Goal: Task Accomplishment & Management: Manage account settings

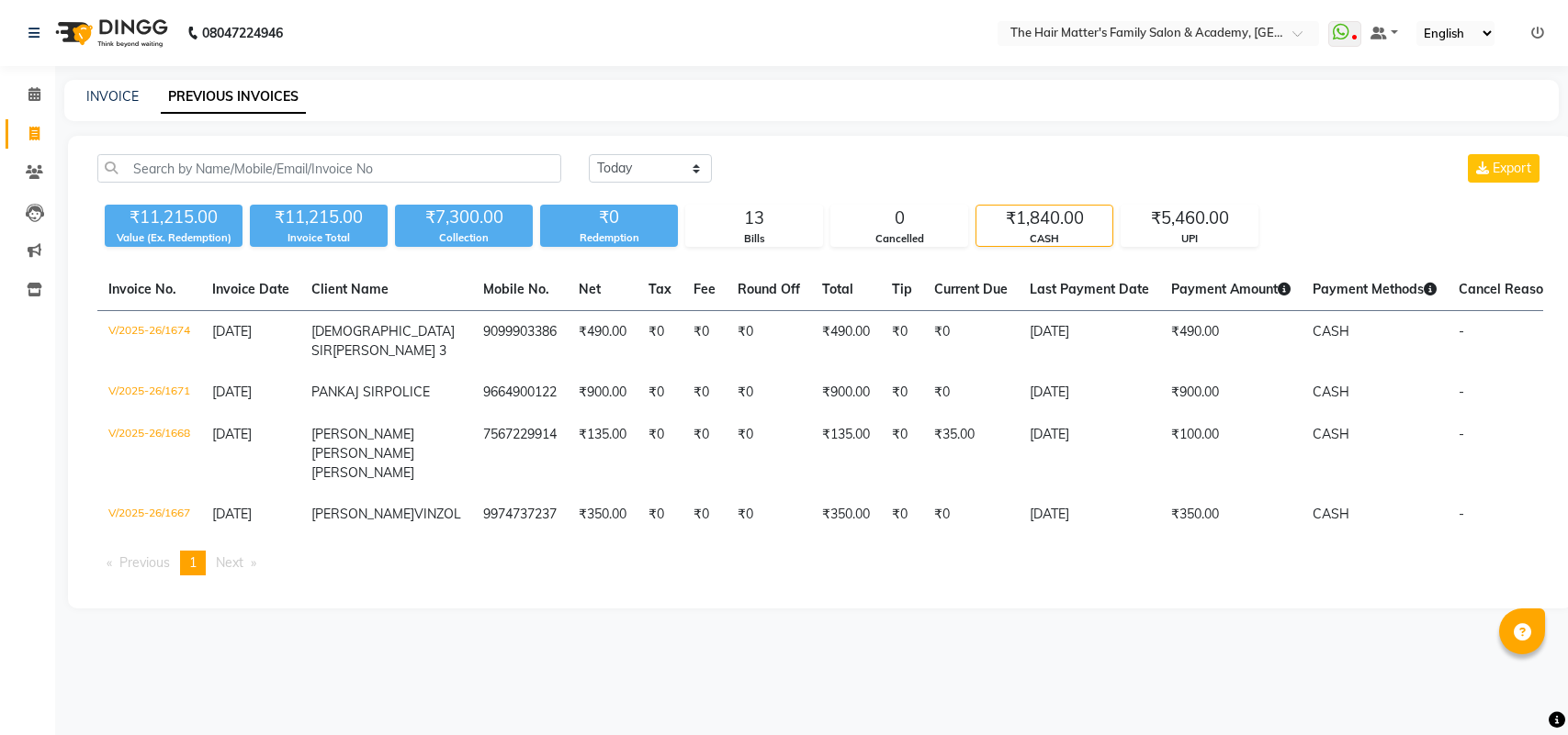
select select "[DATE]"
click at [29, 99] on icon at bounding box center [34, 94] width 12 height 14
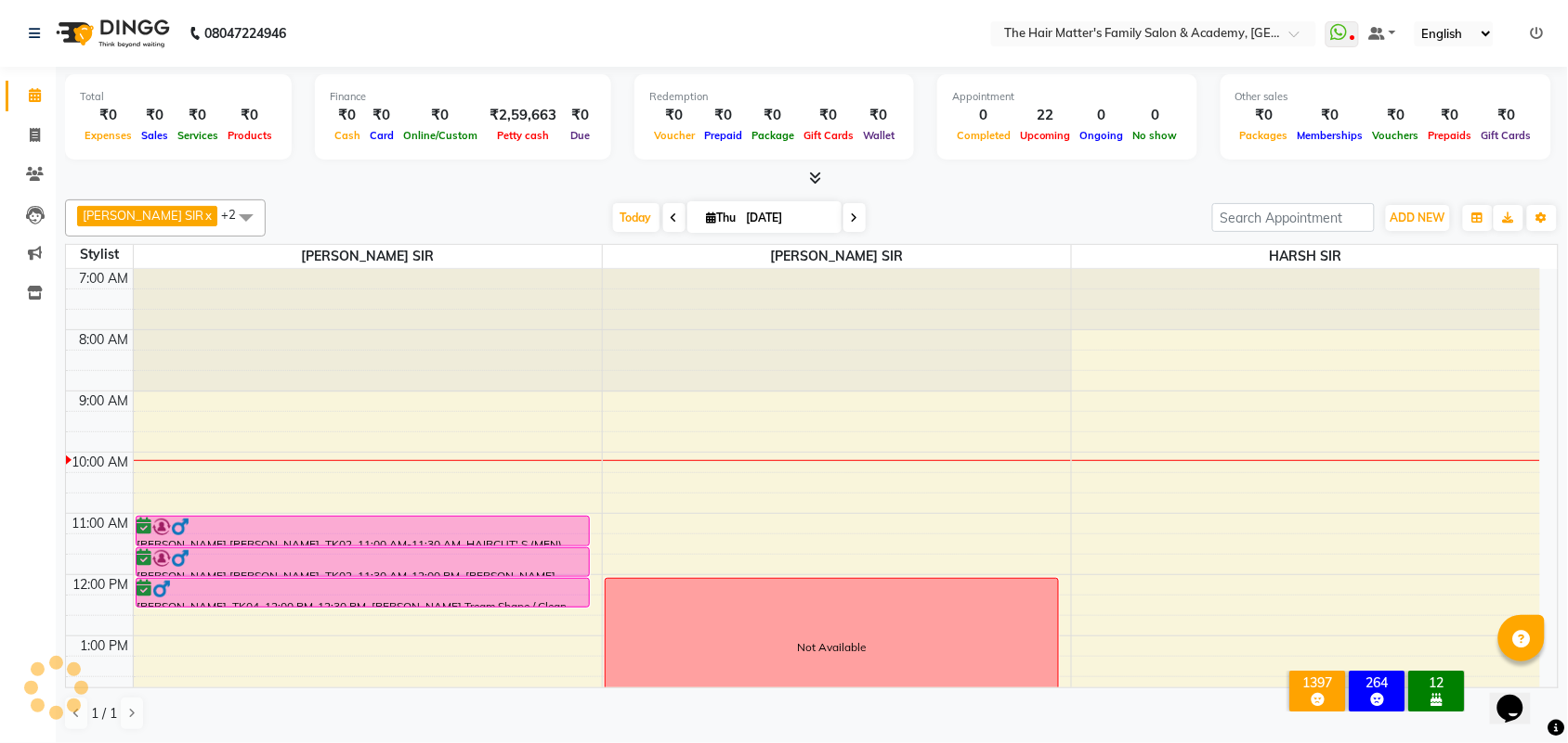
scroll to position [386, 0]
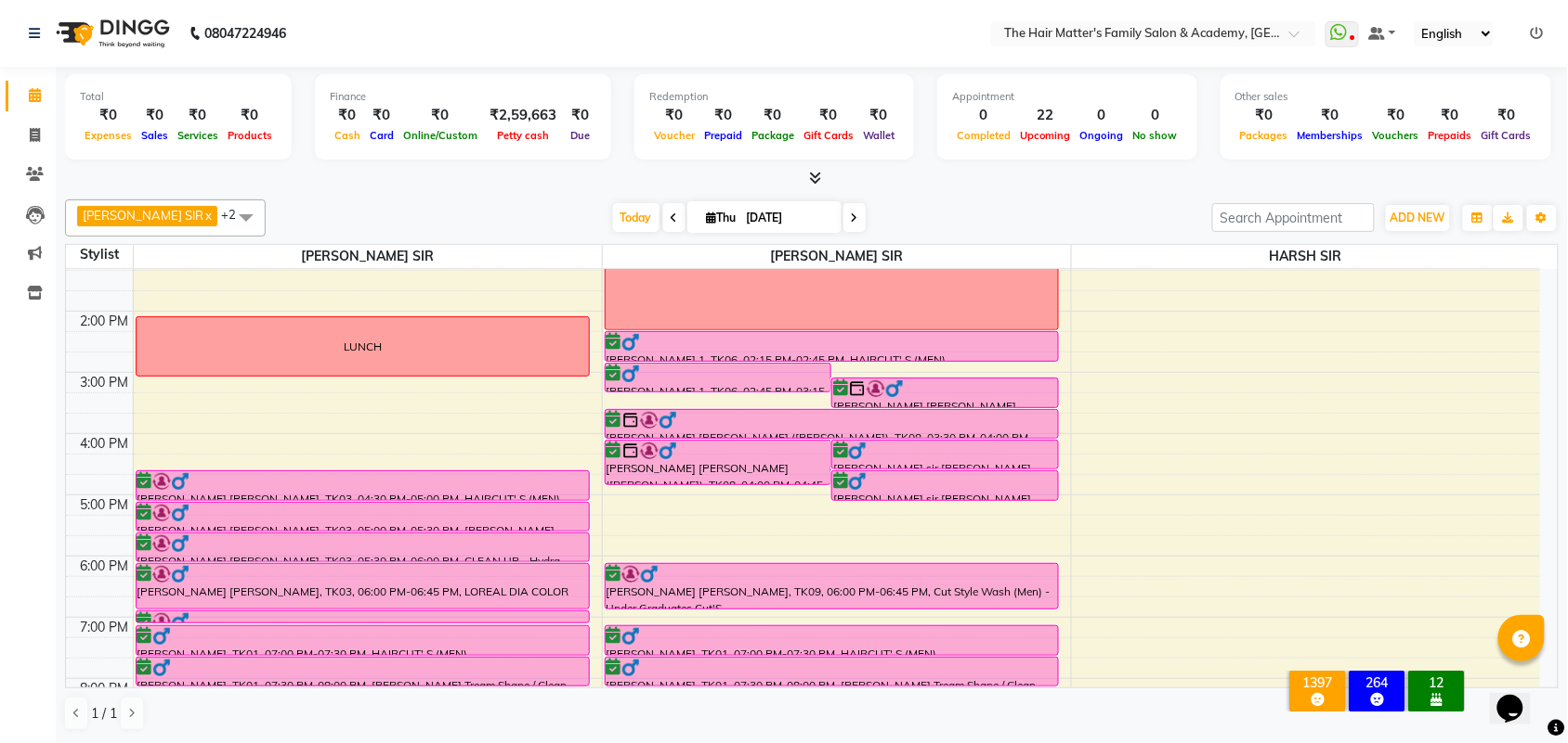
click at [145, 382] on div "7:00 AM 8:00 AM 9:00 AM 10:00 AM 11:00 AM 12:00 PM 1:00 PM 2:00 PM 3:00 PM 4:00…" at bounding box center [803, 372] width 1474 height 979
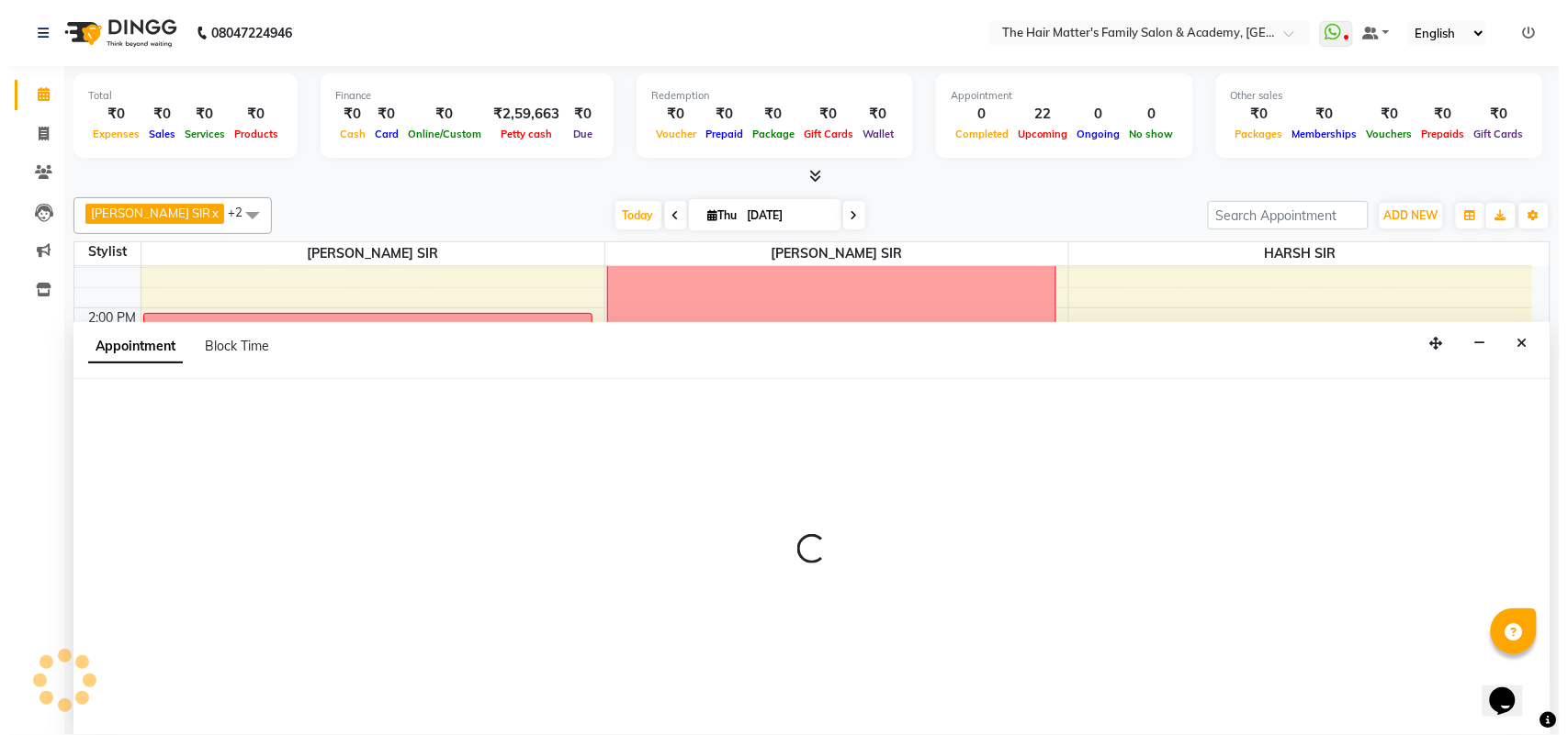
scroll to position [1, 0]
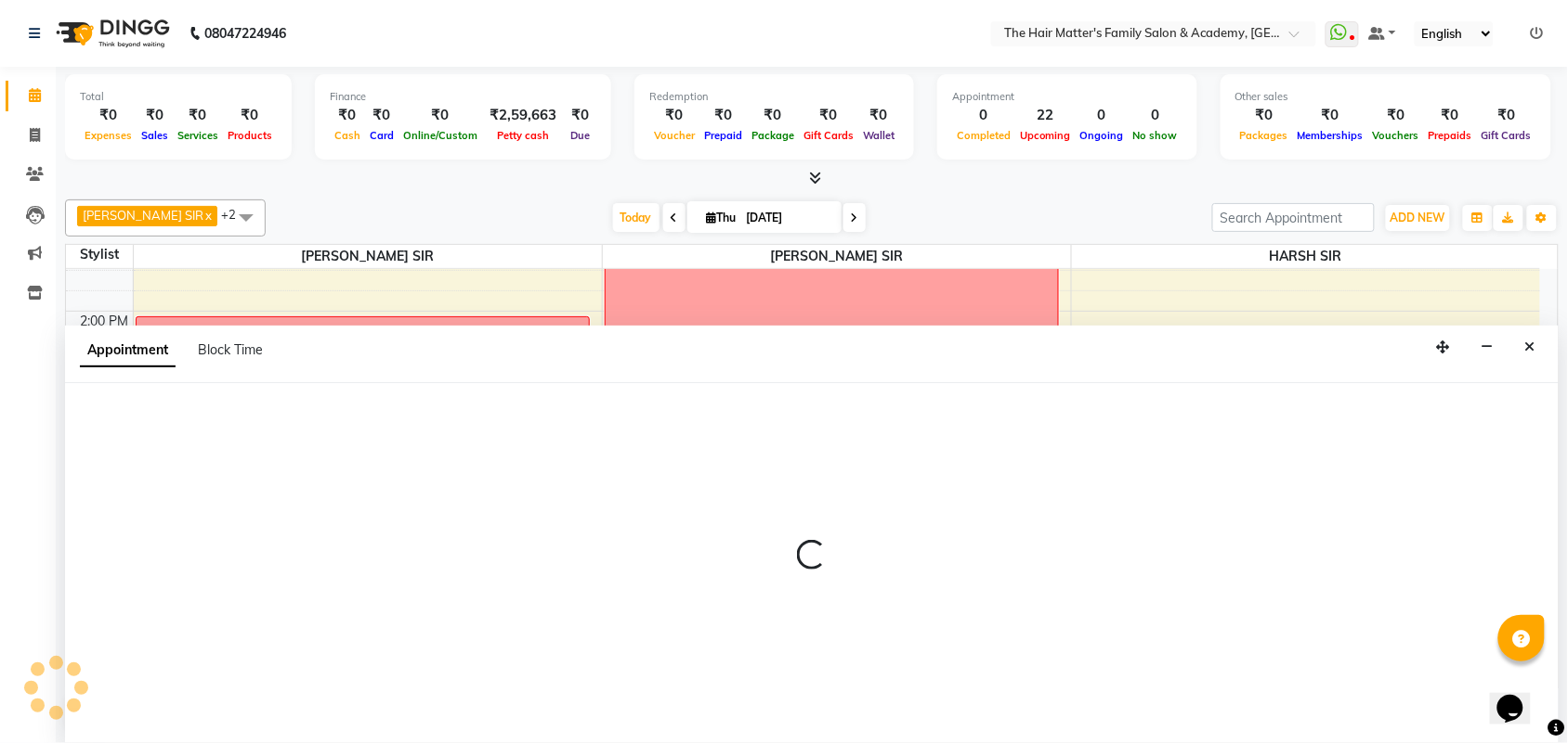
select select "42572"
select select "900"
select select "tentative"
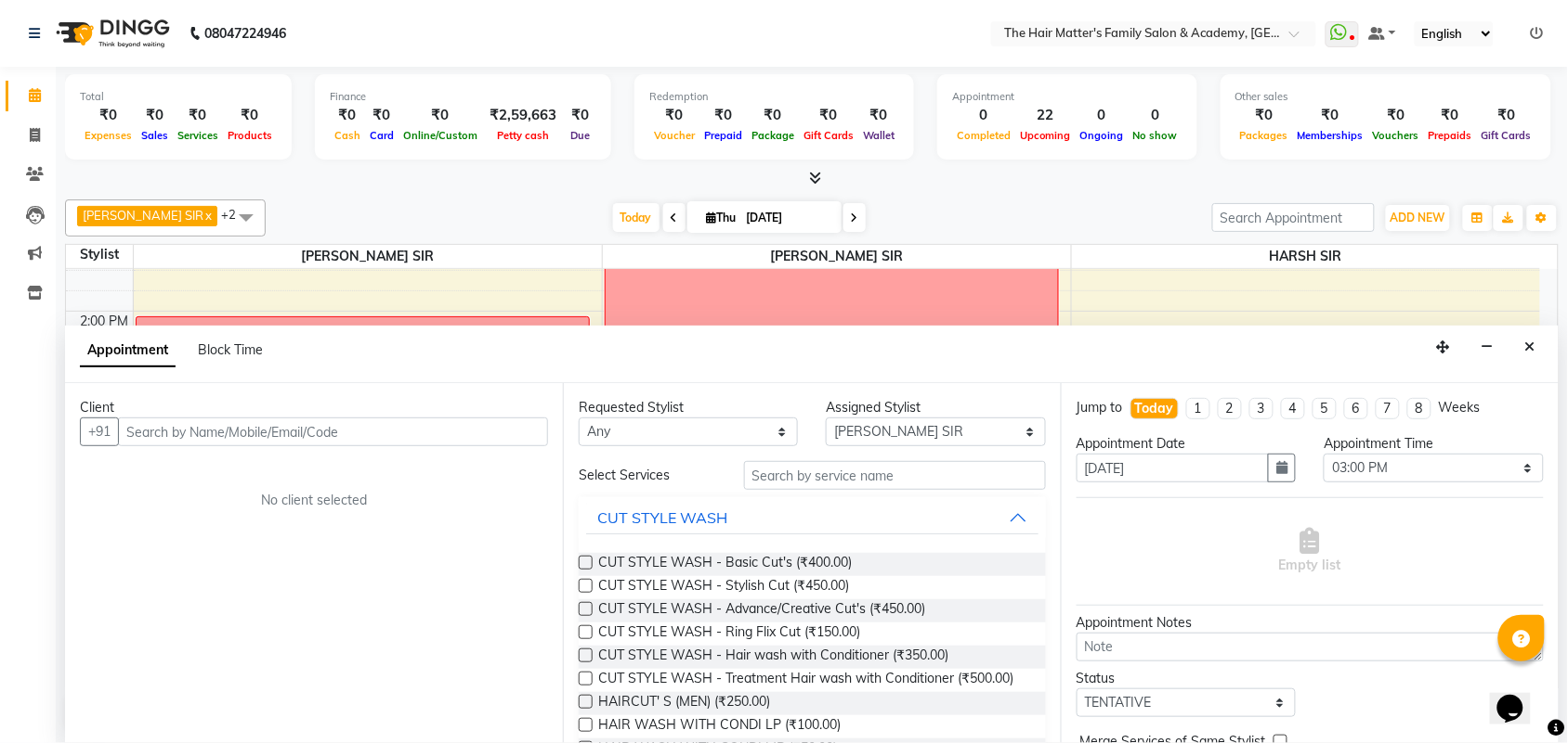
click at [196, 425] on input "text" at bounding box center [332, 432] width 430 height 29
type input "8849820425"
click at [518, 424] on span "Add Client" at bounding box center [509, 431] width 62 height 17
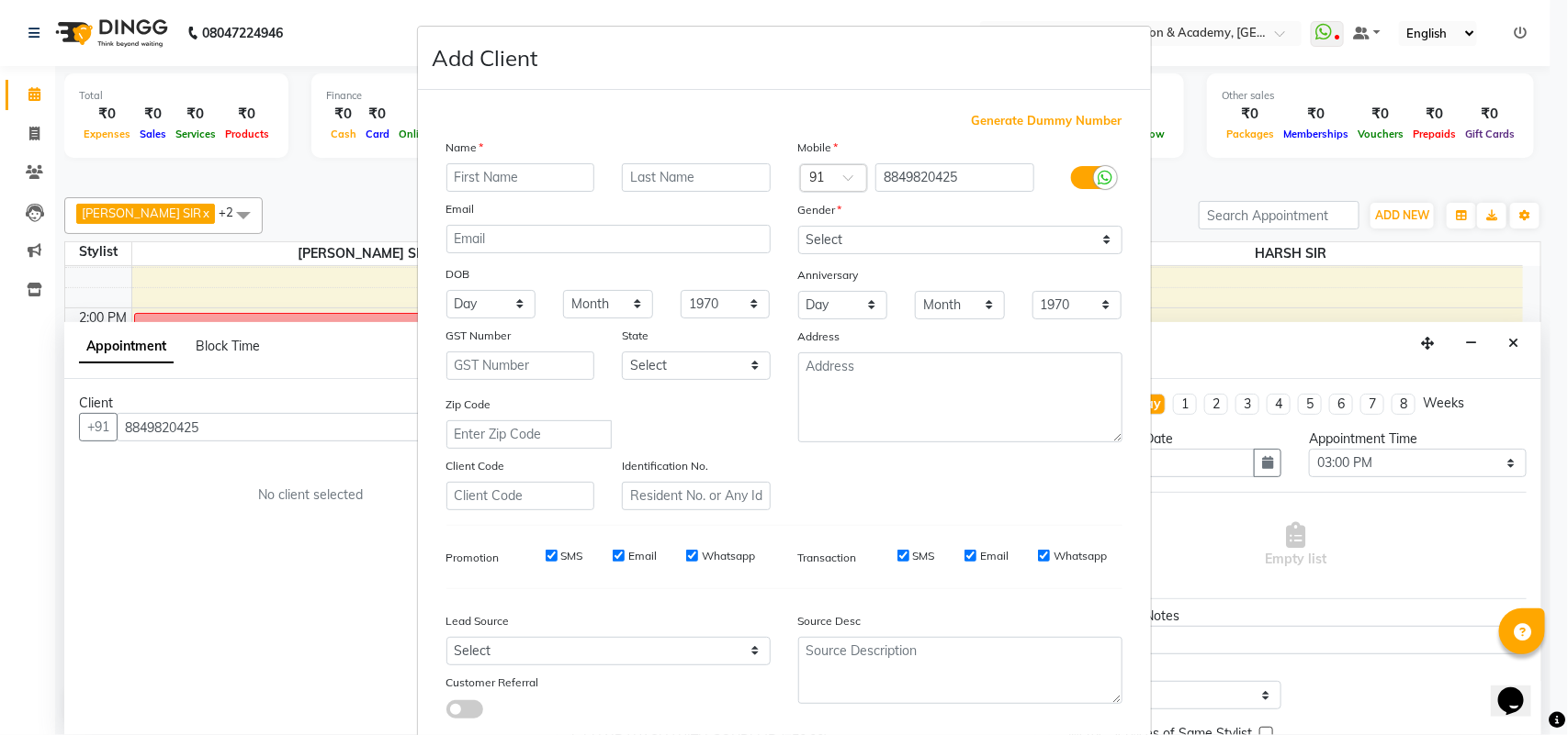
click at [515, 190] on input "text" at bounding box center [521, 177] width 149 height 28
click at [524, 180] on input "[PERSON_NAME] [PERSON_NAME]" at bounding box center [521, 177] width 149 height 28
type input "[PERSON_NAME] SIR"
type input "[PERSON_NAME]"
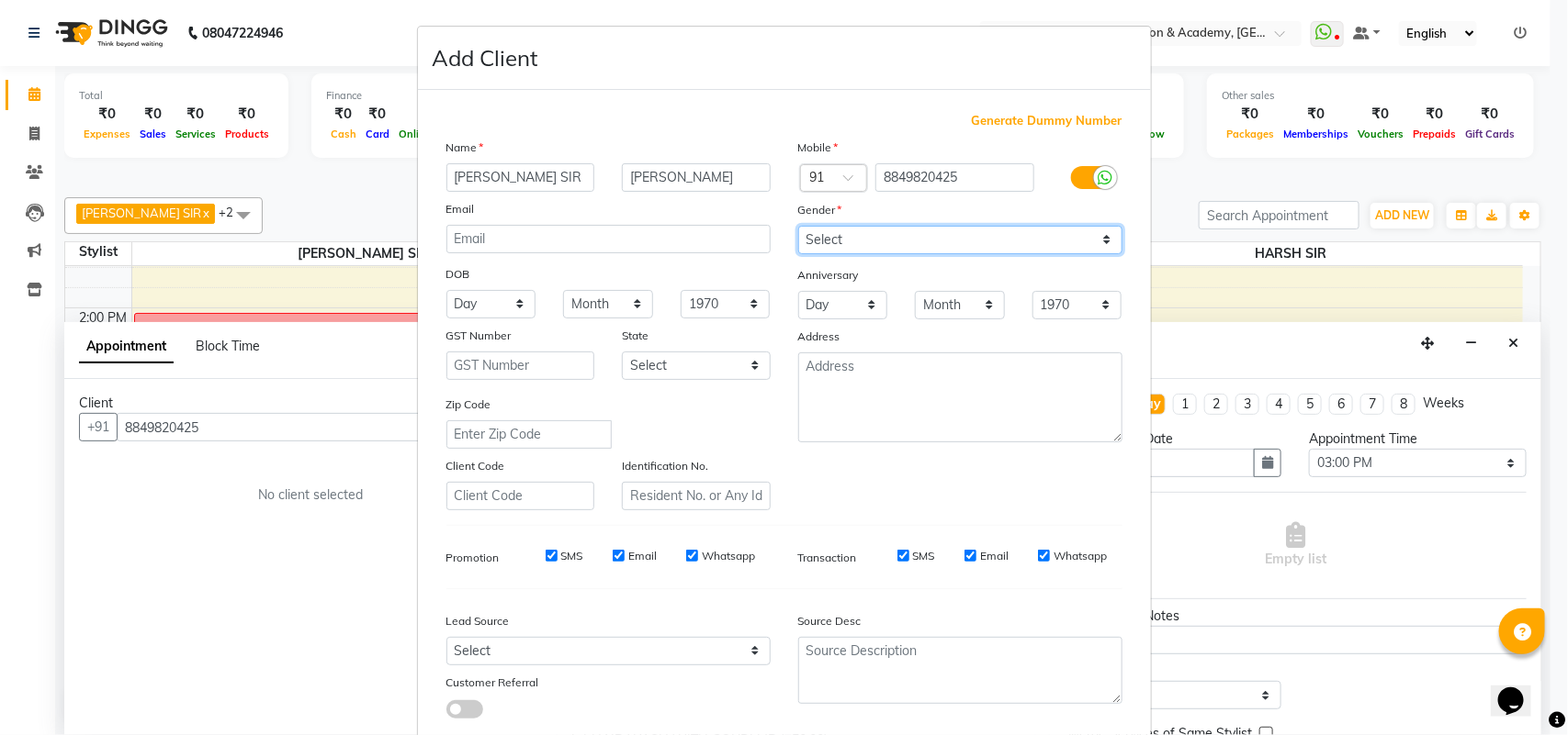
click at [898, 241] on select "Select [DEMOGRAPHIC_DATA] [DEMOGRAPHIC_DATA] Other Prefer Not To Say" at bounding box center [960, 239] width 325 height 28
select select "[DEMOGRAPHIC_DATA]"
click at [798, 226] on select "Select [DEMOGRAPHIC_DATA] [DEMOGRAPHIC_DATA] Other Prefer Not To Say" at bounding box center [960, 239] width 325 height 28
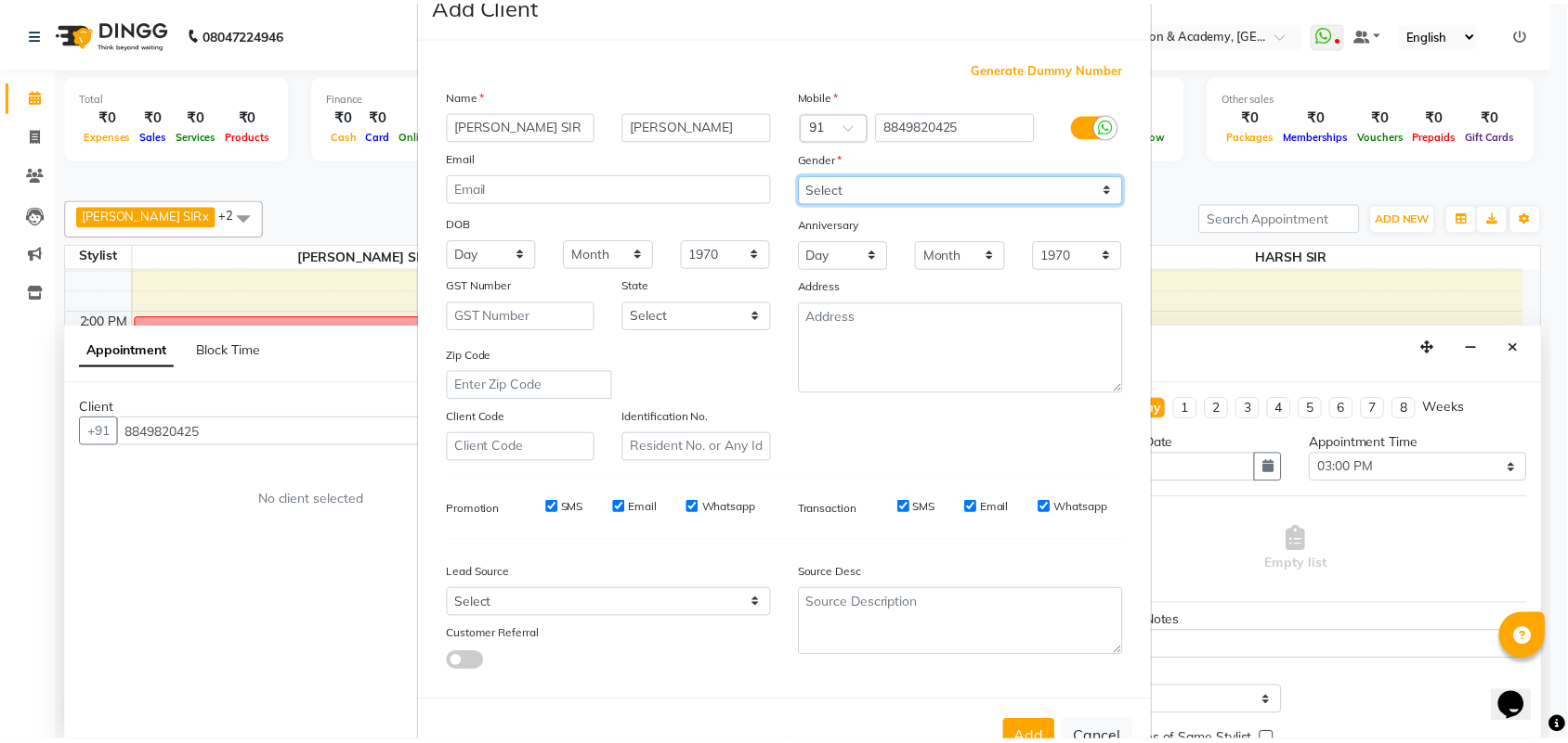
scroll to position [107, 0]
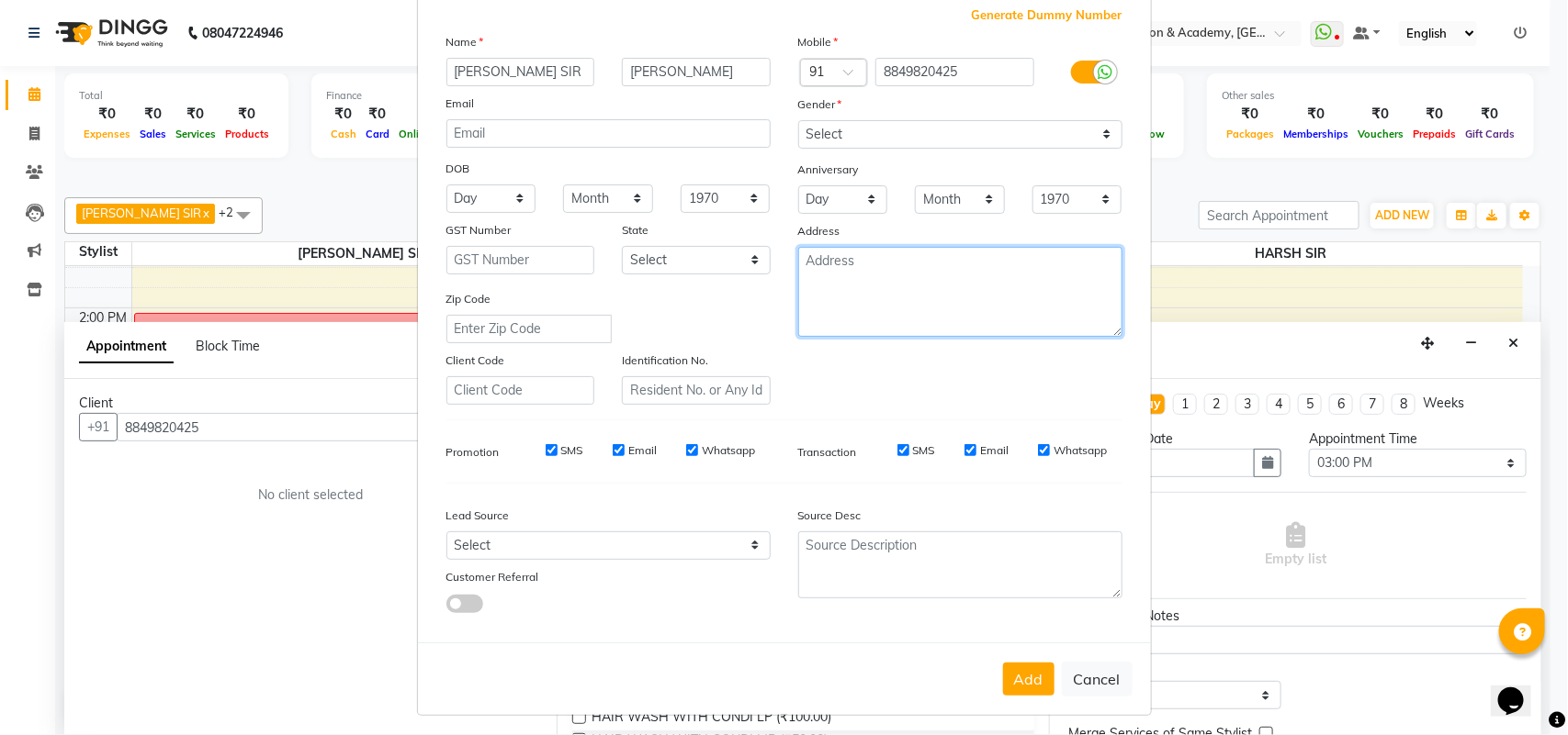
click at [846, 295] on textarea at bounding box center [960, 292] width 325 height 90
click at [675, 289] on div "Zip Code" at bounding box center [608, 316] width 352 height 54
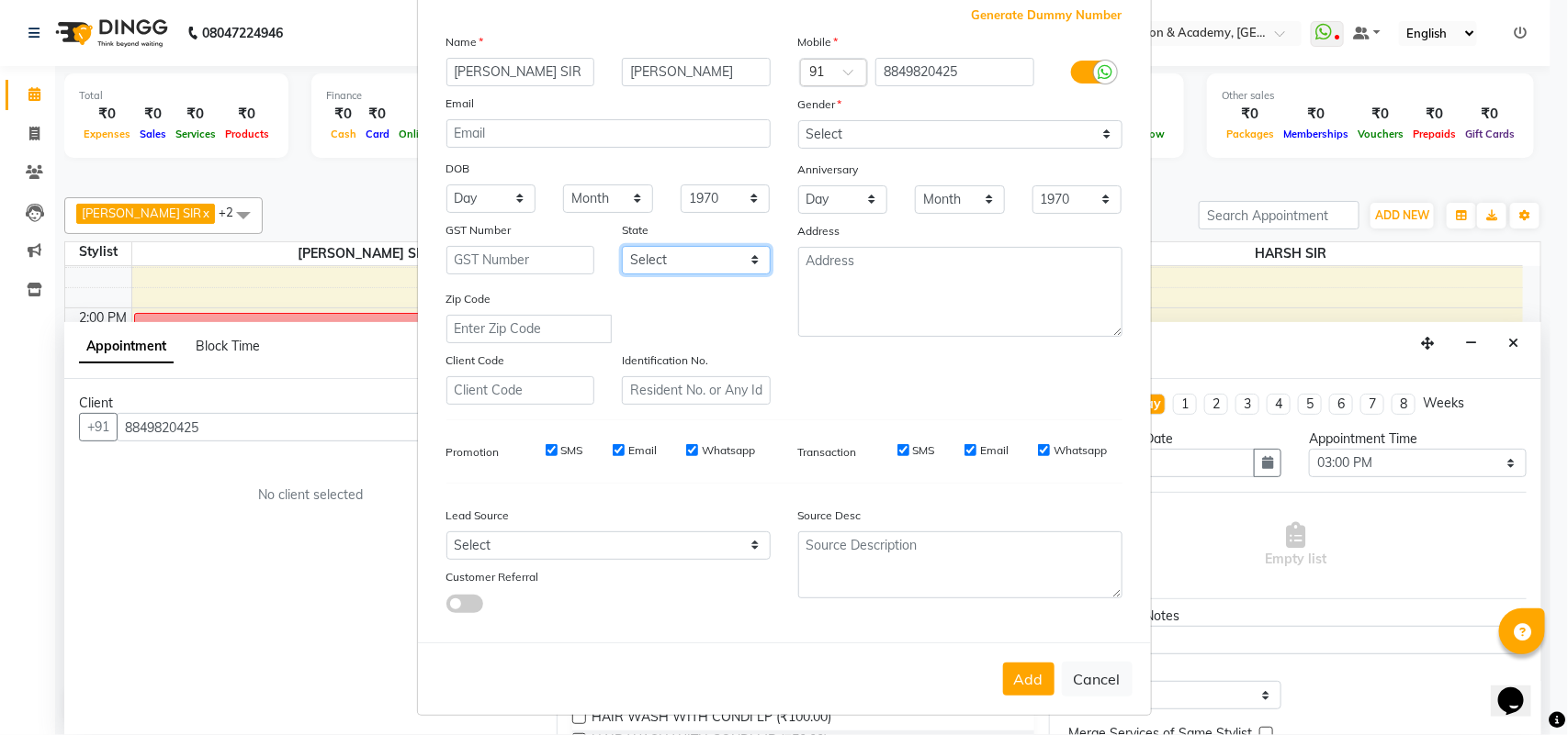
click at [644, 246] on select "Select [GEOGRAPHIC_DATA] [GEOGRAPHIC_DATA] [GEOGRAPHIC_DATA] [GEOGRAPHIC_DATA] …" at bounding box center [696, 260] width 149 height 28
click at [647, 266] on select "Select [GEOGRAPHIC_DATA] [GEOGRAPHIC_DATA] [GEOGRAPHIC_DATA] [GEOGRAPHIC_DATA] …" at bounding box center [696, 260] width 149 height 28
click at [487, 254] on input "text" at bounding box center [521, 260] width 149 height 28
click at [487, 253] on input "text" at bounding box center [521, 260] width 149 height 28
click at [492, 322] on input "text" at bounding box center [529, 328] width 165 height 28
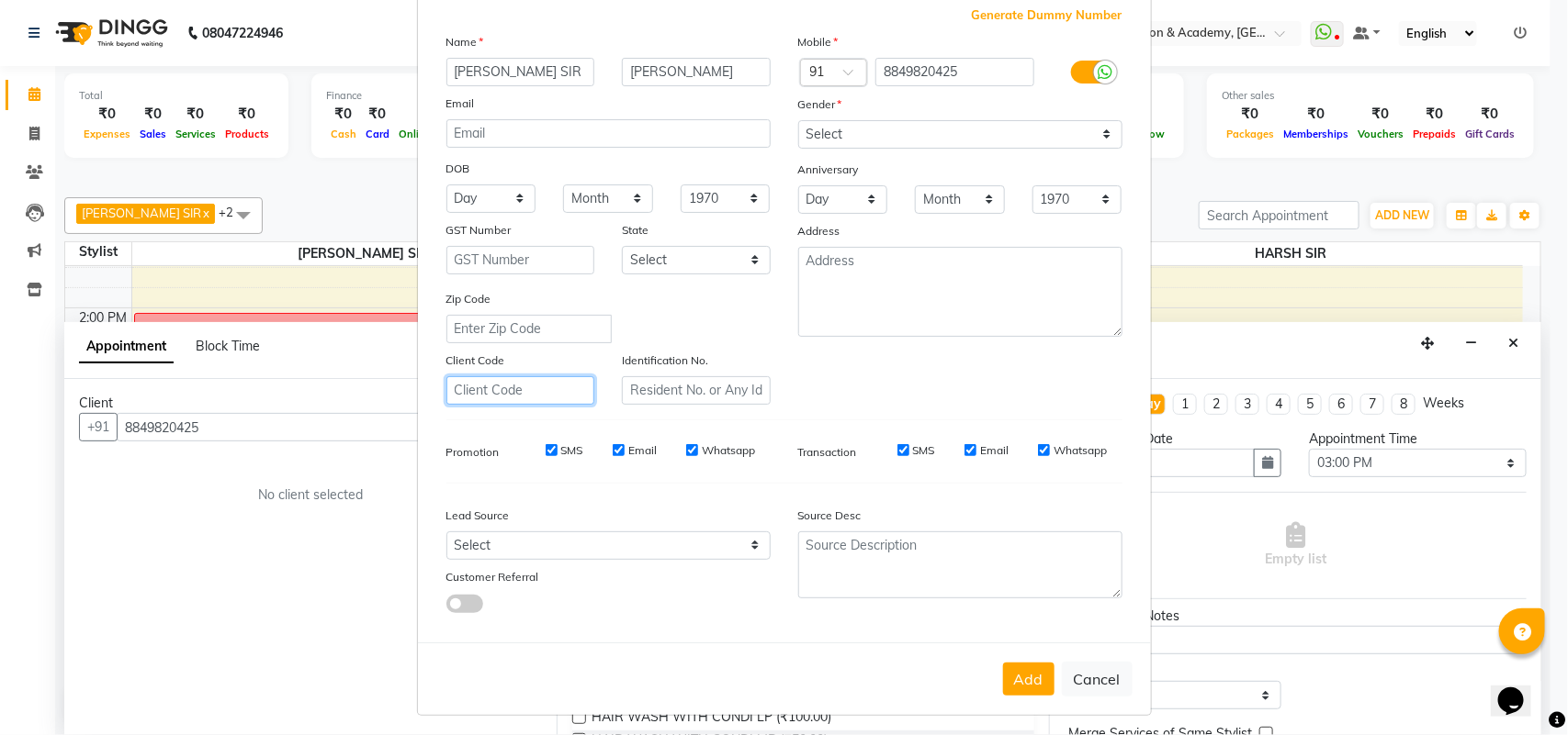
click at [492, 377] on input "text" at bounding box center [521, 390] width 149 height 28
click at [663, 368] on div "Identification No." at bounding box center [696, 377] width 176 height 54
click at [672, 381] on input "text" at bounding box center [696, 390] width 149 height 28
click at [528, 396] on input "text" at bounding box center [521, 390] width 149 height 28
click at [652, 382] on input "text" at bounding box center [696, 390] width 149 height 28
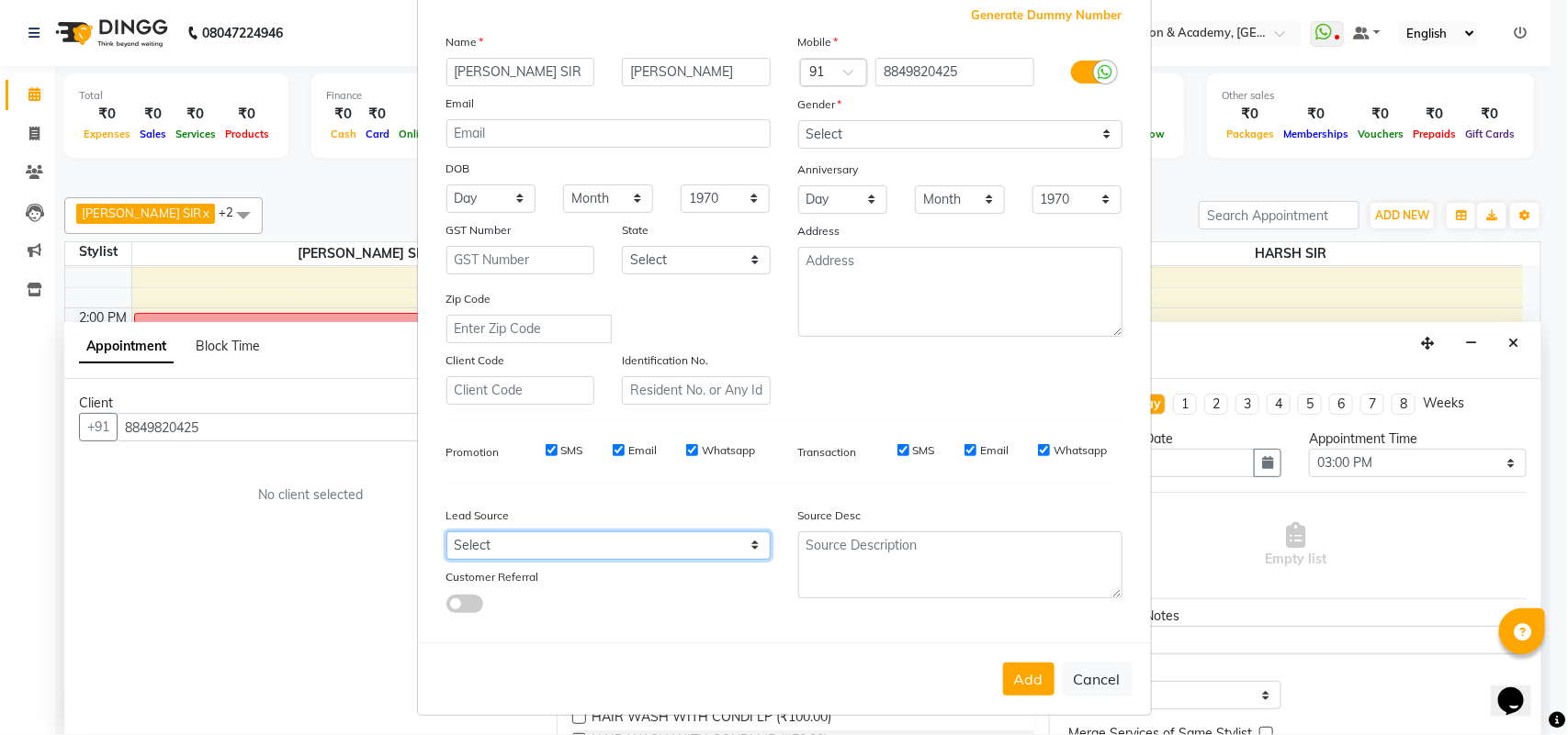
click at [460, 544] on select "Select Walk-in Referral Internet Friend Word of Mouth Advertisement Facebook Ju…" at bounding box center [609, 545] width 325 height 28
select select "37902"
click at [447, 532] on select "Select Walk-in Referral Internet Friend Word of Mouth Advertisement Facebook Ju…" at bounding box center [609, 545] width 325 height 28
click at [1008, 663] on button "Add" at bounding box center [1028, 679] width 52 height 33
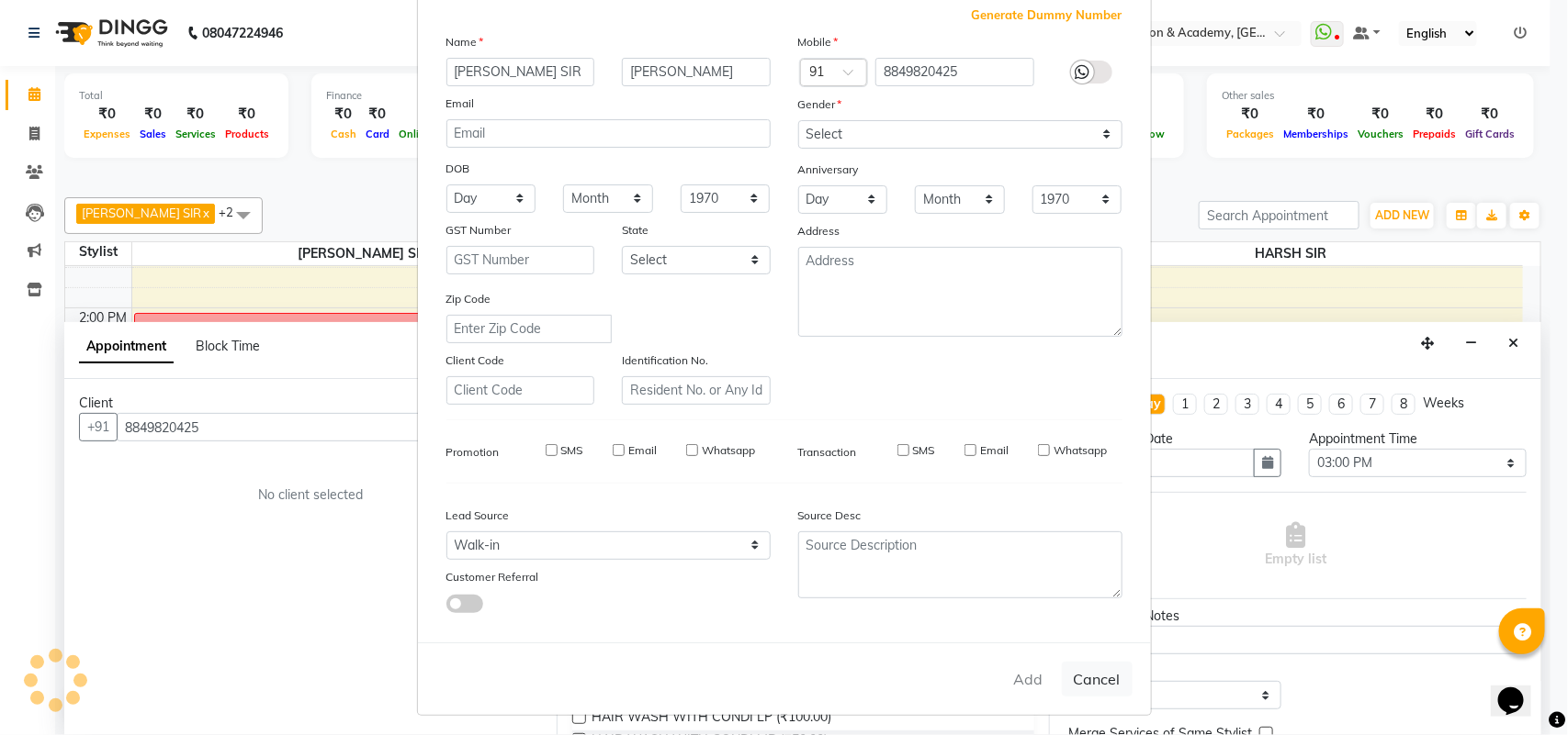
select select
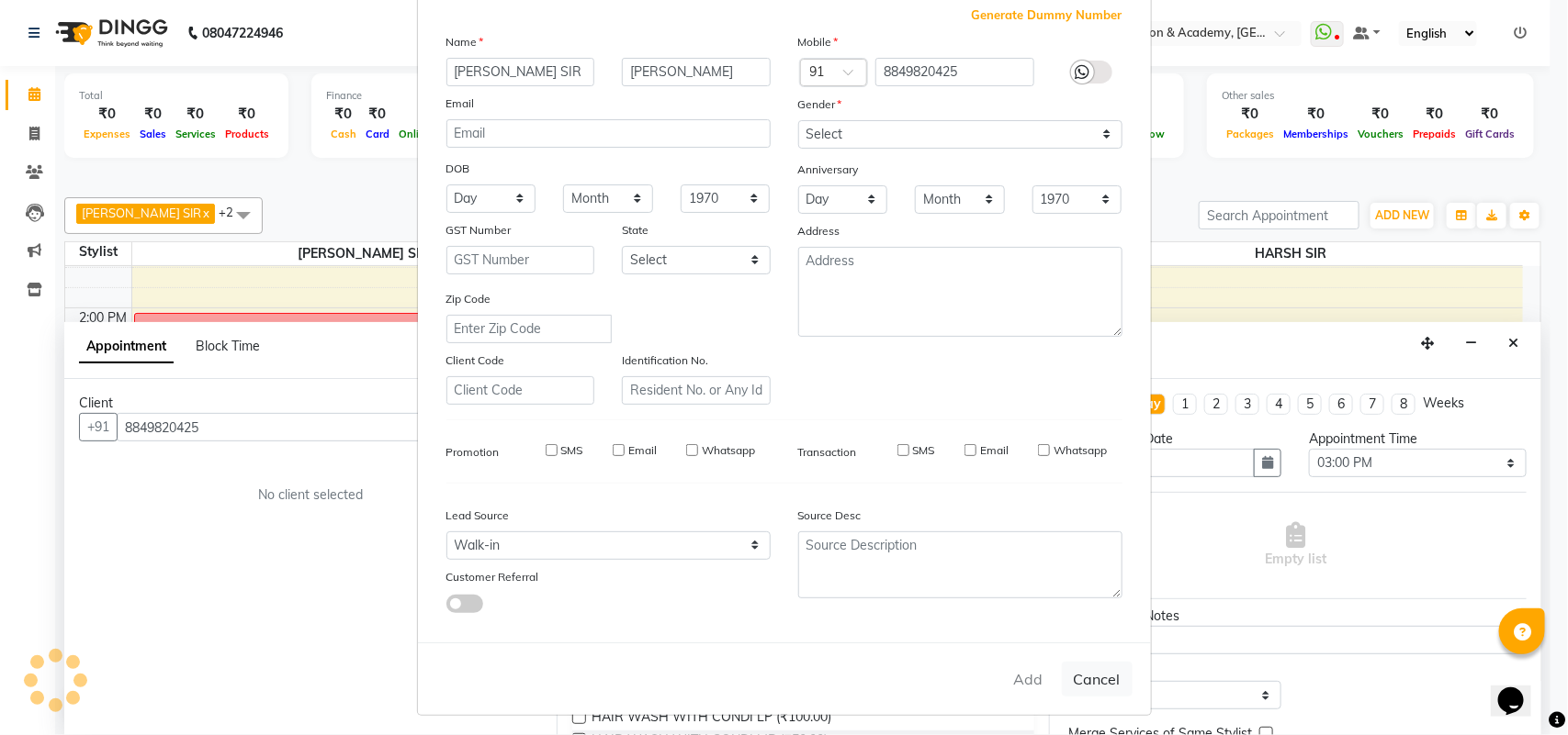
select select
checkbox input "false"
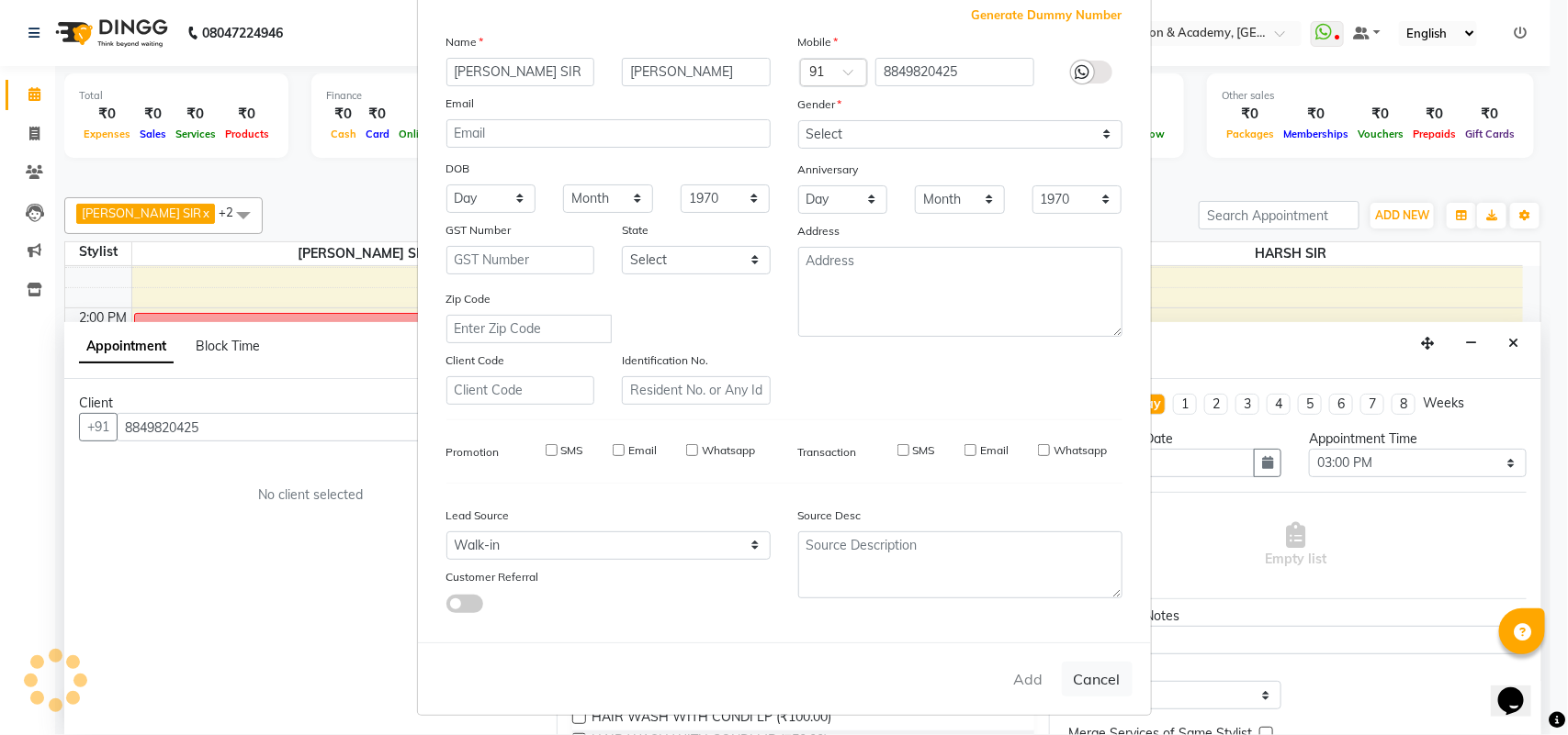
checkbox input "false"
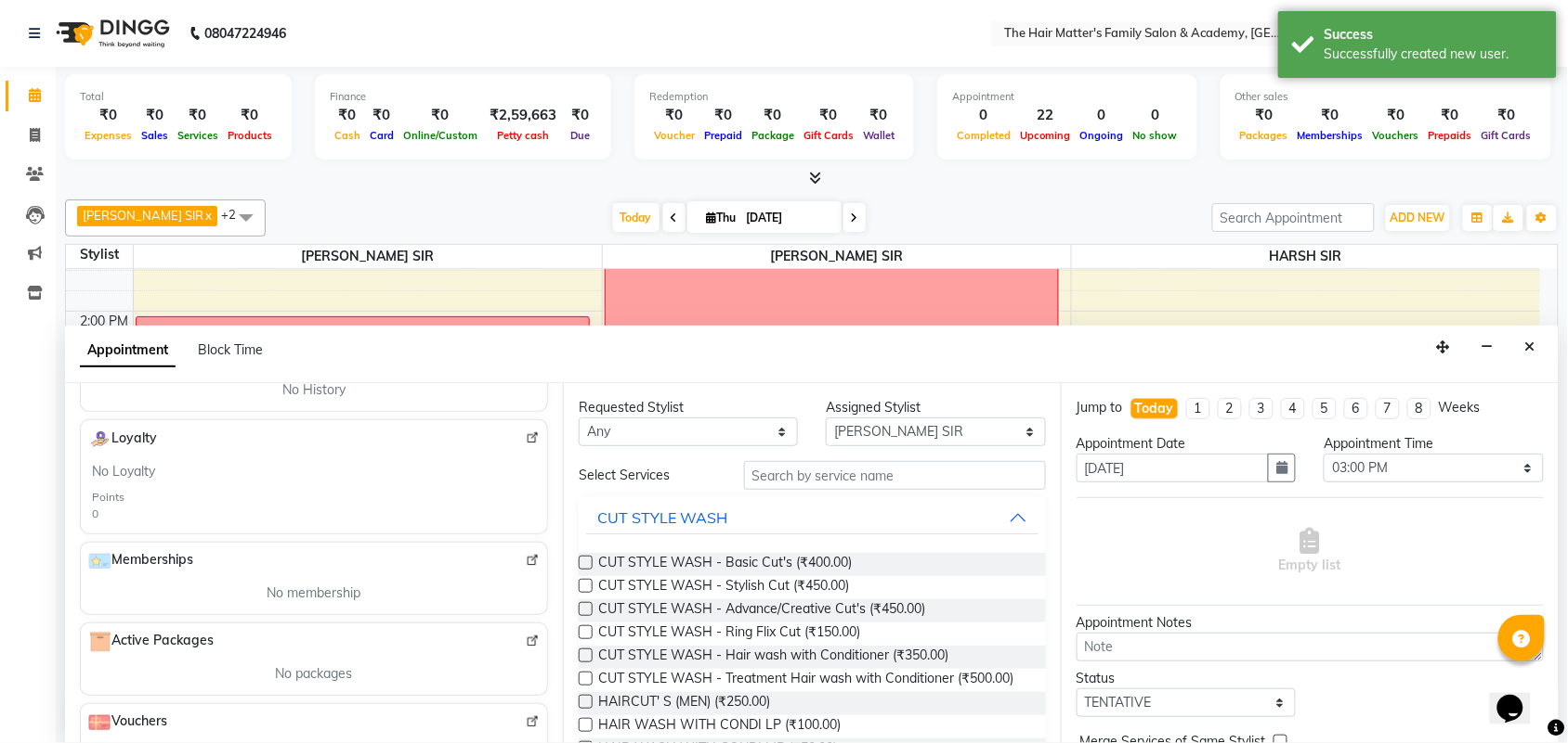
scroll to position [0, 0]
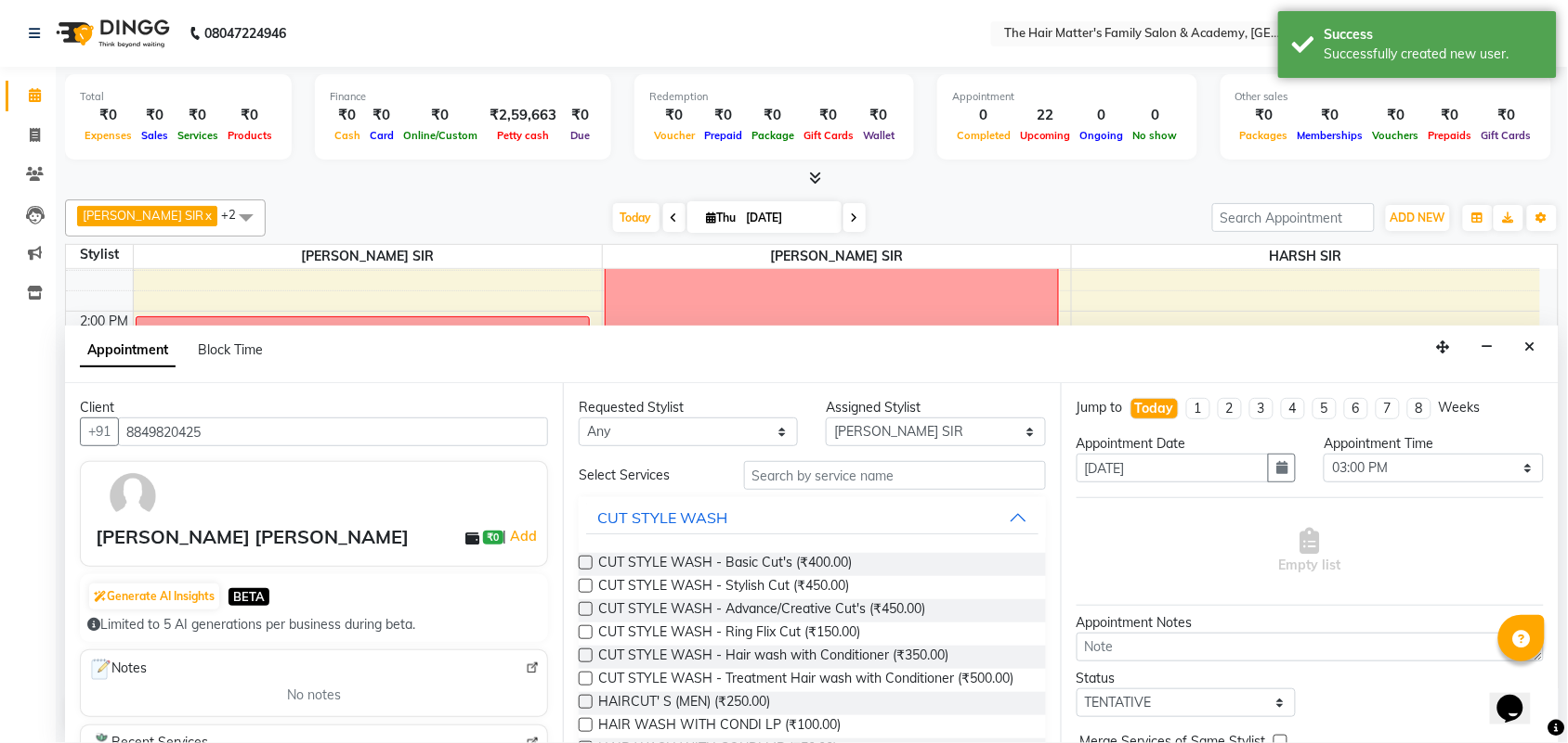
click at [466, 544] on icon at bounding box center [473, 538] width 14 height 14
click at [482, 539] on span "₹0" at bounding box center [492, 537] width 20 height 15
click at [507, 539] on link "Add" at bounding box center [523, 537] width 33 height 23
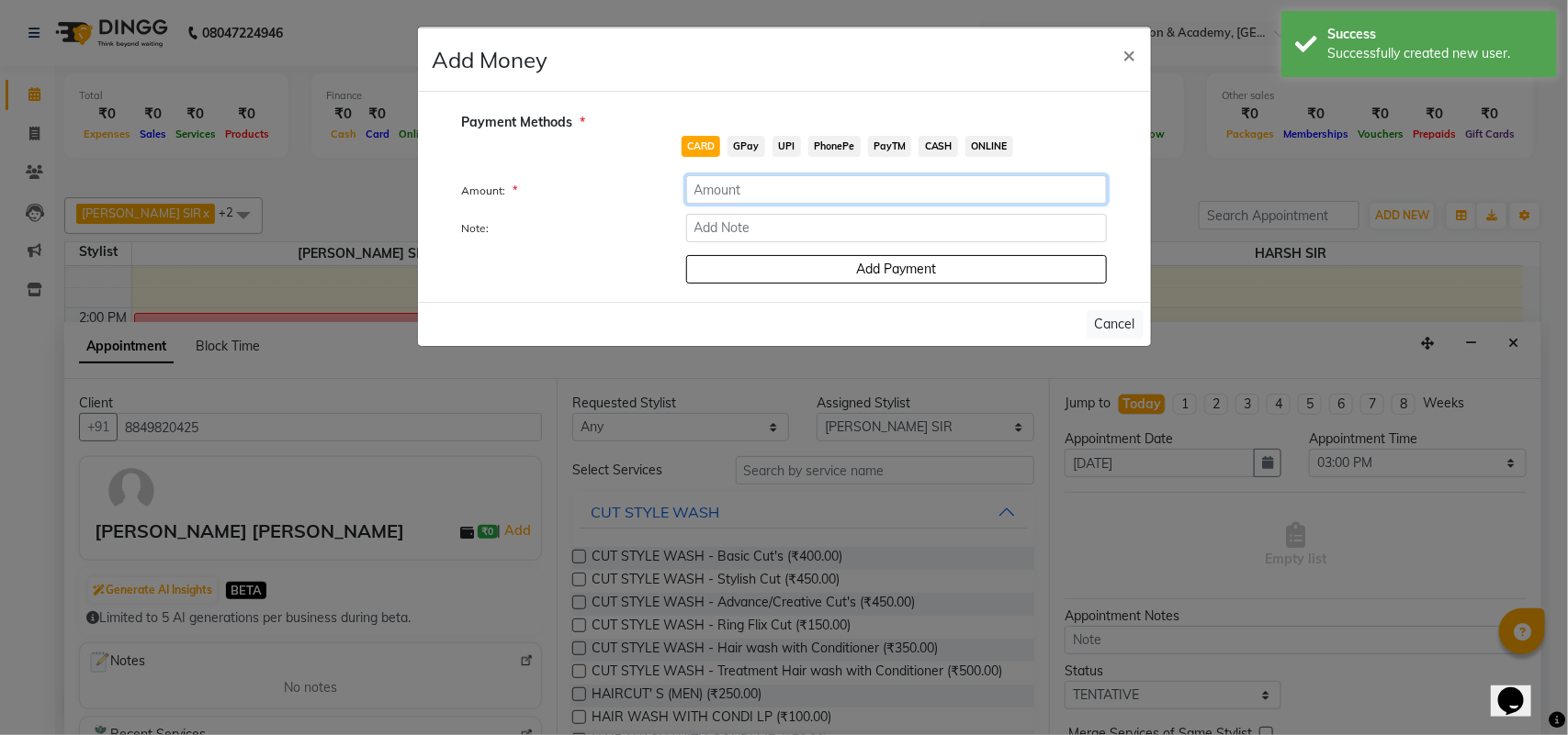
click at [786, 197] on input "number" at bounding box center [896, 189] width 420 height 28
click at [850, 195] on input "number" at bounding box center [896, 189] width 420 height 28
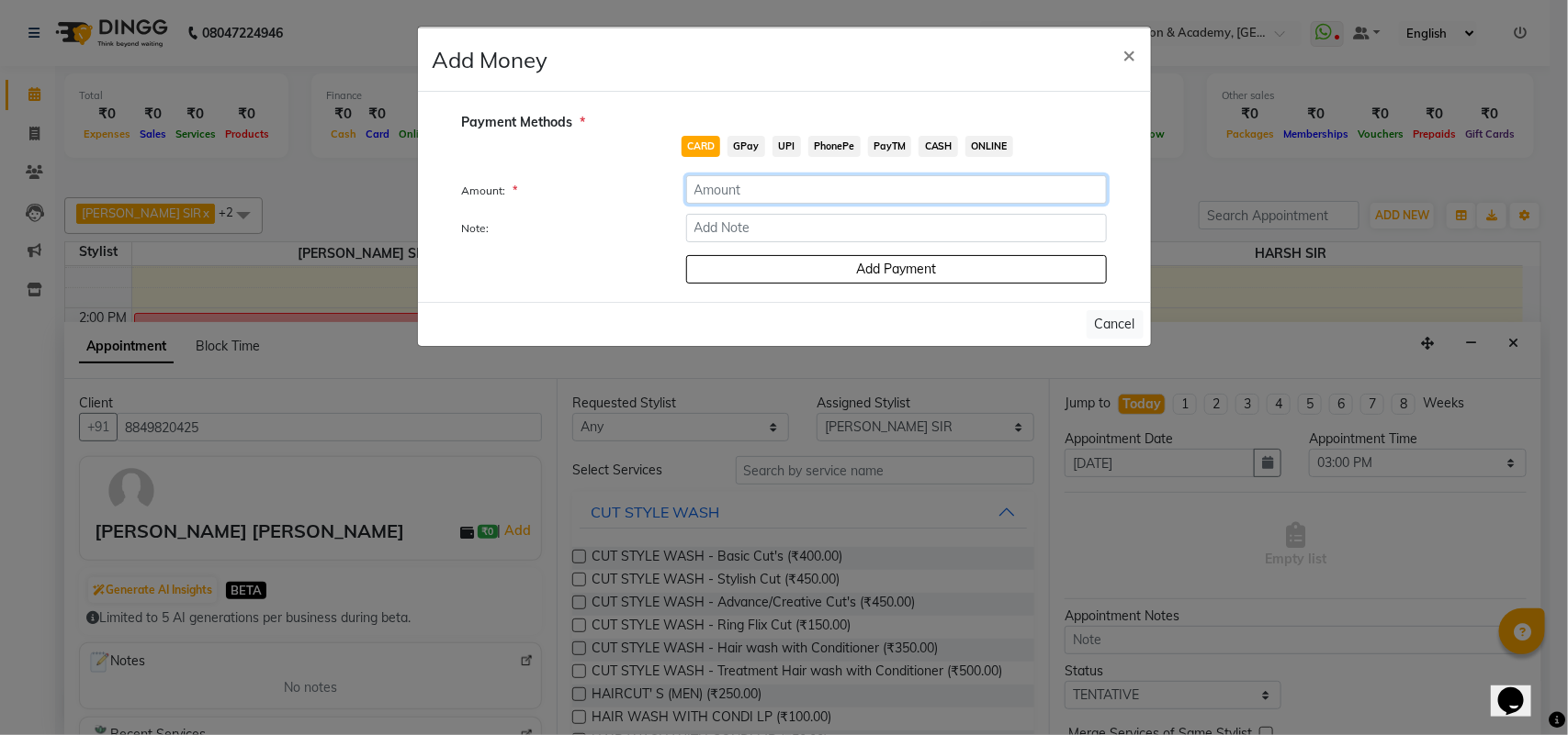
click at [866, 175] on input "number" at bounding box center [896, 189] width 420 height 28
click at [1130, 56] on span "×" at bounding box center [1129, 54] width 13 height 27
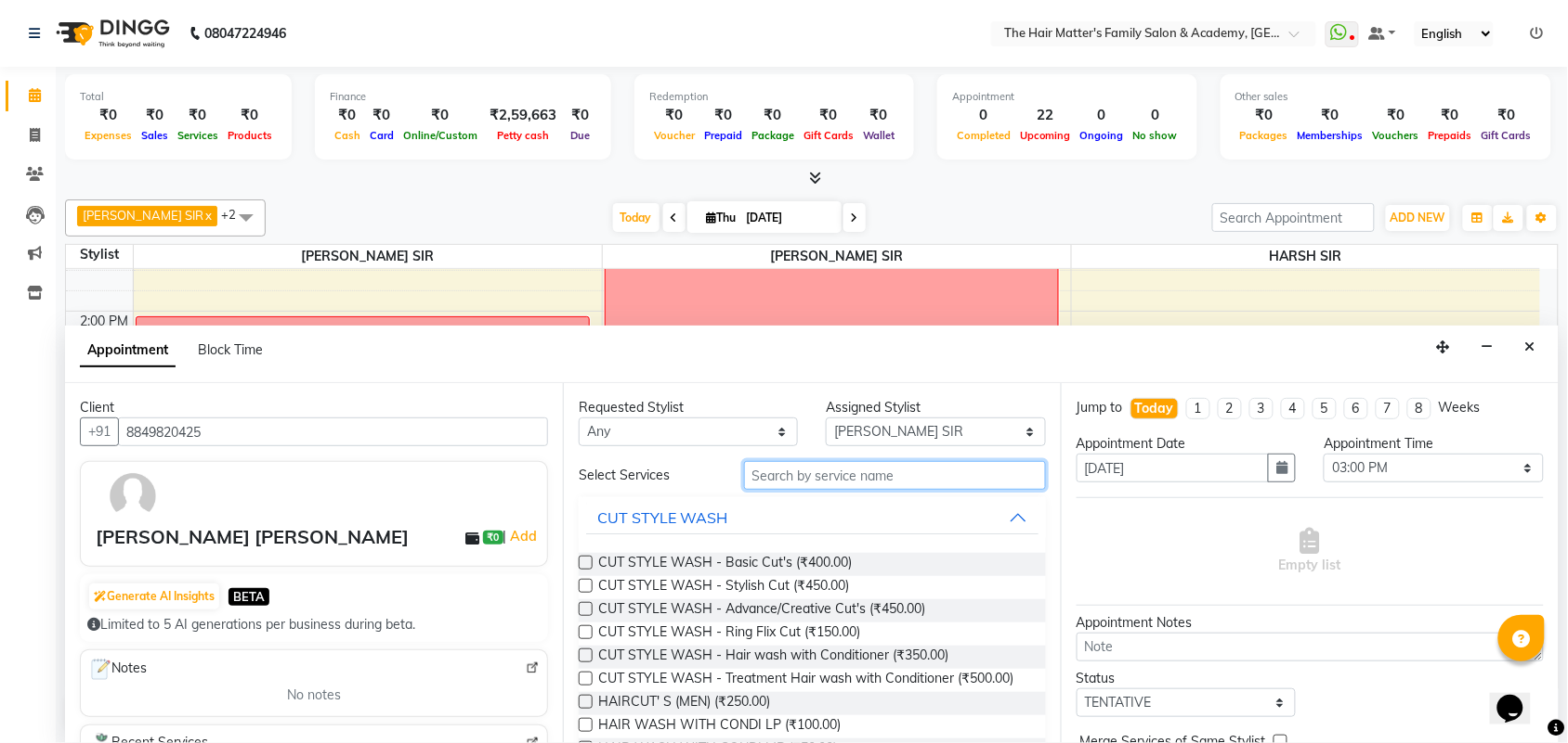
click at [885, 471] on input "text" at bounding box center [894, 475] width 302 height 29
click at [740, 715] on span "HAIRCUT' S (MEN) (₹250.00)" at bounding box center [684, 703] width 172 height 23
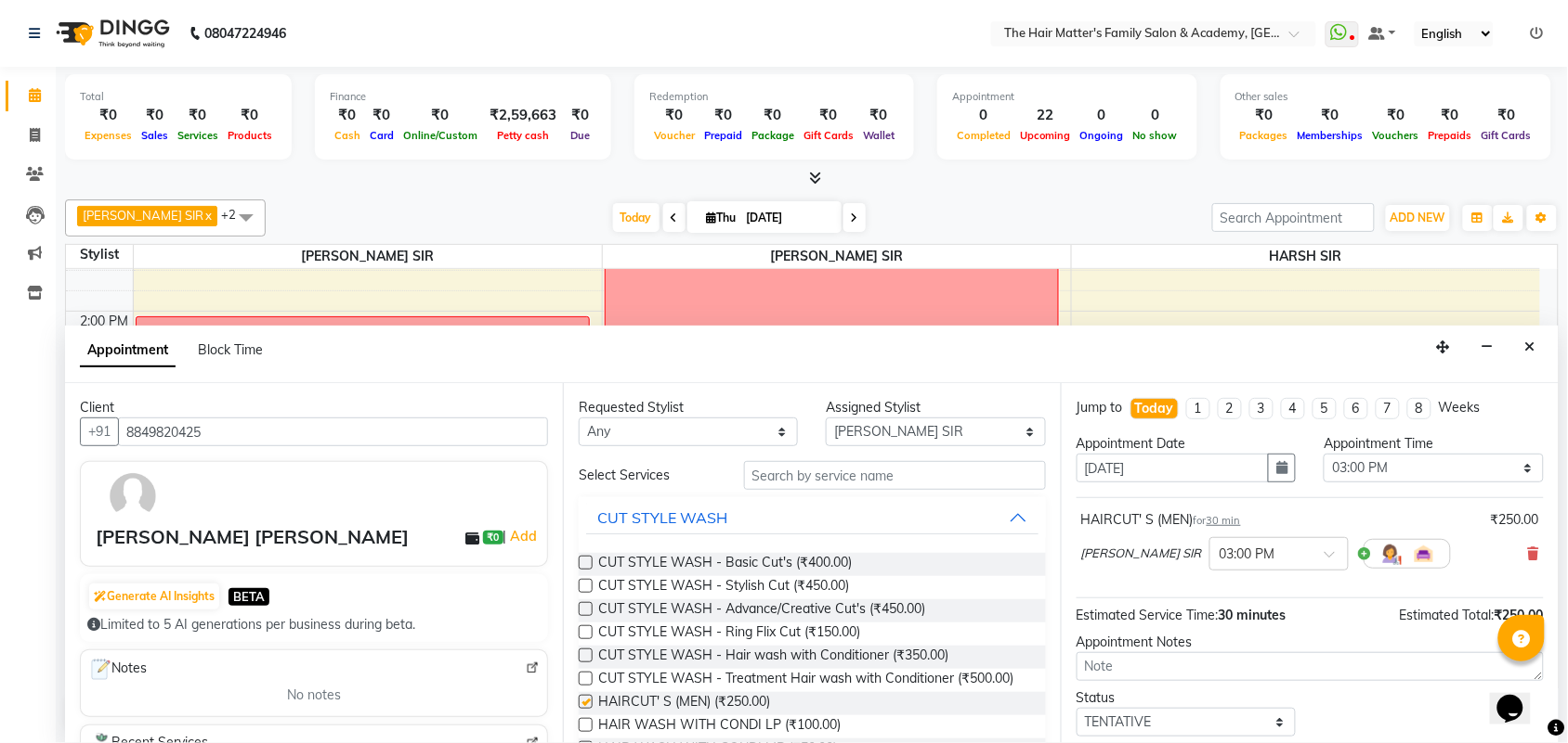
checkbox input "false"
click at [1149, 716] on select "Select TENTATIVE CONFIRM CHECK-IN UPCOMING" at bounding box center [1186, 722] width 219 height 29
select select "confirm booking"
click at [1077, 710] on select "Select TENTATIVE CONFIRM CHECK-IN UPCOMING" at bounding box center [1186, 722] width 219 height 29
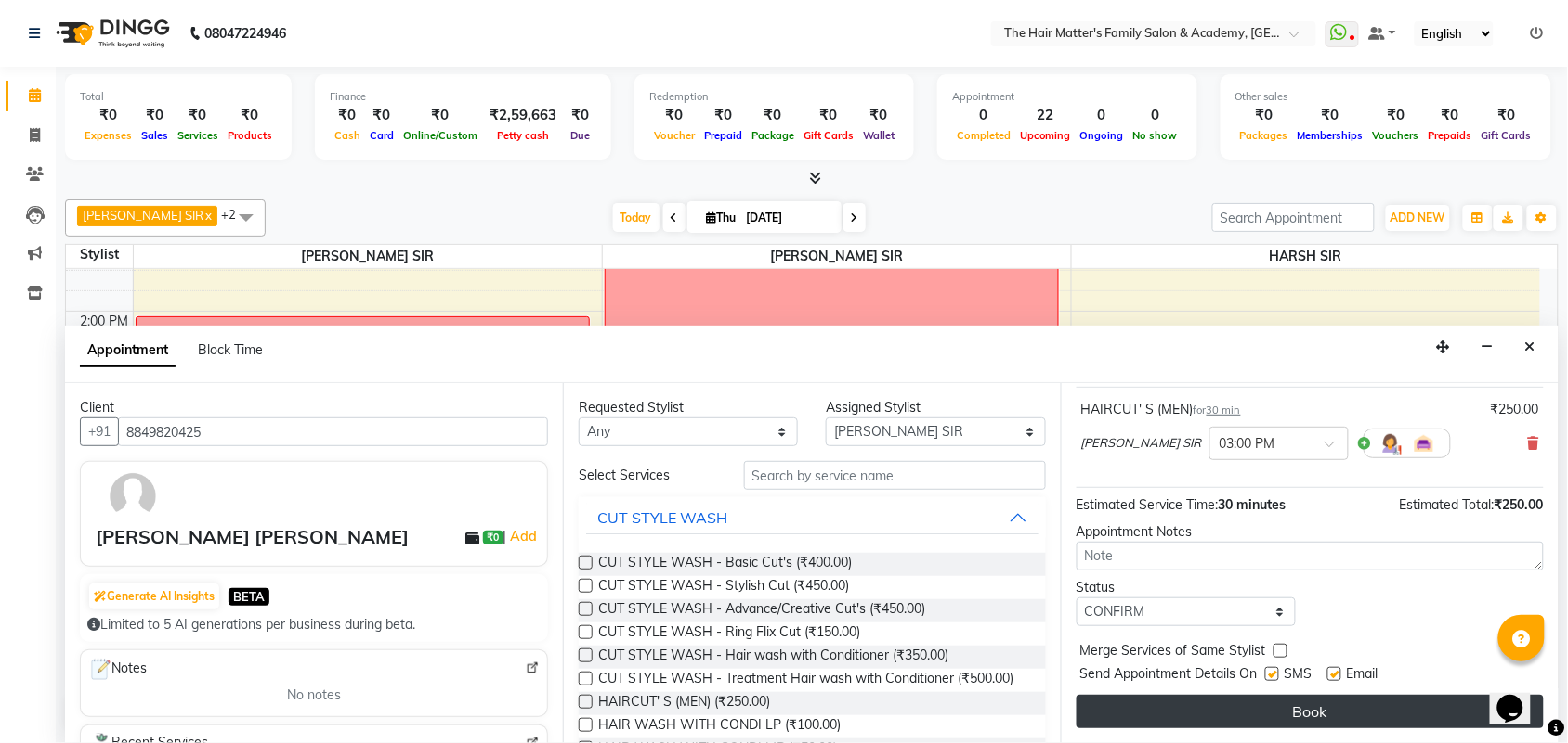
click at [1193, 706] on button "Book" at bounding box center [1310, 712] width 468 height 34
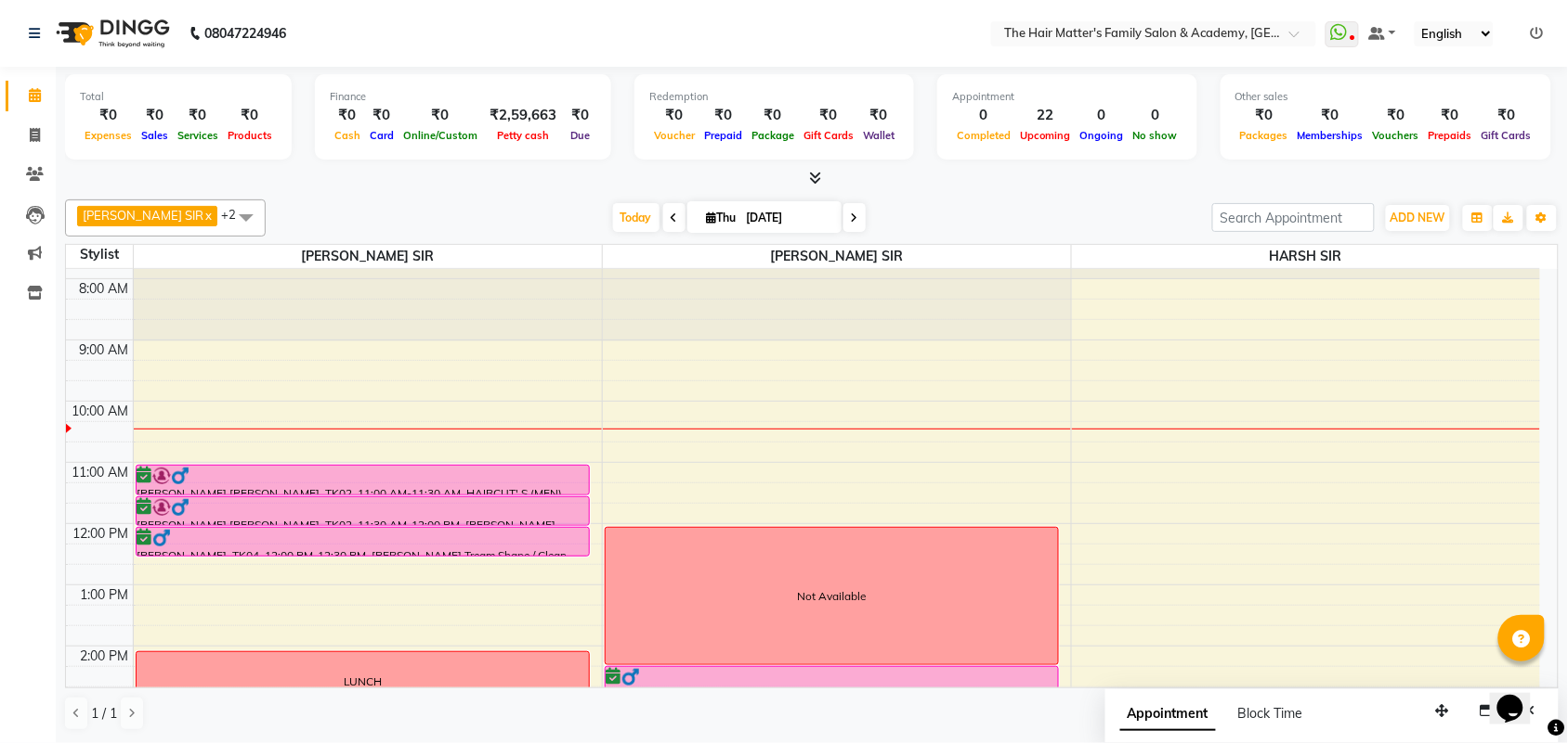
scroll to position [0, 0]
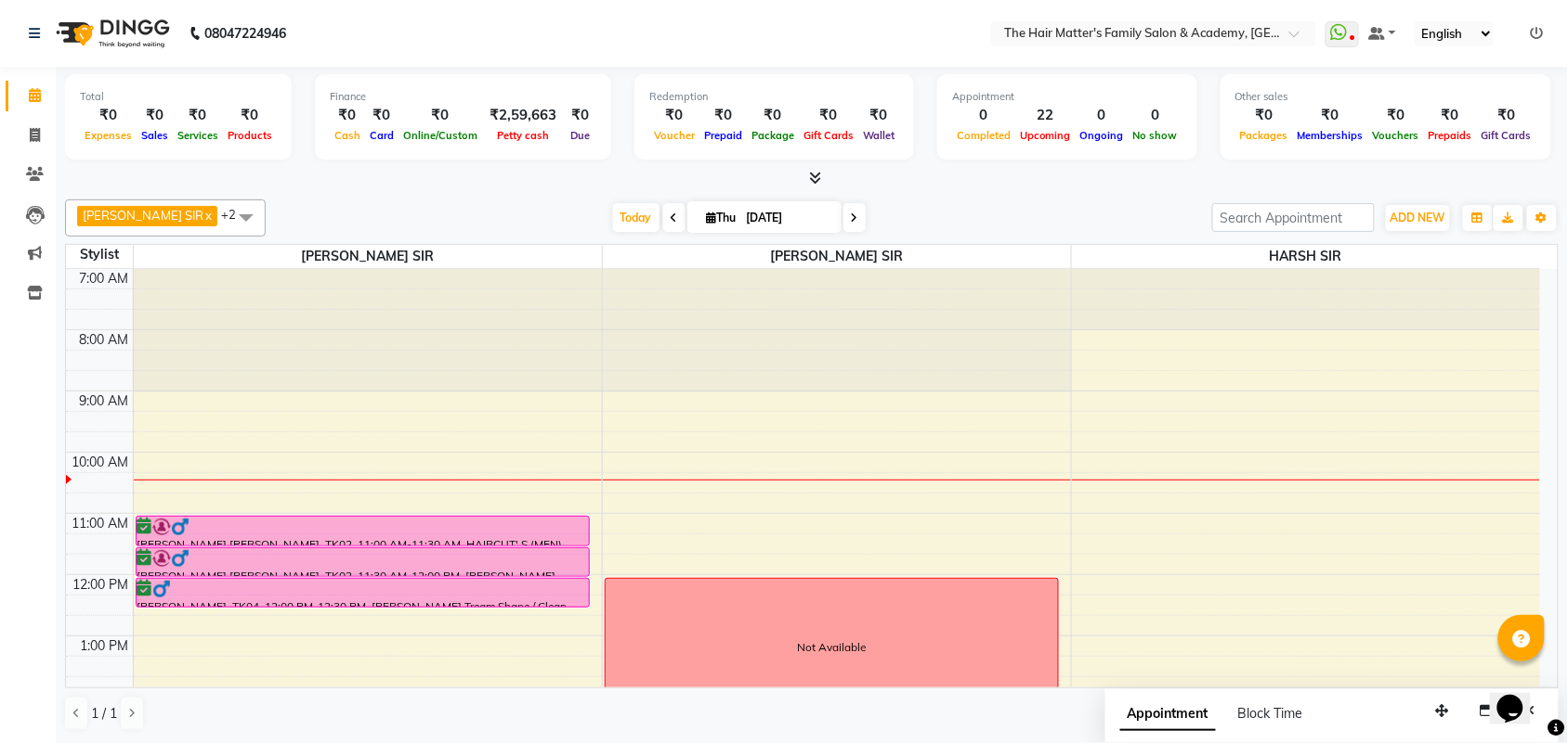
click at [456, 53] on nav "08047224946 Select Location × The Hair Matter's Family Salon & Academy, [GEOGRA…" at bounding box center [784, 34] width 1568 height 67
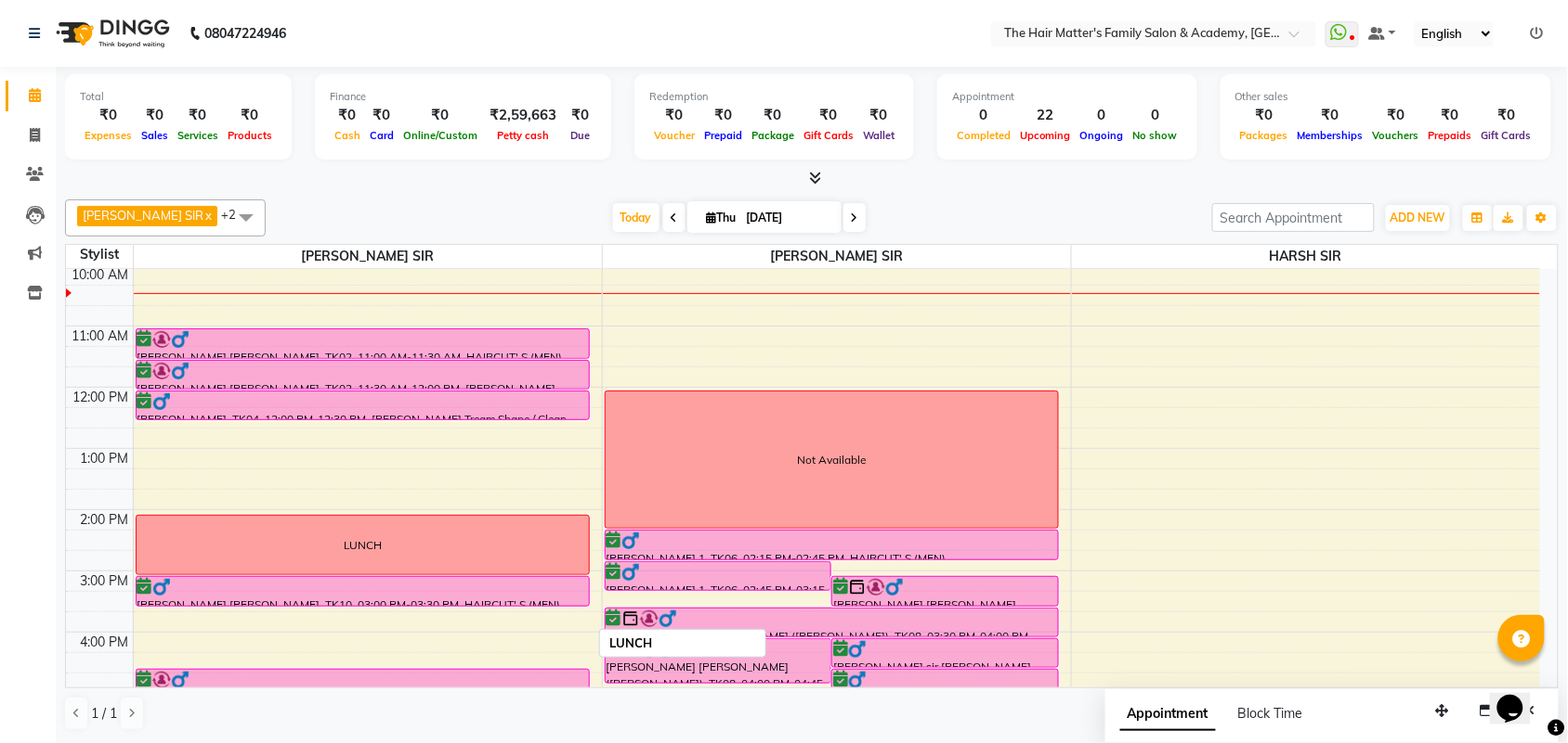
scroll to position [187, 0]
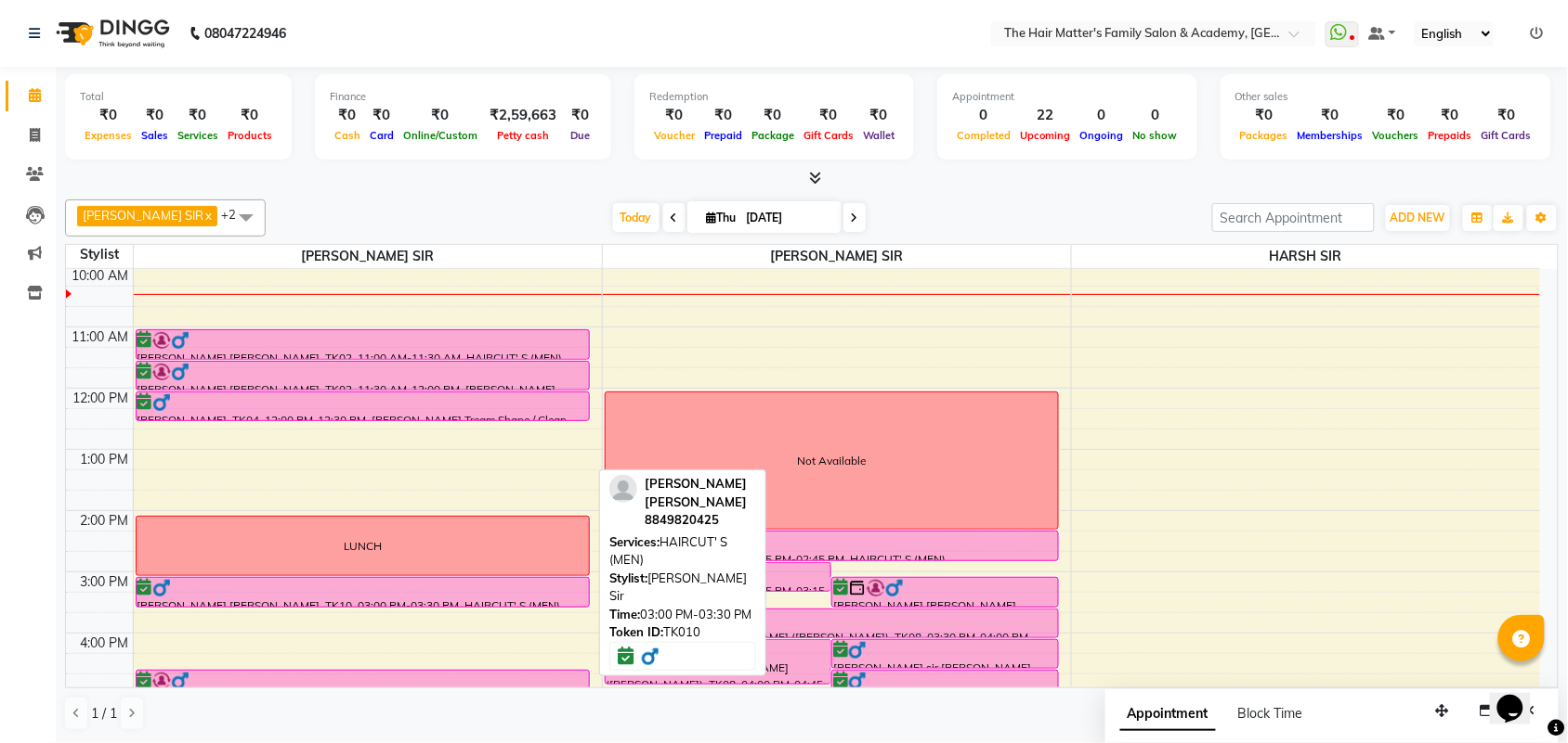
click at [282, 602] on div "[PERSON_NAME] [PERSON_NAME], TK10, 03:00 PM-03:30 PM, HAIRCUT' S (MEN)" at bounding box center [362, 592] width 452 height 29
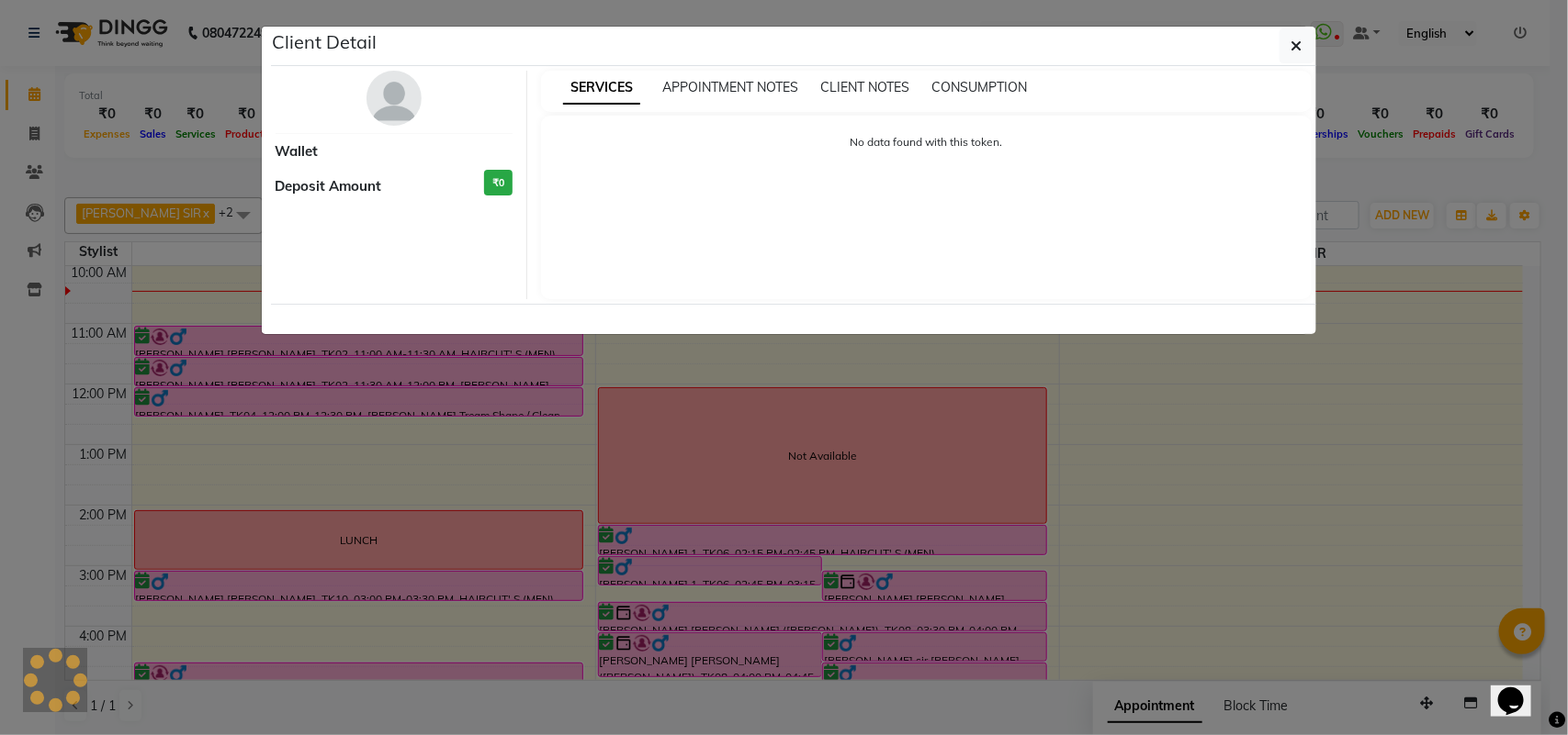
select select "6"
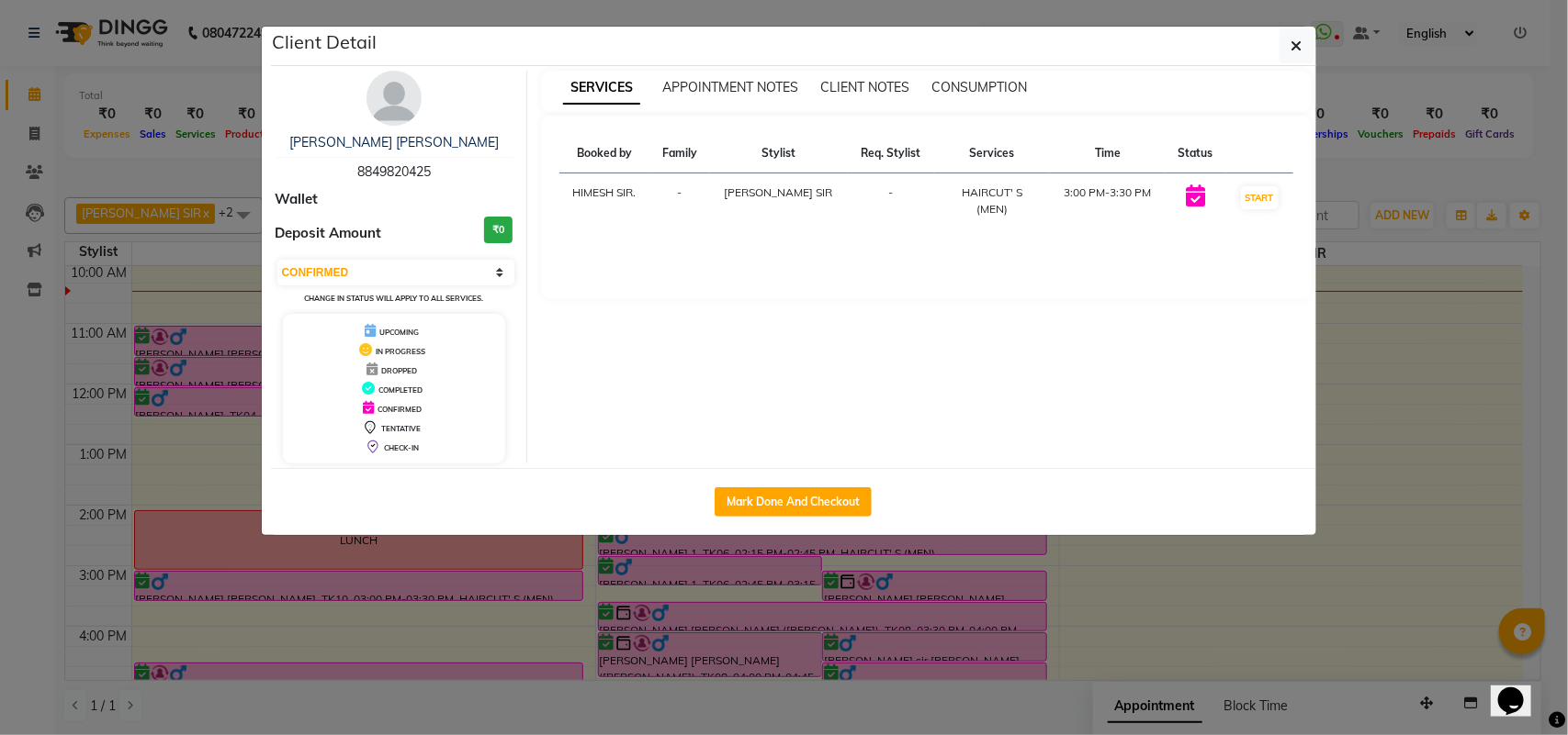
click at [455, 599] on ngb-modal-window "Client Detail [PERSON_NAME] [PERSON_NAME] 8849820425 Wallet Deposit Amount ₹0 S…" at bounding box center [784, 368] width 1568 height 735
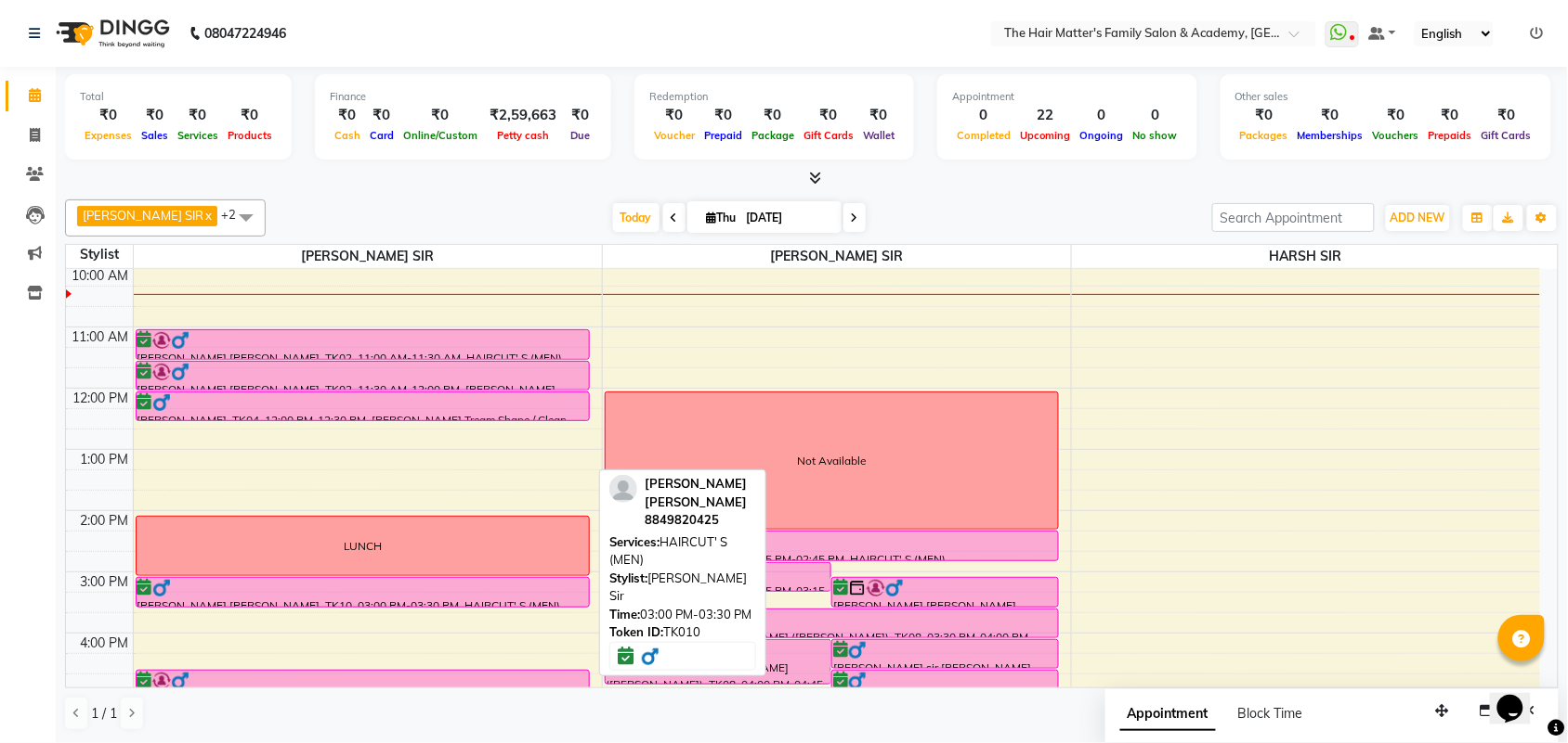
click at [411, 594] on div at bounding box center [363, 588] width 451 height 19
select select "6"
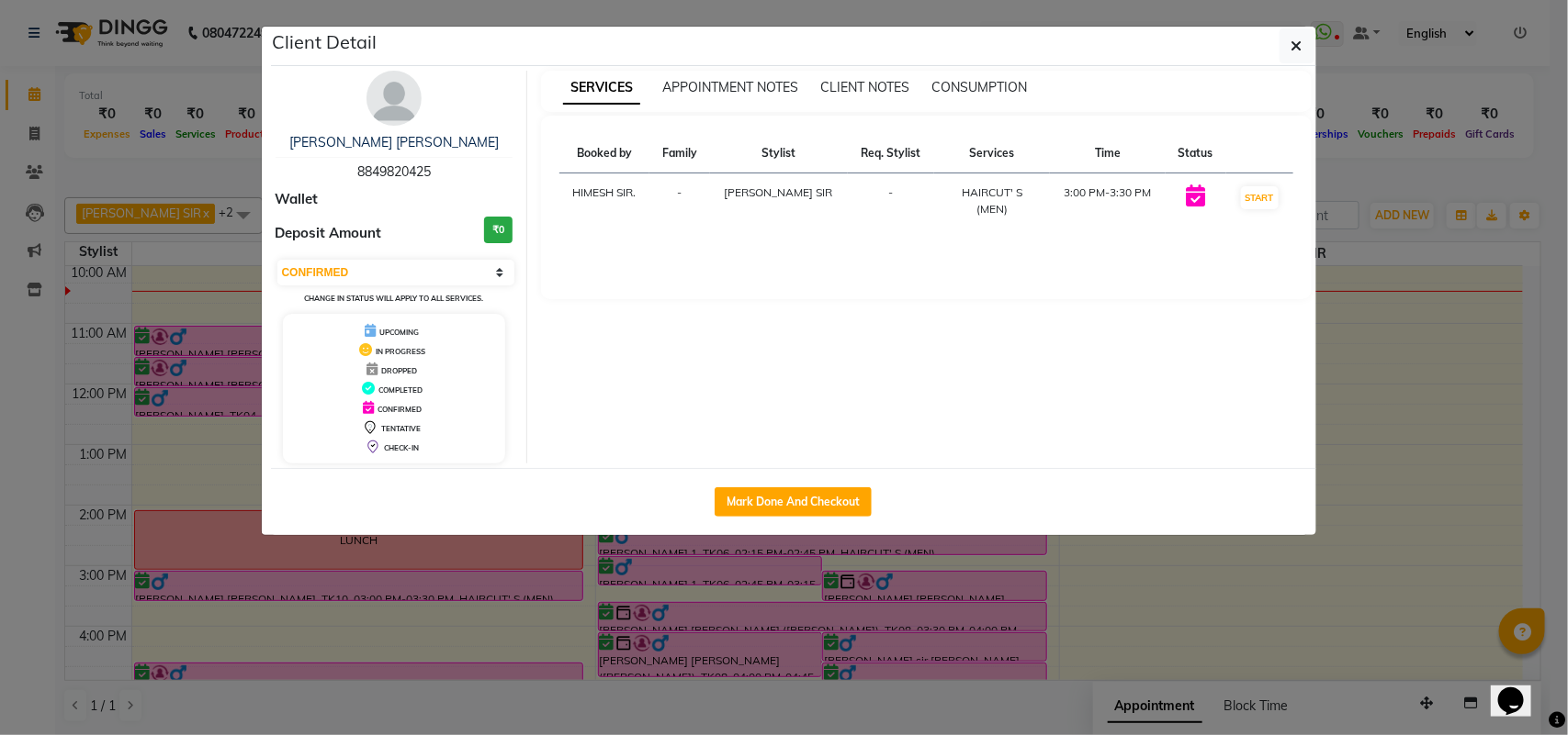
click at [405, 595] on ngb-modal-window "Client Detail [PERSON_NAME] [PERSON_NAME] 8849820425 Wallet Deposit Amount ₹0 S…" at bounding box center [784, 368] width 1568 height 735
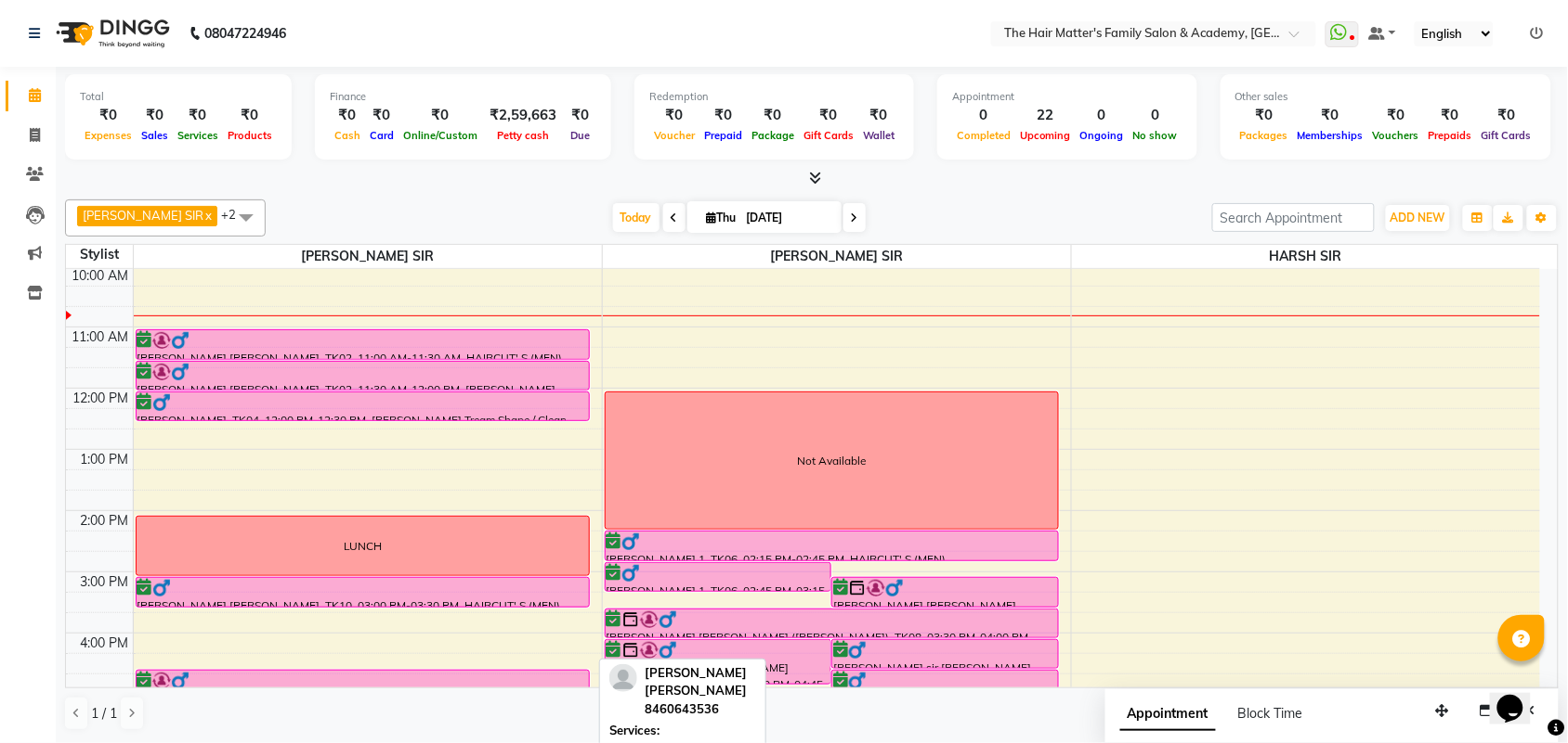
scroll to position [573, 0]
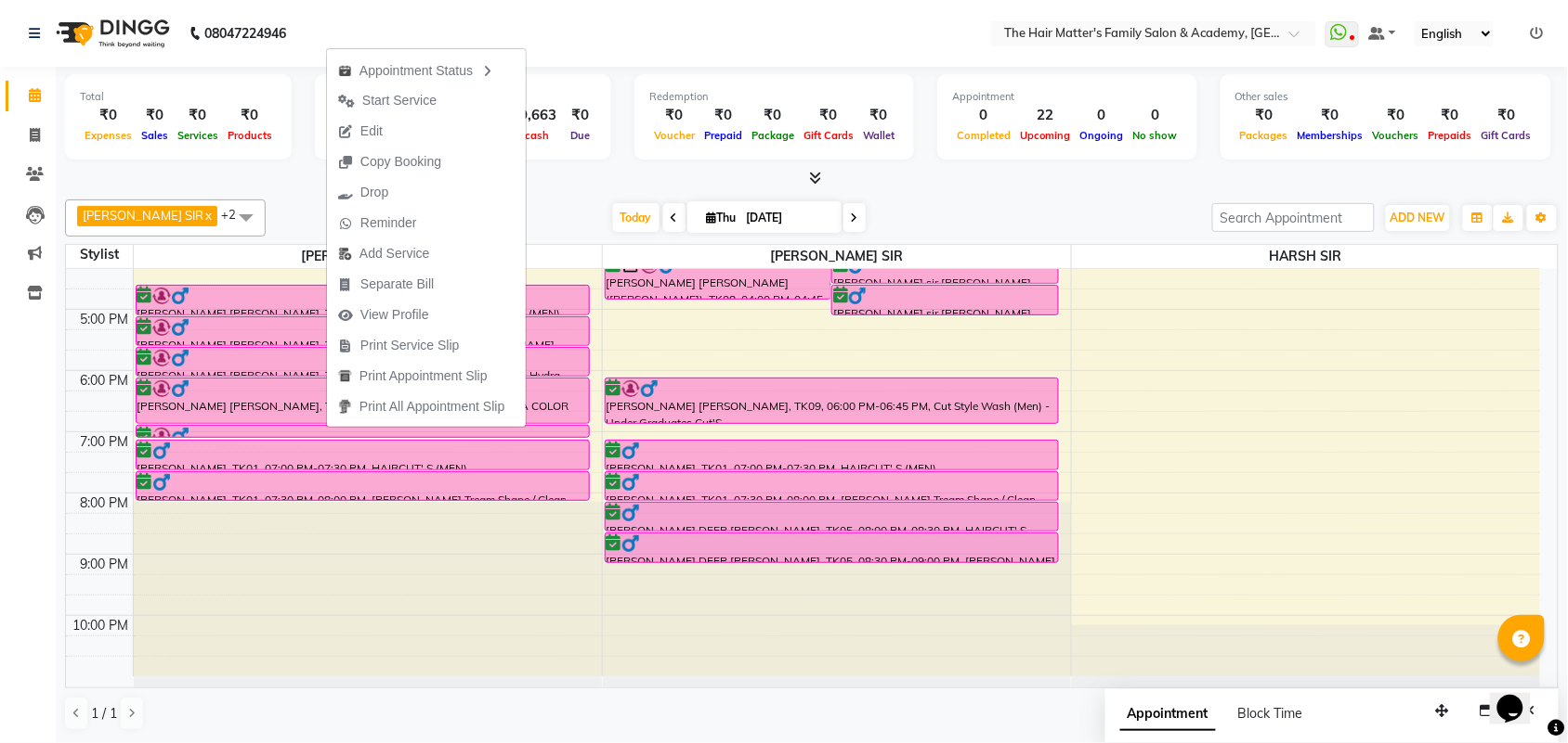
click at [0, 404] on div "Calendar Invoice Clients Leads Marketing Inventory Completed InProgress Upcomin…" at bounding box center [126, 384] width 251 height 663
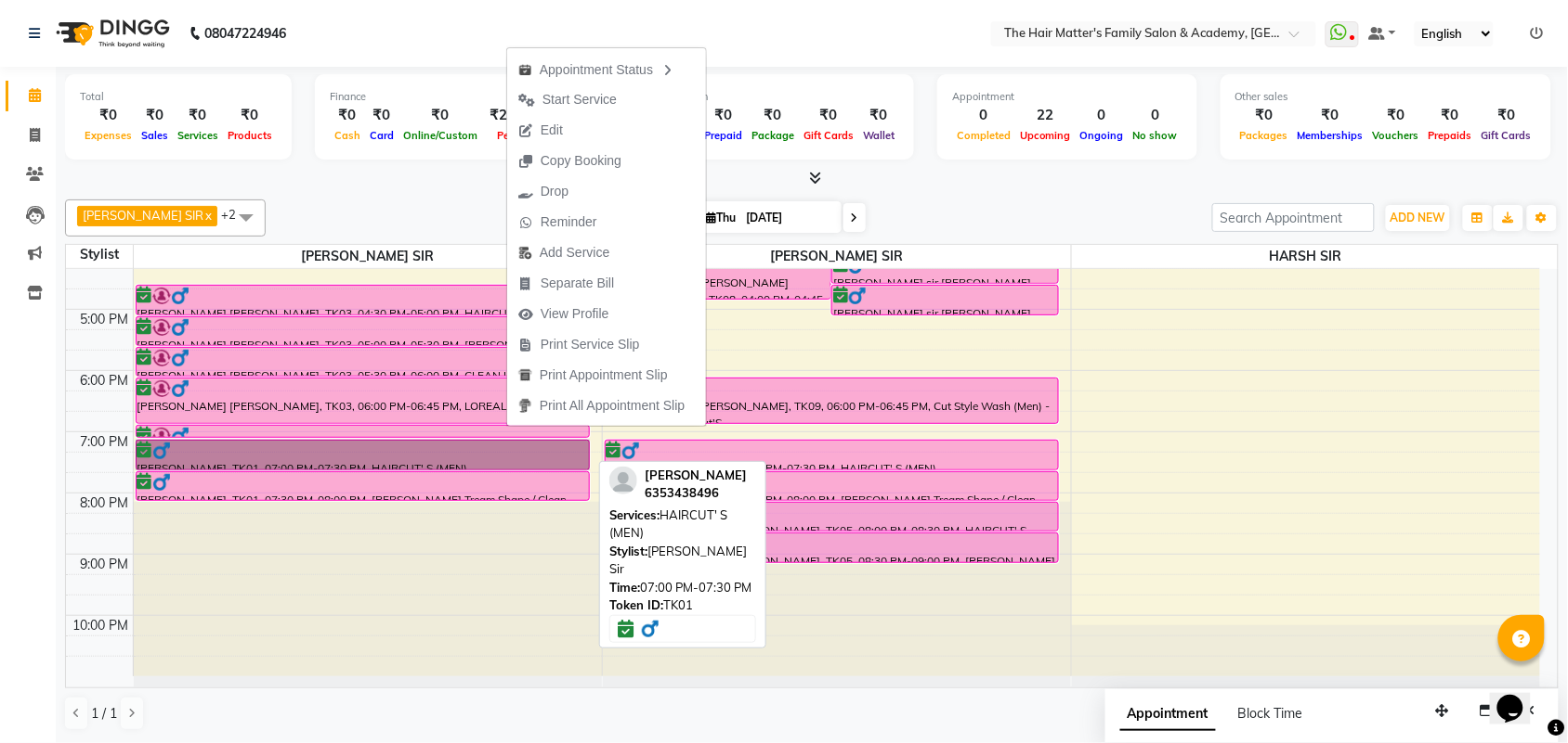
drag, startPoint x: 411, startPoint y: 447, endPoint x: 405, endPoint y: 471, distance: 24.7
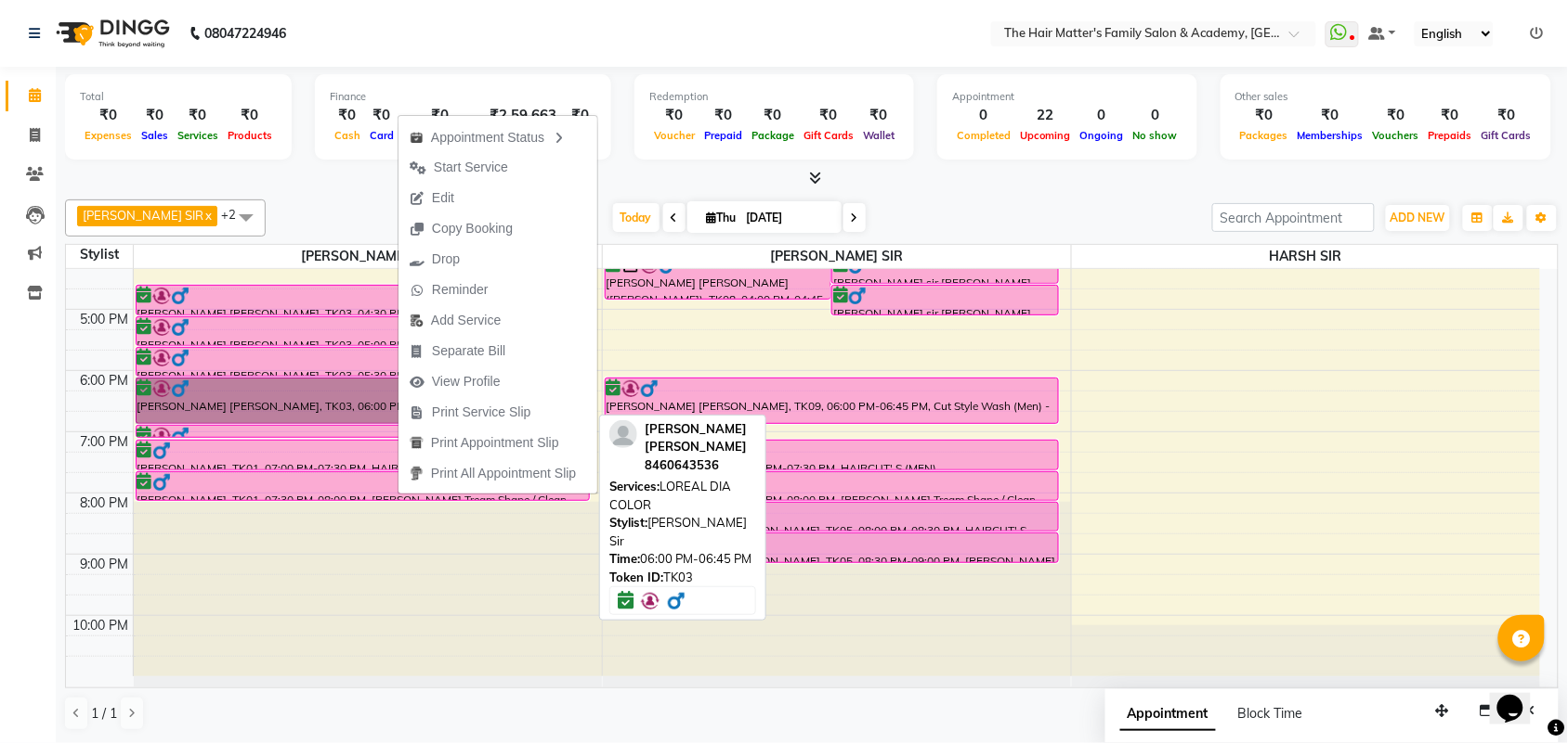
drag, startPoint x: 306, startPoint y: 411, endPoint x: 303, endPoint y: 423, distance: 12.4
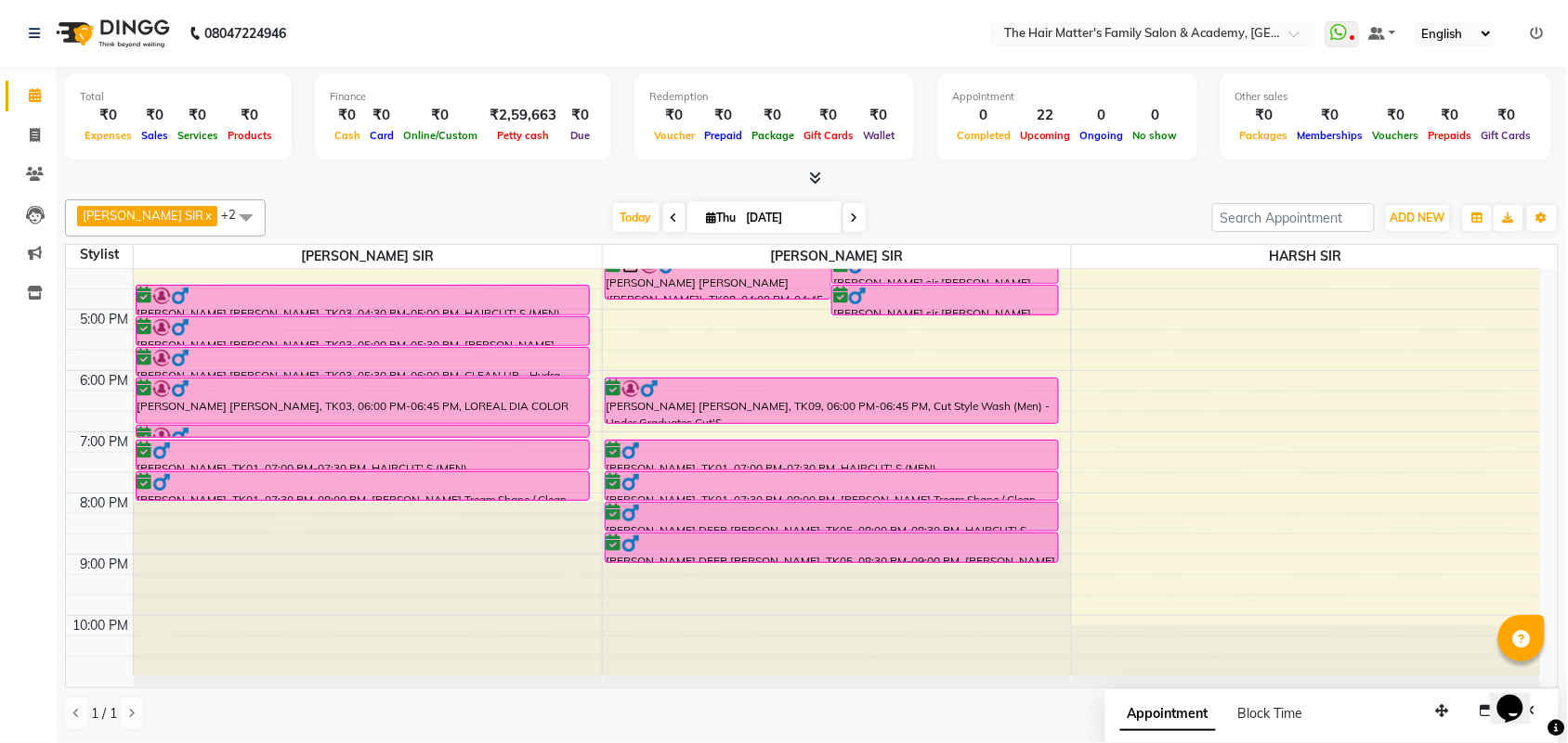
drag, startPoint x: 0, startPoint y: 484, endPoint x: 901, endPoint y: 195, distance: 946.2
click at [901, 195] on div "[PERSON_NAME] SIR x HARSH SIR x [PERSON_NAME] SIR x +2 Select All [PERSON_NAME]…" at bounding box center [812, 464] width 1494 height 546
click at [843, 220] on span at bounding box center [854, 217] width 23 height 29
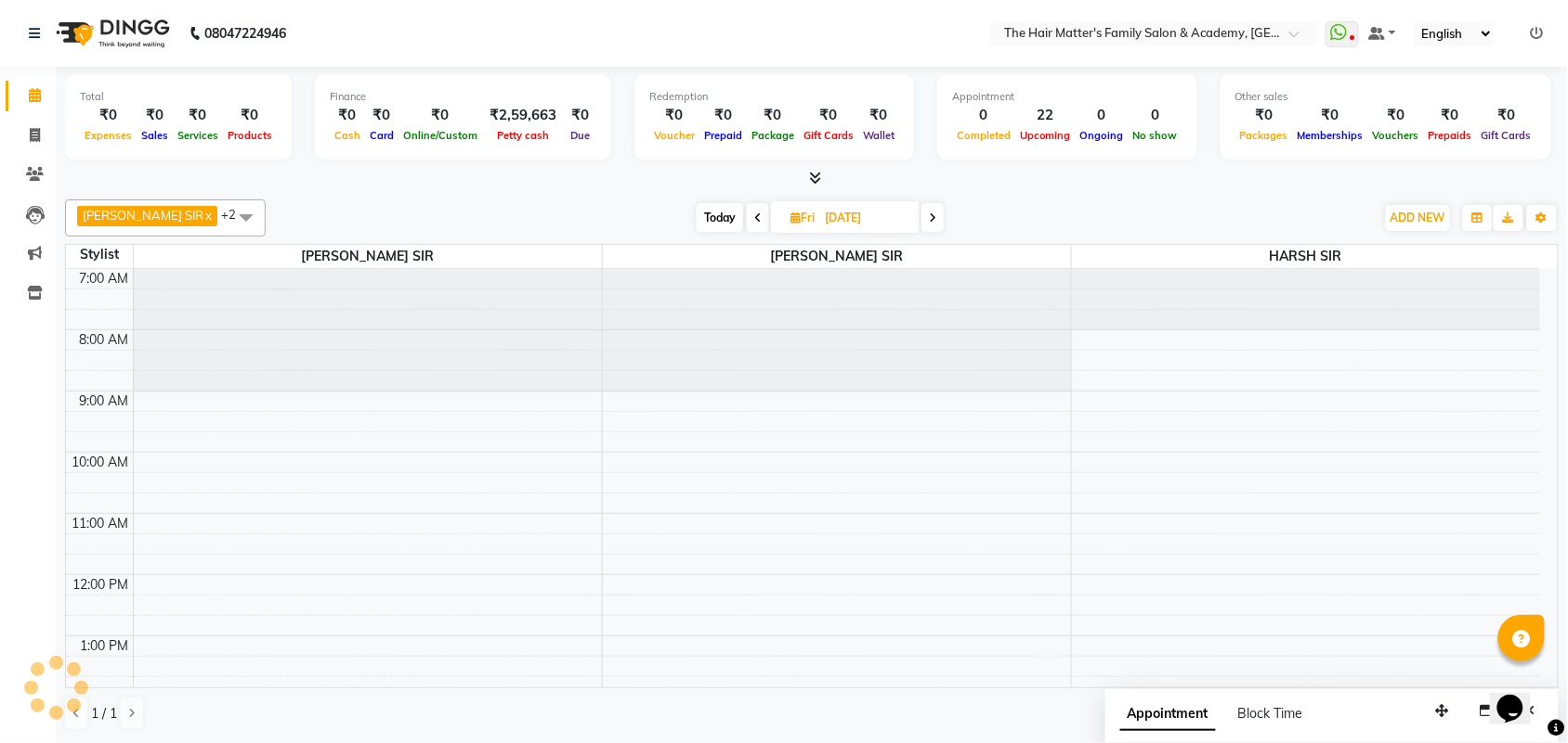
scroll to position [187, 0]
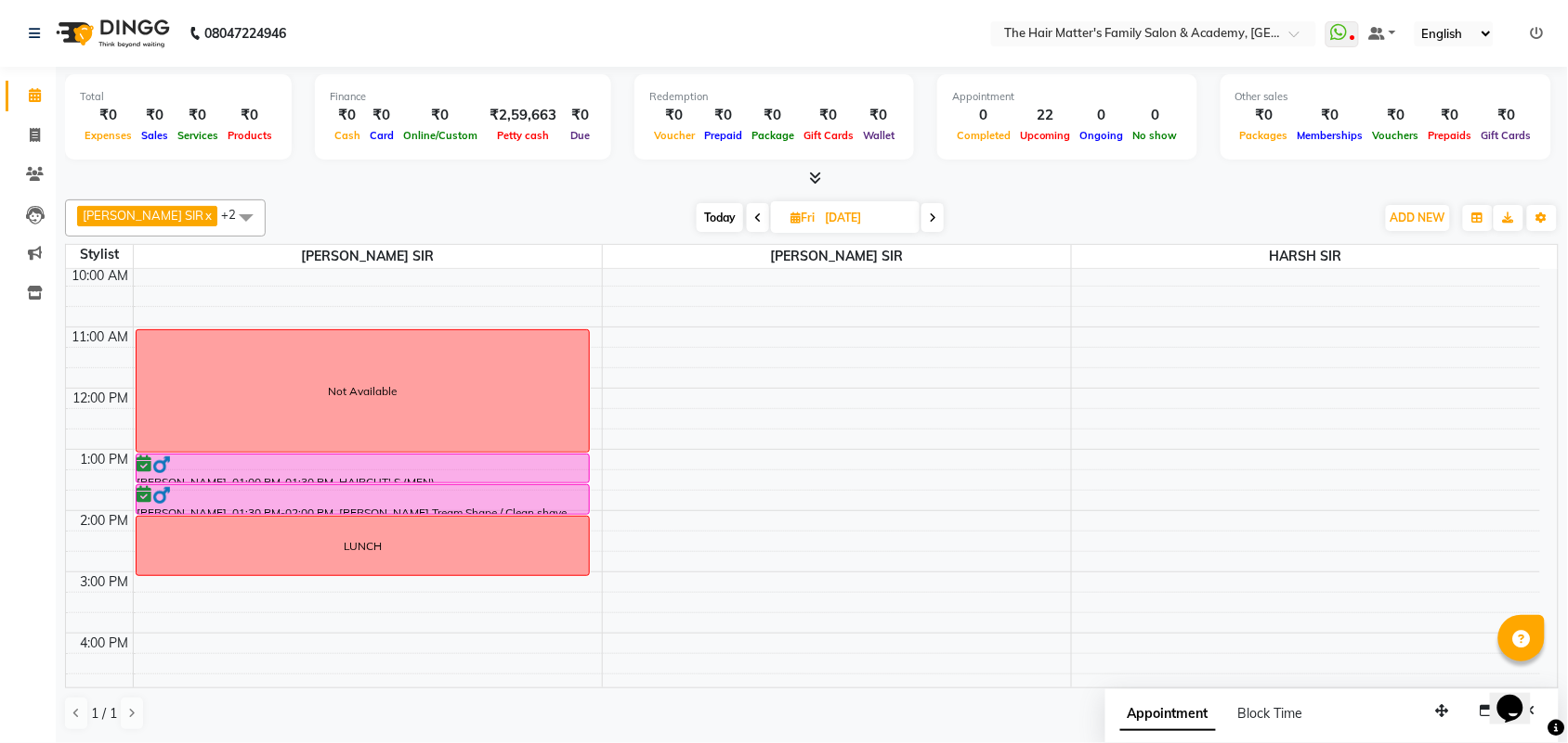
click at [746, 229] on span at bounding box center [757, 217] width 23 height 29
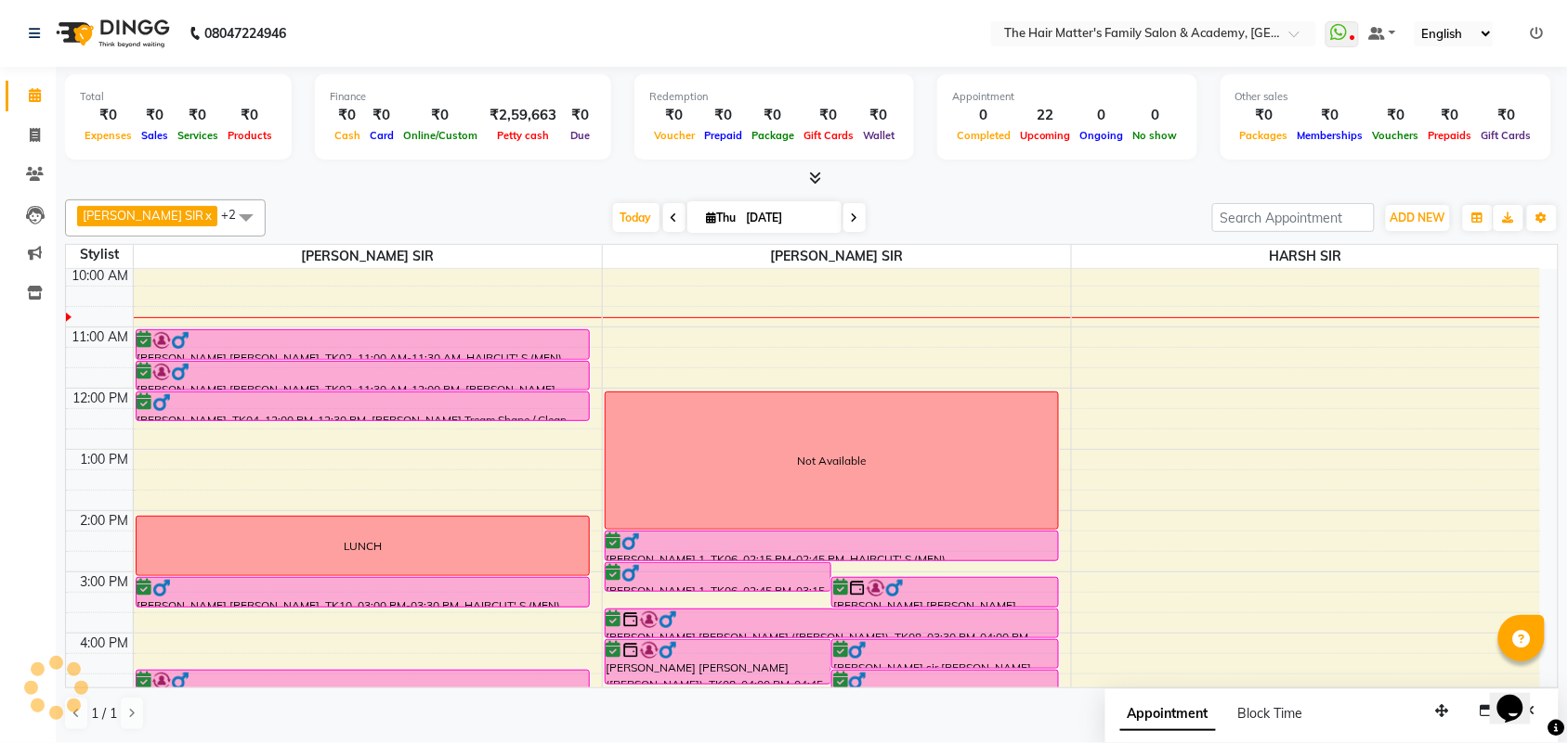
click at [850, 215] on icon at bounding box center [854, 217] width 8 height 11
type input "[DATE]"
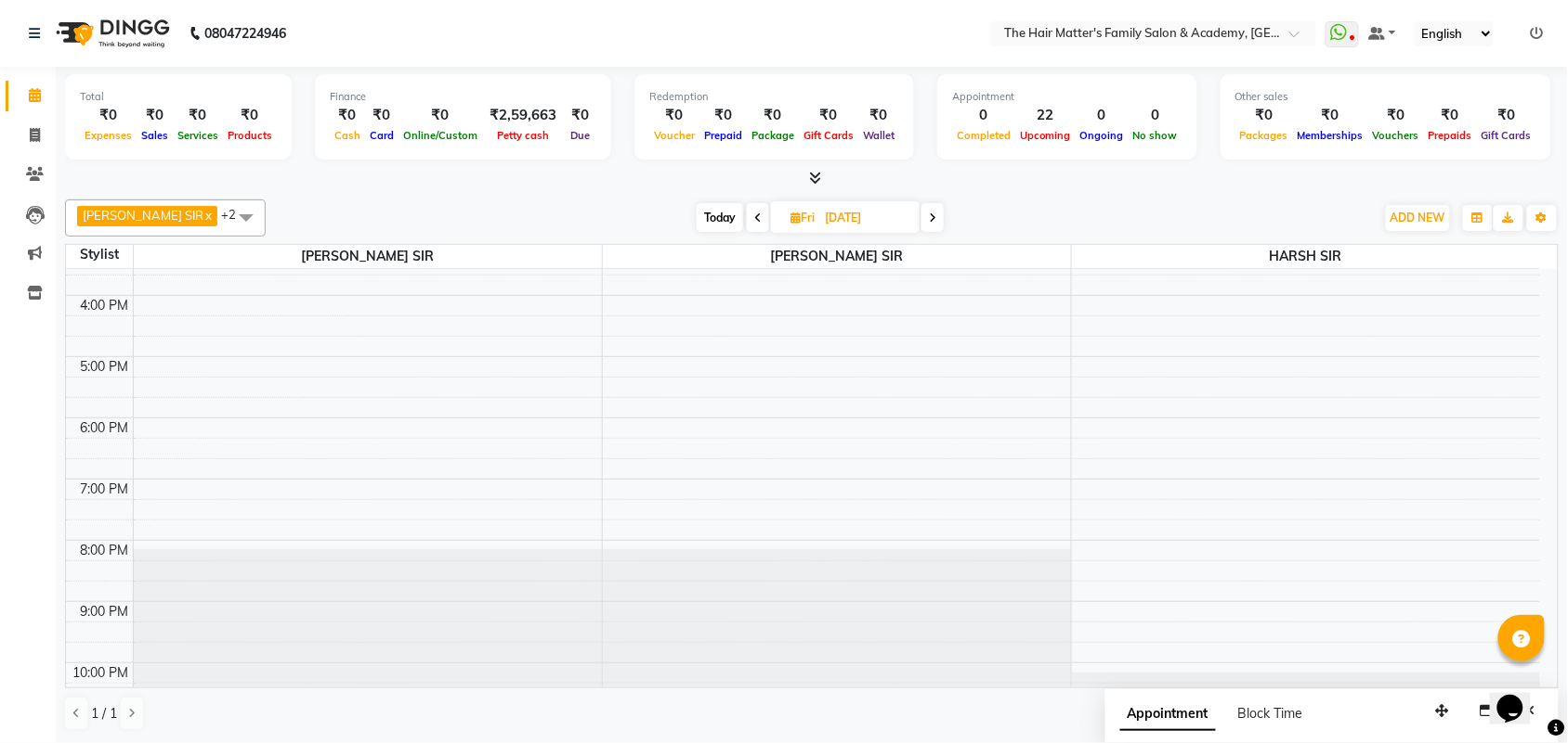
scroll to position [573, 0]
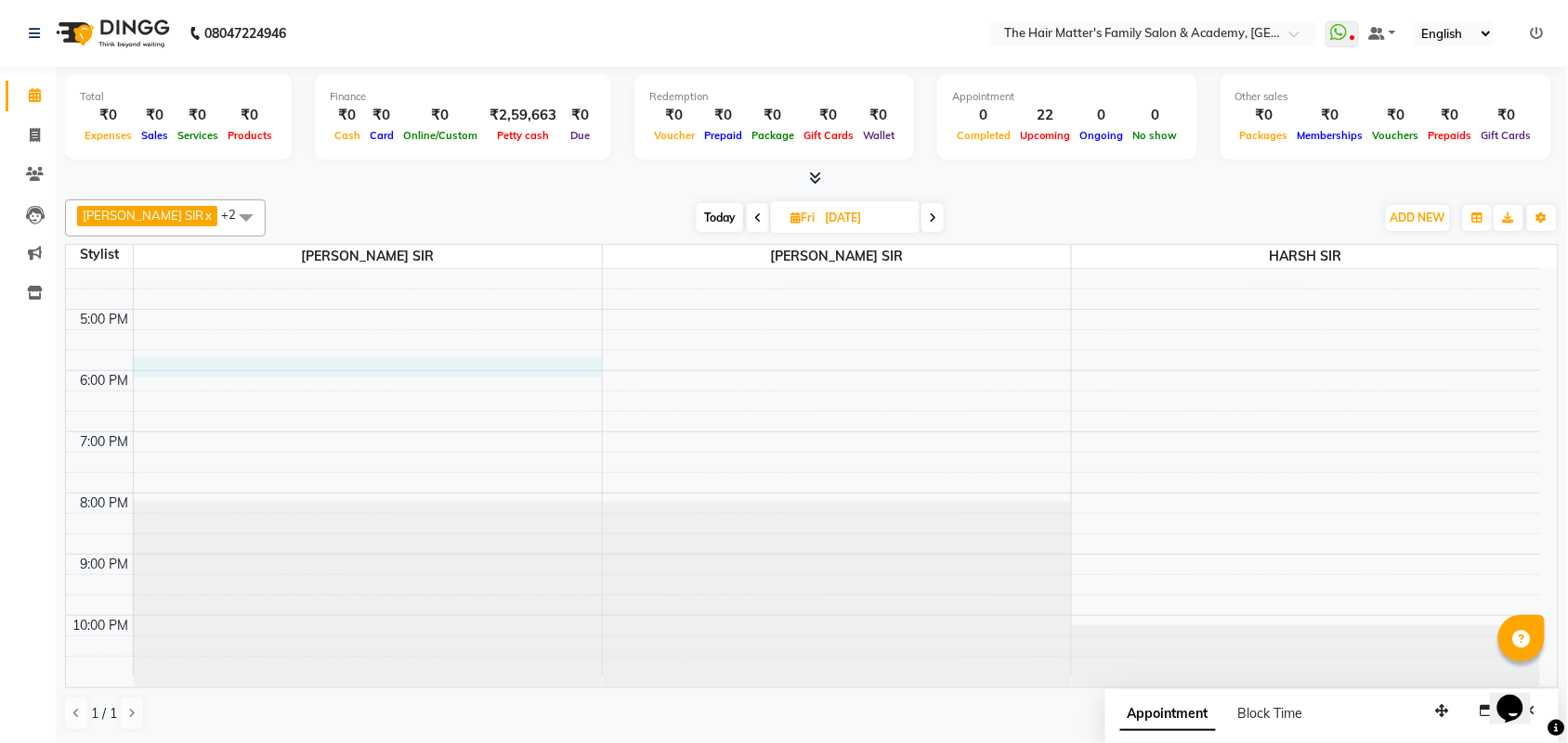
click at [174, 377] on td at bounding box center [835, 380] width 1407 height 21
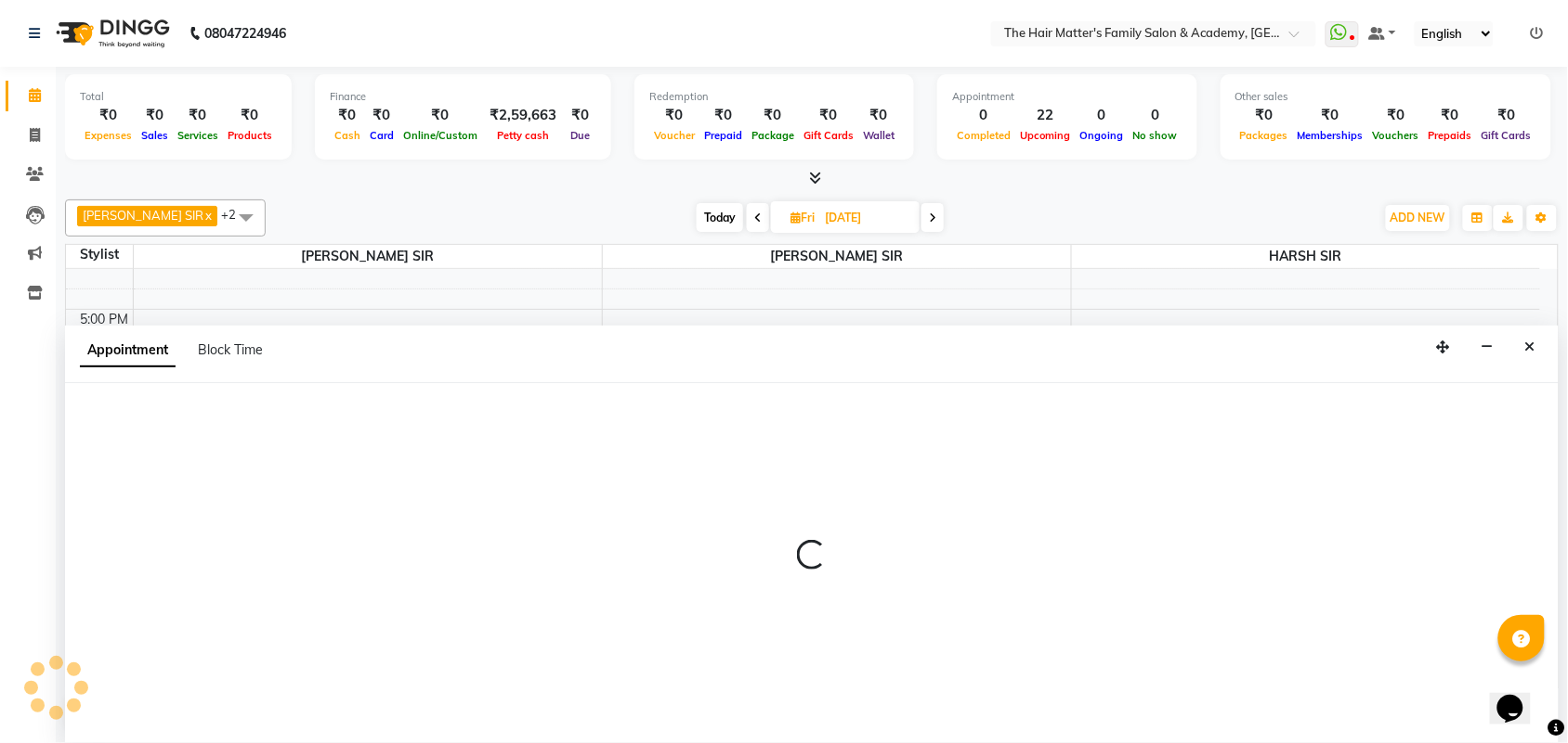
scroll to position [1, 0]
select select "42572"
select select "tentative"
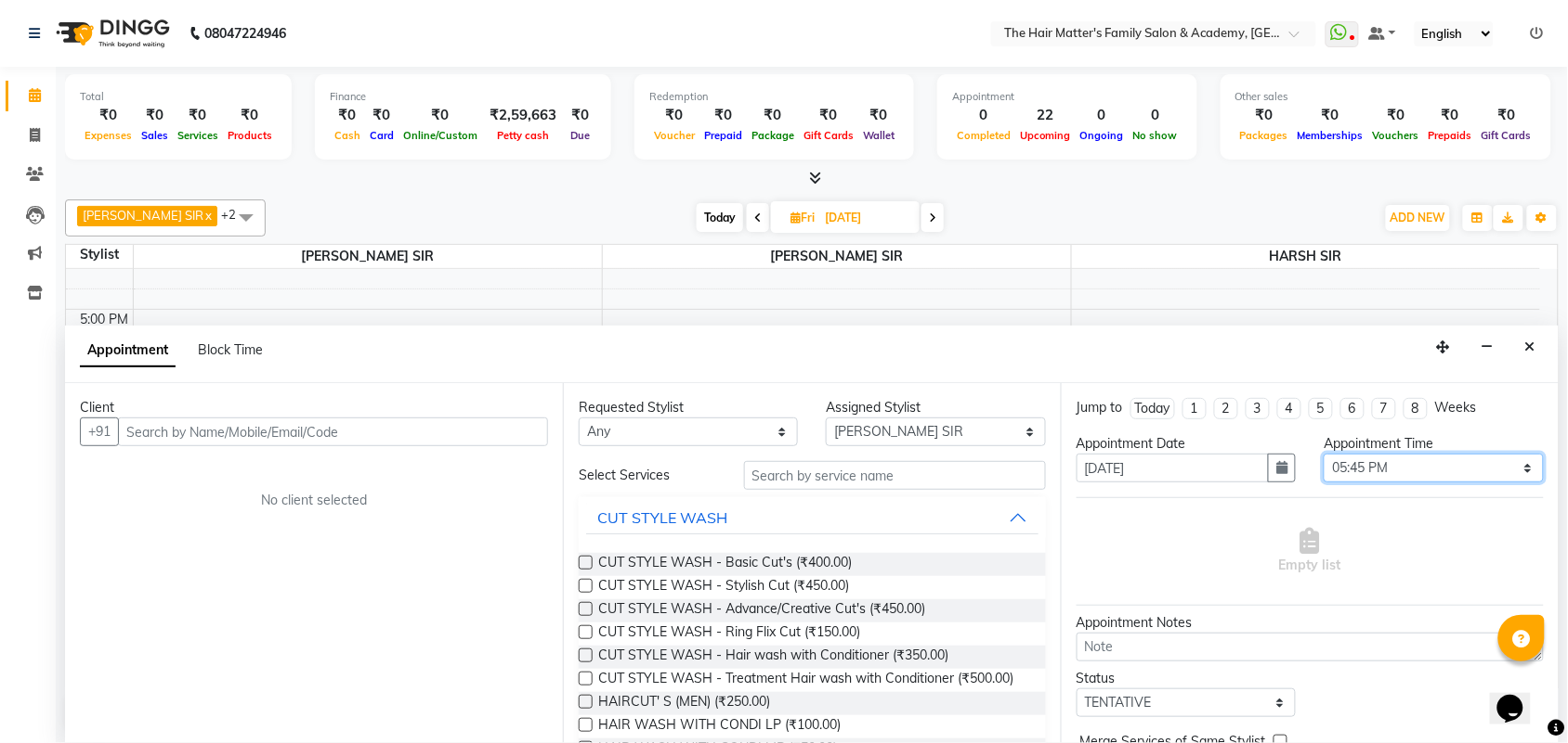
click at [1343, 462] on select "Select 08:00 AM 08:15 AM 08:30 AM 08:45 AM 09:00 AM 09:15 AM 09:30 AM 09:45 AM …" at bounding box center [1434, 467] width 219 height 29
select select "1080"
click at [1324, 454] on select "Select 08:00 AM 08:15 AM 08:30 AM 08:45 AM 09:00 AM 09:15 AM 09:30 AM 09:45 AM …" at bounding box center [1434, 467] width 219 height 29
click at [201, 410] on div "Client" at bounding box center [313, 408] width 468 height 20
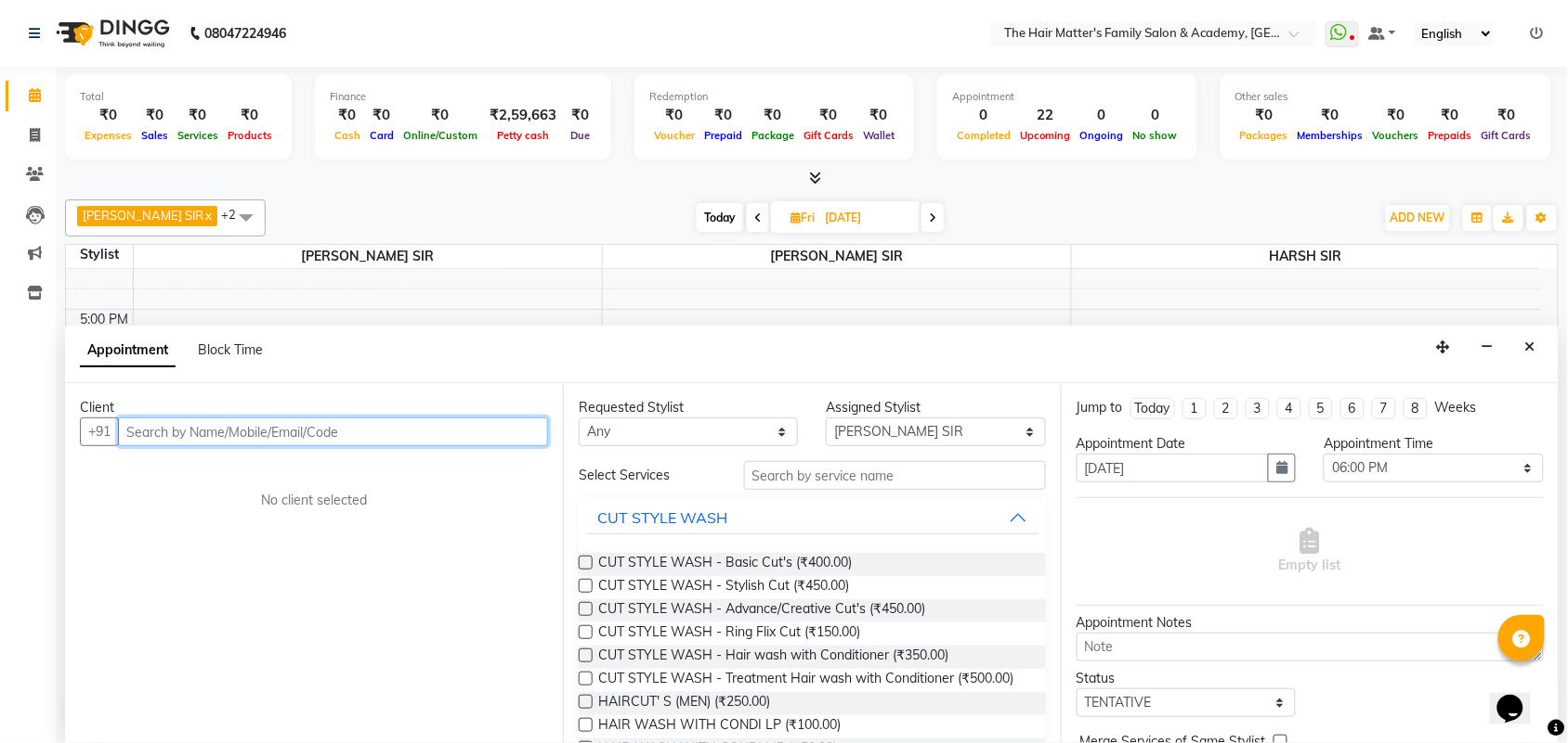
click at [238, 422] on input "text" at bounding box center [332, 432] width 430 height 29
click at [369, 432] on input "text" at bounding box center [332, 432] width 430 height 29
click at [364, 422] on input "text" at bounding box center [332, 432] width 430 height 29
paste input "95866"
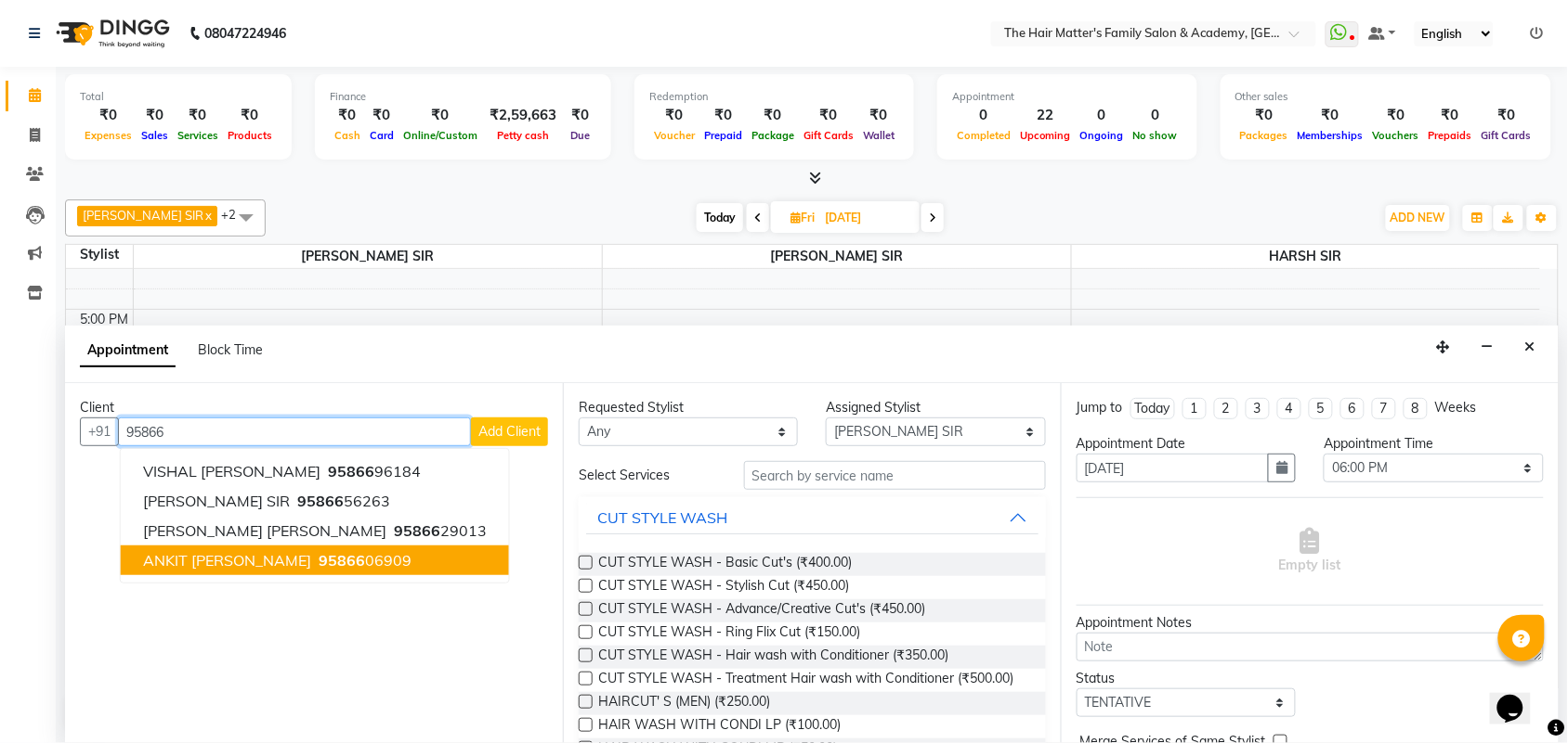
click at [335, 555] on ngb-highlight "95866 06909" at bounding box center [363, 560] width 97 height 19
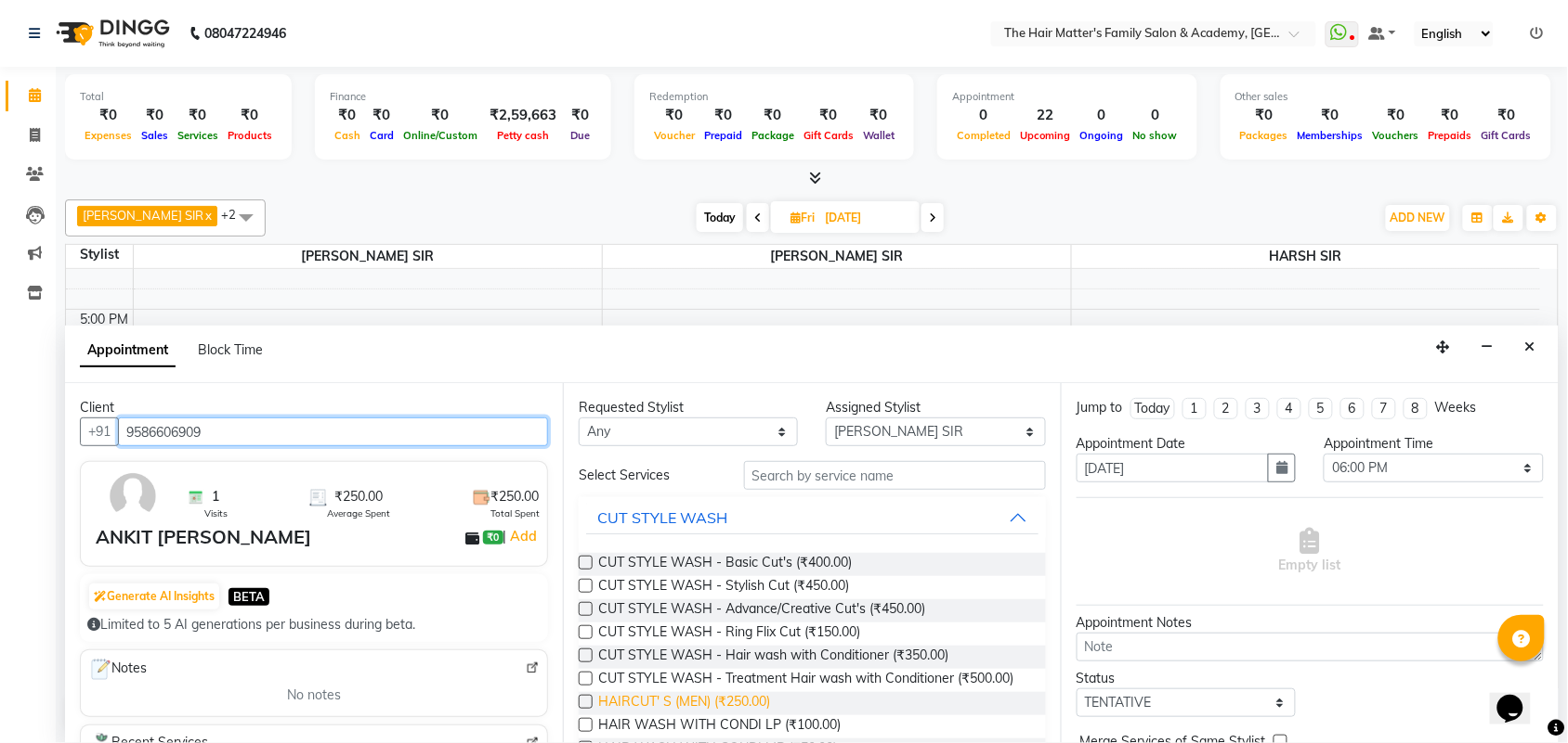
type input "9586606909"
click at [687, 715] on span "HAIRCUT' S (MEN) (₹250.00)" at bounding box center [684, 703] width 172 height 23
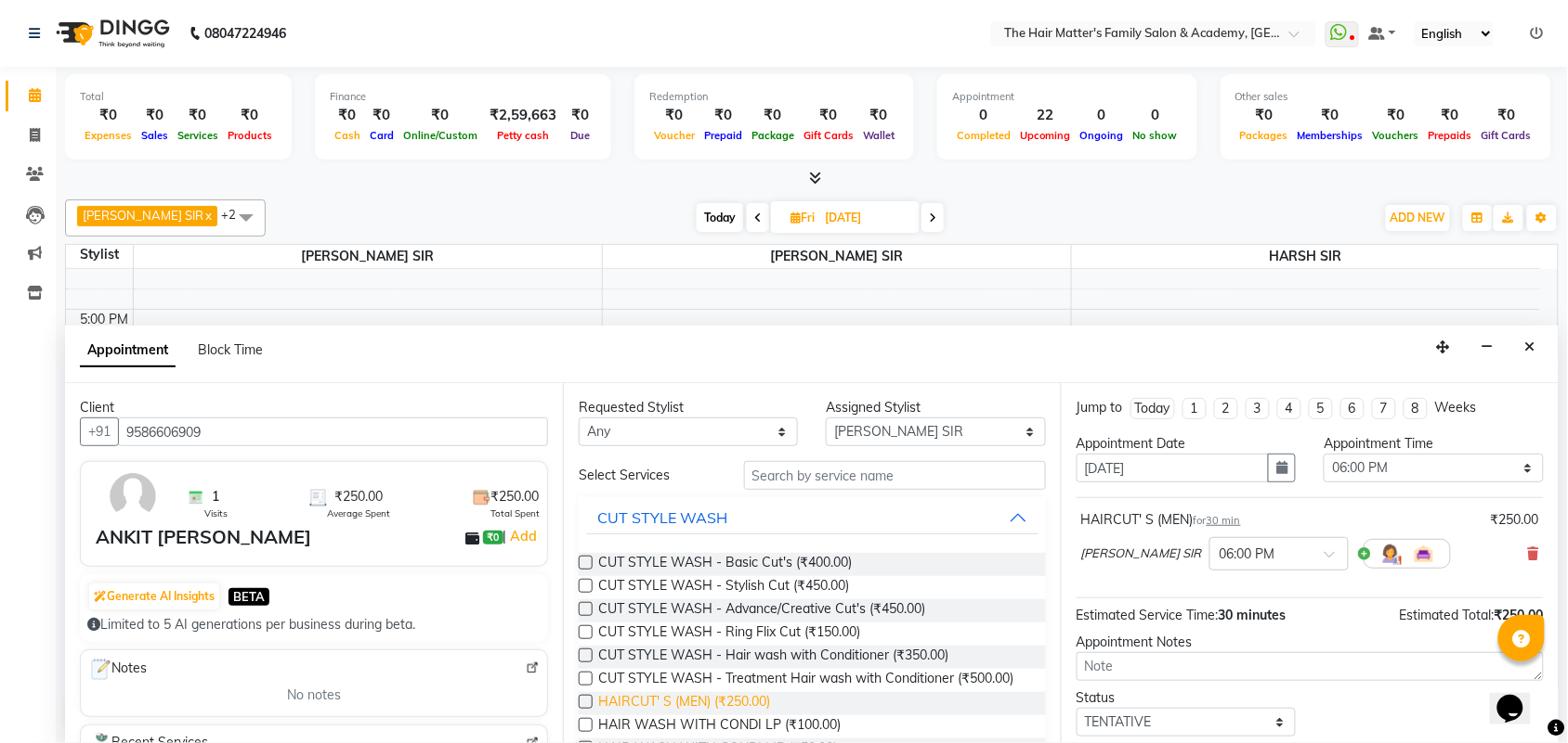
click at [727, 715] on span "HAIRCUT' S (MEN) (₹250.00)" at bounding box center [684, 703] width 172 height 23
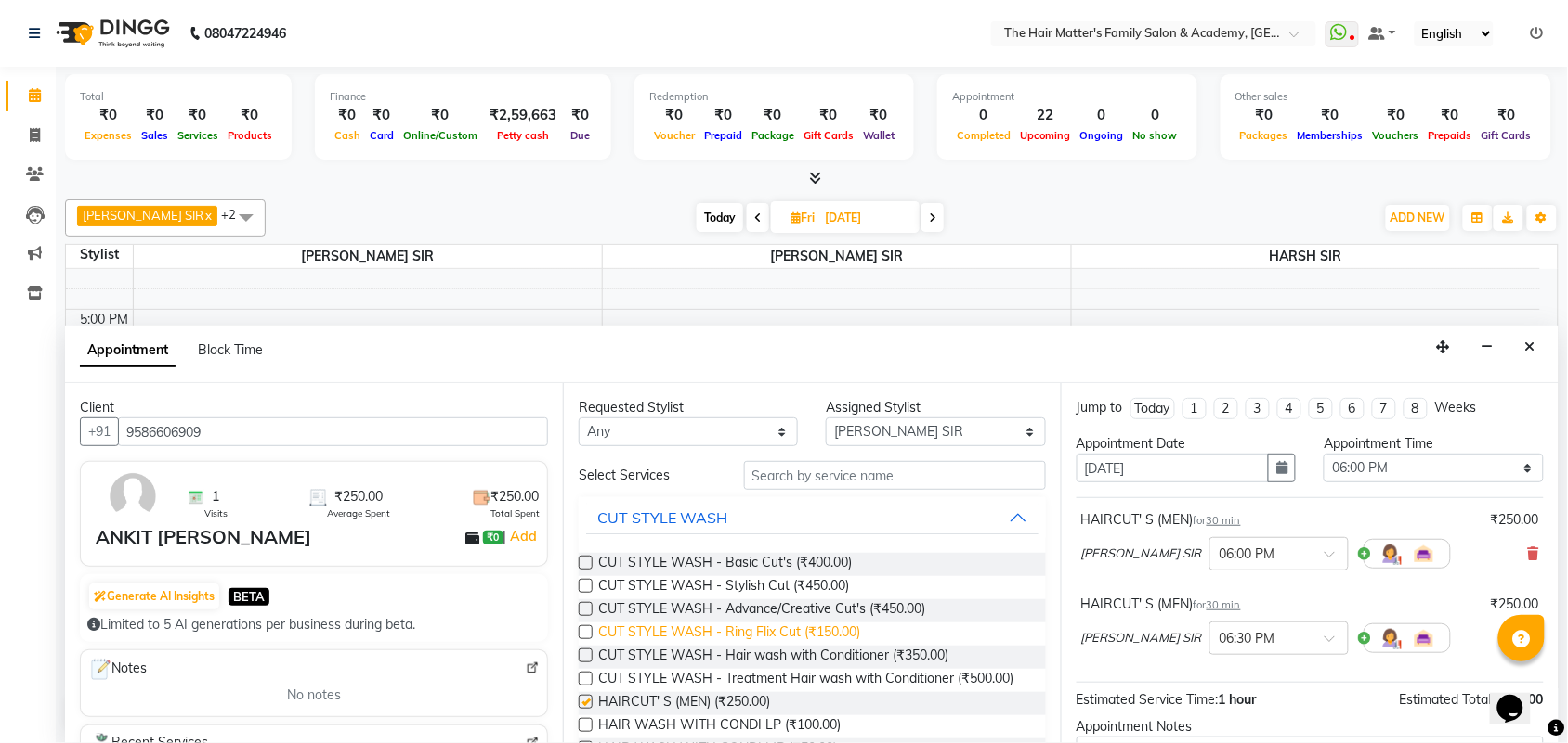
checkbox input "false"
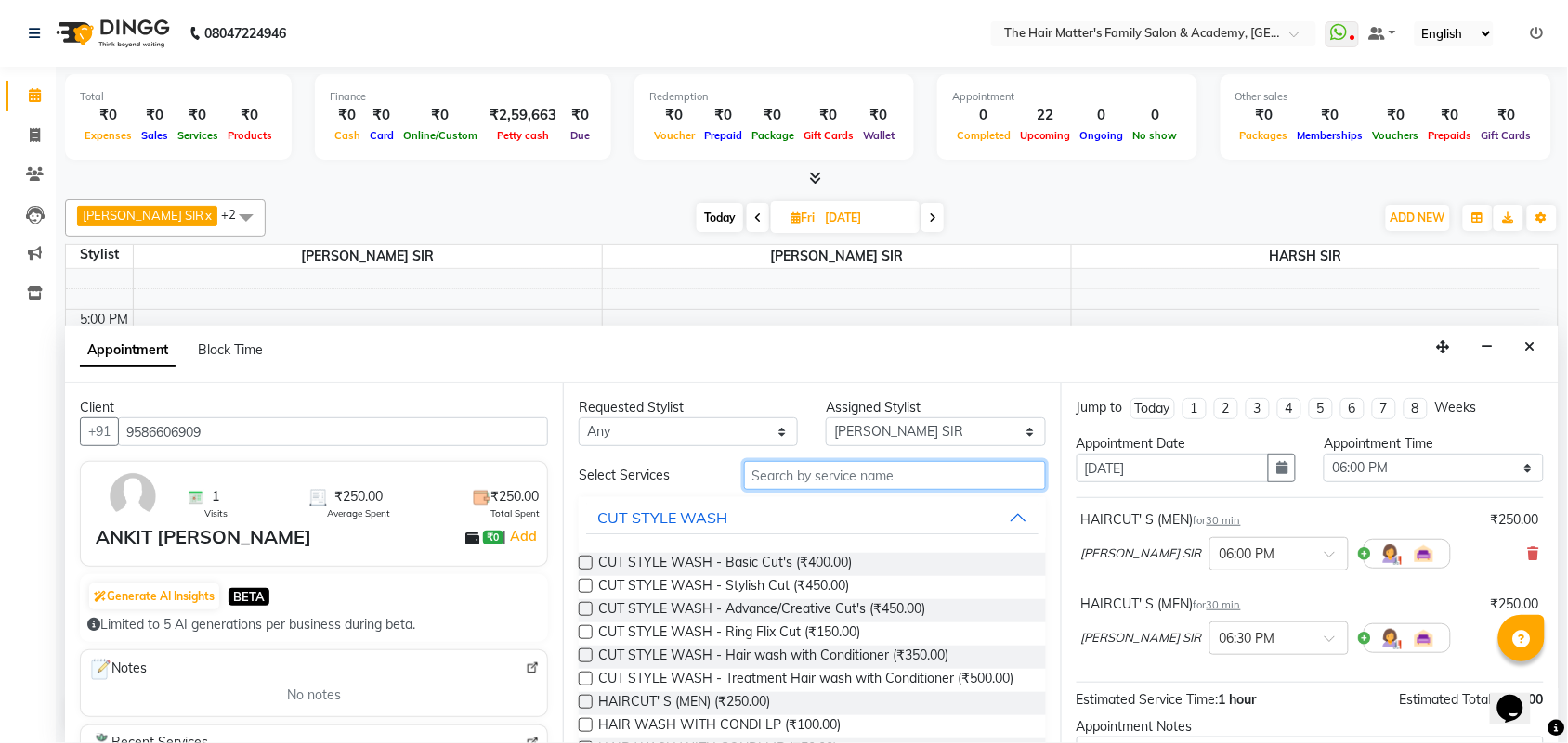
click at [802, 482] on input "text" at bounding box center [894, 475] width 302 height 29
click at [1219, 650] on div "× 06:30 PM" at bounding box center [1278, 638] width 139 height 34
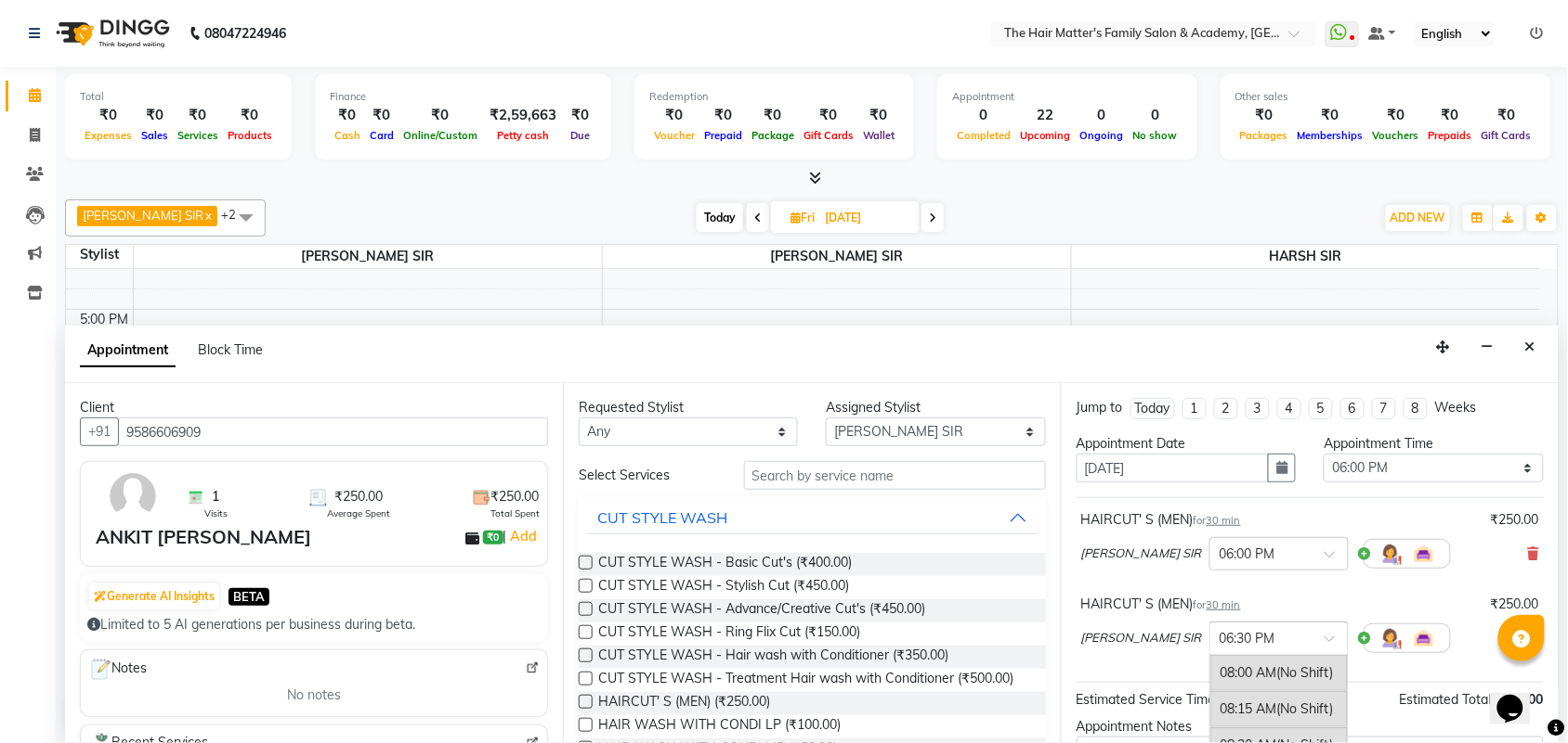
scroll to position [1478, 0]
click at [1219, 650] on div "× 06:30 PM" at bounding box center [1278, 638] width 139 height 34
click at [1224, 646] on input "text" at bounding box center [1260, 637] width 82 height 20
click at [1236, 628] on input "text" at bounding box center [1260, 637] width 82 height 20
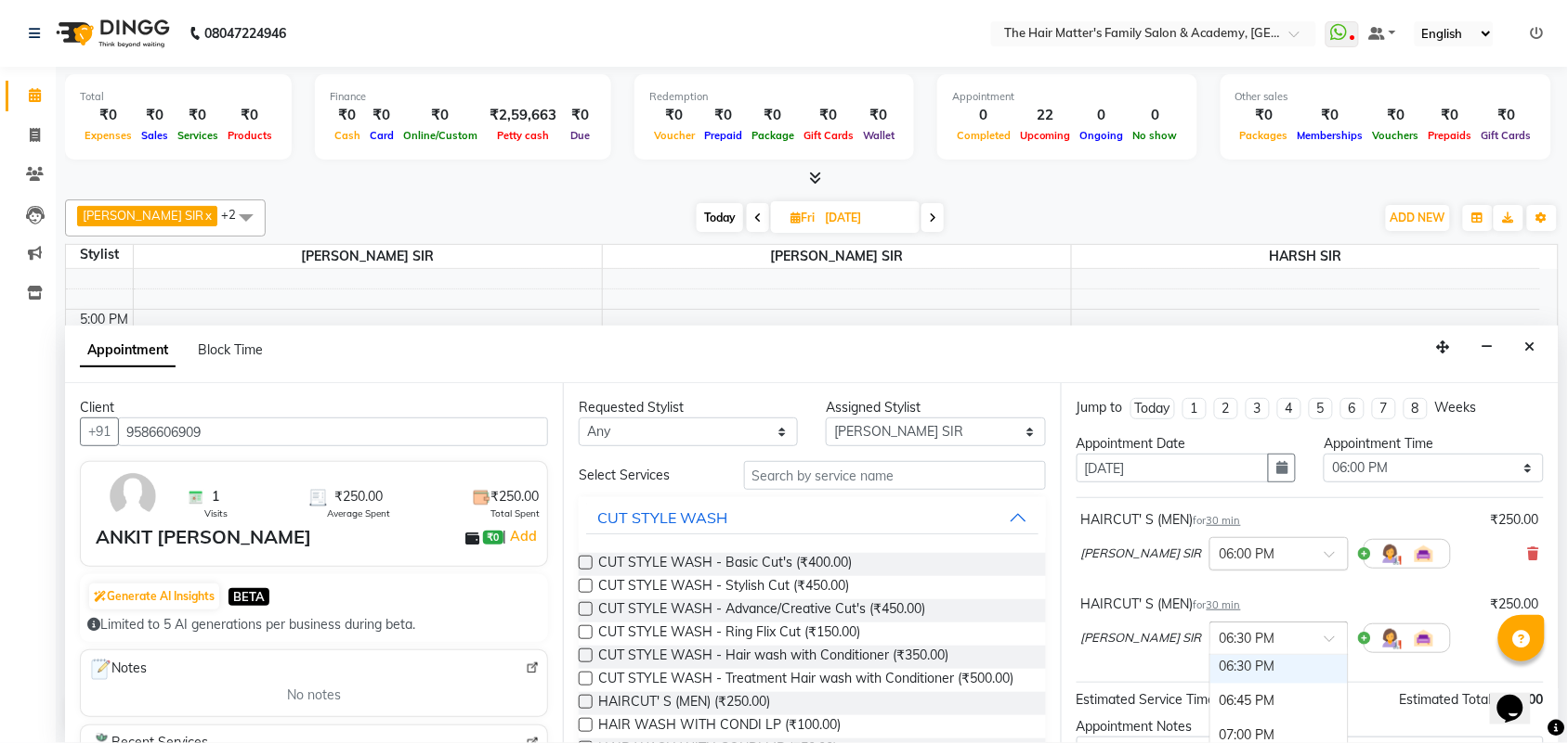
click at [1237, 550] on input "text" at bounding box center [1260, 553] width 82 height 20
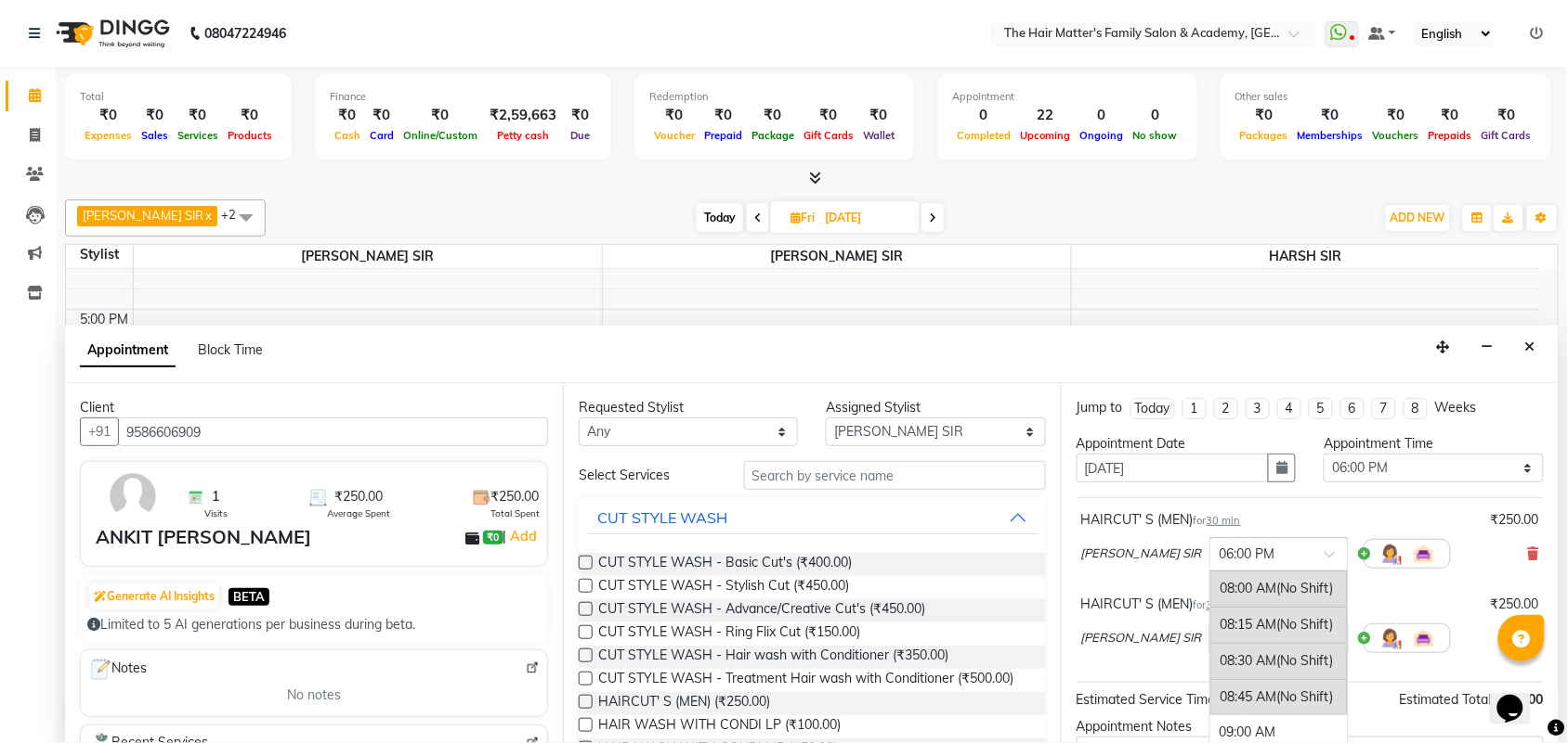
scroll to position [1409, 0]
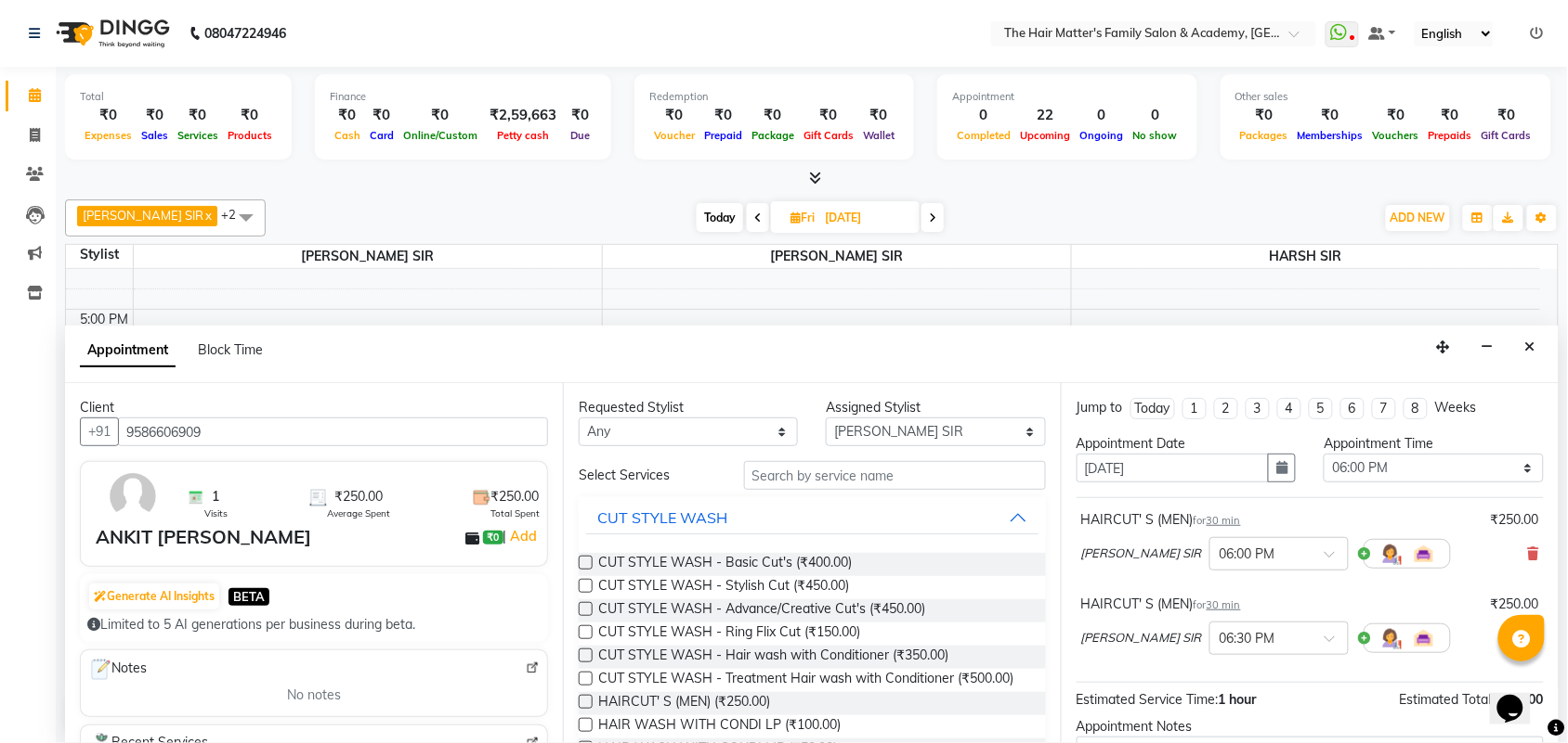
click at [1094, 563] on span "[PERSON_NAME] SIR" at bounding box center [1141, 553] width 121 height 19
click at [1098, 563] on span "[PERSON_NAME] SIR" at bounding box center [1141, 553] width 121 height 19
click at [1121, 561] on span "[PERSON_NAME] SIR" at bounding box center [1141, 553] width 121 height 19
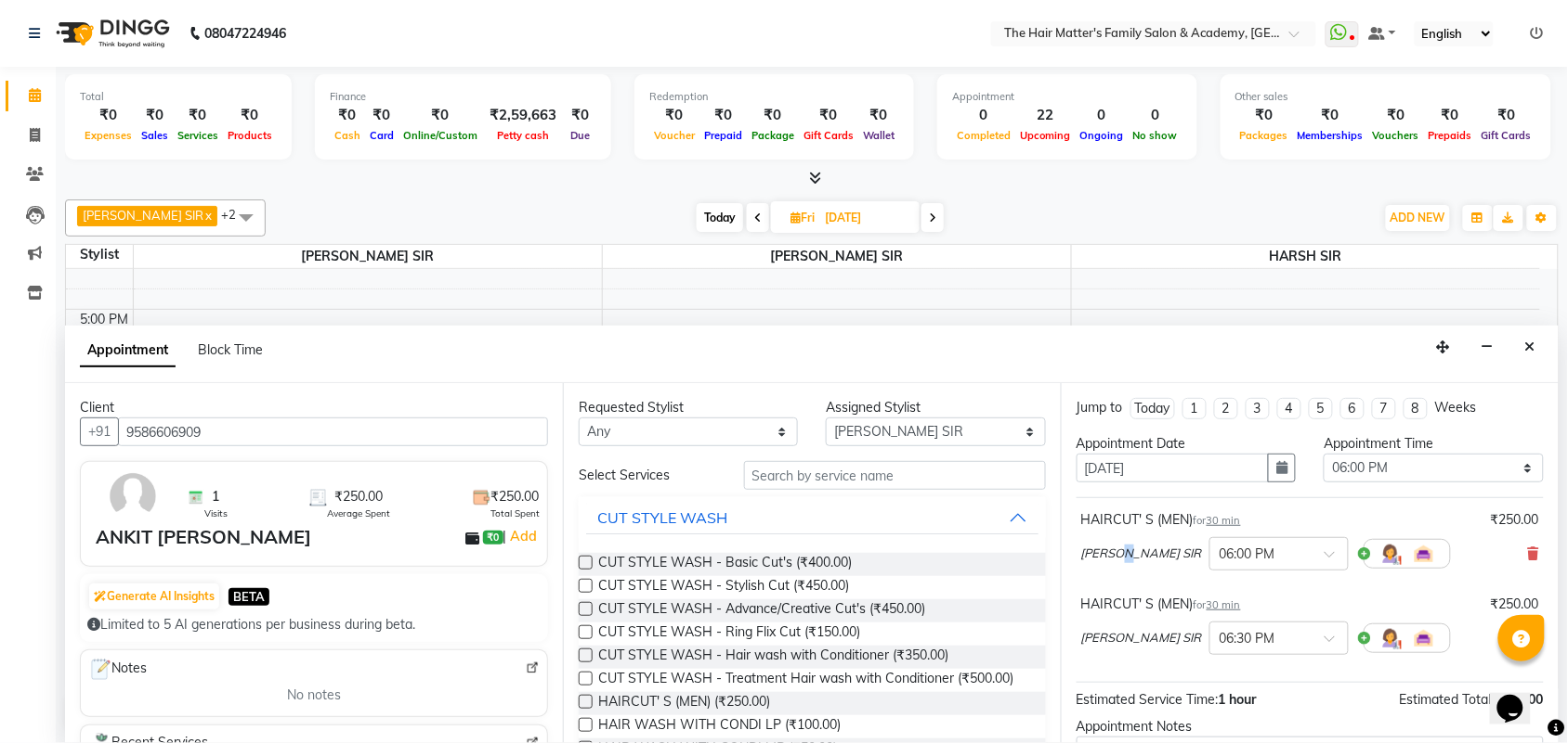
click at [1121, 561] on span "[PERSON_NAME] SIR" at bounding box center [1141, 553] width 121 height 19
click at [1124, 561] on span "[PERSON_NAME] SIR" at bounding box center [1141, 553] width 121 height 19
click at [816, 471] on input "text" at bounding box center [894, 475] width 302 height 29
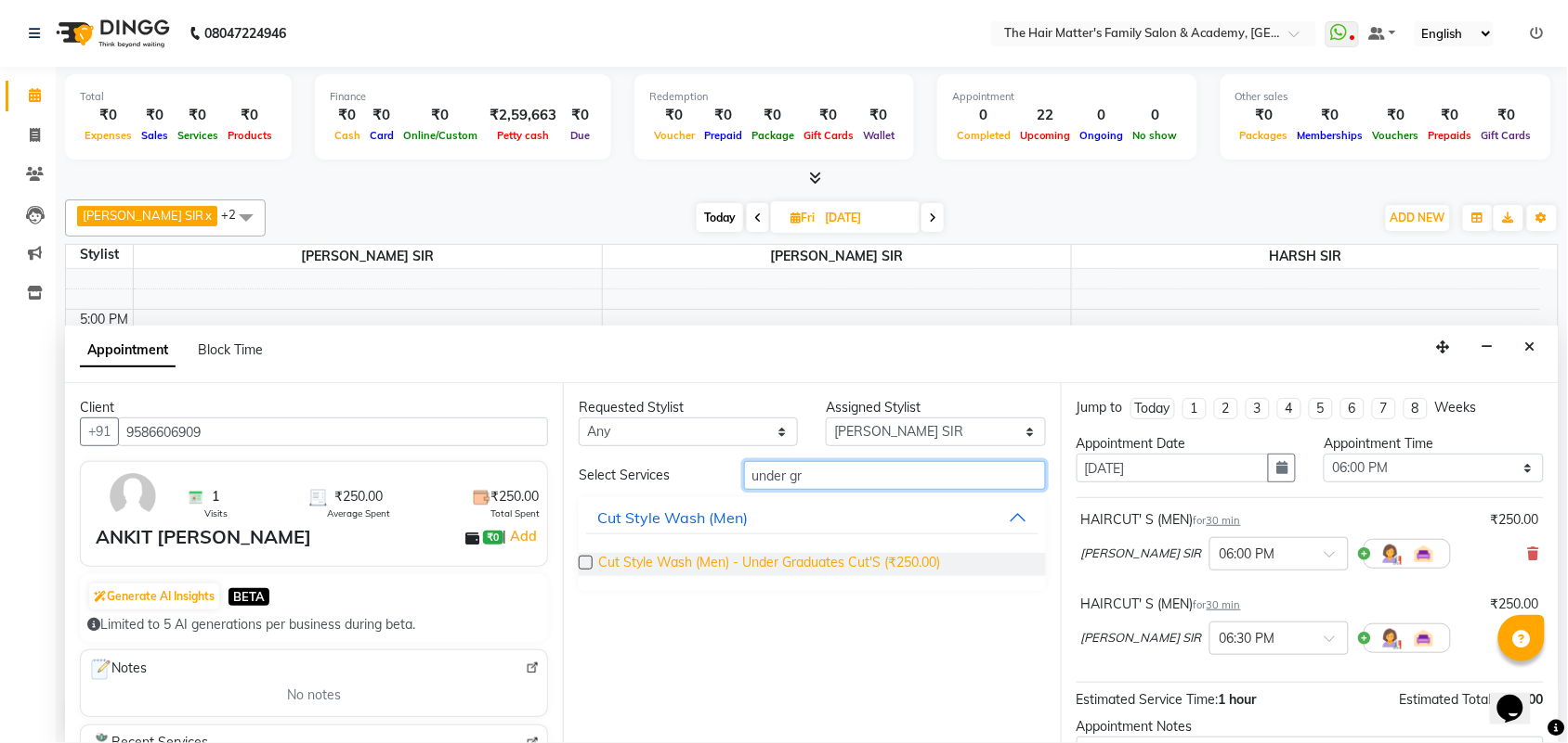
type input "under gr"
click at [828, 573] on span "Cut Style Wash (Men) - Under Graduates Cut'S (₹250.00)" at bounding box center [769, 564] width 342 height 23
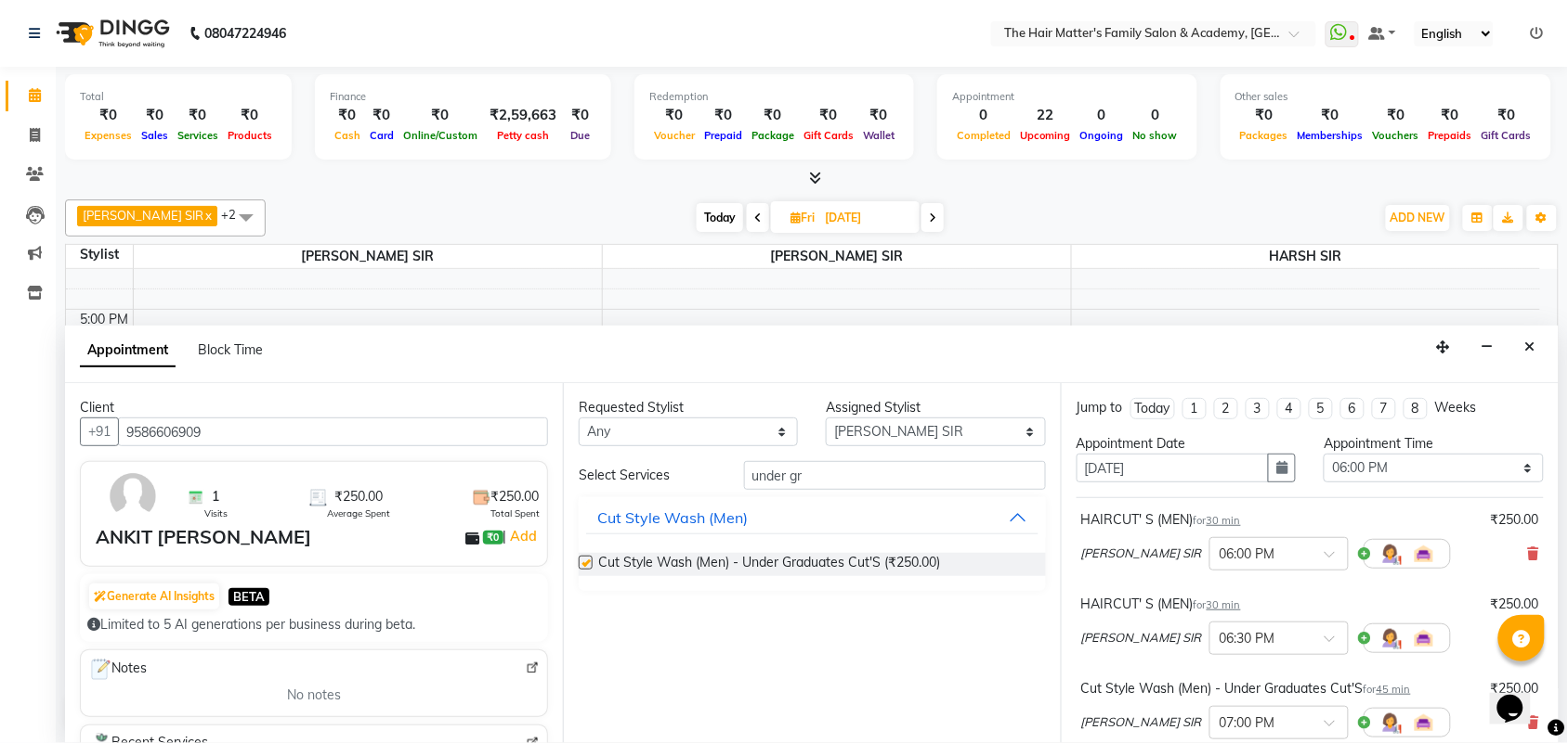
checkbox input "false"
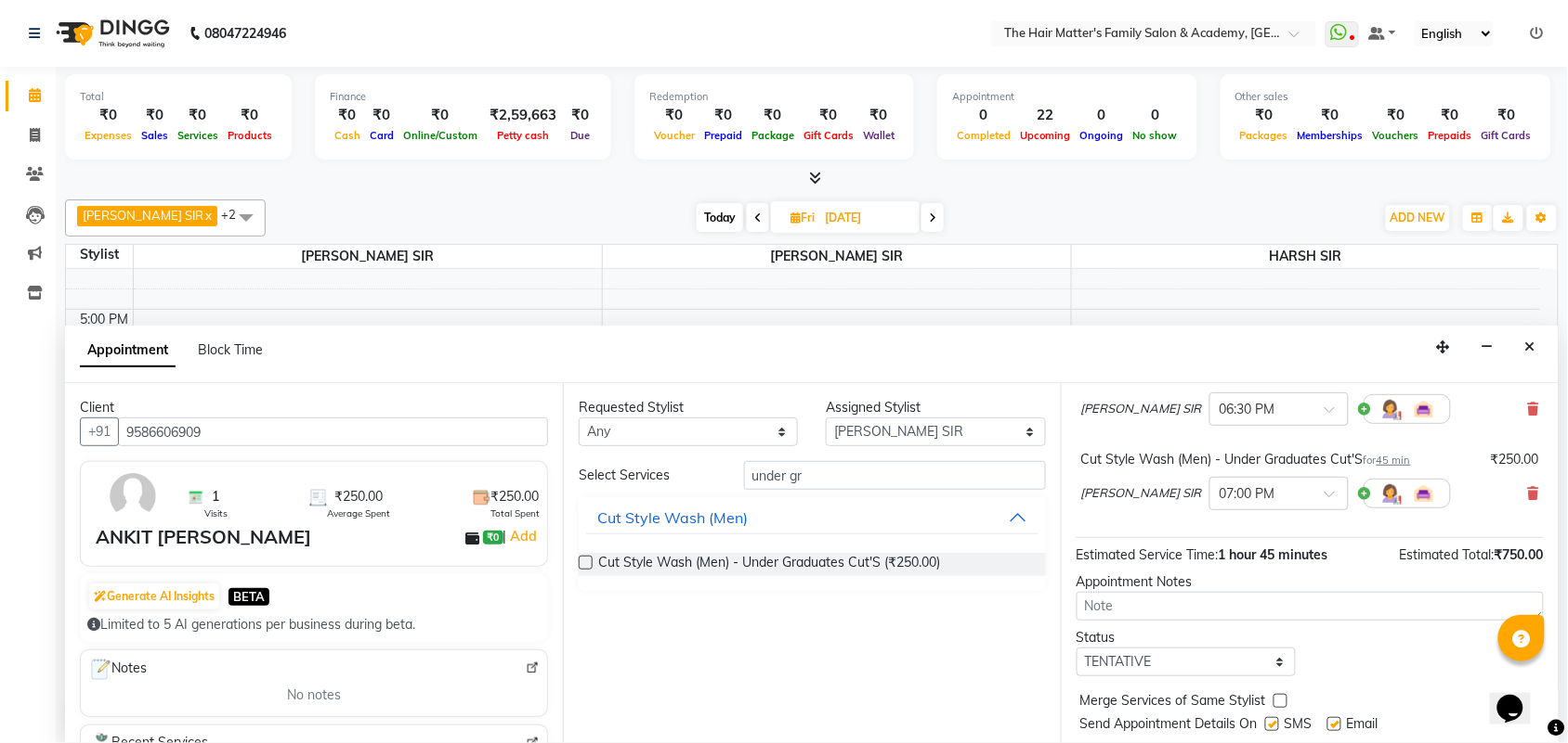
scroll to position [281, 0]
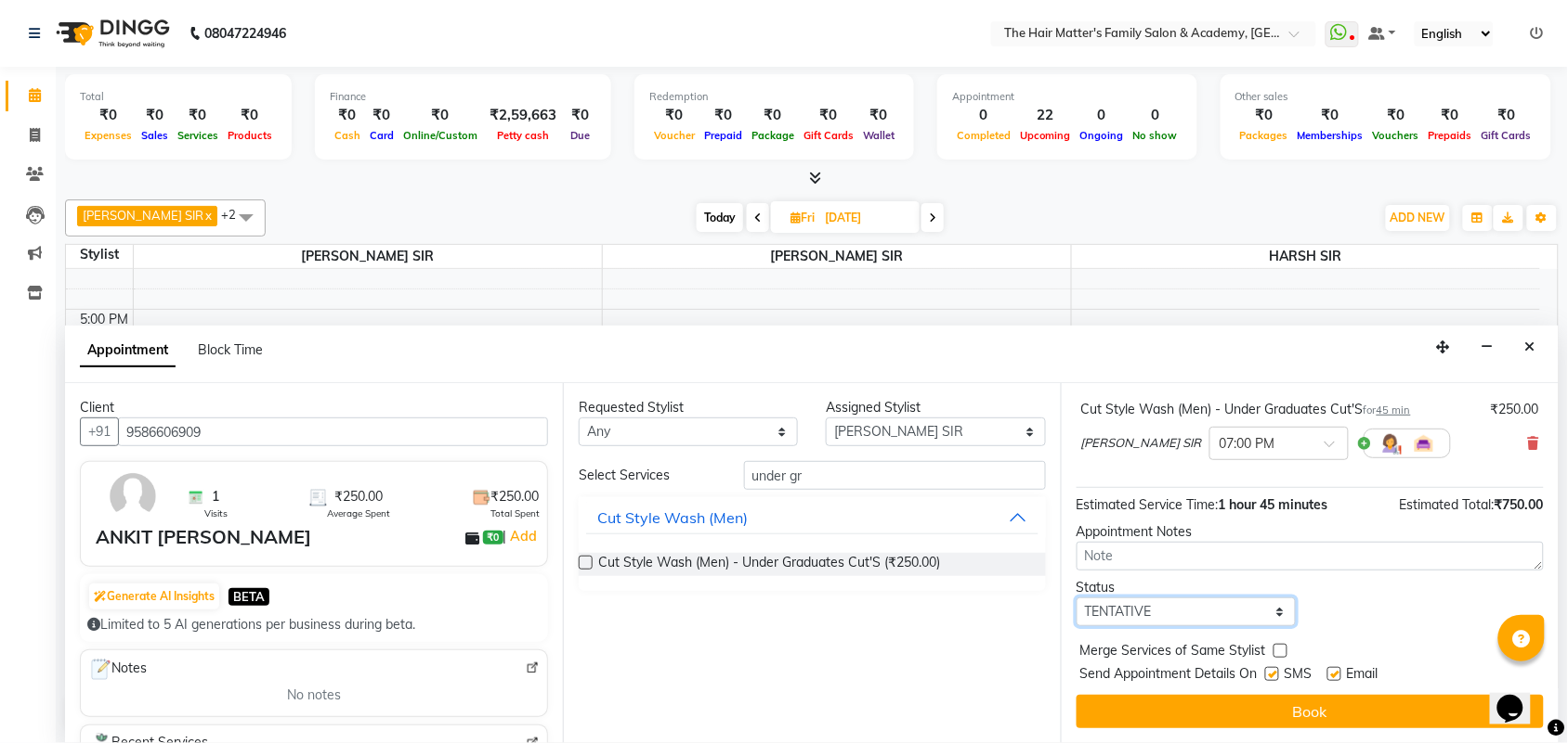
click at [1148, 626] on select "Select TENTATIVE CONFIRM UPCOMING" at bounding box center [1186, 612] width 219 height 29
click at [1144, 614] on select "Select TENTATIVE CONFIRM UPCOMING" at bounding box center [1186, 612] width 219 height 29
click at [1140, 619] on select "Select TENTATIVE CONFIRM UPCOMING" at bounding box center [1186, 612] width 219 height 29
select select "confirm booking"
click at [1077, 598] on select "Select TENTATIVE CONFIRM UPCOMING" at bounding box center [1186, 612] width 219 height 29
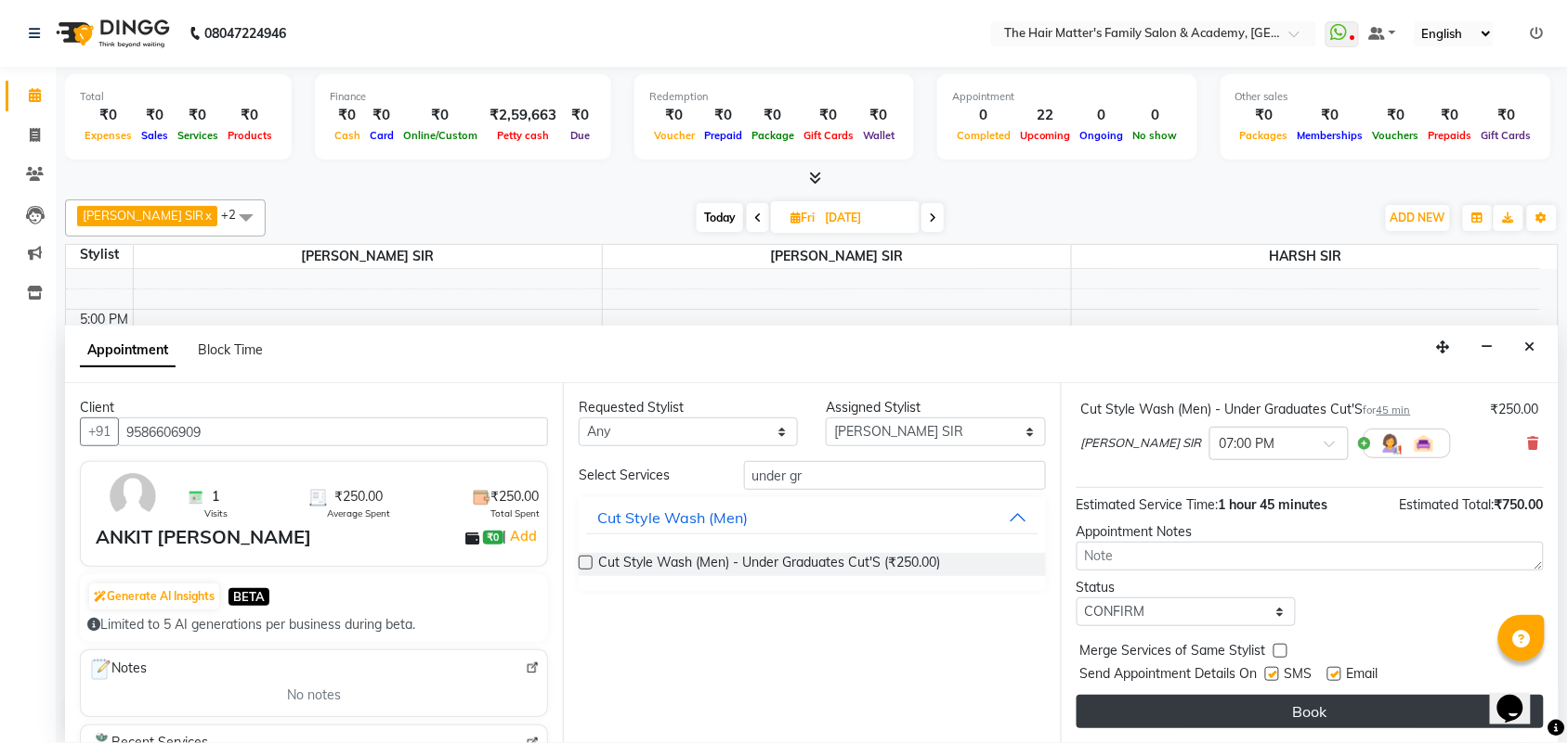
click at [1187, 702] on button "Book" at bounding box center [1310, 712] width 468 height 34
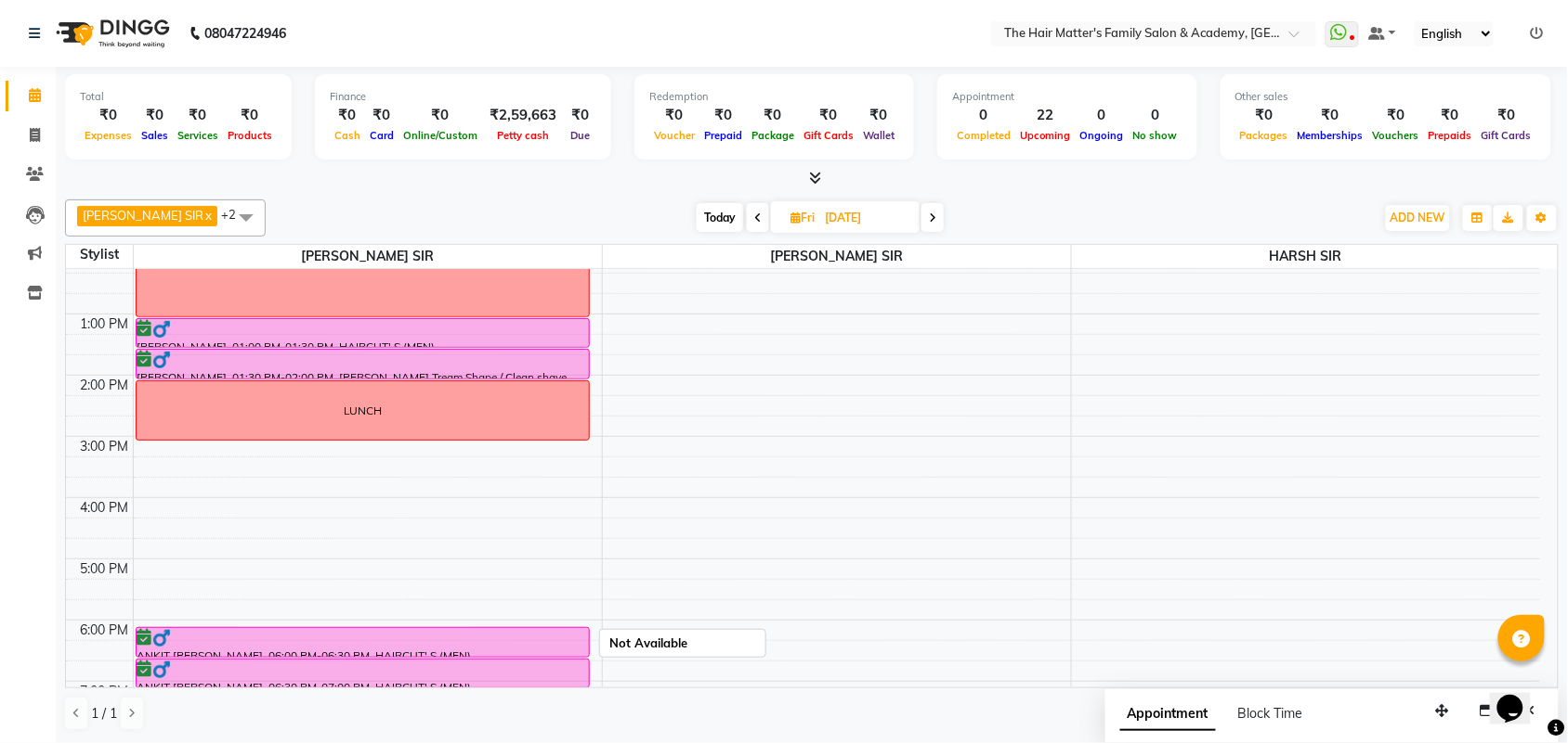
scroll to position [386, 0]
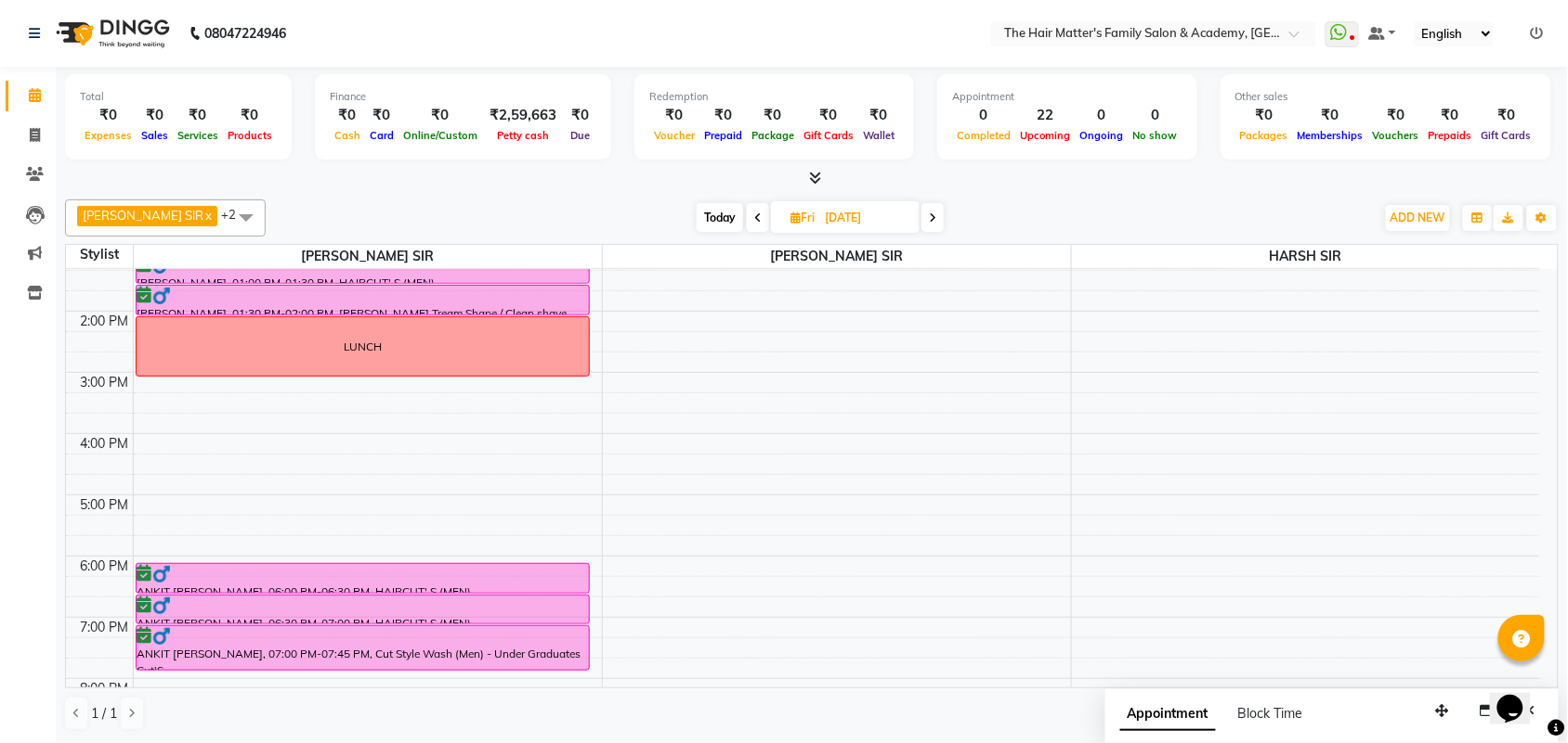
click at [701, 213] on span "Today" at bounding box center [720, 217] width 46 height 29
type input "[DATE]"
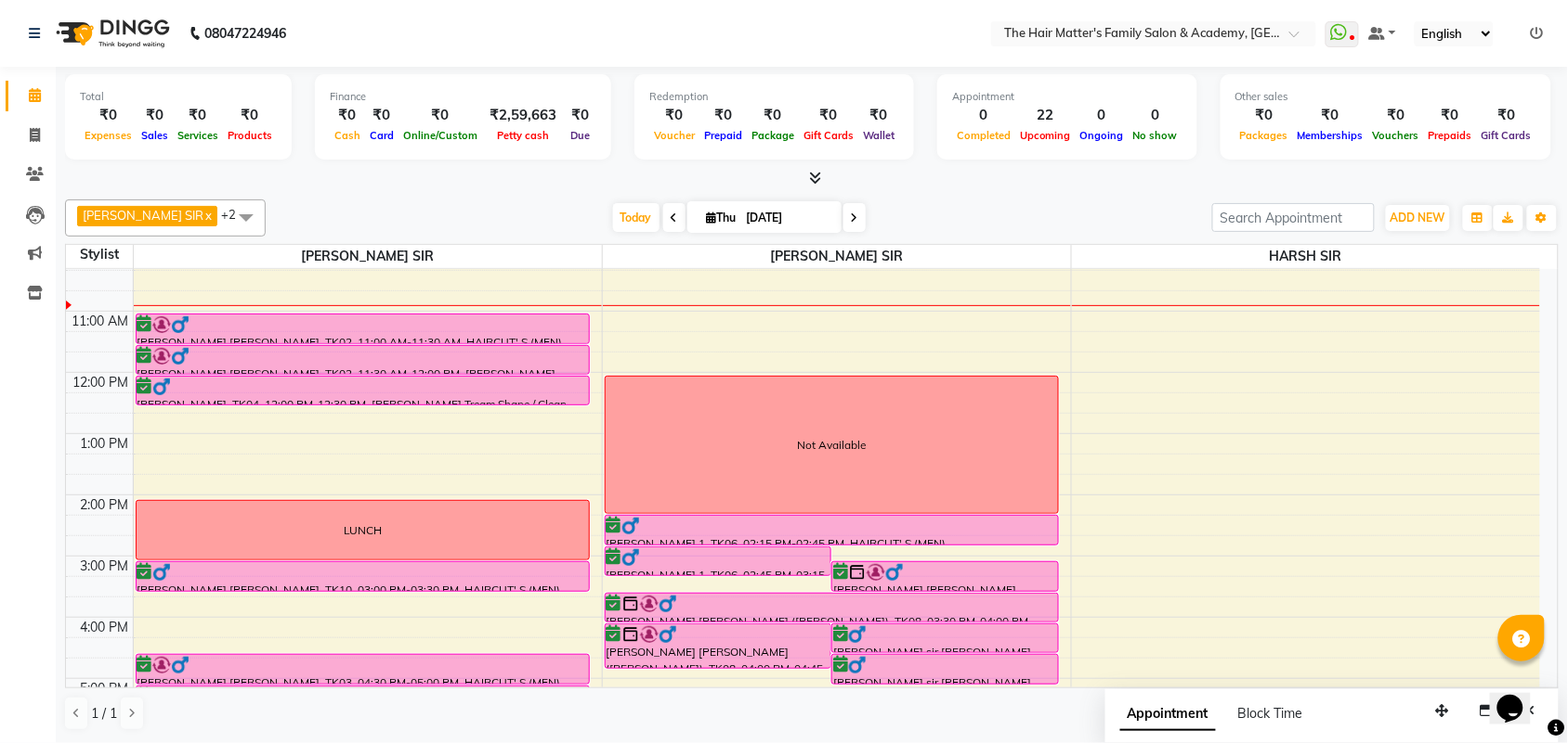
scroll to position [218, 0]
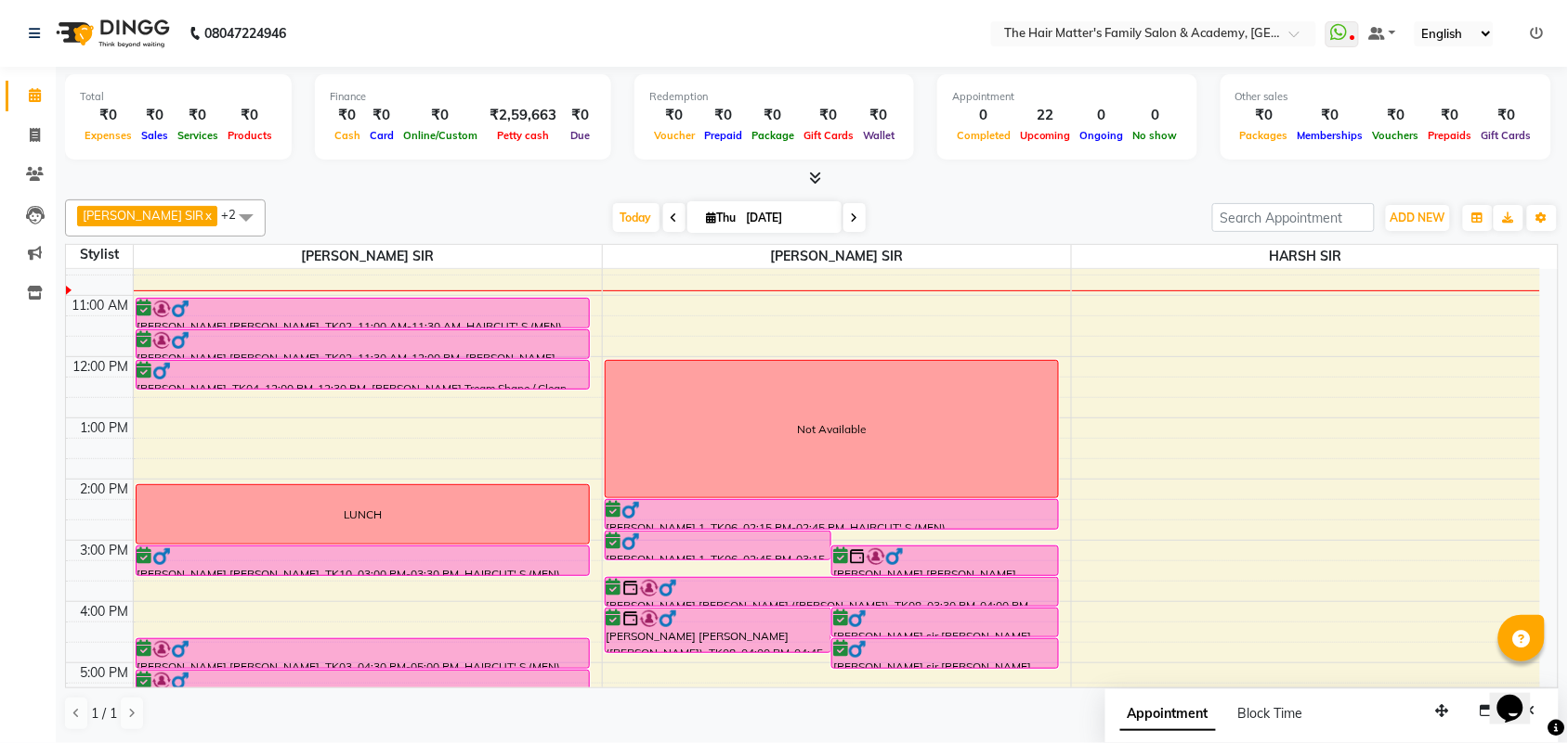
click at [69, 375] on div "12:00 PM" at bounding box center [101, 368] width 63 height 20
click at [72, 375] on div "12:00 PM" at bounding box center [101, 368] width 63 height 20
click at [74, 375] on div "12:00 PM" at bounding box center [101, 368] width 63 height 20
click at [75, 376] on div "12:00 PM" at bounding box center [101, 368] width 63 height 20
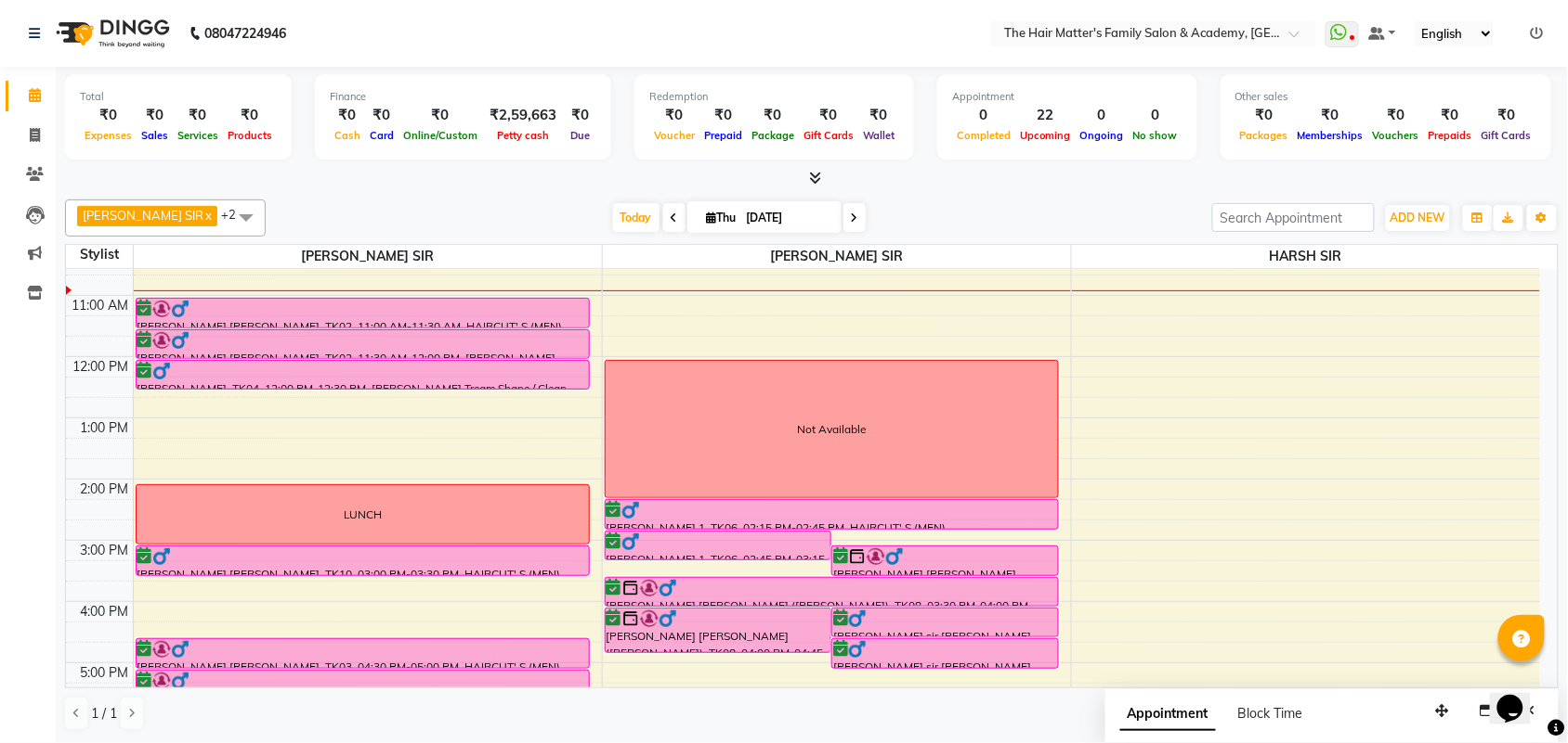
click at [75, 376] on div "12:00 PM" at bounding box center [101, 368] width 63 height 20
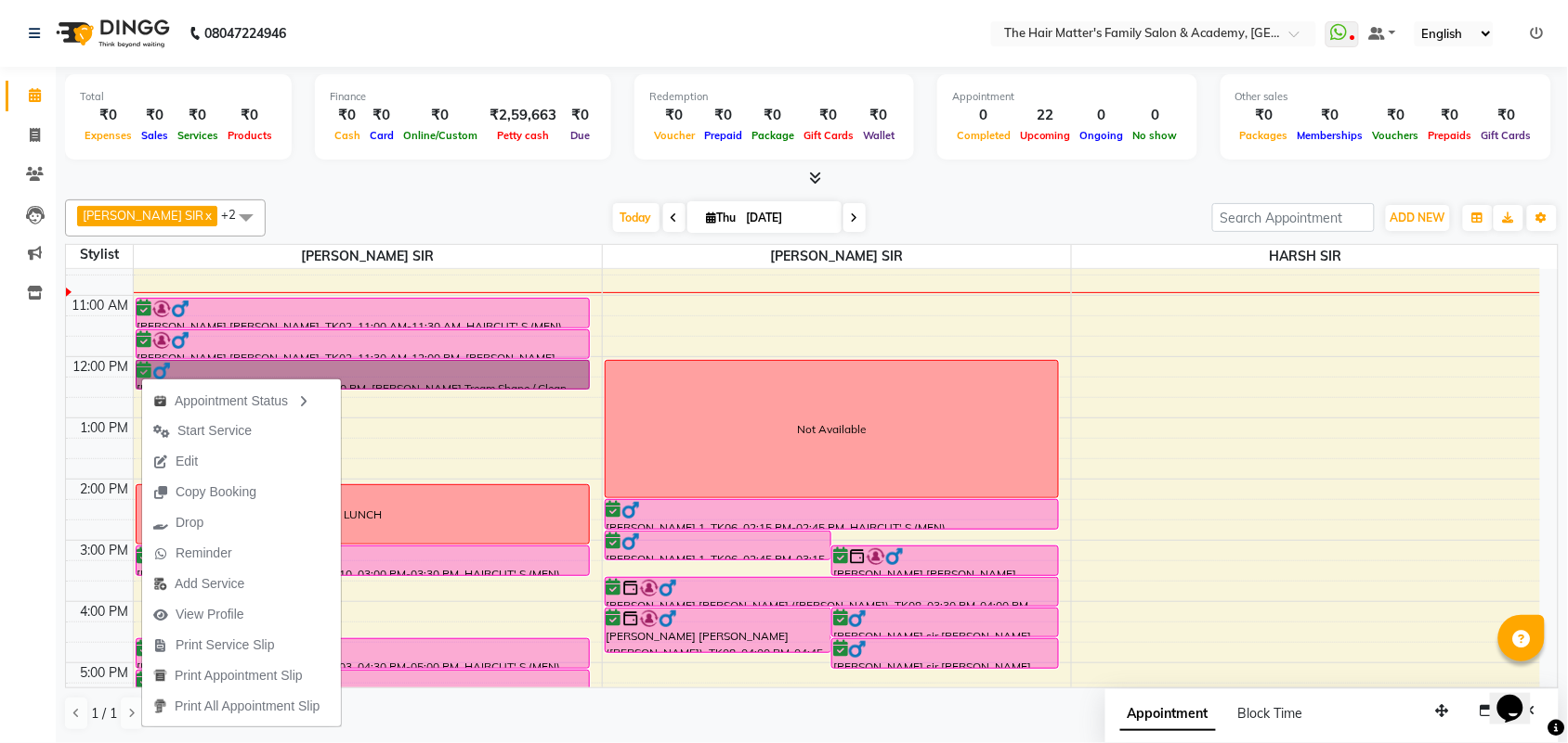
click at [81, 392] on td at bounding box center [100, 386] width 67 height 21
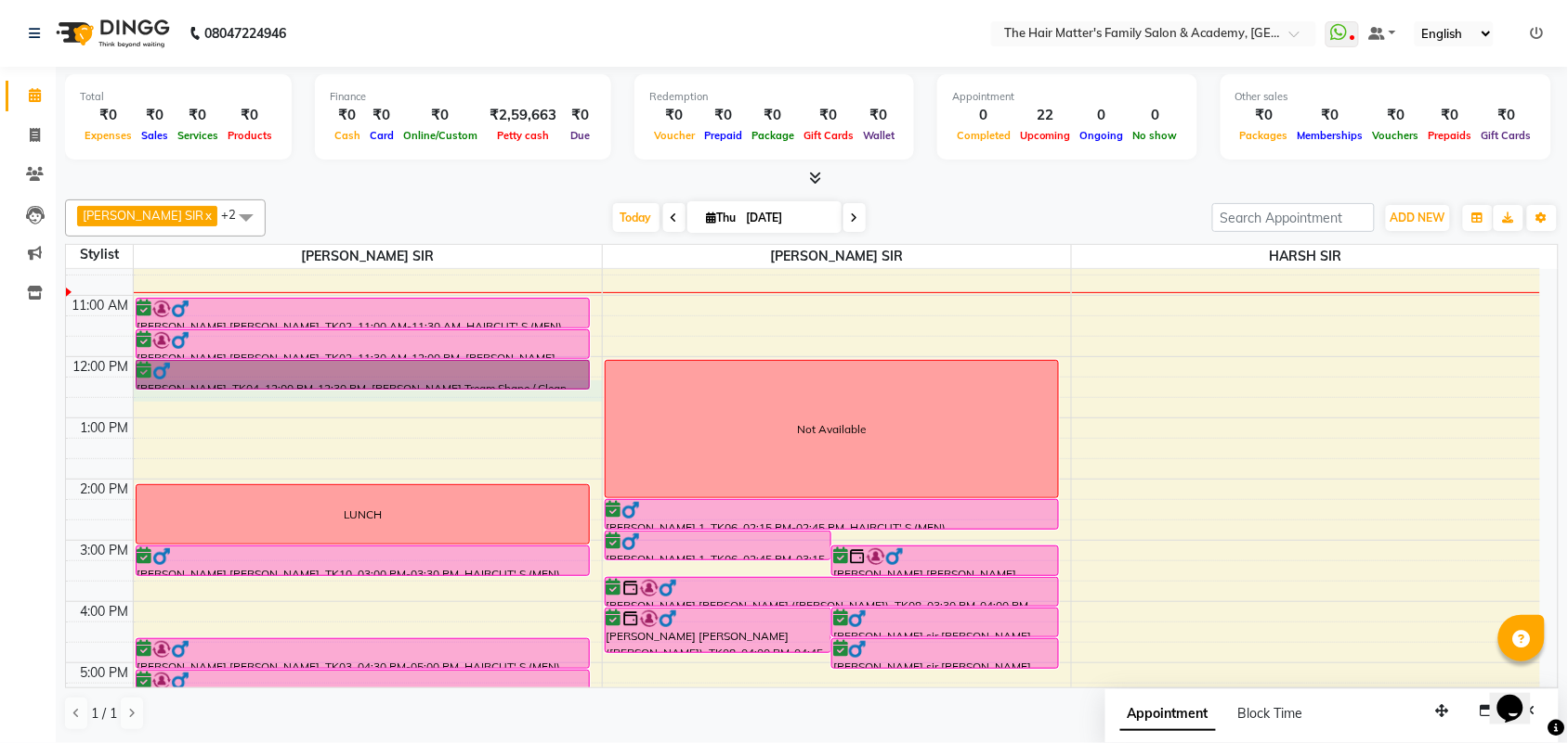
click at [182, 390] on div "7:00 AM 8:00 AM 9:00 AM 10:00 AM 11:00 AM 12:00 PM 1:00 PM 2:00 PM 3:00 PM 4:00…" at bounding box center [803, 540] width 1474 height 979
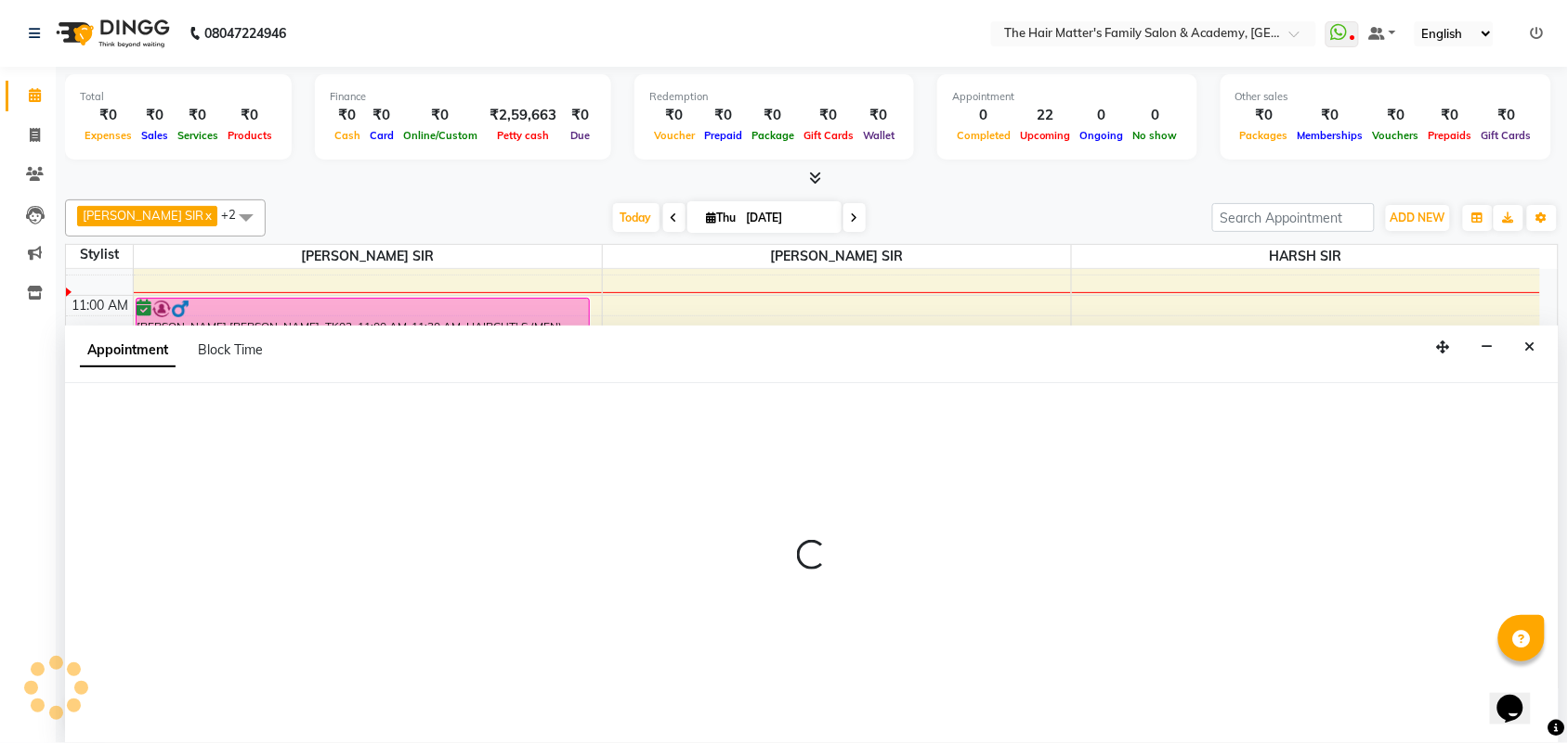
select select "42572"
select select "735"
select select "tentative"
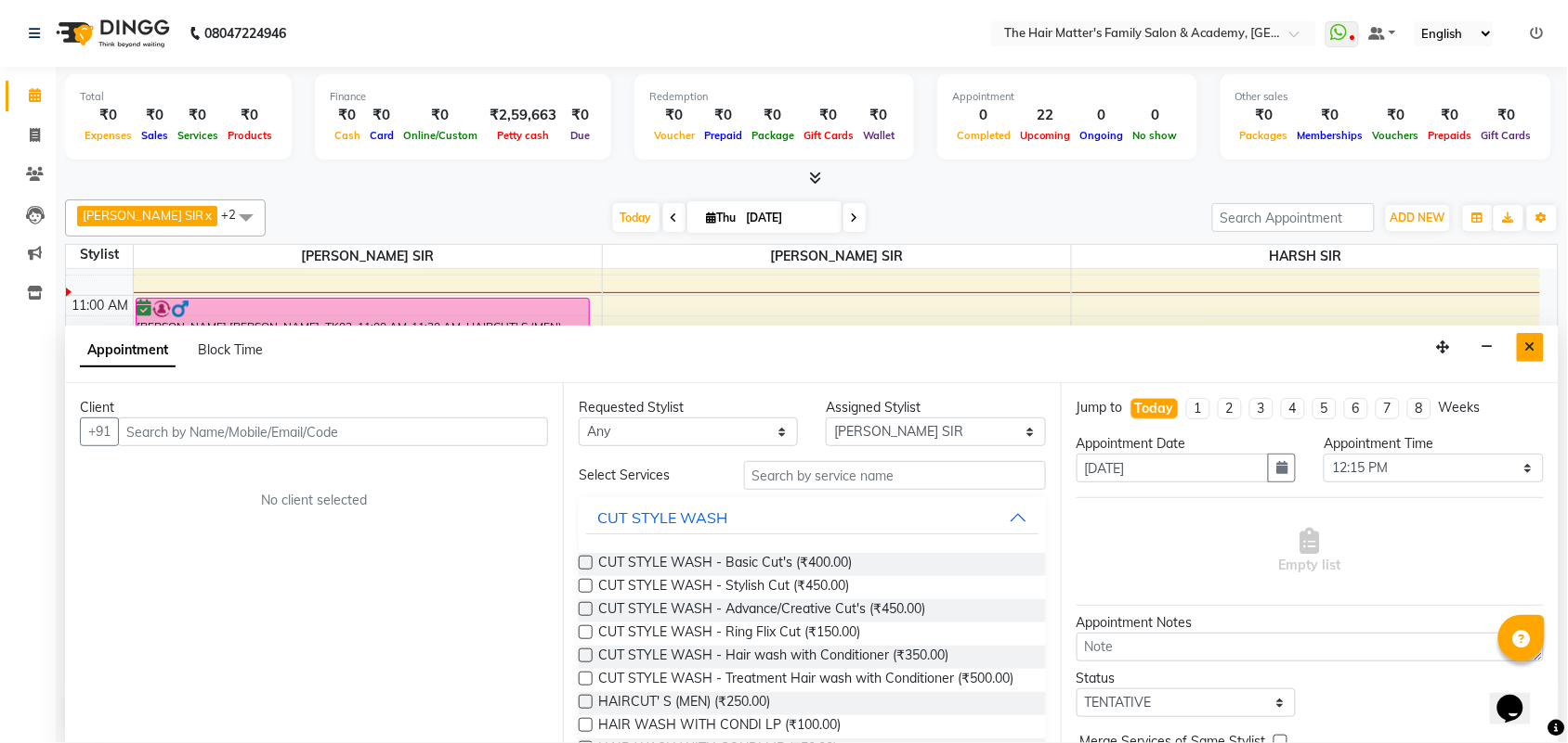
click at [1527, 349] on icon "Close" at bounding box center [1529, 347] width 10 height 13
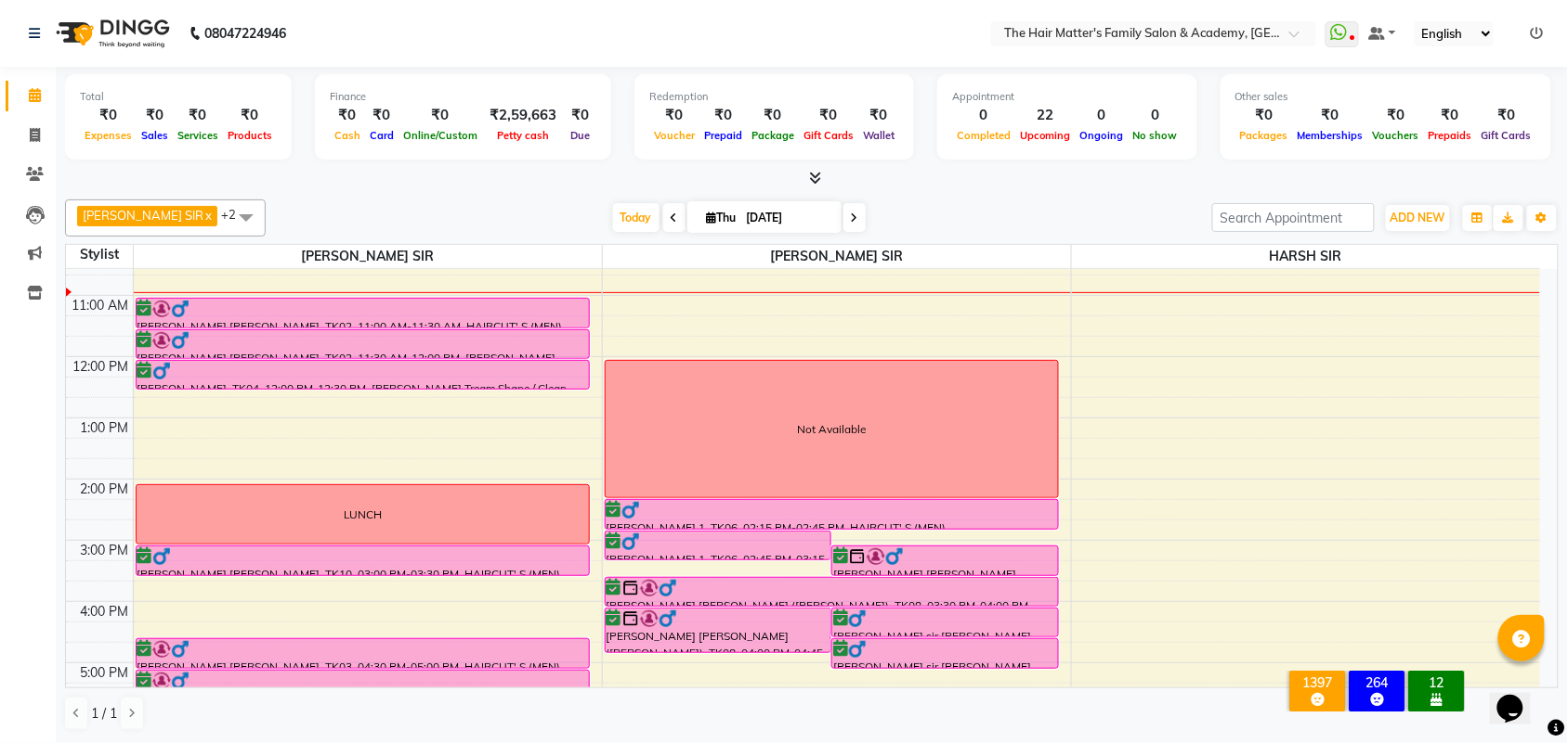
click at [38, 490] on div "Calendar Invoice Clients Leads Marketing Inventory Completed InProgress Upcomin…" at bounding box center [126, 384] width 251 height 663
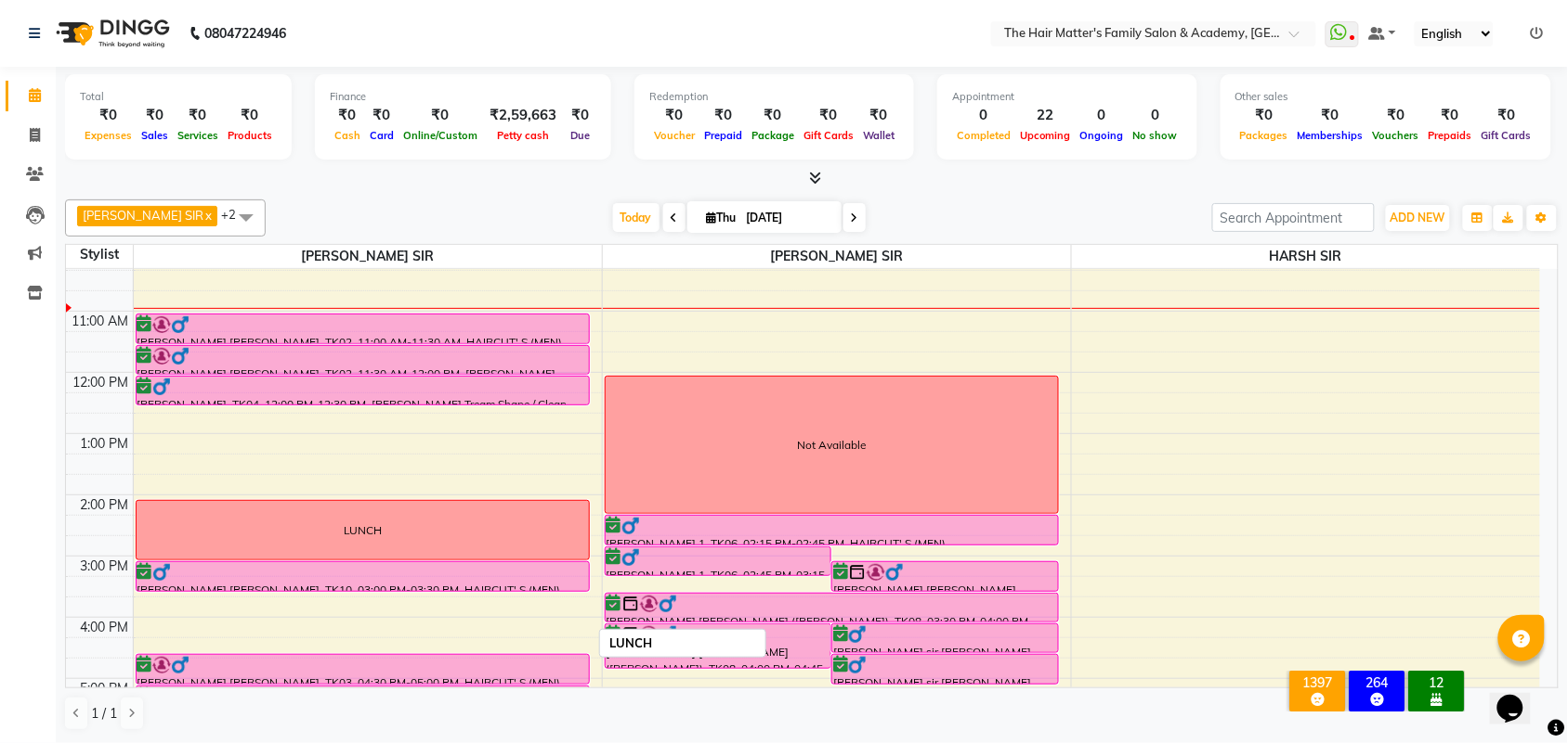
scroll to position [187, 0]
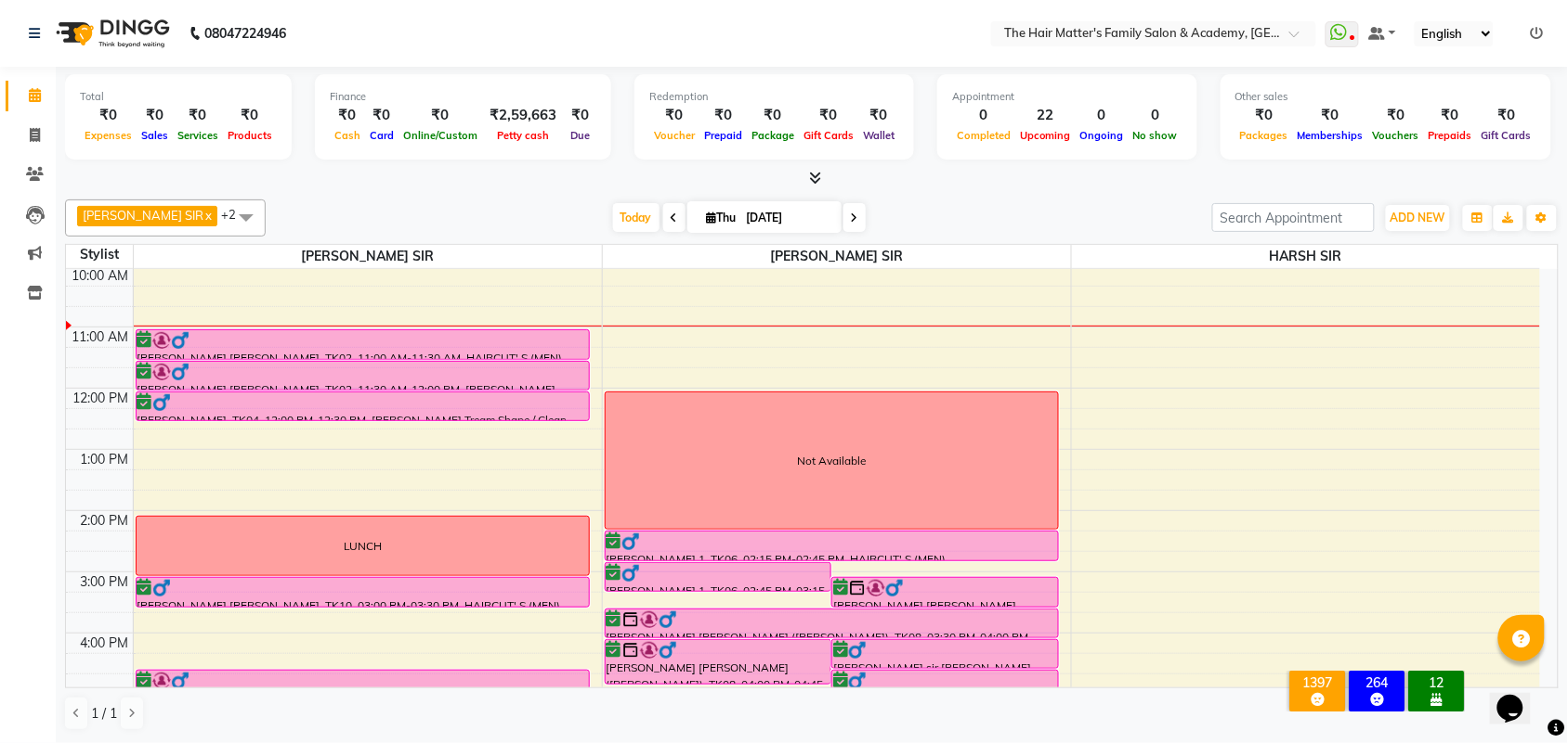
click at [810, 122] on div "₹0" at bounding box center [828, 116] width 59 height 22
click at [814, 122] on div "₹0" at bounding box center [828, 116] width 59 height 22
click at [820, 126] on div "Gift Cards" at bounding box center [828, 135] width 59 height 20
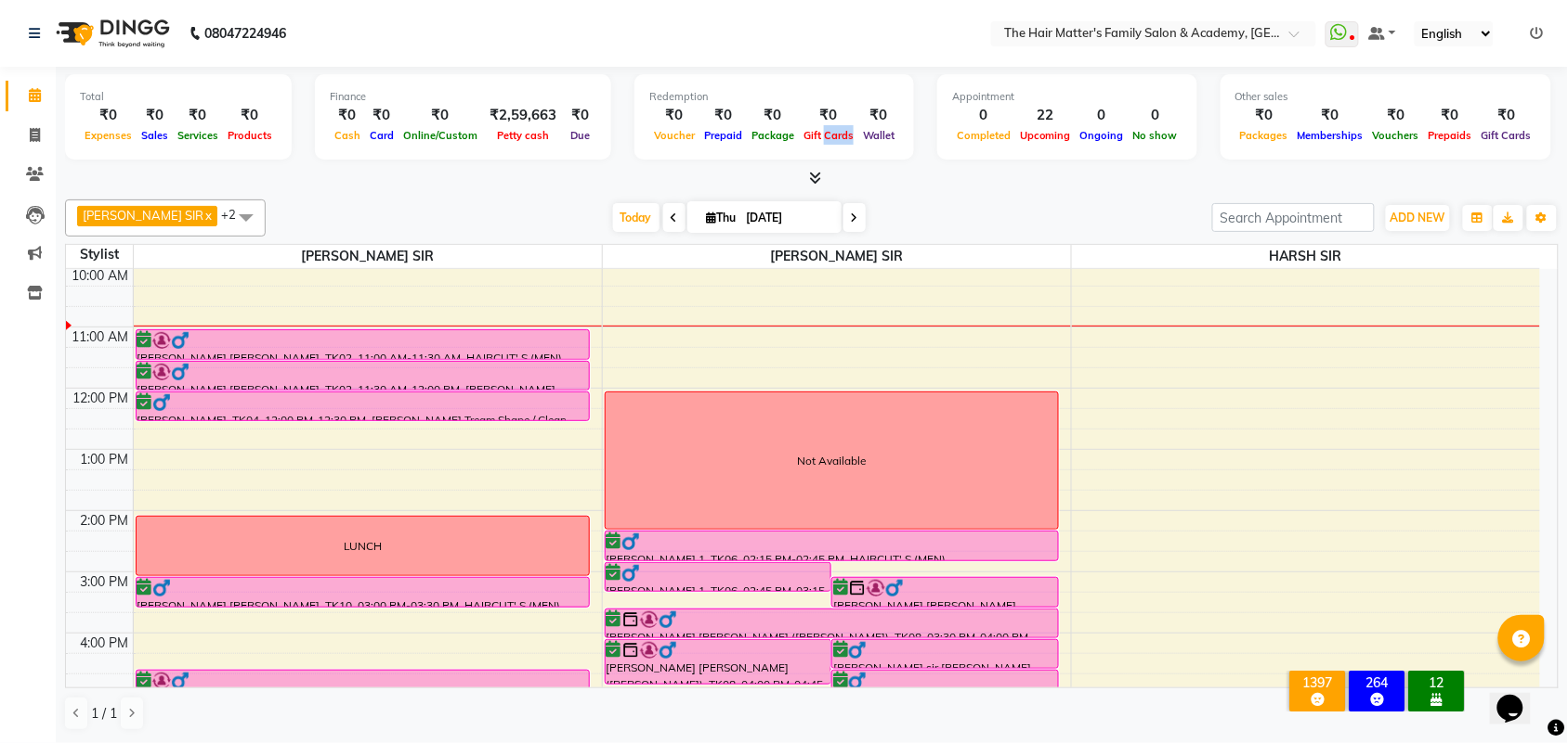
click at [820, 126] on div "Gift Cards" at bounding box center [828, 135] width 59 height 20
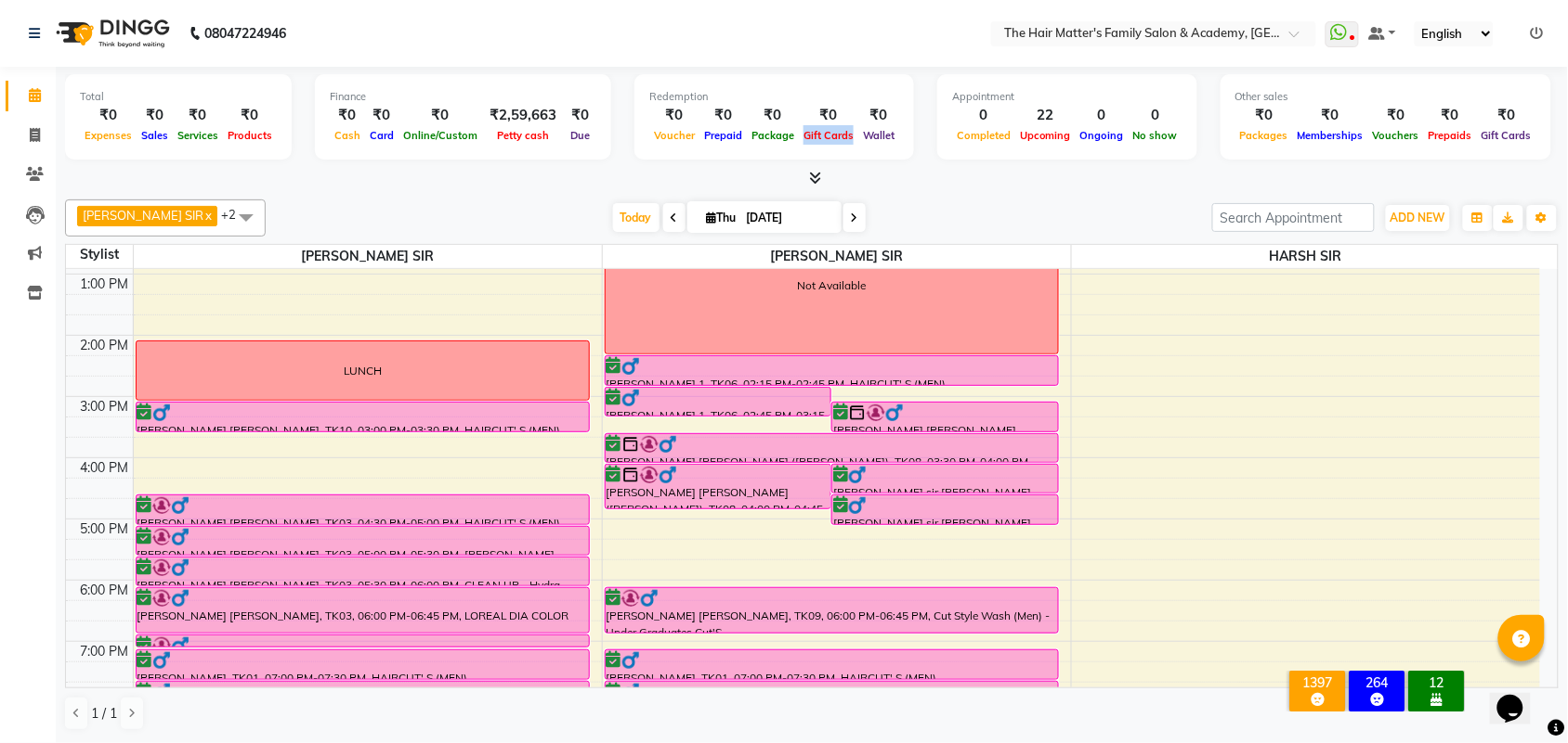
scroll to position [257, 0]
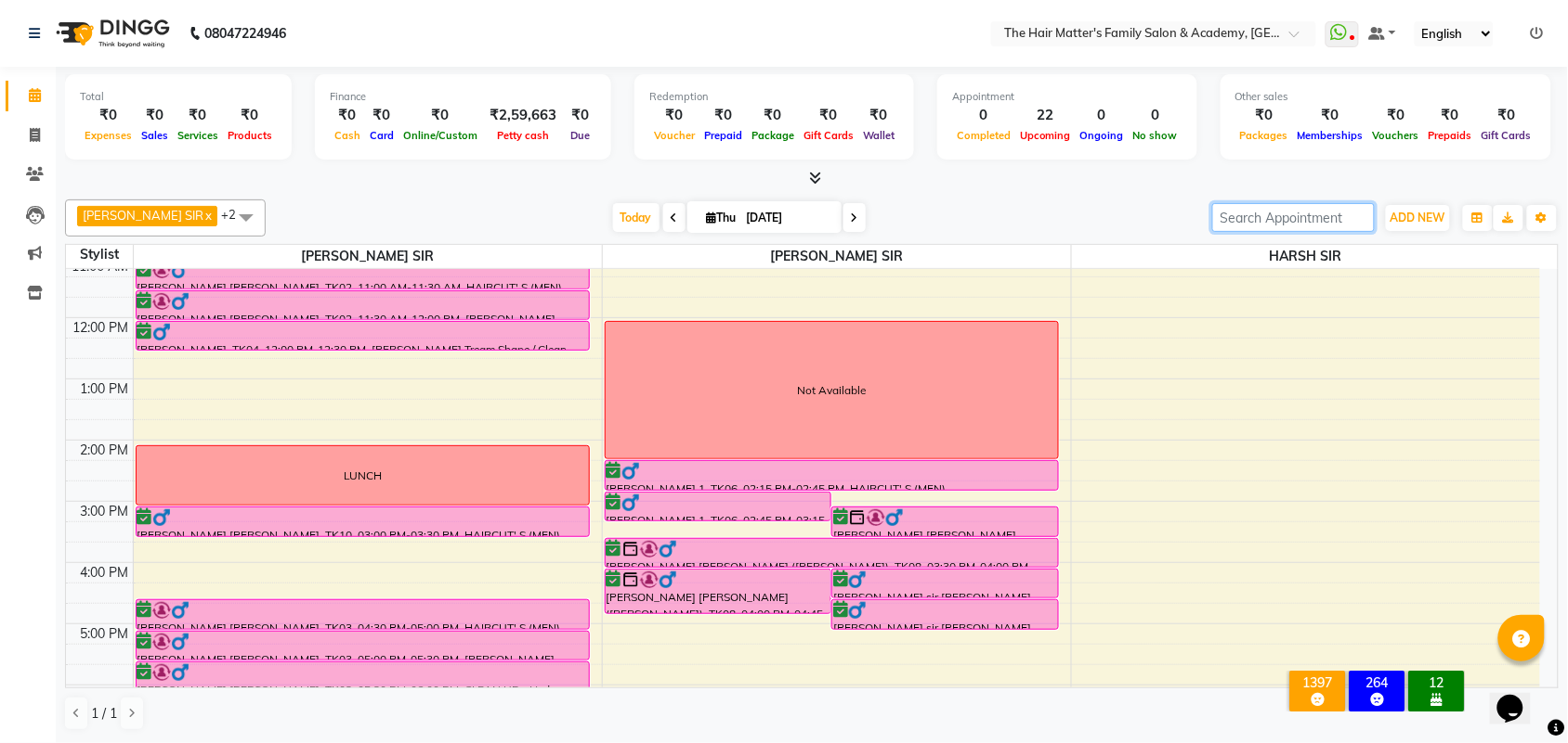
click at [1235, 223] on input "search" at bounding box center [1293, 217] width 162 height 29
type input "😂😂😂"
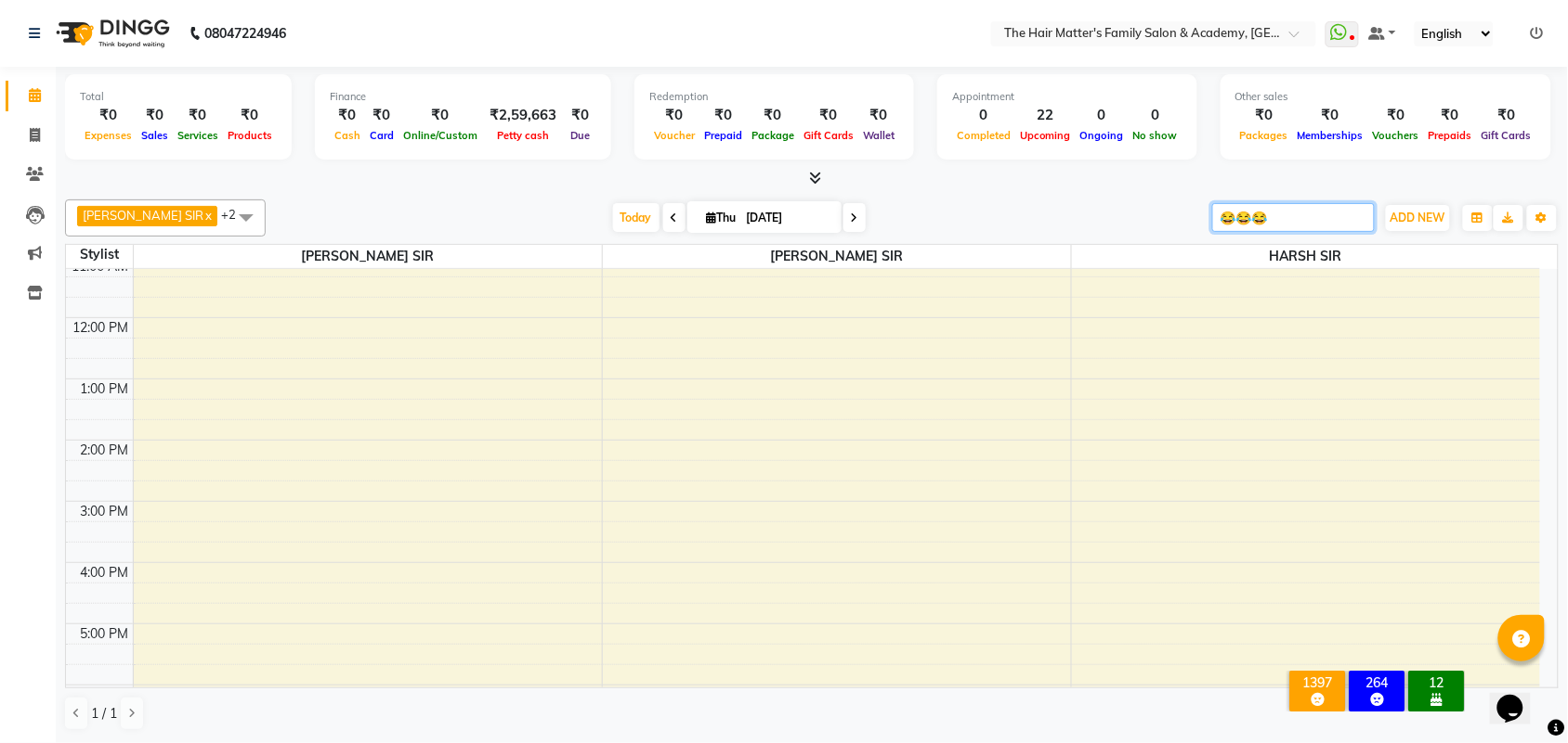
click at [1303, 218] on input "😂😂😂" at bounding box center [1293, 217] width 162 height 29
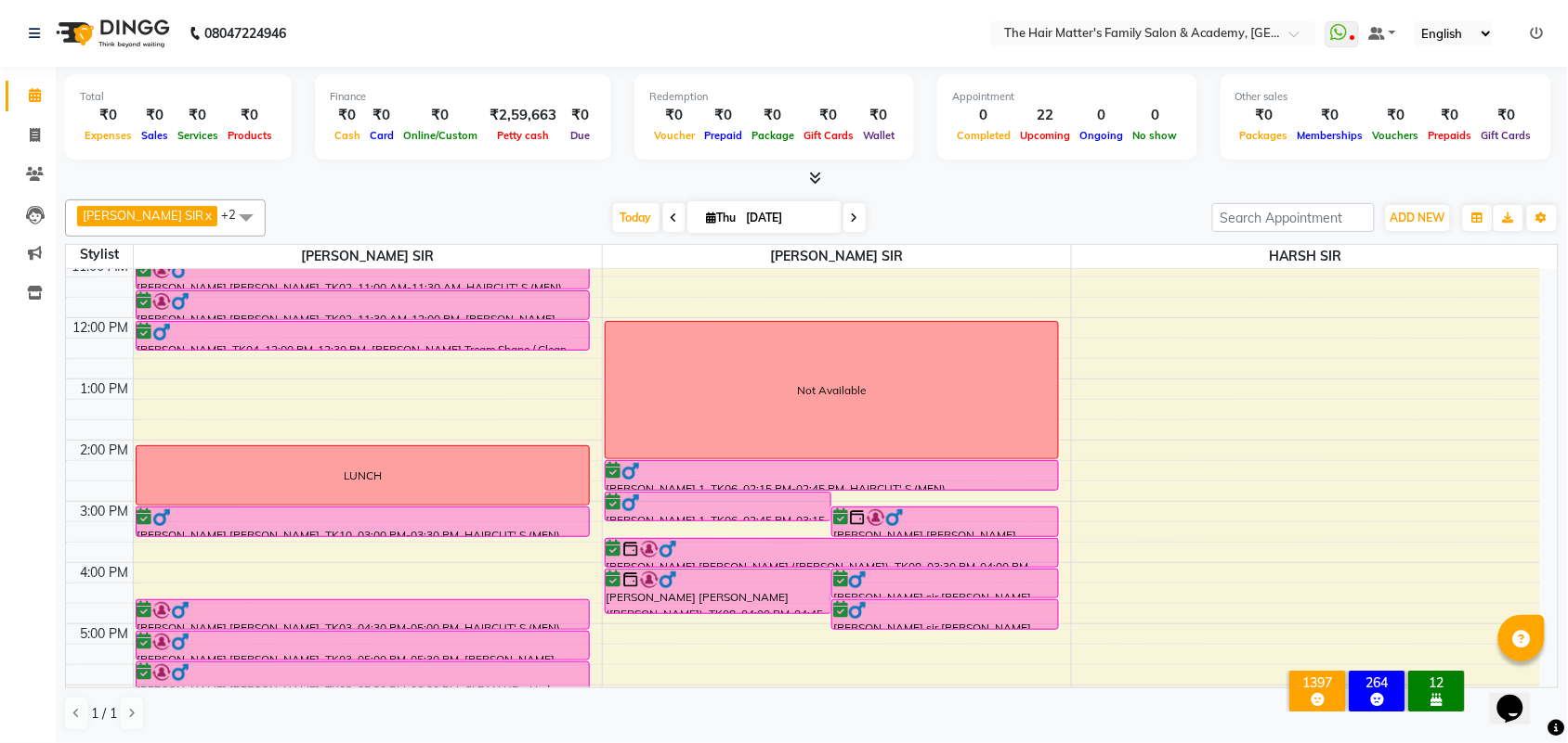
click at [843, 215] on span at bounding box center [854, 217] width 23 height 29
type input "[DATE]"
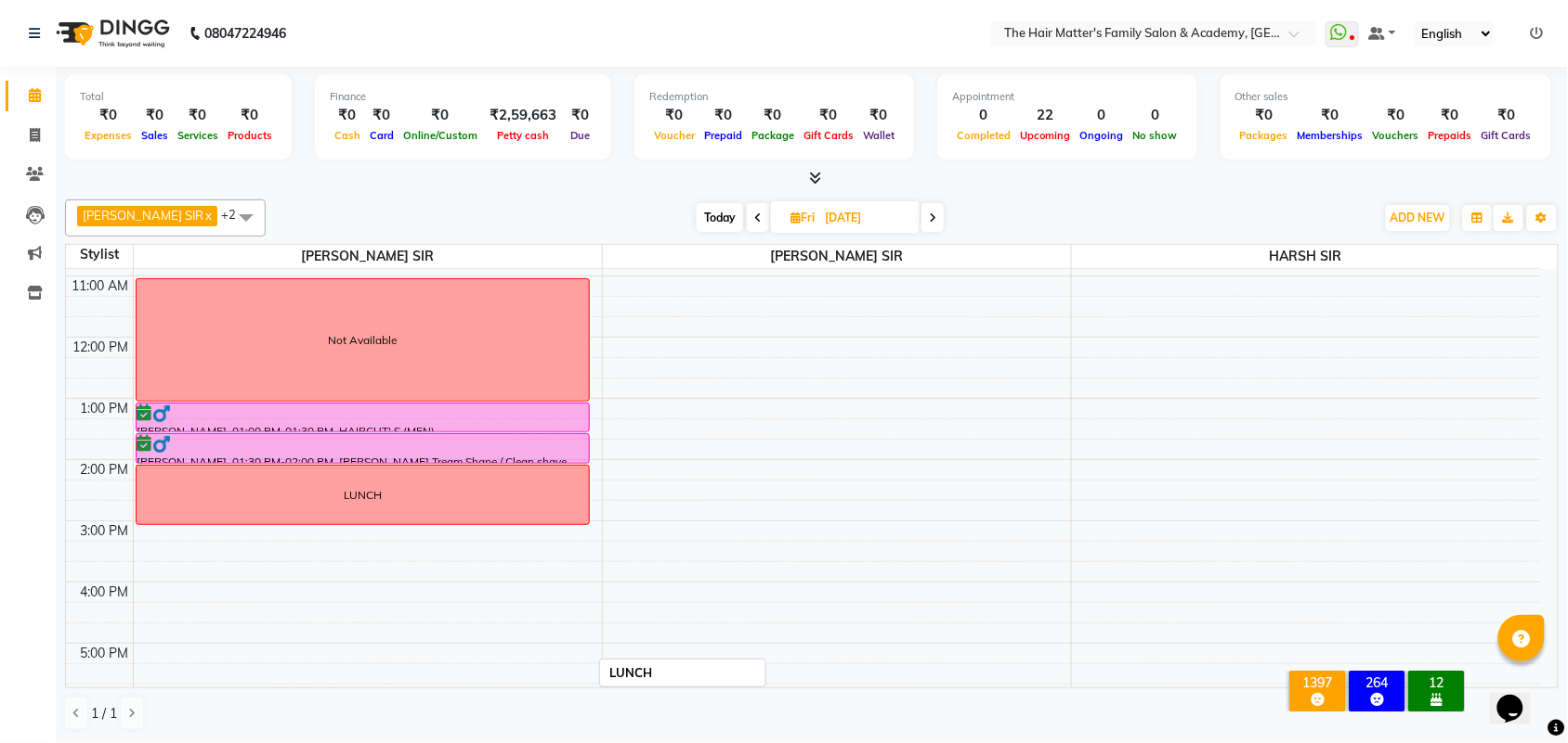
scroll to position [187, 0]
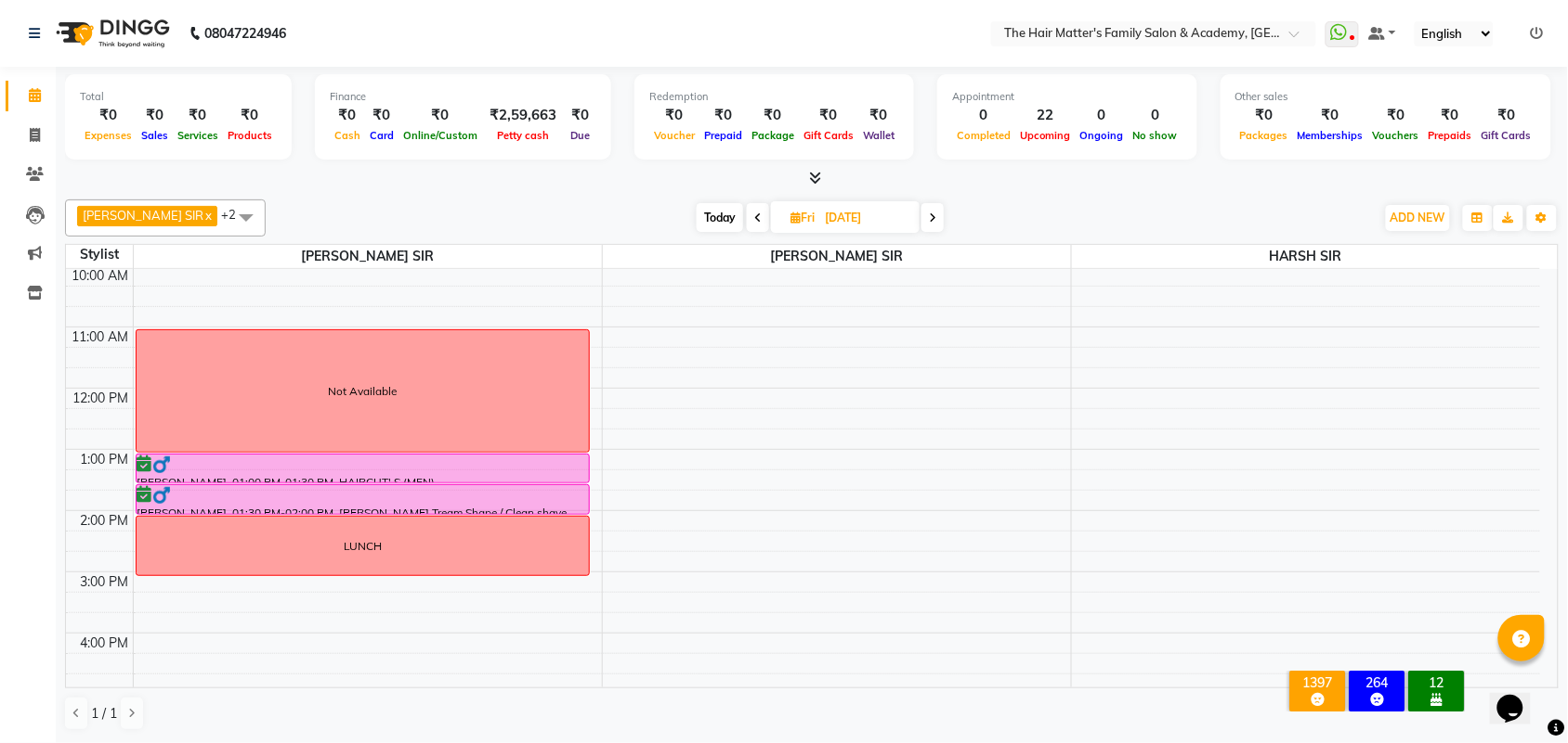
click at [282, 577] on td at bounding box center [835, 582] width 1407 height 21
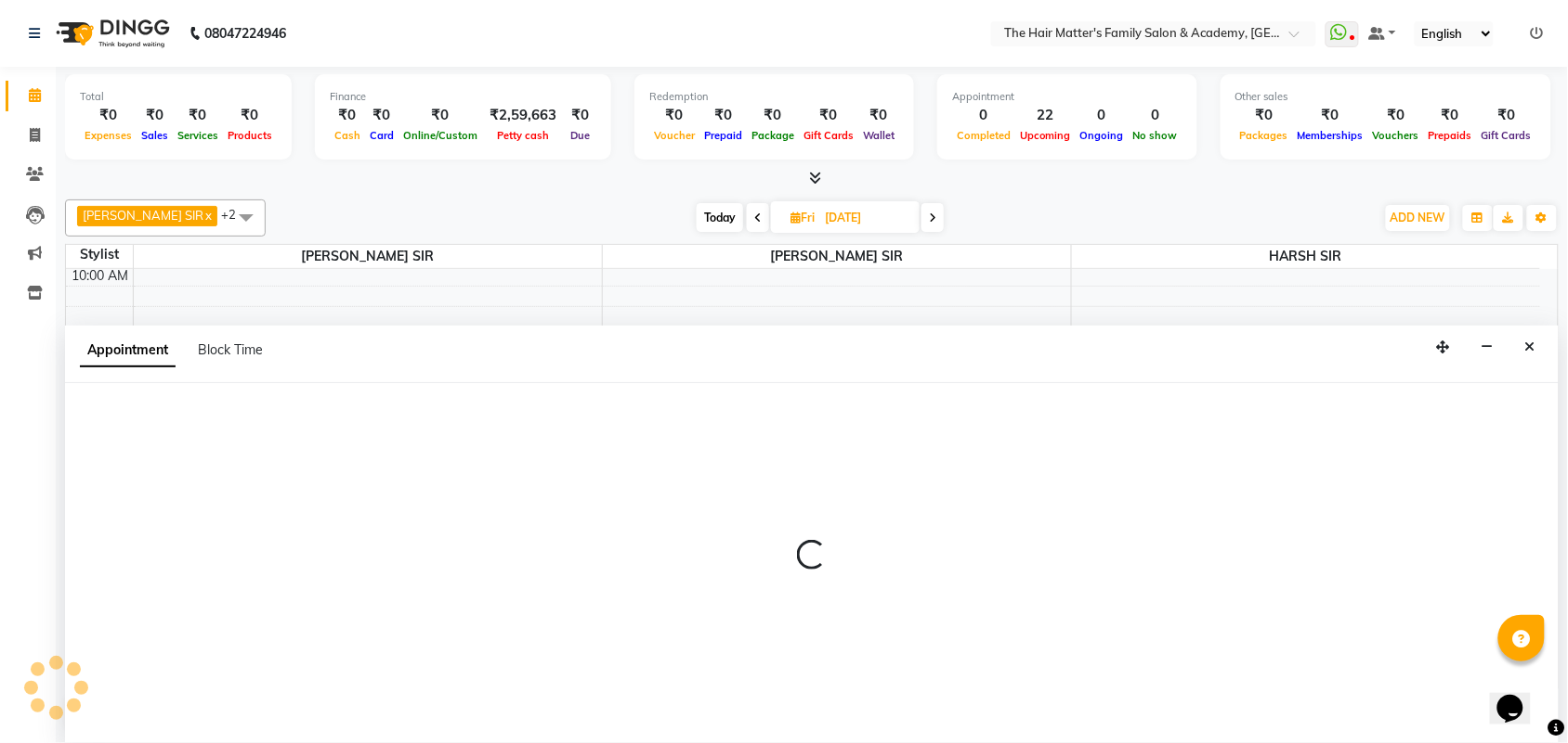
select select "42572"
select select "885"
select select "tentative"
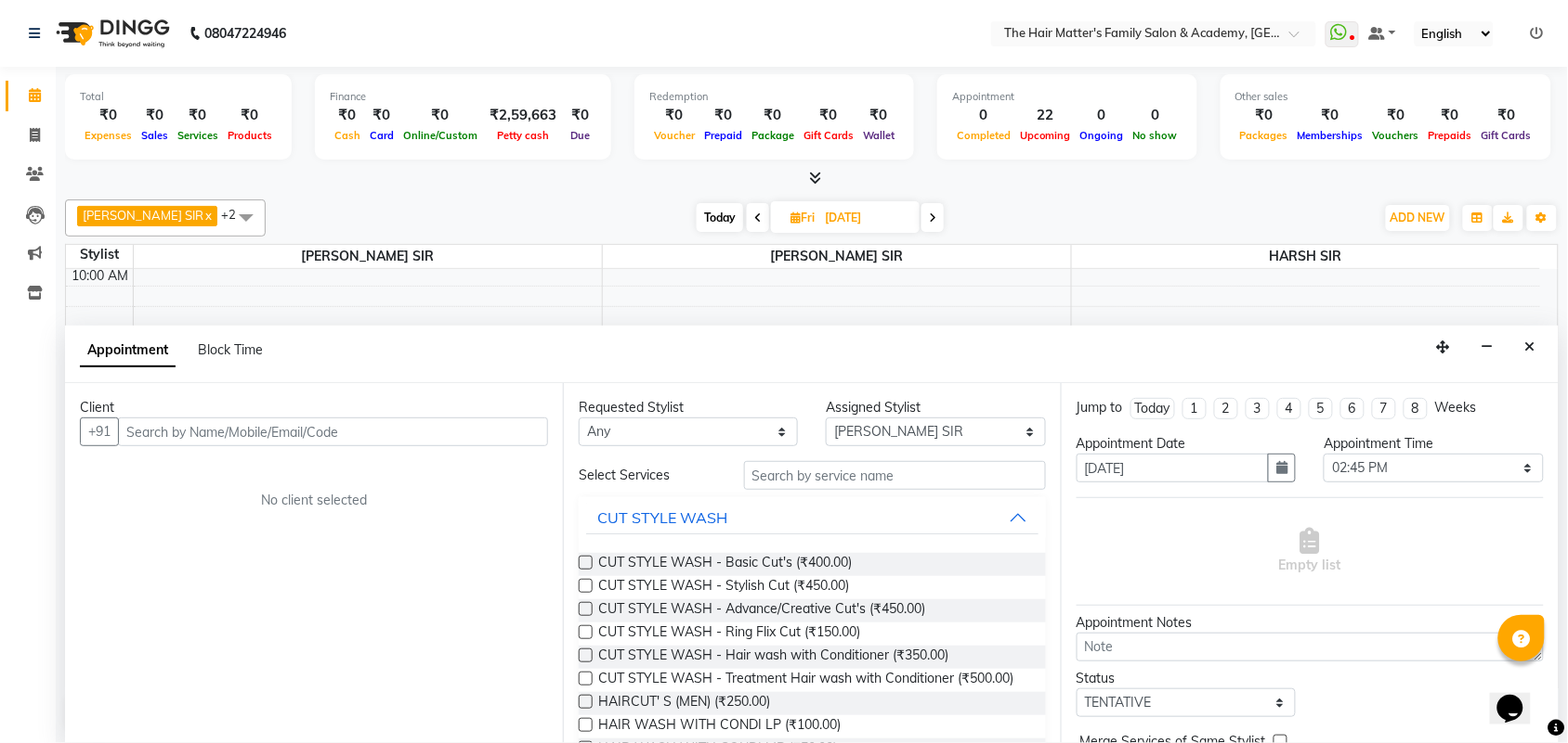
click at [237, 437] on input "text" at bounding box center [332, 432] width 430 height 29
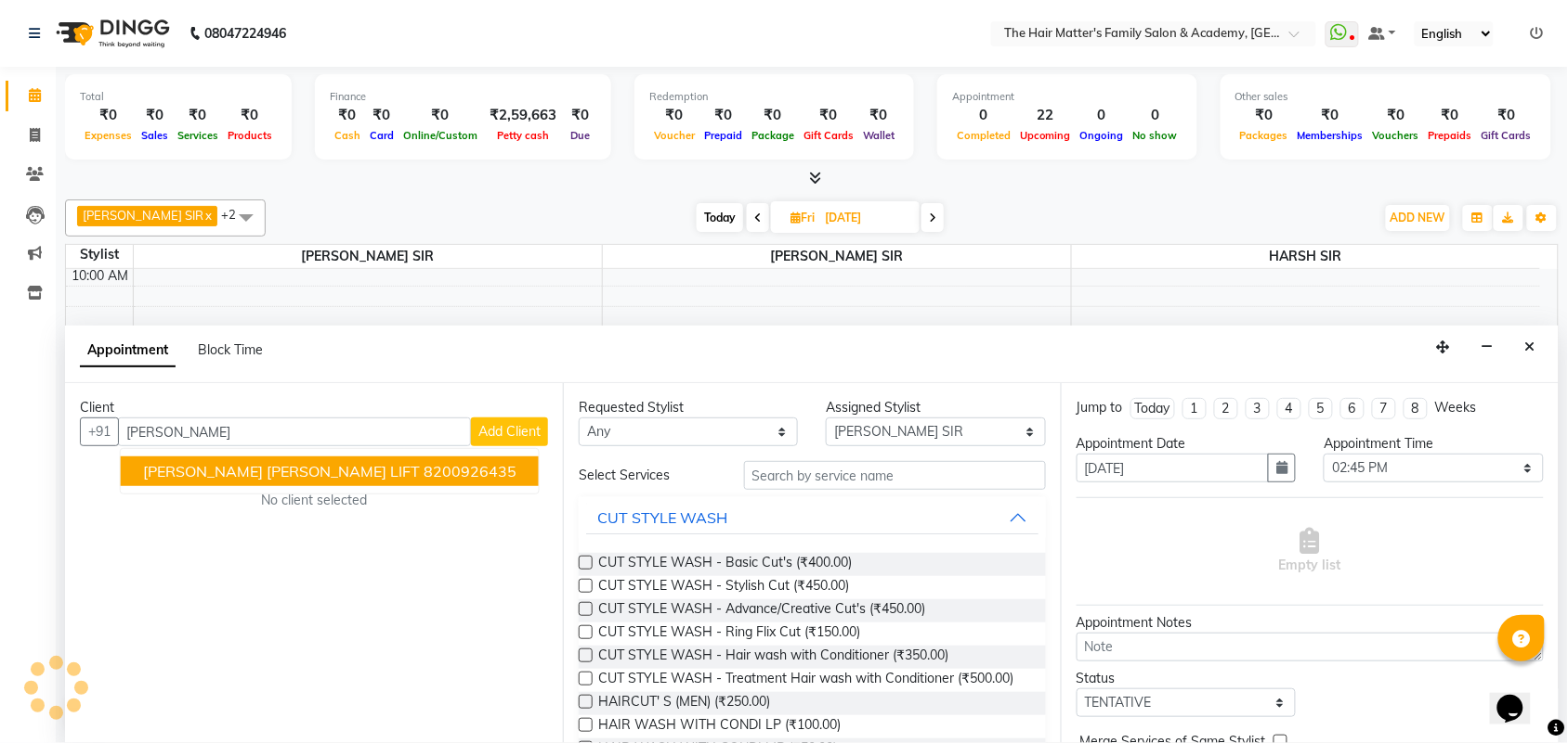
click at [294, 462] on span "[PERSON_NAME] [PERSON_NAME] LIFT" at bounding box center [282, 471] width 277 height 19
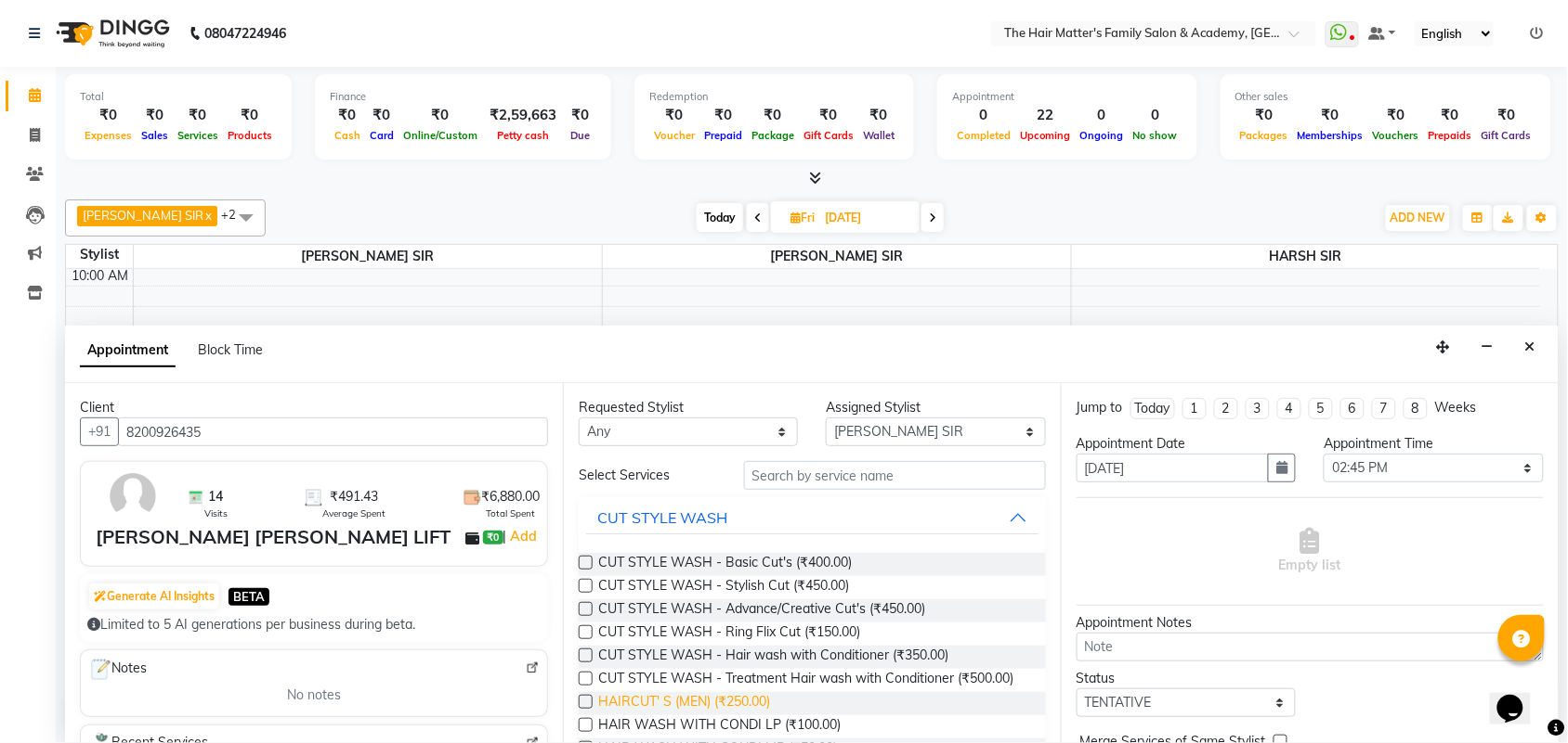
type input "8200926435"
click at [652, 712] on span "HAIRCUT' S (MEN) (₹250.00)" at bounding box center [684, 703] width 172 height 23
checkbox input "false"
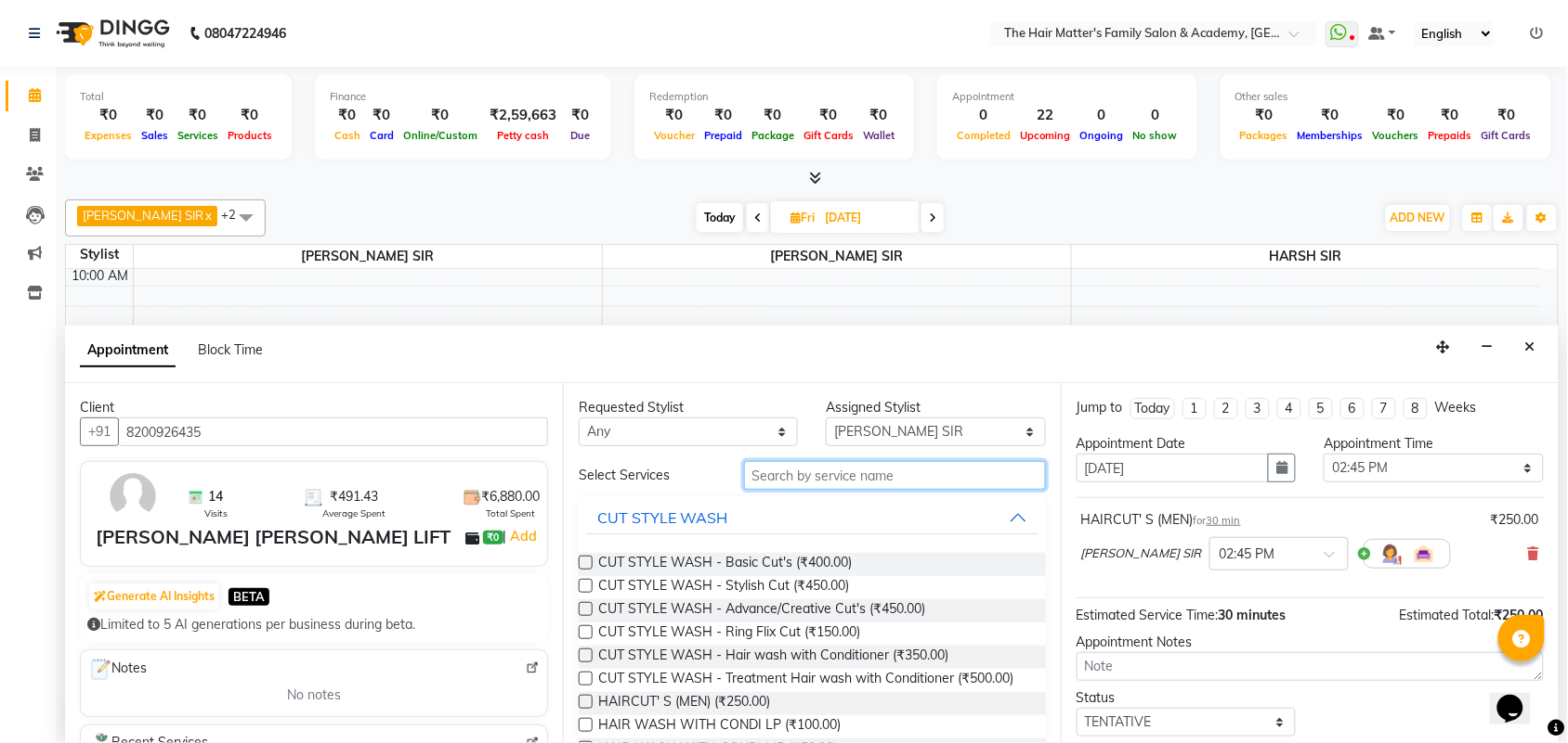
click at [778, 483] on input "text" at bounding box center [894, 475] width 302 height 29
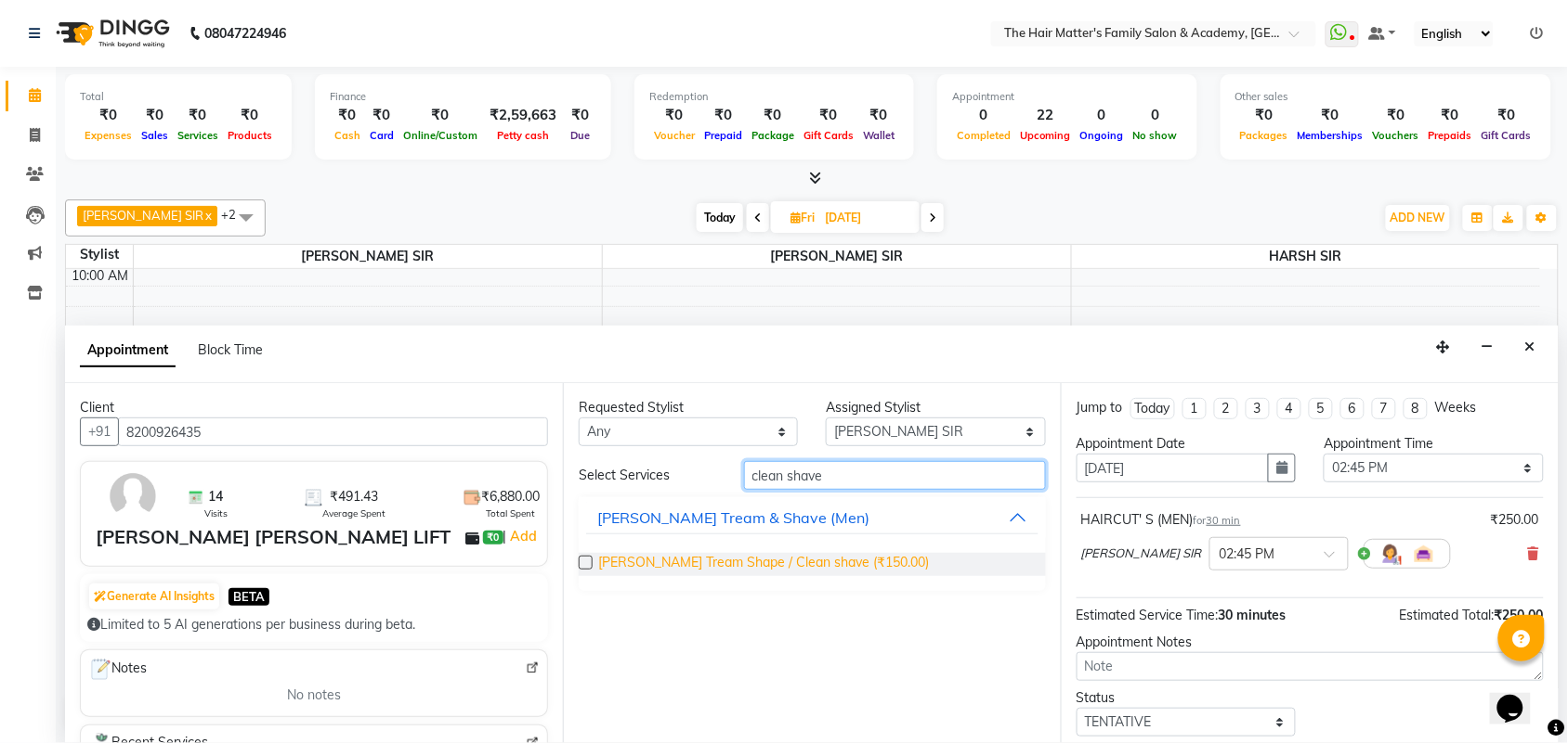
type input "clean shave"
click at [836, 559] on span "[PERSON_NAME] Tream Shape / Clean shave (₹150.00)" at bounding box center [763, 564] width 330 height 23
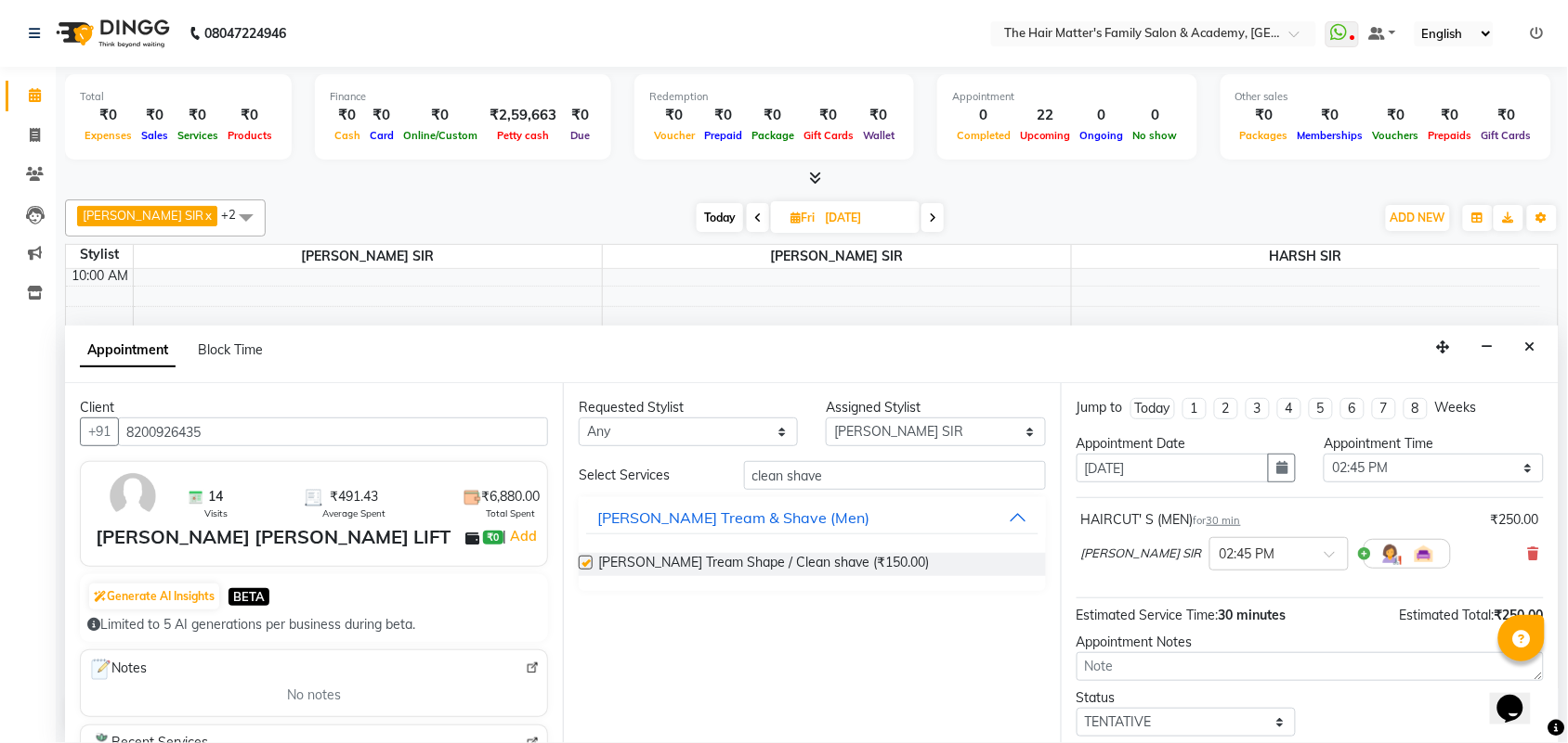
checkbox input "false"
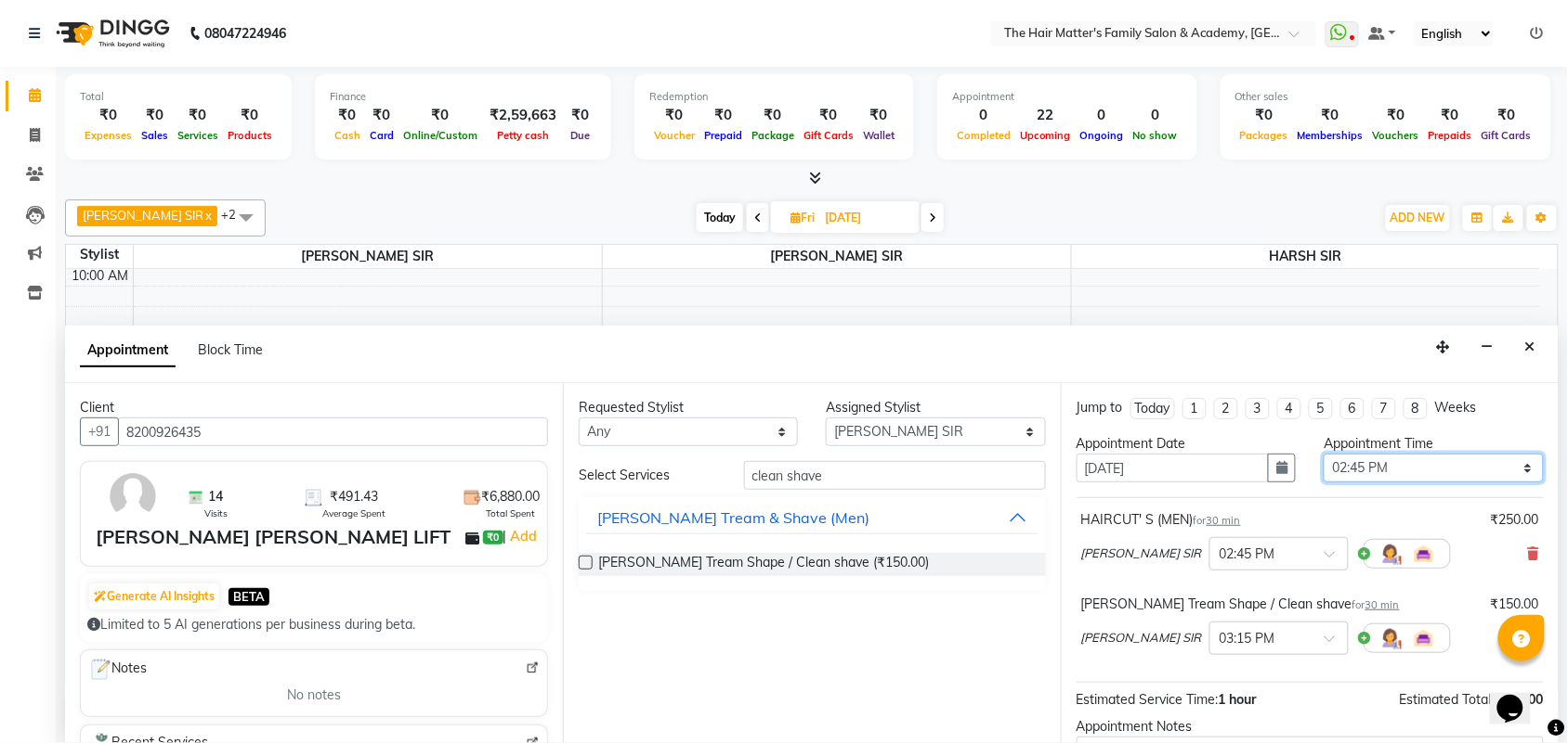
click at [1366, 459] on select "Select 08:00 AM 08:15 AM 08:30 AM 08:45 AM 09:00 AM 09:15 AM 09:30 AM 09:45 AM …" at bounding box center [1434, 467] width 219 height 29
select select "900"
click at [1324, 454] on select "Select 08:00 AM 08:15 AM 08:30 AM 08:45 AM 09:00 AM 09:15 AM 09:30 AM 09:45 AM …" at bounding box center [1434, 467] width 219 height 29
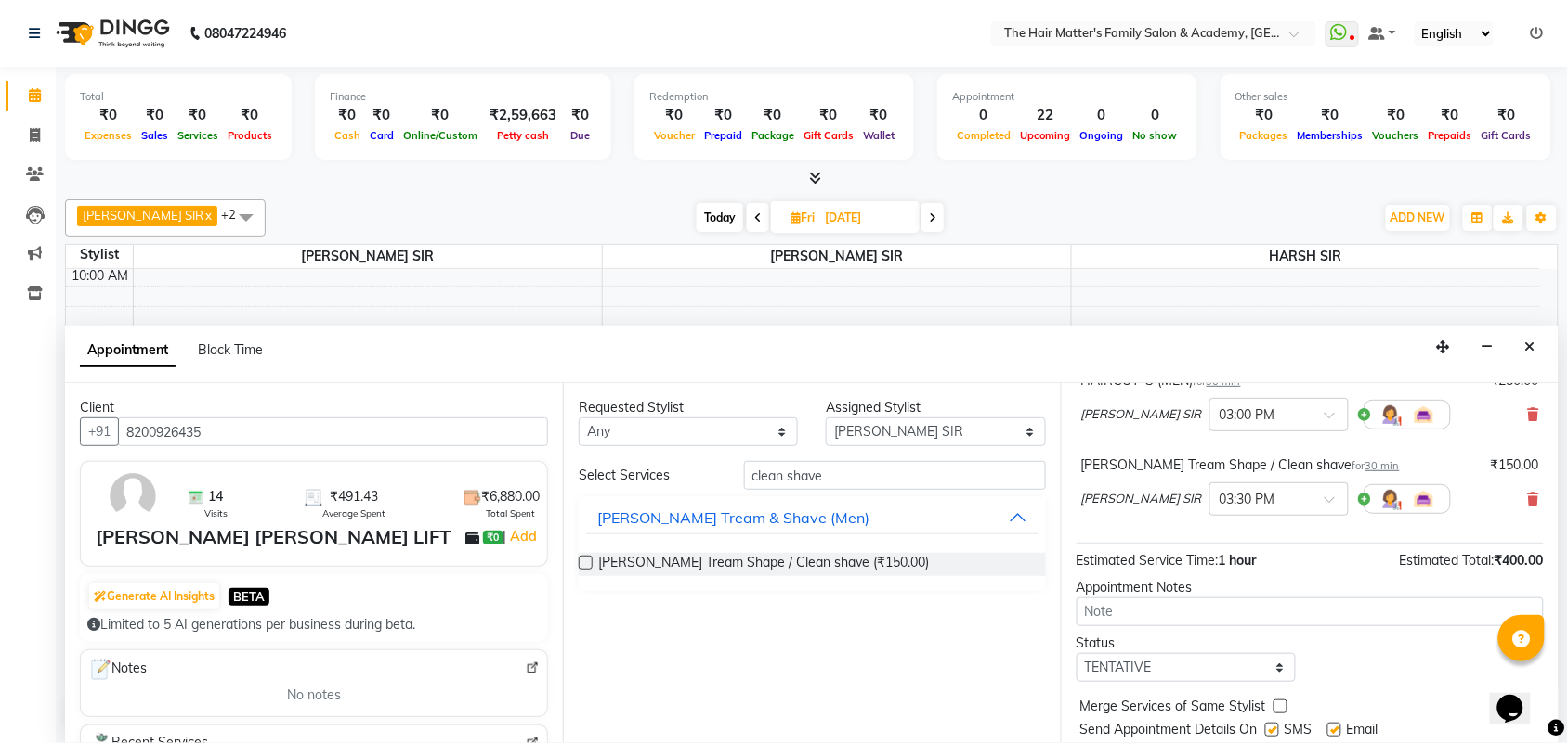
scroll to position [196, 0]
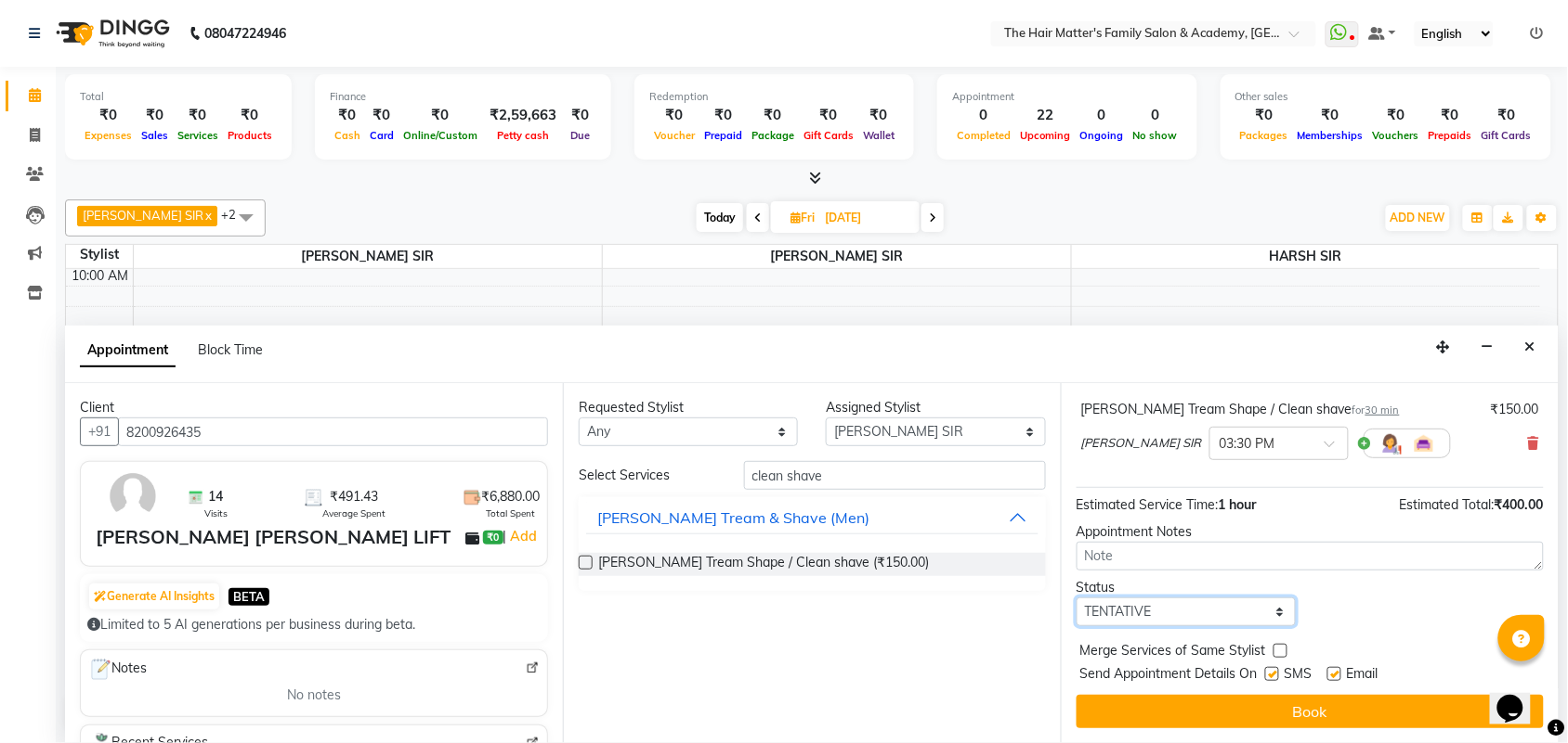
click at [1245, 611] on select "Select TENTATIVE CONFIRM UPCOMING" at bounding box center [1186, 612] width 219 height 29
select select "confirm booking"
click at [1077, 598] on select "Select TENTATIVE CONFIRM UPCOMING" at bounding box center [1186, 612] width 219 height 29
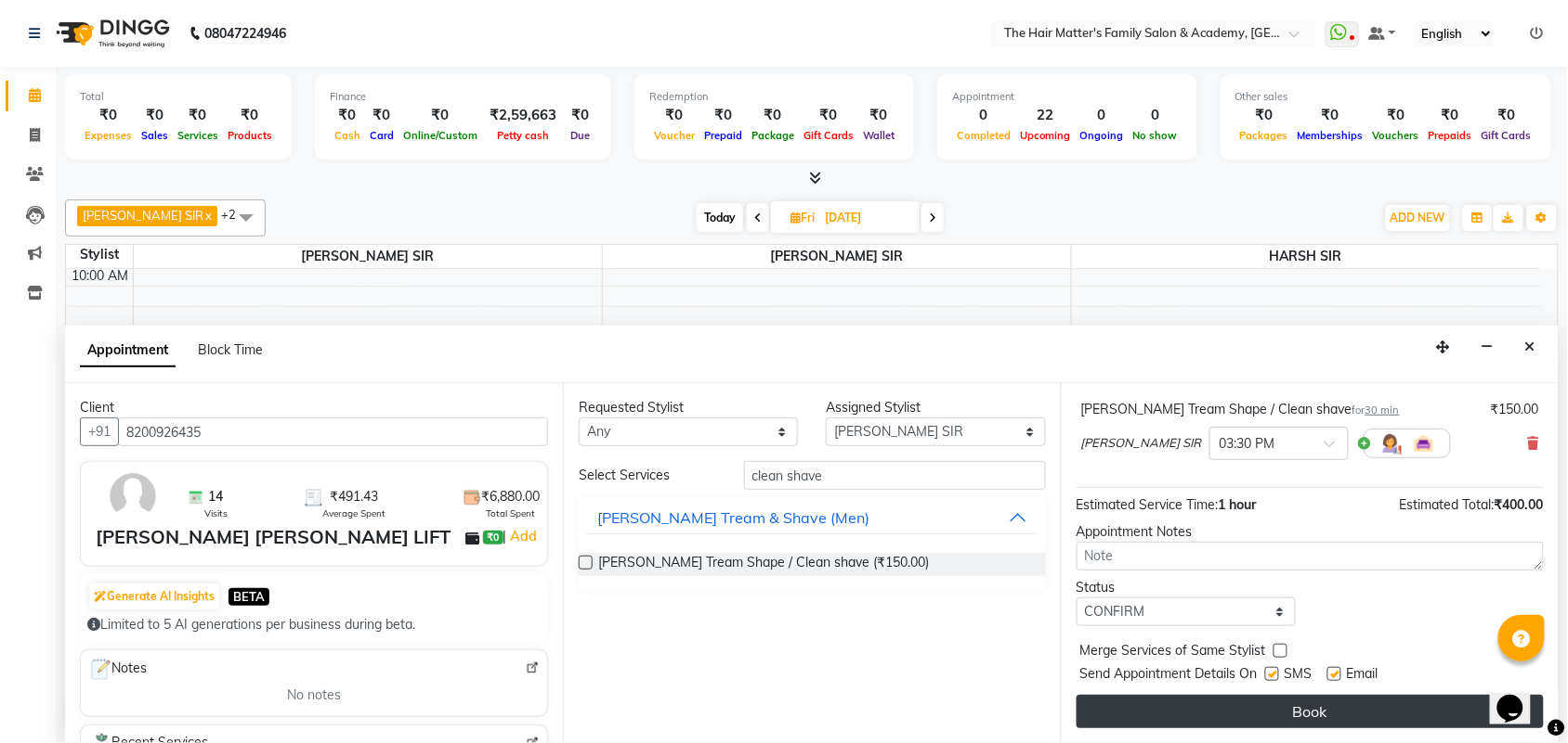
click at [1182, 719] on button "Book" at bounding box center [1310, 712] width 468 height 34
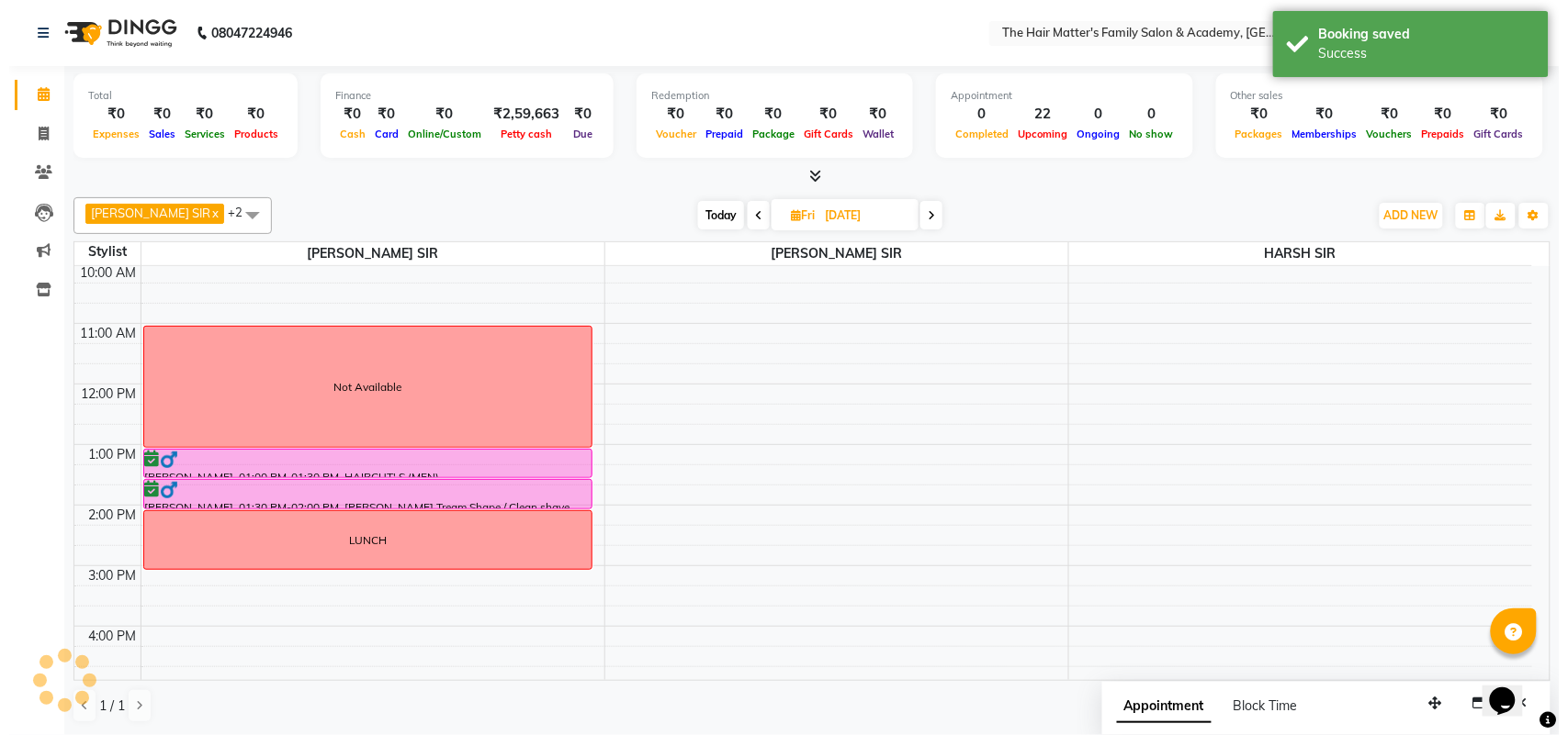
scroll to position [0, 0]
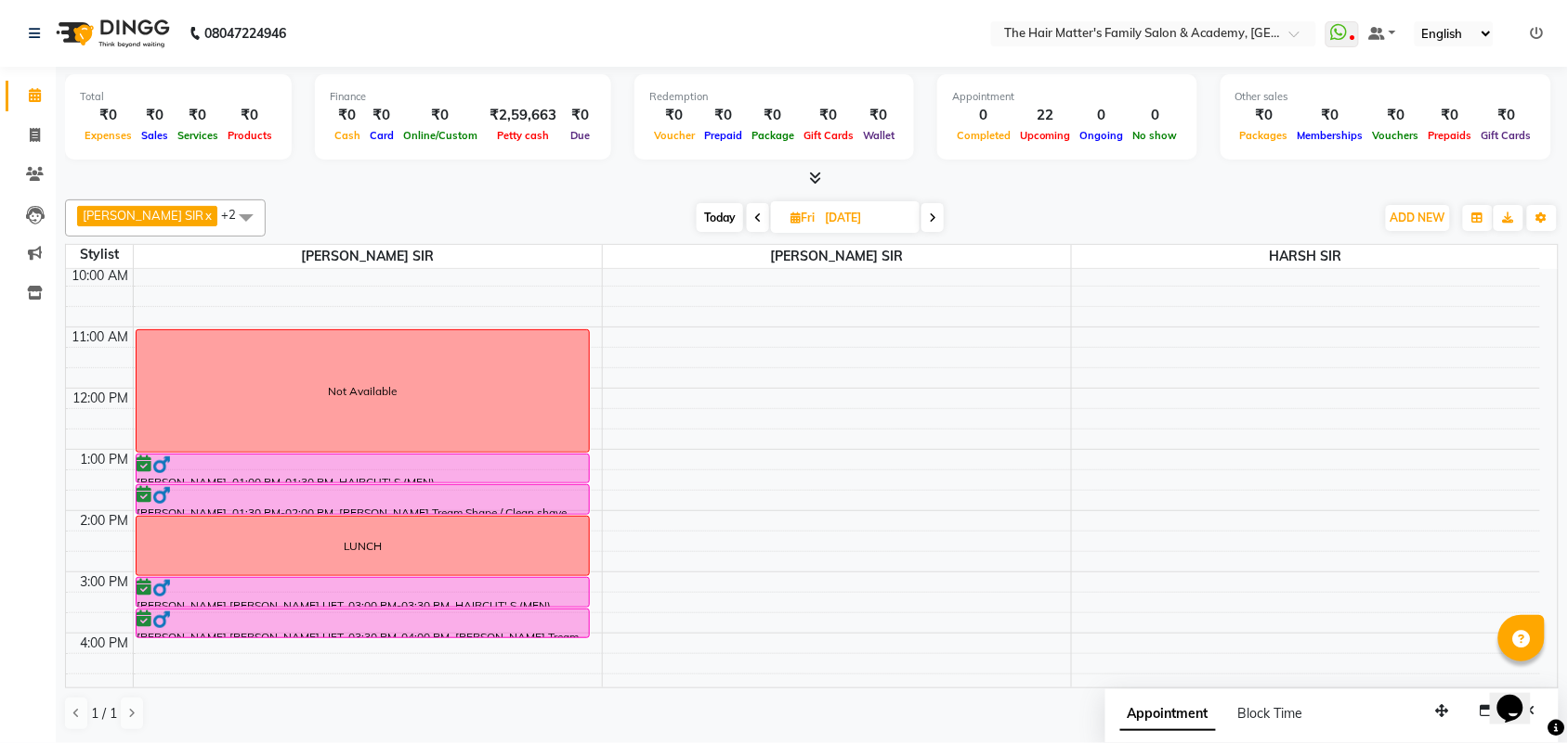
click at [34, 192] on li "Clients" at bounding box center [28, 175] width 55 height 40
click at [29, 174] on icon at bounding box center [35, 174] width 18 height 14
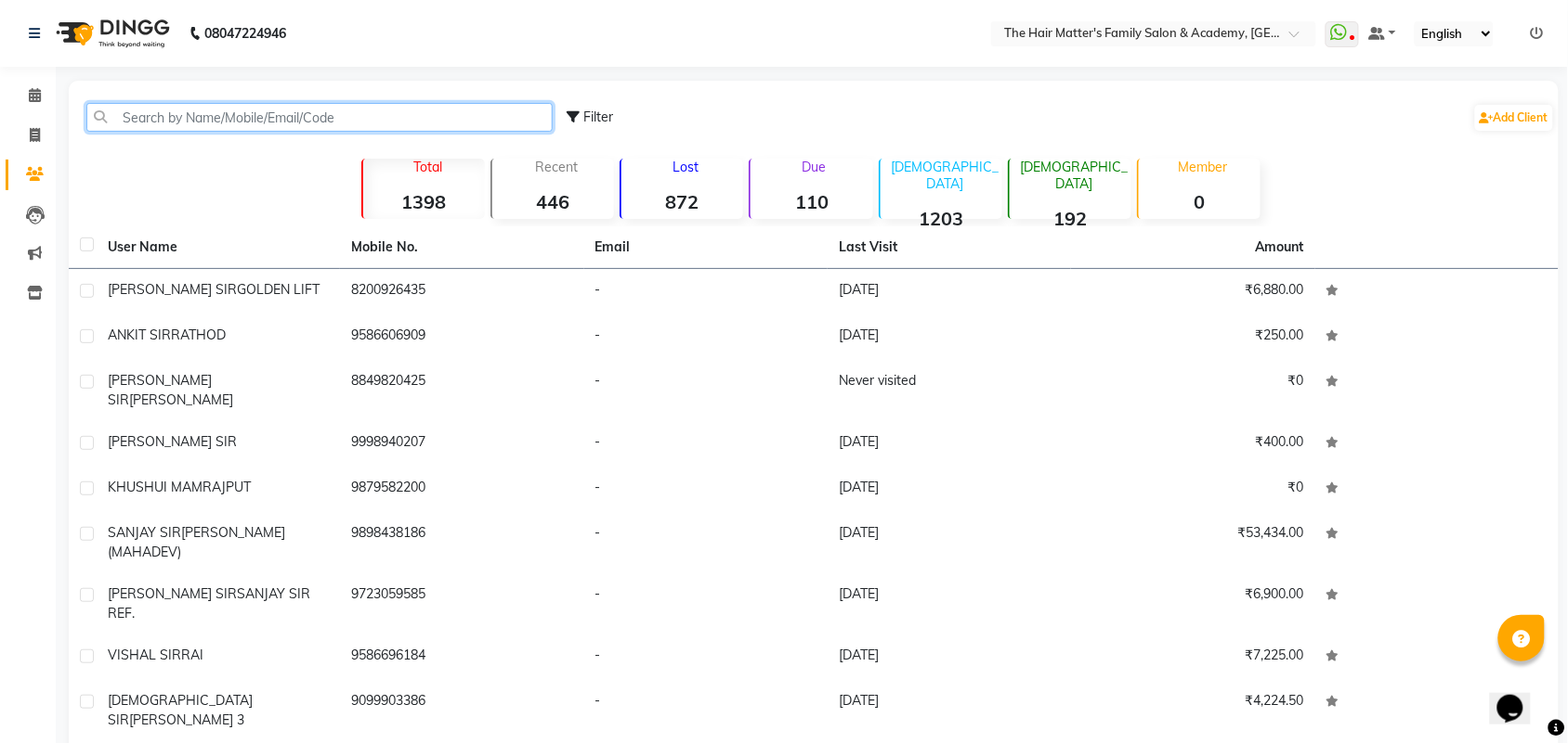
click at [179, 117] on input "text" at bounding box center [319, 117] width 467 height 29
paste input "6354 911 324"
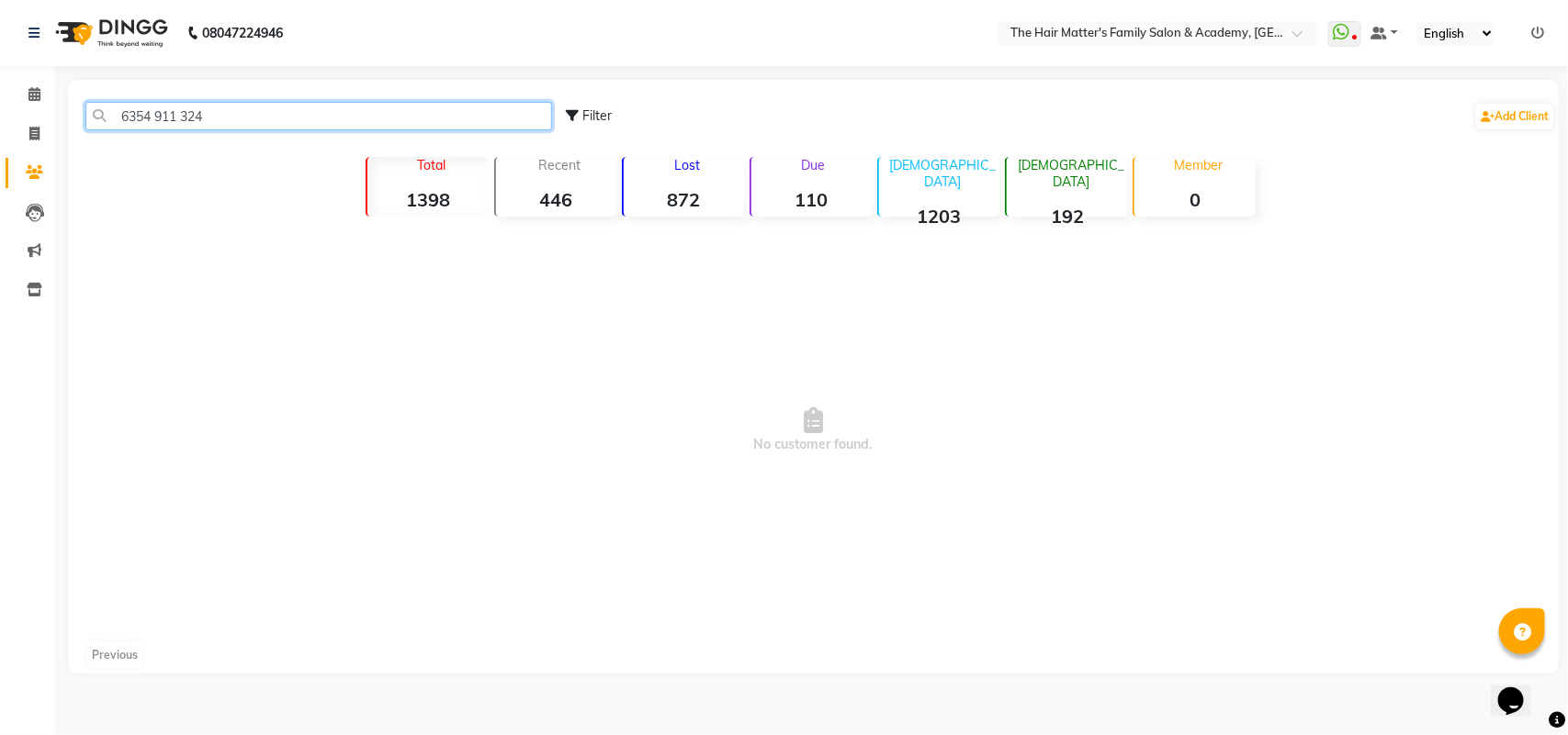
click at [189, 124] on input "6354 911 324" at bounding box center [318, 115] width 466 height 28
click at [159, 119] on input "6354 911324" at bounding box center [318, 115] width 466 height 28
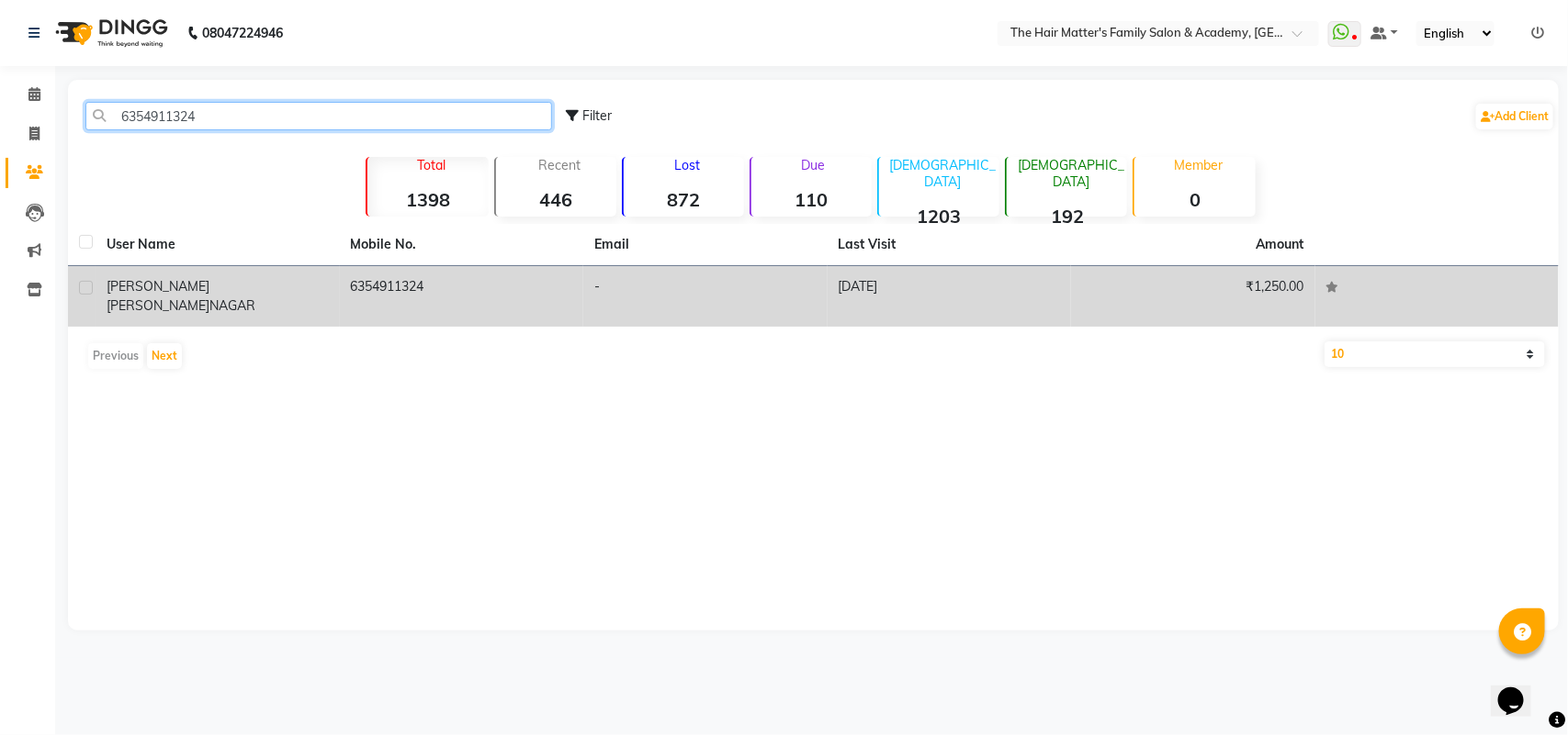
type input "6354911324"
click at [248, 297] on span "NAGAR" at bounding box center [232, 305] width 46 height 17
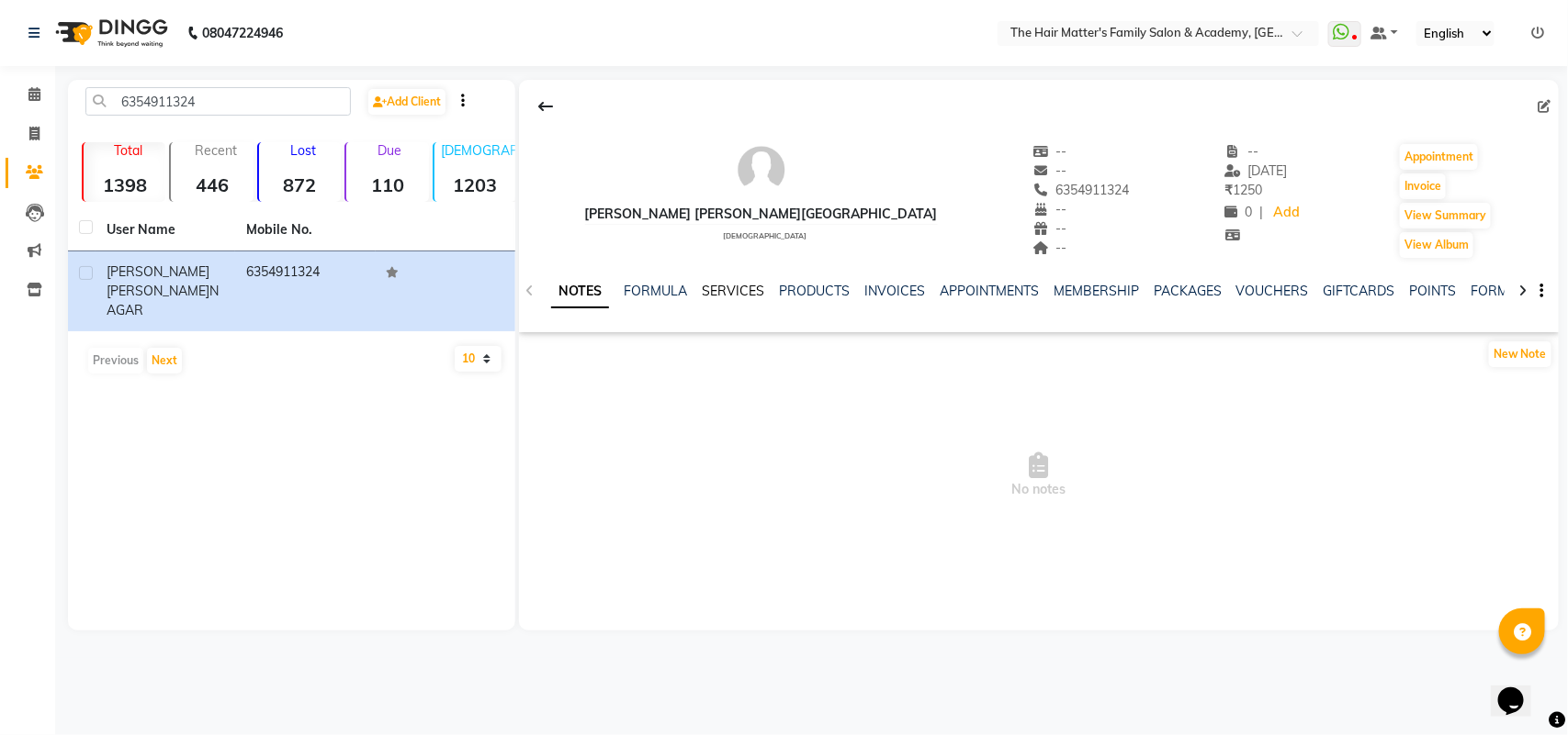
click at [725, 294] on link "SERVICES" at bounding box center [733, 290] width 63 height 17
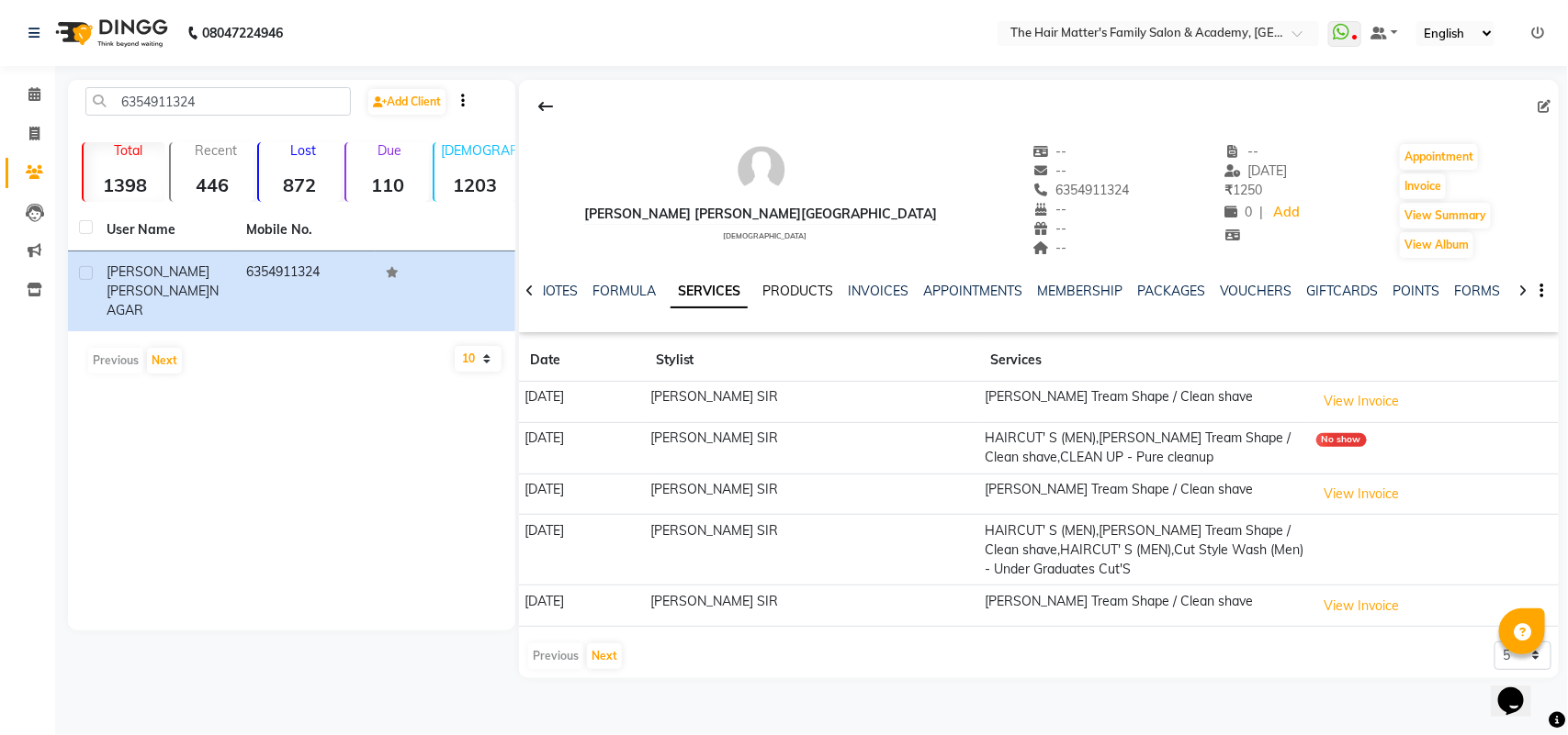
click at [806, 295] on link "PRODUCTS" at bounding box center [798, 290] width 70 height 17
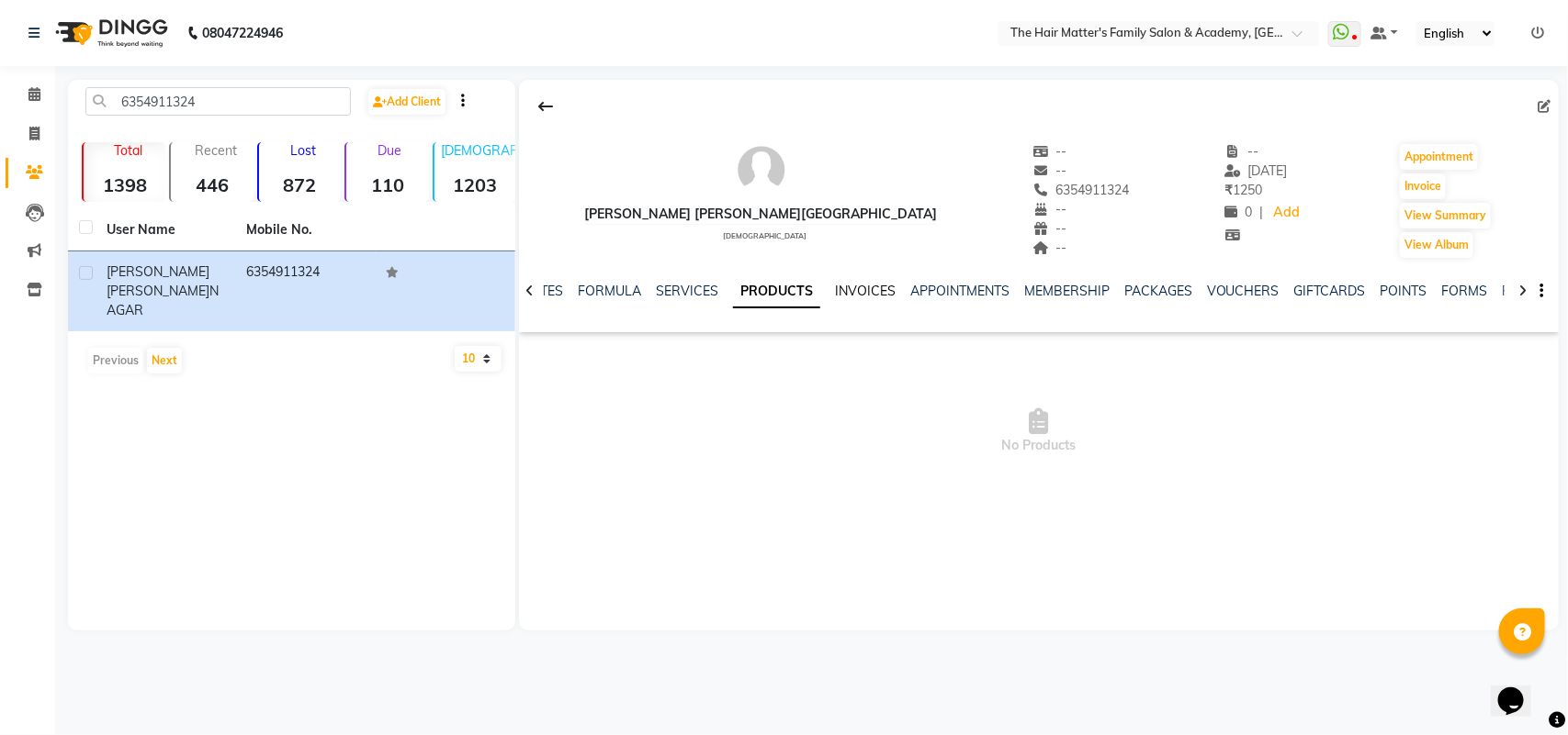
click at [856, 292] on link "INVOICES" at bounding box center [865, 290] width 61 height 17
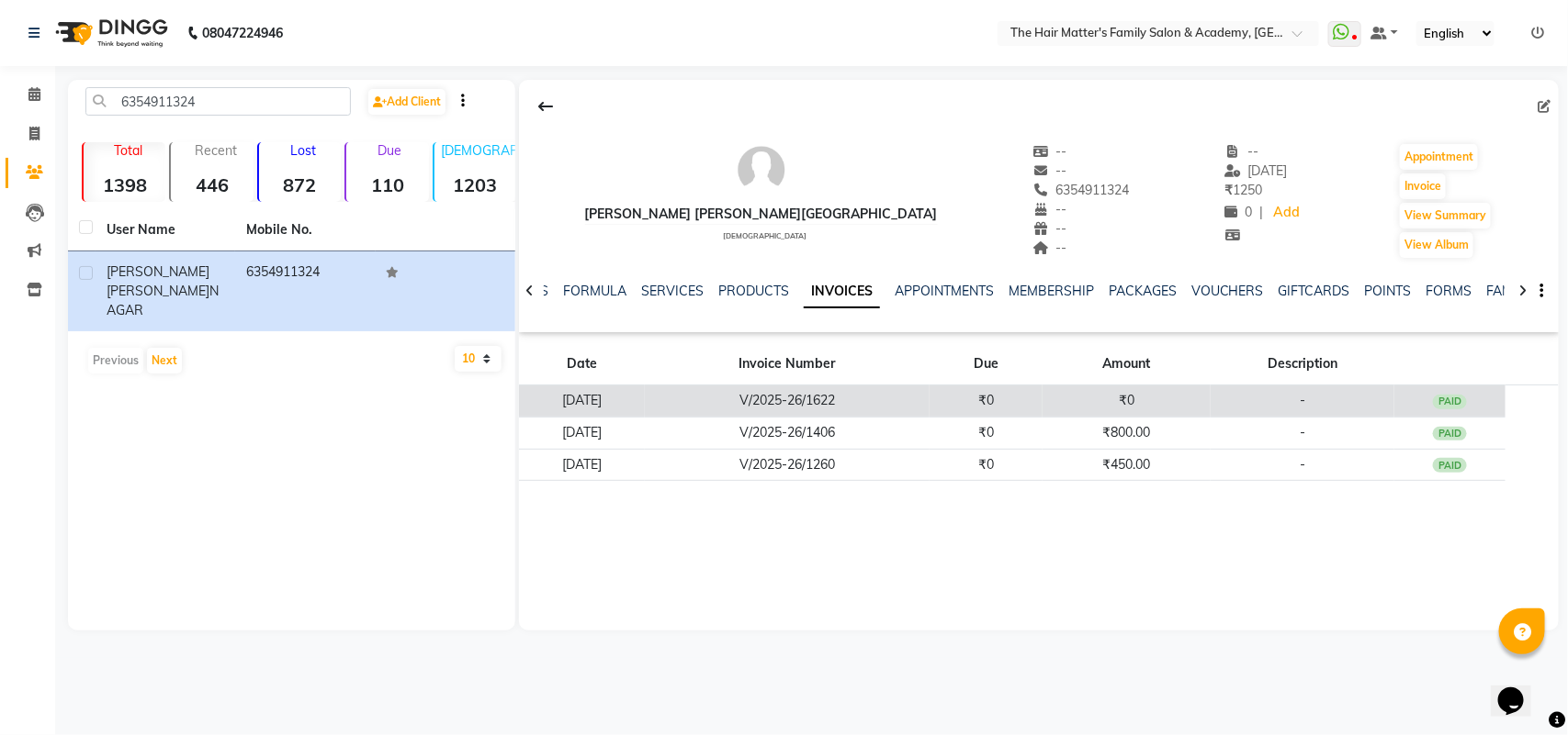
click at [906, 398] on td "V/2025-26/1622" at bounding box center [786, 402] width 284 height 32
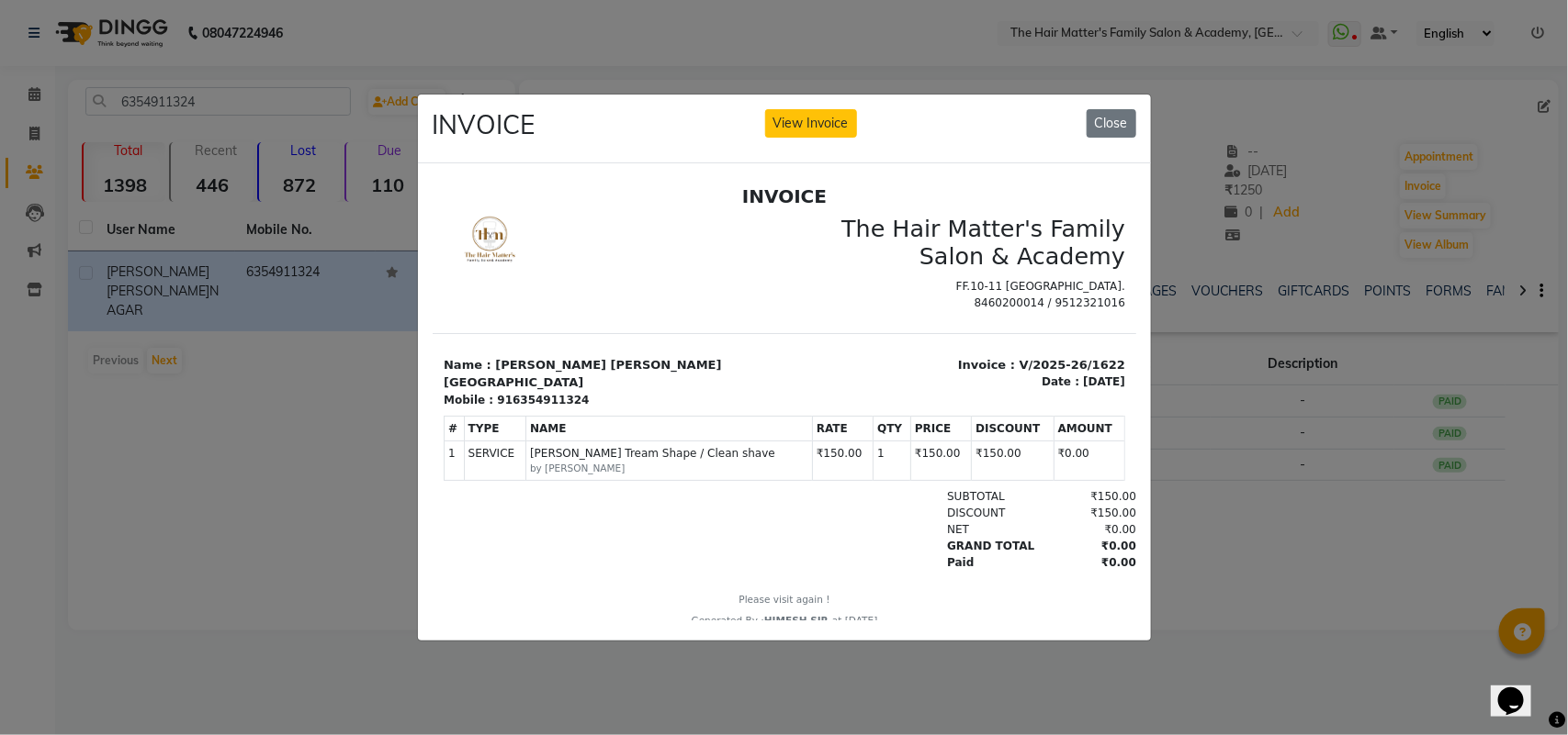
click at [1157, 489] on ngb-modal-window "INVOICE View Invoice Close" at bounding box center [784, 368] width 1568 height 735
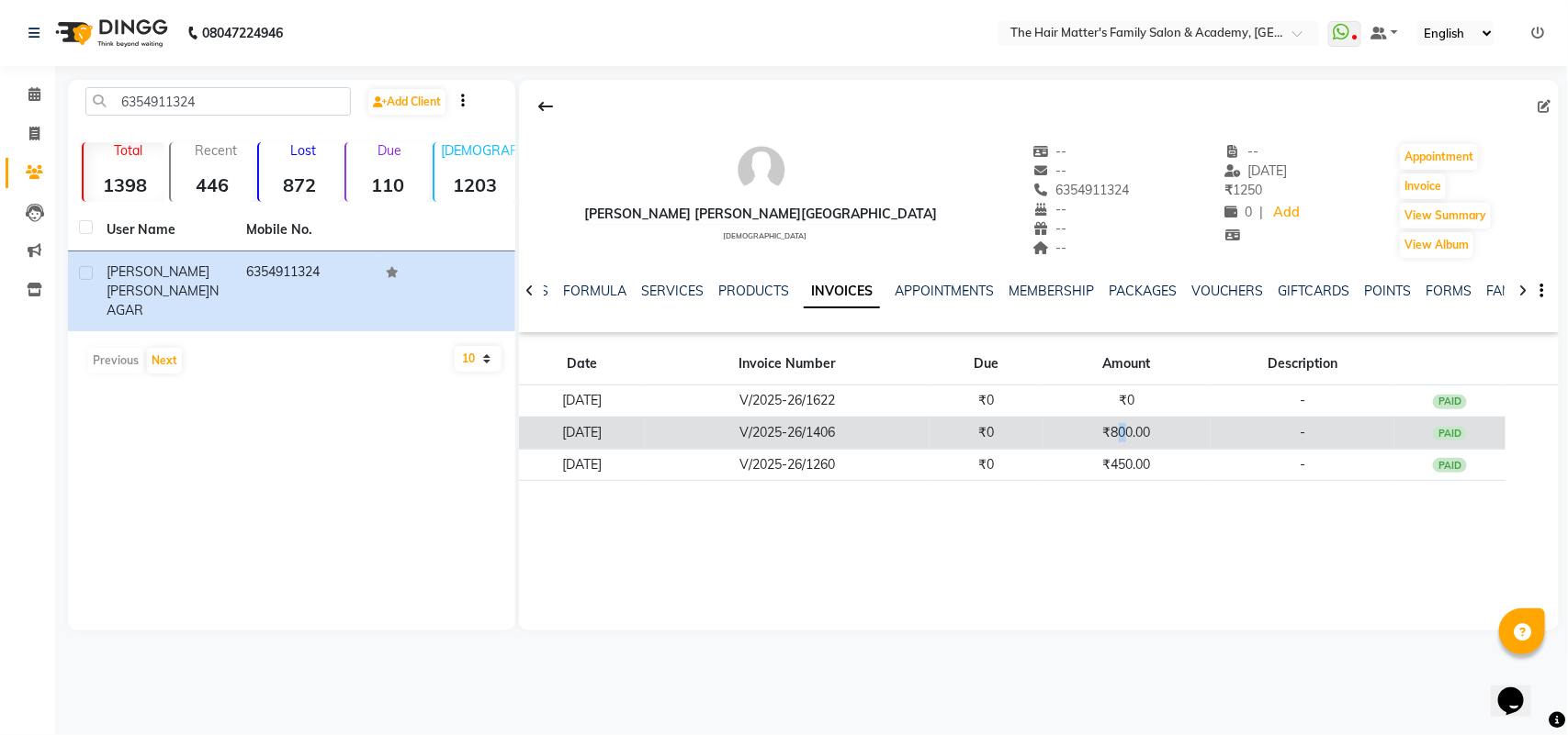
click at [1141, 437] on td "₹800.00" at bounding box center [1126, 432] width 168 height 32
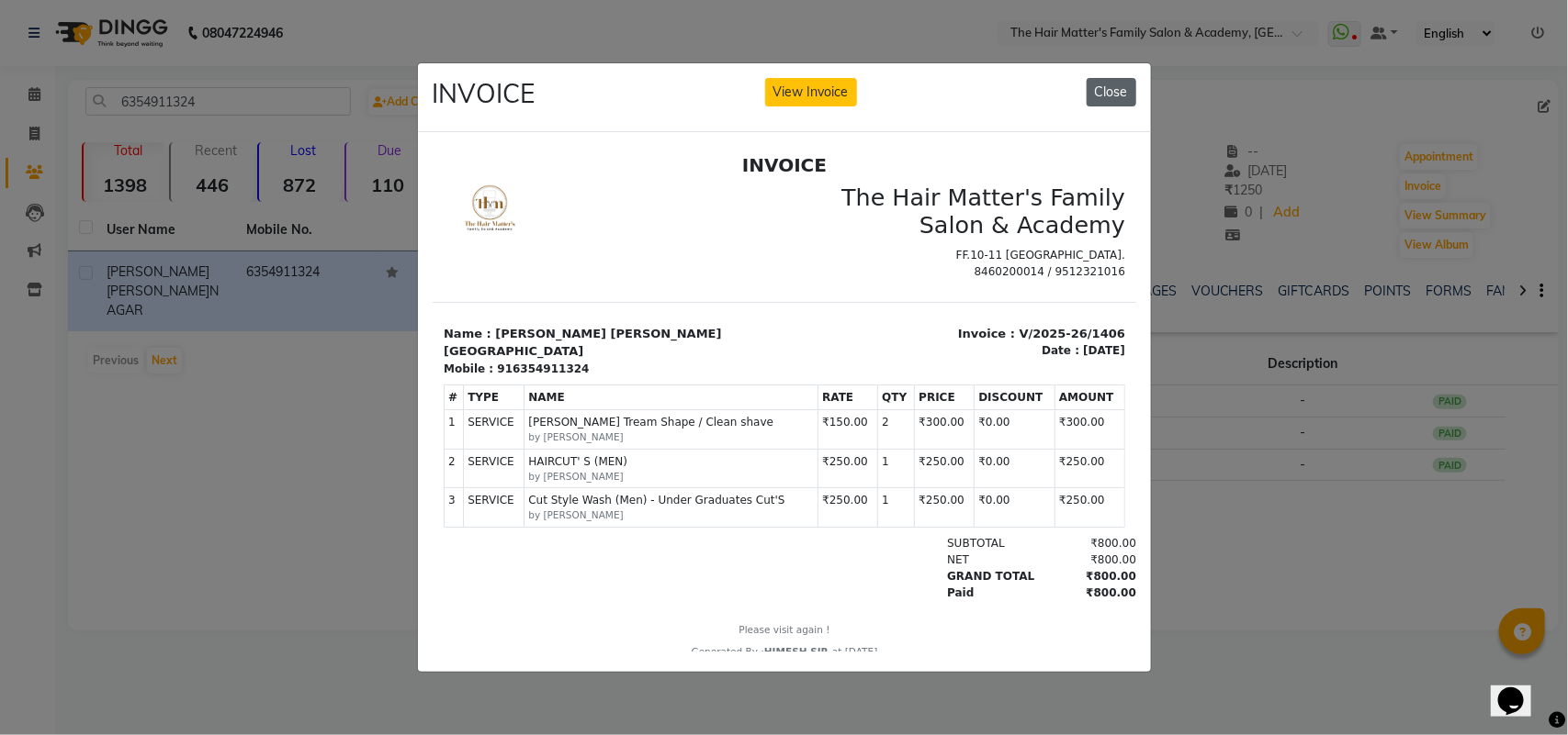
click at [1100, 85] on button "Close" at bounding box center [1111, 92] width 50 height 28
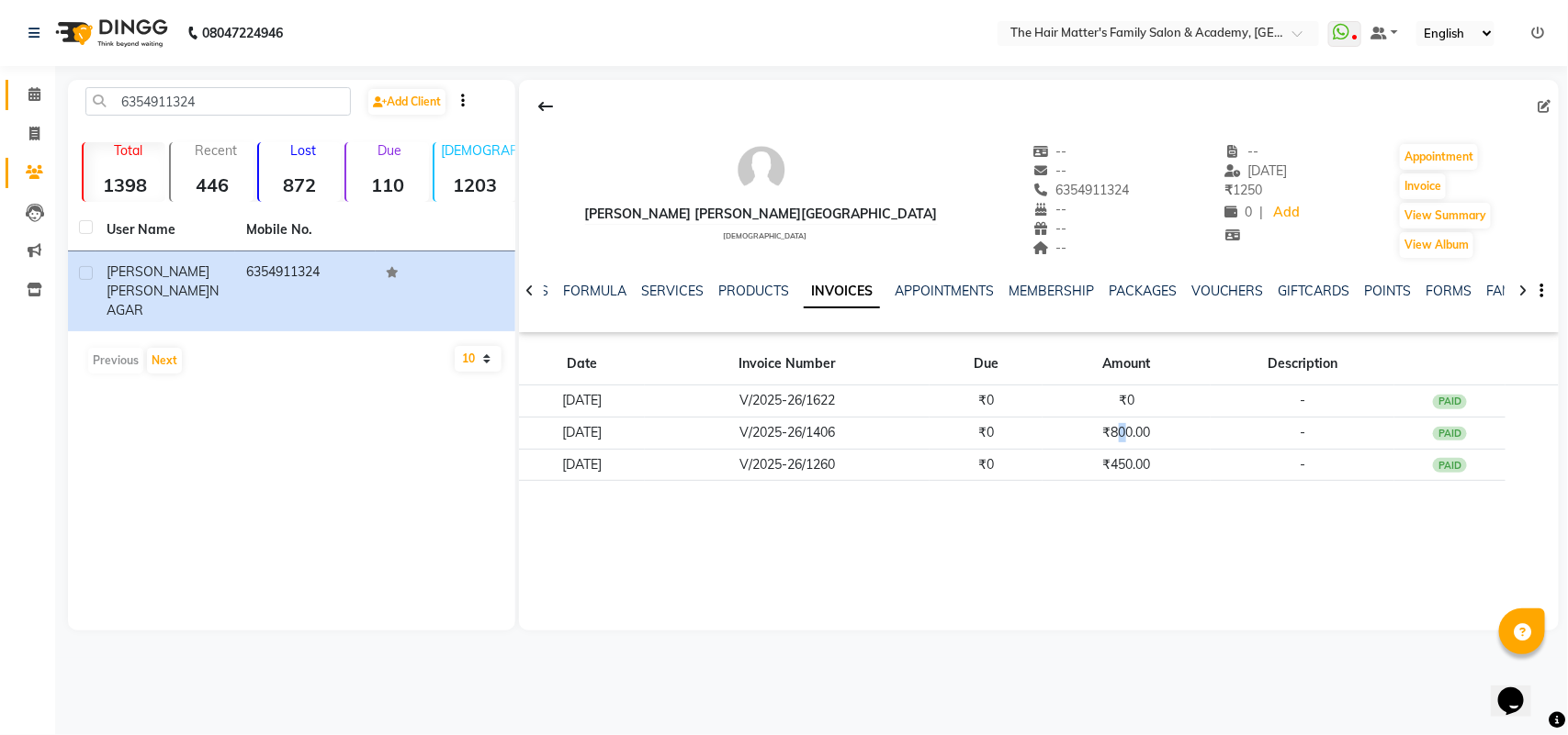
click at [19, 108] on link "Calendar" at bounding box center [27, 95] width 44 height 30
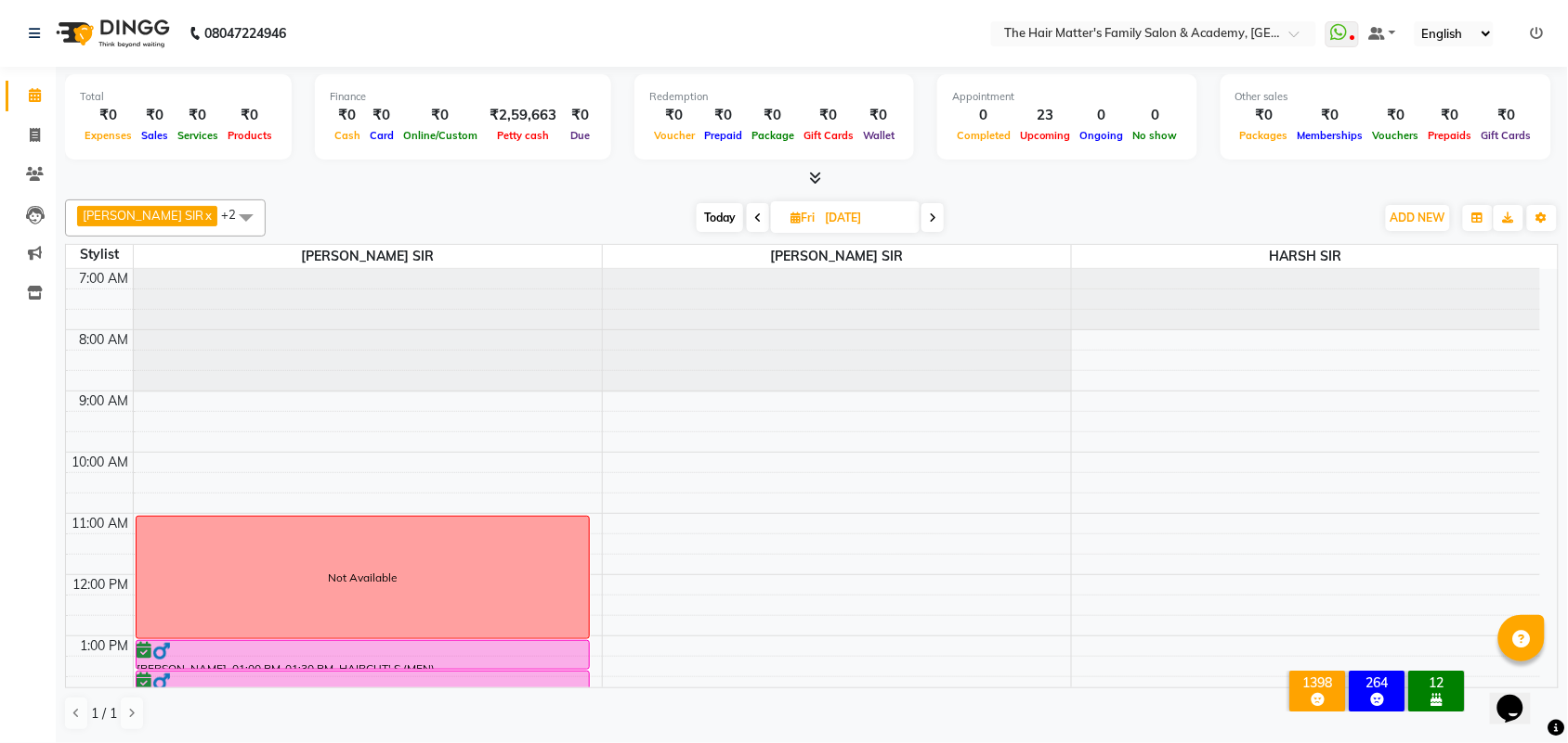
click at [697, 206] on span "Today" at bounding box center [720, 217] width 46 height 29
type input "[DATE]"
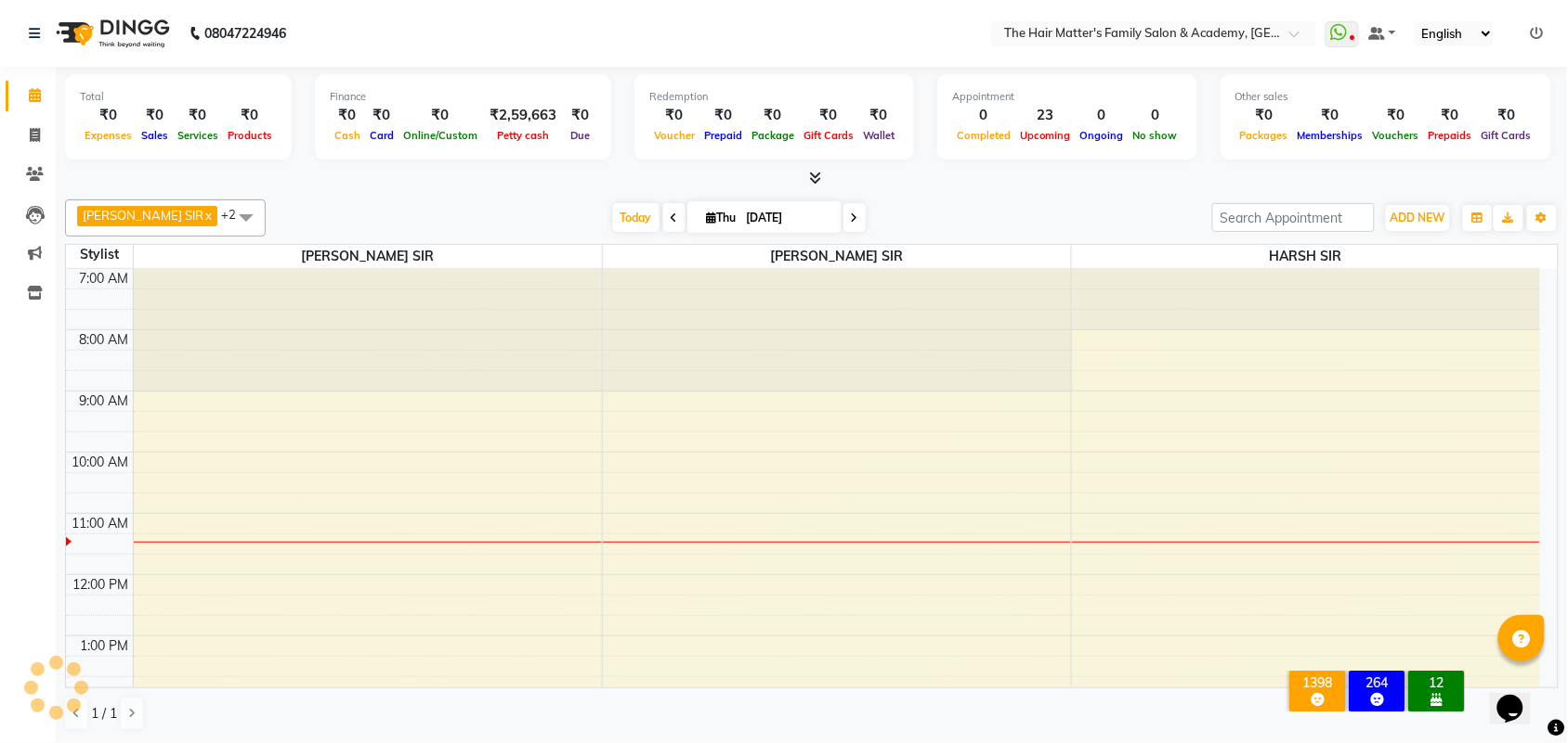
scroll to position [248, 0]
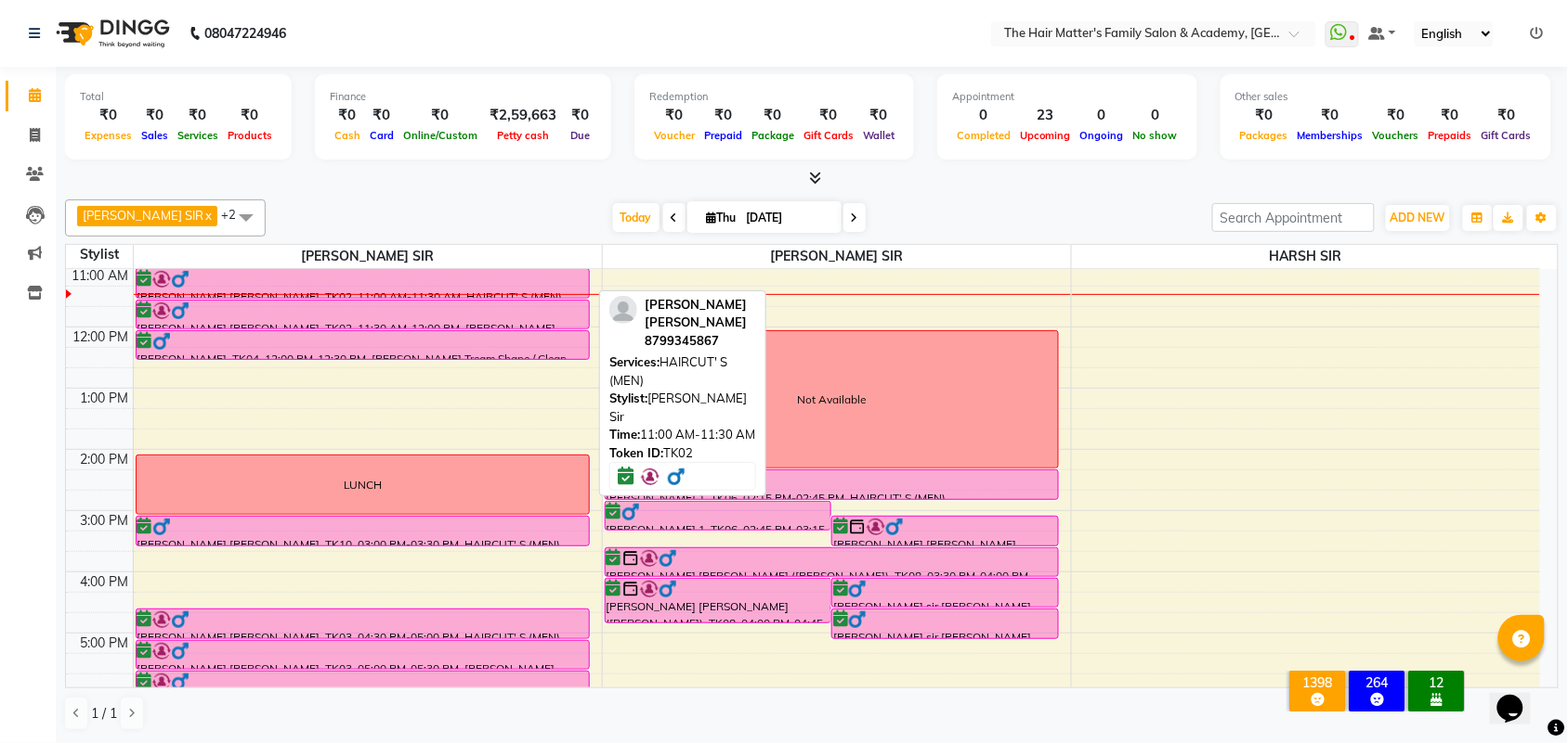
click at [260, 292] on div "[PERSON_NAME] [PERSON_NAME], TK02, 11:00 AM-11:30 AM, HAIRCUT' S (MEN)" at bounding box center [362, 283] width 452 height 29
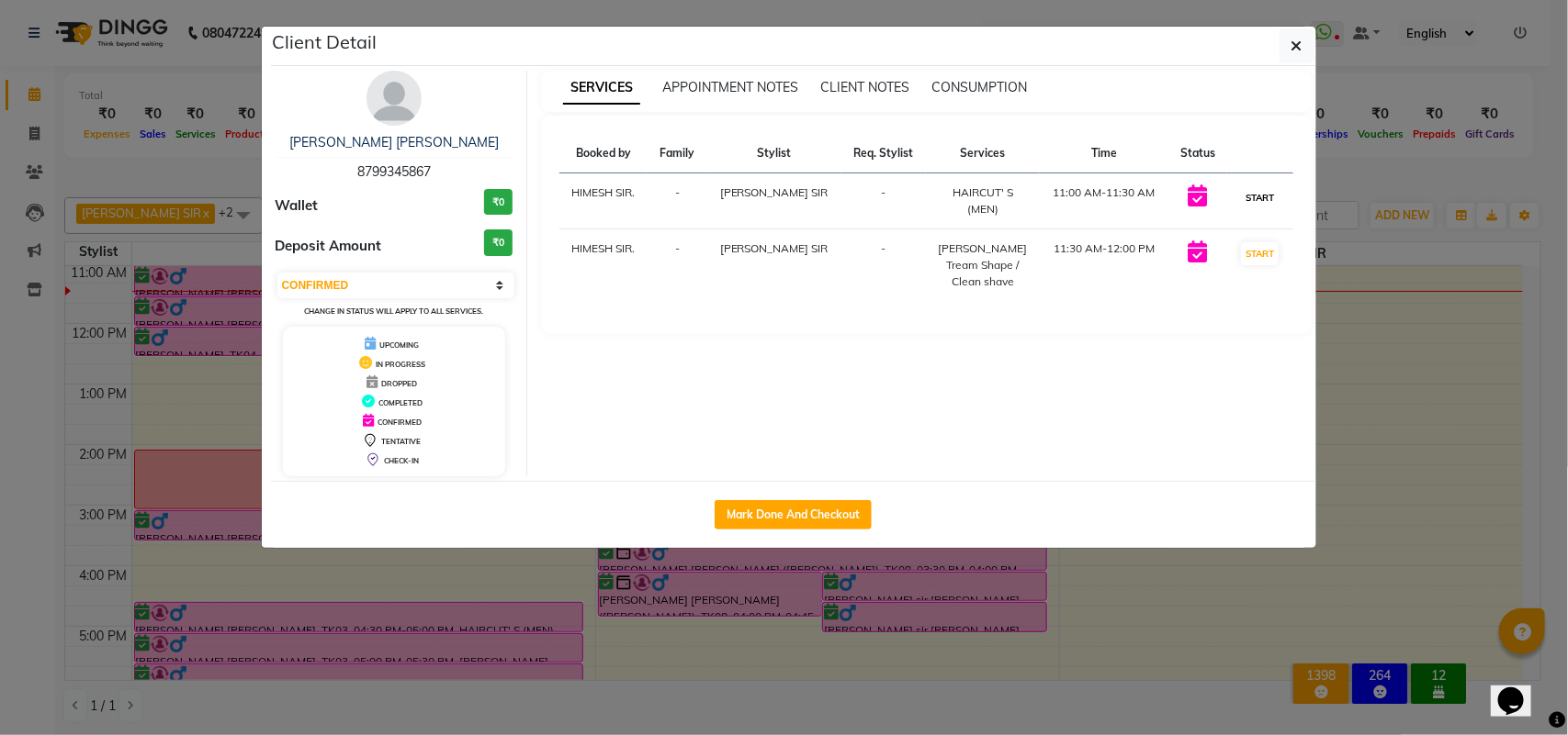
click at [1254, 204] on button "START" at bounding box center [1259, 197] width 38 height 22
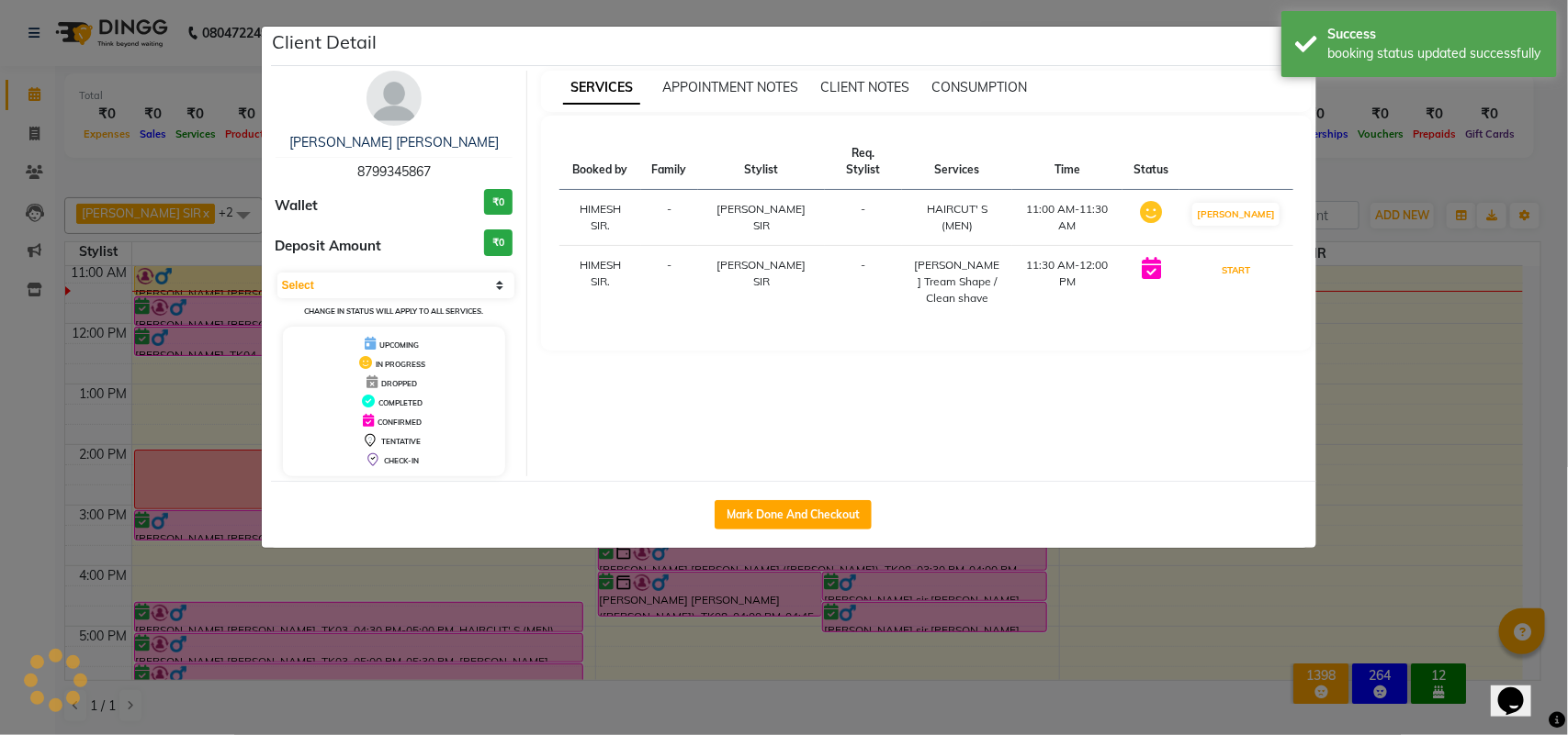
click at [1250, 259] on button "START" at bounding box center [1236, 270] width 38 height 22
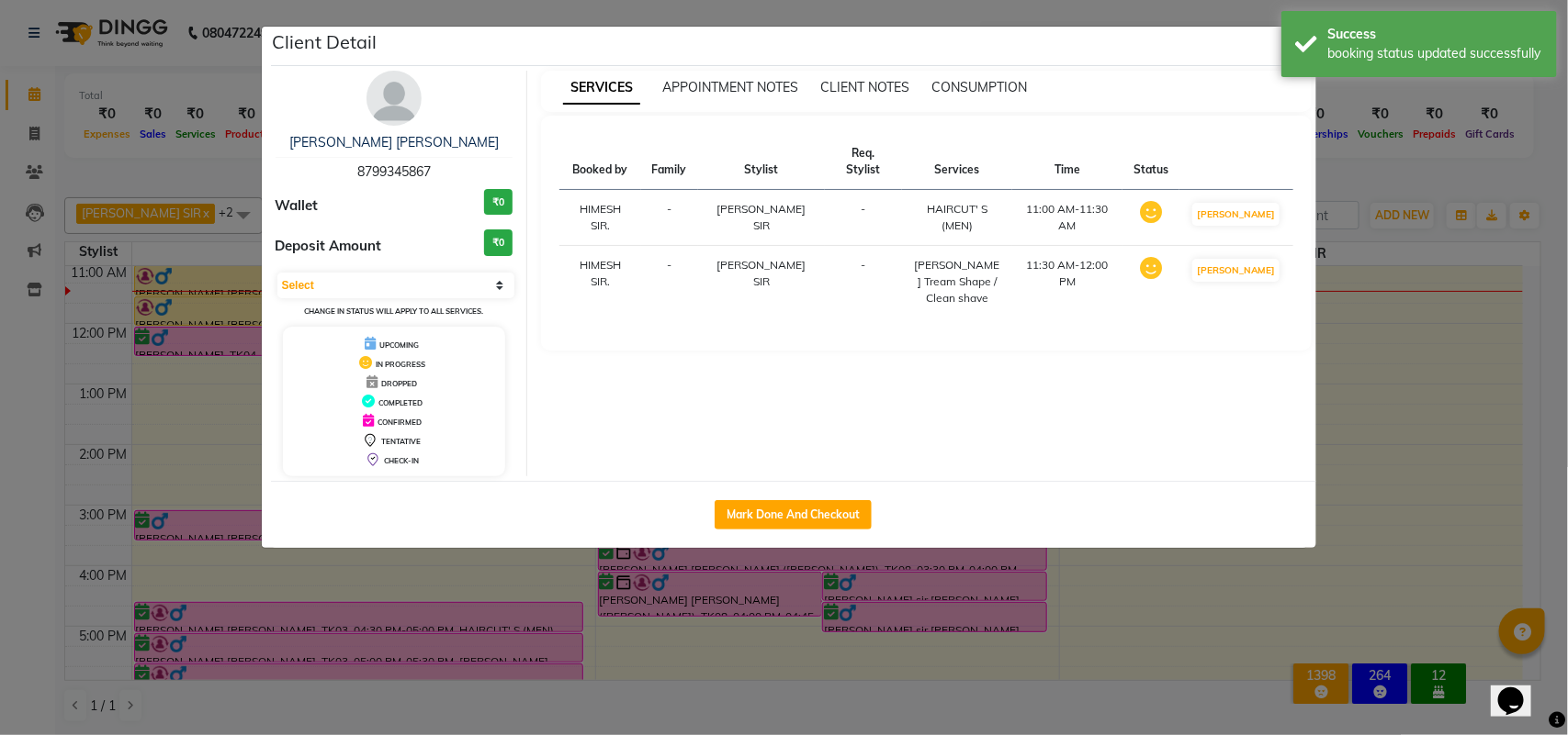
select select "1"
click at [1337, 277] on ngb-modal-window "Client Detail [PERSON_NAME] [PERSON_NAME][DEMOGRAPHIC_DATA] 8799345867 Wallet ₹…" at bounding box center [784, 368] width 1568 height 735
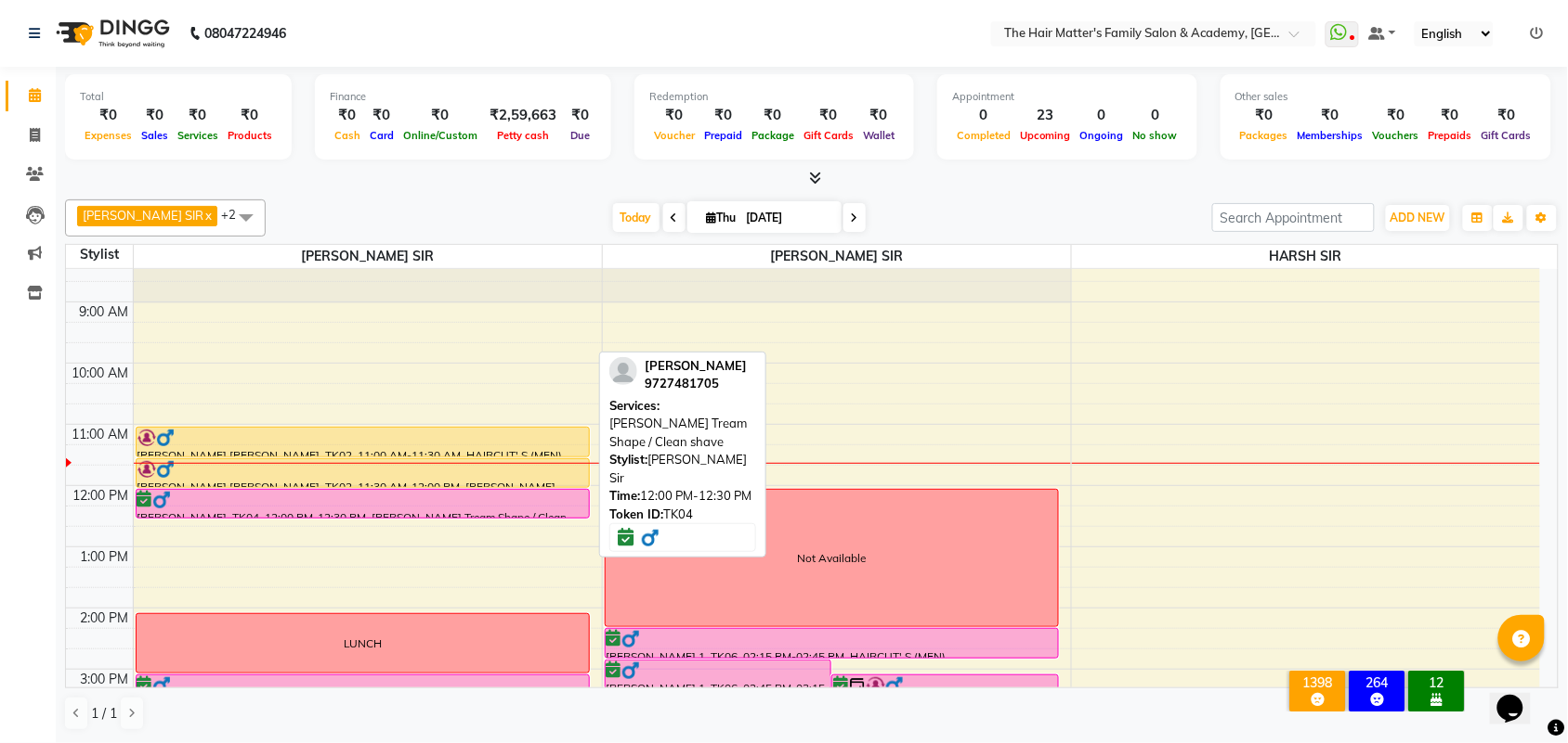
scroll to position [0, 0]
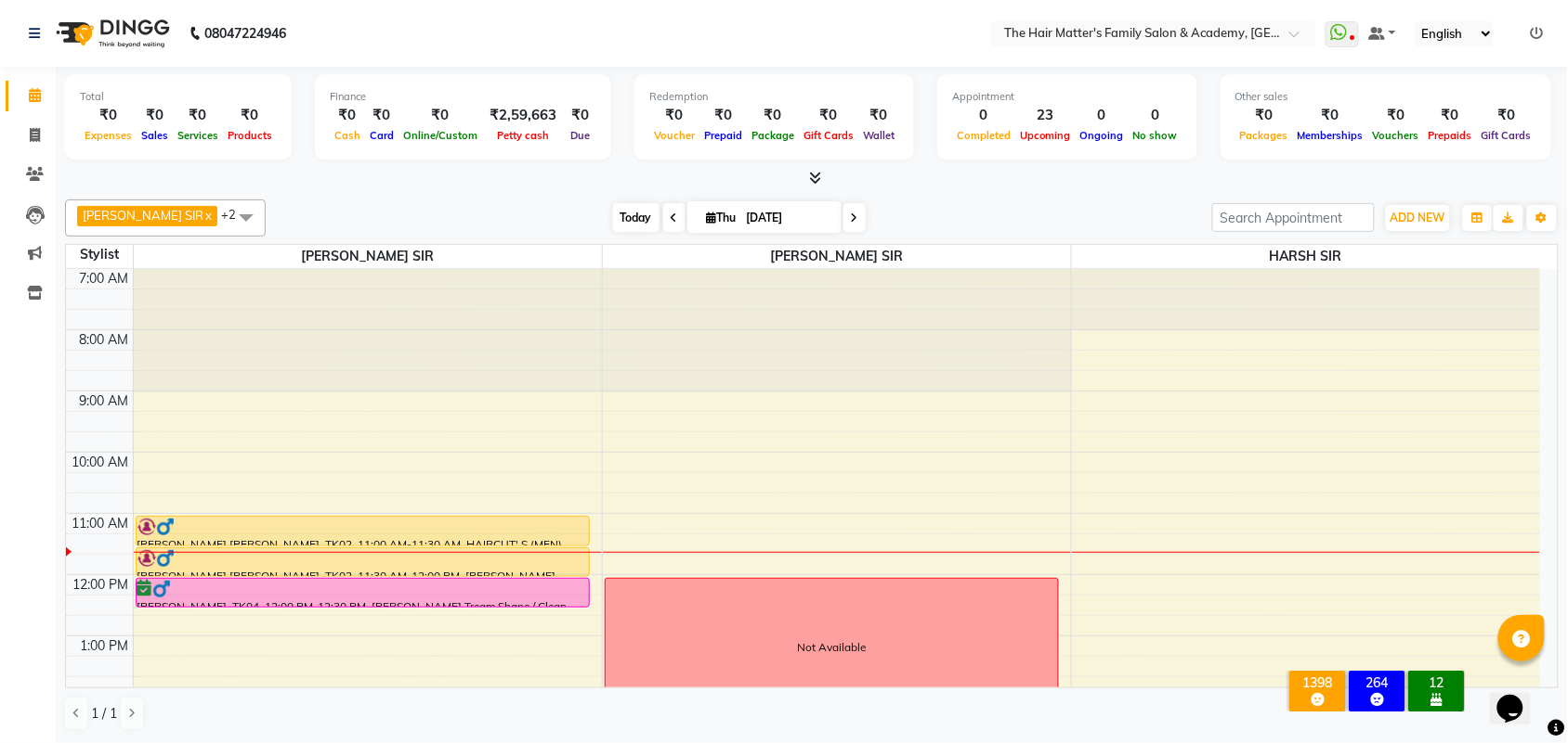
click at [615, 210] on span "Today" at bounding box center [636, 217] width 46 height 29
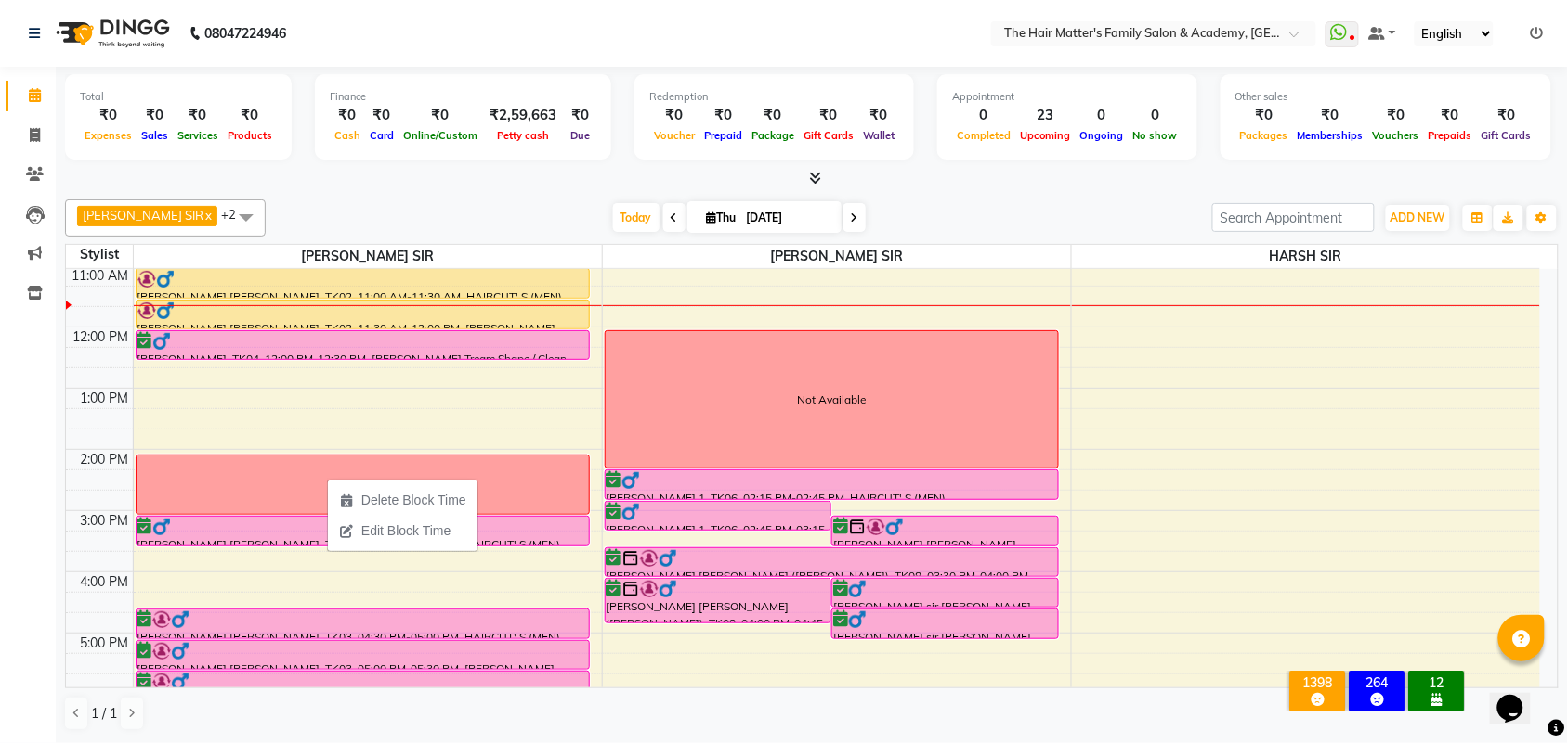
click at [0, 441] on div "Calendar Invoice Clients Leads Marketing Inventory Completed InProgress Upcomin…" at bounding box center [126, 384] width 251 height 663
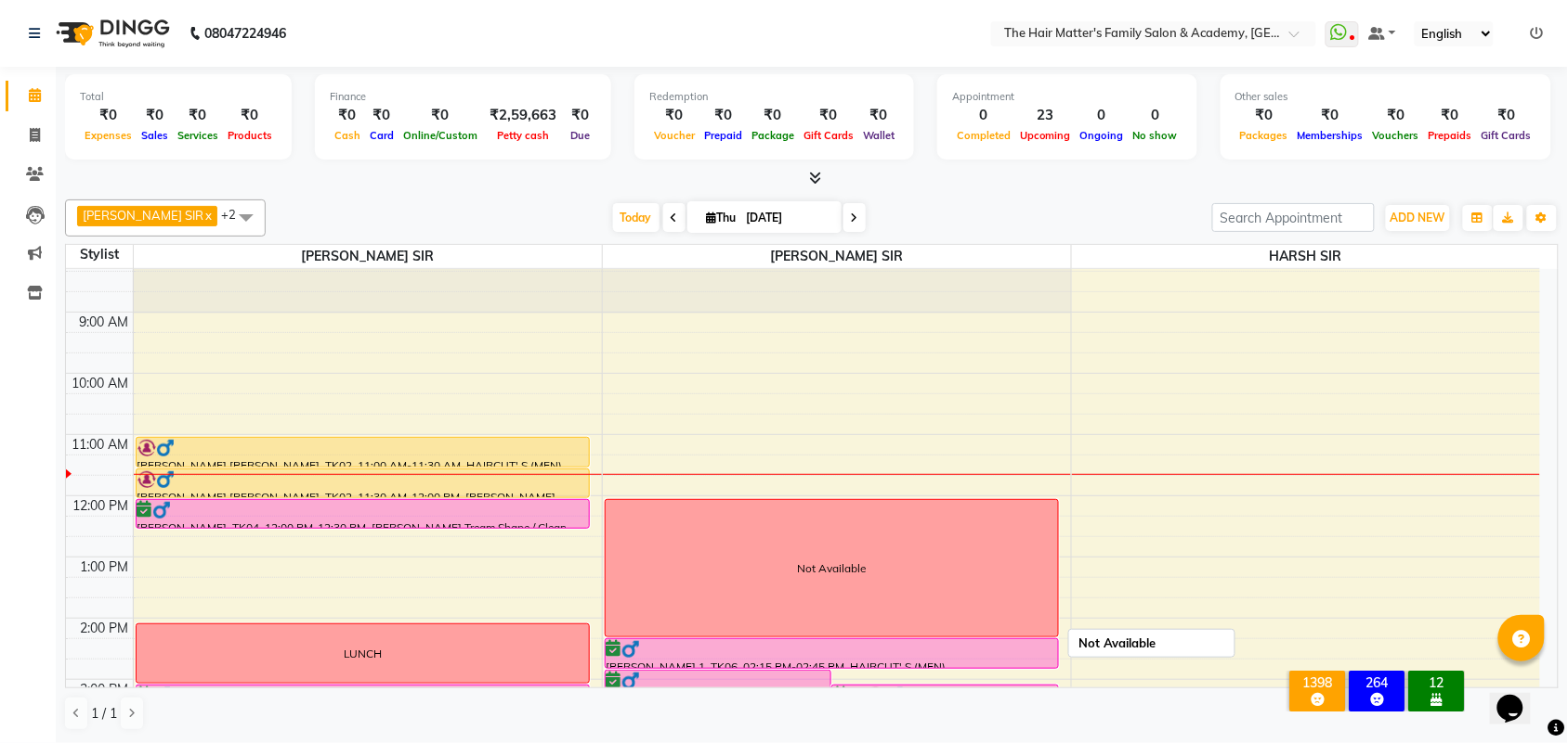
scroll to position [0, 0]
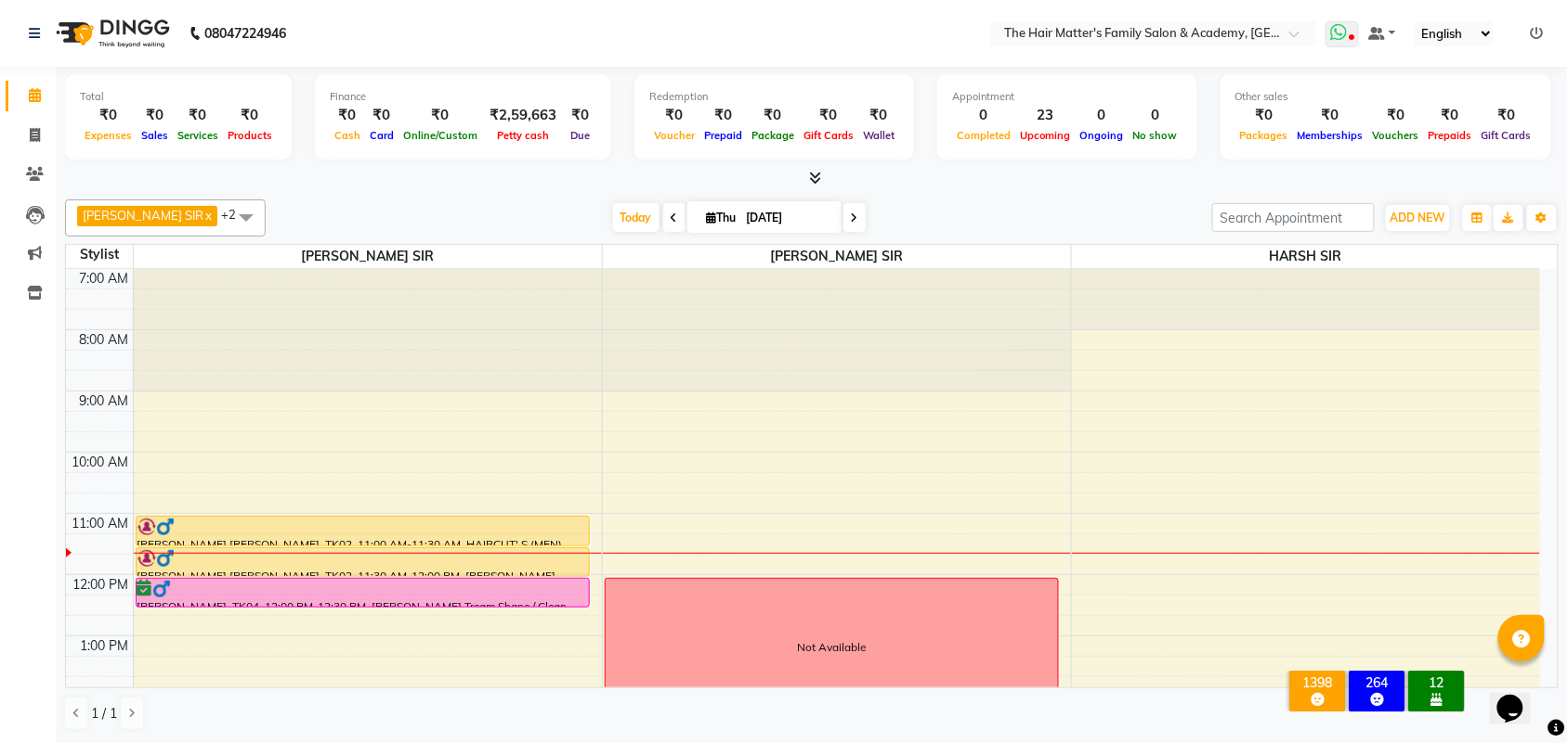
click at [1335, 36] on icon at bounding box center [1338, 32] width 17 height 19
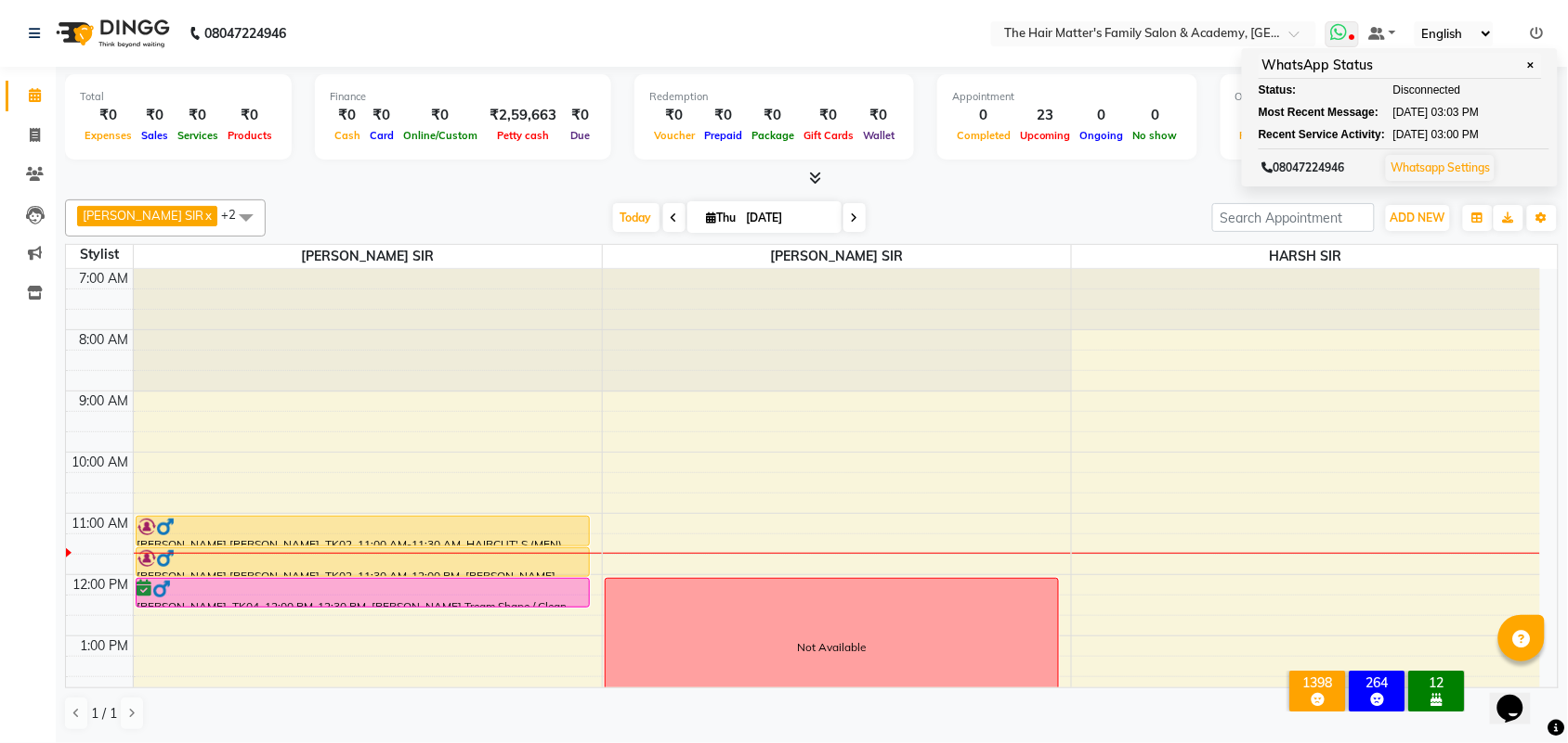
click at [1408, 90] on span "Disconnected" at bounding box center [1427, 90] width 68 height 17
click at [24, 288] on span at bounding box center [35, 294] width 33 height 22
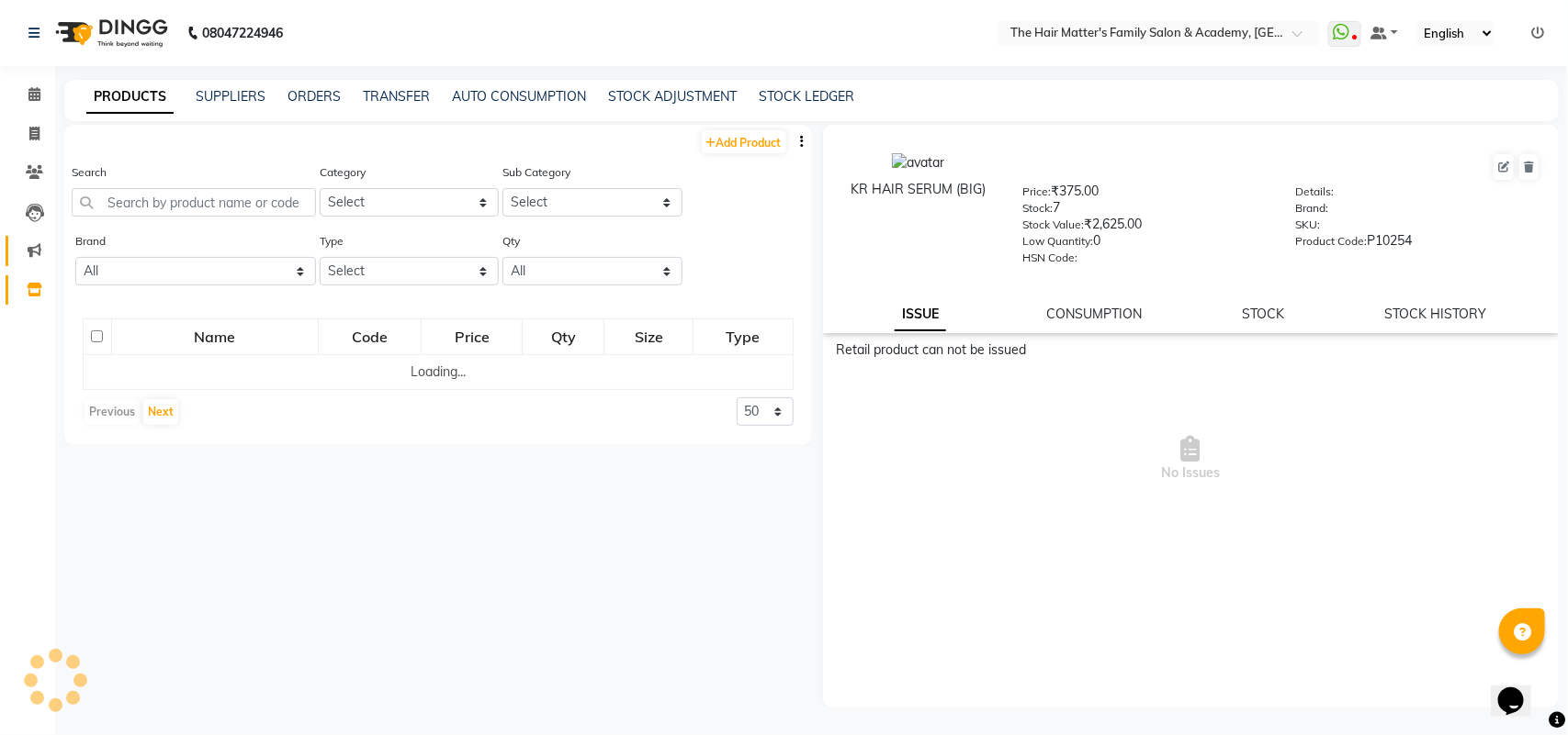
drag, startPoint x: 15, startPoint y: 248, endPoint x: 44, endPoint y: 294, distance: 54.4
click at [16, 248] on link "Marketing" at bounding box center [27, 250] width 44 height 30
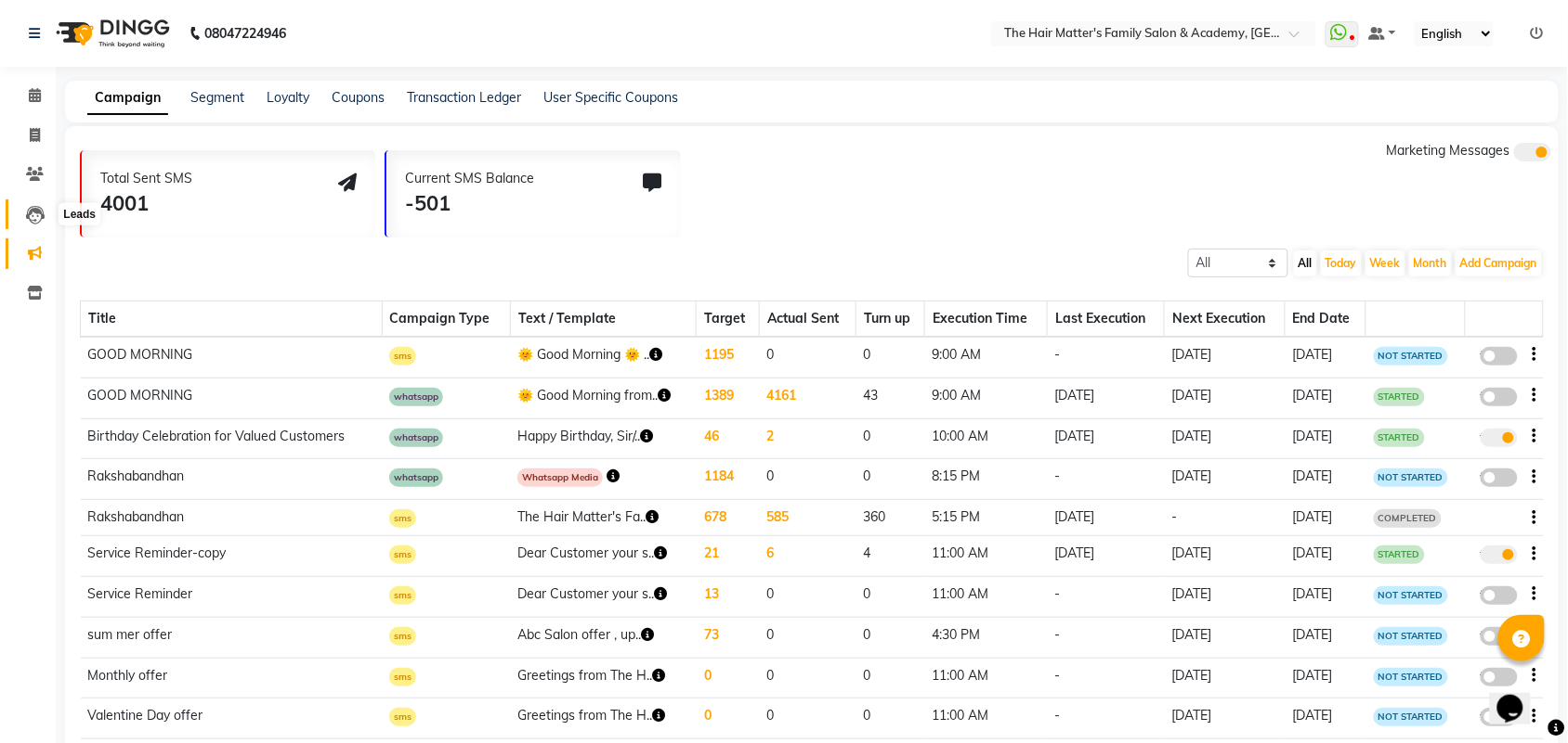
click at [39, 215] on icon at bounding box center [35, 215] width 19 height 19
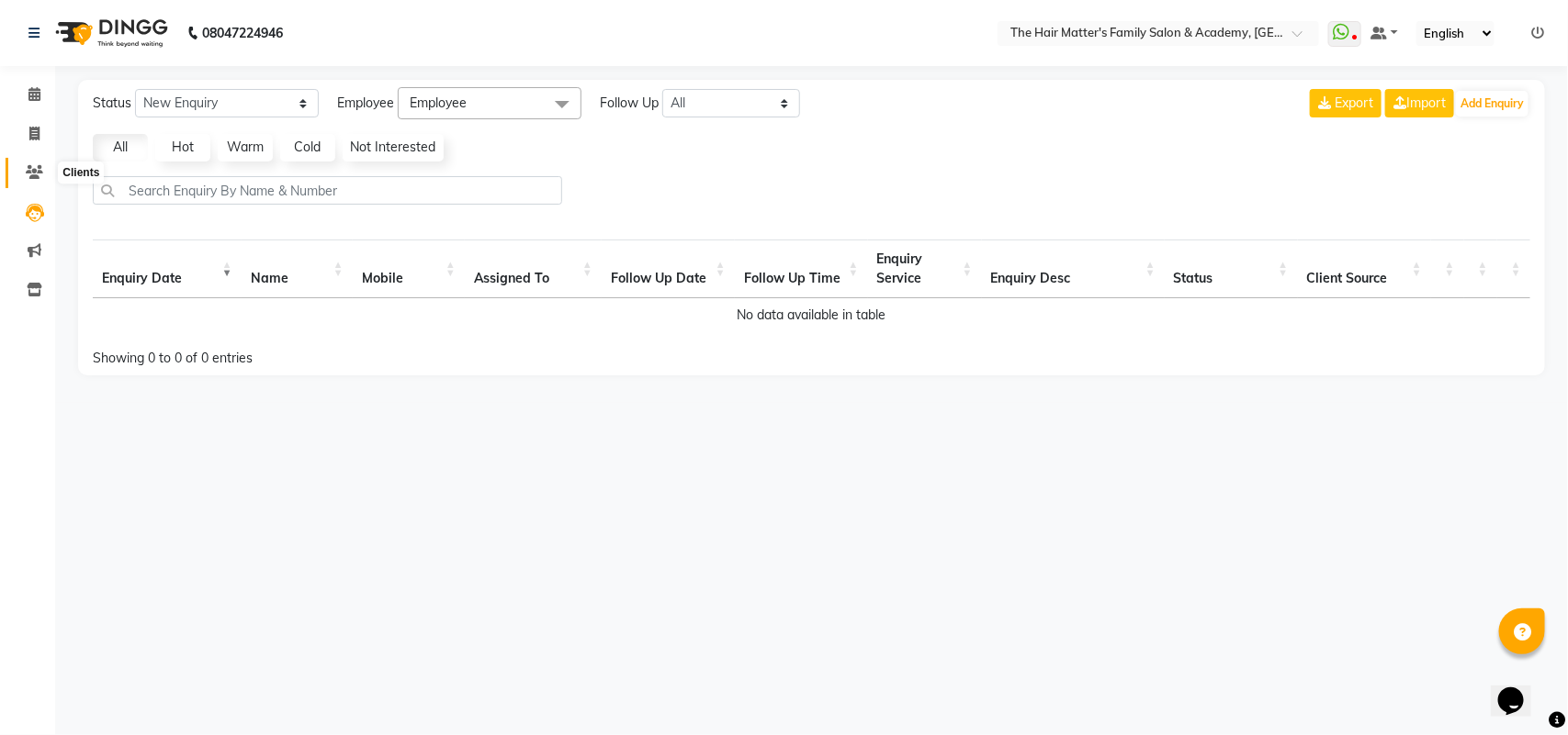
click at [48, 172] on span at bounding box center [34, 173] width 32 height 22
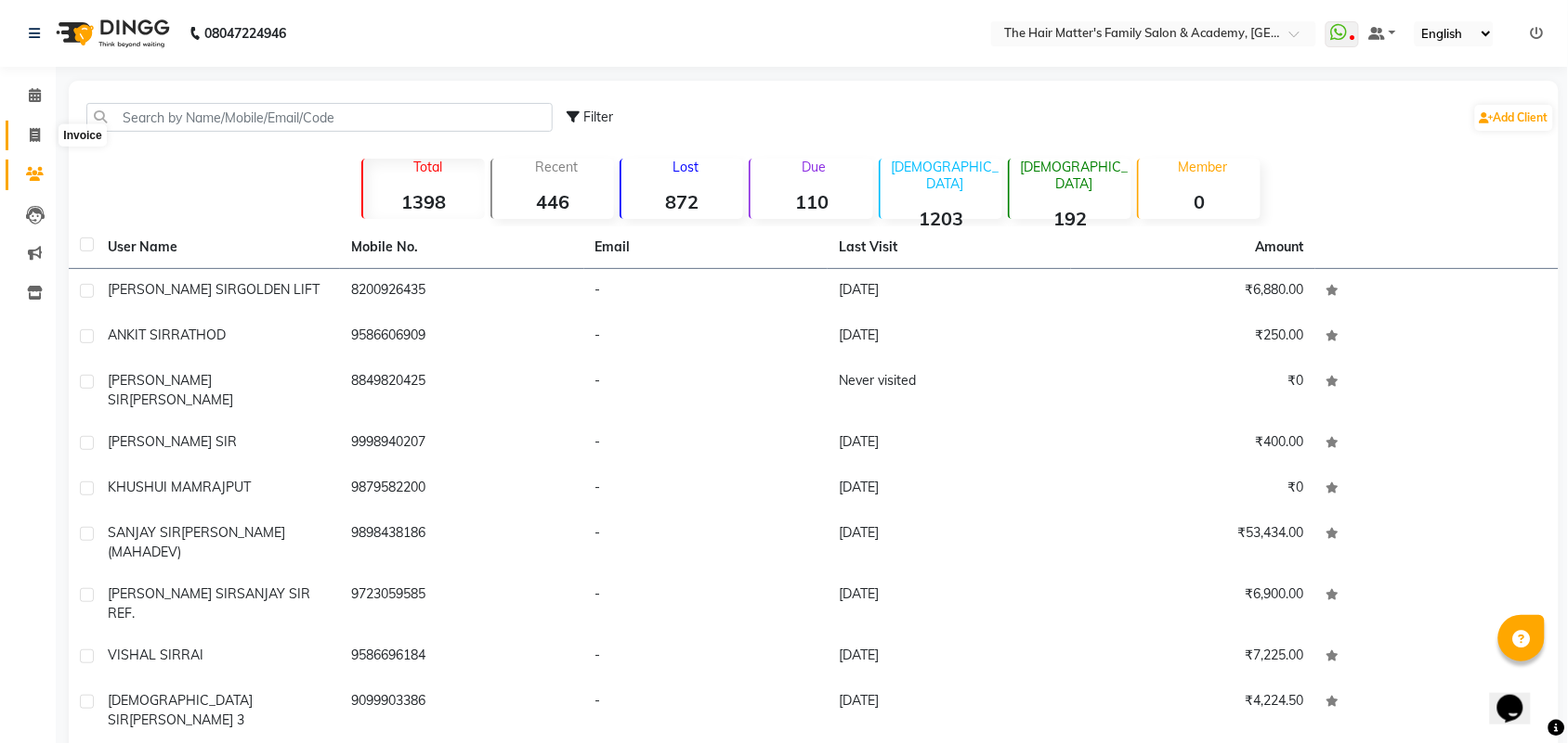
click at [21, 134] on span at bounding box center [35, 136] width 33 height 22
select select "service"
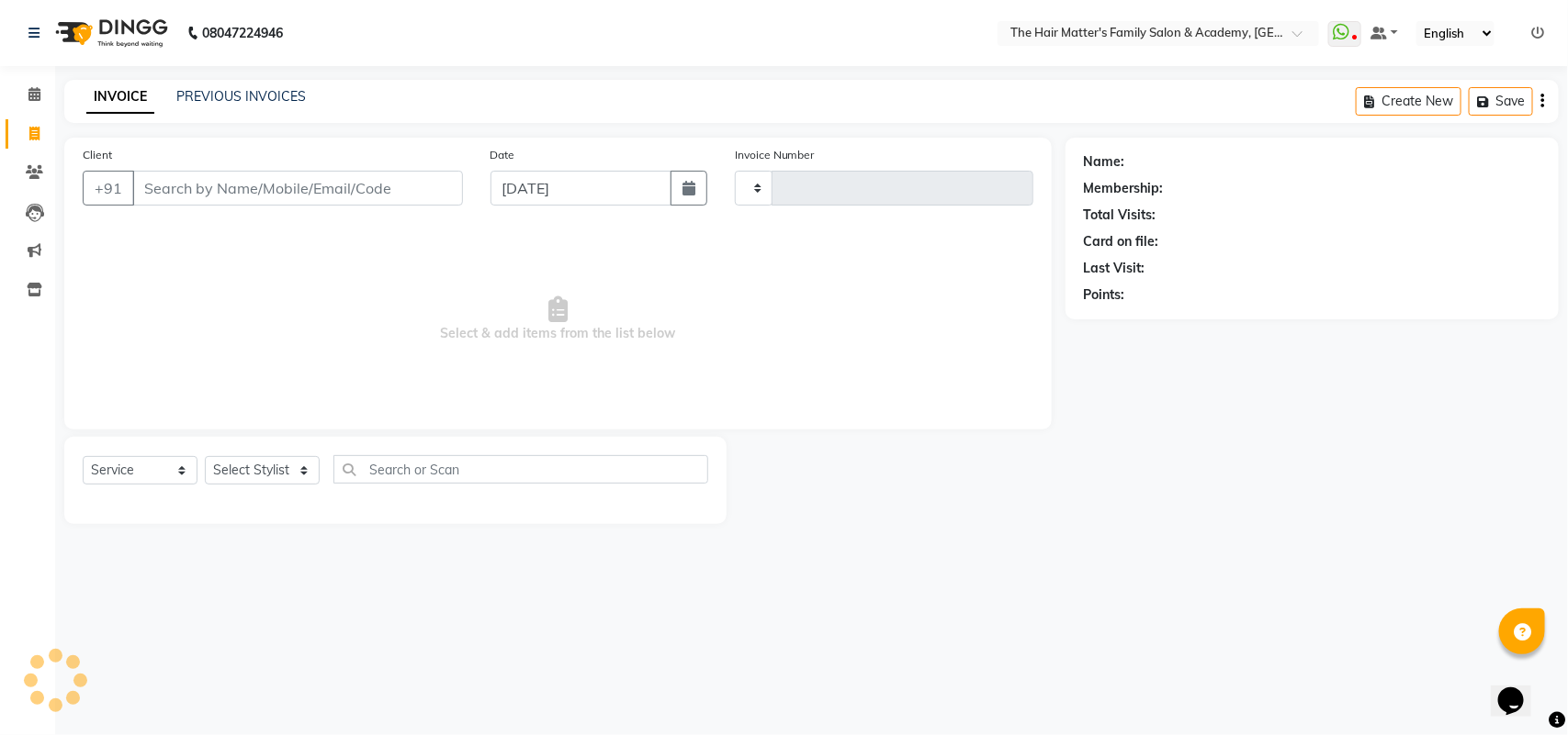
type input "1679"
select select "5980"
click at [32, 95] on icon at bounding box center [34, 94] width 12 height 14
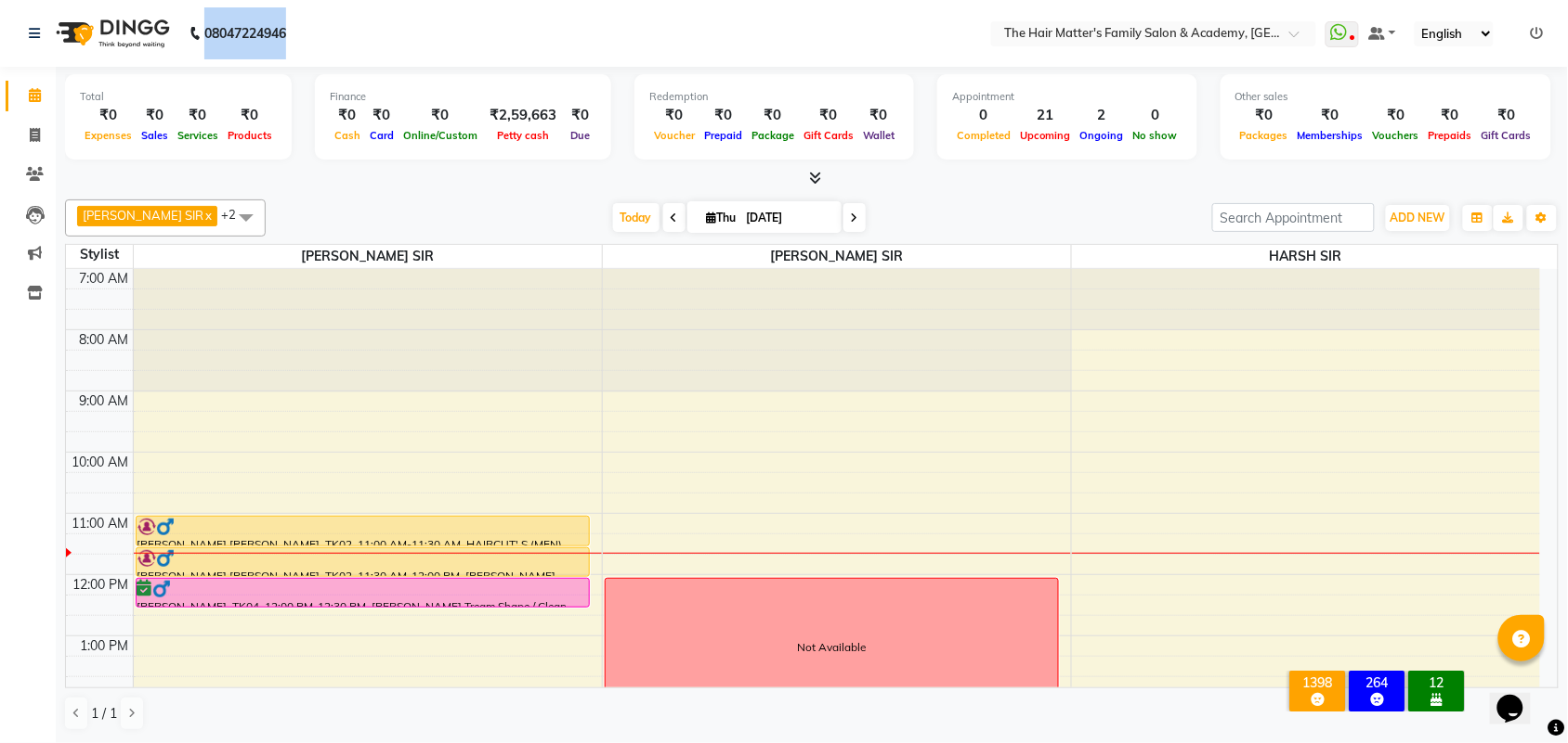
drag, startPoint x: 207, startPoint y: 25, endPoint x: 353, endPoint y: 51, distance: 148.3
click at [353, 51] on nav "08047224946 Select Location × The Hair Matter's Family Salon & Academy, [GEOGRA…" at bounding box center [784, 34] width 1568 height 67
drag, startPoint x: 243, startPoint y: 44, endPoint x: 740, endPoint y: 90, distance: 499.1
click at [740, 90] on div "Redemption" at bounding box center [774, 97] width 250 height 16
click at [1256, 29] on input "text" at bounding box center [1135, 35] width 269 height 19
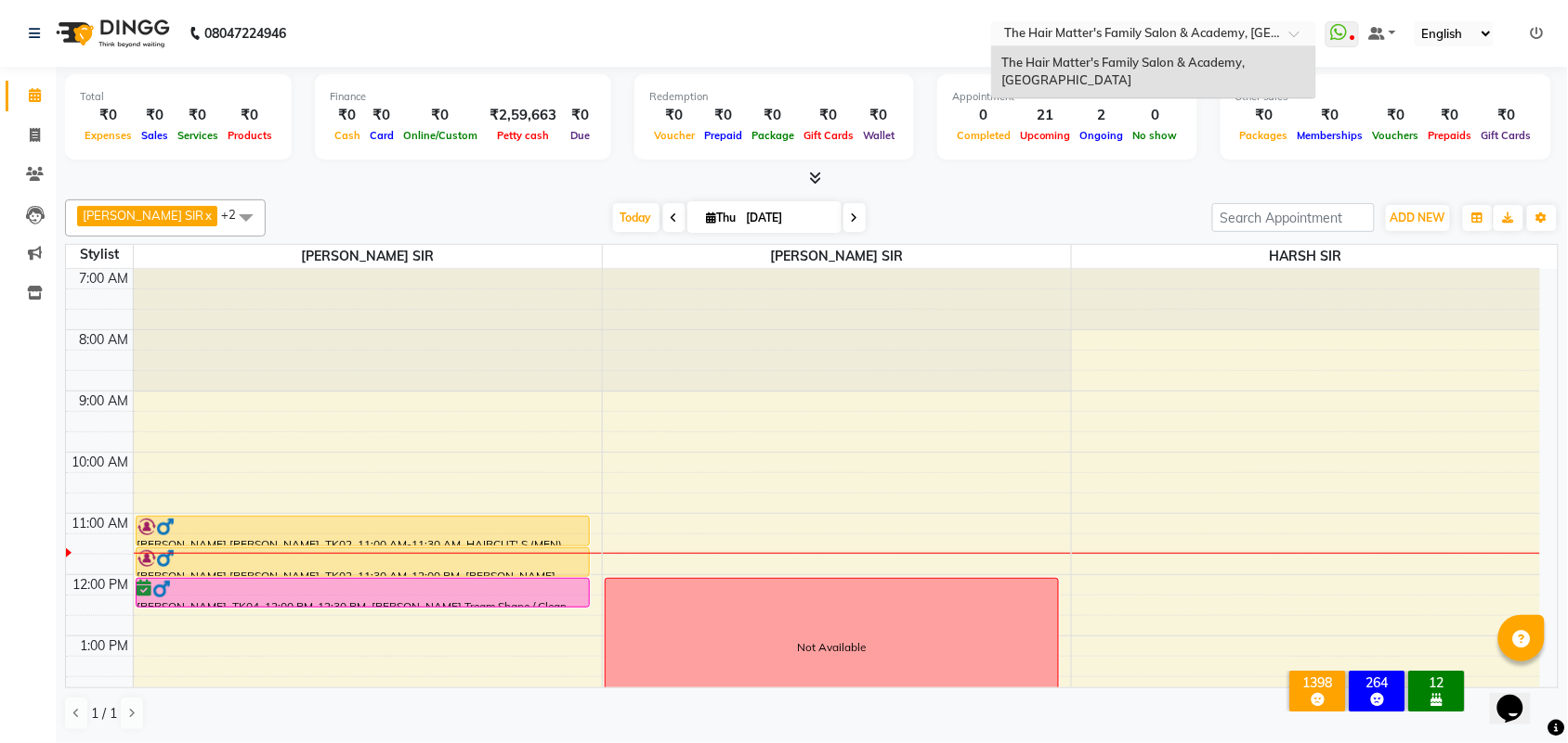
click at [1243, 69] on span "The Hair Matter's Family Salon & Academy, [GEOGRAPHIC_DATA]" at bounding box center [1124, 71] width 246 height 34
click at [1247, 43] on ng-select "Select Location × The Hair Matter's Family Salon & Academy, [GEOGRAPHIC_DATA]" at bounding box center [1153, 34] width 325 height 25
click at [1242, 69] on span "The Hair Matter's Family Salon & Academy, [GEOGRAPHIC_DATA]" at bounding box center [1124, 71] width 246 height 34
click at [1350, 35] on icon at bounding box center [1352, 39] width 6 height 9
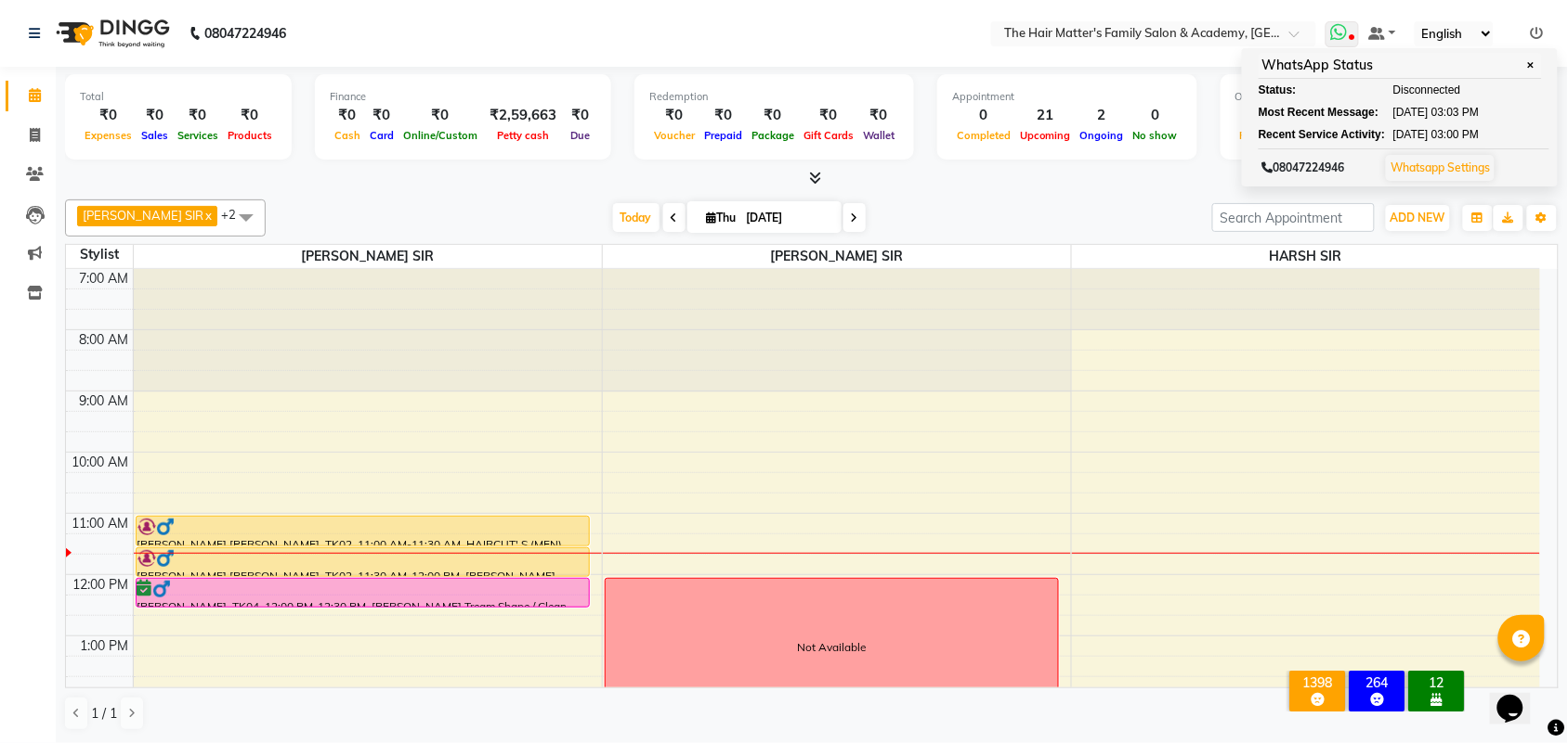
click at [1421, 114] on span "[DATE]" at bounding box center [1411, 112] width 36 height 17
click at [1421, 127] on ul "Status: Disconnected Most Recent Message: [DATE] 03:03 PM Recent Service Activi…" at bounding box center [1400, 113] width 284 height 61
click at [1419, 128] on span "[DATE]" at bounding box center [1411, 134] width 36 height 17
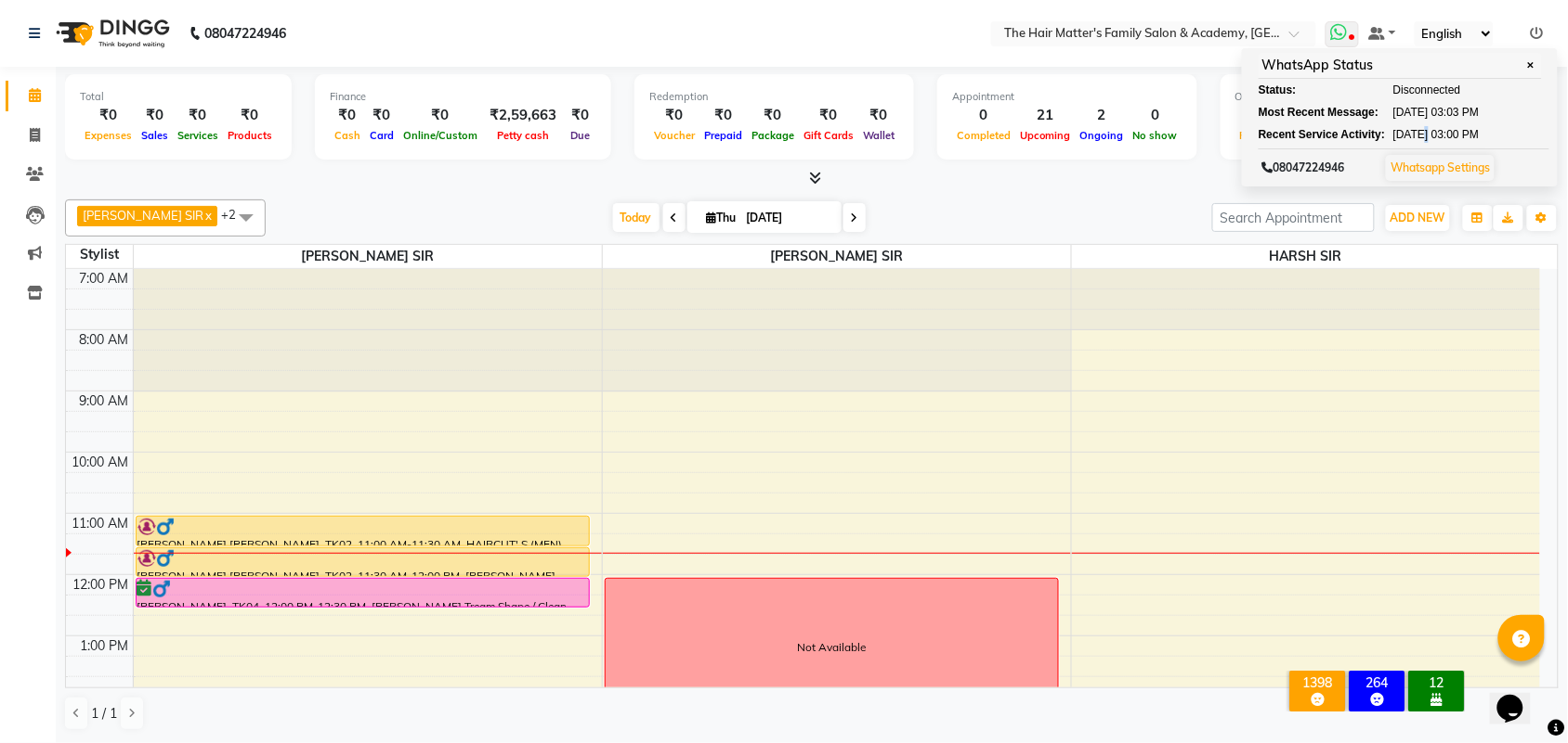
click at [1419, 128] on span "[DATE]" at bounding box center [1411, 134] width 36 height 17
click at [1429, 140] on span "[DATE]" at bounding box center [1411, 134] width 36 height 17
click at [1473, 137] on span "03:00 PM" at bounding box center [1455, 134] width 47 height 17
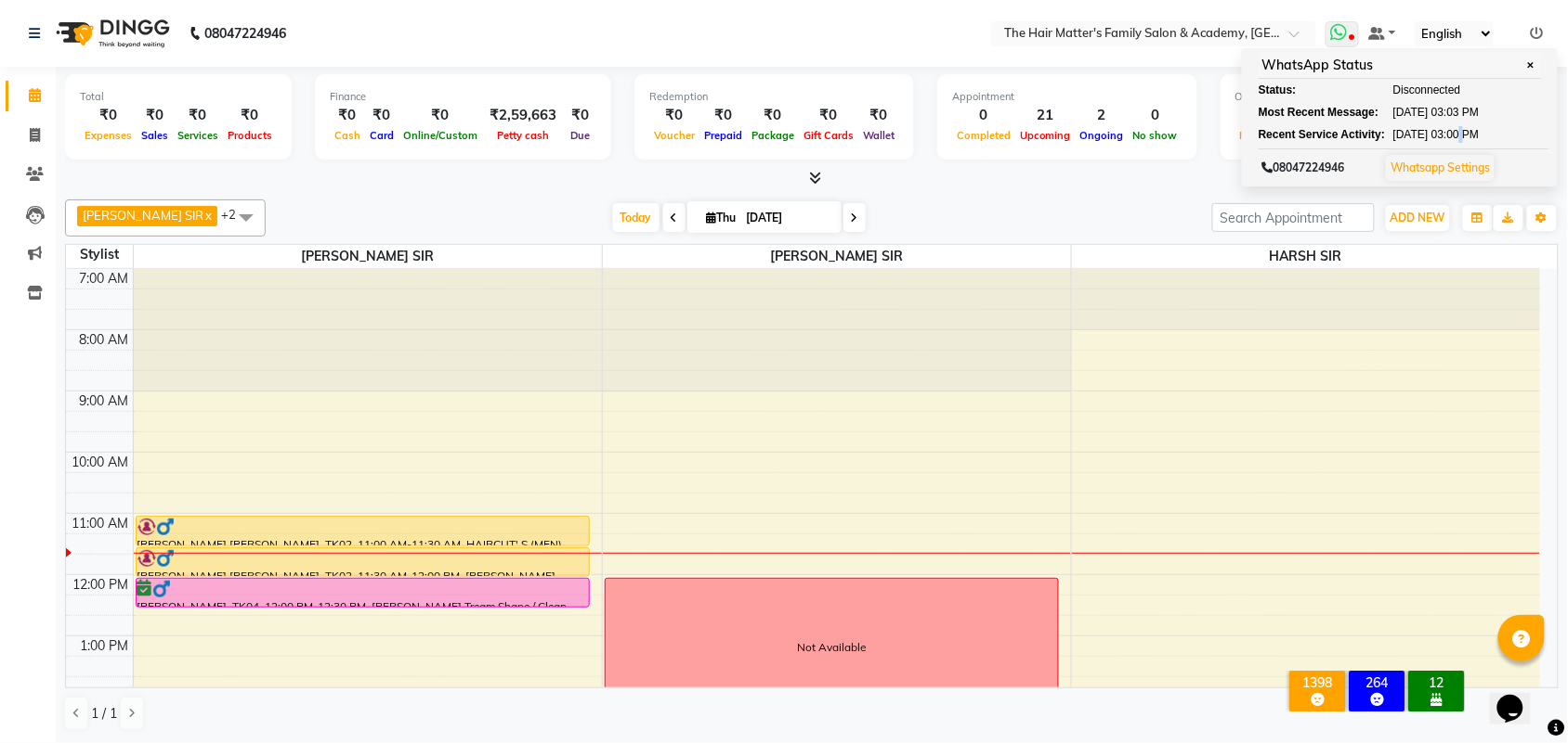
click at [1475, 140] on span "03:00 PM" at bounding box center [1455, 134] width 47 height 17
click at [1478, 145] on div "WhatsApp Status ✕ Status: Disconnected Most Recent Message: [DATE] 03:03 PM Rec…" at bounding box center [1399, 118] width 315 height 138
click at [1491, 144] on div "WhatsApp Status ✕ Status: Disconnected Most Recent Message: [DATE] 03:03 PM Rec…" at bounding box center [1399, 118] width 315 height 138
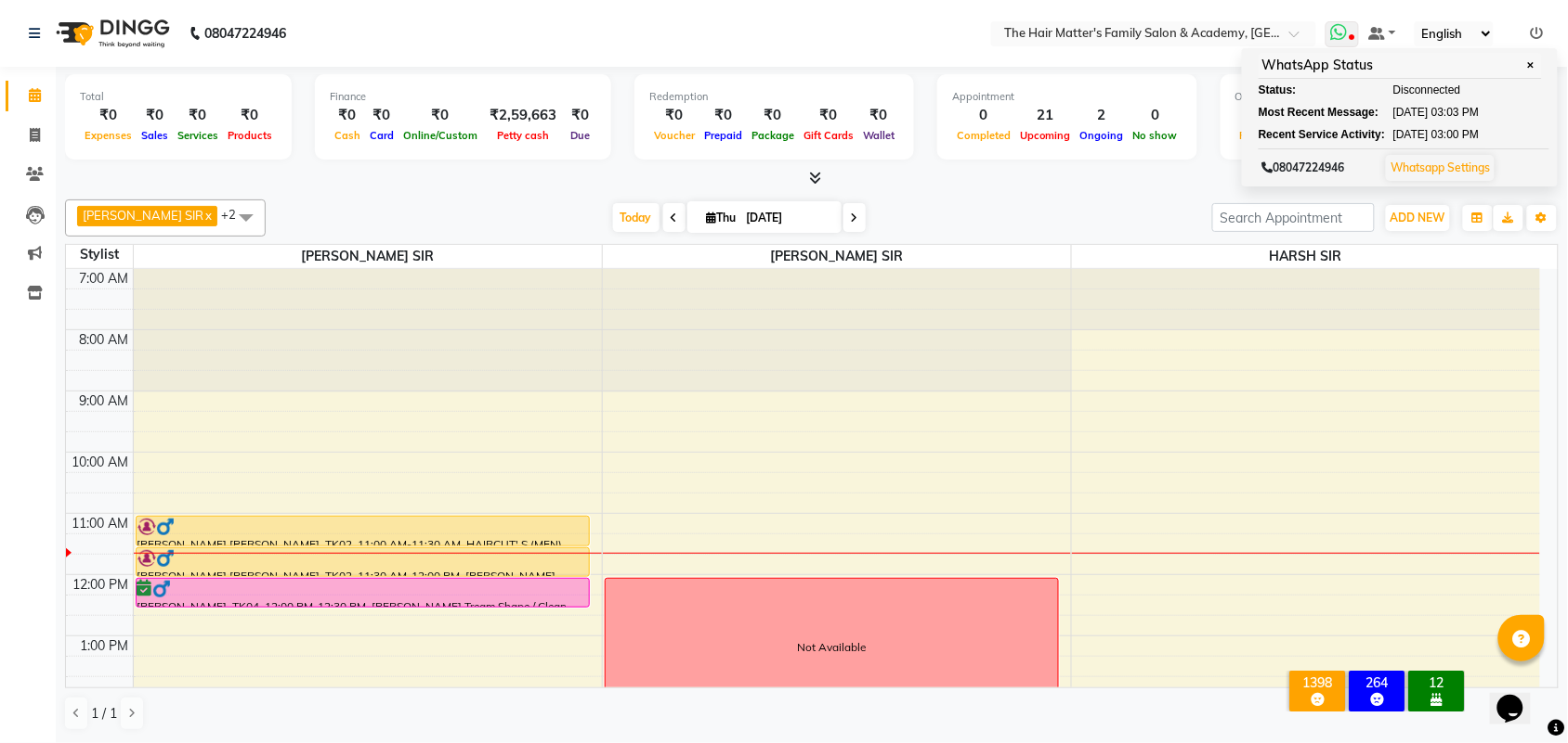
click at [1497, 137] on div "Recent Service Activity: [DATE] 03:00 PM" at bounding box center [1400, 134] width 284 height 17
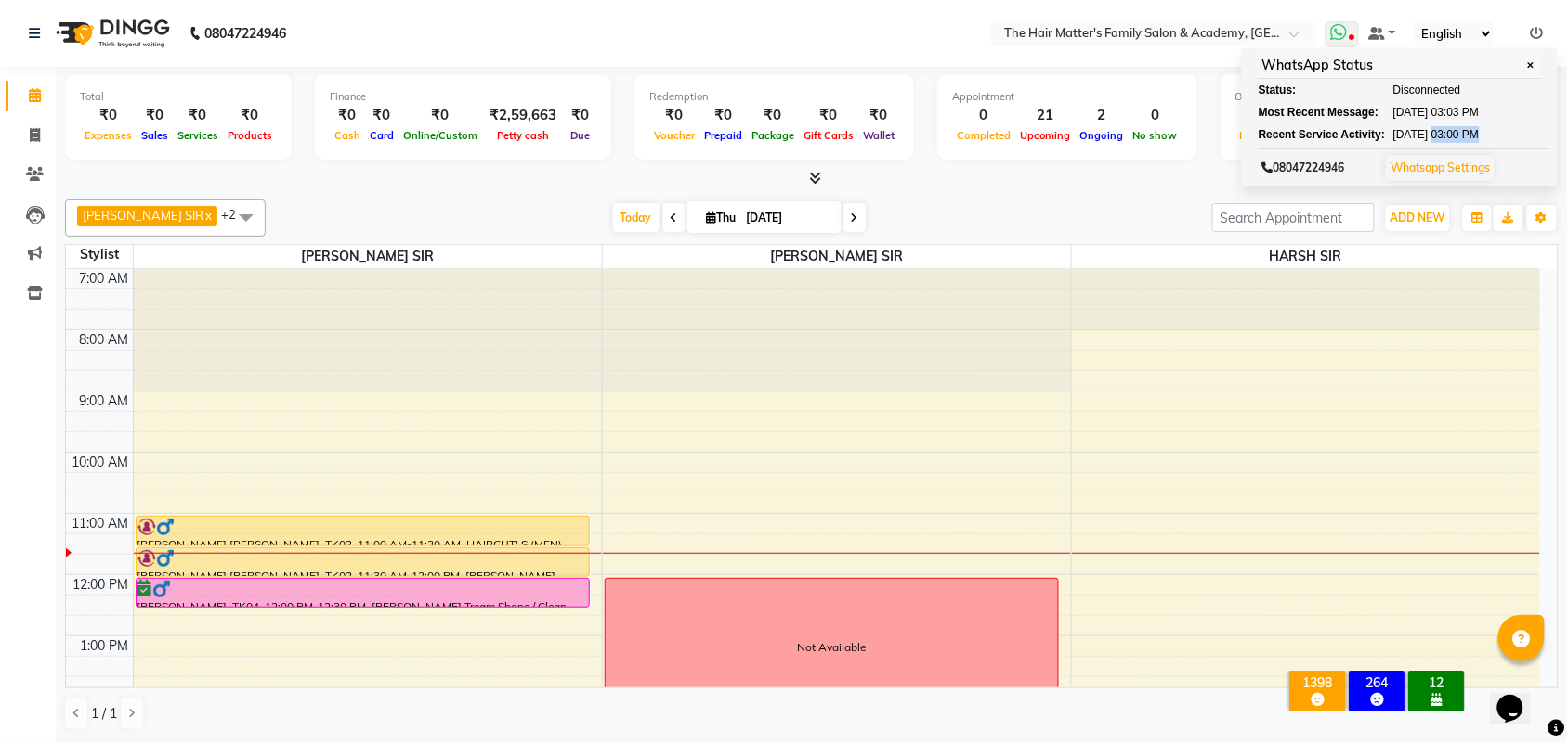
click at [1497, 137] on div "Recent Service Activity: [DATE] 03:00 PM" at bounding box center [1400, 134] width 284 height 17
click at [1534, 60] on span "✕" at bounding box center [1530, 65] width 17 height 14
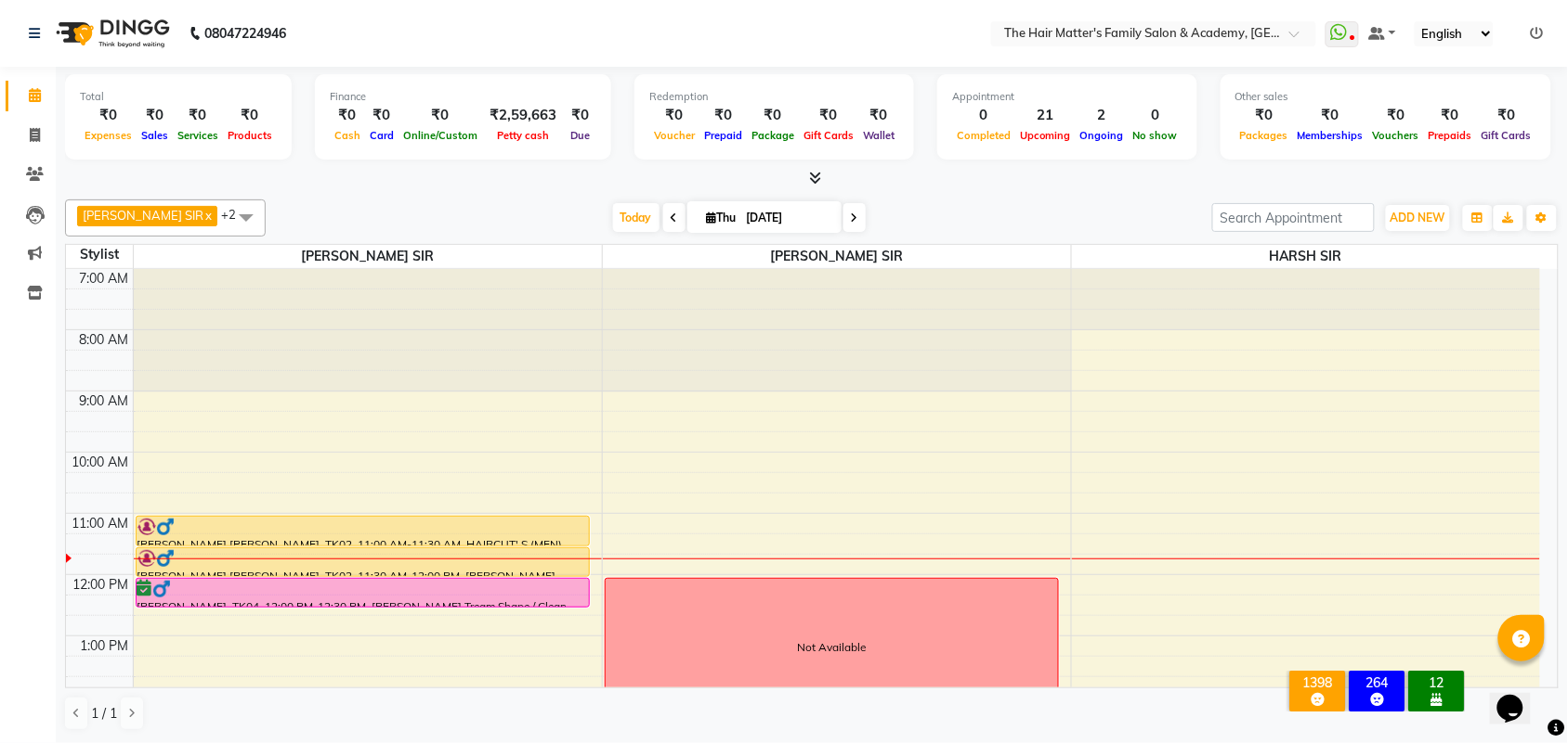
click at [358, 150] on div "Finance ₹0 Cash ₹0 Card ₹0 Online/Custom ₹2,59,663 [PERSON_NAME] cash ₹0 Due" at bounding box center [463, 117] width 297 height 85
drag, startPoint x: 19, startPoint y: 594, endPoint x: 31, endPoint y: 629, distance: 37.0
click at [30, 629] on div "Calendar Invoice Clients Leads Marketing Inventory Completed InProgress Upcomin…" at bounding box center [126, 384] width 251 height 663
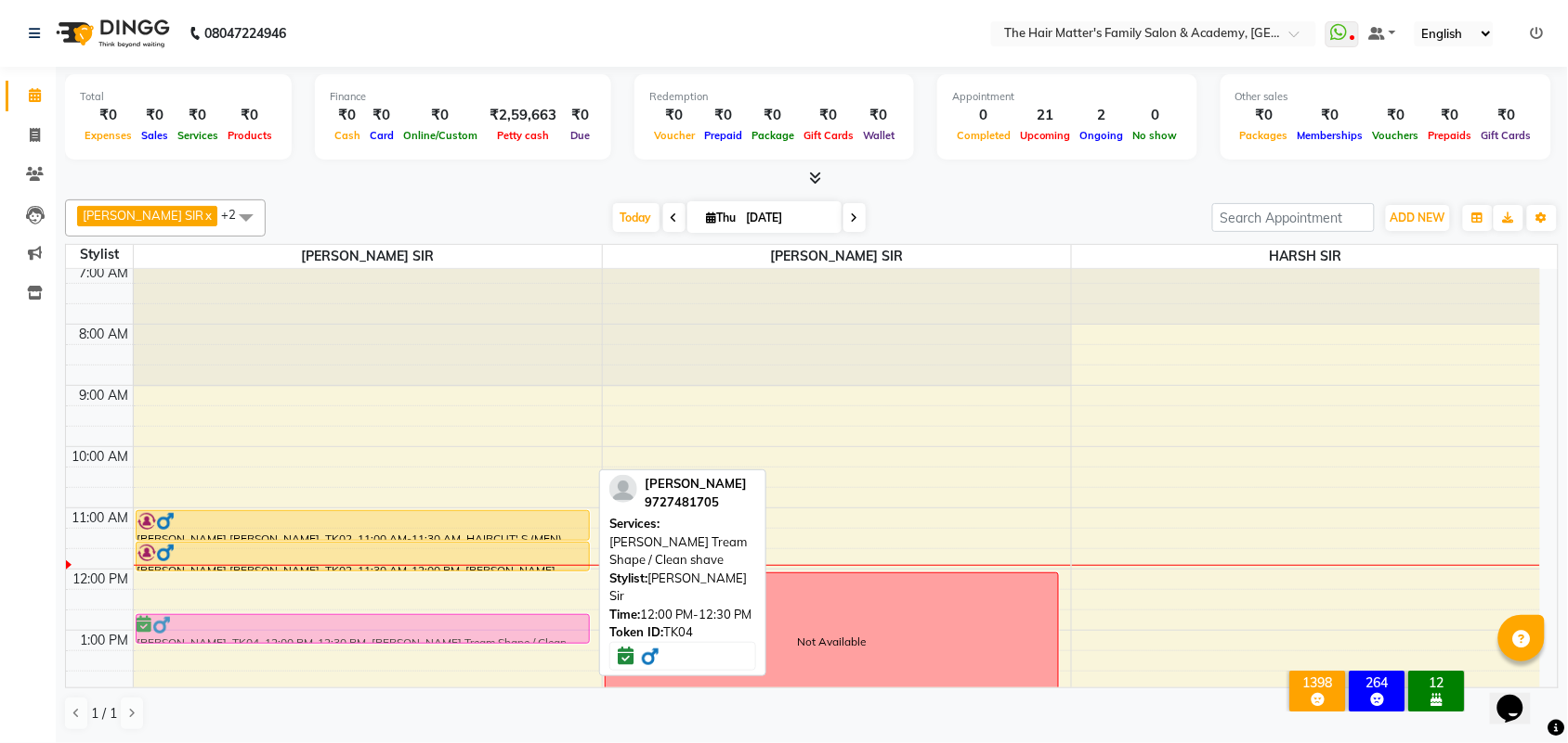
scroll to position [6, 0]
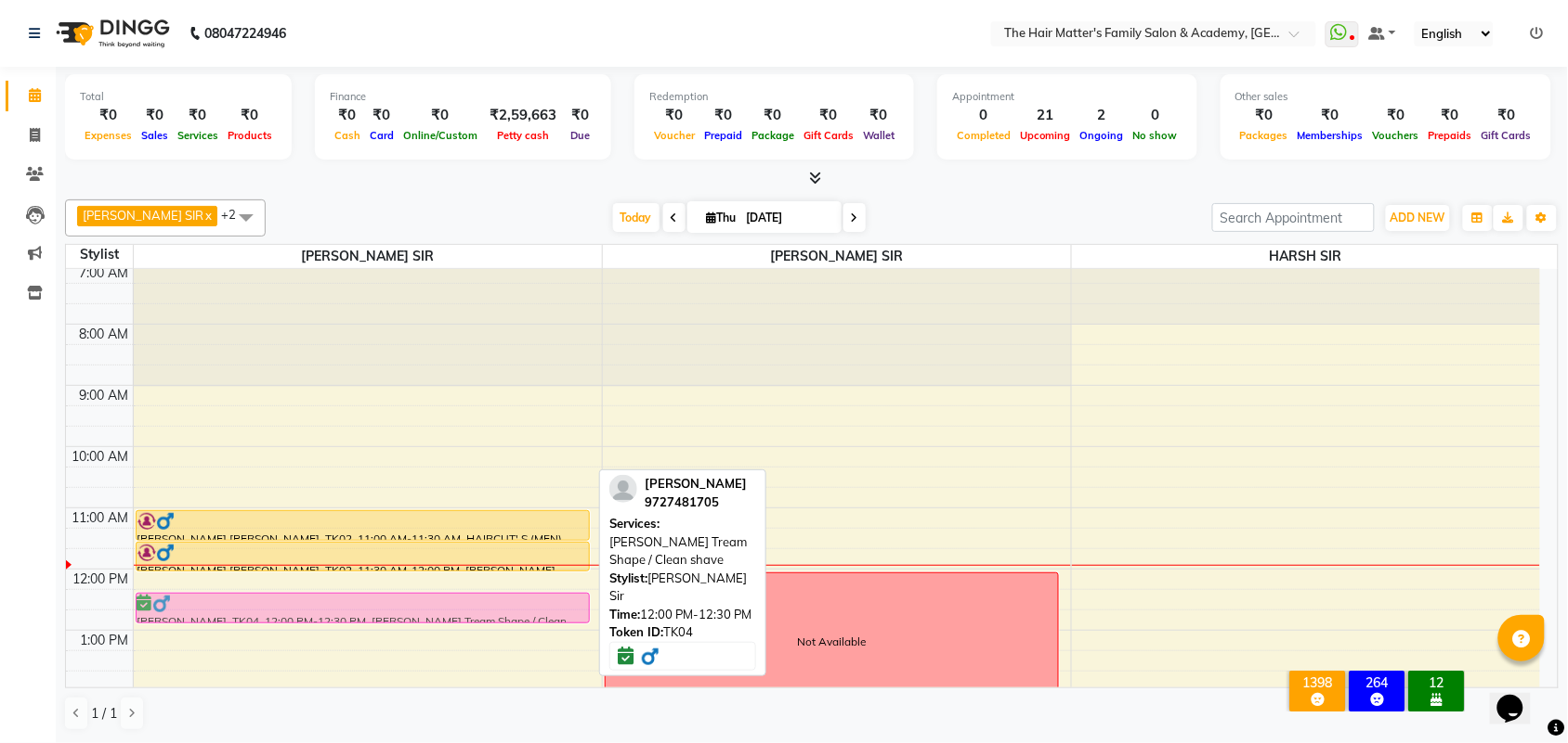
drag, startPoint x: 256, startPoint y: 599, endPoint x: 237, endPoint y: 622, distance: 29.8
click at [237, 622] on div "[PERSON_NAME] [PERSON_NAME], TK02, 11:00 AM-11:30 AM, HAIRCUT' S (MEN) [PERSON_…" at bounding box center [367, 753] width 468 height 979
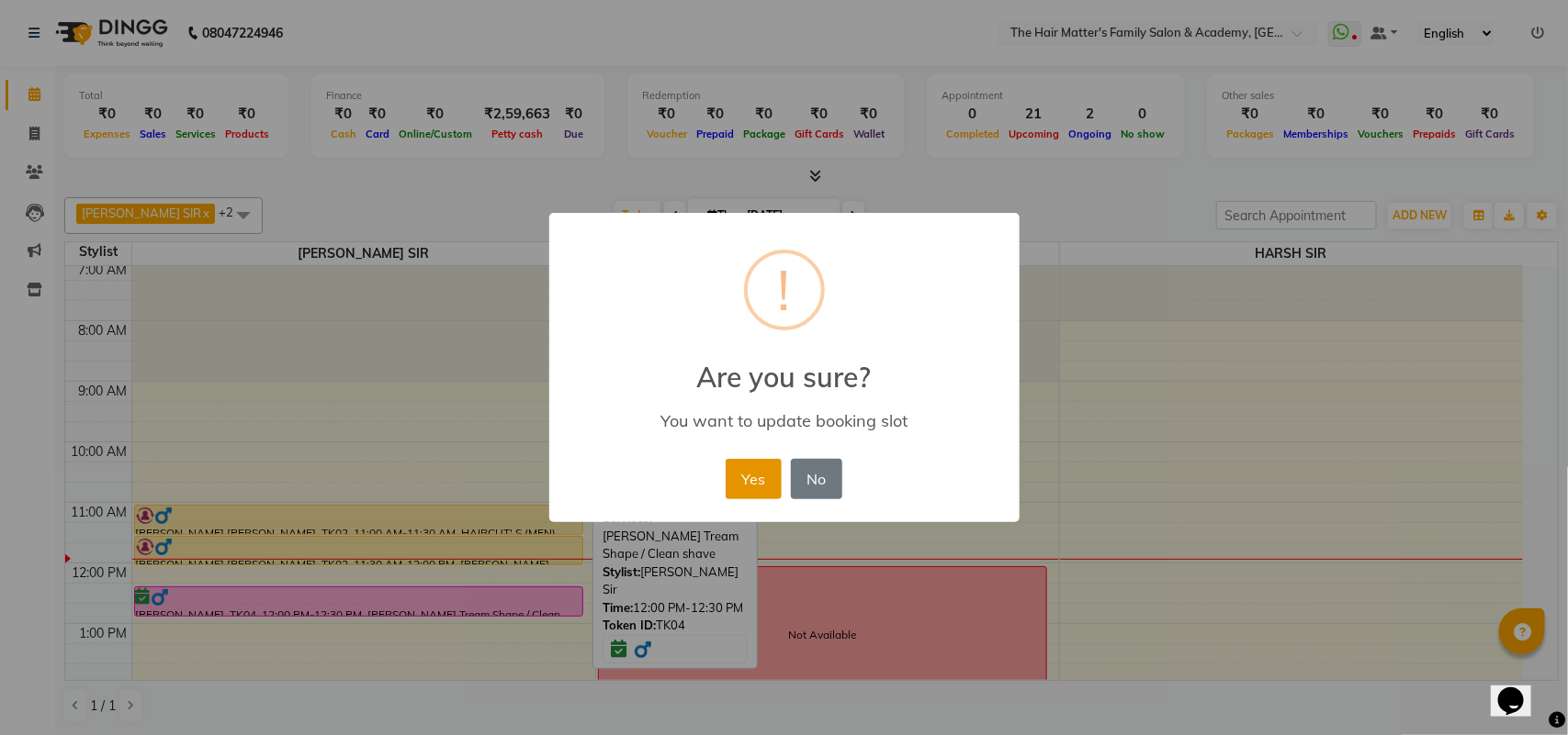
click at [769, 470] on button "Yes" at bounding box center [753, 479] width 56 height 40
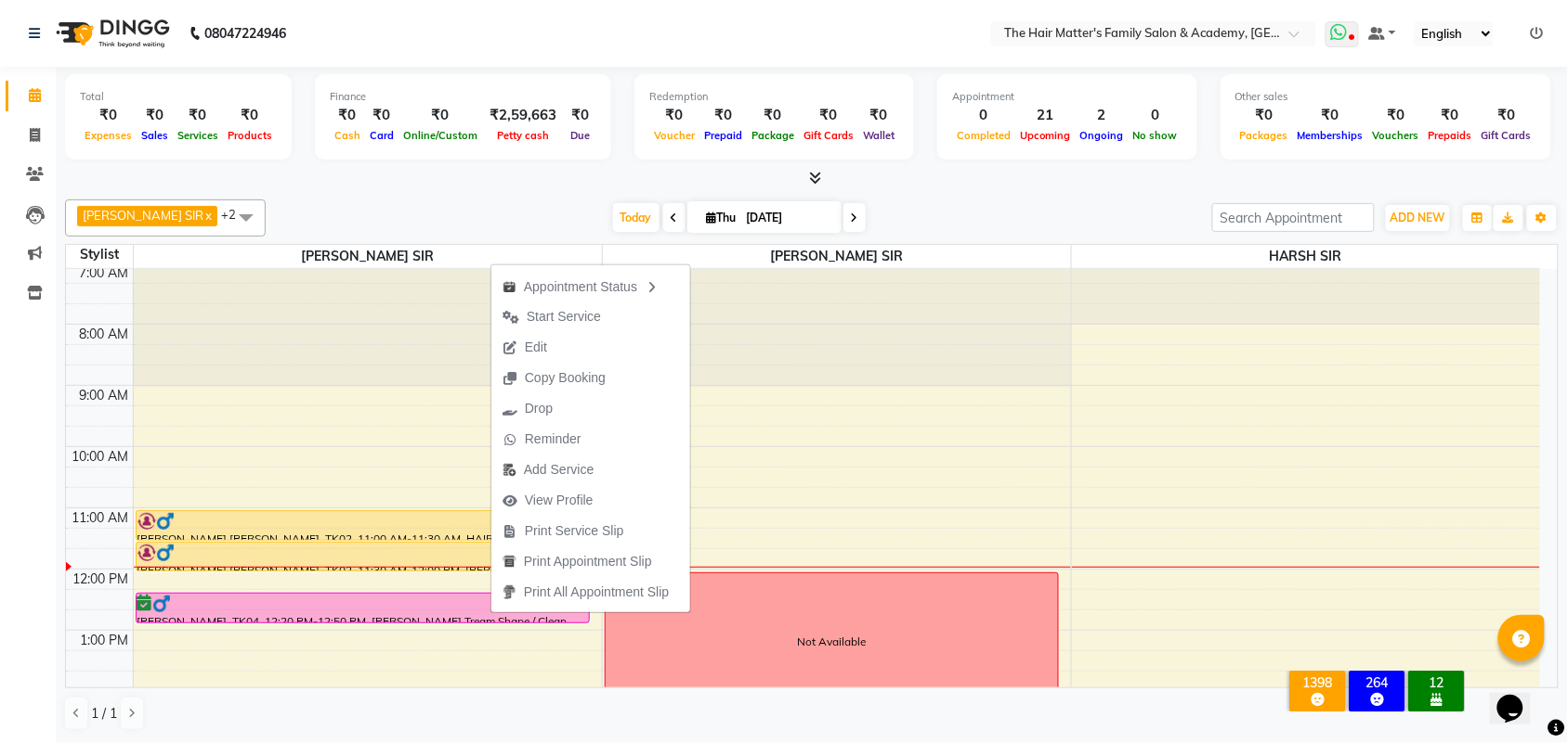
click at [1345, 36] on icon at bounding box center [1338, 32] width 17 height 19
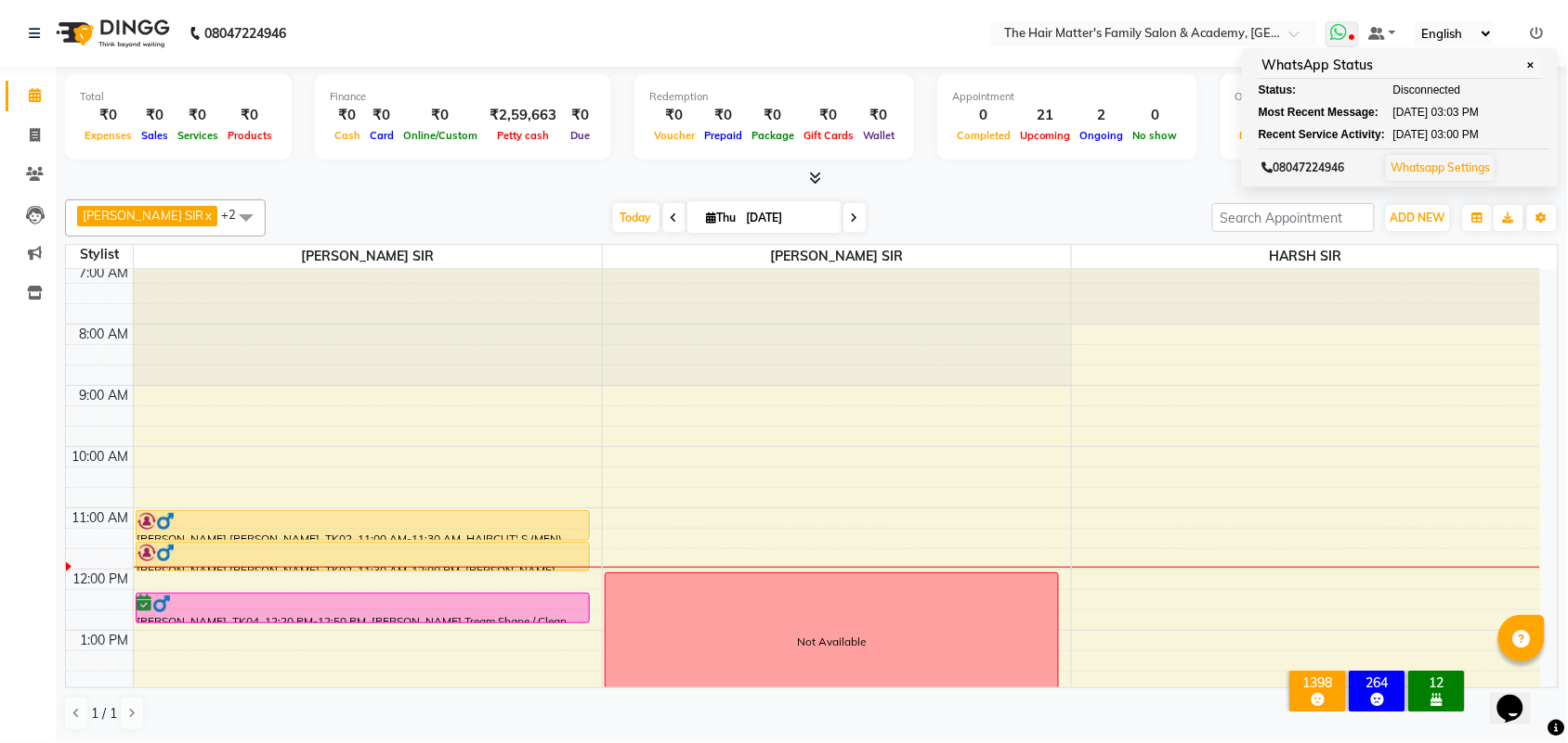
click at [1532, 66] on span "✕" at bounding box center [1530, 65] width 17 height 14
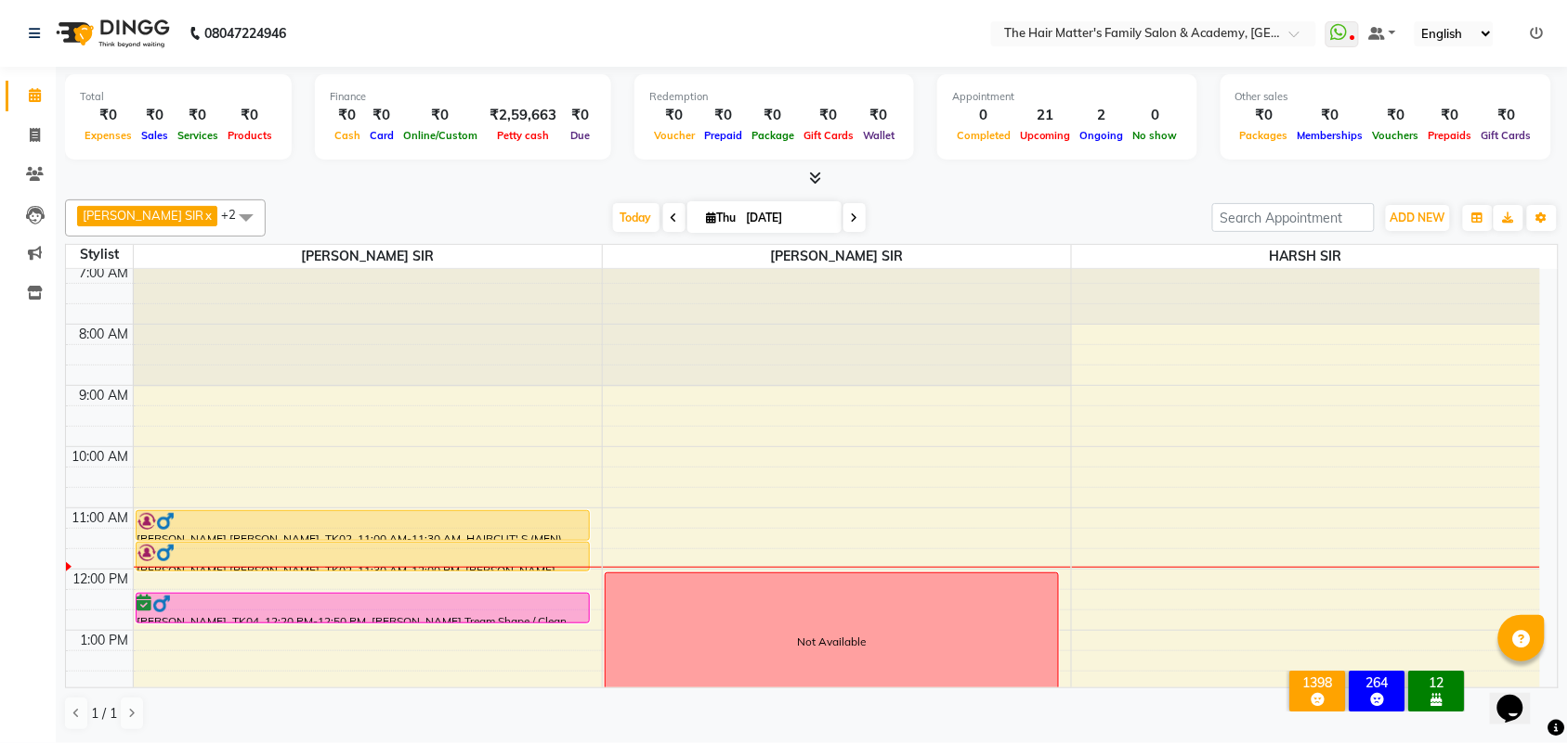
click at [1530, 41] on li at bounding box center [1536, 34] width 13 height 20
click at [1532, 36] on icon at bounding box center [1536, 33] width 13 height 13
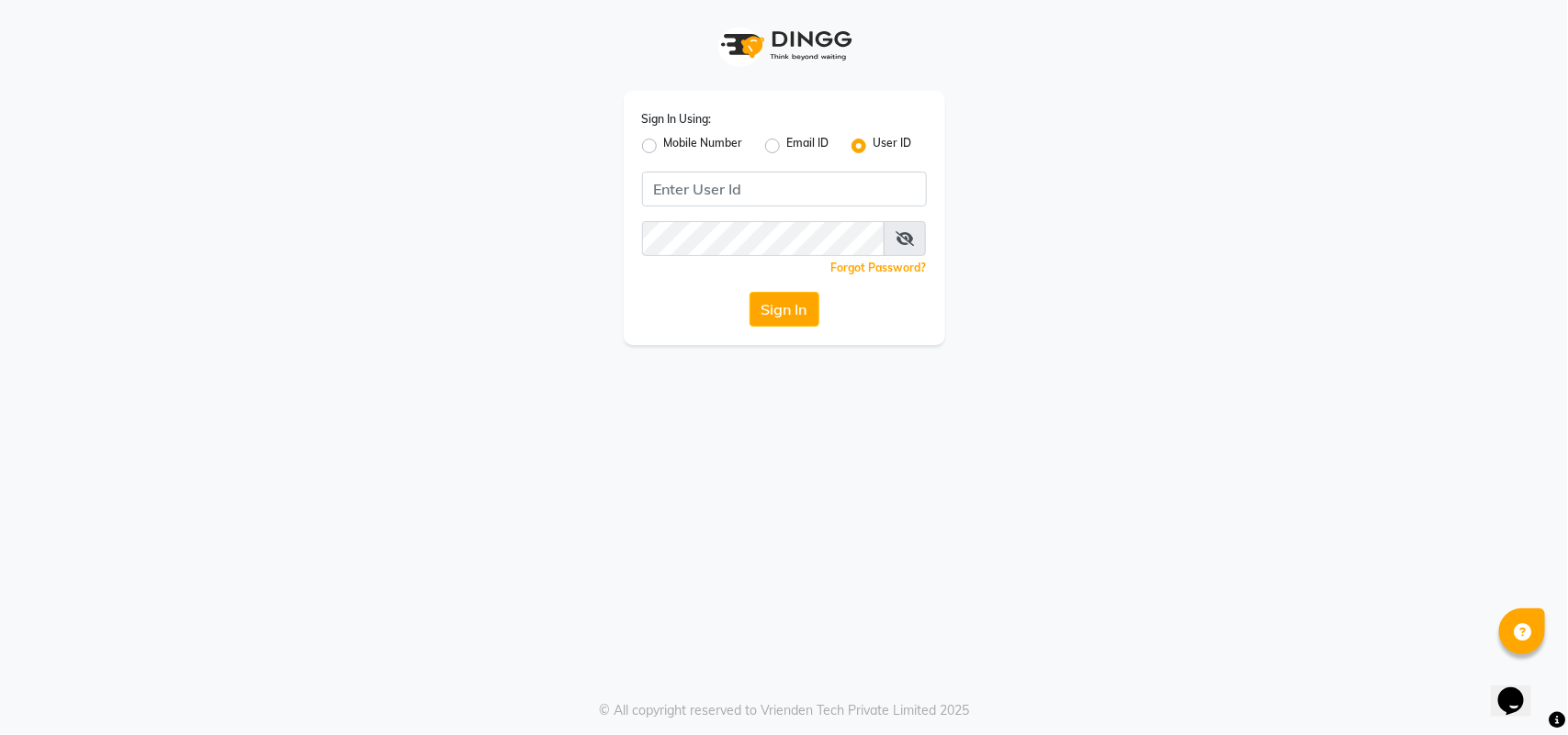
click at [664, 149] on label "Mobile Number" at bounding box center [703, 146] width 79 height 22
click at [664, 147] on input "Mobile Number" at bounding box center [670, 141] width 12 height 12
radio input "true"
radio input "false"
click at [751, 181] on input "Username" at bounding box center [815, 190] width 223 height 35
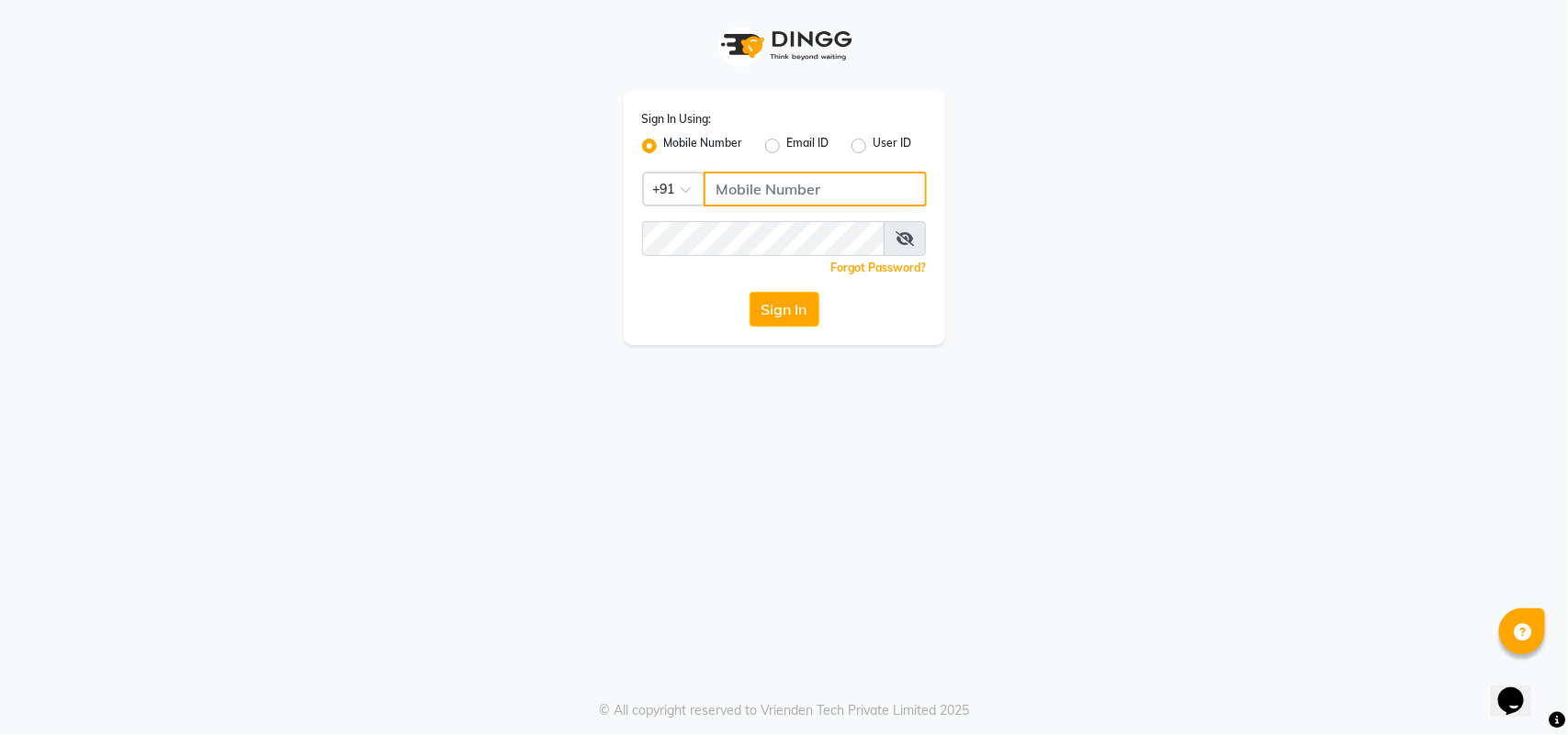
paste input "9375861026"
type input "9375861026"
click at [900, 238] on icon at bounding box center [904, 238] width 19 height 15
click at [910, 237] on icon at bounding box center [905, 238] width 17 height 15
click at [1012, 200] on div "Sign In Using: Mobile Number Email ID User ID Country Code × [PHONE_NUMBER] Rem…" at bounding box center [784, 172] width 1047 height 345
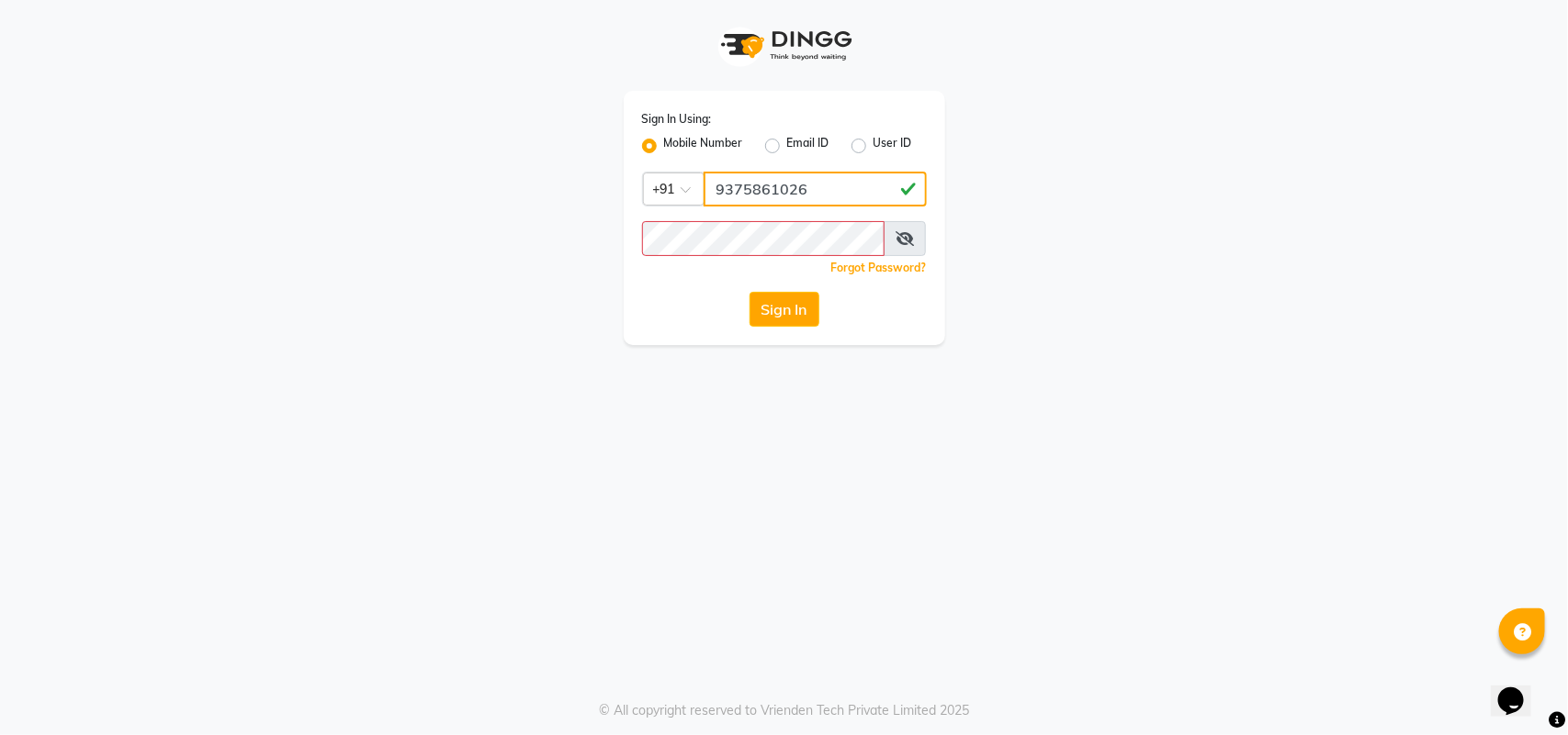
click at [827, 190] on input "9375861026" at bounding box center [815, 190] width 223 height 35
click at [763, 324] on button "Sign In" at bounding box center [784, 310] width 69 height 35
click at [779, 317] on button "Sign In" at bounding box center [784, 310] width 69 height 35
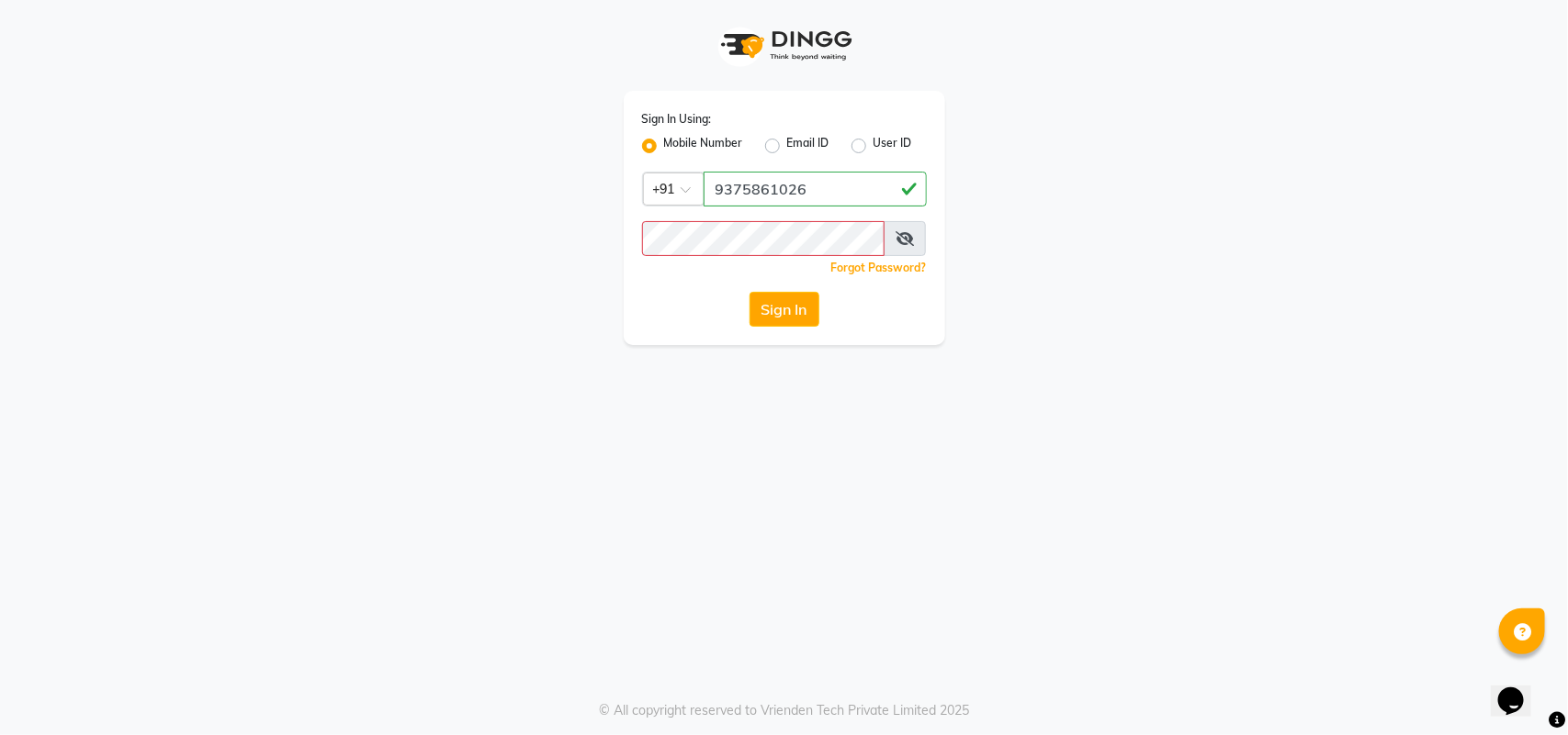
click at [787, 141] on label "Email ID" at bounding box center [807, 146] width 42 height 22
click at [787, 141] on input "Email ID" at bounding box center [793, 141] width 12 height 12
radio input "true"
radio input "false"
click at [664, 145] on label "Mobile Number" at bounding box center [703, 146] width 79 height 22
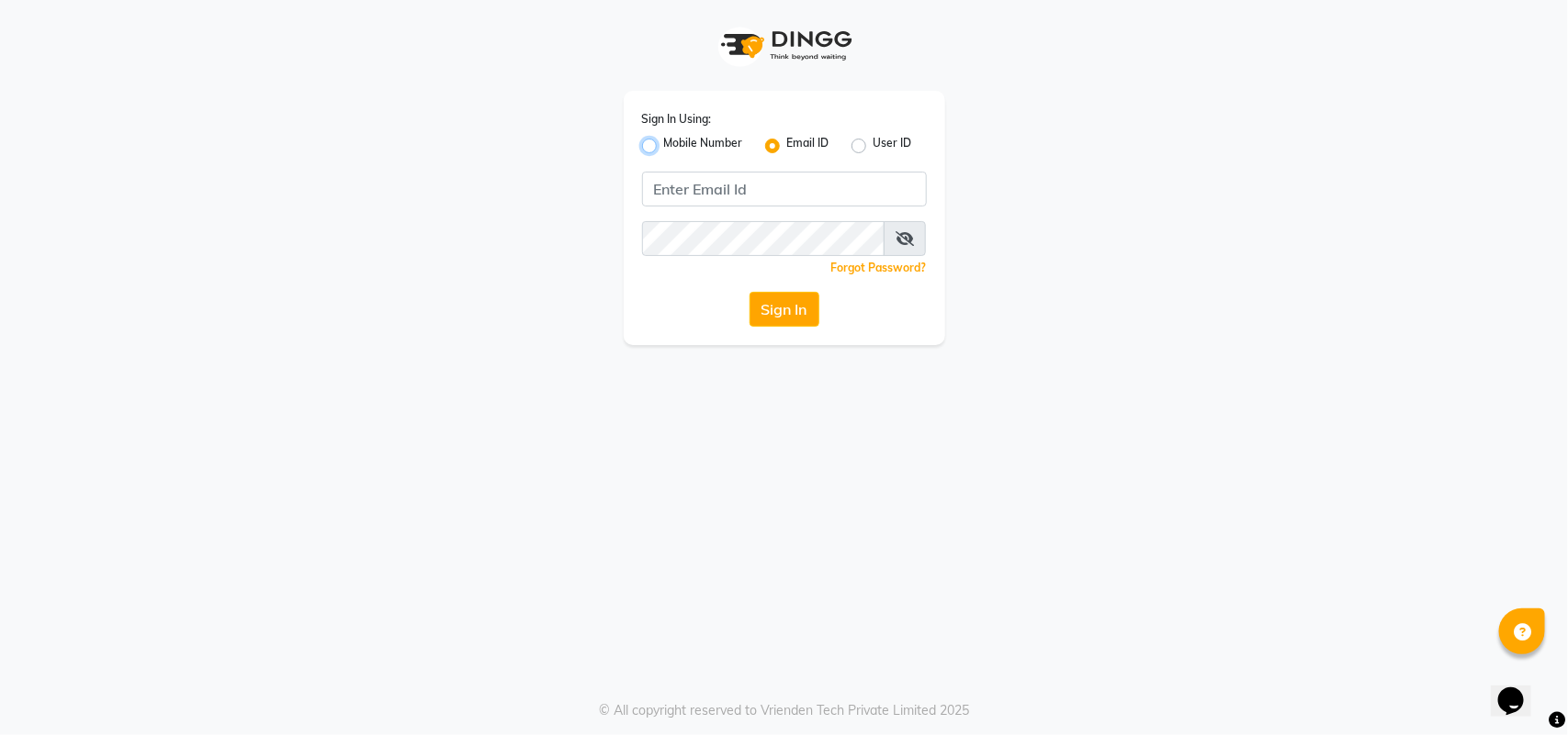
click at [664, 145] on input "Mobile Number" at bounding box center [670, 141] width 12 height 12
radio input "true"
radio input "false"
click at [780, 186] on input "Username" at bounding box center [815, 190] width 223 height 35
click at [796, 195] on input "Username" at bounding box center [815, 190] width 223 height 35
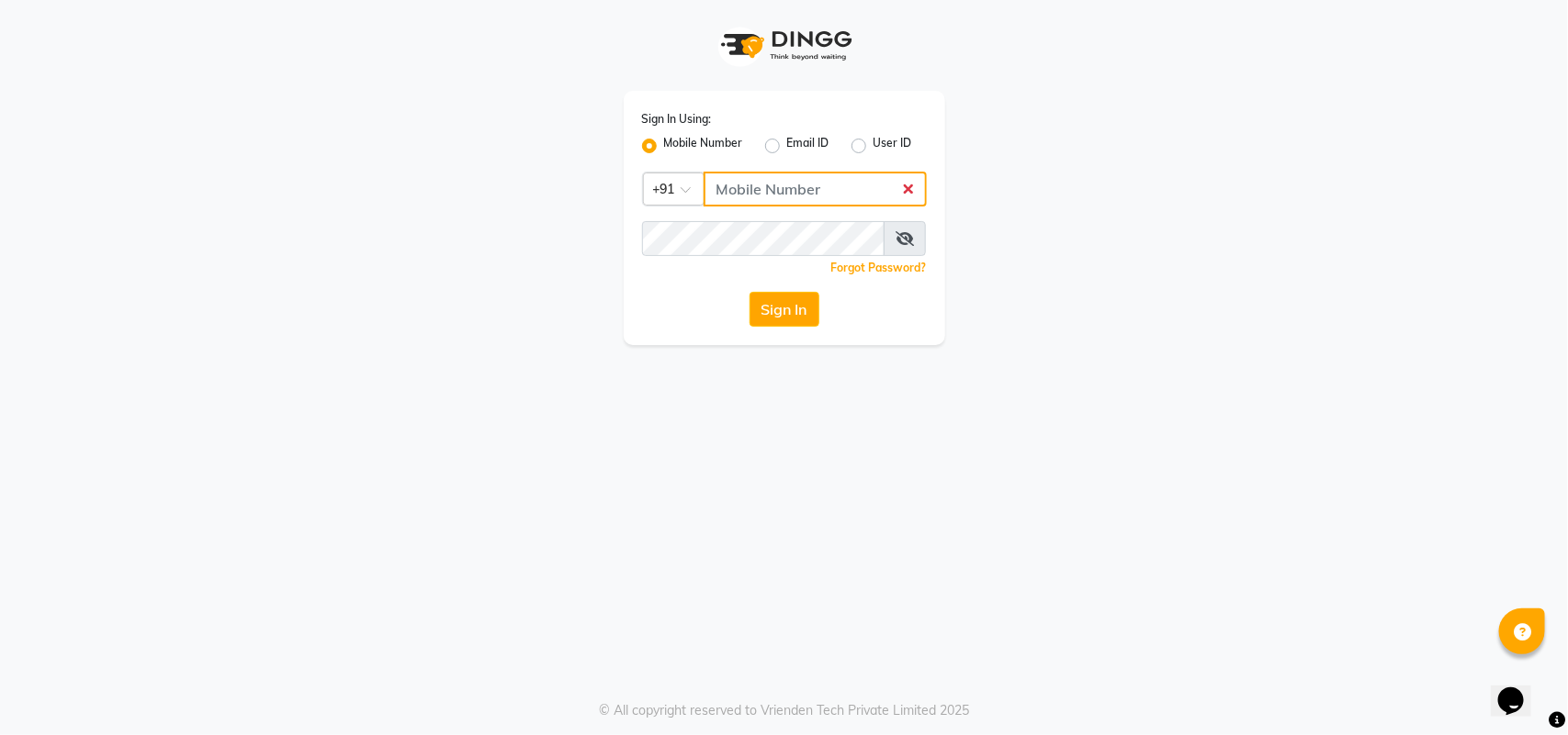
paste input "9375861026"
click at [905, 243] on icon at bounding box center [904, 238] width 19 height 15
click at [905, 243] on icon at bounding box center [905, 238] width 17 height 15
click at [905, 243] on icon at bounding box center [904, 238] width 19 height 15
click at [791, 259] on div "Forgot Password?" at bounding box center [784, 268] width 284 height 20
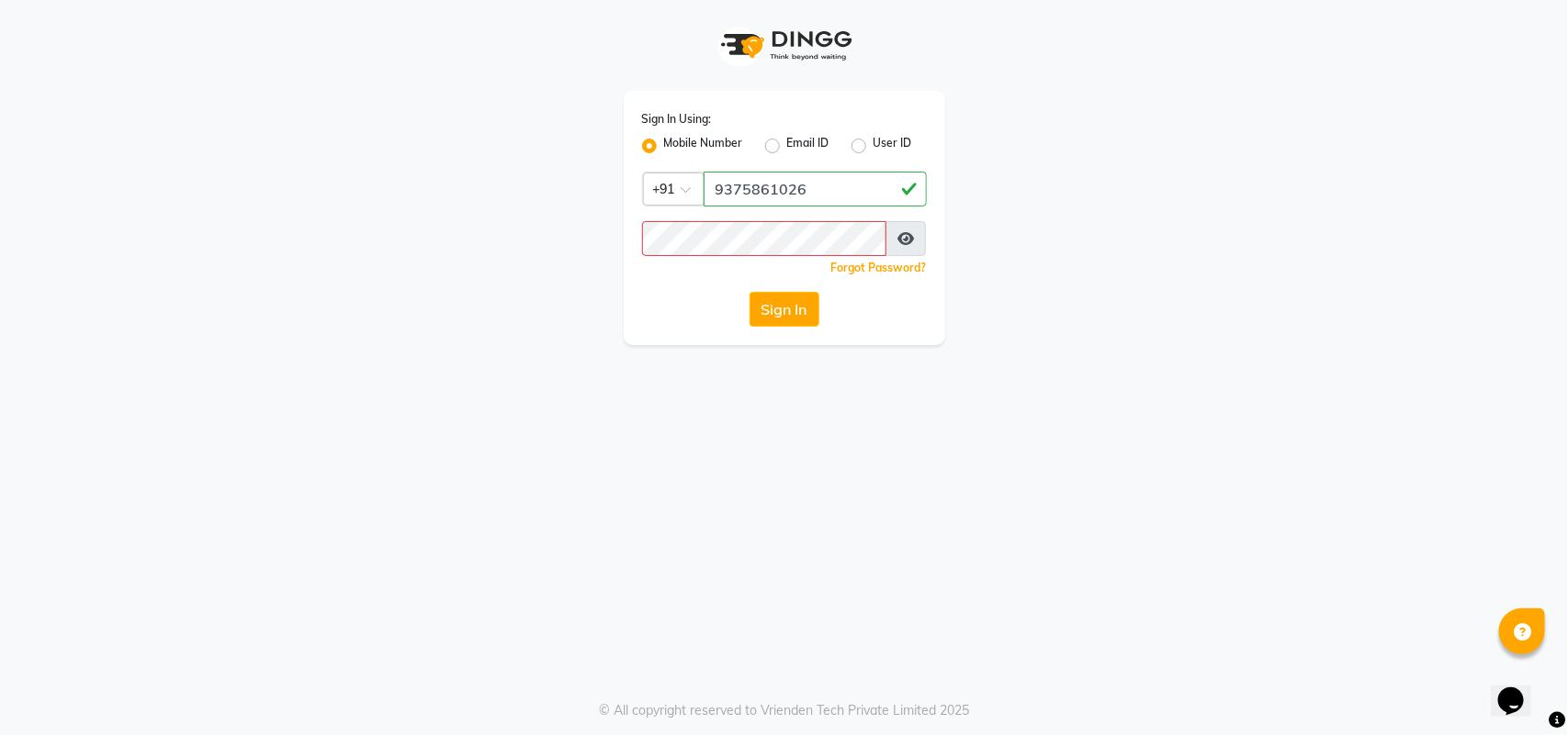
click at [1024, 222] on div "Sign In Using: Mobile Number Email ID User ID Country Code × [PHONE_NUMBER] Rem…" at bounding box center [784, 172] width 1047 height 345
click at [985, 221] on div "Sign In Using: Mobile Number Email ID User ID Country Code × [PHONE_NUMBER] Rem…" at bounding box center [784, 172] width 1047 height 345
click at [778, 212] on div "Sign In Using: Mobile Number Email ID User ID Country Code × [PHONE_NUMBER] Rem…" at bounding box center [784, 218] width 322 height 254
click at [790, 198] on input "9375861026" at bounding box center [815, 190] width 223 height 35
click at [808, 203] on input "9375861026" at bounding box center [815, 190] width 223 height 35
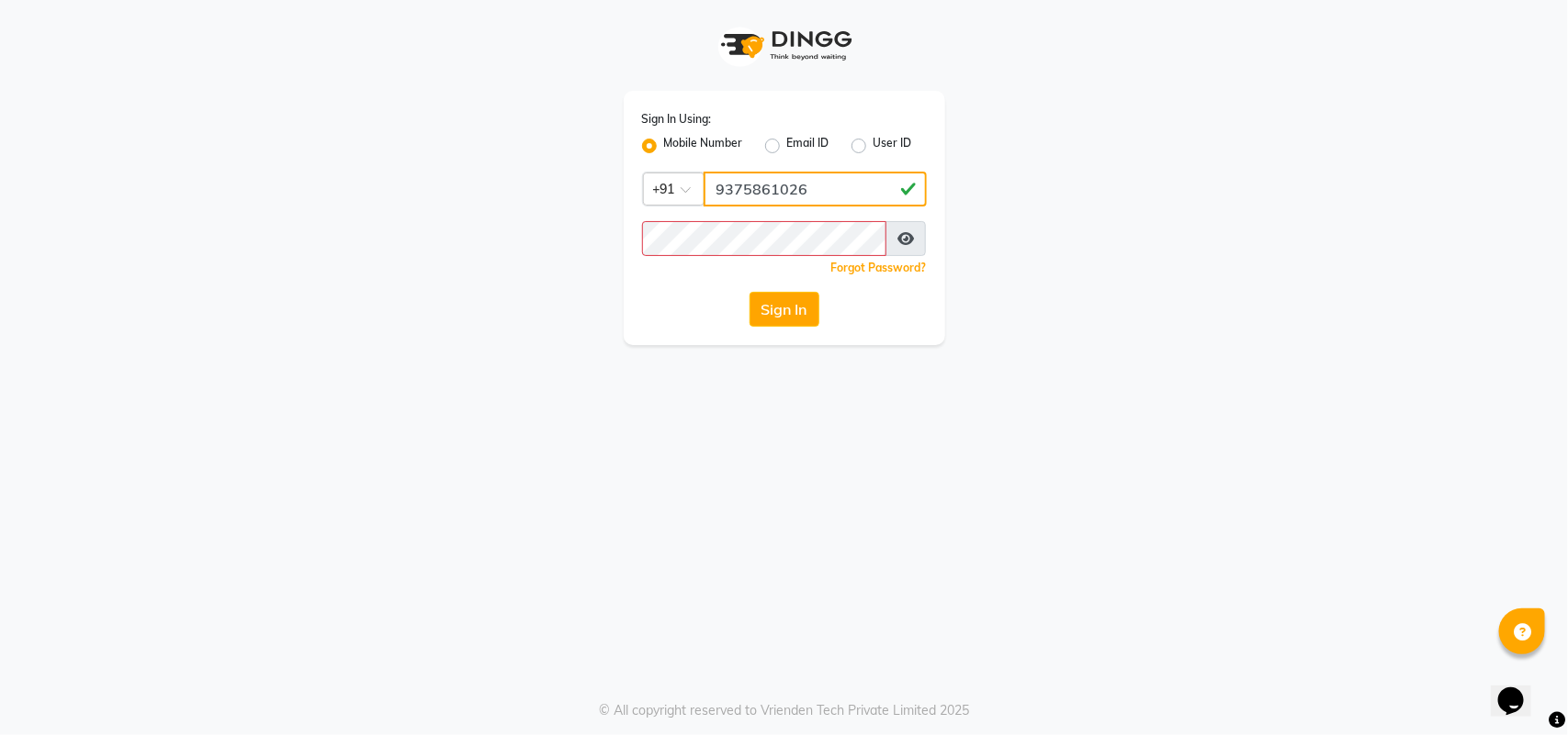
click at [809, 203] on input "9375861026" at bounding box center [815, 190] width 223 height 35
click at [822, 185] on input "9375861026" at bounding box center [815, 190] width 223 height 35
click at [779, 150] on div "Email ID" at bounding box center [798, 146] width 65 height 22
click at [796, 186] on input "9375861026" at bounding box center [815, 190] width 223 height 35
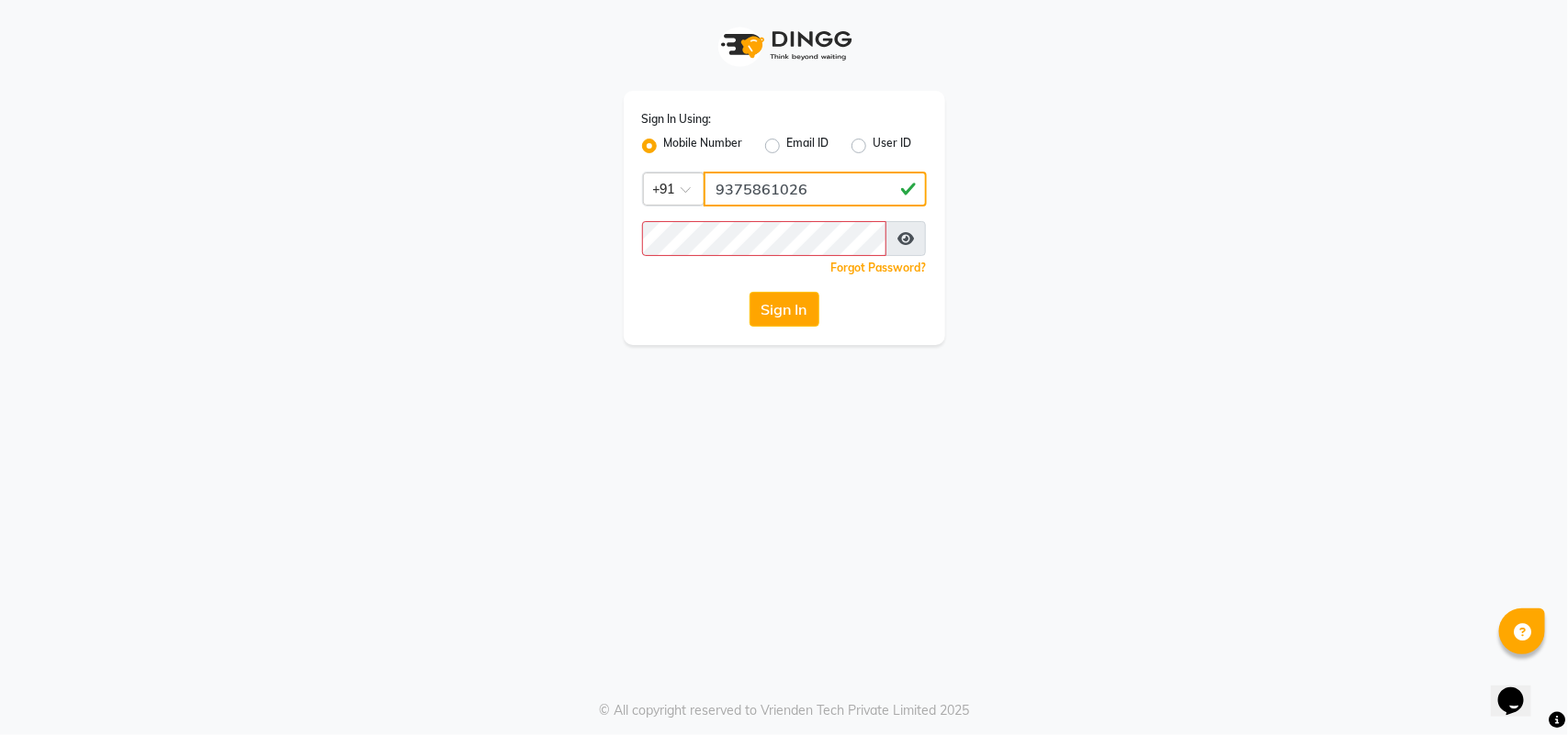
click at [814, 200] on input "9375861026" at bounding box center [815, 190] width 223 height 35
type input "8485953765"
click at [785, 313] on button "Sign In" at bounding box center [784, 310] width 69 height 35
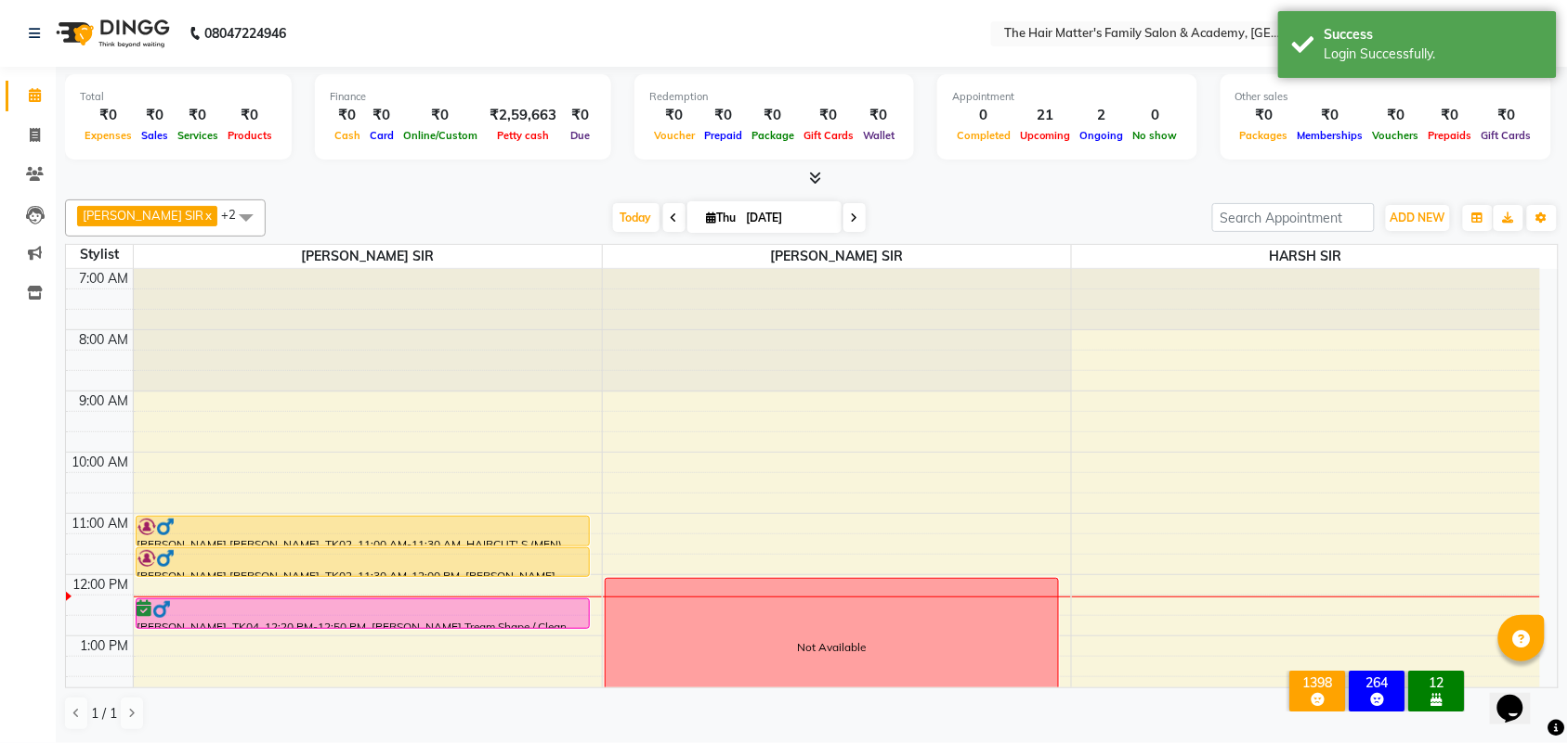
click at [35, 158] on li "Clients" at bounding box center [28, 175] width 55 height 40
click at [34, 164] on span at bounding box center [35, 175] width 33 height 22
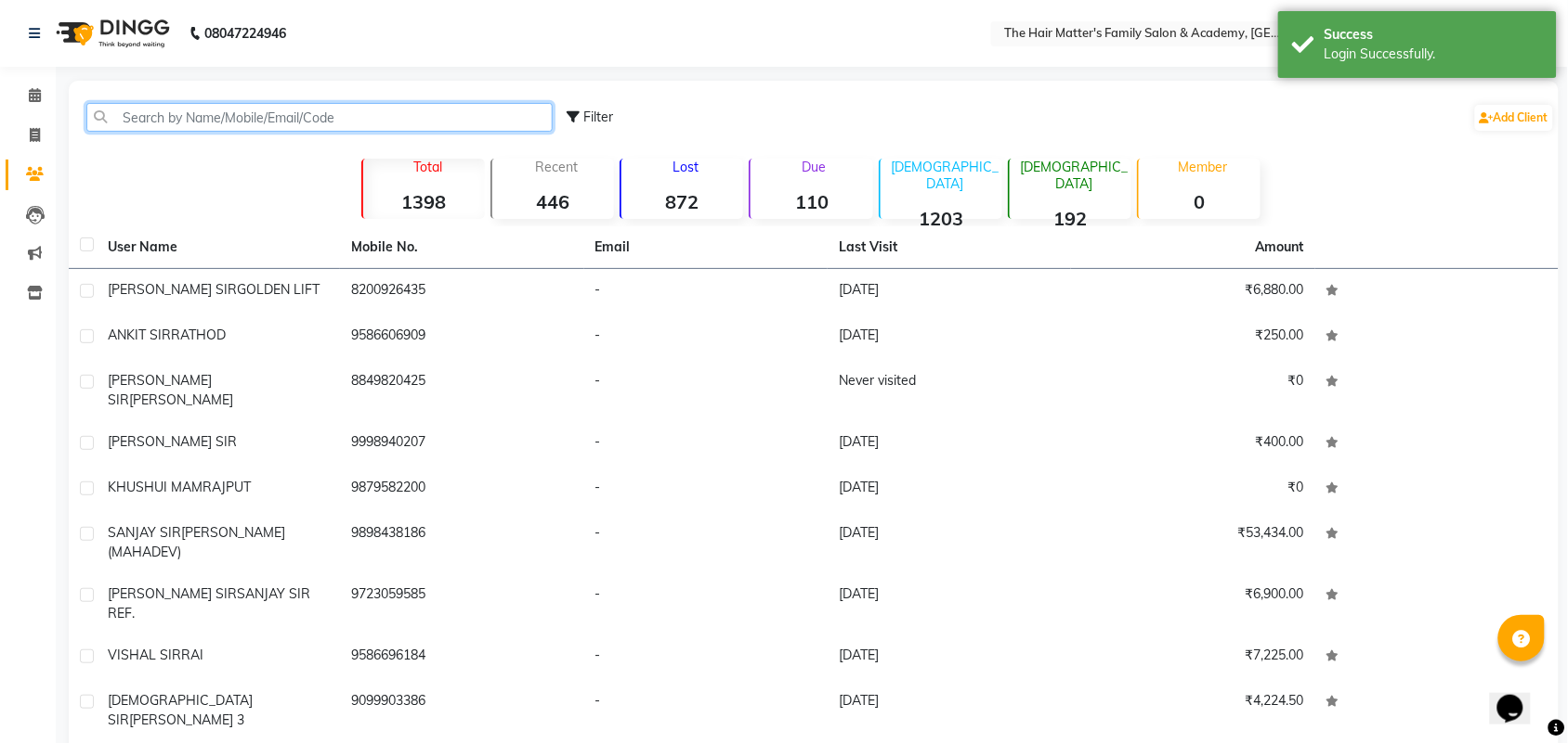
click at [214, 113] on input "text" at bounding box center [319, 117] width 467 height 29
paste input "78660 75137"
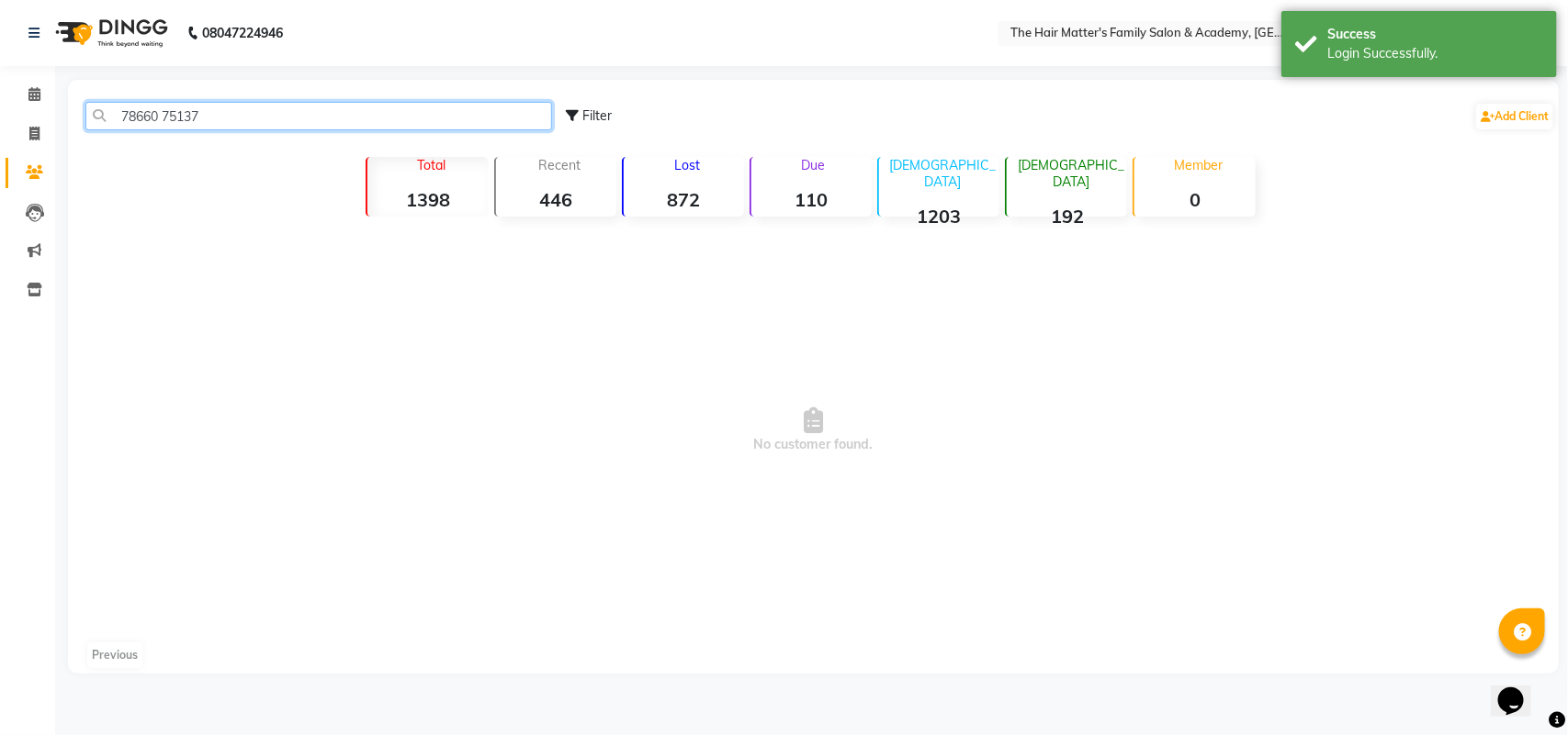
click at [165, 115] on input "78660 75137" at bounding box center [318, 115] width 466 height 28
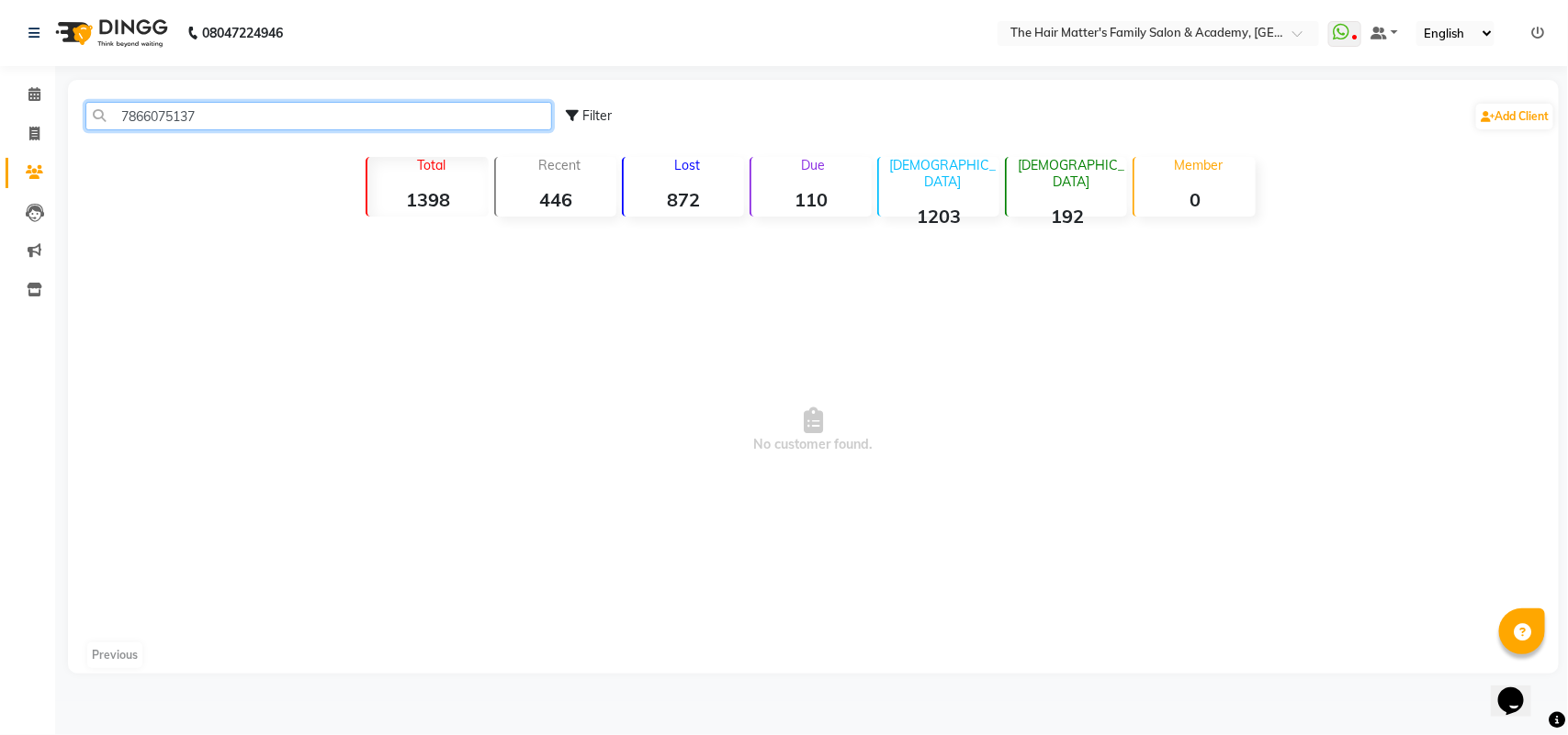
type input "7866075137"
click at [372, 89] on div "7866075137 Filter Add Client" at bounding box center [812, 115] width 1483 height 58
click at [374, 117] on input "7866075137" at bounding box center [318, 115] width 466 height 28
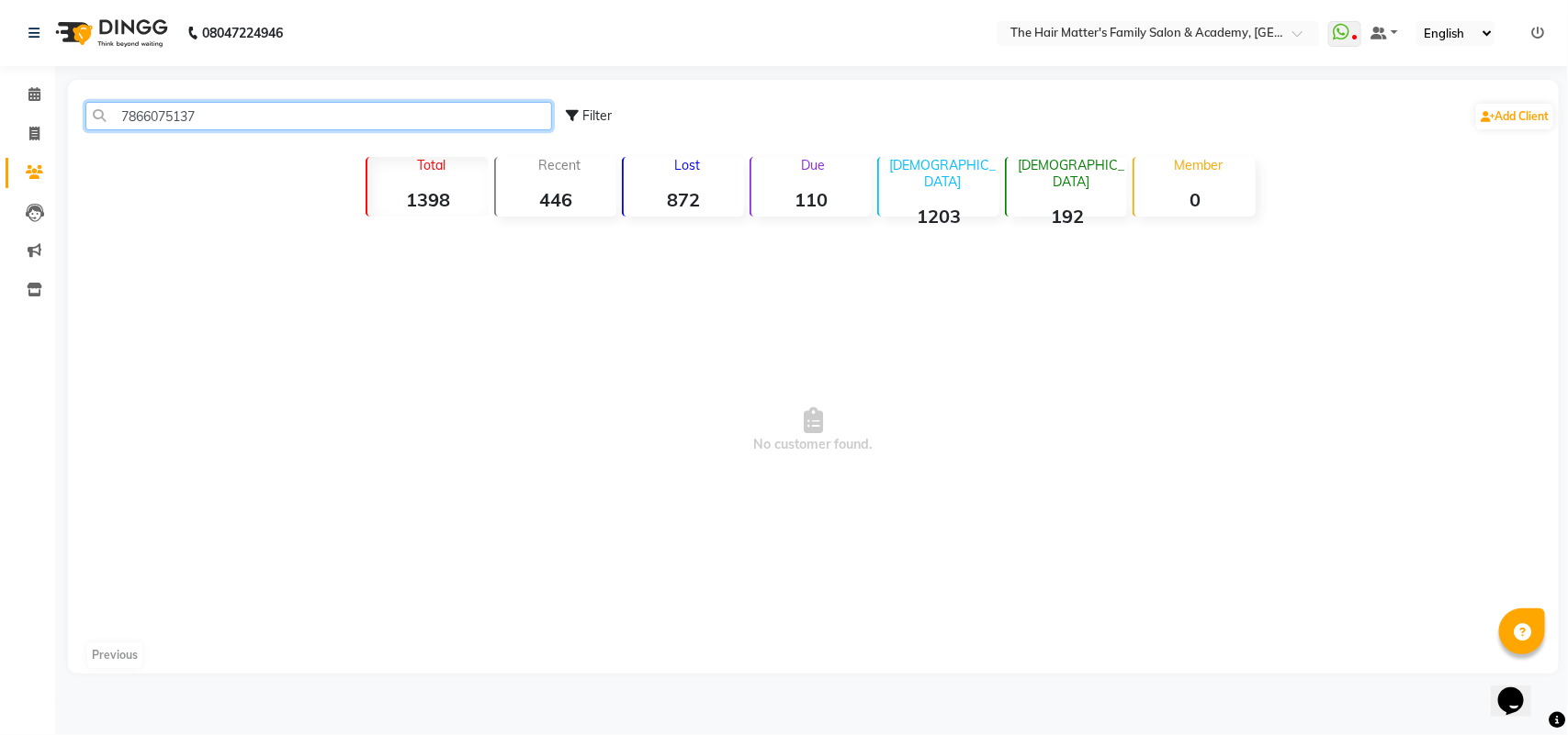
click at [313, 110] on input "7866075137" at bounding box center [318, 115] width 466 height 28
click at [38, 104] on span at bounding box center [34, 95] width 32 height 22
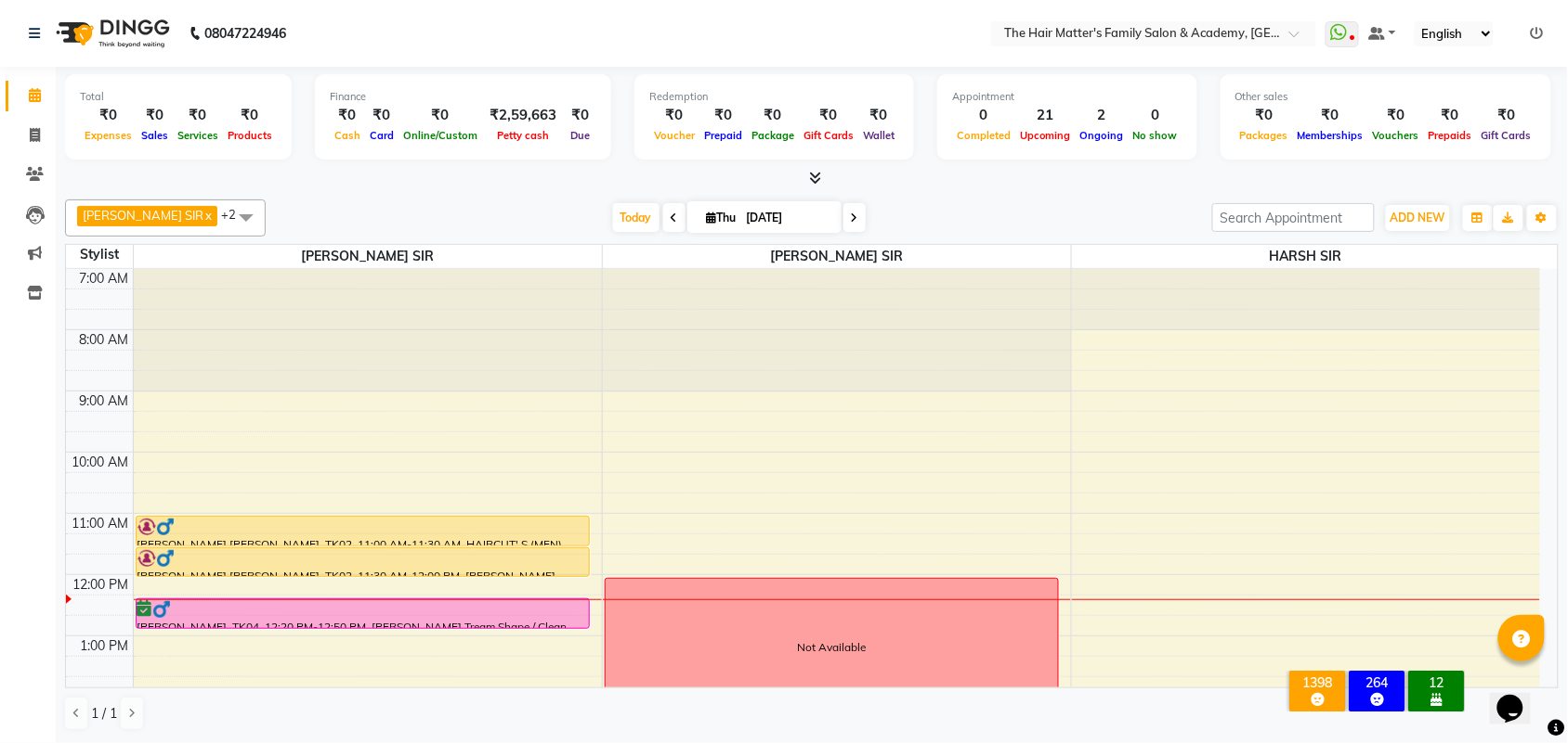
scroll to position [386, 0]
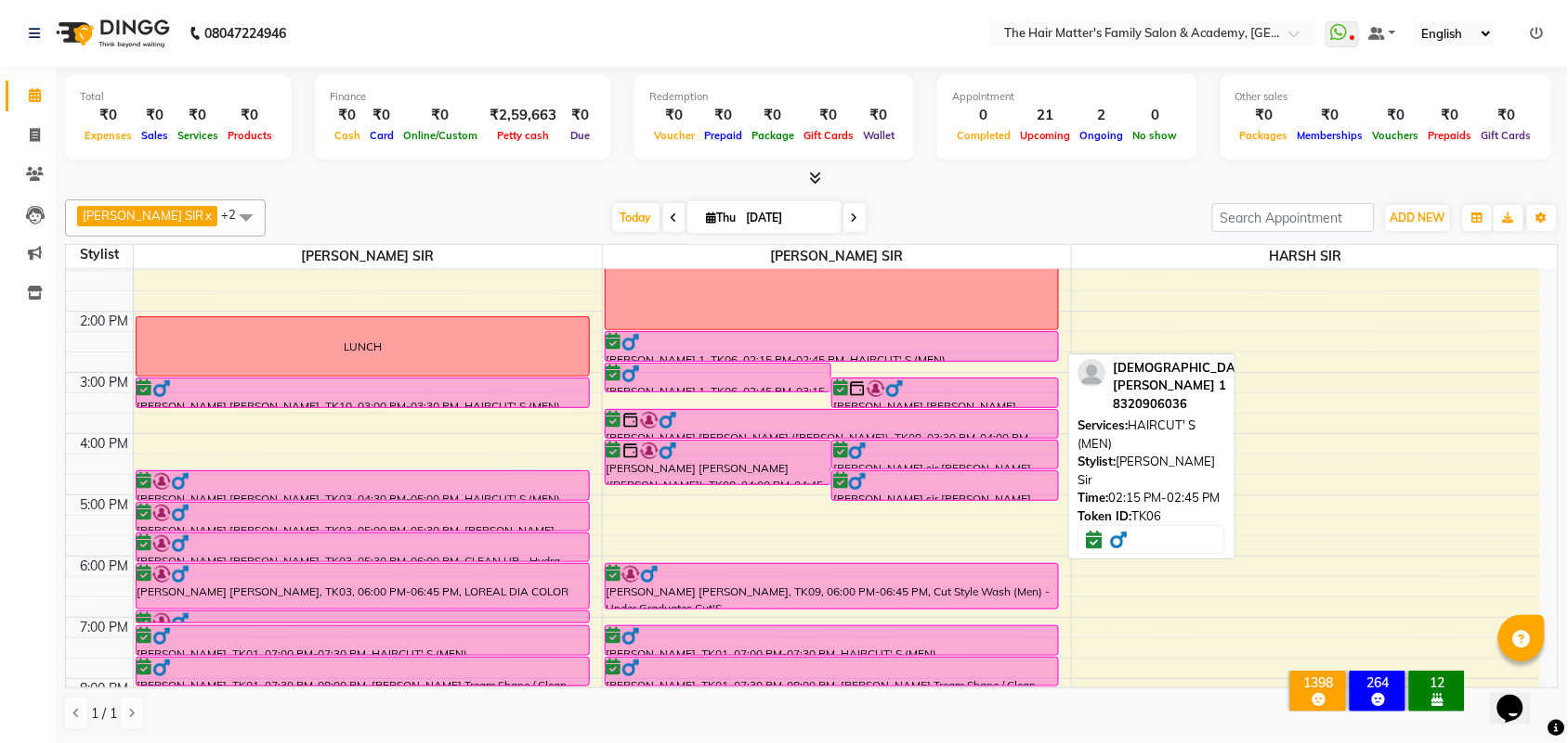
click at [843, 341] on div at bounding box center [831, 342] width 451 height 19
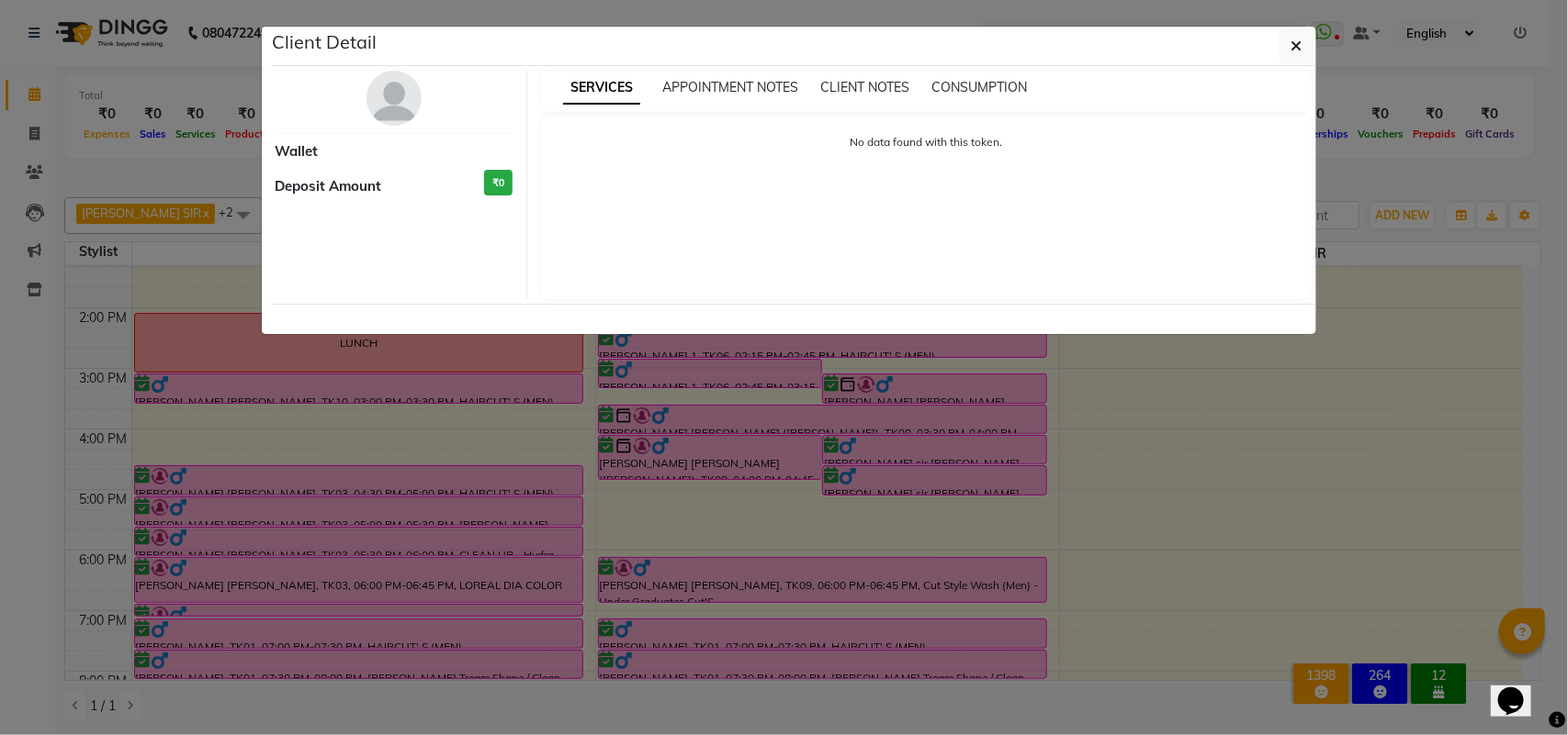
select select "6"
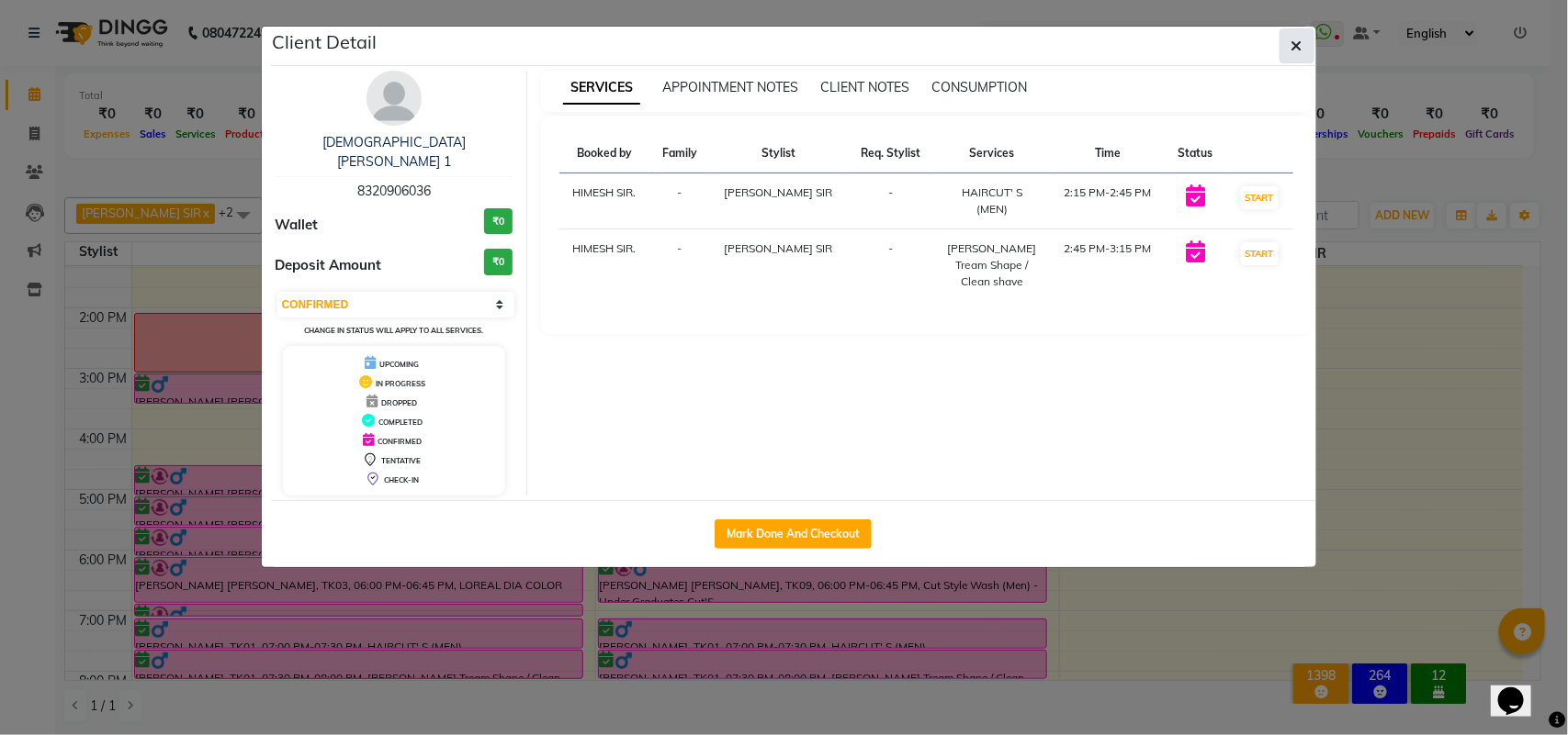
click at [1301, 37] on button "button" at bounding box center [1297, 46] width 35 height 35
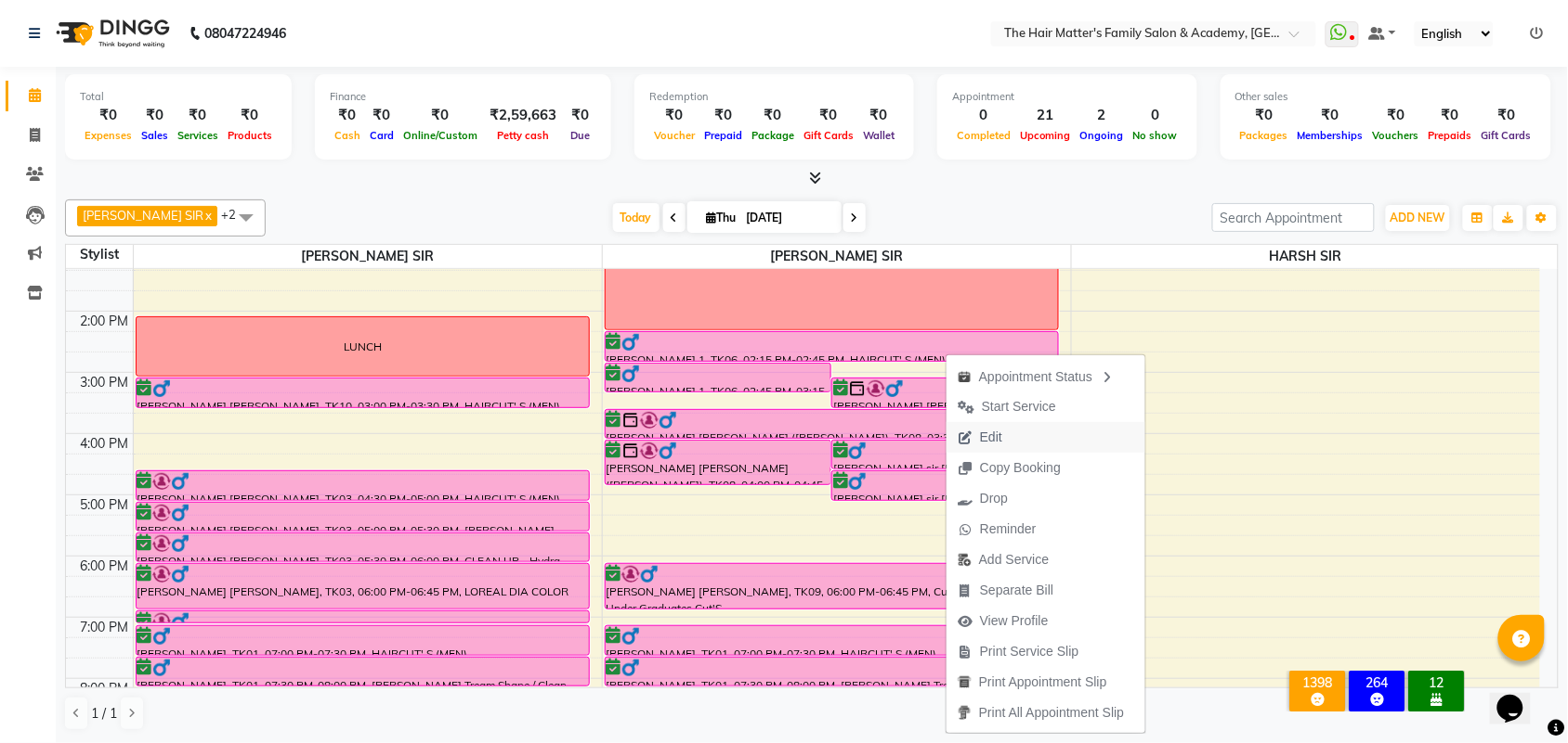
click at [992, 439] on span "Edit" at bounding box center [991, 438] width 23 height 20
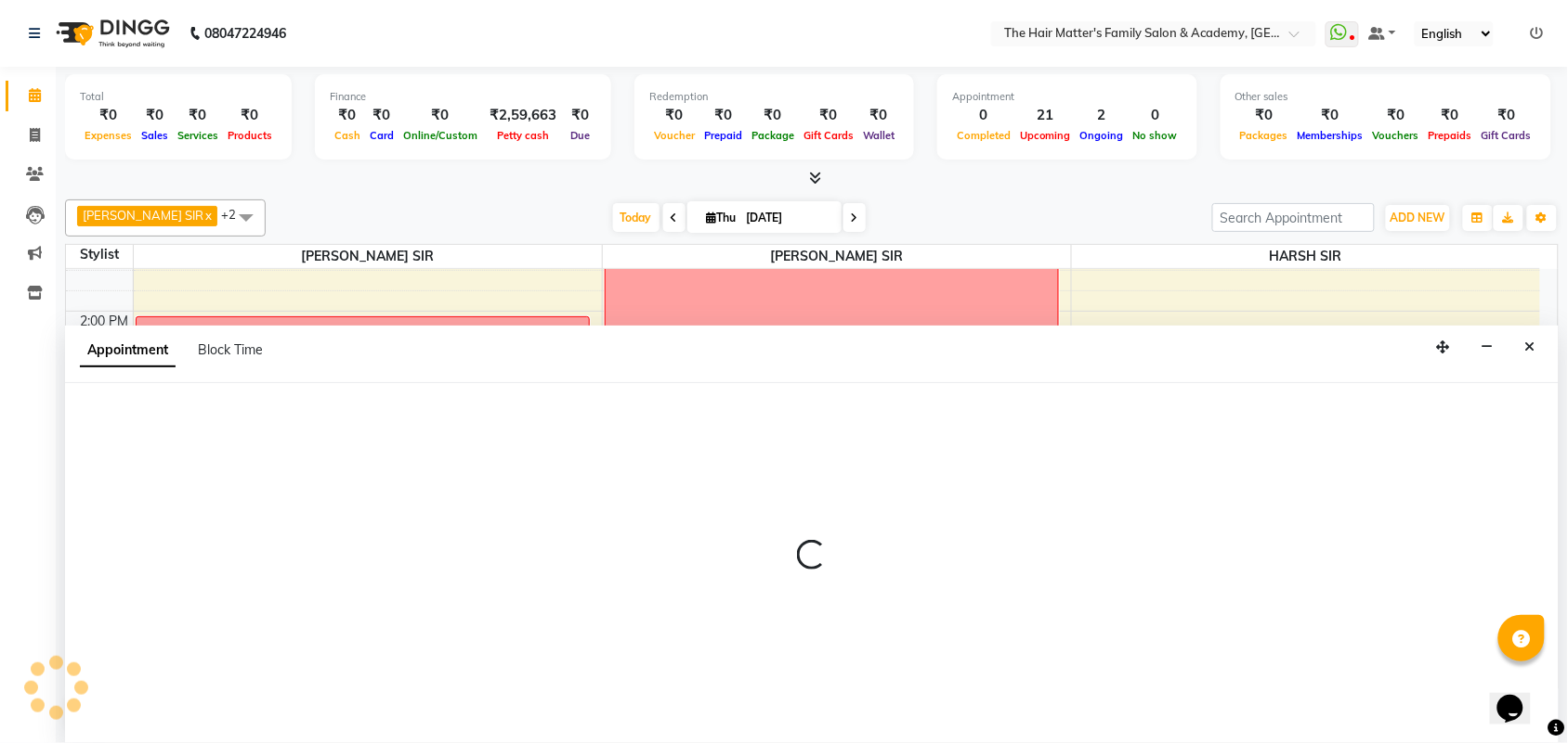
select select "tentative"
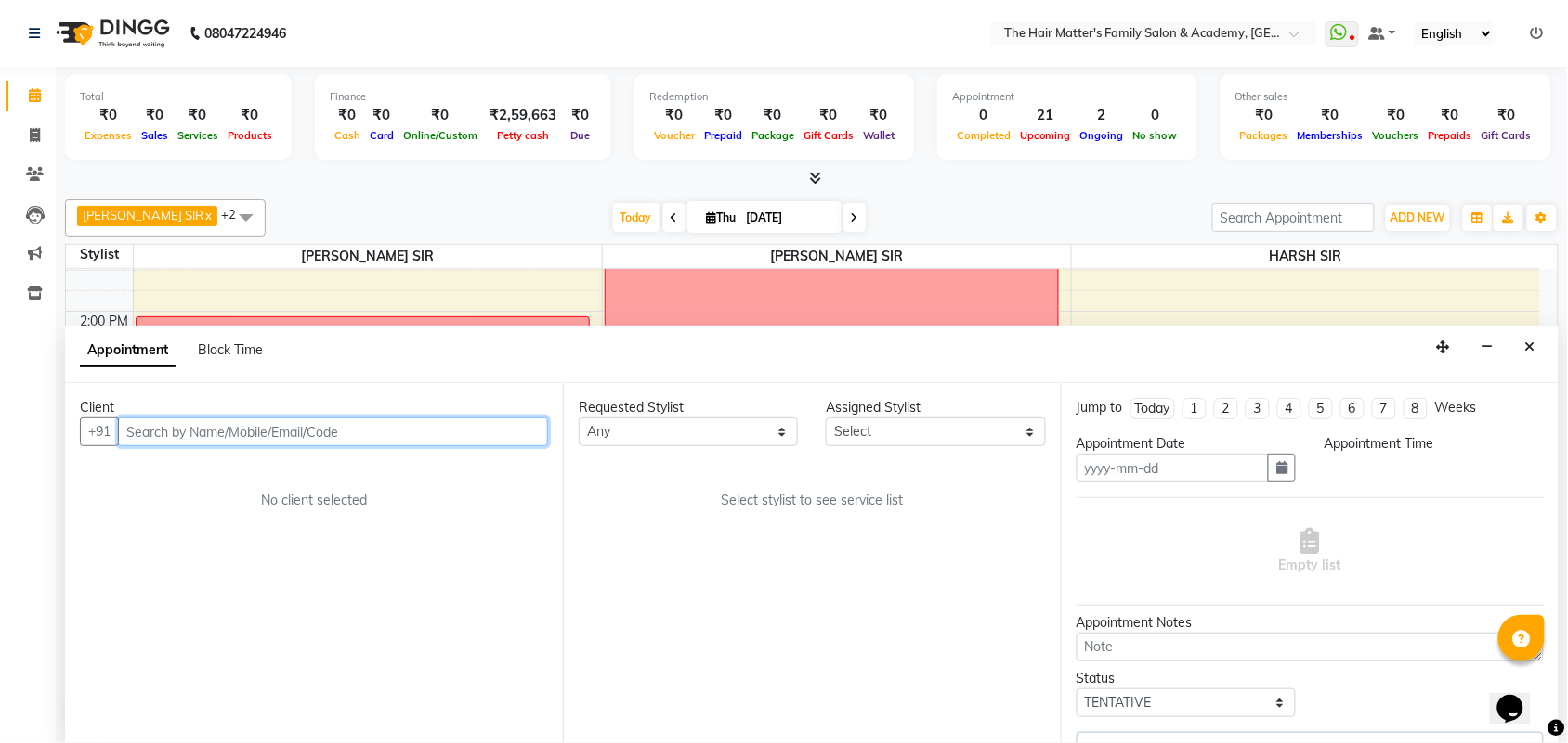
type input "[DATE]"
select select "confirm booking"
select select "855"
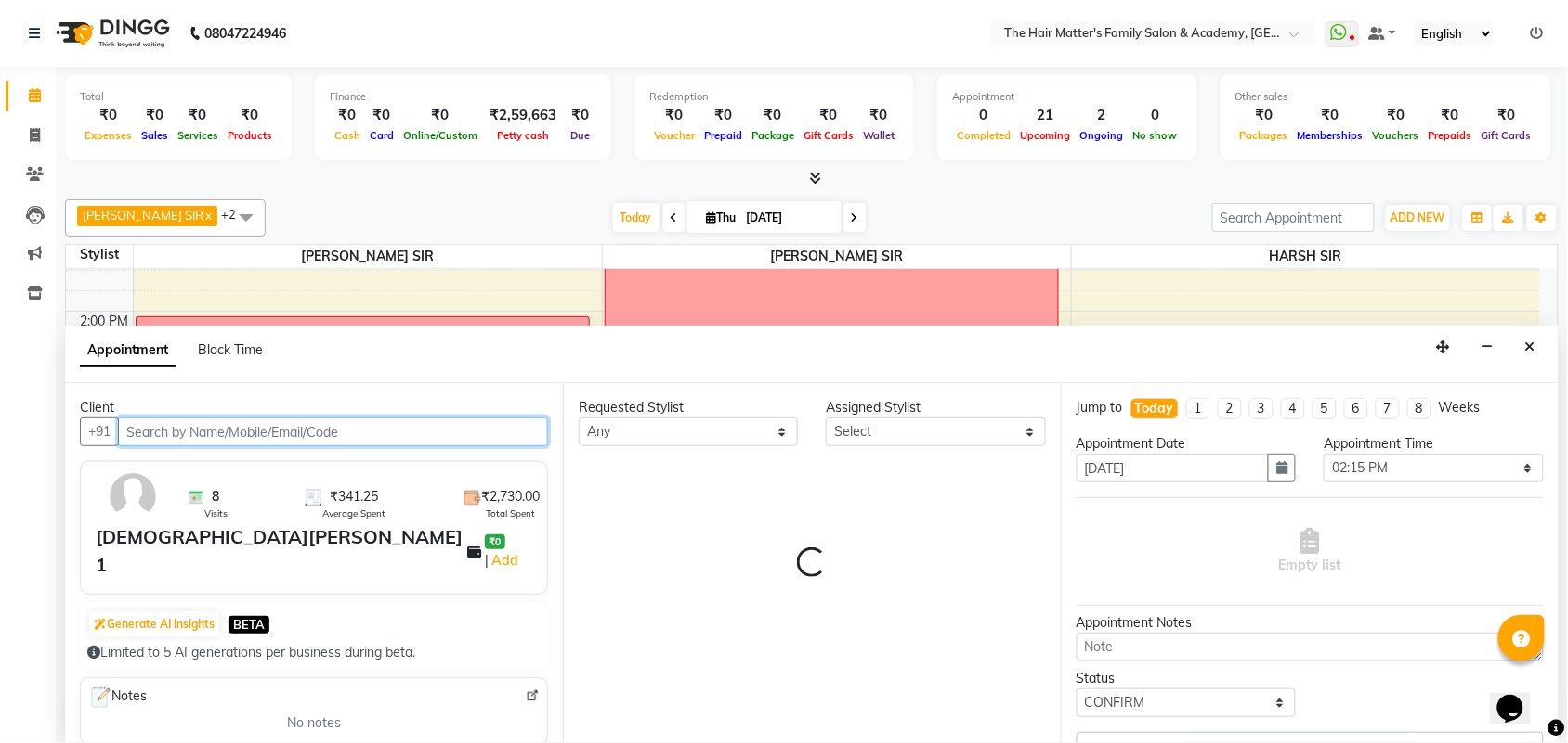
select select "43094"
select select "2914"
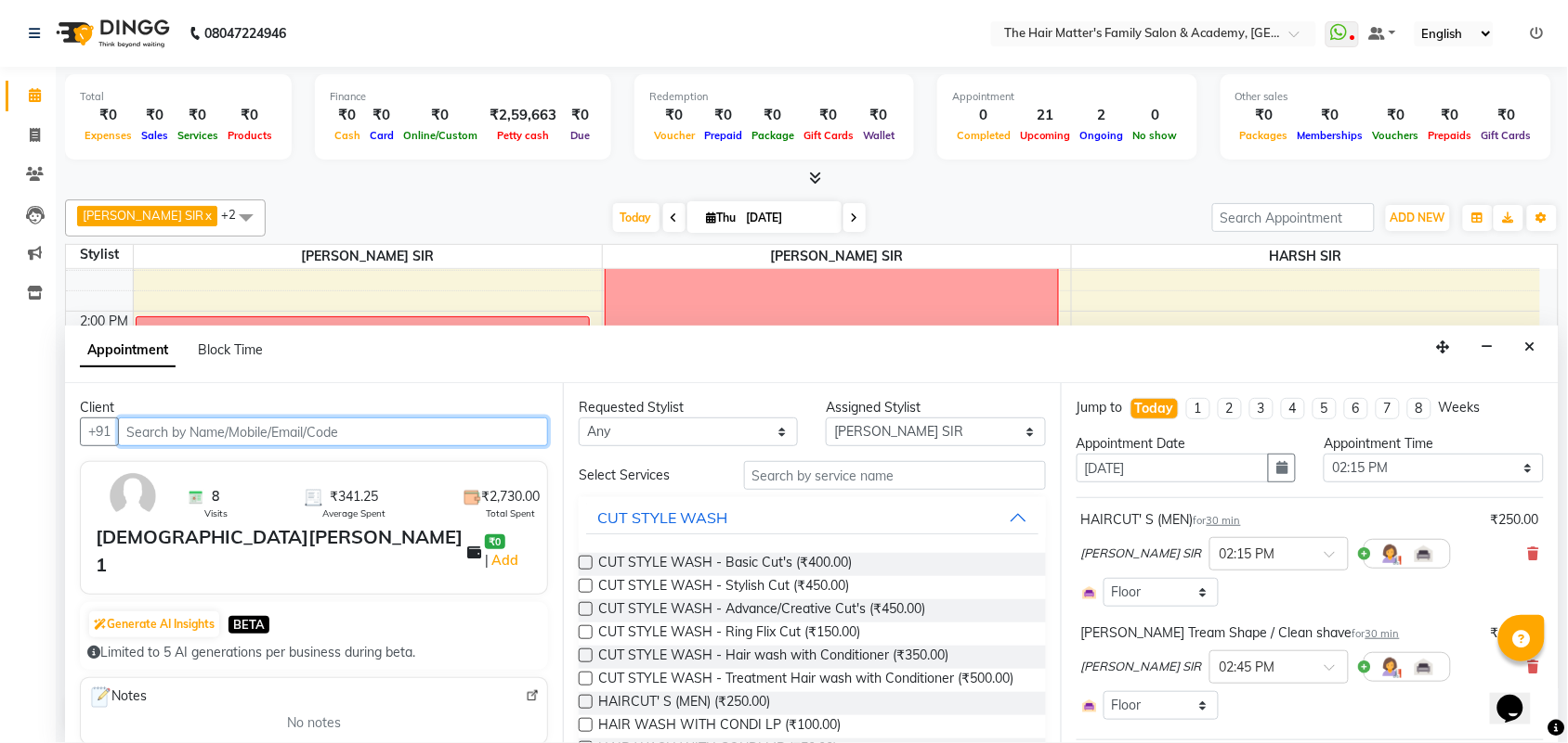
scroll to position [311, 0]
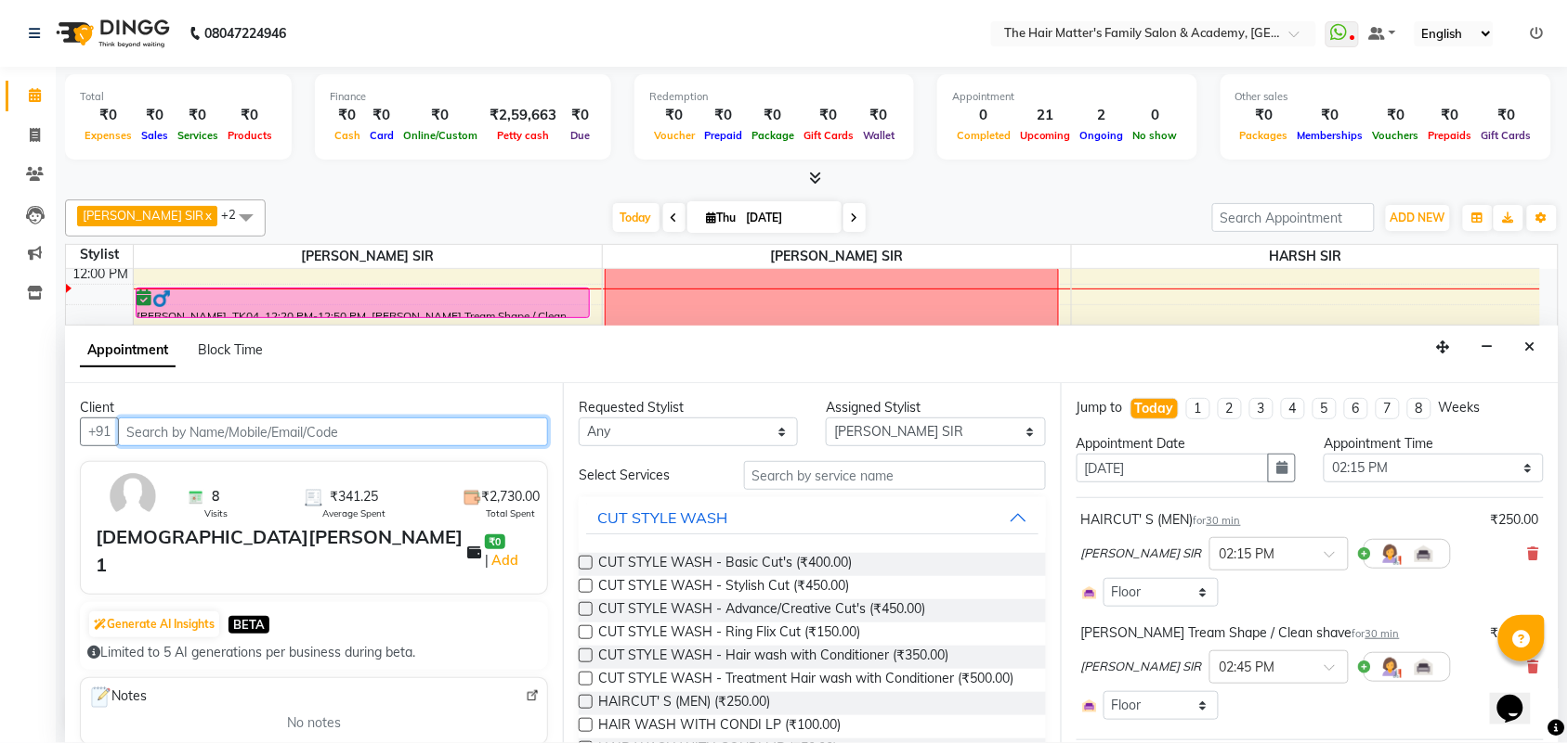
click at [392, 439] on input "text" at bounding box center [332, 432] width 430 height 29
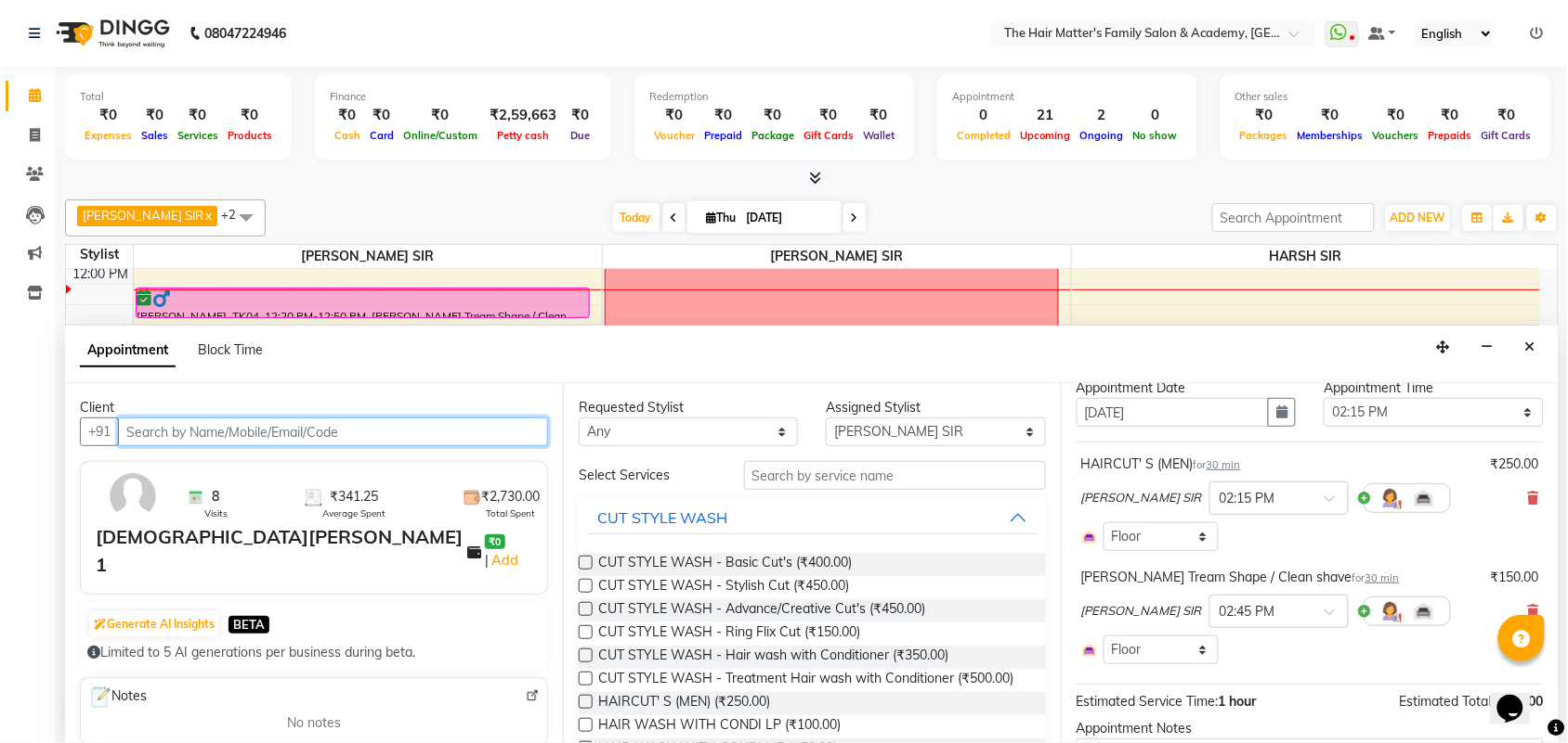
scroll to position [0, 0]
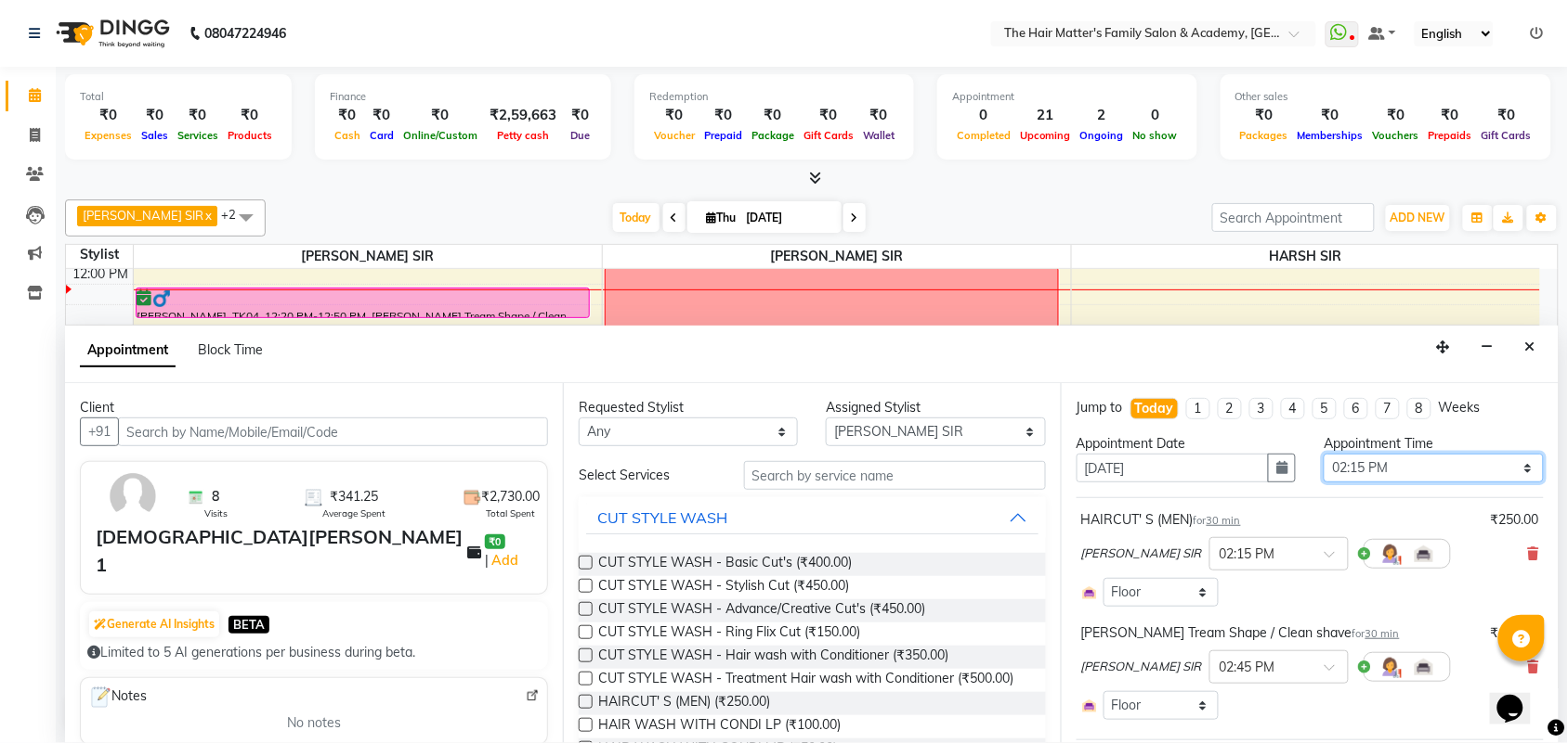
click at [1379, 465] on select "Select 08:00 AM 08:15 AM 08:30 AM 08:45 AM 09:00 AM 09:15 AM 09:30 AM 09:45 AM …" at bounding box center [1434, 467] width 219 height 29
select select "1020"
click at [1324, 454] on select "Select 08:00 AM 08:15 AM 08:30 AM 08:45 AM 09:00 AM 09:15 AM 09:30 AM 09:45 AM …" at bounding box center [1434, 467] width 219 height 29
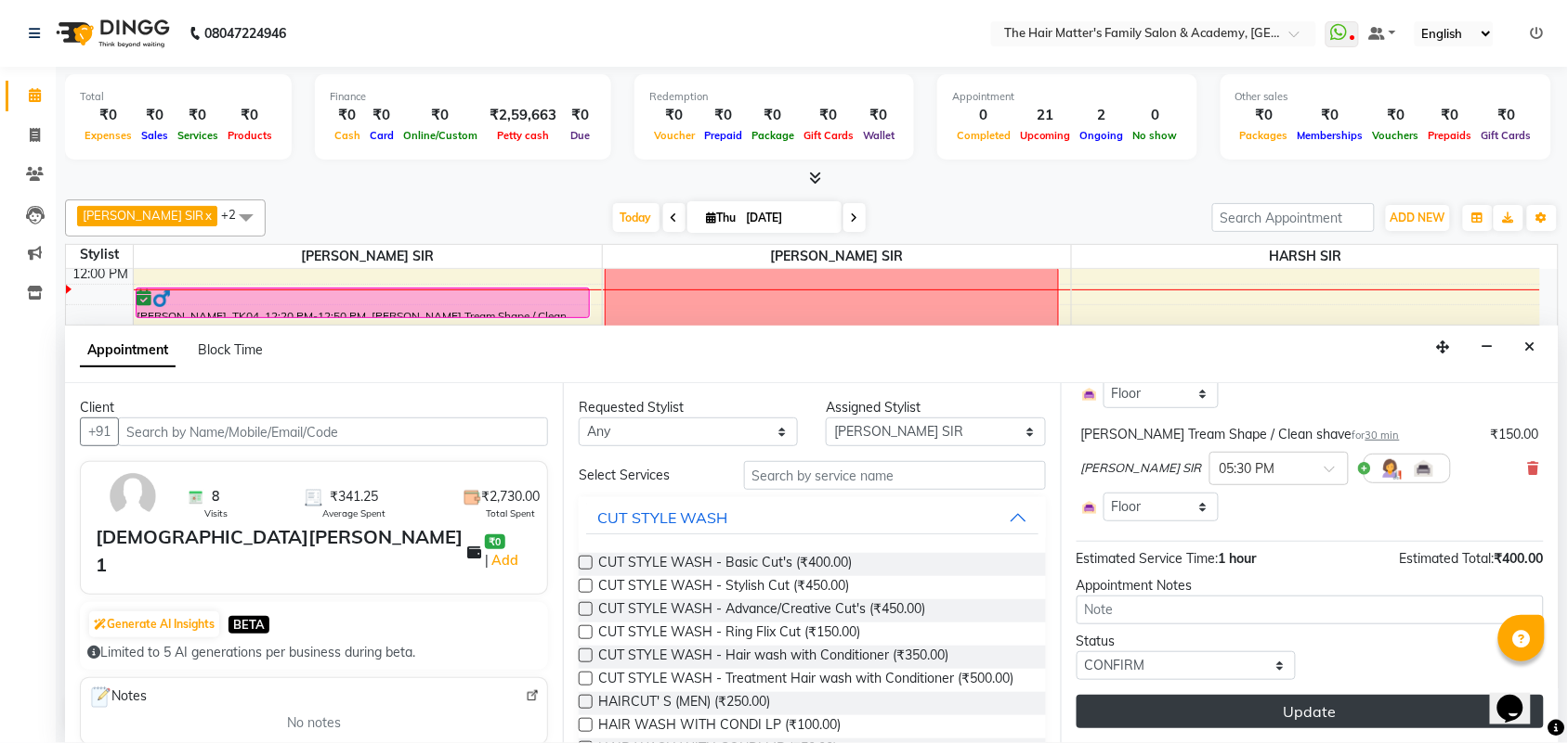
click at [1251, 728] on button "Update" at bounding box center [1310, 712] width 468 height 34
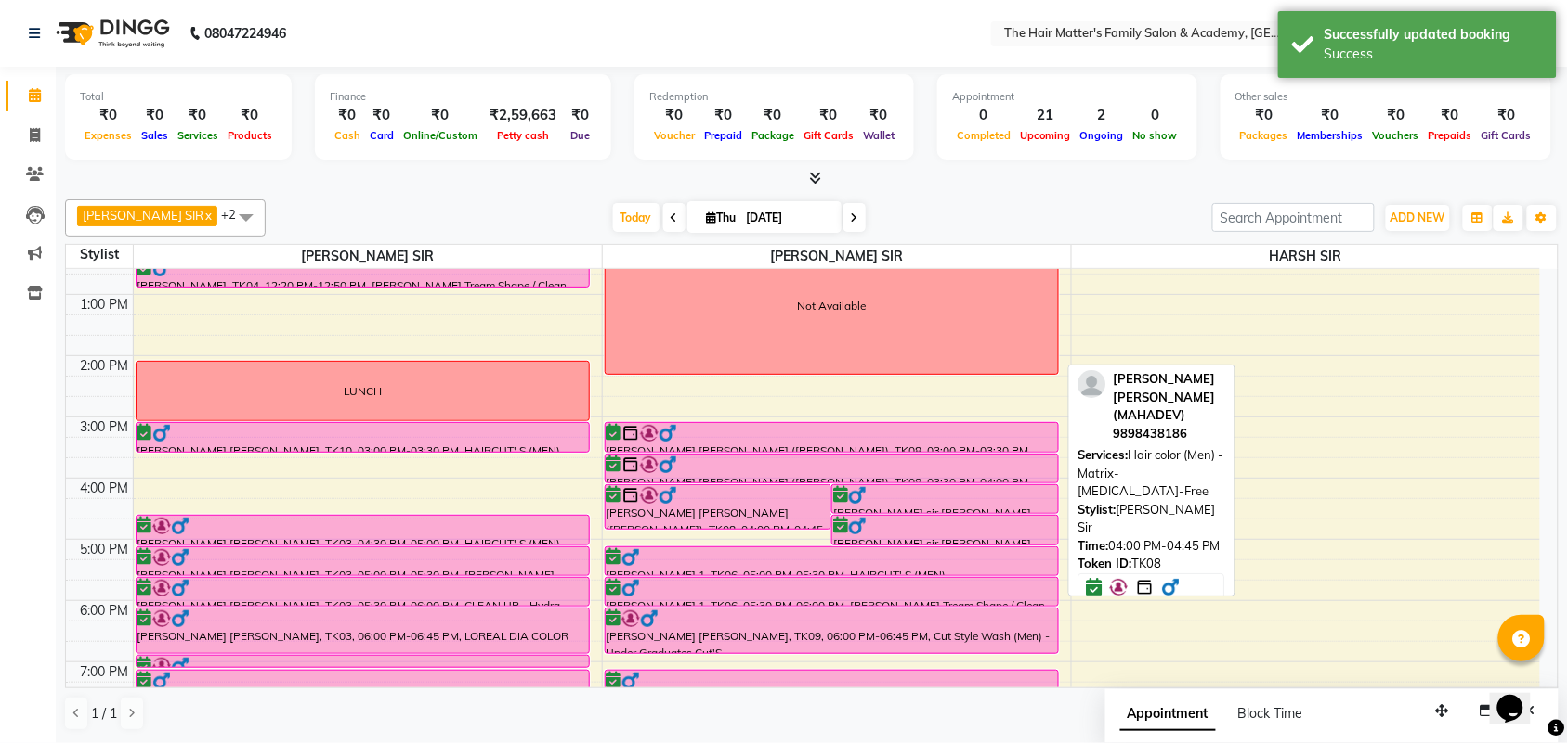
scroll to position [386, 0]
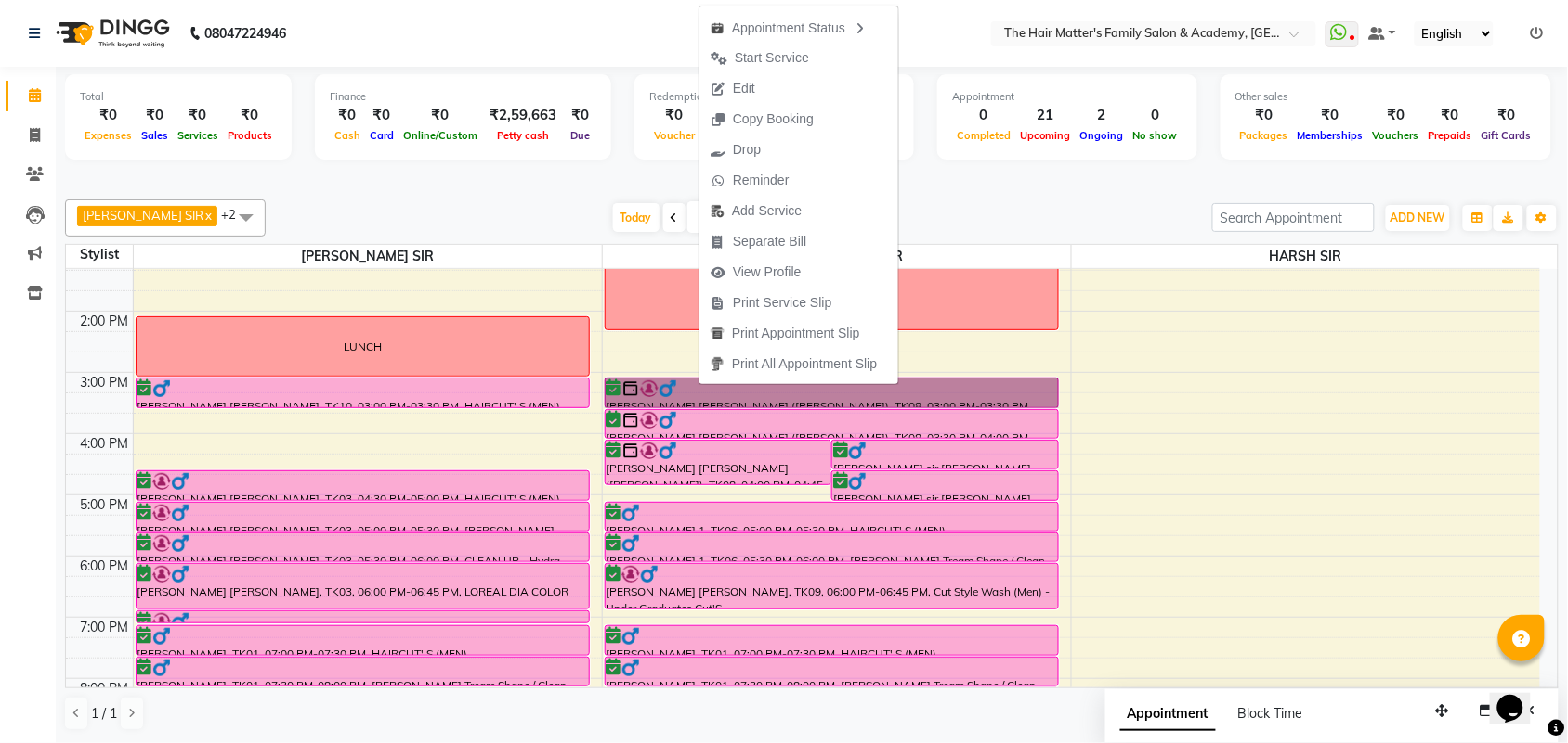
drag, startPoint x: 698, startPoint y: 385, endPoint x: 634, endPoint y: 399, distance: 65.5
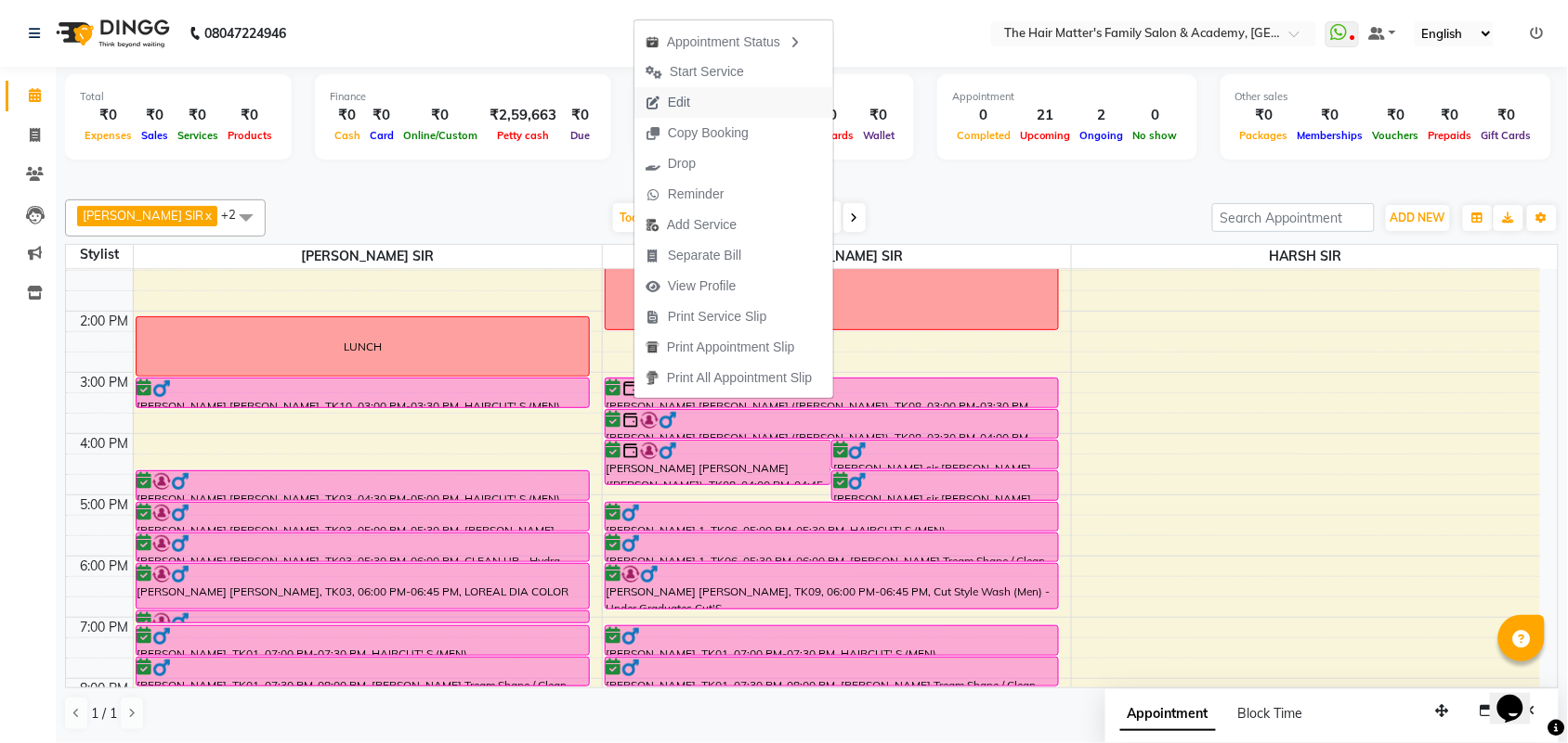
click at [736, 98] on button "Edit" at bounding box center [734, 102] width 199 height 31
select select "tentative"
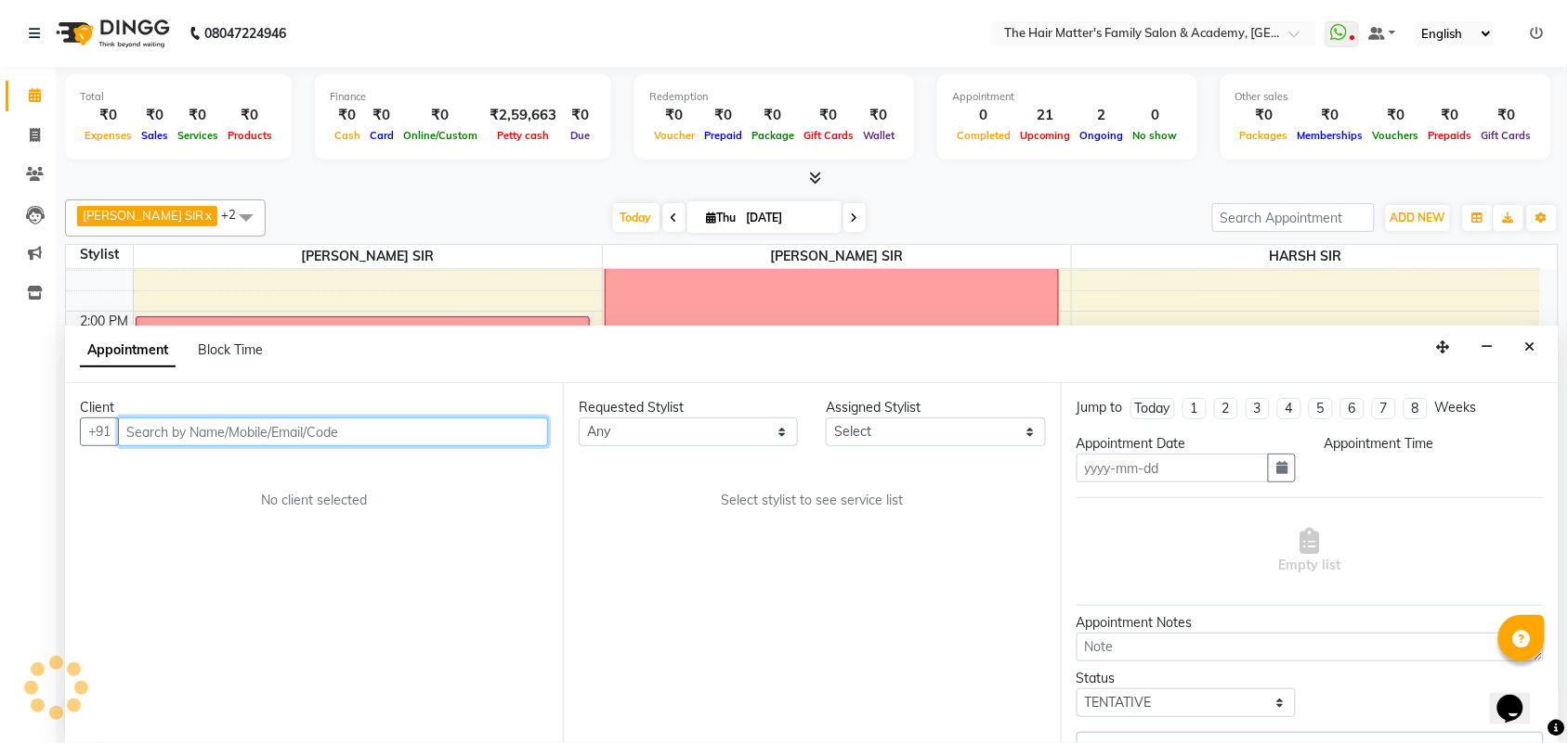
type input "[DATE]"
select select "confirm booking"
select select "900"
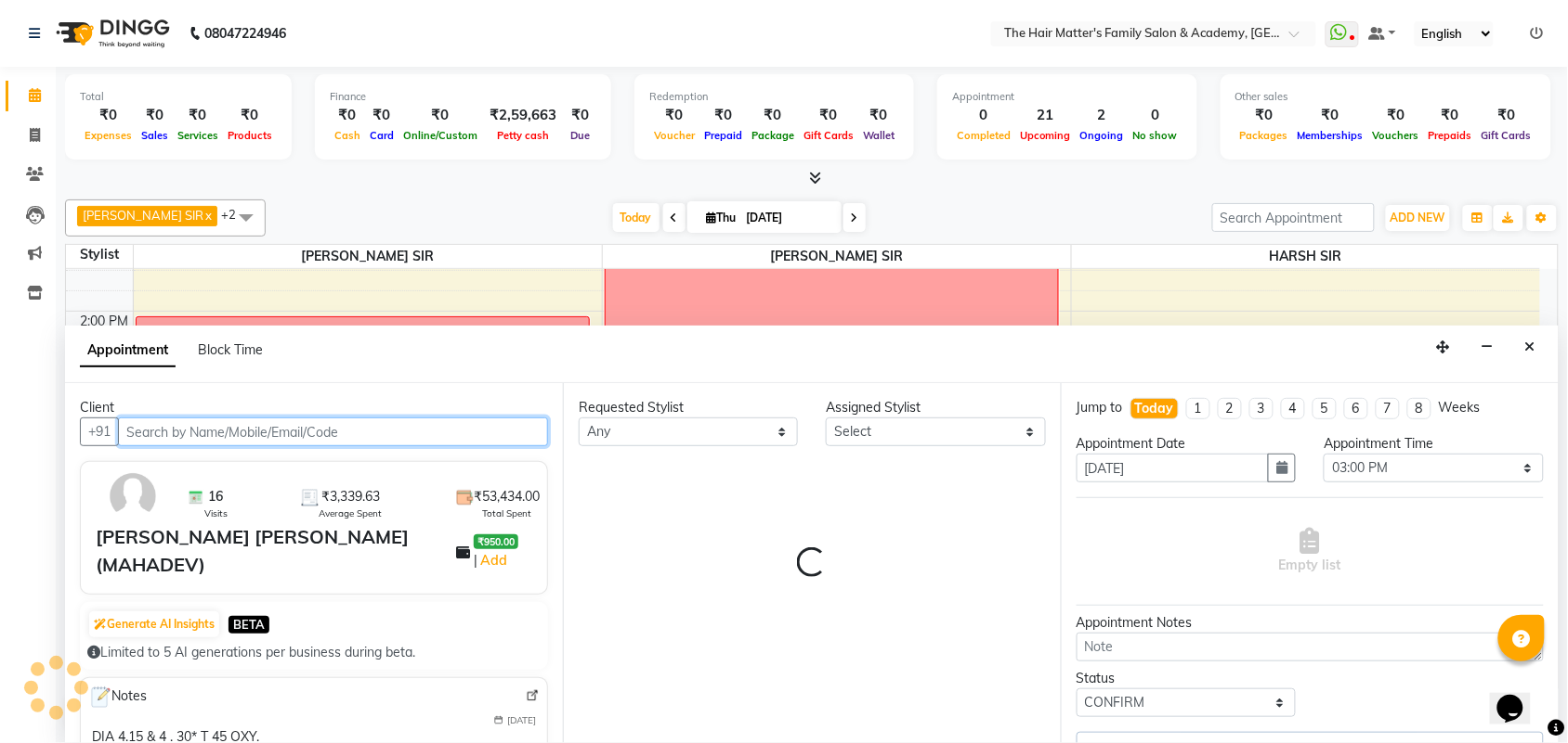
scroll to position [311, 0]
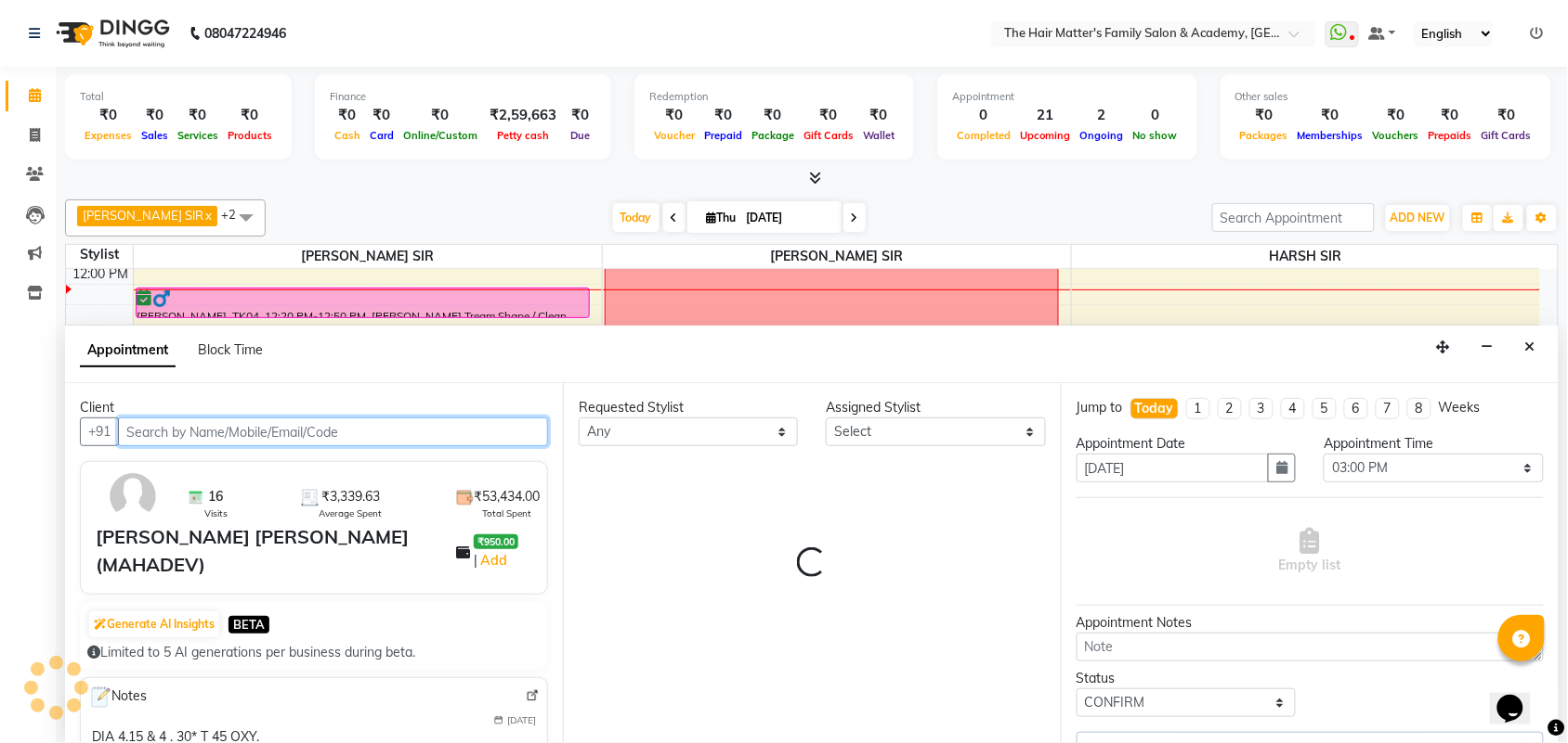
select select "43094"
select select "2914"
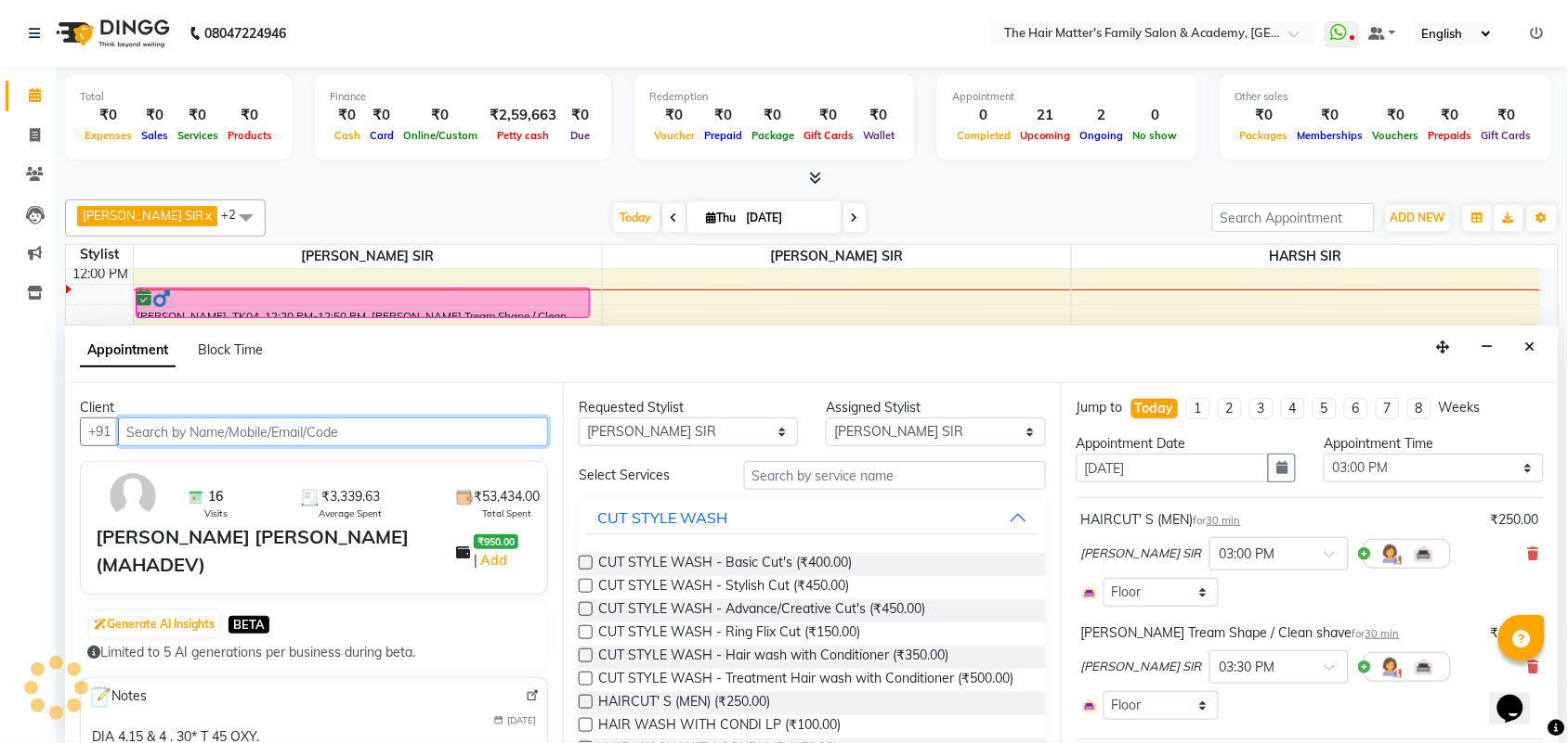
select select "2914"
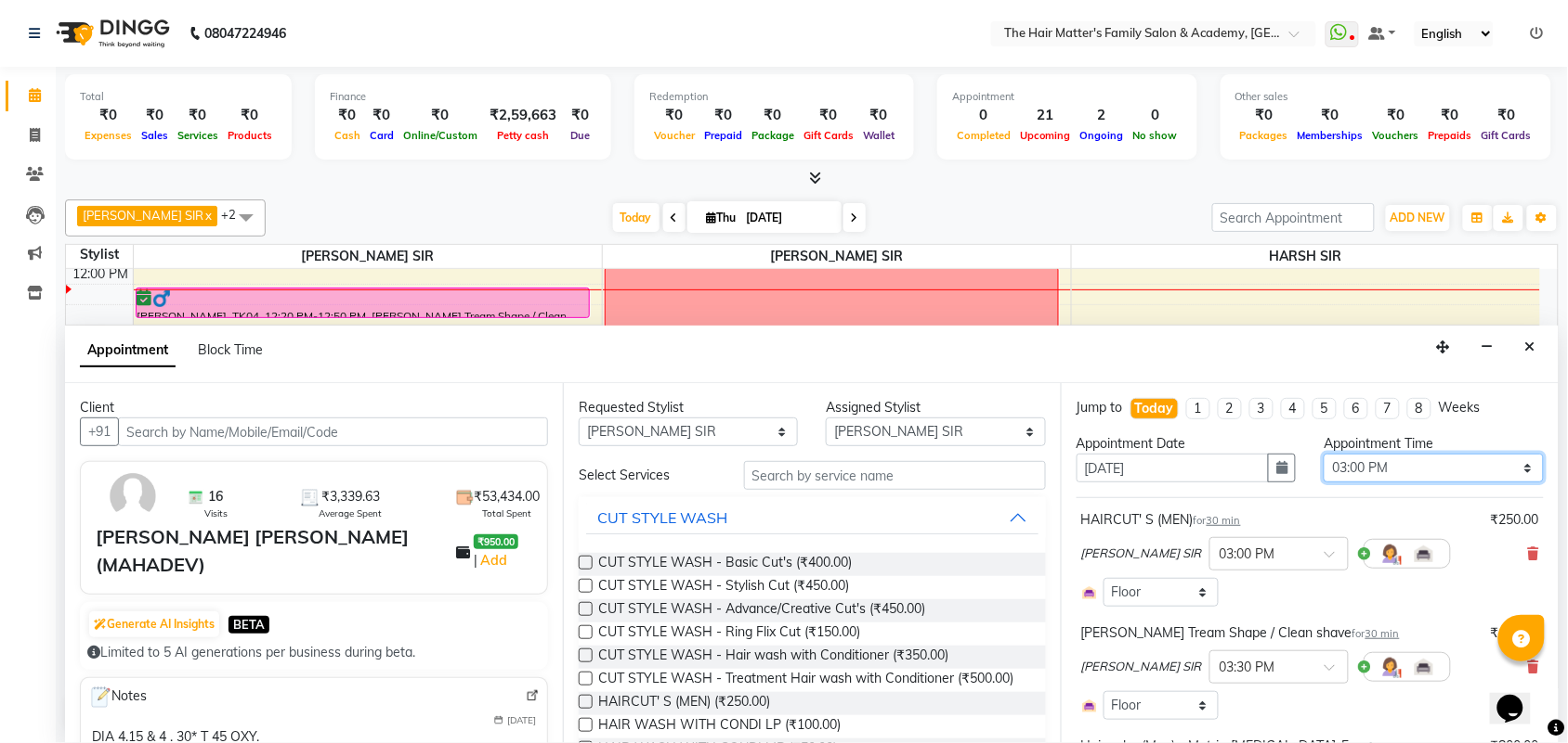
click at [1356, 465] on select "Select 08:00 AM 08:15 AM 08:30 AM 08:45 AM 09:00 AM 09:15 AM 09:30 AM 09:45 AM …" at bounding box center [1434, 467] width 219 height 29
select select "870"
click at [1324, 454] on select "Select 08:00 AM 08:15 AM 08:30 AM 08:45 AM 09:00 AM 09:15 AM 09:30 AM 09:45 AM …" at bounding box center [1434, 467] width 219 height 29
click at [1226, 550] on input "text" at bounding box center [1260, 553] width 82 height 20
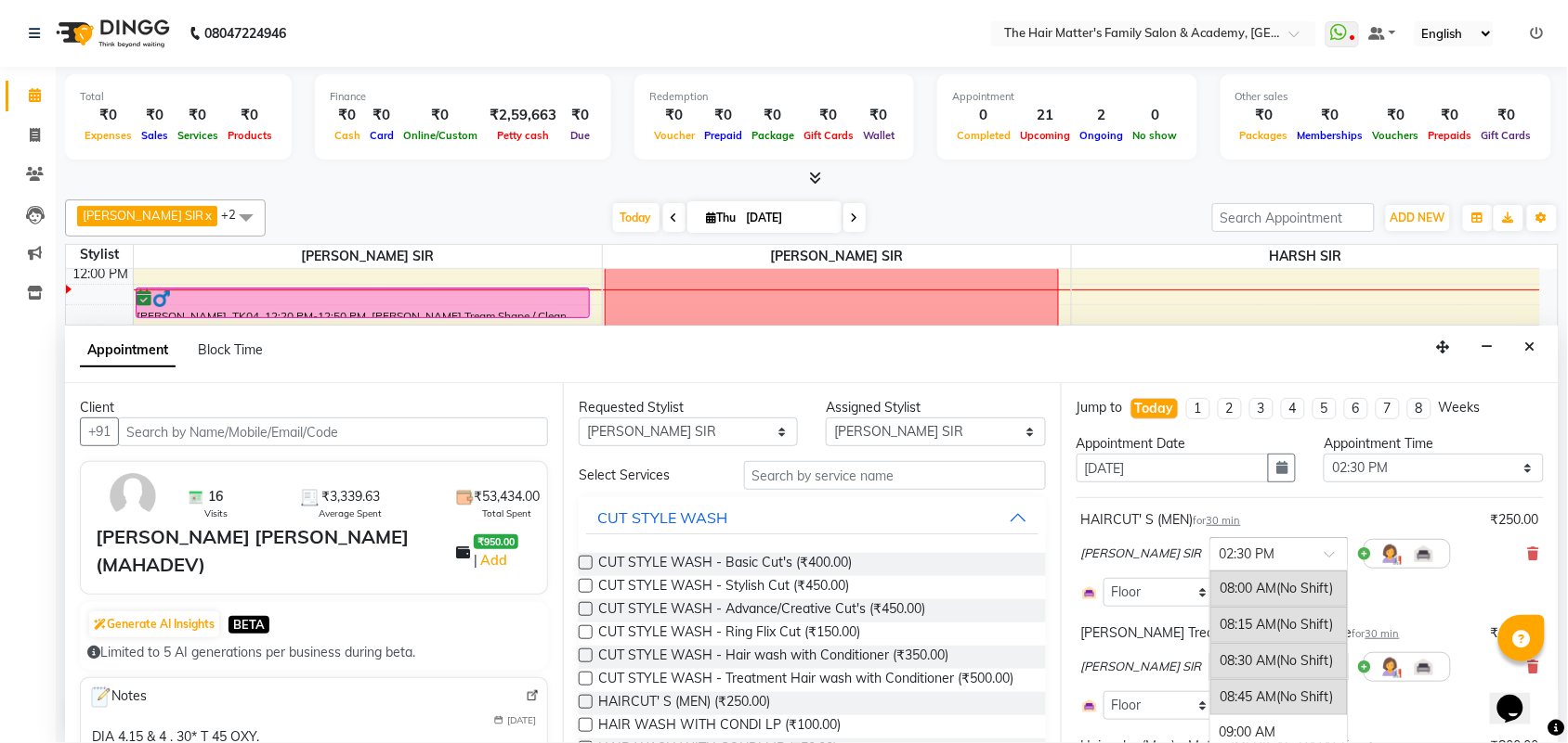
scroll to position [922, 0]
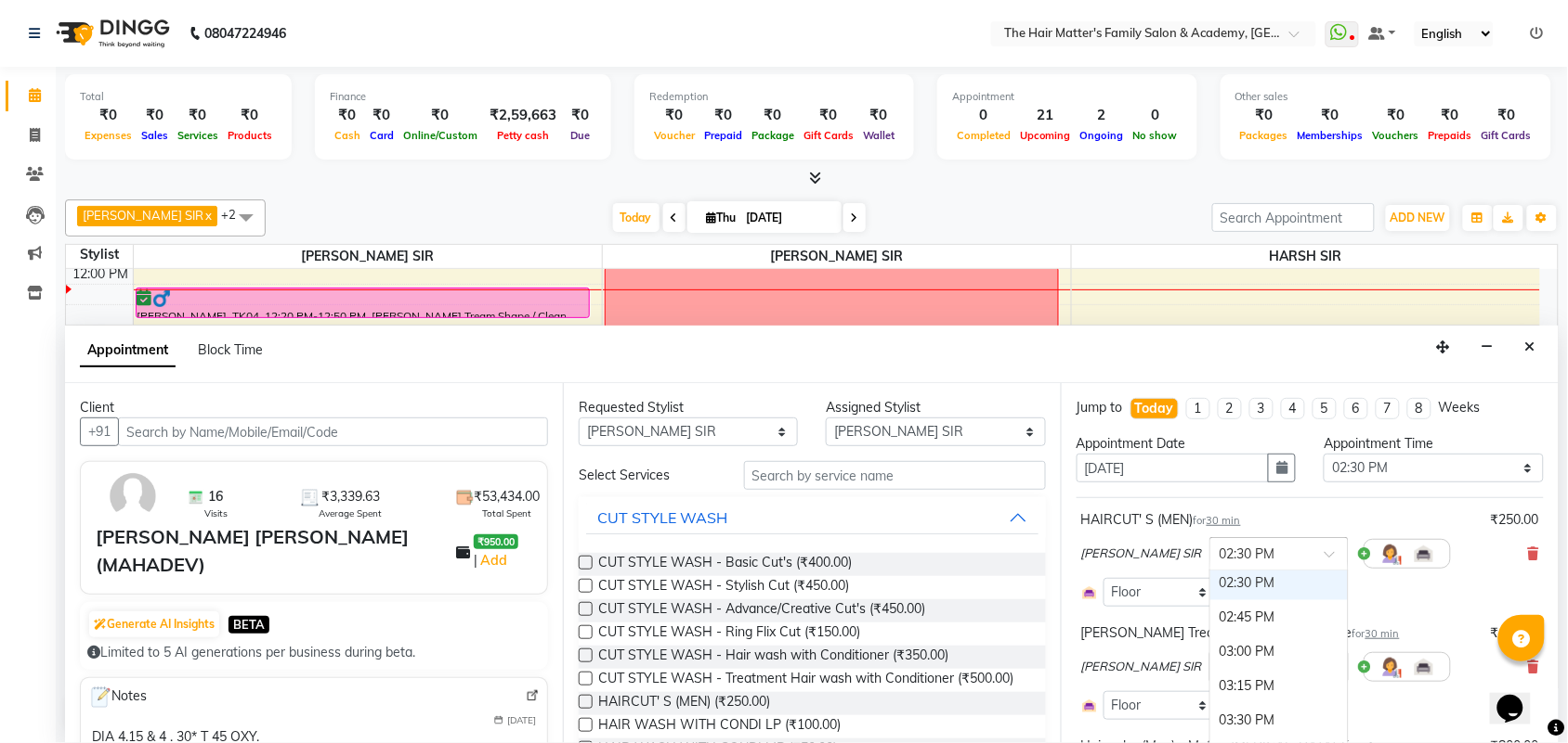
click at [1226, 550] on input "text" at bounding box center [1260, 553] width 82 height 20
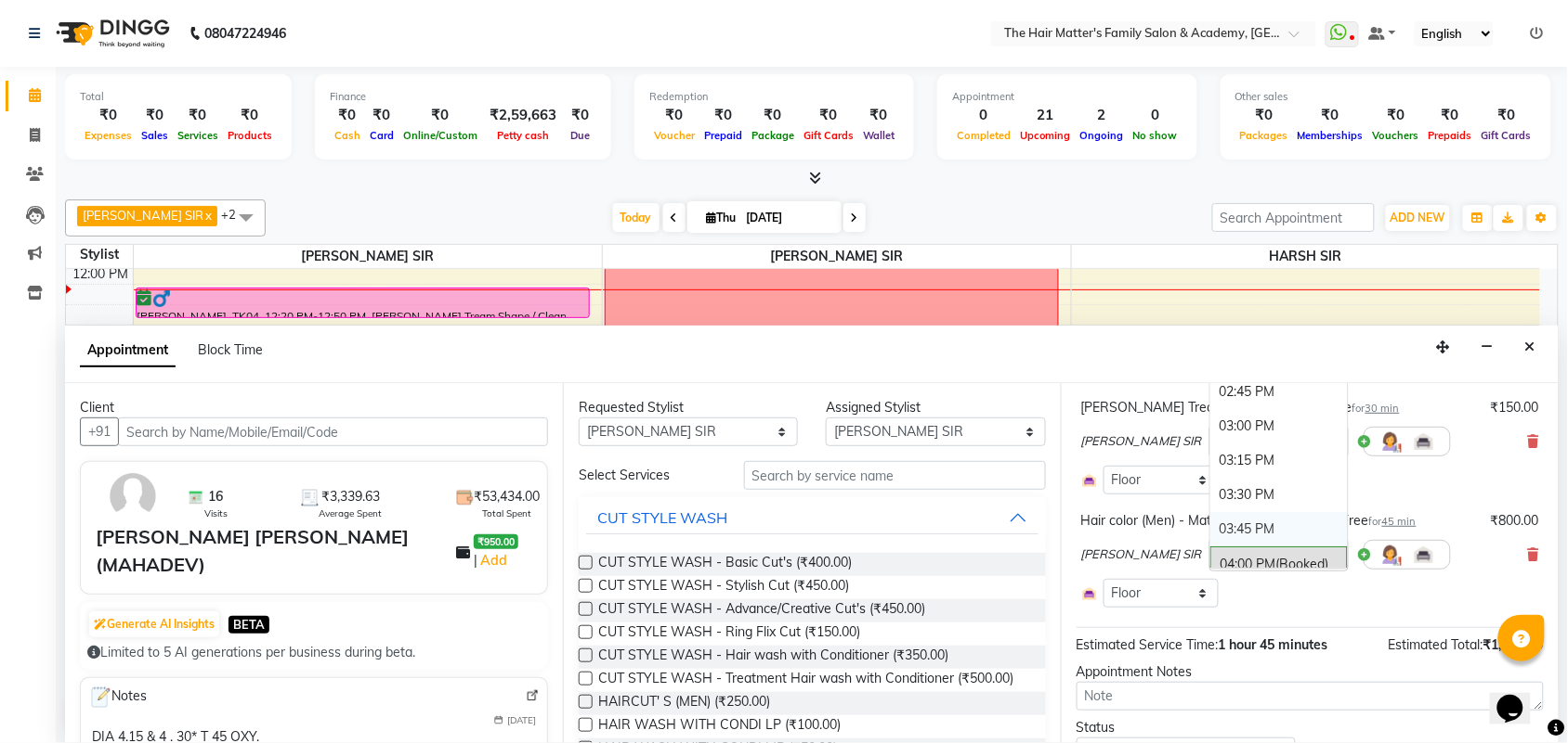
scroll to position [313, 0]
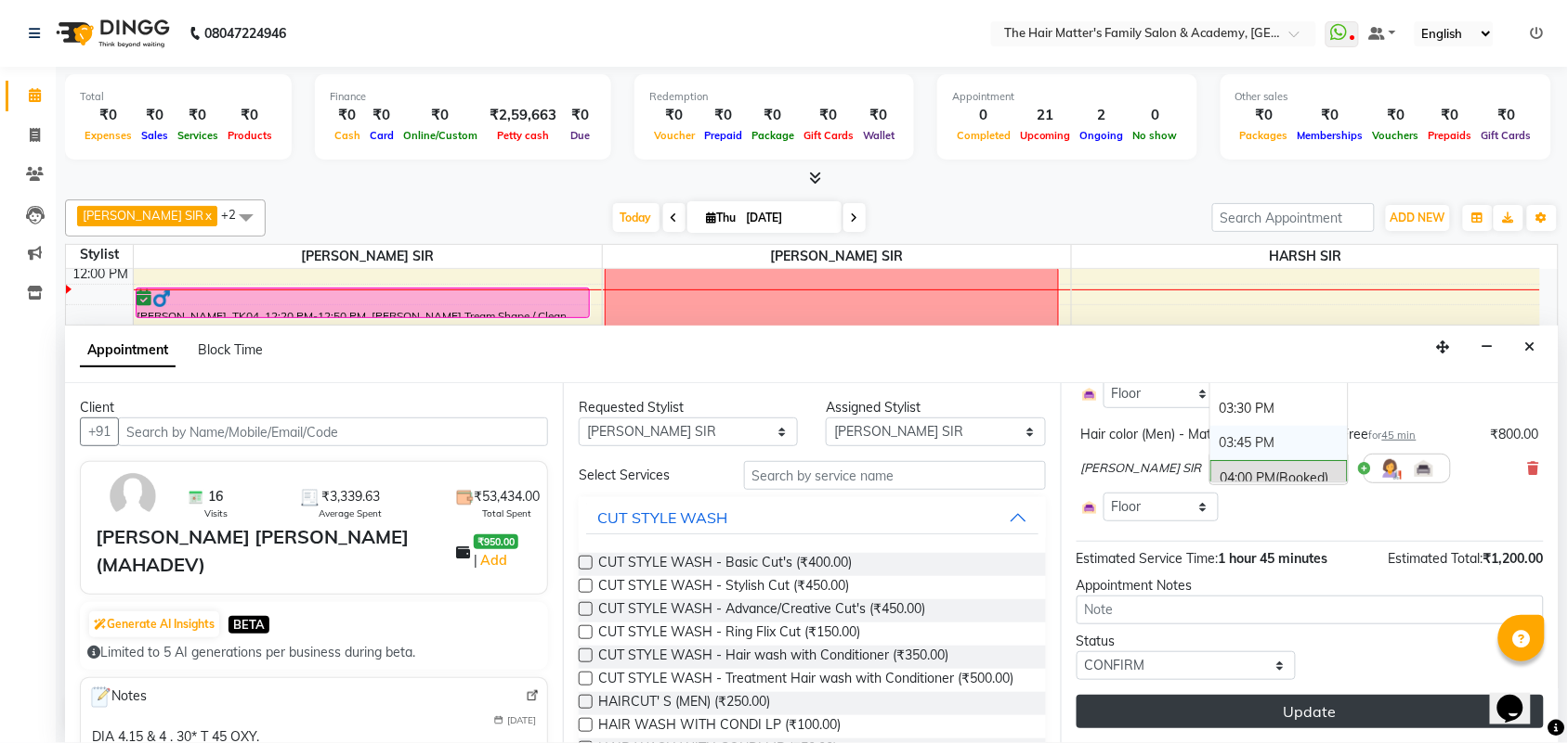
click at [1330, 707] on button "Update" at bounding box center [1310, 712] width 468 height 34
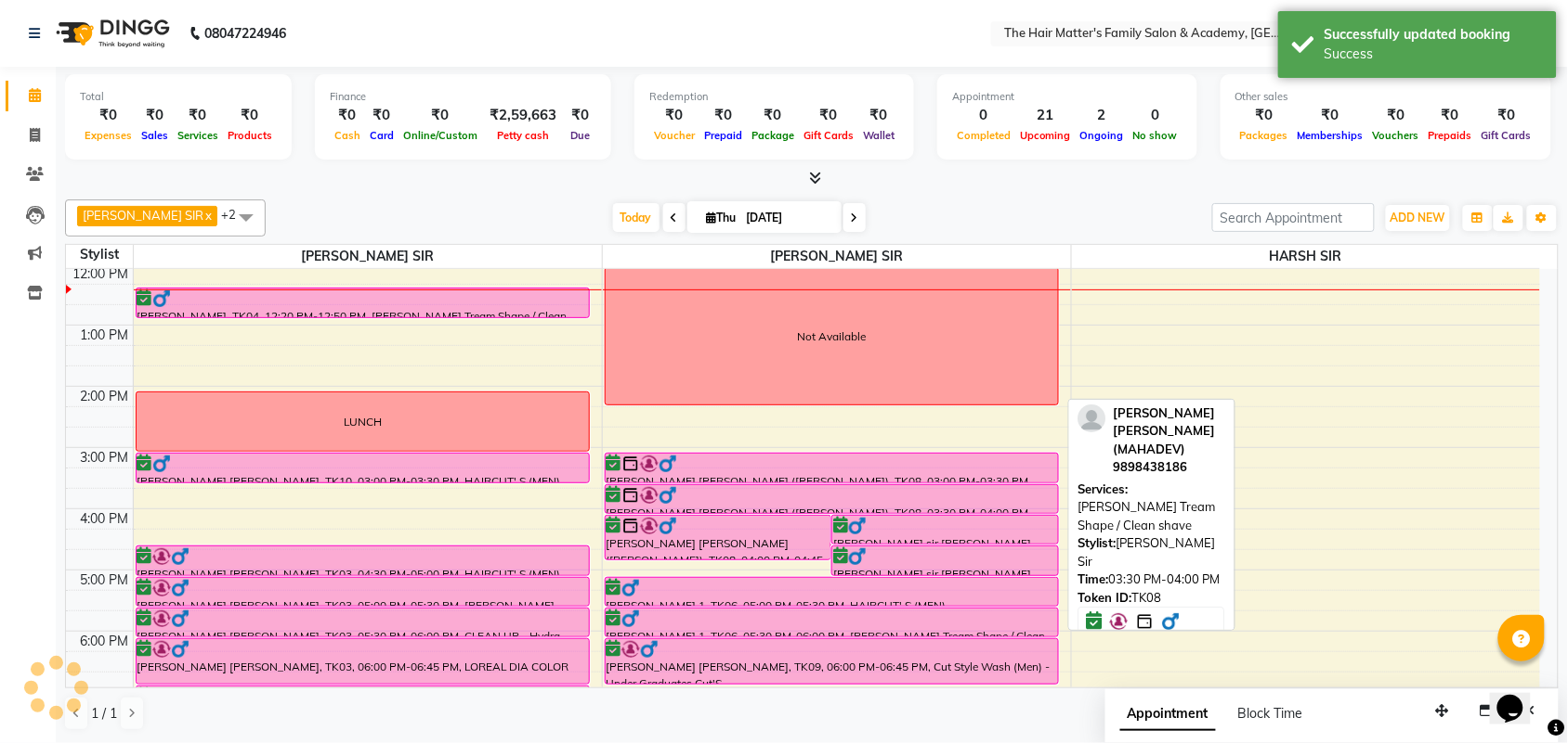
scroll to position [0, 0]
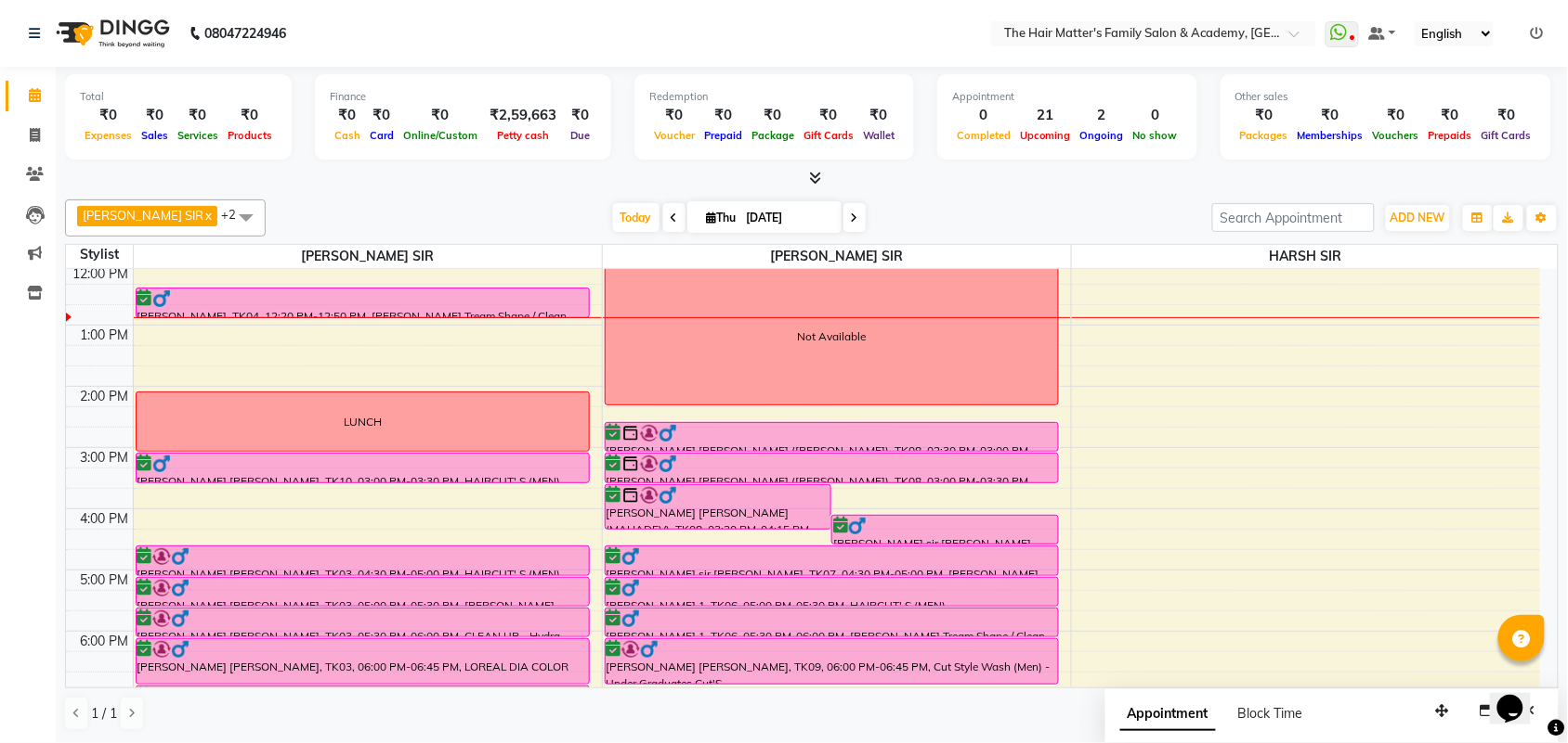
click at [619, 15] on nav "08047224946 Select Location × The Hair Matter's Family Salon & Academy, [GEOGRA…" at bounding box center [784, 34] width 1568 height 67
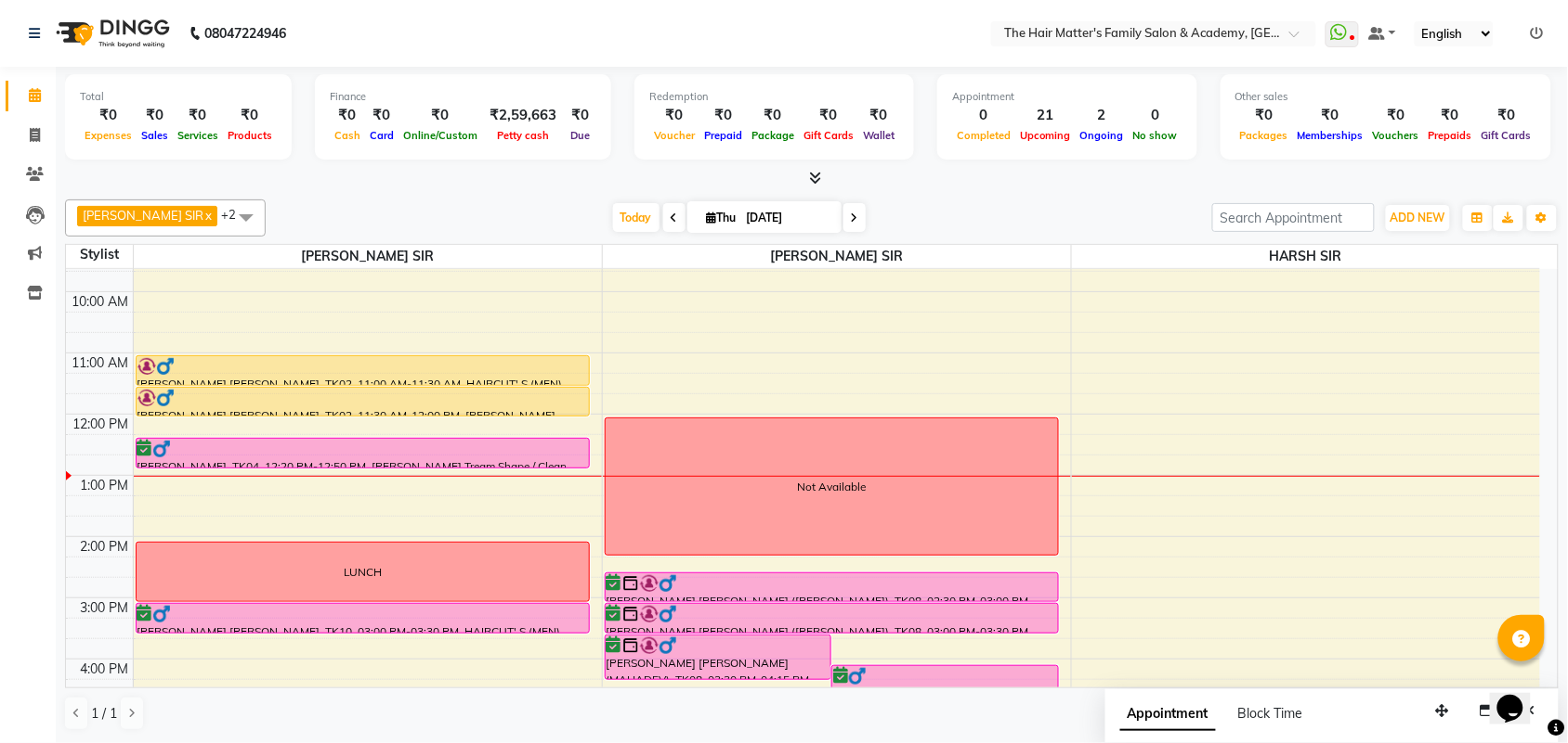
scroll to position [158, 0]
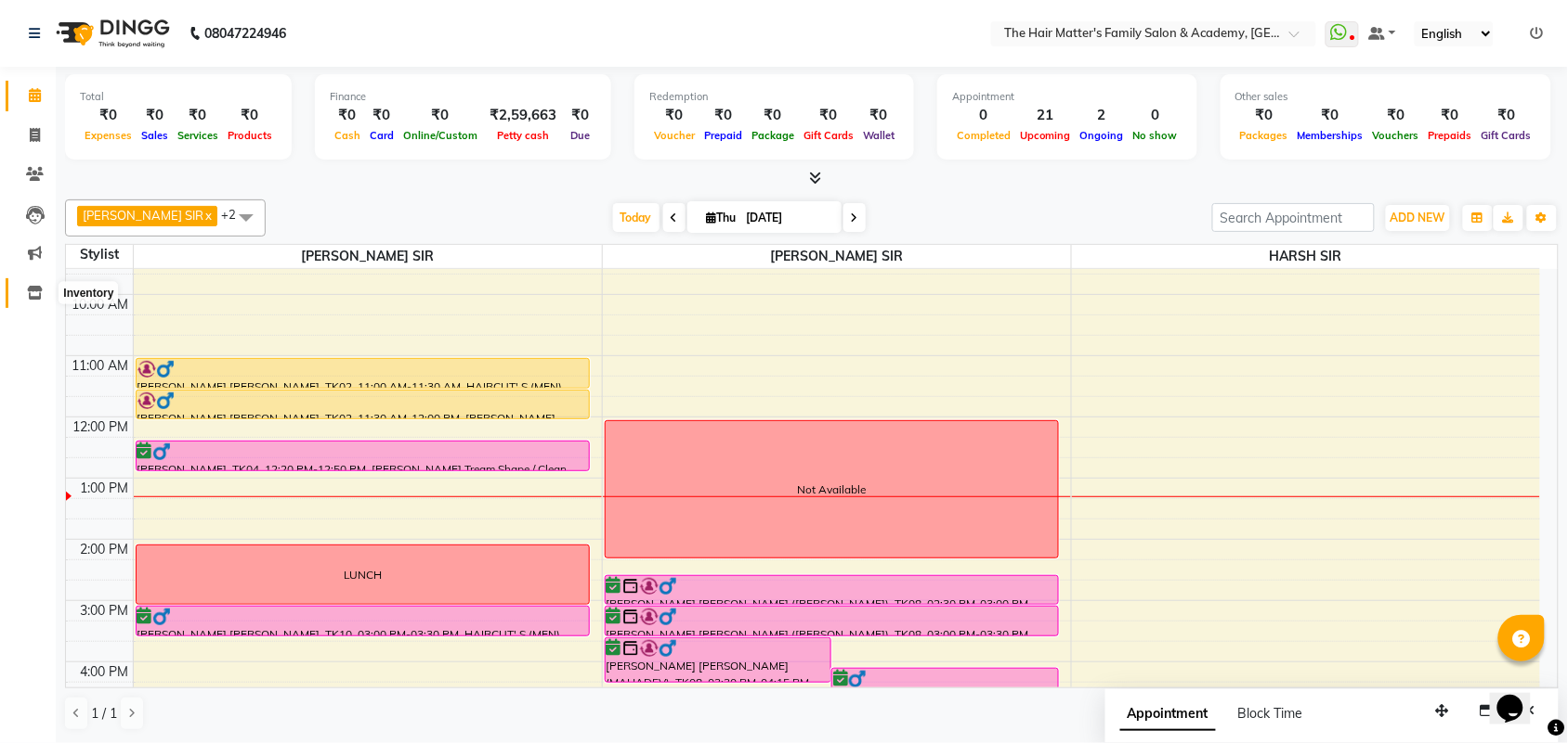
click at [22, 299] on span at bounding box center [35, 294] width 33 height 22
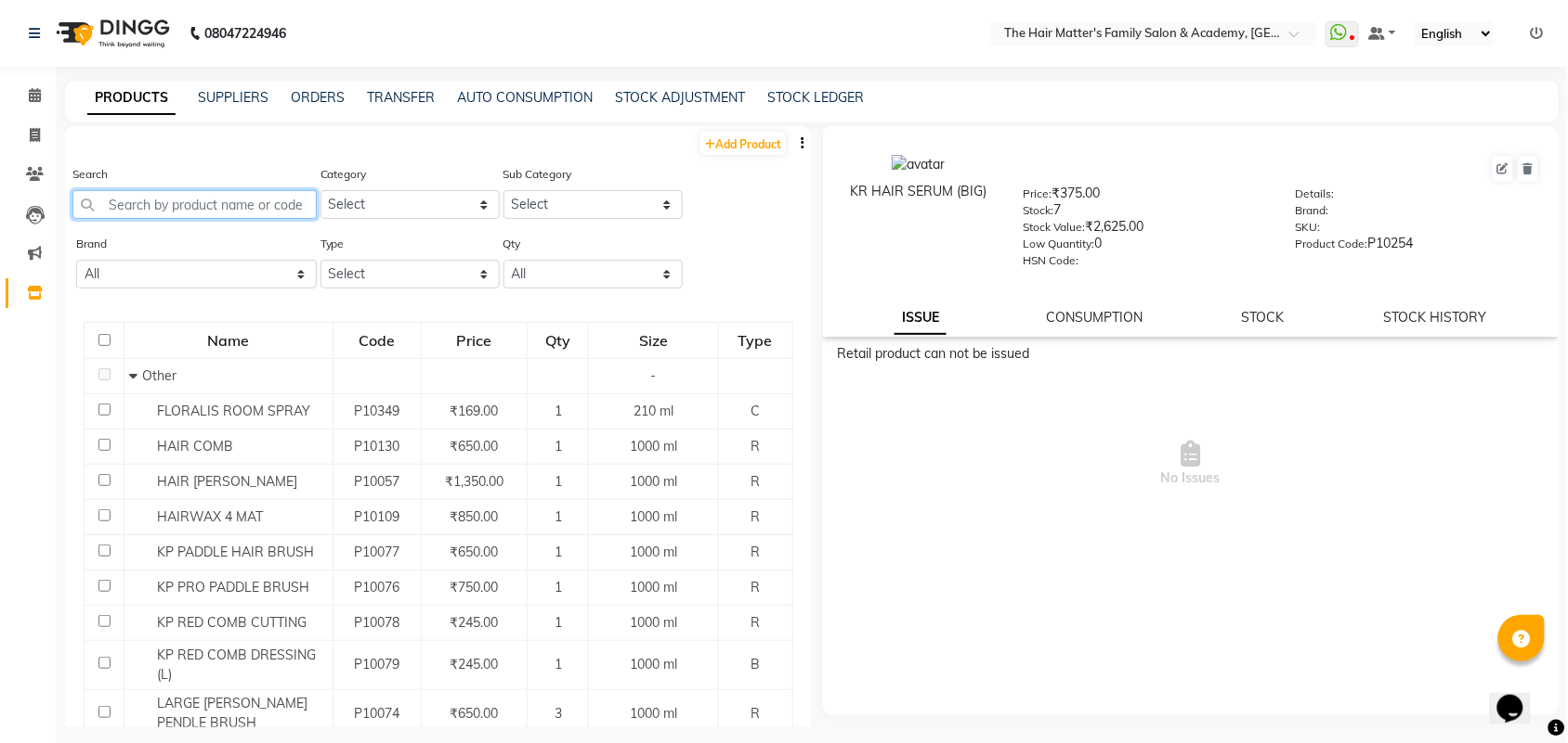
click at [248, 213] on input "text" at bounding box center [194, 205] width 244 height 29
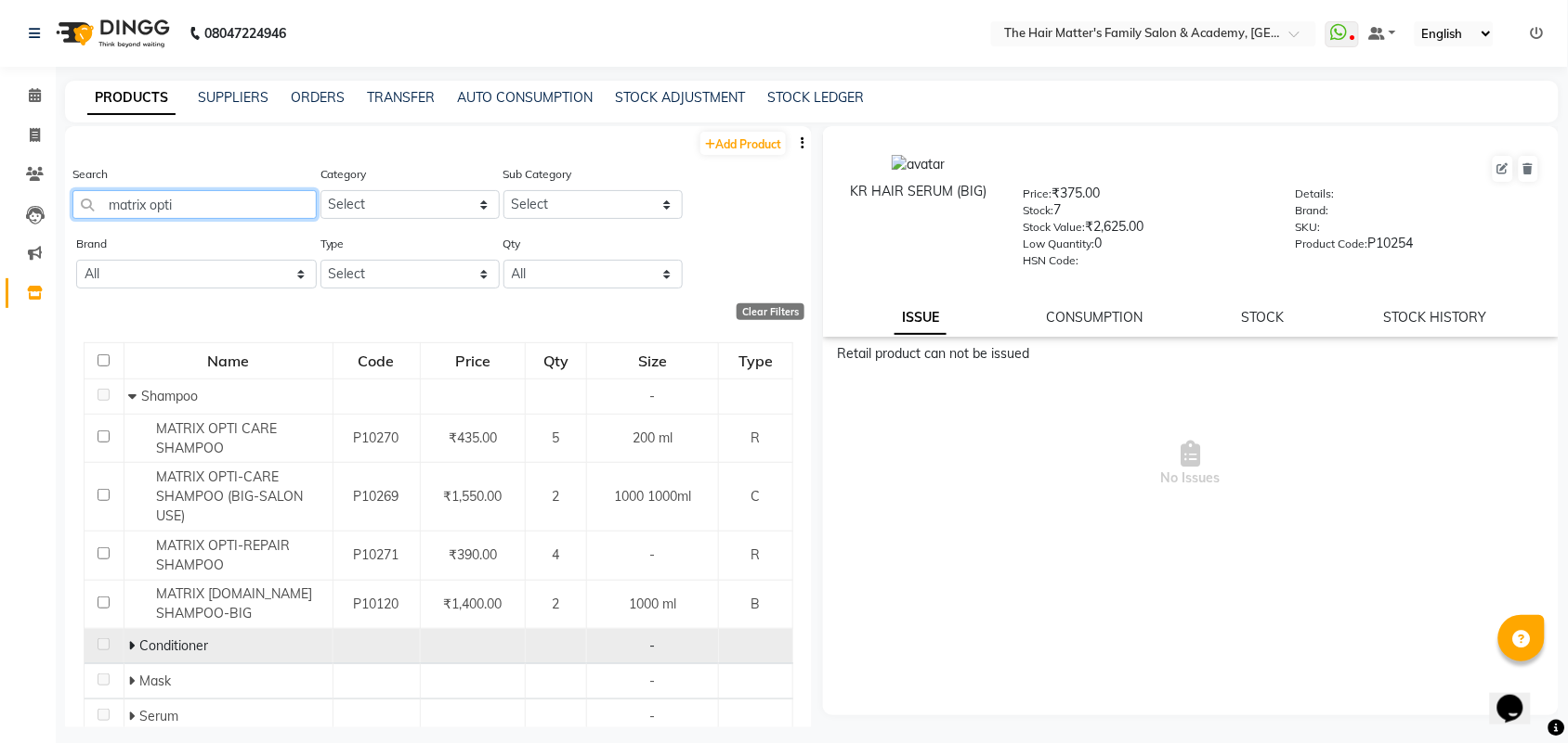
type input "matrix opti"
click at [134, 648] on span at bounding box center [133, 645] width 11 height 17
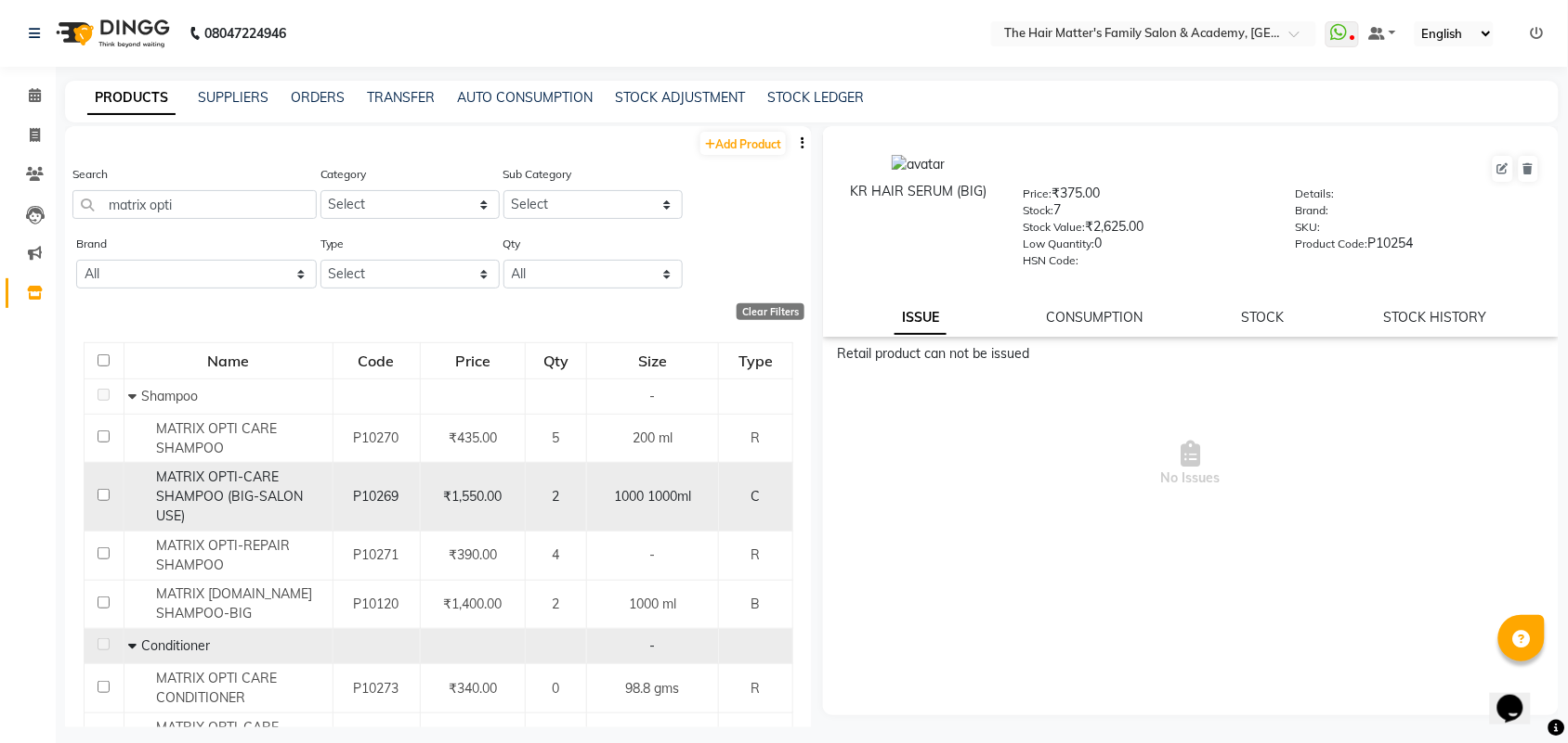
scroll to position [295, 0]
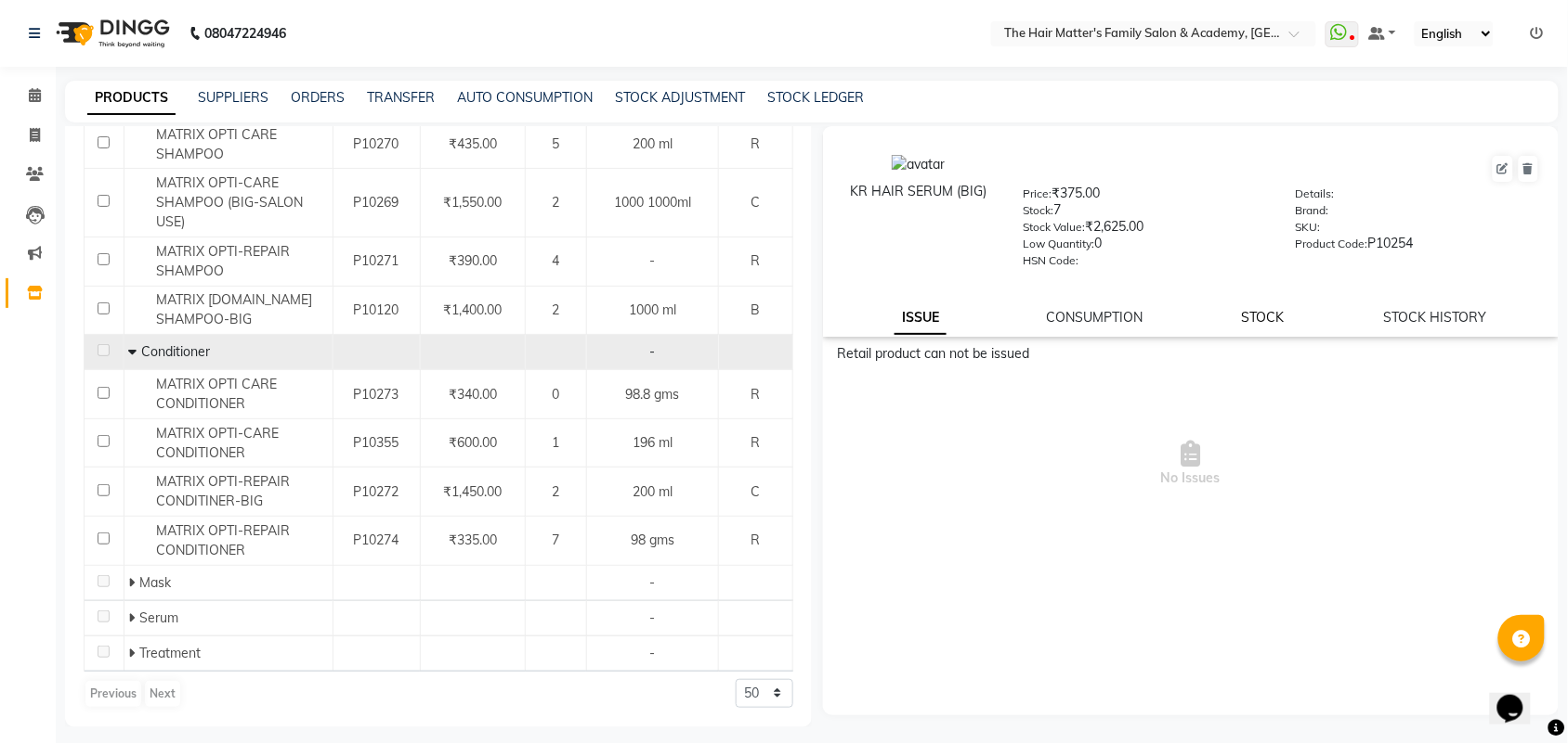
click at [1261, 318] on link "STOCK" at bounding box center [1263, 317] width 43 height 17
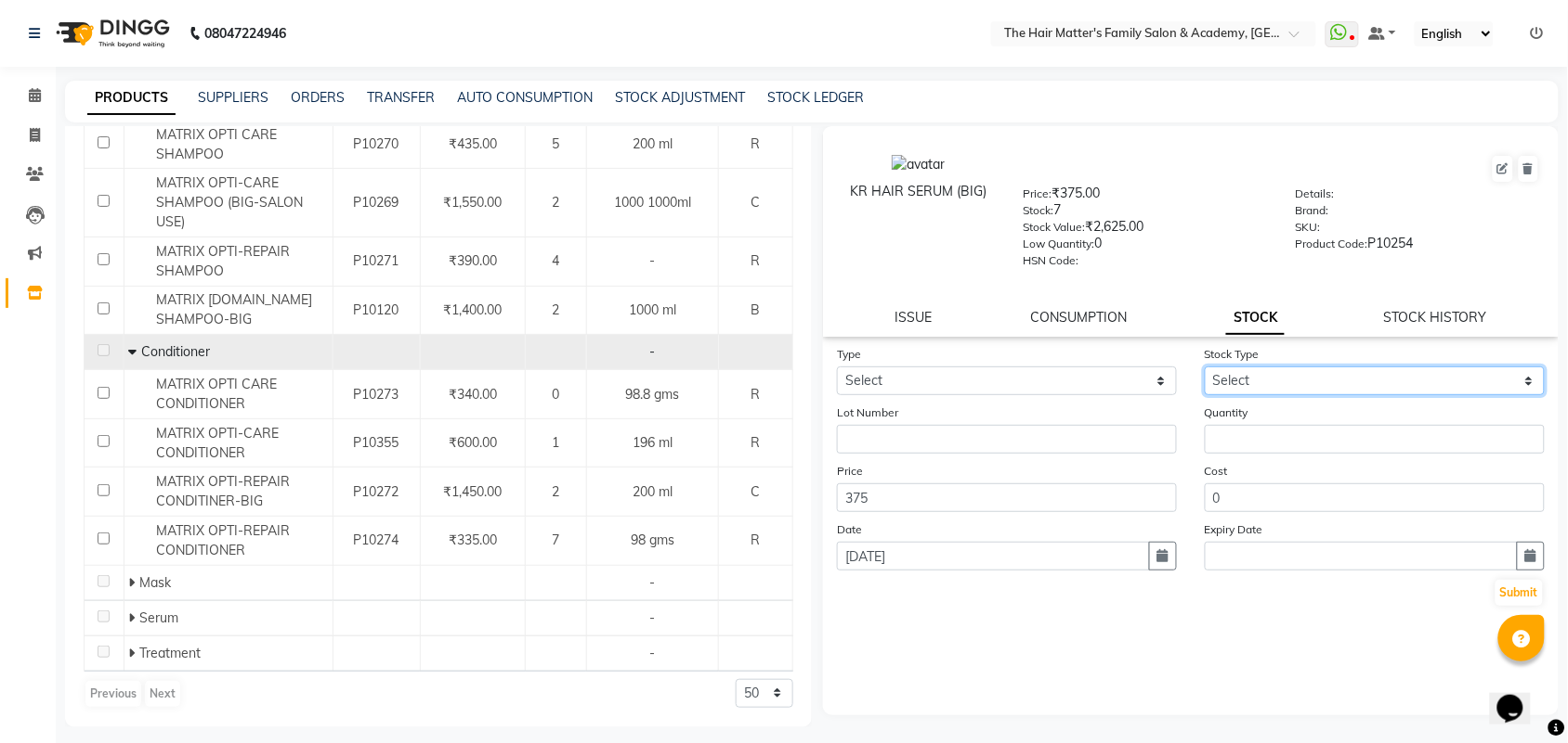
click at [1233, 385] on select "Select" at bounding box center [1374, 380] width 340 height 29
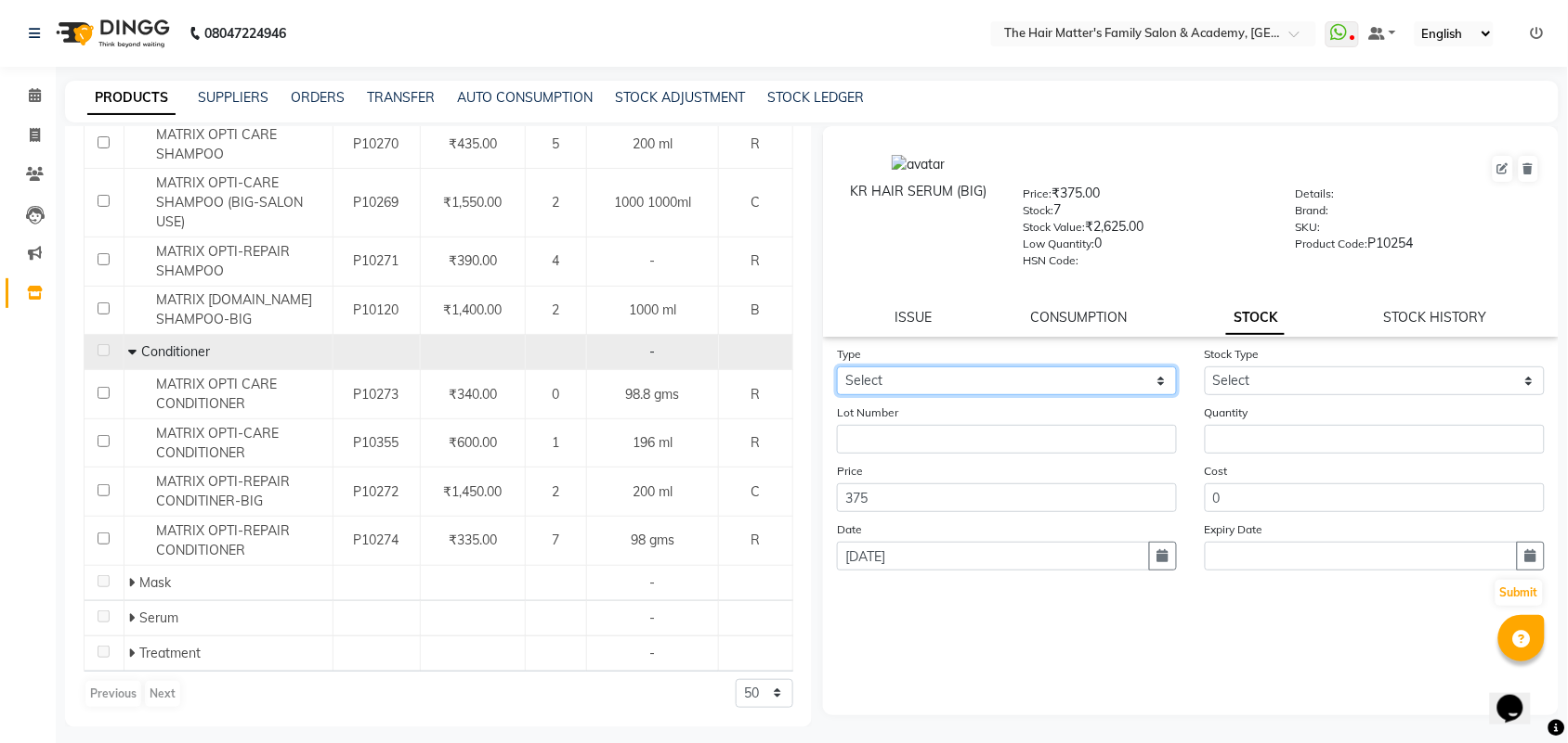
drag, startPoint x: 1042, startPoint y: 368, endPoint x: 1042, endPoint y: 380, distance: 12.0
click at [1042, 368] on select "Select In Out" at bounding box center [1006, 380] width 340 height 29
select select "in"
click at [836, 367] on select "Select In Out" at bounding box center [1006, 380] width 340 height 29
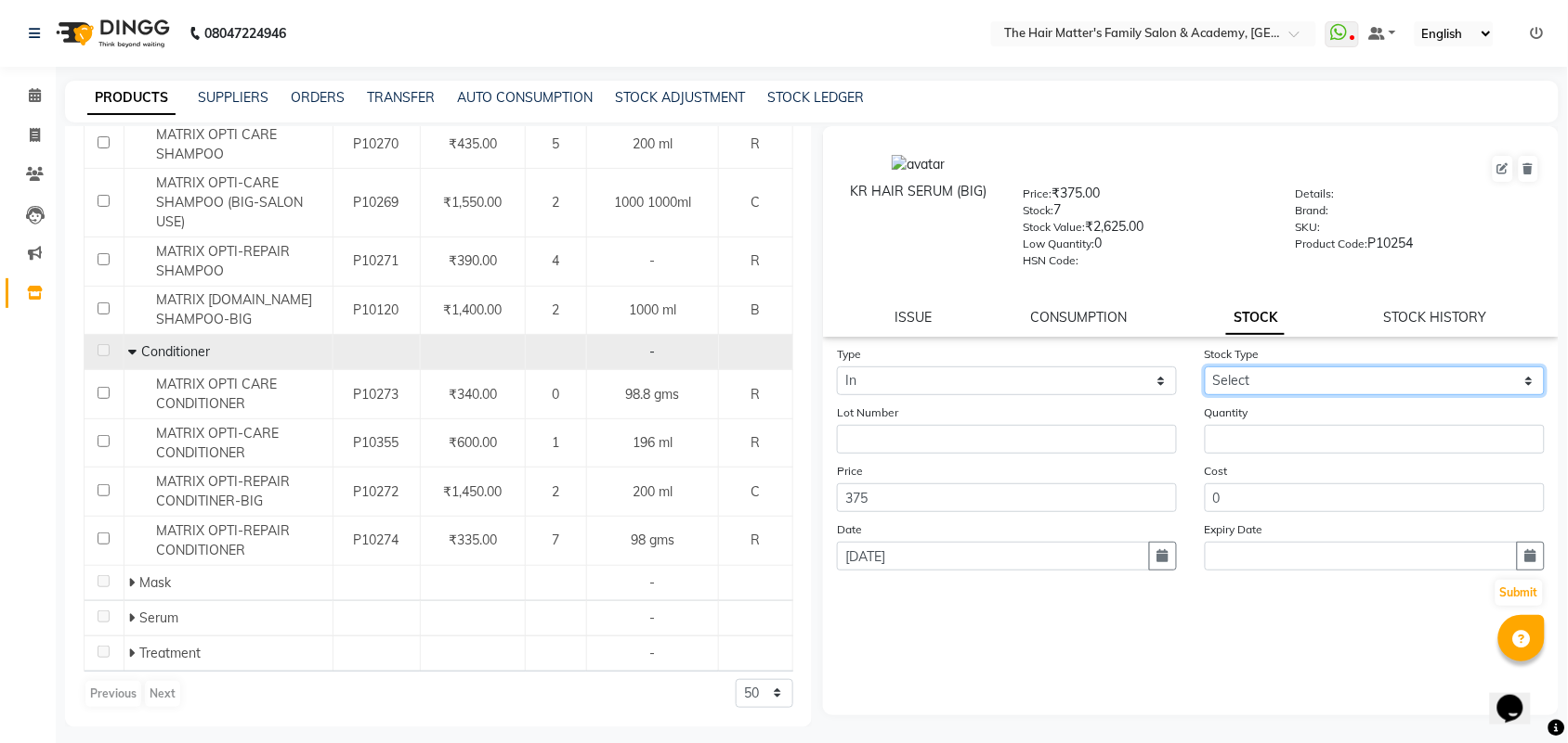
click at [1254, 381] on select "Select New Stock Adjustment Return Other" at bounding box center [1374, 380] width 340 height 29
select select "adjustment"
click at [1204, 367] on select "Select New Stock Adjustment Return Other" at bounding box center [1374, 380] width 340 height 29
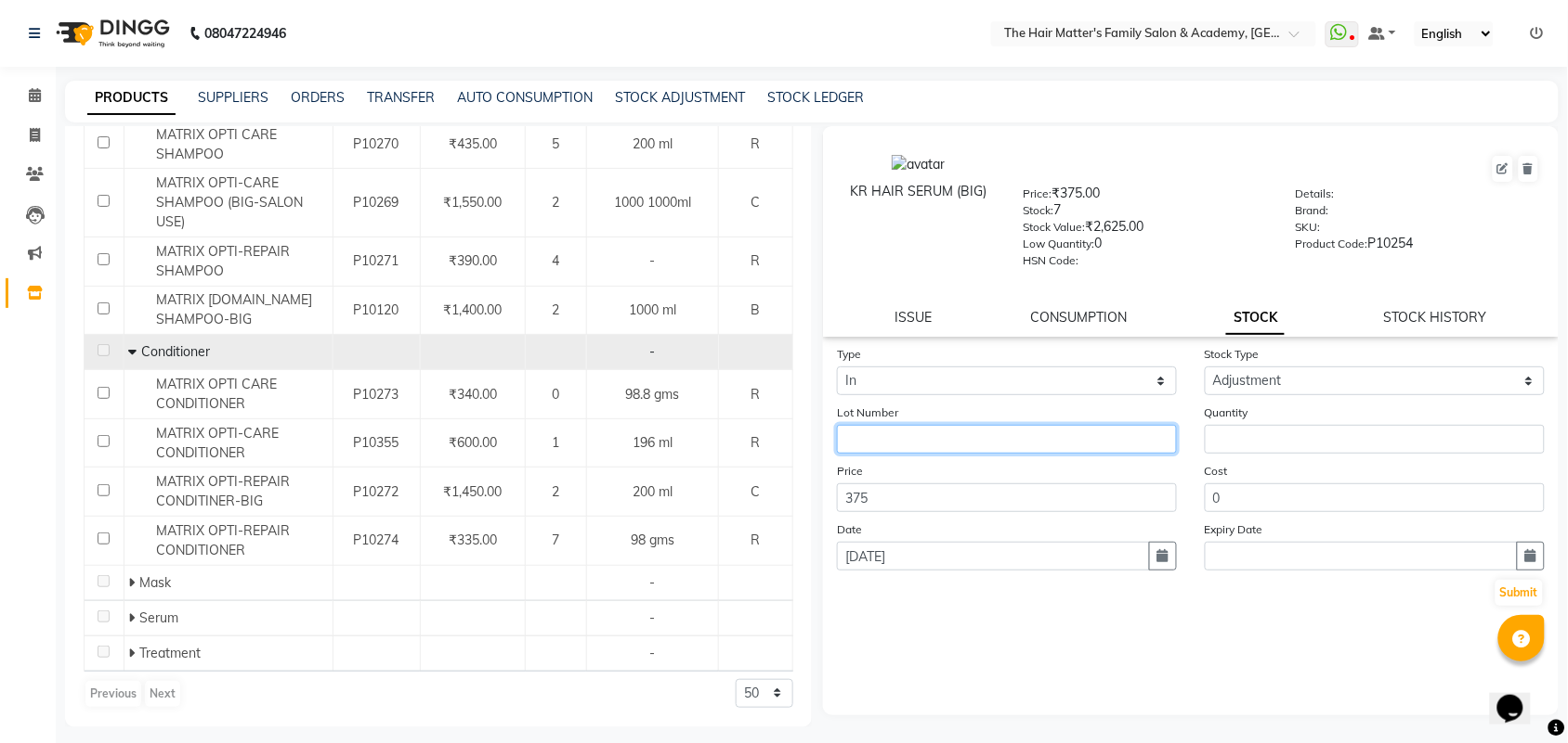
drag, startPoint x: 1073, startPoint y: 435, endPoint x: 1088, endPoint y: 435, distance: 15.0
click at [1075, 435] on input "text" at bounding box center [1006, 439] width 340 height 29
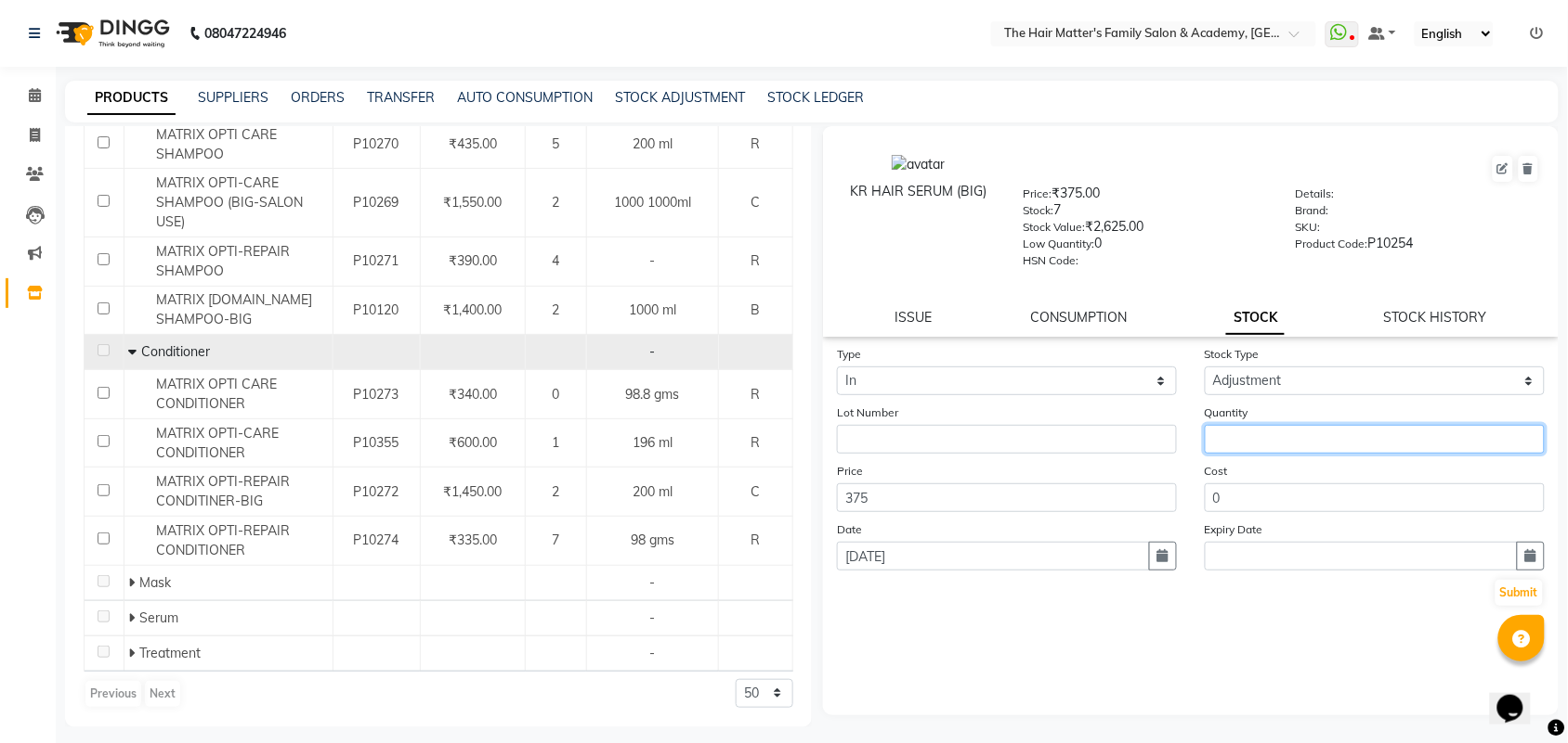
click at [1317, 437] on input "number" at bounding box center [1374, 439] width 340 height 29
type input "1"
click at [1306, 432] on input "1" at bounding box center [1374, 439] width 340 height 29
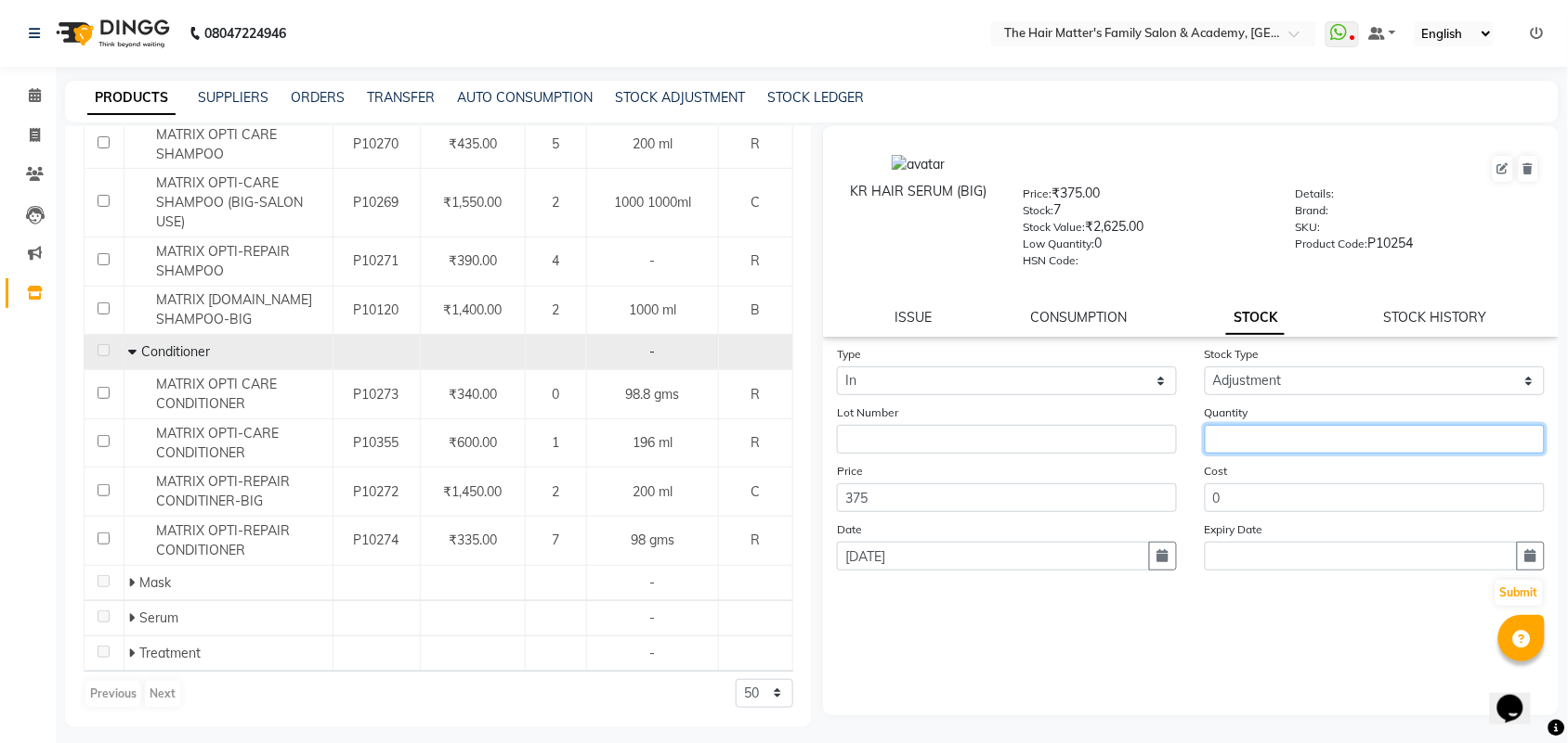
click at [1306, 432] on input "number" at bounding box center [1374, 439] width 340 height 29
click at [1377, 309] on div "ISSUE CONSUMPTION STOCK STOCK HISTORY" at bounding box center [1190, 318] width 691 height 20
click at [1390, 312] on link "STOCK HISTORY" at bounding box center [1436, 317] width 103 height 17
select select "all"
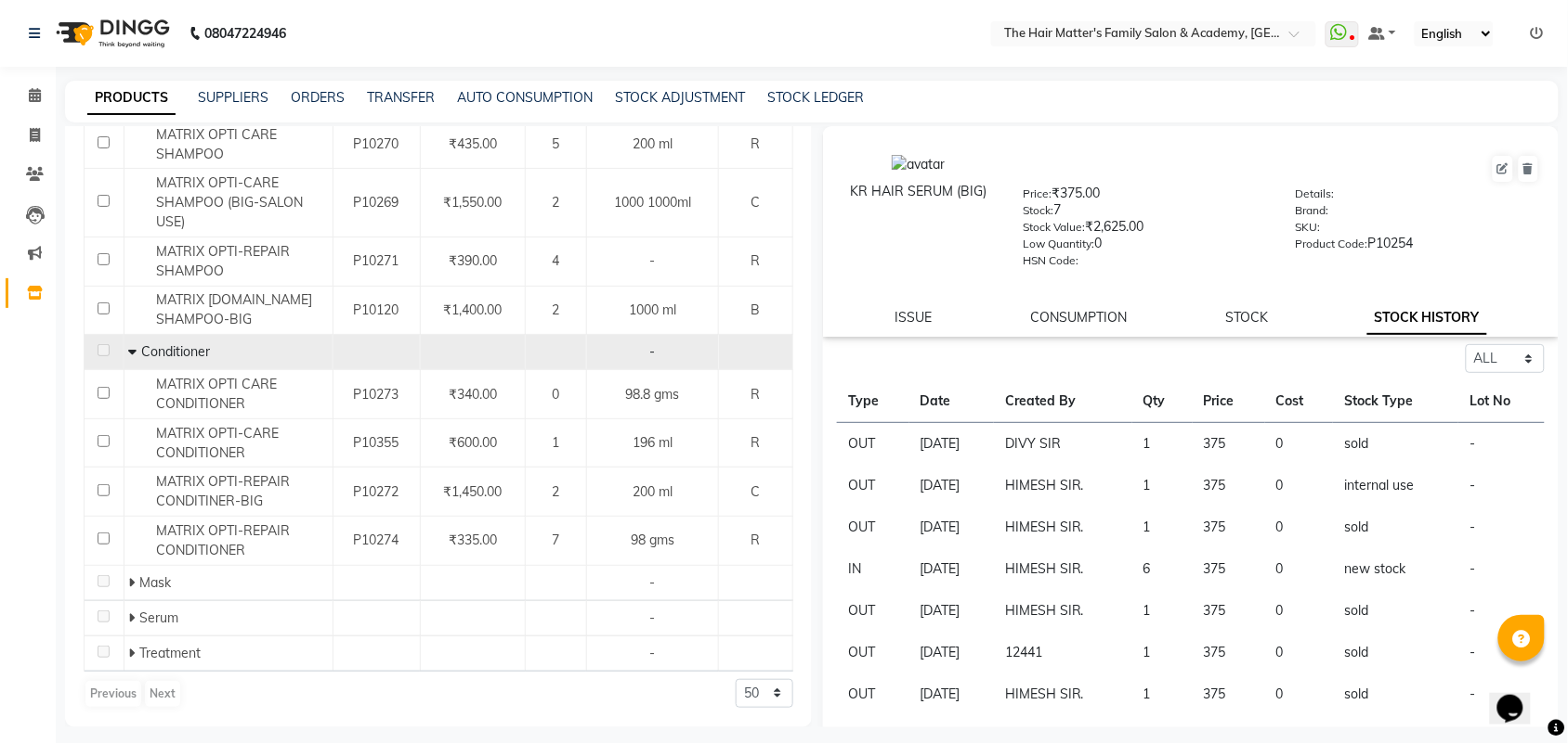
click at [994, 444] on td "[DATE]" at bounding box center [951, 444] width 84 height 42
click at [1032, 449] on td "DIVY SIR" at bounding box center [1063, 444] width 138 height 42
click at [1041, 449] on td "DIVY SIR" at bounding box center [1063, 444] width 138 height 42
click at [1048, 447] on td "DIVY SIR" at bounding box center [1063, 444] width 138 height 42
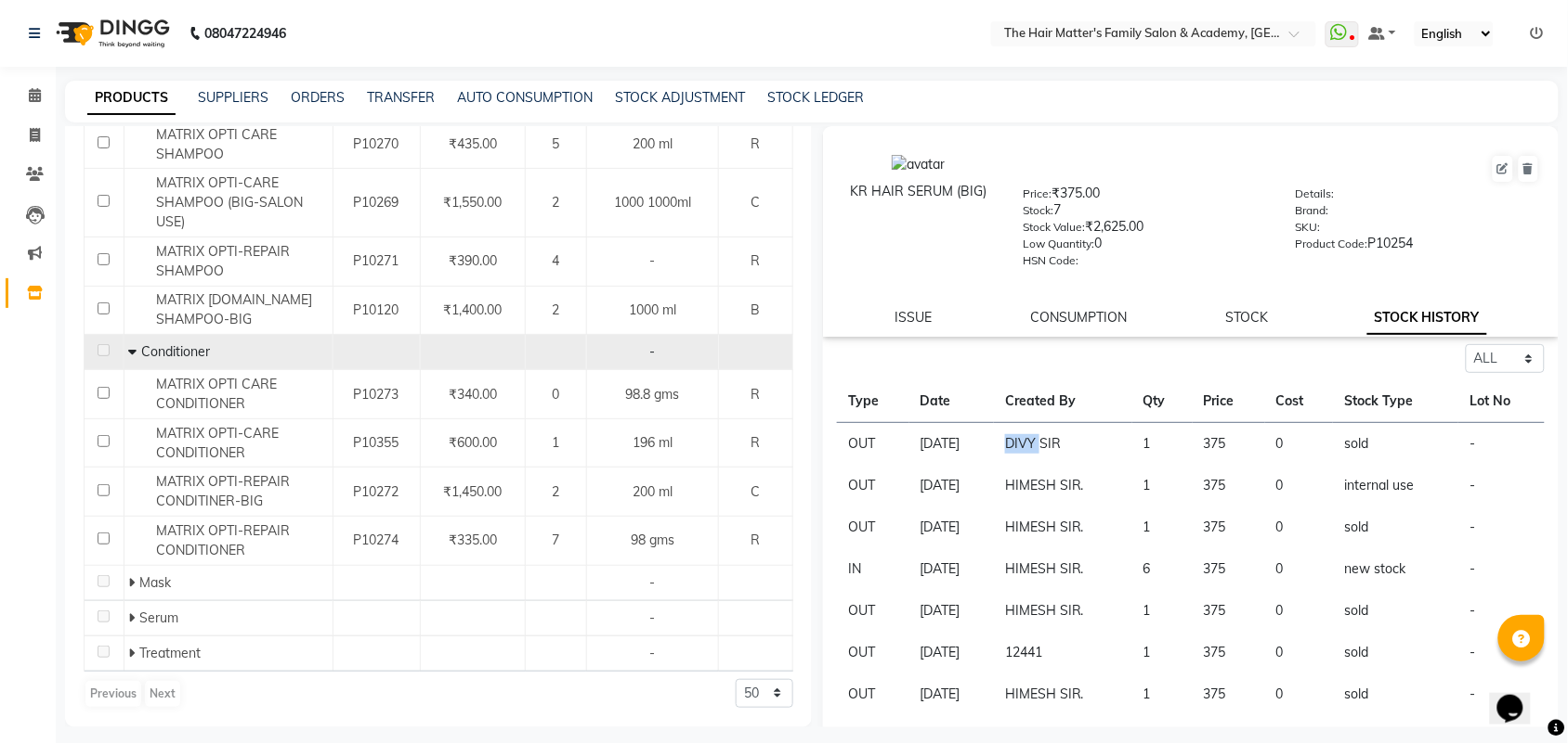
click at [1048, 447] on td "DIVY SIR" at bounding box center [1063, 444] width 138 height 42
click at [1074, 449] on td "DIVY SIR" at bounding box center [1063, 444] width 138 height 42
click at [1065, 446] on td "DIVY SIR" at bounding box center [1063, 444] width 138 height 42
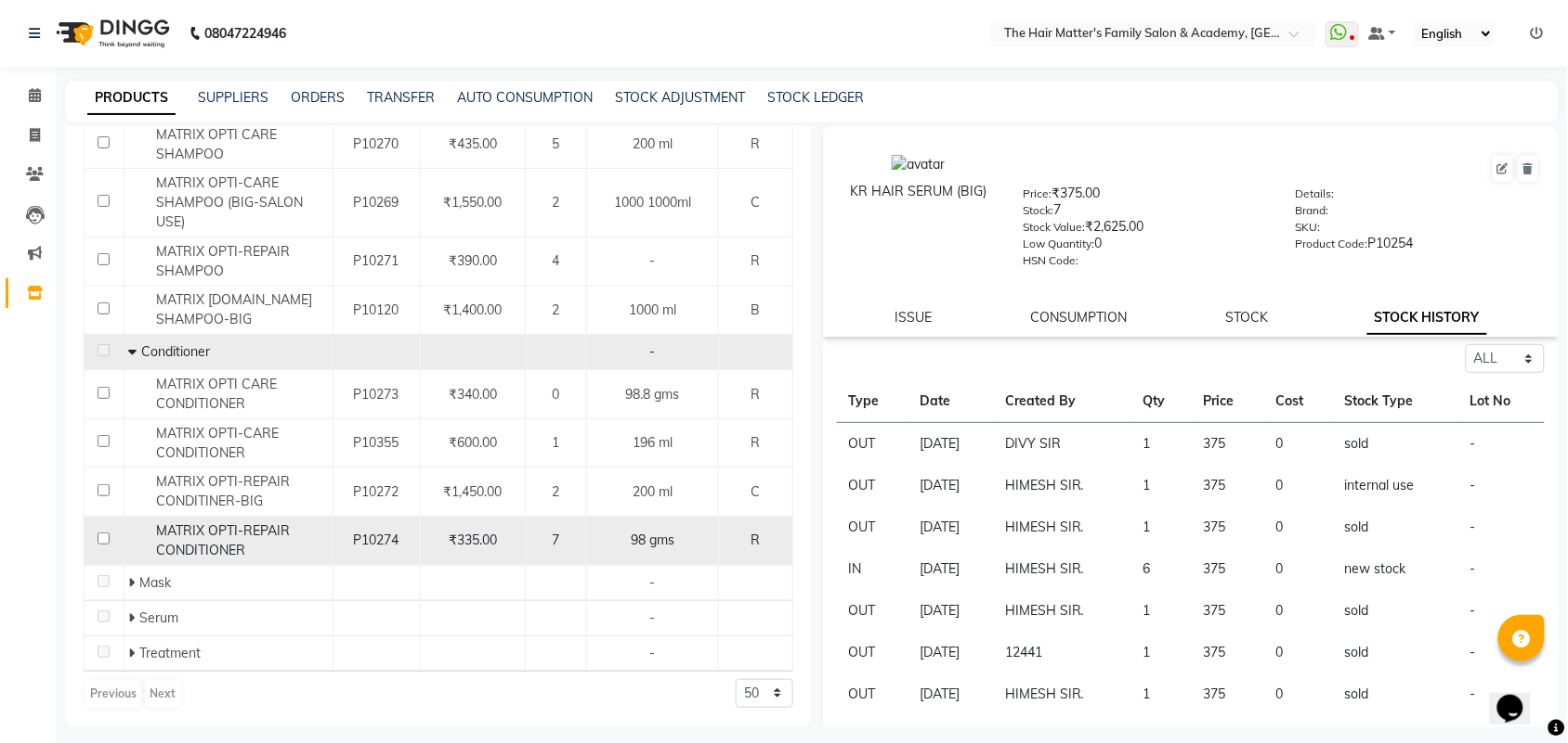
click at [443, 549] on td "₹335.00" at bounding box center [473, 541] width 106 height 49
click at [196, 541] on span "MATRIX OPTI-REPAIR CONDITIONER" at bounding box center [222, 540] width 133 height 37
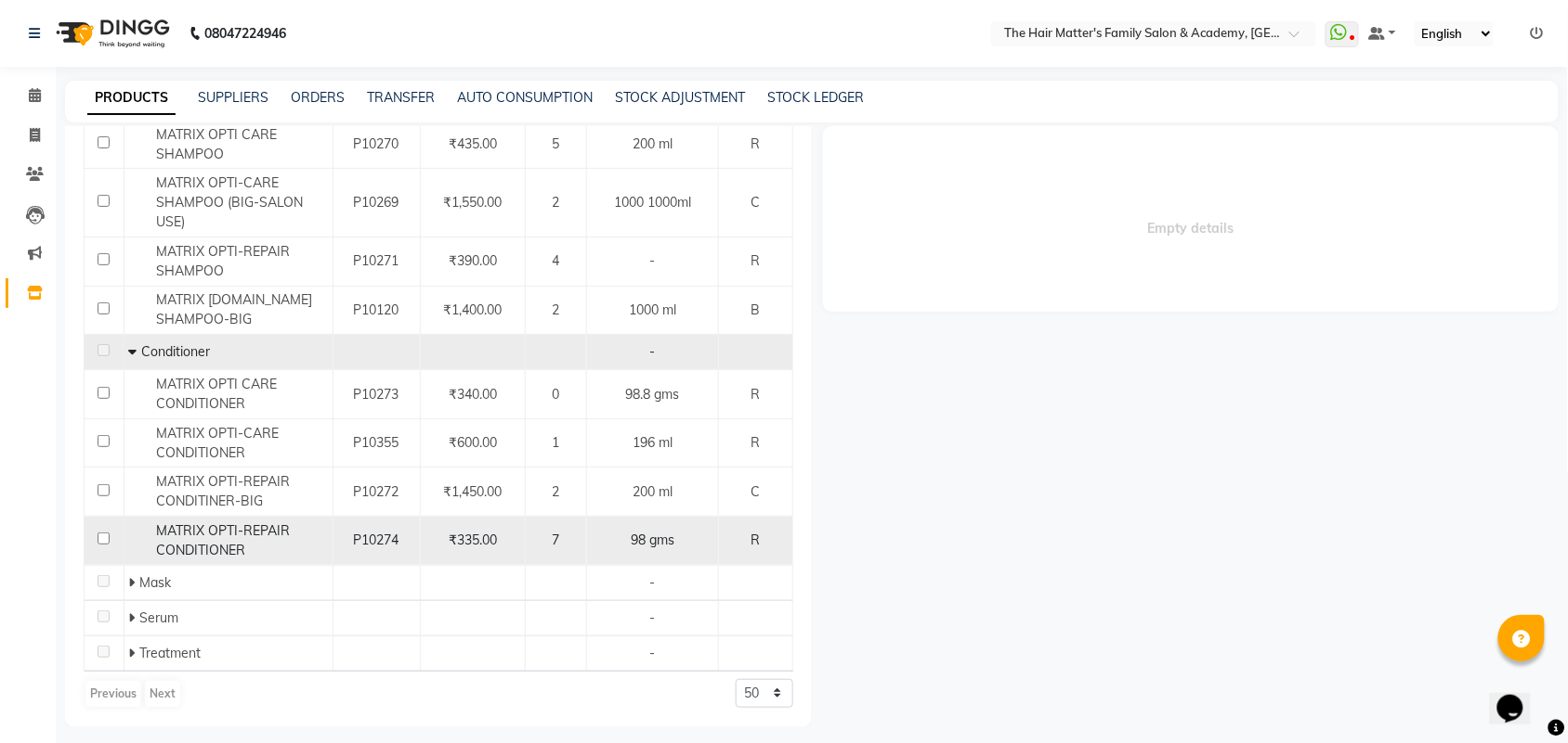
select select "all"
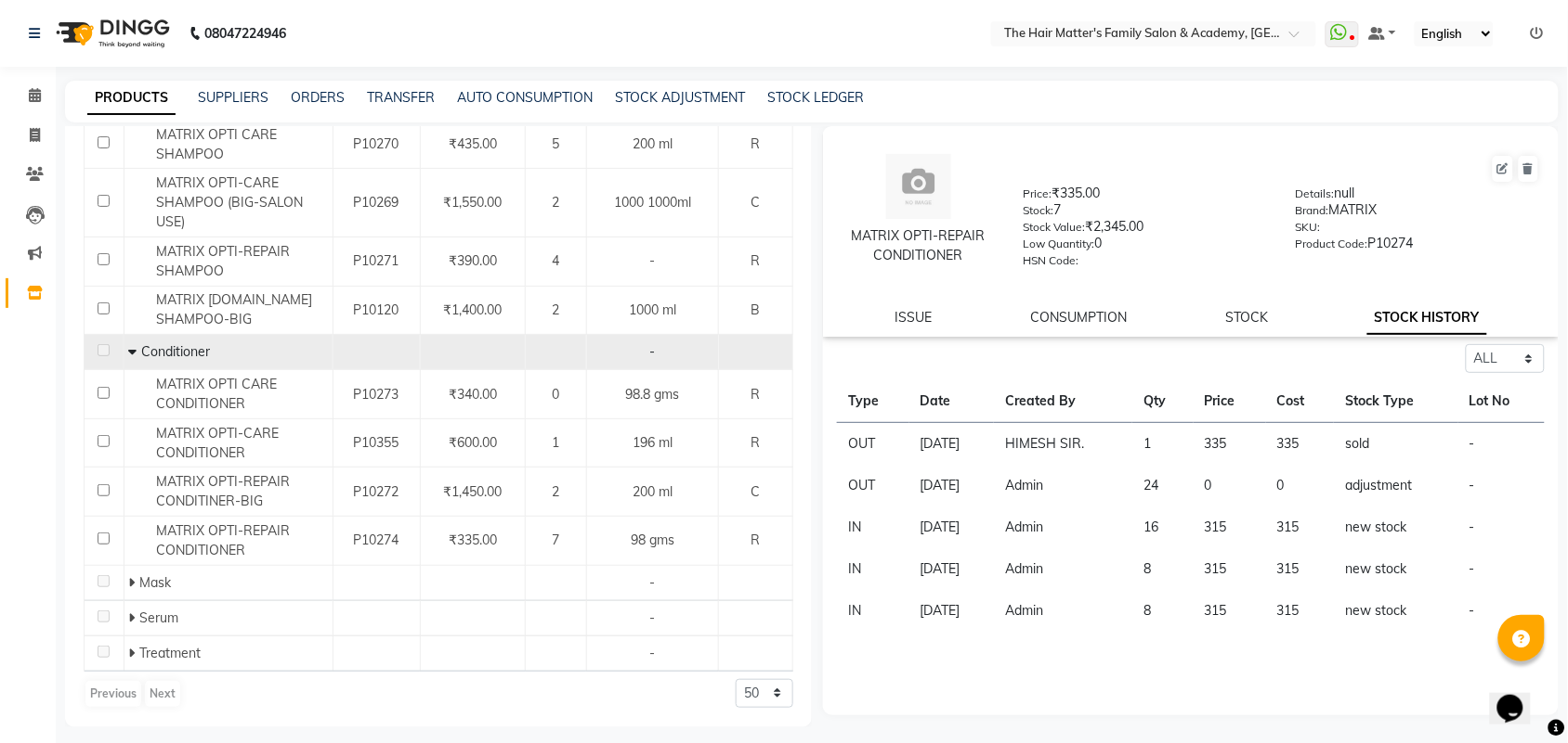
click at [1326, 442] on td "335" at bounding box center [1300, 444] width 69 height 42
click at [1361, 449] on td "sold" at bounding box center [1396, 444] width 125 height 42
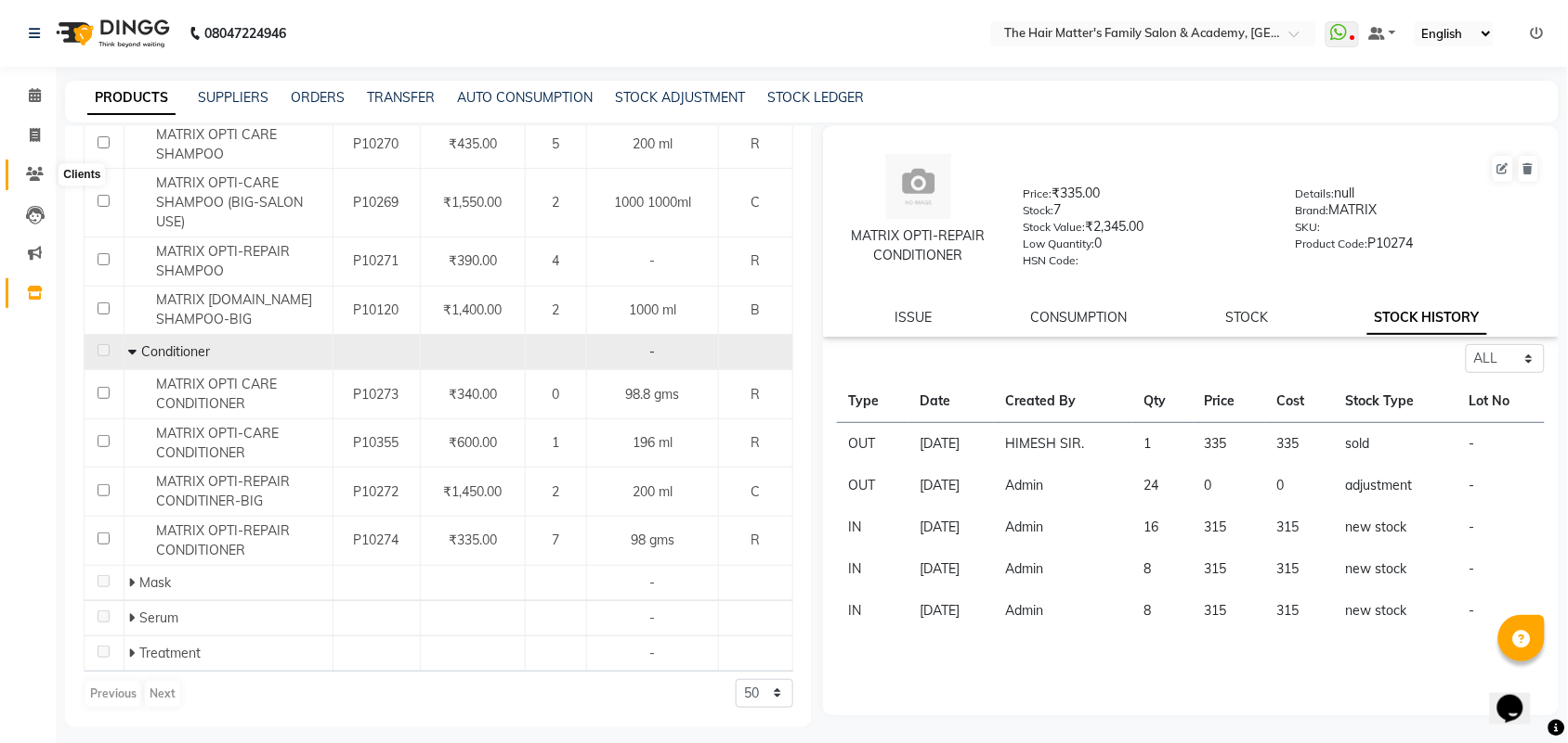
click at [33, 168] on icon at bounding box center [35, 174] width 18 height 14
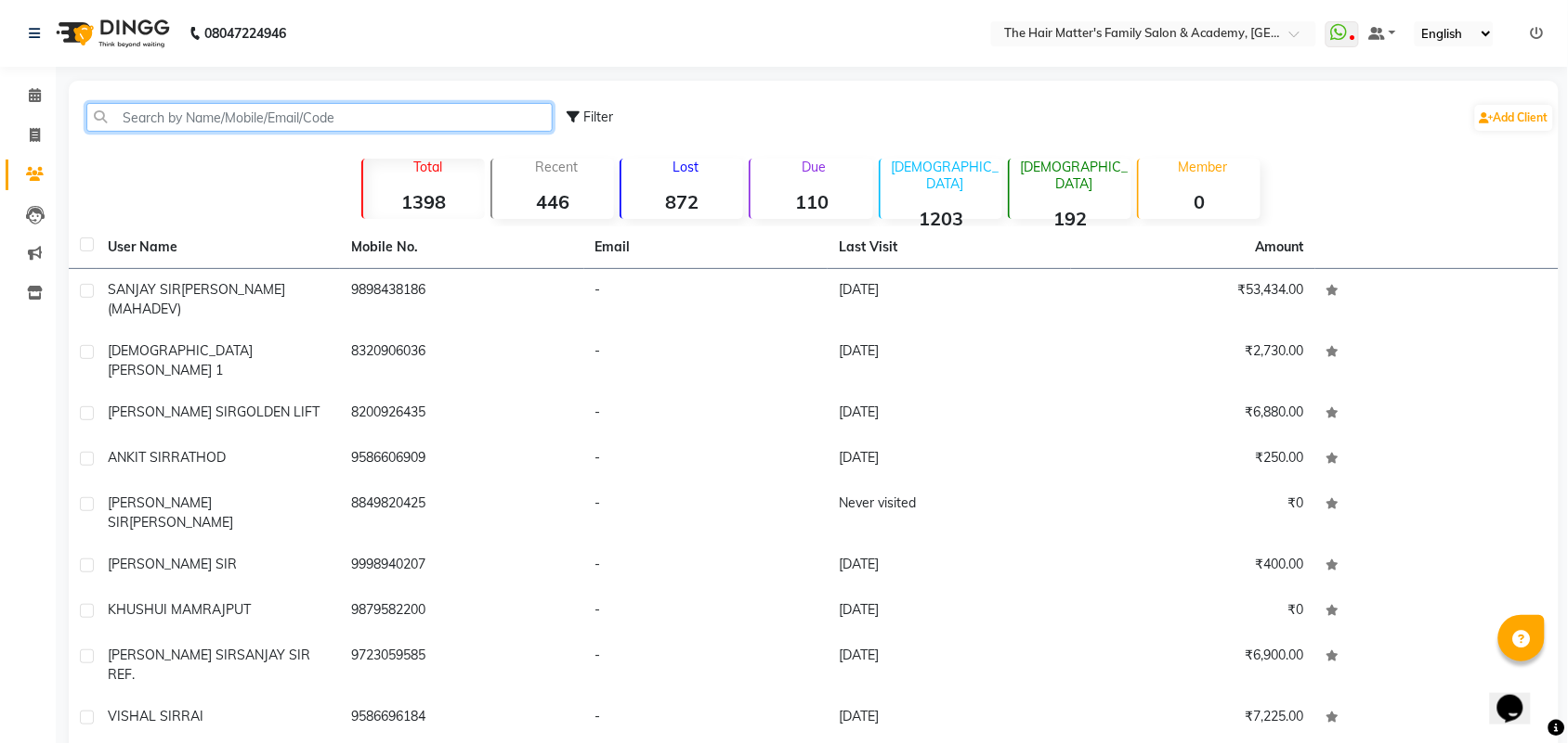
click at [161, 113] on input "text" at bounding box center [319, 117] width 467 height 29
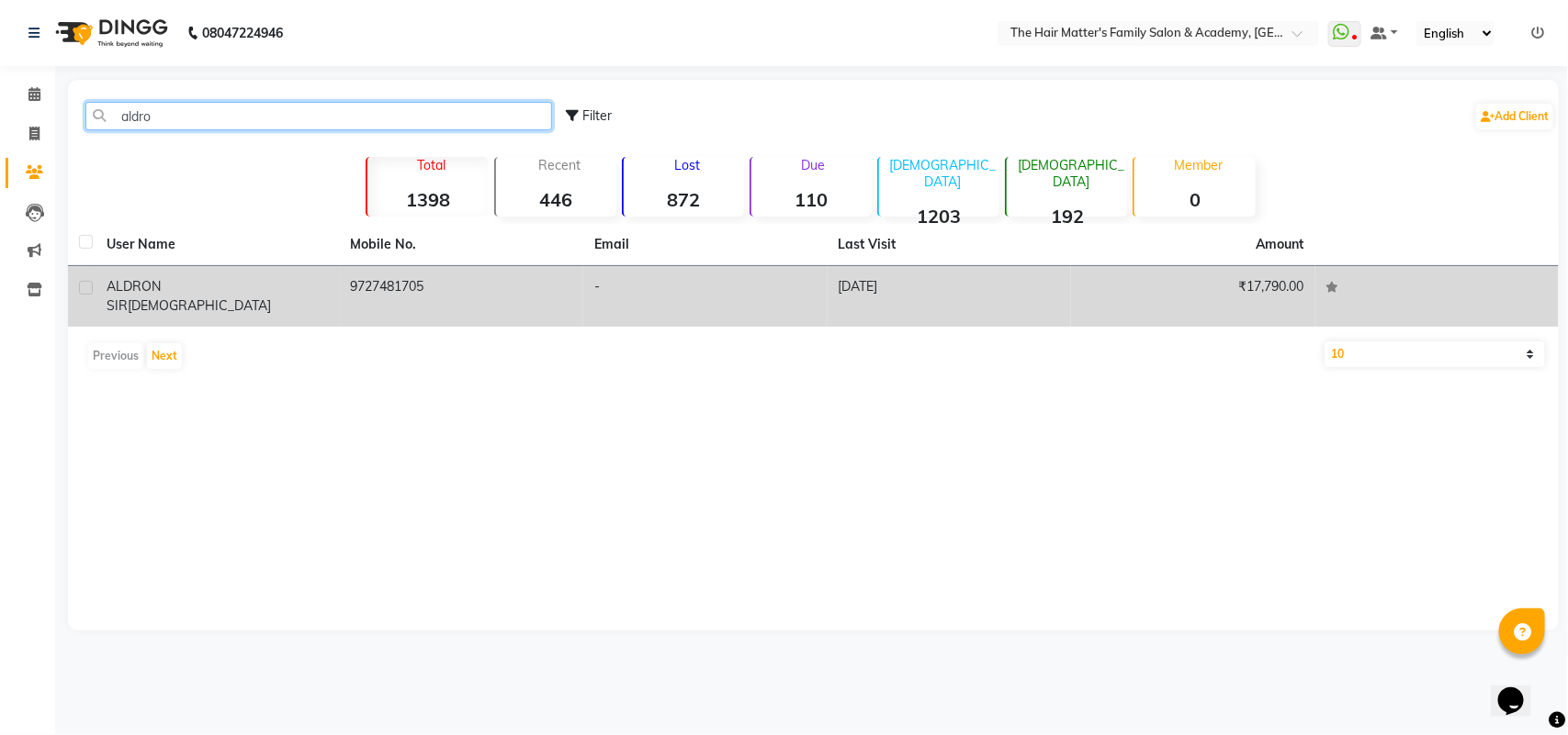
type input "aldro"
click at [185, 297] on span "[DEMOGRAPHIC_DATA]" at bounding box center [199, 305] width 144 height 17
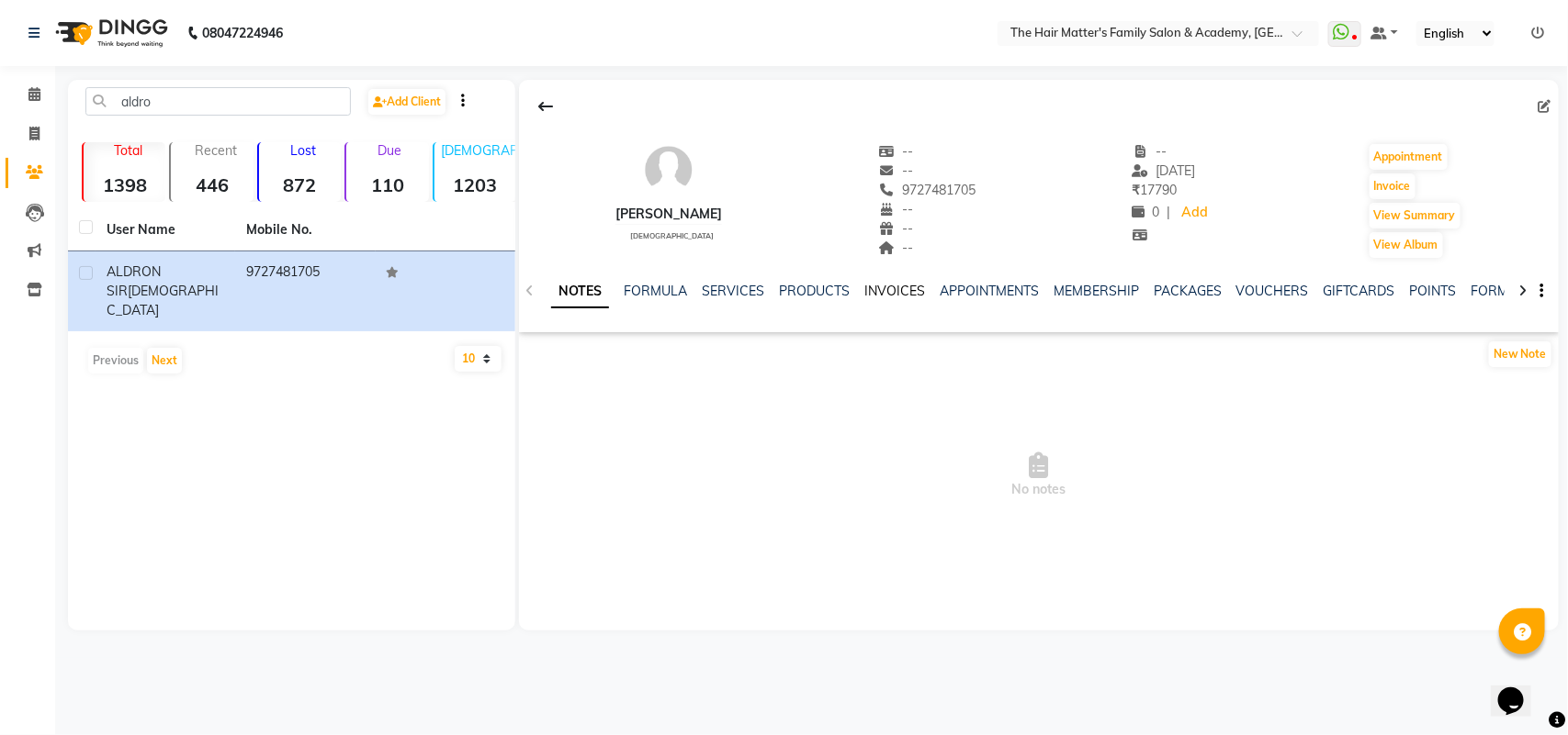
click at [868, 286] on link "INVOICES" at bounding box center [894, 290] width 61 height 17
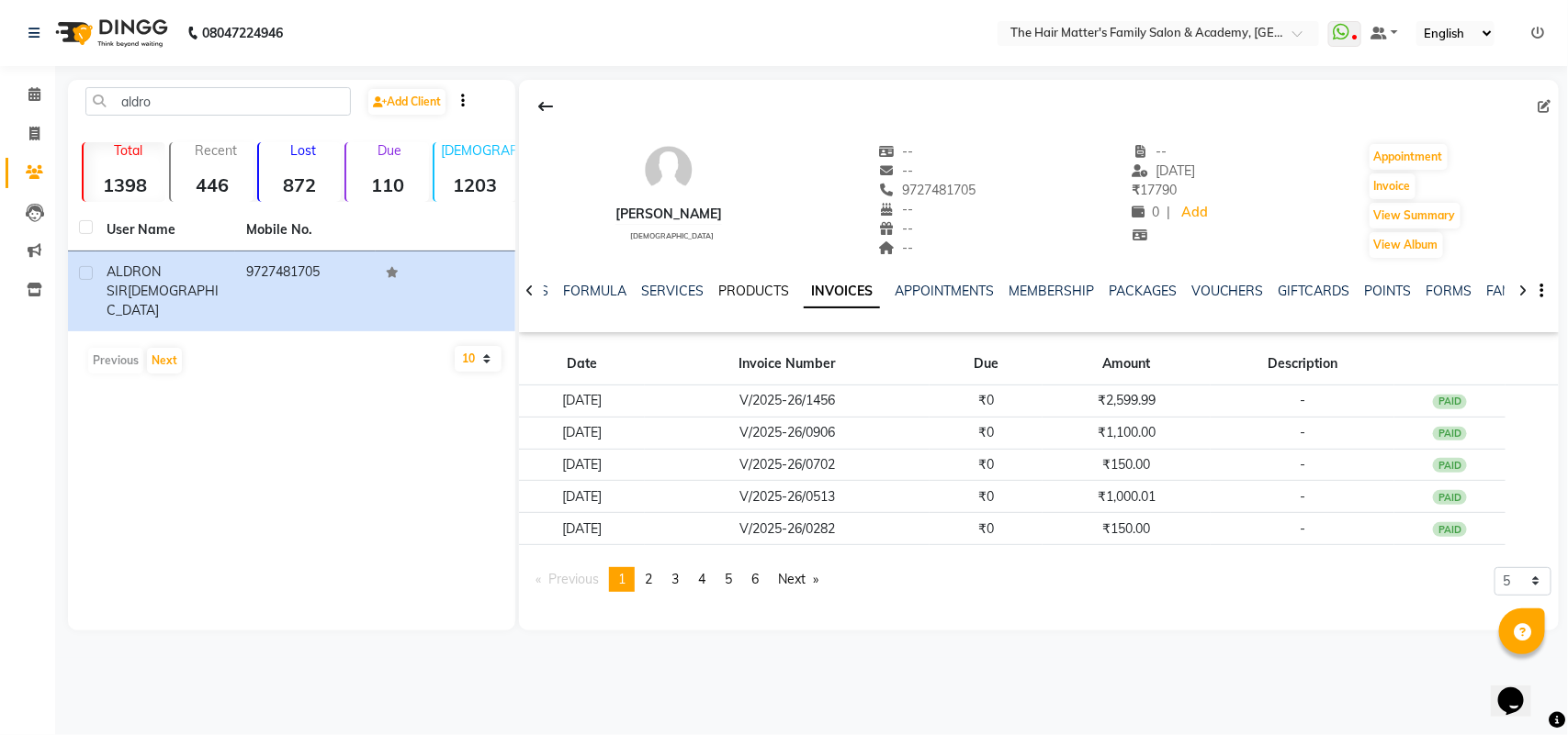
click at [765, 291] on link "PRODUCTS" at bounding box center [754, 290] width 70 height 17
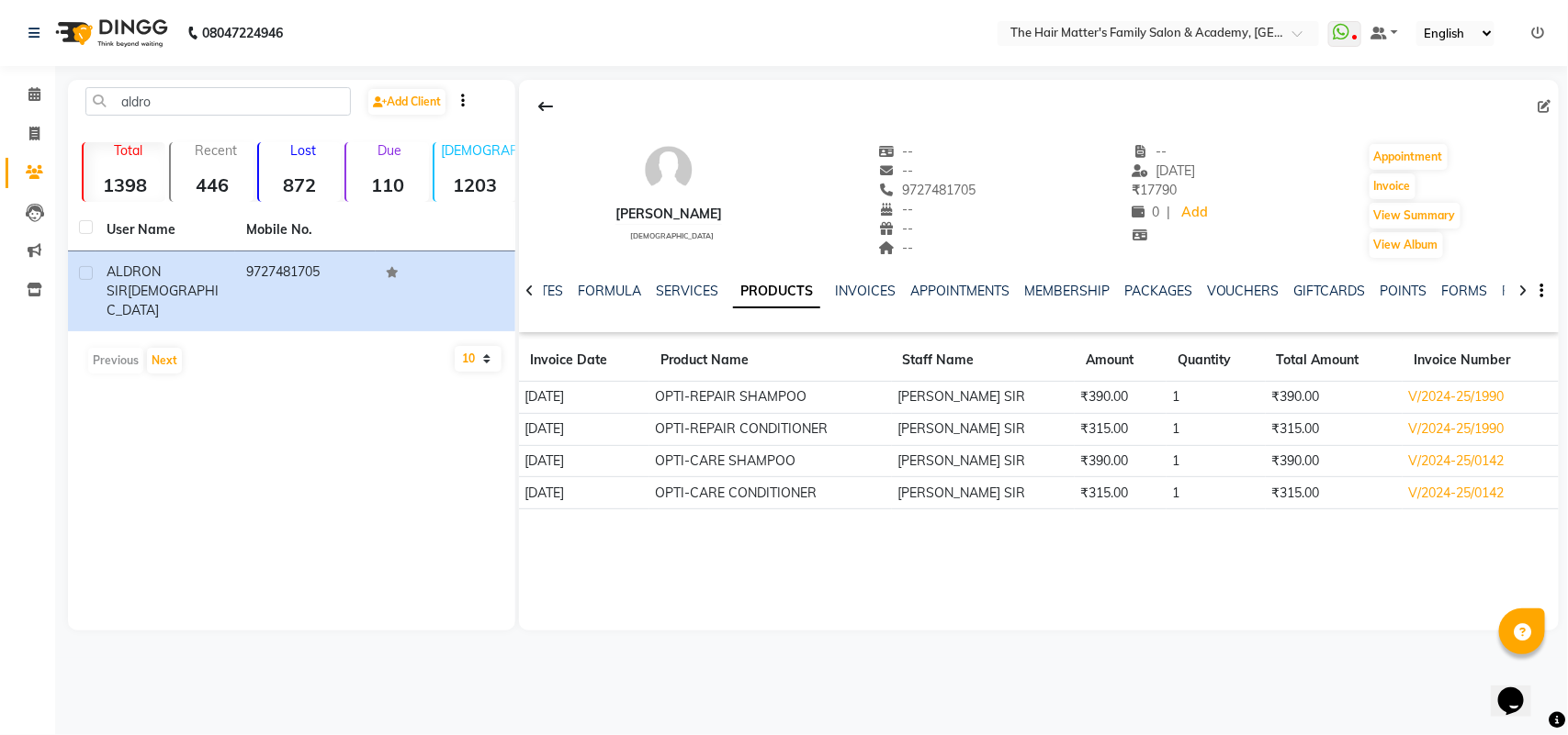
click at [662, 494] on td "OPTI-CARE CONDITIONER" at bounding box center [770, 493] width 242 height 32
click at [746, 505] on td "OPTI-CARE CONDITIONER" at bounding box center [770, 493] width 242 height 32
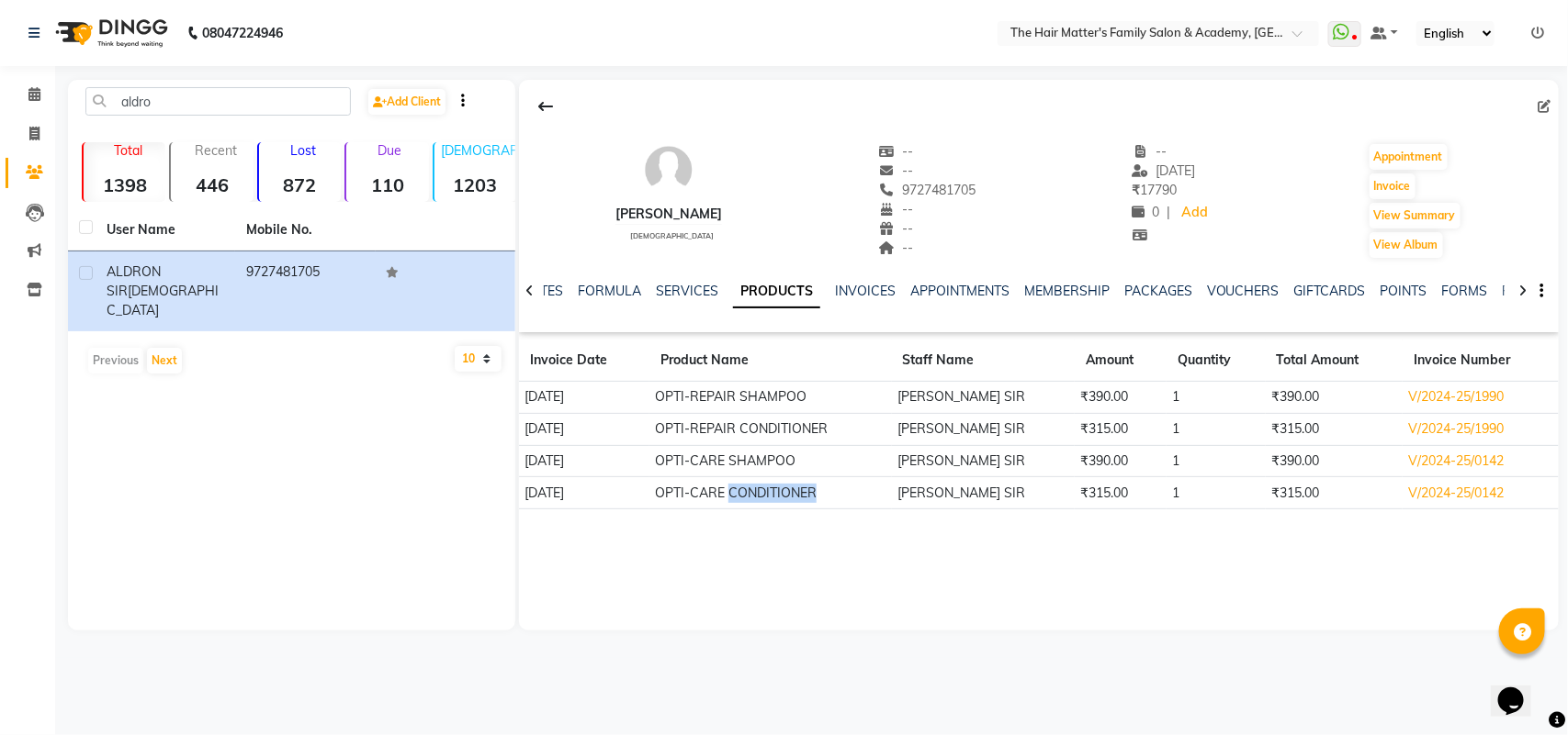
click at [749, 503] on td "OPTI-CARE CONDITIONER" at bounding box center [770, 493] width 242 height 32
click at [1284, 482] on td "₹315.00" at bounding box center [1333, 493] width 138 height 32
click at [1090, 402] on td "₹390.00" at bounding box center [1120, 398] width 92 height 32
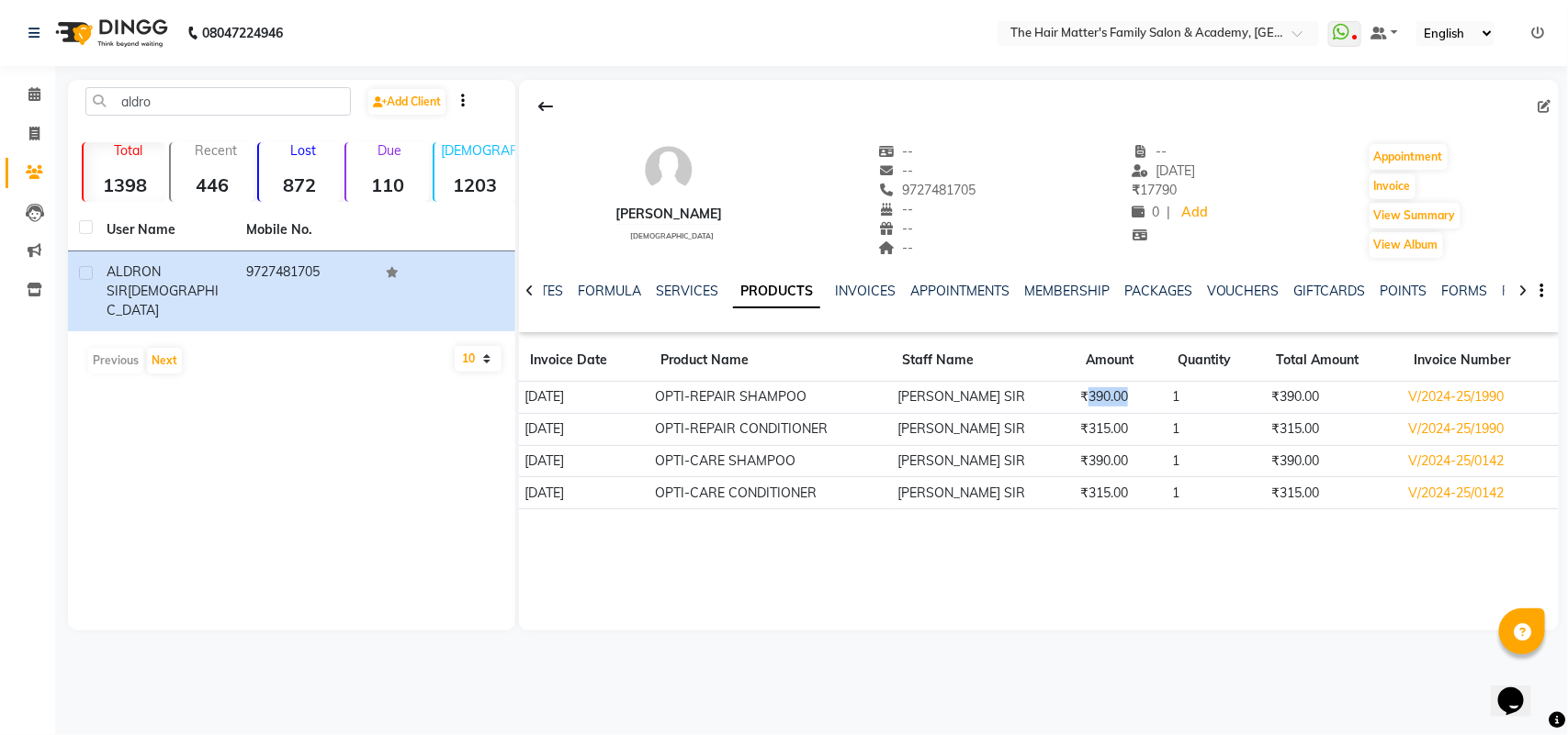
click at [1090, 402] on td "₹390.00" at bounding box center [1120, 398] width 92 height 32
click at [1074, 470] on td "₹390.00" at bounding box center [1120, 461] width 92 height 32
click at [1074, 471] on td "₹390.00" at bounding box center [1120, 461] width 92 height 32
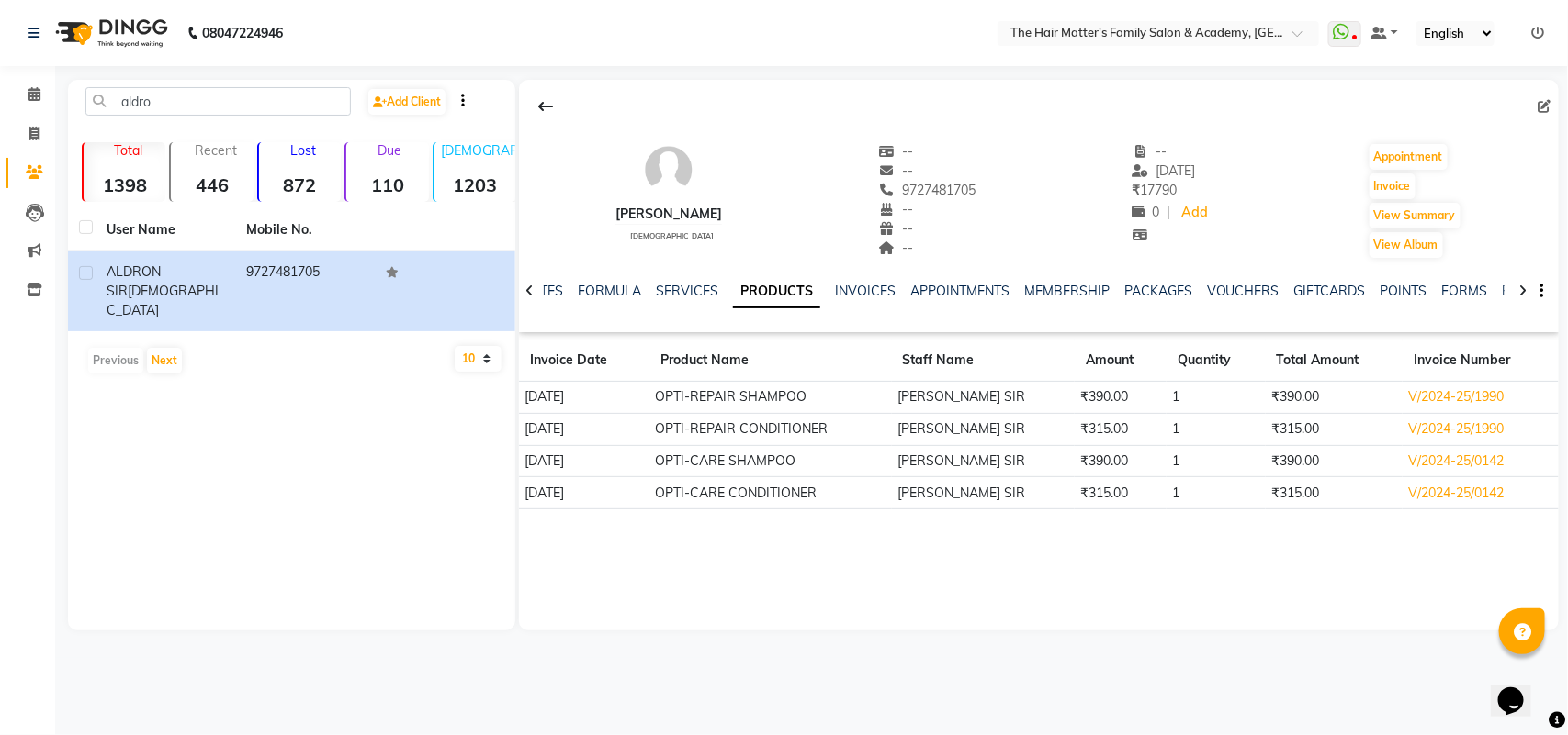
click at [1074, 441] on td "₹315.00" at bounding box center [1120, 429] width 92 height 32
click at [1125, 414] on td "₹315.00" at bounding box center [1120, 429] width 92 height 32
click at [1128, 413] on td "₹315.00" at bounding box center [1120, 429] width 92 height 32
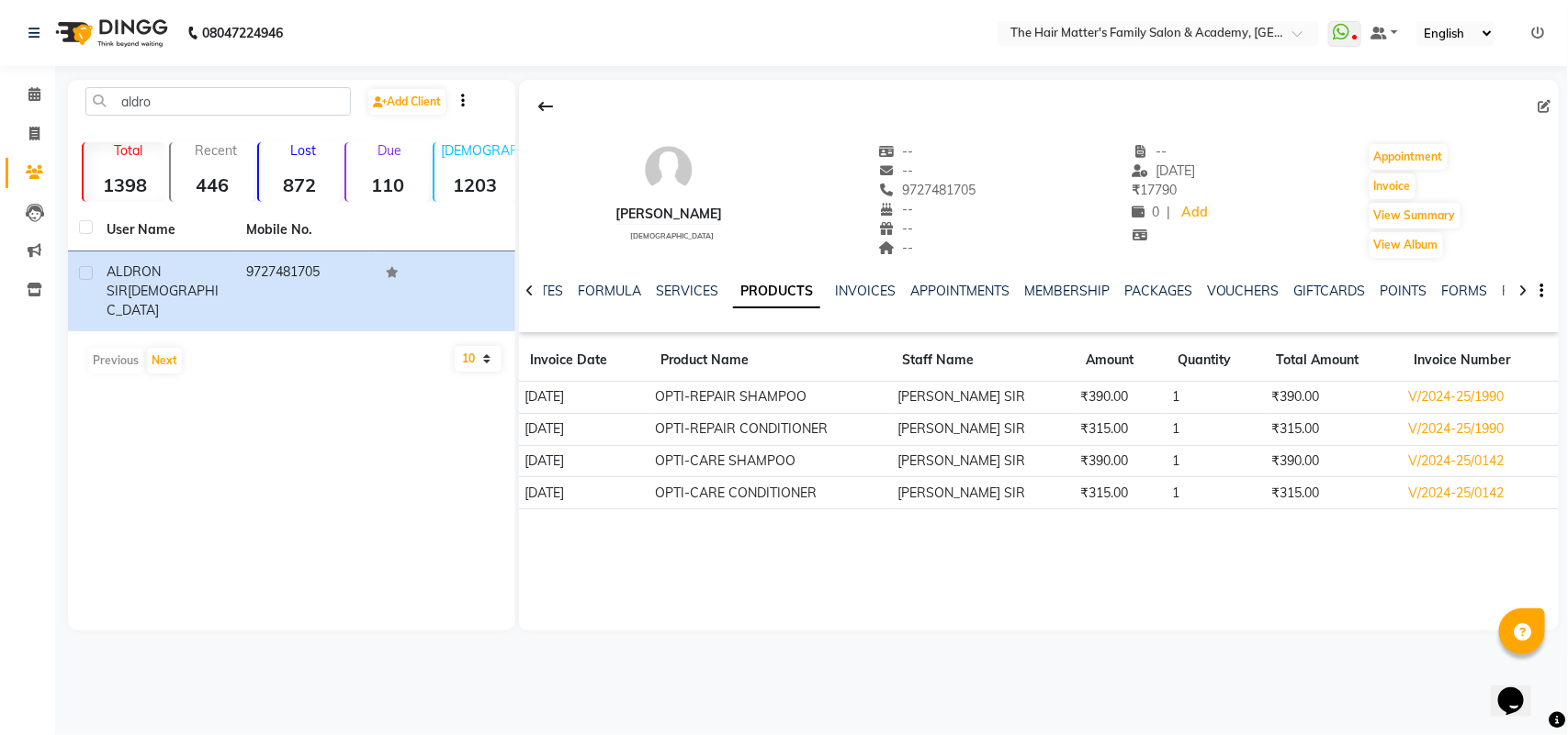
click at [1123, 410] on td "₹390.00" at bounding box center [1120, 398] width 92 height 32
click at [1042, 621] on div "ALDRON [PERSON_NAME] [DEMOGRAPHIC_DATA] -- -- 9727481705 -- -- -- -- [DATE] ₹ 1…" at bounding box center [1038, 356] width 1039 height 551
click at [34, 93] on icon at bounding box center [34, 94] width 12 height 14
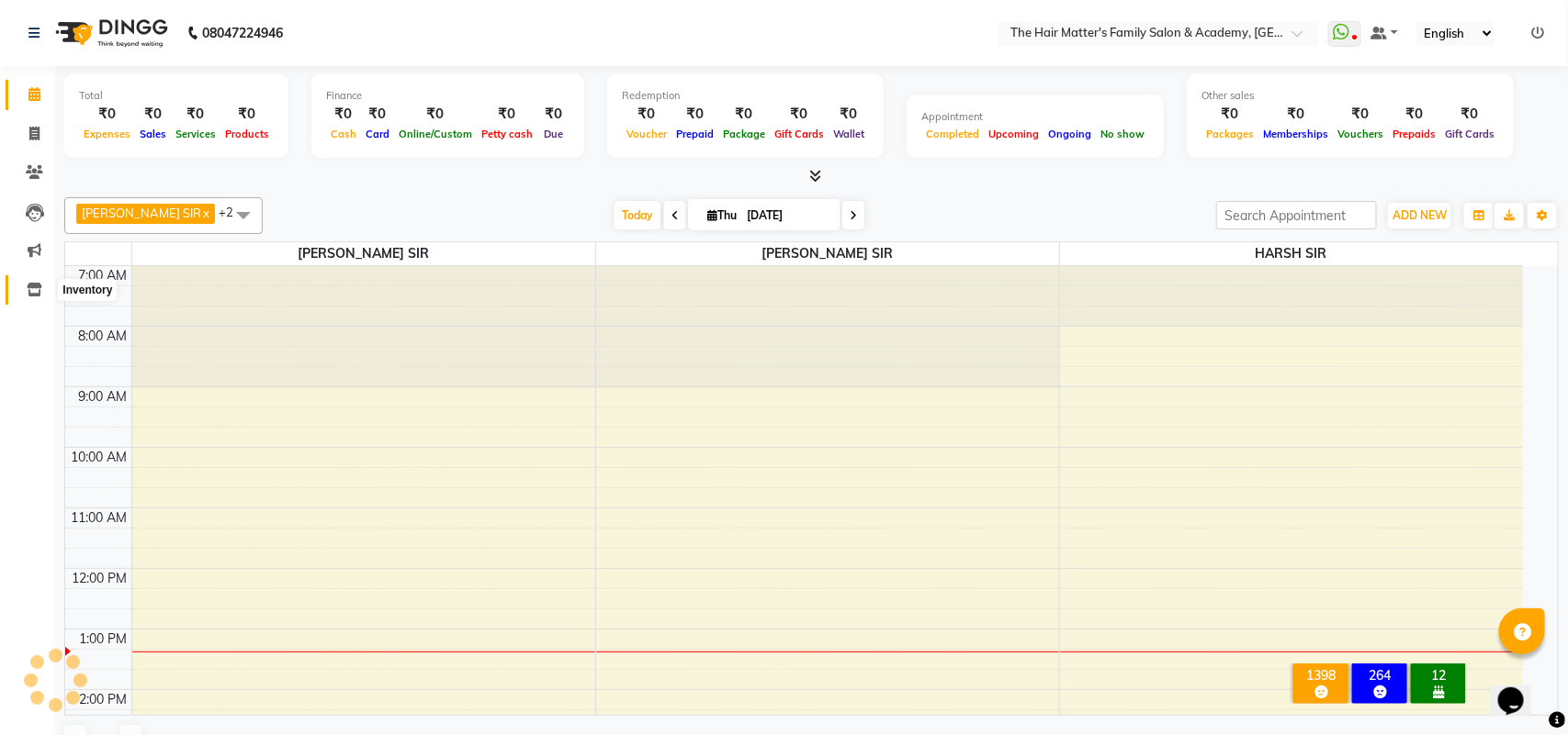
click at [33, 296] on span at bounding box center [34, 291] width 32 height 22
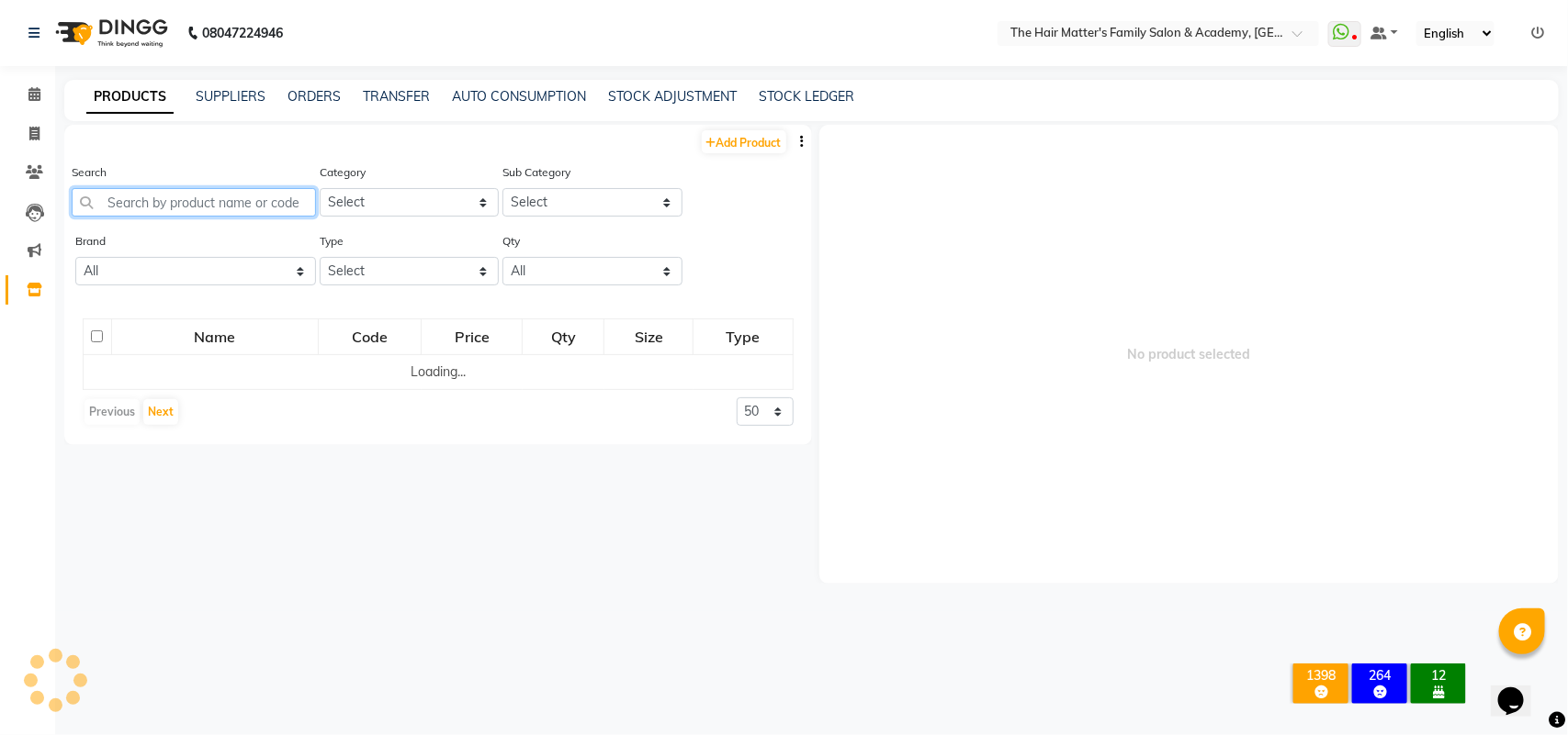
click at [173, 209] on input "text" at bounding box center [194, 202] width 244 height 28
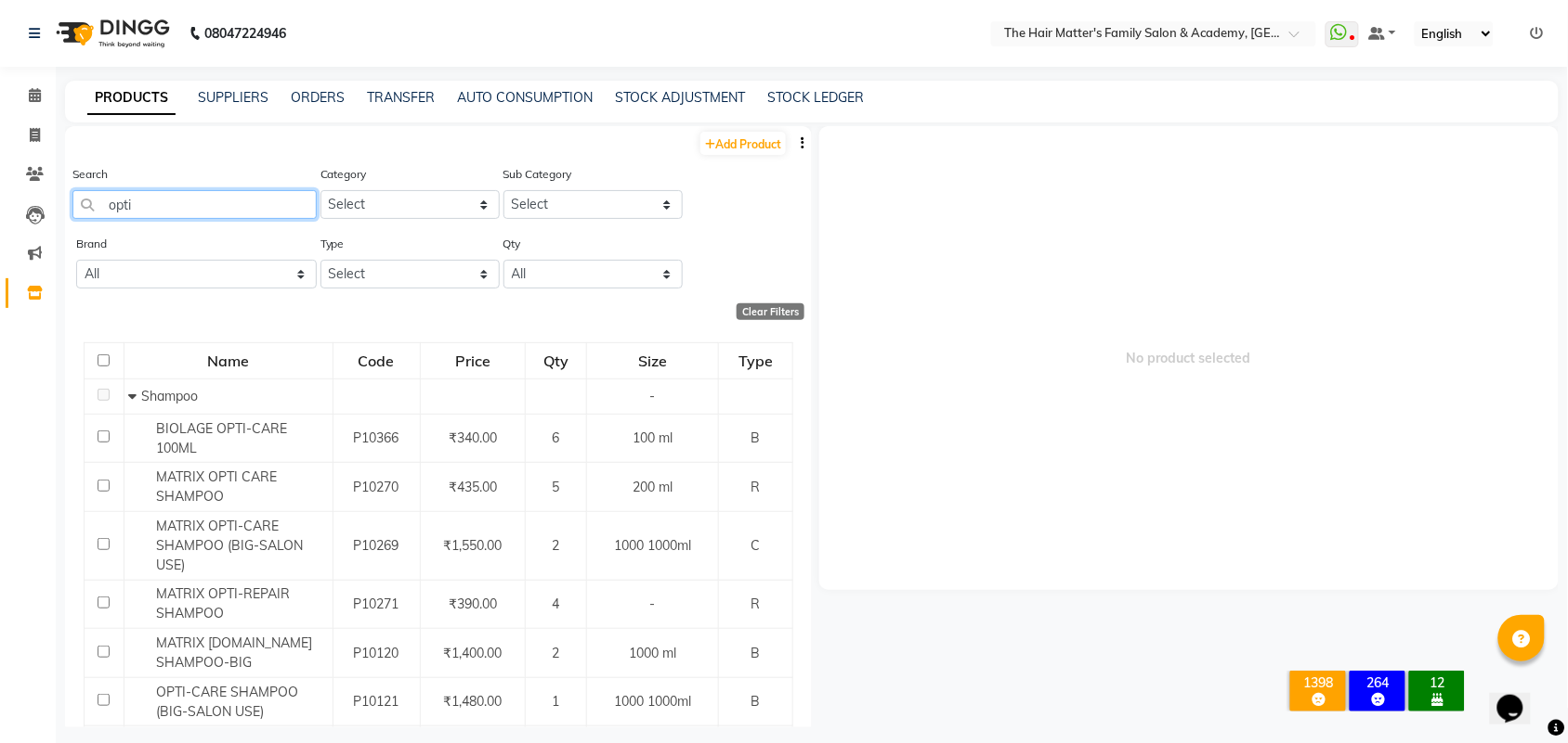
click at [105, 210] on input "opti" at bounding box center [194, 205] width 244 height 29
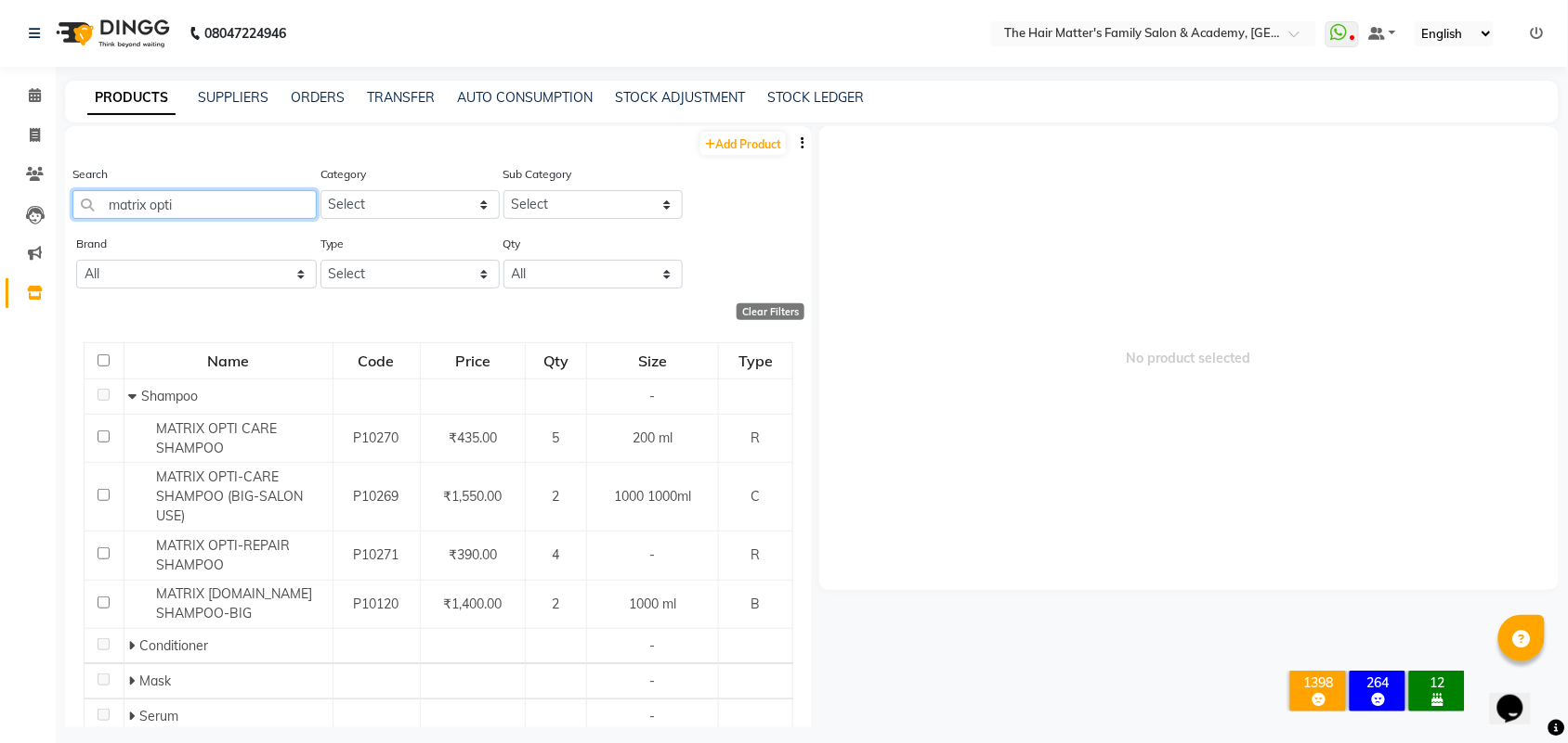
click at [223, 192] on input "matrix opti" at bounding box center [194, 205] width 244 height 29
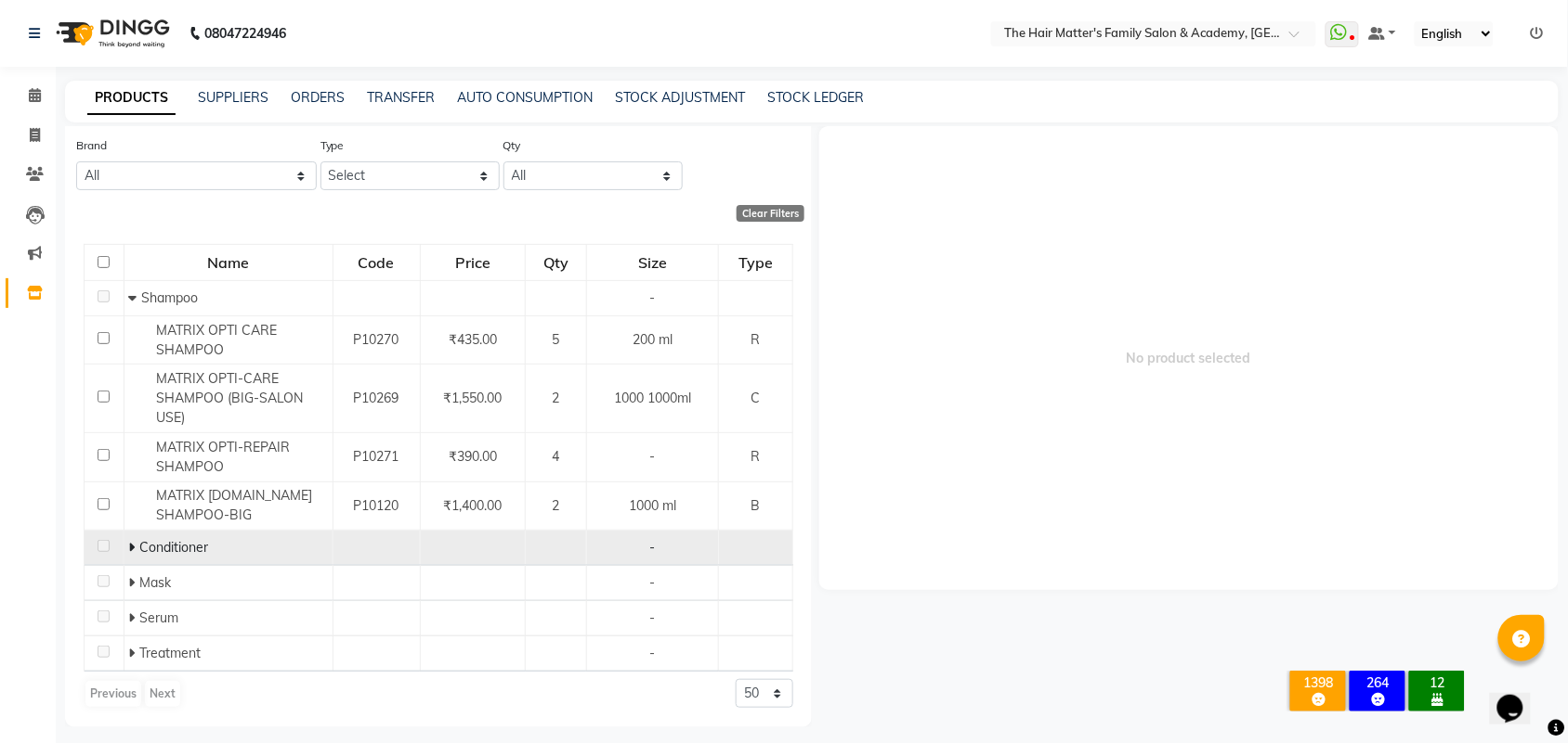
type input "matrix opti"
click at [129, 544] on icon at bounding box center [131, 547] width 7 height 13
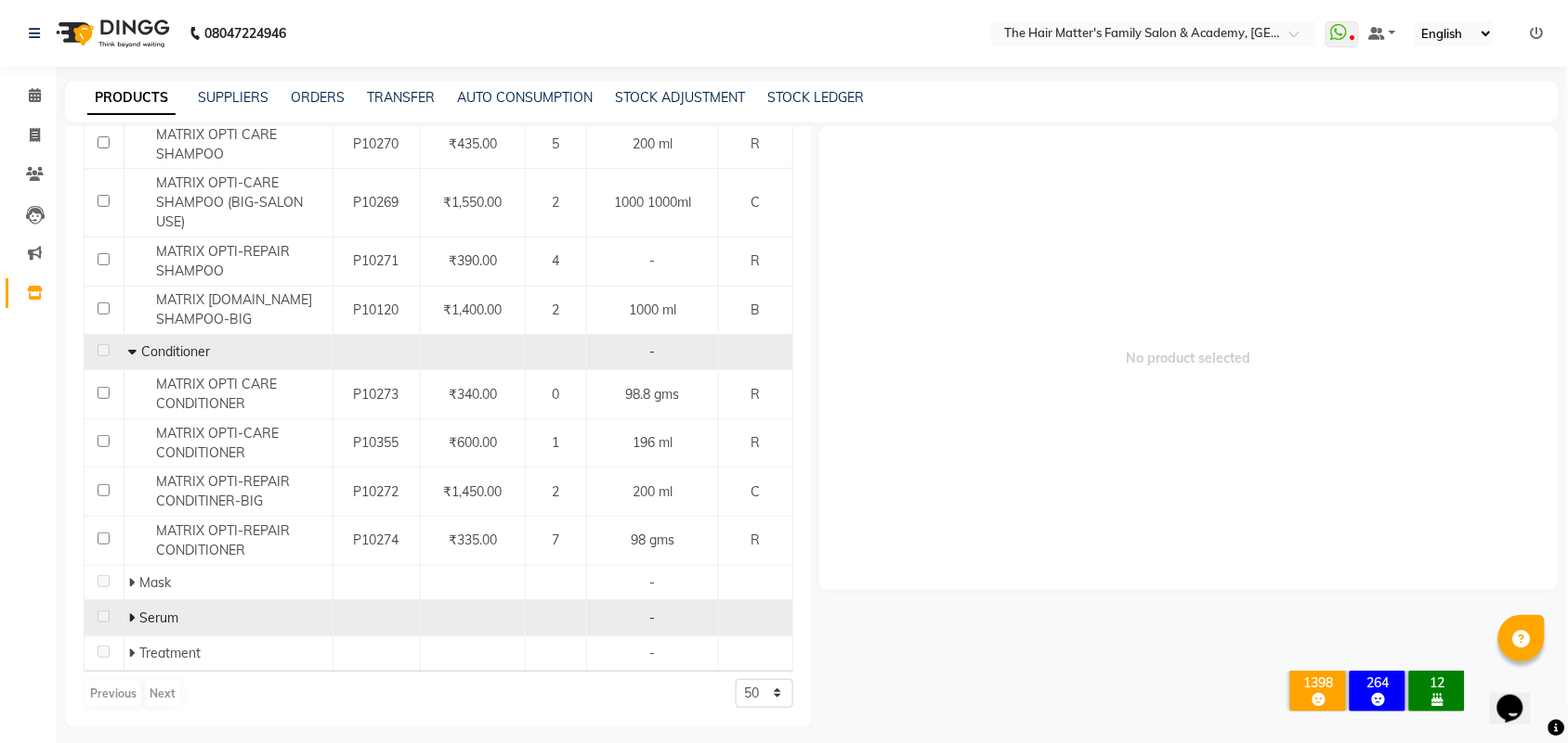
scroll to position [11, 0]
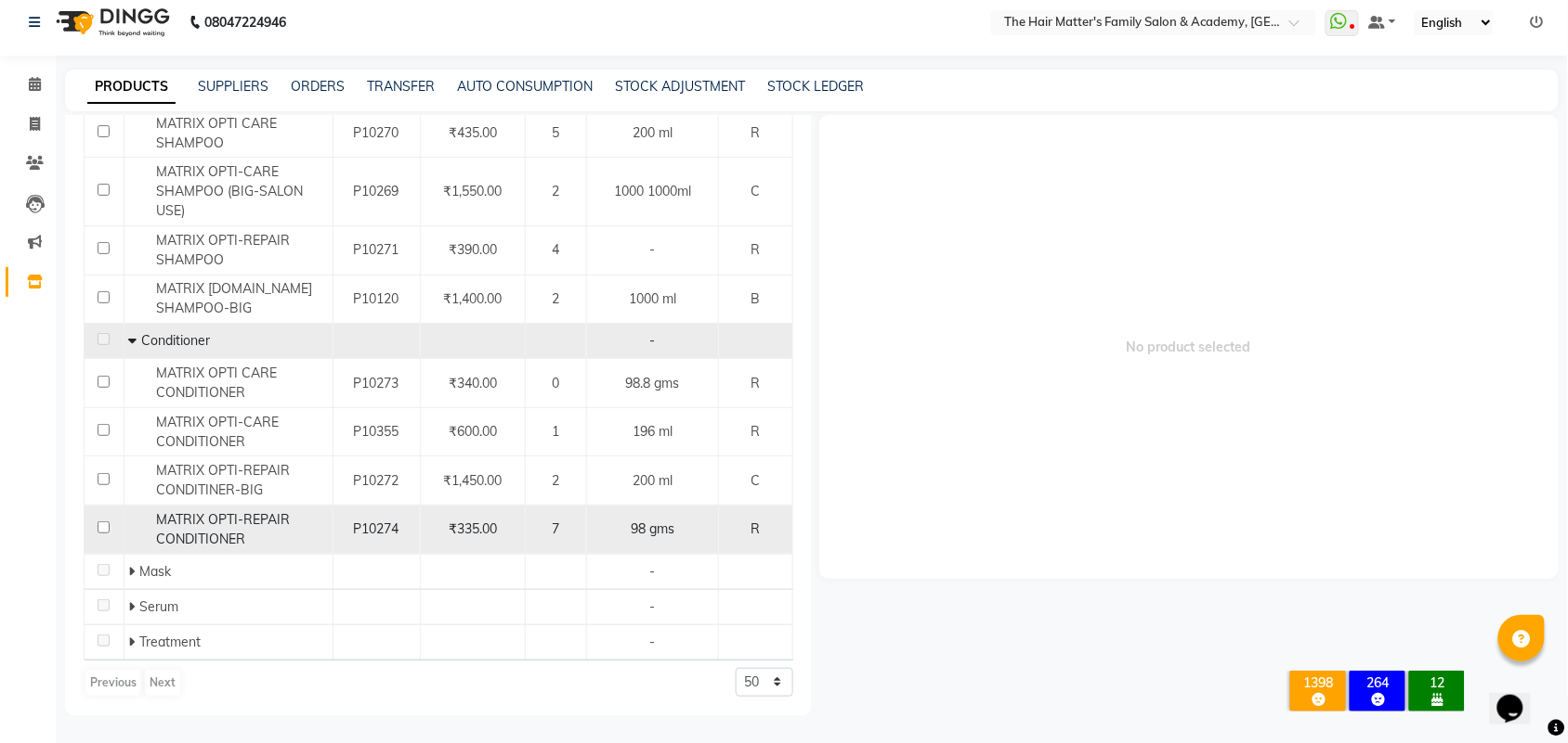
click at [367, 526] on span "P10274" at bounding box center [377, 529] width 45 height 17
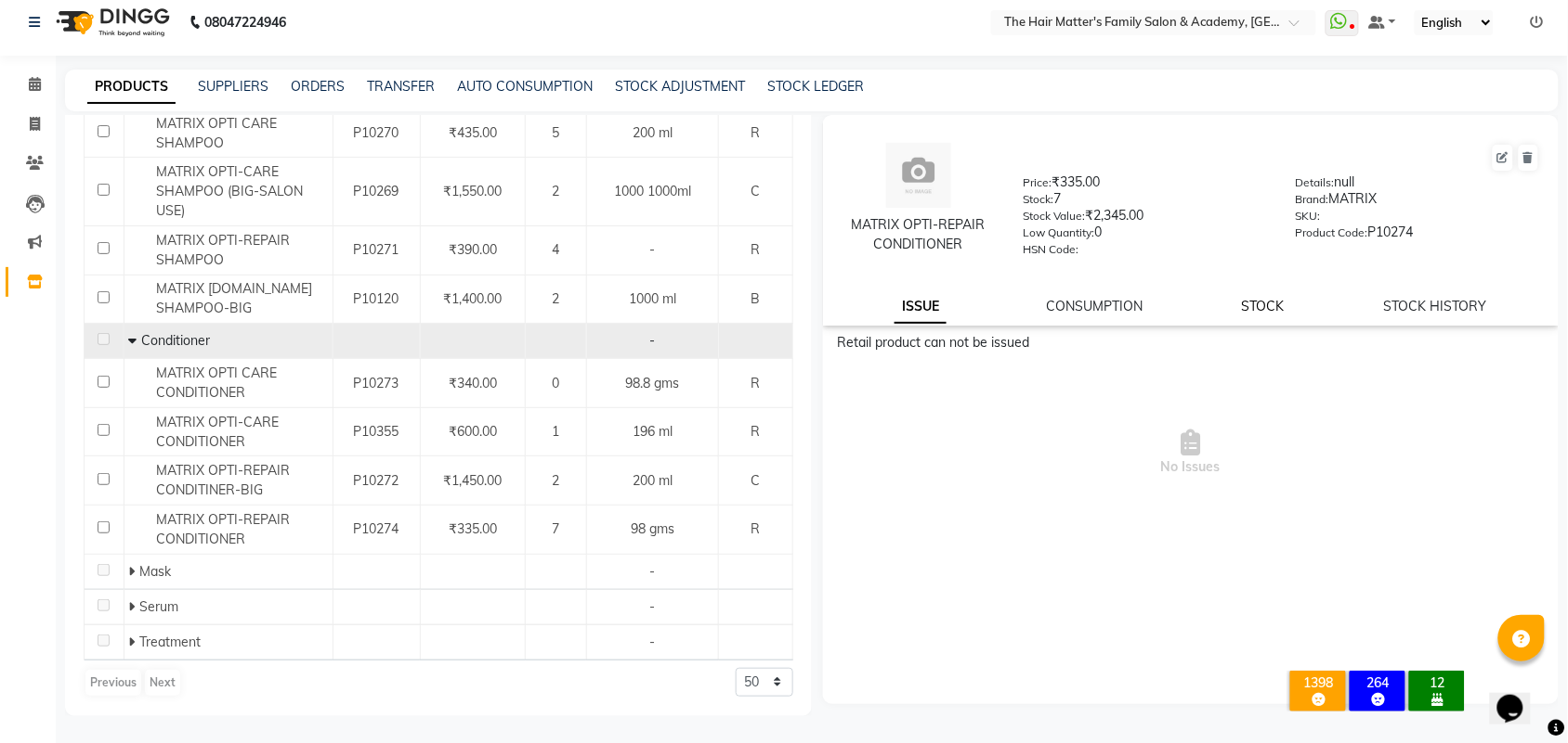
click at [1260, 302] on link "STOCK" at bounding box center [1263, 306] width 43 height 17
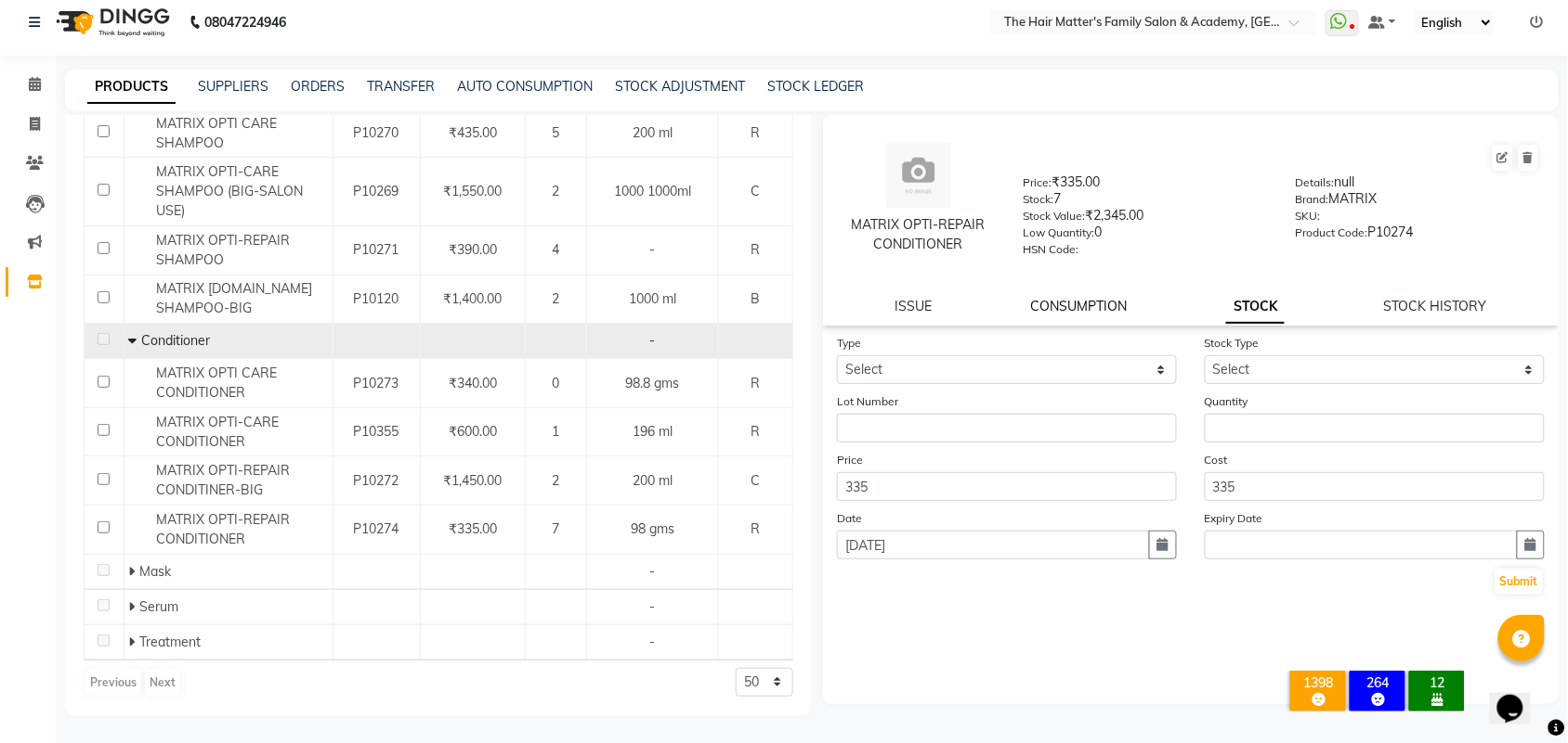
click at [1103, 298] on link "CONSUMPTION" at bounding box center [1080, 306] width 97 height 17
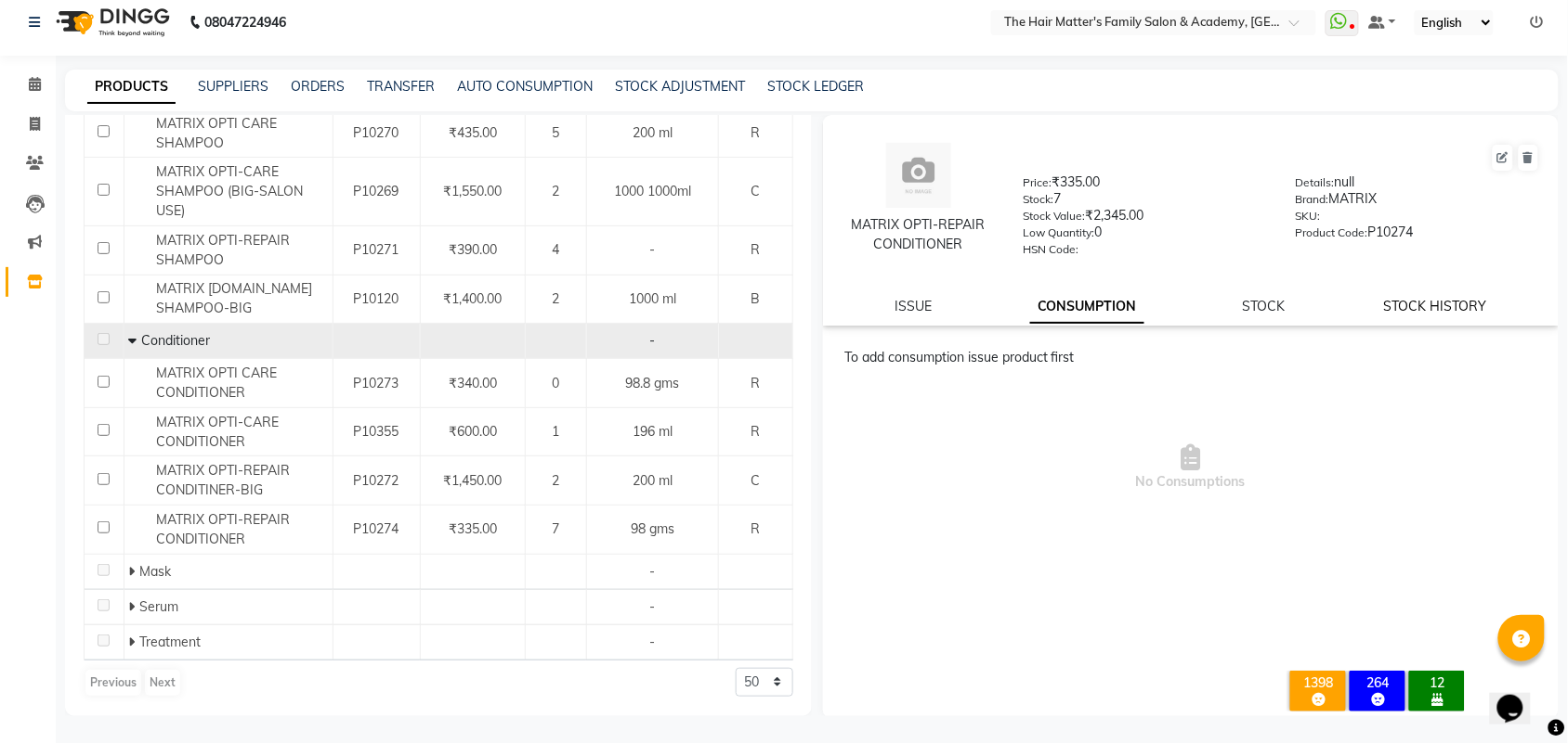
click at [1417, 311] on link "STOCK HISTORY" at bounding box center [1436, 306] width 103 height 17
select select "all"
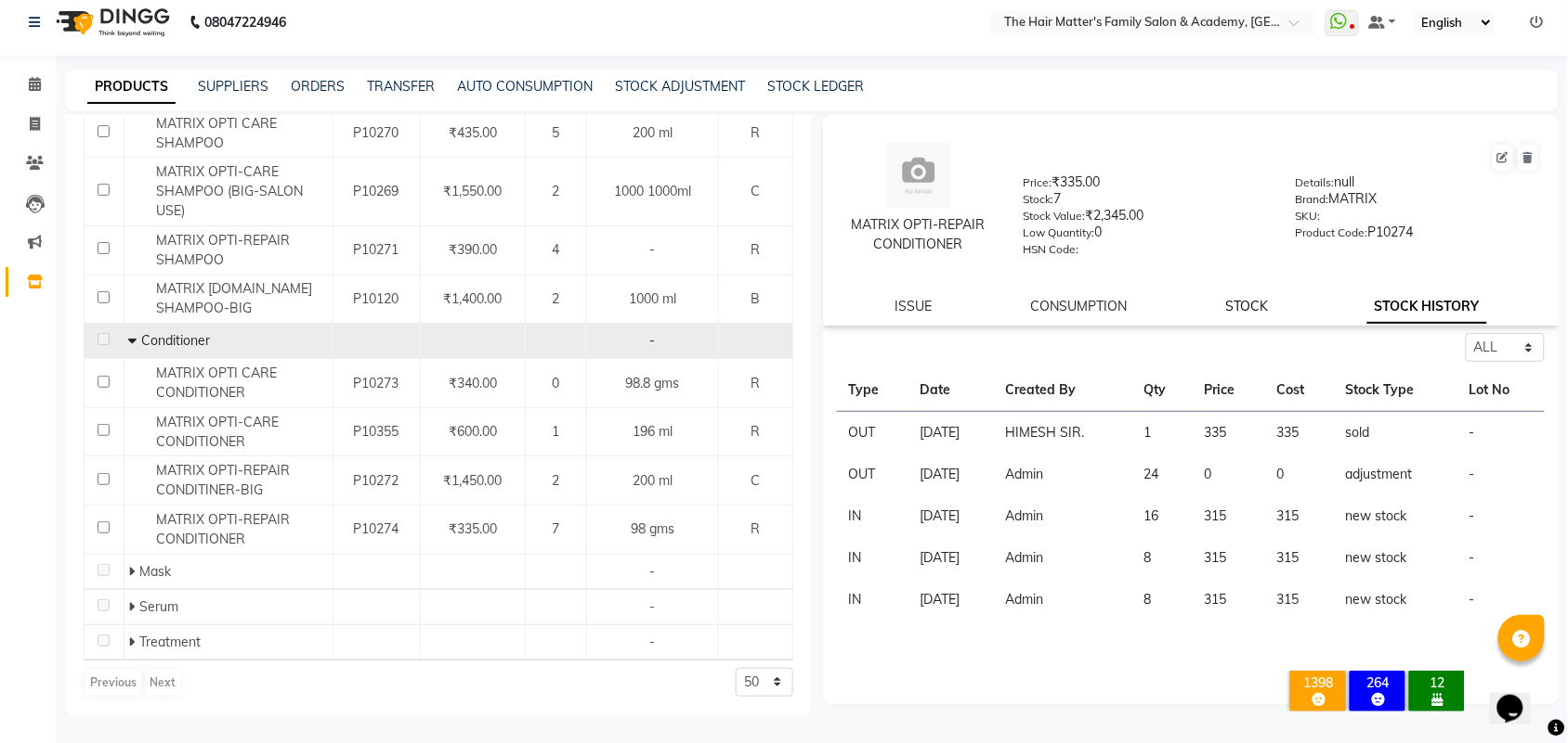
click at [1242, 304] on link "STOCK" at bounding box center [1247, 306] width 43 height 17
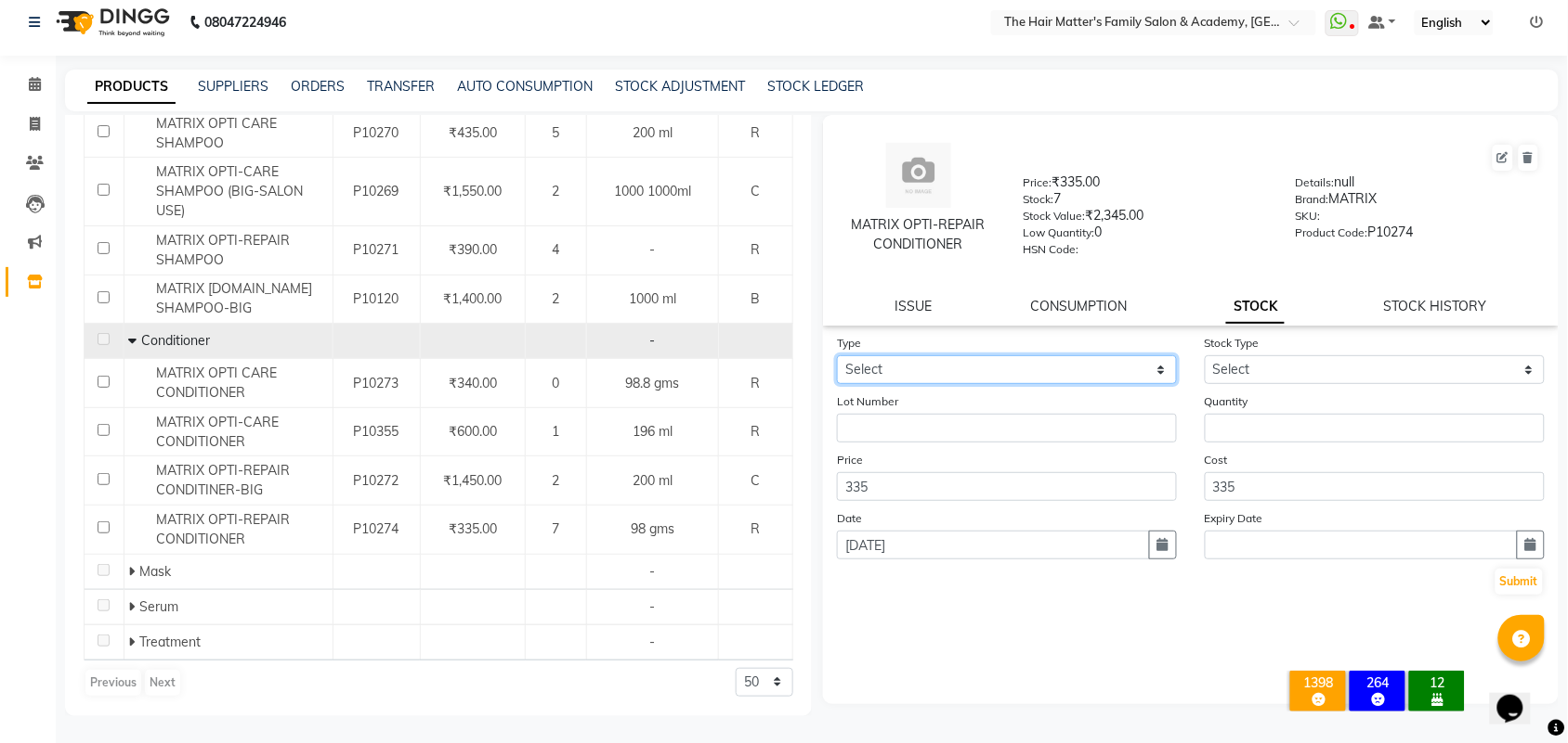
click at [1026, 364] on select "Select In Out" at bounding box center [1006, 370] width 340 height 29
select select "in"
click at [836, 356] on select "Select In Out" at bounding box center [1006, 370] width 340 height 29
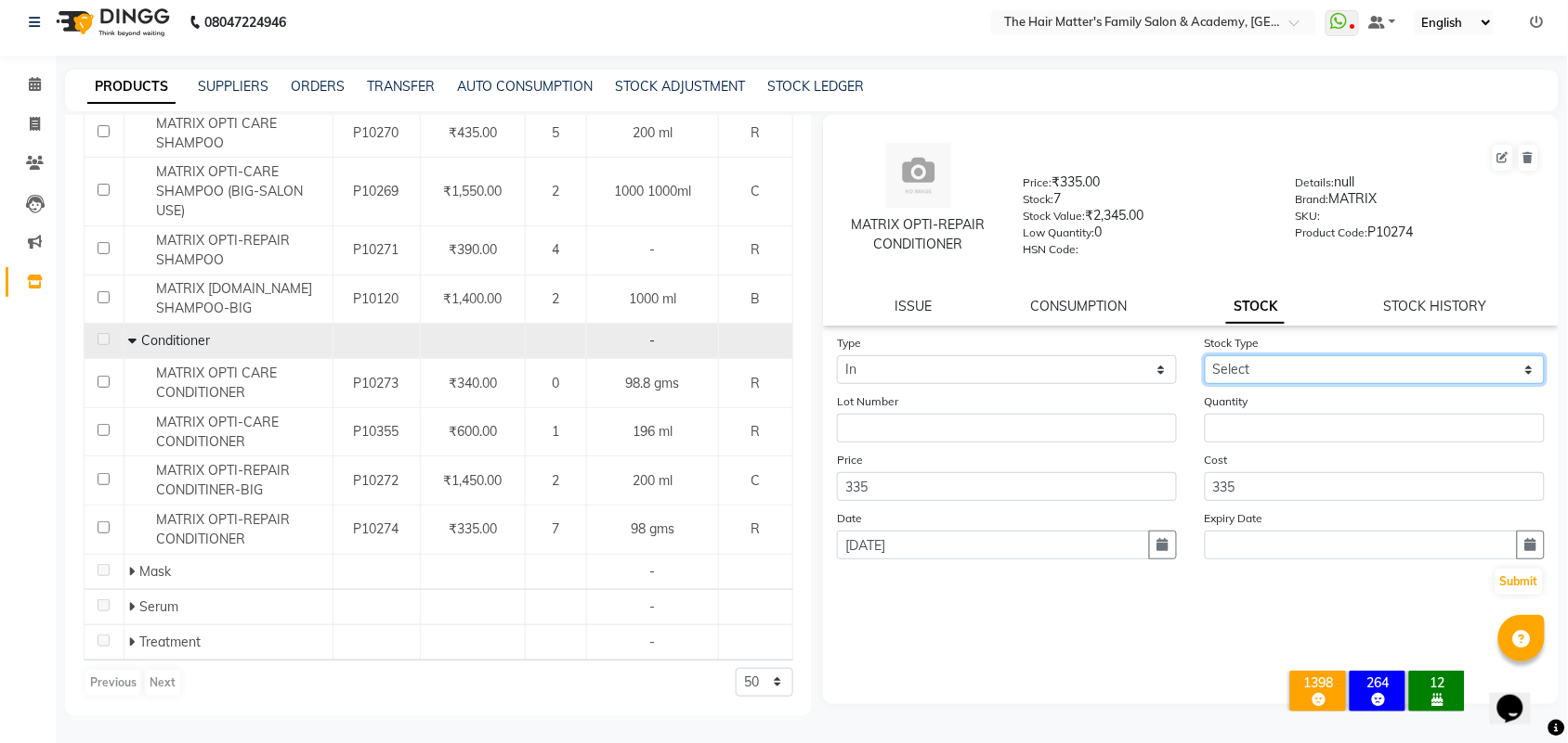
click at [1204, 368] on select "Select New Stock Adjustment Return Other" at bounding box center [1374, 370] width 340 height 29
select select "adjustment"
click at [1204, 356] on select "Select New Stock Adjustment Return Other" at bounding box center [1374, 370] width 340 height 29
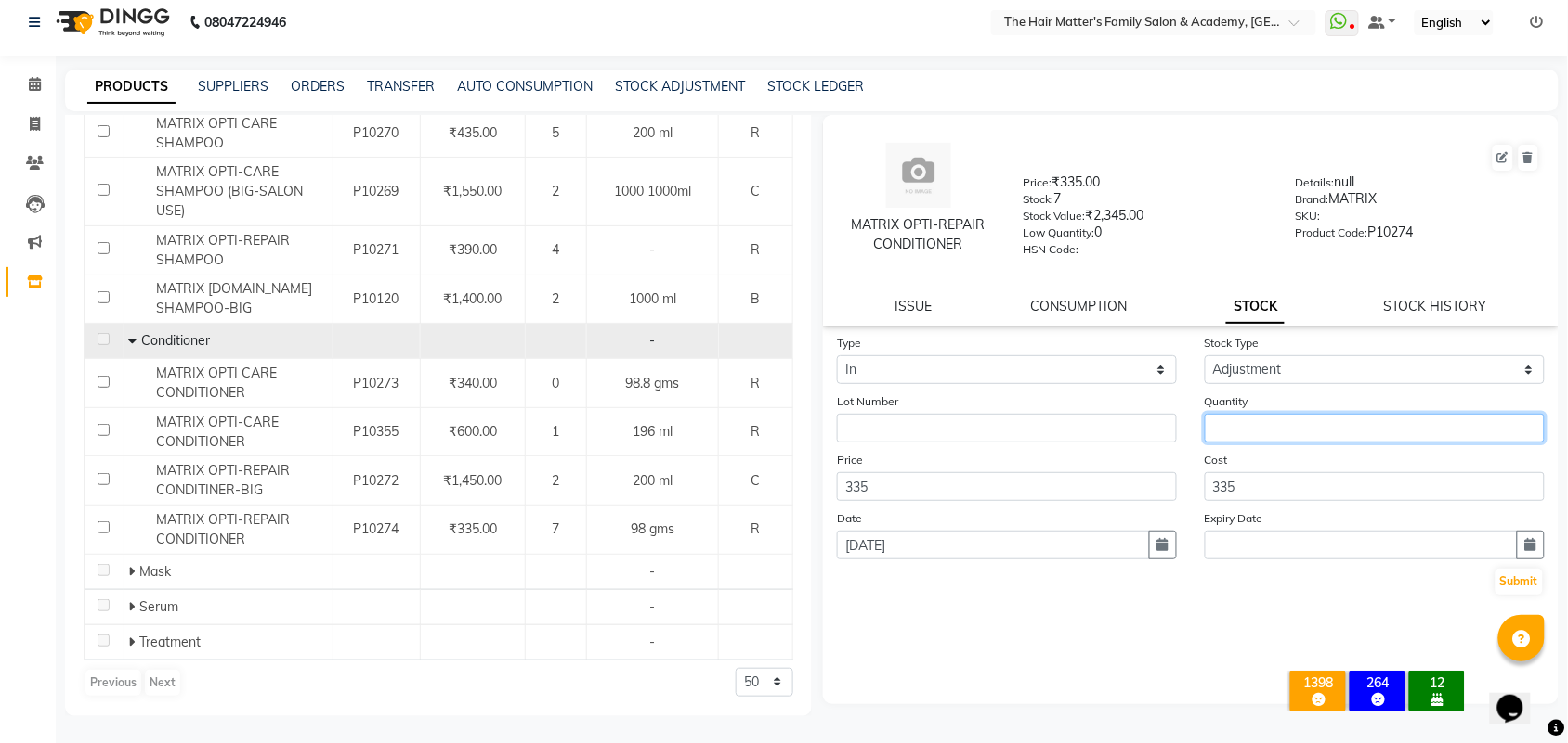
click at [1255, 428] on input "number" at bounding box center [1374, 428] width 340 height 29
type input "1"
click at [1532, 577] on button "Submit" at bounding box center [1519, 582] width 47 height 26
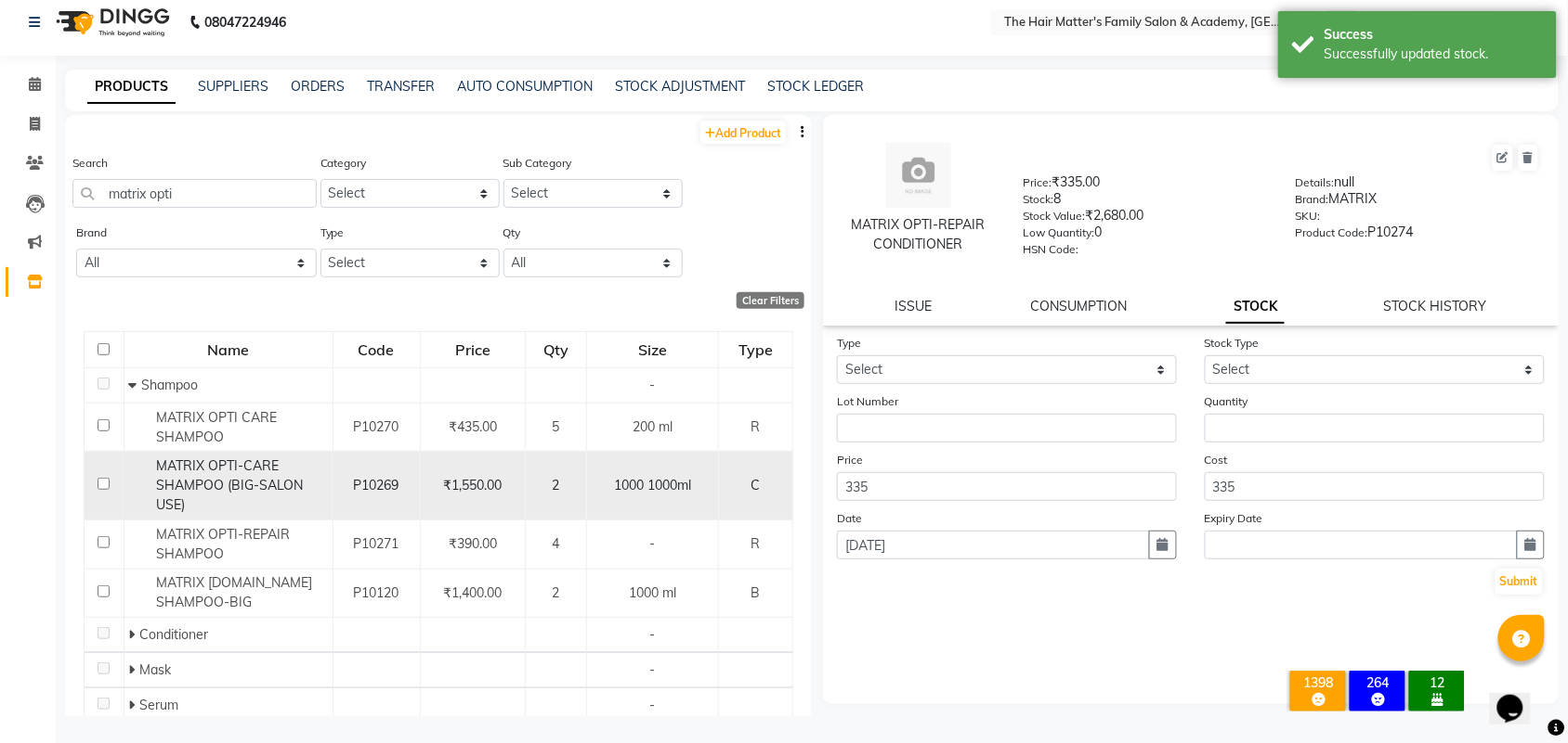
scroll to position [0, 0]
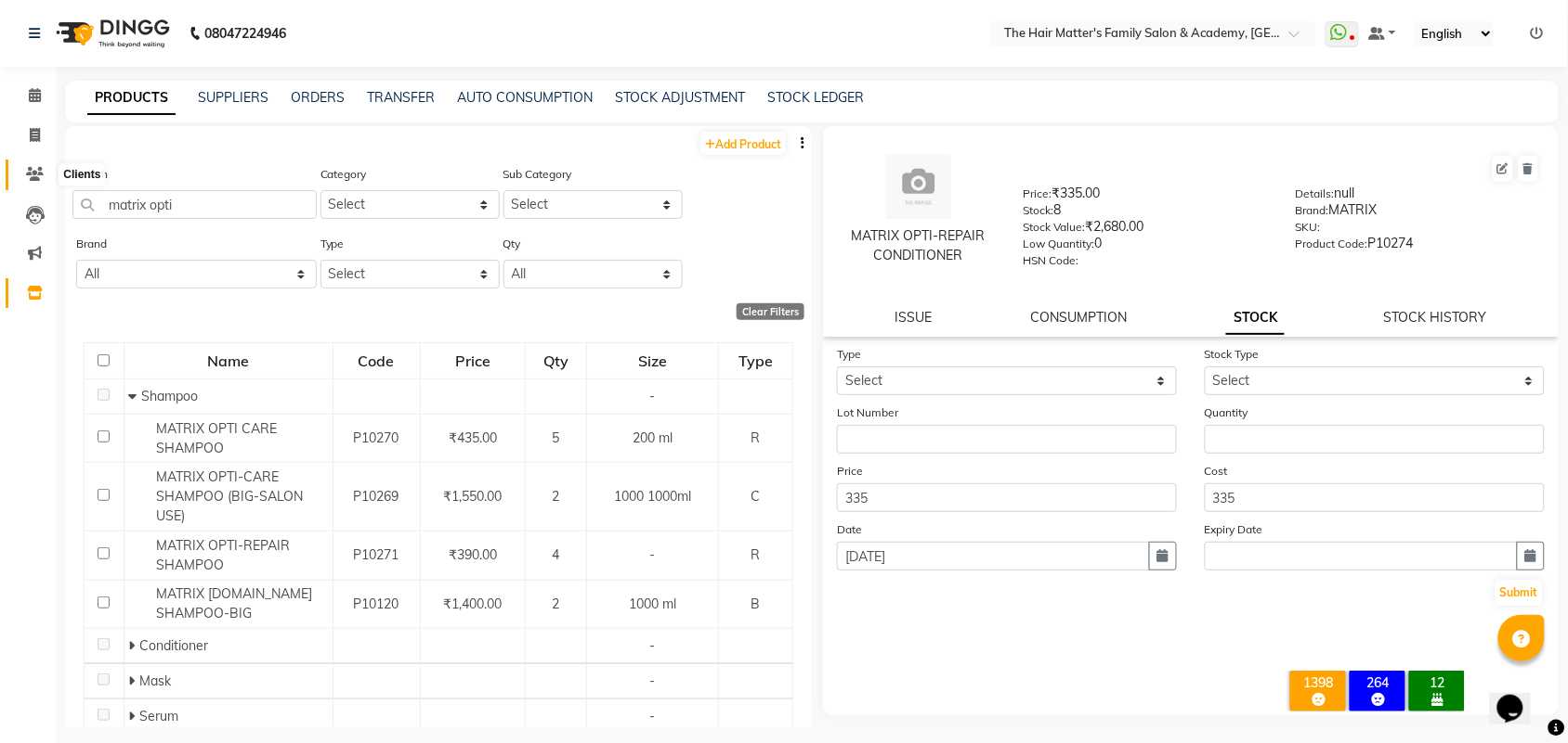
click at [39, 177] on icon at bounding box center [35, 174] width 18 height 14
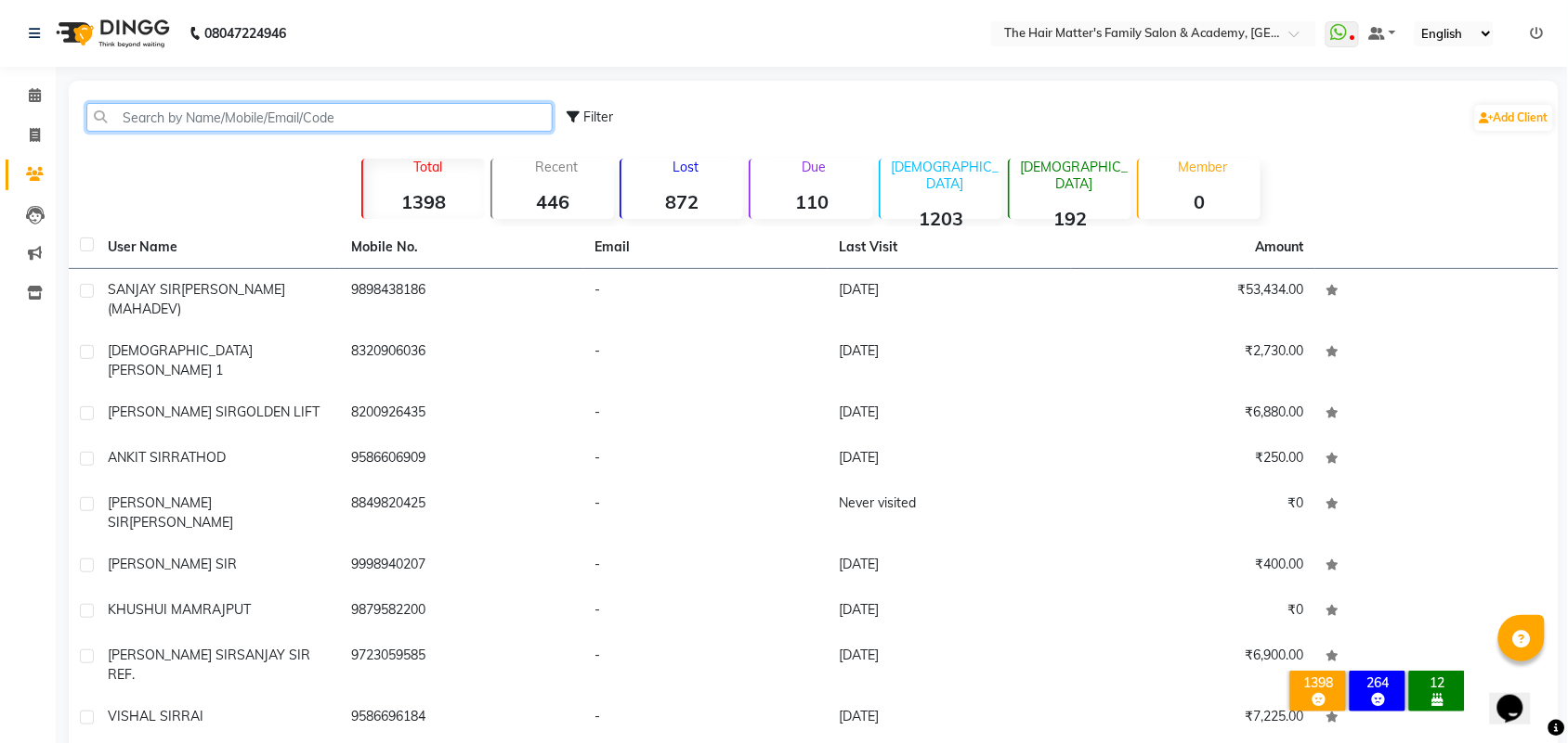
click at [260, 112] on input "text" at bounding box center [319, 117] width 467 height 29
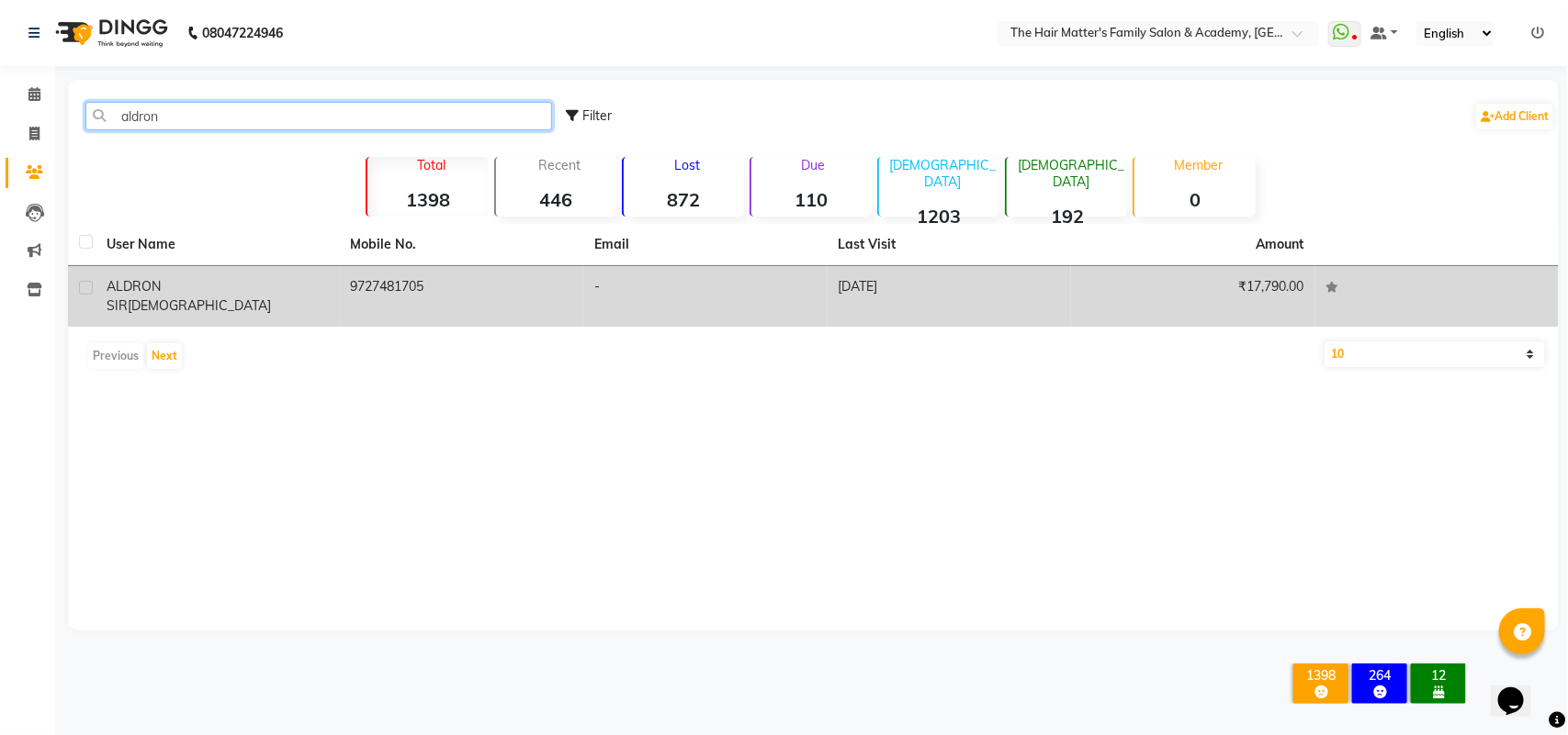
type input "aldron"
click at [144, 298] on td "[PERSON_NAME]" at bounding box center [218, 296] width 244 height 61
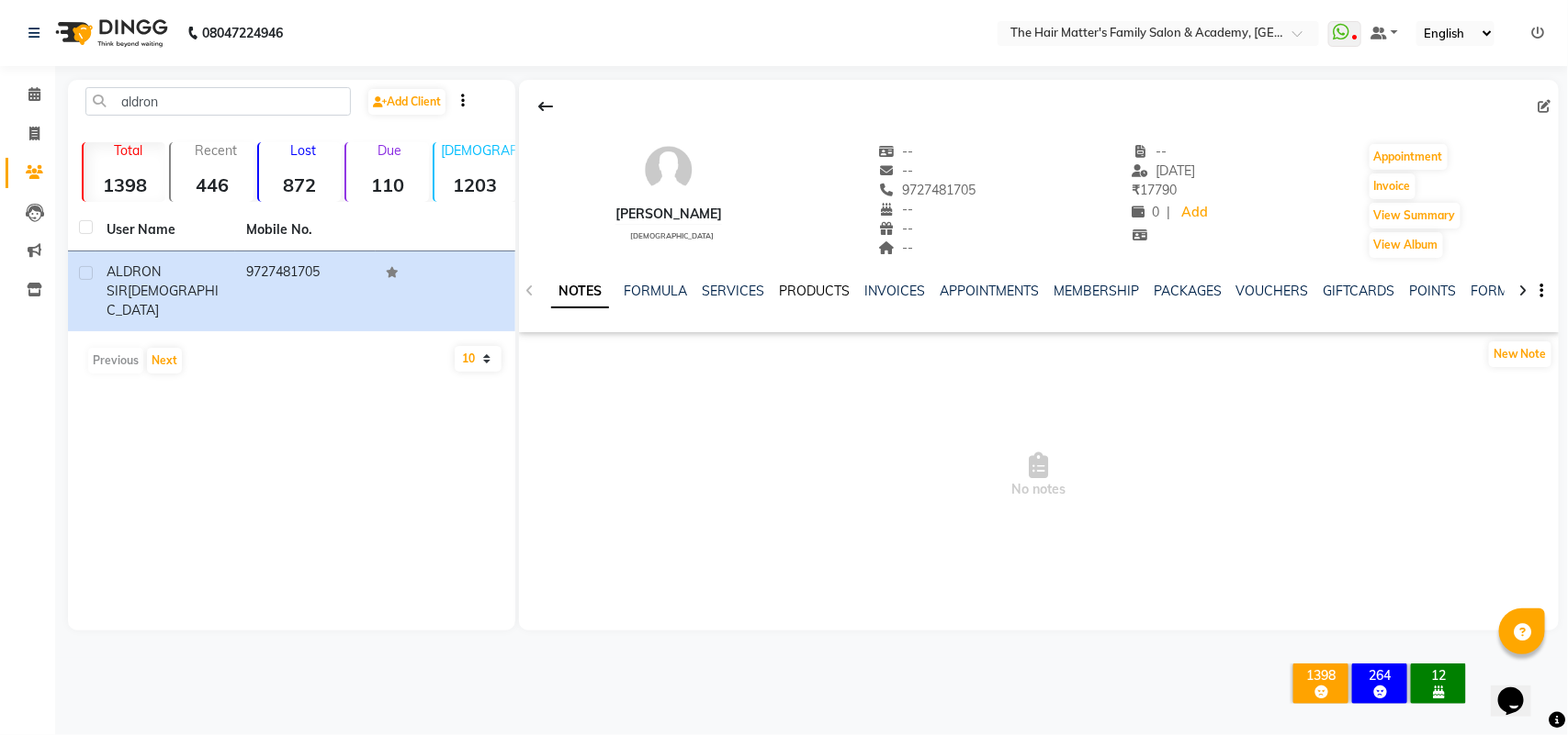
click at [791, 292] on link "PRODUCTS" at bounding box center [814, 290] width 70 height 17
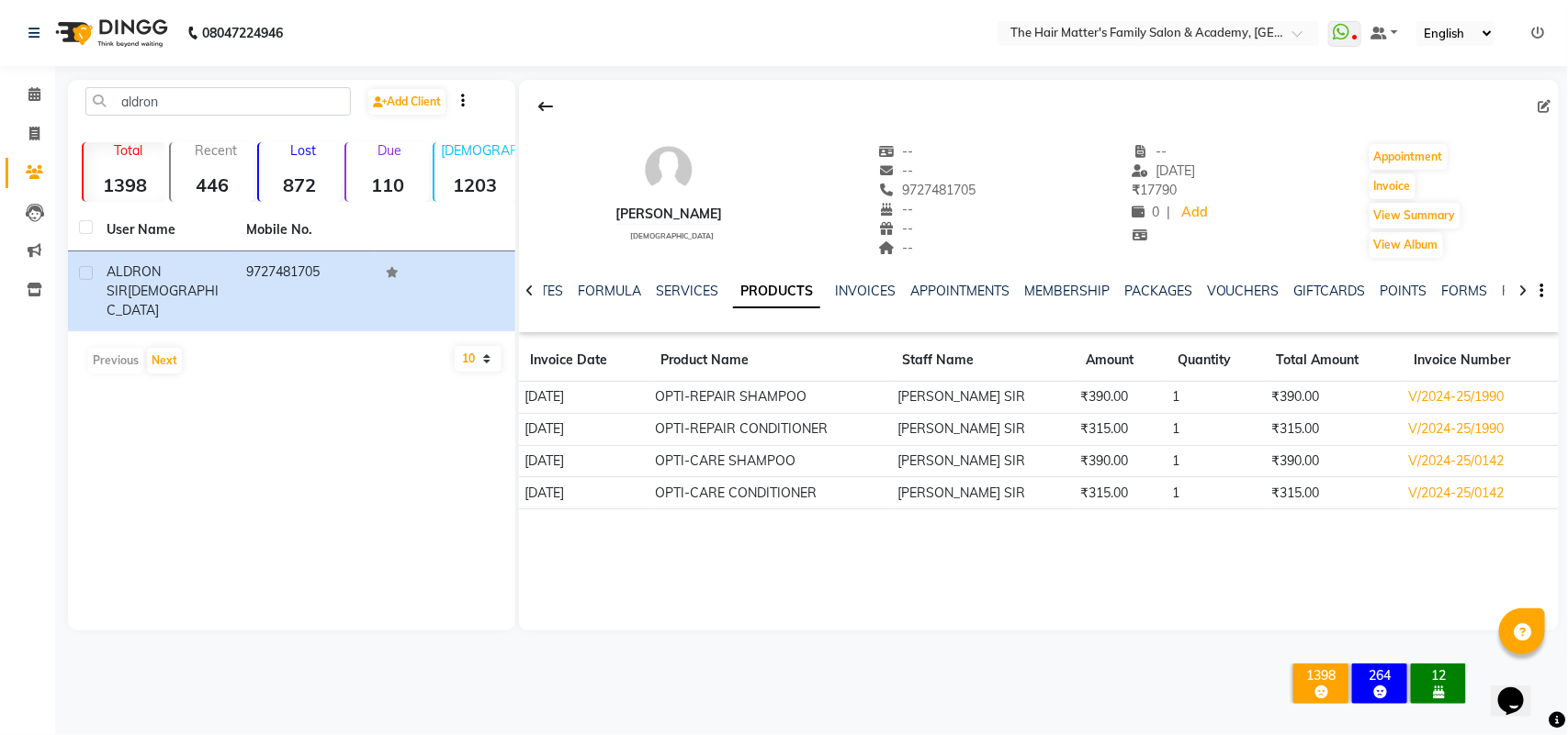
drag, startPoint x: 250, startPoint y: 83, endPoint x: 265, endPoint y: 90, distance: 16.6
click at [258, 84] on div "aldron Add Client Total 1398 Recent 446 Lost 872 Due 110 [DEMOGRAPHIC_DATA] 120…" at bounding box center [291, 356] width 447 height 551
click at [276, 98] on input "aldron" at bounding box center [217, 101] width 265 height 28
click at [19, 290] on span at bounding box center [34, 291] width 32 height 22
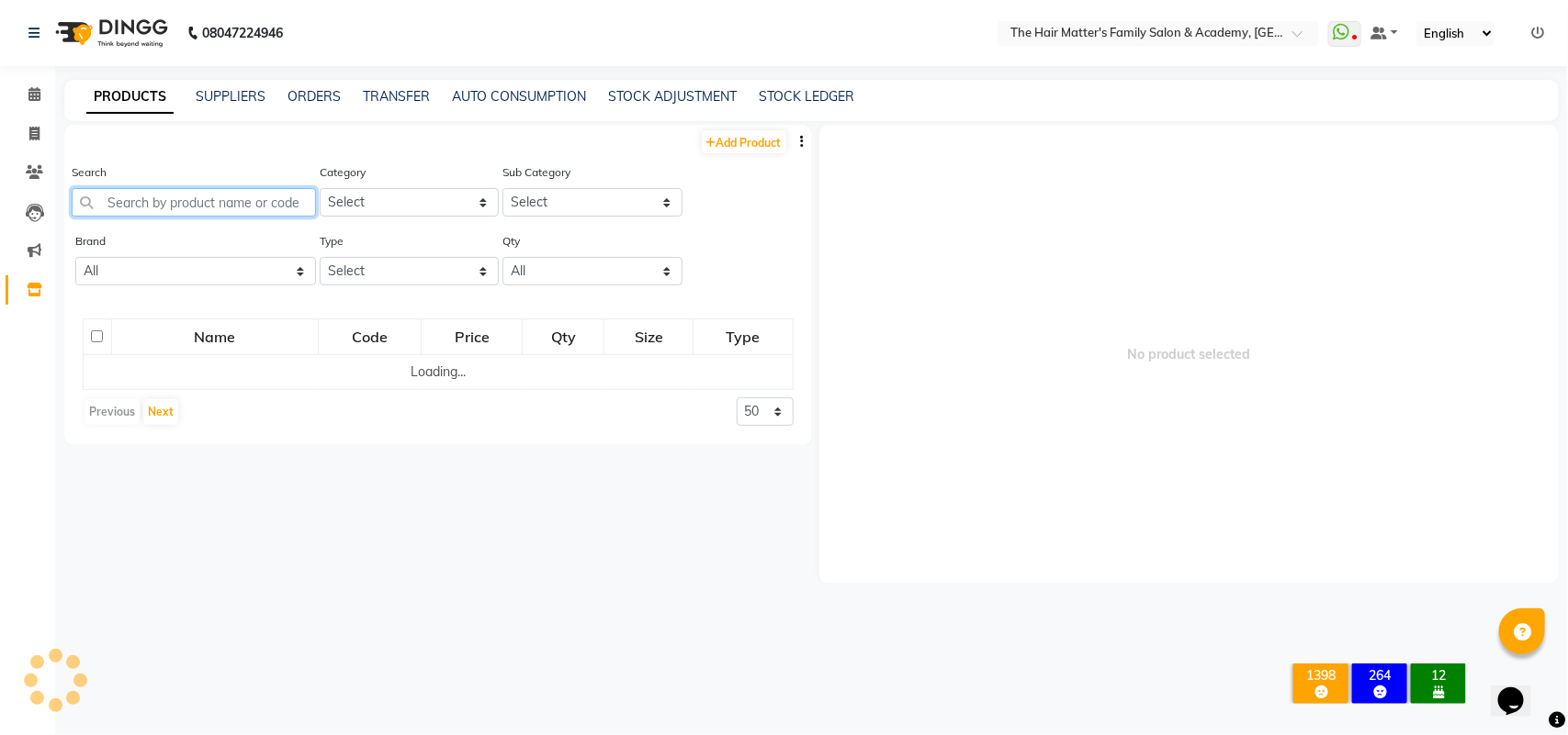
click at [158, 193] on input "text" at bounding box center [194, 202] width 244 height 28
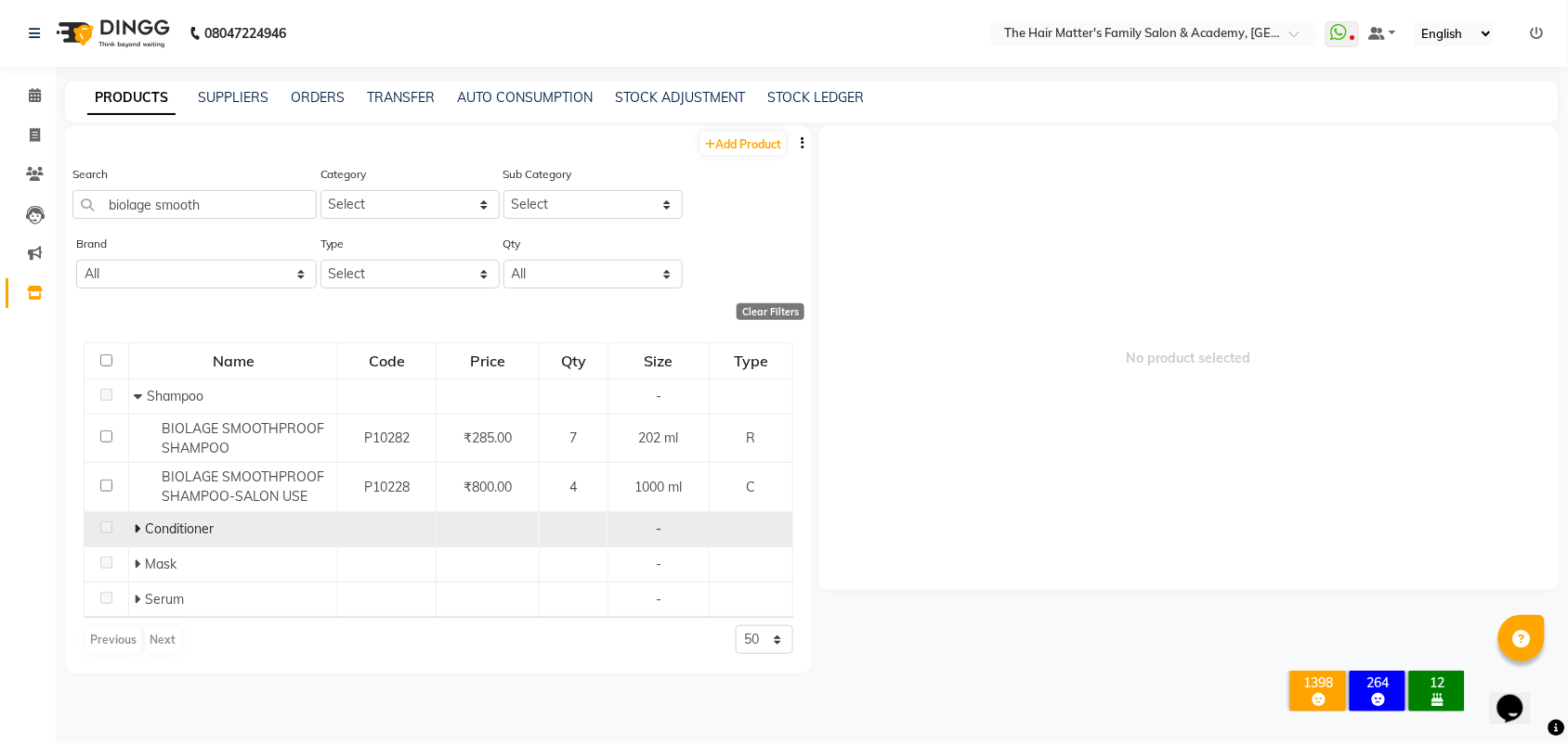
click at [137, 529] on icon at bounding box center [136, 529] width 7 height 13
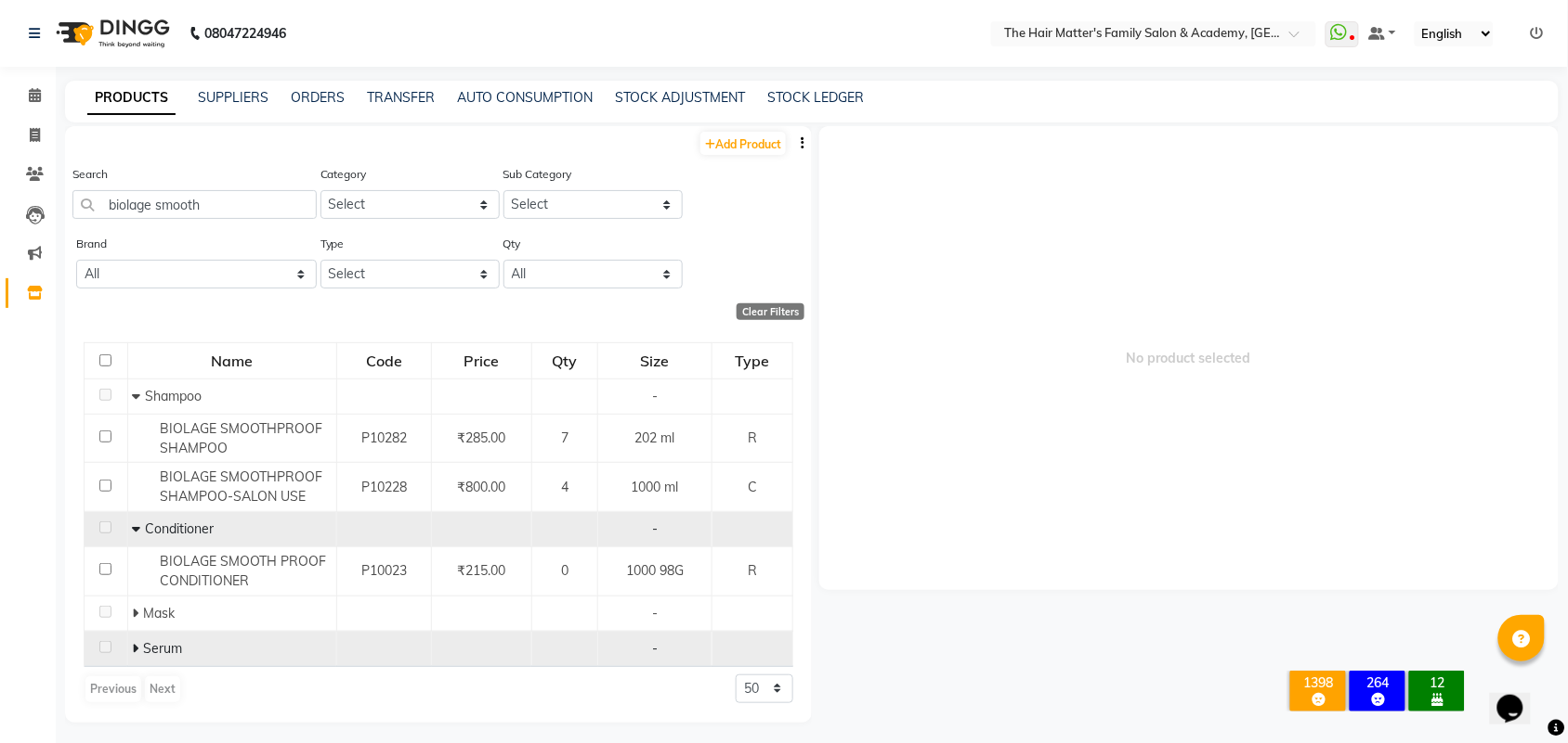
click at [132, 654] on icon at bounding box center [134, 648] width 7 height 13
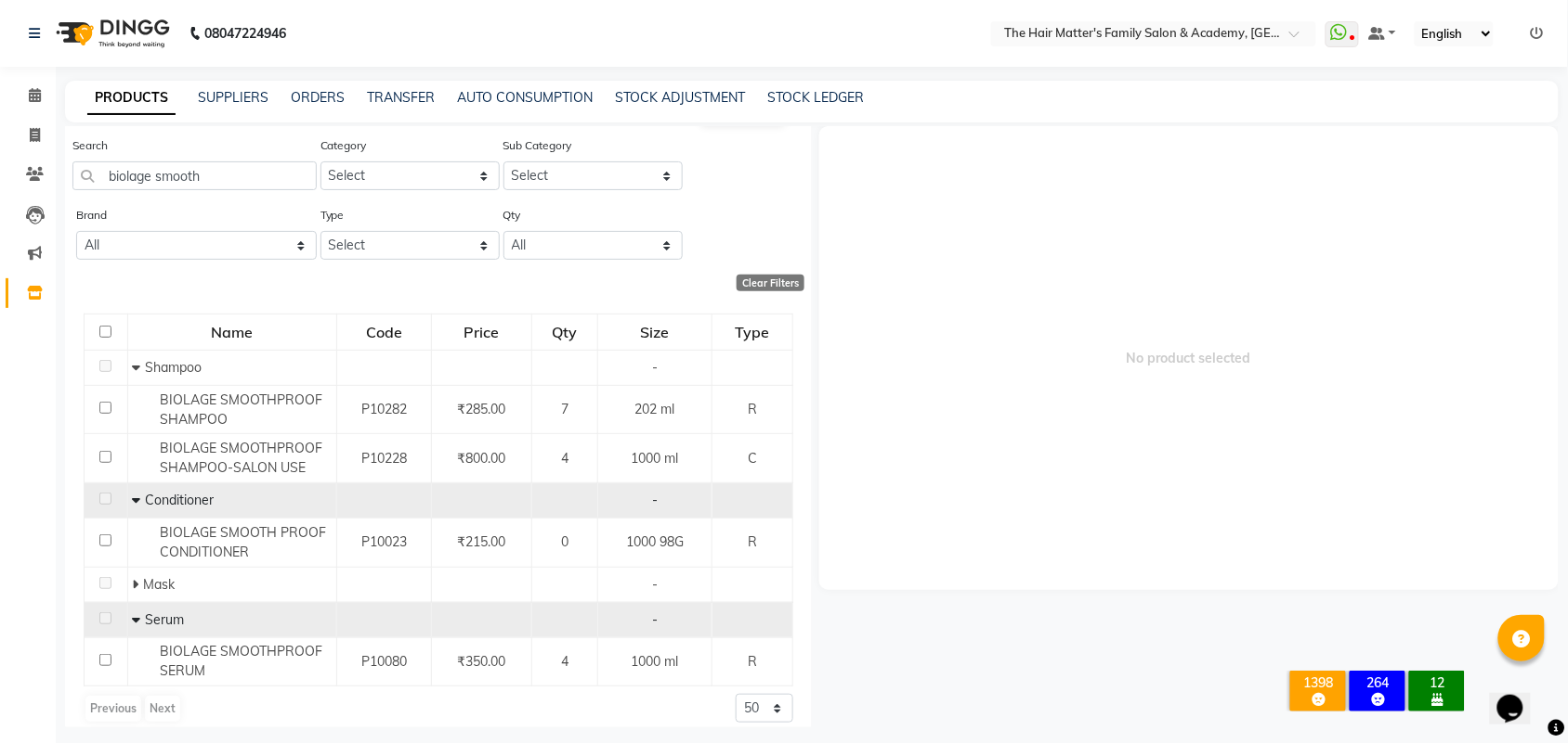
scroll to position [43, 0]
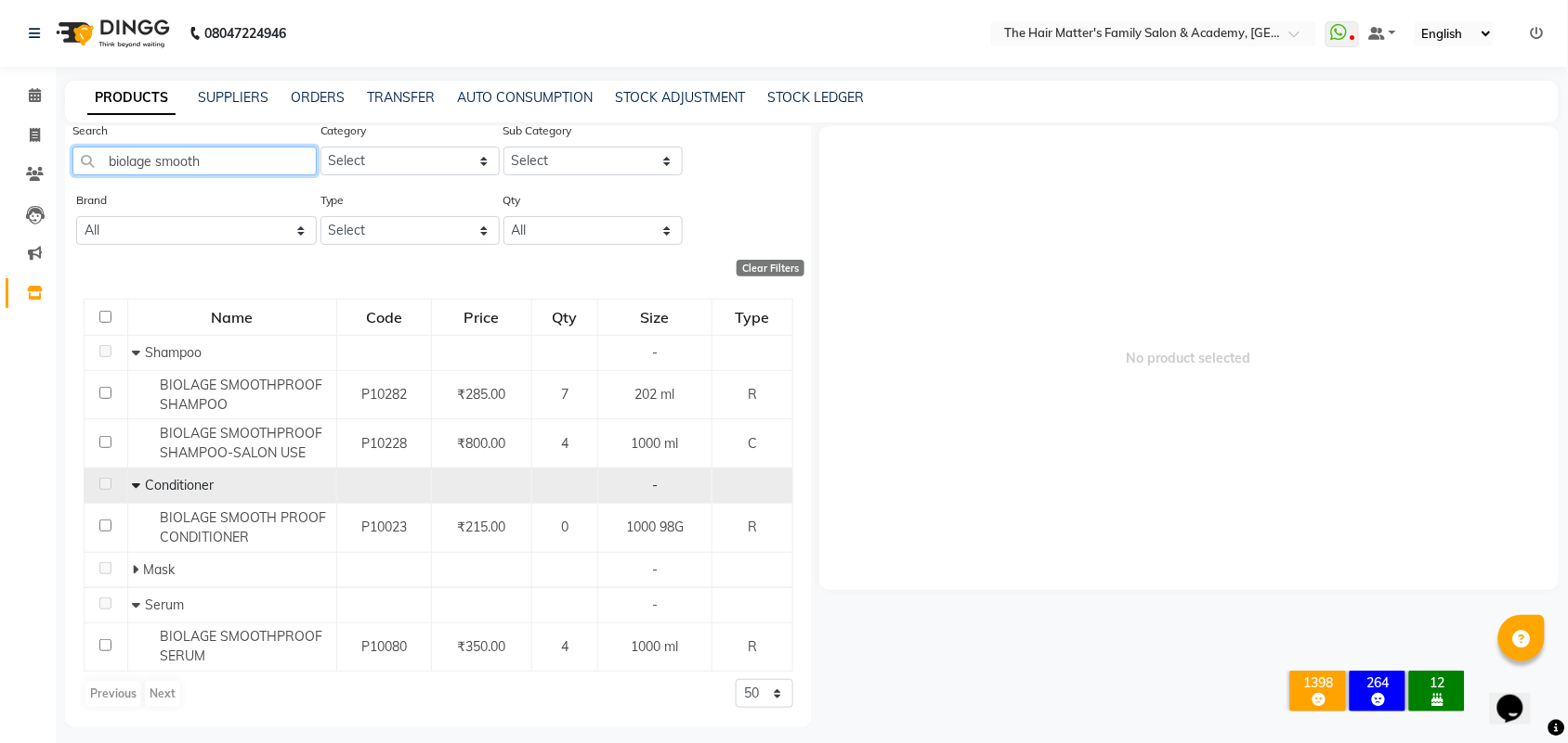
click at [206, 163] on input "biolage smooth" at bounding box center [194, 160] width 244 height 29
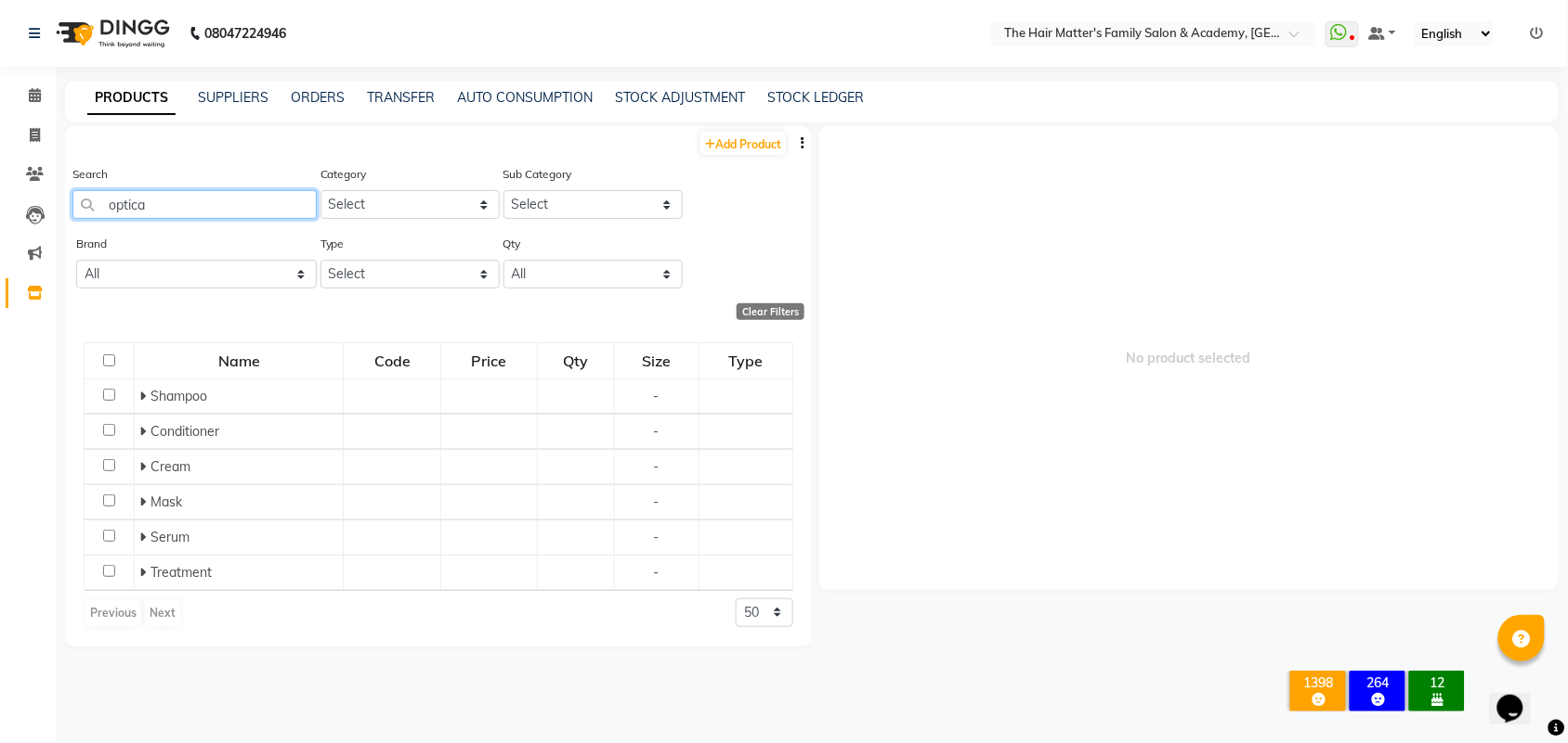
scroll to position [0, 0]
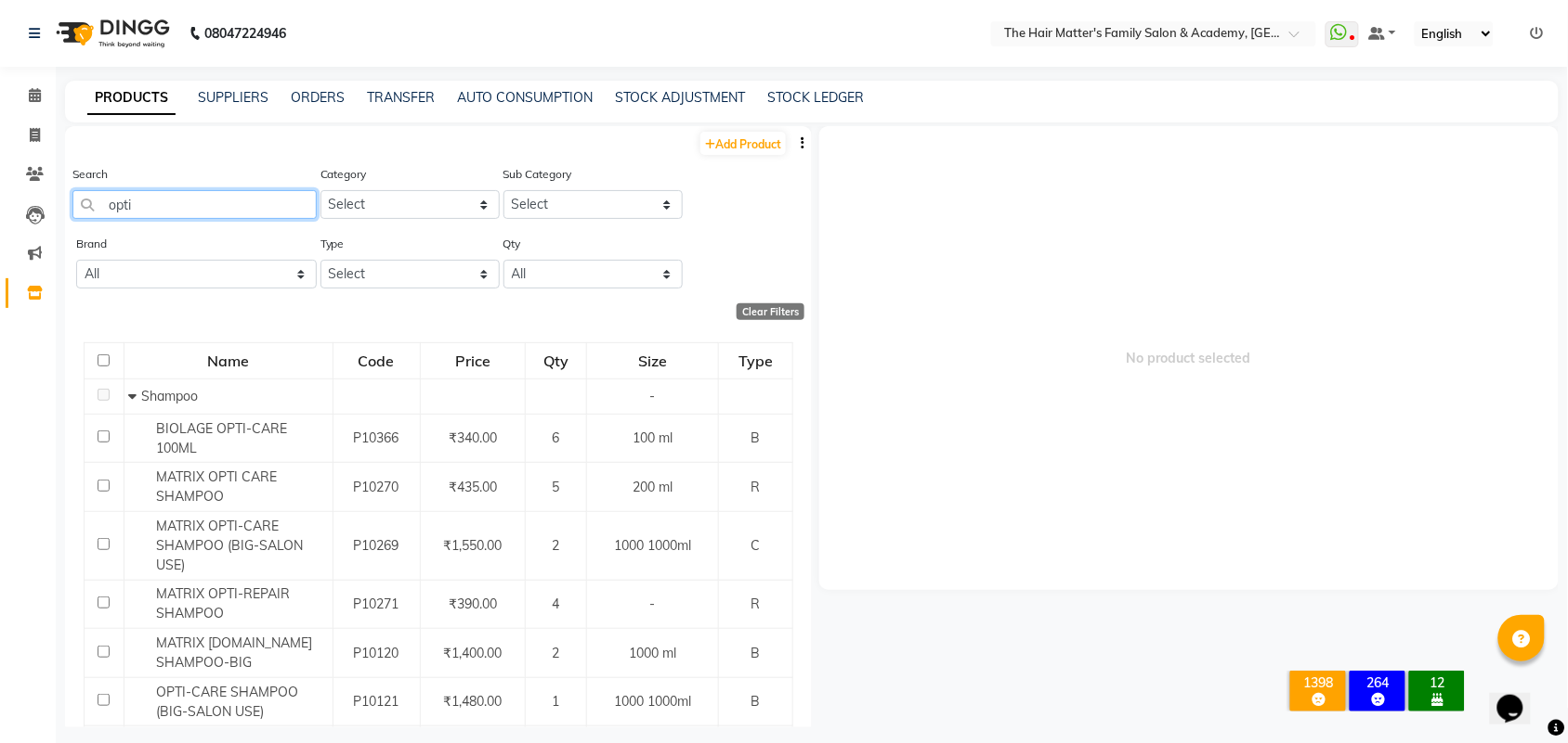
click at [100, 203] on input "opti" at bounding box center [194, 205] width 244 height 29
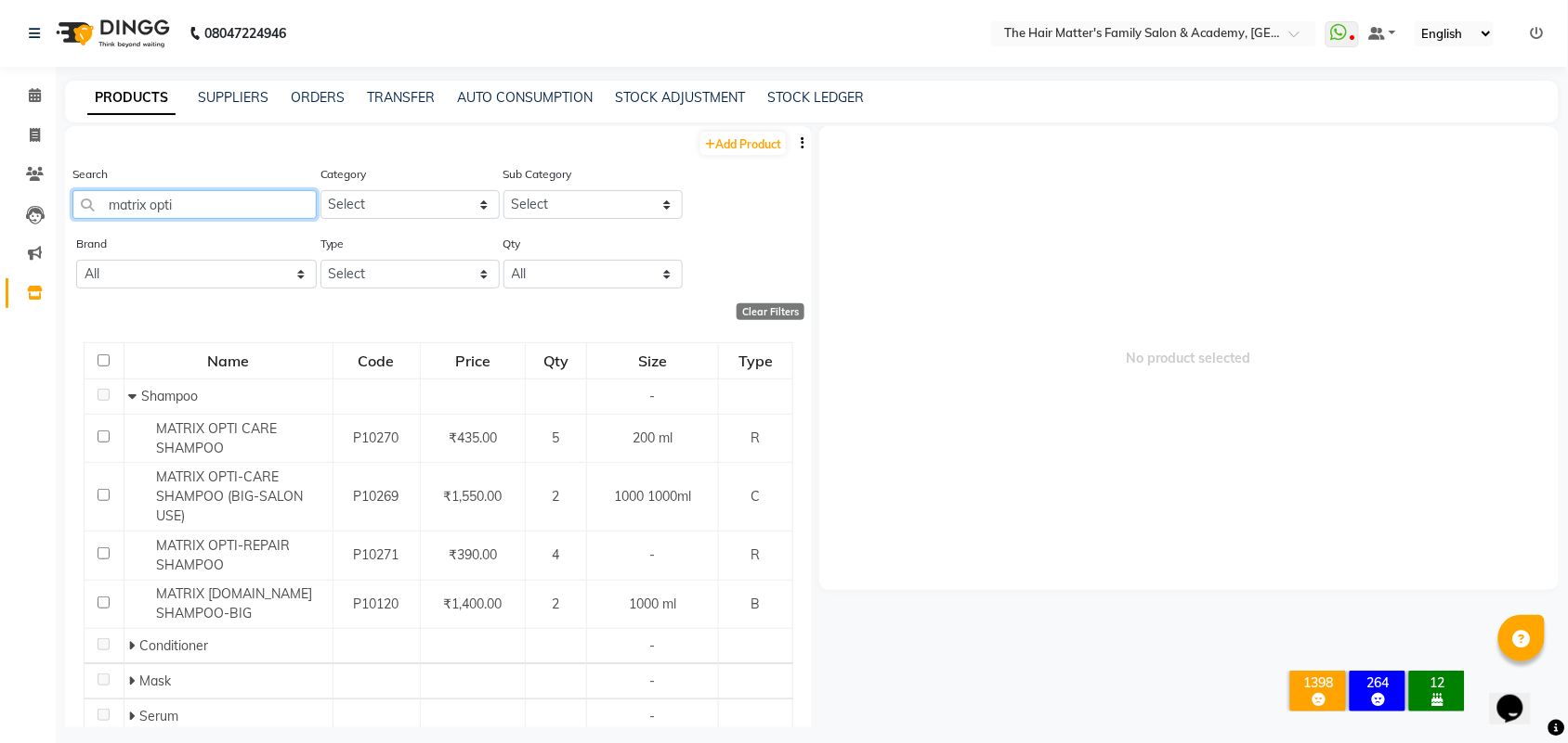
click at [193, 193] on input "matrix opti" at bounding box center [194, 205] width 244 height 29
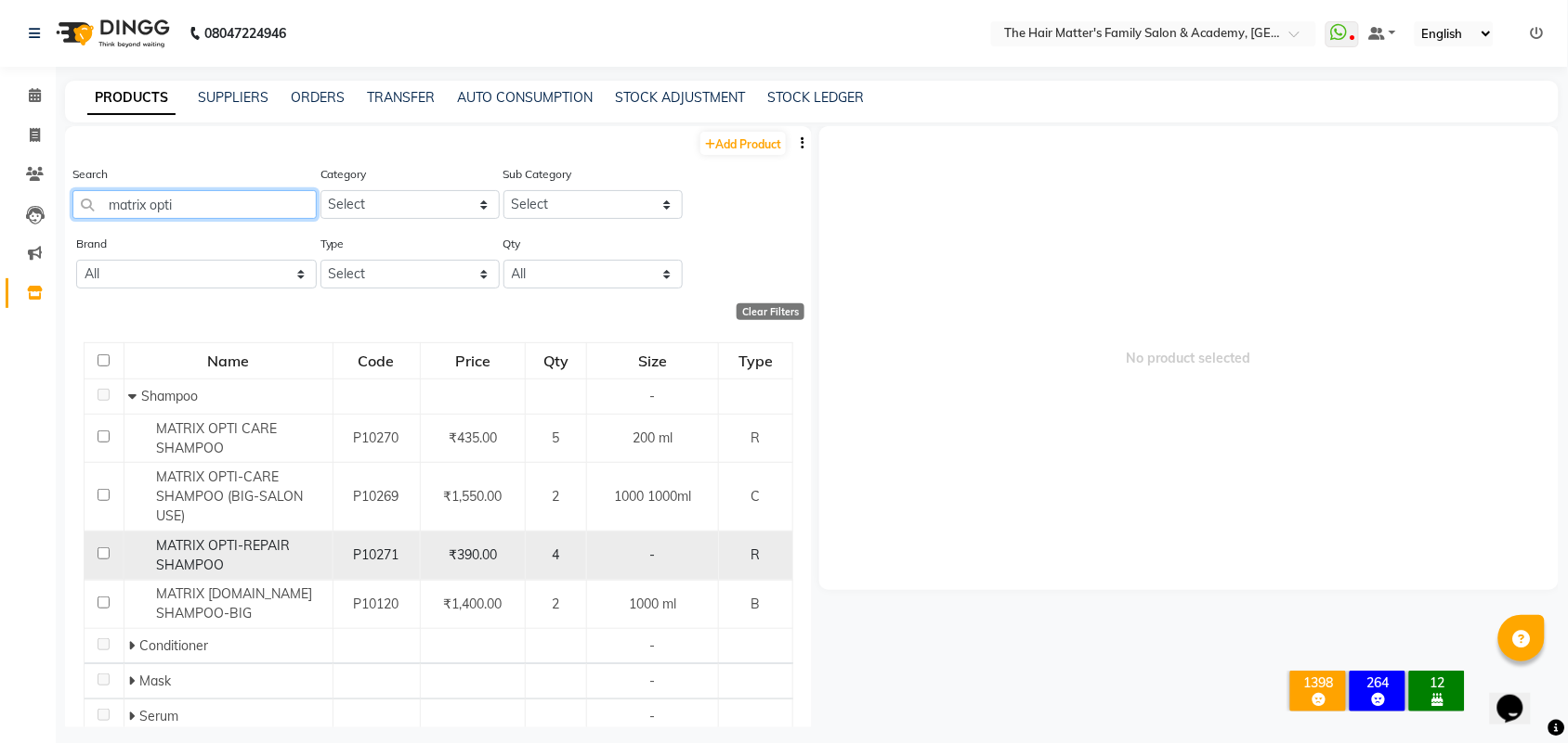
scroll to position [100, 0]
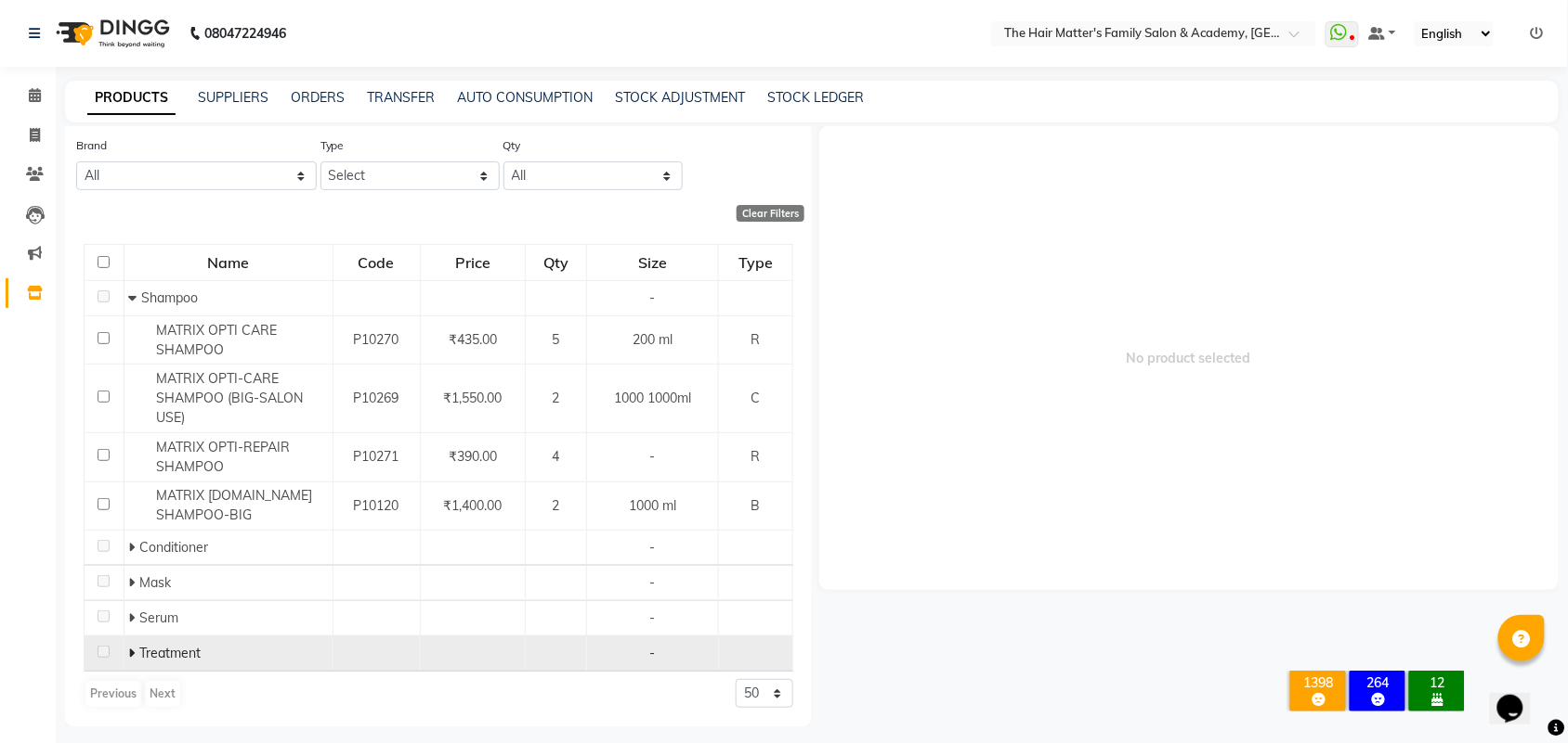
click at [131, 651] on icon at bounding box center [131, 653] width 7 height 13
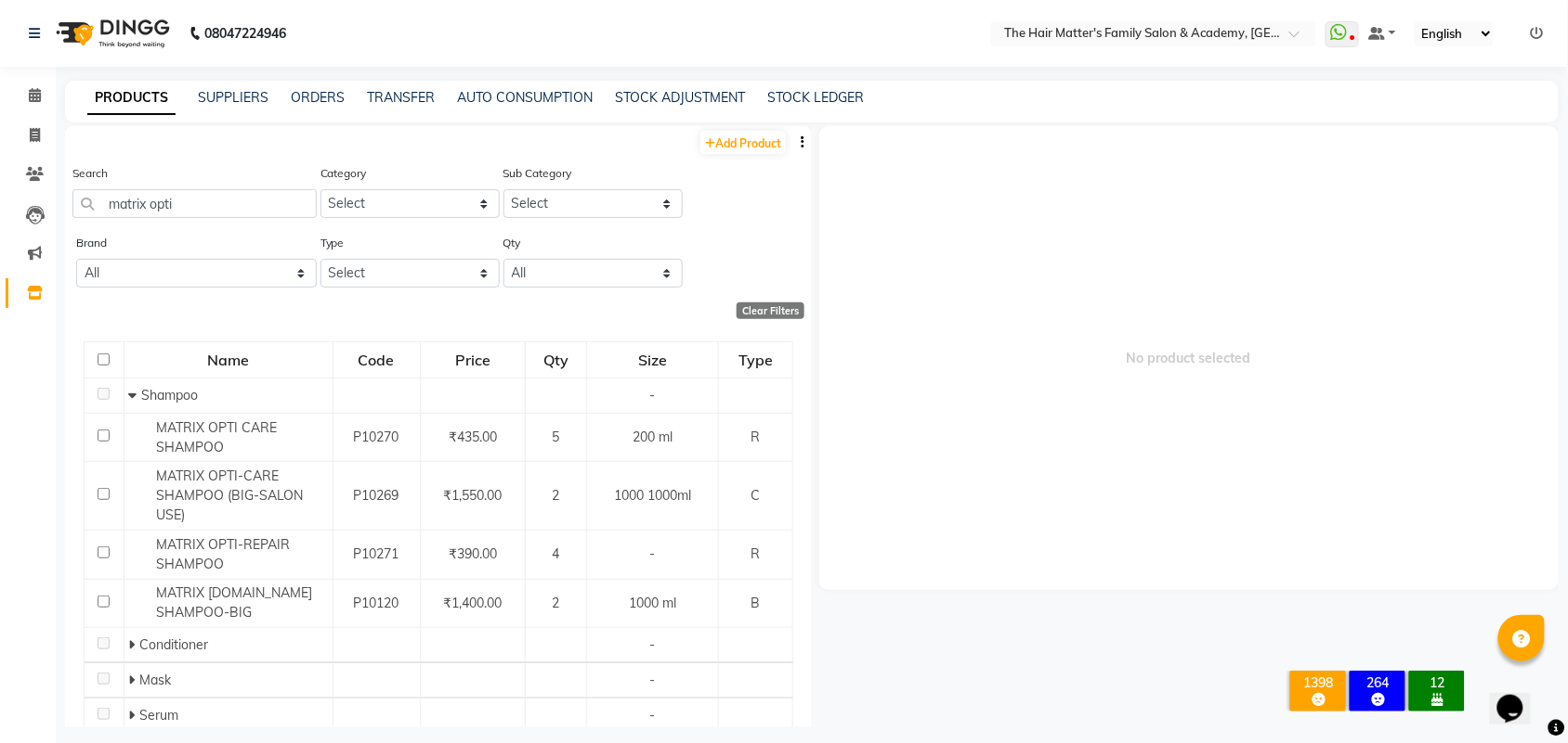
scroll to position [0, 0]
click at [210, 197] on input "matrix opti" at bounding box center [194, 205] width 244 height 29
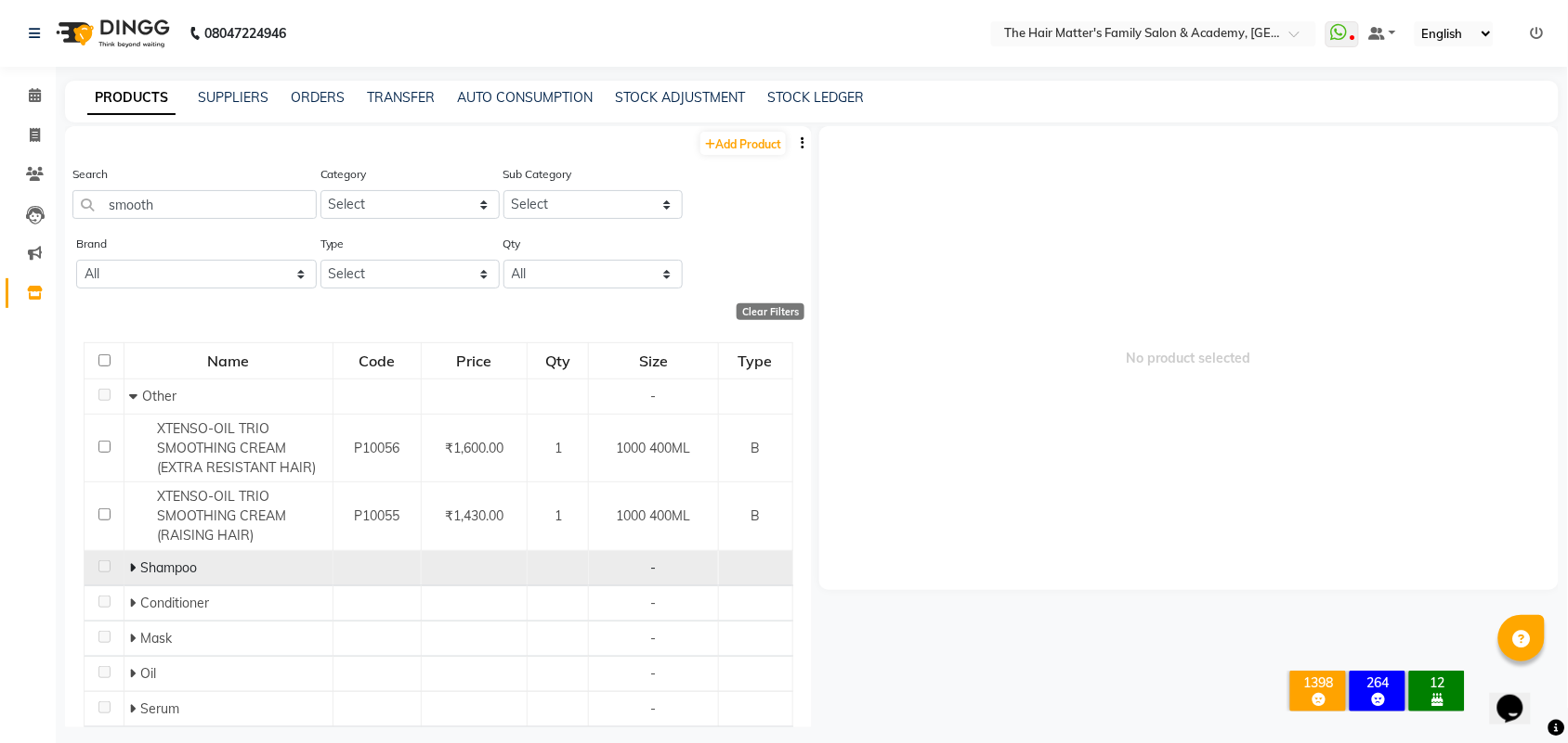
click at [131, 572] on icon at bounding box center [132, 567] width 7 height 13
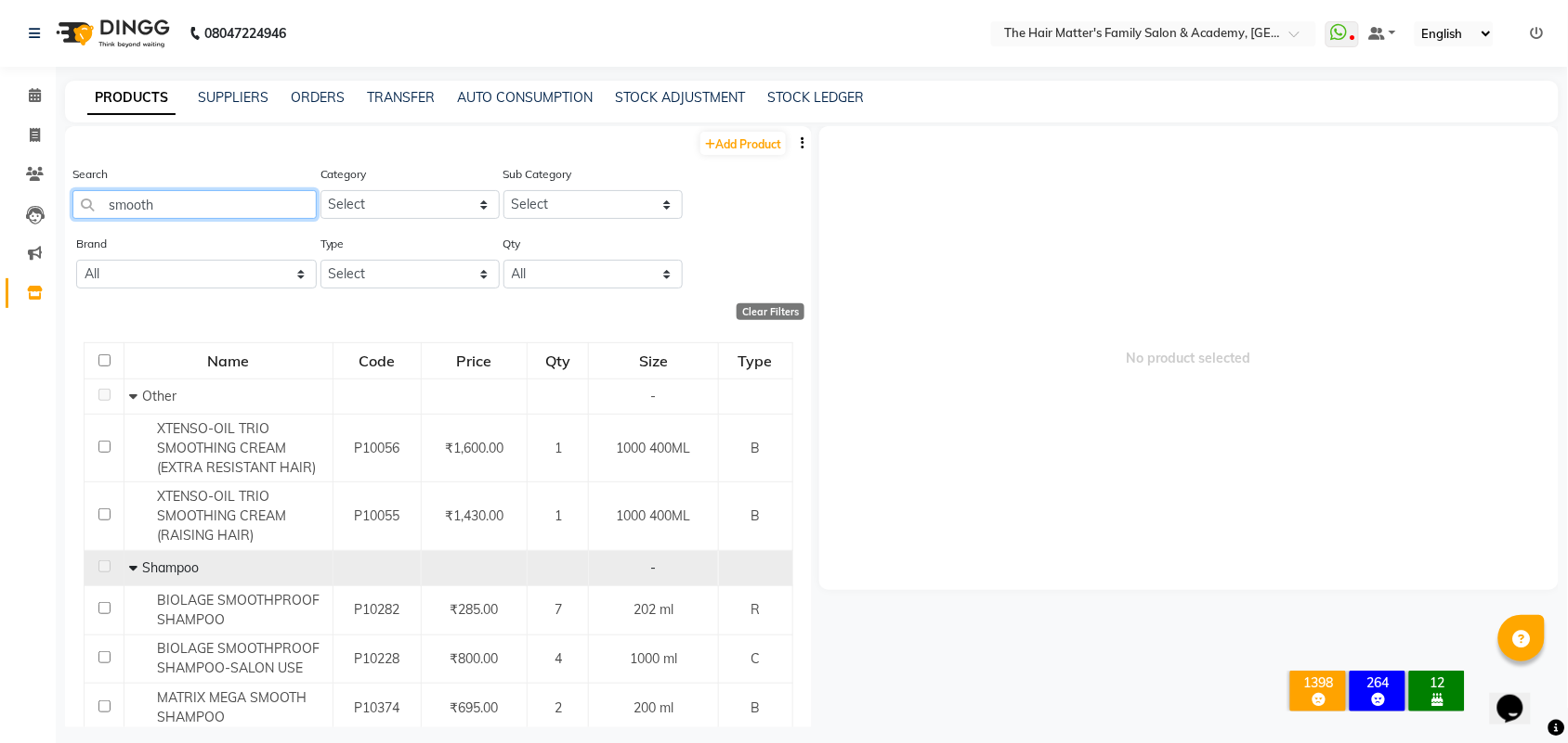
click at [221, 192] on input "smooth" at bounding box center [194, 205] width 244 height 29
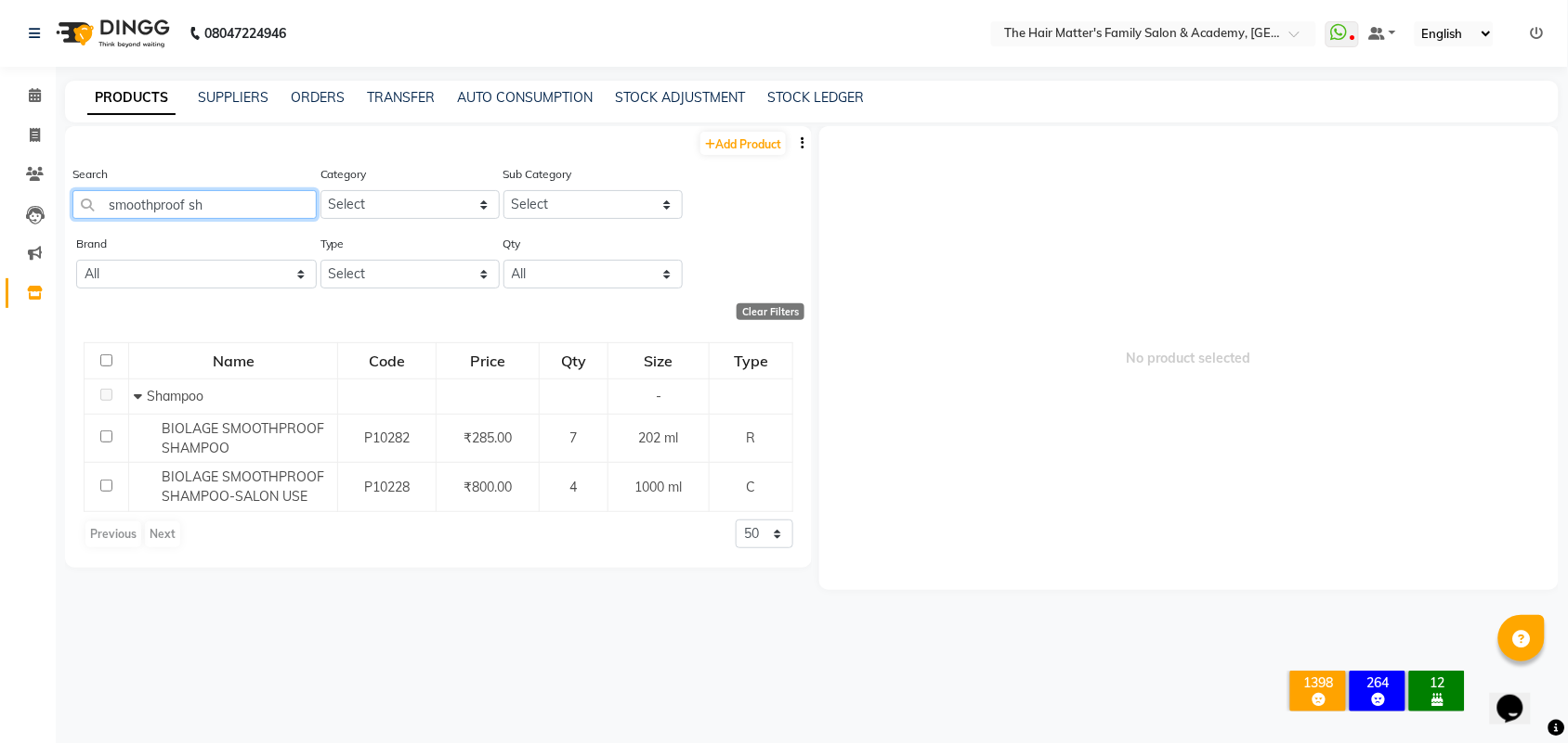
type input "smoothproof sh"
click at [628, 211] on select "Select" at bounding box center [592, 205] width 179 height 29
click at [633, 210] on select "Select" at bounding box center [592, 205] width 179 height 29
drag, startPoint x: 625, startPoint y: 252, endPoint x: 628, endPoint y: 268, distance: 16.3
click at [625, 253] on div "Qty All Low Out Of Stock" at bounding box center [592, 261] width 179 height 54
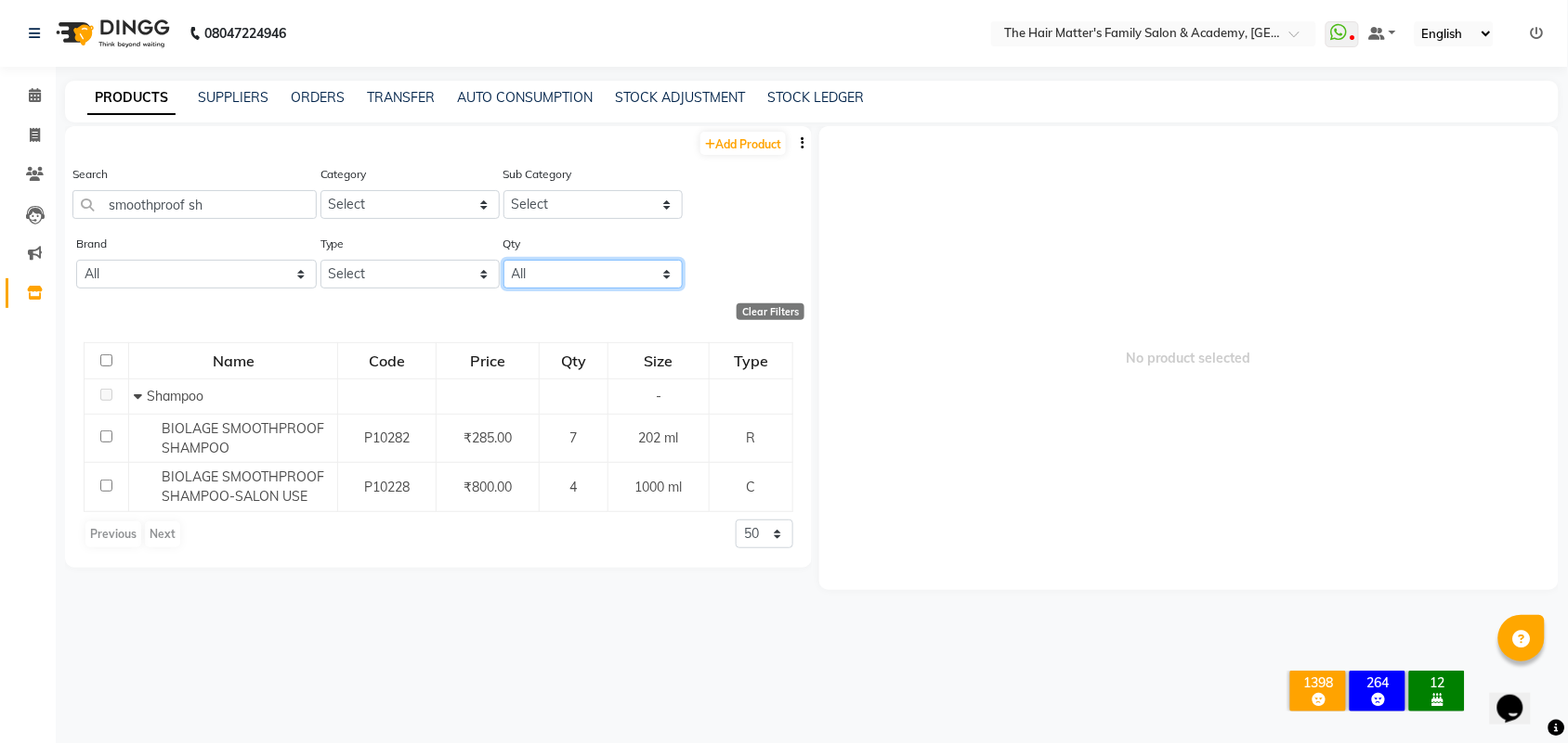
drag, startPoint x: 628, startPoint y: 268, endPoint x: 642, endPoint y: 284, distance: 21.3
click at [628, 268] on select "All Low Out Of Stock" at bounding box center [592, 274] width 179 height 29
select select "low"
click at [503, 260] on select "All Low Out Of Stock" at bounding box center [592, 274] width 179 height 29
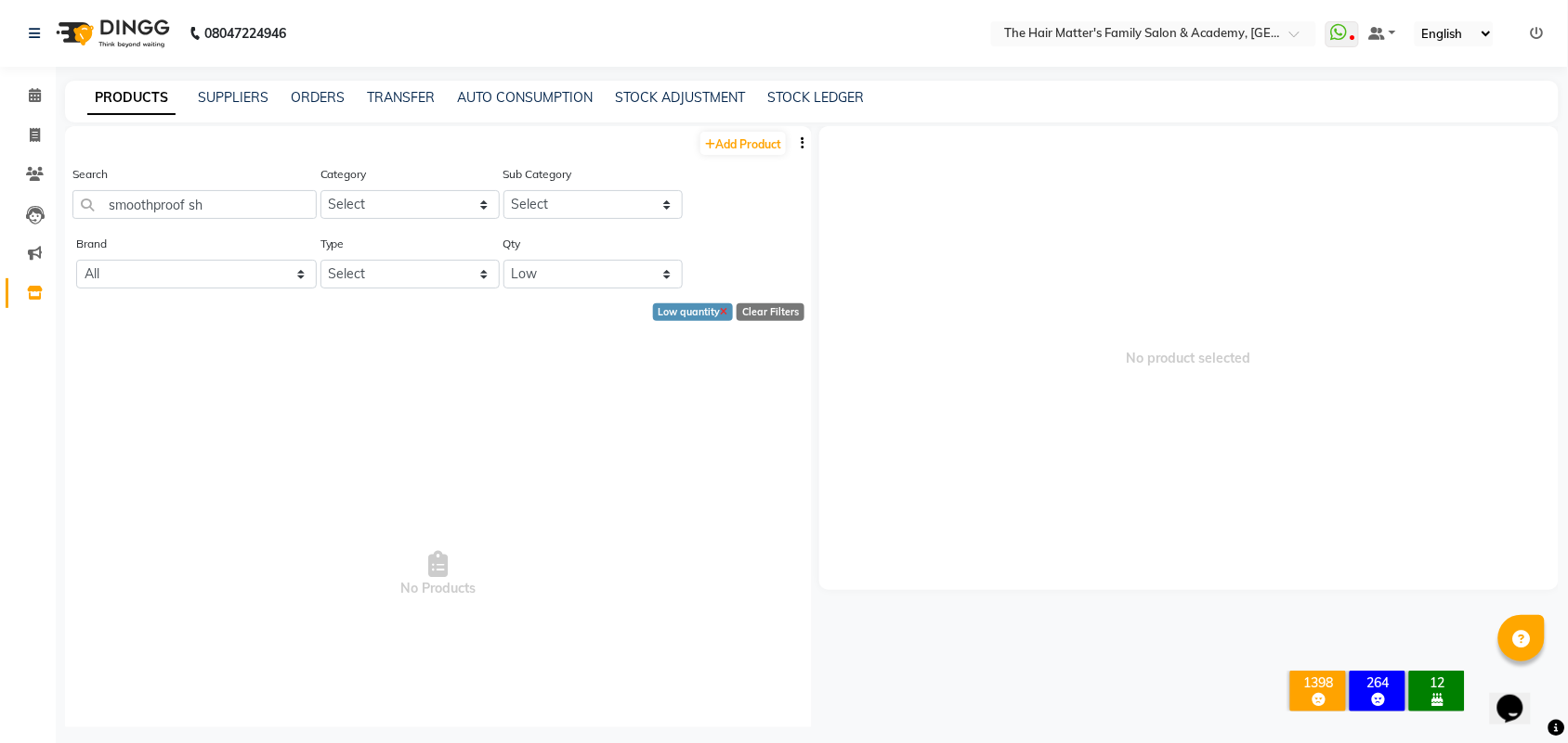
click at [721, 312] on icon at bounding box center [725, 313] width 8 height 10
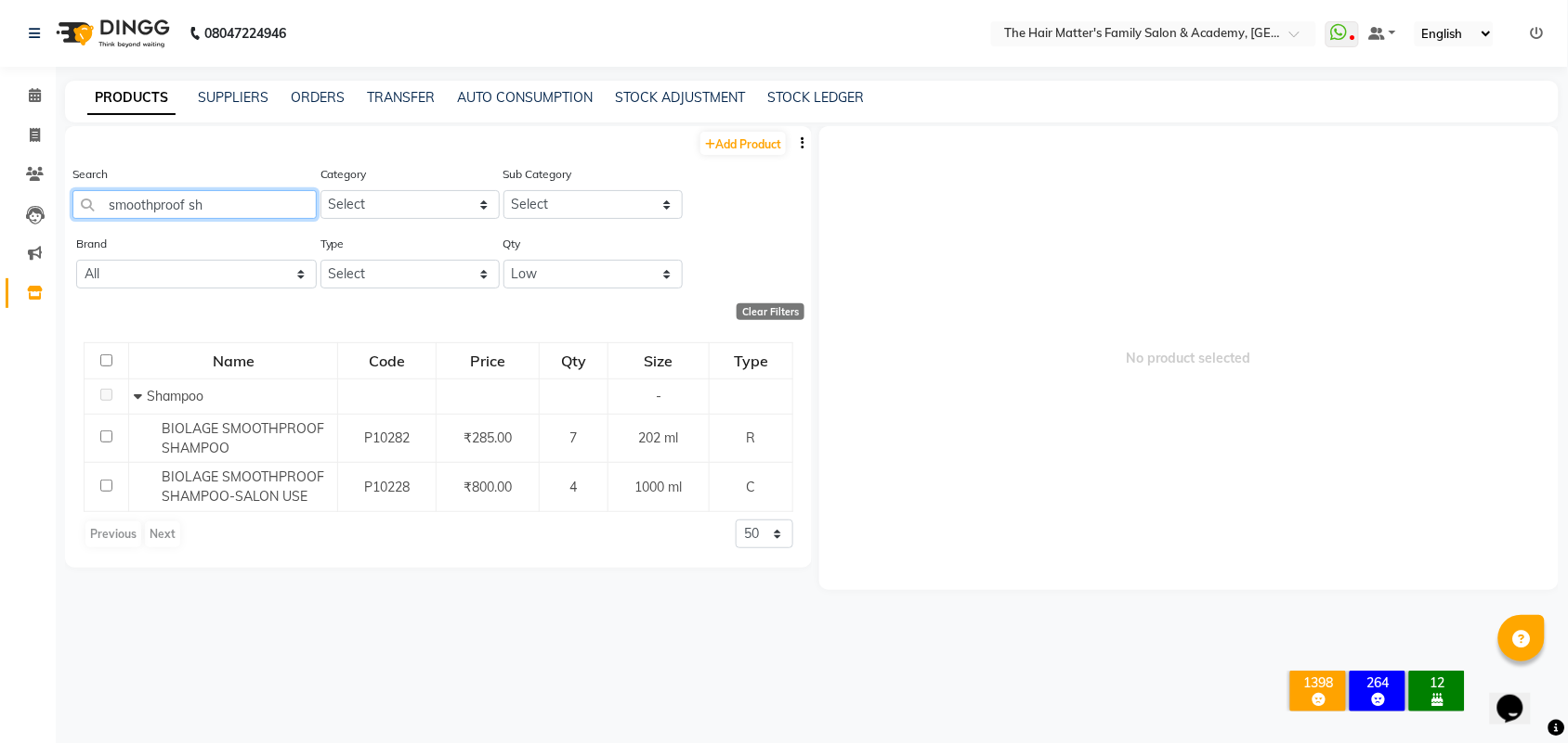
click at [304, 206] on input "smoothproof sh" at bounding box center [194, 205] width 244 height 29
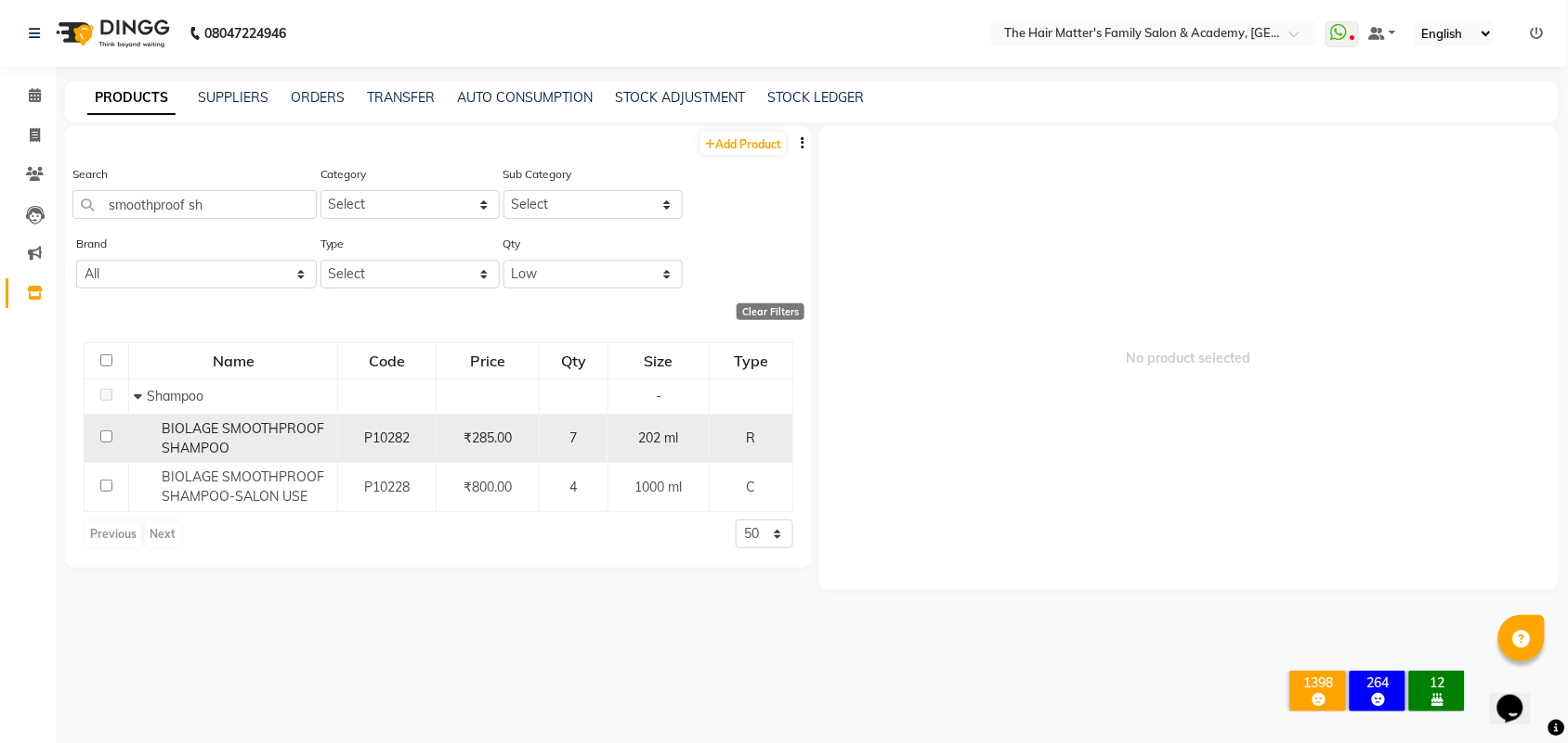
click at [485, 424] on td "₹285.00" at bounding box center [488, 439] width 103 height 49
click at [499, 432] on span "₹285.00" at bounding box center [487, 438] width 48 height 17
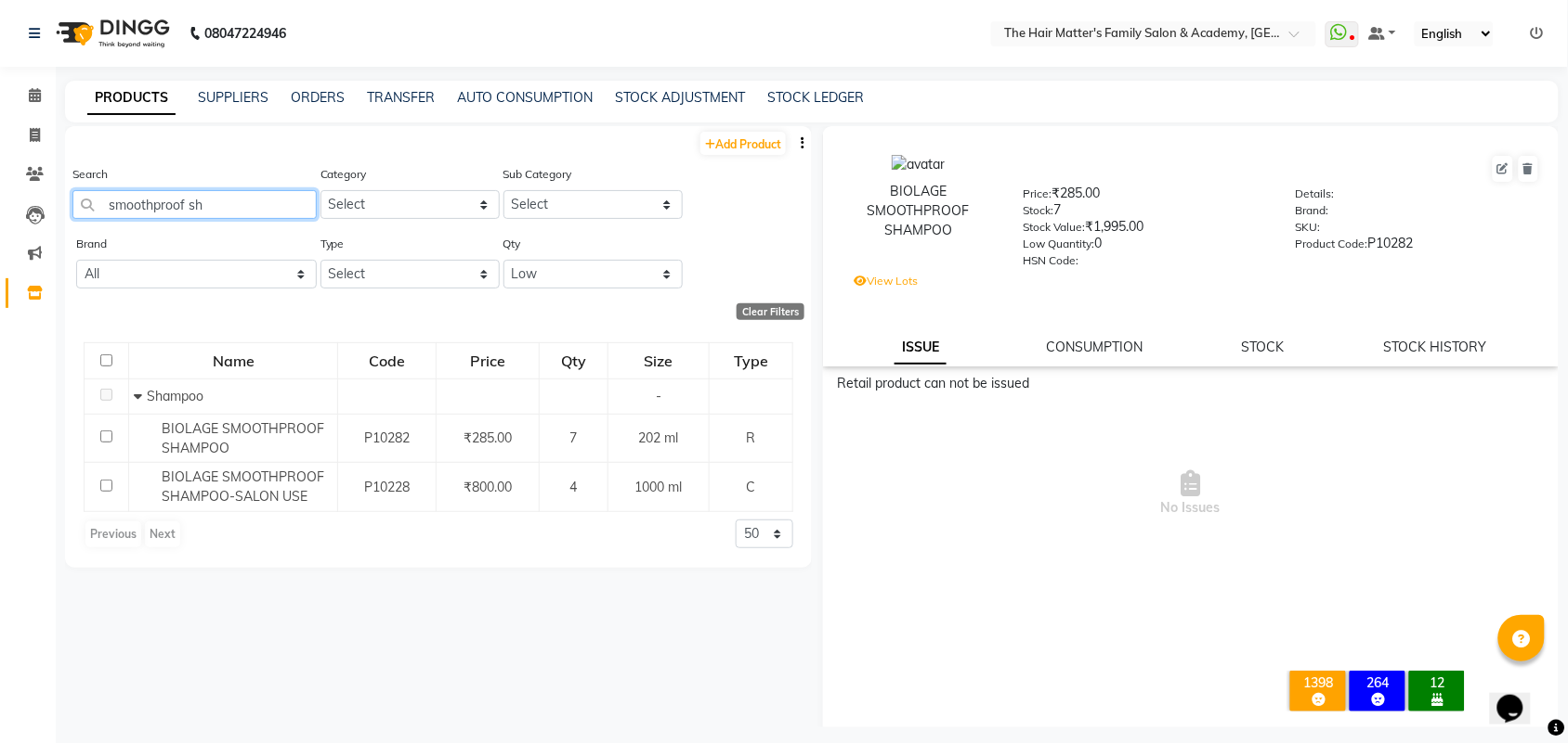
click at [203, 206] on input "smoothproof sh" at bounding box center [194, 205] width 244 height 29
drag, startPoint x: 201, startPoint y: 206, endPoint x: 186, endPoint y: 206, distance: 15.0
click at [198, 206] on input "smoothproof sh" at bounding box center [194, 205] width 244 height 29
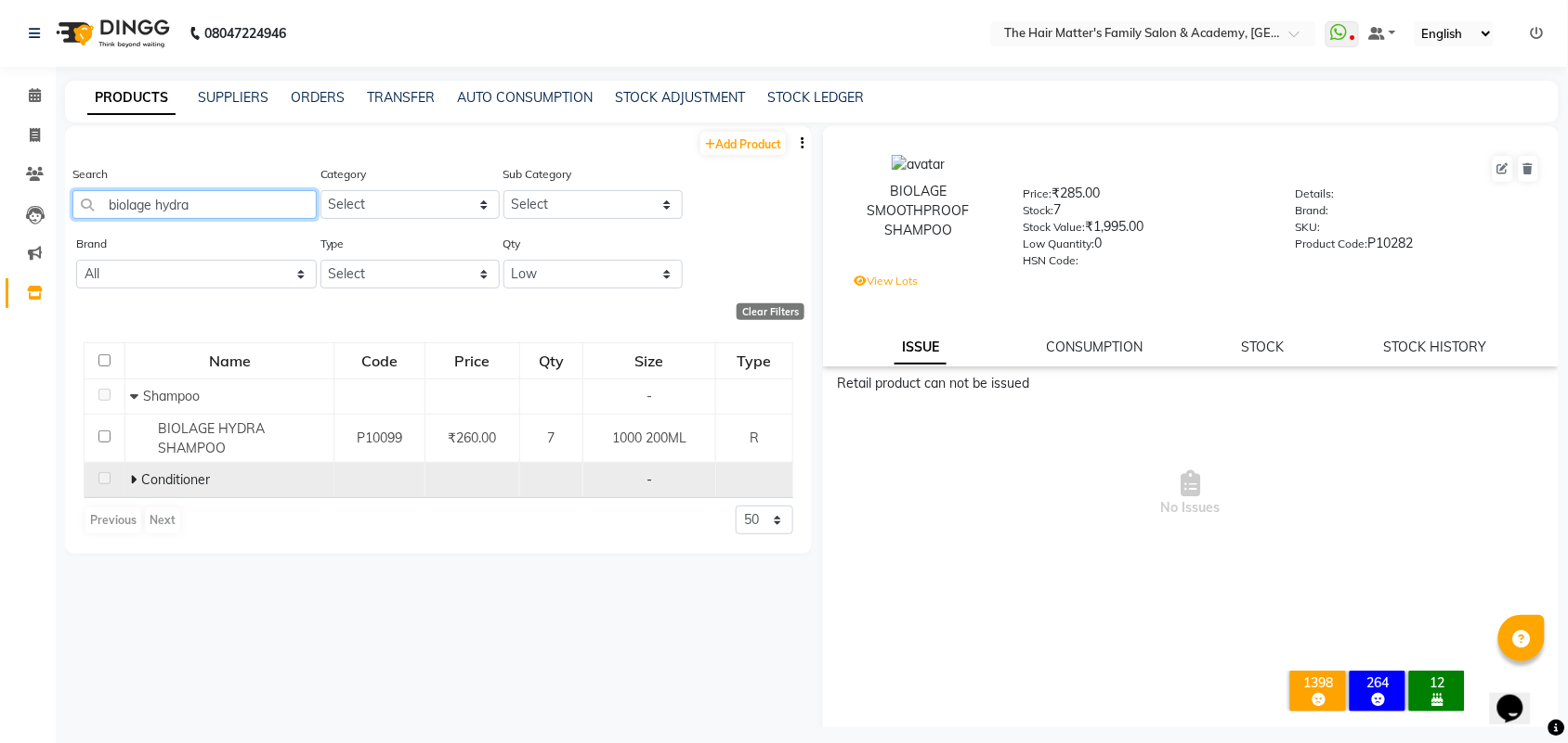
type input "biolage hydra"
click at [158, 473] on span "Conditioner" at bounding box center [176, 479] width 69 height 17
click at [136, 480] on span at bounding box center [135, 479] width 11 height 17
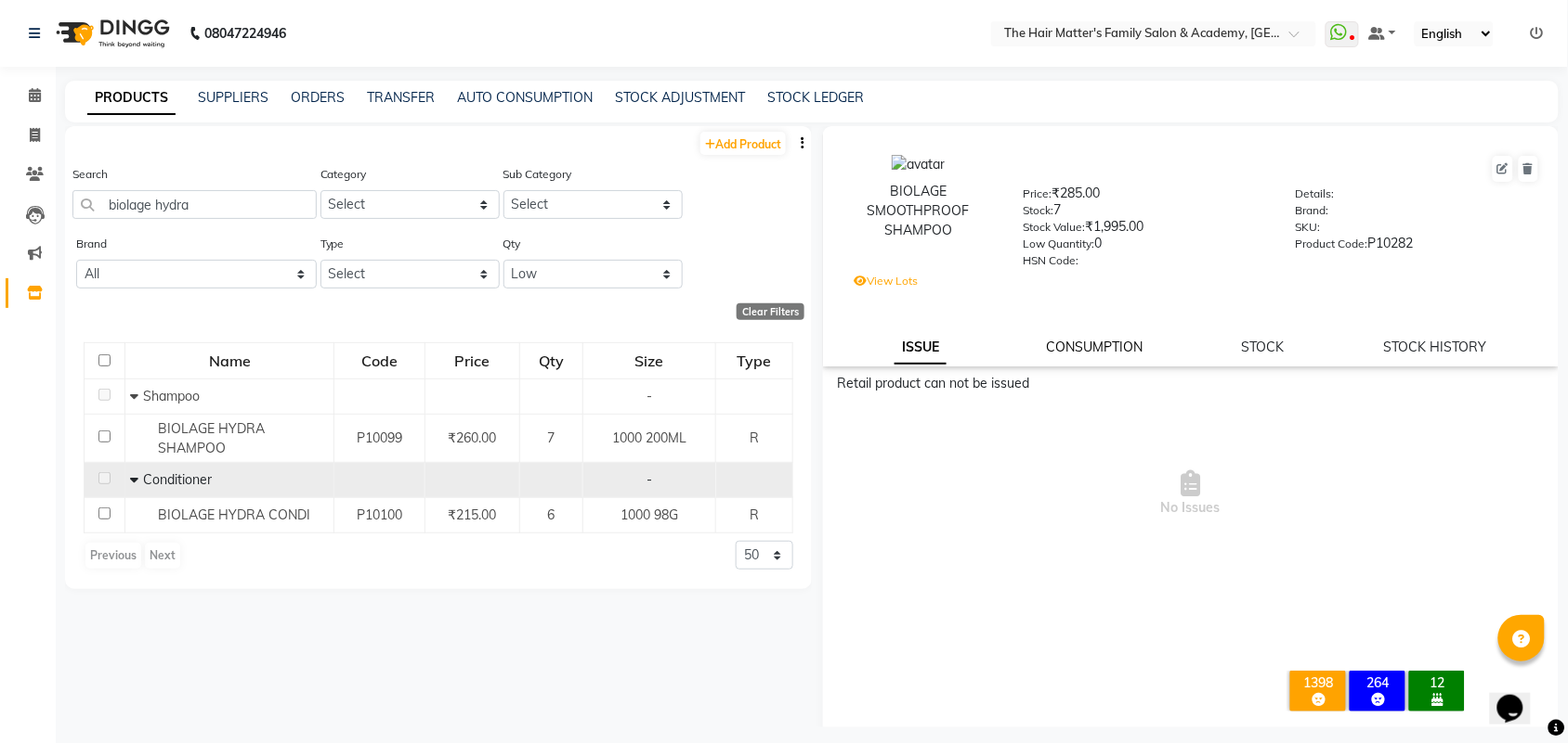
click at [1111, 339] on link "CONSUMPTION" at bounding box center [1094, 347] width 97 height 17
click at [1267, 329] on div "BIOLAGE SMOOTHPROOF SHAMPOO Price: ₹285.00 Stock: 7 Stock Value: ₹1,995.00 Low …" at bounding box center [1190, 246] width 736 height 240
click at [1270, 332] on div "BIOLAGE SMOOTHPROOF SHAMPOO Price: ₹285.00 Stock: 7 Stock Value: ₹1,995.00 Low …" at bounding box center [1190, 246] width 736 height 240
click at [1223, 338] on div "ISSUE CONSUMPTION STOCK STOCK HISTORY" at bounding box center [1190, 348] width 691 height 20
drag, startPoint x: 1263, startPoint y: 341, endPoint x: 1263, endPoint y: 353, distance: 12.0
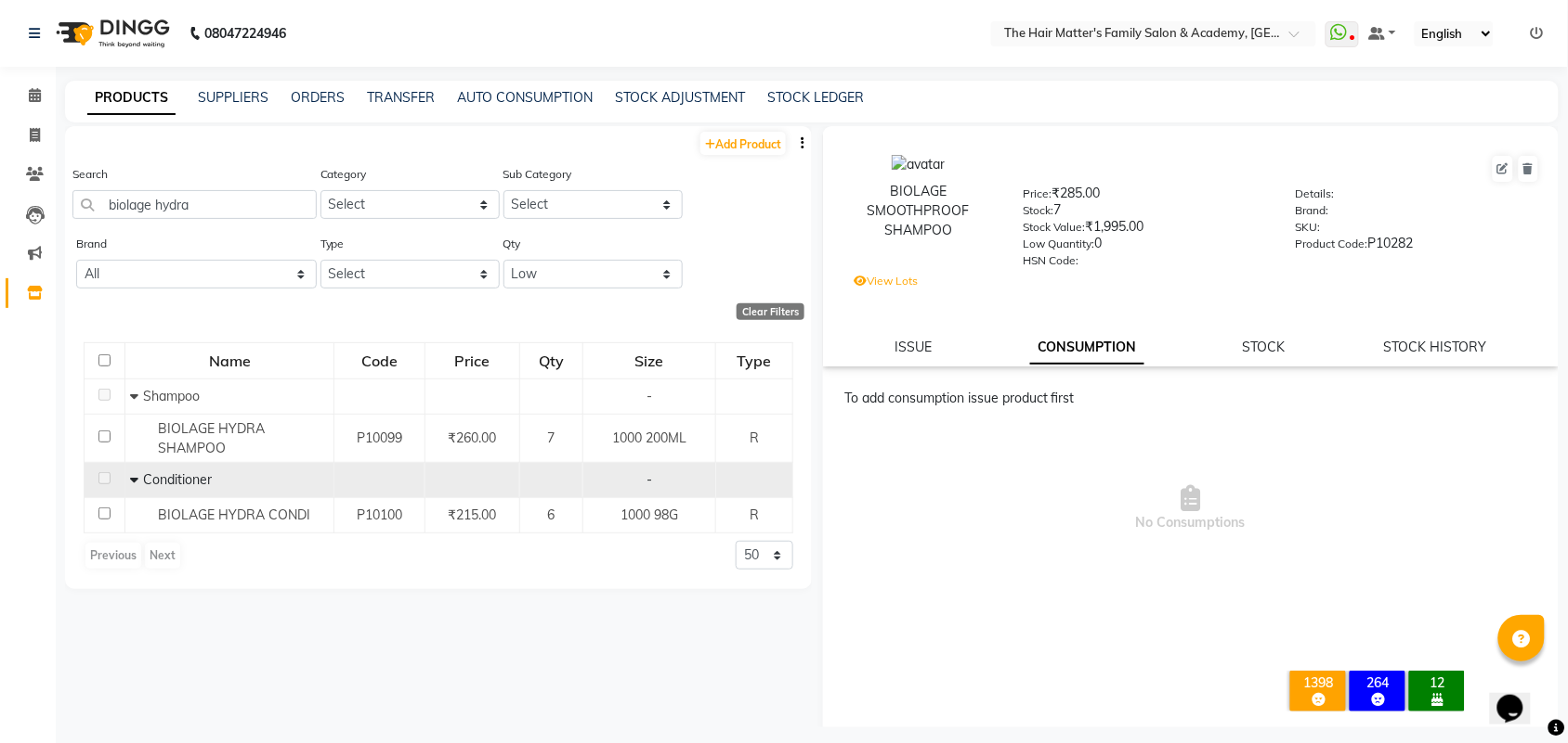
click at [1263, 342] on link "STOCK" at bounding box center [1263, 347] width 43 height 17
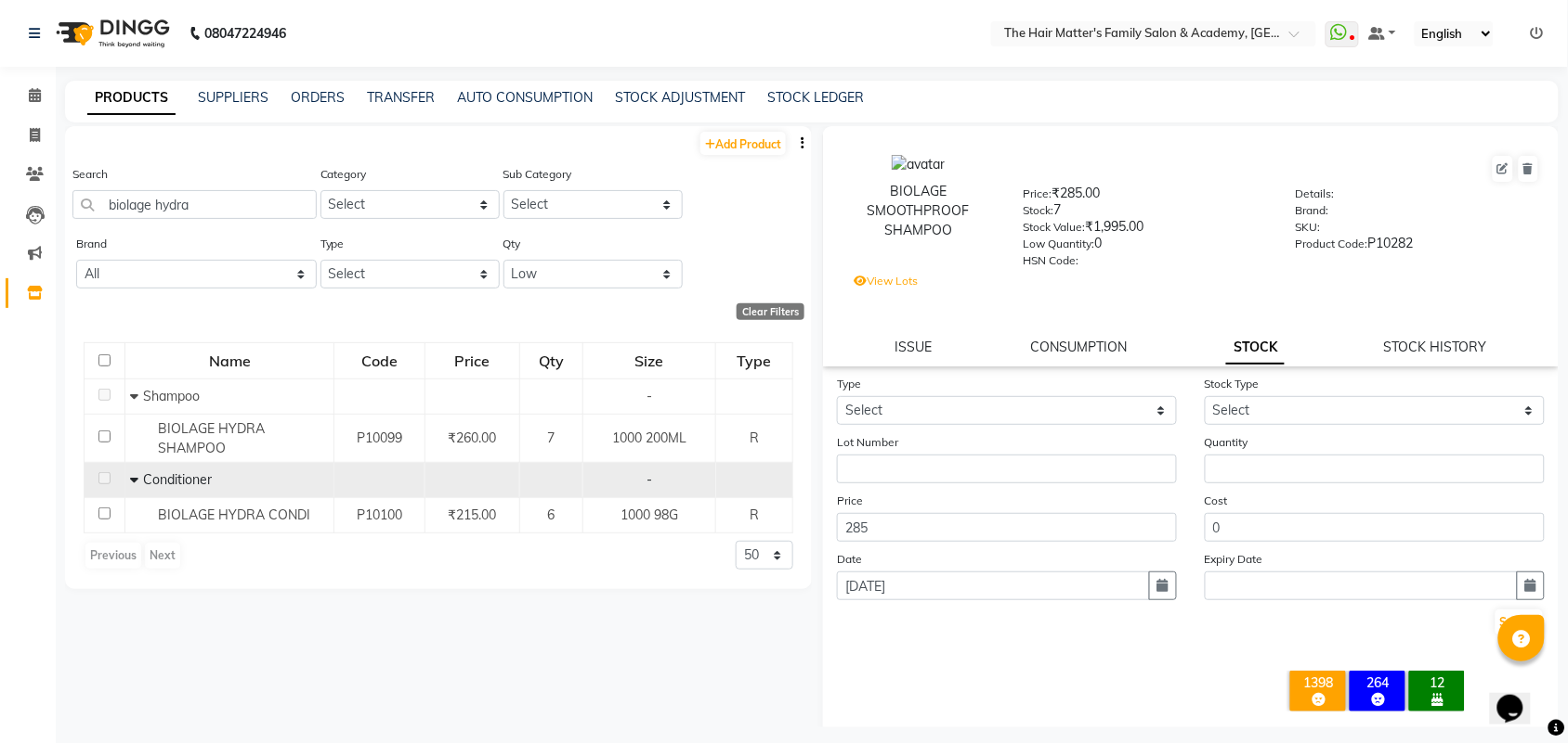
click at [1405, 354] on div "BIOLAGE SMOOTHPROOF SHAMPOO Price: ₹285.00 Stock: 7 Stock Value: ₹1,995.00 Low …" at bounding box center [1190, 246] width 736 height 240
click at [1401, 349] on link "STOCK HISTORY" at bounding box center [1436, 347] width 103 height 17
select select "all"
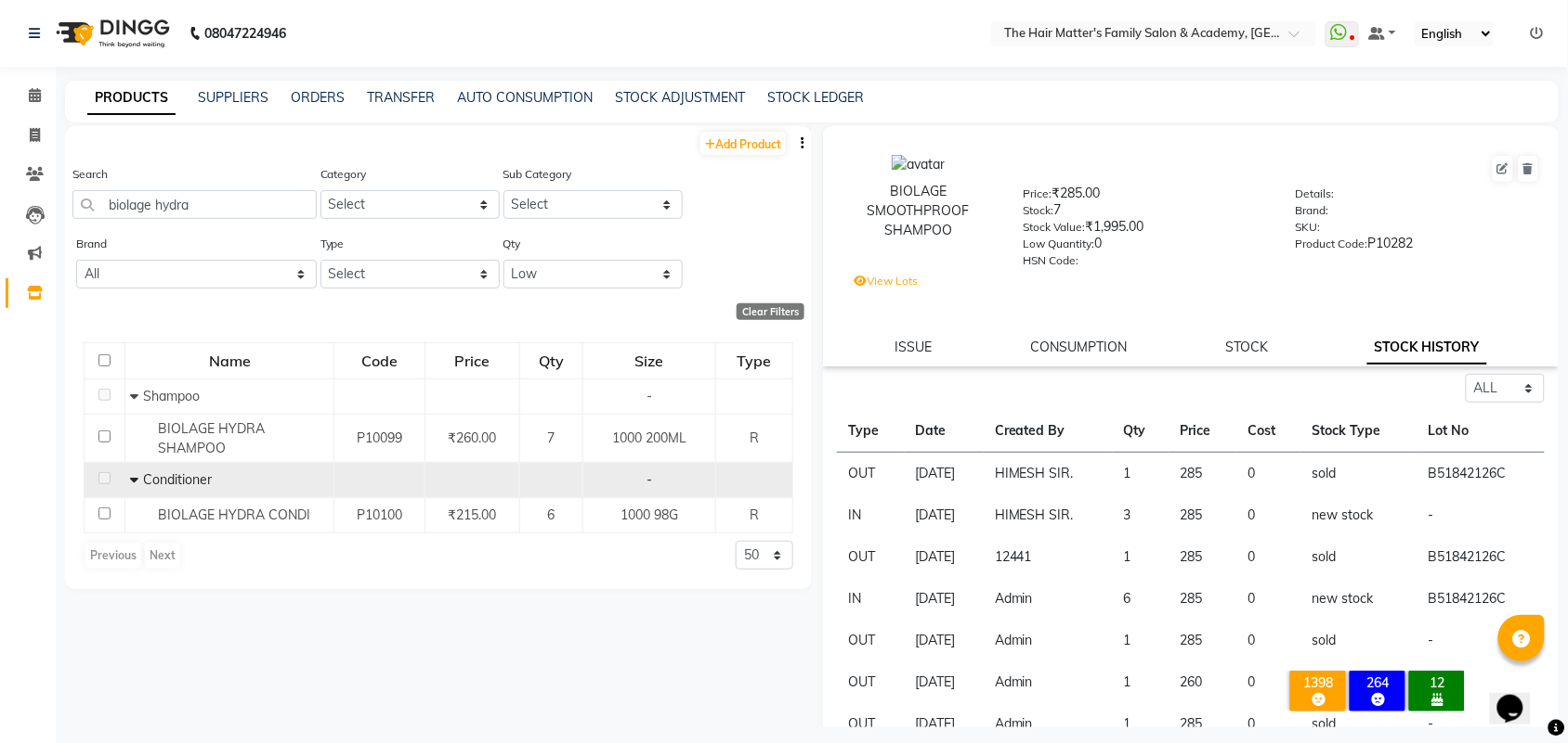
click at [944, 471] on td "[DATE]" at bounding box center [944, 473] width 79 height 42
drag, startPoint x: 944, startPoint y: 471, endPoint x: 1060, endPoint y: 482, distance: 116.5
click at [958, 471] on td "[DATE]" at bounding box center [944, 473] width 79 height 42
click at [1157, 475] on td "1" at bounding box center [1140, 473] width 56 height 42
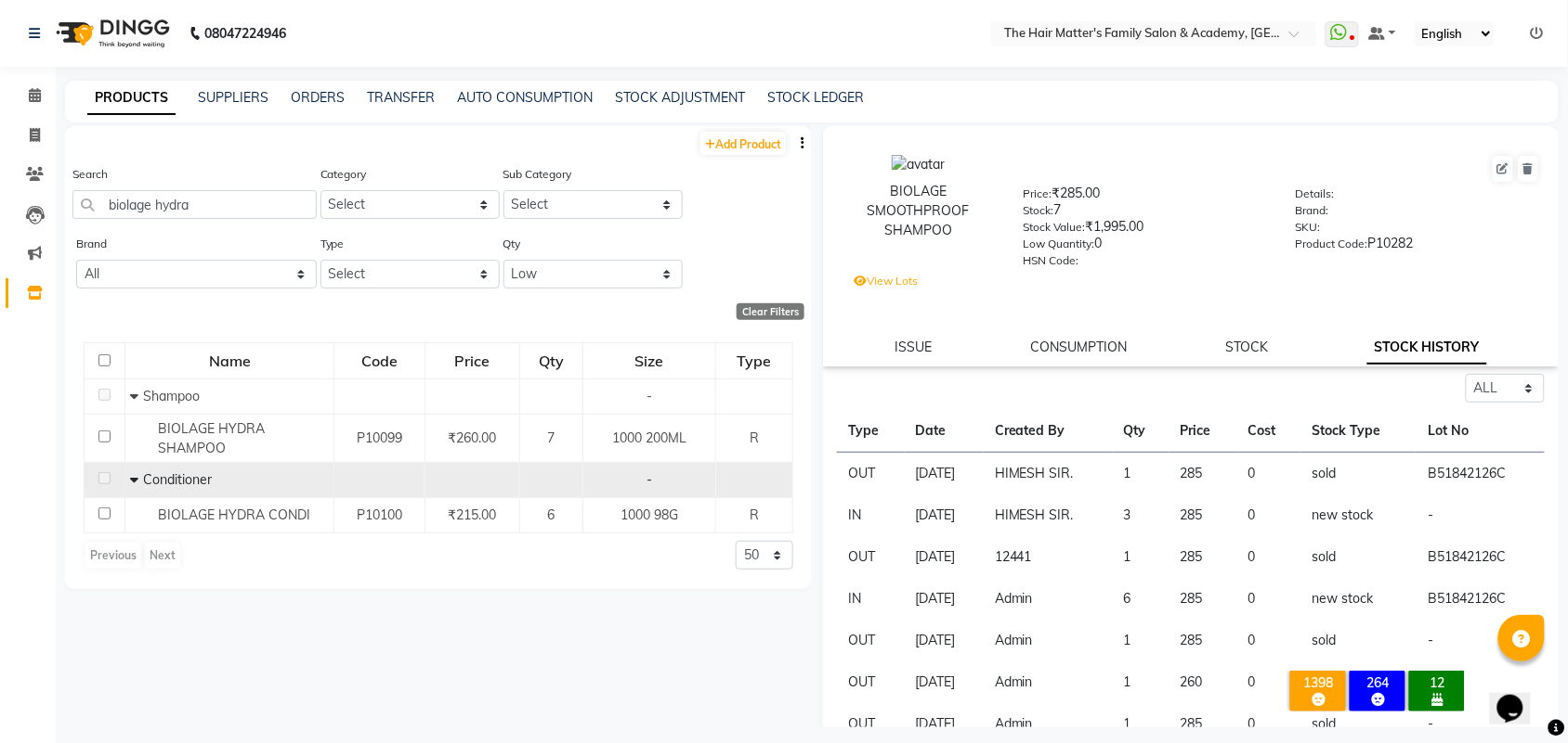
click at [1157, 475] on td "1" at bounding box center [1140, 473] width 56 height 42
drag, startPoint x: 1157, startPoint y: 475, endPoint x: 1167, endPoint y: 479, distance: 10.8
click at [1157, 476] on td "1" at bounding box center [1140, 473] width 56 height 42
click at [1267, 467] on td "0" at bounding box center [1268, 473] width 64 height 42
click at [1296, 460] on td "0" at bounding box center [1268, 473] width 64 height 42
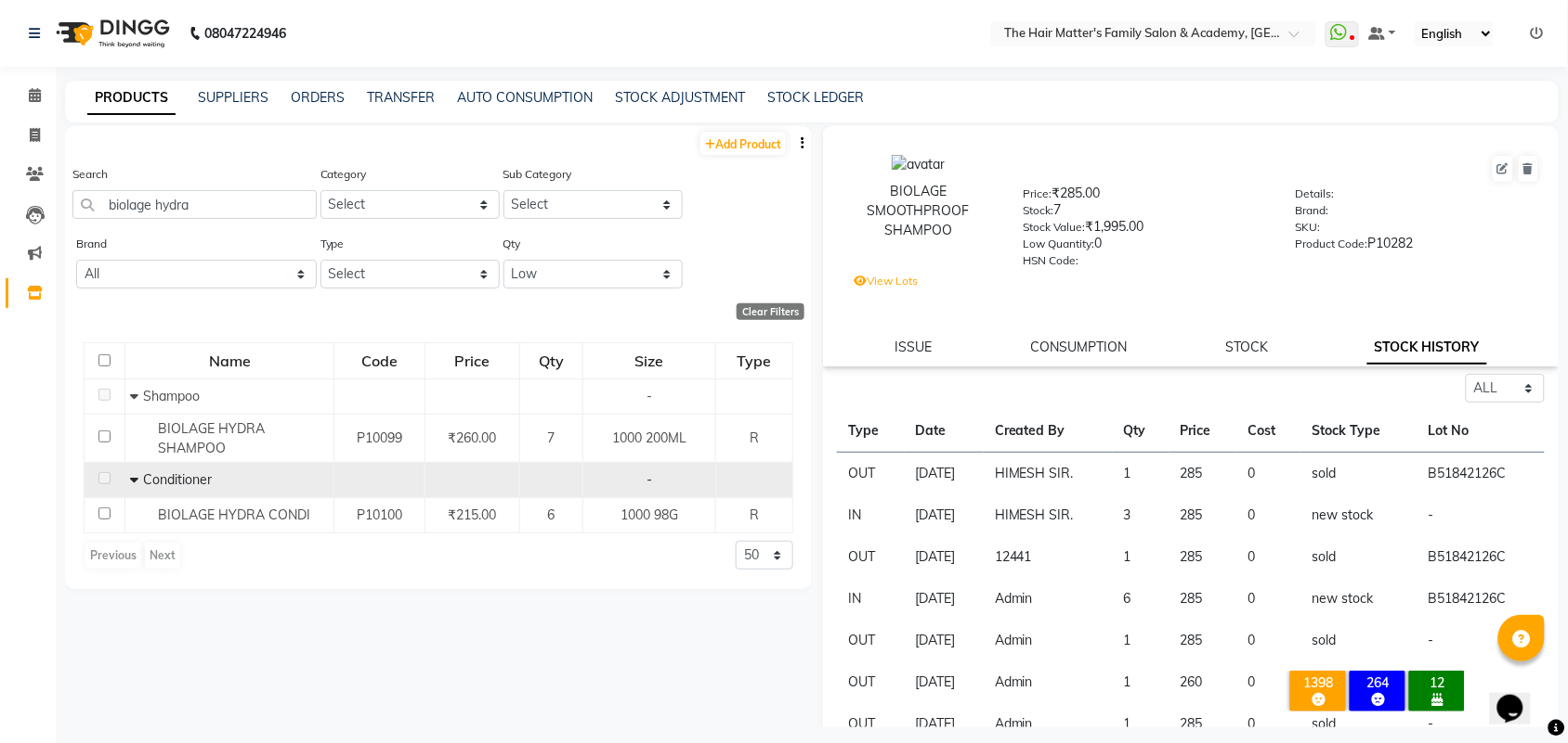
drag, startPoint x: 1301, startPoint y: 460, endPoint x: 1312, endPoint y: 462, distance: 11.2
click at [1307, 460] on td "sold" at bounding box center [1357, 473] width 116 height 42
click at [1316, 464] on td "sold" at bounding box center [1357, 473] width 116 height 42
click at [1326, 508] on td "new stock" at bounding box center [1357, 516] width 116 height 41
drag, startPoint x: 1329, startPoint y: 526, endPoint x: 1329, endPoint y: 540, distance: 14.0
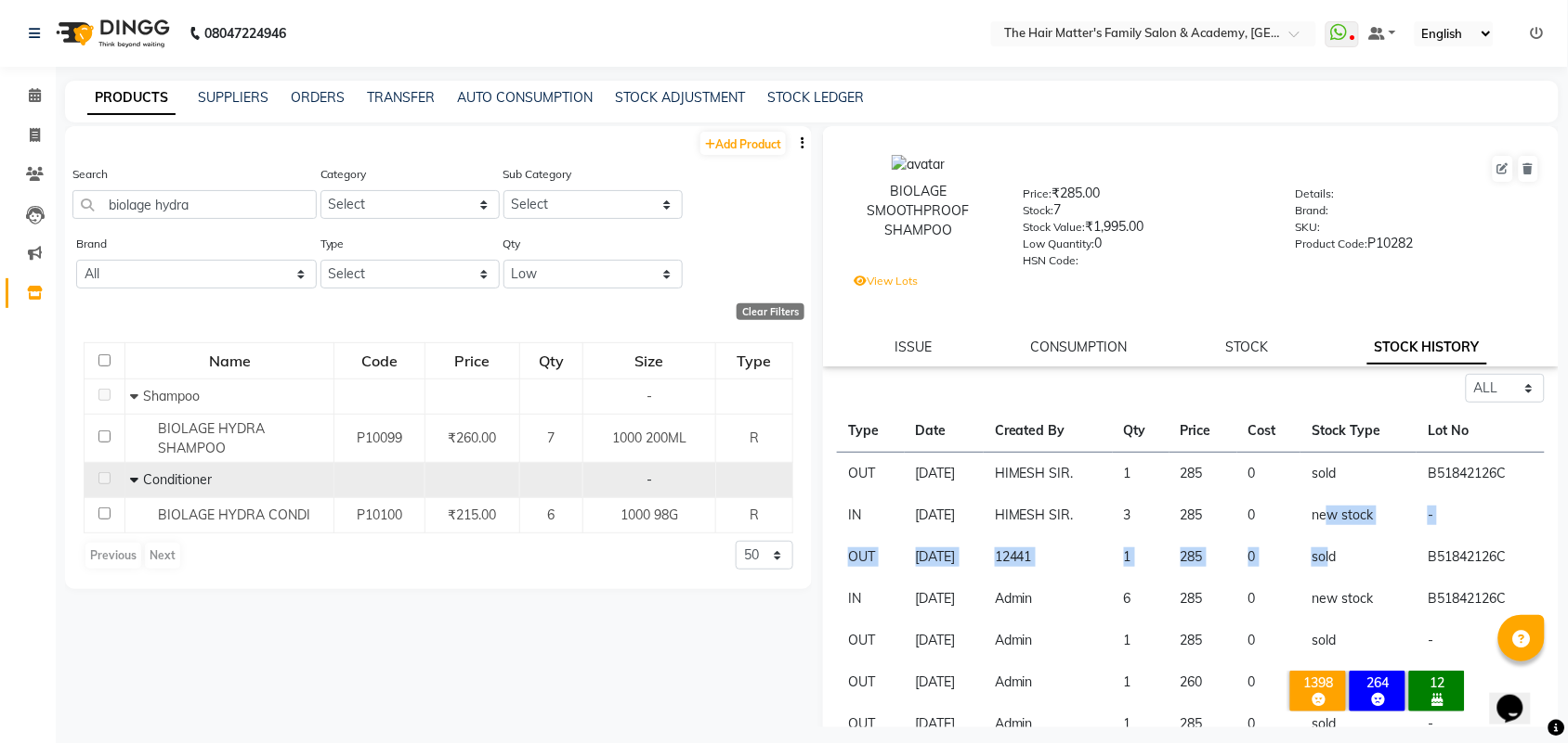
click at [1329, 540] on tbody "OUT [DATE] [PERSON_NAME]. 1 285 0 sold B51842126C IN [DATE] [PERSON_NAME]. 3 28…" at bounding box center [1190, 662] width 708 height 419
drag, startPoint x: 1326, startPoint y: 581, endPoint x: 1326, endPoint y: 591, distance: 10.0
click at [1326, 586] on td "new stock" at bounding box center [1357, 599] width 116 height 41
click at [1326, 591] on td "new stock" at bounding box center [1357, 599] width 116 height 41
click at [1326, 594] on td "new stock" at bounding box center [1357, 599] width 116 height 41
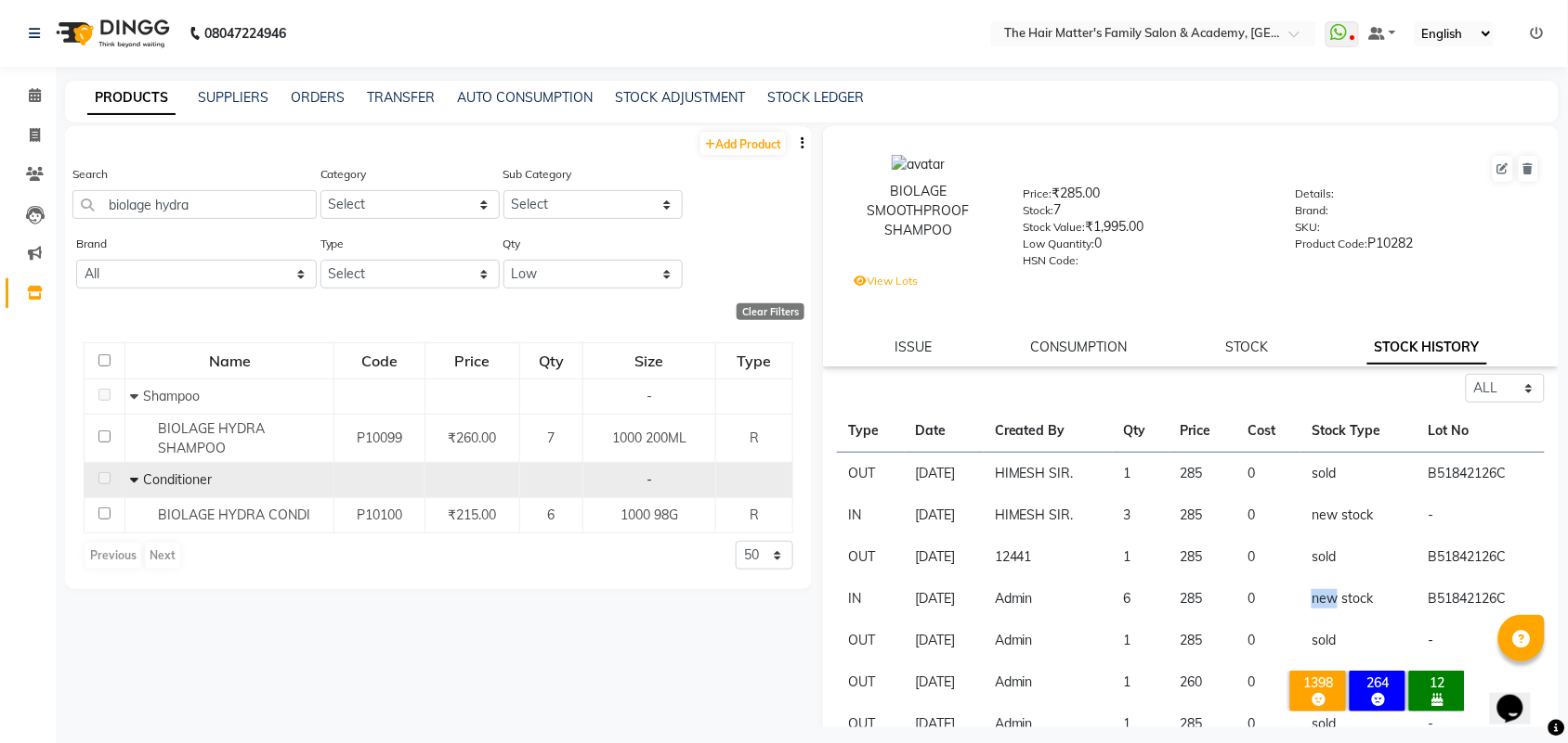
click at [1326, 594] on td "new stock" at bounding box center [1357, 599] width 116 height 41
drag, startPoint x: 1325, startPoint y: 595, endPoint x: 1303, endPoint y: 541, distance: 58.3
click at [1325, 594] on td "new stock" at bounding box center [1357, 599] width 116 height 41
click at [1303, 541] on td "sold" at bounding box center [1357, 557] width 116 height 41
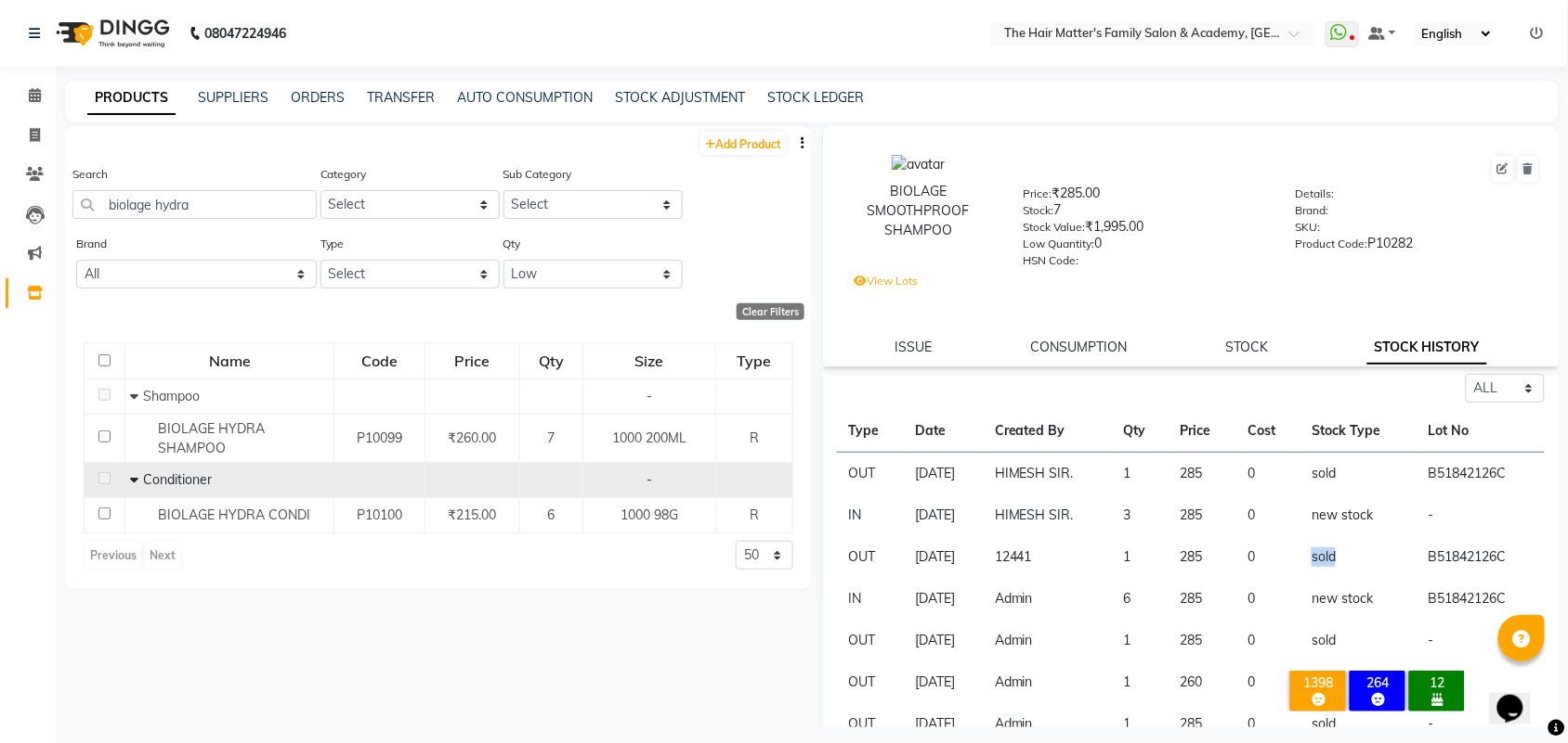
click at [1308, 537] on td "sold" at bounding box center [1357, 557] width 116 height 41
click at [1308, 495] on td "new stock" at bounding box center [1357, 516] width 116 height 41
click at [1310, 475] on td "sold" at bounding box center [1357, 473] width 116 height 42
click at [1315, 465] on td "sold" at bounding box center [1357, 473] width 116 height 42
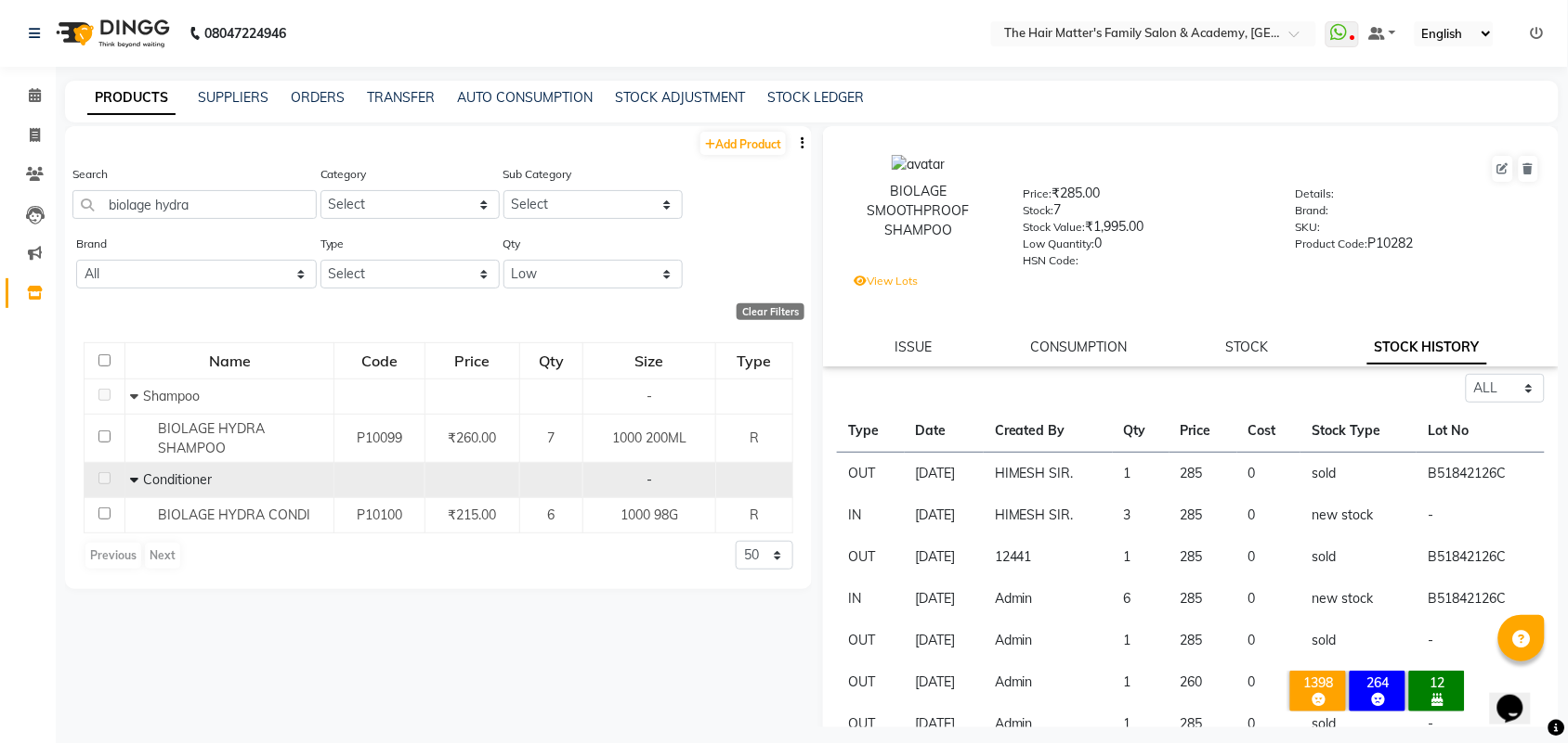
click at [1322, 529] on td "new stock" at bounding box center [1357, 516] width 116 height 41
click at [1297, 543] on td "0" at bounding box center [1268, 557] width 64 height 41
click at [1348, 41] on span at bounding box center [1343, 35] width 34 height 26
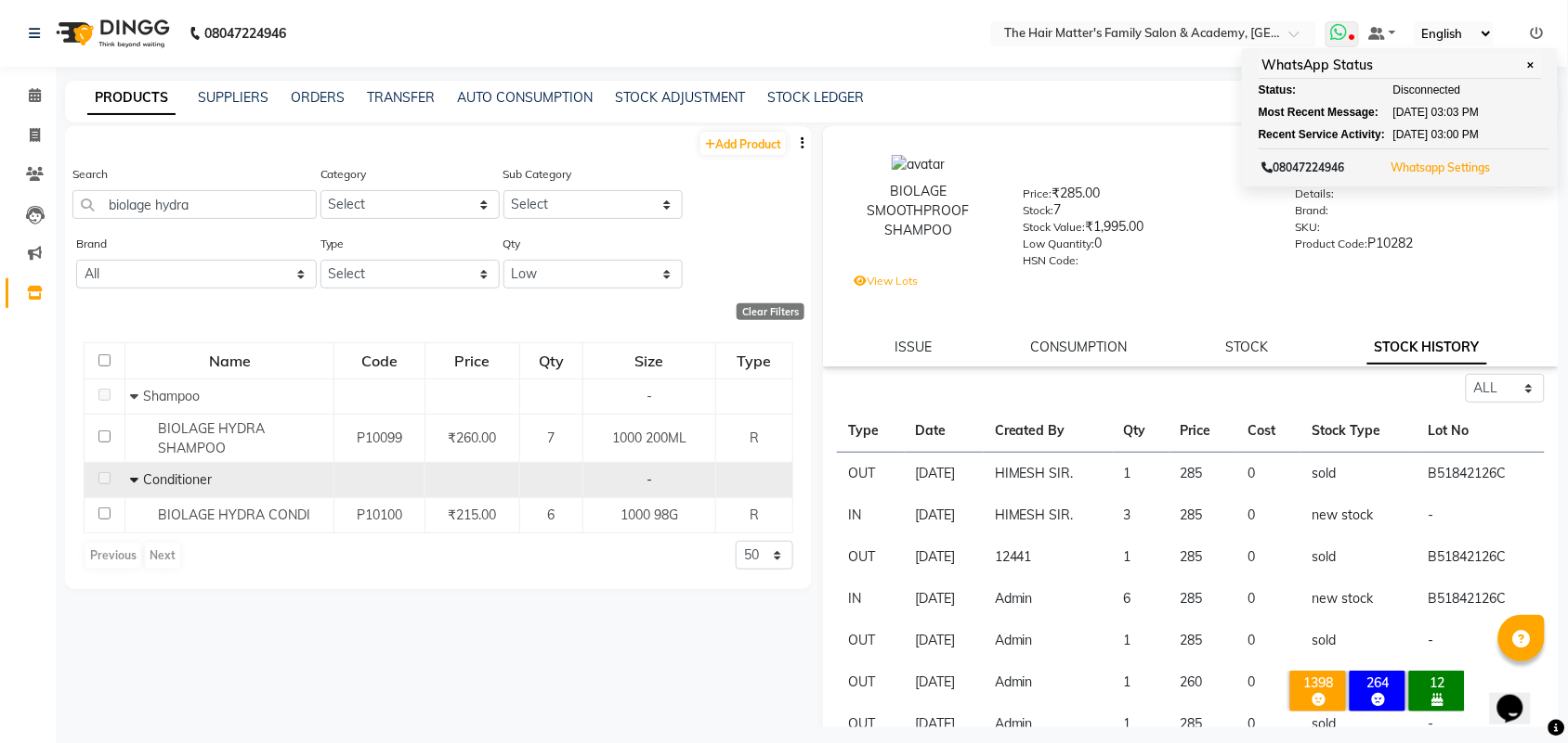
click at [1436, 175] on button "Whatsapp Settings" at bounding box center [1440, 168] width 109 height 26
click at [1439, 169] on link "Whatsapp Settings" at bounding box center [1439, 168] width 100 height 14
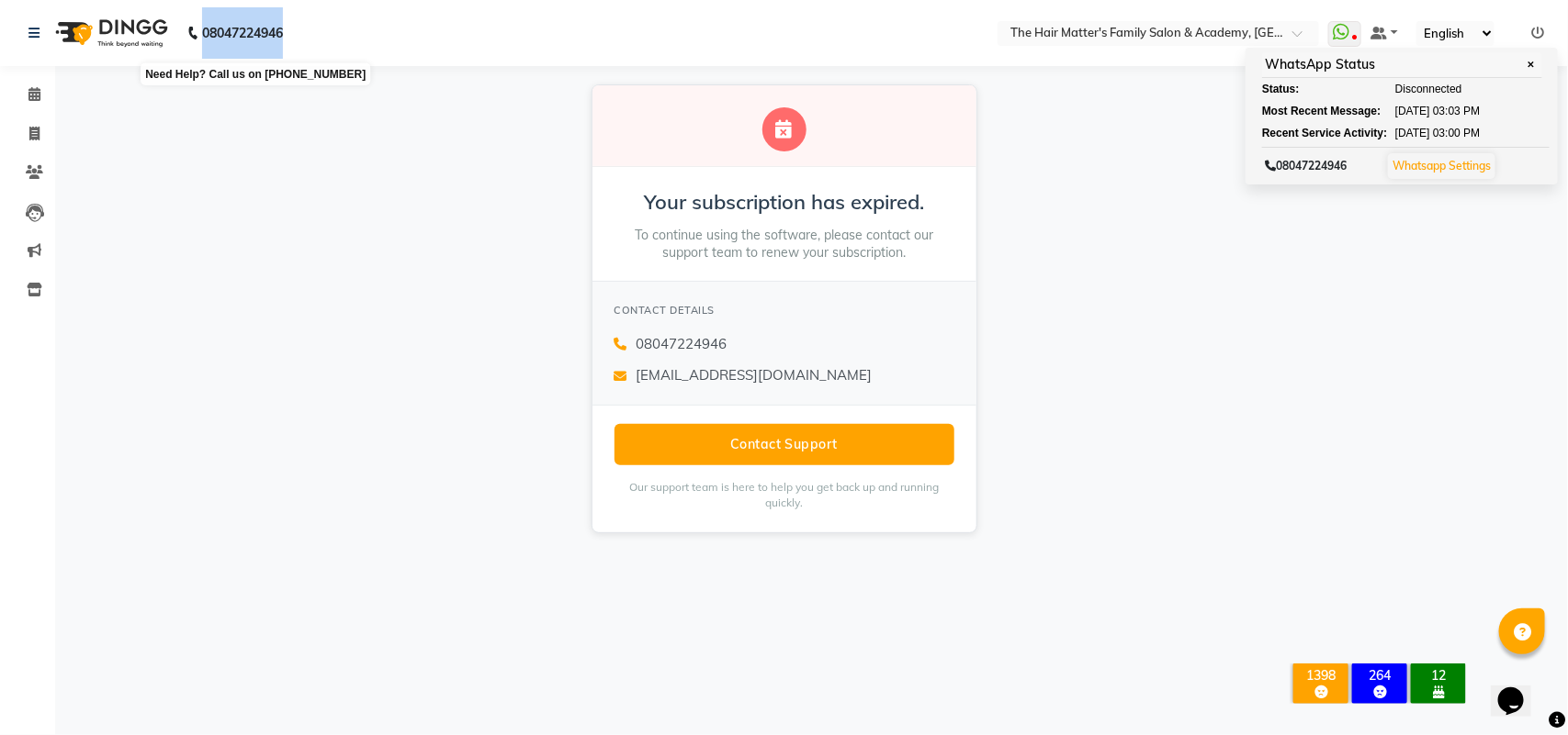
drag, startPoint x: 198, startPoint y: 33, endPoint x: 300, endPoint y: 39, distance: 102.2
click at [296, 39] on div "[PHONE_NUMBER] Need Help? Call us on [PHONE_NUMBER]" at bounding box center [155, 33] width 282 height 52
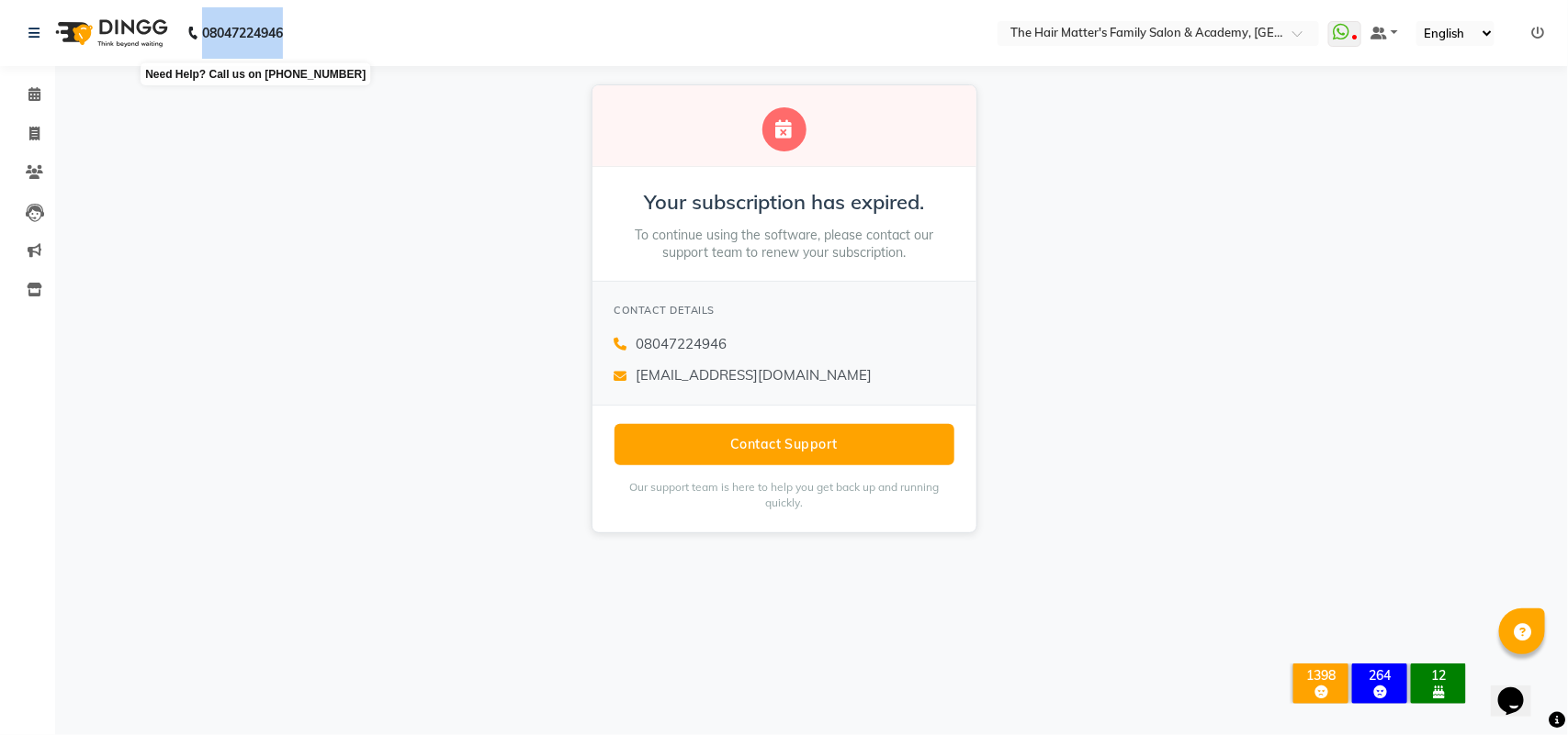
click at [255, 41] on b "08047224946" at bounding box center [242, 33] width 81 height 52
click at [252, 39] on b "08047224946" at bounding box center [242, 33] width 81 height 52
click at [264, 30] on b "08047224946" at bounding box center [242, 33] width 81 height 52
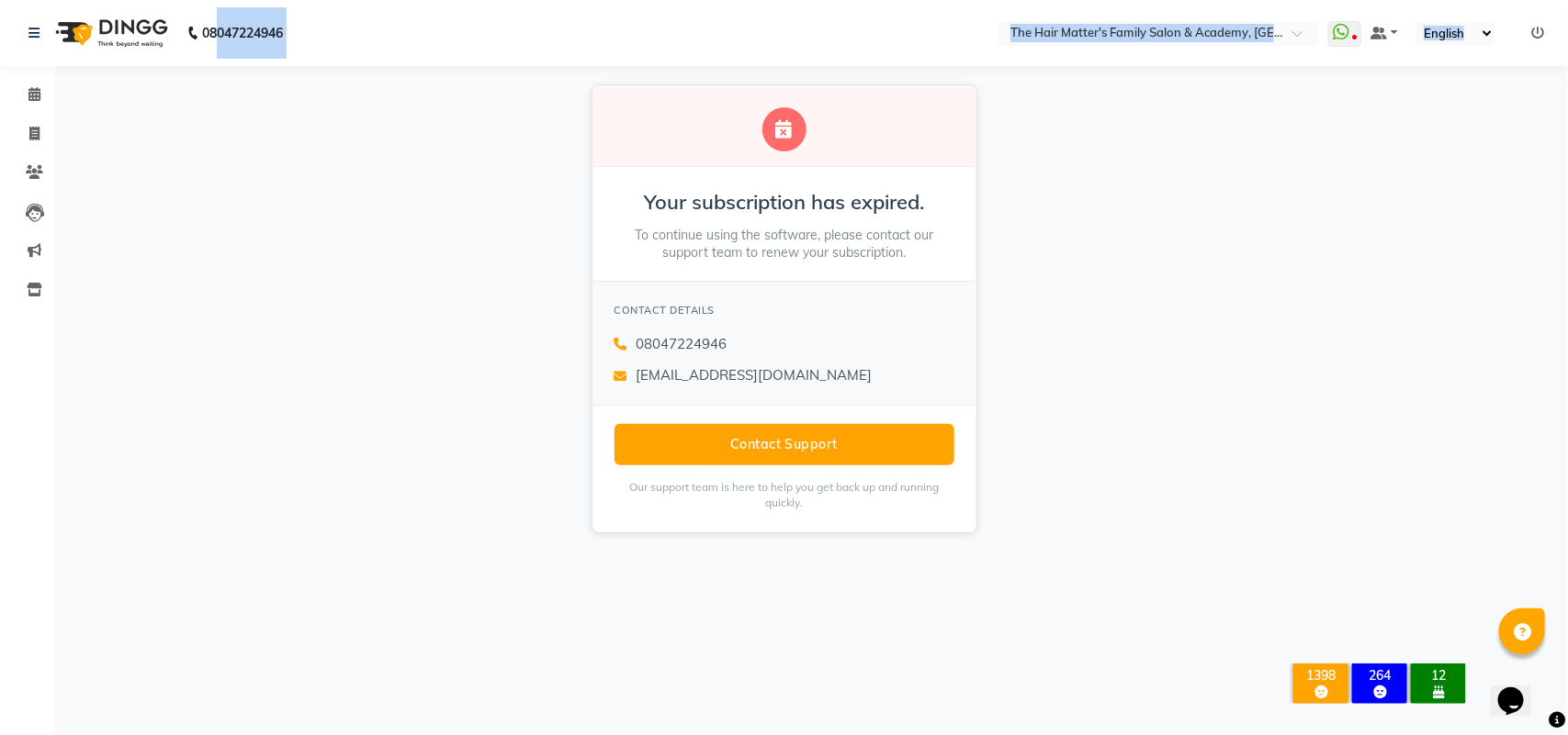
drag, startPoint x: 214, startPoint y: 35, endPoint x: 301, endPoint y: 66, distance: 92.4
click at [301, 66] on app-home "08047224946 Select Location × The Hair Matter's Family Salon & Academy, S.p Rin…" at bounding box center [784, 276] width 1568 height 552
click at [313, 58] on nav "08047224946 Select Location × The Hair Matter's Family Salon & Academy, [GEOGRA…" at bounding box center [784, 33] width 1568 height 66
drag, startPoint x: 314, startPoint y: 41, endPoint x: 299, endPoint y: 38, distance: 15.3
click at [313, 39] on nav "08047224946 Select Location × The Hair Matter's Family Salon & Academy, [GEOGRA…" at bounding box center [784, 33] width 1568 height 66
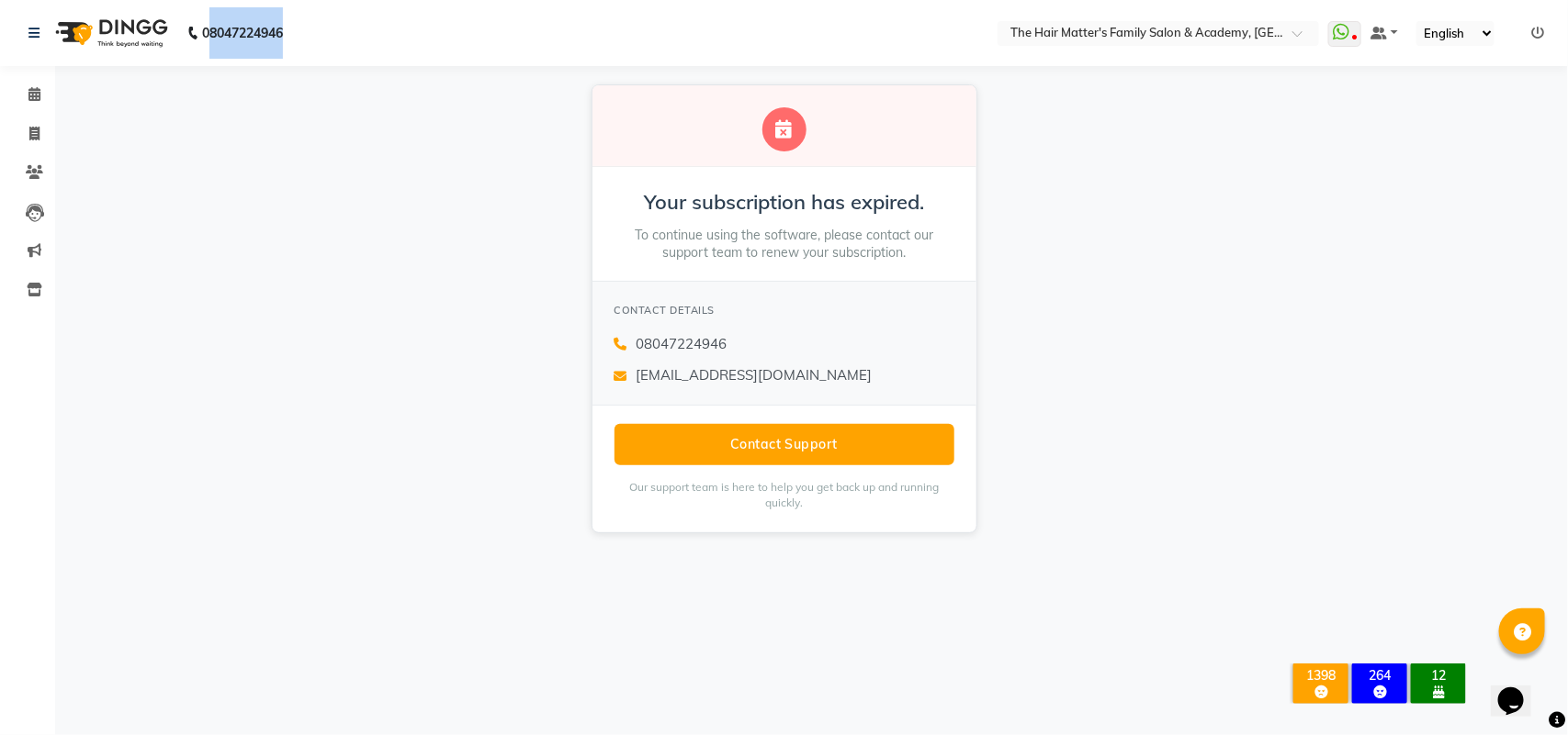
drag, startPoint x: 206, startPoint y: 34, endPoint x: 327, endPoint y: 60, distance: 123.8
click at [327, 60] on nav "08047224946 Select Location × The Hair Matter's Family Salon & Academy, [GEOGRA…" at bounding box center [784, 33] width 1568 height 66
click at [361, 51] on nav "08047224946 Select Location × The Hair Matter's Family Salon & Academy, [GEOGRA…" at bounding box center [784, 33] width 1568 height 66
click at [1460, 22] on select "English ENGLISH Español العربية मराठी हिंदी ગુજરાતી தமிழ் 中文" at bounding box center [1456, 33] width 78 height 24
click at [1475, 27] on select "English ENGLISH Español العربية मराठी हिंदी ગુજરાતી தமிழ் 中文" at bounding box center [1456, 33] width 78 height 24
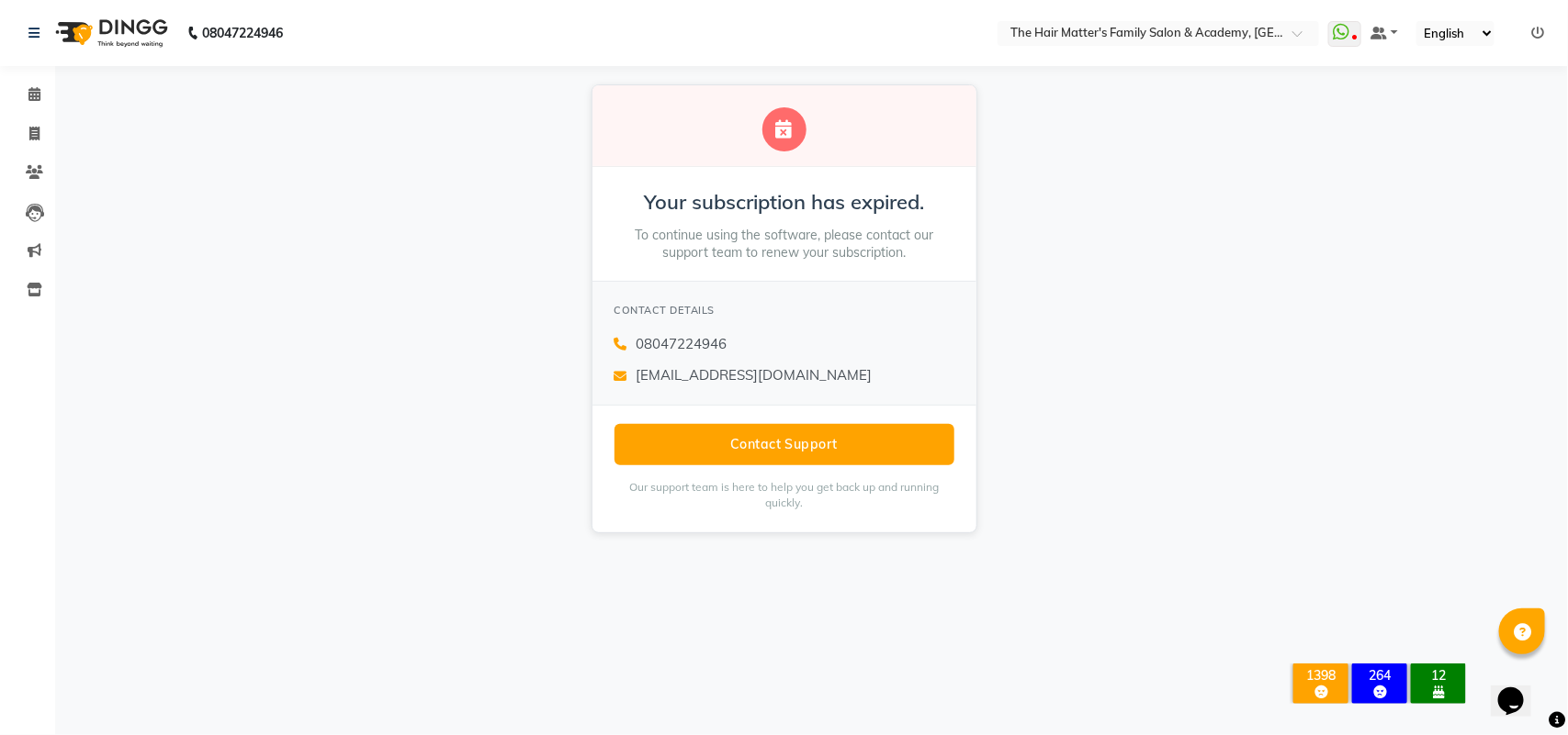
click at [1475, 27] on select "English ENGLISH Español العربية मराठी हिंदी ગુજરાતી தமிழ் 中文" at bounding box center [1456, 33] width 78 height 24
click at [1477, 28] on select "English ENGLISH Español العربية मराठी हिंदी ગુજરાતી தமிழ் 中文" at bounding box center [1456, 33] width 78 height 24
click at [1478, 28] on select "English ENGLISH Español العربية मराठी हिंदी ગુજરાતી தமிழ் 中文" at bounding box center [1456, 33] width 78 height 24
click at [16, 281] on link "Inventory" at bounding box center [27, 290] width 44 height 30
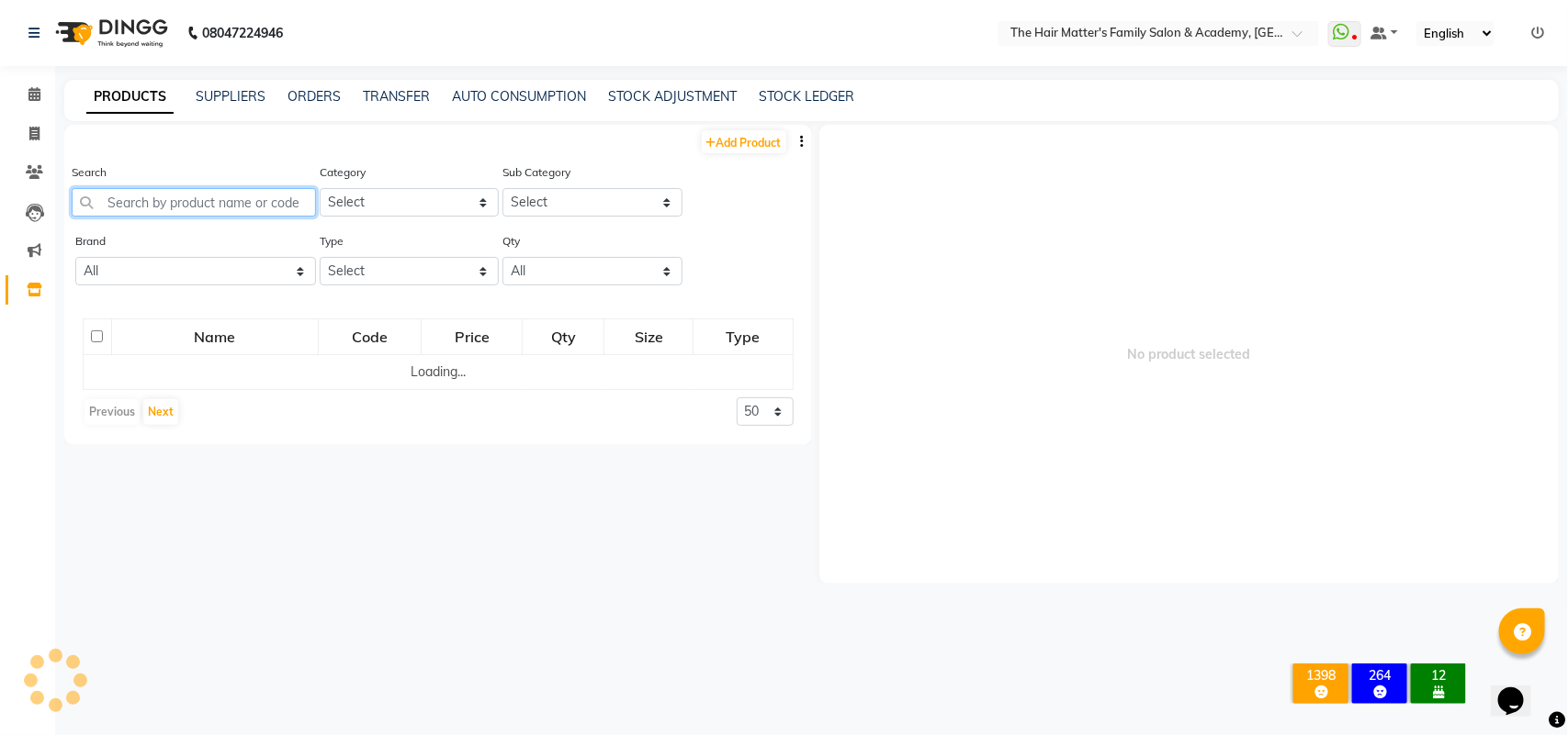
click at [204, 199] on input "text" at bounding box center [194, 202] width 244 height 28
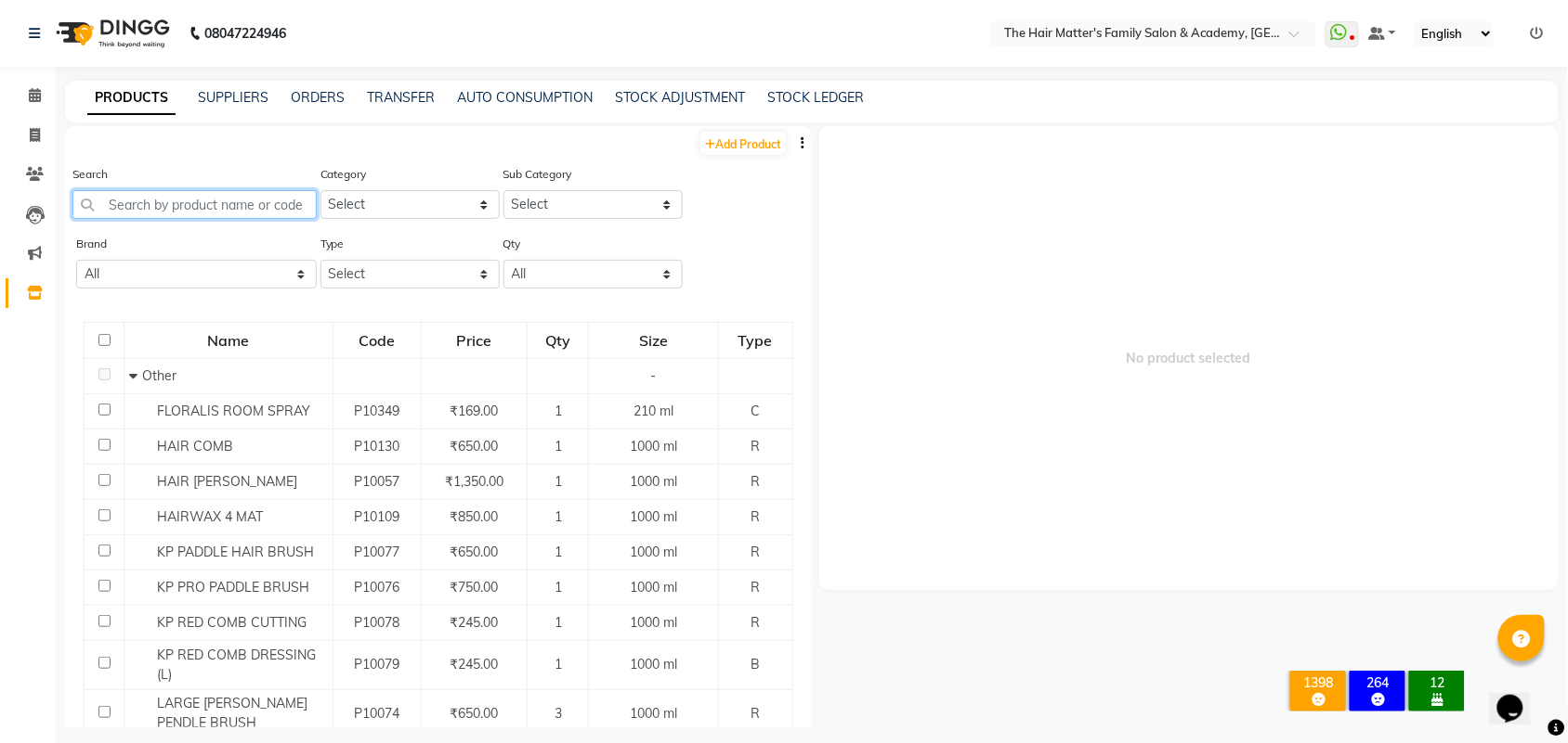
click at [246, 210] on input "text" at bounding box center [194, 205] width 244 height 29
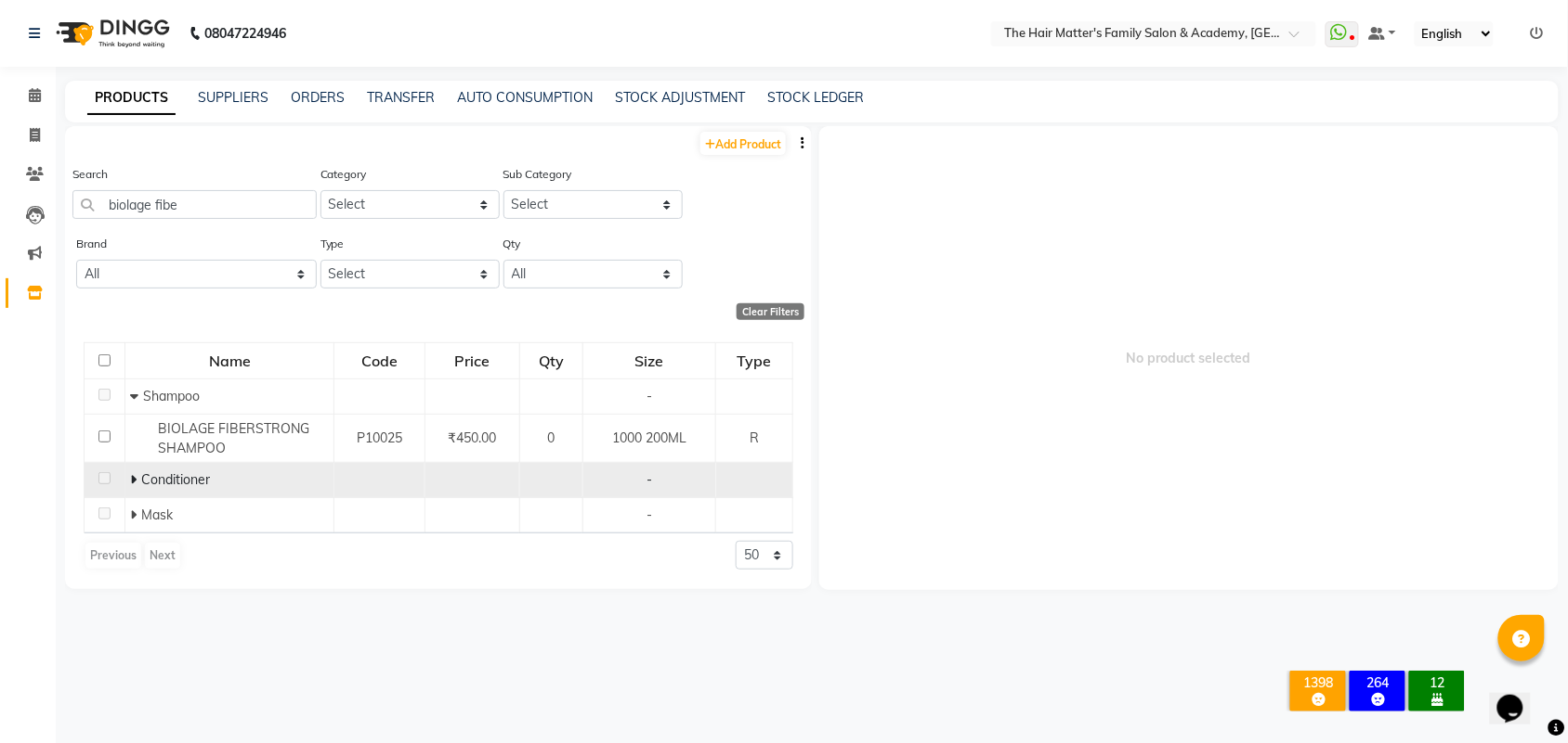
click at [135, 484] on icon at bounding box center [133, 479] width 7 height 13
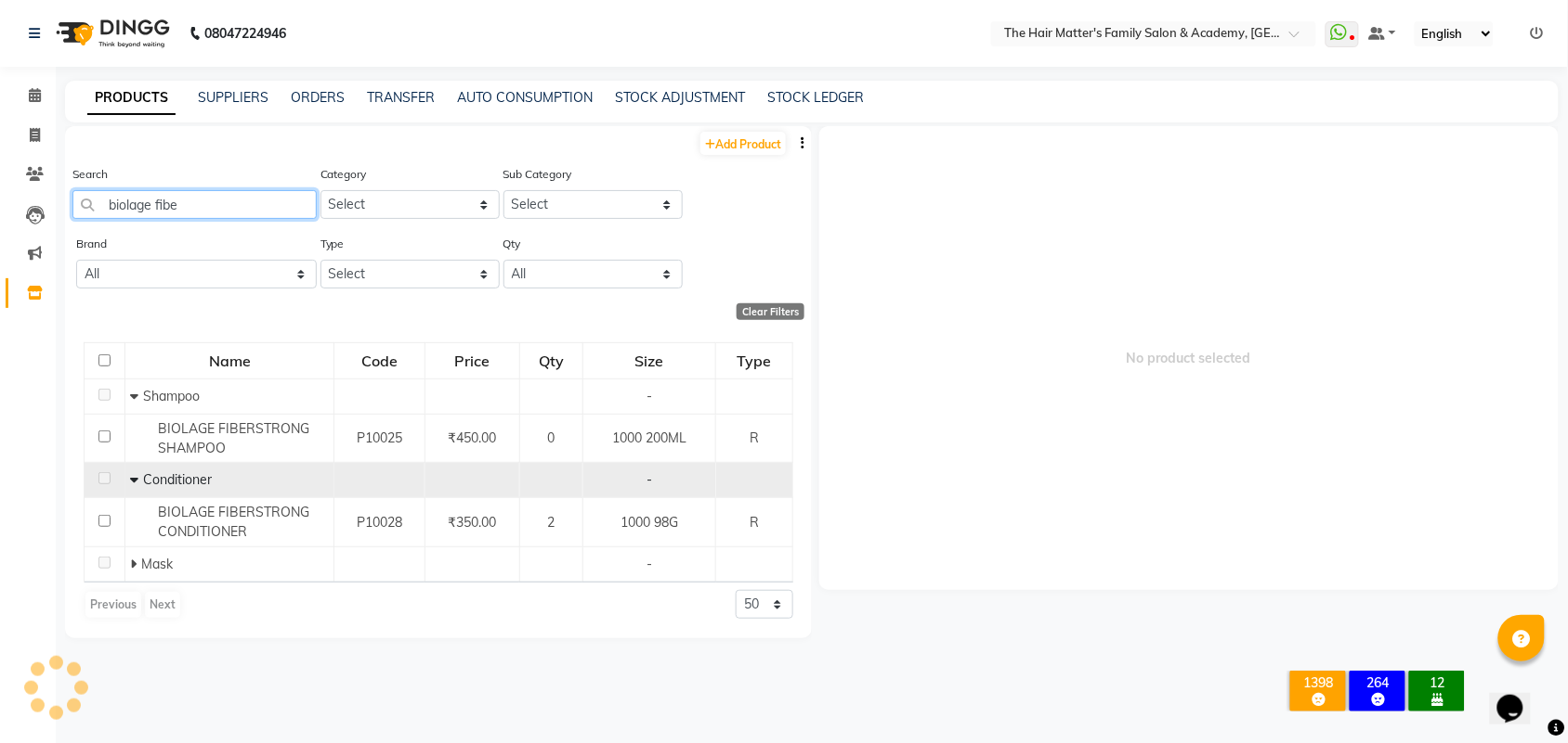
click at [217, 208] on input "biolage fibe" at bounding box center [194, 205] width 244 height 29
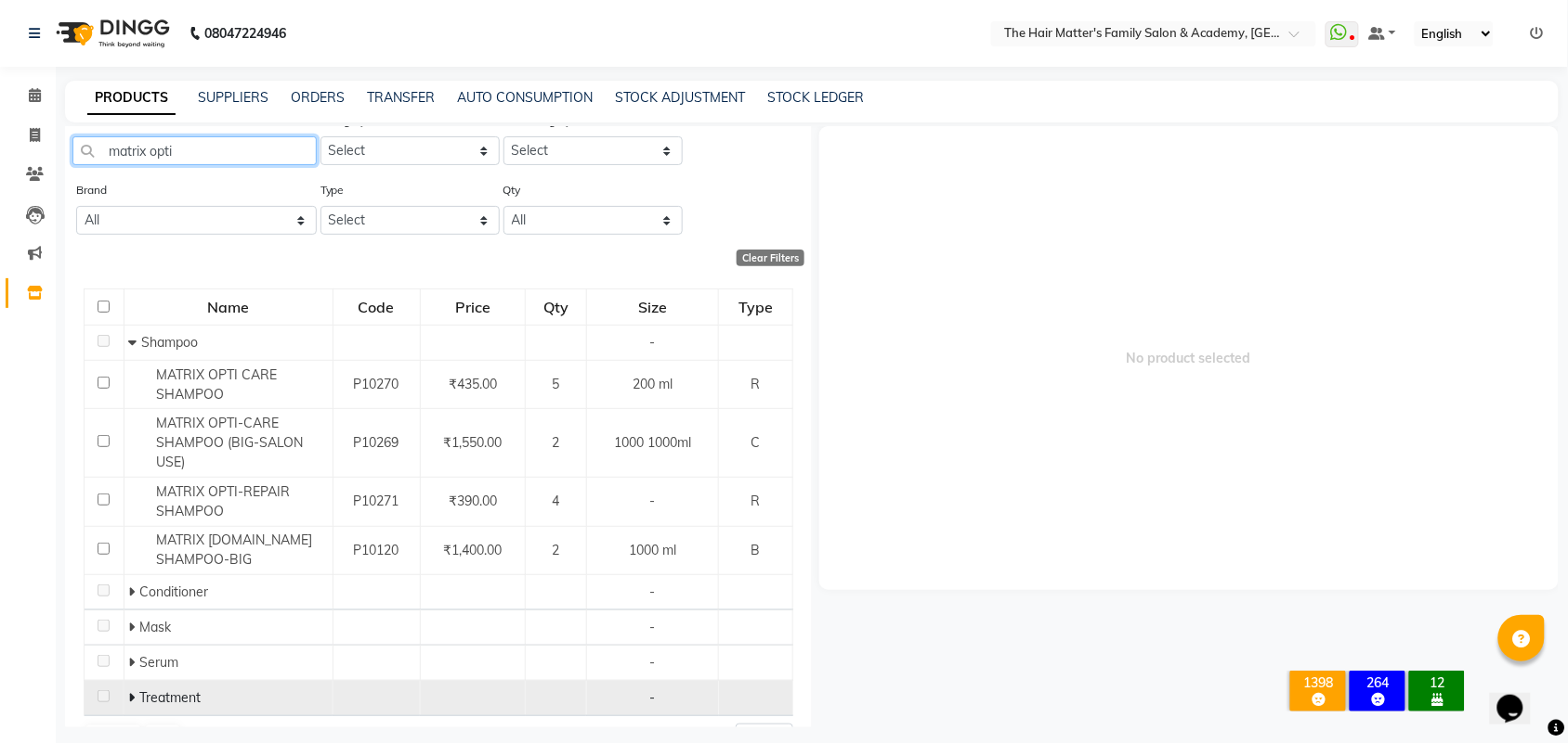
scroll to position [100, 0]
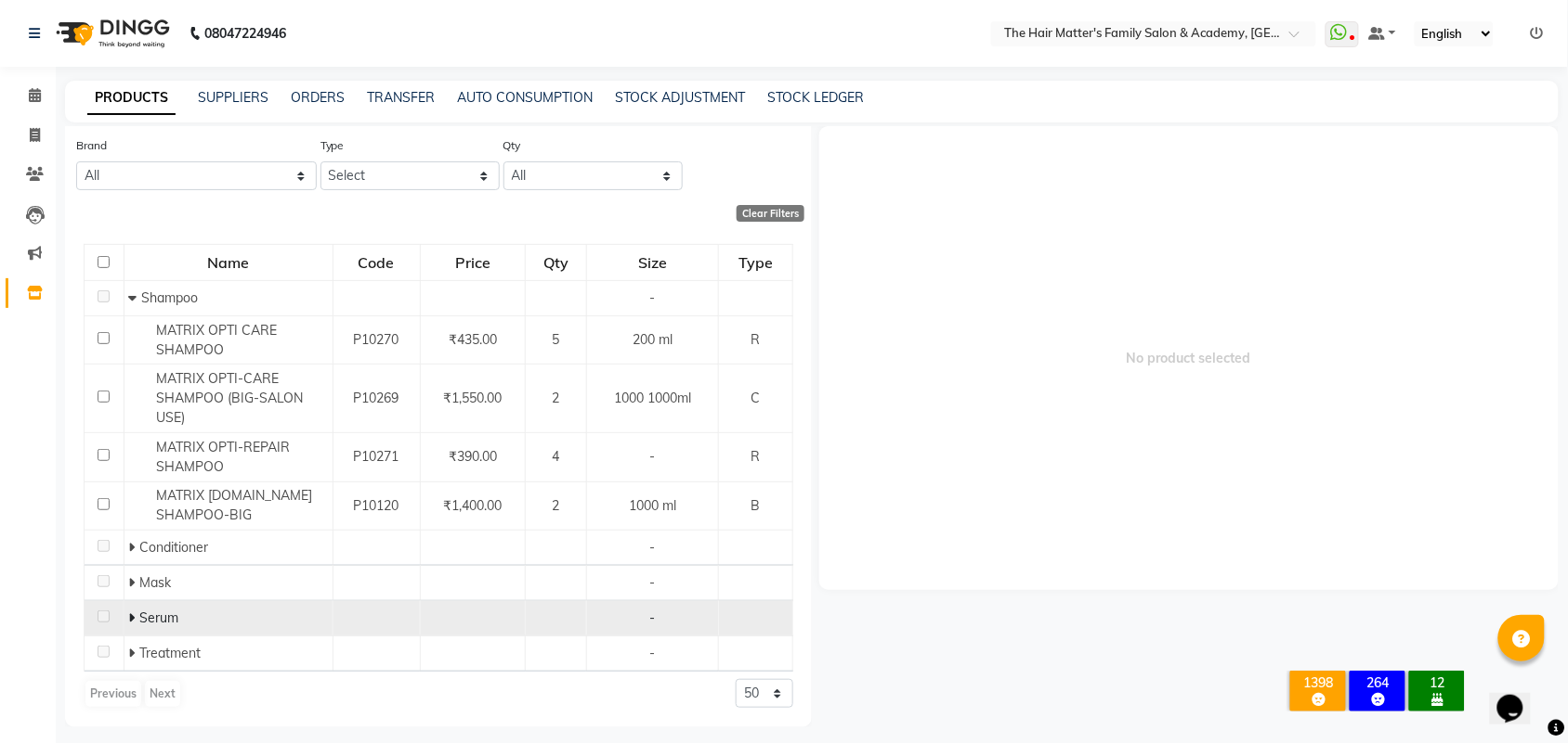
type input "matrix opti"
click at [131, 618] on icon at bounding box center [131, 618] width 7 height 13
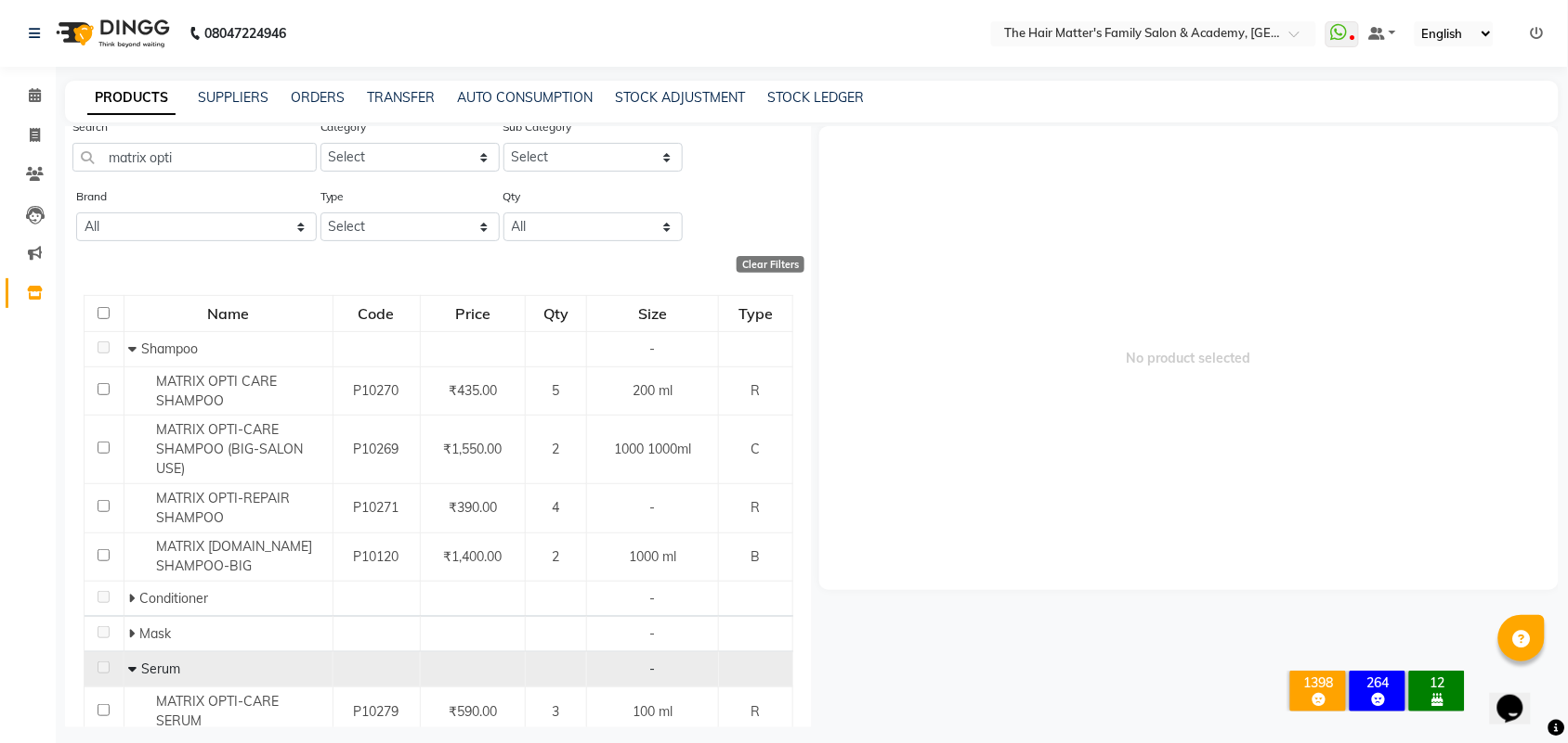
scroll to position [0, 0]
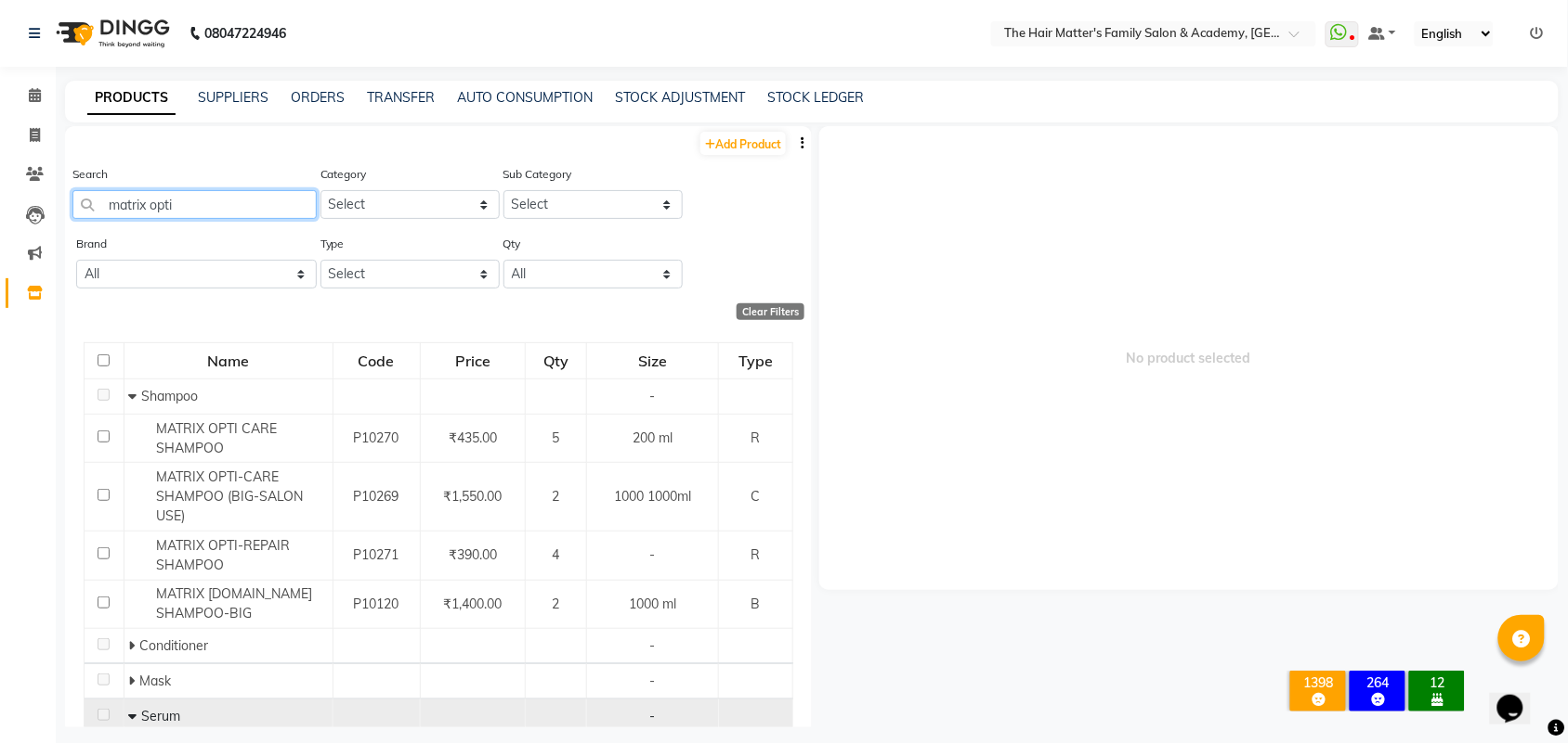
click at [167, 205] on input "matrix opti" at bounding box center [194, 205] width 244 height 29
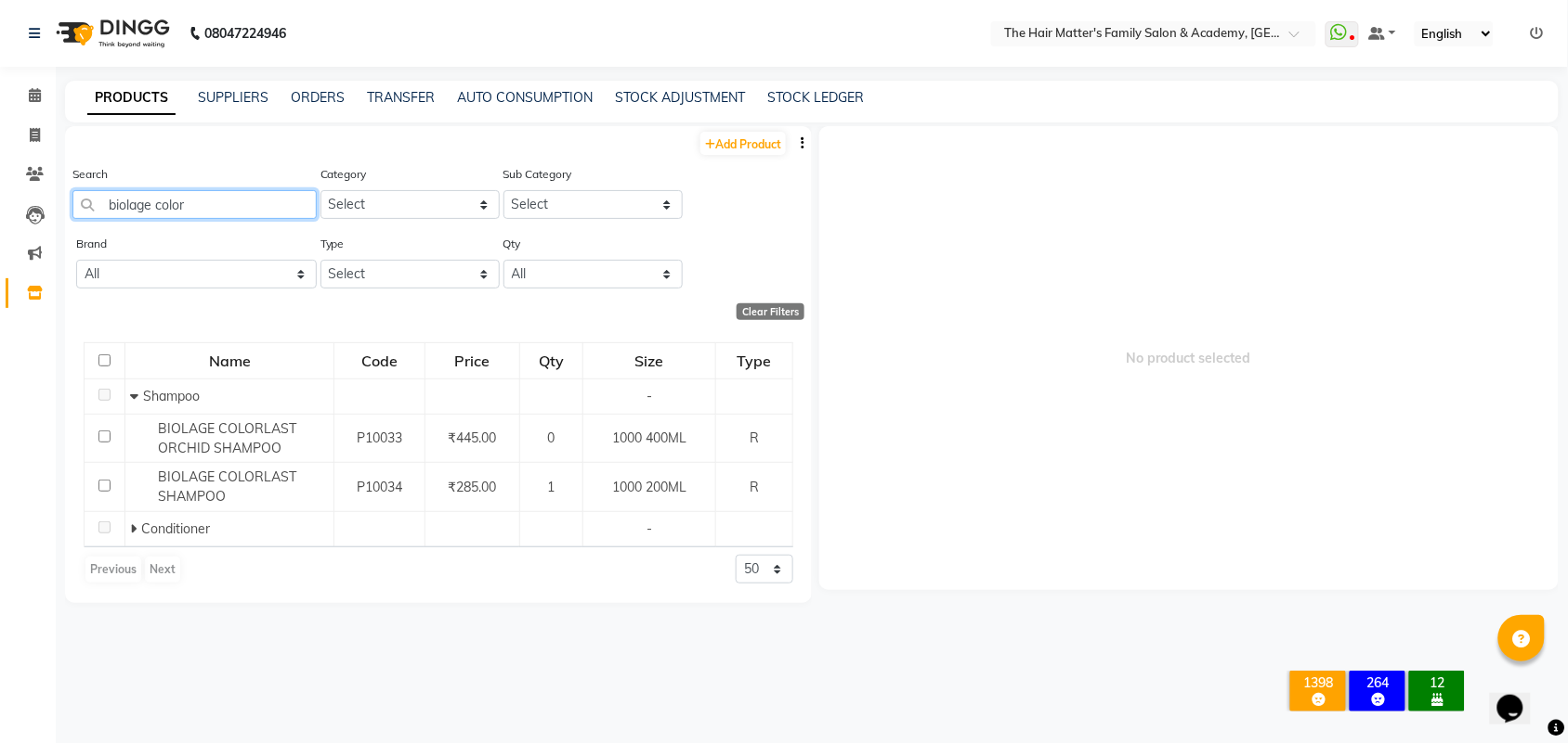
click at [216, 202] on input "biolage color" at bounding box center [194, 205] width 244 height 29
click at [215, 202] on input "biolage color" at bounding box center [194, 205] width 244 height 29
click at [214, 205] on input "biolage color" at bounding box center [194, 205] width 244 height 29
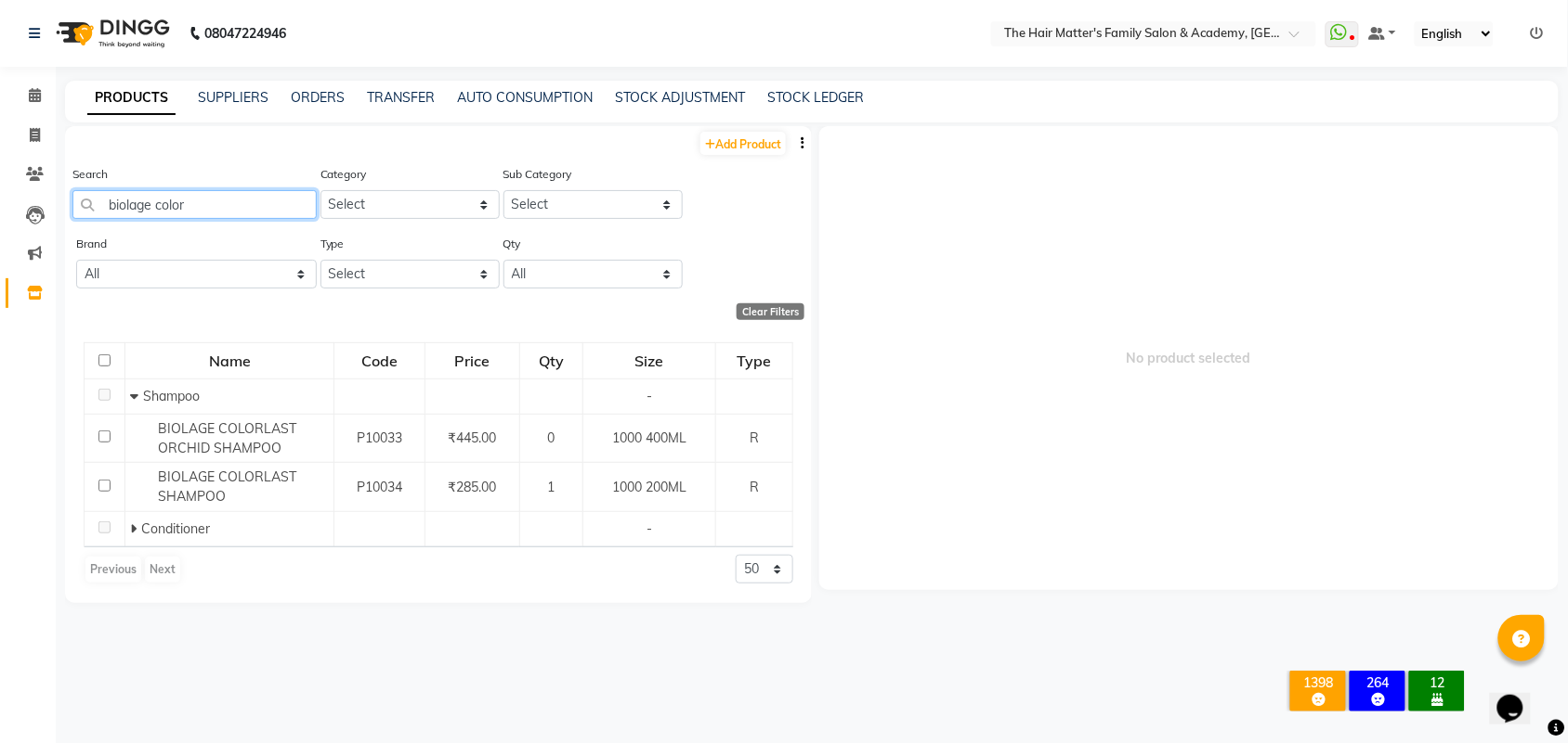
click at [214, 206] on input "biolage color" at bounding box center [194, 205] width 244 height 29
click at [218, 206] on input "biolage color" at bounding box center [194, 205] width 244 height 29
click at [237, 208] on input "biolage color" at bounding box center [194, 205] width 244 height 29
click at [211, 219] on div "Search biolage color" at bounding box center [194, 199] width 244 height 69
click at [210, 214] on input "biolage color" at bounding box center [194, 205] width 244 height 29
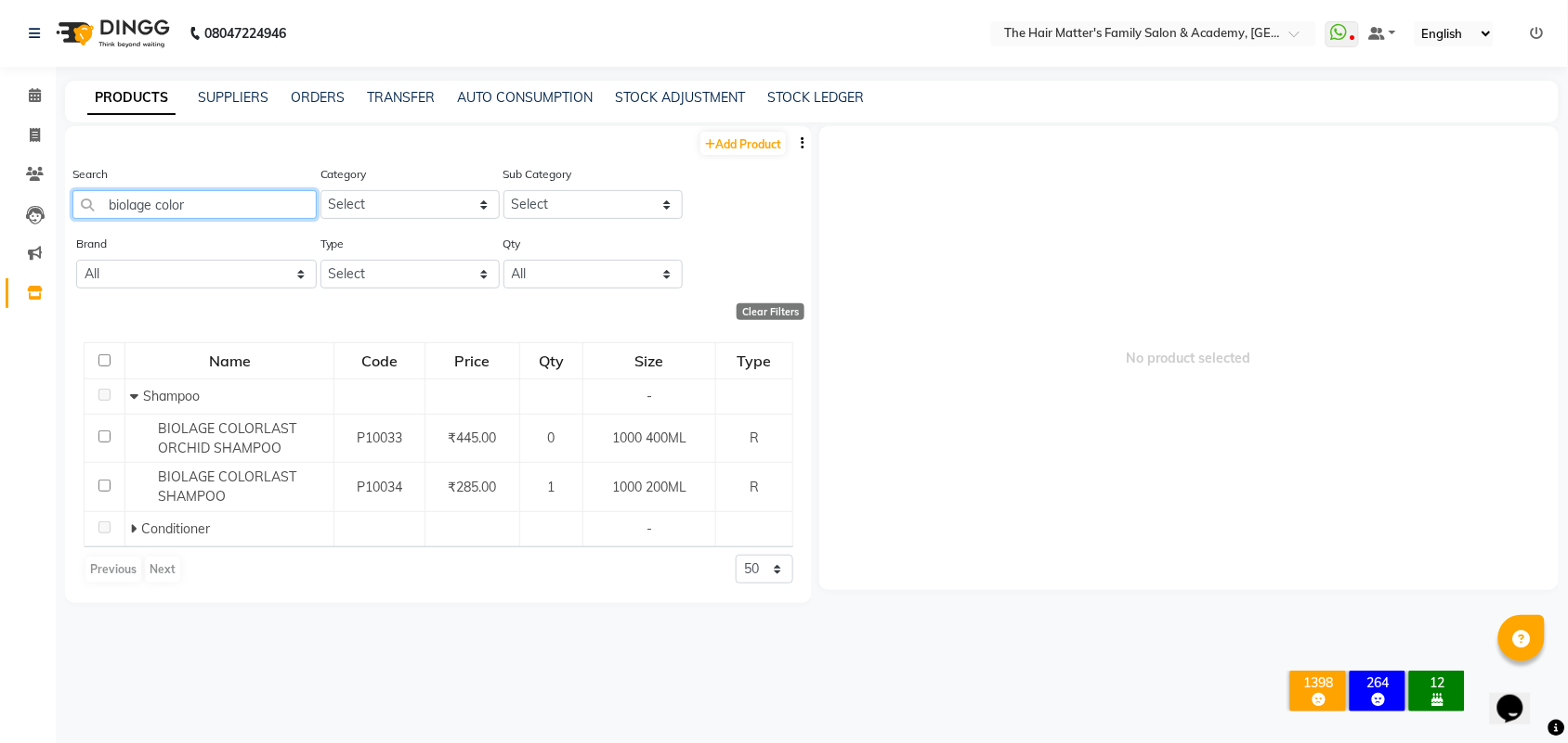
click at [233, 210] on input "biolage color" at bounding box center [194, 205] width 244 height 29
click at [244, 206] on input "biolage color" at bounding box center [194, 205] width 244 height 29
click at [257, 205] on input "biolage color" at bounding box center [194, 205] width 244 height 29
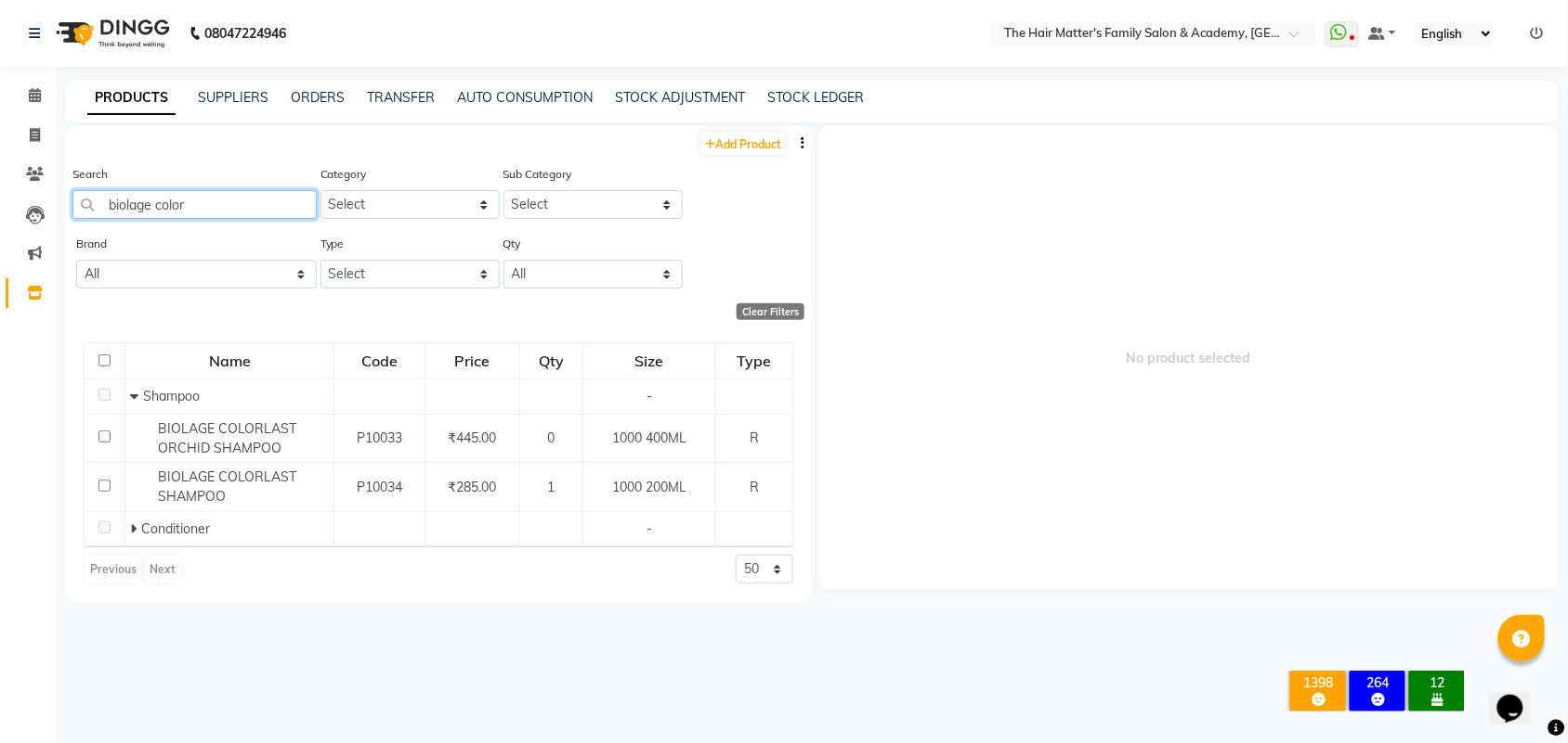
click at [230, 214] on input "biolage color" at bounding box center [194, 205] width 244 height 29
click at [266, 214] on input "biolage color" at bounding box center [194, 205] width 244 height 29
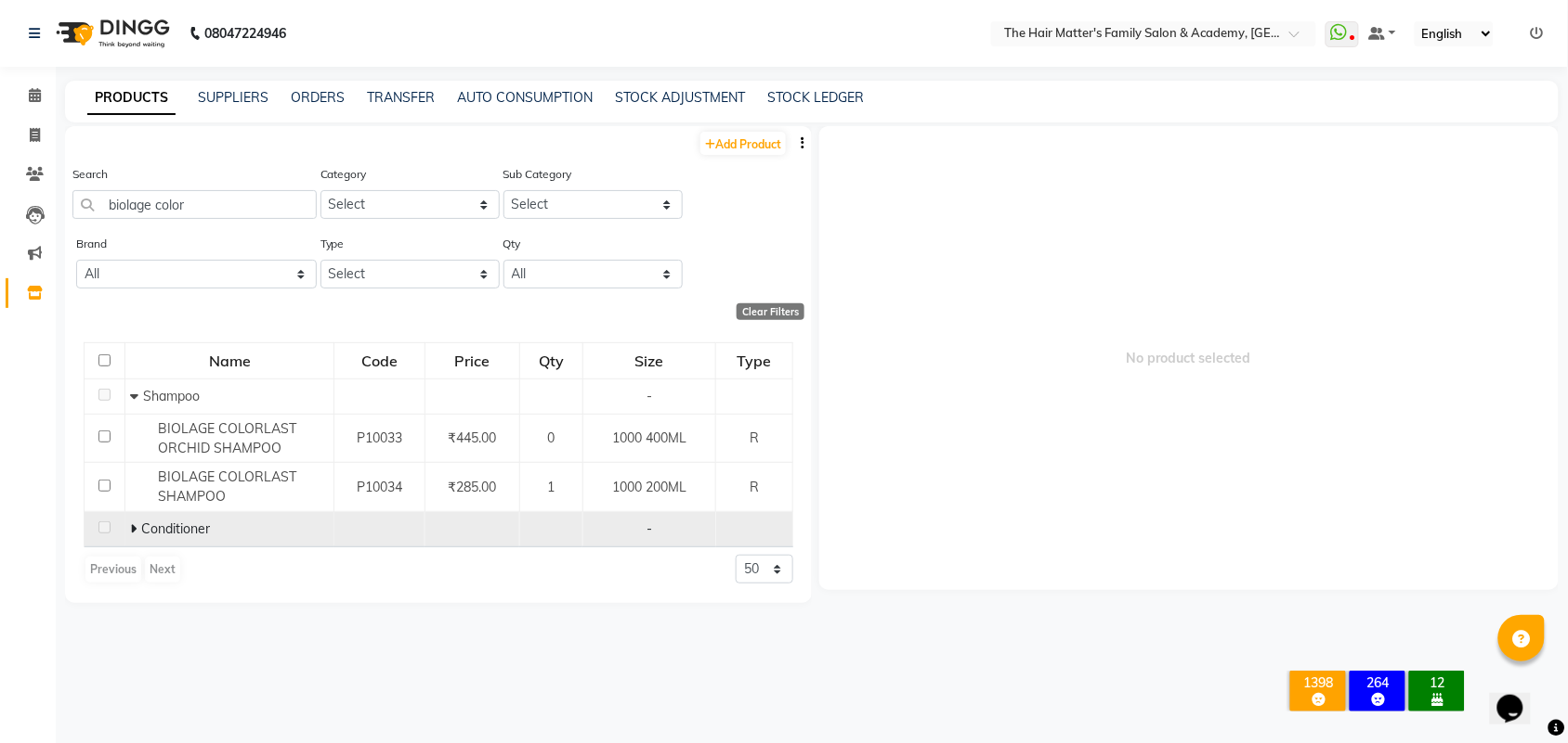
click at [137, 526] on span at bounding box center [135, 529] width 11 height 17
click at [136, 535] on icon at bounding box center [134, 529] width 8 height 13
click at [136, 534] on span at bounding box center [135, 529] width 11 height 17
click at [176, 536] on span "Conditioner" at bounding box center [178, 529] width 69 height 17
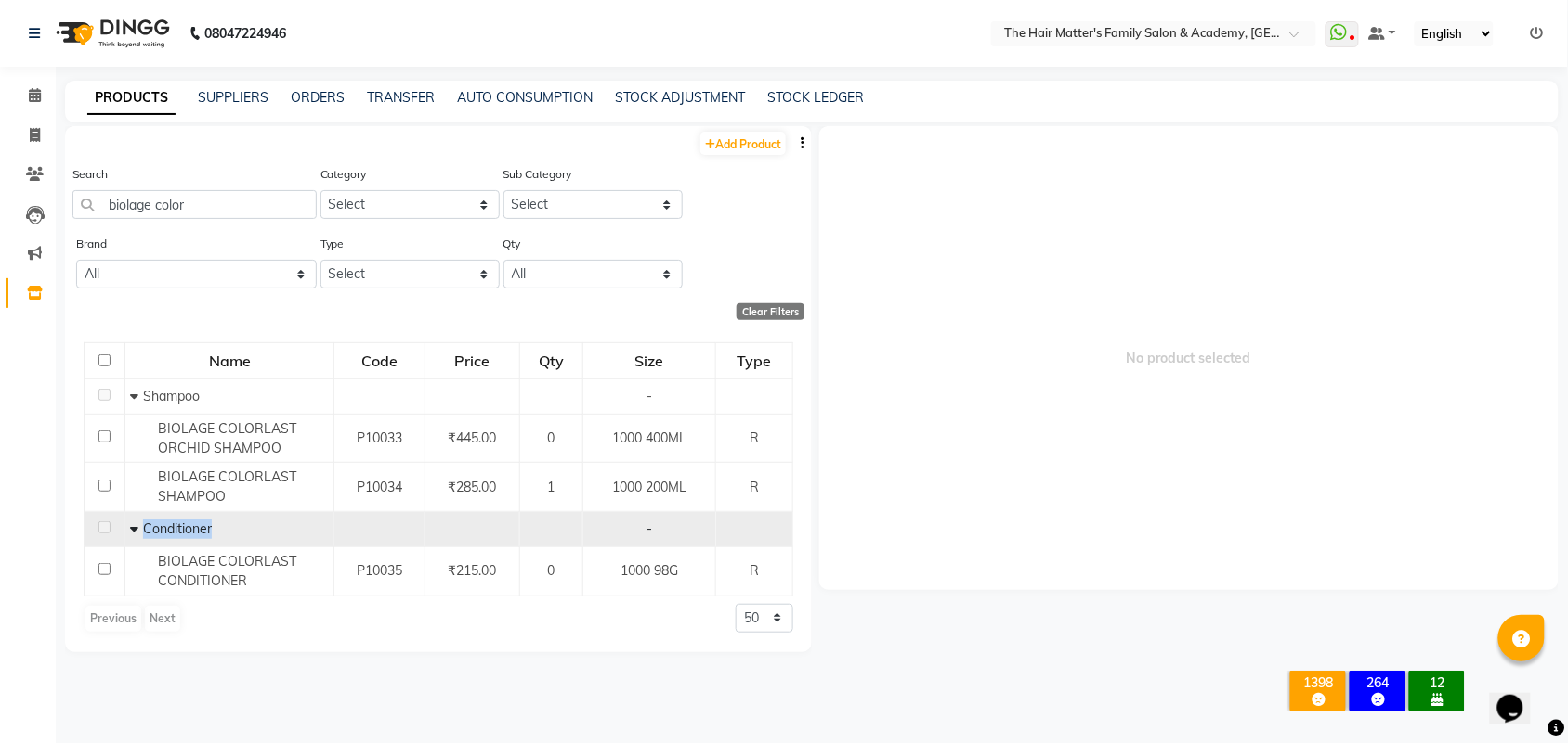
click at [176, 536] on span "Conditioner" at bounding box center [178, 529] width 69 height 17
click at [131, 529] on icon at bounding box center [134, 529] width 8 height 13
click at [187, 531] on span "Conditioner" at bounding box center [176, 529] width 69 height 17
click at [137, 530] on span at bounding box center [135, 529] width 11 height 17
click at [215, 198] on input "biolage color" at bounding box center [194, 205] width 244 height 29
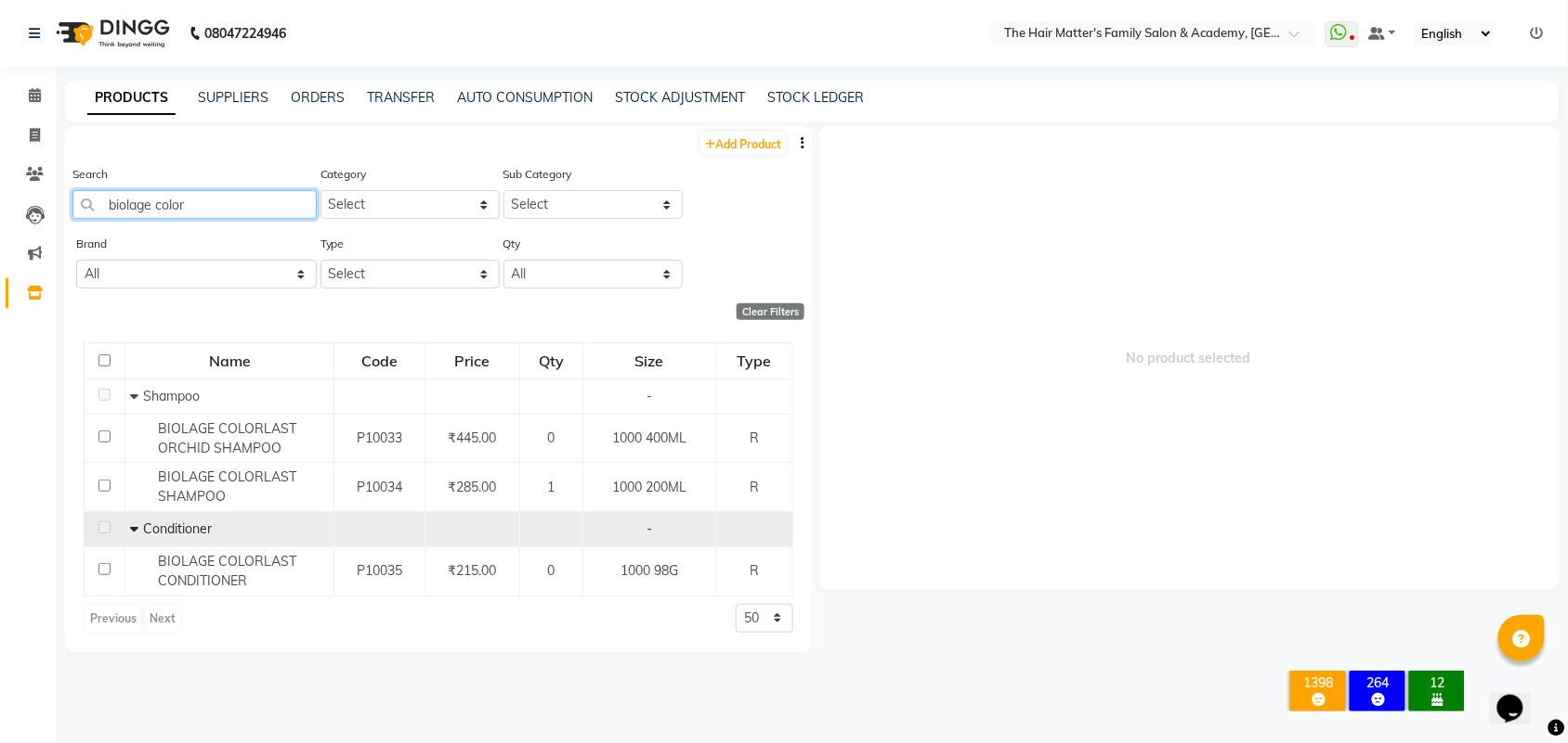
click at [196, 213] on input "biolage color" at bounding box center [194, 205] width 244 height 29
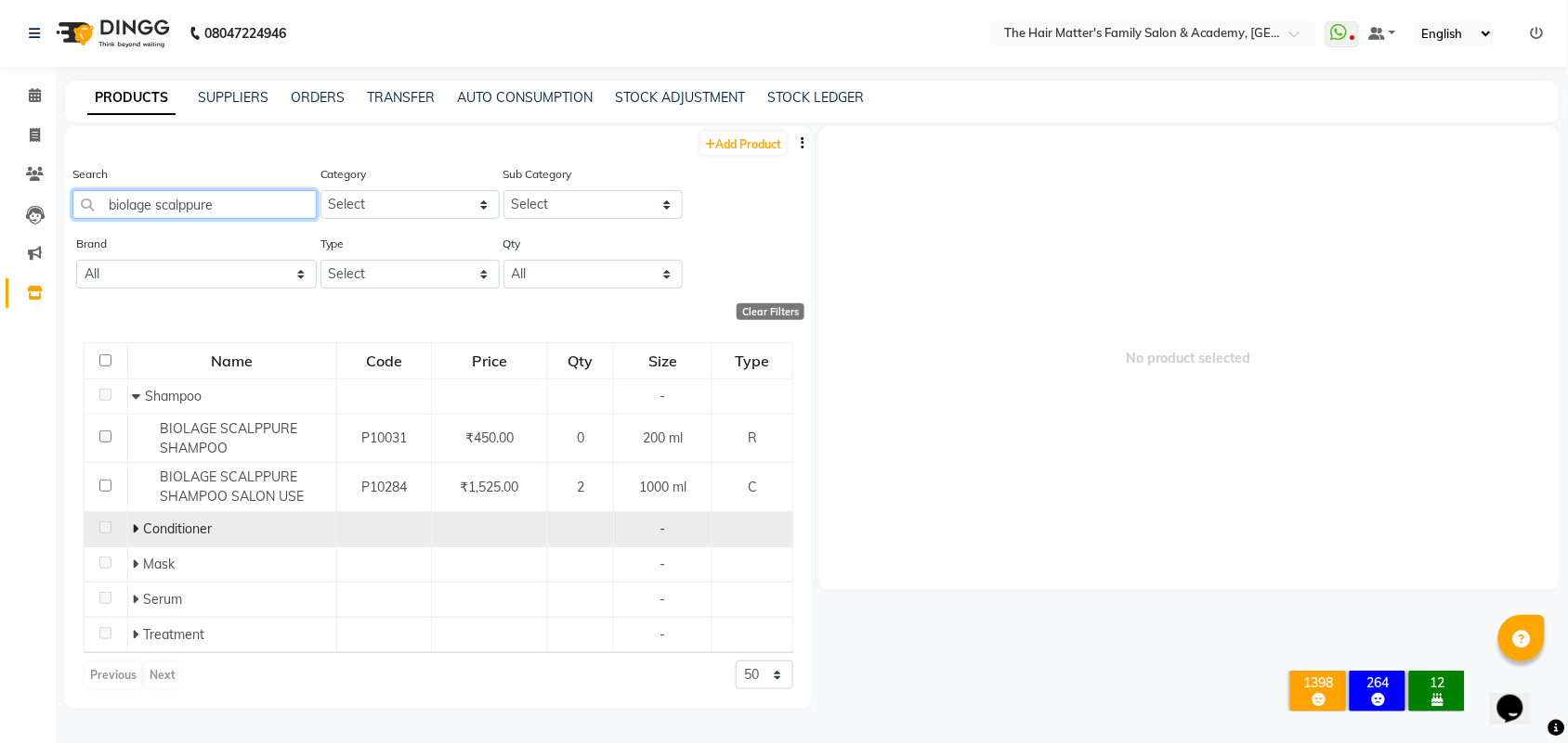
type input "biolage scalppure"
click at [132, 529] on icon at bounding box center [134, 529] width 7 height 13
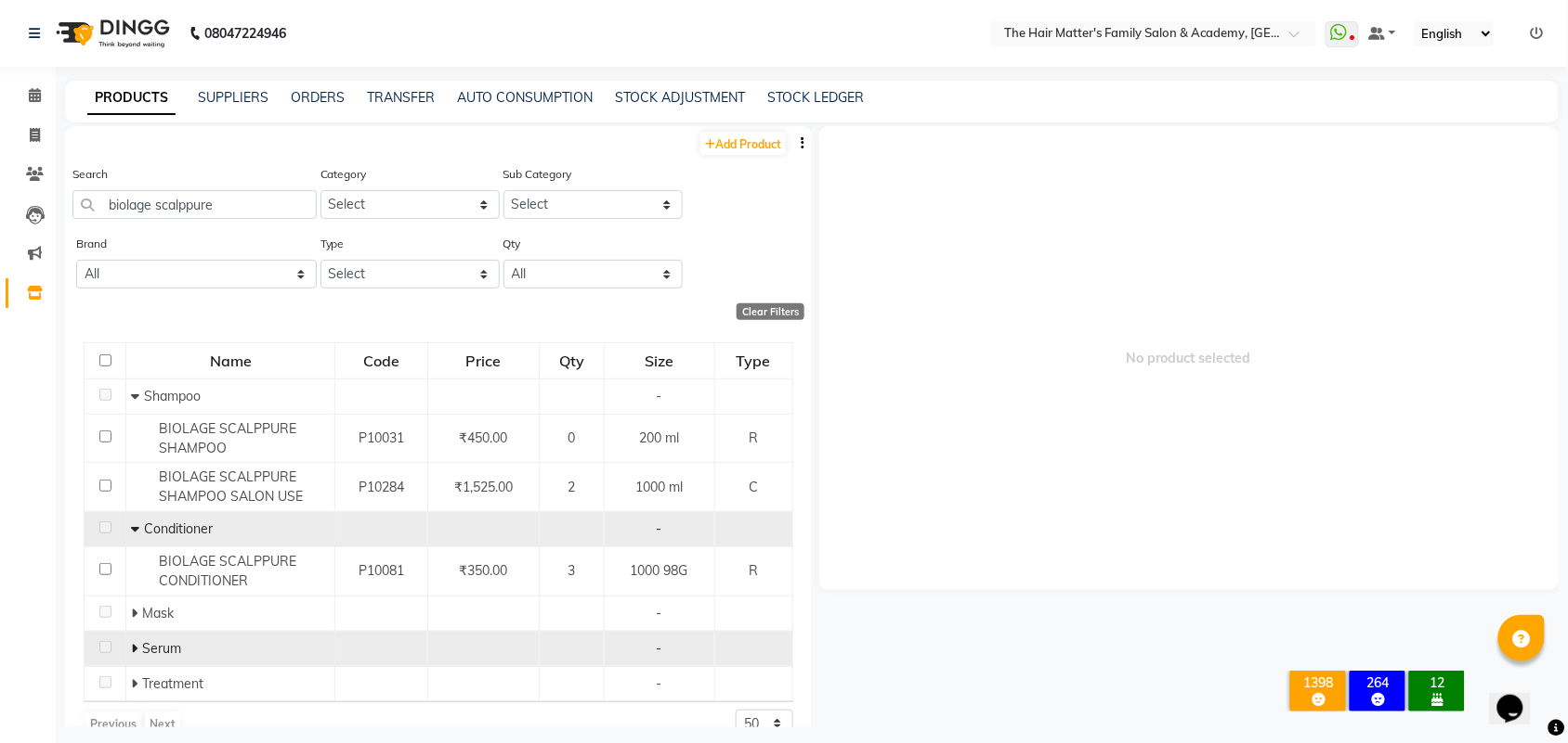
click at [134, 647] on icon at bounding box center [133, 648] width 7 height 13
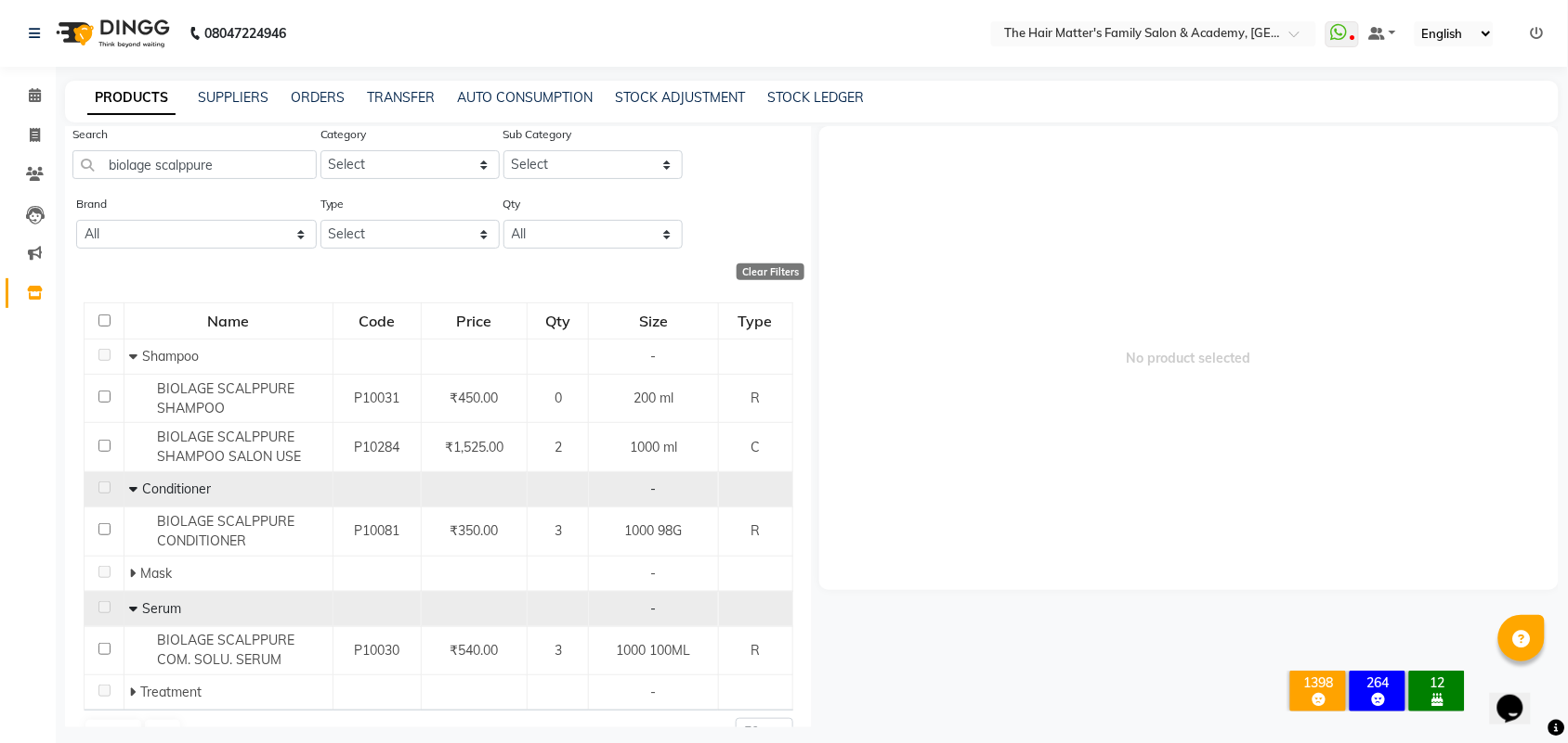
scroll to position [80, 0]
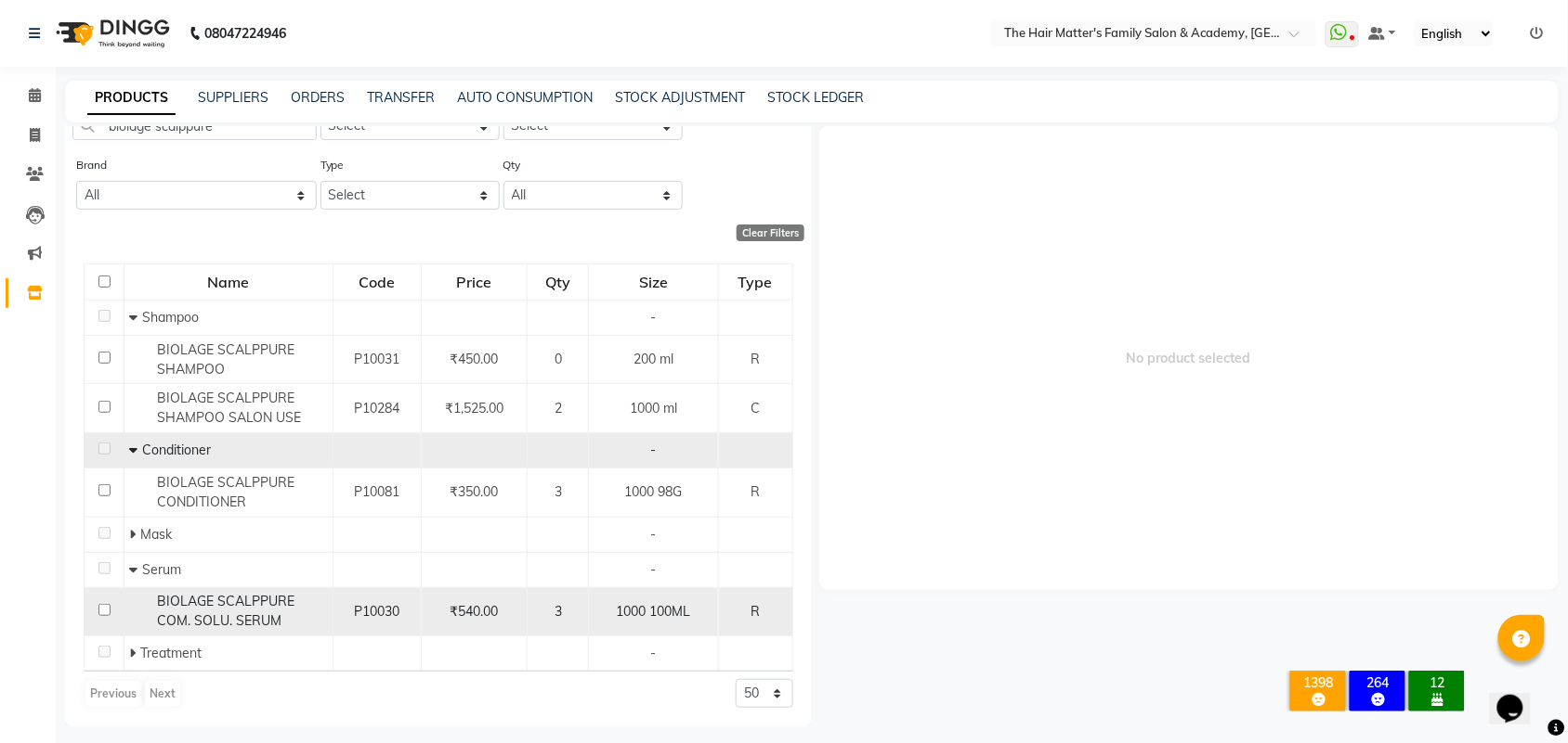
click at [589, 614] on td "1000 100ML" at bounding box center [653, 613] width 130 height 49
click at [269, 619] on span "BIOLAGE SCALPPURE COM. SOLU. SERUM" at bounding box center [225, 611] width 137 height 37
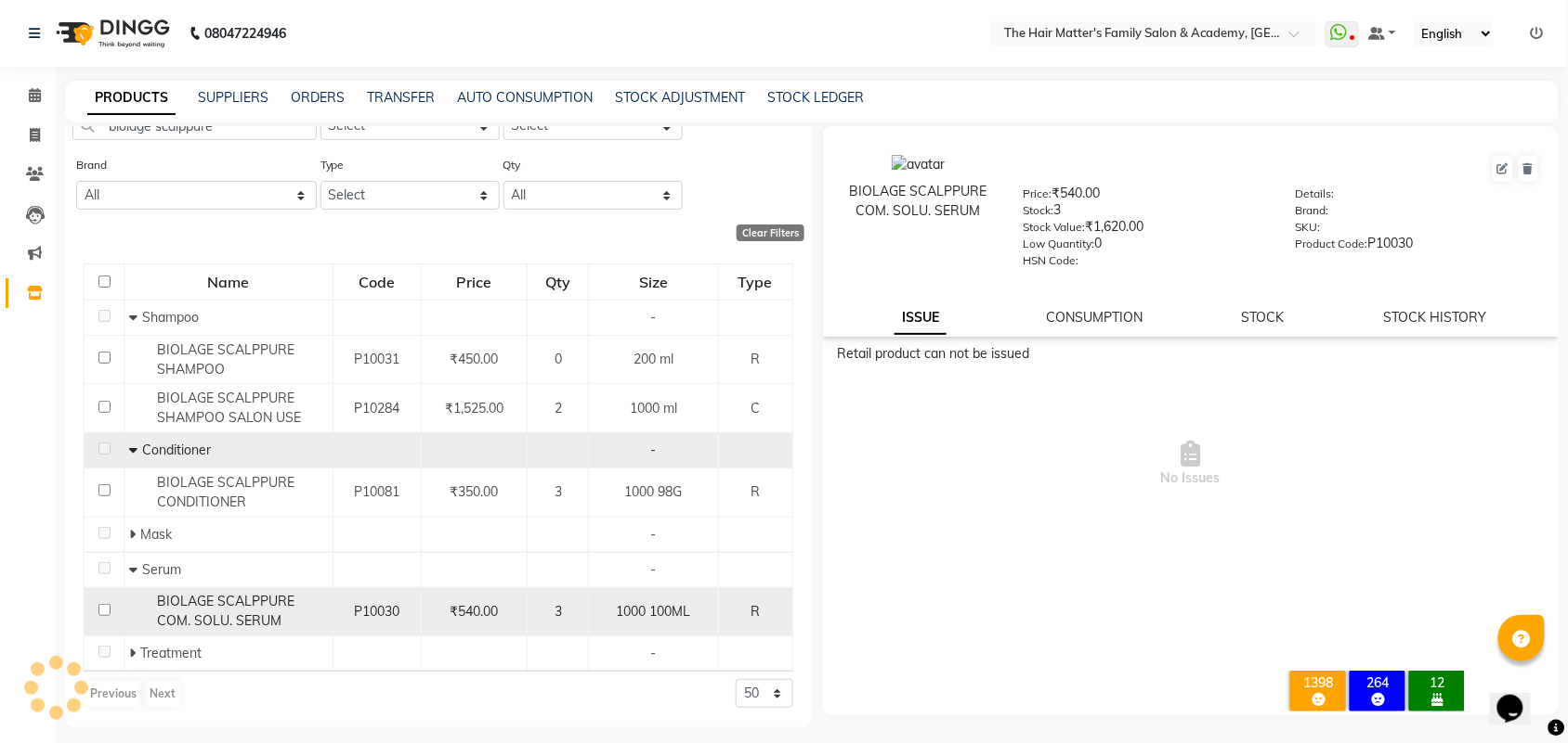
click at [247, 611] on span "BIOLAGE SCALPPURE COM. SOLU. SERUM" at bounding box center [225, 611] width 137 height 37
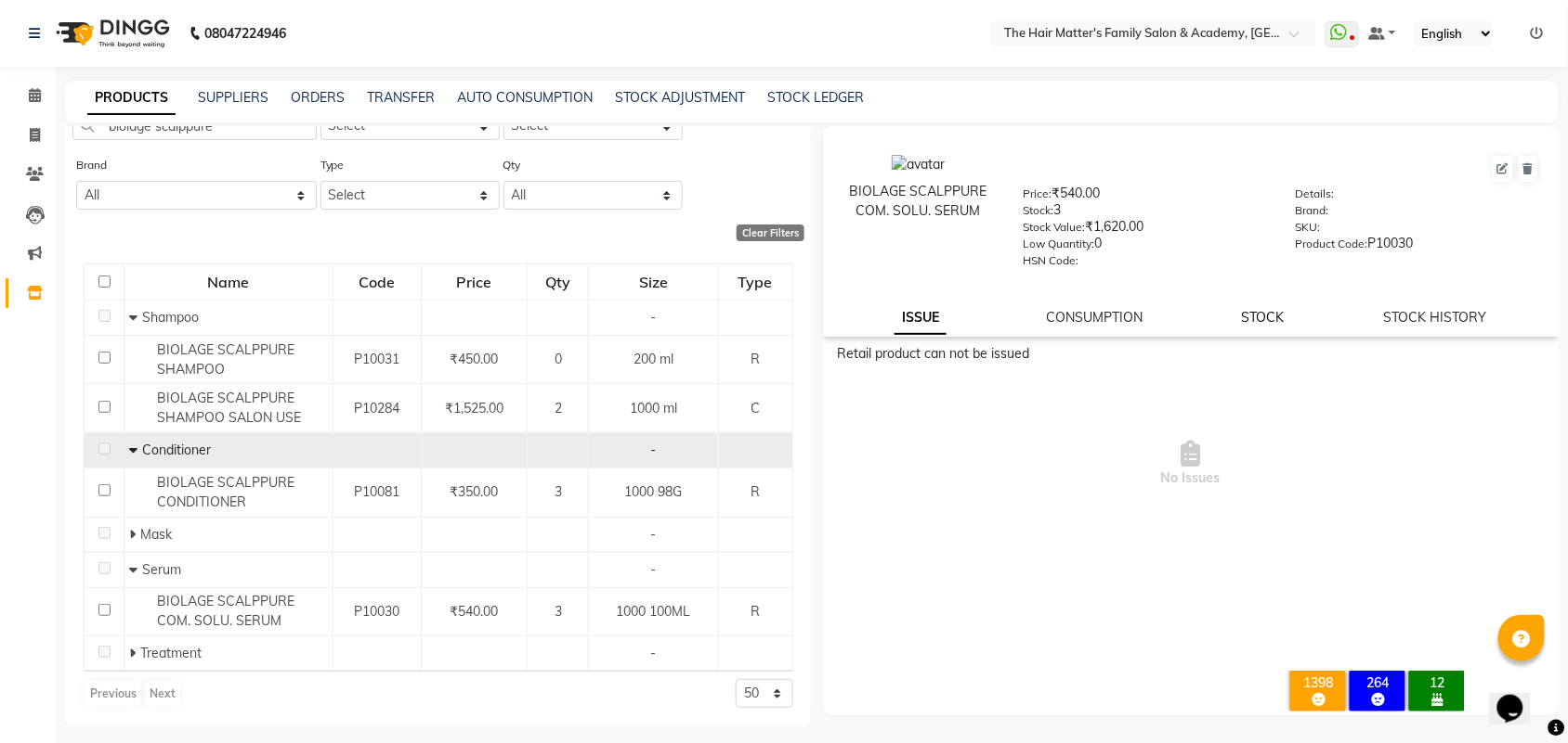
click at [1255, 321] on link "STOCK" at bounding box center [1263, 317] width 43 height 17
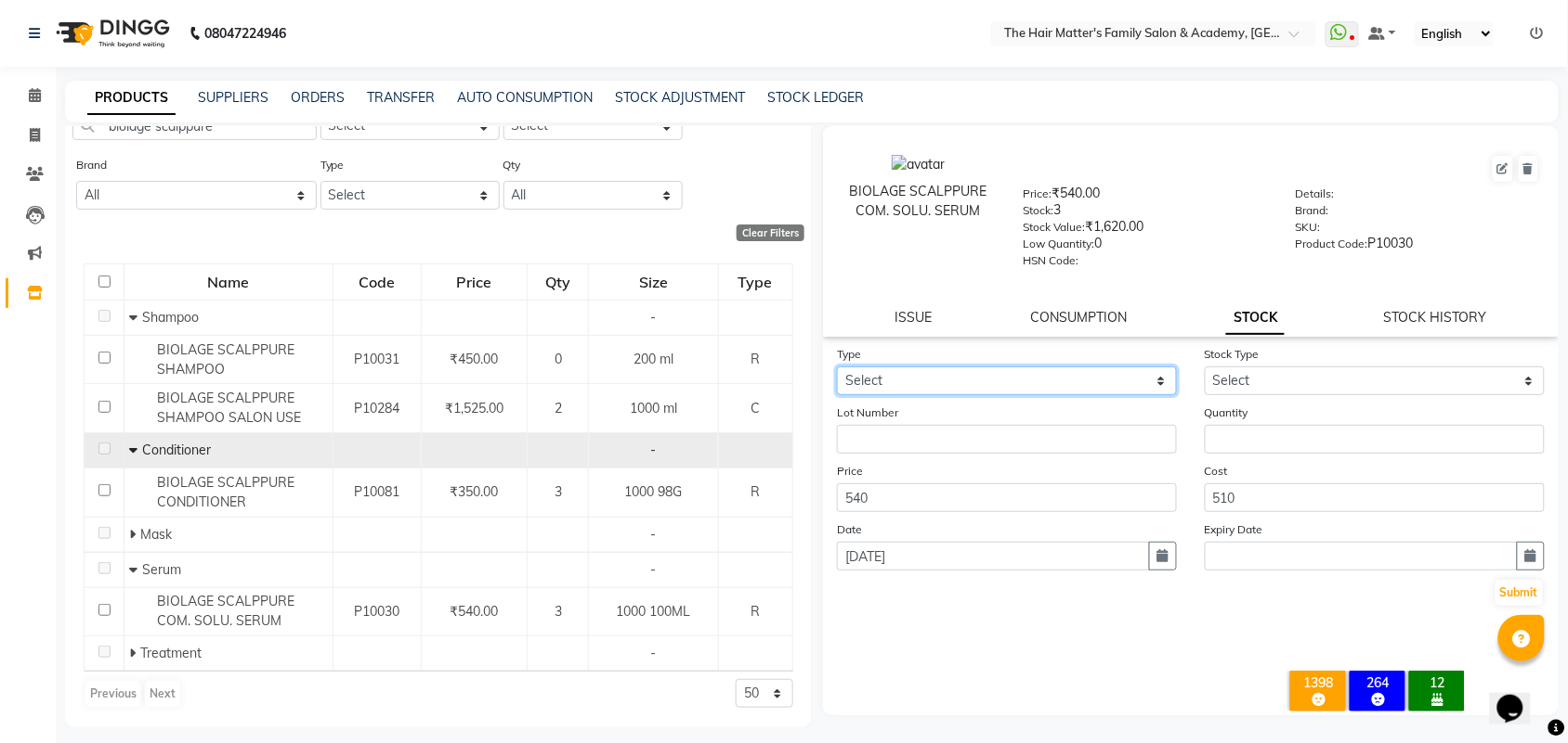
click at [1069, 372] on select "Select In Out" at bounding box center [1006, 380] width 340 height 29
select select "out"
click at [836, 367] on select "Select In Out" at bounding box center [1006, 380] width 340 height 29
select select
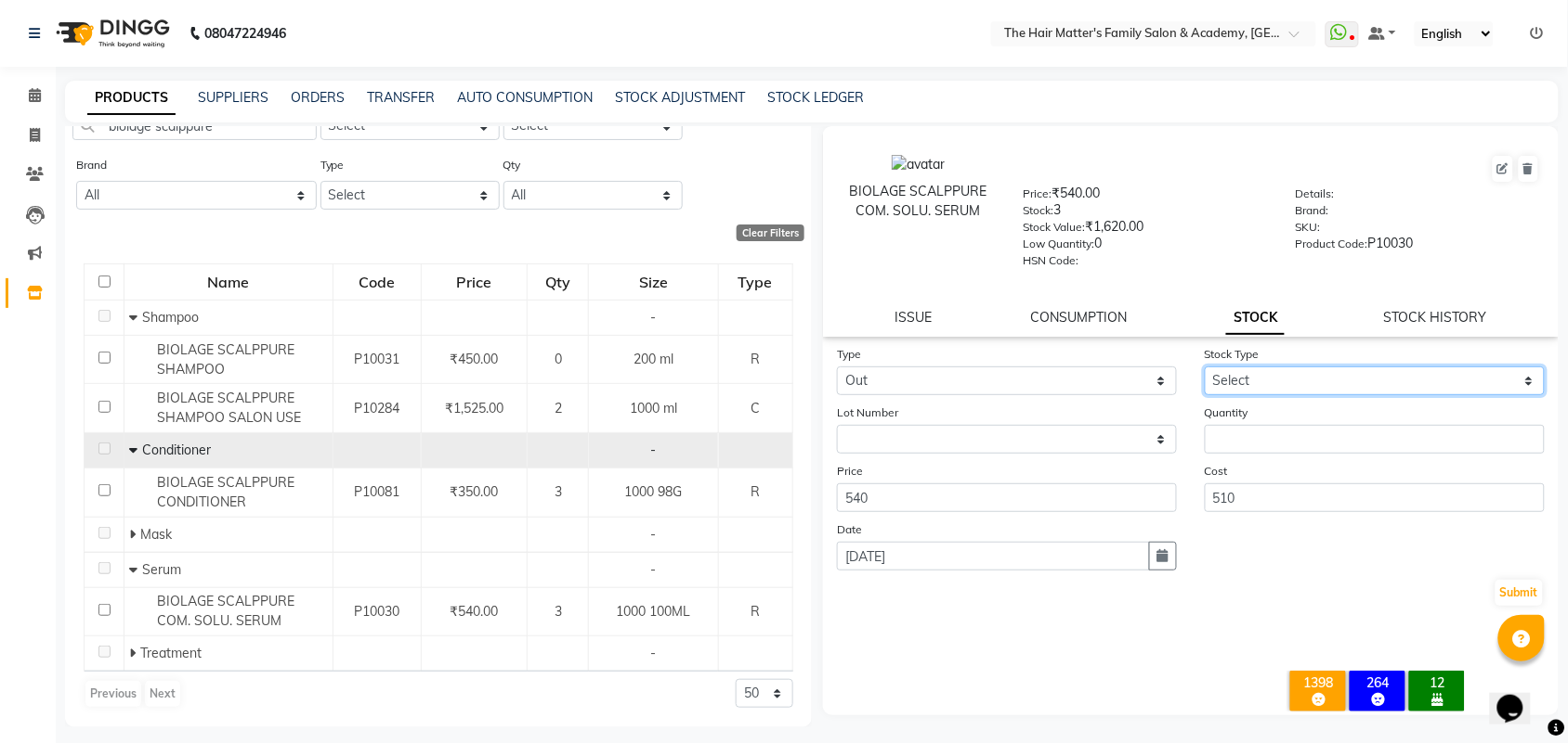
click at [1281, 372] on select "Select Internal Use Damaged Expired Adjustment Return Other" at bounding box center [1374, 380] width 340 height 29
select select "internal use"
click at [1204, 367] on select "Select Internal Use Damaged Expired Adjustment Return Other" at bounding box center [1374, 380] width 340 height 29
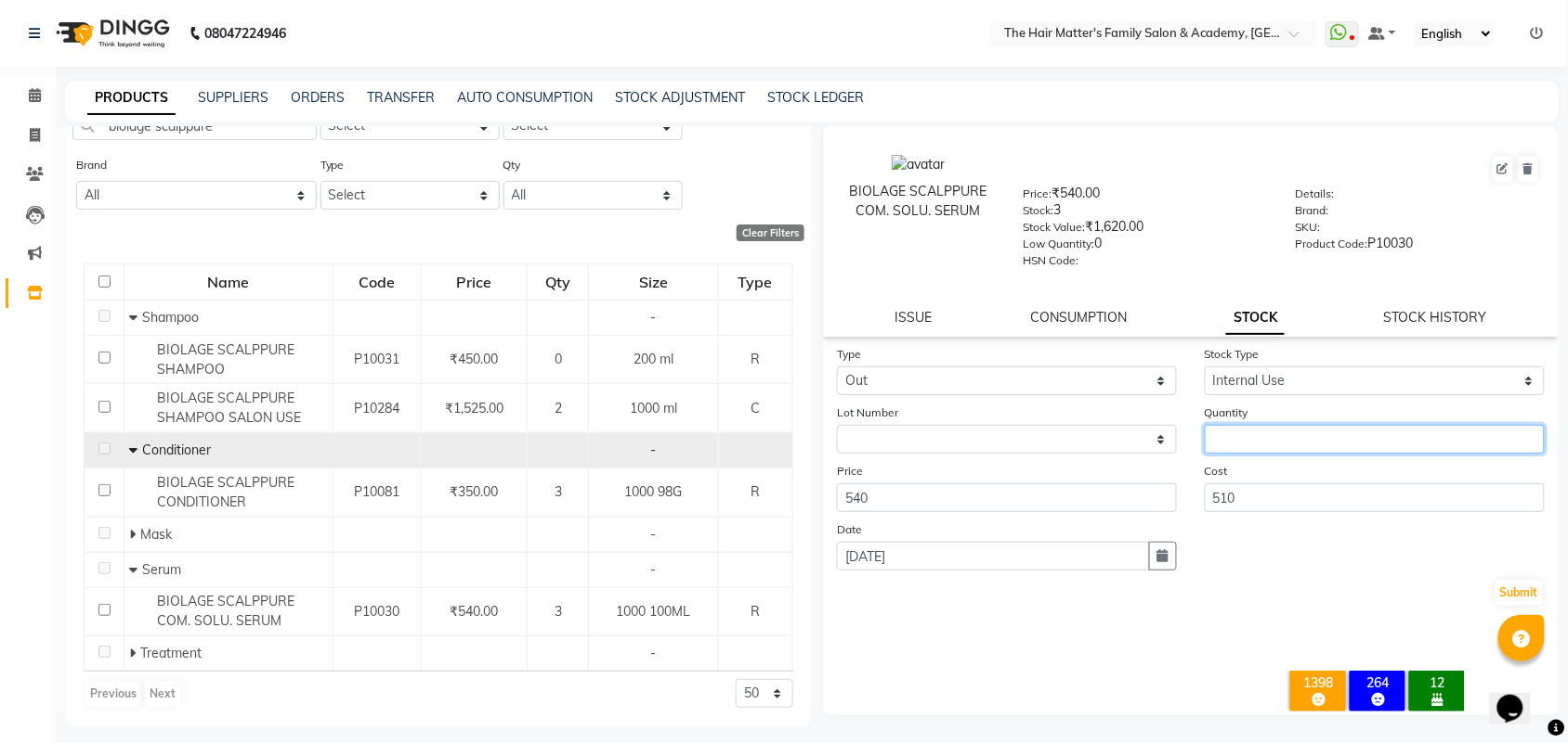
click at [1283, 443] on input "number" at bounding box center [1374, 439] width 340 height 29
type input "1"
click at [1530, 582] on button "Submit" at bounding box center [1519, 593] width 47 height 26
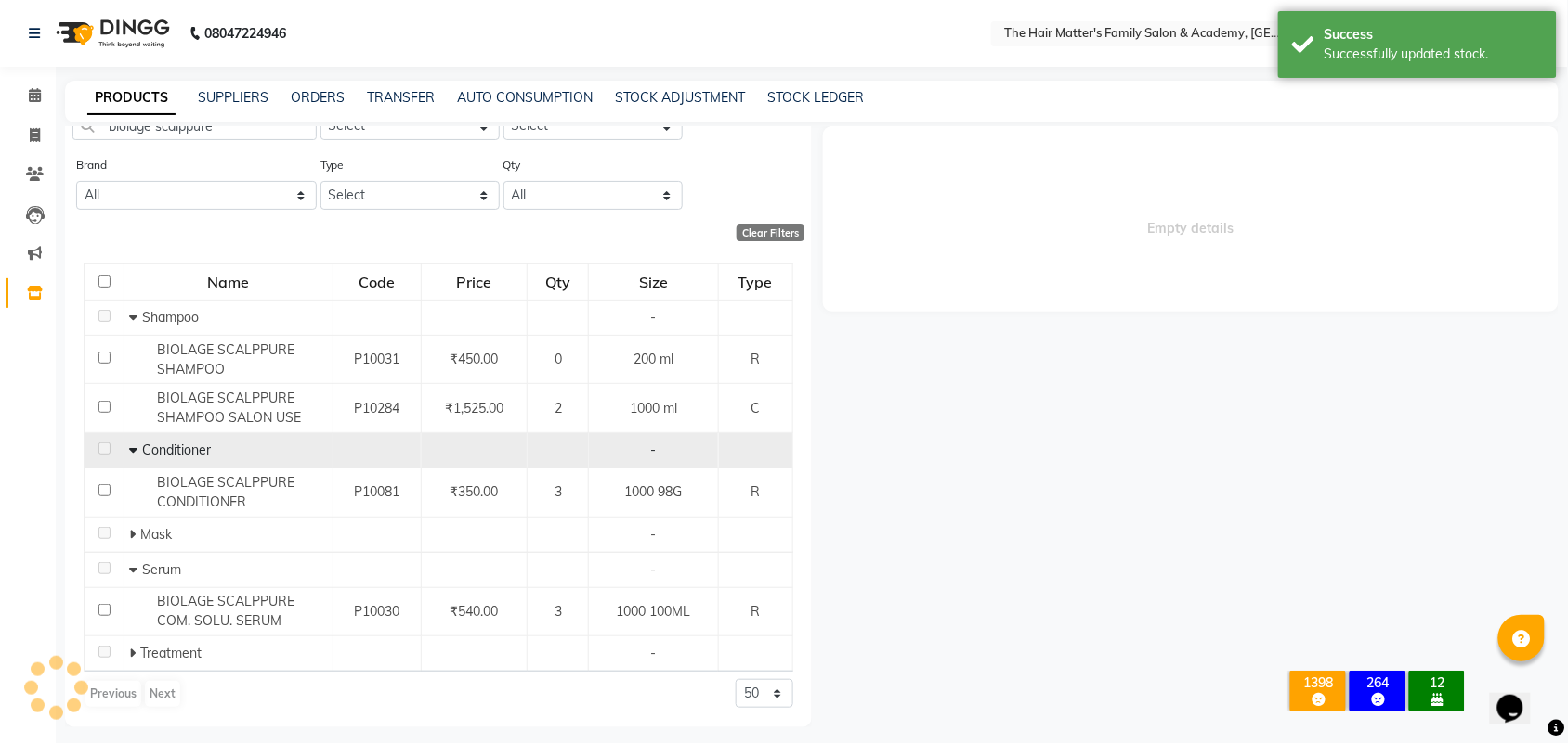
select select
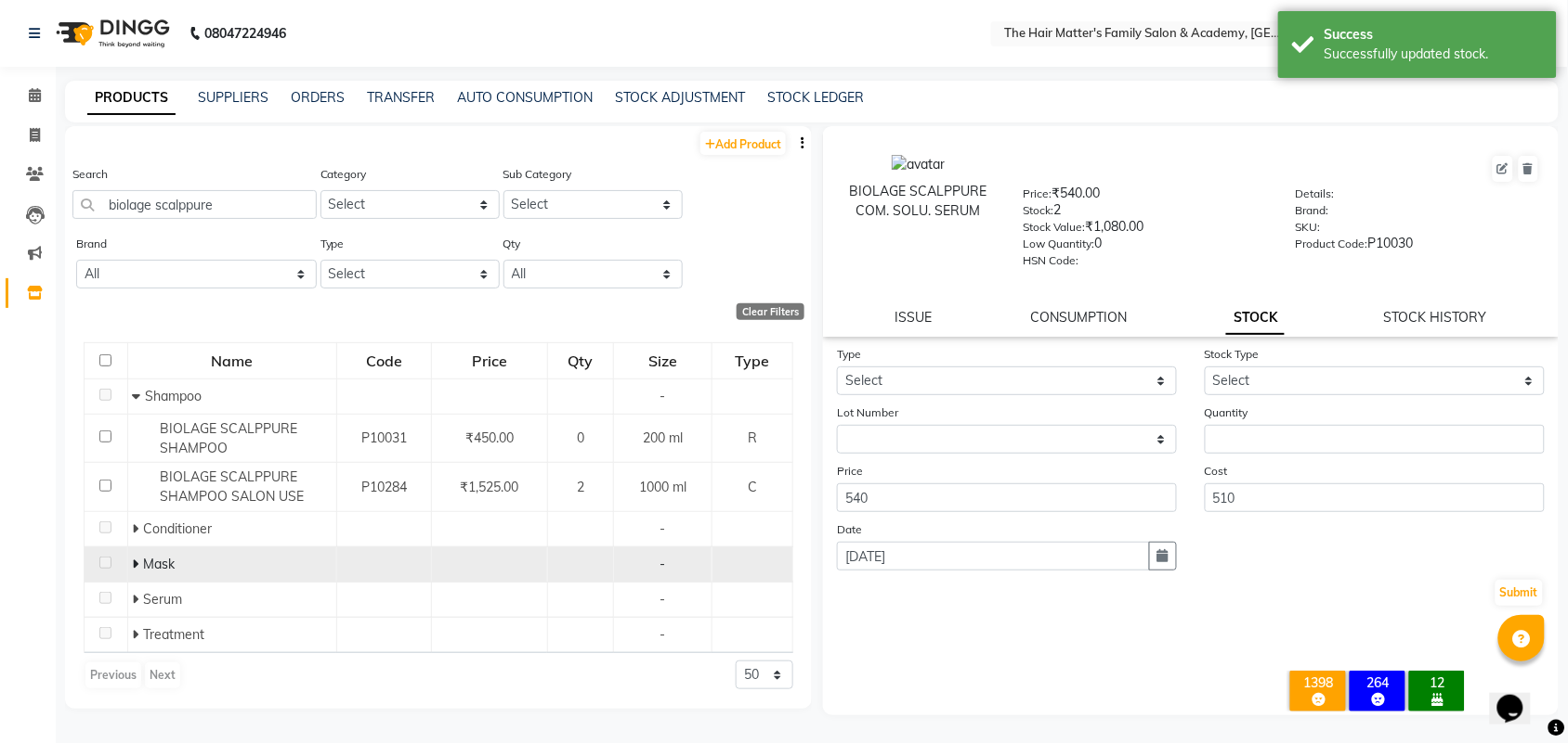
scroll to position [11, 0]
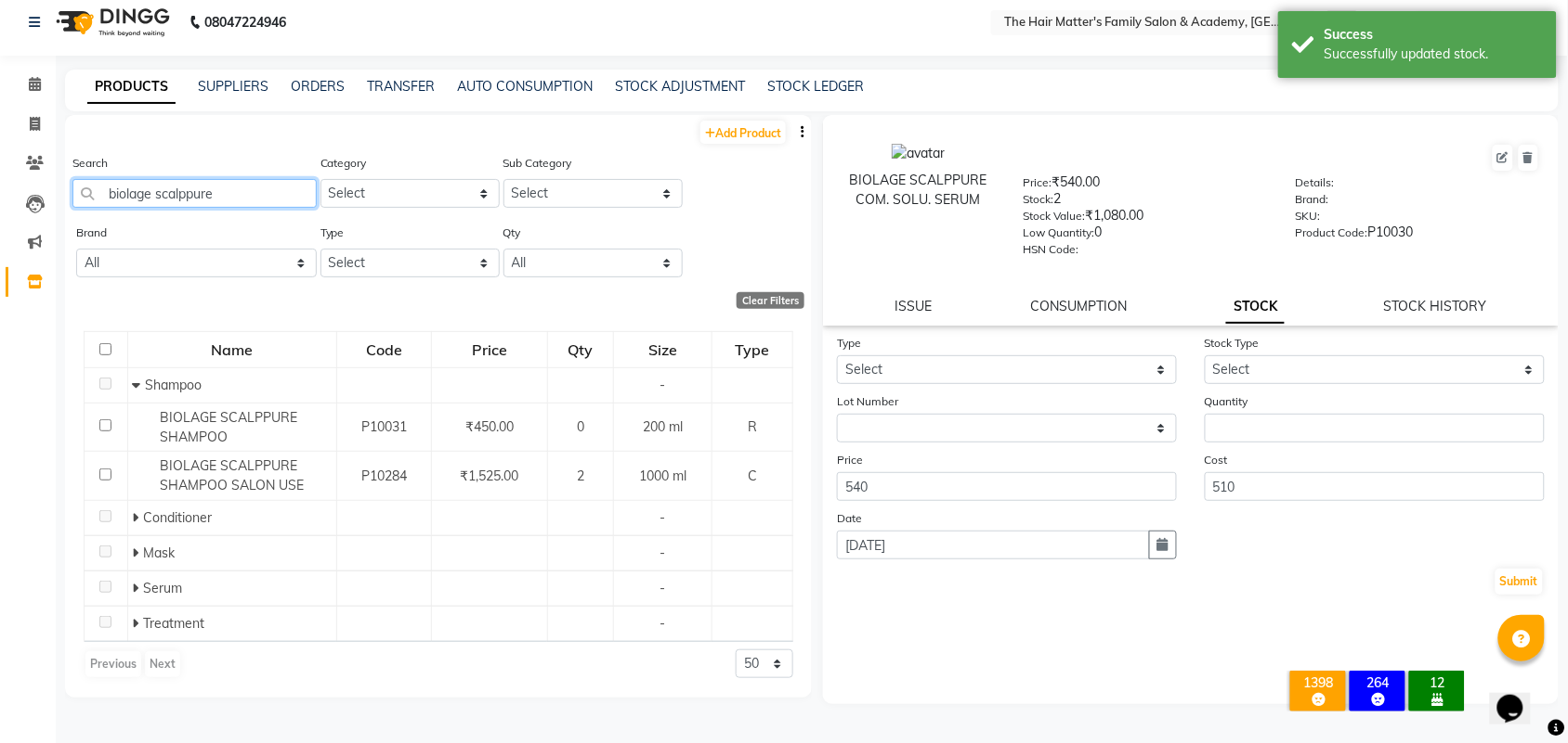
click at [238, 200] on input "biolage scalppure" at bounding box center [194, 193] width 244 height 29
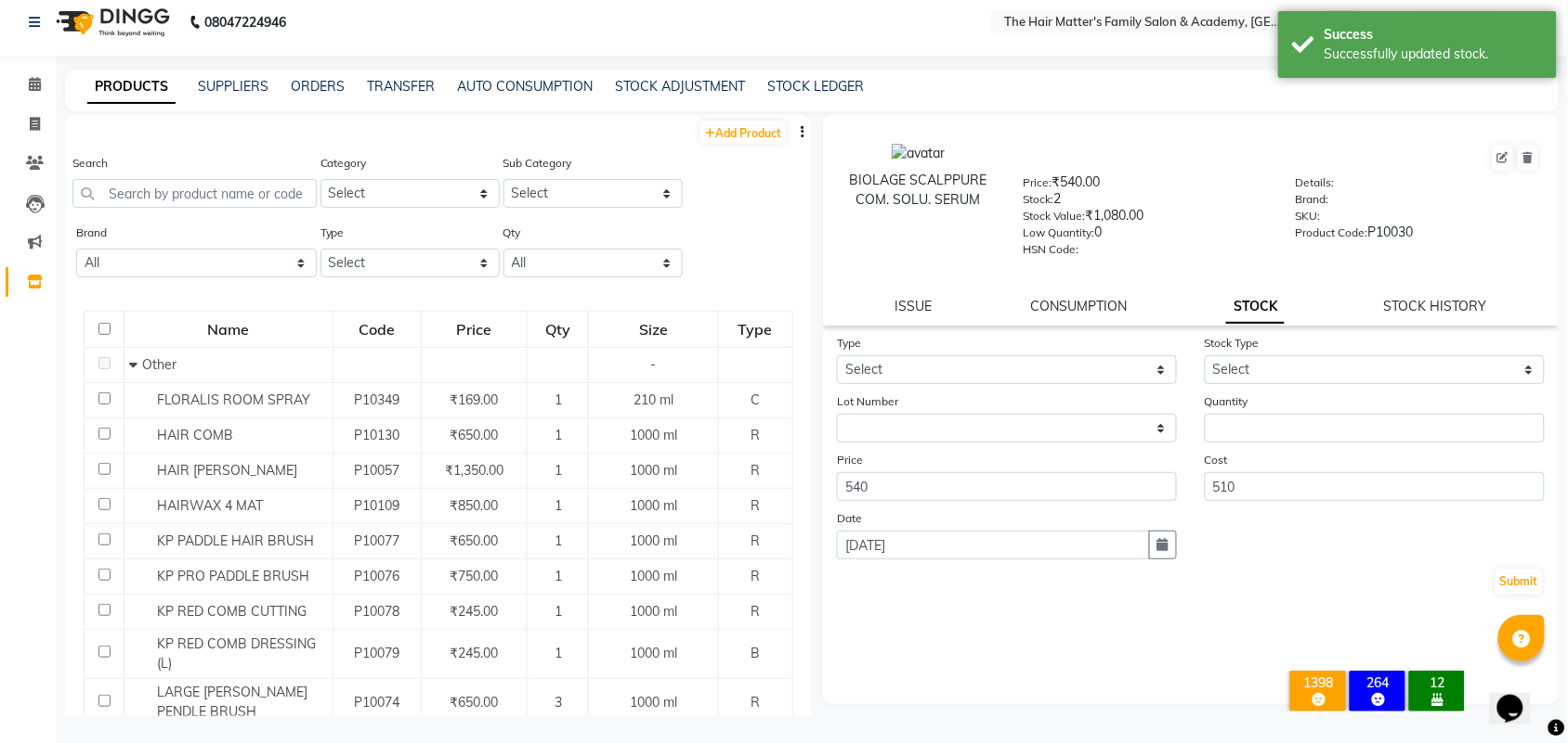
click at [123, 176] on div "Search" at bounding box center [194, 180] width 244 height 54
click at [132, 187] on input "text" at bounding box center [194, 193] width 244 height 29
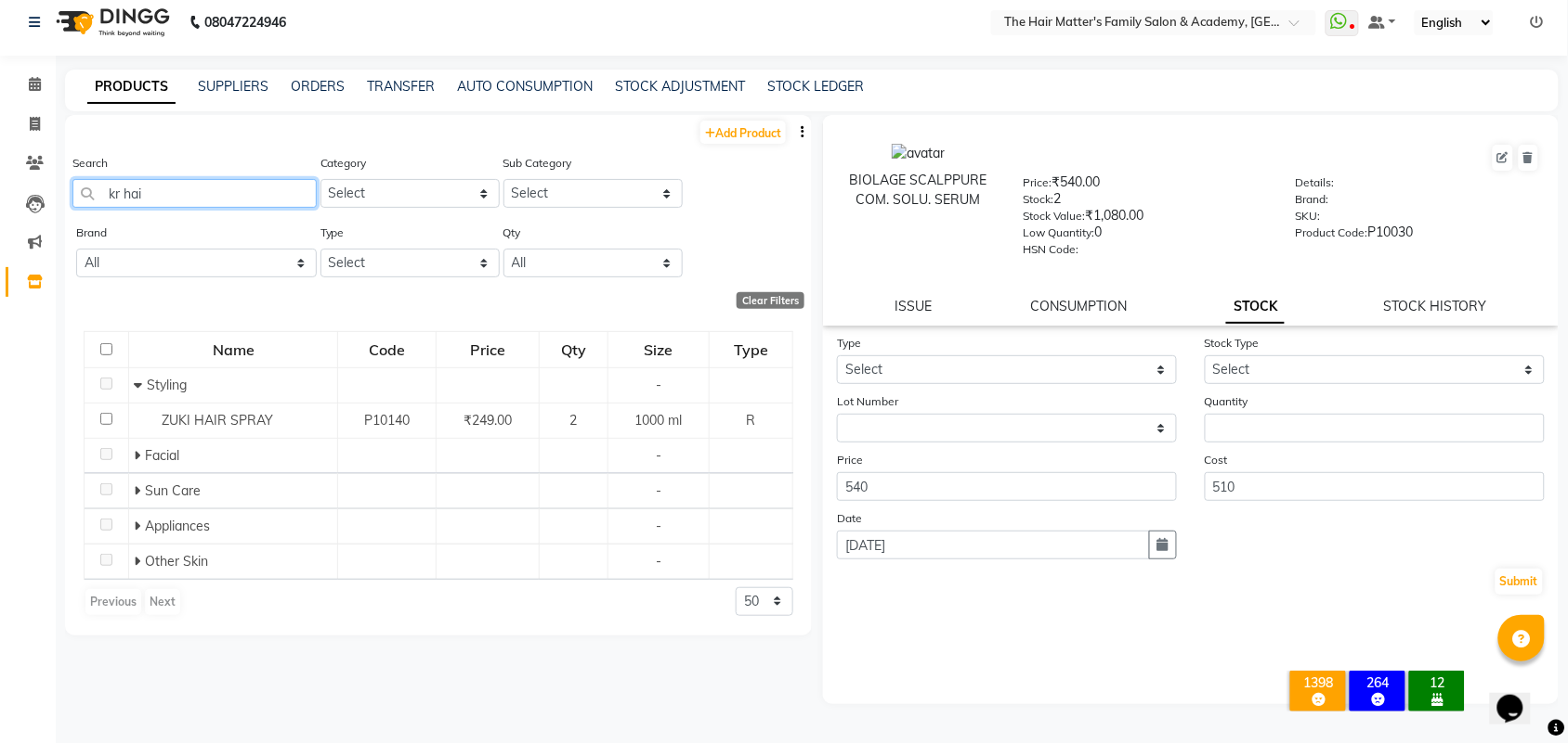
type input "kr hair"
click at [177, 196] on input "kr hair" at bounding box center [194, 193] width 244 height 29
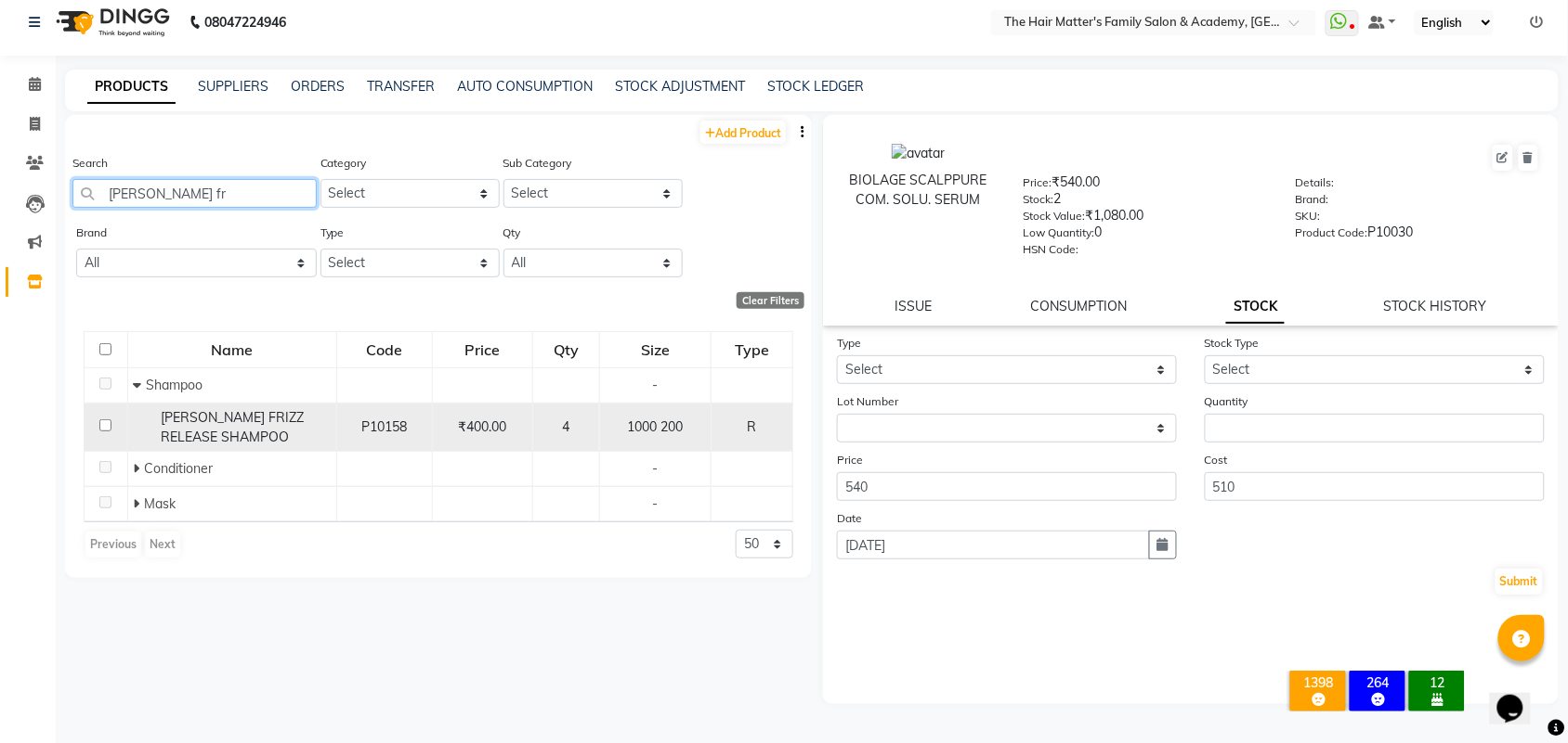
type input "[PERSON_NAME] fr"
click at [291, 437] on div "[PERSON_NAME] FRIZZ RELEASE SHAMPOO" at bounding box center [231, 427] width 199 height 39
select select
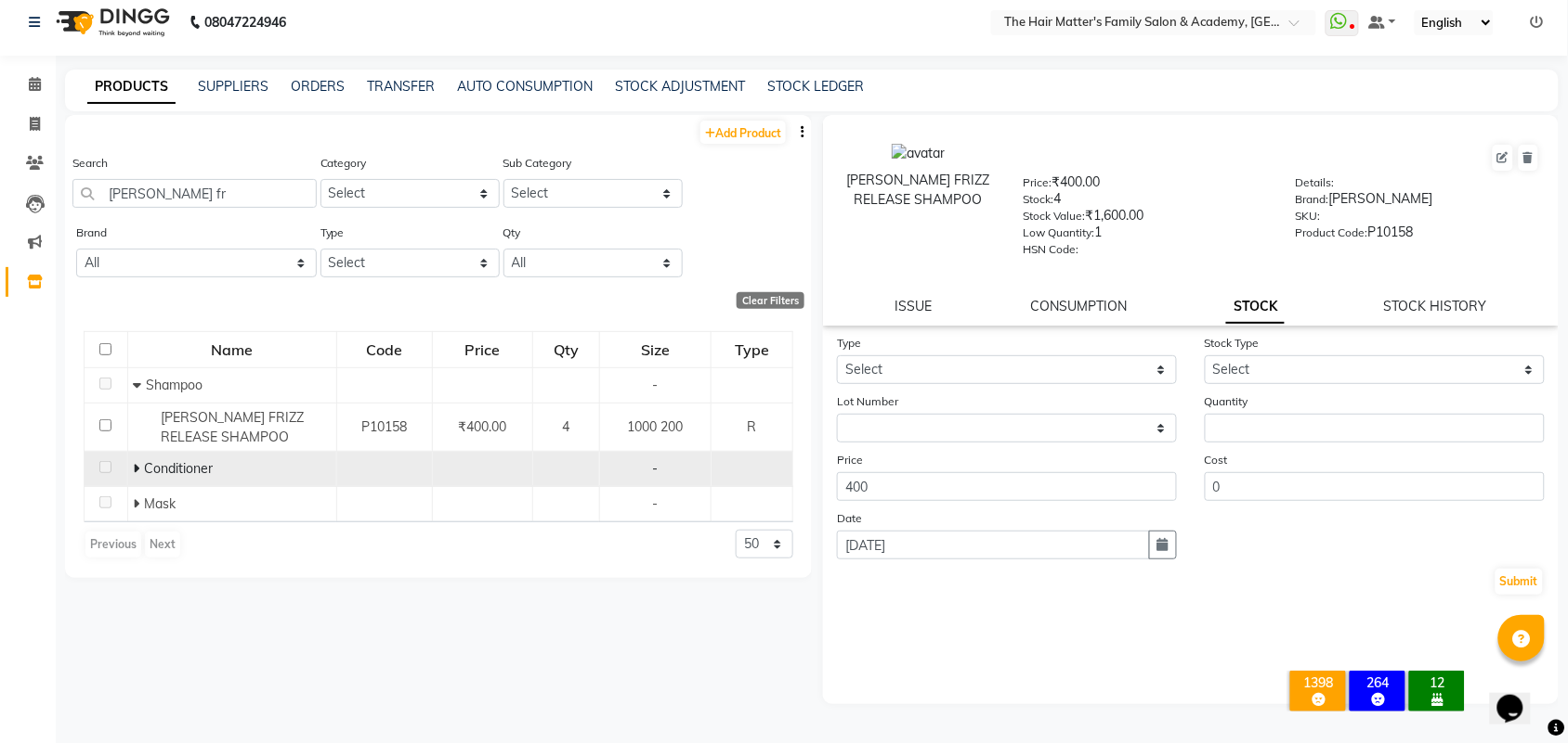
click at [140, 471] on span at bounding box center [137, 468] width 11 height 17
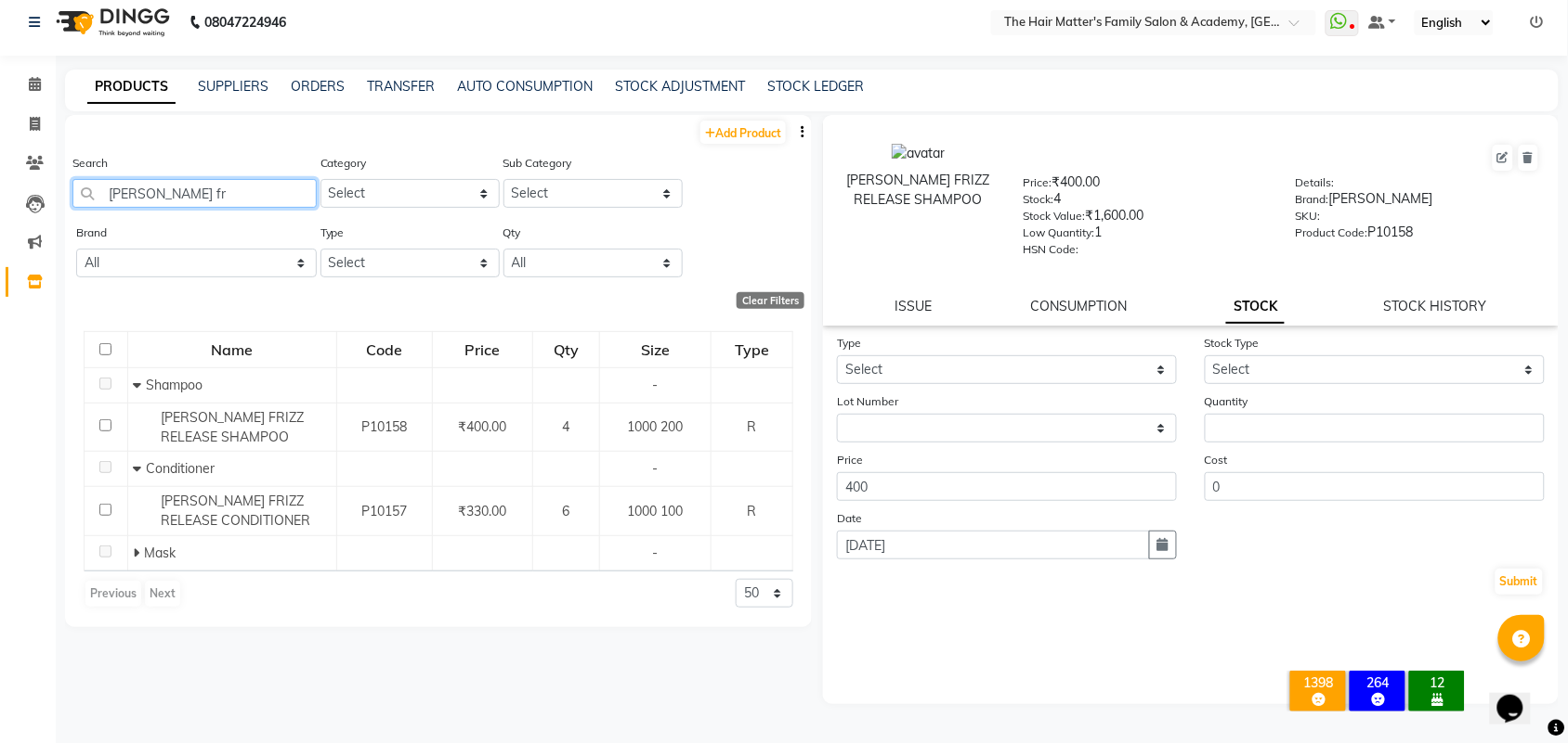
click at [179, 189] on input "[PERSON_NAME] fr" at bounding box center [194, 193] width 244 height 29
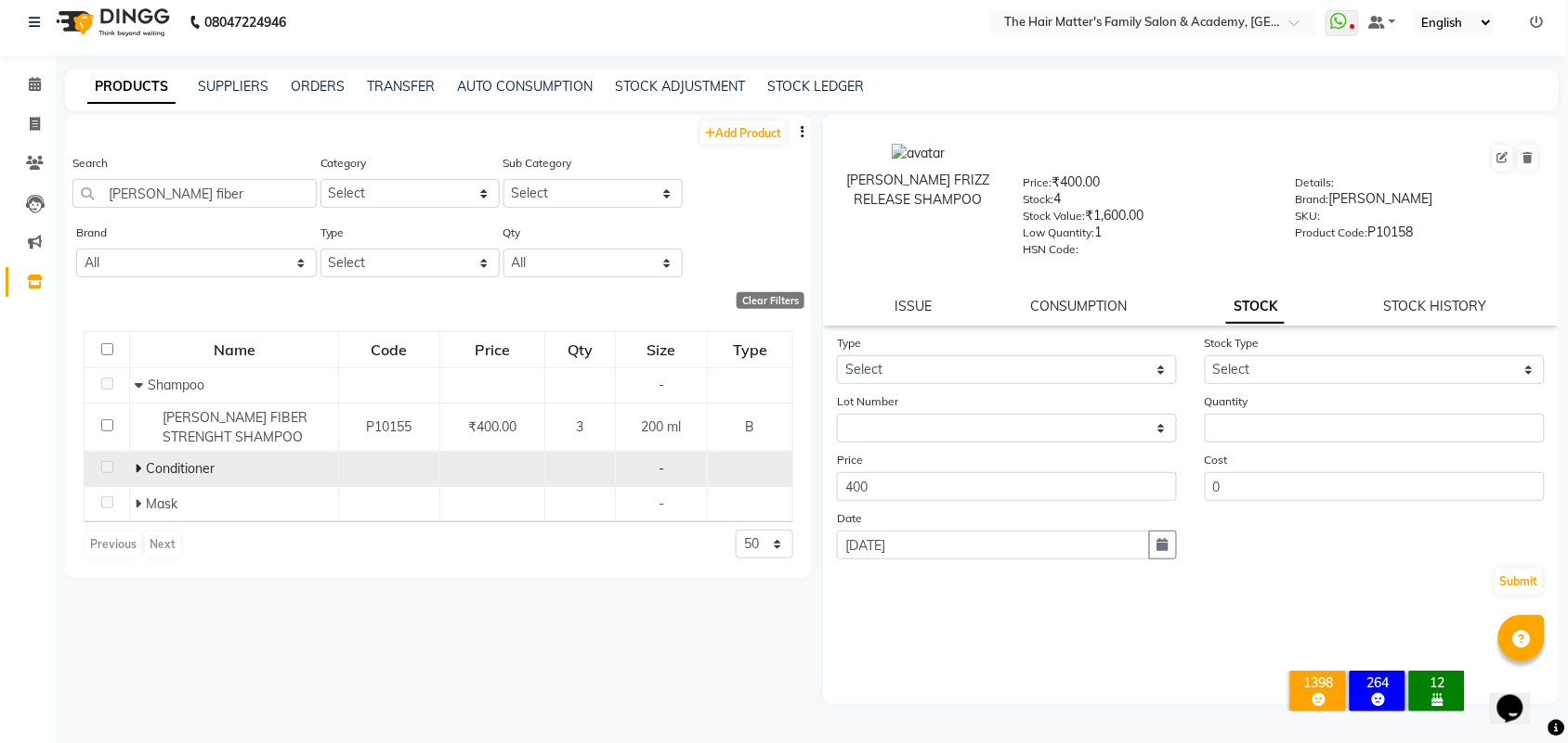
click at [137, 469] on icon at bounding box center [137, 468] width 7 height 13
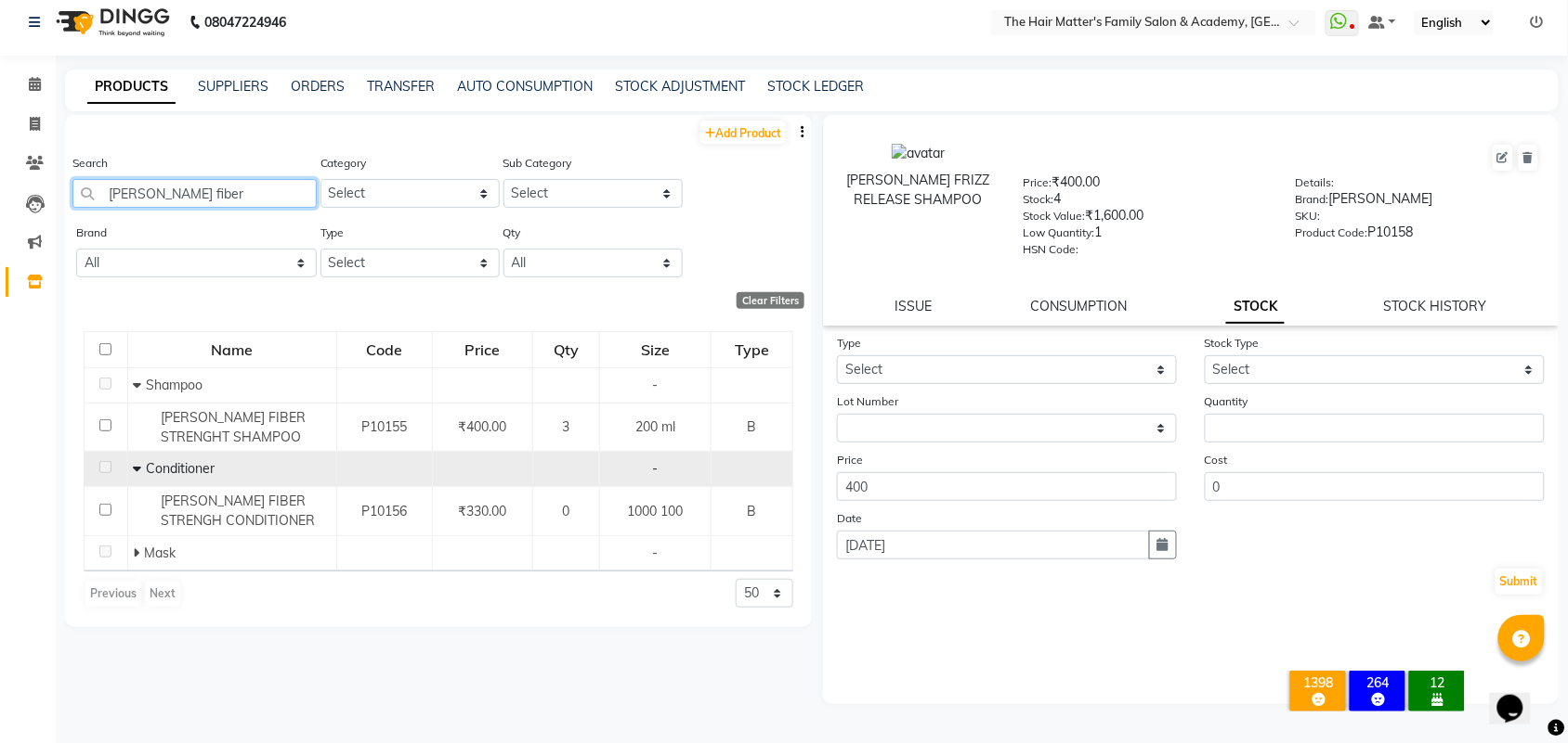
click at [179, 189] on input "[PERSON_NAME] fiber" at bounding box center [194, 193] width 244 height 29
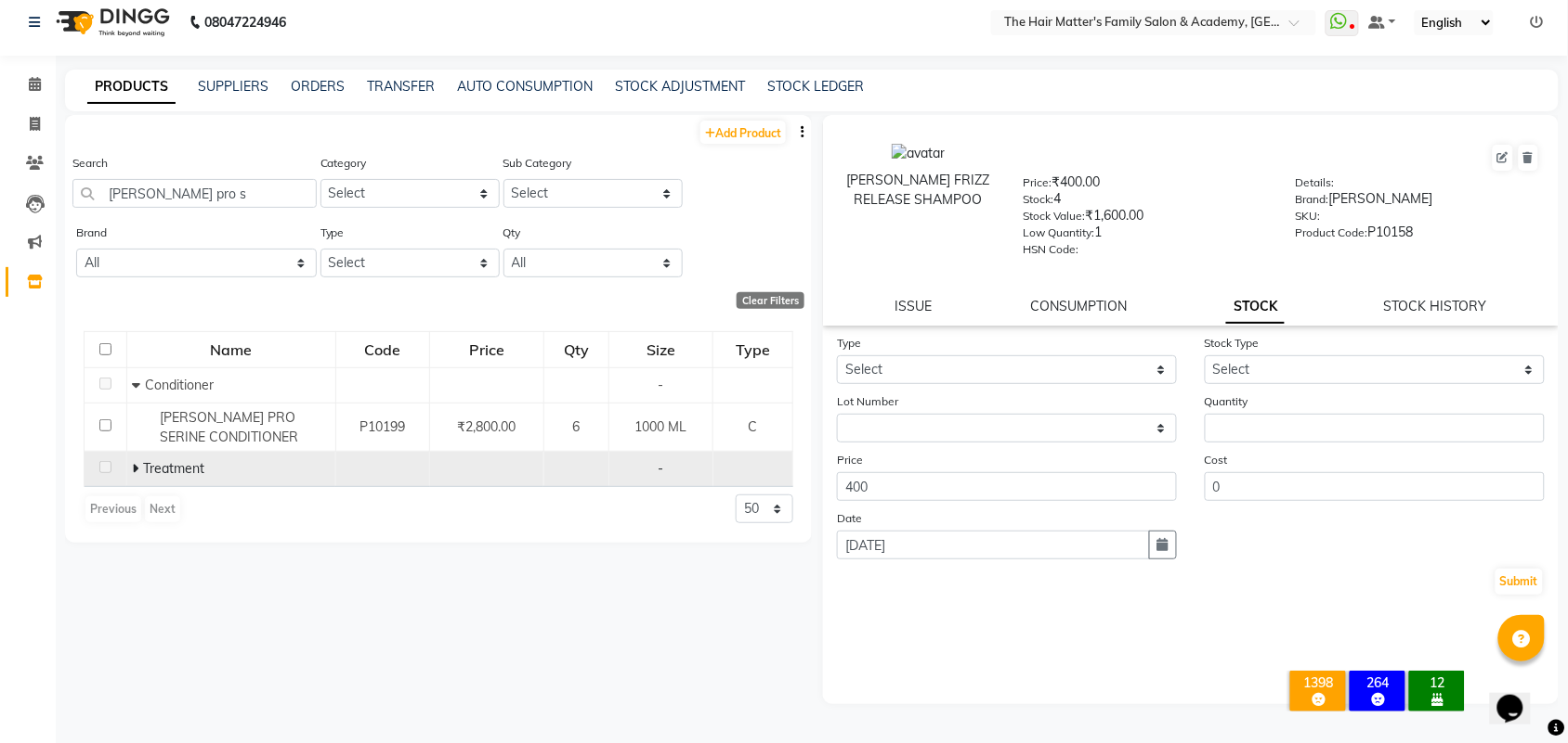
click at [136, 466] on icon at bounding box center [134, 468] width 7 height 13
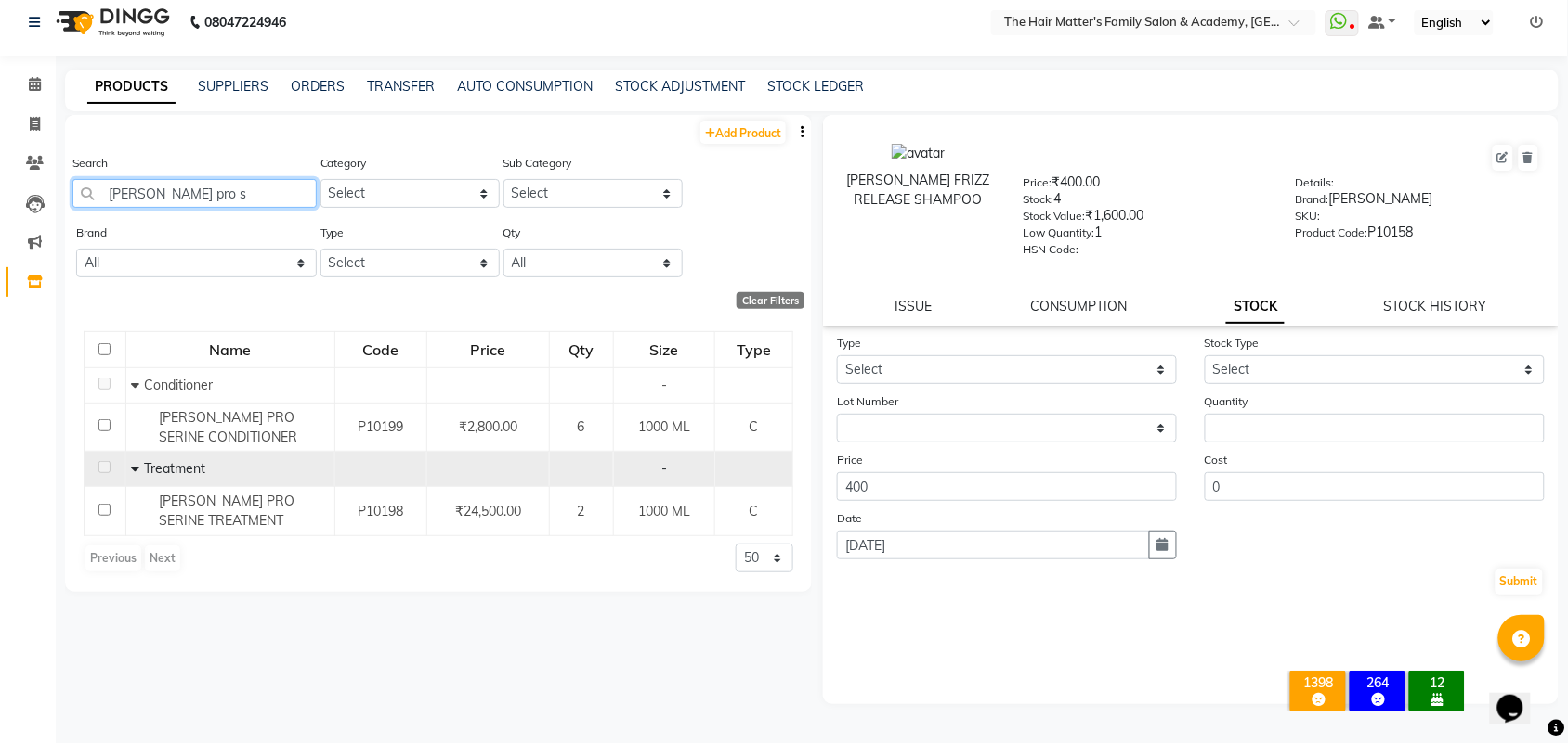
click at [219, 191] on input "[PERSON_NAME] pro s" at bounding box center [194, 193] width 244 height 29
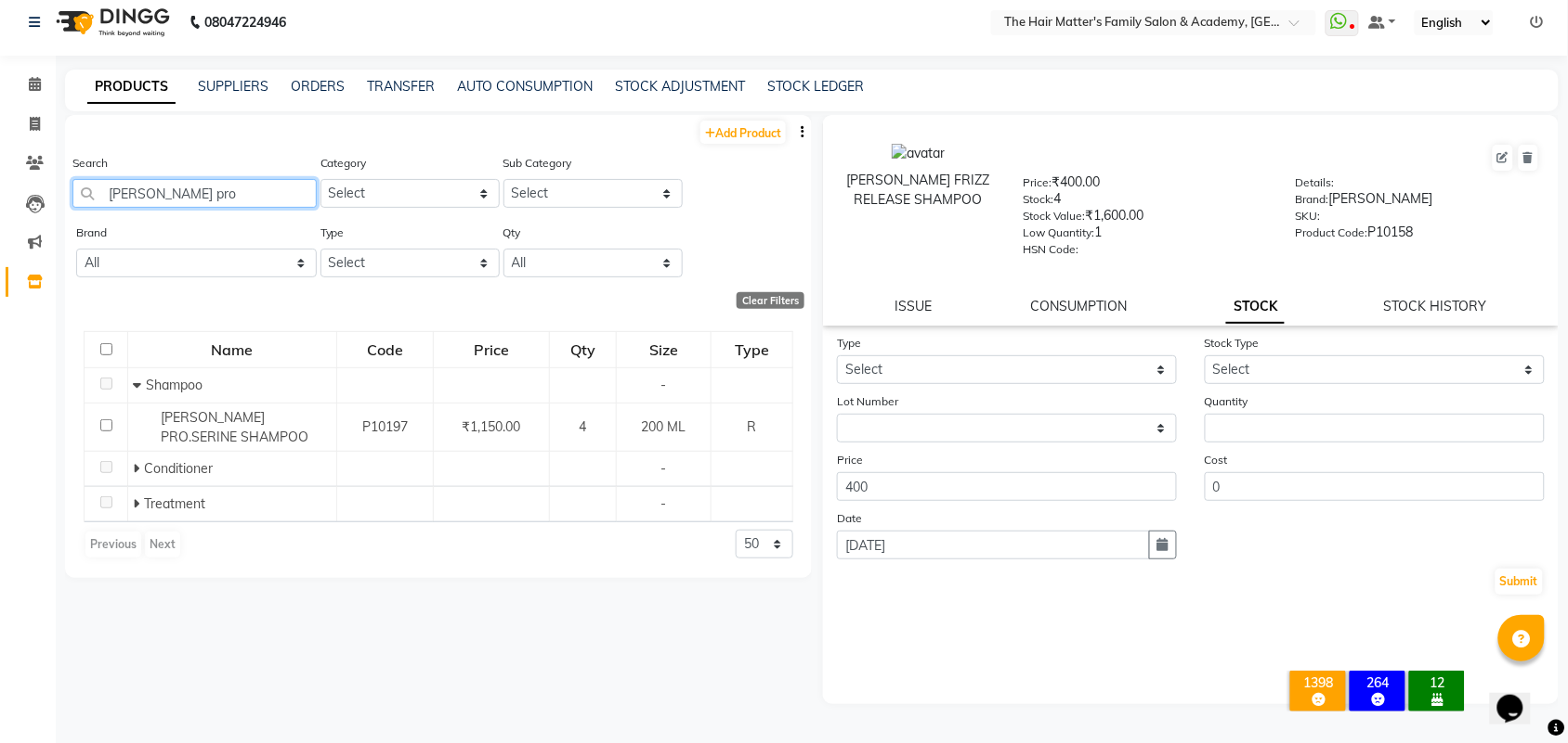
click at [227, 188] on input "[PERSON_NAME] pro" at bounding box center [194, 193] width 244 height 29
click at [206, 182] on input "[PERSON_NAME] ulti" at bounding box center [194, 193] width 244 height 29
click at [207, 182] on input "[PERSON_NAME] ulti" at bounding box center [194, 193] width 244 height 29
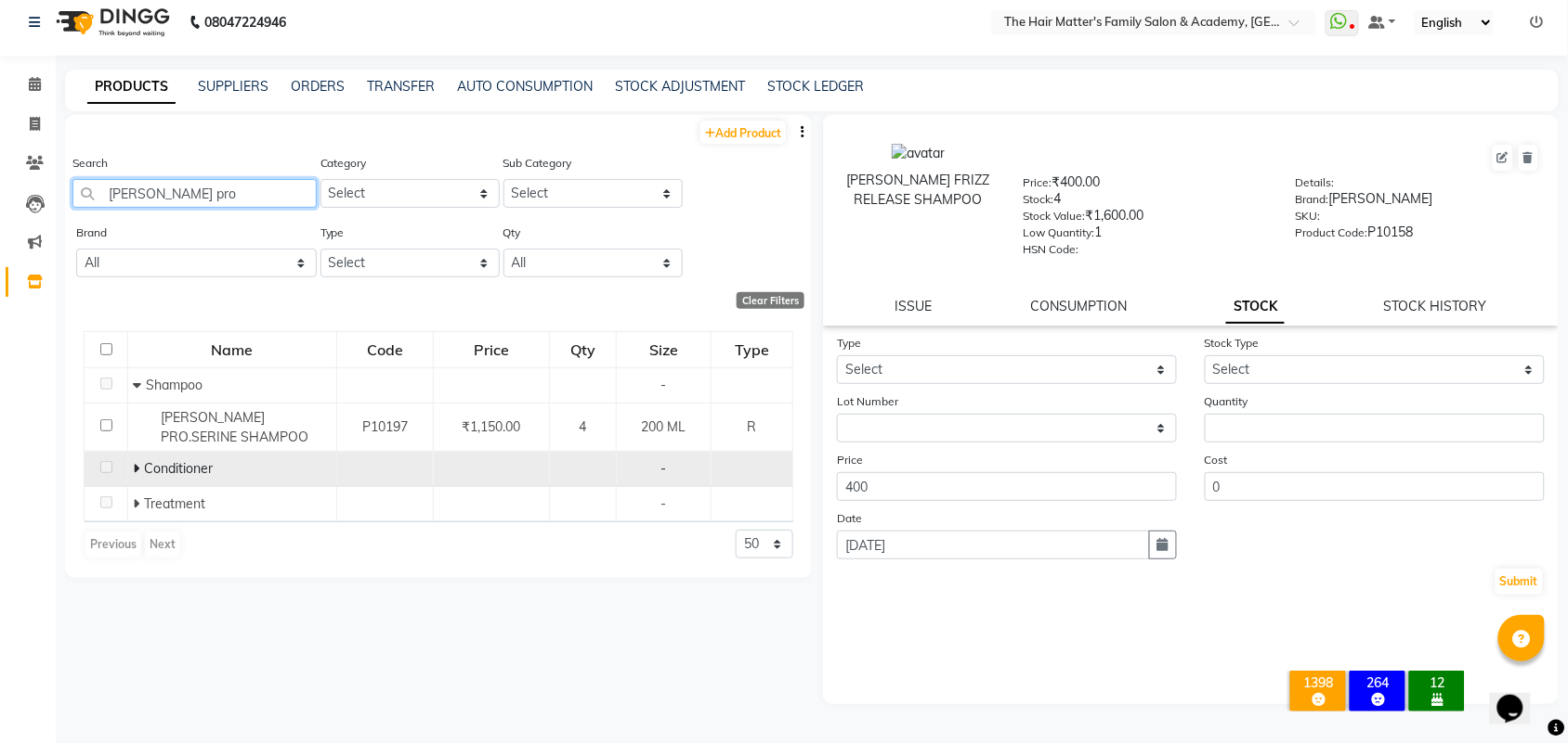
type input "[PERSON_NAME] pro"
click at [135, 468] on icon at bounding box center [135, 468] width 7 height 13
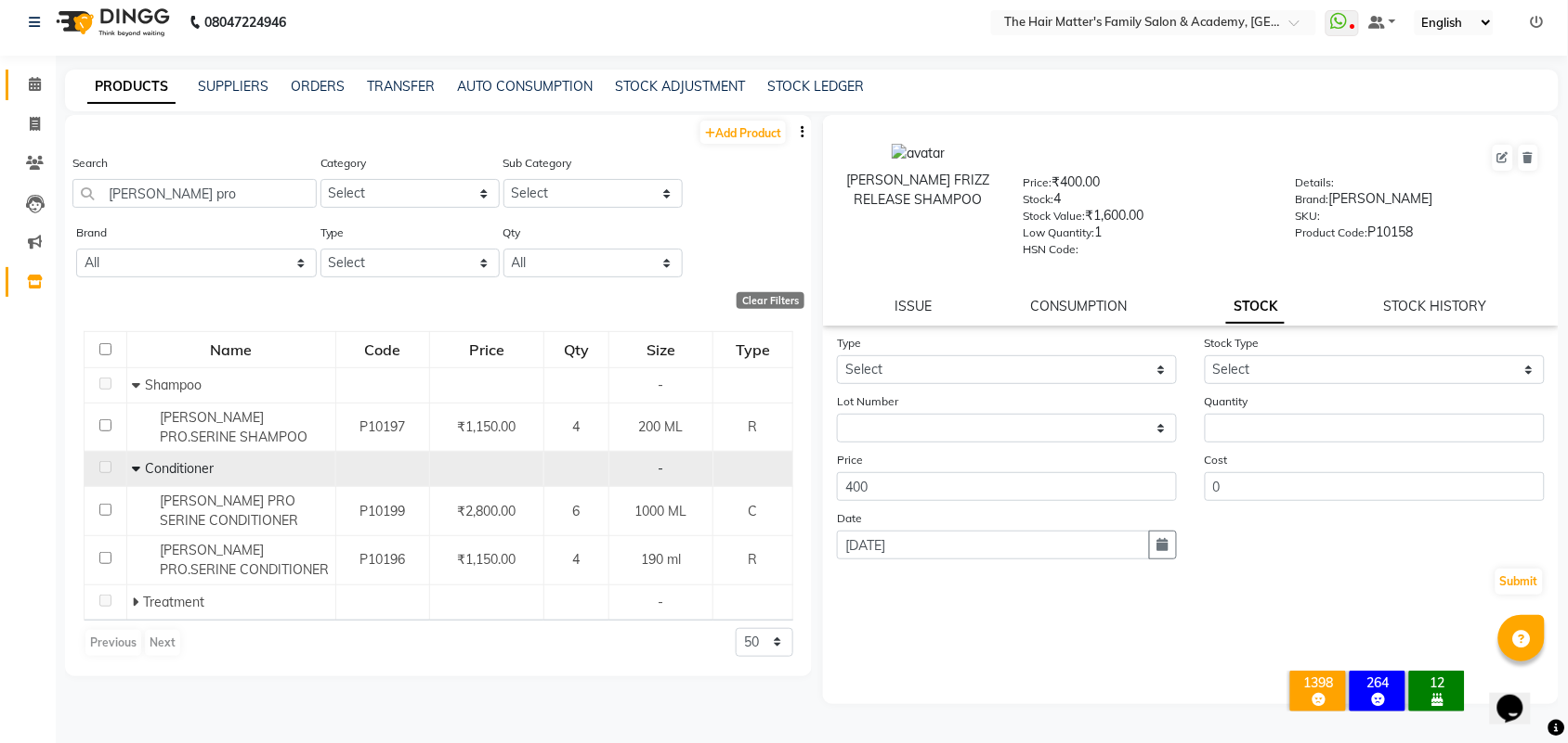
click at [39, 71] on link "Calendar" at bounding box center [28, 84] width 44 height 31
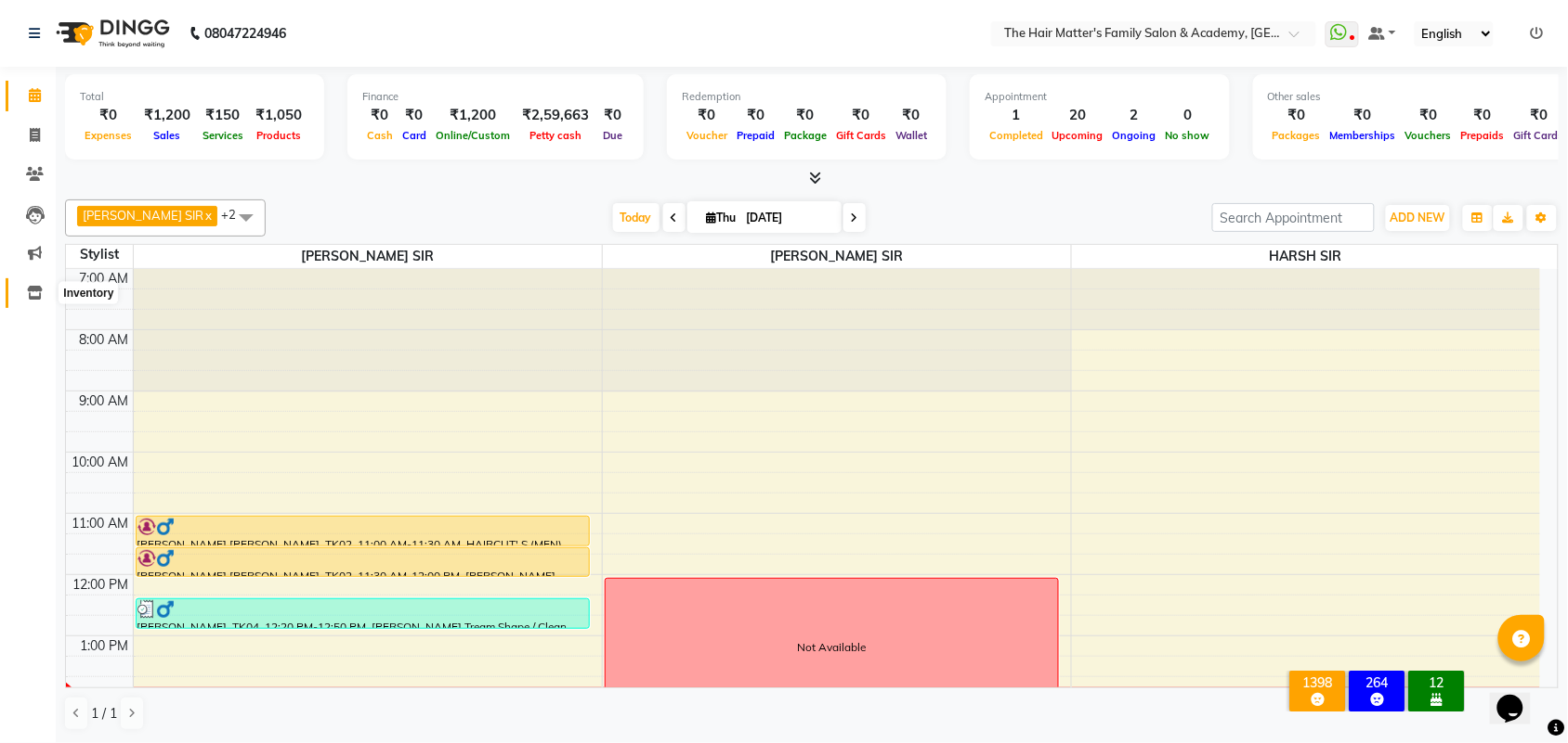
drag, startPoint x: 25, startPoint y: 302, endPoint x: 35, endPoint y: 298, distance: 10.8
click at [25, 303] on link "Inventory" at bounding box center [28, 293] width 44 height 31
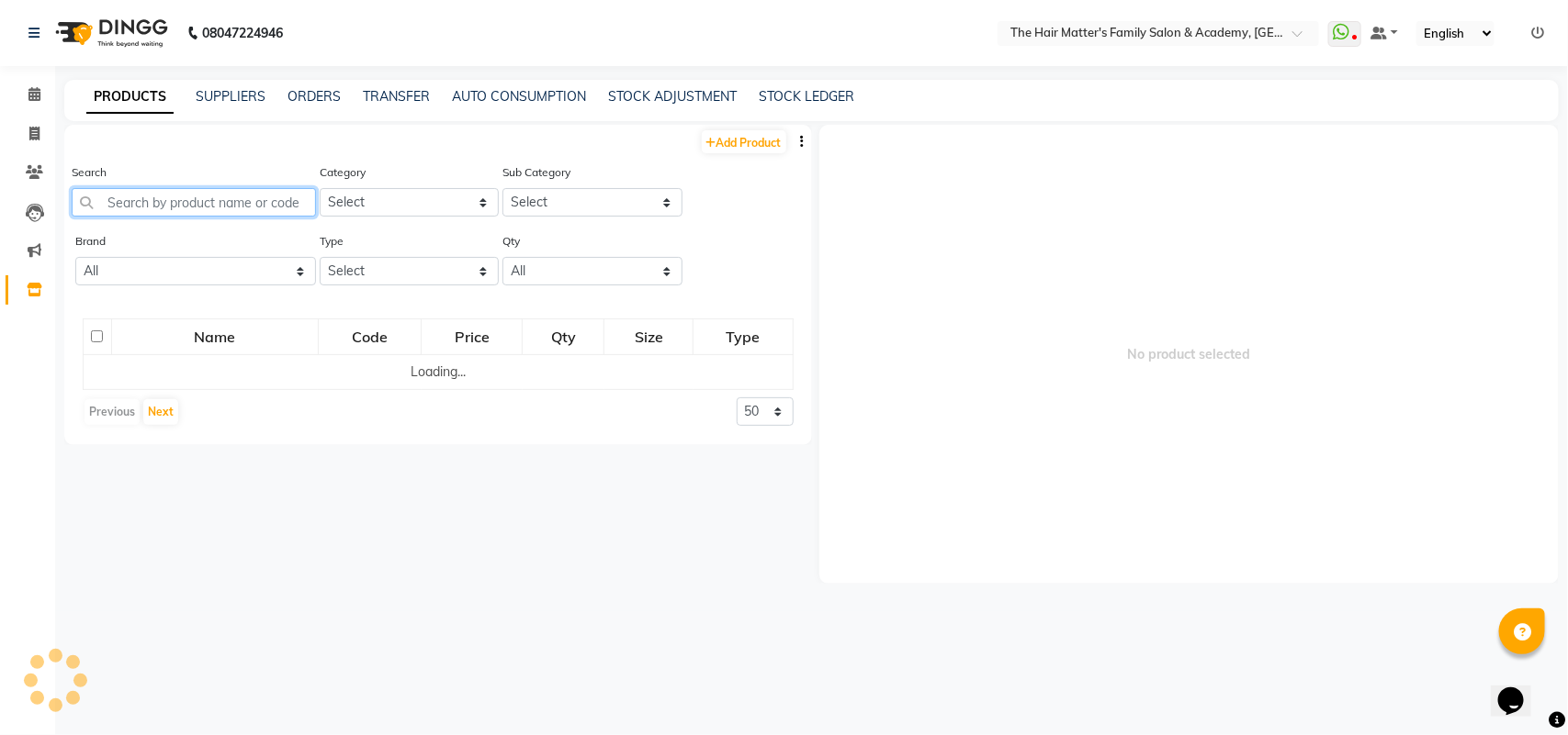
click at [197, 209] on input "text" at bounding box center [194, 202] width 244 height 28
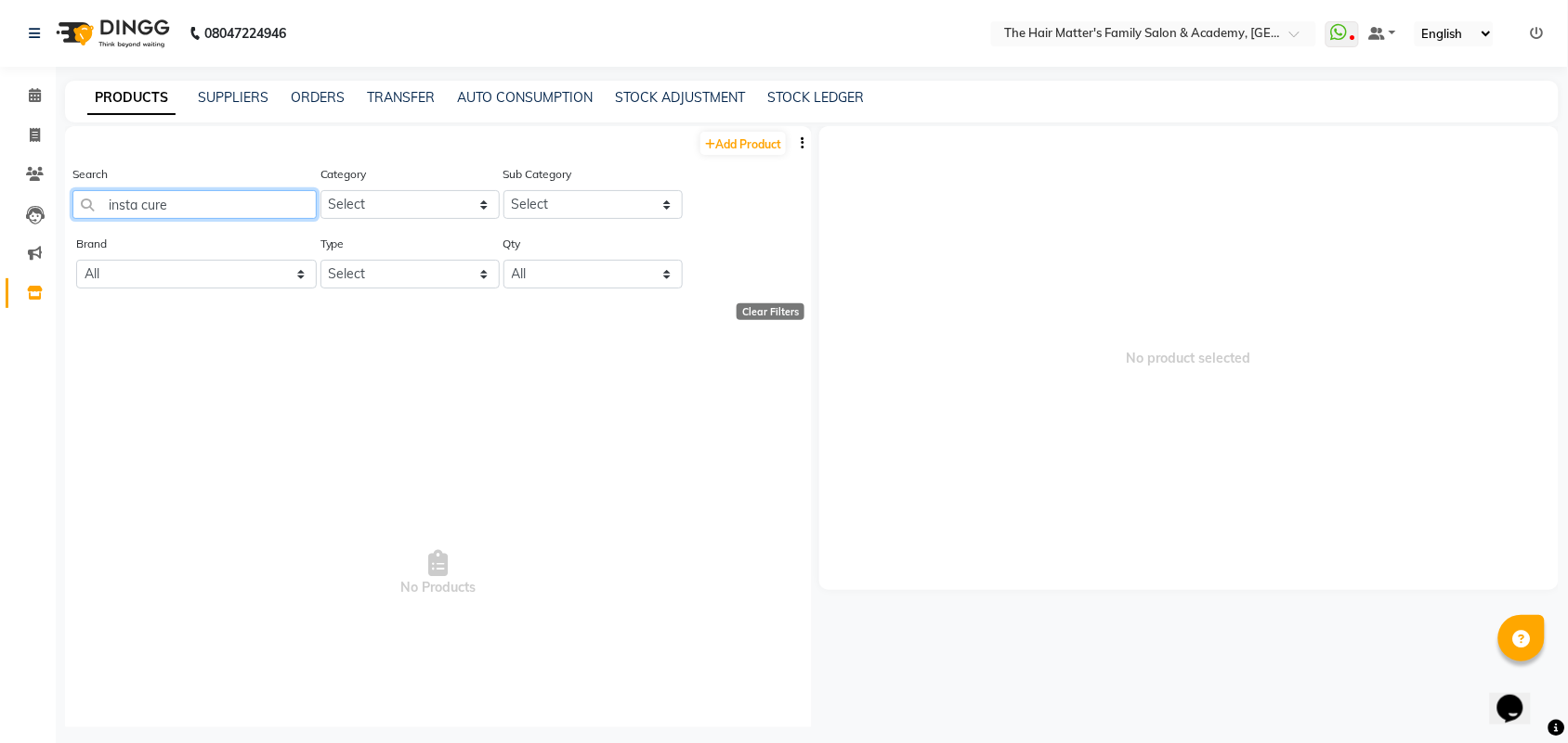
drag, startPoint x: 140, startPoint y: 201, endPoint x: 221, endPoint y: 244, distance: 91.7
click at [139, 202] on input "insta cure" at bounding box center [194, 205] width 244 height 29
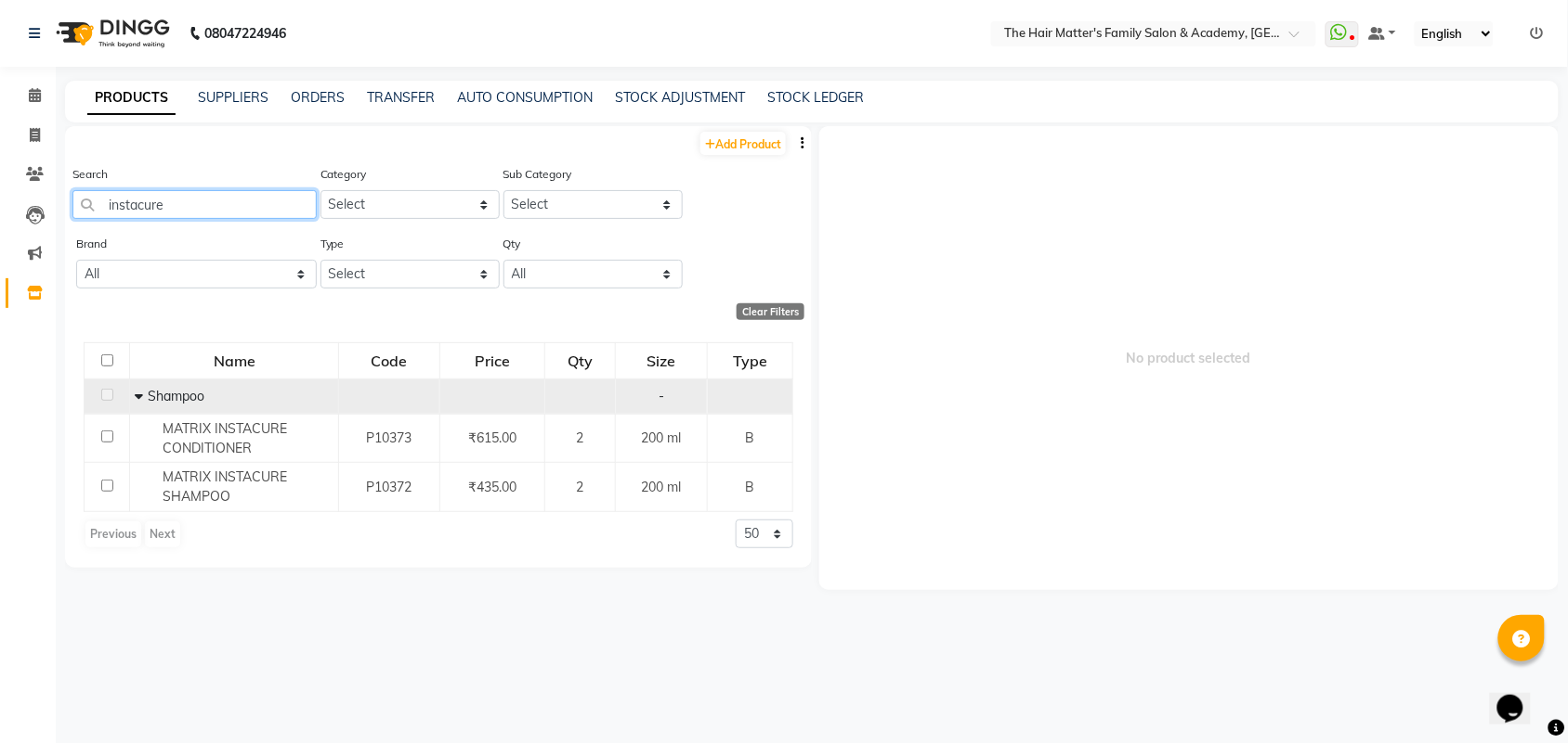
type input "instacure"
click at [144, 399] on span at bounding box center [140, 396] width 13 height 17
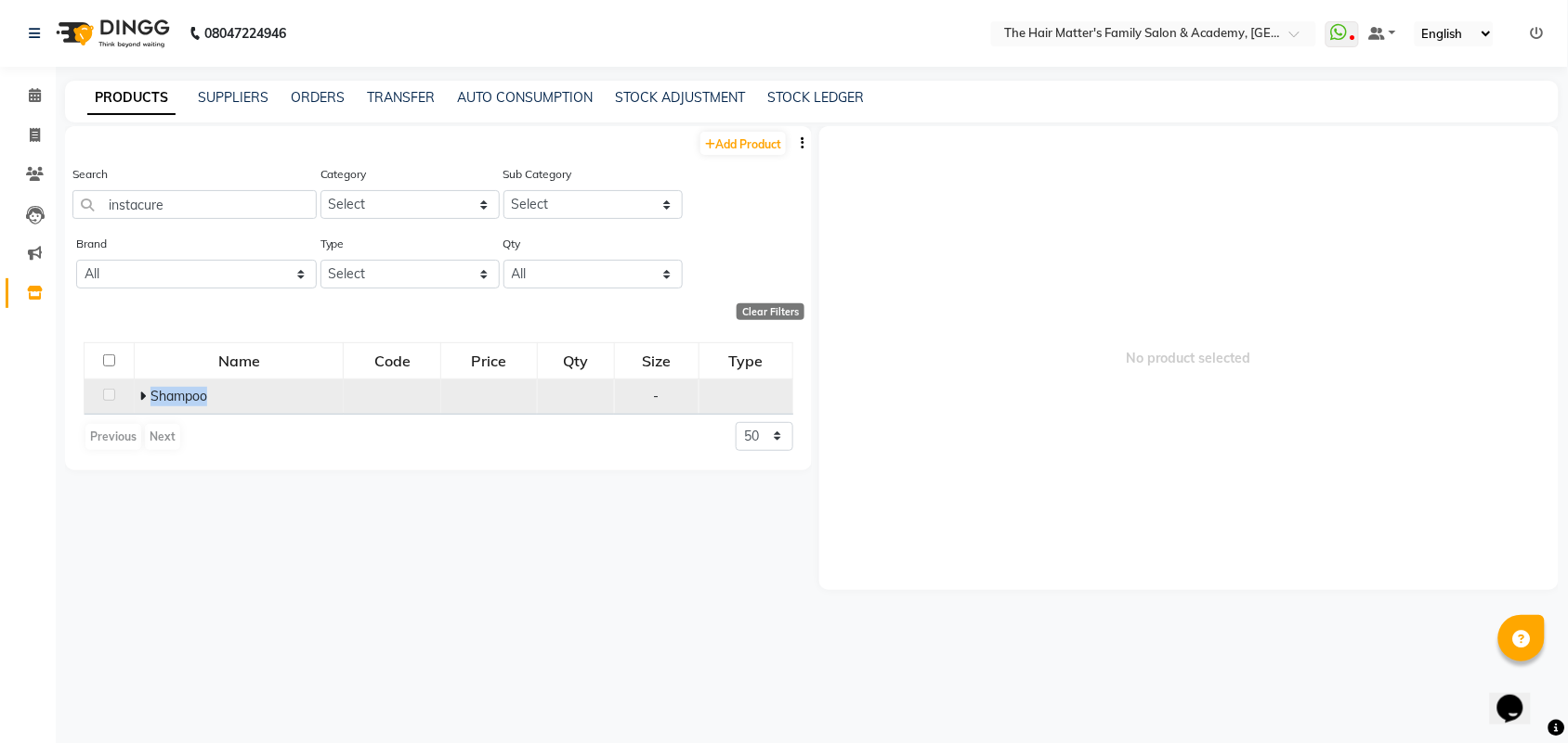
click at [144, 399] on icon at bounding box center [142, 396] width 7 height 13
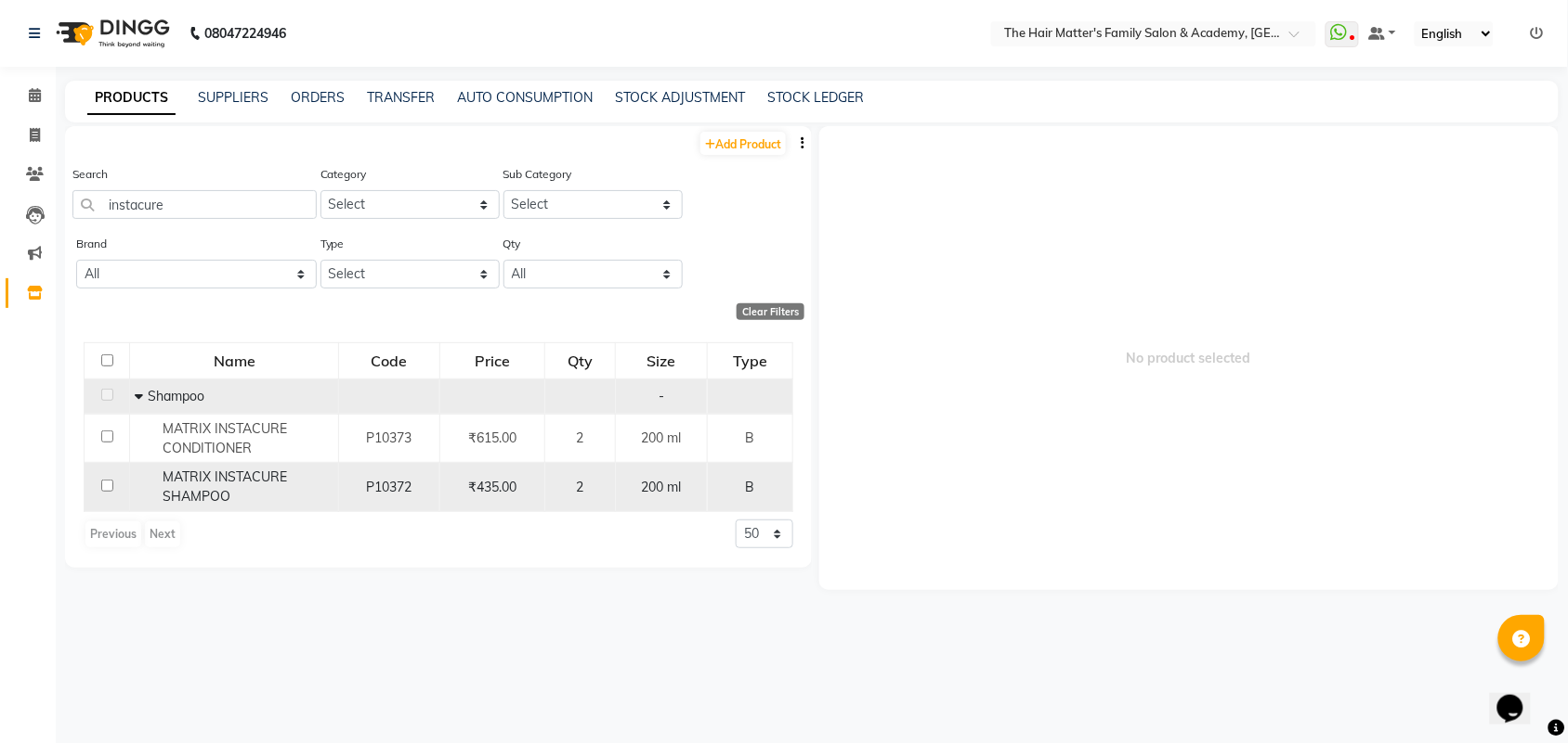
click at [374, 485] on span "P10372" at bounding box center [390, 487] width 45 height 17
select select
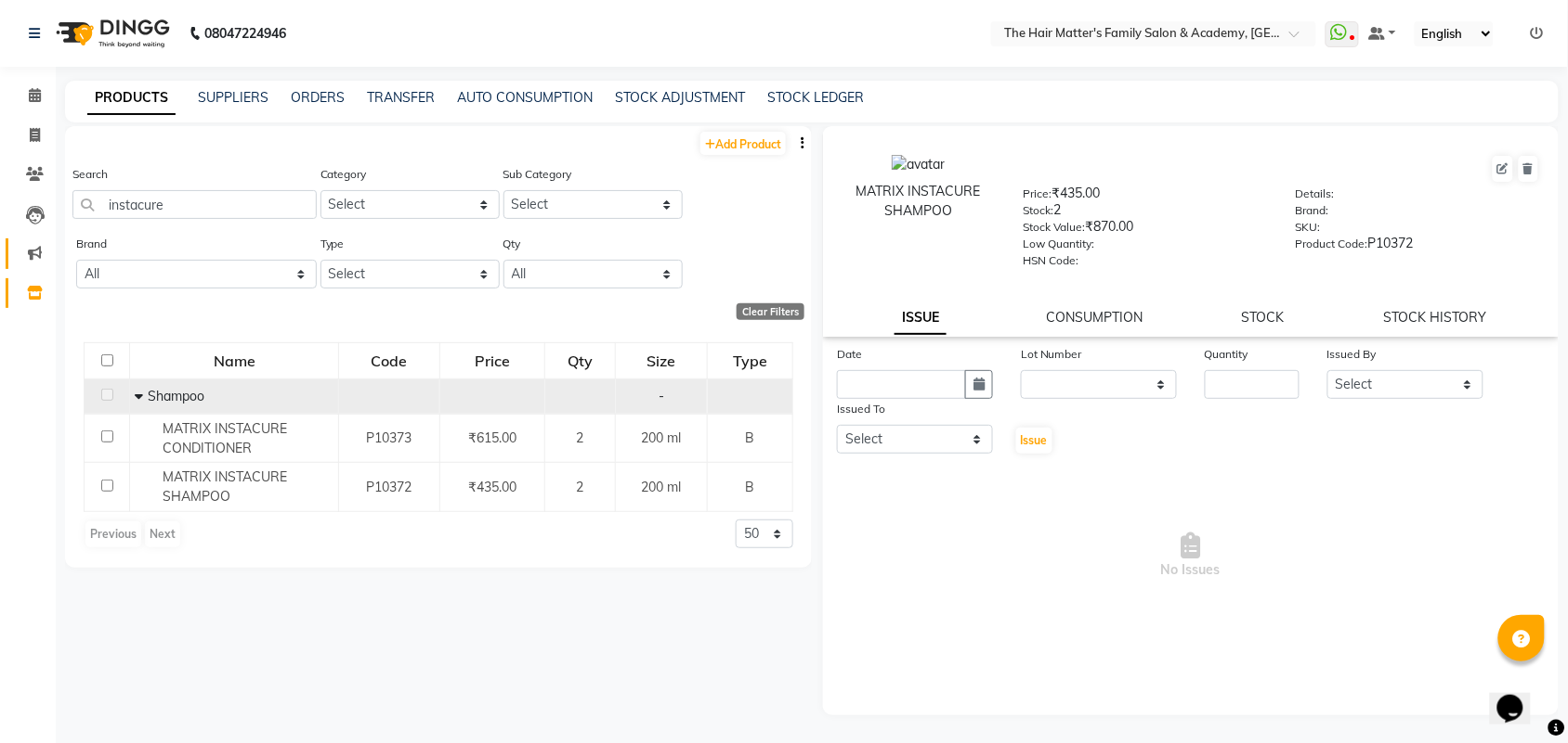
click at [28, 265] on link "Marketing" at bounding box center [28, 253] width 44 height 31
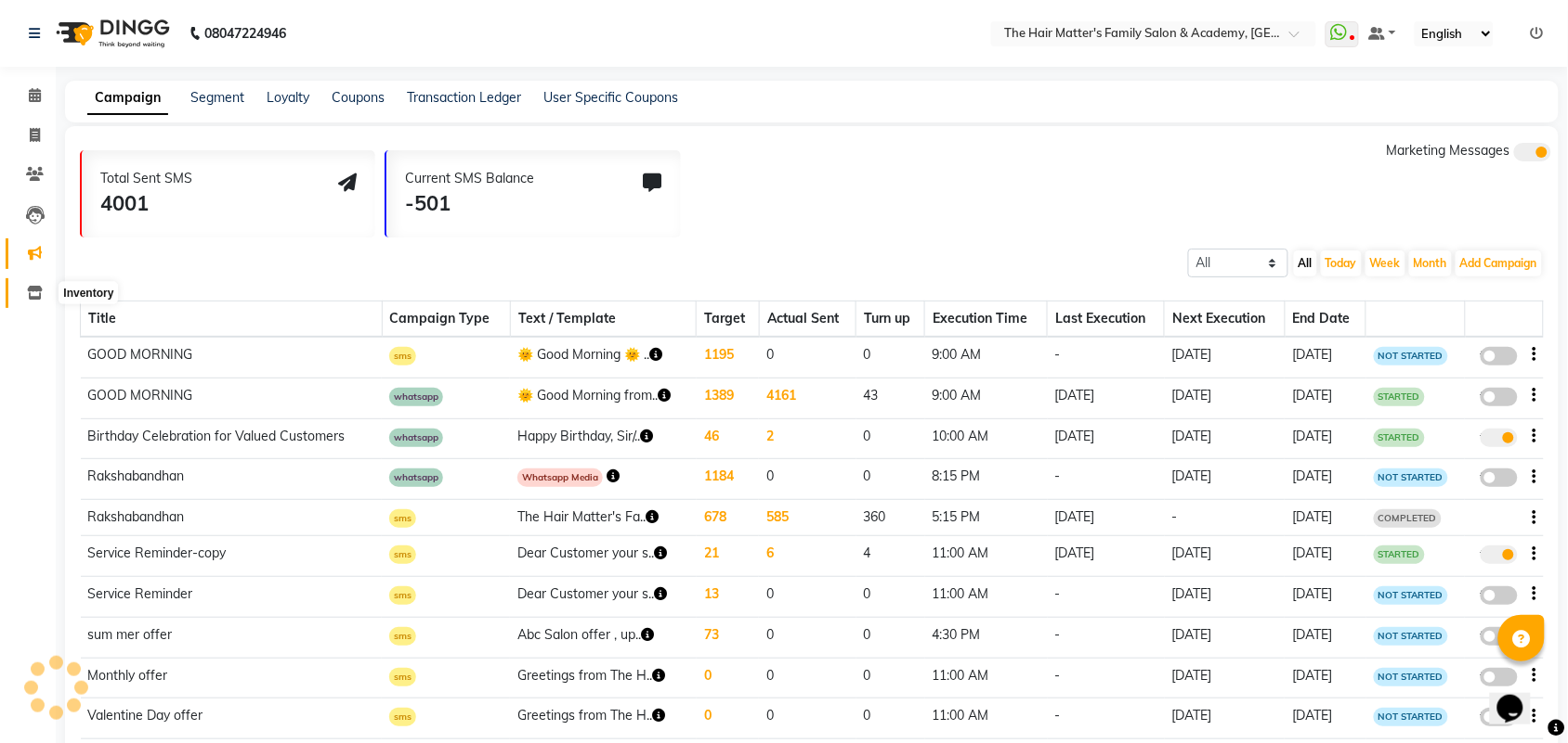
click at [34, 294] on icon at bounding box center [35, 292] width 16 height 14
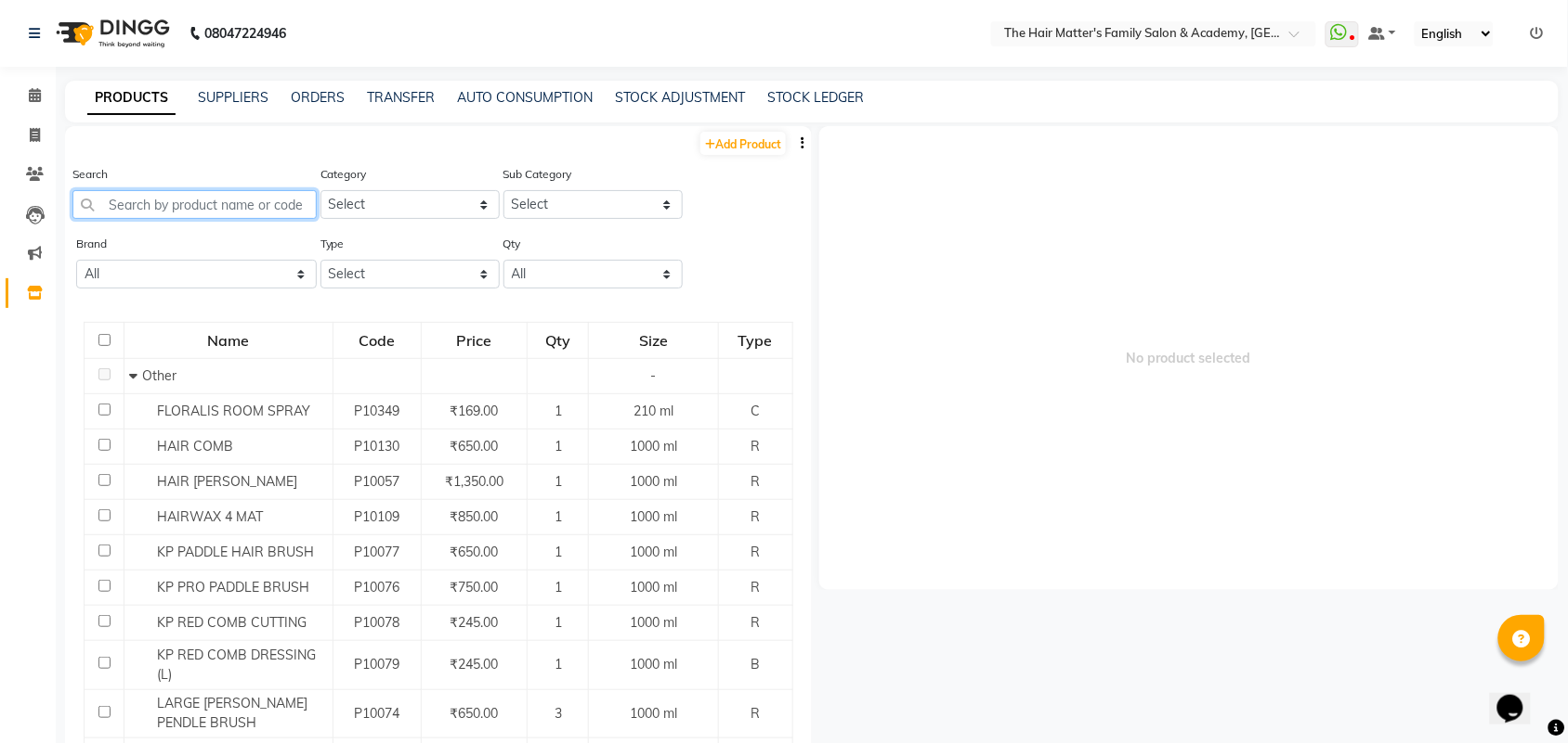
click at [189, 210] on input "text" at bounding box center [194, 205] width 244 height 29
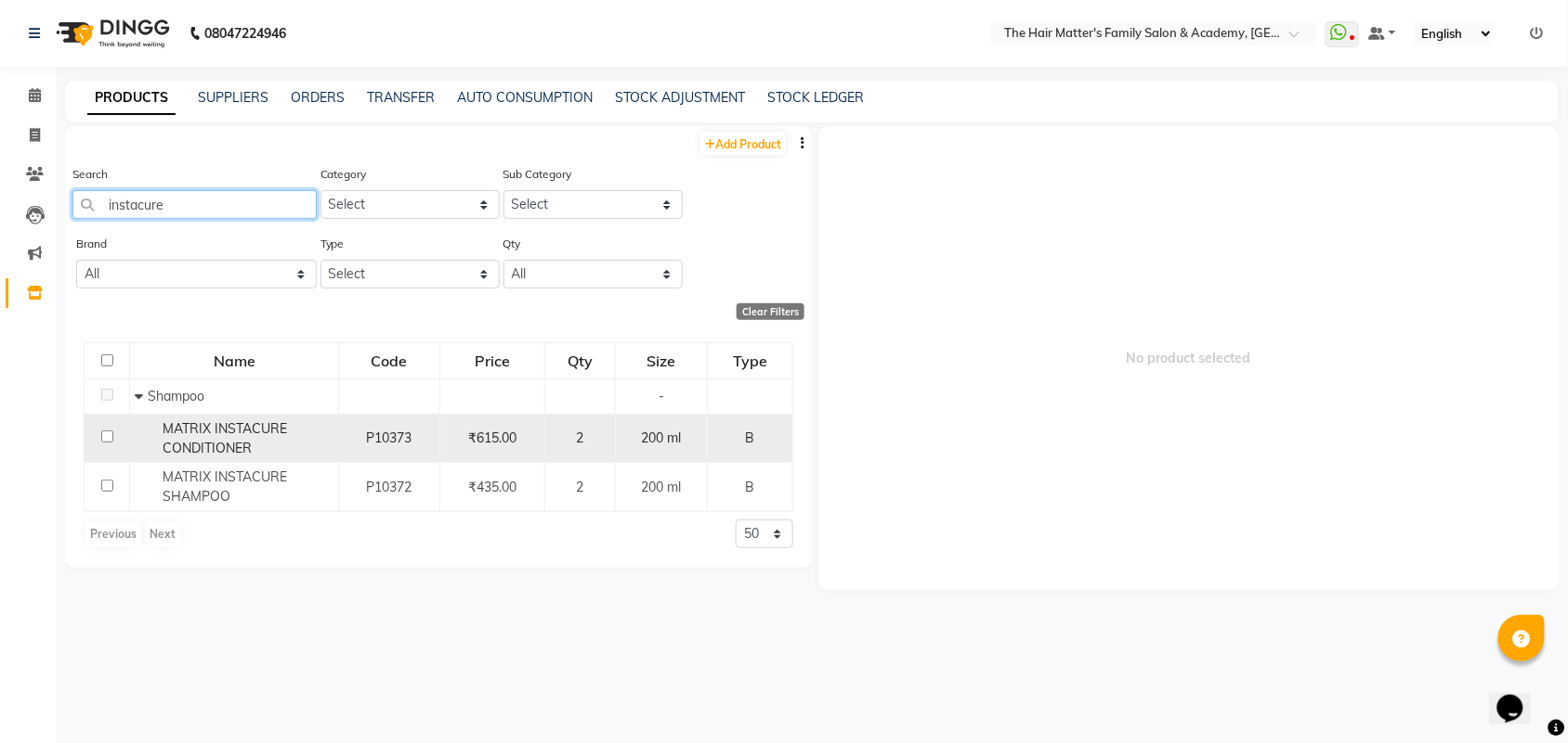
type input "instacure"
click at [356, 453] on td "P10373" at bounding box center [390, 439] width 101 height 49
click at [477, 438] on span "₹615.00" at bounding box center [491, 438] width 48 height 17
select select
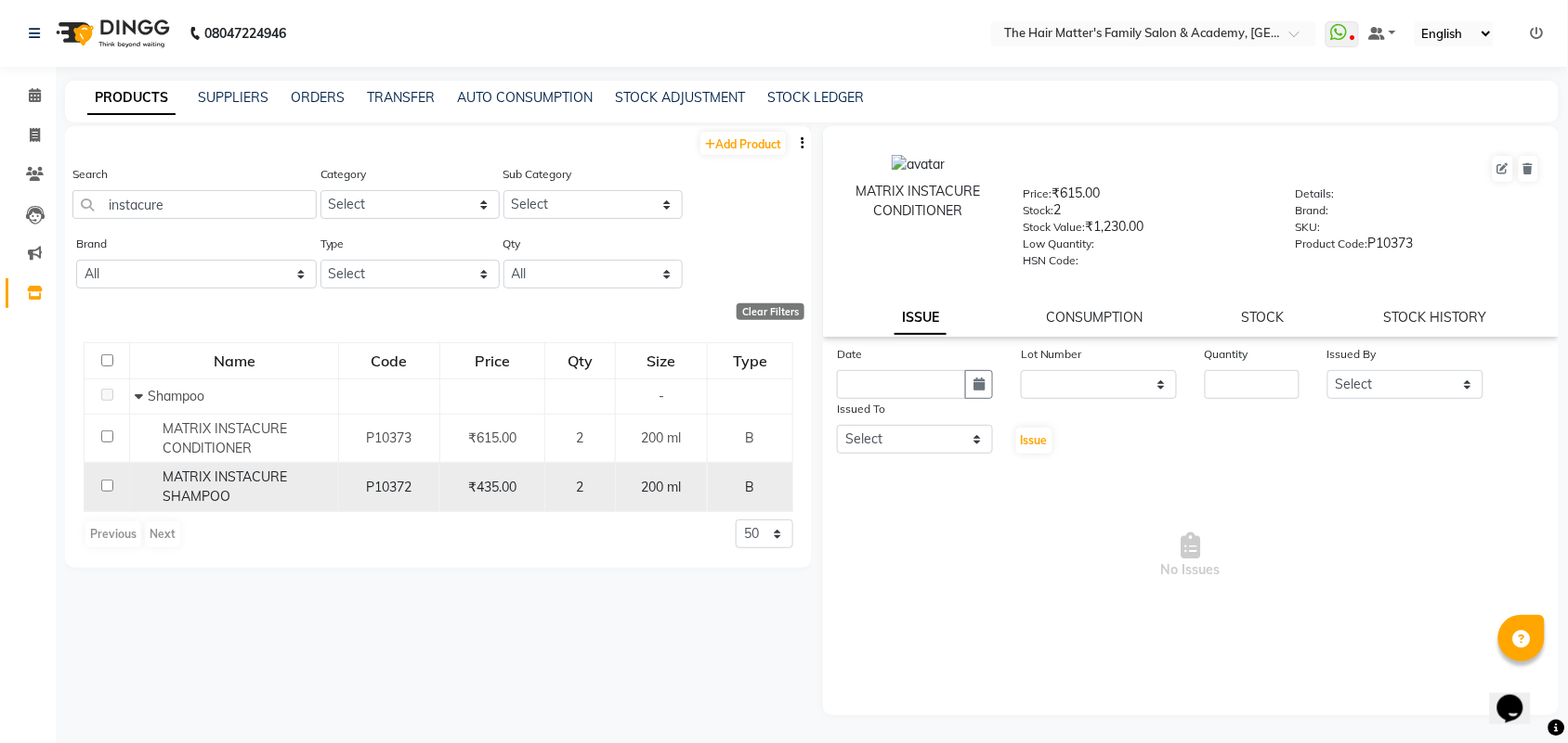
click at [516, 484] on span "₹435.00" at bounding box center [491, 487] width 48 height 17
select select
click at [488, 463] on td "₹435.00" at bounding box center [491, 488] width 106 height 49
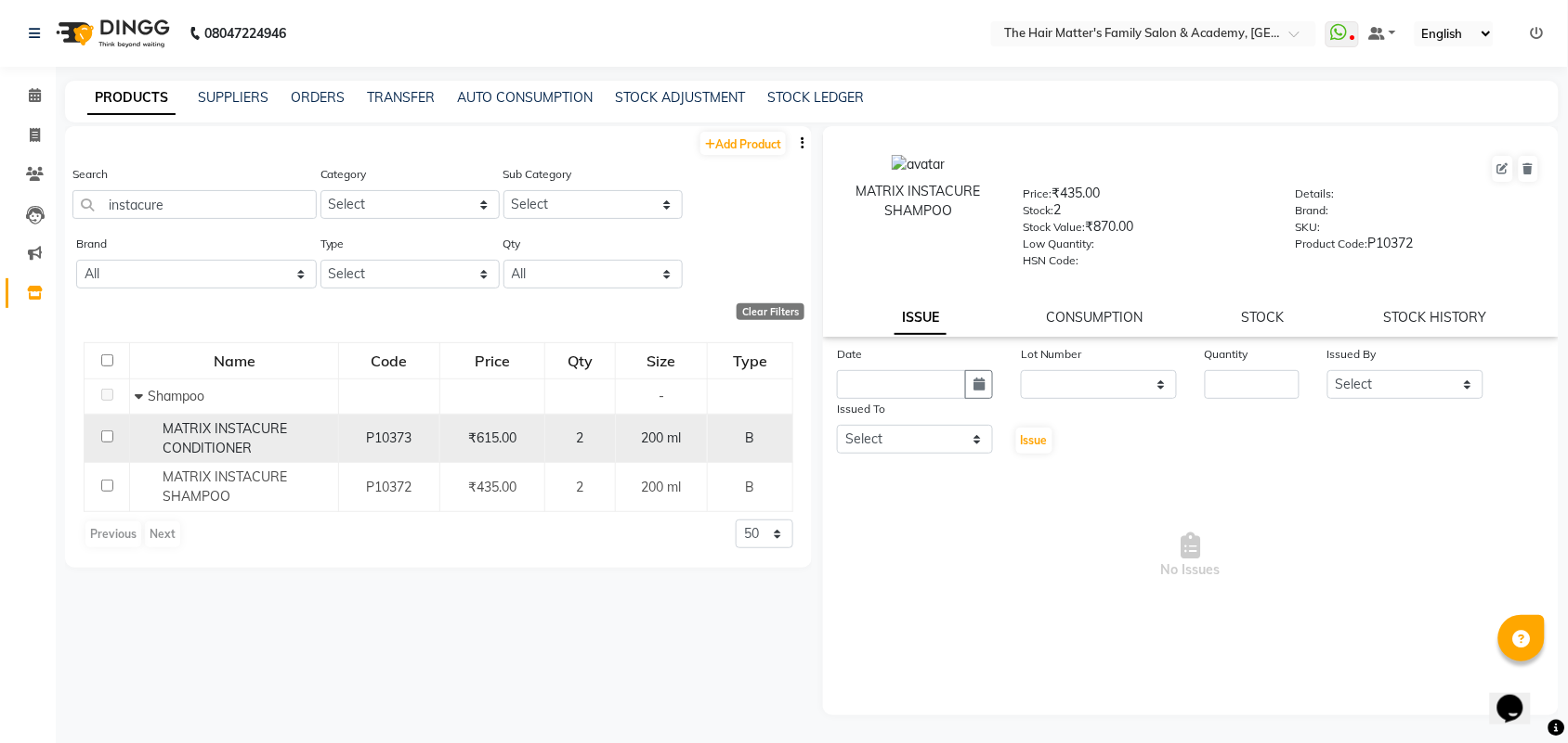
click at [316, 448] on div "MATRIX INSTACURE CONDITIONER" at bounding box center [233, 439] width 199 height 39
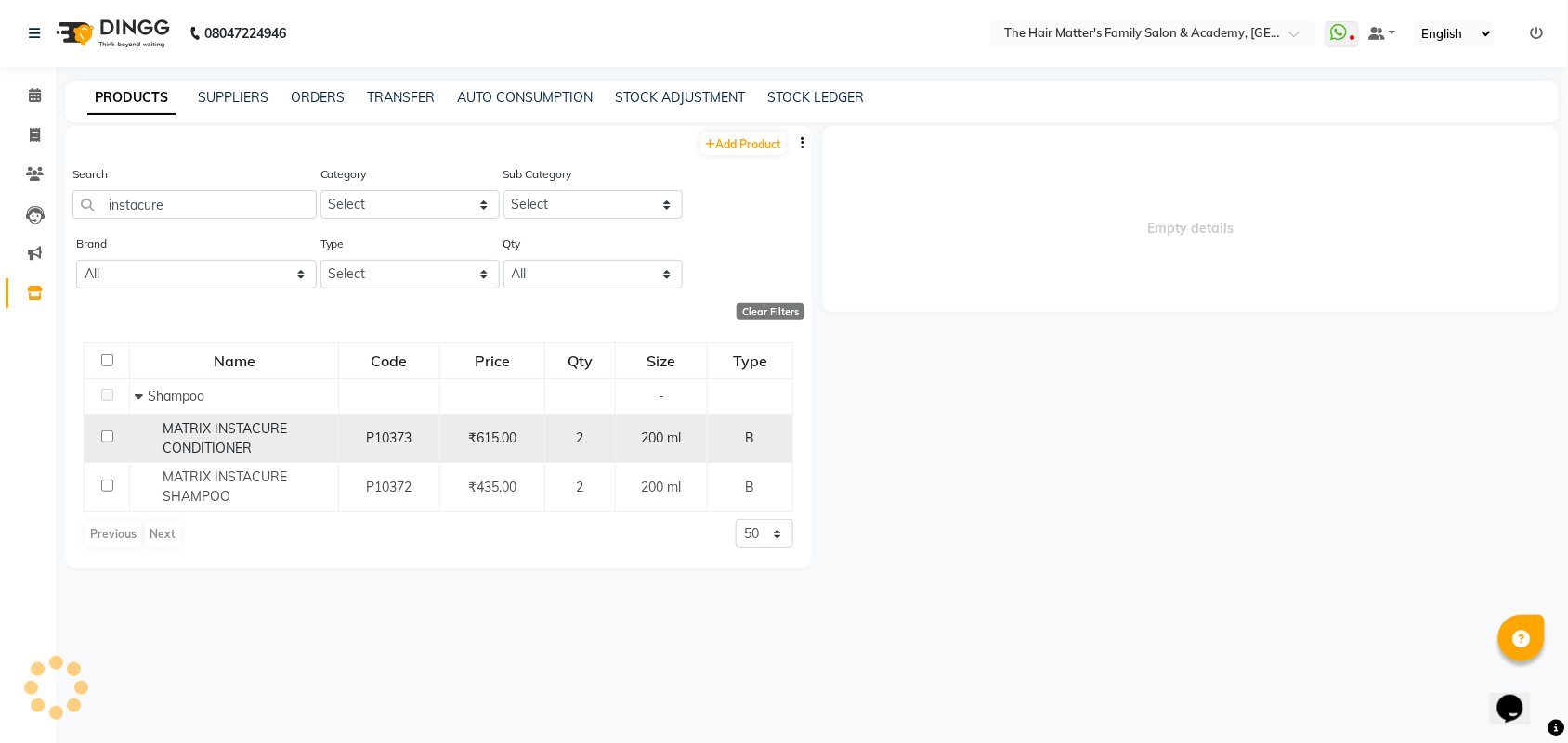
select select
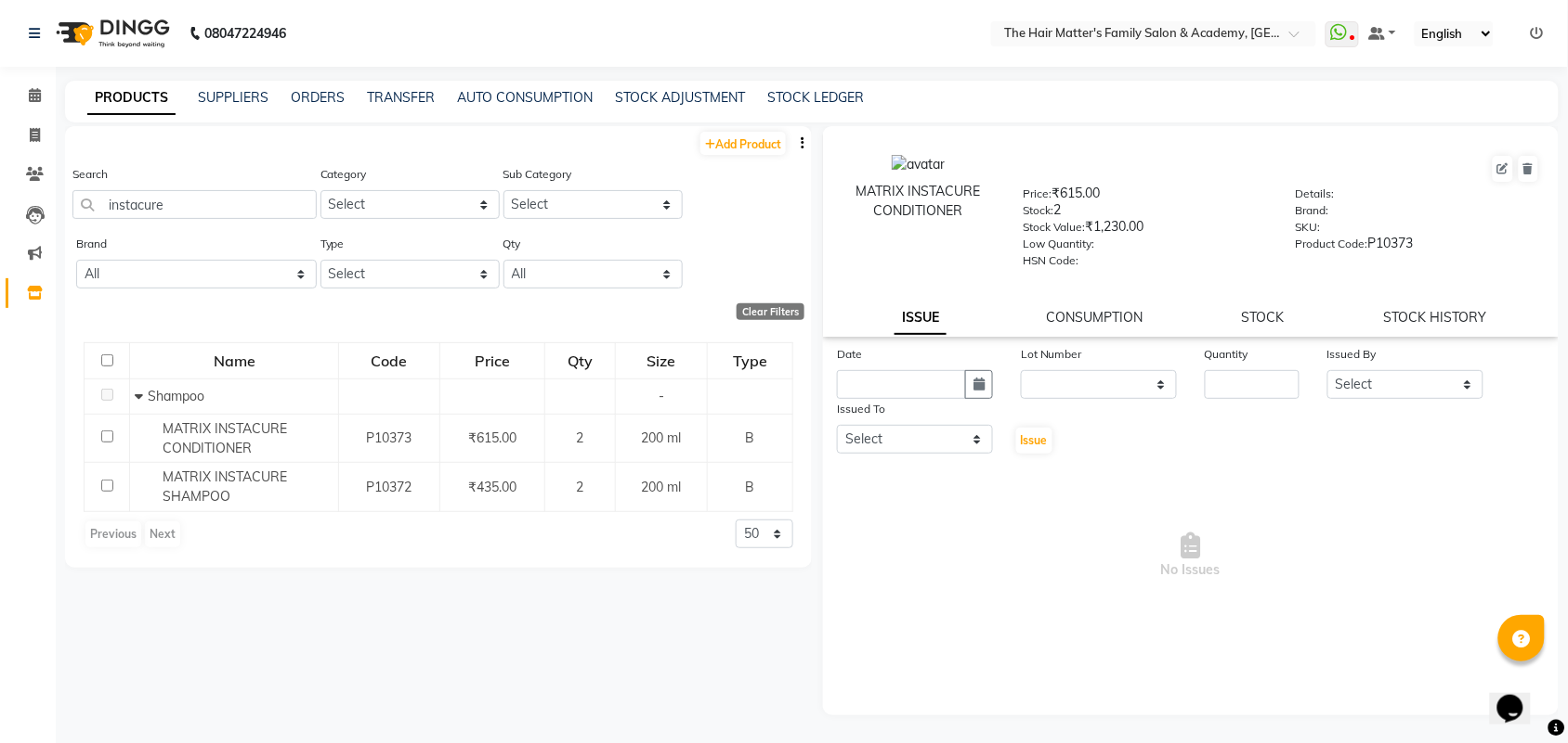
click at [1501, 154] on span at bounding box center [1503, 169] width 24 height 30
click at [1505, 178] on button at bounding box center [1503, 169] width 21 height 26
select select "B"
select select "949701100"
select select "true"
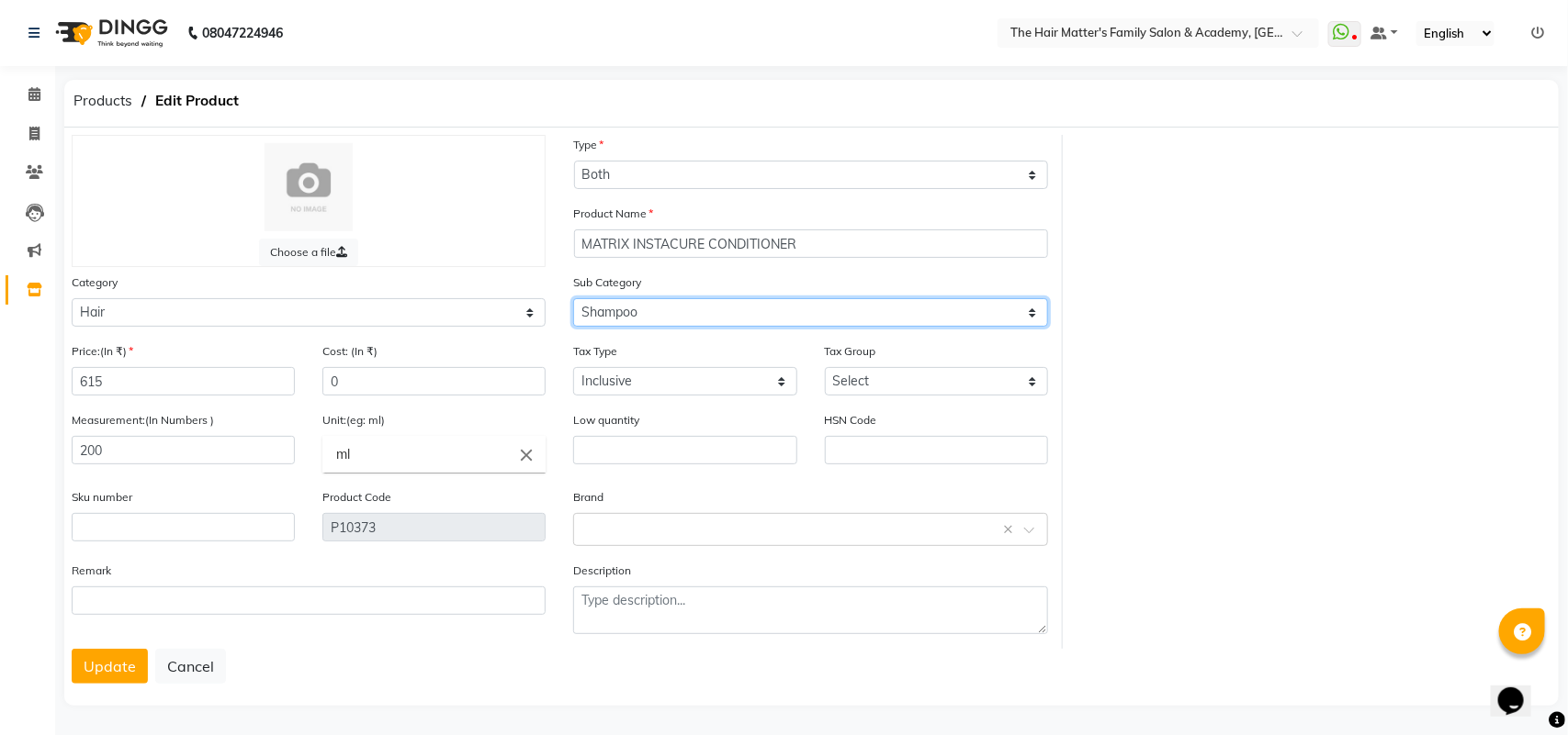
click at [625, 314] on select "Select Shampoo Conditioner Cream Mask Oil Serum Color Appliances Treatment Styl…" at bounding box center [809, 312] width 474 height 28
select select "949701102"
click at [573, 298] on select "Select Shampoo Conditioner Cream Mask Oil Serum Color Appliances Treatment Styl…" at bounding box center [809, 312] width 474 height 28
click at [135, 659] on button "Update" at bounding box center [109, 667] width 76 height 35
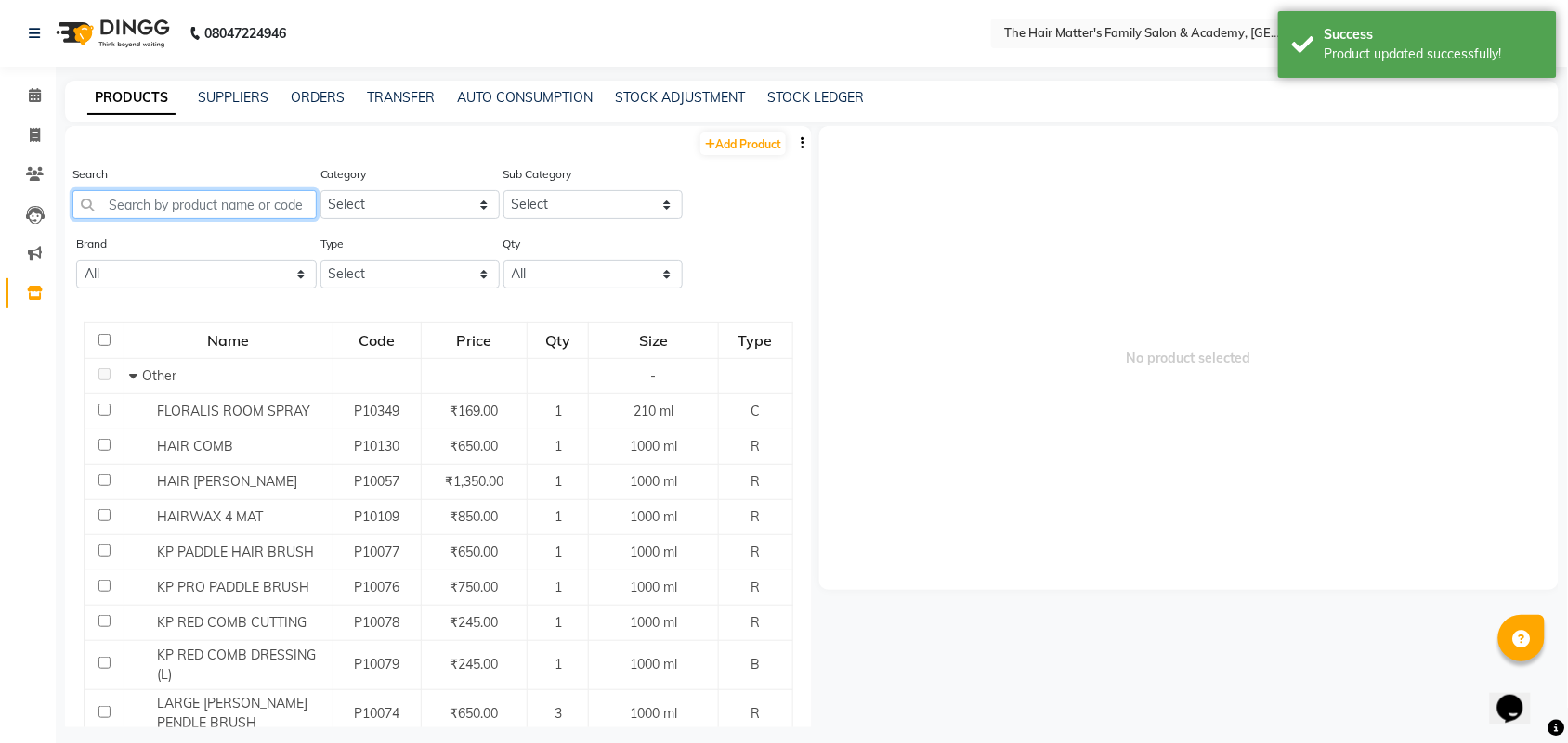
click at [258, 209] on input "text" at bounding box center [194, 205] width 244 height 29
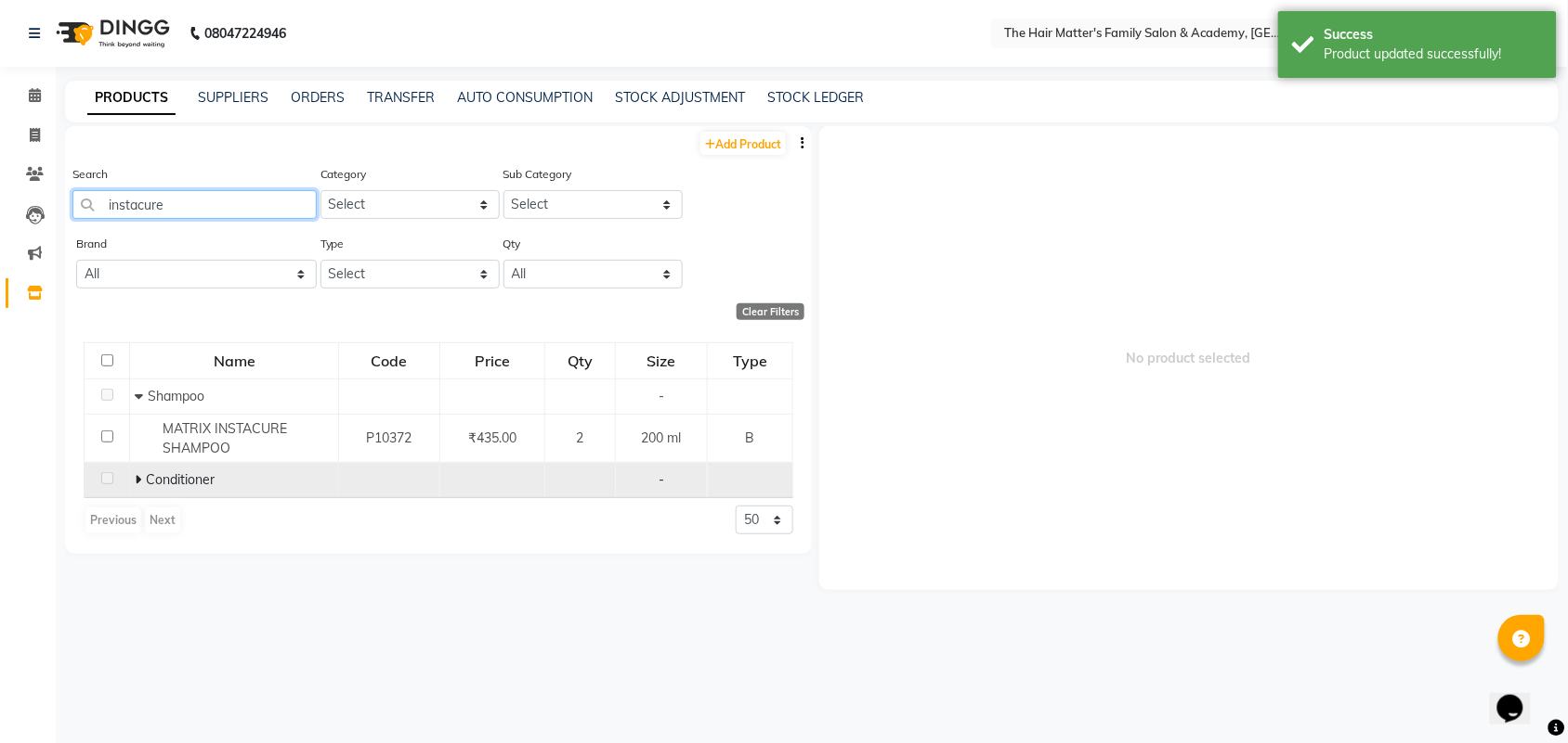
type input "instacure"
click at [174, 484] on span "Conditioner" at bounding box center [180, 479] width 69 height 17
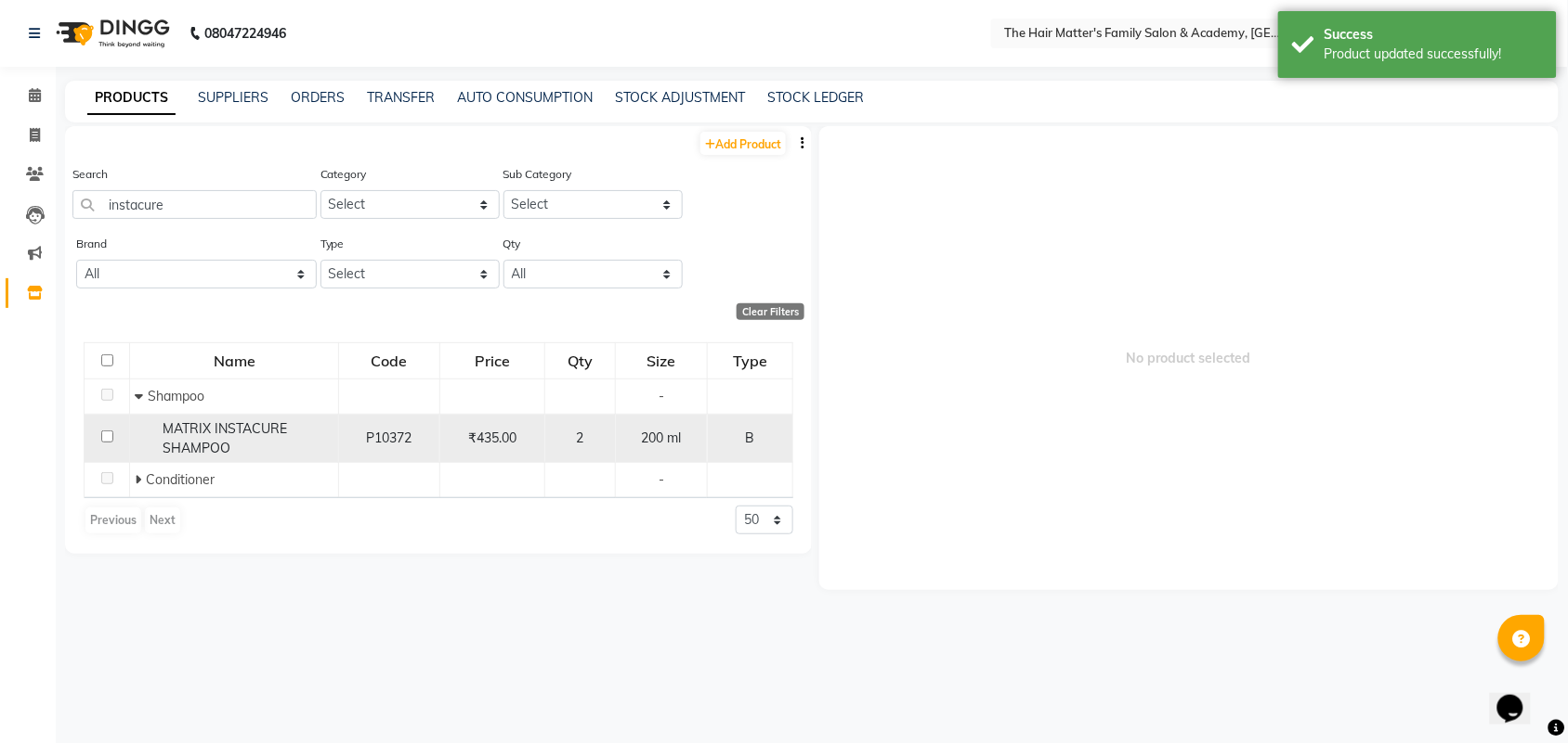
click at [201, 446] on span "MATRIX INSTACURE SHAMPOO" at bounding box center [224, 439] width 125 height 37
select select
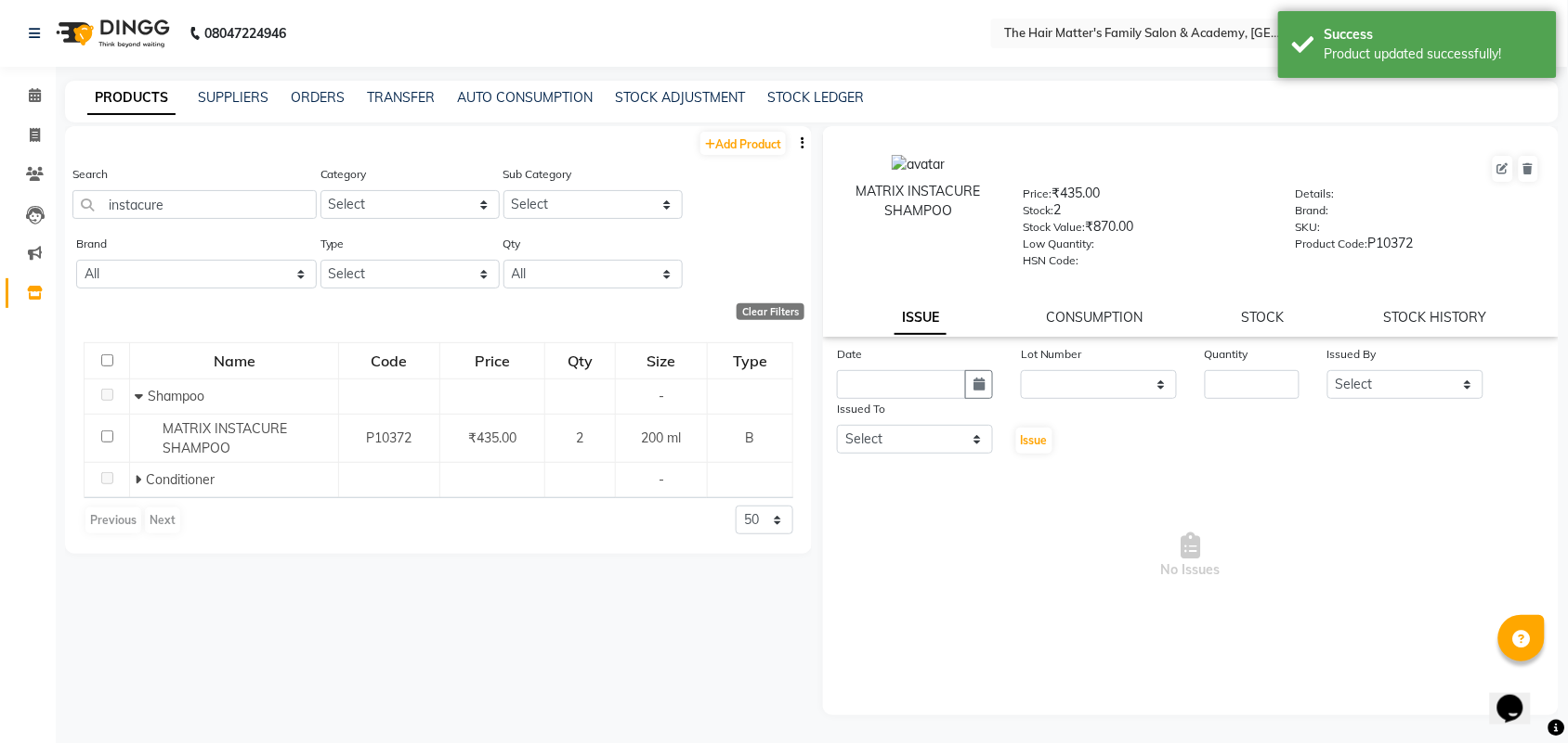
click at [1286, 314] on div "ISSUE CONSUMPTION STOCK STOCK HISTORY" at bounding box center [1190, 318] width 691 height 20
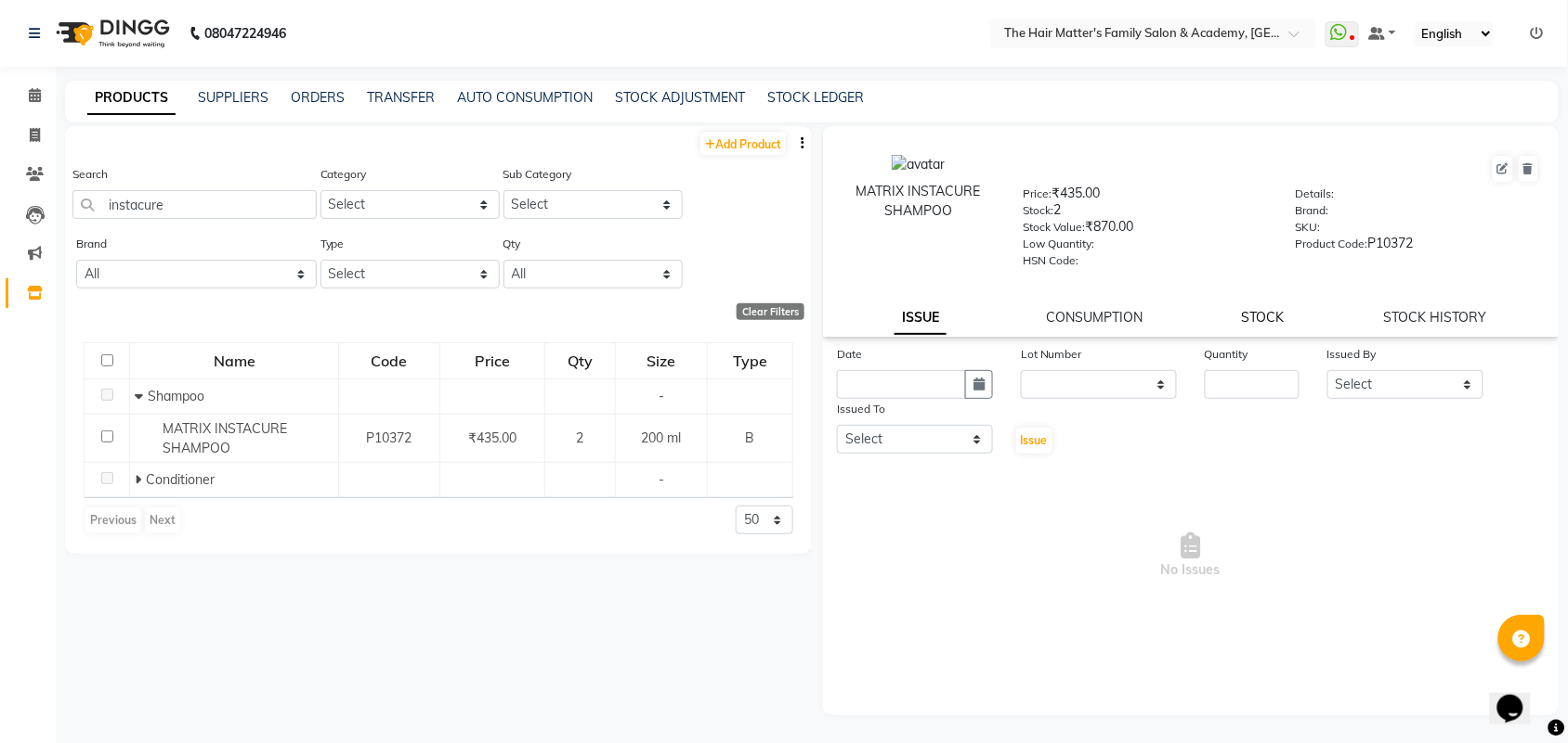
click at [1274, 313] on link "STOCK" at bounding box center [1263, 317] width 43 height 17
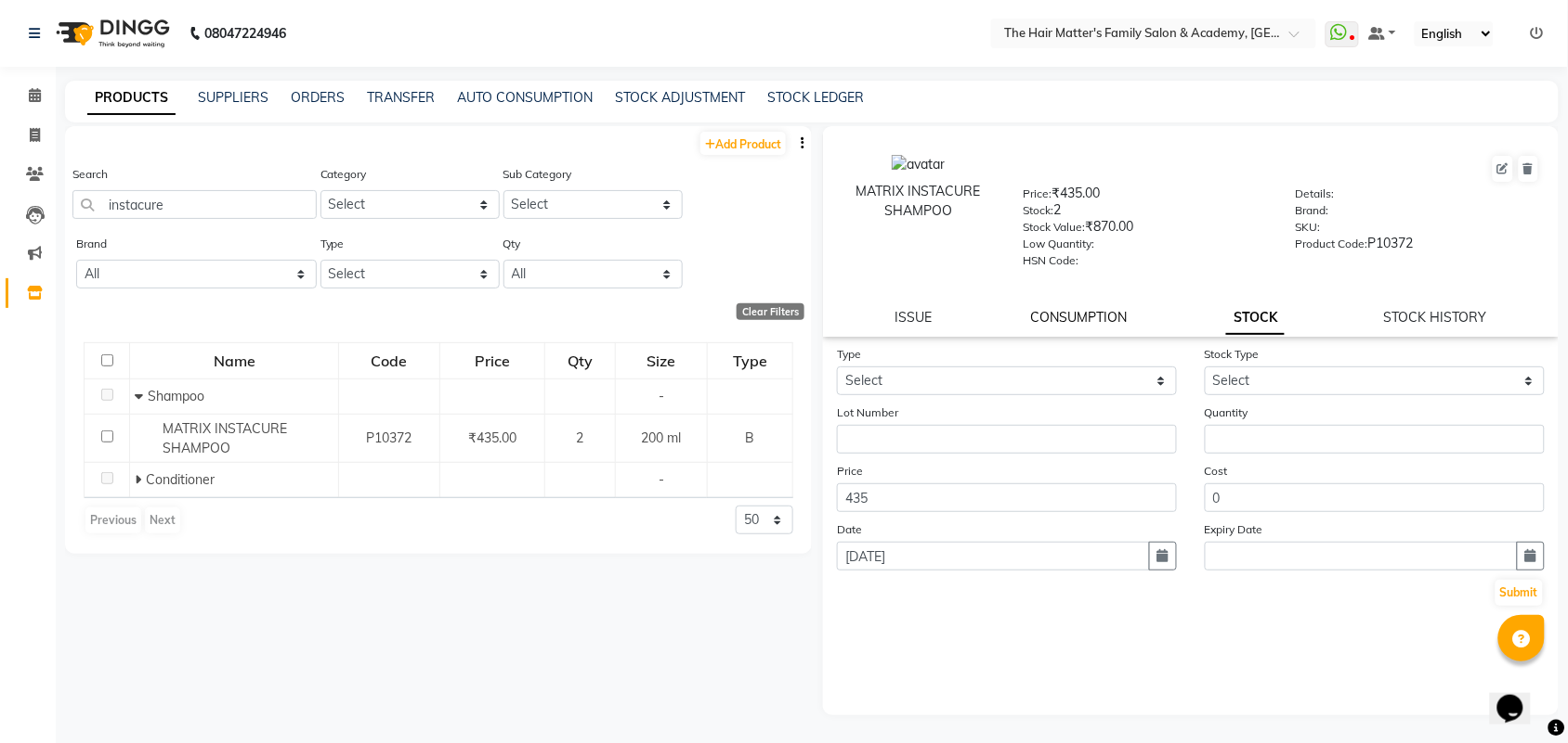
click at [1083, 315] on link "CONSUMPTION" at bounding box center [1080, 317] width 97 height 17
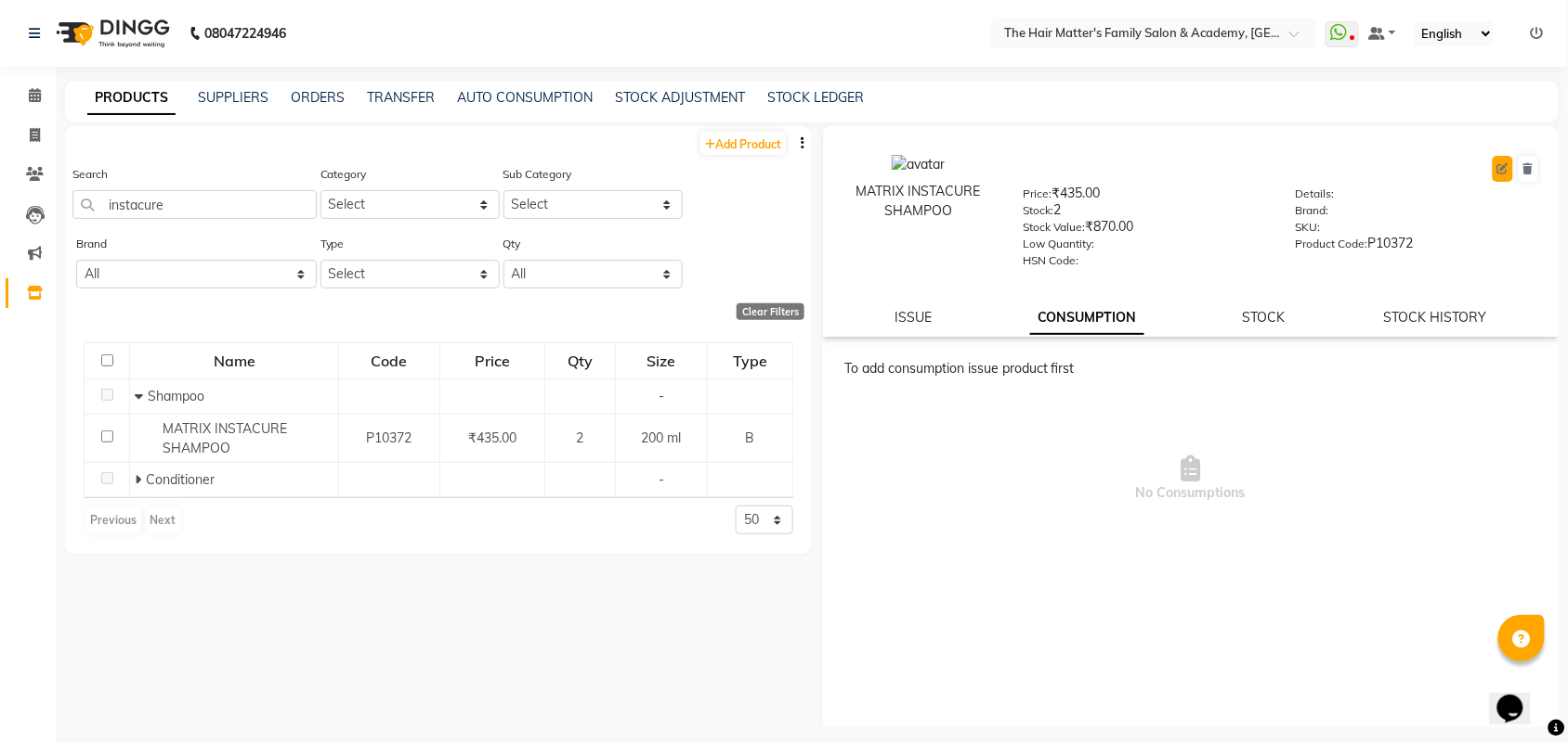
click at [1501, 167] on icon at bounding box center [1502, 168] width 11 height 11
select select "true"
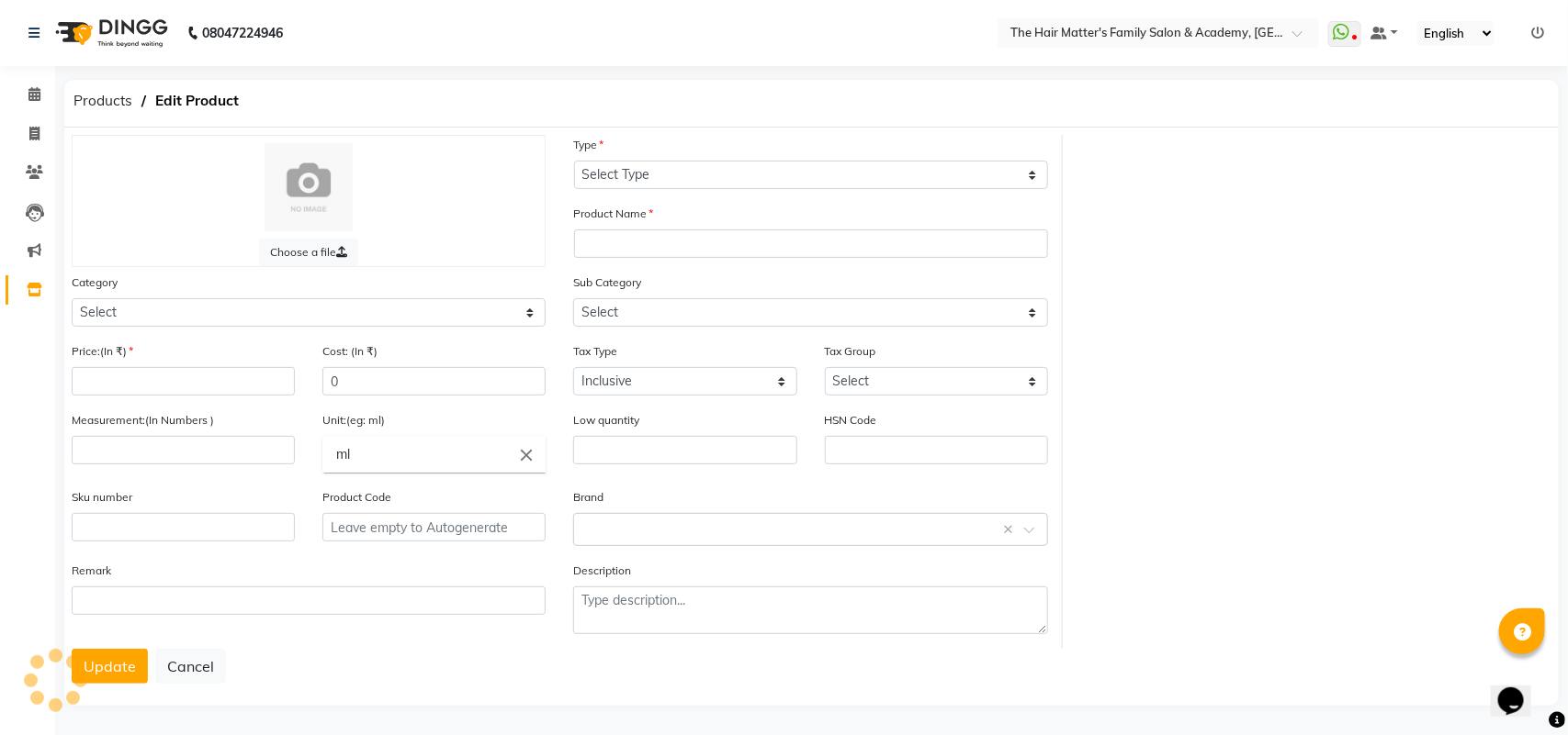
select select "B"
type input "MATRIX INSTACURE SHAMPOO"
select select
type input "435"
type input "200"
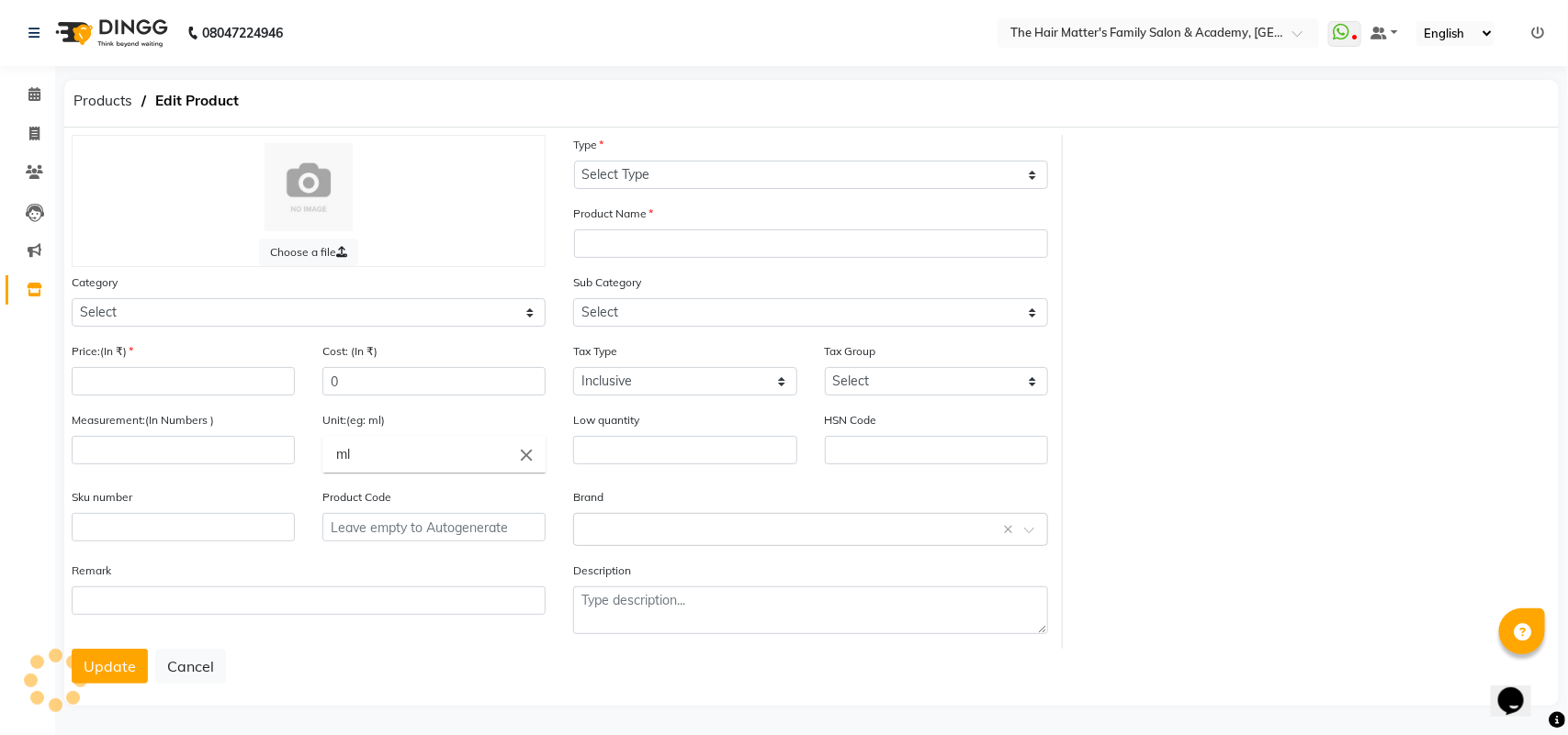
type input "P10372"
select select "949701100"
select select "949701101"
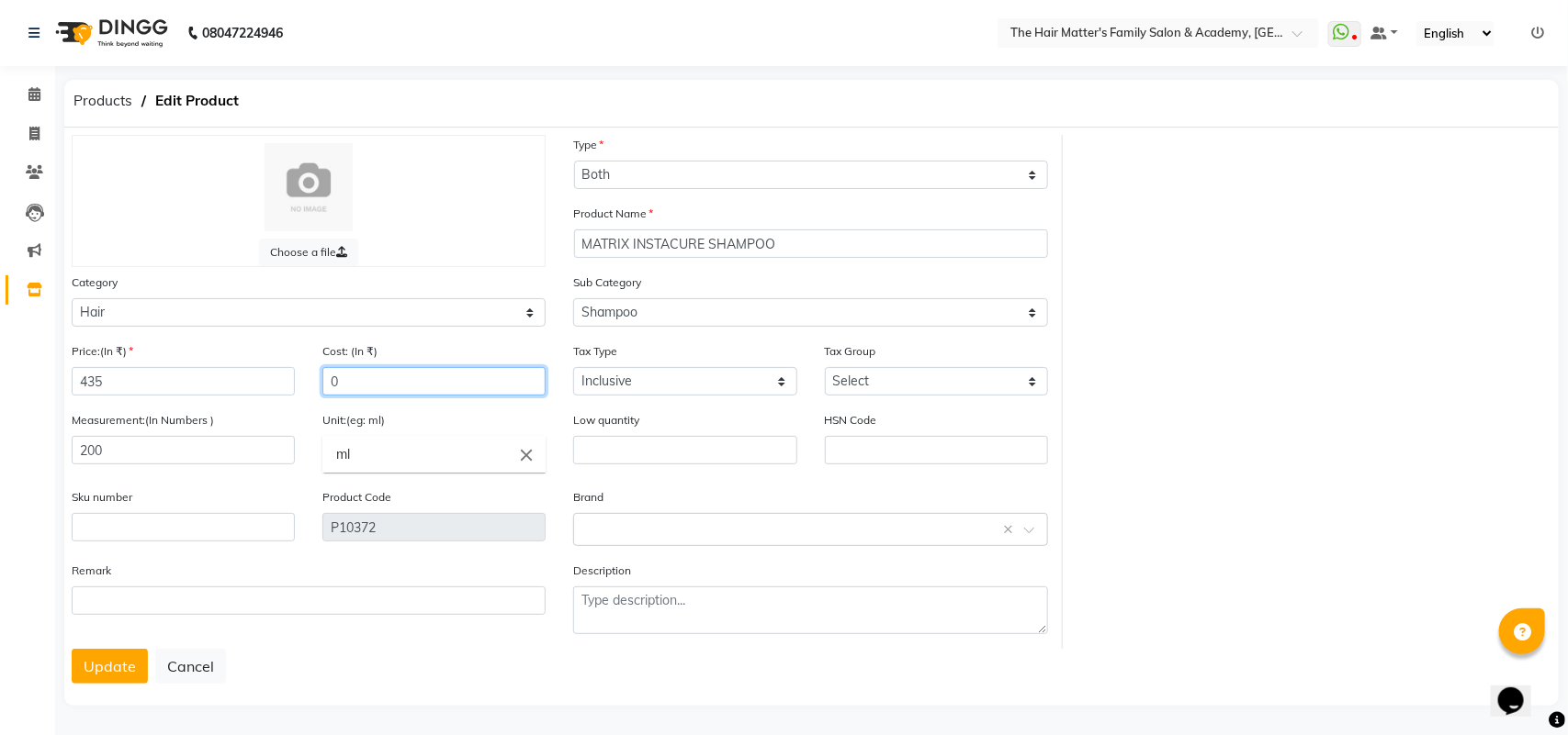
click at [366, 377] on input "0" at bounding box center [434, 381] width 223 height 28
click at [163, 436] on input "200" at bounding box center [183, 450] width 223 height 28
click at [767, 295] on div "Sub Category Select Shampoo Conditioner Cream Mask Oil Serum Color Appliances T…" at bounding box center [809, 299] width 474 height 54
click at [765, 315] on select "Select Shampoo Conditioner Cream Mask Oil Serum Color Appliances Treatment Styl…" at bounding box center [809, 312] width 474 height 28
click at [573, 298] on select "Select Shampoo Conditioner Cream Mask Oil Serum Color Appliances Treatment Styl…" at bounding box center [809, 312] width 474 height 28
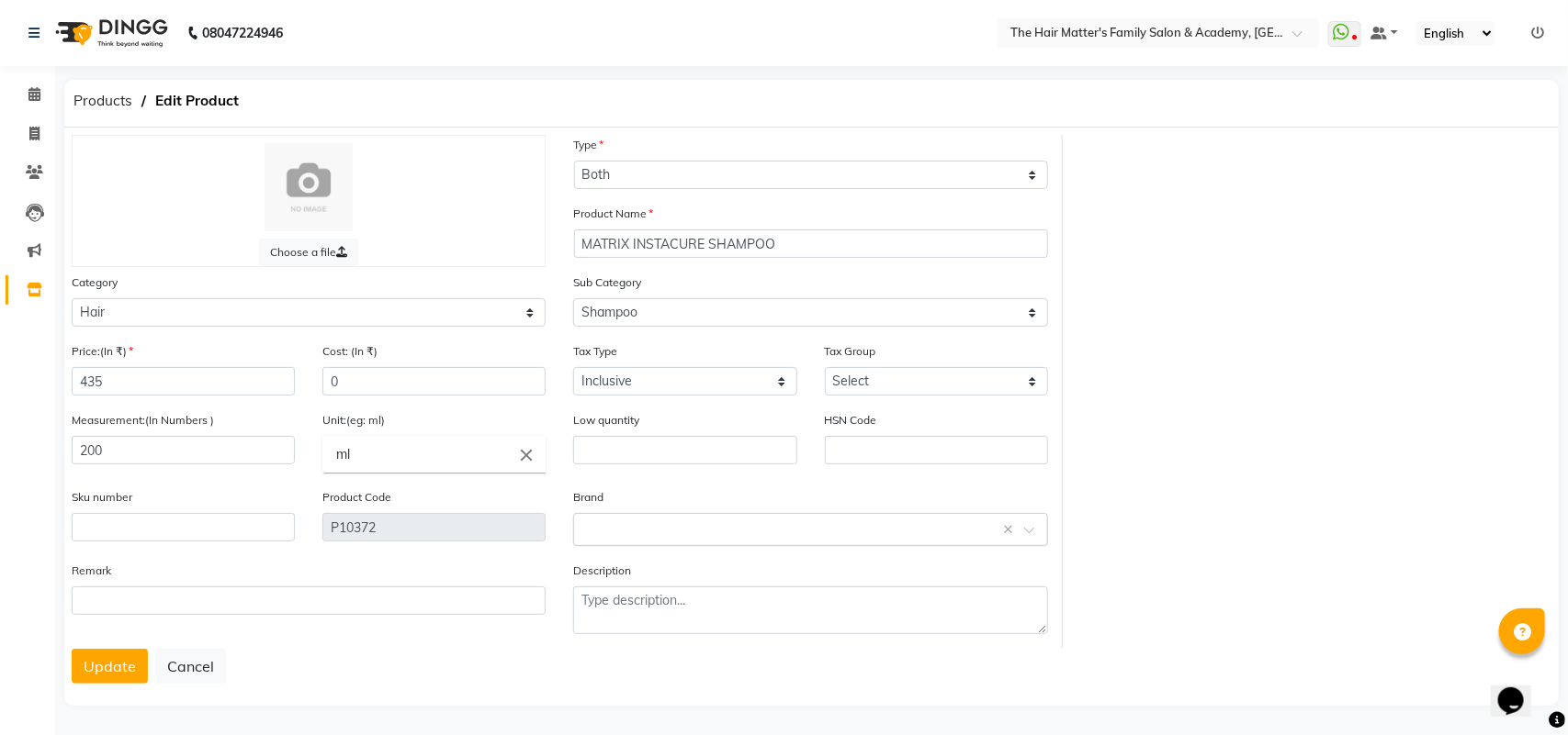
click at [671, 513] on div "Select brand or add custom brand ×" at bounding box center [809, 530] width 474 height 33
click at [1222, 528] on div "Choose a file Type Select Type Both Retail Consumable Product Name MATRIX INSTA…" at bounding box center [811, 392] width 1507 height 514
drag, startPoint x: 641, startPoint y: 436, endPoint x: 761, endPoint y: 456, distance: 121.7
click at [643, 437] on input "text" at bounding box center [684, 450] width 223 height 28
click at [933, 452] on input "text" at bounding box center [936, 450] width 223 height 28
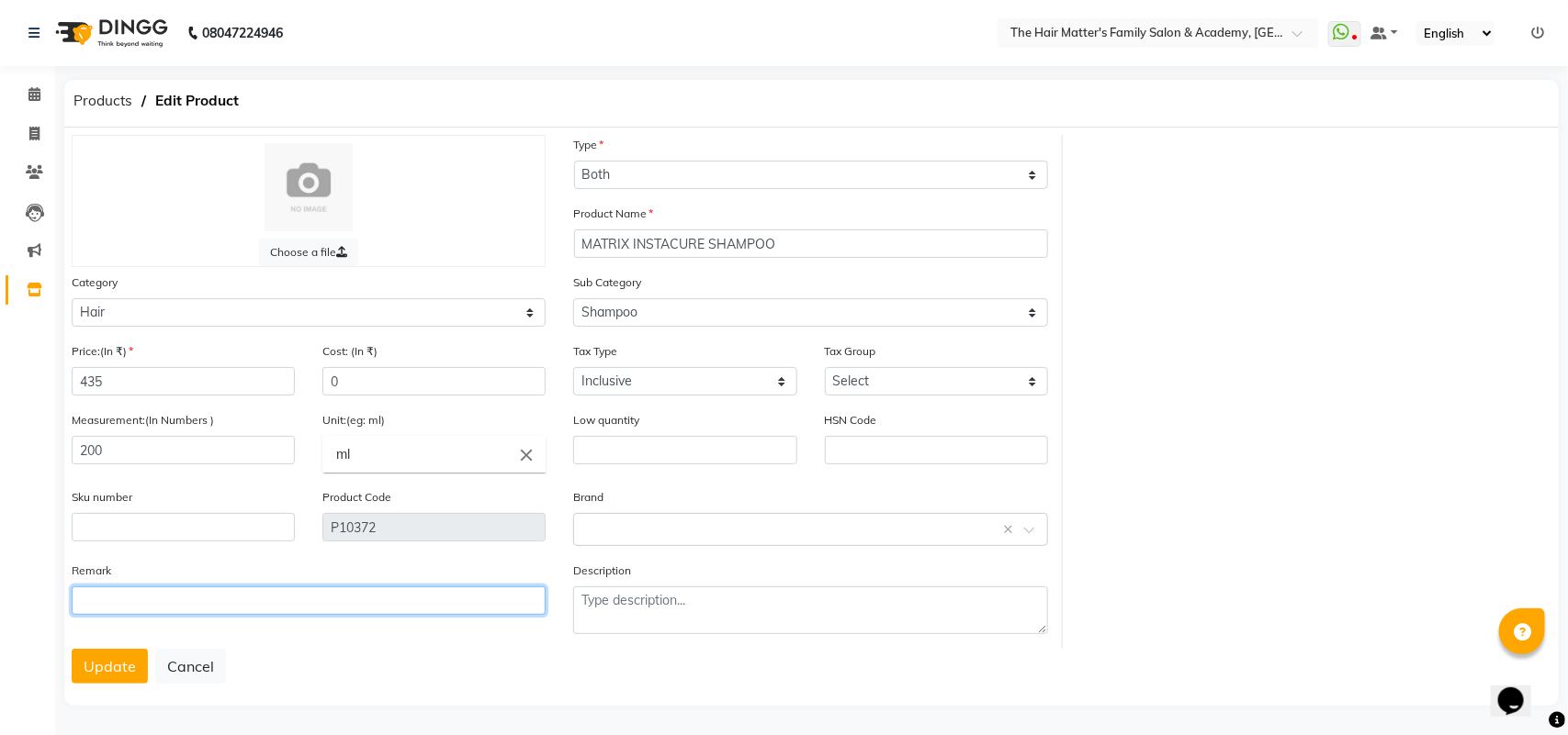
click at [278, 597] on input "text" at bounding box center [308, 600] width 474 height 28
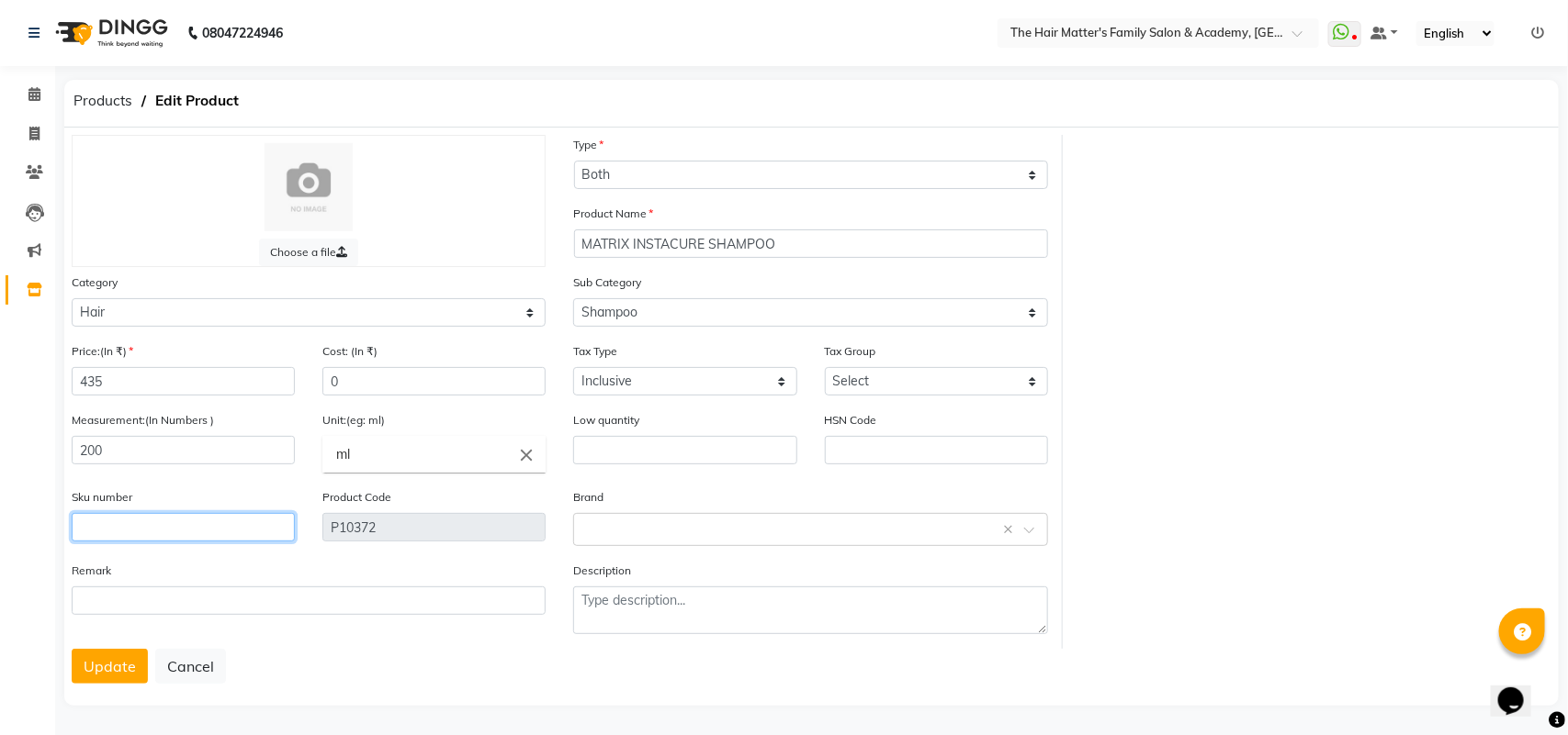
click at [213, 515] on input "text" at bounding box center [183, 527] width 223 height 28
click at [204, 461] on input "200" at bounding box center [183, 450] width 223 height 28
click at [384, 382] on input "0" at bounding box center [434, 381] width 223 height 28
click at [222, 461] on input "200" at bounding box center [183, 450] width 223 height 28
click at [361, 463] on input "ml" at bounding box center [434, 454] width 223 height 37
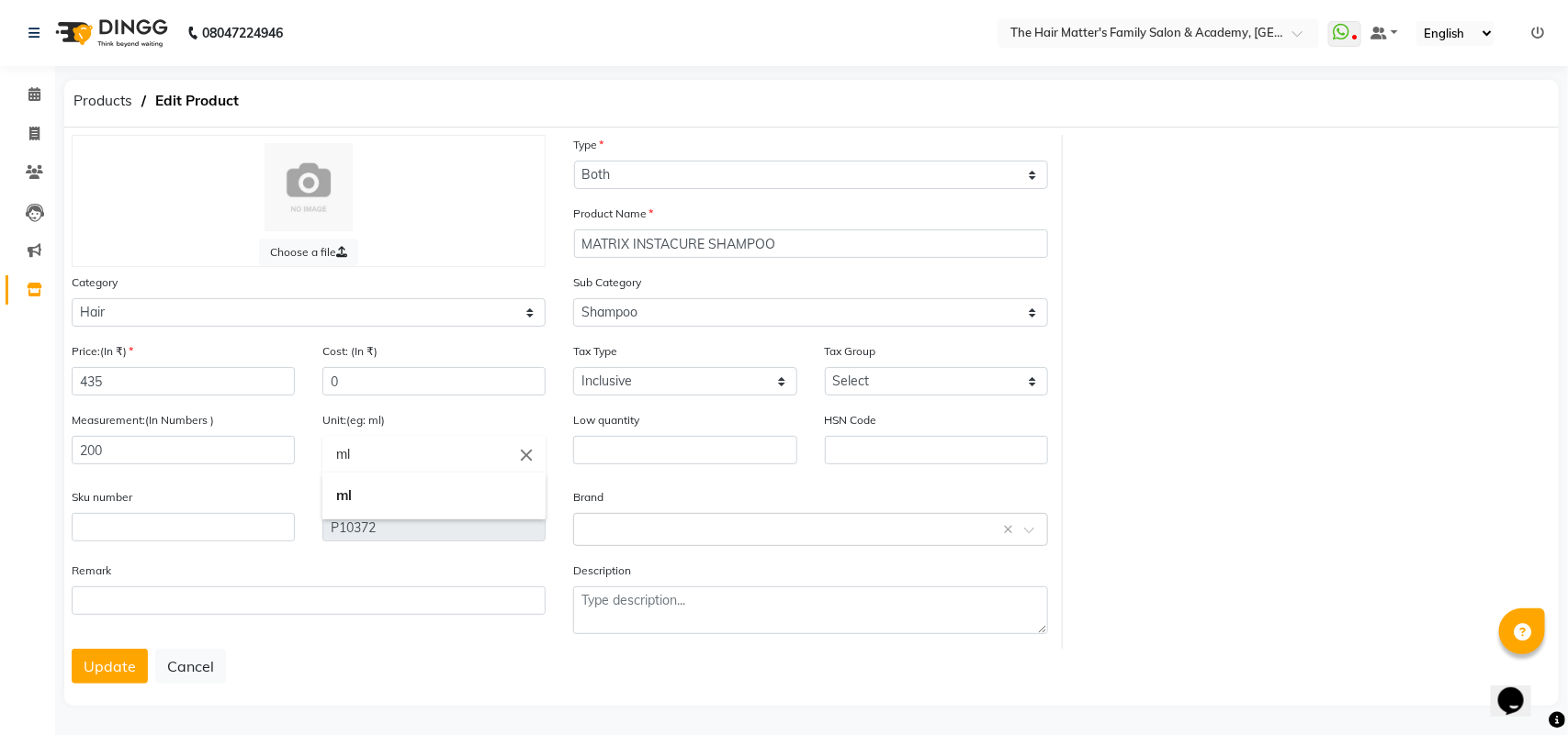
click at [198, 381] on div at bounding box center [784, 368] width 1568 height 735
click at [277, 330] on div "Category Select Hair Skin Makeup Personal Care Appliances [PERSON_NAME] Waxing …" at bounding box center [308, 307] width 501 height 68
click at [138, 653] on button "Update" at bounding box center [109, 667] width 76 height 35
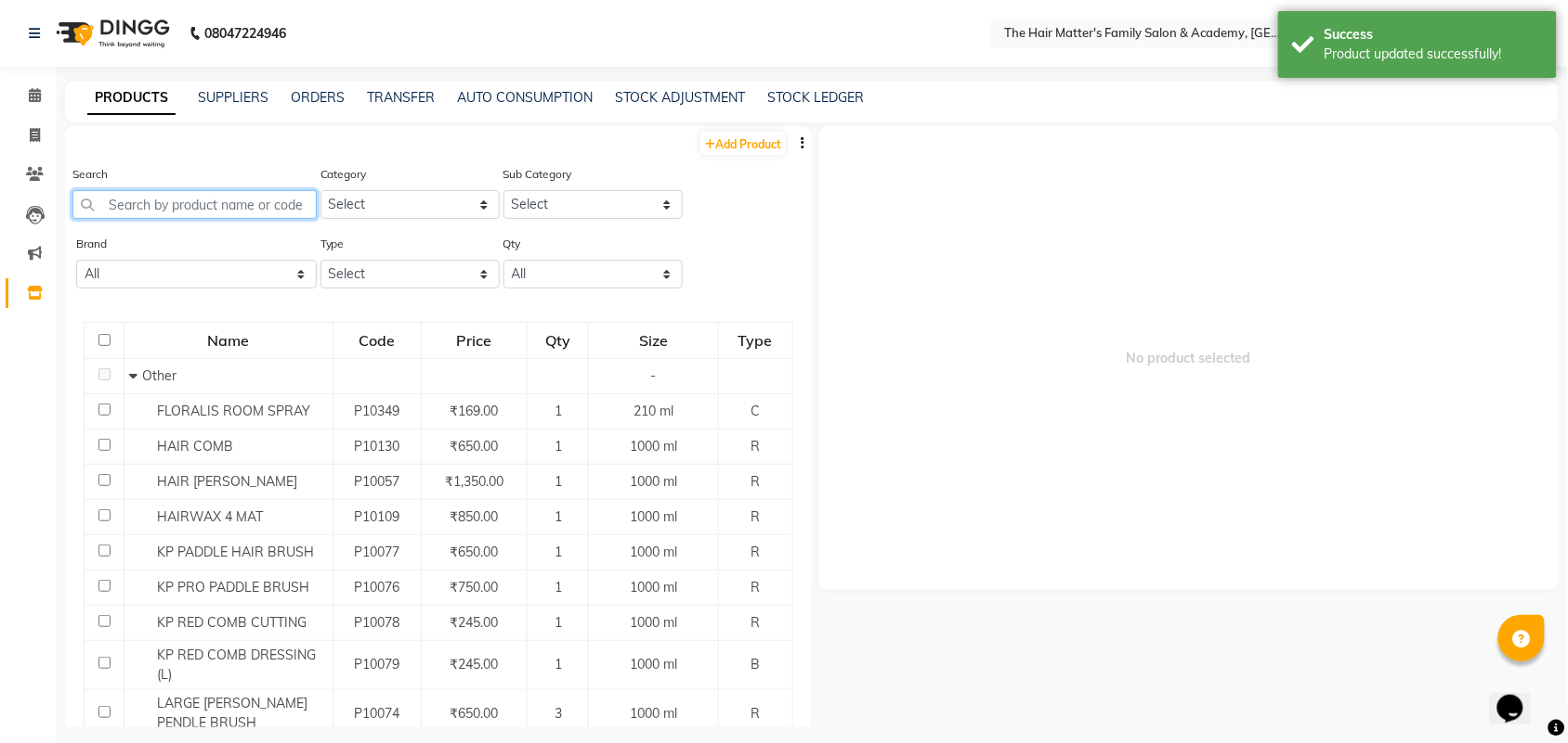
click at [193, 210] on input "text" at bounding box center [194, 205] width 244 height 29
click at [207, 208] on input "text" at bounding box center [194, 205] width 244 height 29
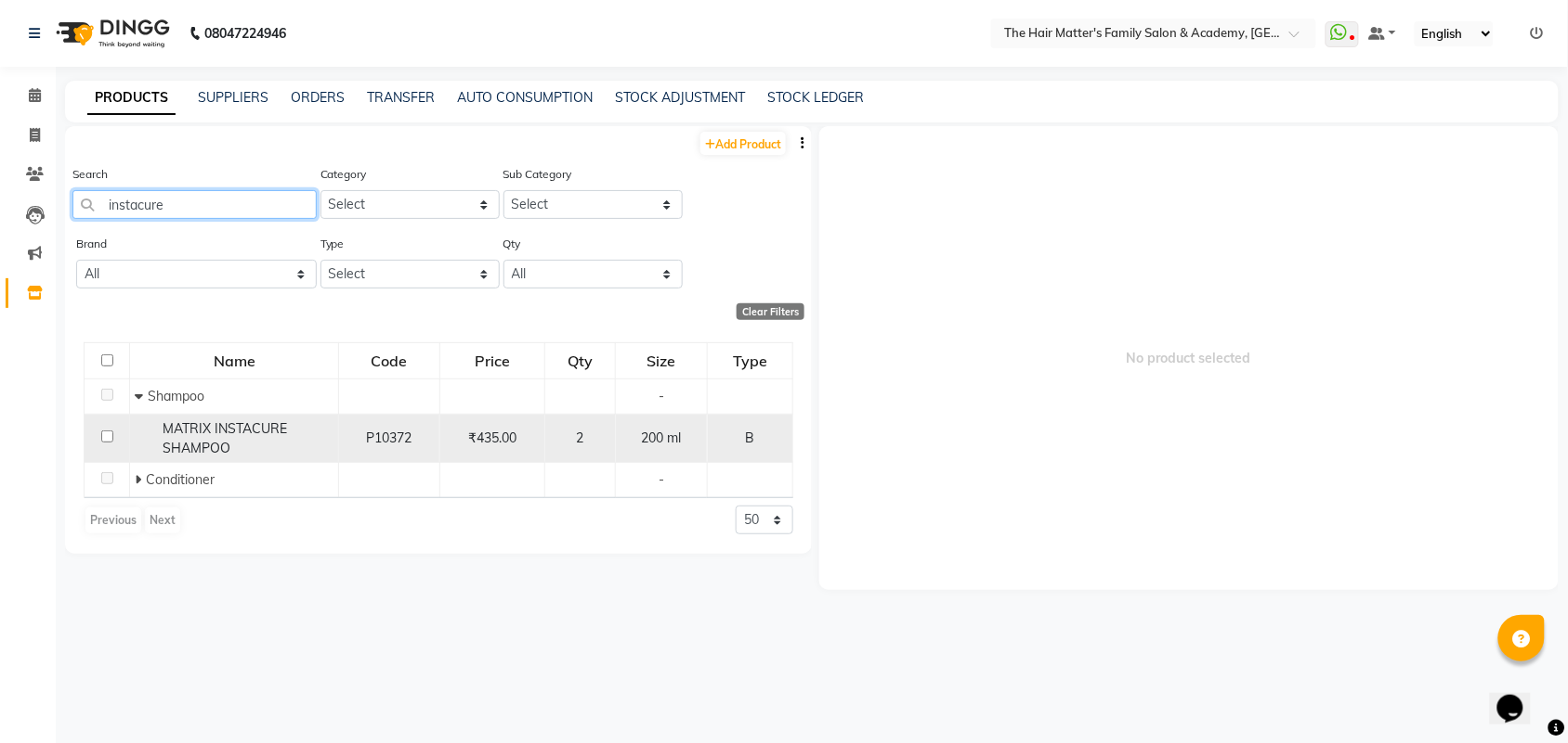
type input "instacure"
click at [197, 446] on span "MATRIX INSTACURE SHAMPOO" at bounding box center [224, 439] width 125 height 37
select select
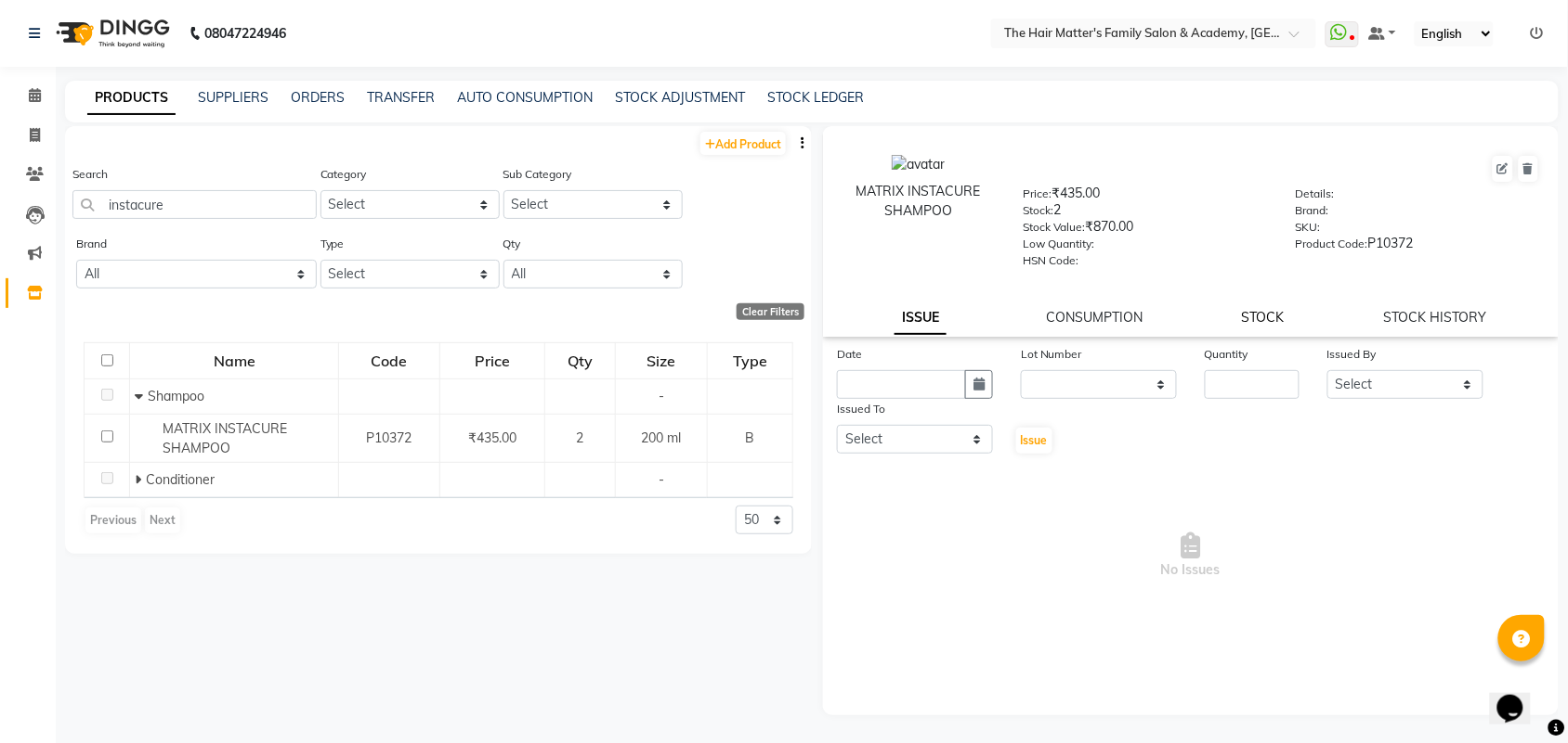
click at [1247, 314] on link "STOCK" at bounding box center [1263, 317] width 43 height 17
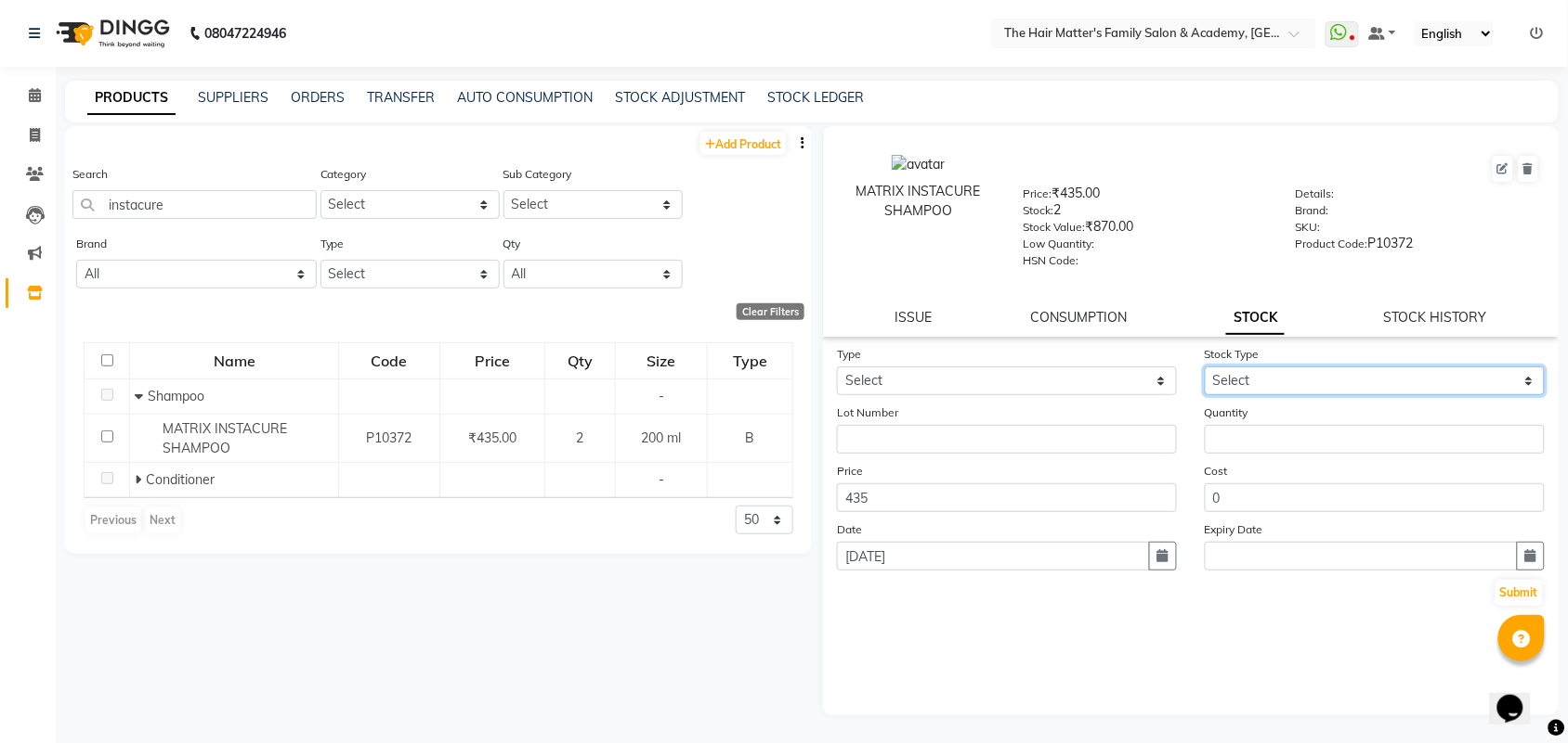
click at [1217, 380] on select "Select" at bounding box center [1374, 380] width 340 height 29
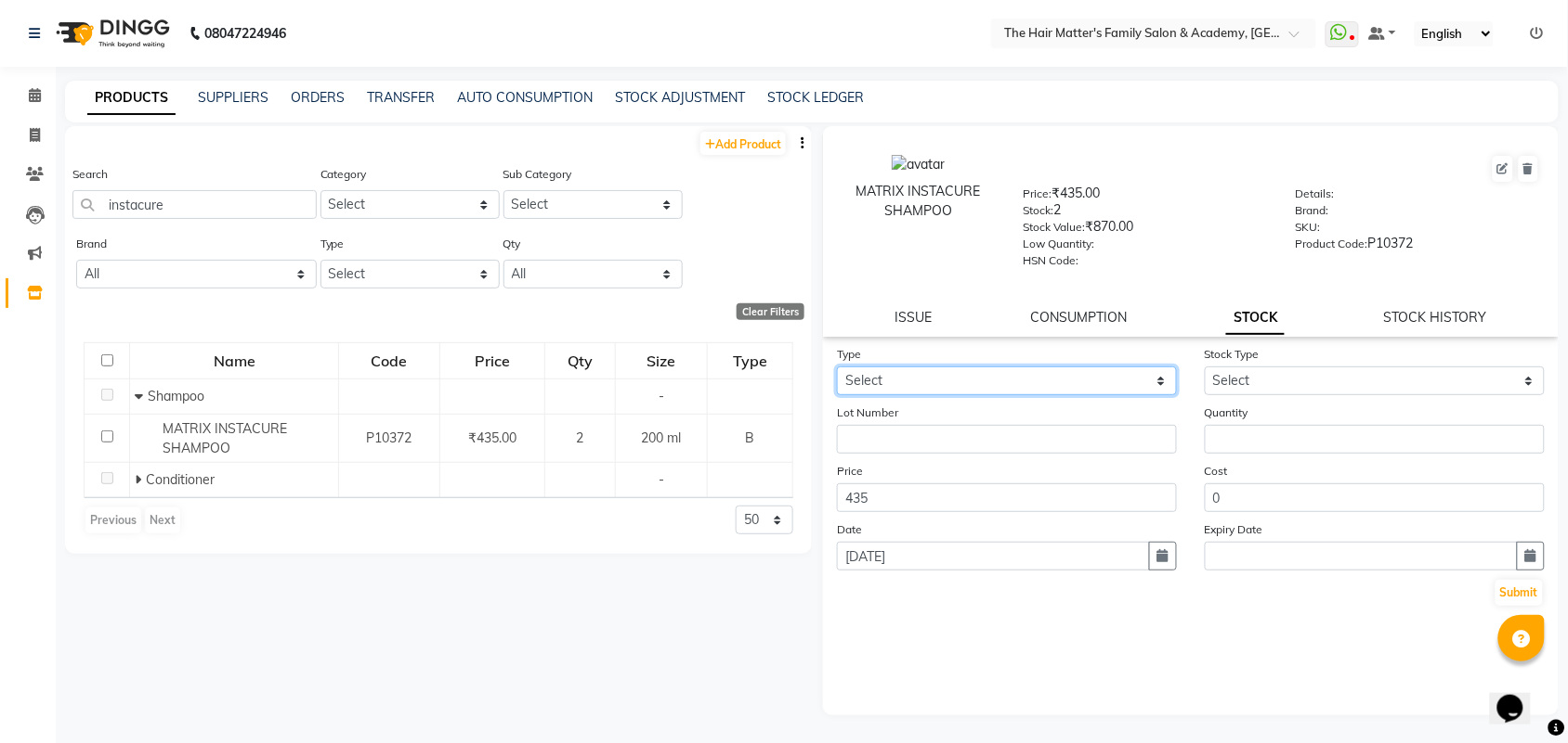
click at [1065, 372] on select "Select In Out" at bounding box center [1006, 380] width 340 height 29
select select "in"
click at [836, 367] on select "Select In Out" at bounding box center [1006, 380] width 340 height 29
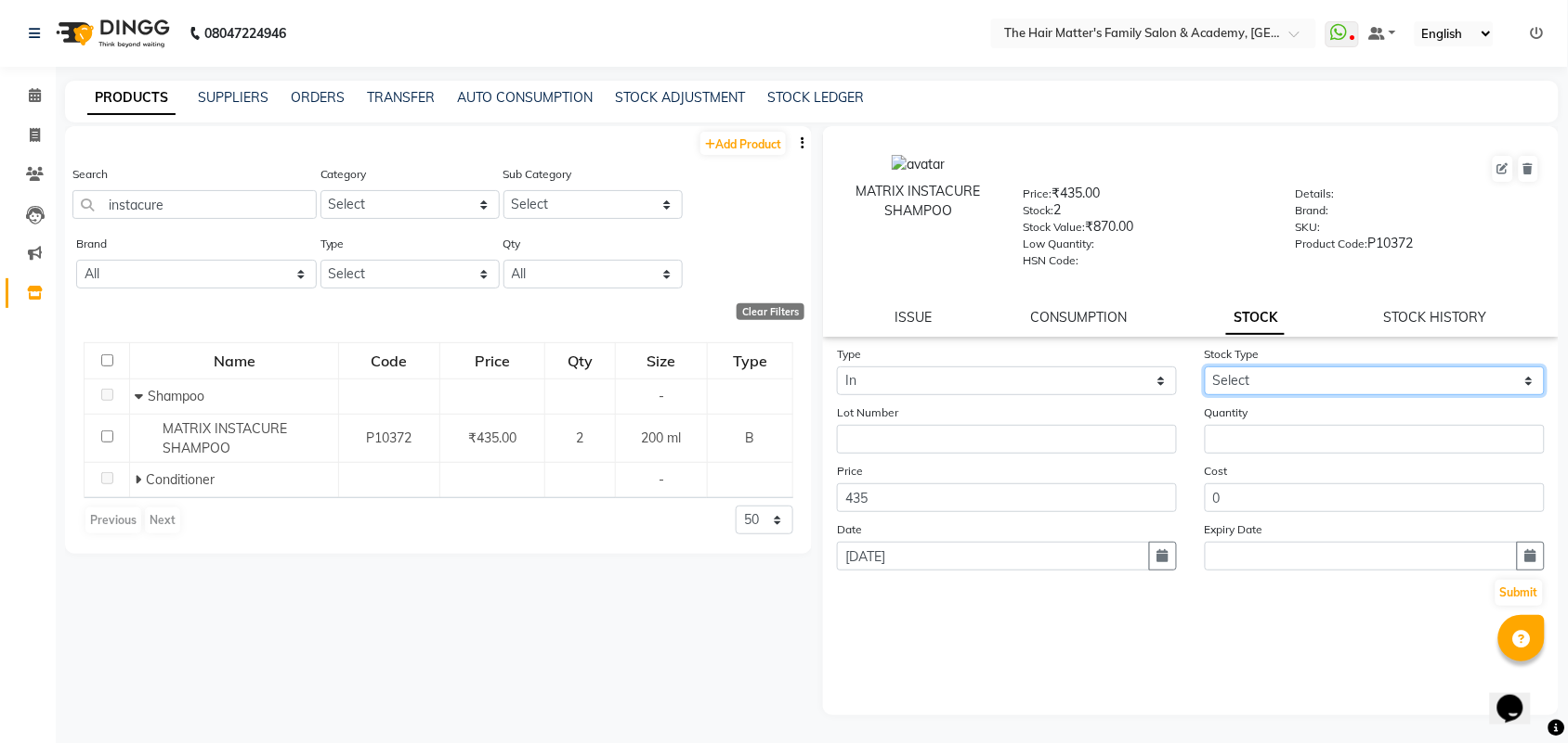
click at [1312, 380] on select "Select New Stock Adjustment Return Other" at bounding box center [1374, 380] width 340 height 29
click at [1415, 318] on link "STOCK HISTORY" at bounding box center [1436, 317] width 103 height 17
select select "all"
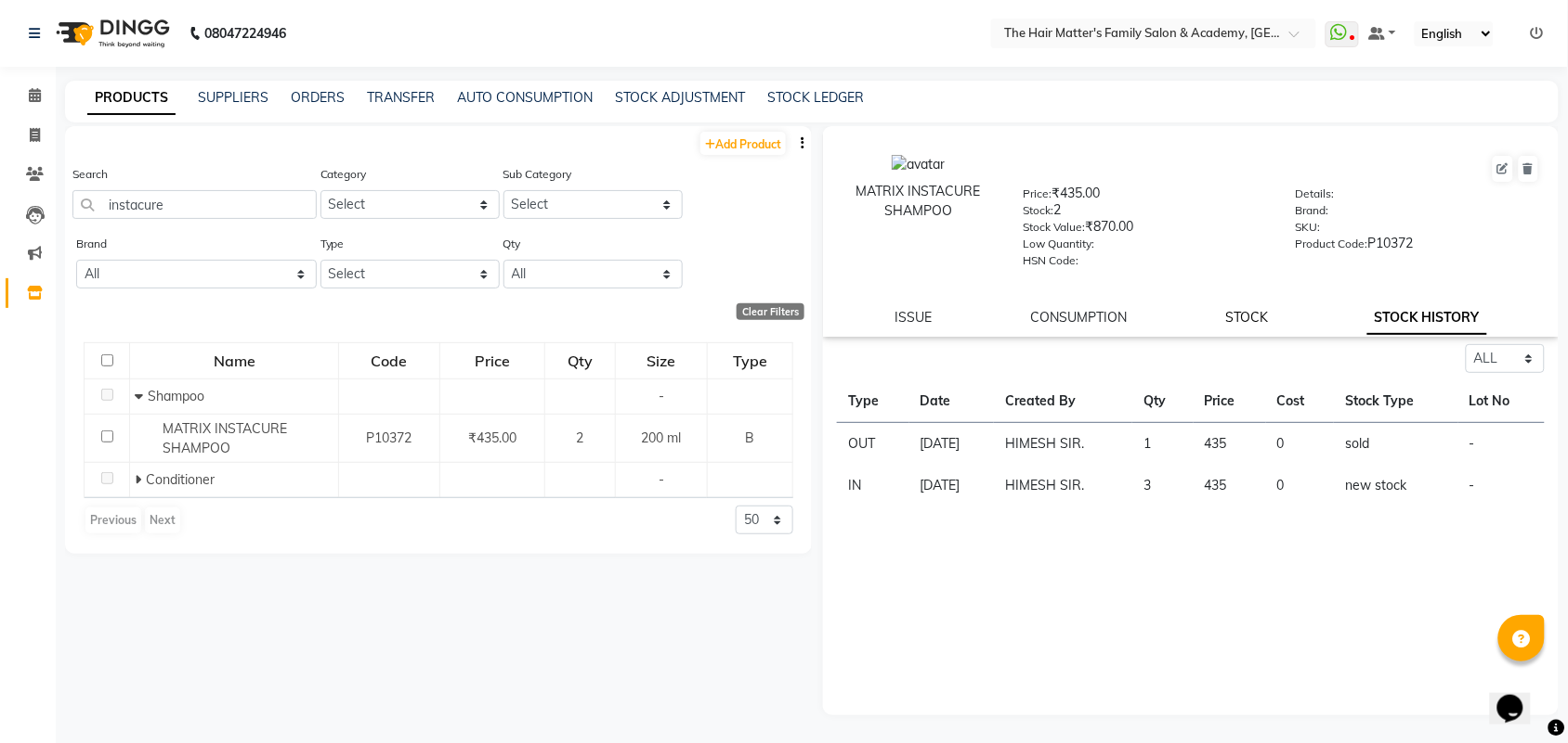
click at [1227, 315] on link "STOCK" at bounding box center [1247, 317] width 43 height 17
select select "in"
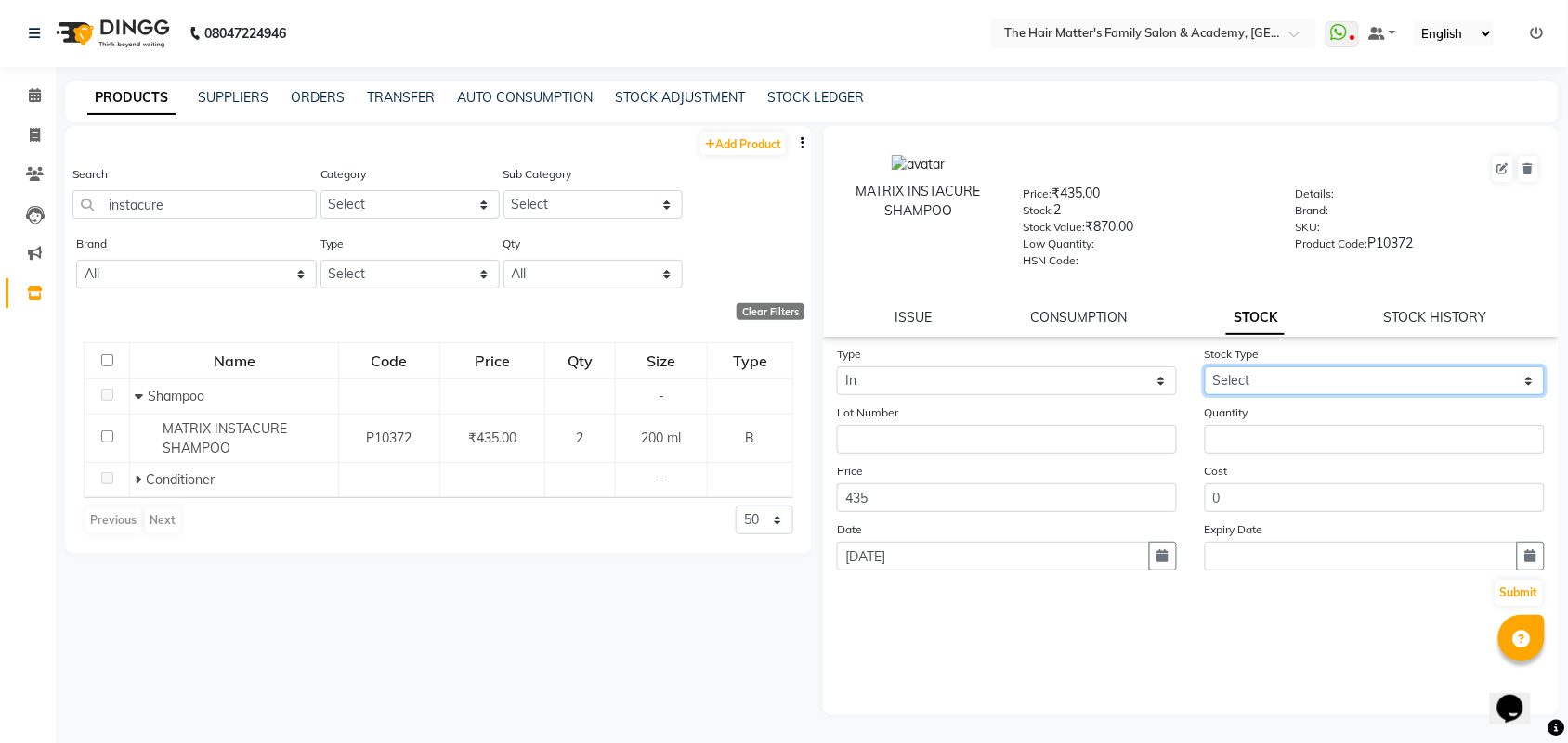
click at [1240, 390] on select "Select New Stock Adjustment Return Other" at bounding box center [1374, 380] width 340 height 29
select select "new stock"
click at [1204, 367] on select "Select New Stock Adjustment Return Other" at bounding box center [1374, 380] width 340 height 29
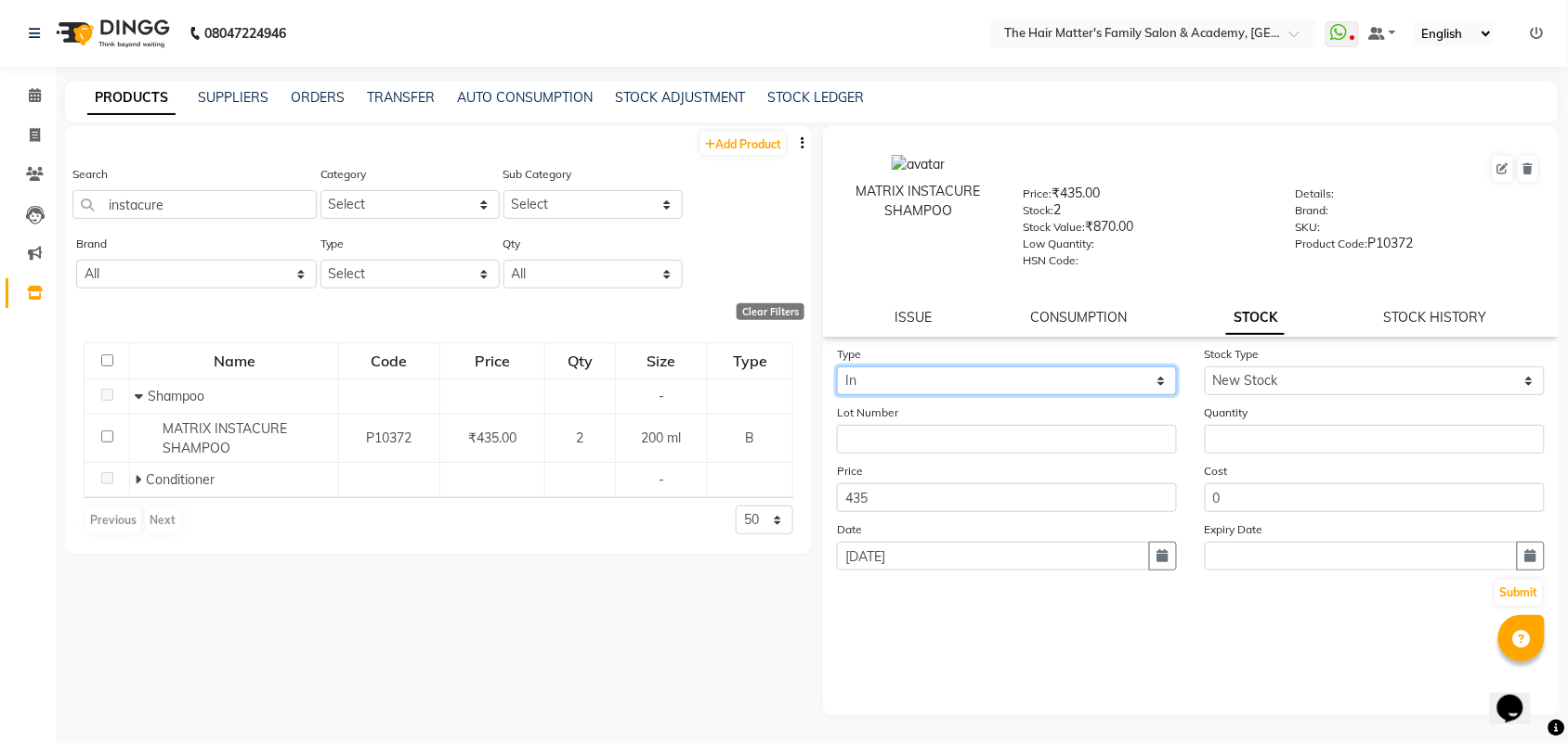
click at [954, 370] on select "Select In Out" at bounding box center [1006, 380] width 340 height 29
click at [836, 367] on select "Select In Out" at bounding box center [1006, 380] width 340 height 29
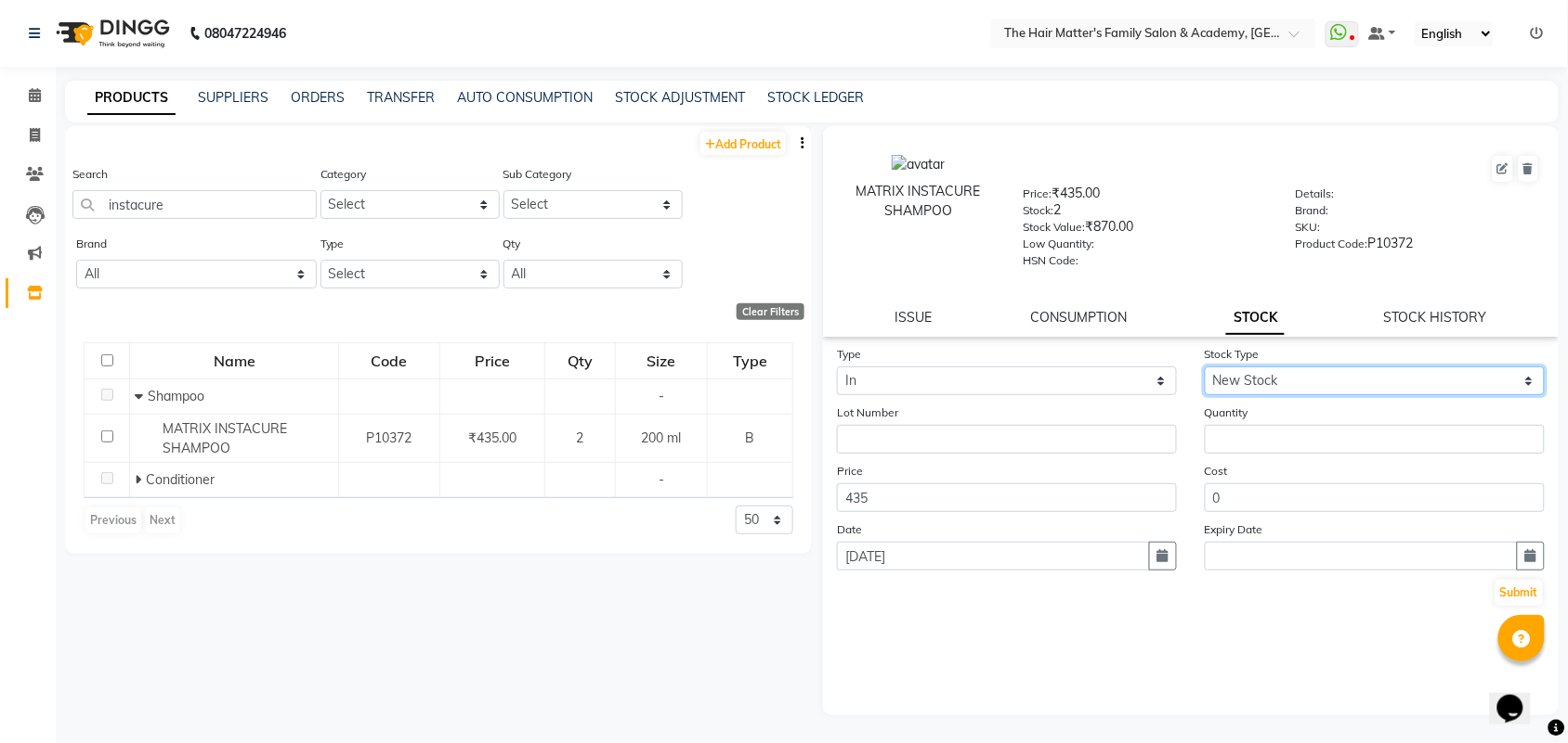
click at [1259, 382] on select "Select New Stock Adjustment Return Other" at bounding box center [1374, 380] width 340 height 29
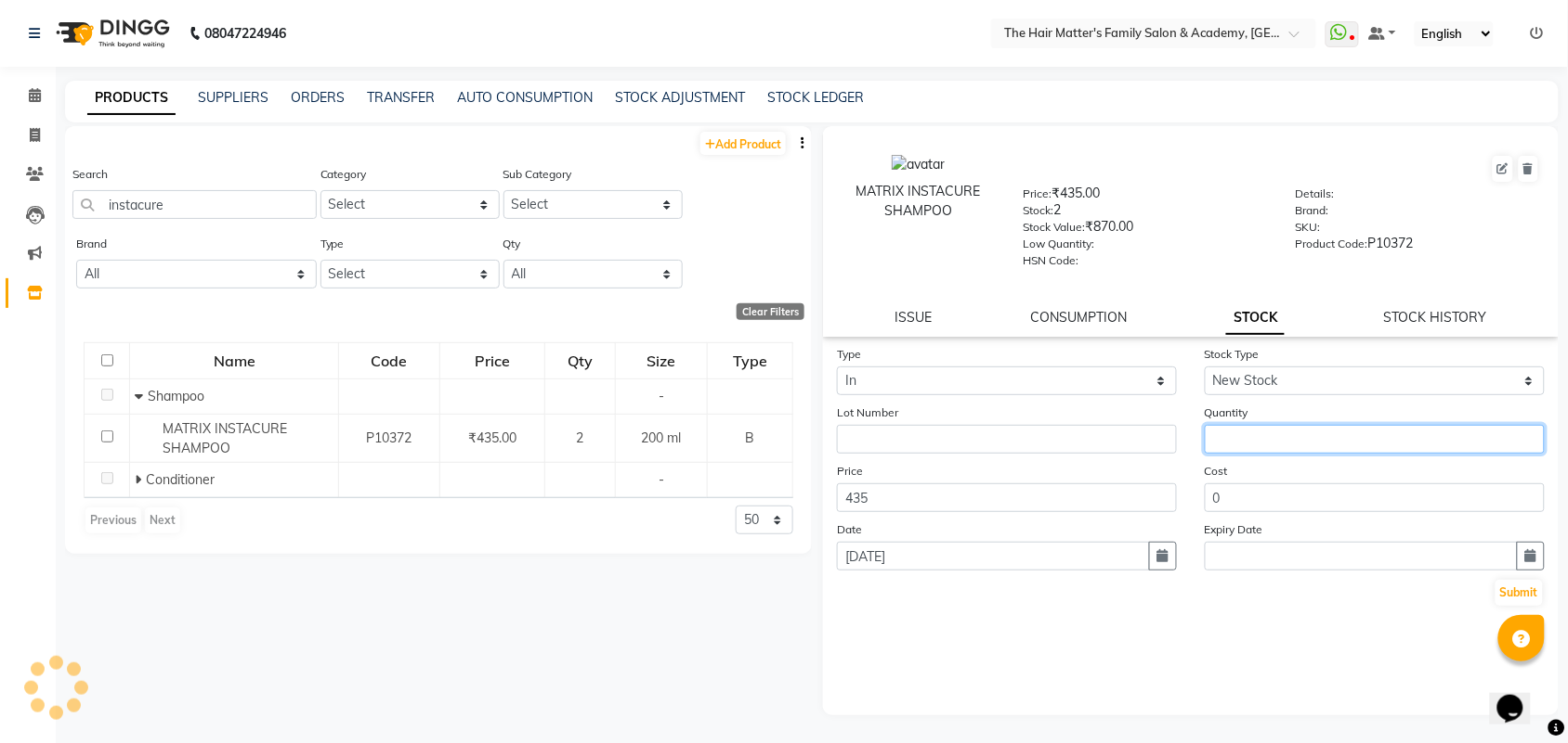
click at [1251, 448] on input "number" at bounding box center [1374, 439] width 340 height 29
type input "4"
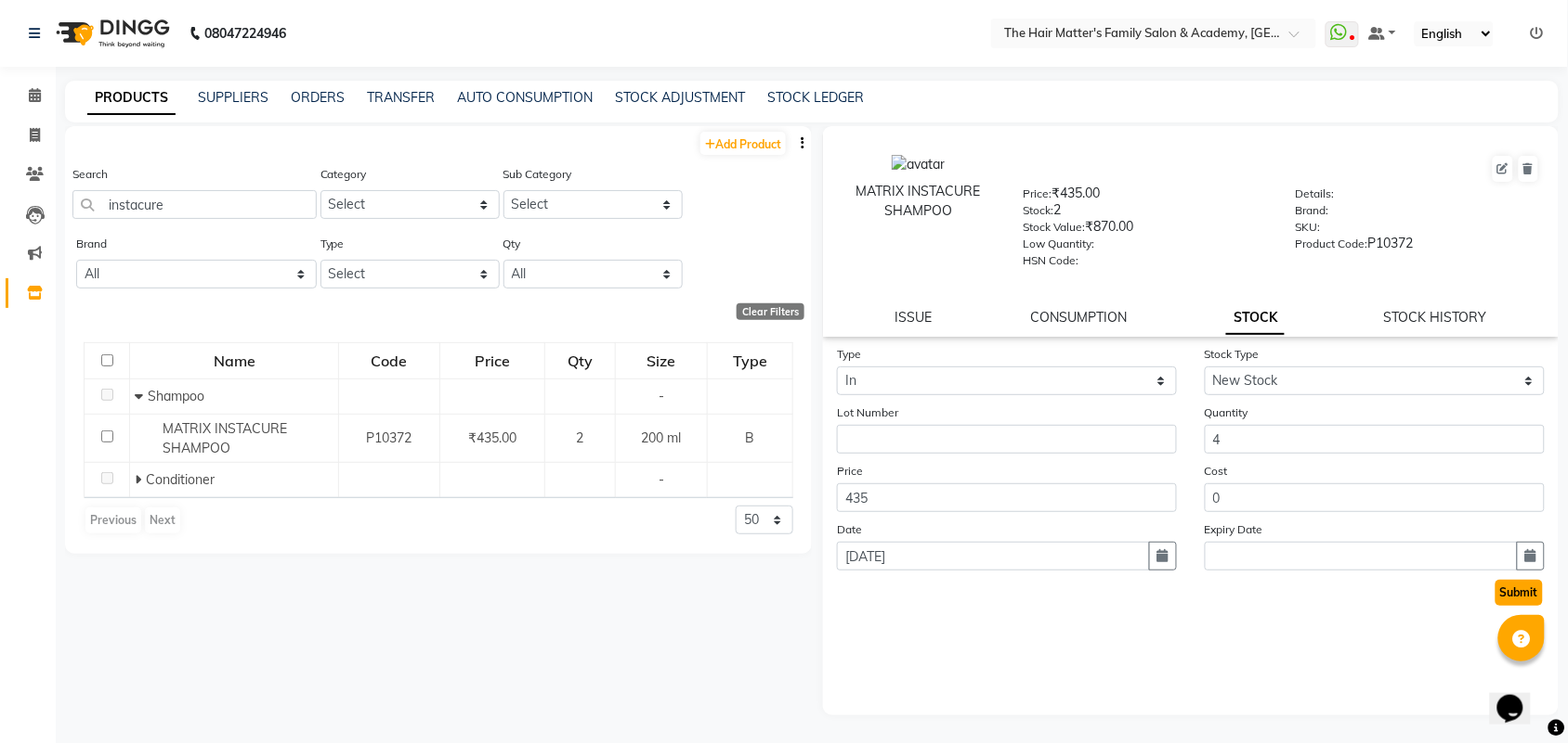
click at [1512, 597] on button "Submit" at bounding box center [1519, 593] width 47 height 26
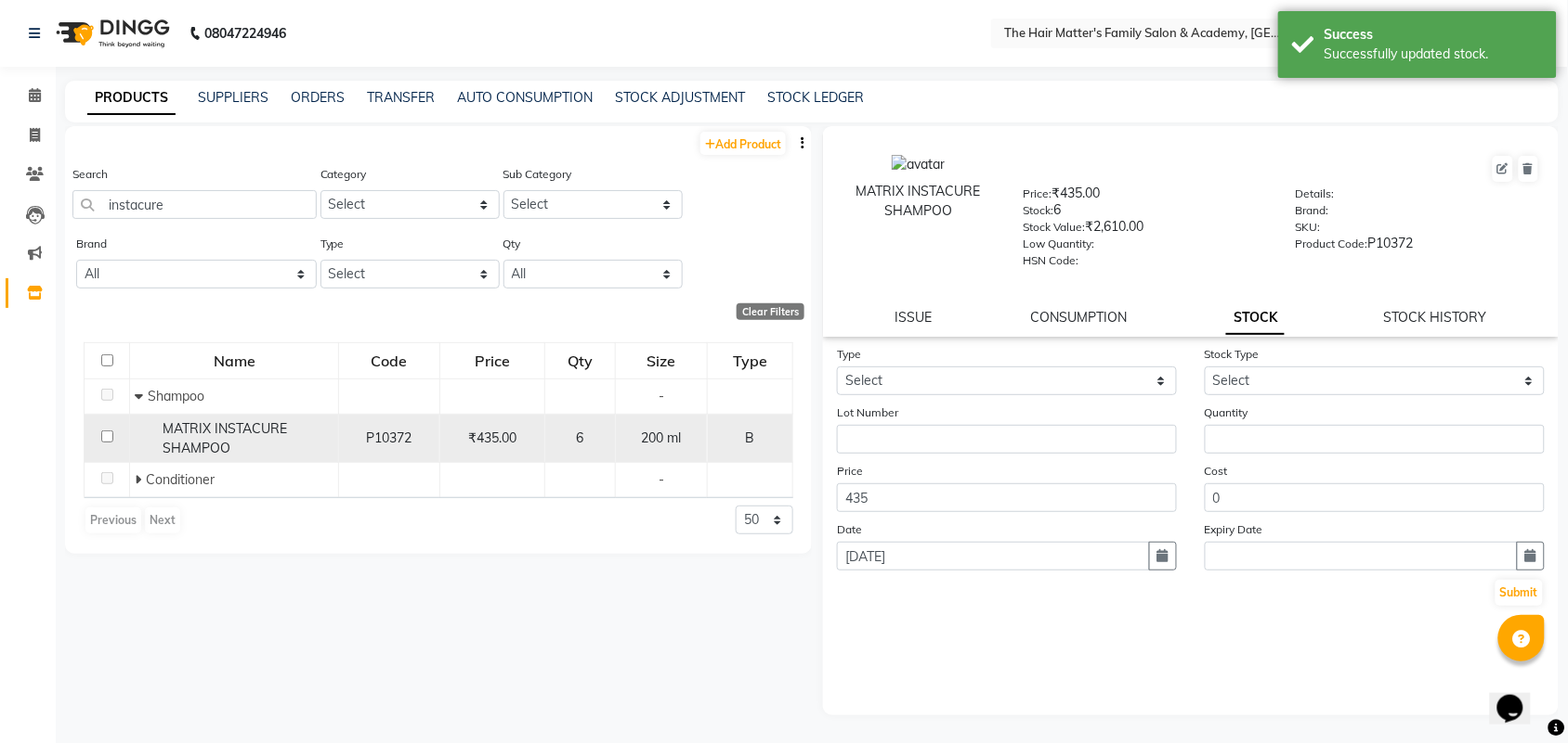
click at [475, 434] on span "₹435.00" at bounding box center [491, 438] width 48 height 17
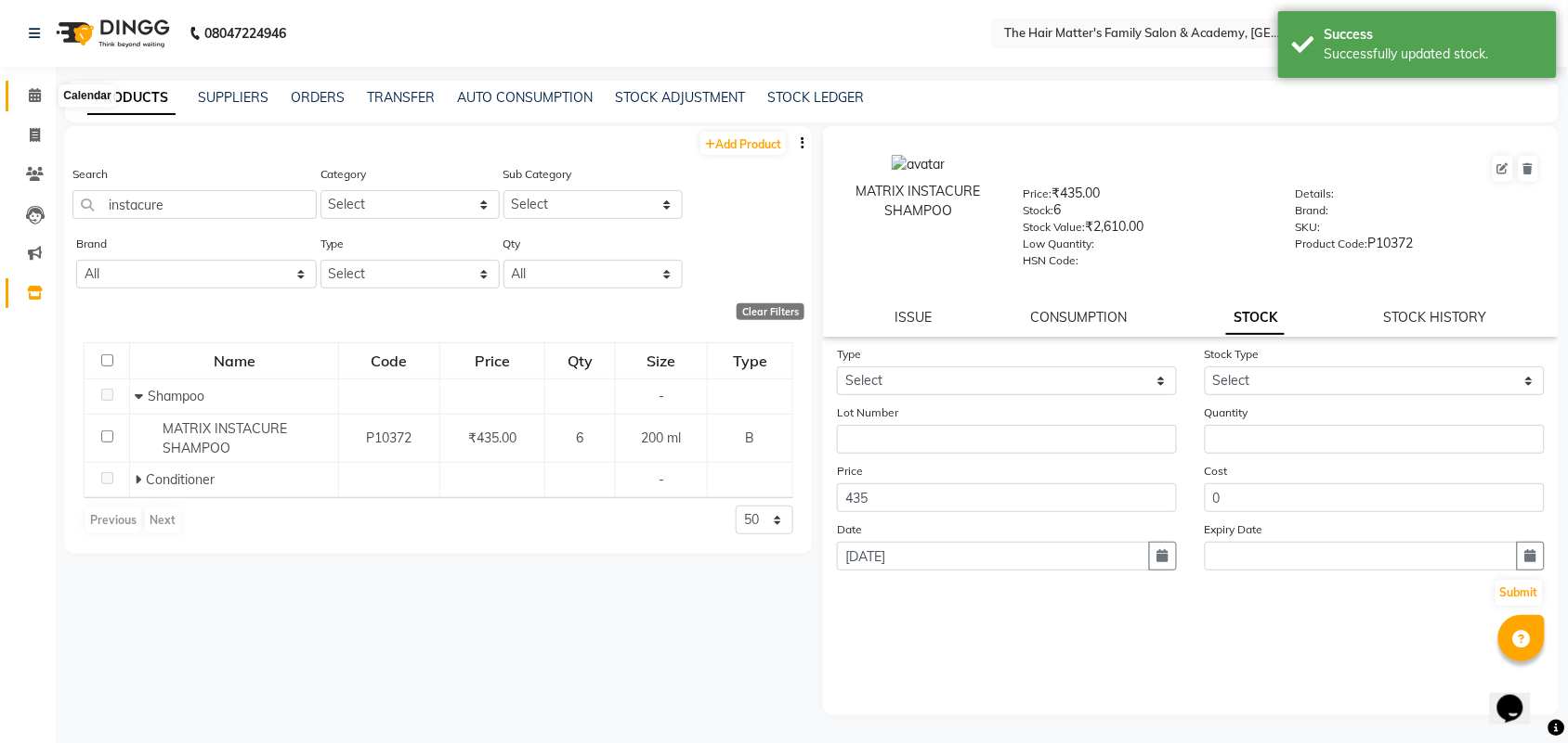
click at [31, 95] on icon at bounding box center [35, 95] width 12 height 14
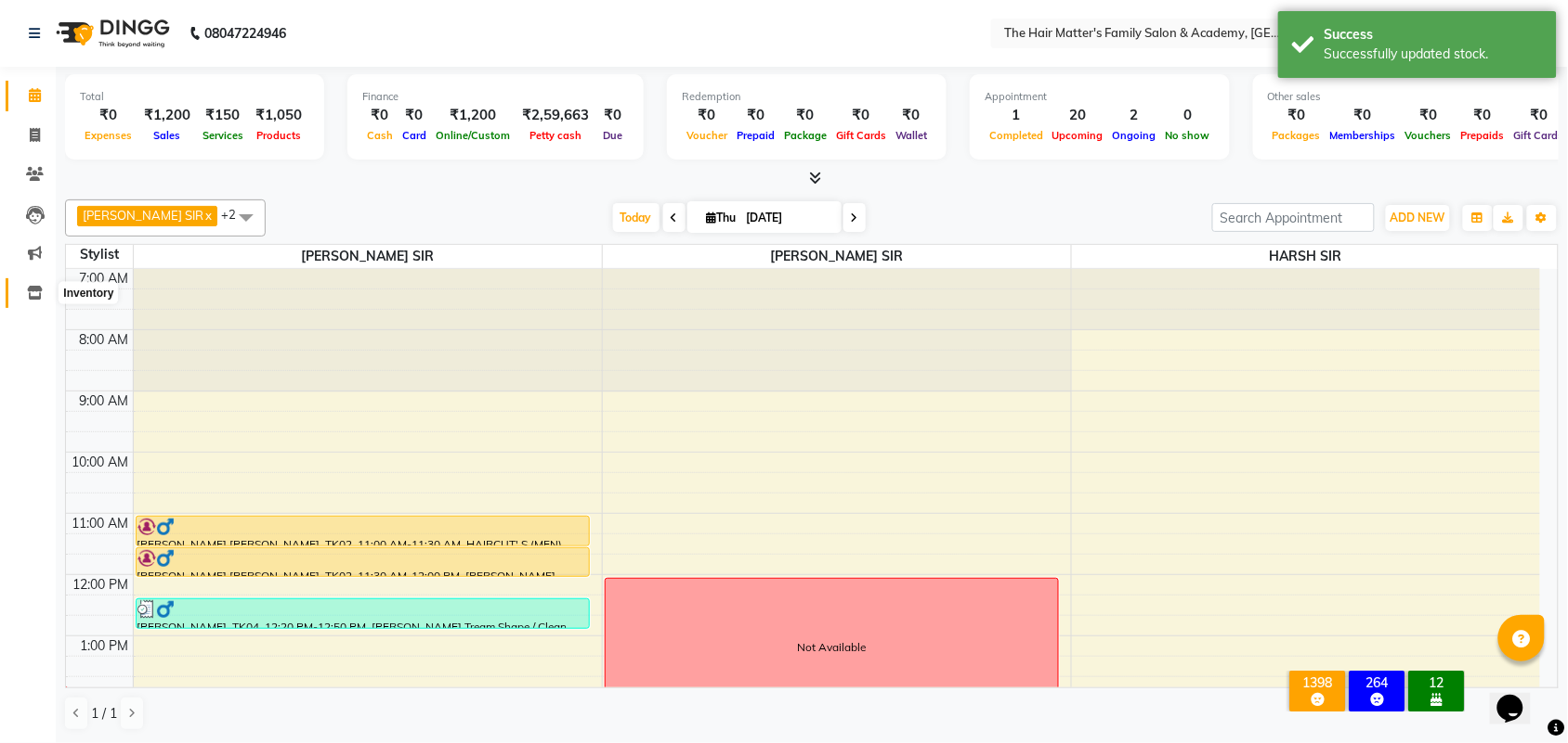
click at [33, 295] on icon at bounding box center [35, 292] width 16 height 14
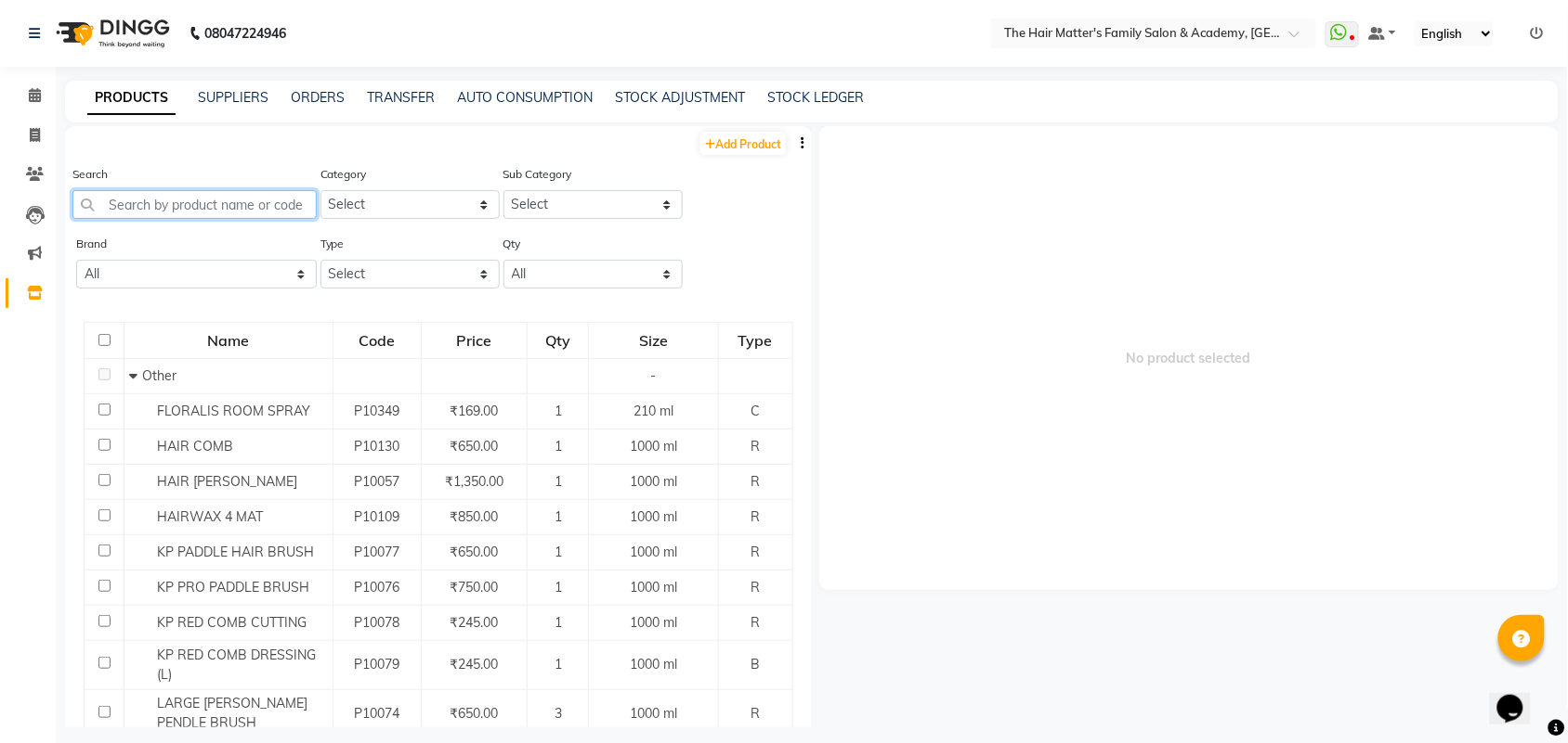
click at [214, 211] on input "text" at bounding box center [194, 205] width 244 height 29
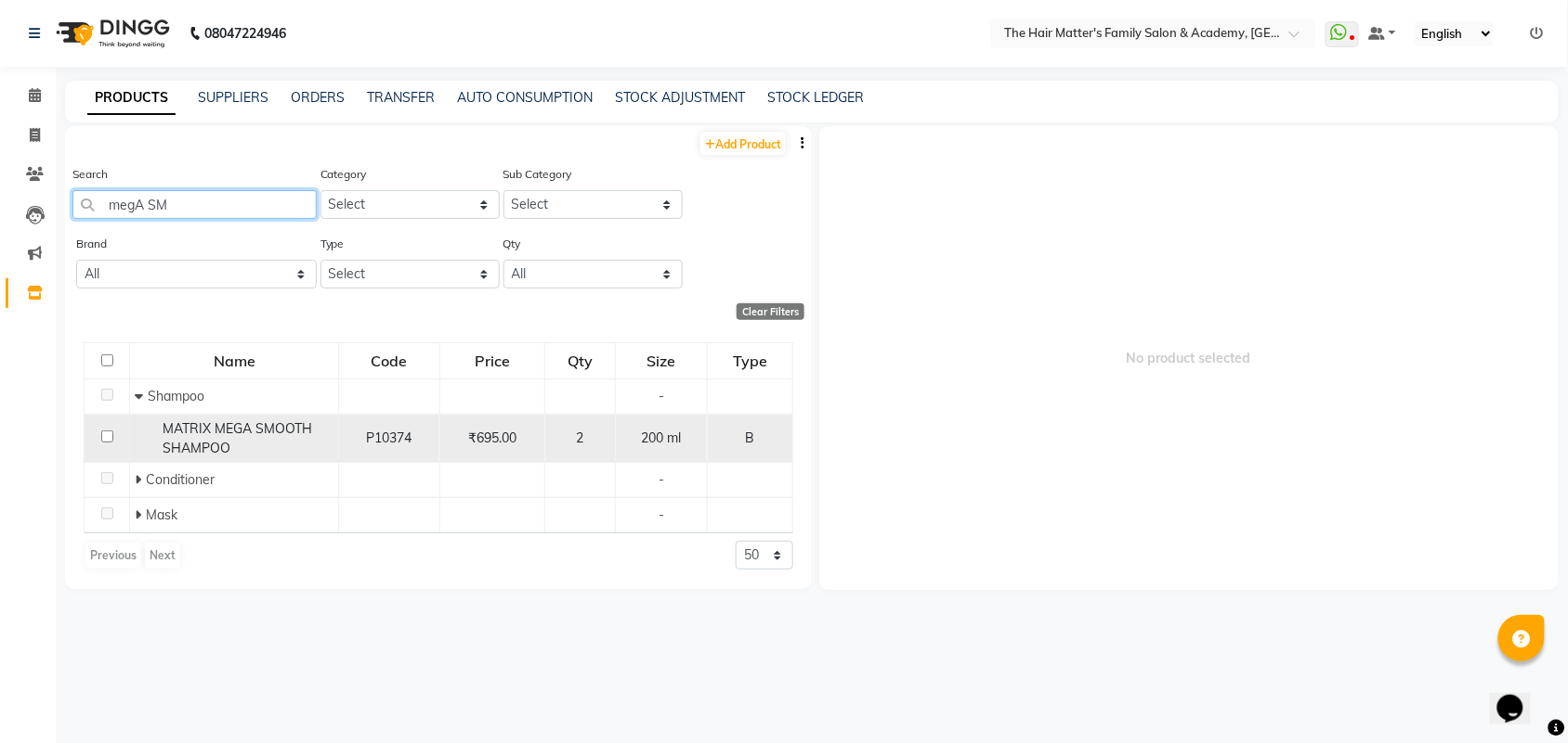
type input "megA SM"
click at [265, 428] on span "MATRIX MEGA SMOOTH SHAMPOO" at bounding box center [236, 439] width 149 height 37
select select
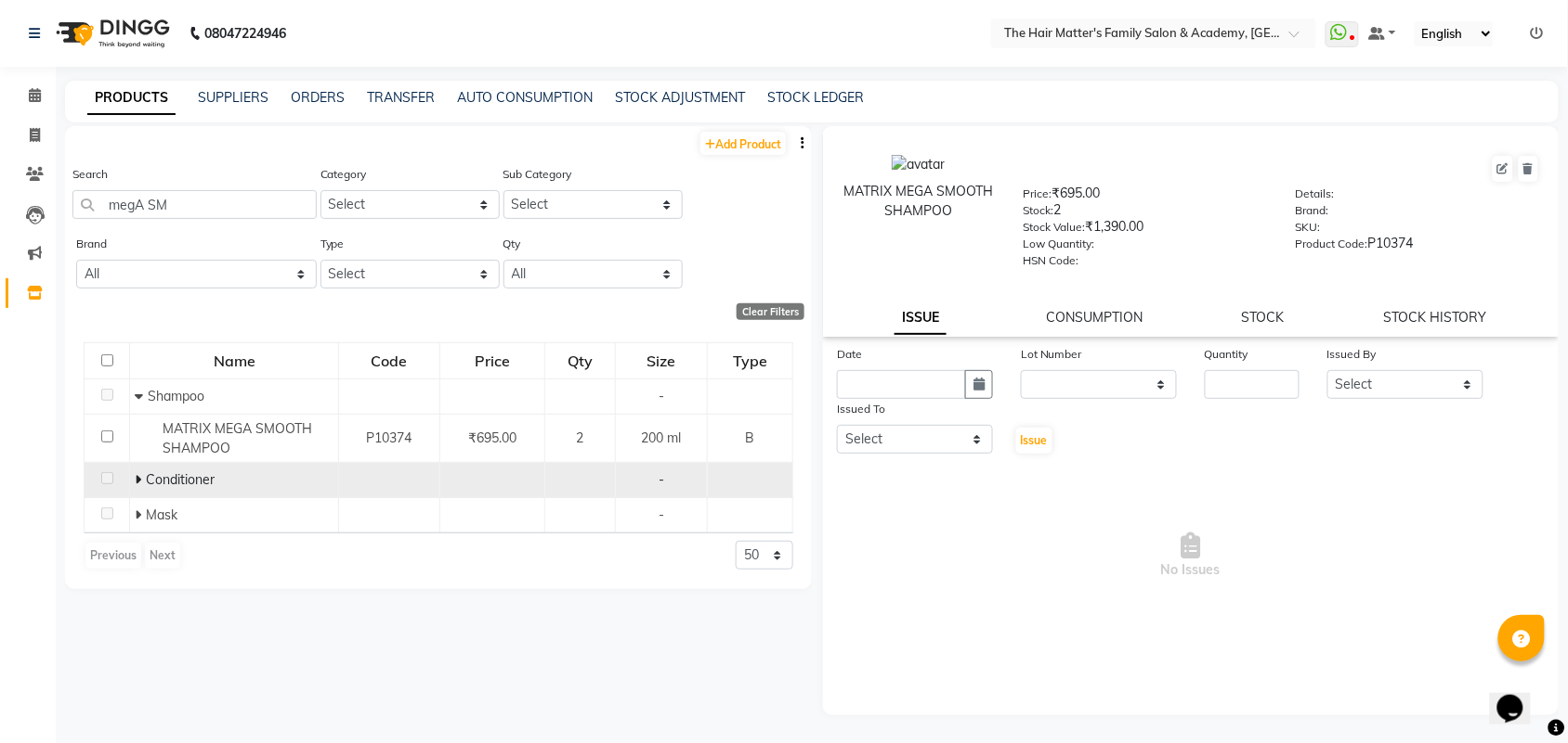
click at [134, 480] on icon at bounding box center [137, 479] width 7 height 13
click at [217, 219] on div "Search megA SM" at bounding box center [194, 199] width 244 height 69
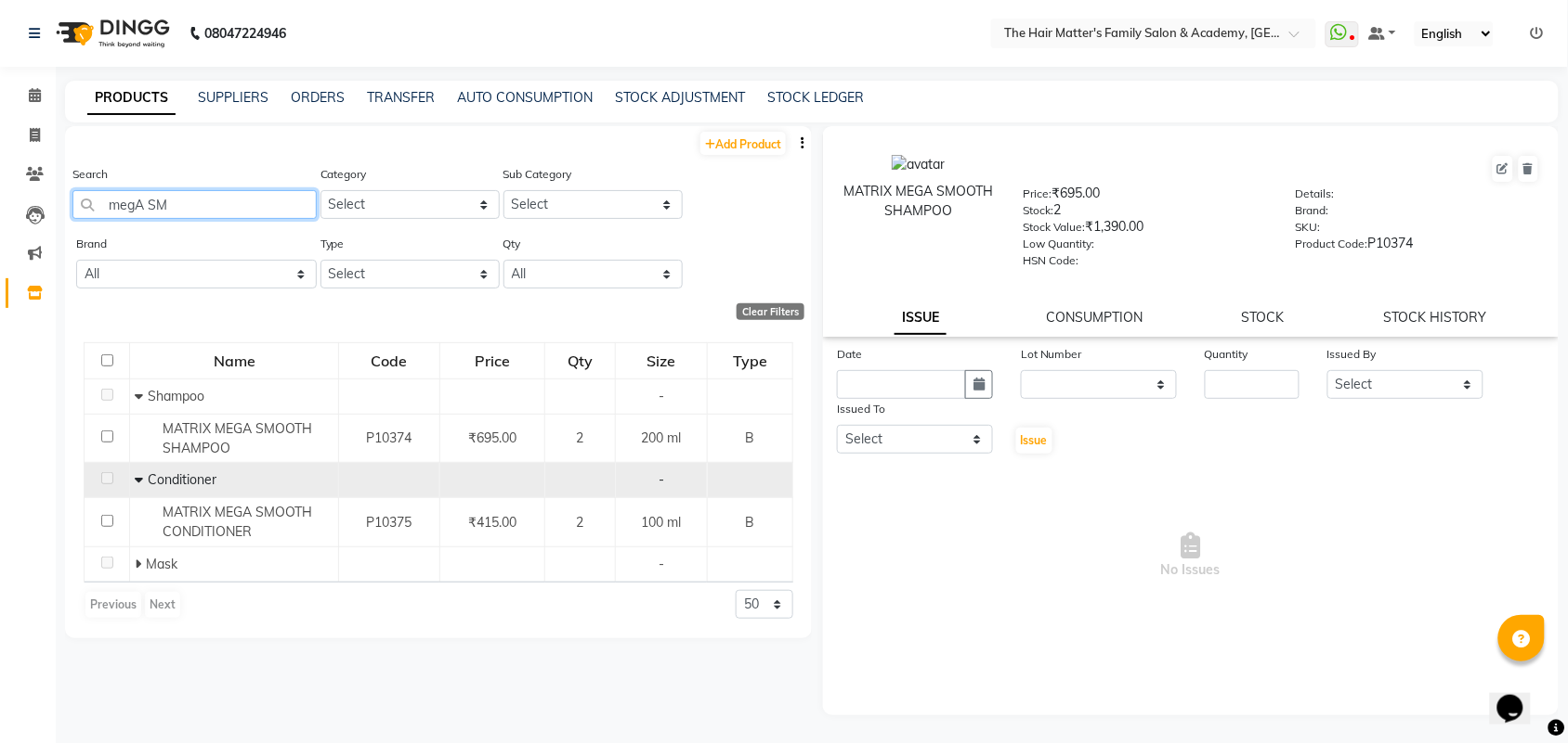
click at [222, 215] on input "megA SM" at bounding box center [194, 205] width 244 height 29
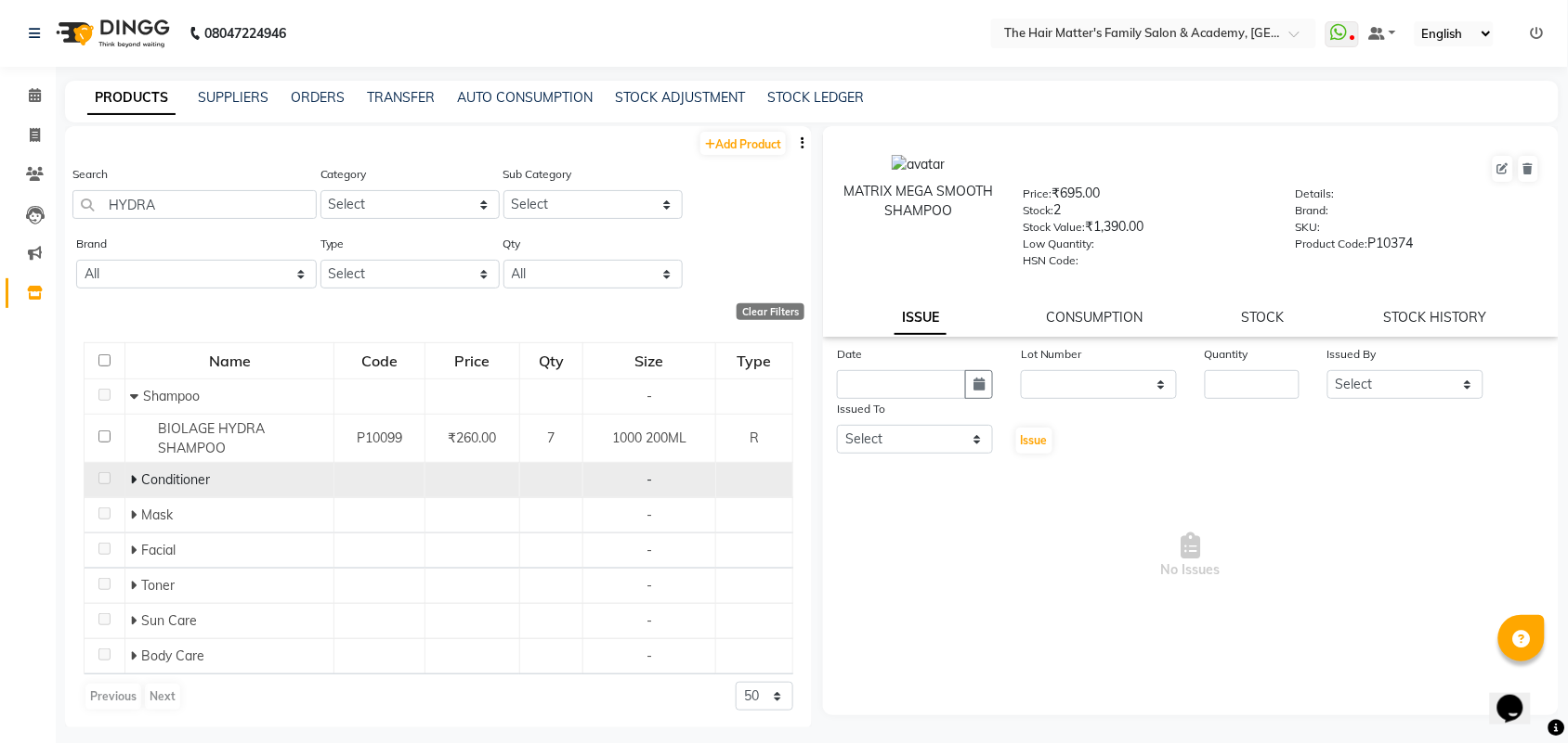
click at [126, 481] on td "Conditioner" at bounding box center [229, 481] width 209 height 36
click at [137, 488] on div "Conditioner" at bounding box center [229, 480] width 199 height 20
click at [126, 479] on td "Conditioner" at bounding box center [229, 481] width 209 height 36
click at [131, 479] on icon at bounding box center [133, 479] width 7 height 13
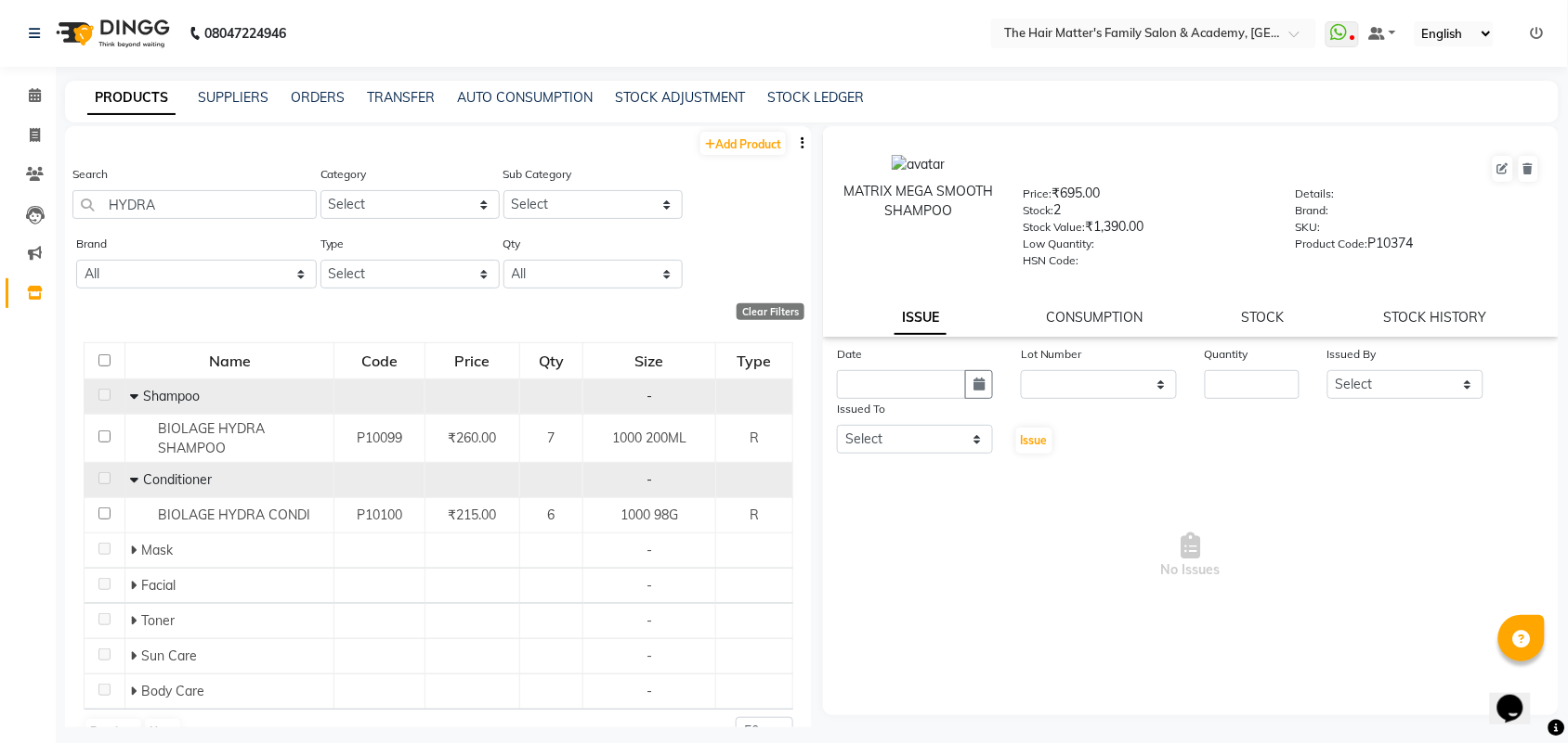
click at [131, 399] on icon at bounding box center [134, 396] width 8 height 13
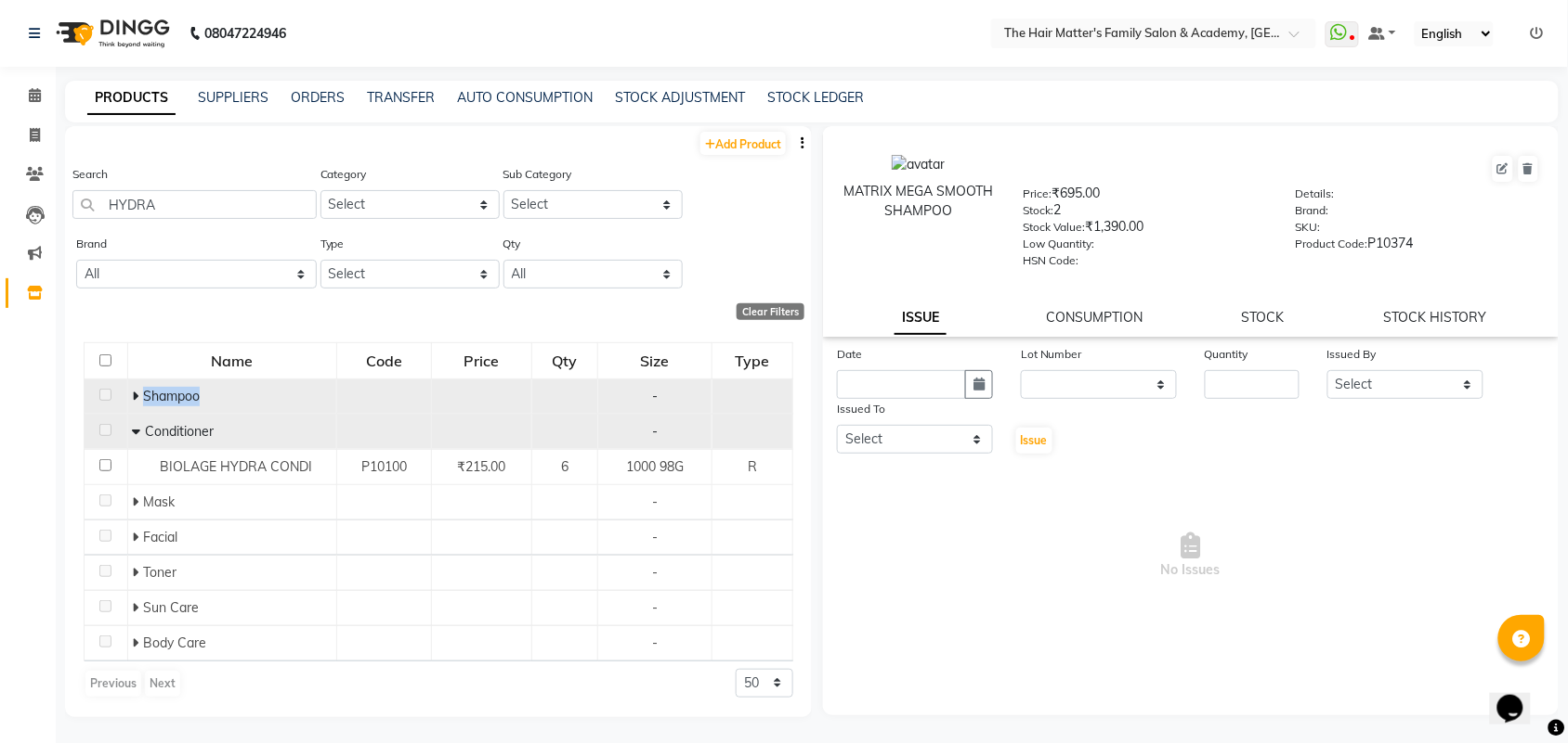
click at [131, 397] on icon at bounding box center [134, 396] width 7 height 13
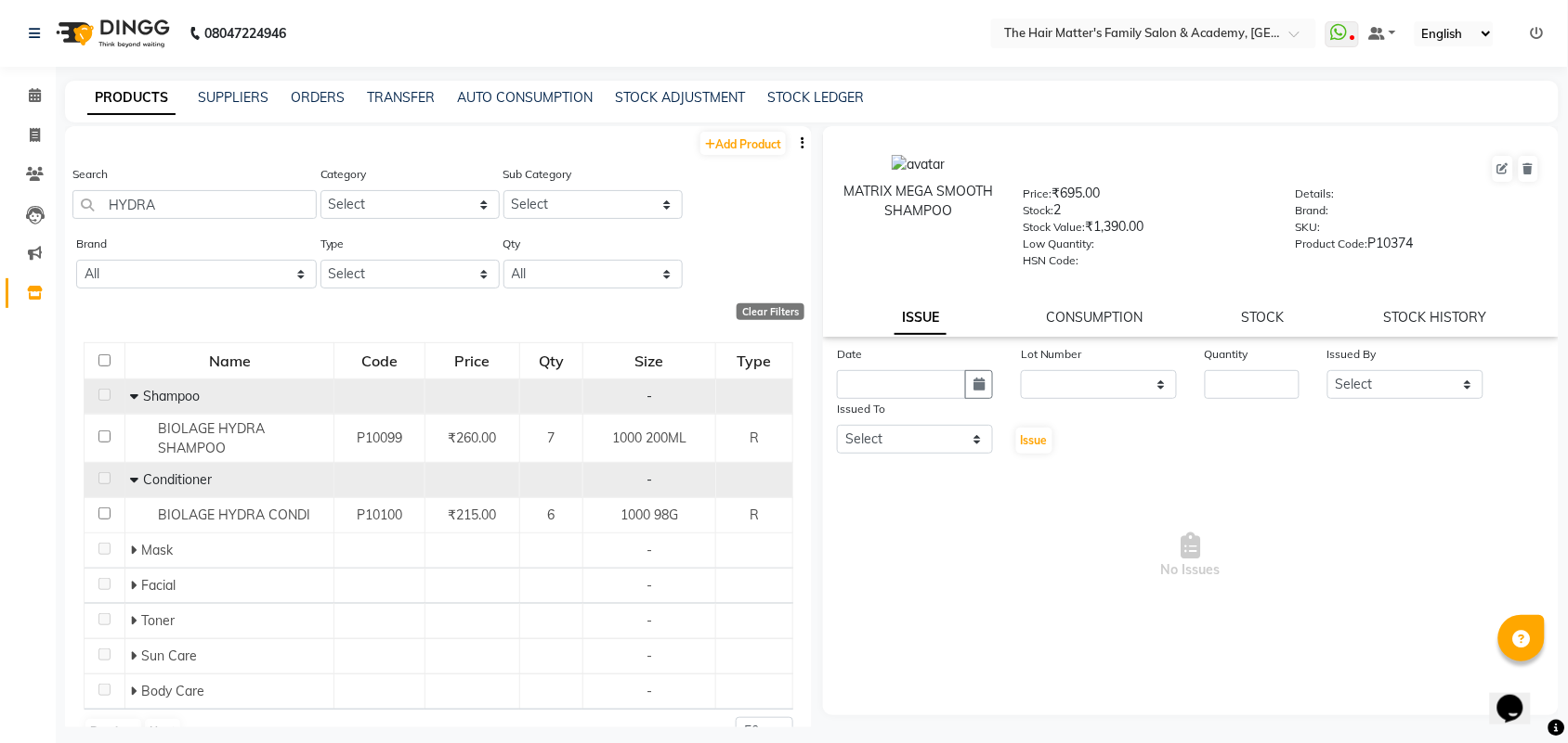
click at [131, 484] on icon at bounding box center [134, 479] width 8 height 13
click at [192, 225] on div "Search HYDRA" at bounding box center [194, 199] width 244 height 69
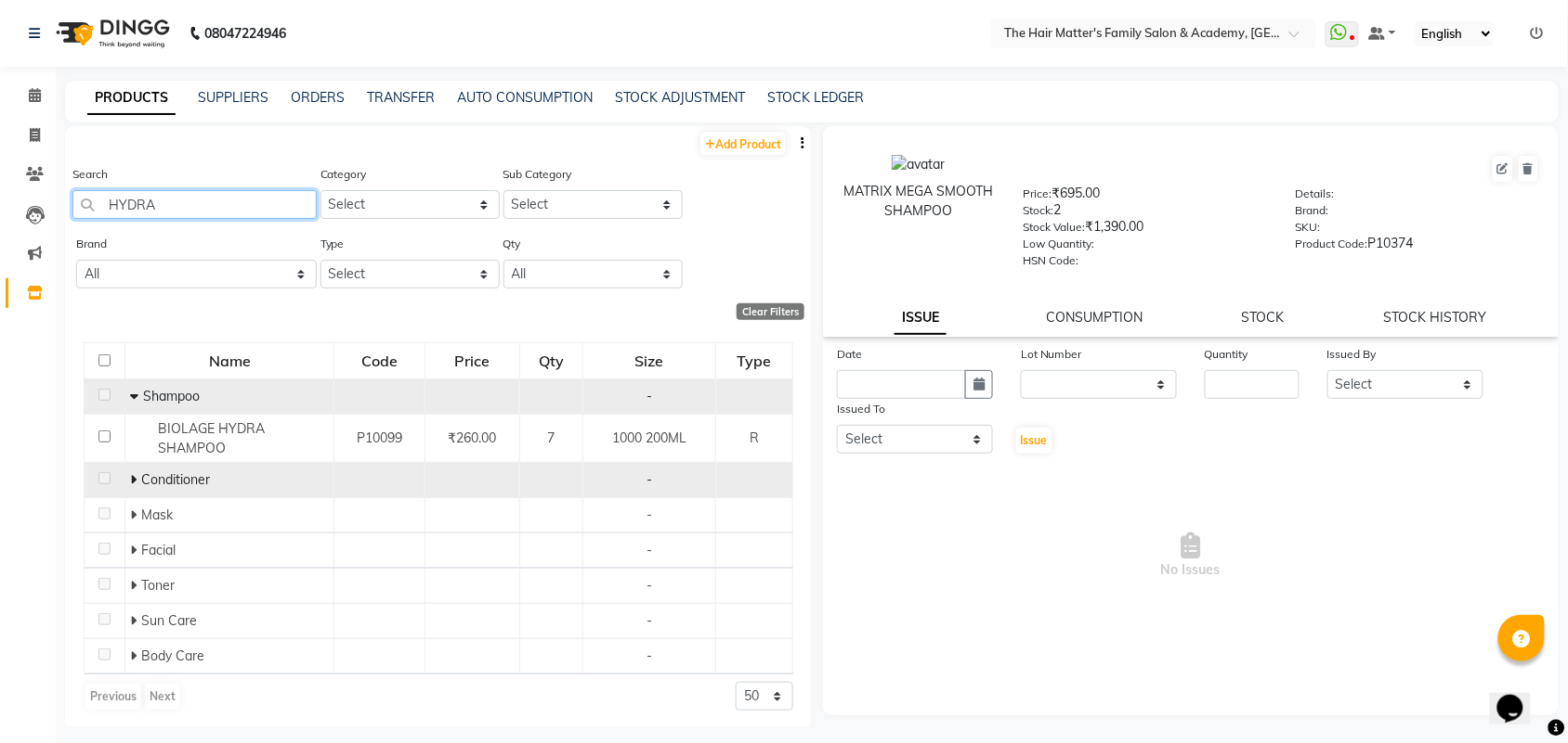
click at [203, 206] on input "HYDRA" at bounding box center [194, 205] width 244 height 29
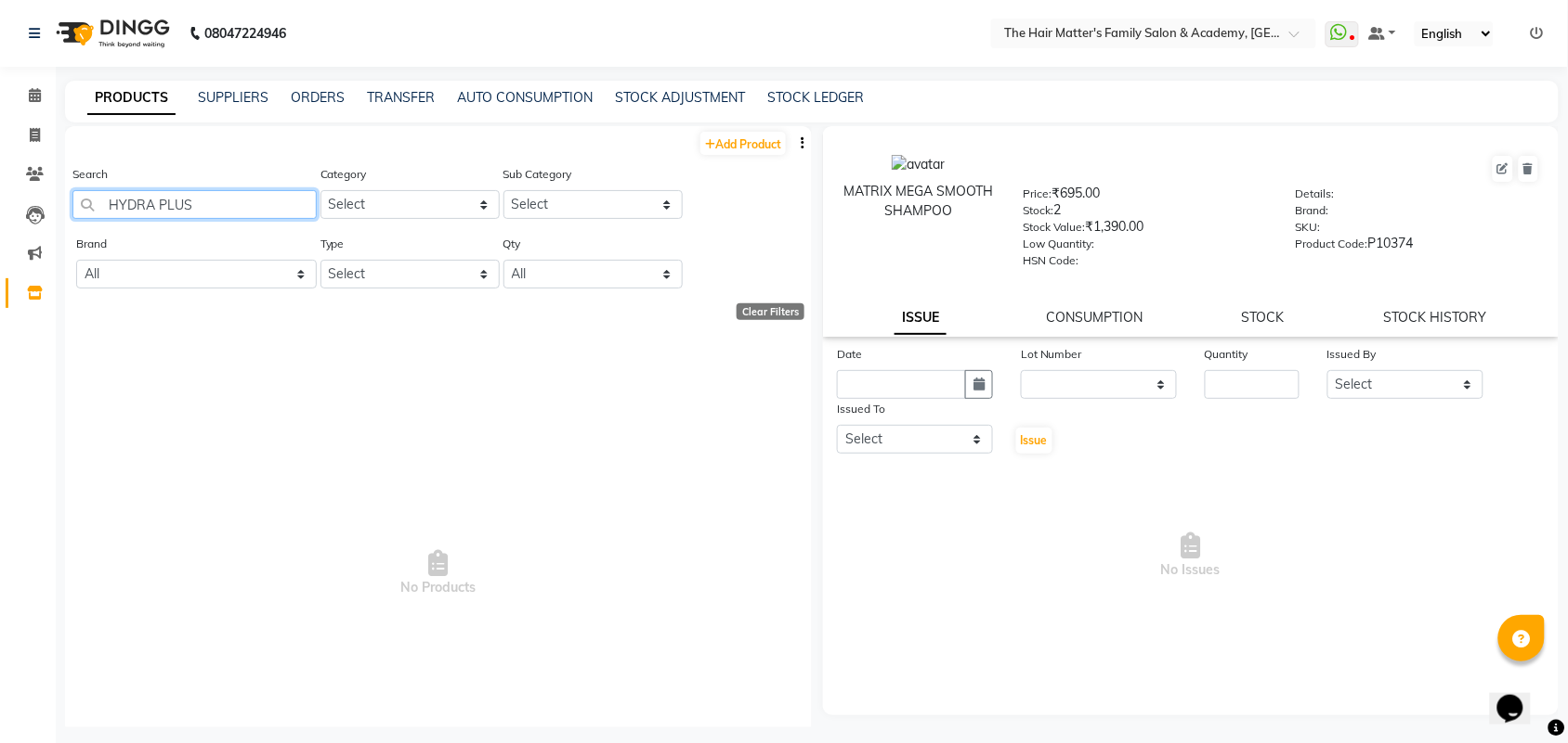
click at [151, 197] on input "HYDRA PLUS" at bounding box center [194, 205] width 244 height 29
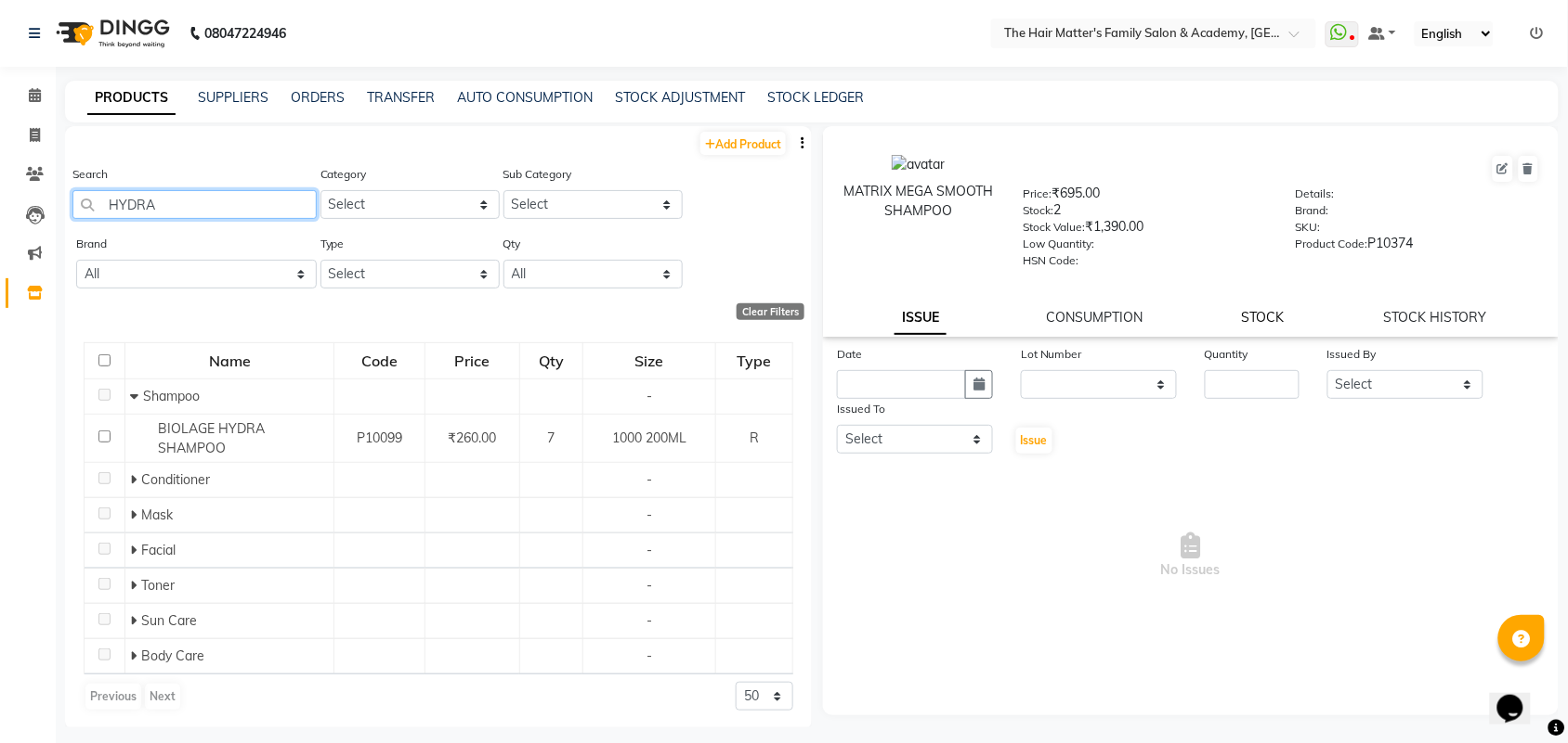
type input "HYDRA"
click at [1263, 314] on link "STOCK" at bounding box center [1263, 317] width 43 height 17
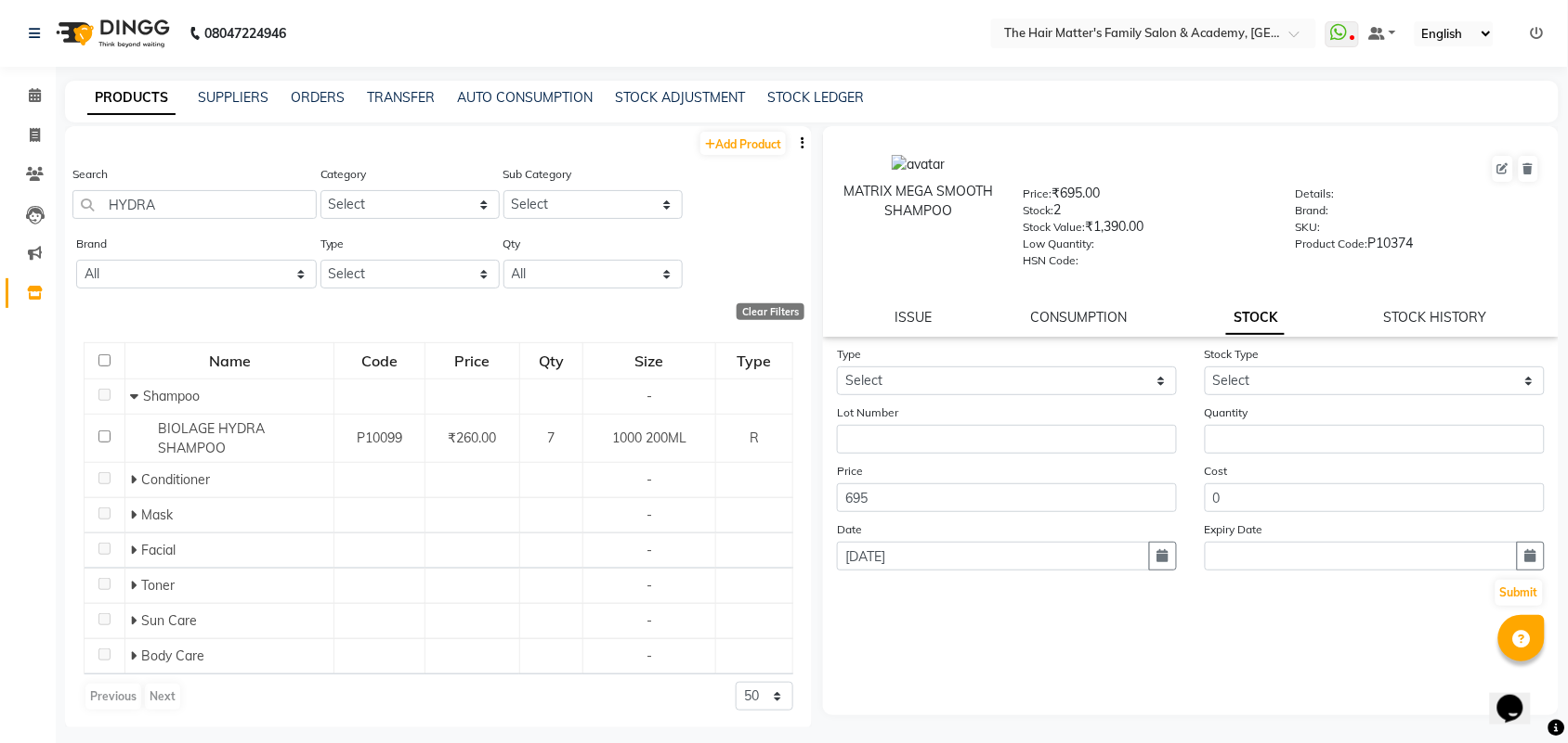
click at [1083, 224] on label "Stock Value:" at bounding box center [1054, 227] width 62 height 17
click at [1078, 219] on label "Stock Value:" at bounding box center [1054, 227] width 62 height 17
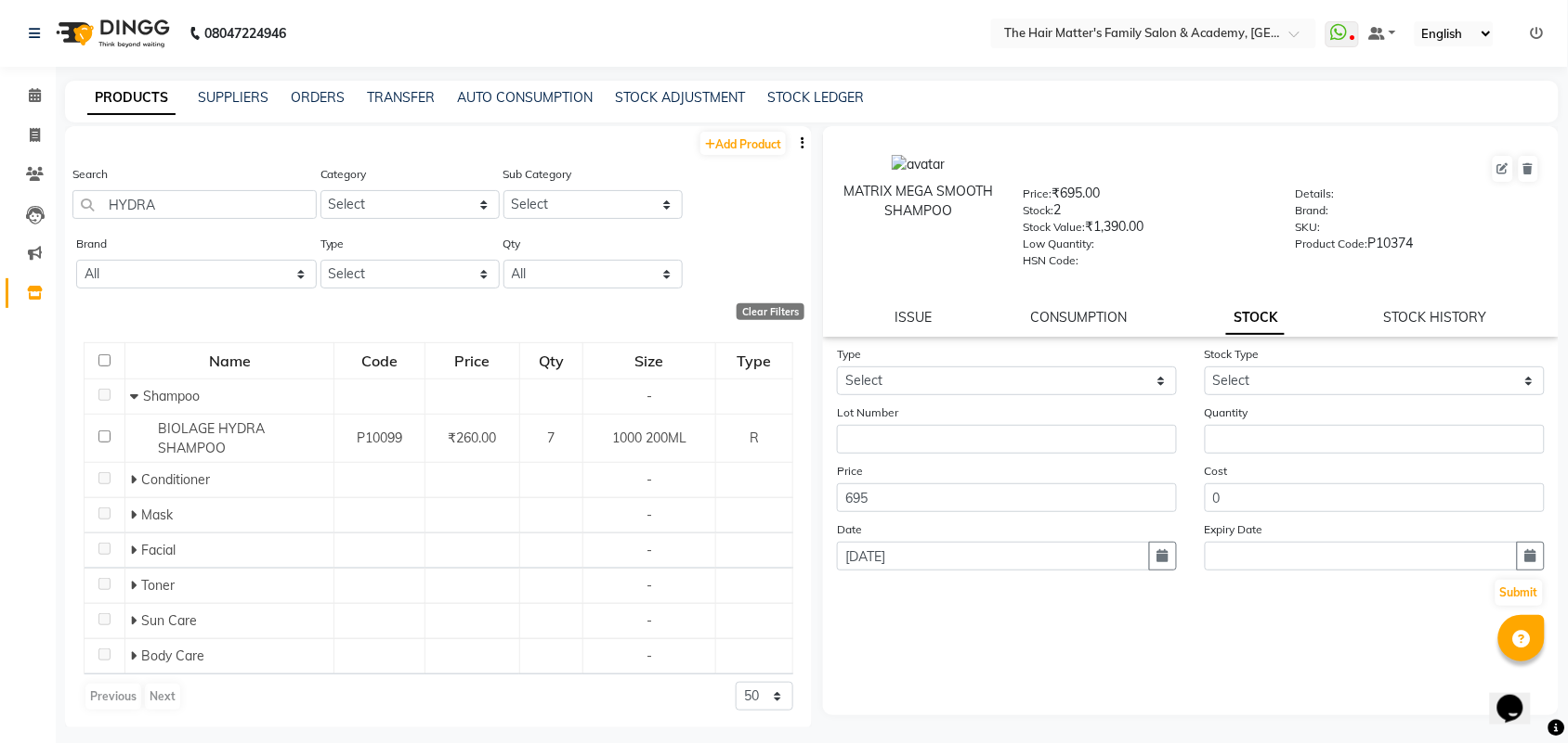
click at [1075, 206] on div "Price: ₹695.00" at bounding box center [1145, 197] width 244 height 26
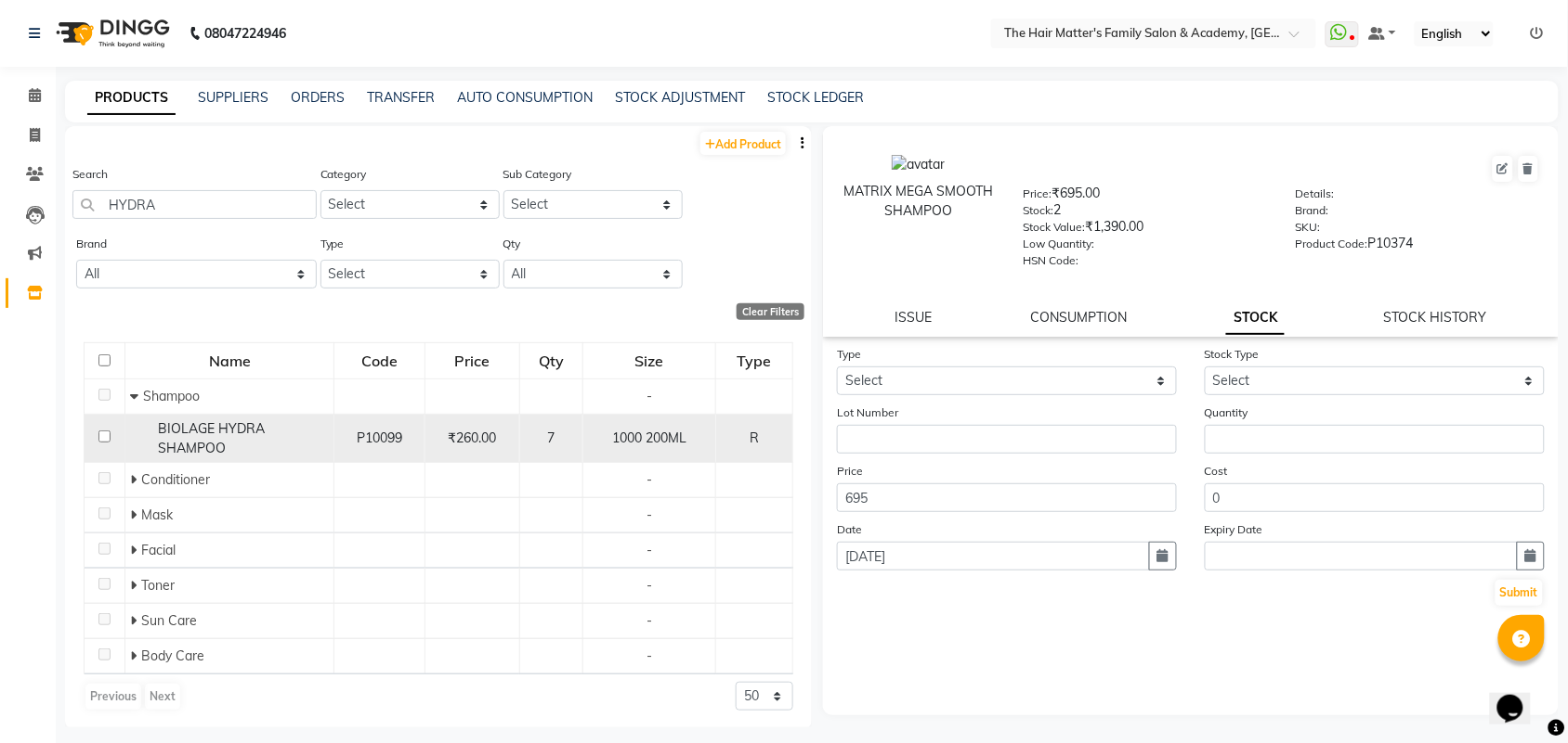
click at [471, 439] on span "₹260.00" at bounding box center [472, 438] width 48 height 17
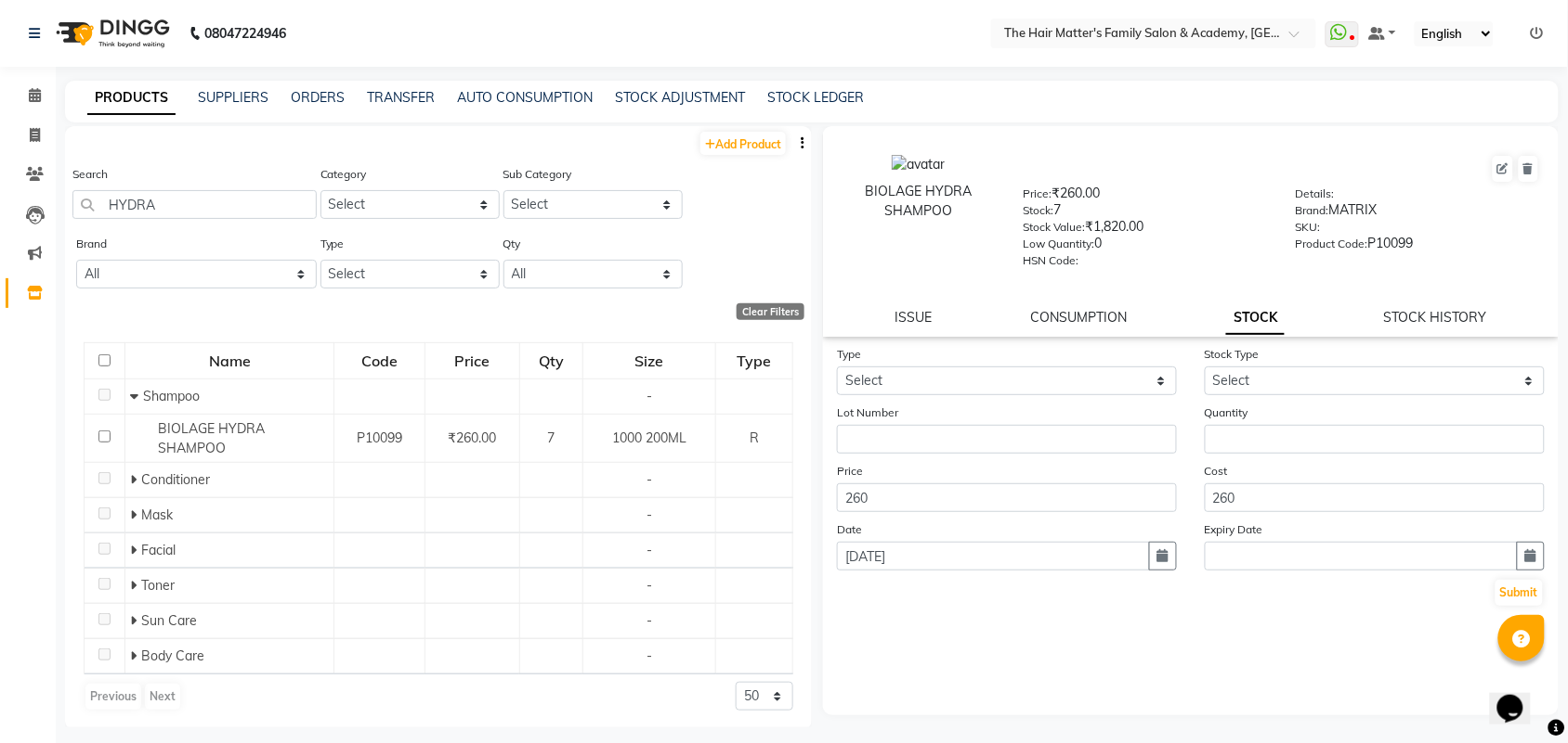
drag, startPoint x: 1410, startPoint y: 290, endPoint x: 1418, endPoint y: 321, distance: 32.0
click at [1410, 297] on div "BIOLAGE HYDRA SHAMPOO Price: ₹260.00 Stock: 7 Stock Value: ₹1,820.00 Low Quanti…" at bounding box center [1190, 231] width 736 height 210
click at [1418, 321] on link "STOCK HISTORY" at bounding box center [1436, 317] width 103 height 17
select select "all"
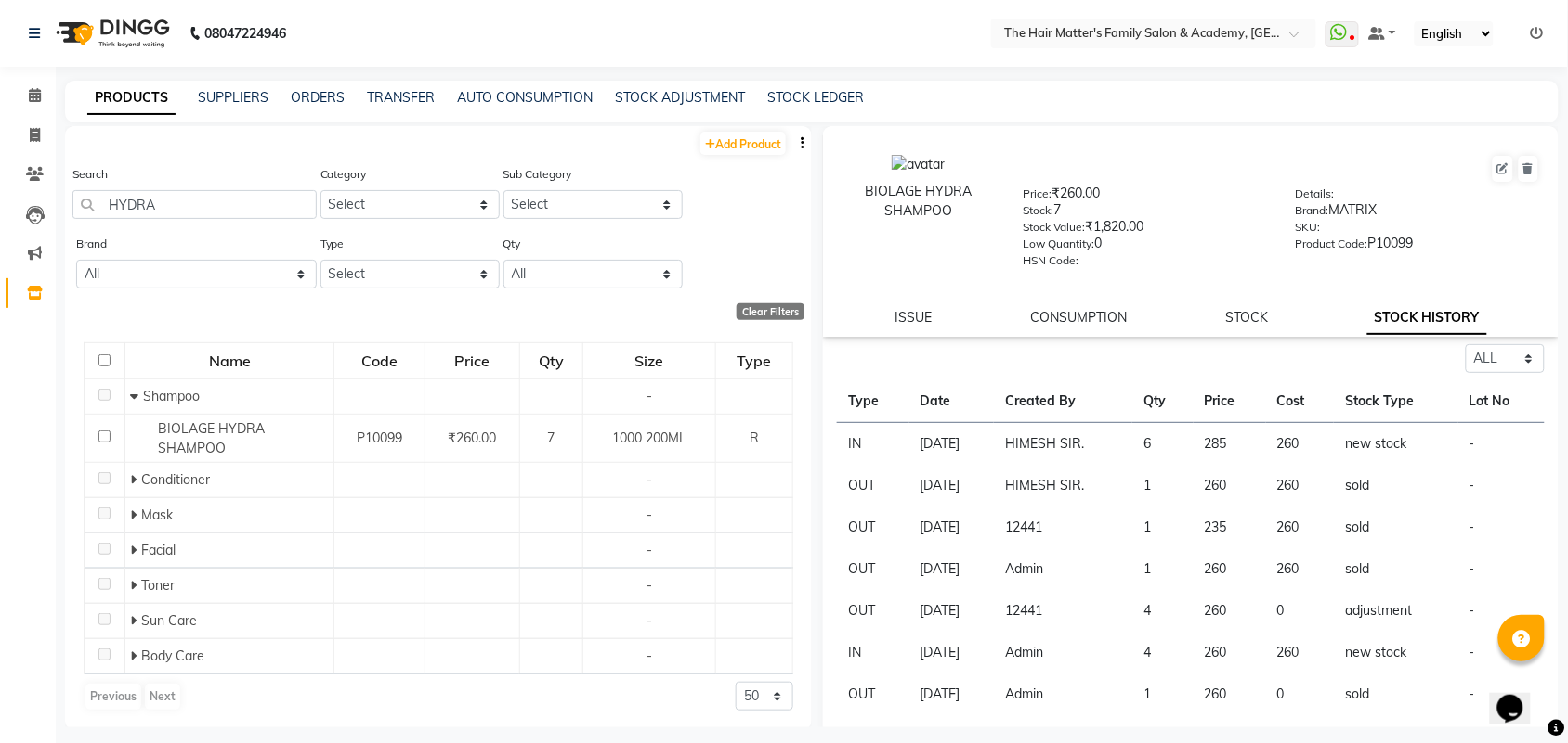
click at [963, 452] on td "[DATE]" at bounding box center [951, 444] width 84 height 42
click at [1048, 448] on td "HIMESH SIR." at bounding box center [1063, 444] width 138 height 42
click at [1051, 449] on td "HIMESH SIR." at bounding box center [1063, 444] width 138 height 42
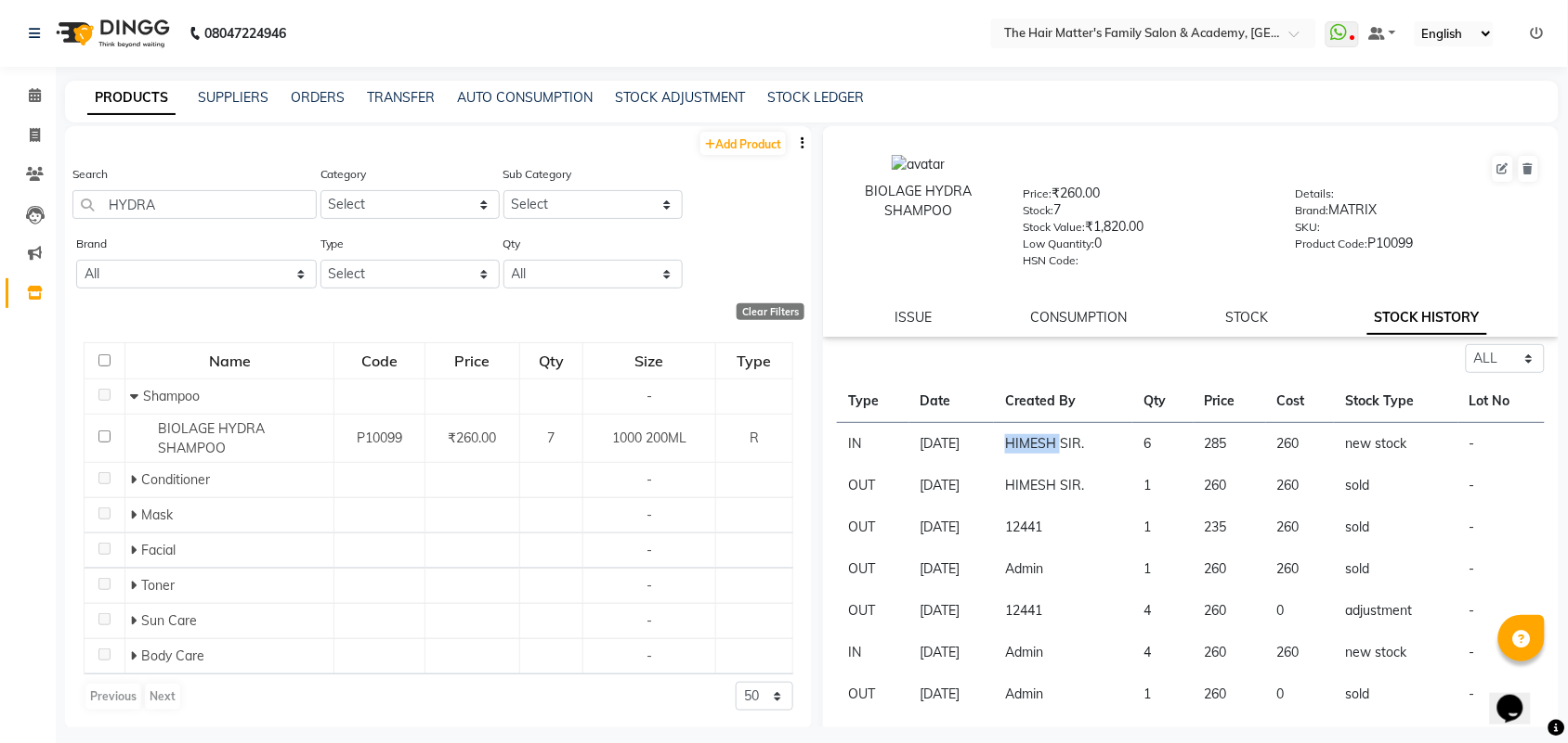
click at [1054, 449] on td "HIMESH SIR." at bounding box center [1063, 444] width 138 height 42
click at [958, 447] on td "[DATE]" at bounding box center [951, 444] width 84 height 42
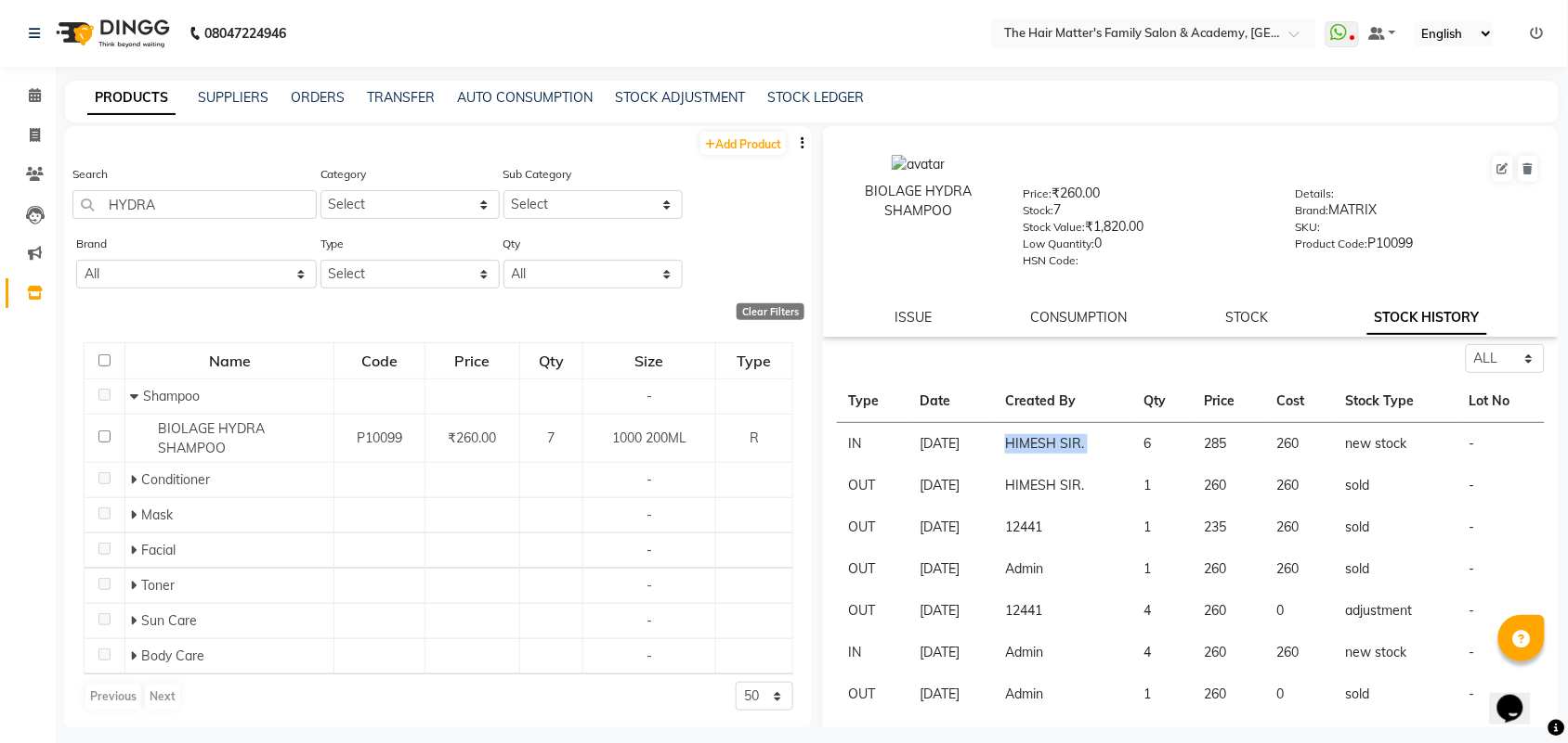
click at [958, 447] on td "[DATE]" at bounding box center [951, 444] width 84 height 42
click at [1069, 430] on td "HIMESH SIR." at bounding box center [1063, 444] width 138 height 42
click at [1262, 465] on td "260" at bounding box center [1229, 486] width 72 height 41
click at [1274, 453] on td "260" at bounding box center [1300, 444] width 69 height 42
click at [1282, 453] on td "260" at bounding box center [1300, 444] width 69 height 42
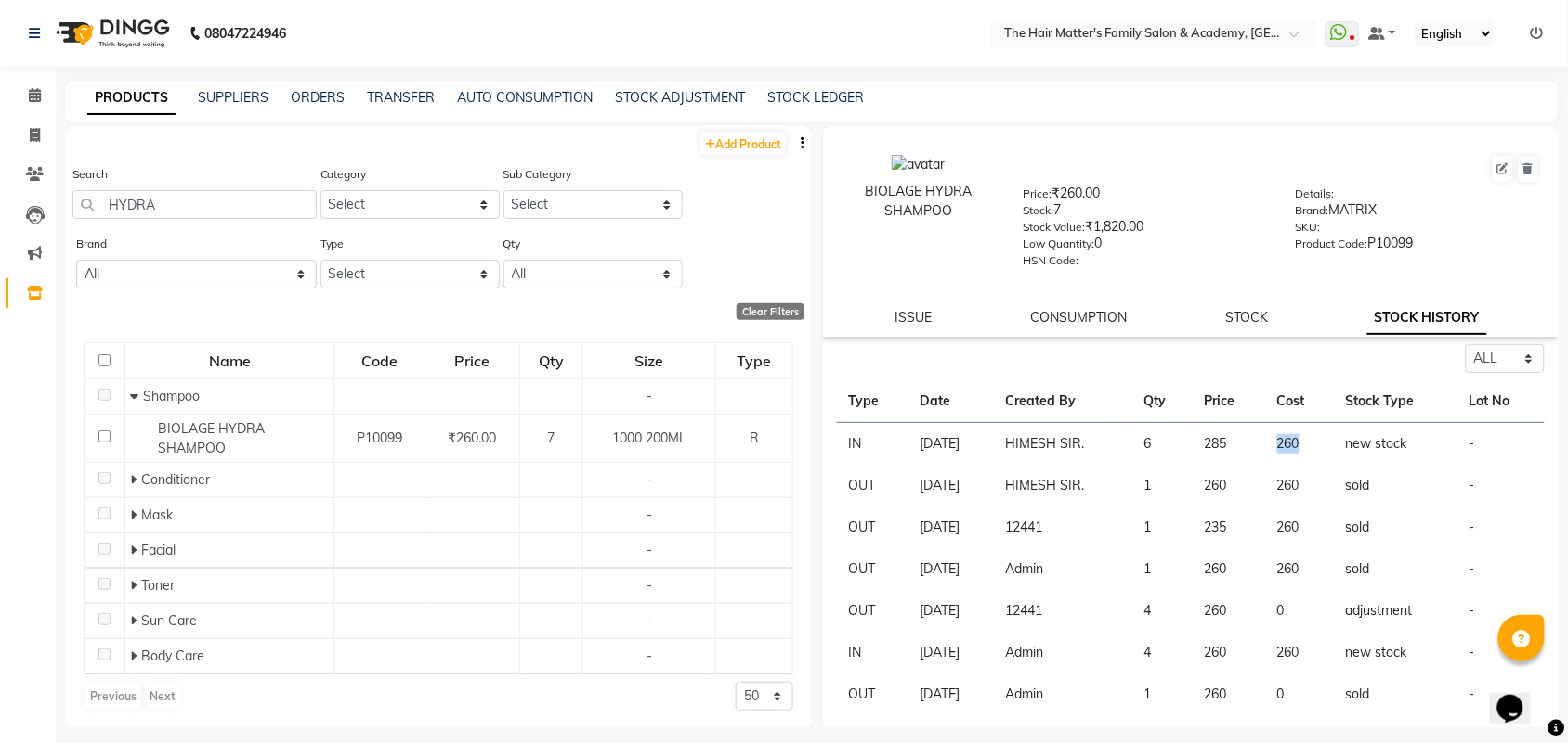
click at [1282, 453] on td "260" at bounding box center [1300, 444] width 69 height 42
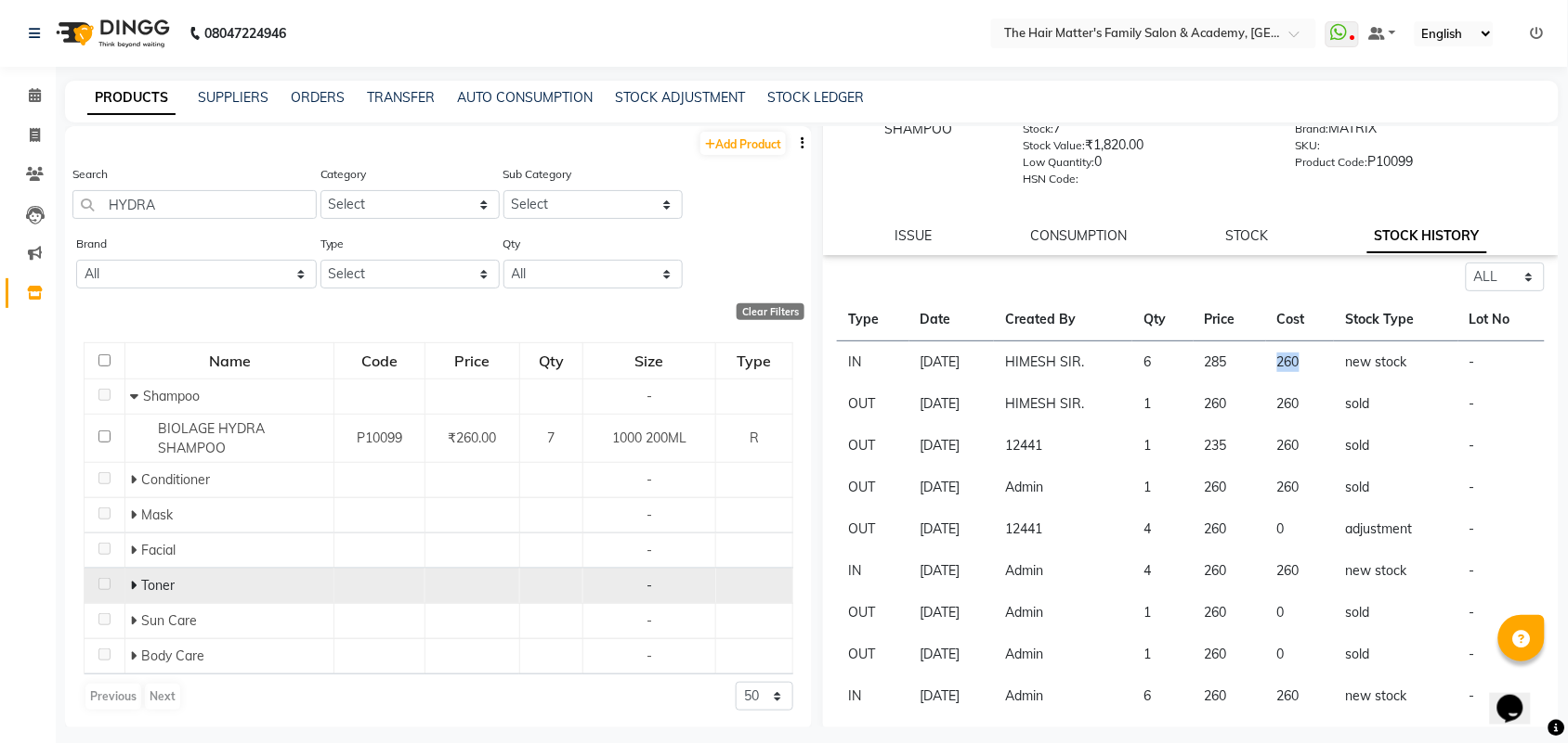
scroll to position [3, 0]
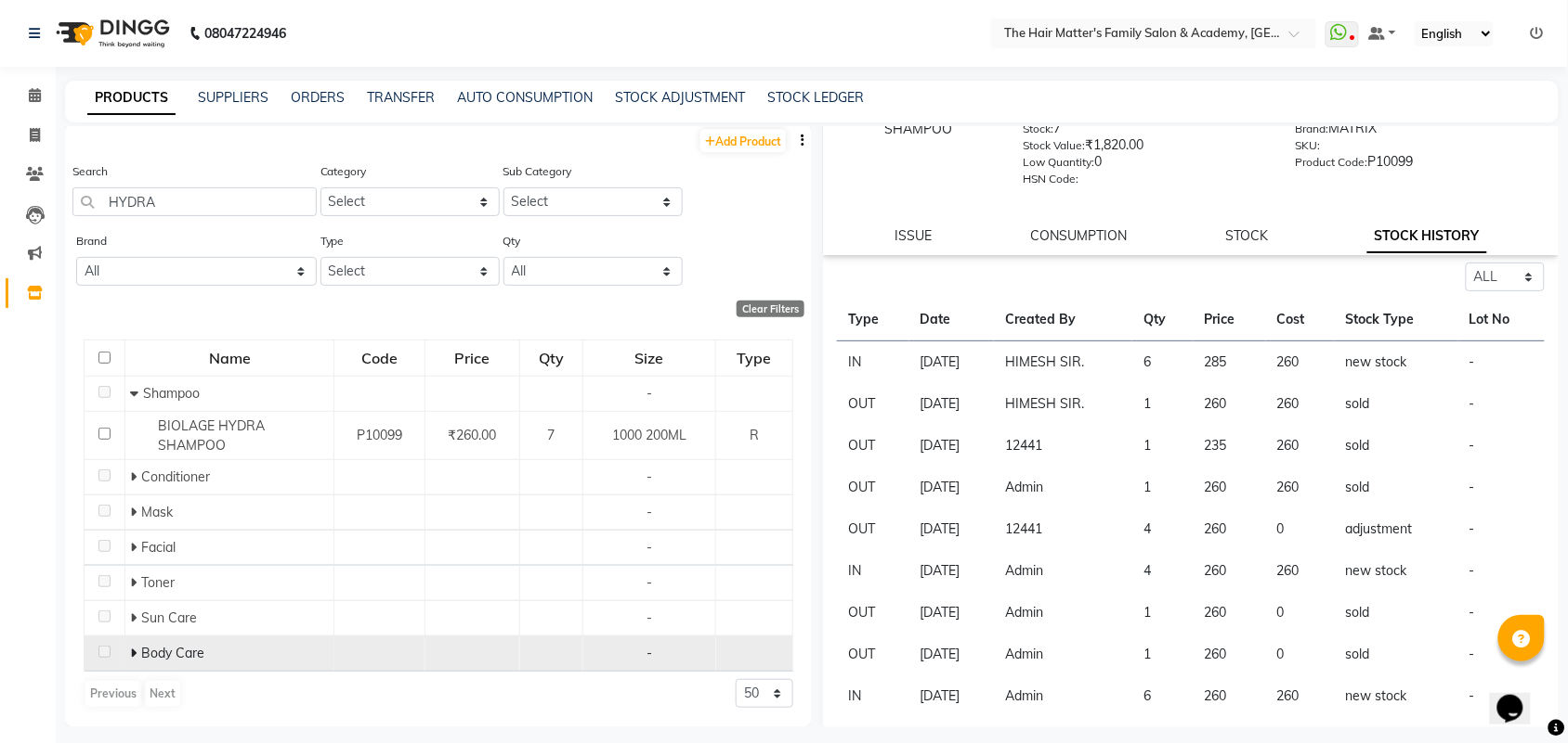
click at [168, 656] on span "Body Care" at bounding box center [173, 653] width 63 height 17
click at [131, 654] on icon at bounding box center [133, 653] width 7 height 13
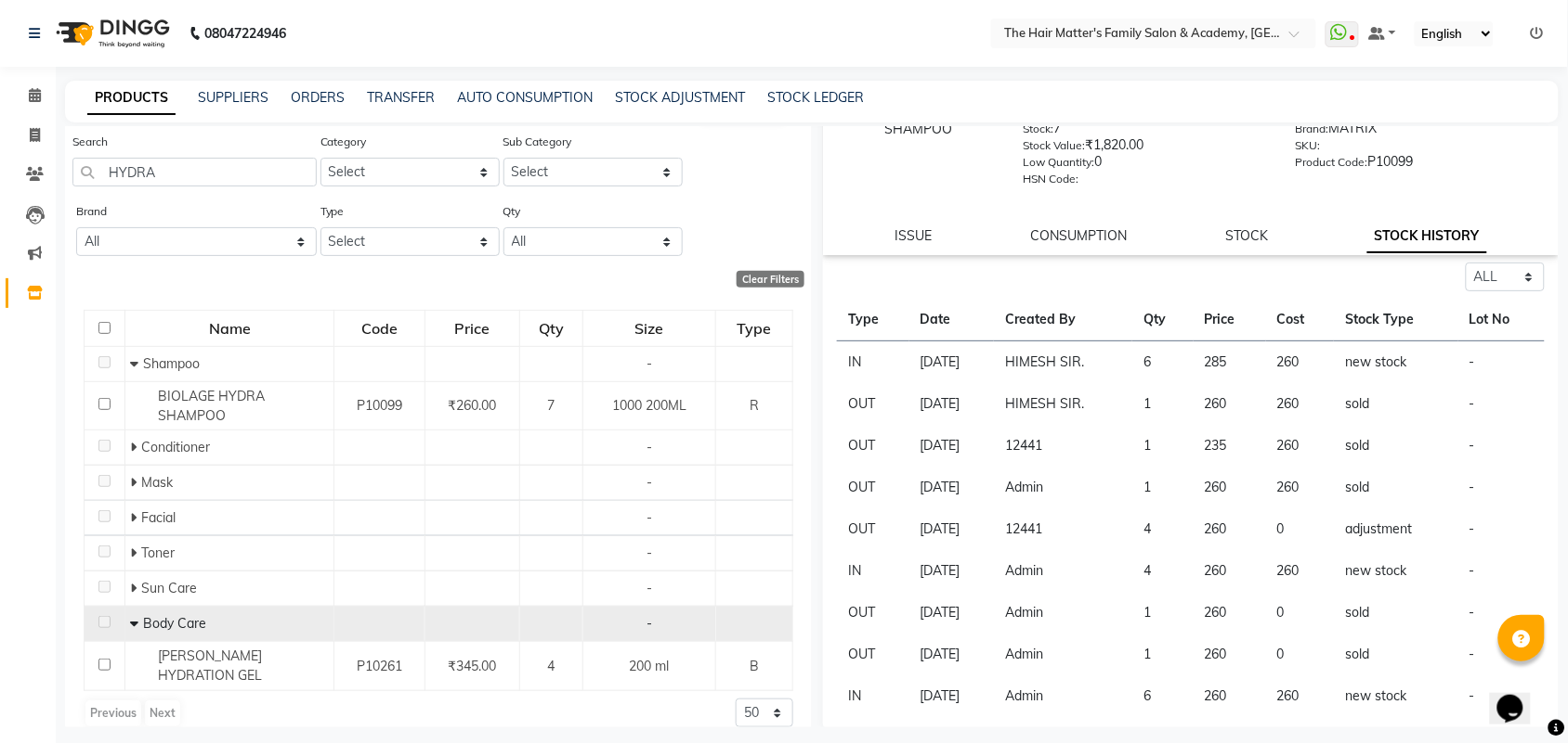
scroll to position [39, 0]
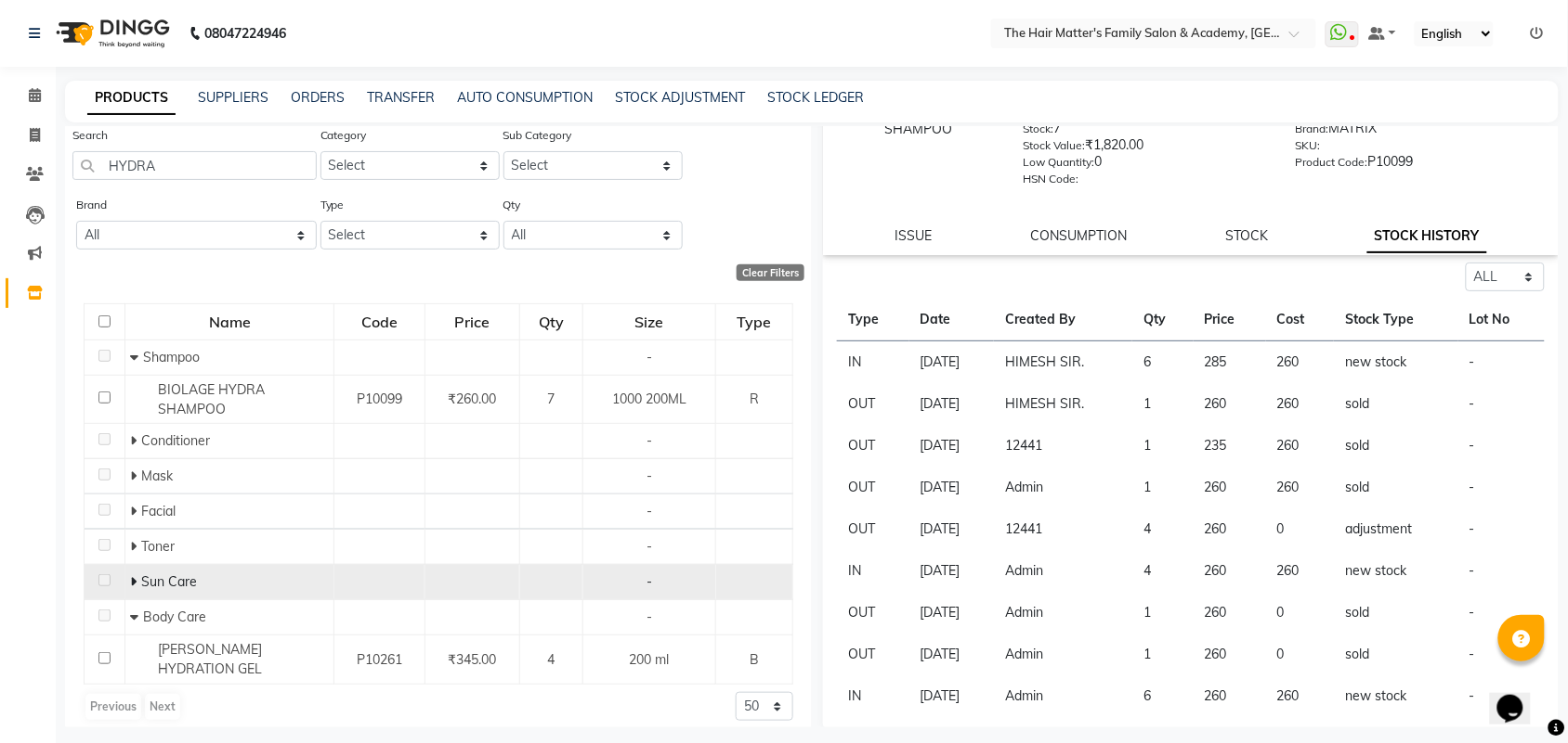
click at [131, 581] on icon at bounding box center [133, 581] width 7 height 13
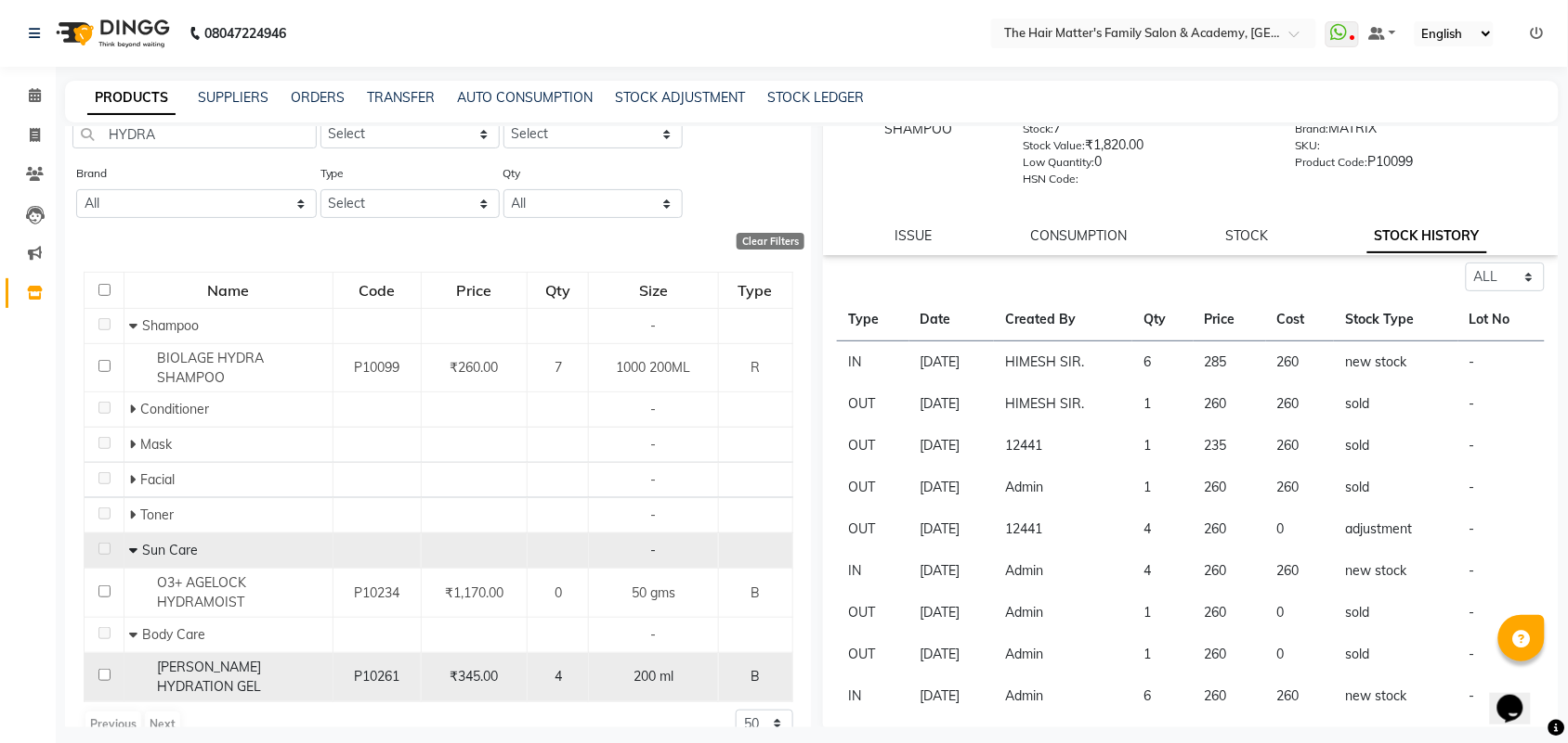
scroll to position [88, 0]
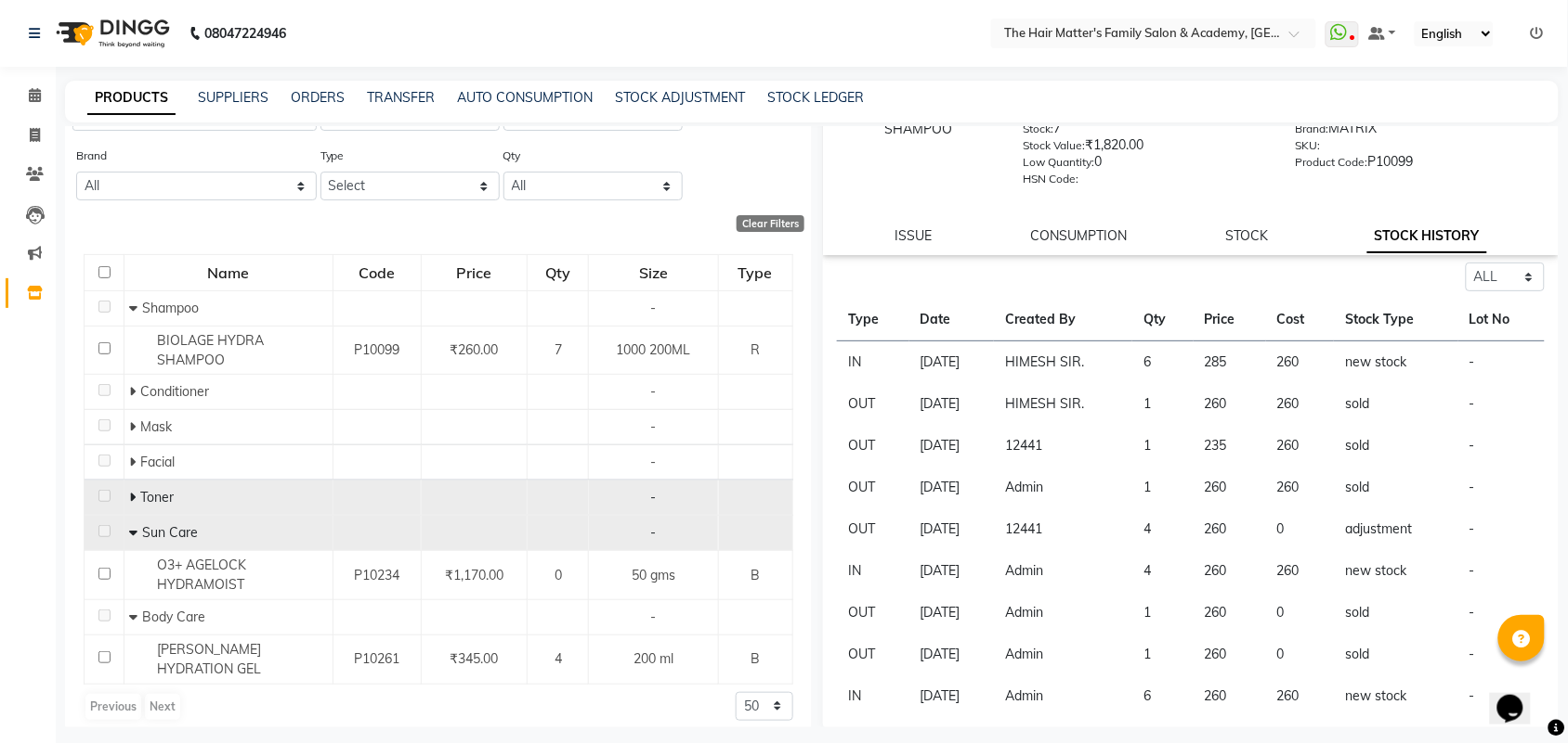
click at [130, 498] on icon at bounding box center [132, 497] width 7 height 13
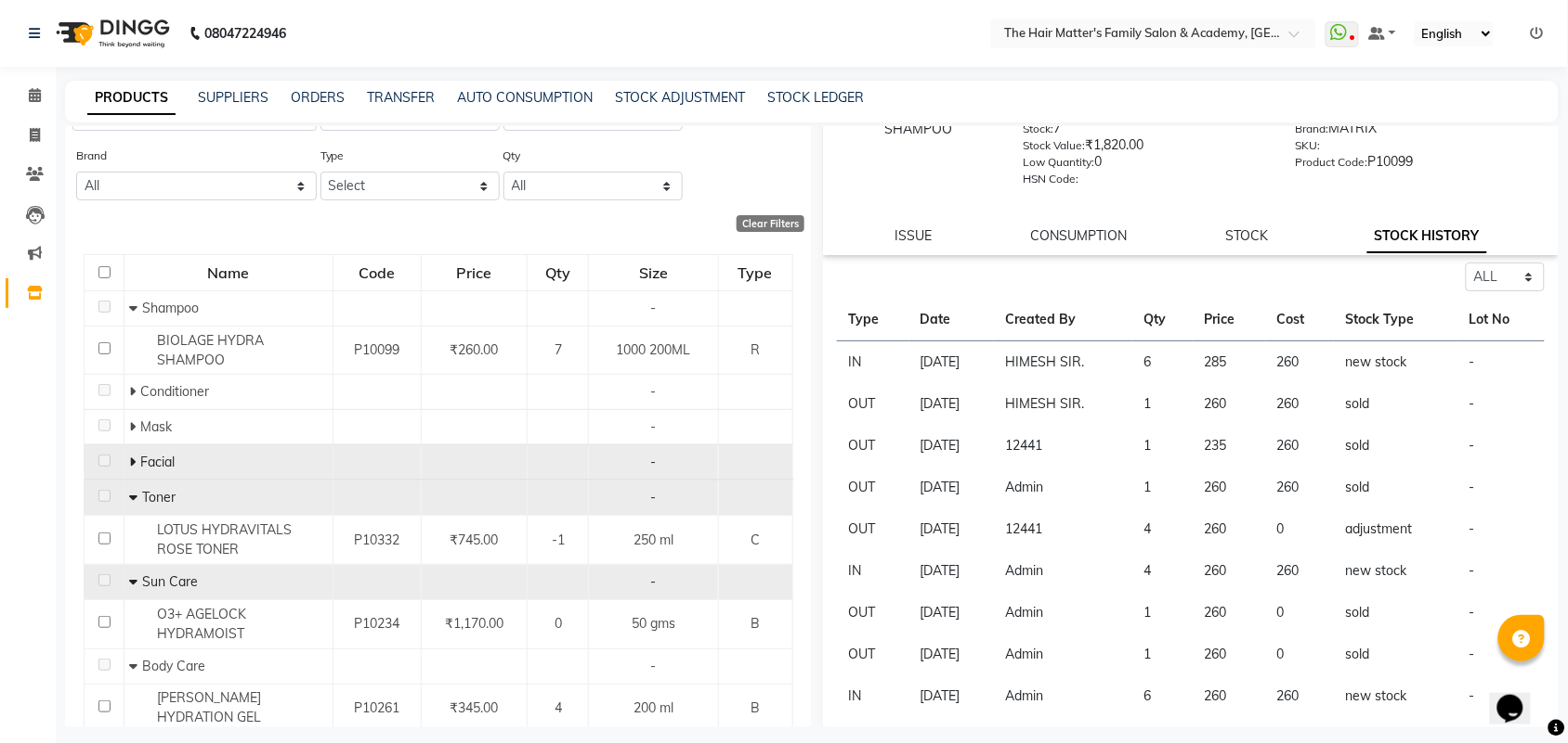
click at [130, 466] on icon at bounding box center [132, 461] width 7 height 13
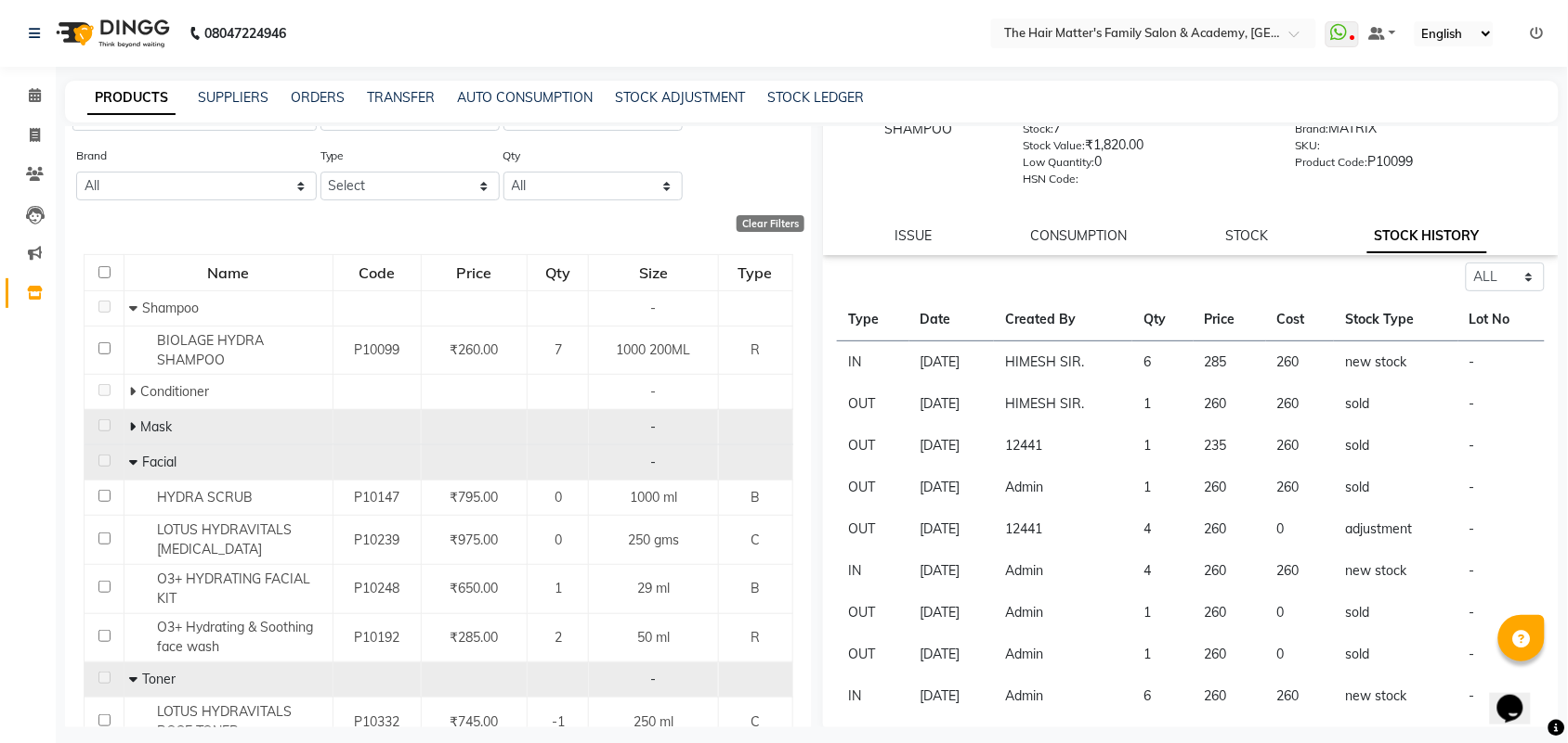
click at [131, 424] on icon at bounding box center [132, 427] width 7 height 13
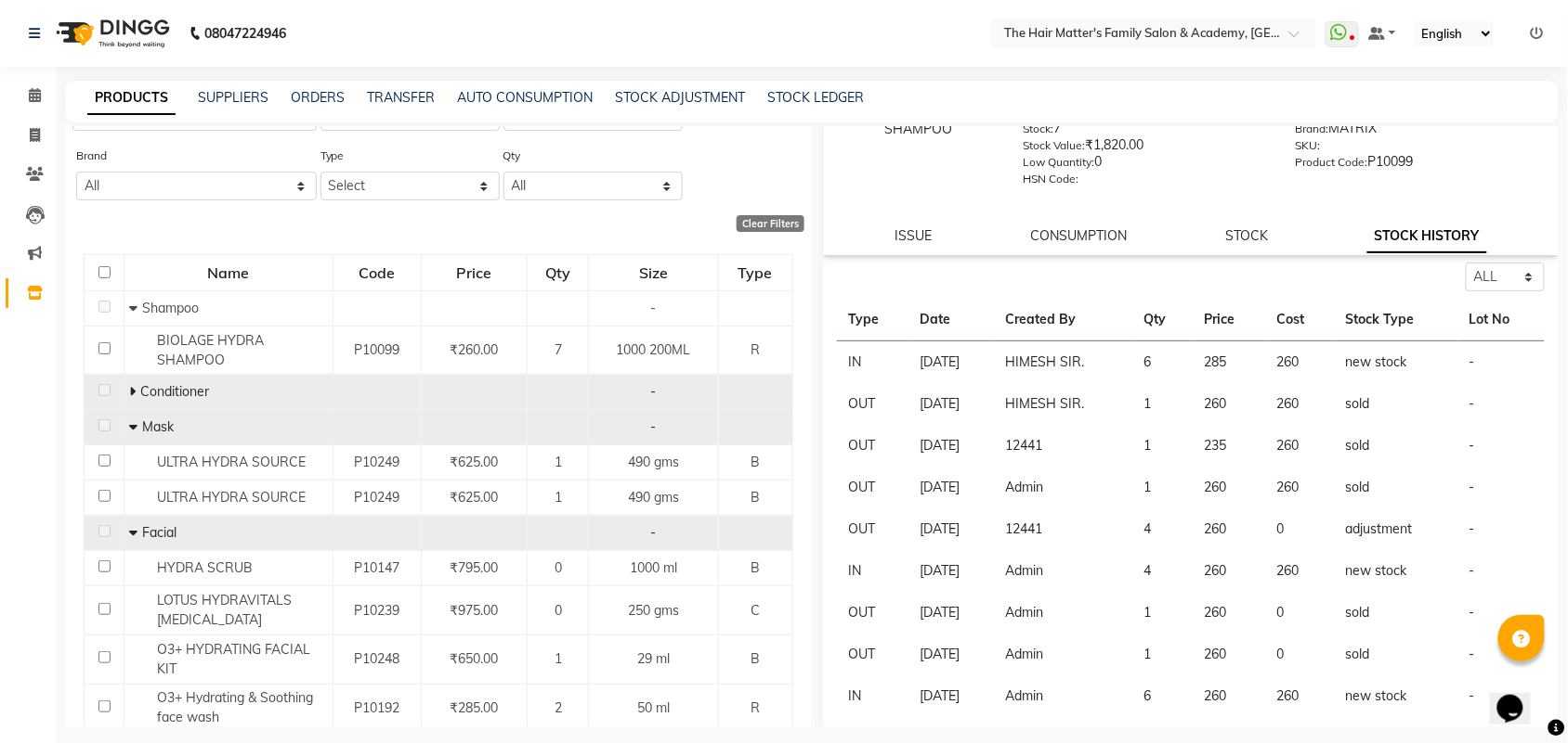
click at [130, 392] on icon at bounding box center [132, 391] width 7 height 13
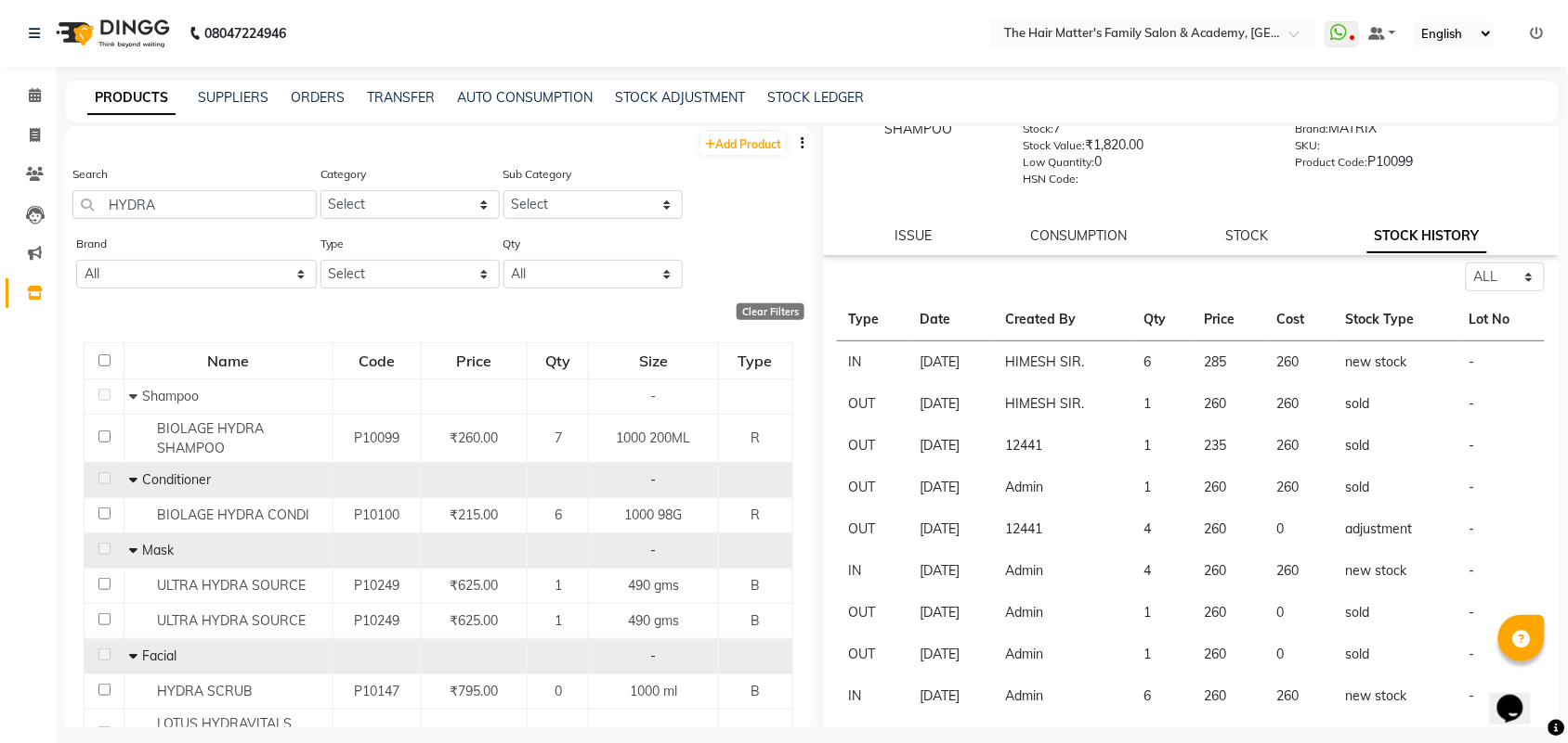
scroll to position [11, 0]
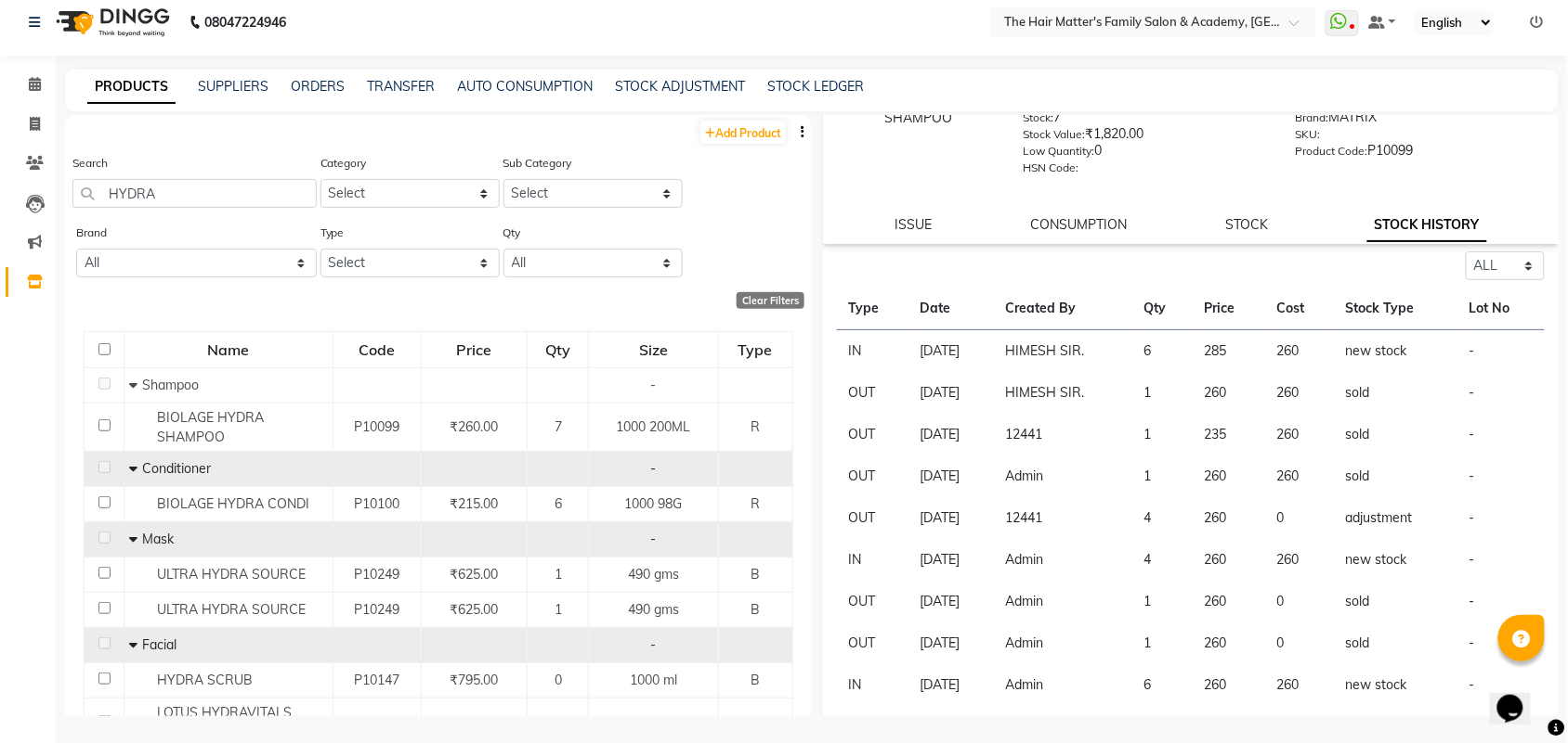
click at [1372, 528] on td "adjustment" at bounding box center [1396, 519] width 125 height 41
click at [1370, 509] on td "adjustment" at bounding box center [1396, 519] width 125 height 41
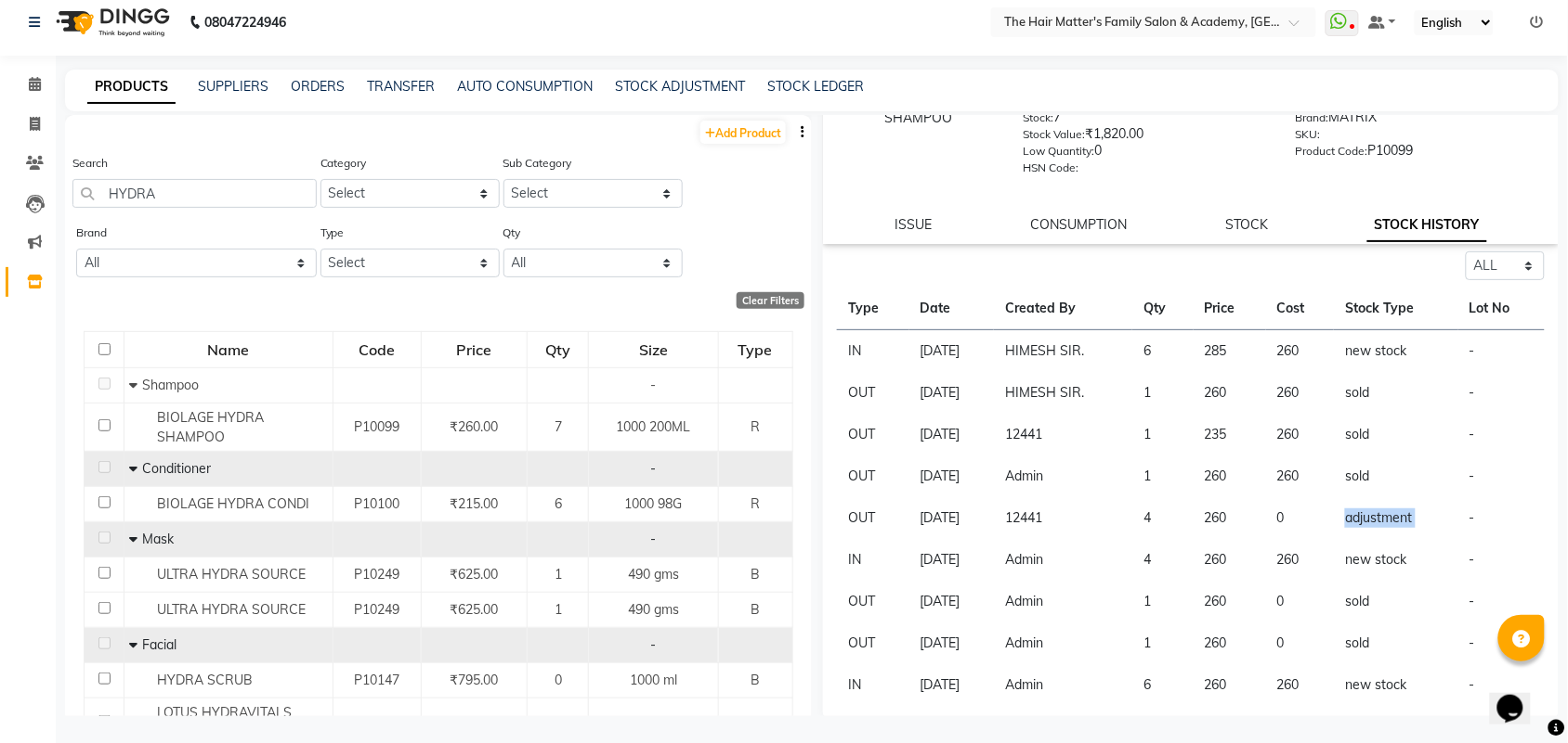
click at [1370, 509] on td "adjustment" at bounding box center [1396, 519] width 125 height 41
click at [1043, 502] on td "12441" at bounding box center [1063, 519] width 138 height 41
click at [1047, 507] on td "12441" at bounding box center [1063, 519] width 138 height 41
click at [1064, 508] on td "12441" at bounding box center [1063, 519] width 138 height 41
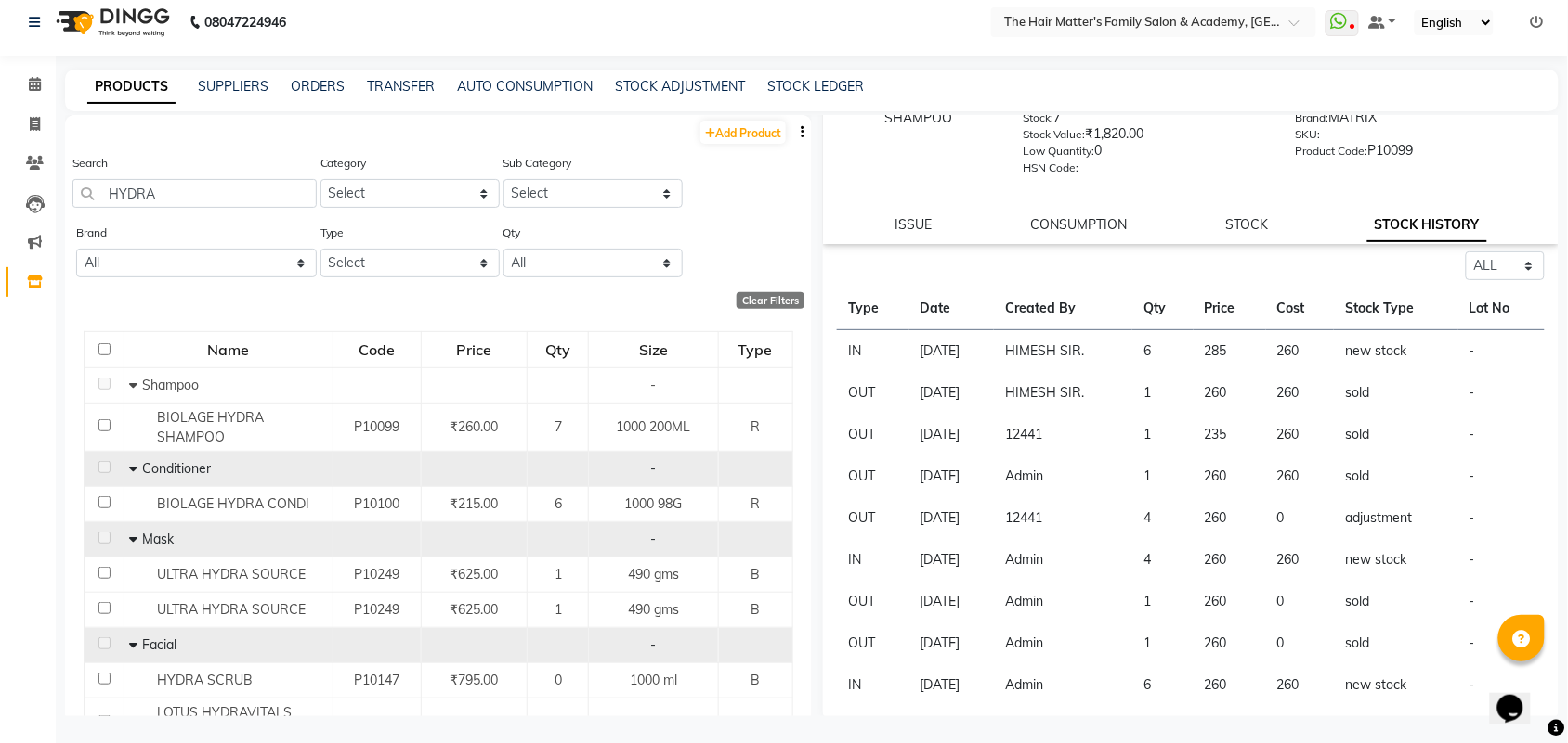
click at [1055, 517] on td "12441" at bounding box center [1063, 519] width 138 height 41
click at [1469, 255] on select "Select ALL IN OUT" at bounding box center [1505, 266] width 79 height 29
click at [1506, 269] on select "Select ALL IN OUT" at bounding box center [1505, 266] width 79 height 29
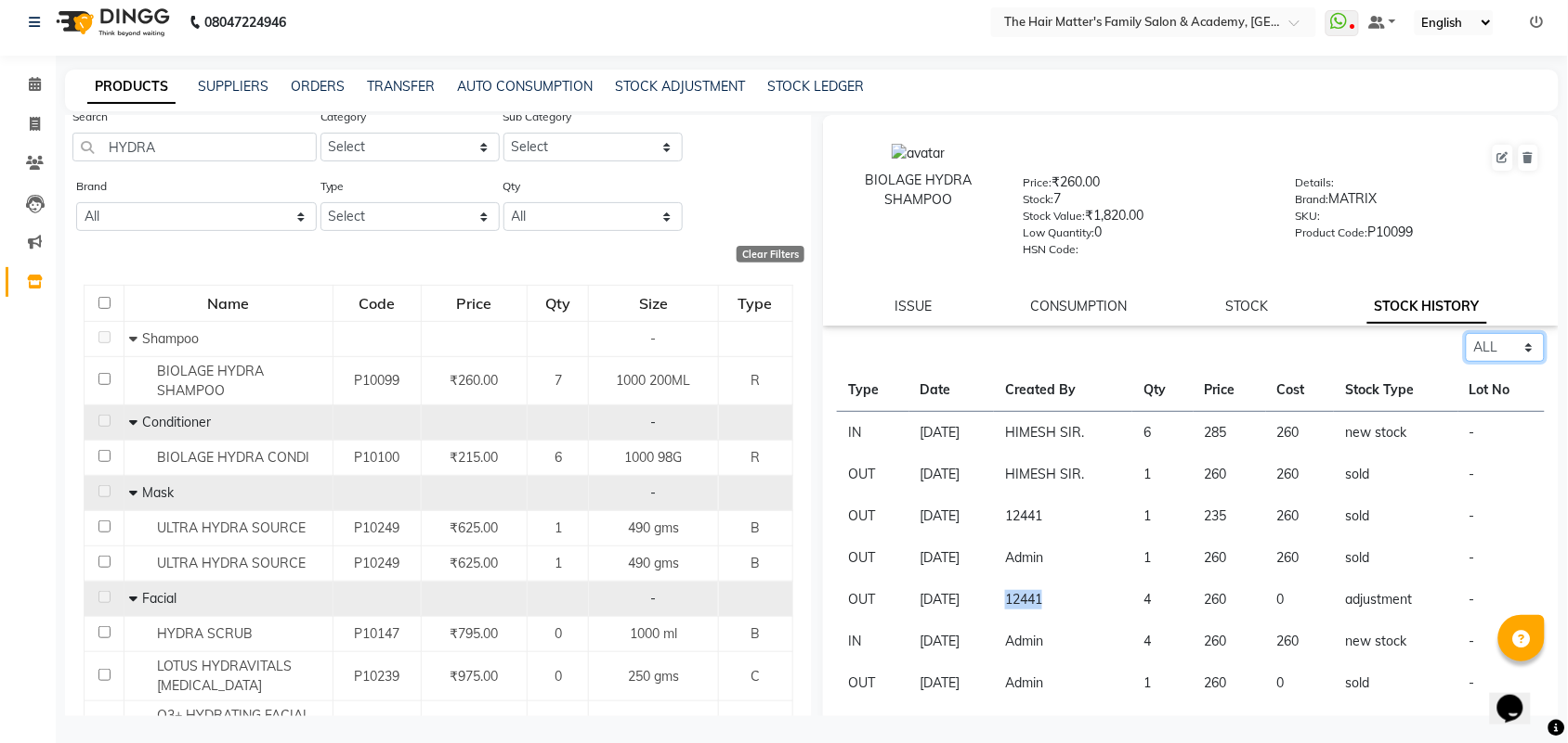
scroll to position [82, 0]
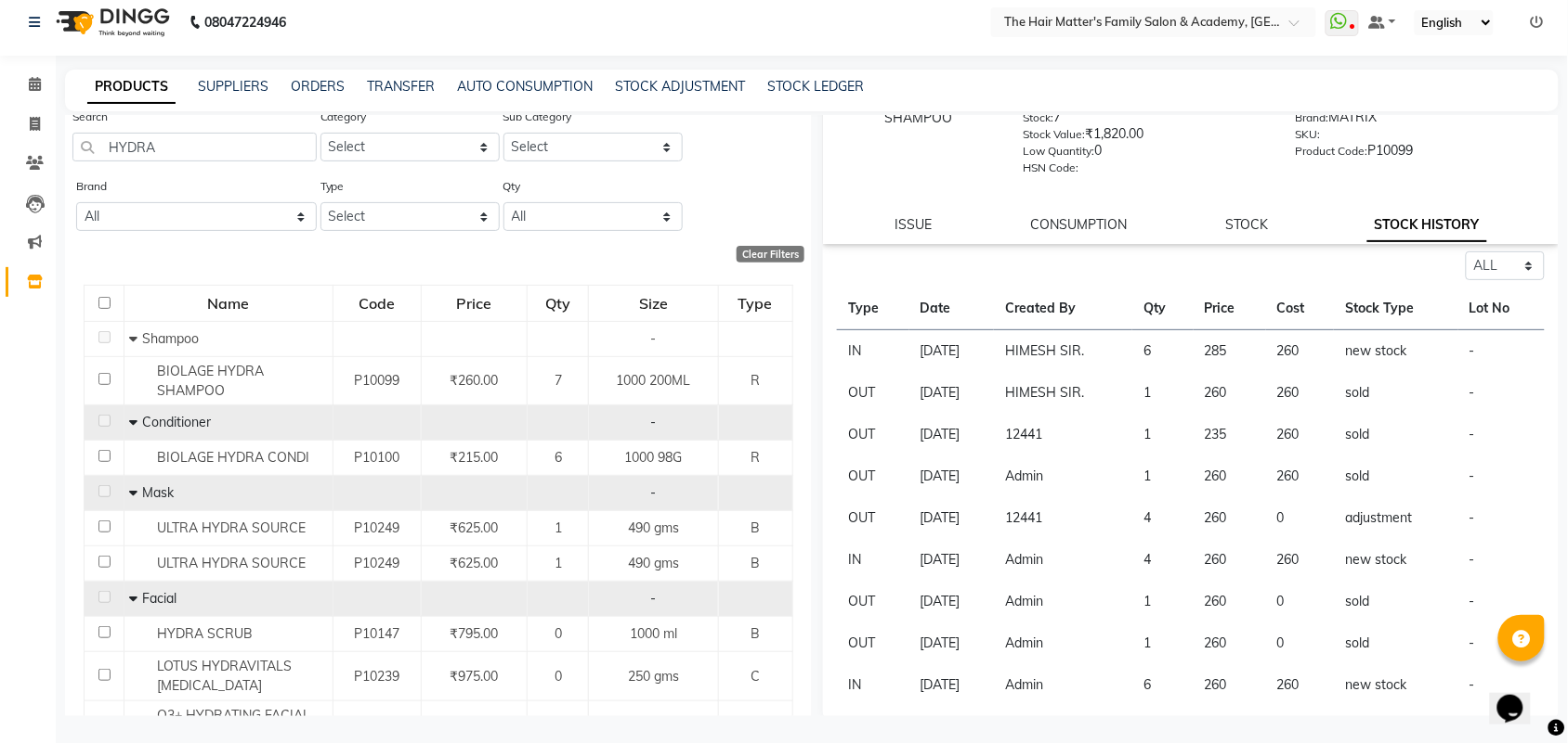
click at [1458, 684] on td "-" at bounding box center [1501, 686] width 86 height 41
click at [1385, 676] on td "new stock" at bounding box center [1396, 686] width 125 height 41
click at [1368, 655] on td "sold" at bounding box center [1396, 643] width 125 height 41
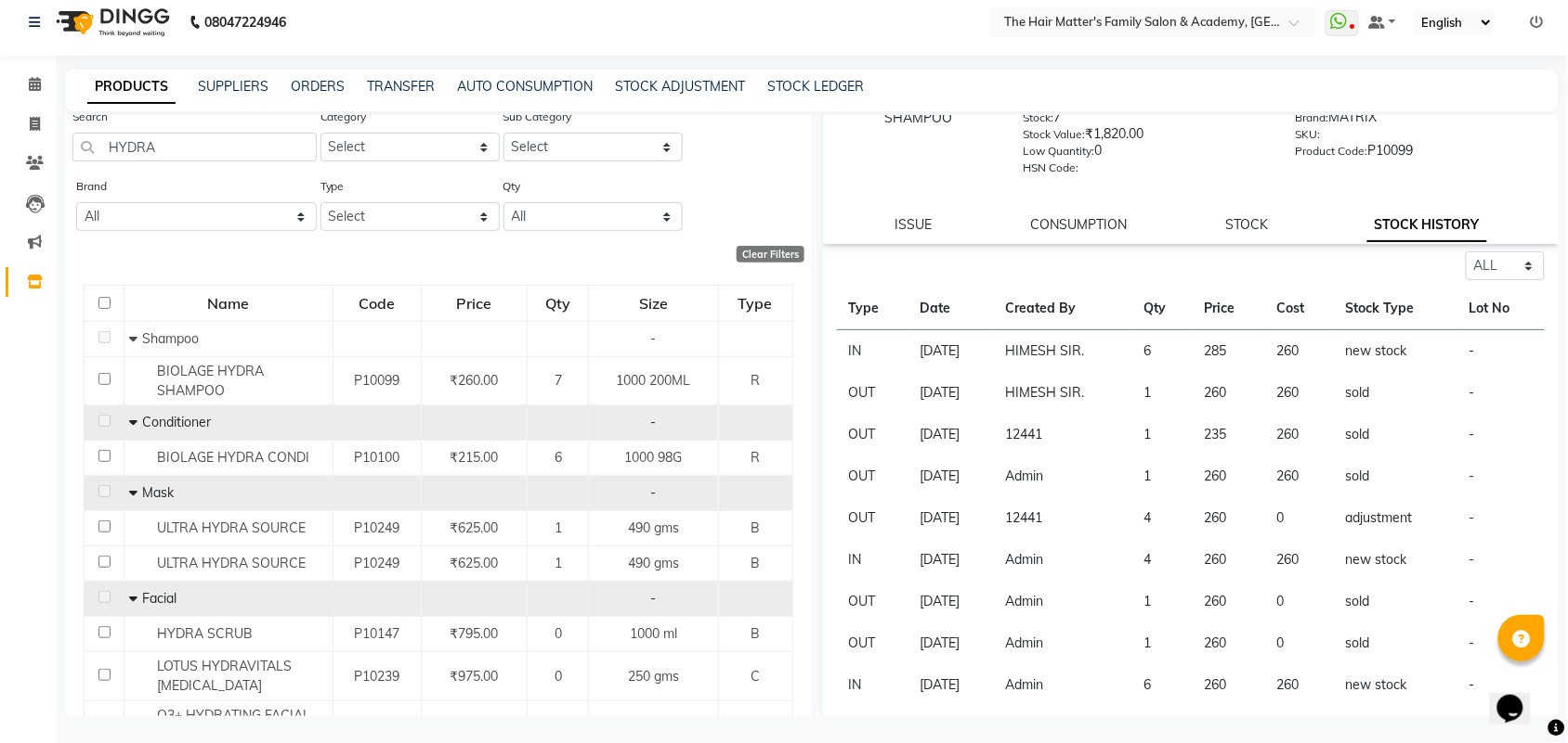
click at [1368, 655] on td "sold" at bounding box center [1396, 643] width 125 height 41
click at [1370, 622] on td "sold" at bounding box center [1396, 643] width 125 height 41
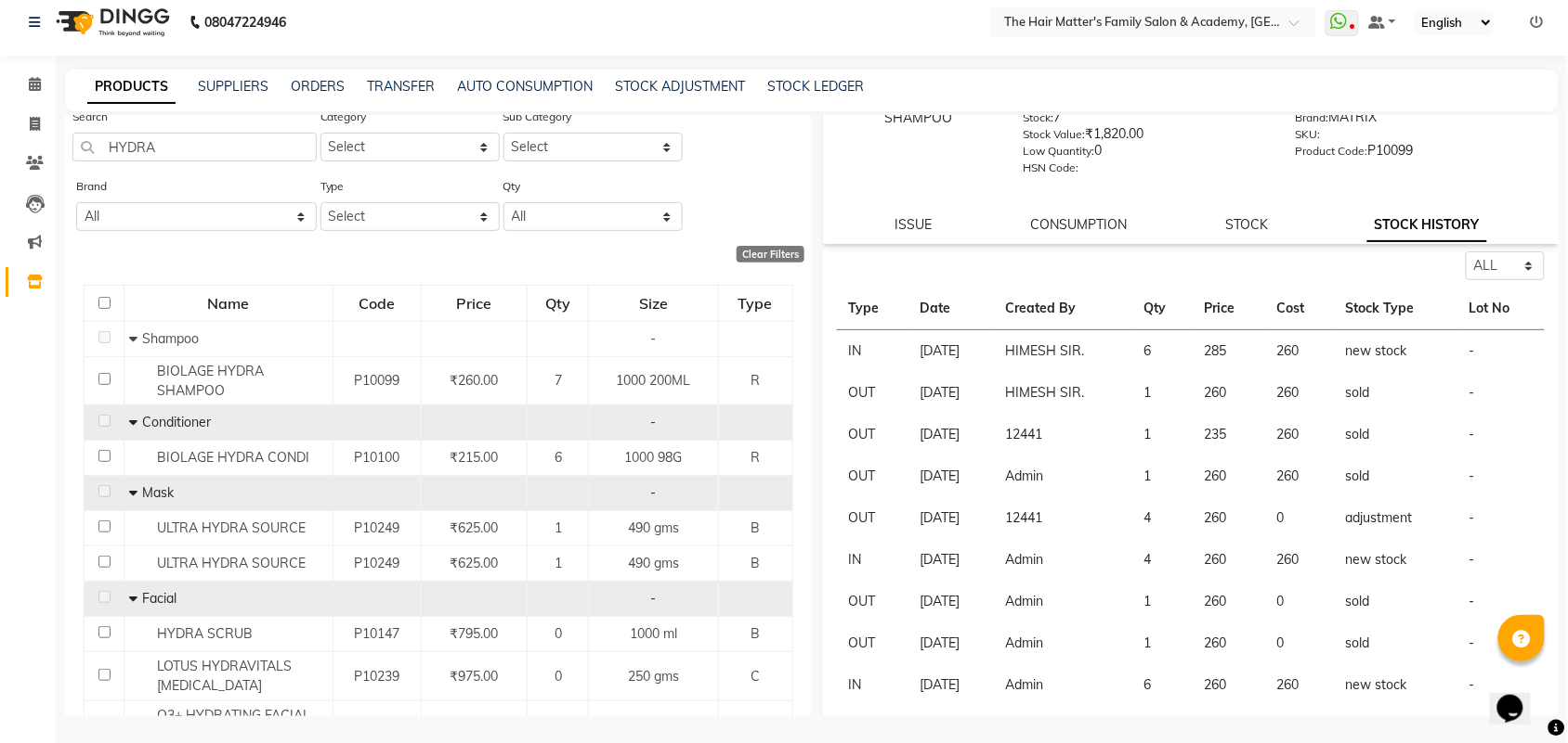
click at [1374, 599] on td "sold" at bounding box center [1396, 602] width 125 height 41
click at [1375, 597] on td "sold" at bounding box center [1396, 602] width 125 height 41
click at [1403, 539] on td "new stock" at bounding box center [1396, 560] width 125 height 41
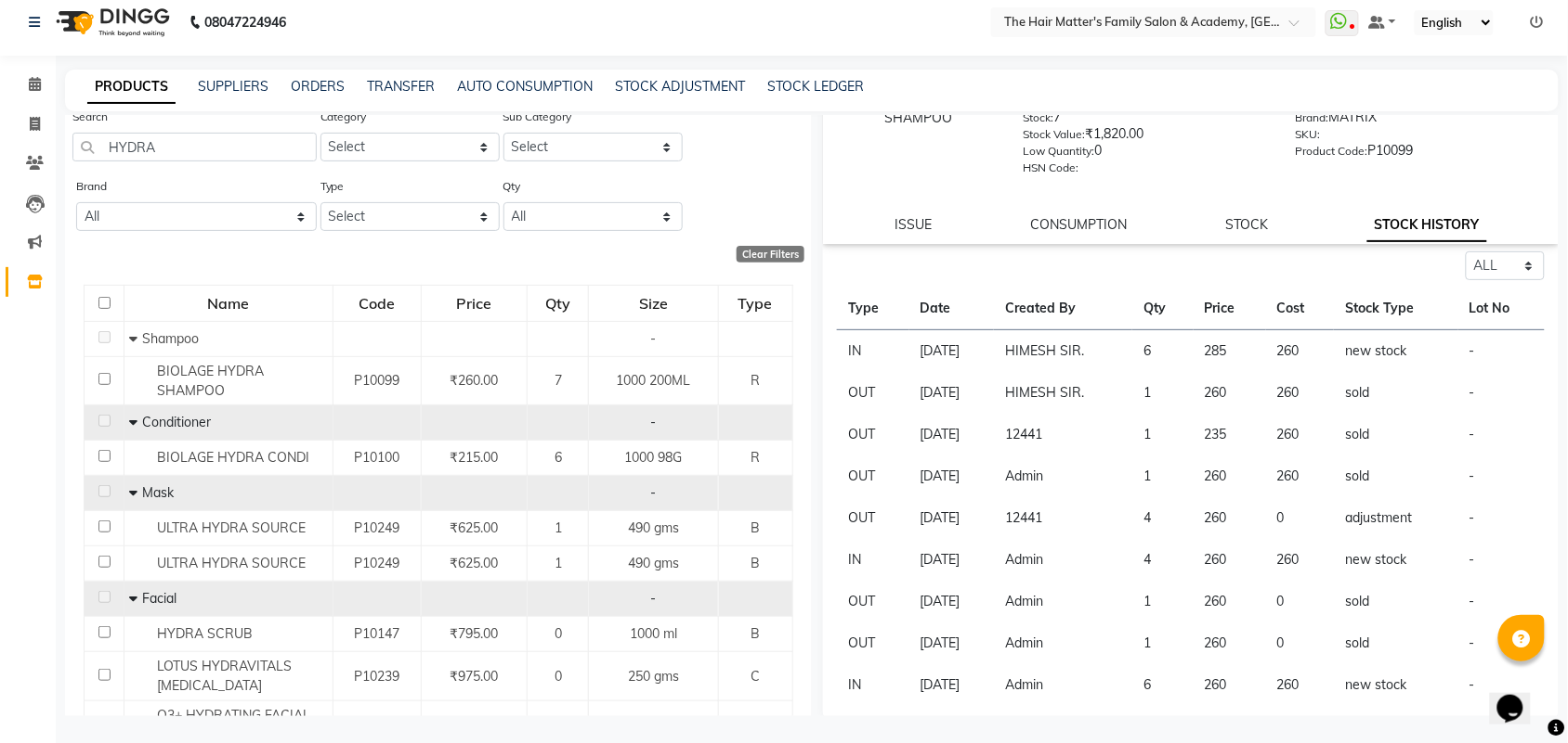
click at [1403, 554] on td "new stock" at bounding box center [1396, 560] width 125 height 41
click at [1403, 529] on td "adjustment" at bounding box center [1396, 519] width 125 height 41
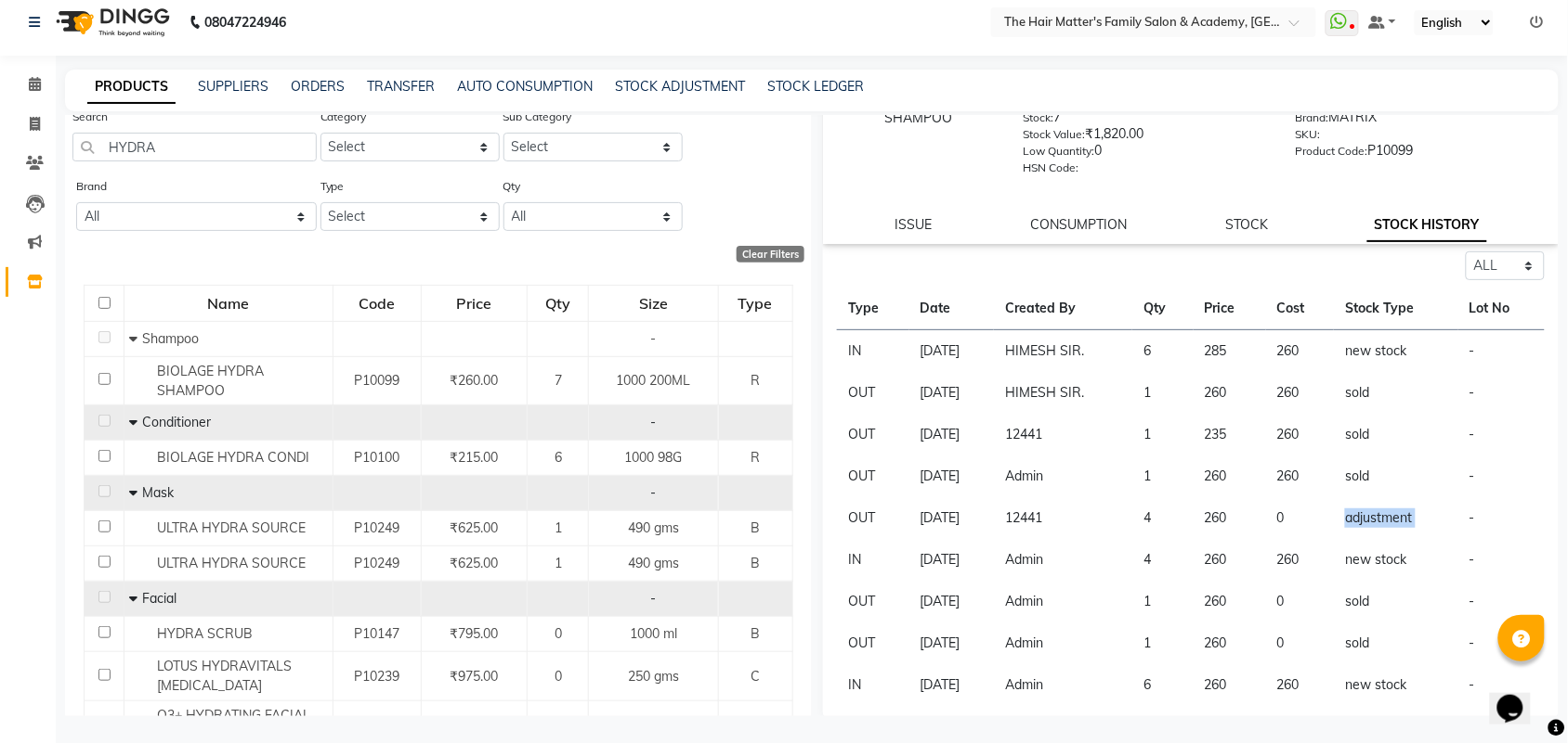
click at [1403, 528] on td "adjustment" at bounding box center [1396, 519] width 125 height 41
click at [1377, 476] on td "sold" at bounding box center [1396, 476] width 125 height 41
click at [1377, 418] on td "sold" at bounding box center [1396, 435] width 125 height 41
click at [1377, 416] on td "sold" at bounding box center [1396, 435] width 125 height 41
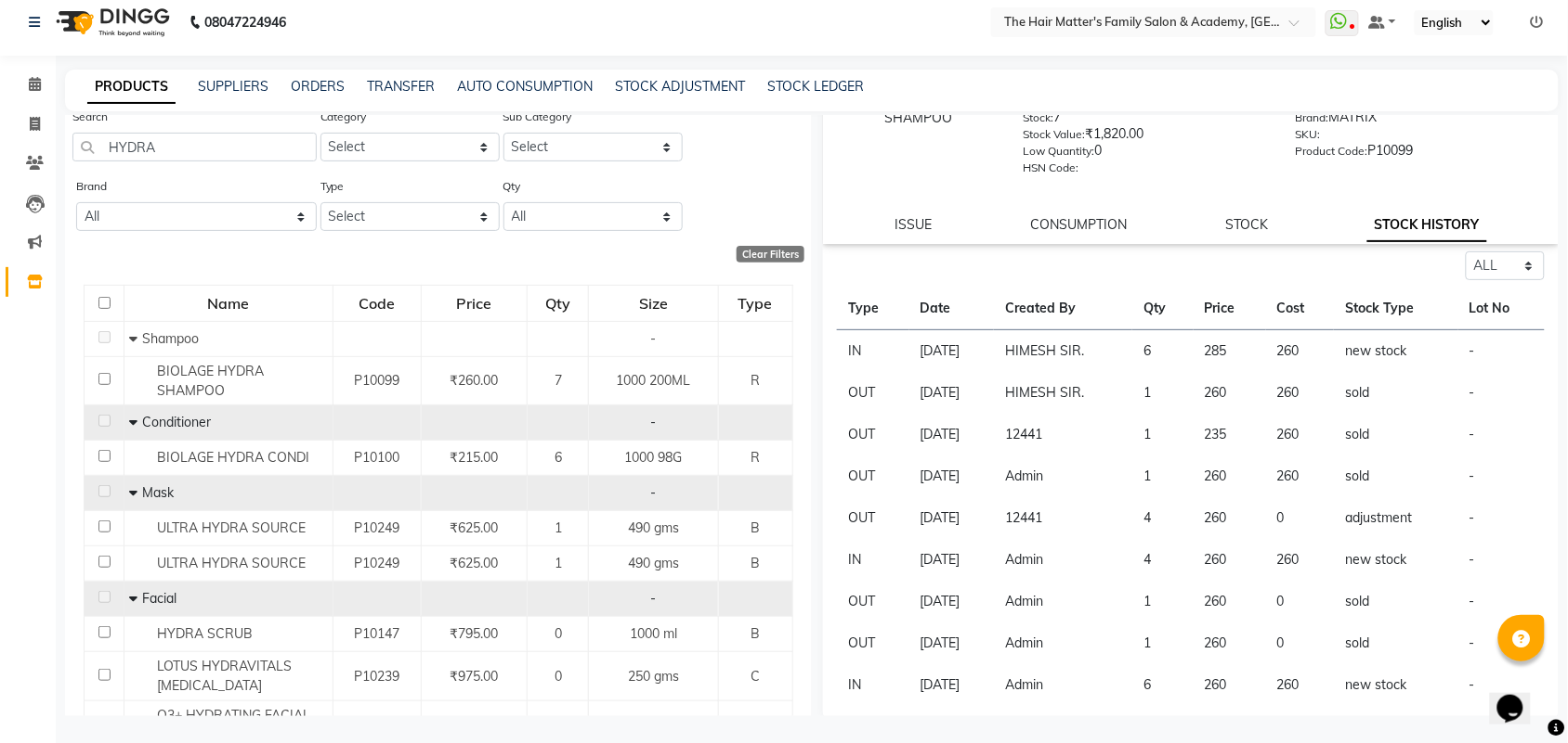
click at [1389, 372] on td "sold" at bounding box center [1396, 393] width 125 height 41
click at [1410, 356] on td "new stock" at bounding box center [1396, 351] width 125 height 42
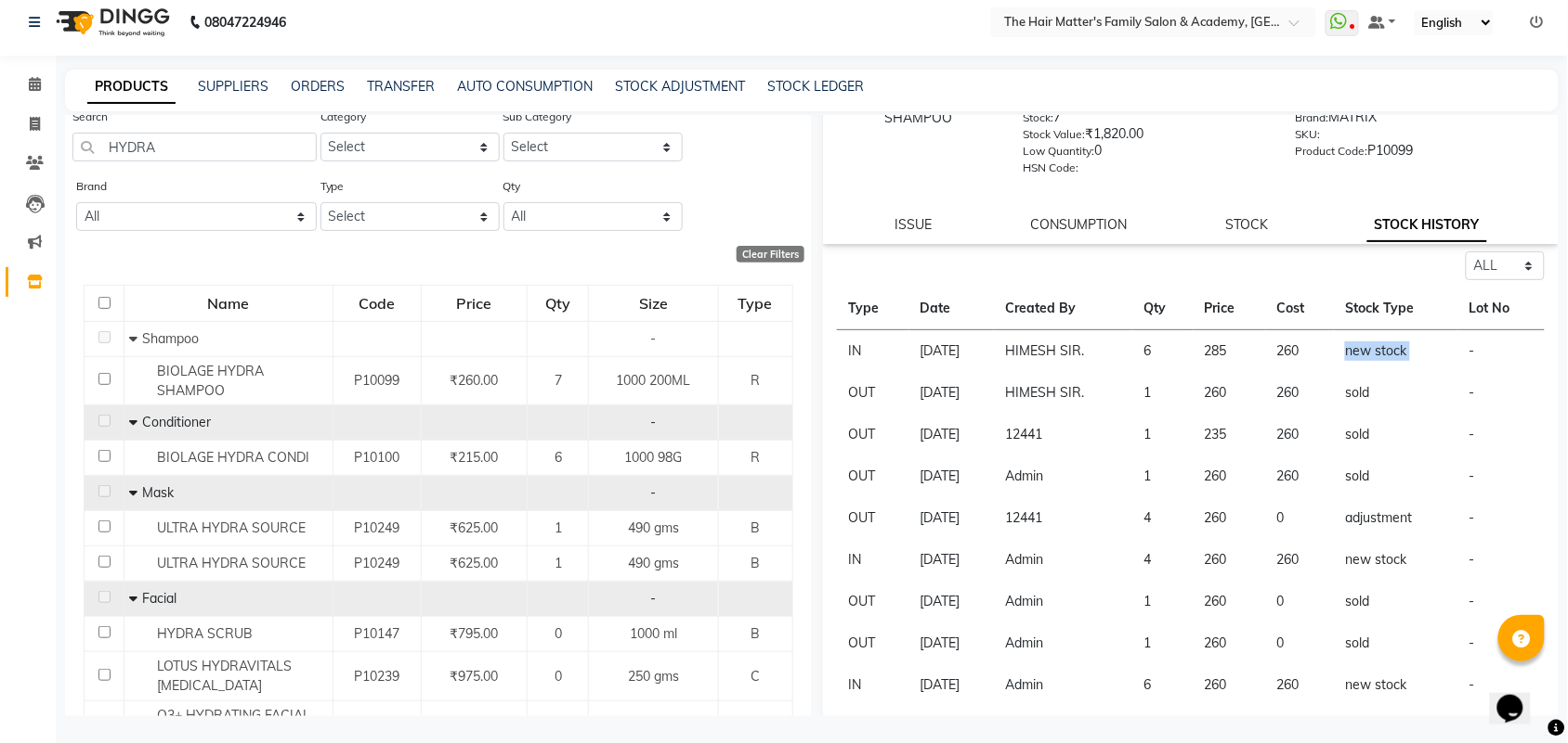
click at [1410, 356] on td "new stock" at bounding box center [1396, 351] width 125 height 42
drag, startPoint x: 1413, startPoint y: 391, endPoint x: 1418, endPoint y: 439, distance: 48.3
click at [1413, 401] on td "sold" at bounding box center [1396, 393] width 125 height 41
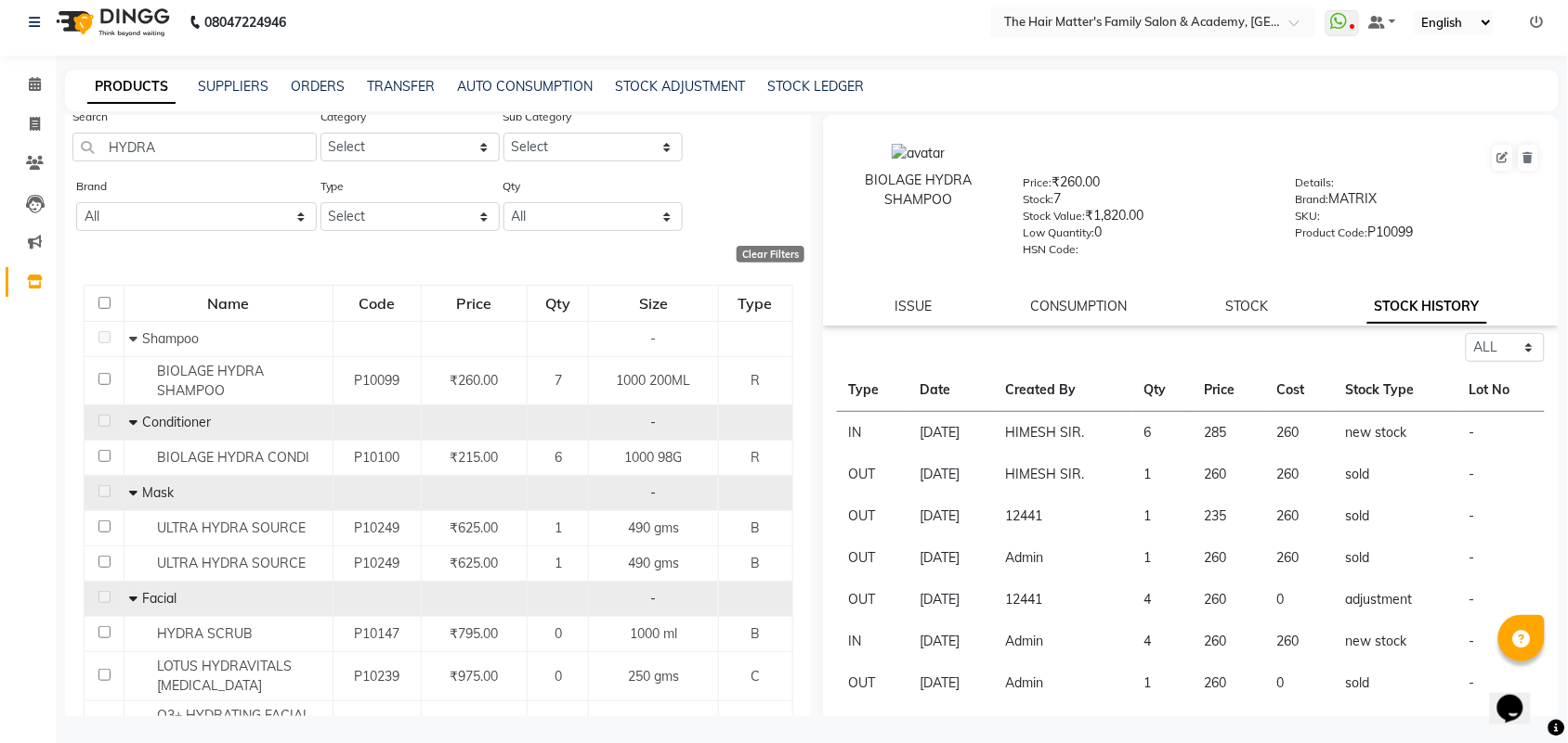
scroll to position [0, 0]
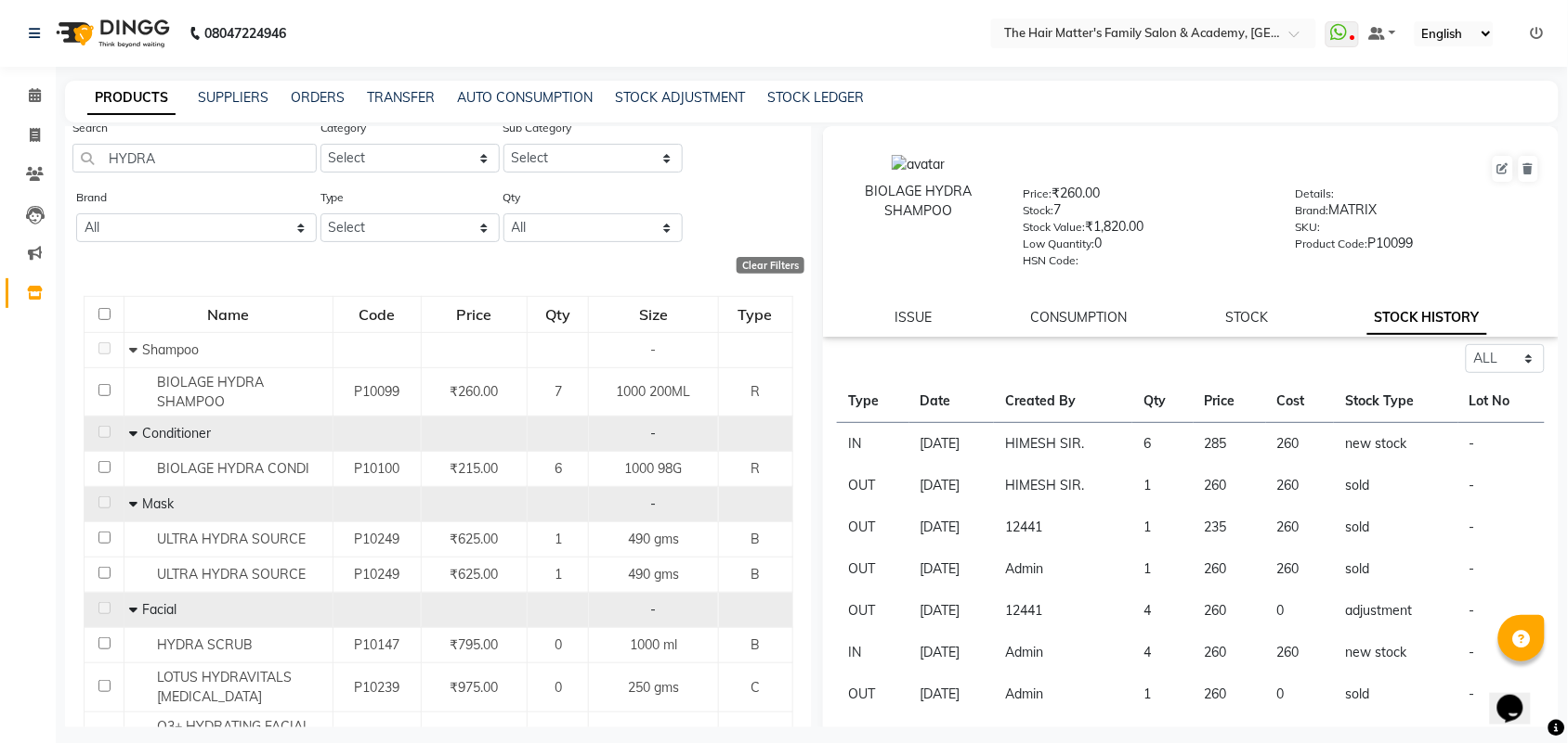
click at [1259, 308] on div "ISSUE CONSUMPTION STOCK STOCK HISTORY" at bounding box center [1190, 318] width 691 height 20
click at [1246, 315] on link "STOCK" at bounding box center [1247, 317] width 43 height 17
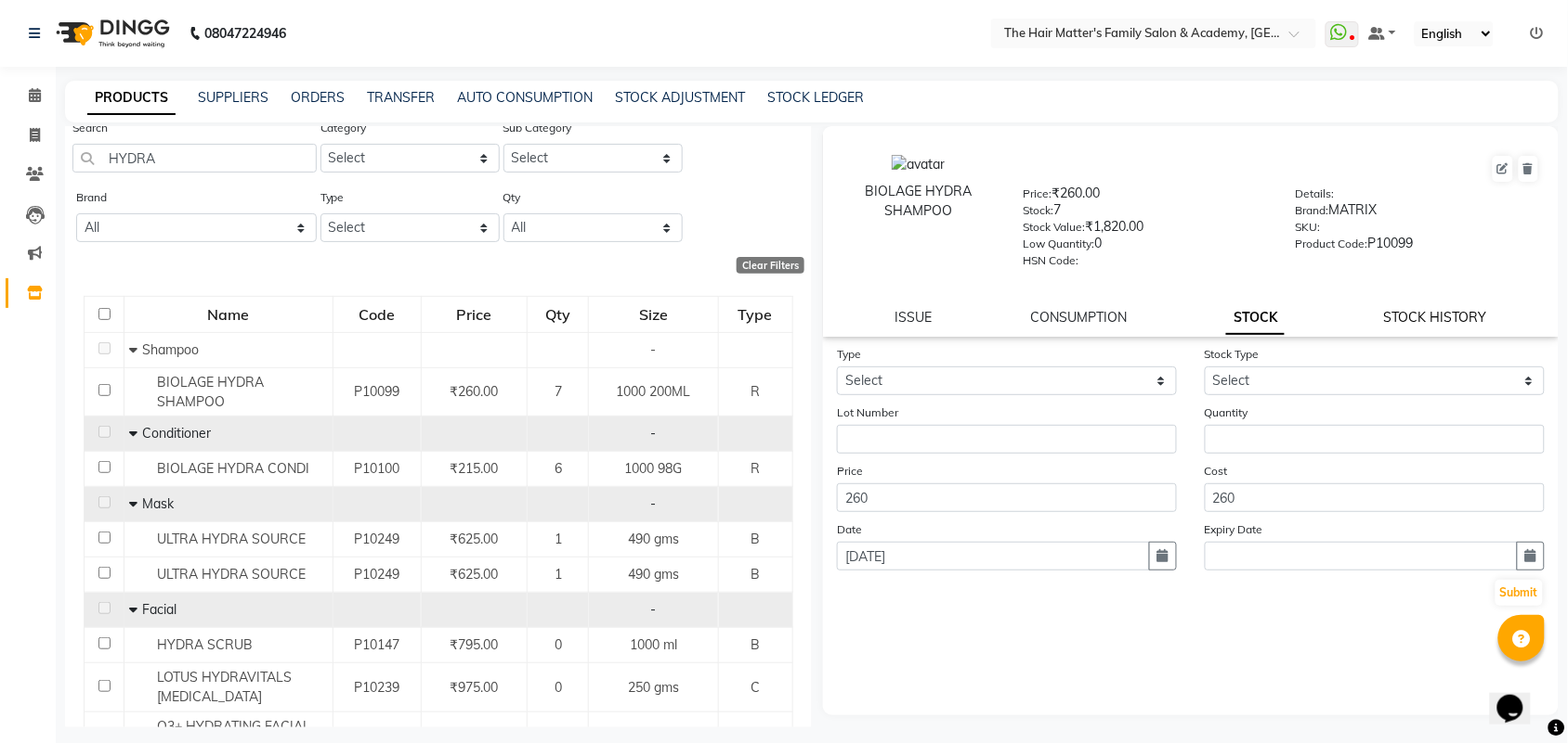
click at [1413, 314] on link "STOCK HISTORY" at bounding box center [1436, 317] width 103 height 17
select select "all"
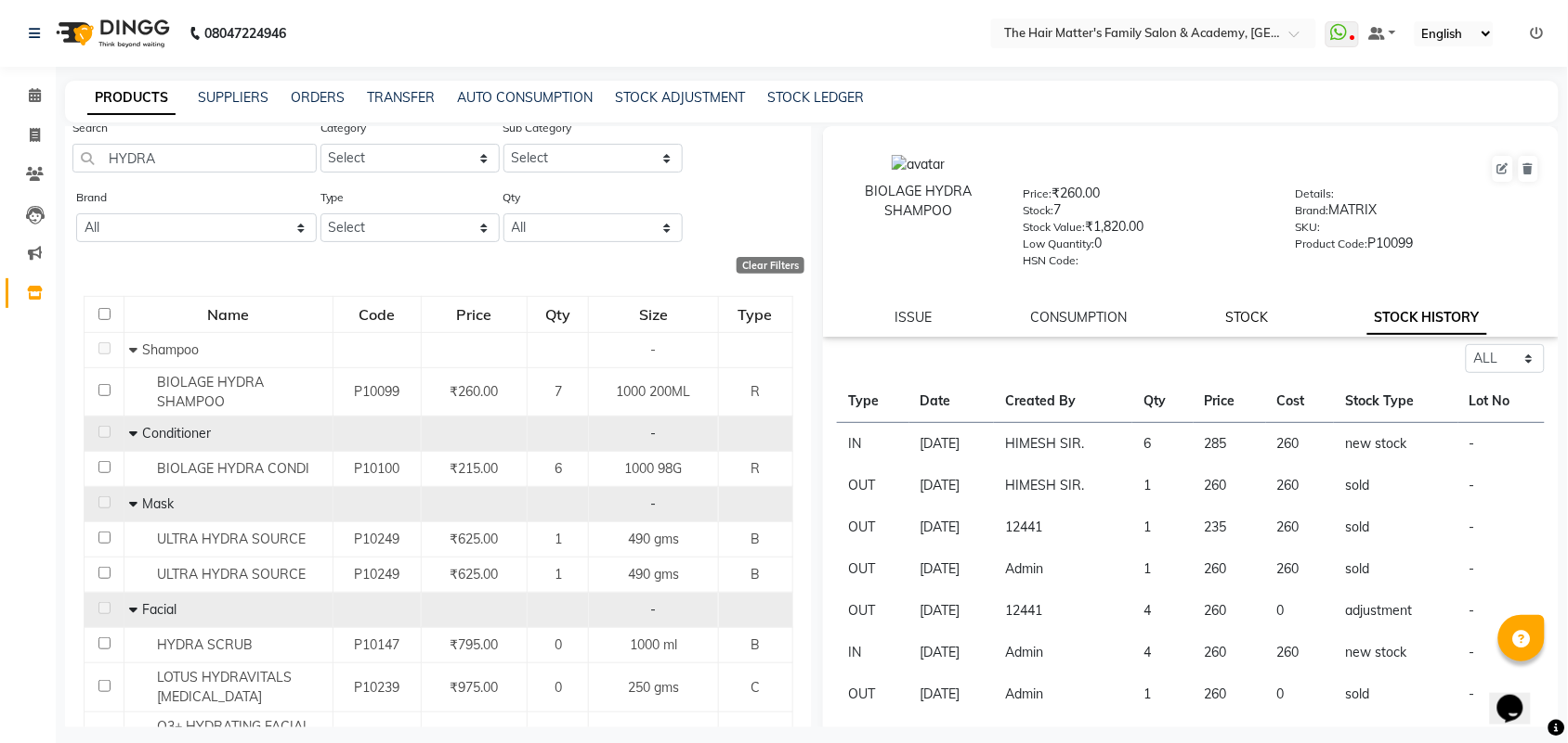
click at [1252, 316] on link "STOCK" at bounding box center [1247, 317] width 43 height 17
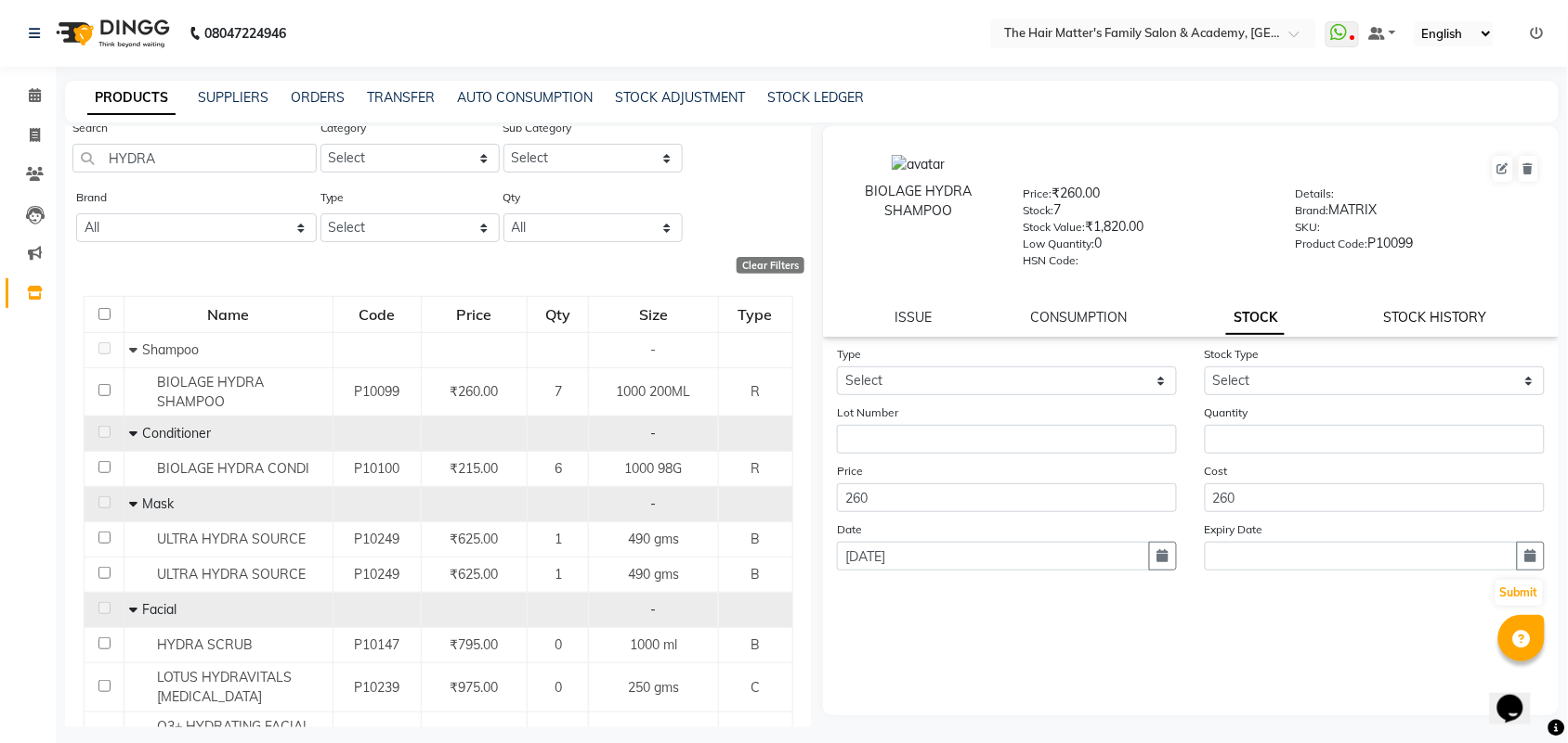
click at [1401, 311] on link "STOCK HISTORY" at bounding box center [1436, 317] width 103 height 17
select select "all"
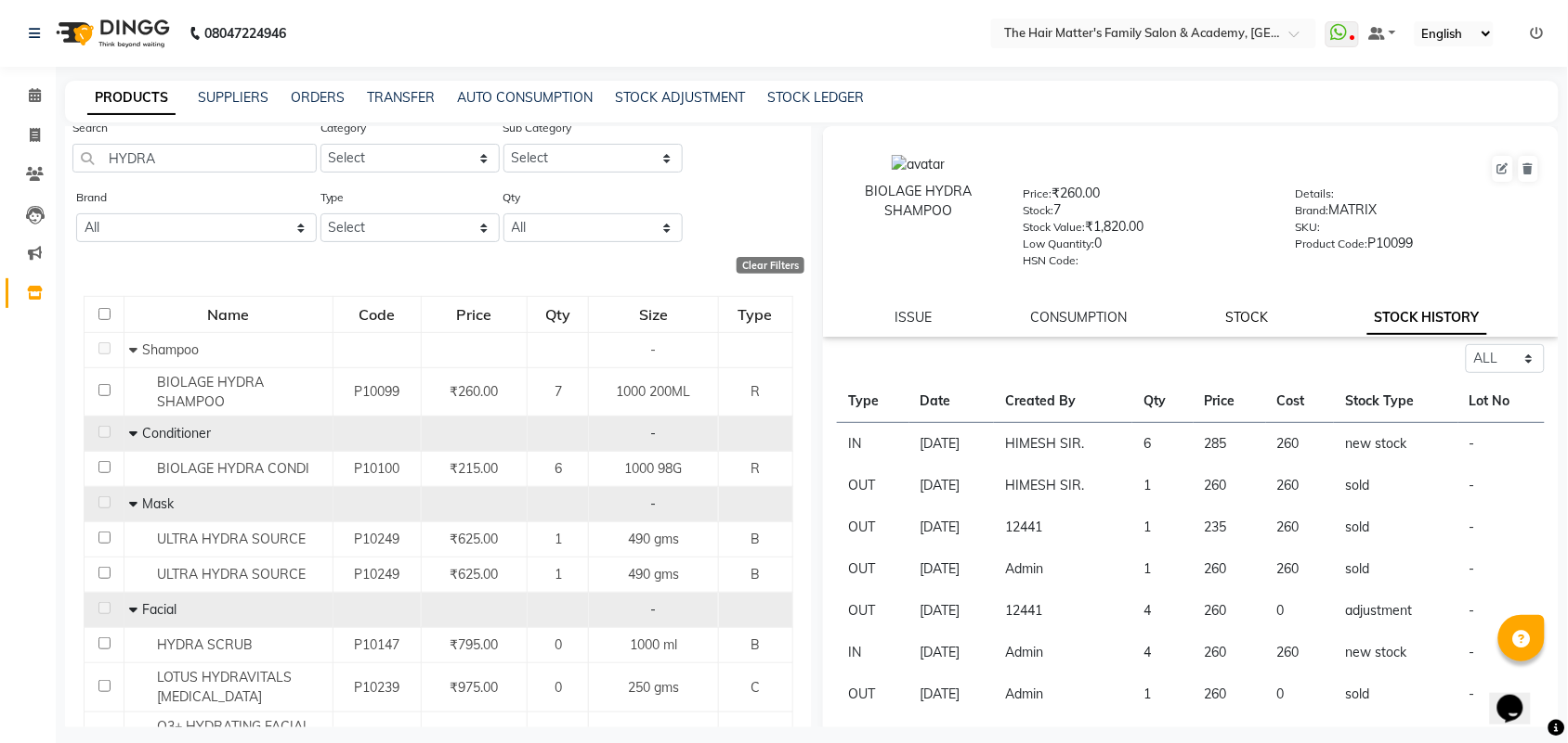
click at [1254, 311] on link "STOCK" at bounding box center [1247, 317] width 43 height 17
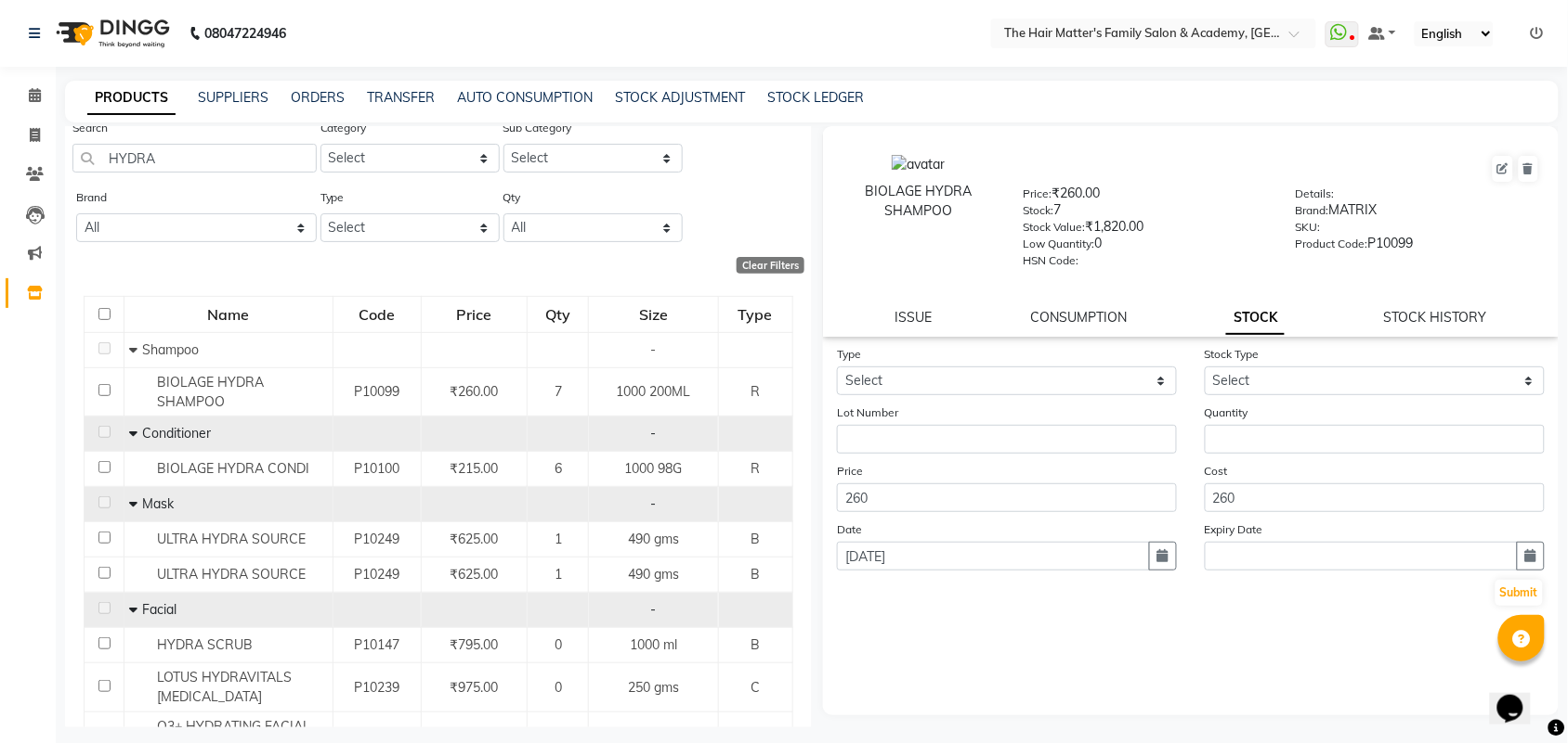
click at [1147, 309] on div "ISSUE CONSUMPTION STOCK STOCK HISTORY" at bounding box center [1190, 318] width 691 height 20
click at [1096, 313] on link "CONSUMPTION" at bounding box center [1080, 317] width 97 height 17
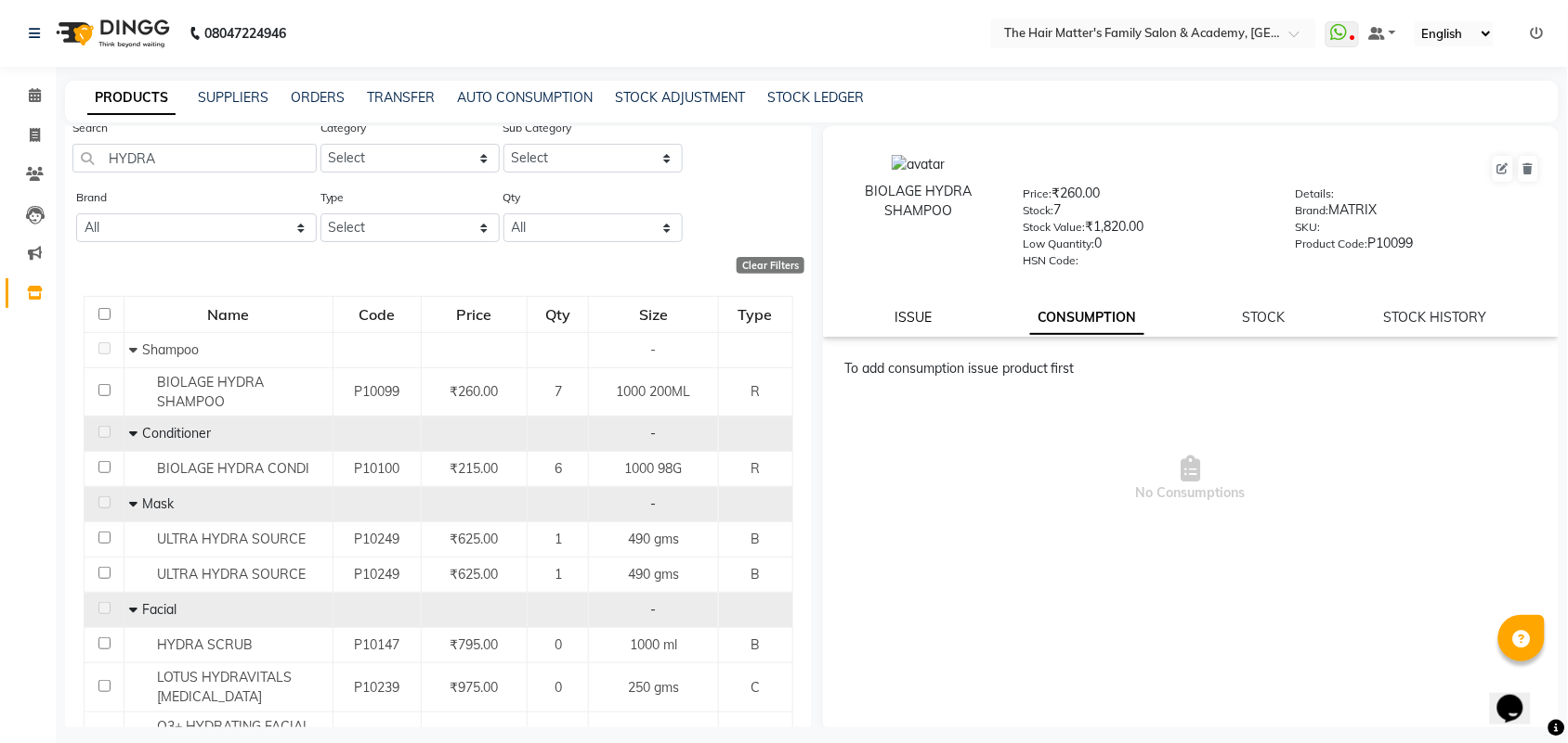
click at [899, 309] on link "ISSUE" at bounding box center [914, 317] width 38 height 17
click at [995, 348] on div "Retail product can not be issued" at bounding box center [1190, 355] width 708 height 20
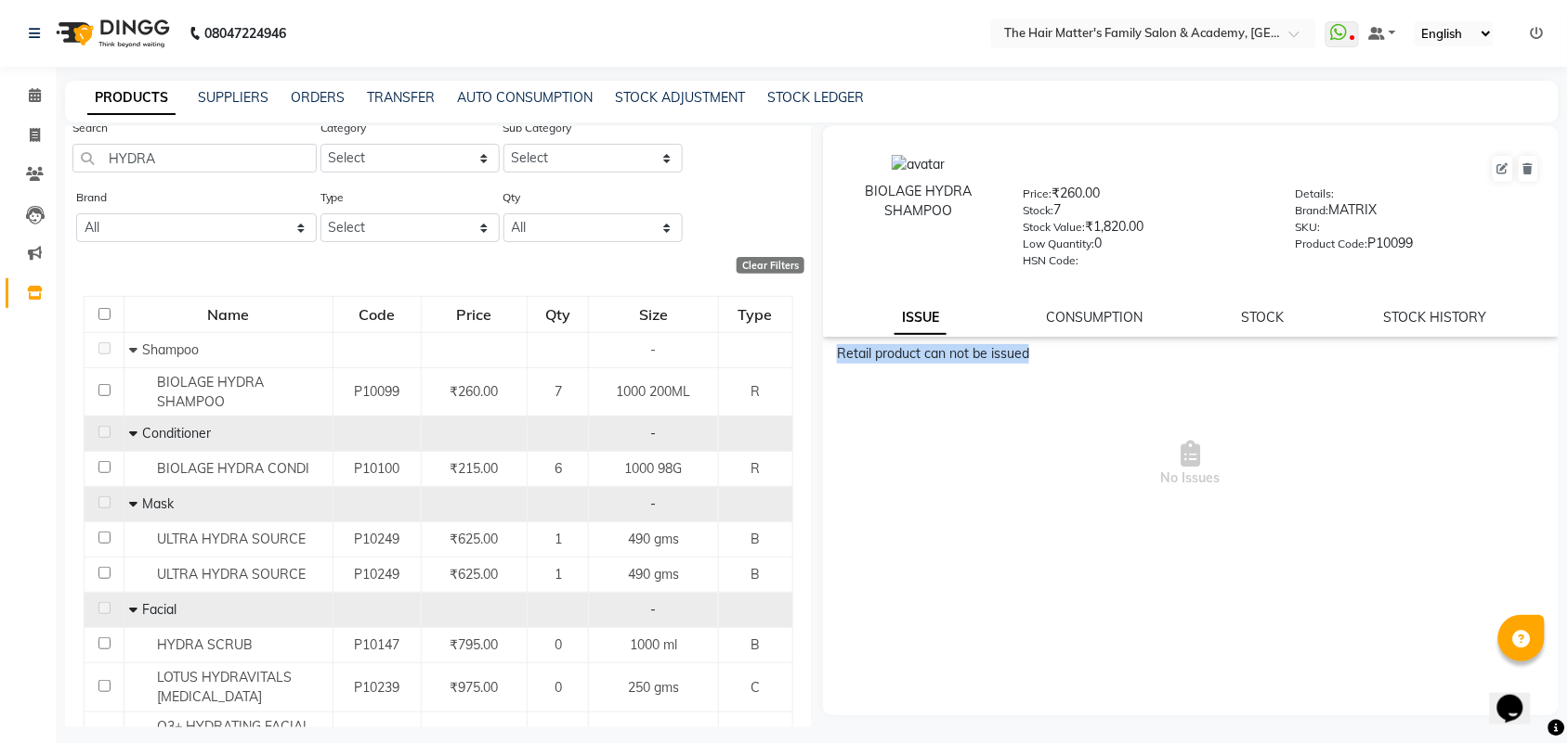
click at [995, 348] on div "Retail product can not be issued" at bounding box center [1190, 355] width 708 height 20
click at [1034, 353] on div "Retail product can not be issued" at bounding box center [1190, 355] width 708 height 20
click at [1045, 355] on div "Retail product can not be issued" at bounding box center [1190, 355] width 708 height 20
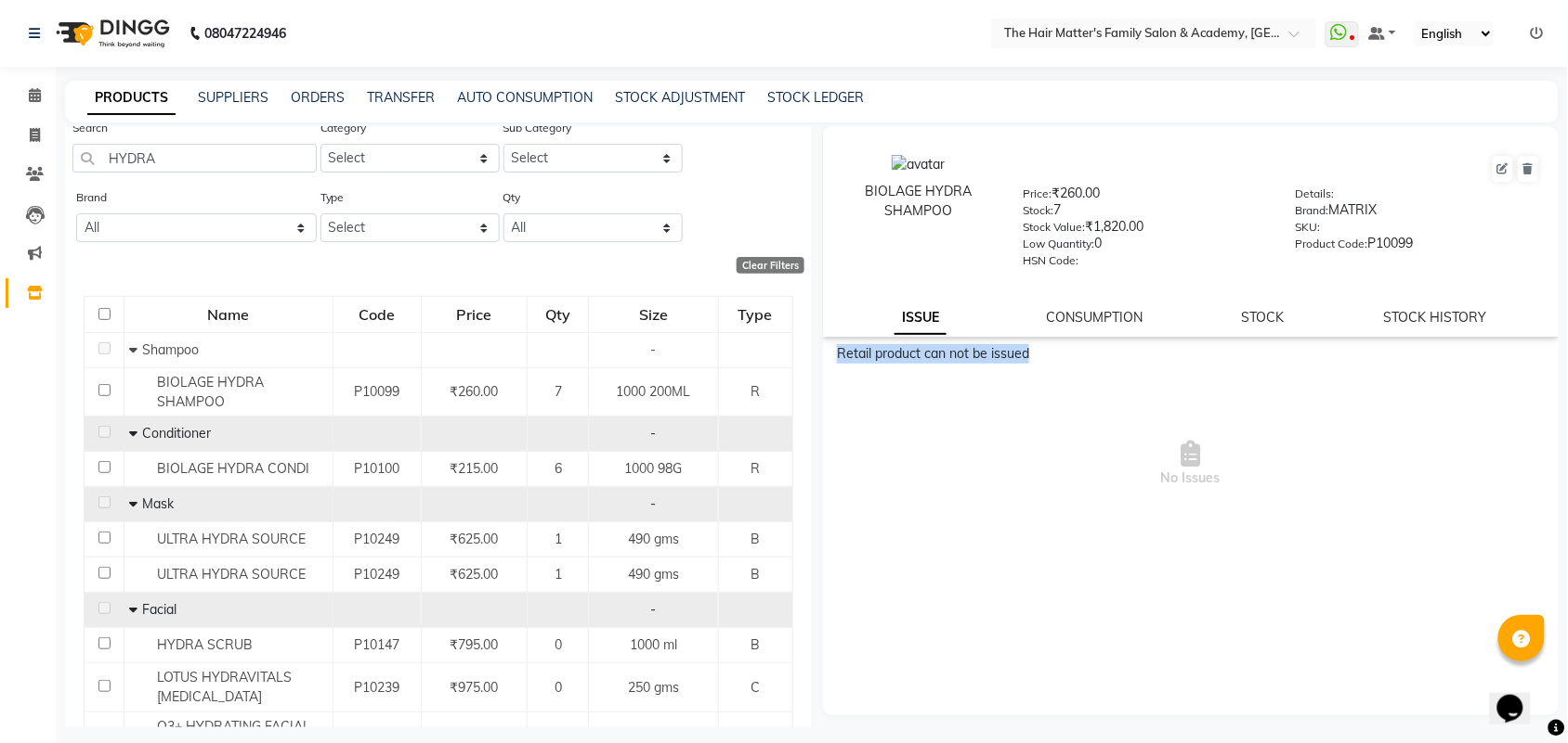
click at [1045, 355] on div "Retail product can not be issued" at bounding box center [1190, 355] width 708 height 20
click at [1060, 355] on div "Retail product can not be issued" at bounding box center [1190, 355] width 708 height 20
click at [1087, 355] on div "Retail product can not be issued" at bounding box center [1190, 355] width 708 height 20
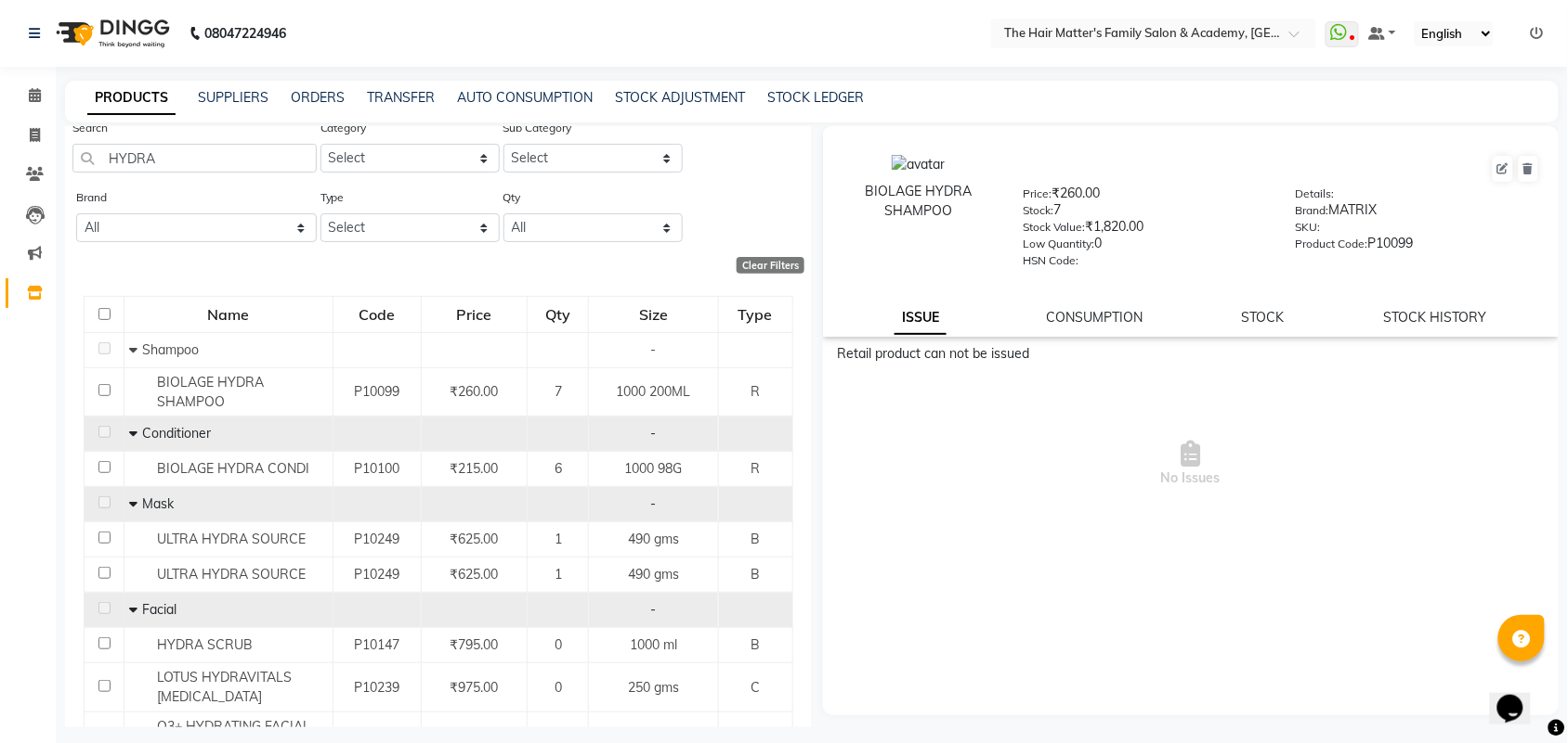
click at [1087, 355] on div "Retail product can not be issued" at bounding box center [1190, 355] width 708 height 20
click at [1093, 358] on div "Retail product can not be issued" at bounding box center [1190, 355] width 708 height 20
click at [1110, 365] on div "Retail product can not be issued No Issues" at bounding box center [1190, 451] width 736 height 212
click at [1111, 314] on link "CONSUMPTION" at bounding box center [1094, 317] width 97 height 17
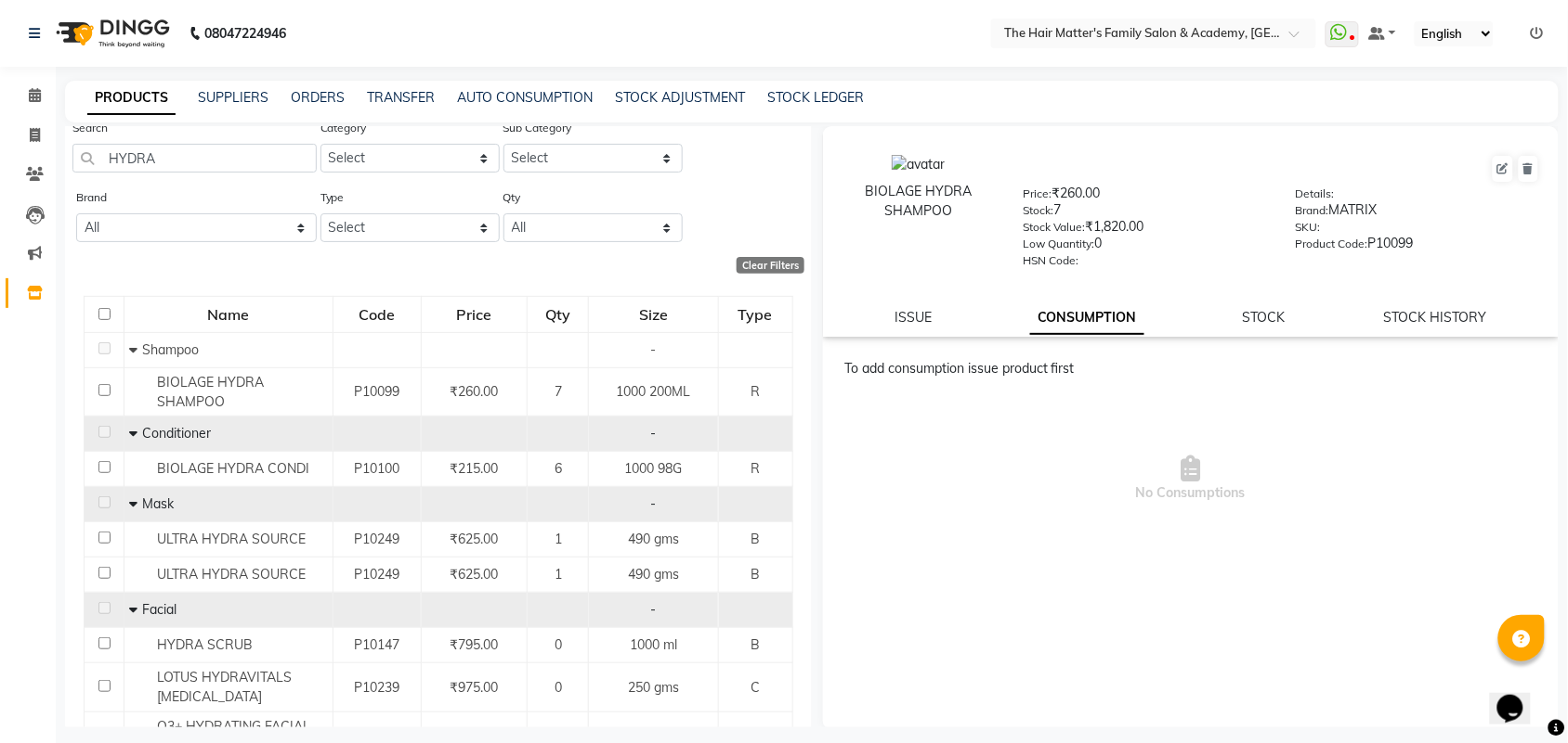
drag, startPoint x: 1209, startPoint y: 316, endPoint x: 1243, endPoint y: 312, distance: 34.2
click at [1218, 316] on div "ISSUE CONSUMPTION STOCK STOCK HISTORY" at bounding box center [1190, 318] width 691 height 20
click at [1270, 309] on link "STOCK" at bounding box center [1263, 317] width 43 height 17
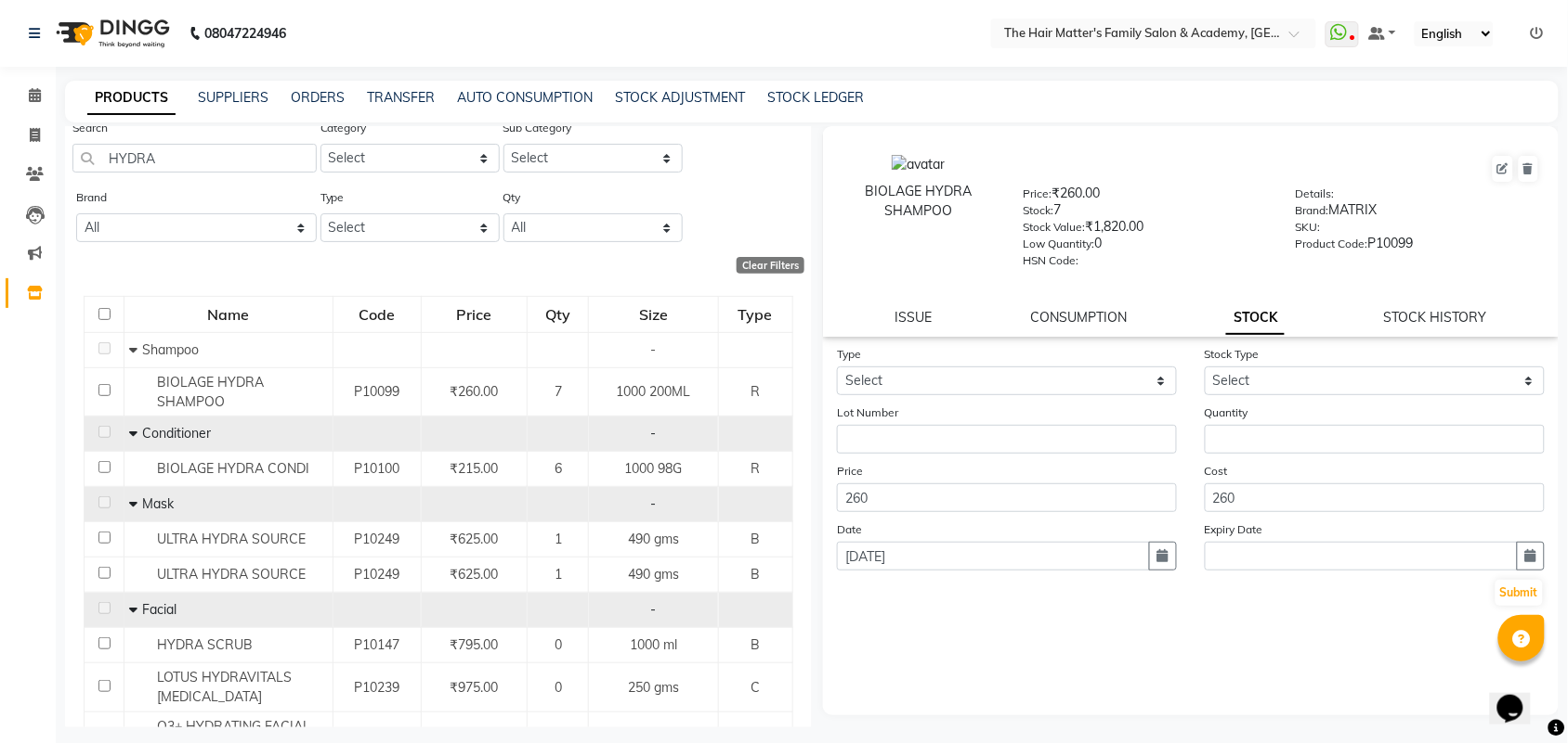
click at [1390, 308] on div "STOCK HISTORY" at bounding box center [1436, 318] width 103 height 20
click at [1414, 309] on link "STOCK HISTORY" at bounding box center [1436, 317] width 103 height 17
select select "all"
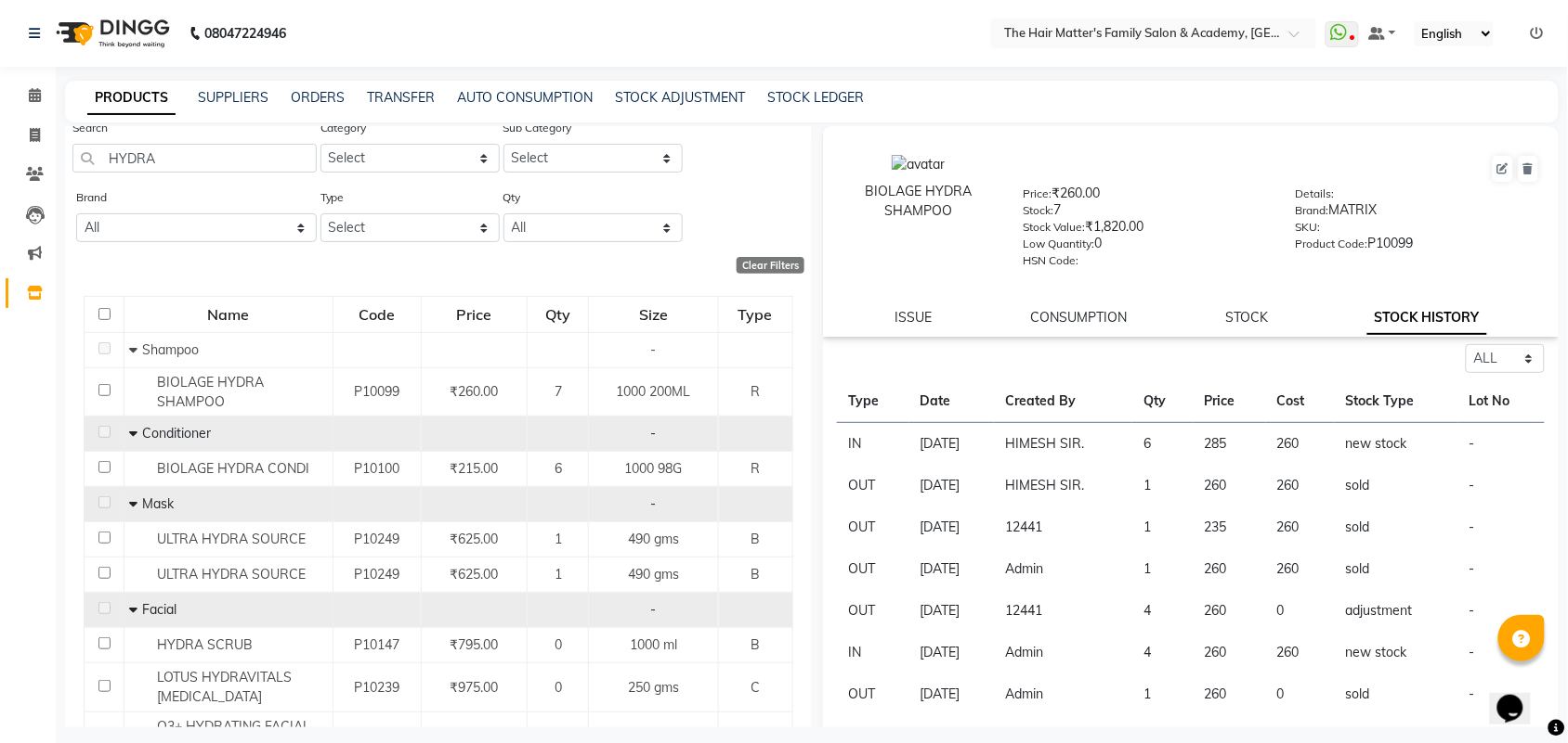
click at [1198, 302] on div "BIOLAGE HYDRA SHAMPOO Price: ₹260.00 Stock: 7 Stock Value: ₹1,820.00 Low Quanti…" at bounding box center [1190, 231] width 736 height 210
click at [1066, 309] on link "CONSUMPTION" at bounding box center [1079, 317] width 97 height 17
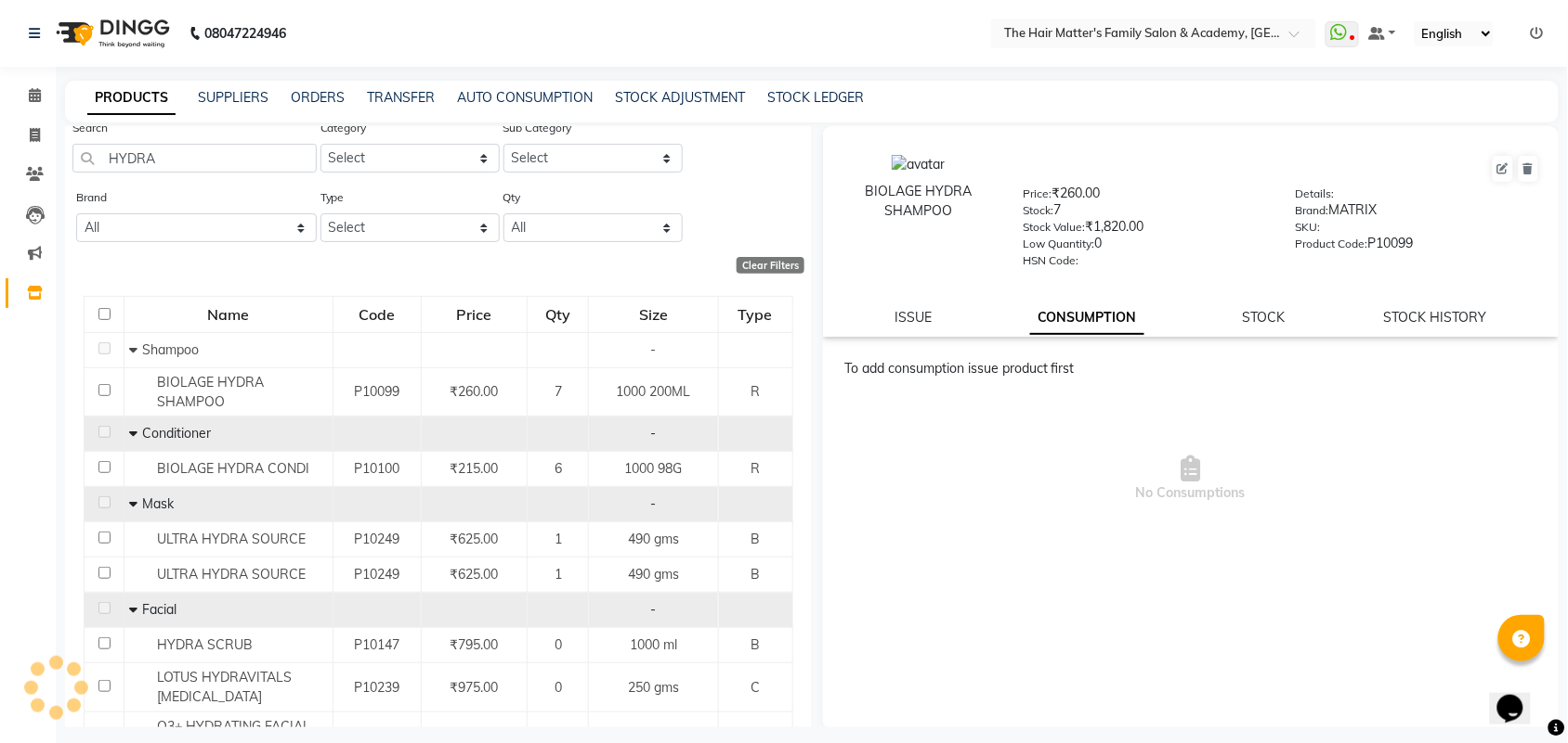
click at [967, 314] on div "ISSUE CONSUMPTION STOCK STOCK HISTORY" at bounding box center [1190, 318] width 691 height 20
click at [1294, 312] on div "ISSUE CONSUMPTION STOCK STOCK HISTORY" at bounding box center [1190, 318] width 691 height 20
click at [927, 313] on link "ISSUE" at bounding box center [914, 317] width 38 height 17
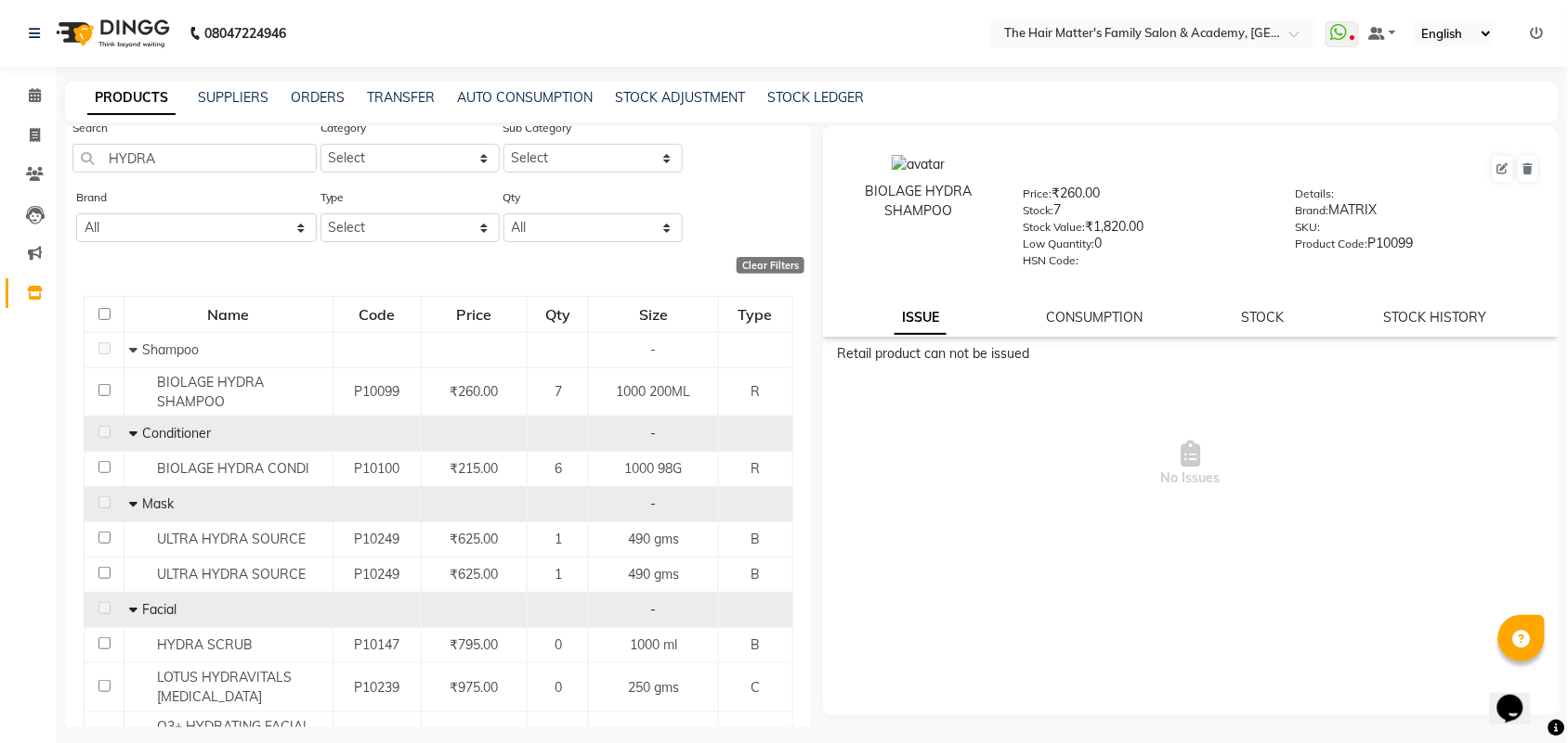
click at [1155, 317] on div "ISSUE CONSUMPTION STOCK STOCK HISTORY" at bounding box center [1190, 318] width 691 height 20
click at [1125, 309] on link "CONSUMPTION" at bounding box center [1094, 317] width 97 height 17
click at [1243, 309] on div "STOCK" at bounding box center [1263, 318] width 43 height 20
click at [1297, 312] on div "ISSUE CONSUMPTION STOCK STOCK HISTORY" at bounding box center [1190, 318] width 691 height 20
click at [1417, 311] on link "STOCK HISTORY" at bounding box center [1436, 317] width 103 height 17
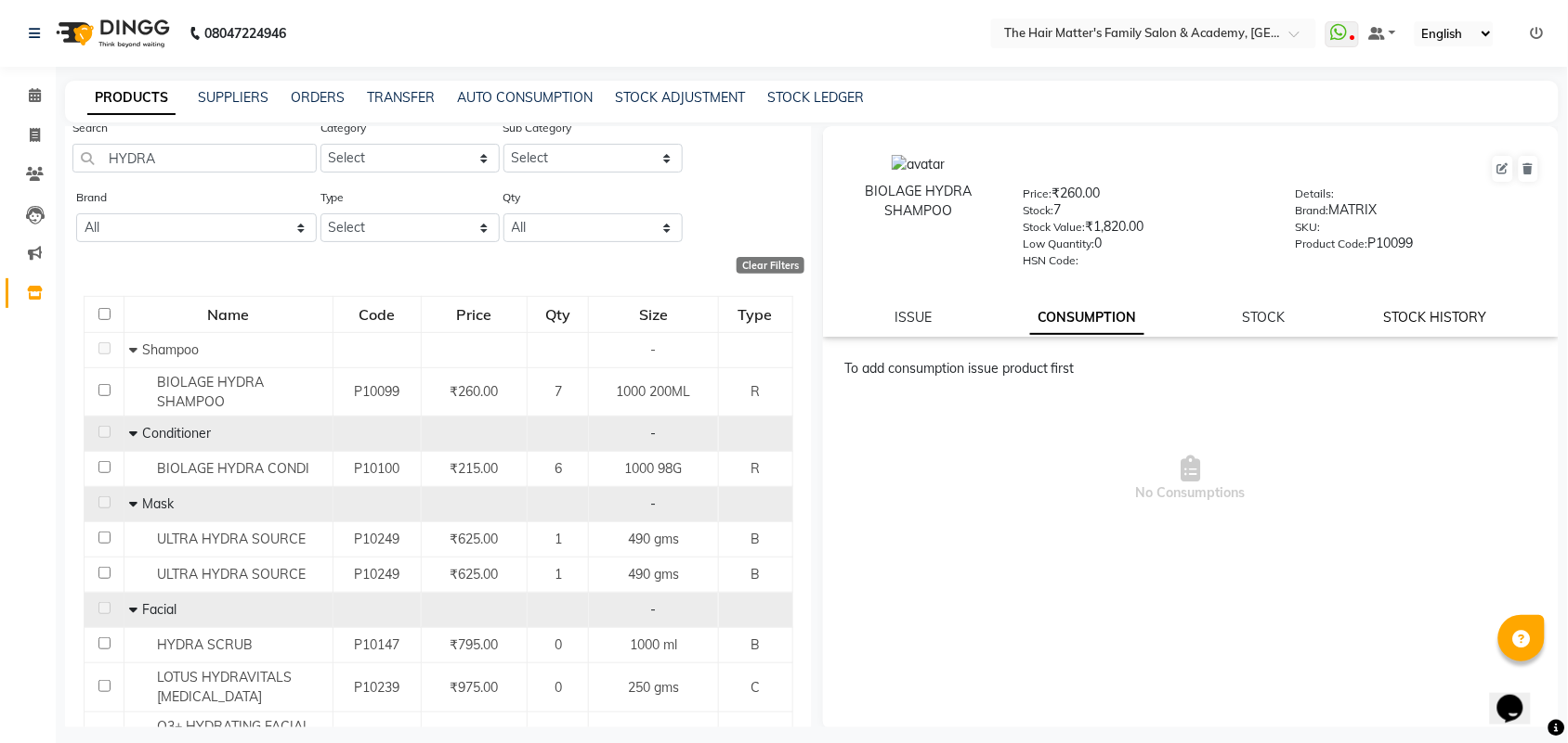
select select "all"
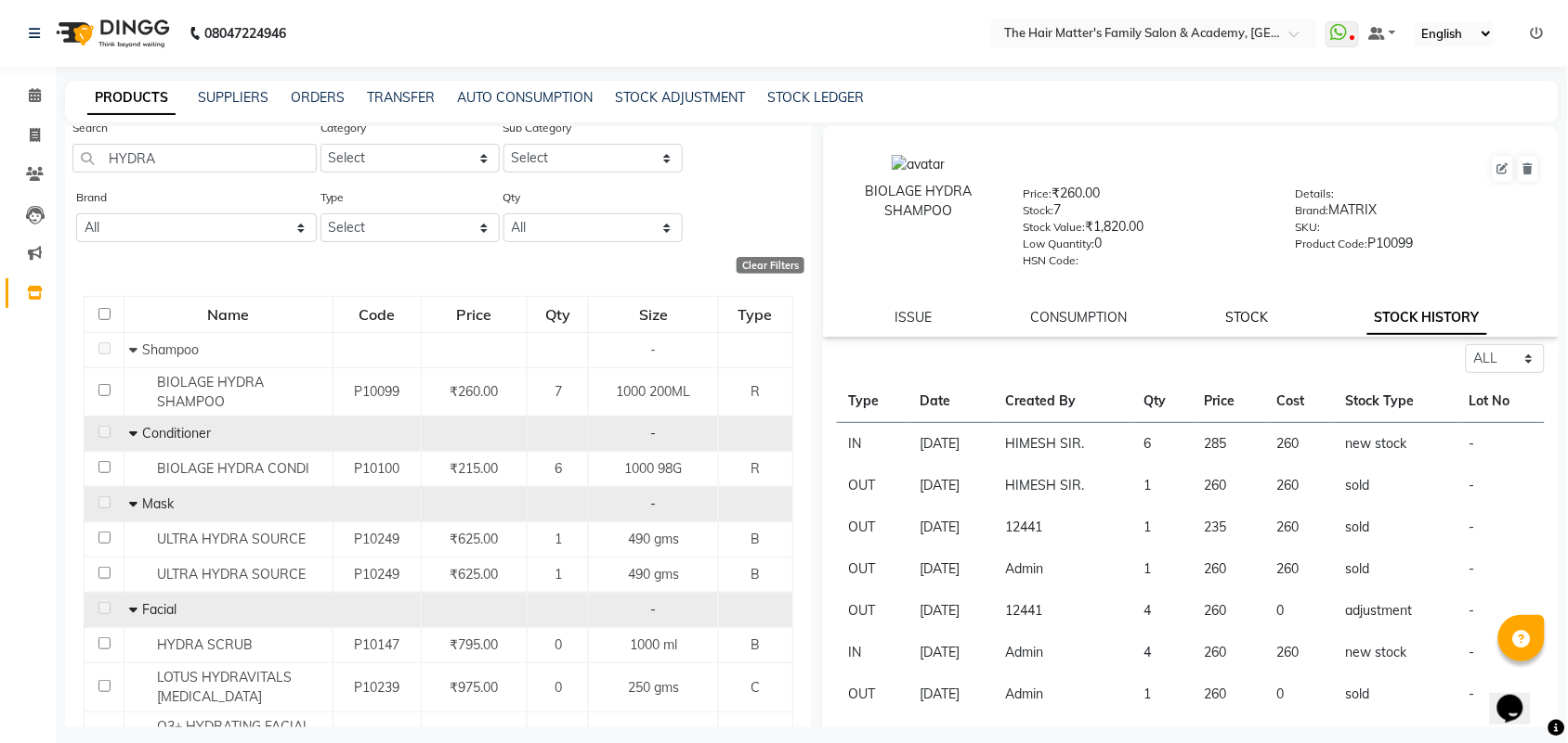
click at [1245, 316] on link "STOCK" at bounding box center [1247, 317] width 43 height 17
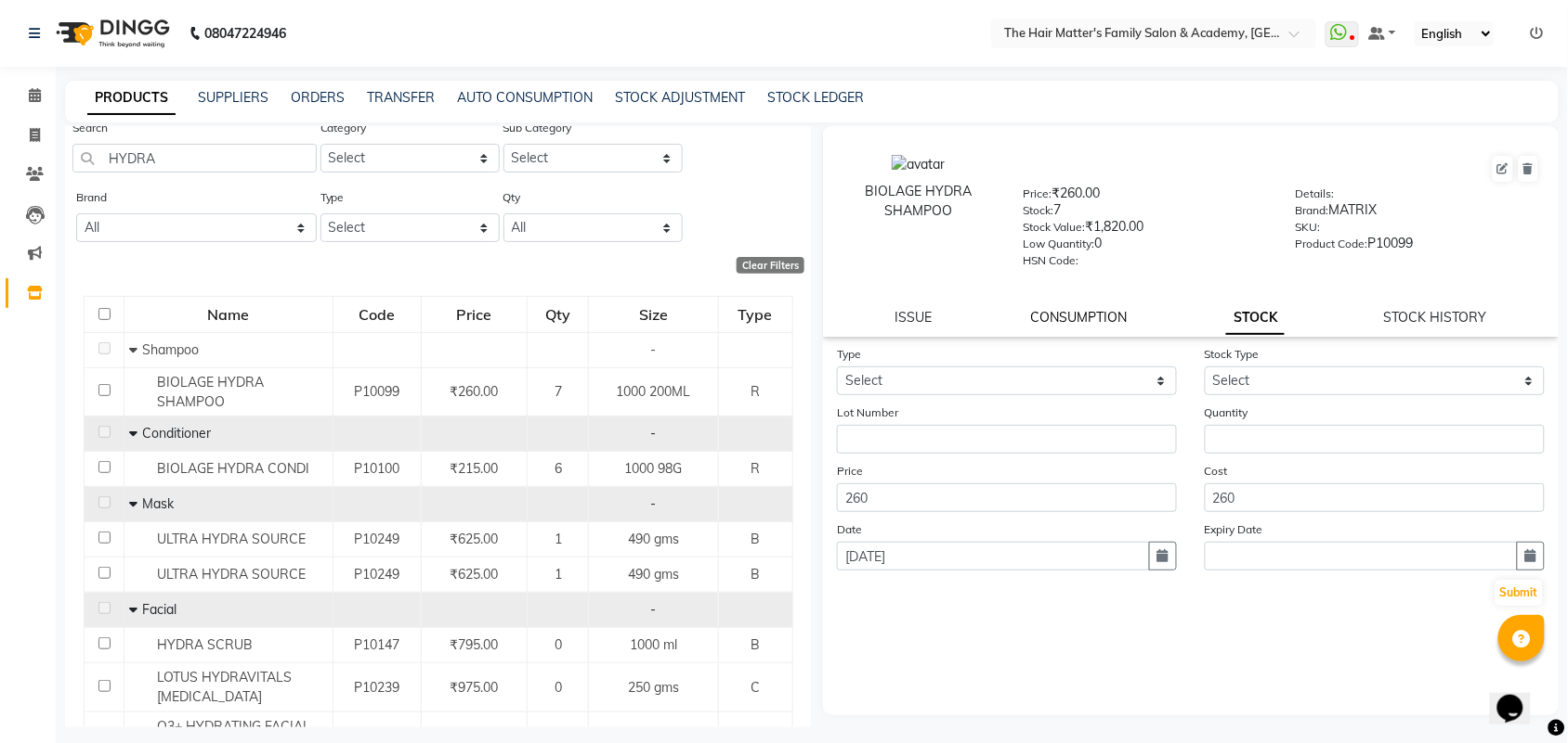
click at [1117, 309] on link "CONSUMPTION" at bounding box center [1080, 317] width 97 height 17
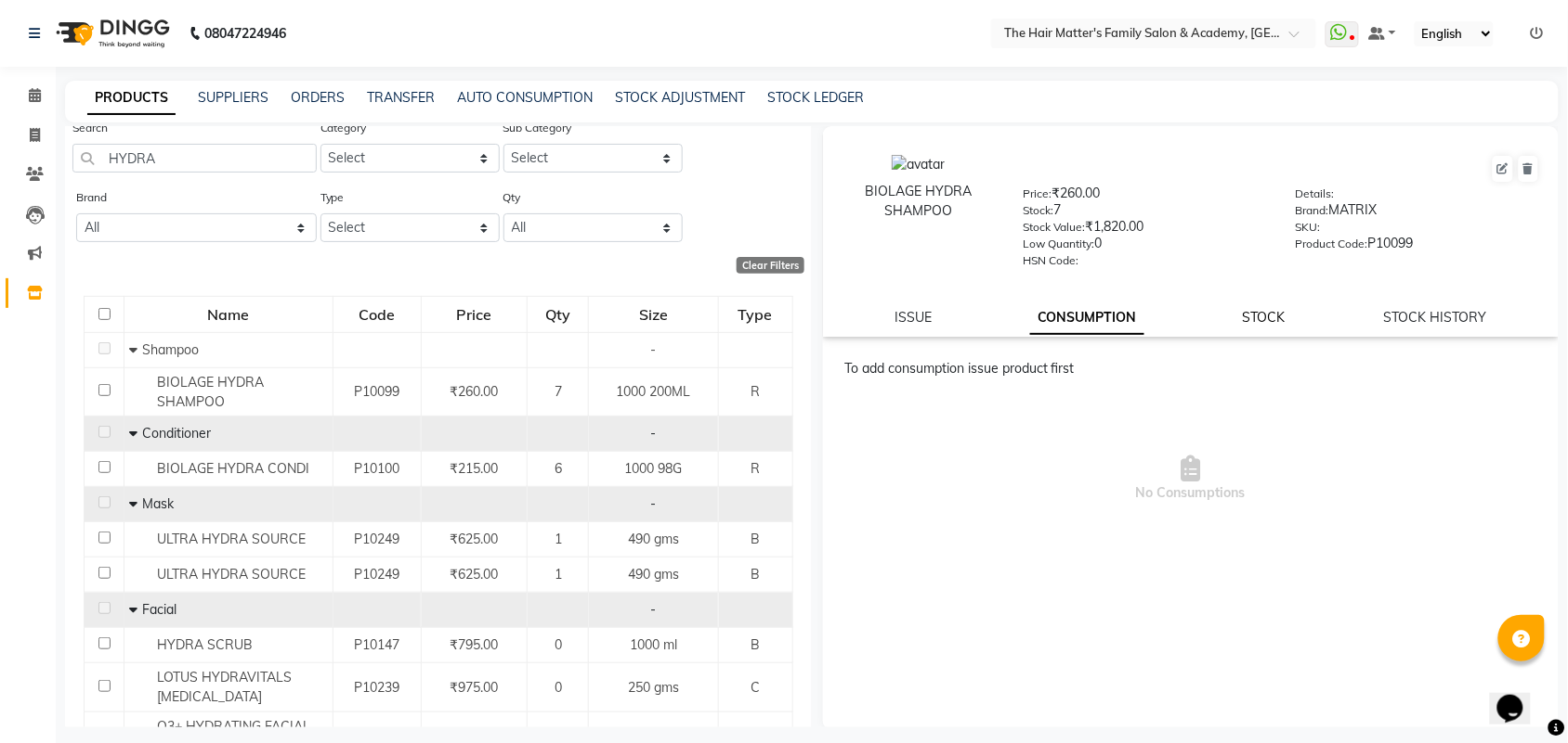
click at [1248, 314] on link "STOCK" at bounding box center [1263, 317] width 43 height 17
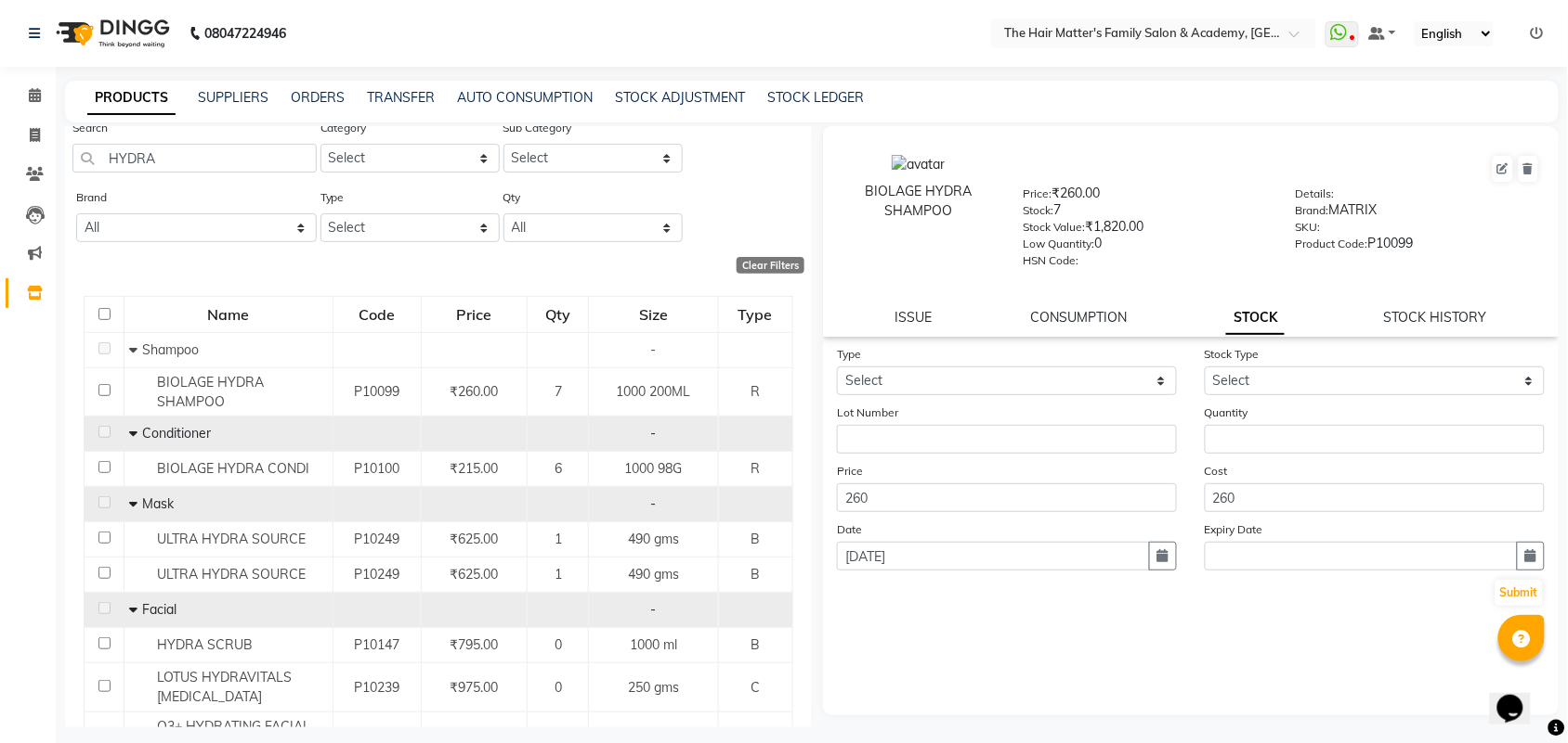
click at [942, 318] on div "ISSUE CONSUMPTION STOCK STOCK HISTORY" at bounding box center [1190, 318] width 691 height 20
click at [920, 309] on link "ISSUE" at bounding box center [914, 317] width 38 height 17
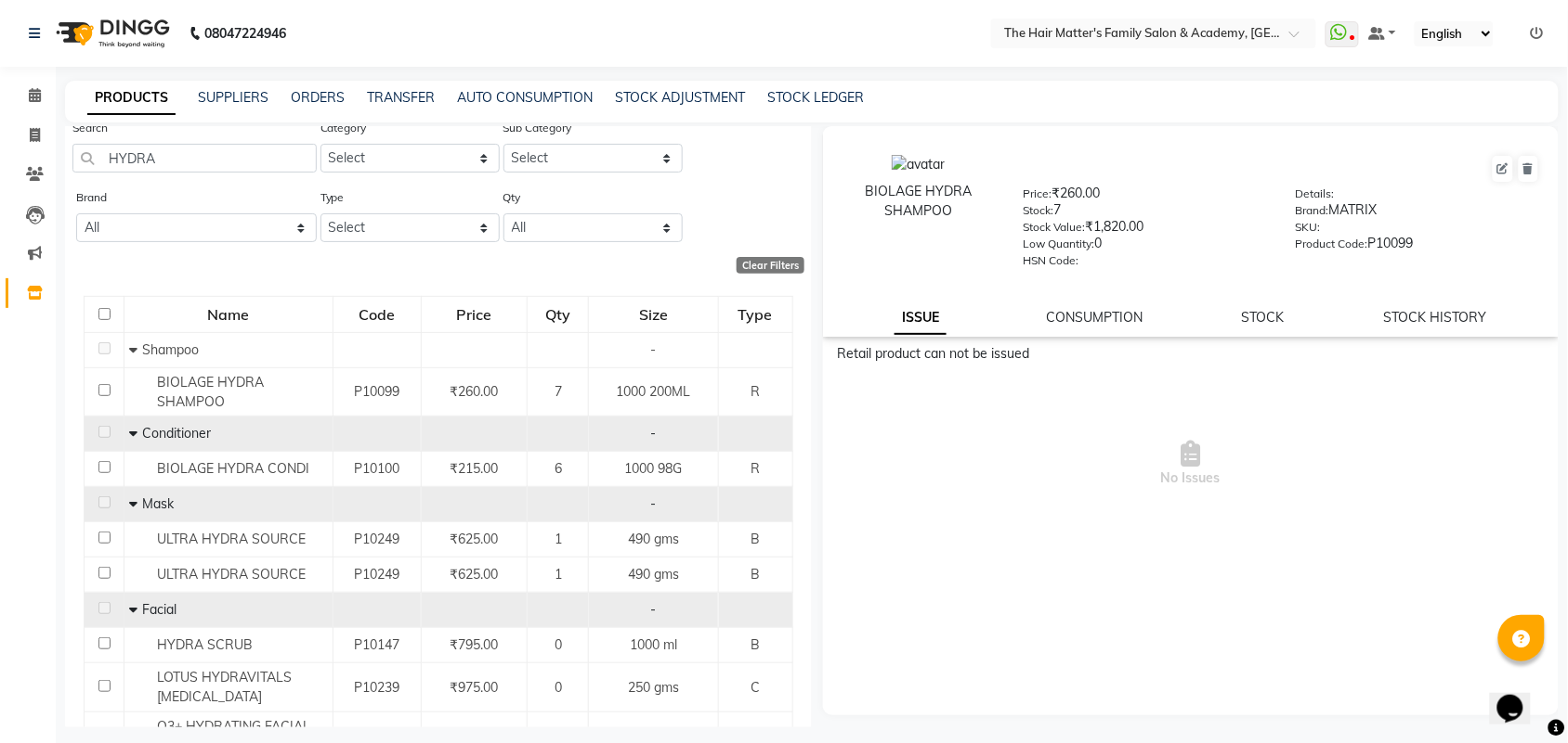
click at [912, 169] on img at bounding box center [918, 165] width 53 height 20
click at [911, 168] on img at bounding box center [918, 165] width 53 height 20
click at [1503, 167] on icon at bounding box center [1502, 168] width 11 height 11
select select "true"
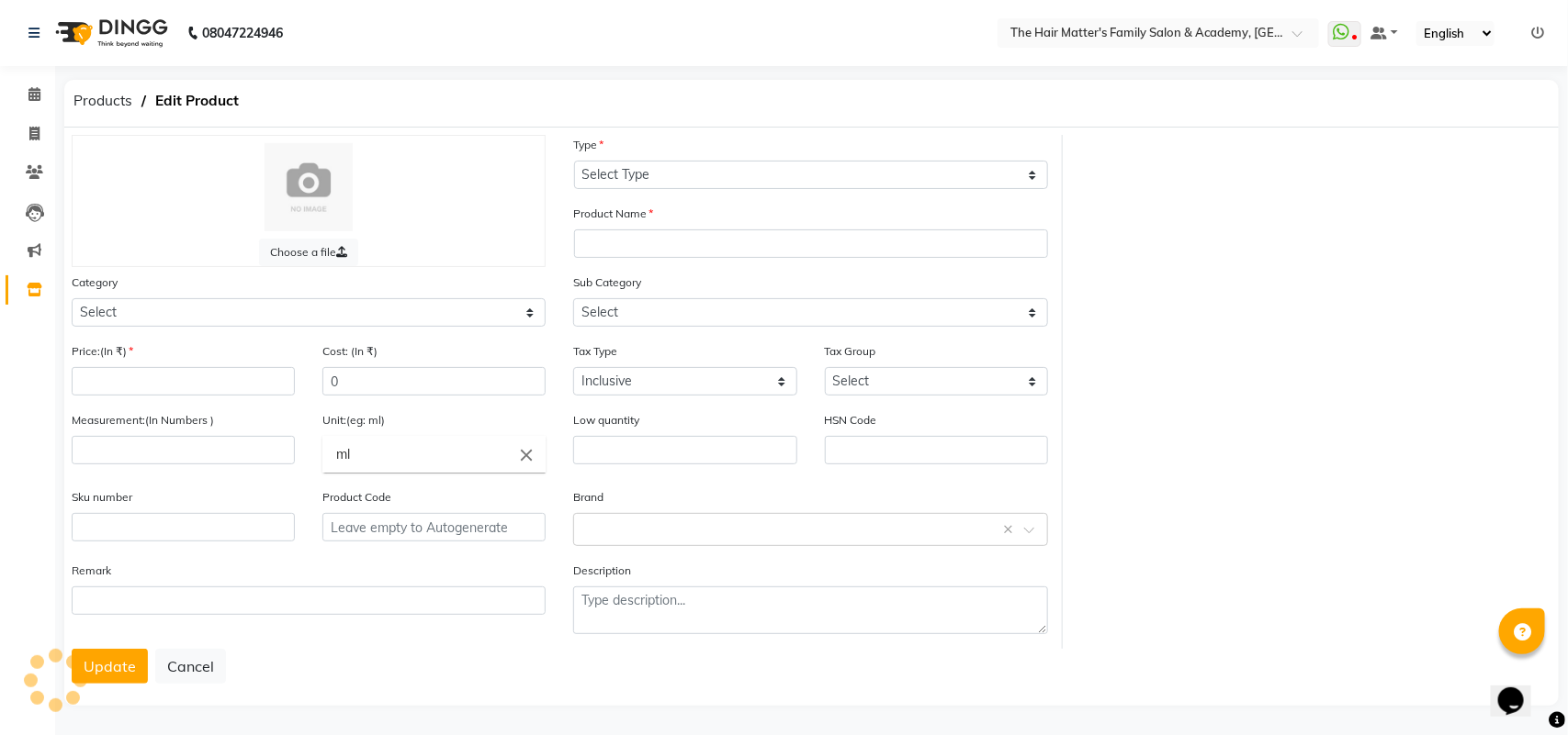
select select "R"
type input "BIOLAGE HYDRA SHAMPOO"
select select
type input "260"
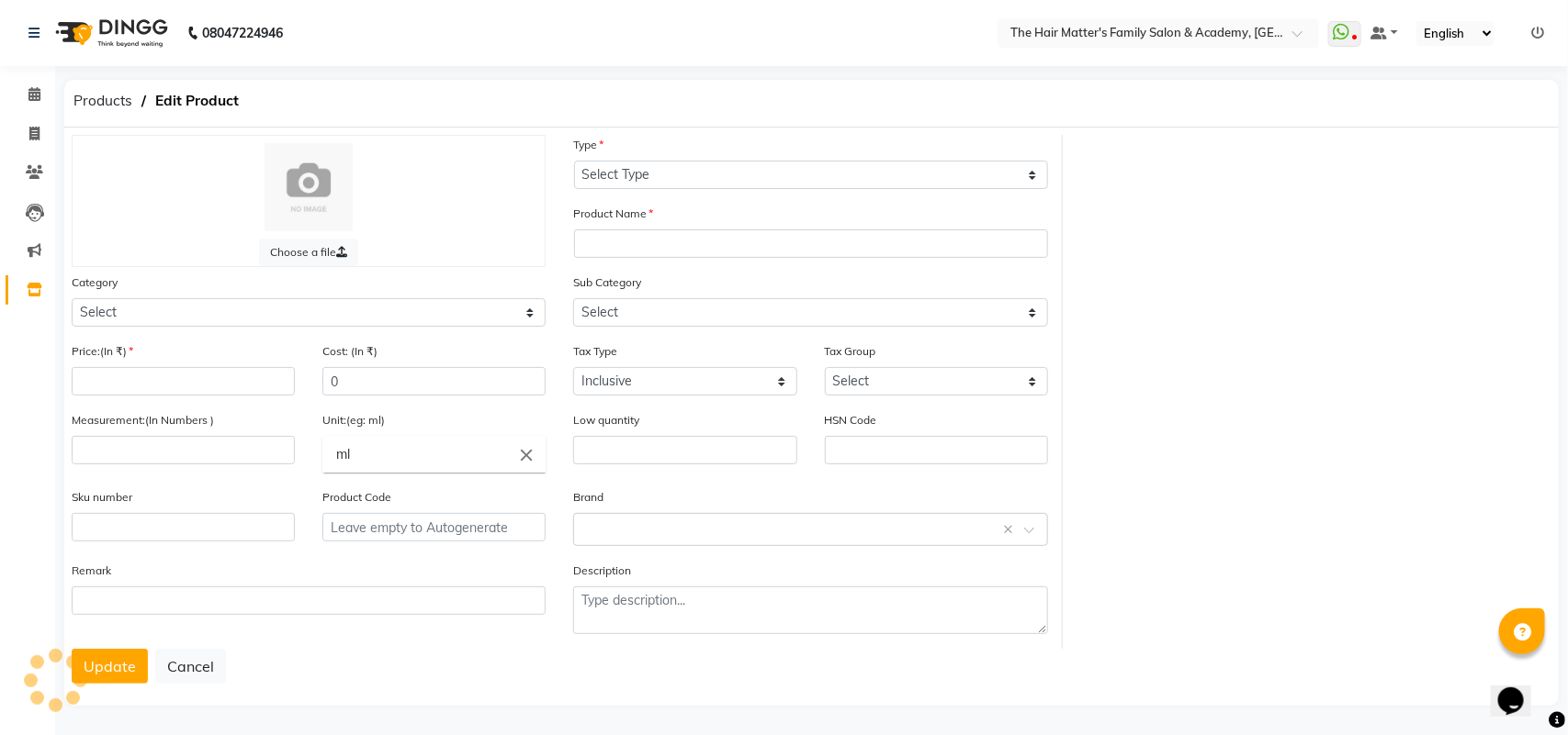
type input "1000"
type input "200ML"
type input "0"
type input "P10099"
select select "949701100"
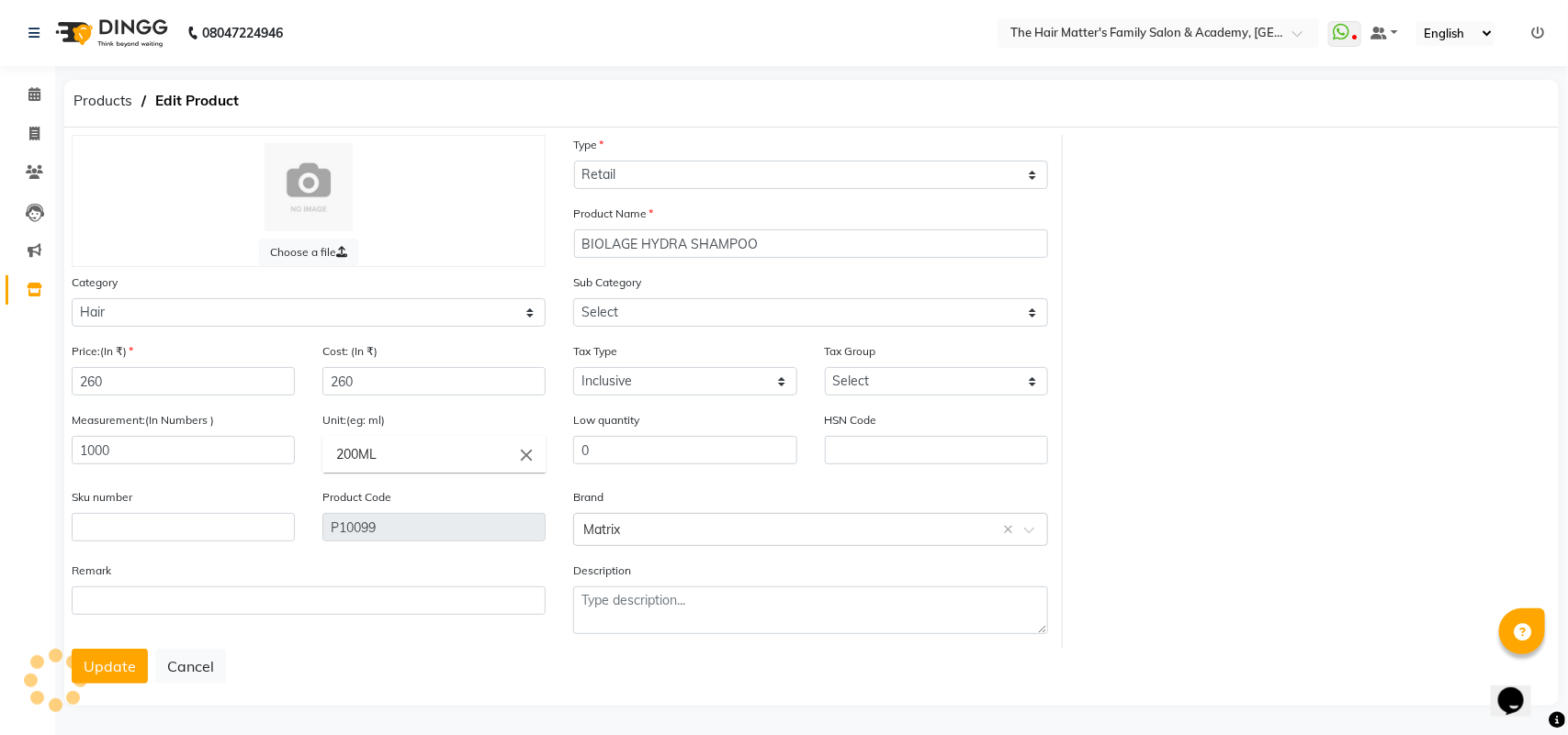
select select "949701101"
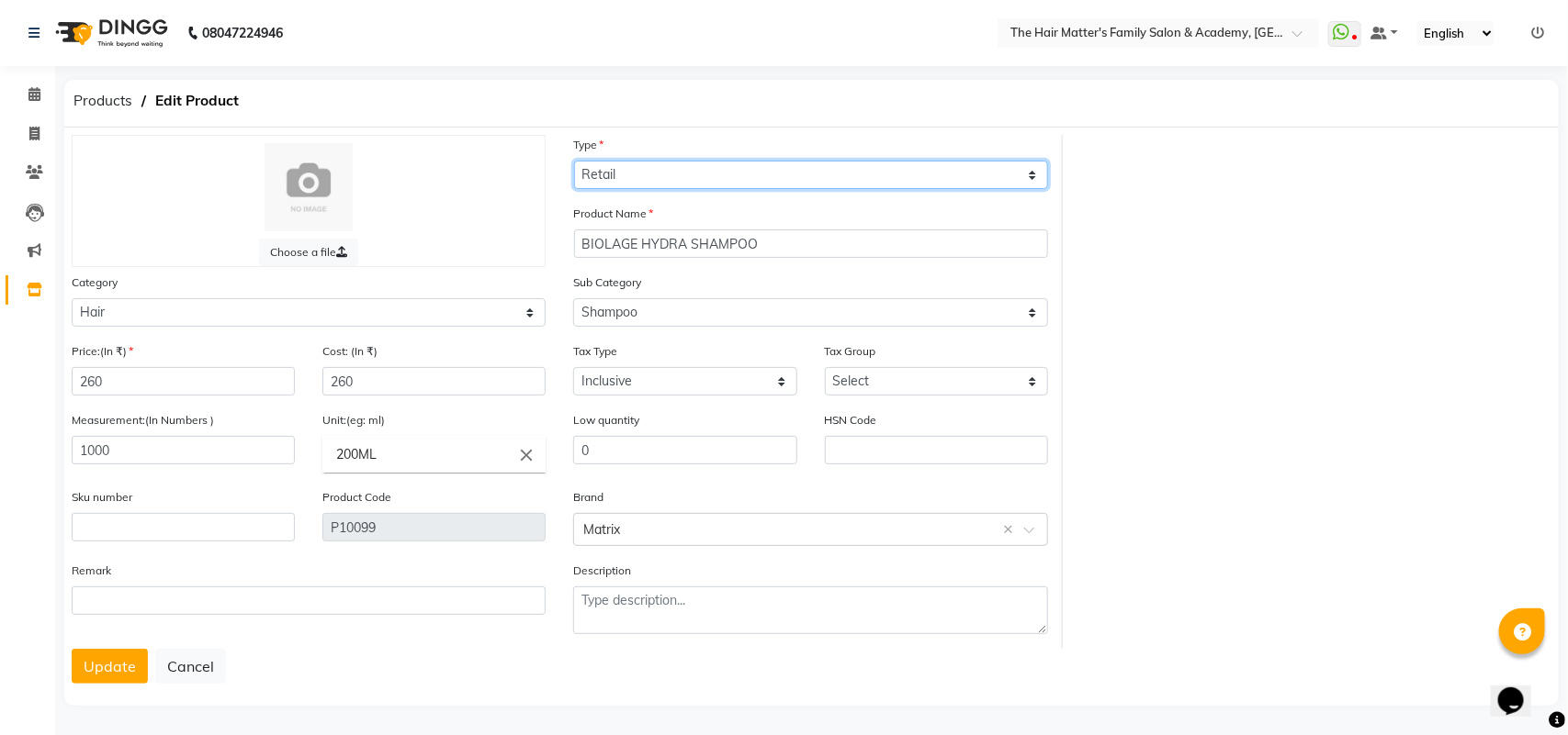
click at [666, 174] on select "Select Type Both Retail Consumable" at bounding box center [810, 174] width 474 height 28
click at [667, 174] on select "Select Type Both Retail Consumable" at bounding box center [810, 174] width 474 height 28
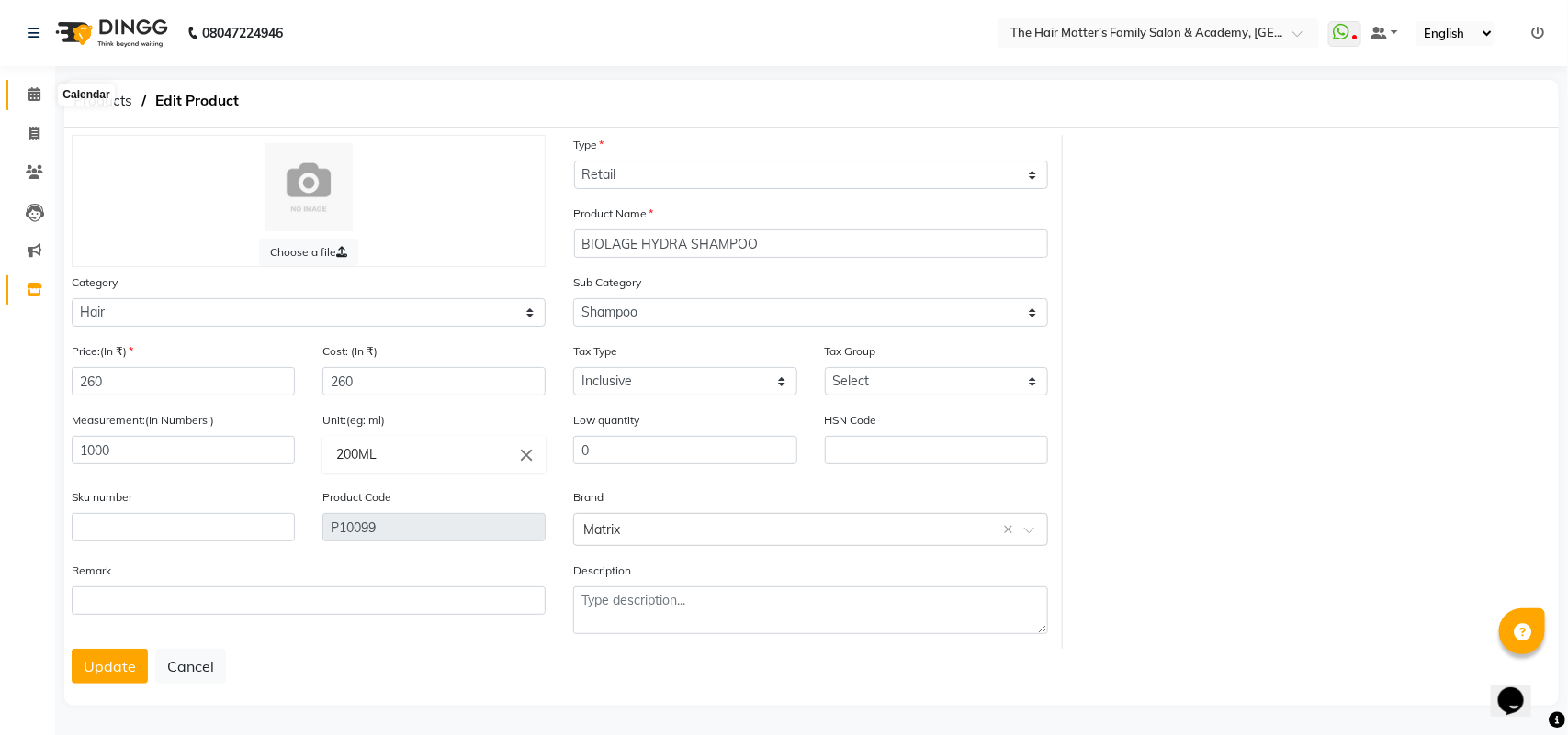
click at [30, 87] on icon at bounding box center [34, 94] width 12 height 14
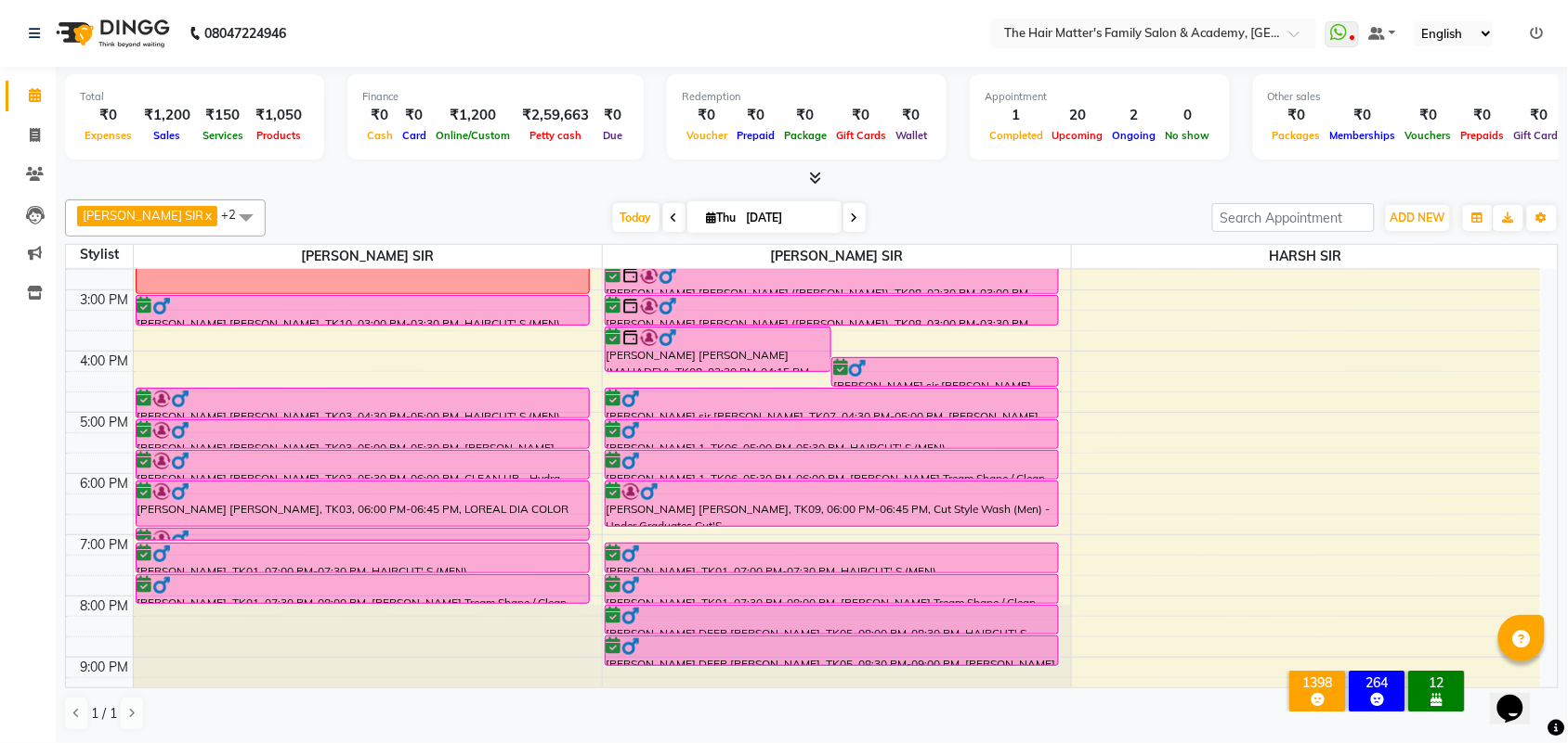
scroll to position [573, 0]
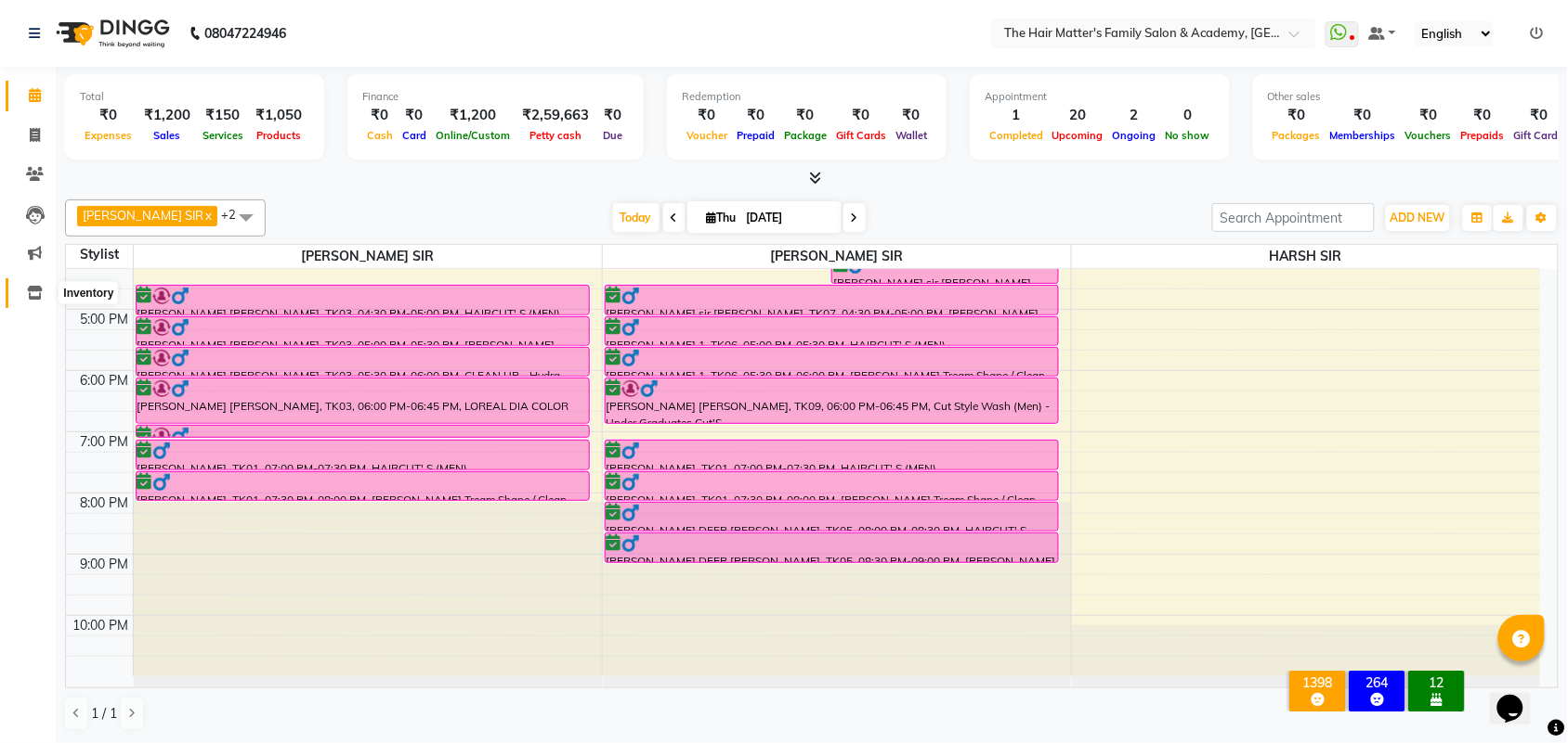
click at [33, 286] on icon at bounding box center [35, 292] width 16 height 14
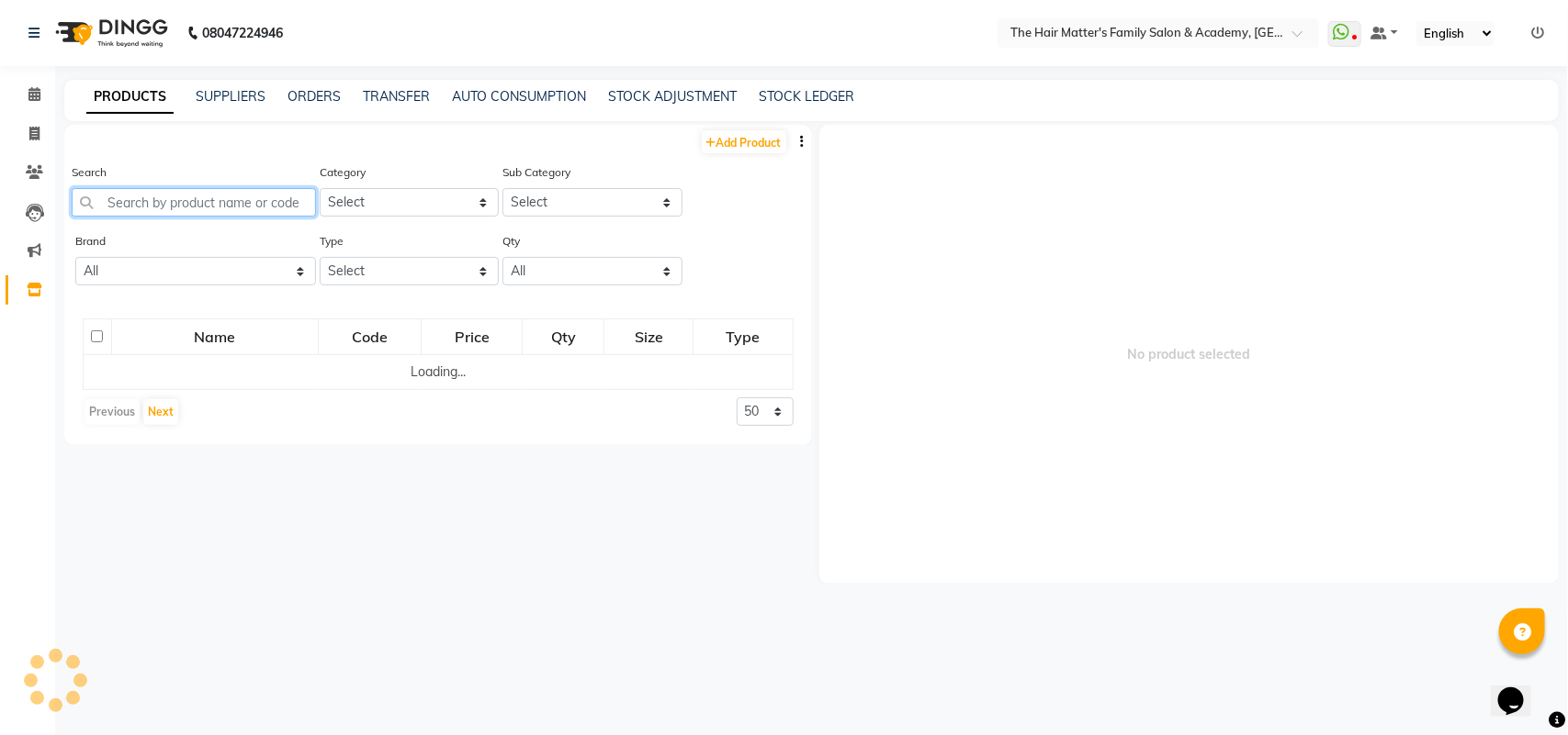
click at [120, 212] on input "text" at bounding box center [194, 202] width 244 height 28
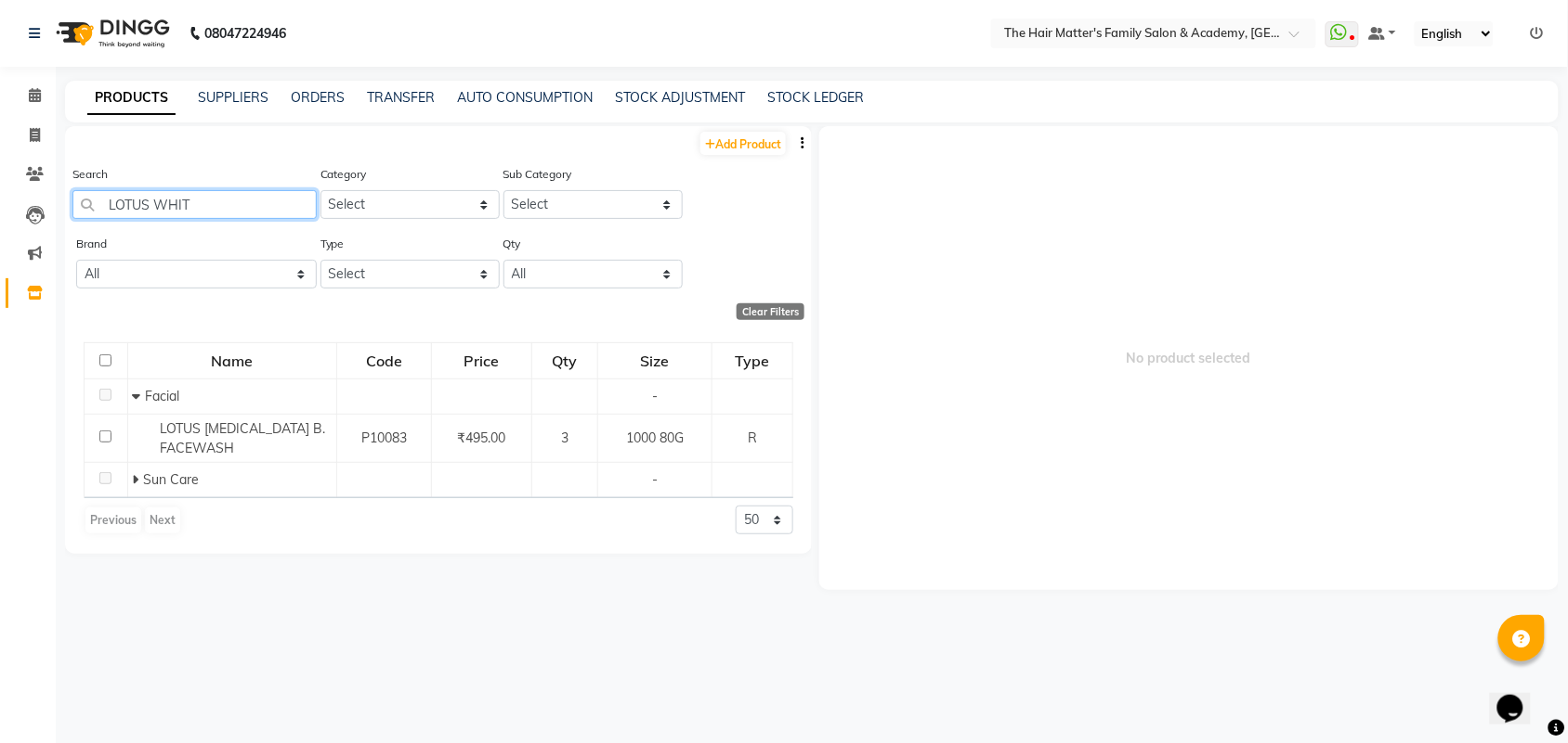
click at [225, 211] on input "LOTUS WHIT" at bounding box center [194, 205] width 244 height 29
type input "OIL CLEAR"
click at [275, 210] on input "OIL CLEAR" at bounding box center [194, 205] width 244 height 29
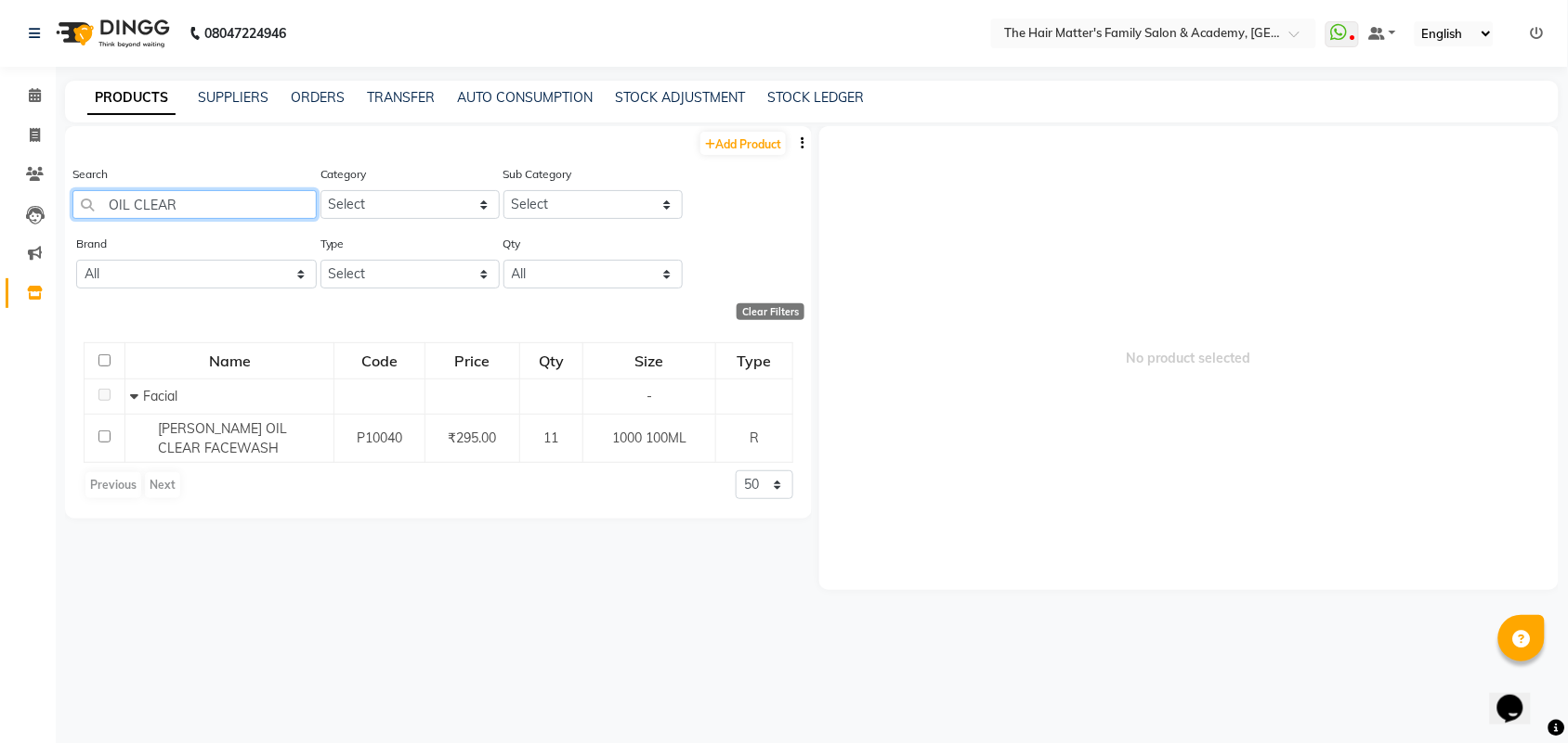
click at [274, 209] on input "OIL CLEAR" at bounding box center [194, 205] width 244 height 29
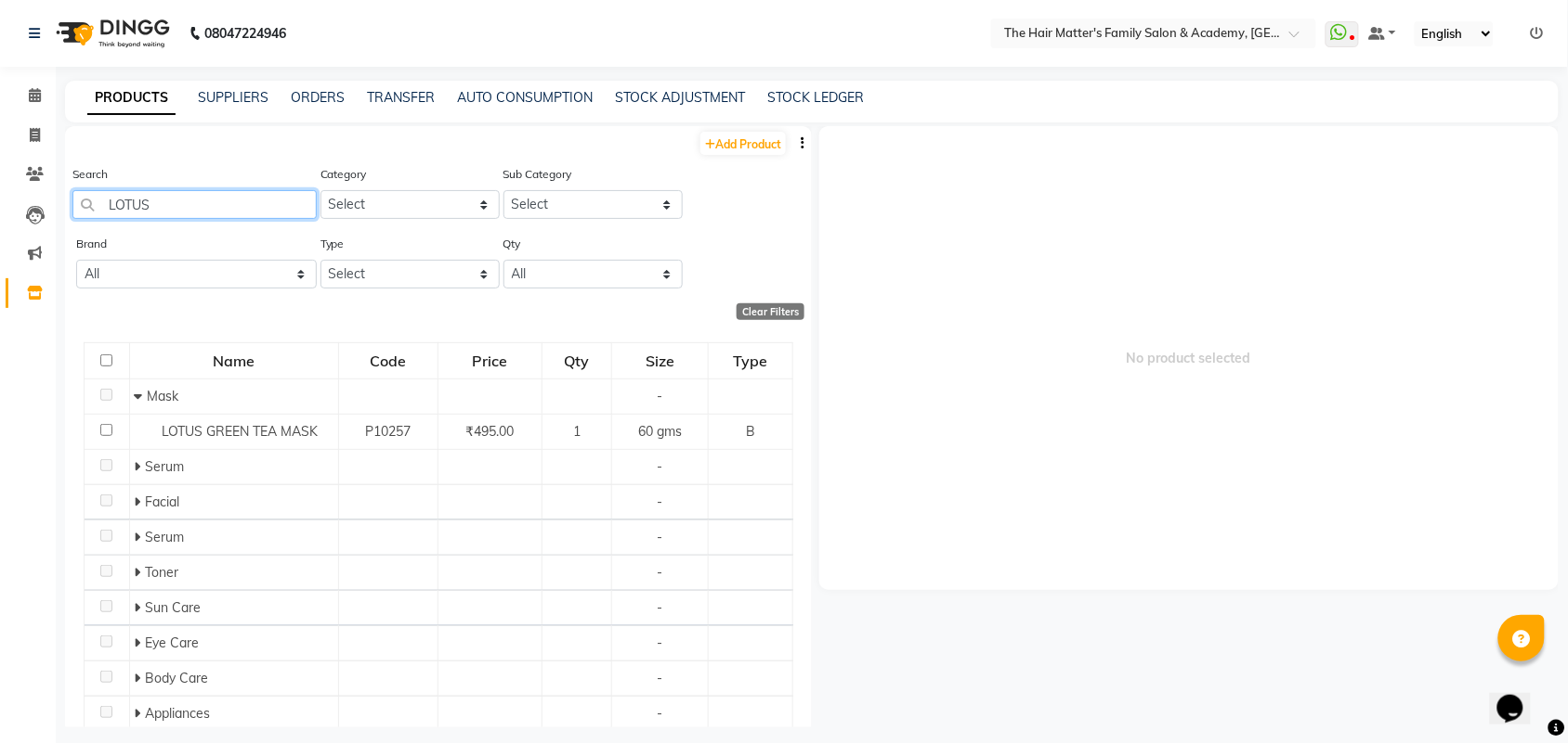
click at [187, 215] on input "LOTUS" at bounding box center [194, 205] width 244 height 29
click at [181, 206] on input "LOTUS" at bounding box center [194, 205] width 244 height 29
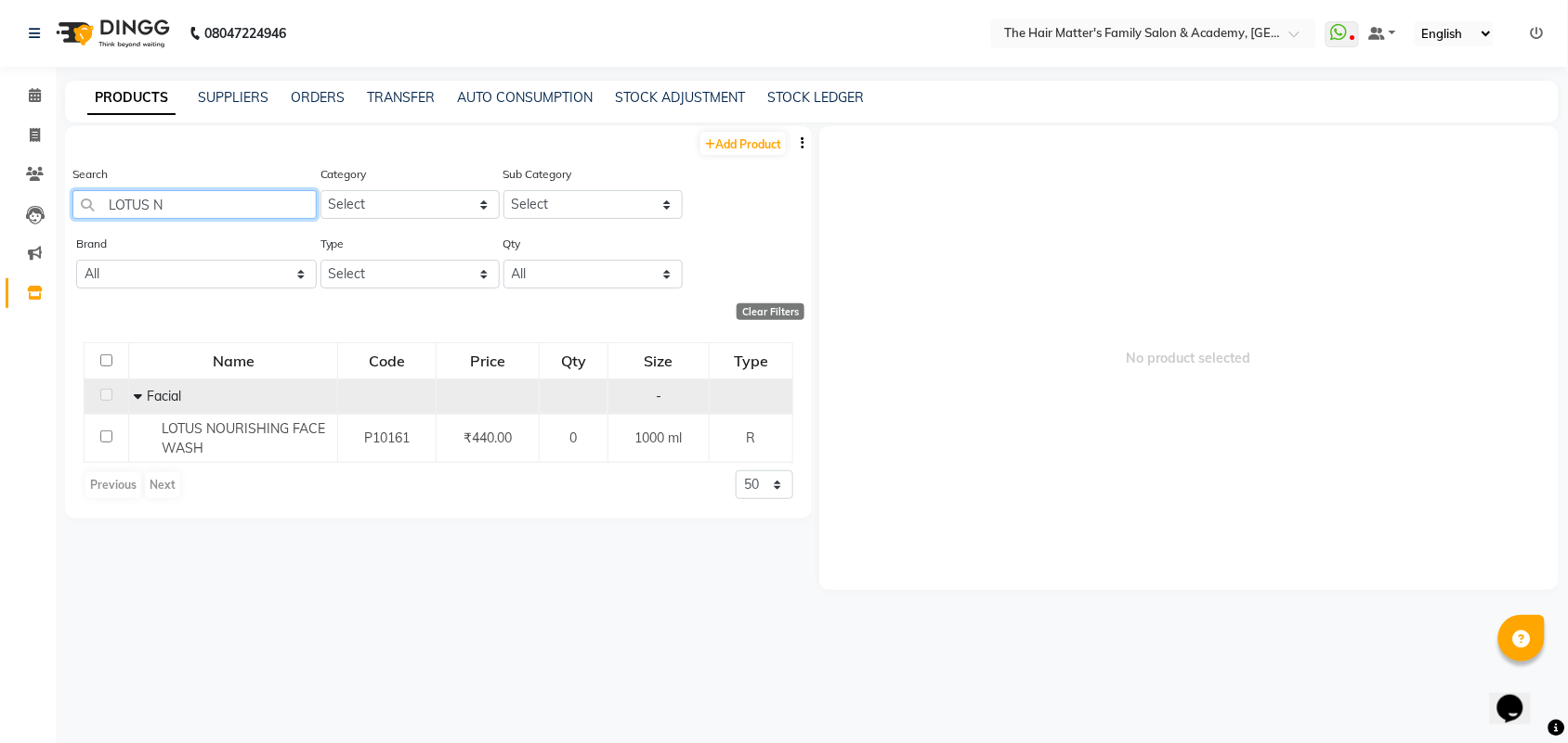
type input "LOTUS N"
click at [532, 410] on td at bounding box center [488, 396] width 103 height 36
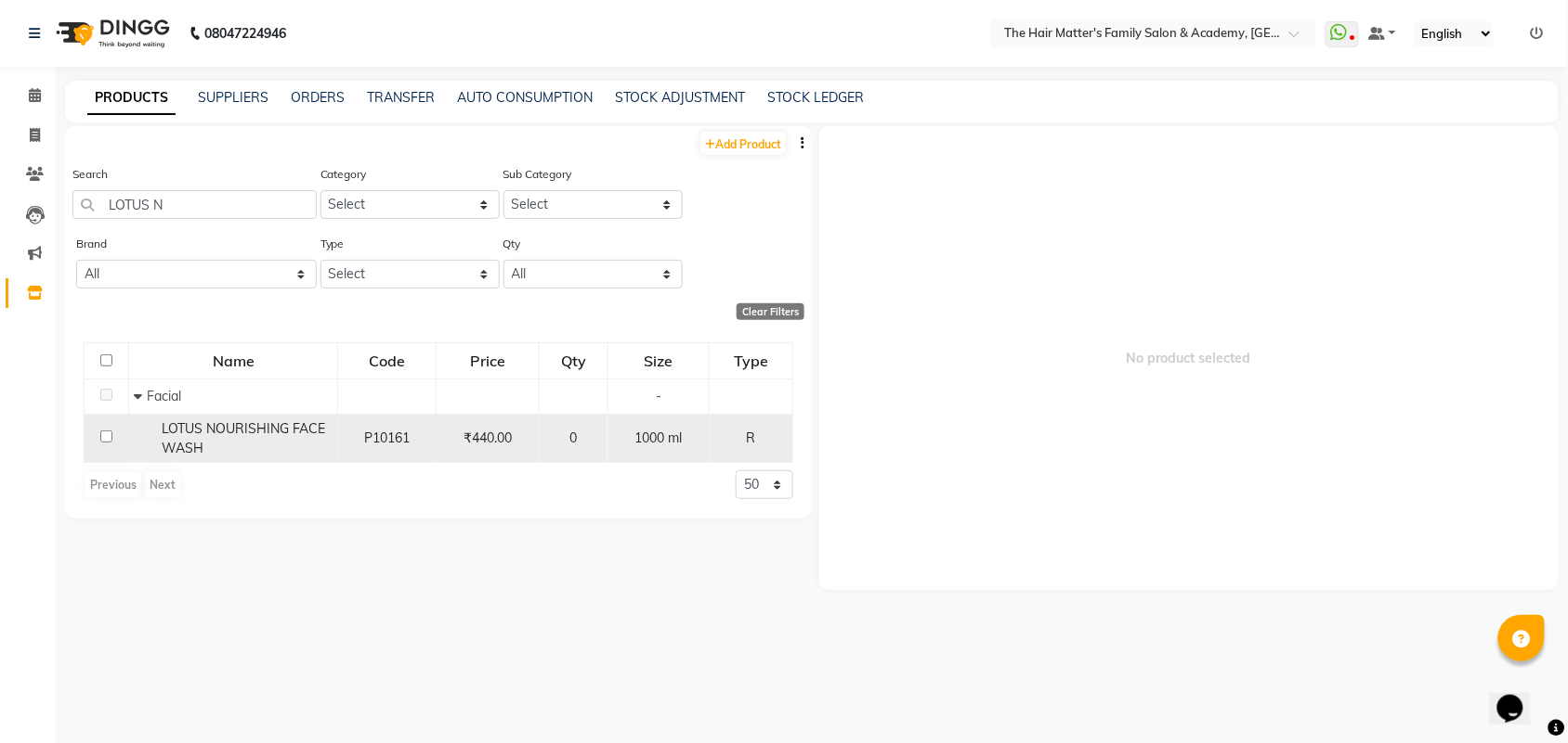
click at [540, 435] on td "₹440.00" at bounding box center [488, 439] width 103 height 49
click at [474, 437] on span "₹440.00" at bounding box center [487, 438] width 48 height 17
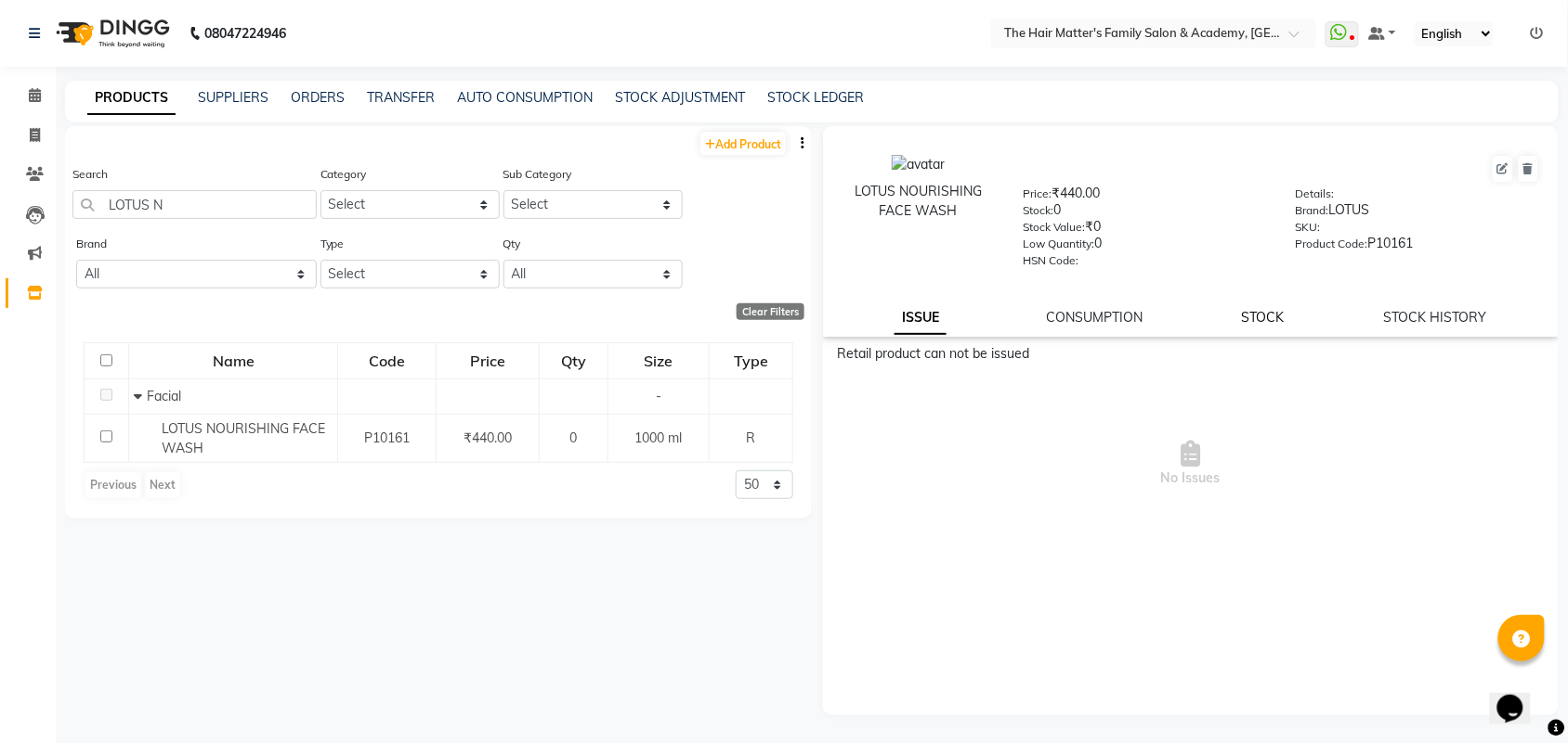
click at [1278, 312] on link "STOCK" at bounding box center [1263, 317] width 43 height 17
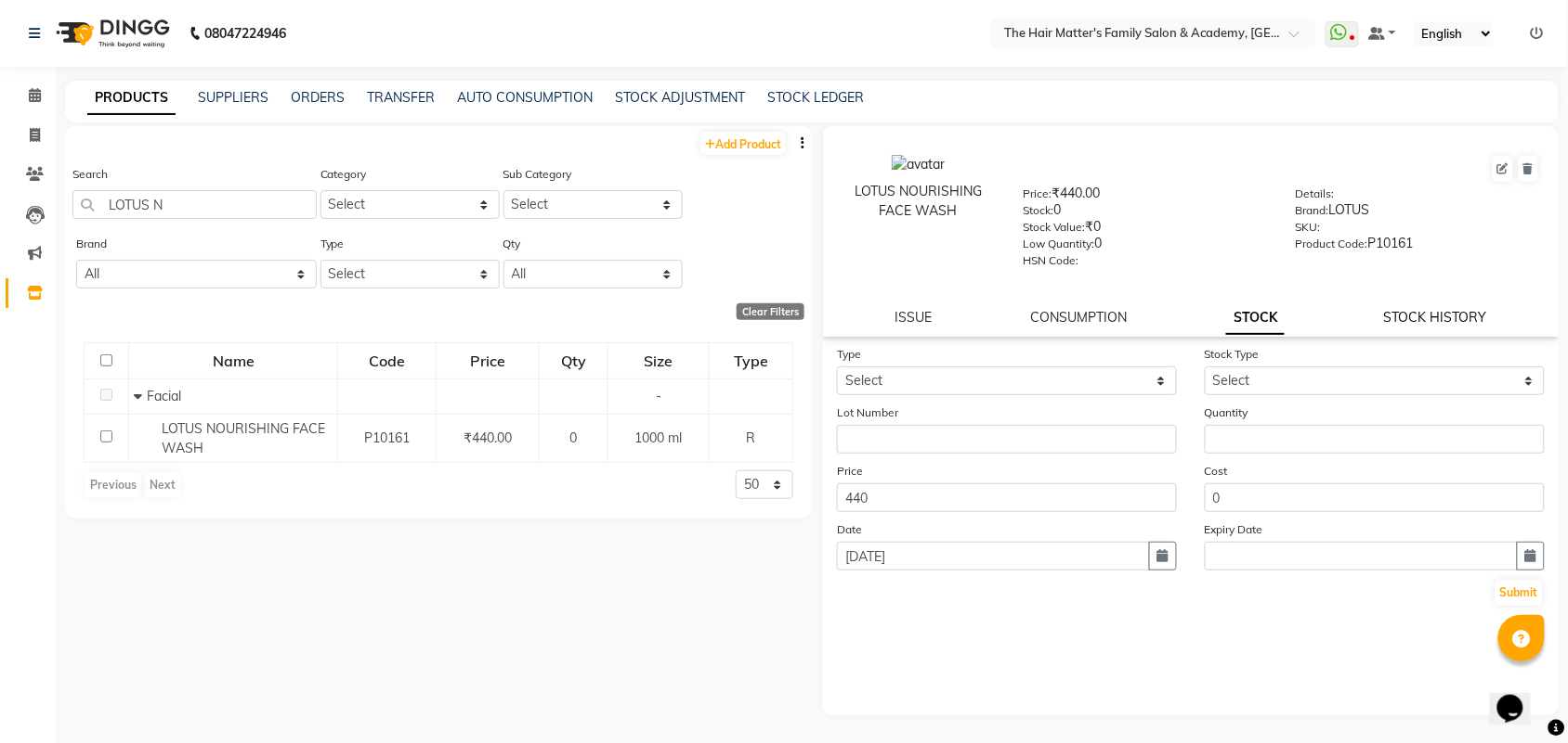
click at [1408, 309] on link "STOCK HISTORY" at bounding box center [1436, 317] width 103 height 17
select select "all"
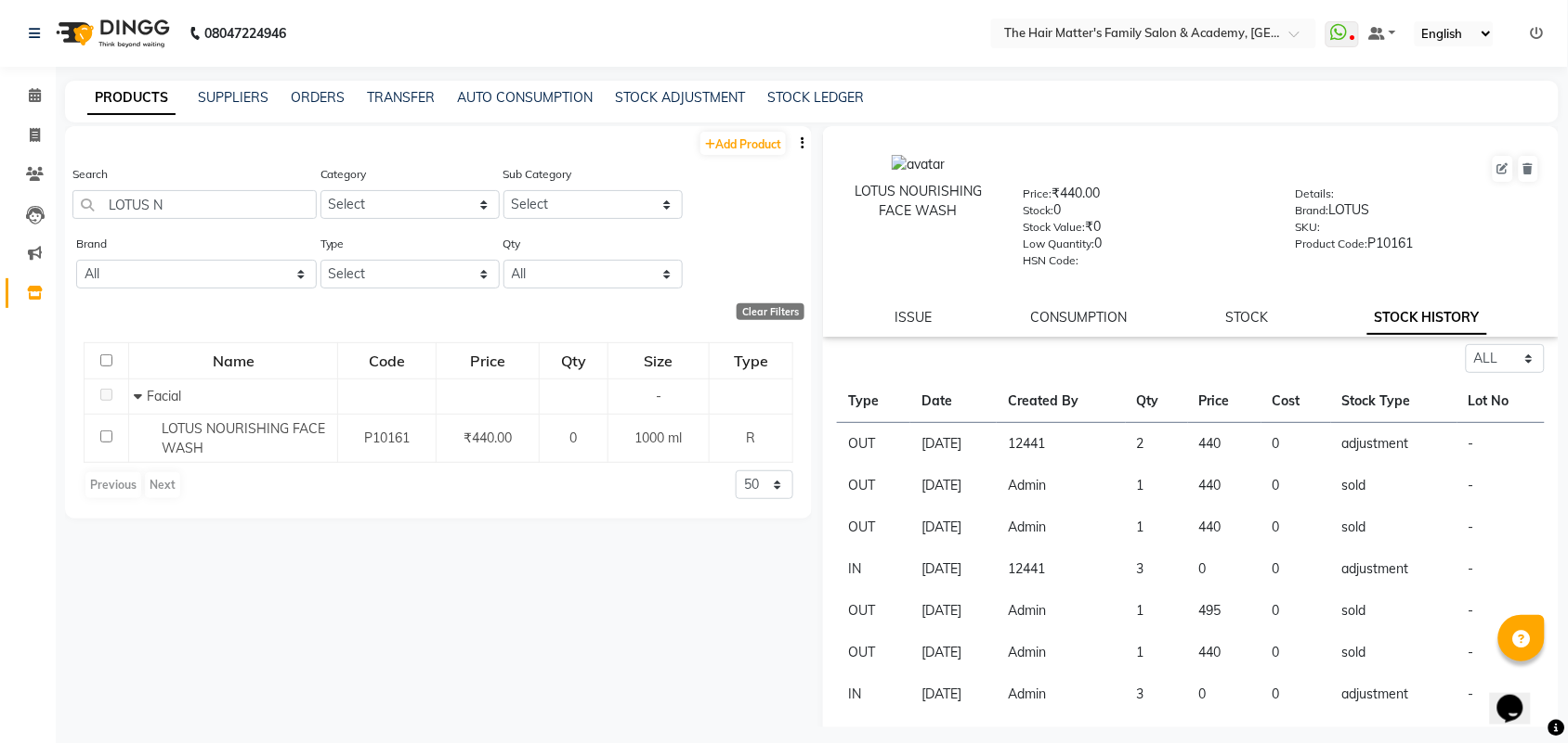
click at [1126, 444] on td "12441" at bounding box center [1061, 444] width 130 height 42
click at [1147, 443] on td "2" at bounding box center [1157, 444] width 62 height 42
click at [1185, 443] on td "2" at bounding box center [1157, 444] width 62 height 42
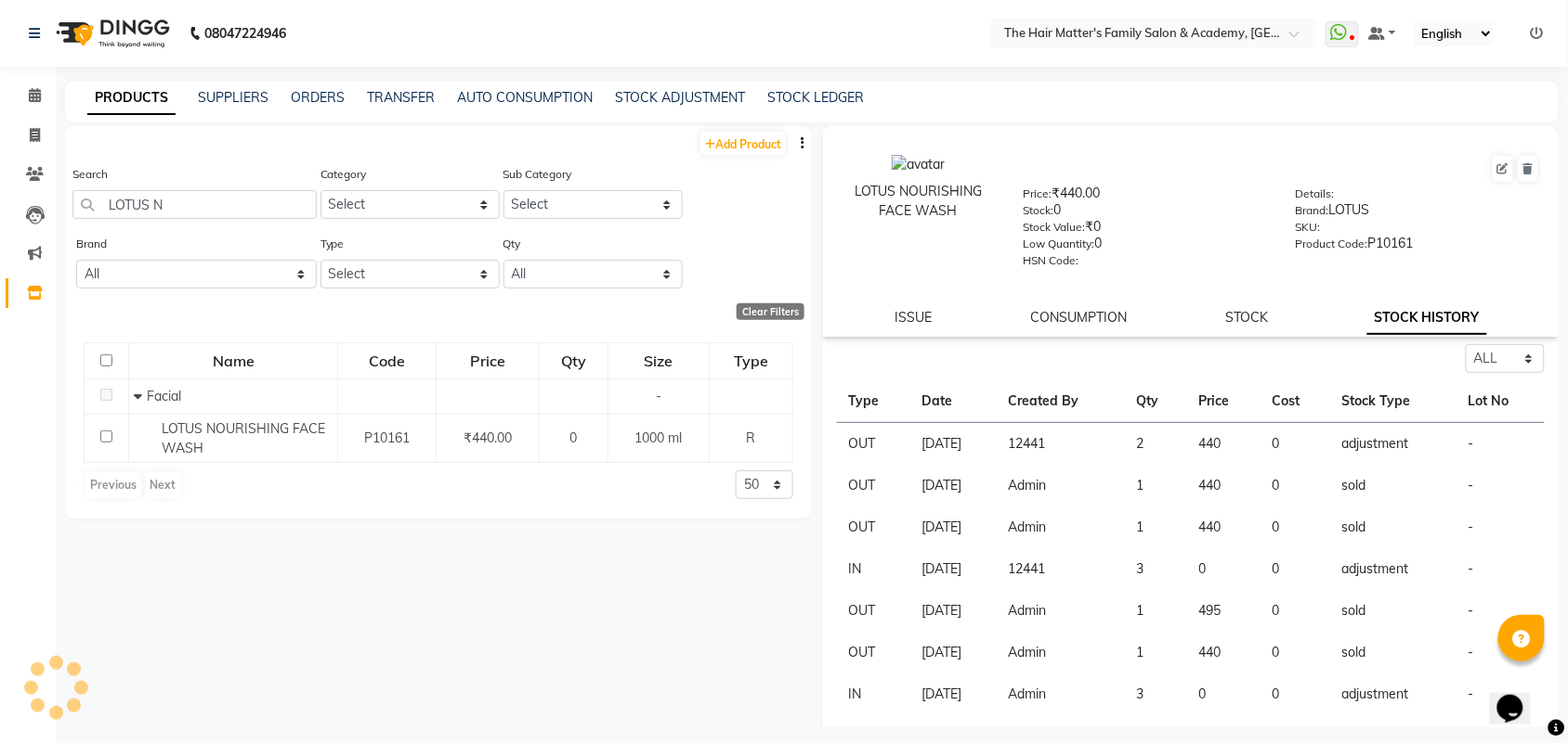
click at [1215, 443] on td "440" at bounding box center [1224, 444] width 73 height 42
click at [1229, 443] on td "440" at bounding box center [1224, 444] width 73 height 42
click at [1114, 449] on td "12441" at bounding box center [1061, 444] width 130 height 42
click at [1098, 443] on td "12441" at bounding box center [1061, 444] width 130 height 42
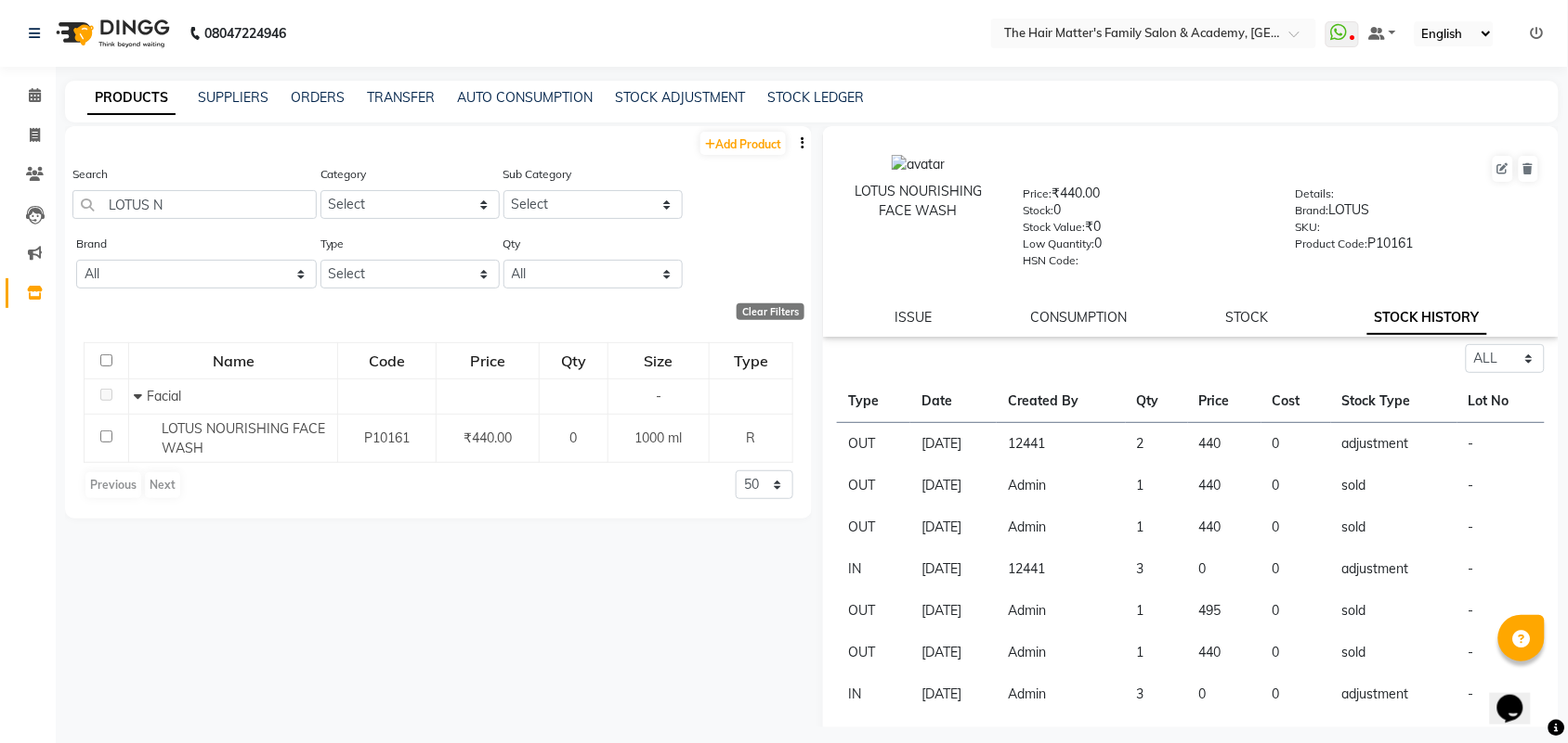
click at [1098, 443] on td "12441" at bounding box center [1061, 444] width 130 height 42
click at [1126, 437] on td "12441" at bounding box center [1061, 444] width 130 height 42
click at [1161, 447] on td "2" at bounding box center [1157, 444] width 62 height 42
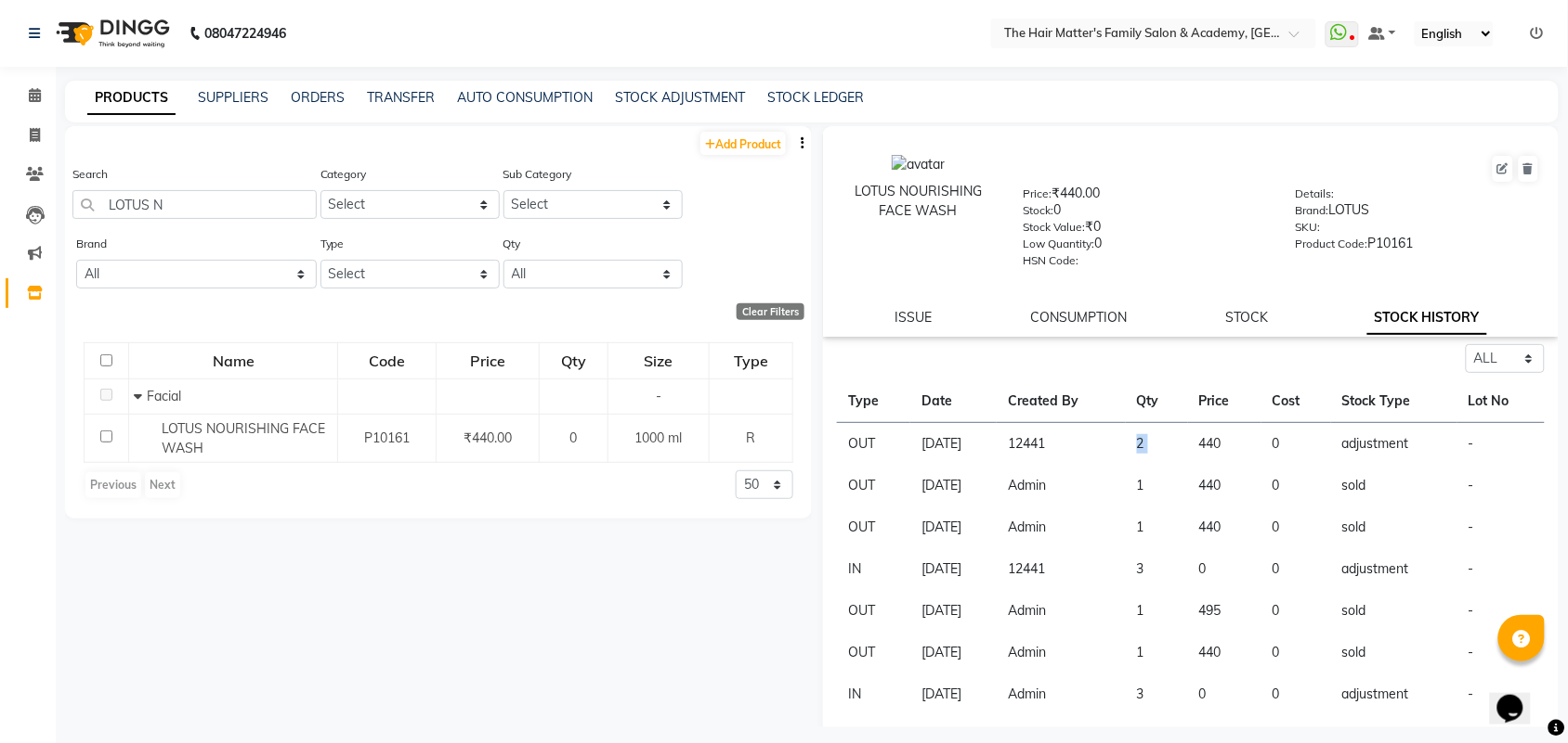
click at [1163, 449] on td "2" at bounding box center [1157, 444] width 62 height 42
drag, startPoint x: 1199, startPoint y: 438, endPoint x: 1215, endPoint y: 441, distance: 16.3
click at [1201, 438] on td "440" at bounding box center [1224, 444] width 73 height 42
click at [1215, 441] on td "440" at bounding box center [1224, 444] width 73 height 42
click at [1215, 446] on td "440" at bounding box center [1224, 444] width 73 height 42
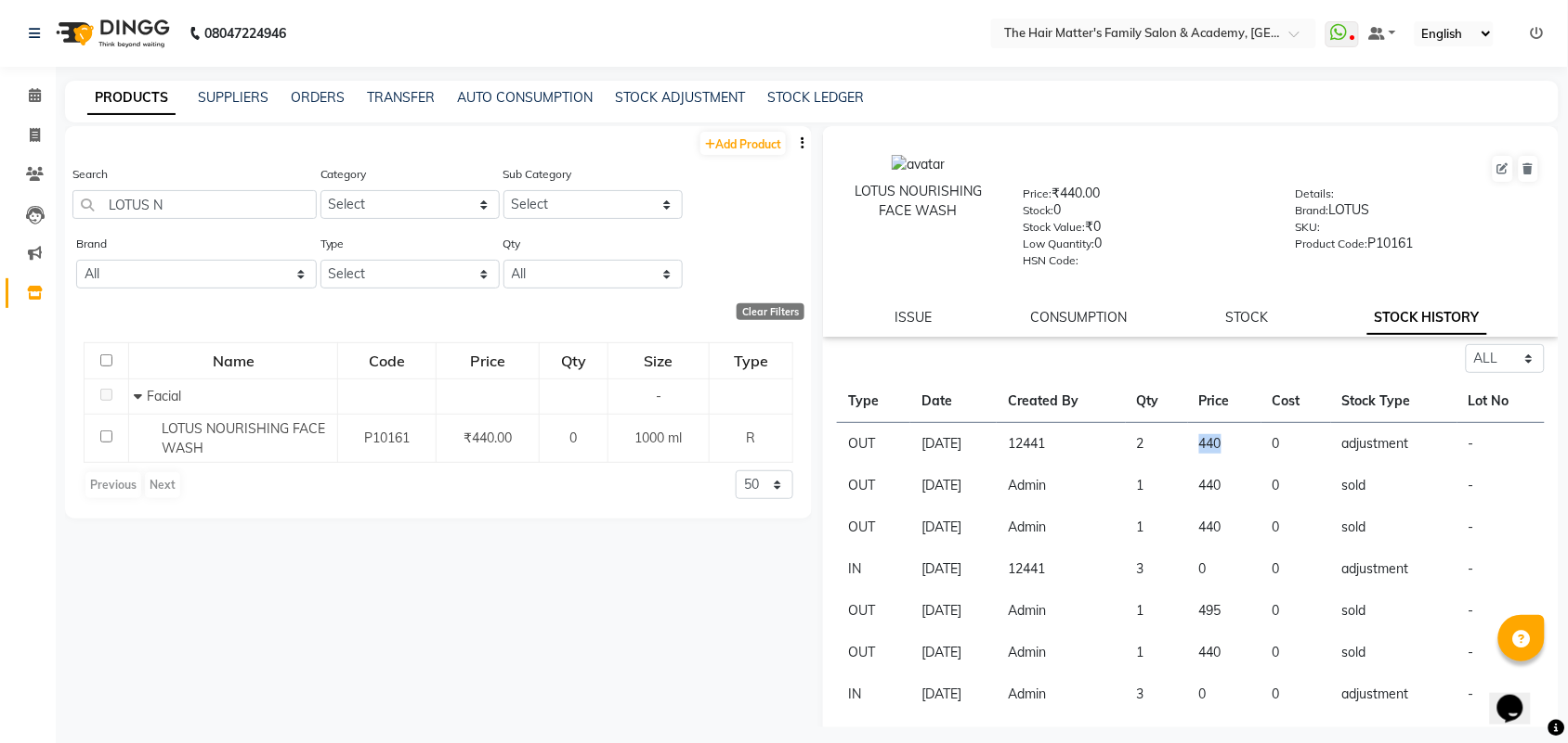
click at [1215, 447] on td "440" at bounding box center [1224, 444] width 73 height 42
click at [1221, 447] on td "440" at bounding box center [1224, 444] width 73 height 42
click at [1234, 443] on td "440" at bounding box center [1224, 444] width 73 height 42
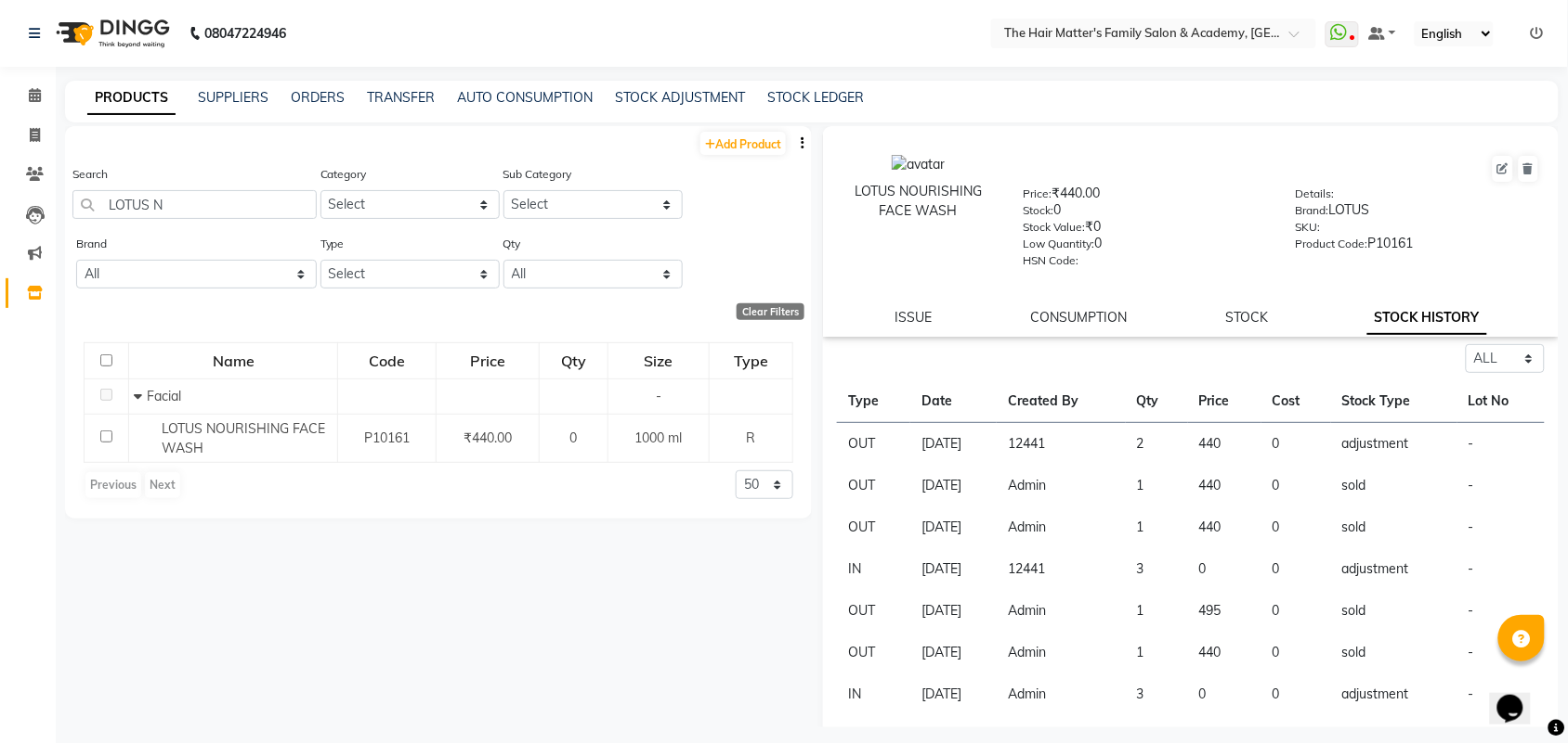
click at [1237, 443] on td "440" at bounding box center [1224, 444] width 73 height 42
click at [1260, 446] on td "440" at bounding box center [1224, 444] width 73 height 42
drag, startPoint x: 1274, startPoint y: 446, endPoint x: 1336, endPoint y: 446, distance: 62.0
click at [1289, 446] on td "0" at bounding box center [1296, 444] width 69 height 42
drag, startPoint x: 1336, startPoint y: 446, endPoint x: 1351, endPoint y: 446, distance: 15.0
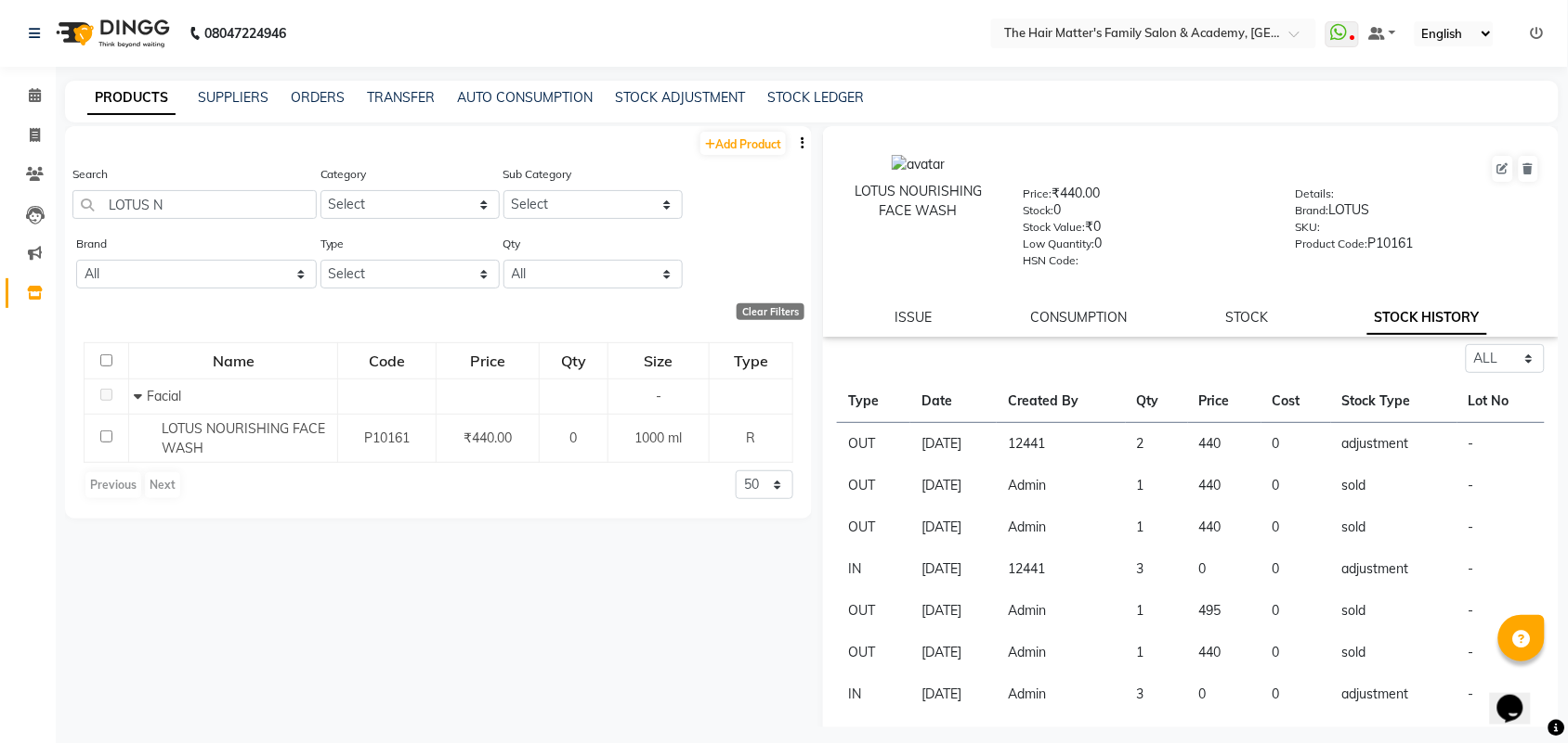
click at [1339, 446] on td "adjustment" at bounding box center [1394, 444] width 127 height 42
click at [1351, 446] on td "adjustment" at bounding box center [1394, 444] width 127 height 42
click at [1356, 446] on td "adjustment" at bounding box center [1394, 444] width 127 height 42
click at [1325, 446] on td "0" at bounding box center [1296, 444] width 69 height 42
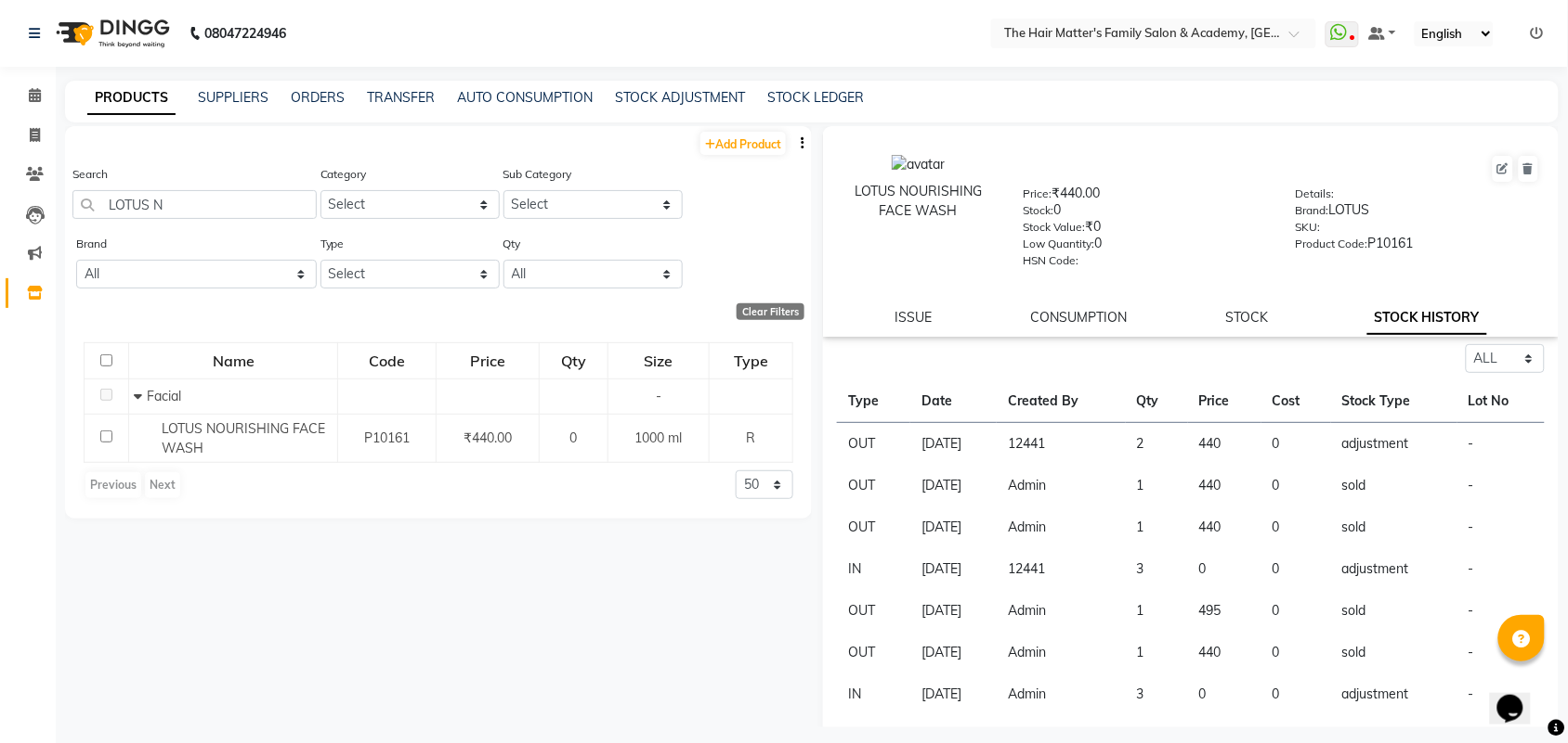
click at [1325, 446] on td "0" at bounding box center [1296, 444] width 69 height 42
click at [865, 576] on td "IN" at bounding box center [873, 569] width 73 height 41
click at [869, 574] on td "IN" at bounding box center [873, 569] width 73 height 41
drag, startPoint x: 929, startPoint y: 571, endPoint x: 1119, endPoint y: 605, distance: 193.0
click at [936, 571] on td "[DATE]" at bounding box center [953, 569] width 86 height 41
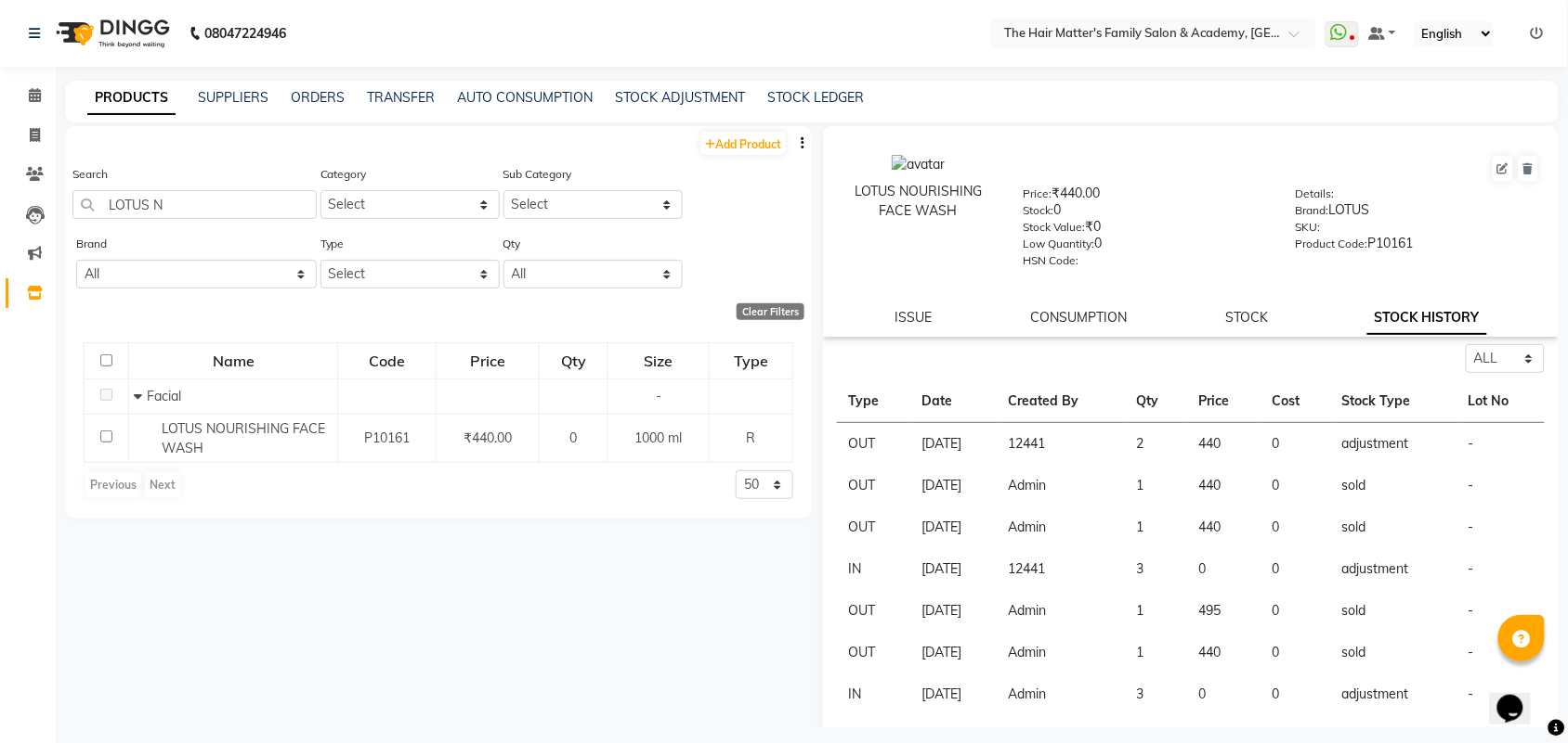
drag, startPoint x: 1119, startPoint y: 605, endPoint x: 1269, endPoint y: 611, distance: 150.1
click at [1120, 606] on td "Admin" at bounding box center [1061, 611] width 130 height 41
click at [1268, 559] on td "0" at bounding box center [1296, 569] width 69 height 41
click at [1065, 439] on td "12441" at bounding box center [1061, 444] width 130 height 42
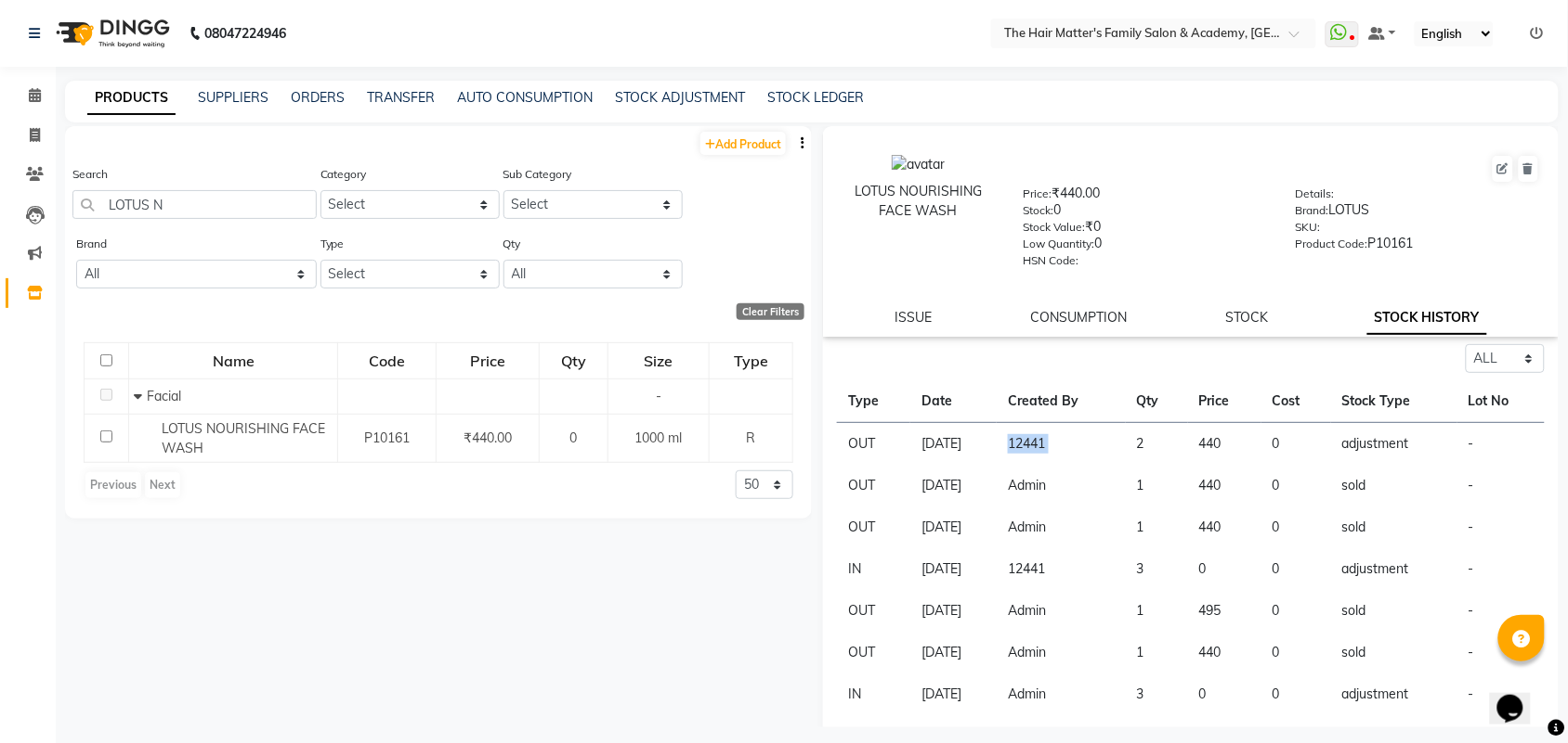
click at [1065, 439] on td "12441" at bounding box center [1061, 444] width 130 height 42
click at [1078, 438] on td "12441" at bounding box center [1061, 444] width 130 height 42
click at [1083, 439] on td "12441" at bounding box center [1061, 444] width 130 height 42
click at [1071, 444] on td "12441" at bounding box center [1061, 444] width 130 height 42
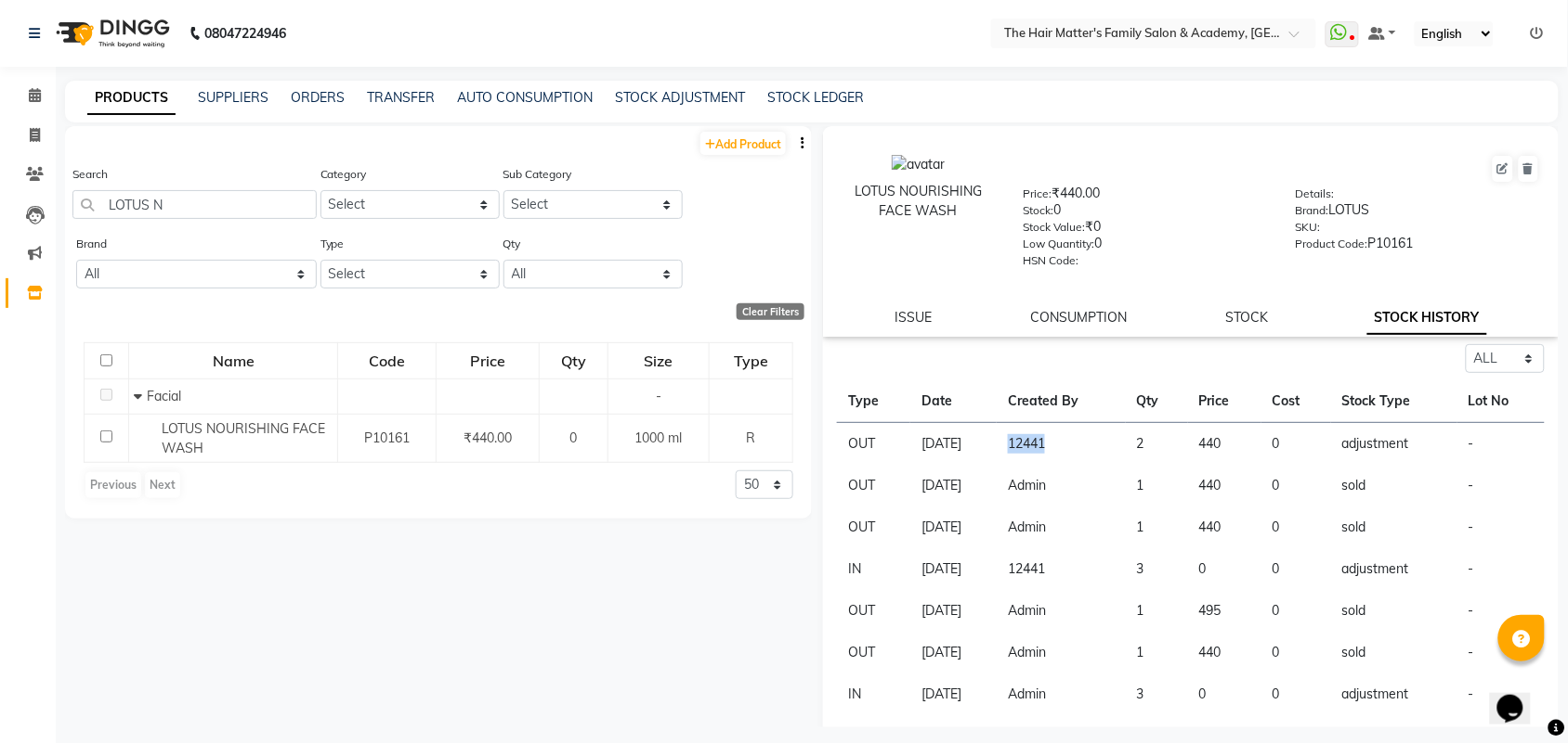
click at [1071, 444] on td "12441" at bounding box center [1061, 444] width 130 height 42
click at [997, 433] on td "[DATE]" at bounding box center [953, 444] width 86 height 42
click at [1050, 439] on td "12441" at bounding box center [1061, 444] width 130 height 42
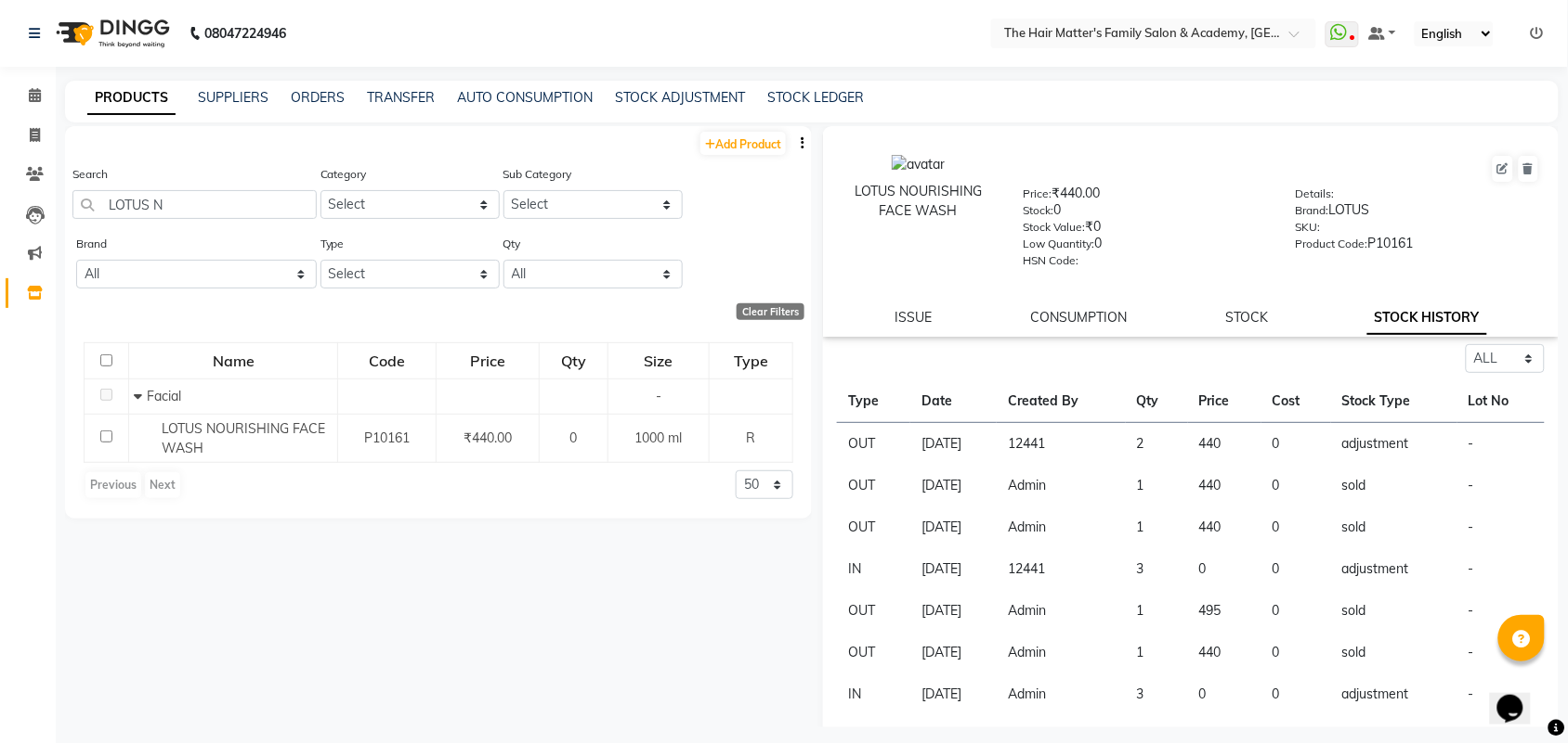
click at [1145, 466] on td "1" at bounding box center [1157, 486] width 62 height 41
click at [1069, 446] on td "12441" at bounding box center [1061, 444] width 130 height 42
click at [1069, 447] on td "12441" at bounding box center [1061, 444] width 130 height 42
click at [1303, 448] on td "0" at bounding box center [1296, 444] width 69 height 42
click at [1360, 447] on td "adjustment" at bounding box center [1394, 444] width 127 height 42
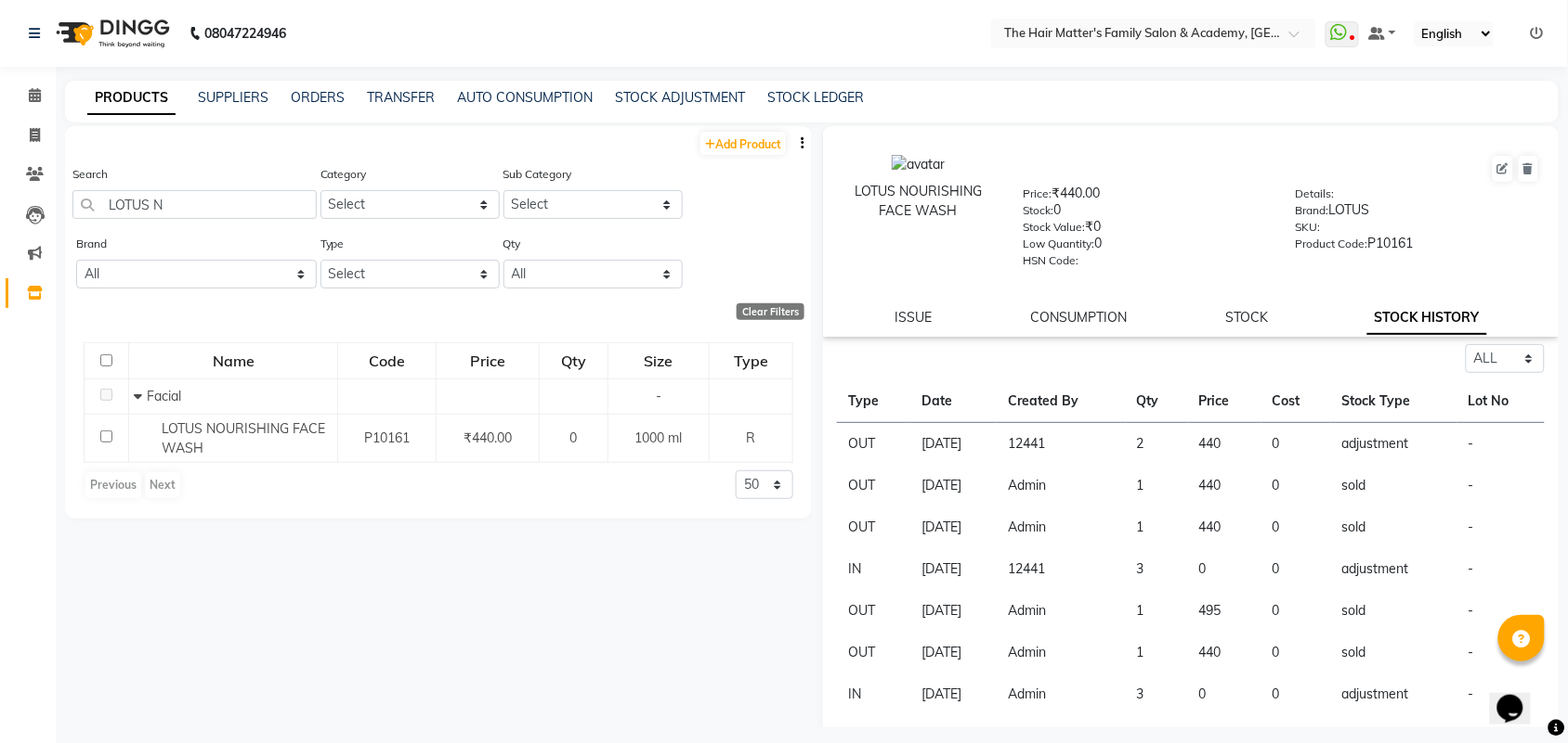
click at [1365, 447] on td "adjustment" at bounding box center [1394, 444] width 127 height 42
click at [1336, 435] on td "adjustment" at bounding box center [1394, 444] width 127 height 42
click at [1032, 443] on td "12441" at bounding box center [1061, 444] width 130 height 42
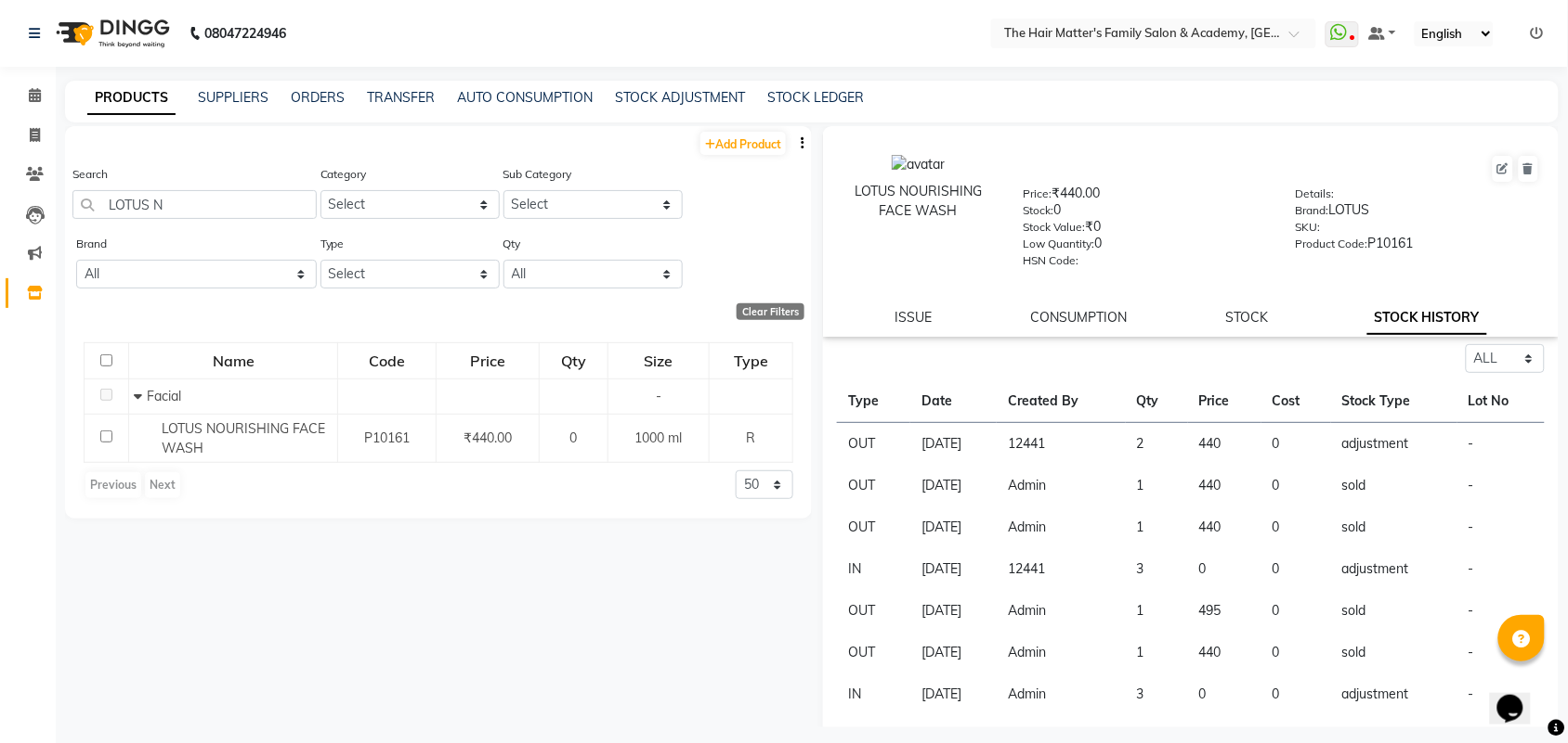
click at [1065, 443] on td "12441" at bounding box center [1061, 444] width 130 height 42
click at [1167, 438] on td "2" at bounding box center [1157, 444] width 62 height 42
click at [1166, 438] on td "2" at bounding box center [1157, 444] width 62 height 42
click at [1168, 438] on td "2" at bounding box center [1157, 444] width 62 height 42
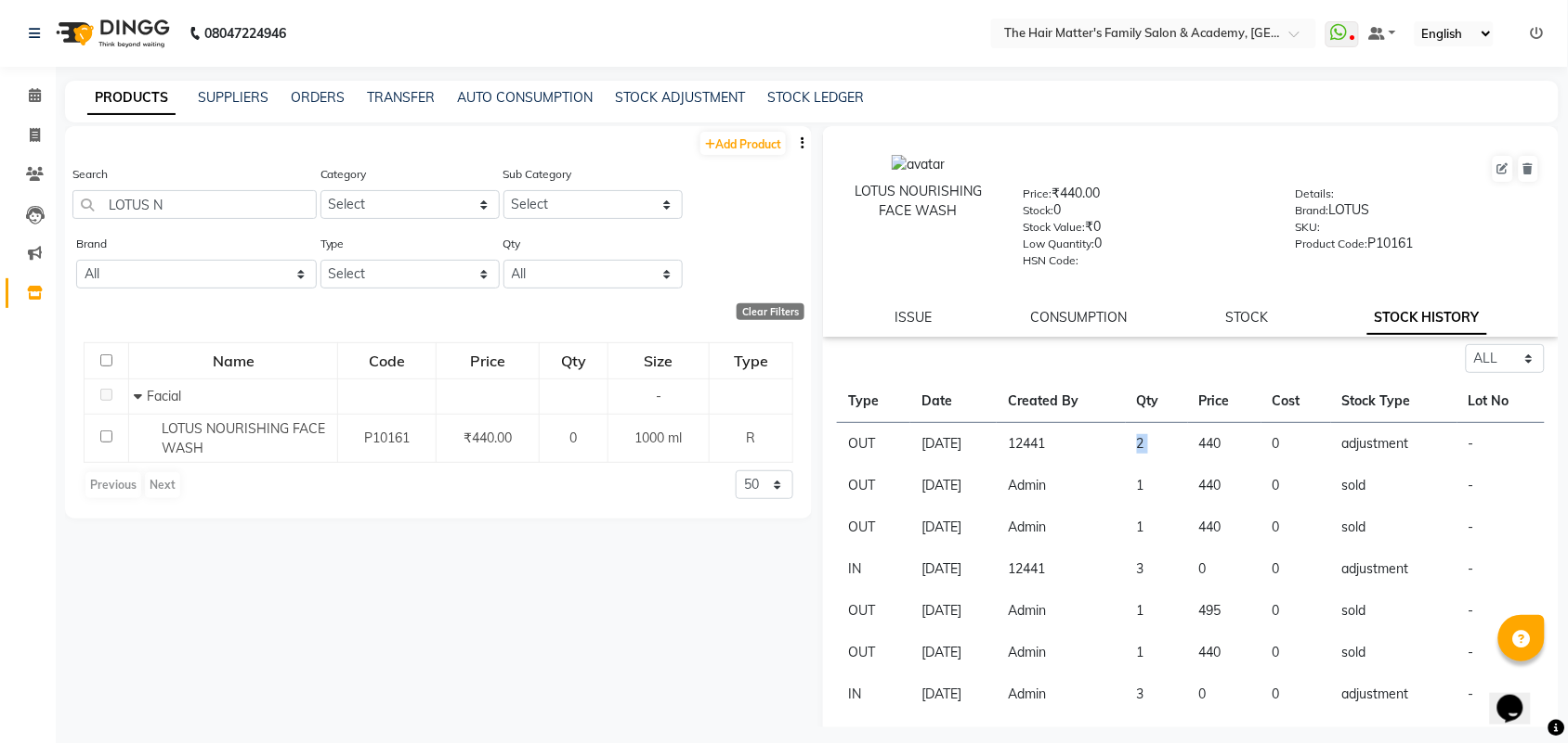
click at [1162, 438] on td "2" at bounding box center [1157, 444] width 62 height 42
click at [1222, 443] on td "440" at bounding box center [1224, 444] width 73 height 42
click at [1324, 442] on td "0" at bounding box center [1296, 444] width 69 height 42
click at [1329, 442] on td "0" at bounding box center [1296, 444] width 69 height 42
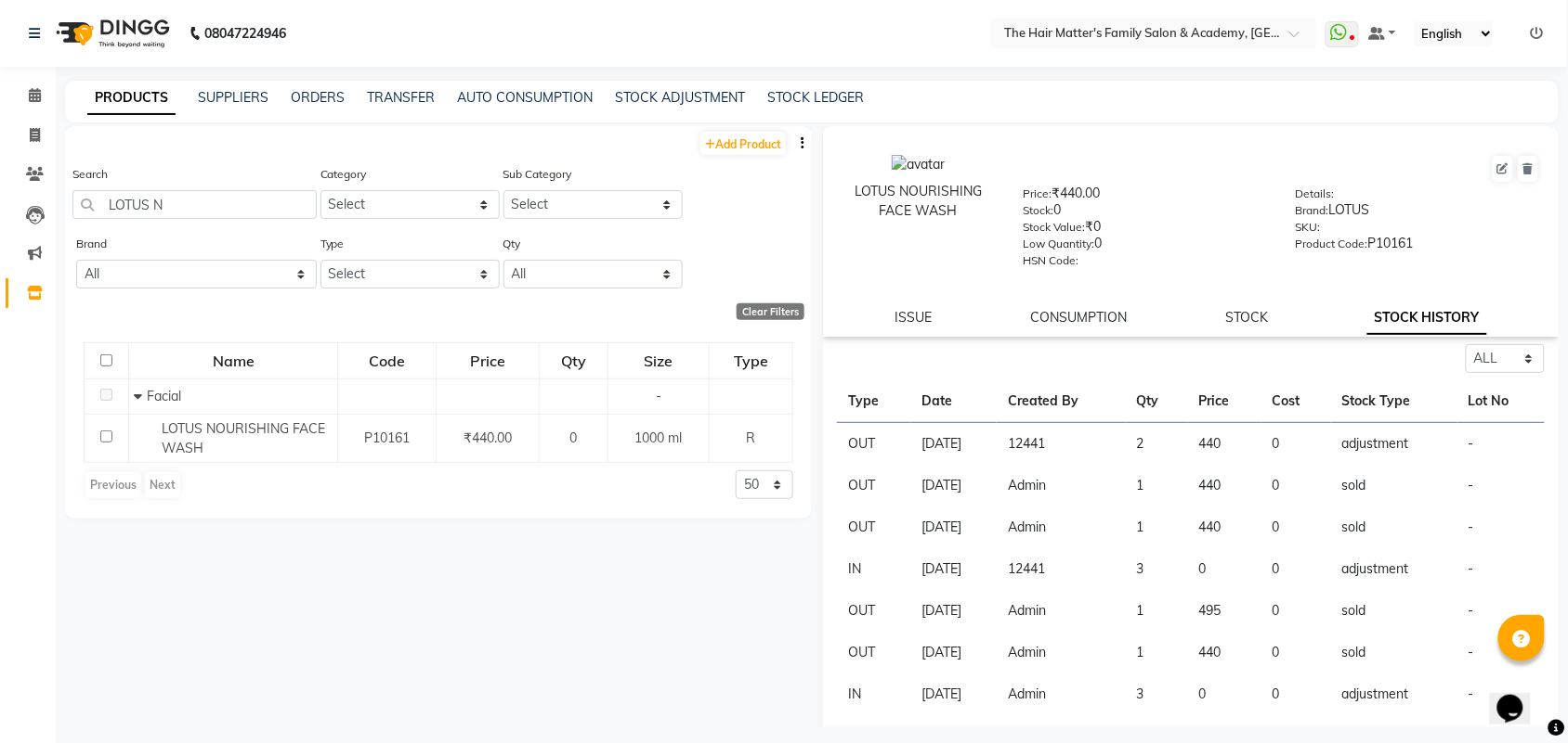
click at [883, 444] on td "OUT" at bounding box center [873, 444] width 73 height 42
click at [829, 485] on div "Select ALL IN OUT Type Date Created By Qty Price Cost Stock Type Lot No OUT [DA…" at bounding box center [1190, 572] width 736 height 454
click at [846, 482] on td "OUT" at bounding box center [873, 486] width 73 height 41
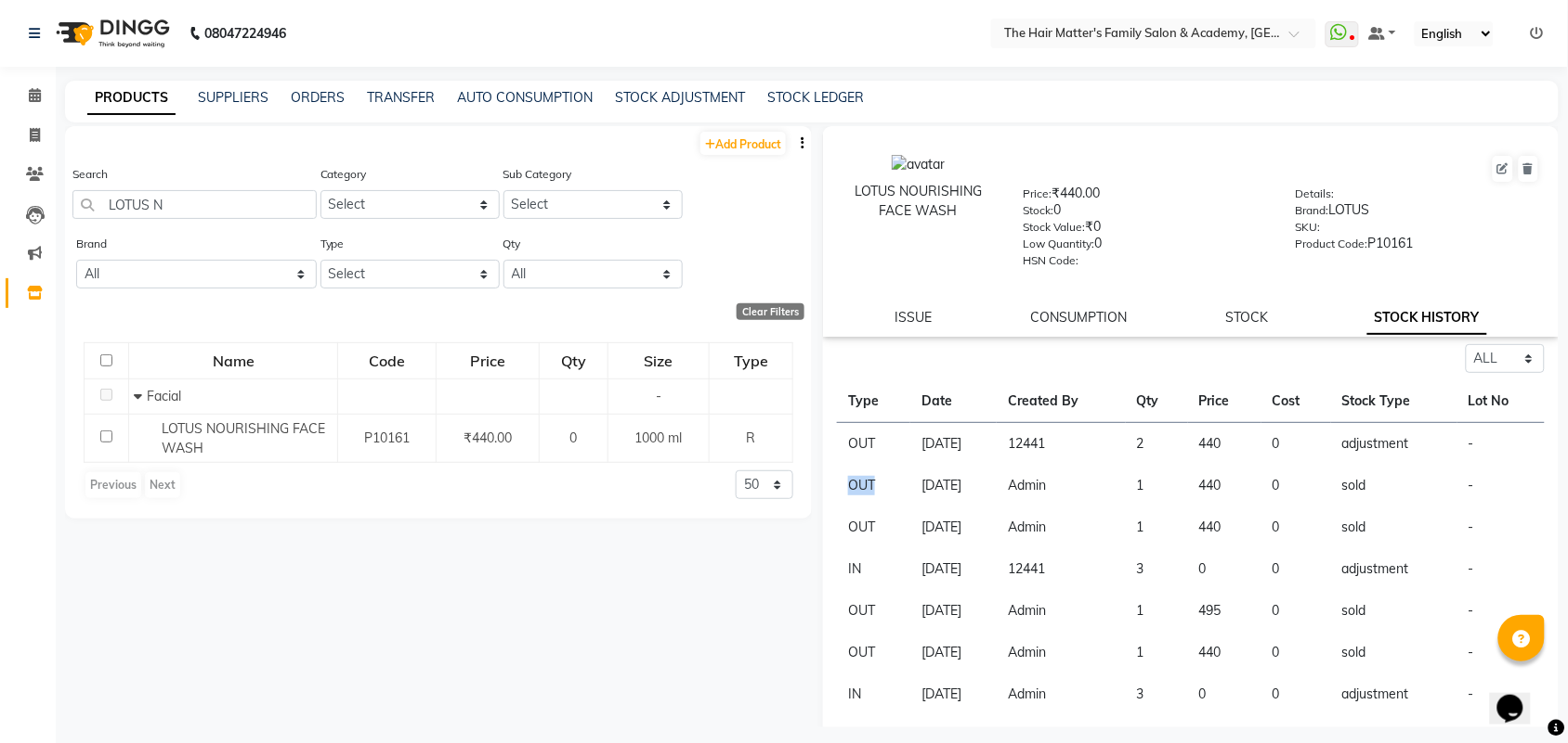
click at [850, 482] on td "OUT" at bounding box center [873, 486] width 73 height 41
click at [963, 467] on td "[DATE]" at bounding box center [953, 486] width 86 height 41
click at [1142, 438] on tr "OUT [DATE] 12441 2 440 0 adjustment -" at bounding box center [1190, 444] width 708 height 42
click at [1145, 439] on td "2" at bounding box center [1157, 444] width 62 height 42
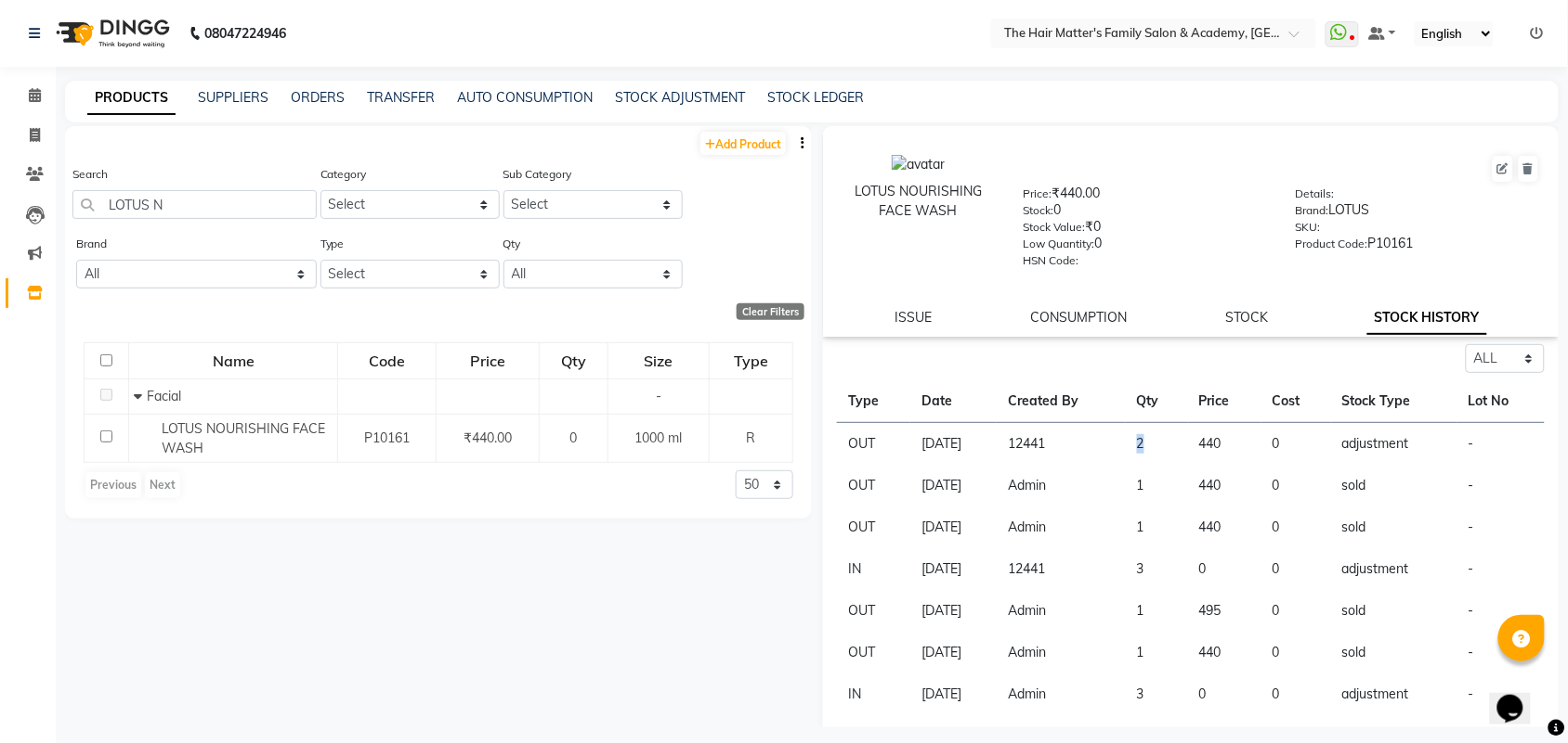
click at [1145, 439] on td "2" at bounding box center [1157, 444] width 62 height 42
click at [1358, 442] on td "adjustment" at bounding box center [1394, 444] width 127 height 42
click at [1365, 441] on td "adjustment" at bounding box center [1394, 444] width 127 height 42
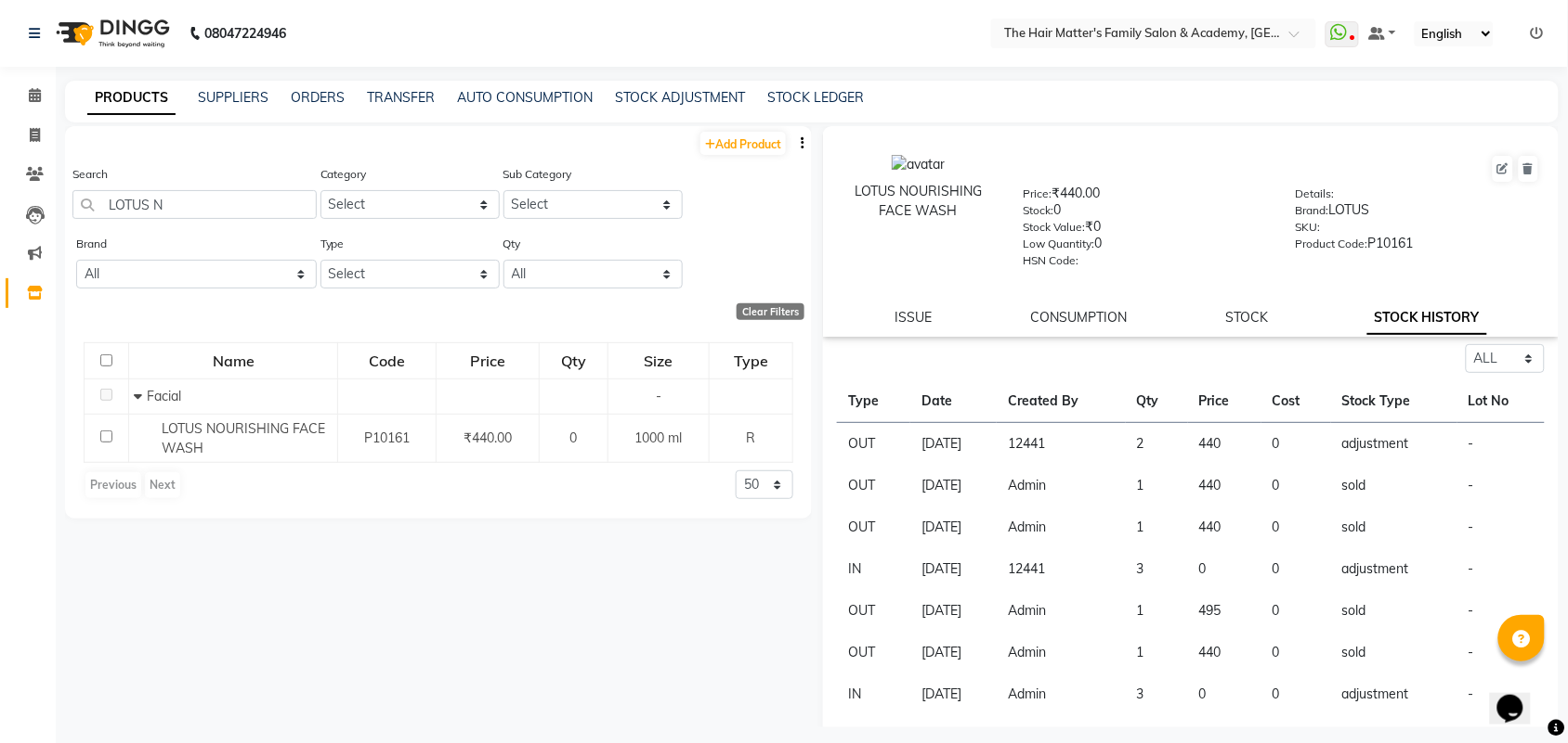
click at [1081, 439] on td "12441" at bounding box center [1061, 444] width 130 height 42
click at [1071, 427] on td "12441" at bounding box center [1061, 444] width 130 height 42
click at [271, 193] on input "LOTUS N" at bounding box center [194, 205] width 244 height 29
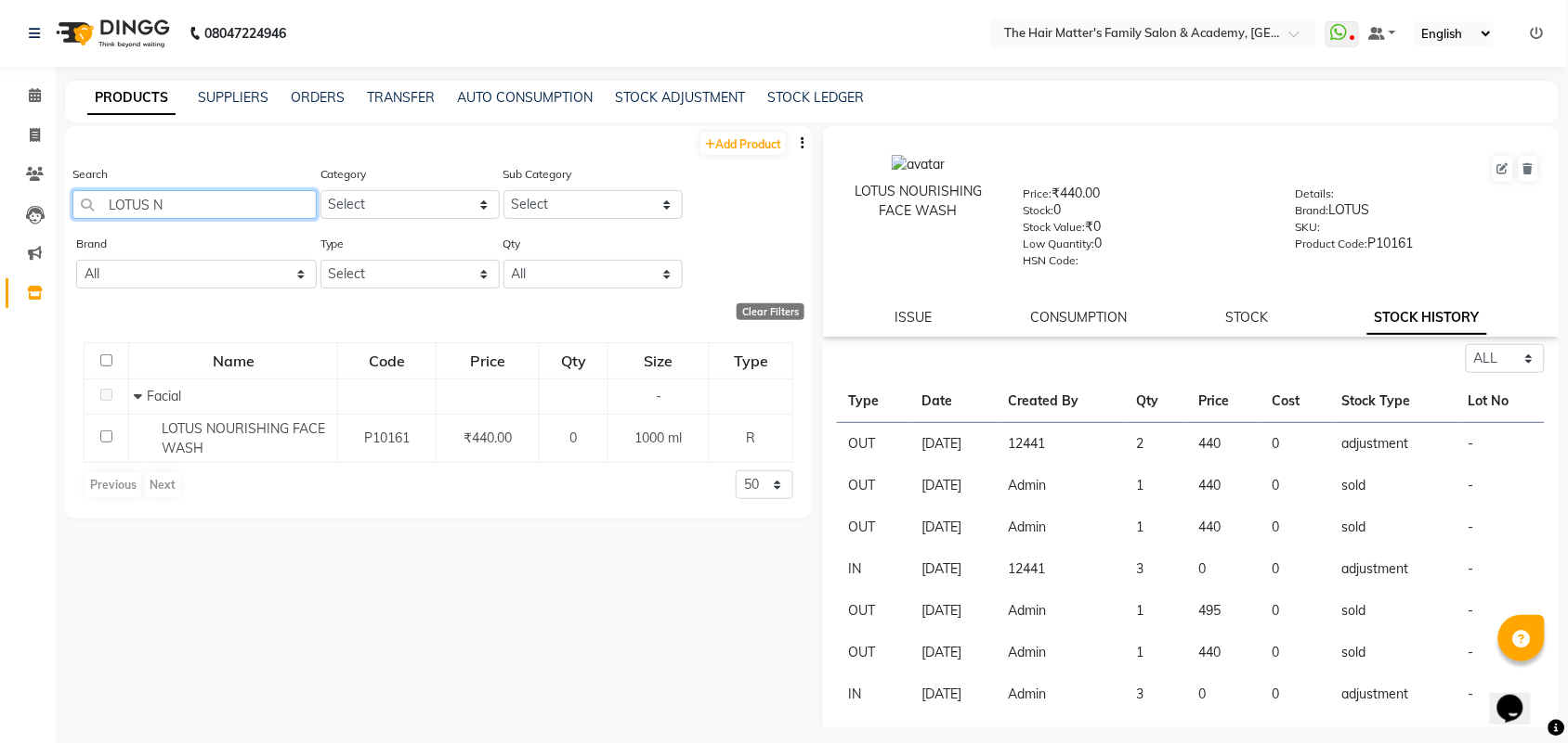
click at [271, 193] on input "LOTUS N" at bounding box center [194, 205] width 244 height 29
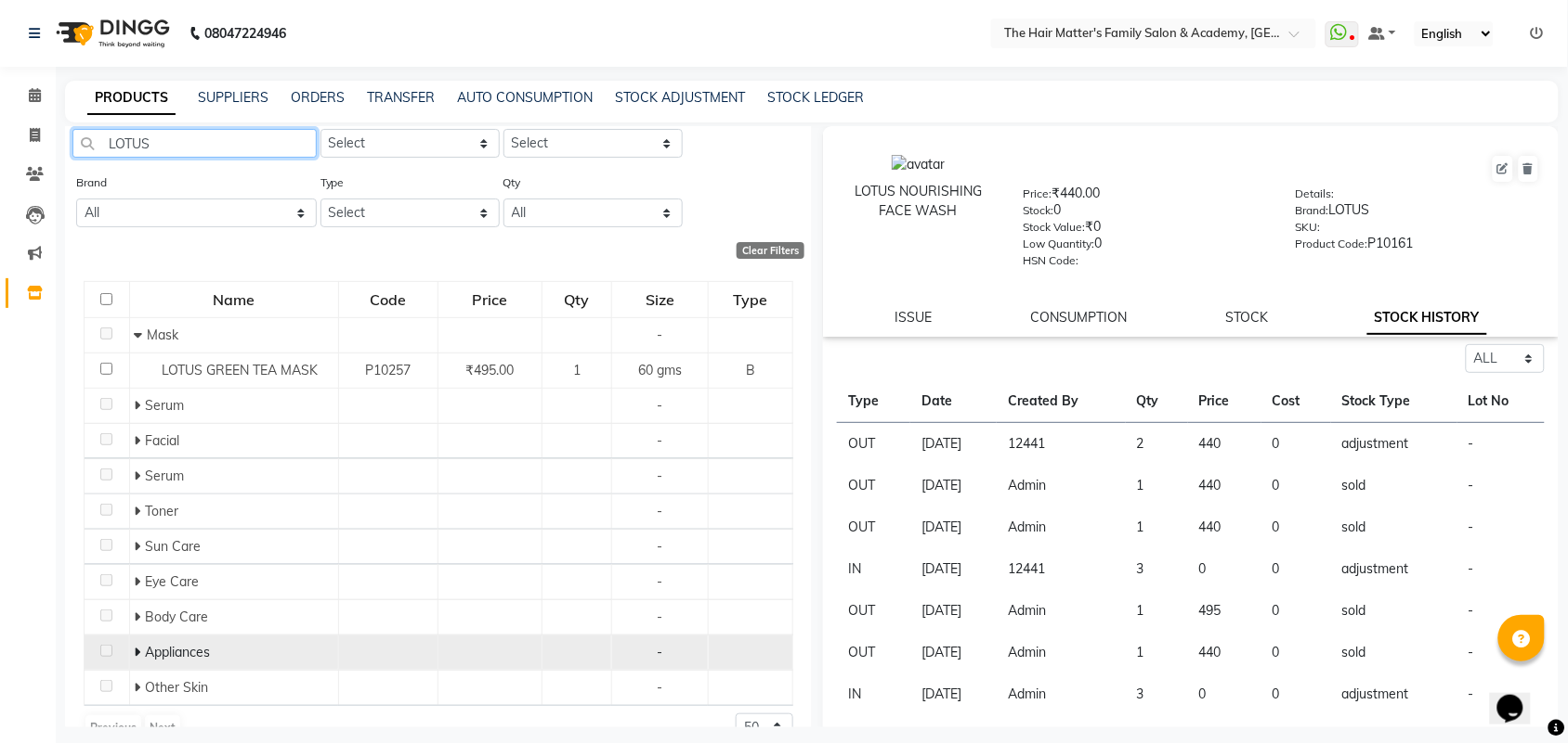
scroll to position [96, 0]
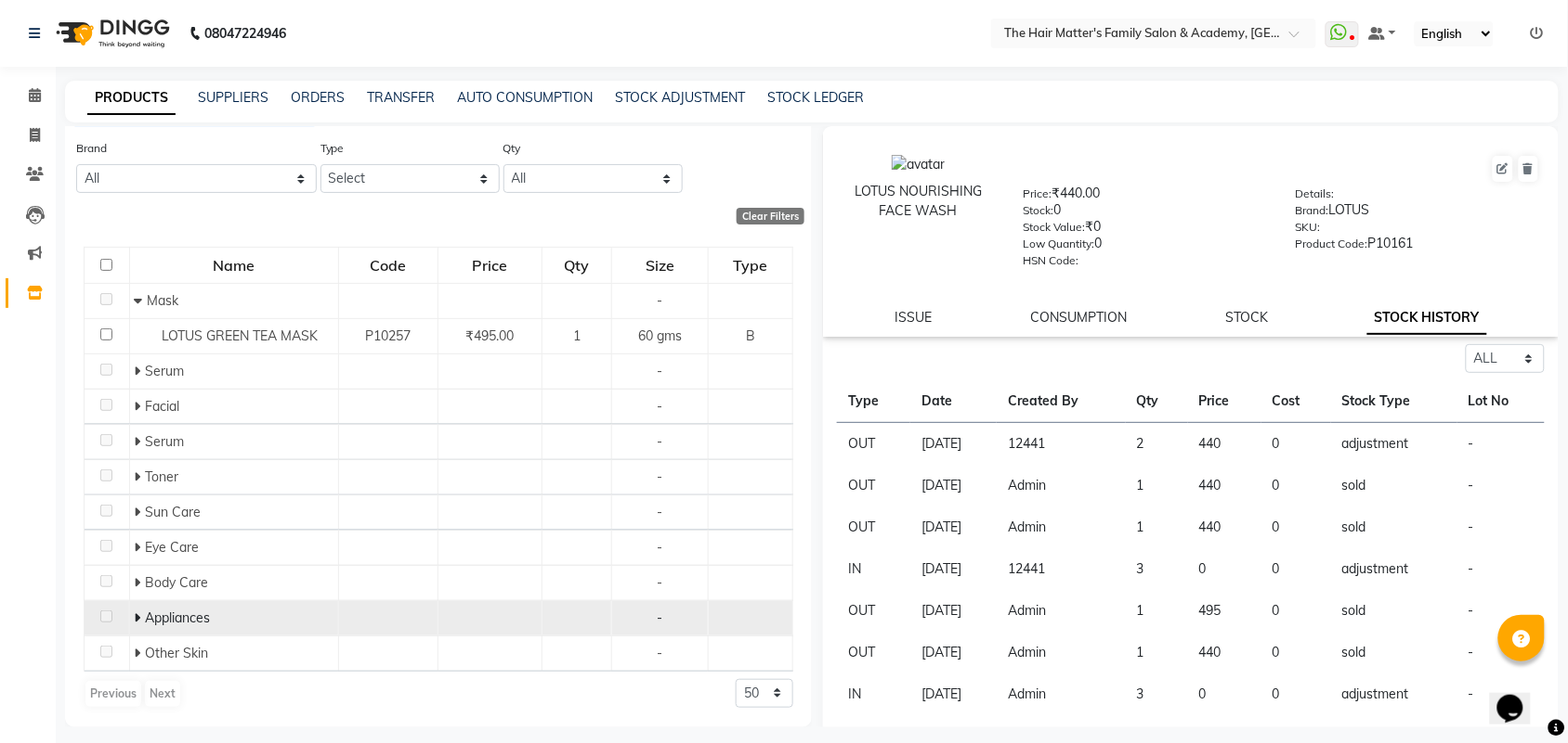
type input "LOTUS"
click at [134, 619] on icon at bounding box center [137, 618] width 7 height 13
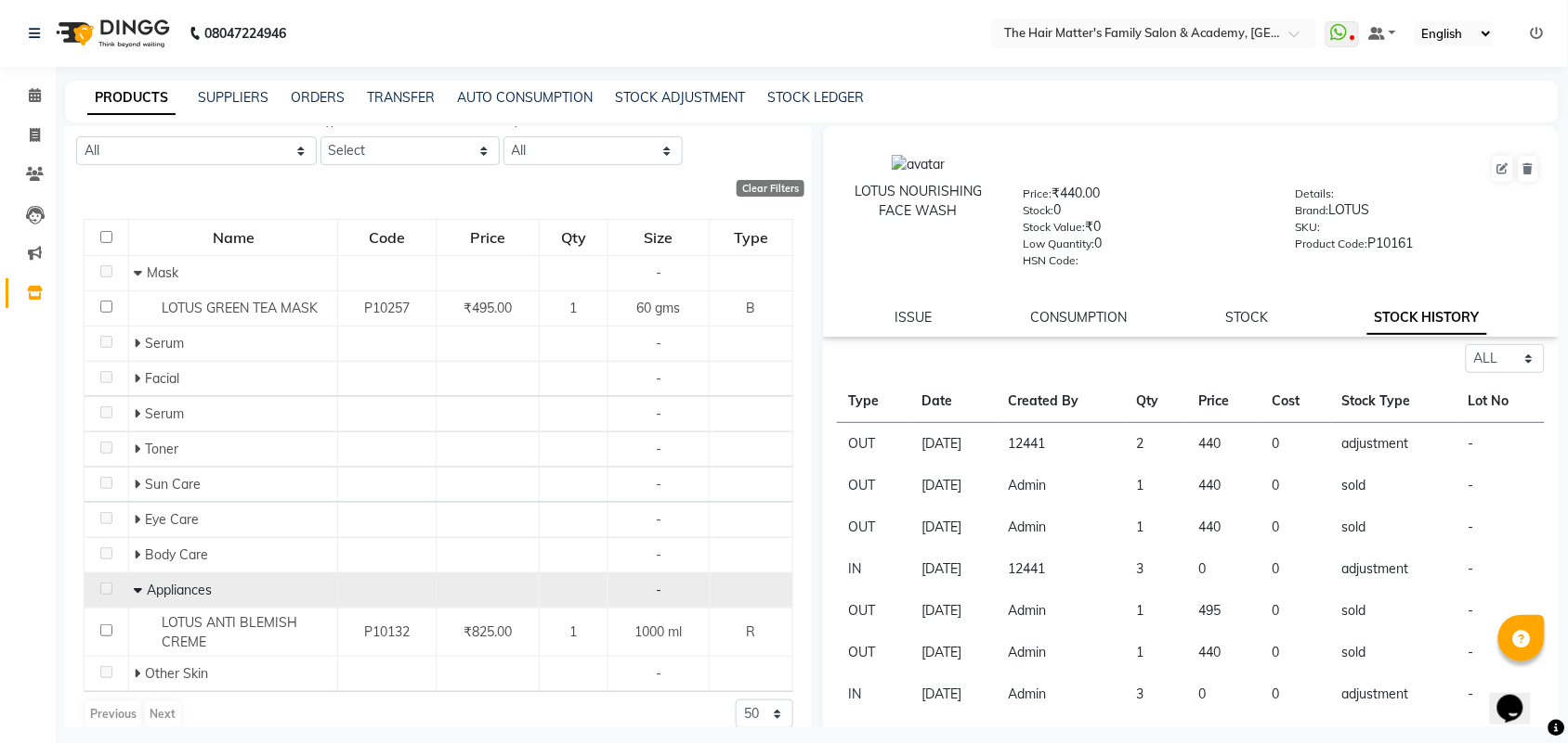
scroll to position [145, 0]
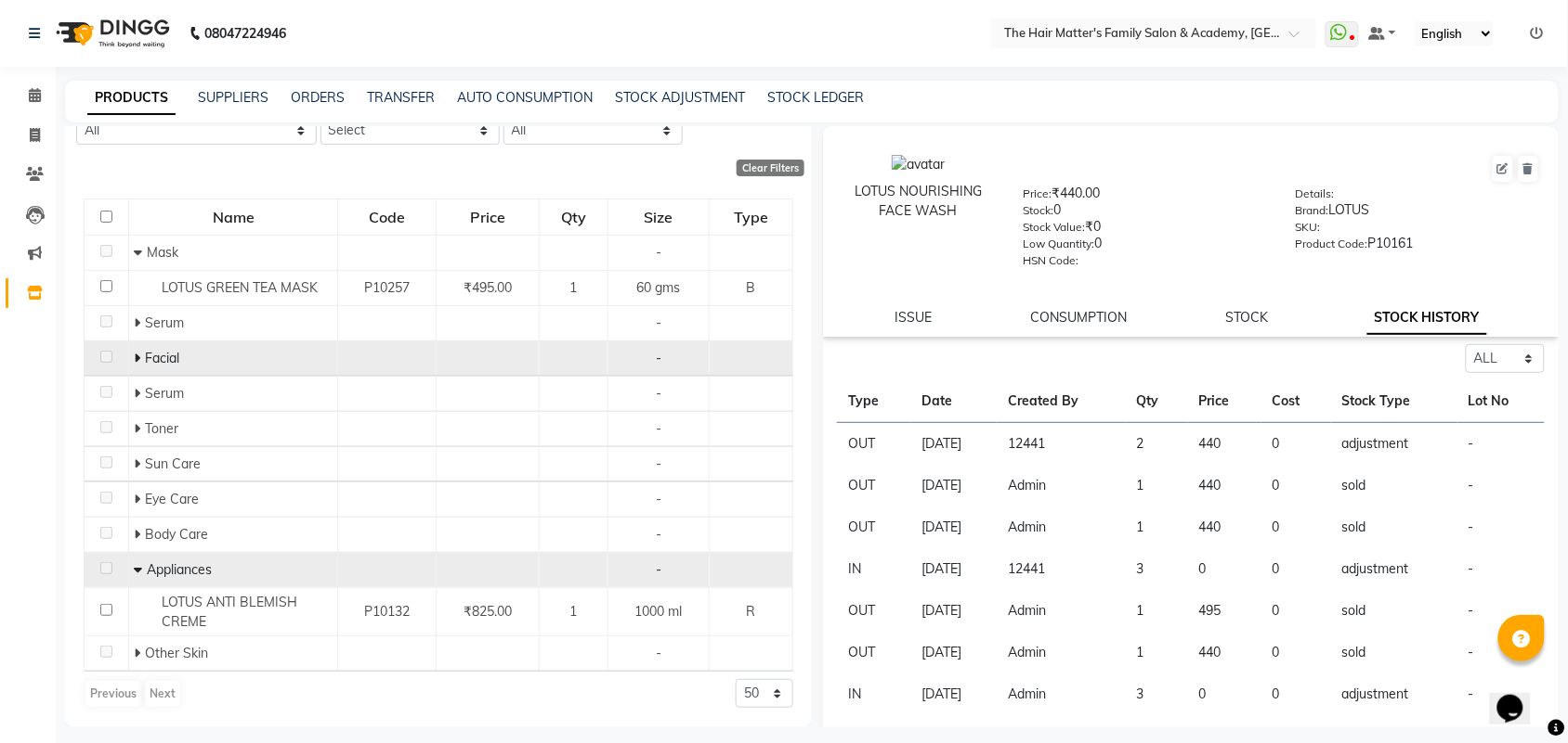
click at [134, 356] on icon at bounding box center [136, 358] width 7 height 13
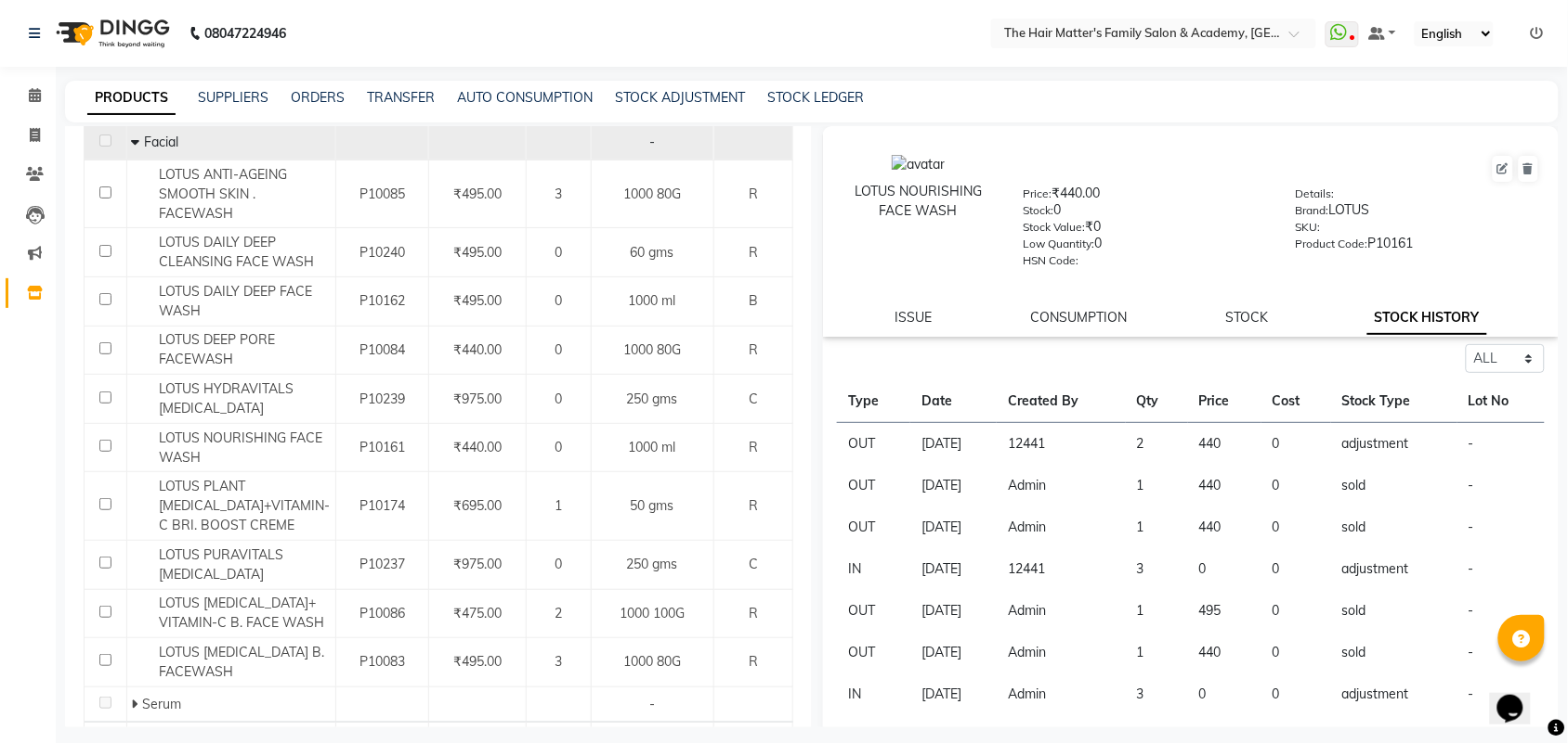
scroll to position [363, 0]
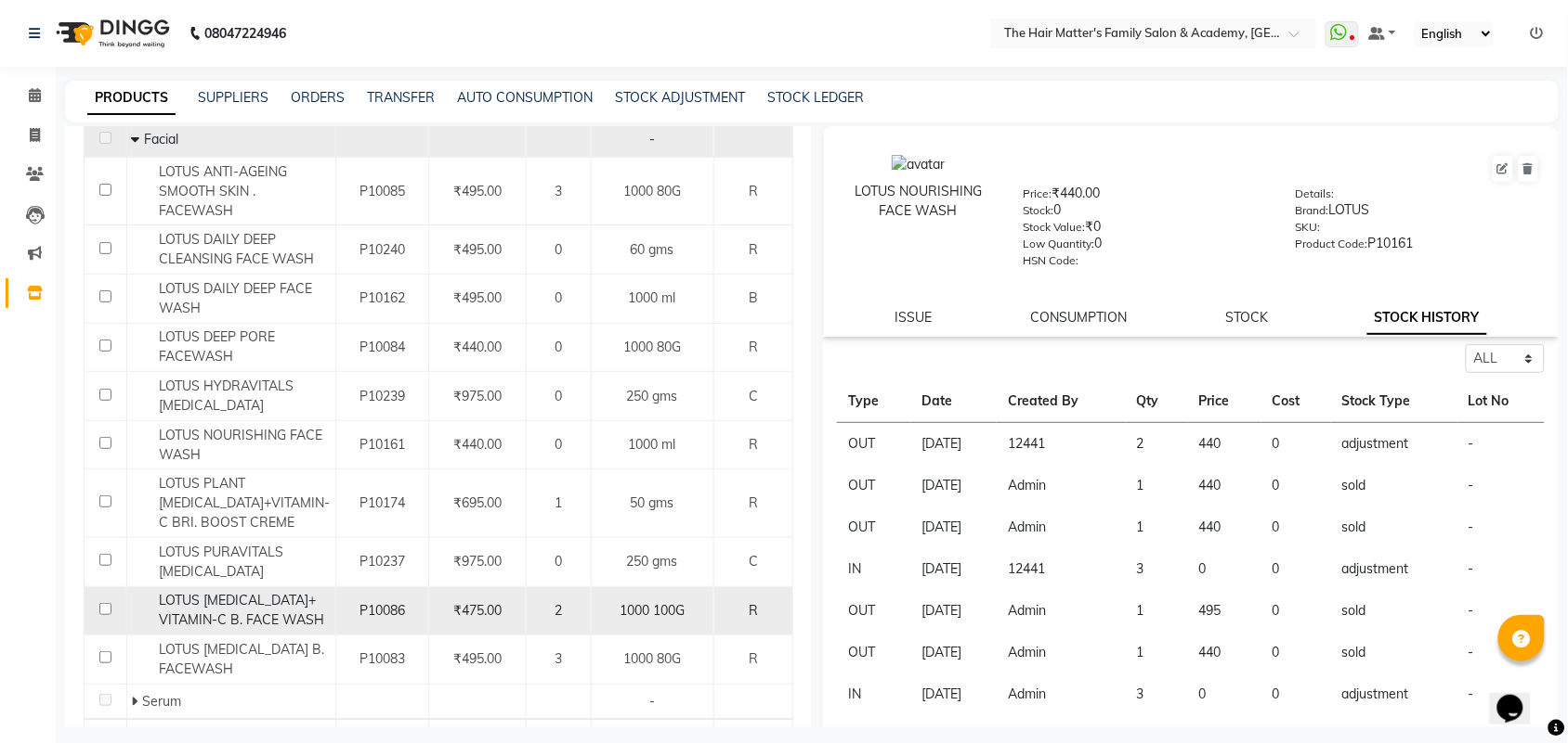
click at [344, 610] on div "P10086" at bounding box center [383, 612] width 77 height 20
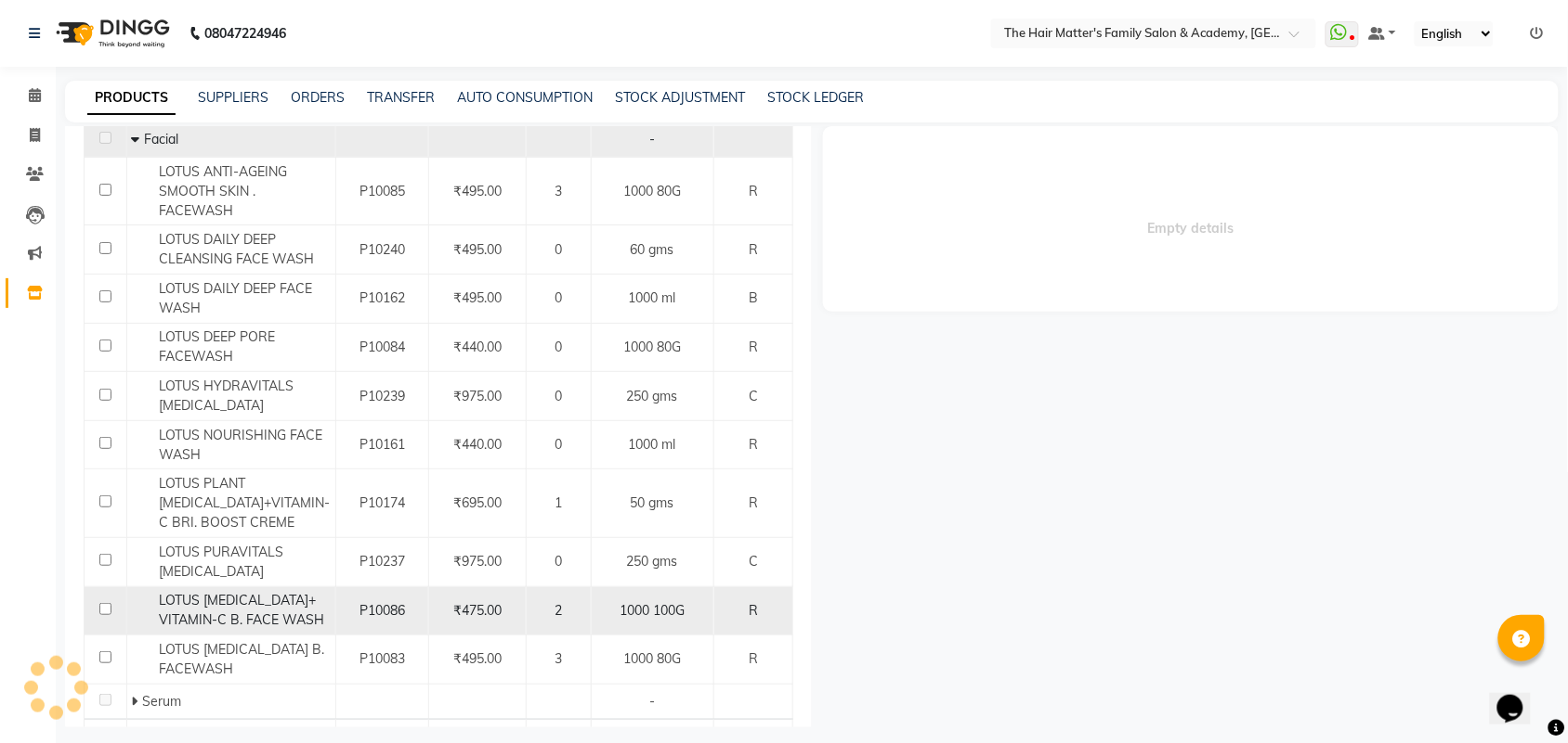
select select "all"
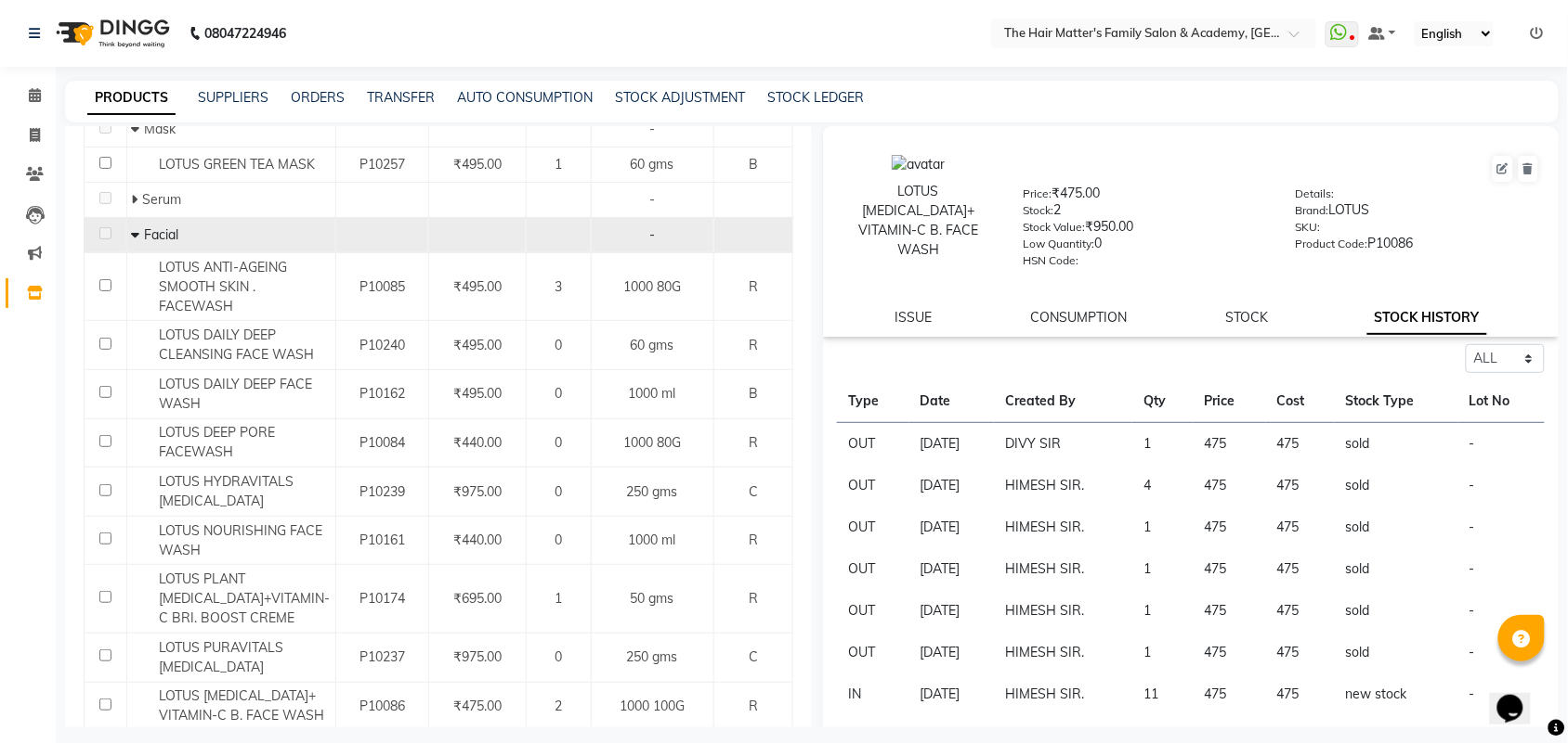
scroll to position [346, 0]
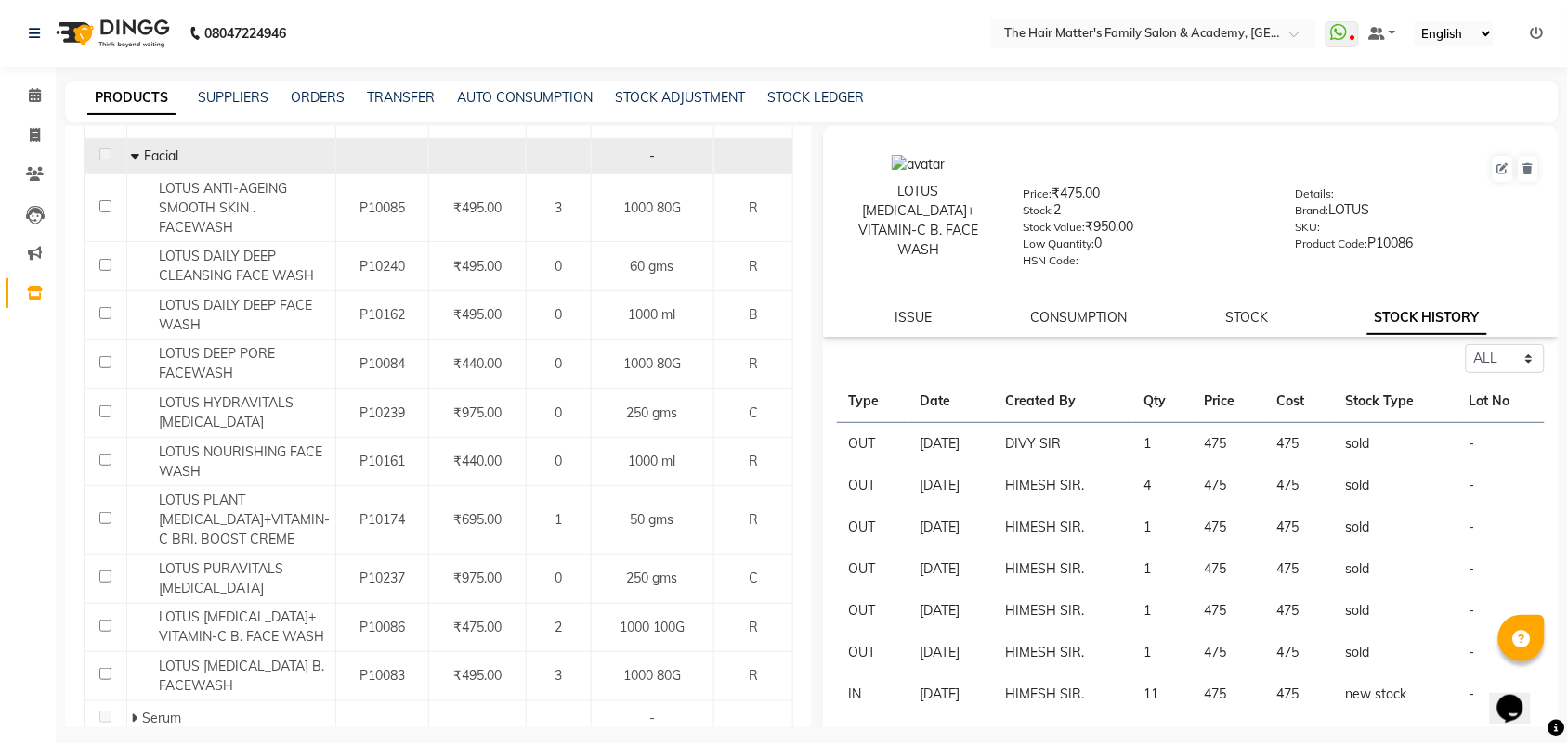
click at [1073, 439] on td "DIVY SIR" at bounding box center [1063, 444] width 138 height 42
click at [1089, 448] on td "DIVY SIR" at bounding box center [1063, 444] width 138 height 42
click at [1101, 448] on td "DIVY SIR" at bounding box center [1063, 444] width 138 height 42
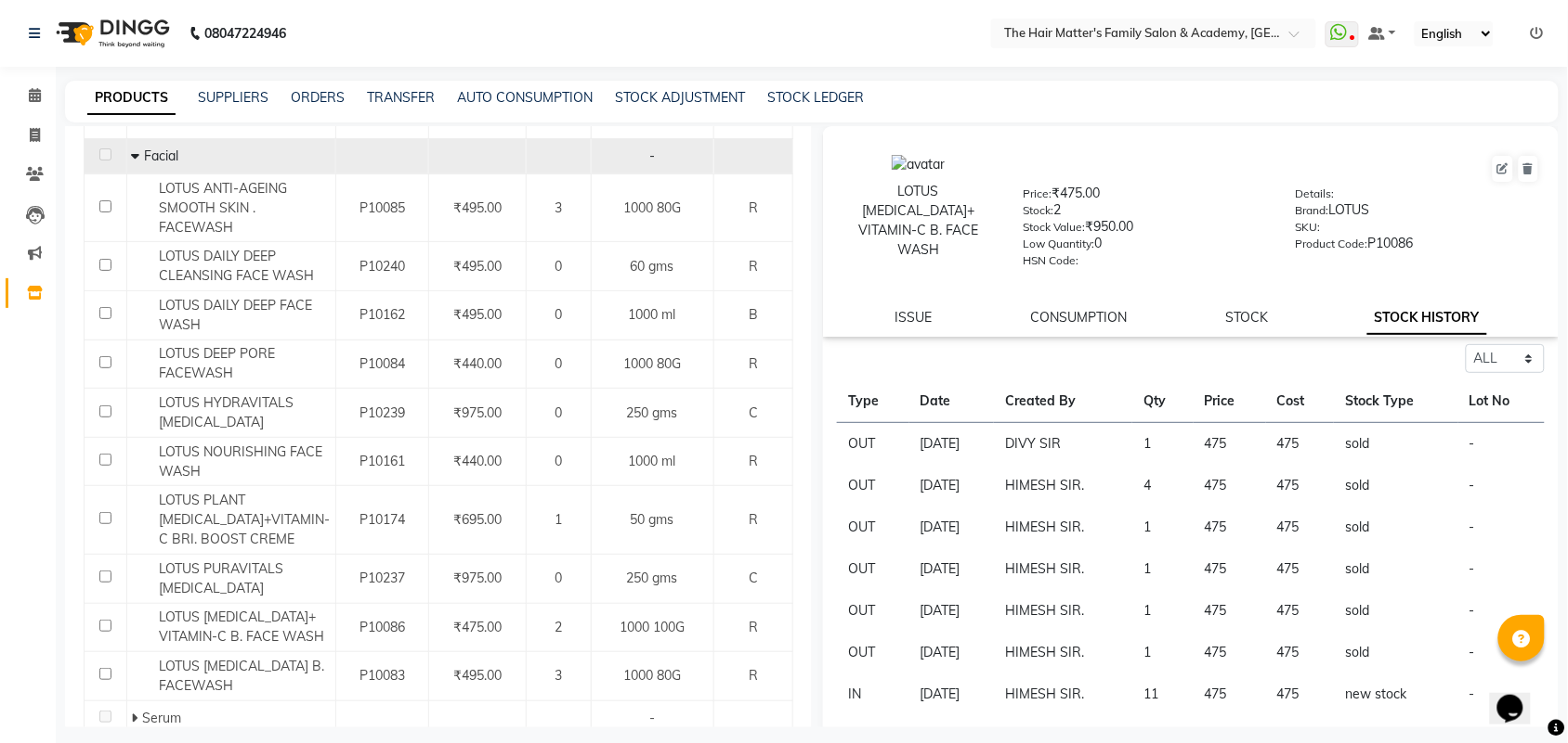
click at [1111, 446] on td "DIVY SIR" at bounding box center [1063, 444] width 138 height 42
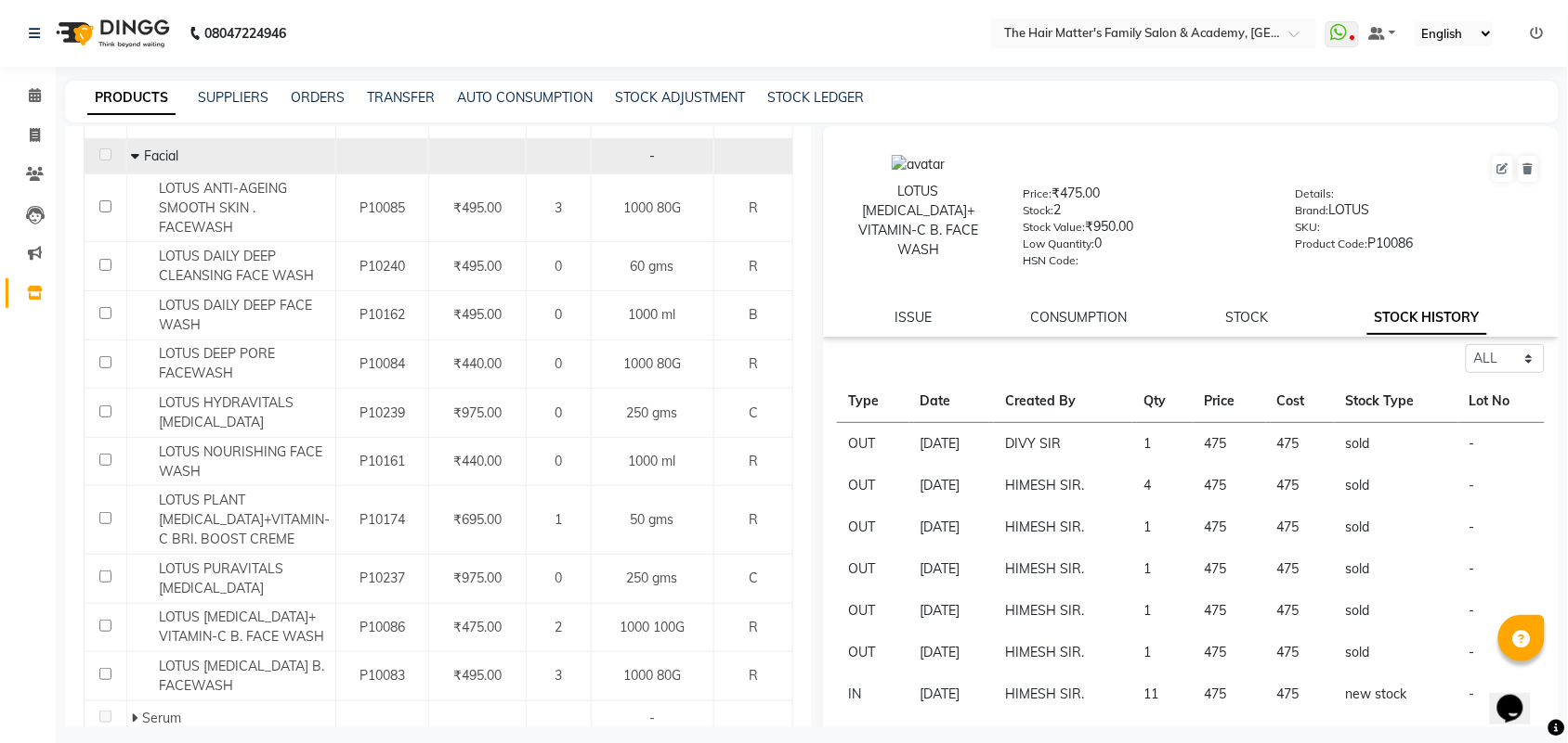
click at [1132, 443] on td "DIVY SIR" at bounding box center [1063, 444] width 138 height 42
click at [1161, 453] on td "1" at bounding box center [1163, 444] width 61 height 42
click at [1177, 465] on td "4" at bounding box center [1163, 486] width 61 height 41
click at [1182, 465] on td "4" at bounding box center [1163, 486] width 61 height 41
click at [1193, 455] on td "1" at bounding box center [1163, 444] width 61 height 42
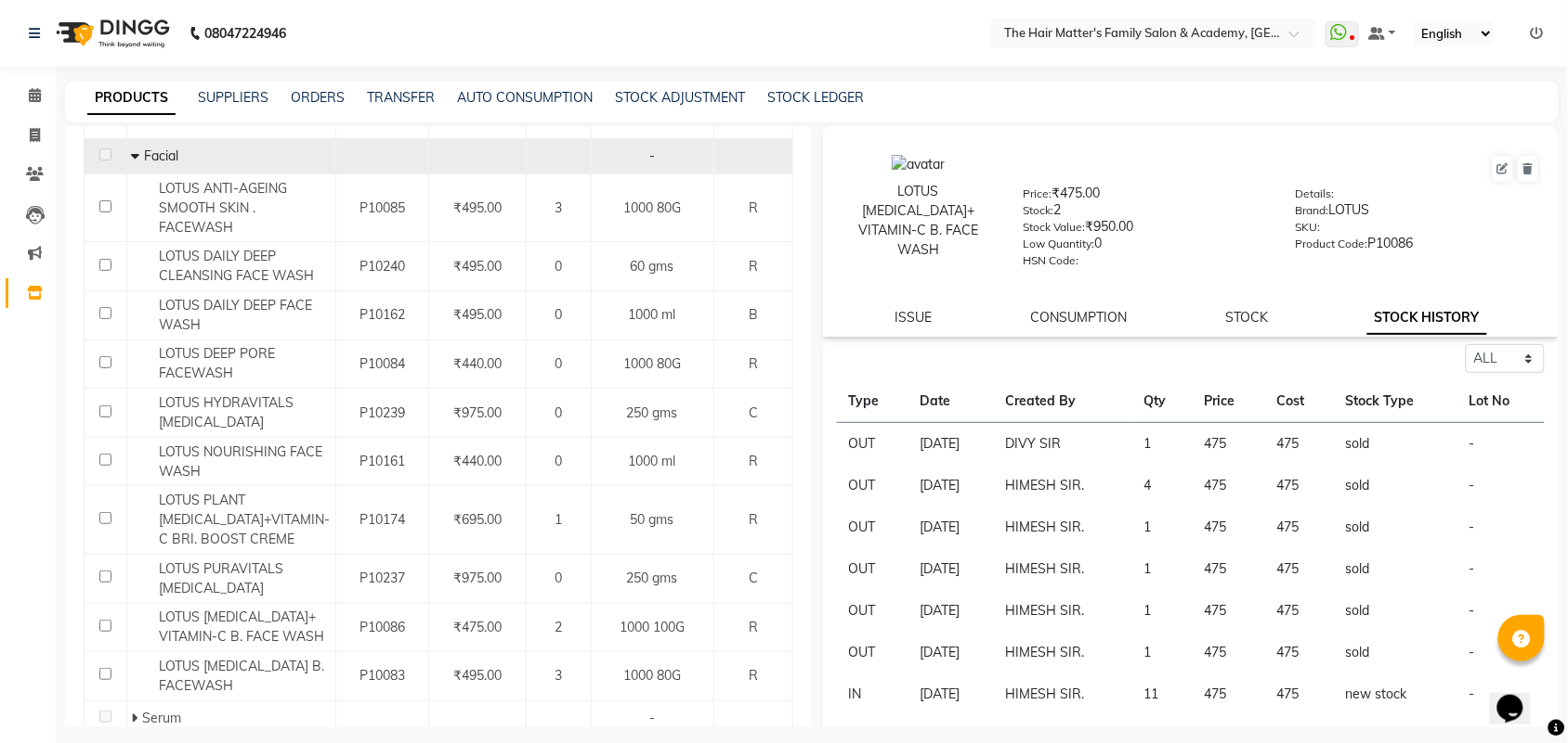
click at [1193, 455] on td "1" at bounding box center [1163, 444] width 61 height 42
click at [1217, 446] on td "475" at bounding box center [1229, 444] width 72 height 42
click at [1218, 446] on td "475" at bounding box center [1229, 444] width 72 height 42
click at [1238, 435] on td "475" at bounding box center [1229, 444] width 72 height 42
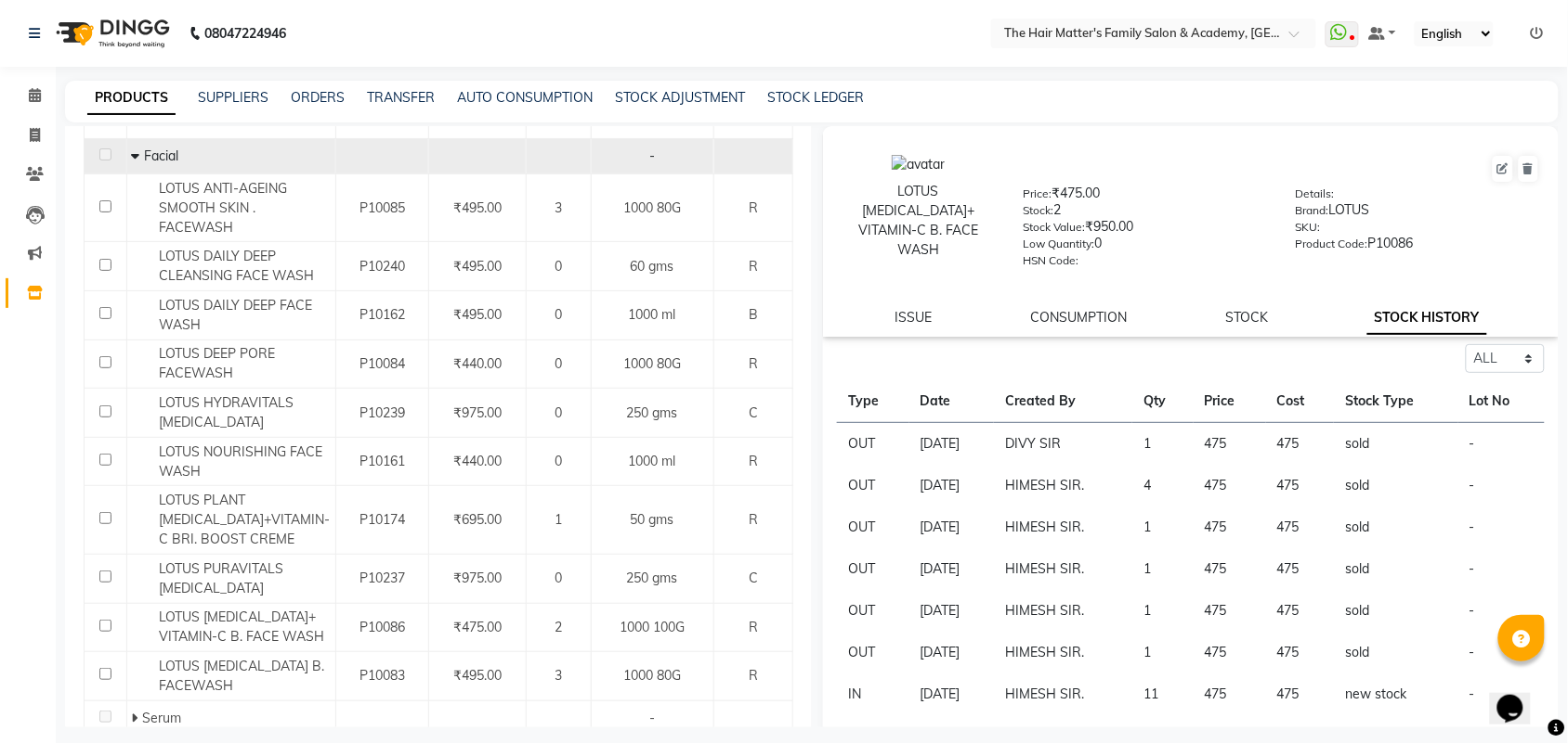
click at [948, 230] on div "LOTUS [MEDICAL_DATA]+ VITAMIN-C B. FACE WASH" at bounding box center [918, 220] width 154 height 78
click at [947, 193] on div "LOTUS [MEDICAL_DATA]+ VITAMIN-C B. FACE WASH" at bounding box center [918, 220] width 154 height 78
click at [947, 196] on div "LOTUS [MEDICAL_DATA]+ VITAMIN-C B. FACE WASH" at bounding box center [918, 220] width 154 height 78
click at [1040, 345] on div "Select ALL IN OUT" at bounding box center [1190, 359] width 708 height 29
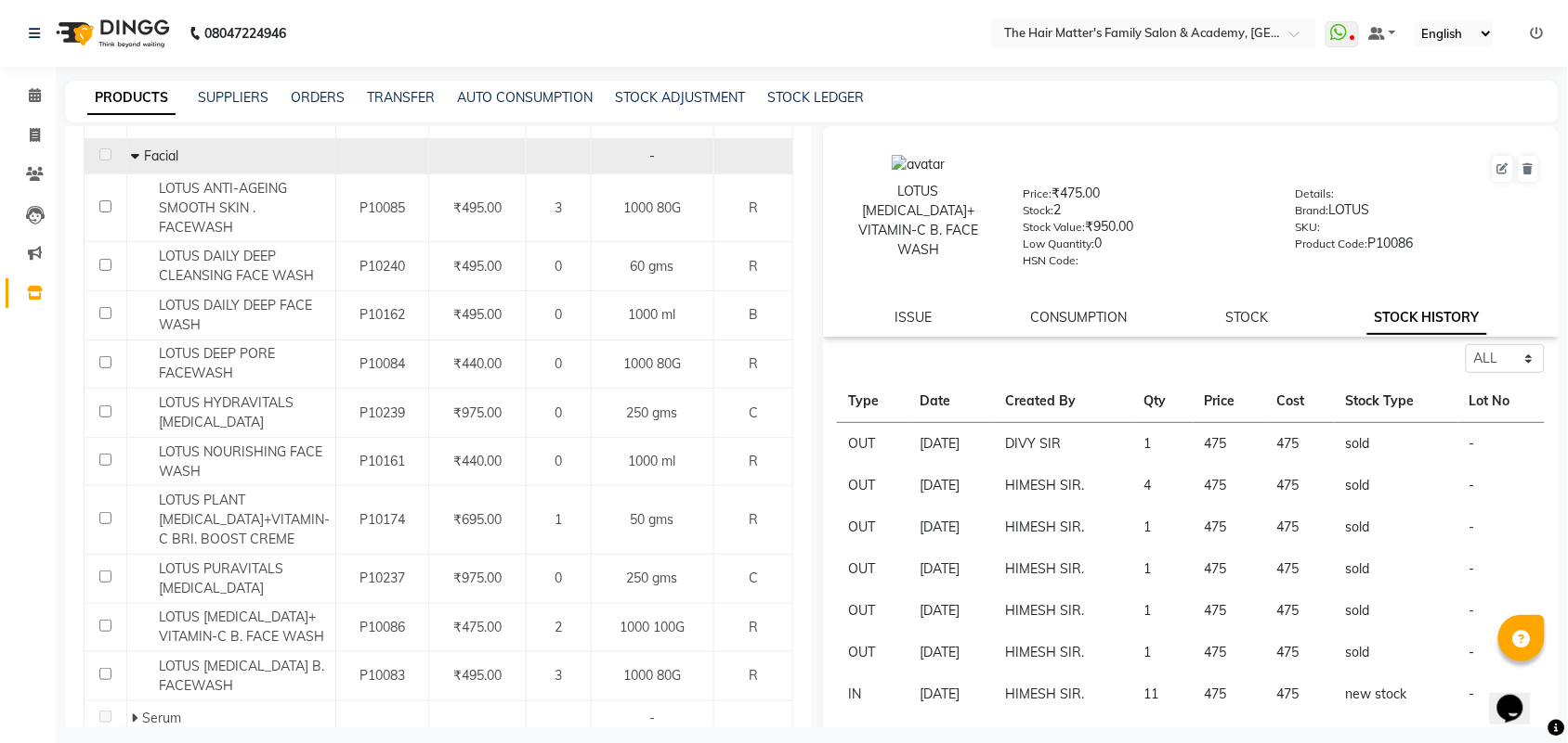
click at [1169, 485] on td "4" at bounding box center [1163, 486] width 61 height 41
click at [1167, 483] on td "4" at bounding box center [1163, 486] width 61 height 41
click at [1164, 518] on td "1" at bounding box center [1163, 528] width 61 height 41
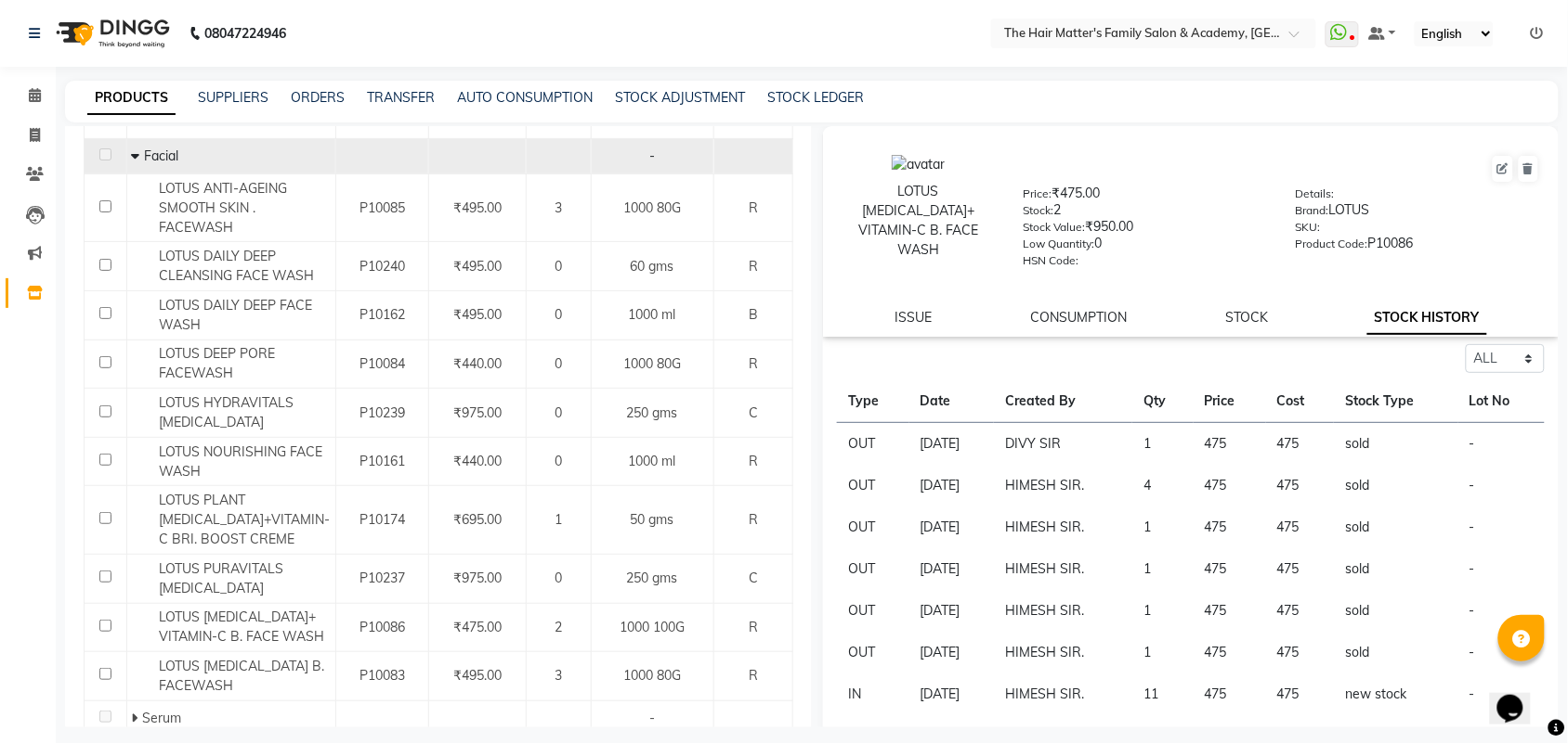
click at [1162, 520] on td "1" at bounding box center [1163, 528] width 61 height 41
click at [1161, 520] on td "1" at bounding box center [1163, 528] width 61 height 41
click at [1163, 695] on td "11" at bounding box center [1163, 695] width 61 height 41
click at [1132, 684] on td "HIMESH SIR." at bounding box center [1063, 695] width 138 height 41
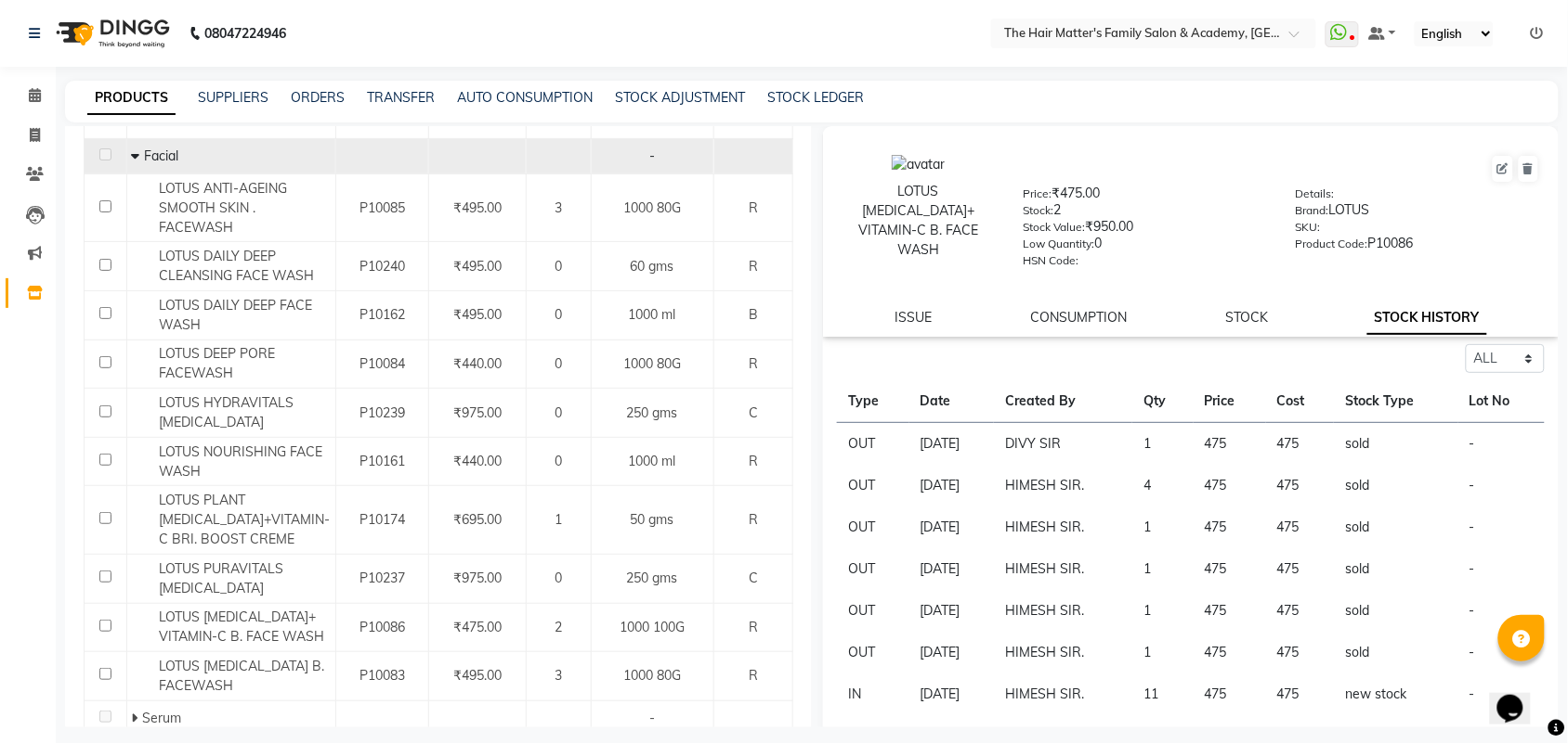
click at [1132, 683] on td "HIMESH SIR." at bounding box center [1063, 695] width 138 height 41
click at [1161, 681] on td "11" at bounding box center [1163, 695] width 61 height 41
click at [1164, 650] on td "1" at bounding box center [1163, 653] width 61 height 41
click at [1166, 650] on td "1" at bounding box center [1163, 653] width 61 height 41
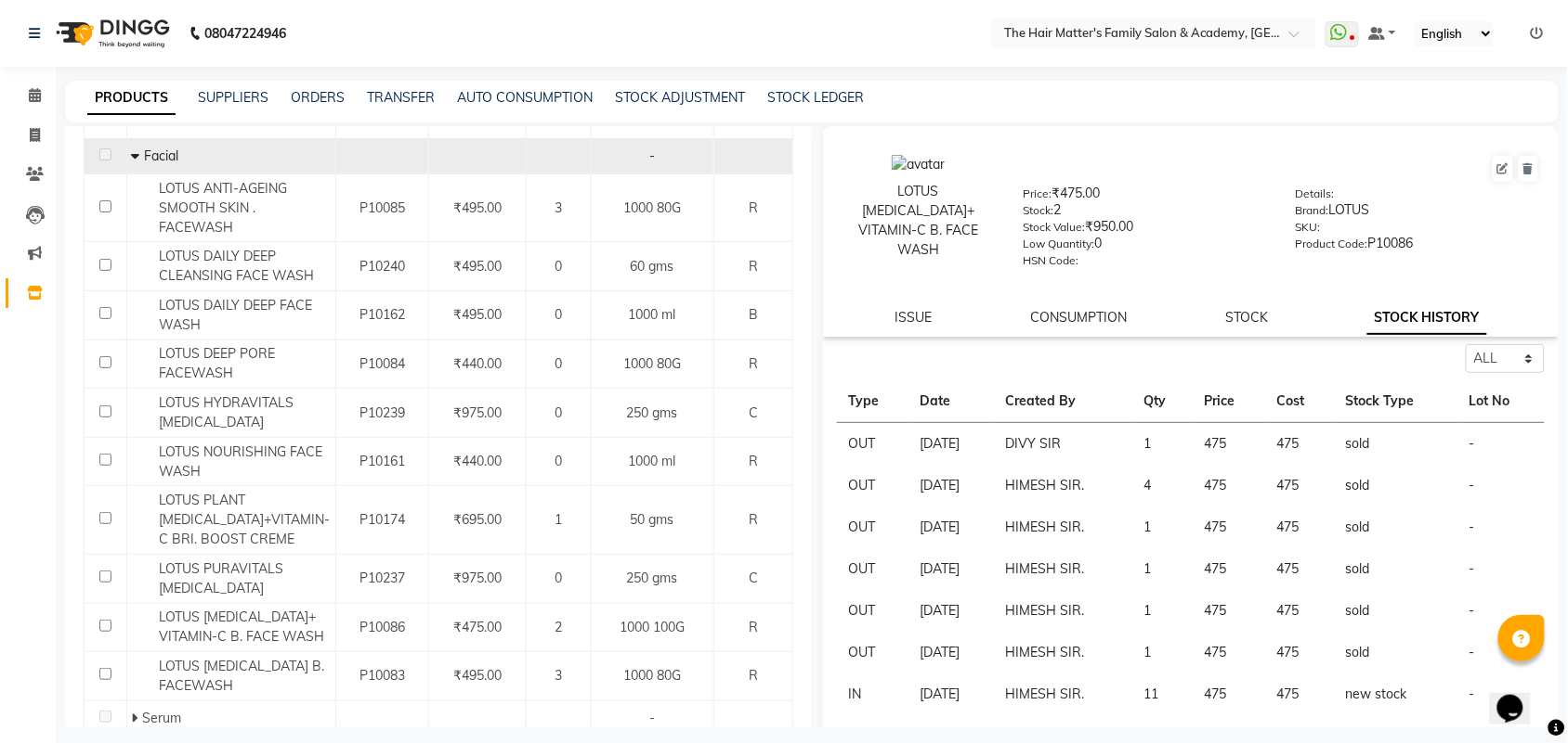
click at [1163, 646] on td "1" at bounding box center [1163, 653] width 61 height 41
click at [1162, 647] on td "1" at bounding box center [1163, 653] width 61 height 41
click at [1159, 647] on td "1" at bounding box center [1163, 653] width 61 height 41
click at [1158, 605] on td "1" at bounding box center [1163, 611] width 61 height 41
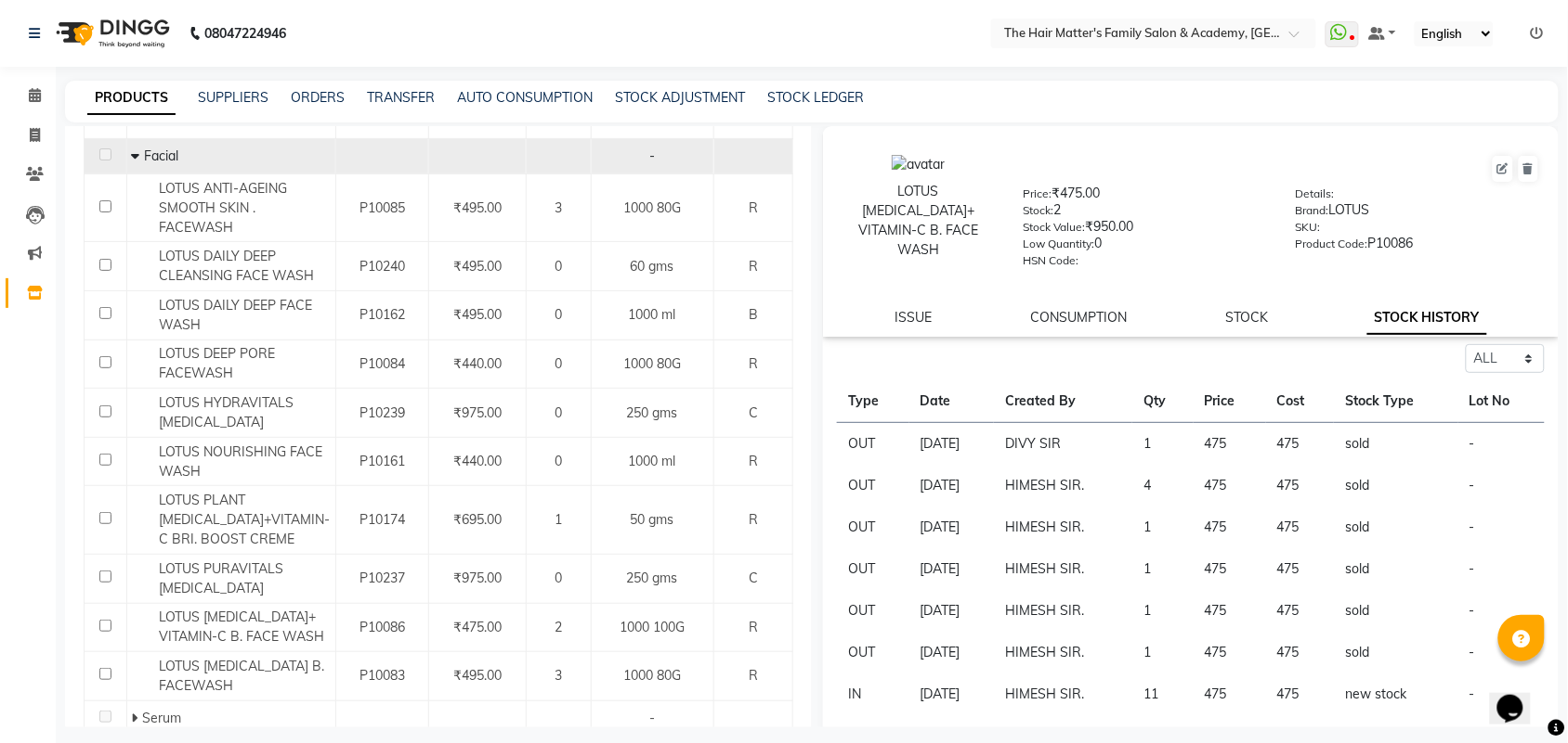
click at [1158, 562] on td "1" at bounding box center [1163, 569] width 61 height 41
click at [1157, 520] on td "1" at bounding box center [1163, 528] width 61 height 41
click at [1158, 479] on td "4" at bounding box center [1163, 486] width 61 height 41
click at [1158, 442] on td "1" at bounding box center [1163, 444] width 61 height 42
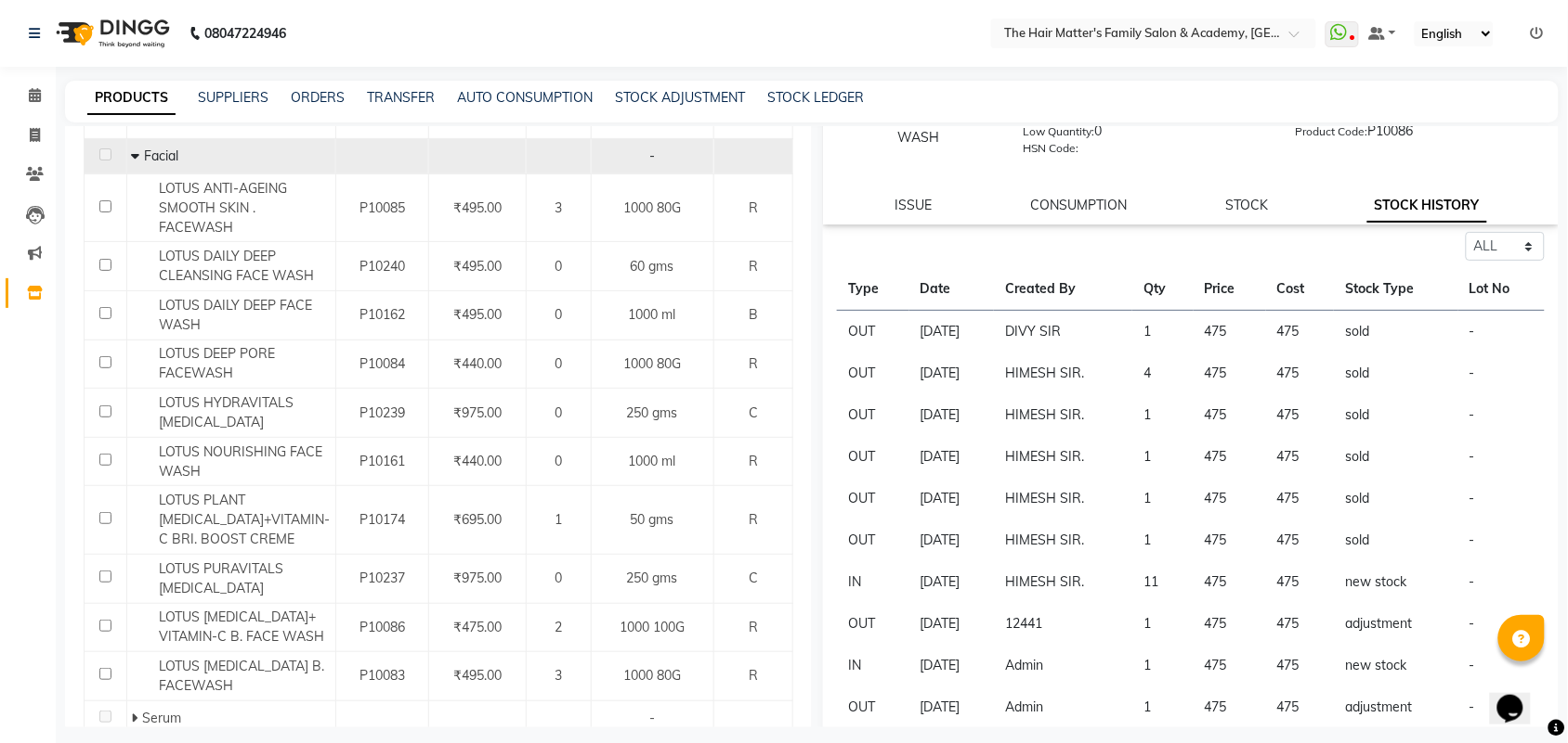
scroll to position [164, 0]
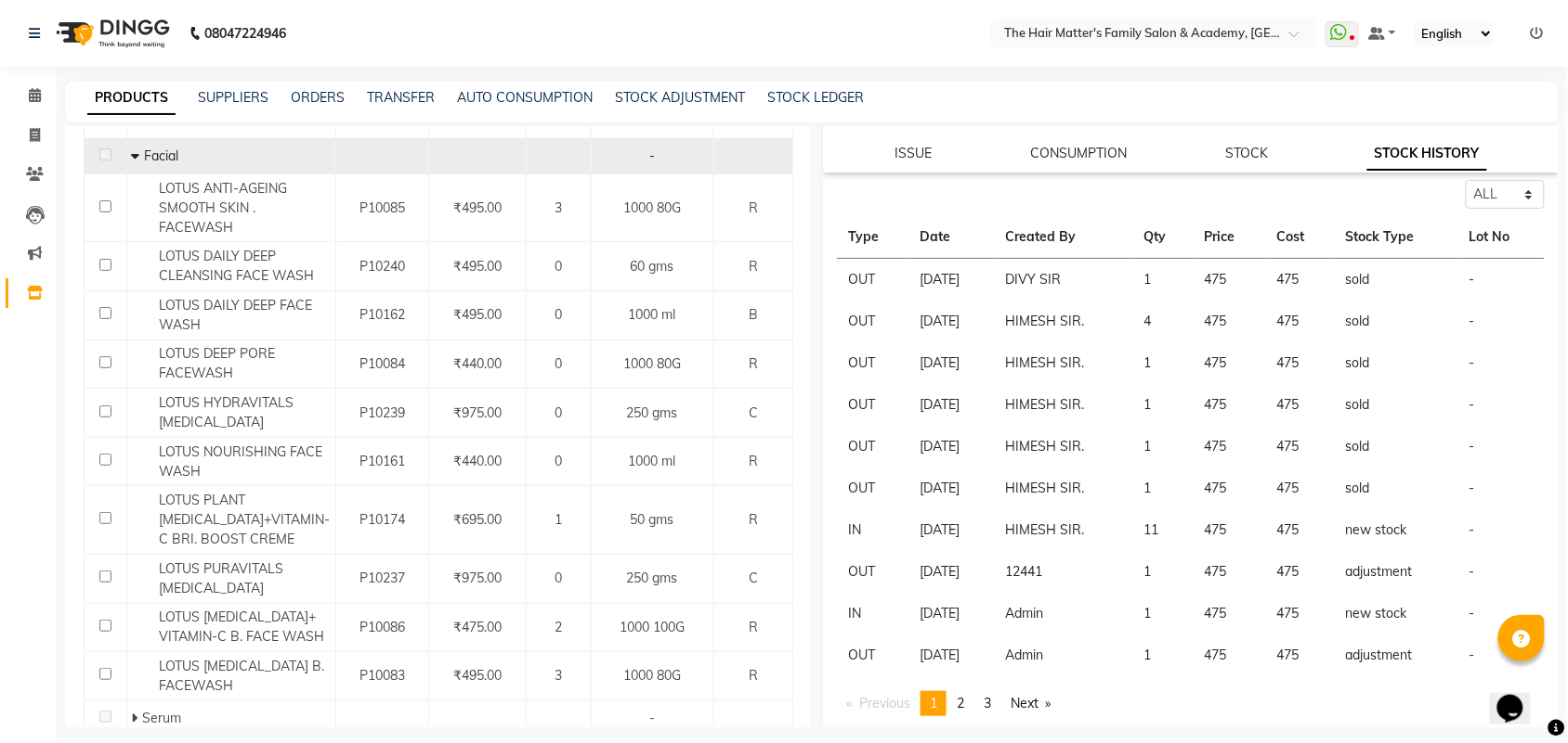
click at [1164, 564] on td "1" at bounding box center [1163, 572] width 61 height 41
click at [1166, 564] on td "1" at bounding box center [1163, 572] width 61 height 41
click at [994, 573] on td "[DATE]" at bounding box center [951, 572] width 84 height 41
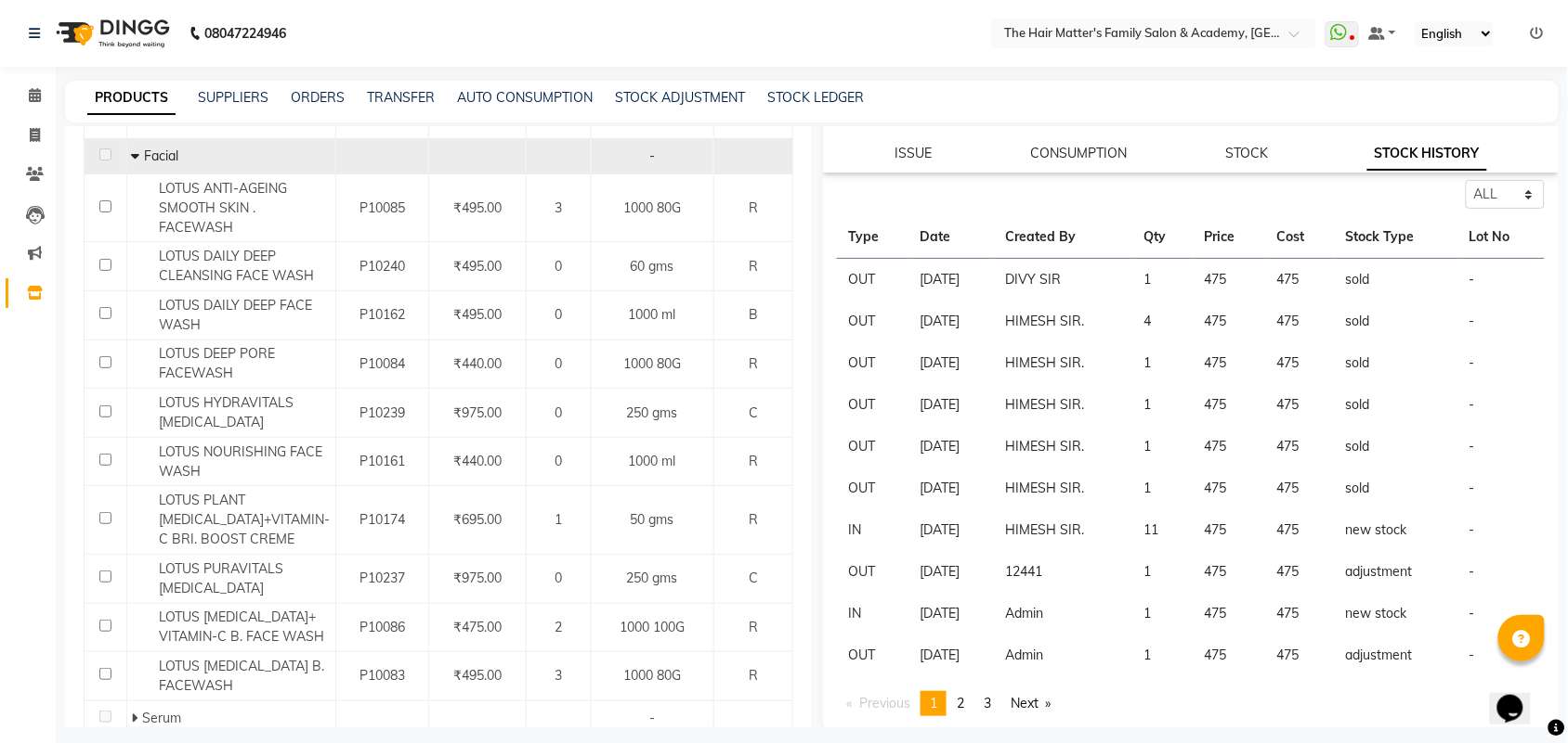
click at [994, 568] on td "[DATE]" at bounding box center [951, 572] width 84 height 41
click at [938, 573] on td "[DATE]" at bounding box center [951, 572] width 84 height 41
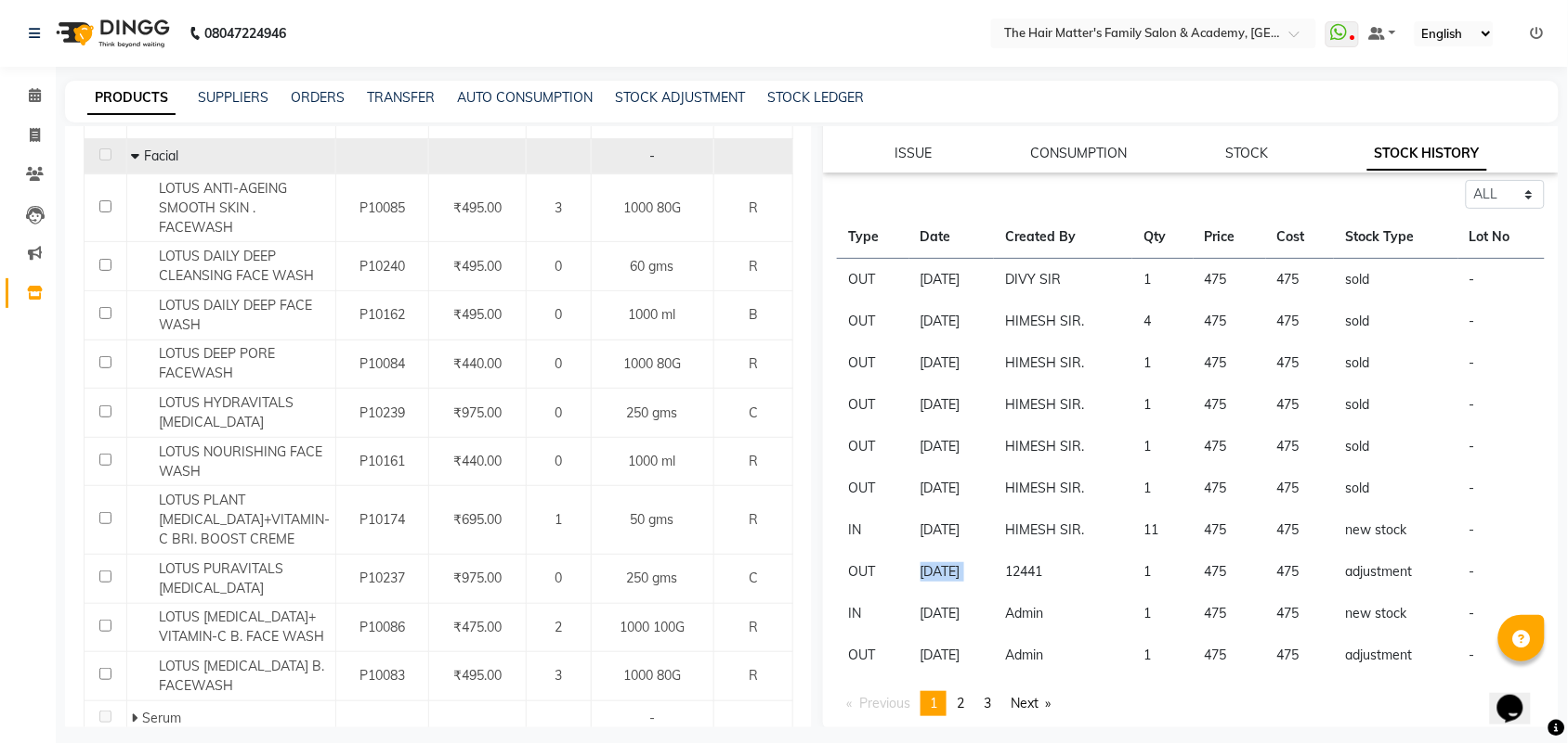
click at [975, 562] on td "[DATE]" at bounding box center [951, 572] width 84 height 41
click at [1022, 561] on tr "OUT [DATE] 12441 1 475 475 adjustment -" at bounding box center [1190, 572] width 708 height 41
drag, startPoint x: 1071, startPoint y: 563, endPoint x: 1088, endPoint y: 567, distance: 17.5
click at [1088, 567] on td "12441" at bounding box center [1063, 572] width 138 height 41
drag, startPoint x: 1088, startPoint y: 567, endPoint x: 1198, endPoint y: 569, distance: 110.0
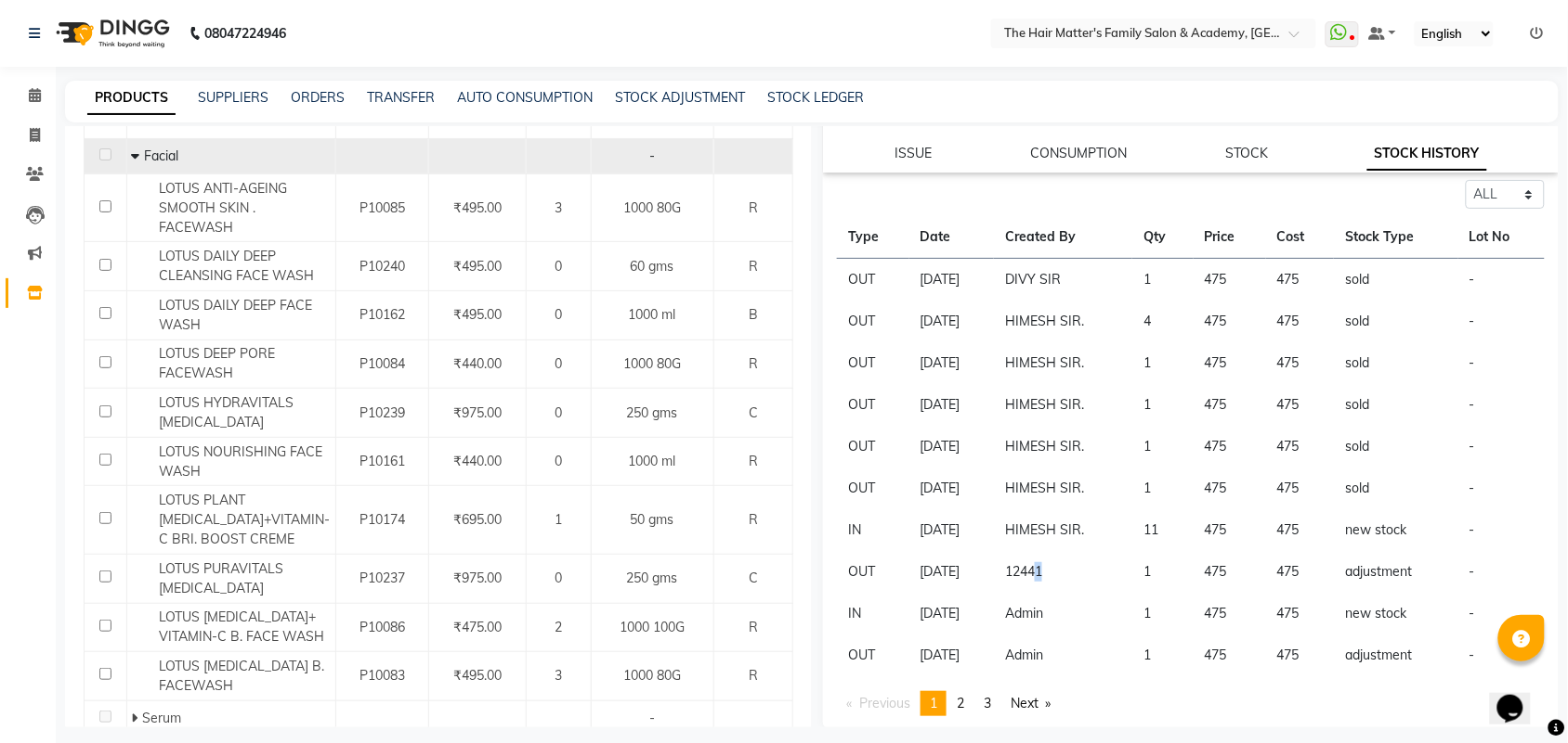
click at [1089, 567] on td "12441" at bounding box center [1063, 572] width 138 height 41
drag, startPoint x: 1203, startPoint y: 568, endPoint x: 1287, endPoint y: 580, distance: 84.9
click at [1243, 581] on td "475" at bounding box center [1229, 572] width 72 height 41
click at [1287, 580] on td "475" at bounding box center [1300, 572] width 69 height 41
click at [1325, 571] on td "475" at bounding box center [1300, 572] width 69 height 41
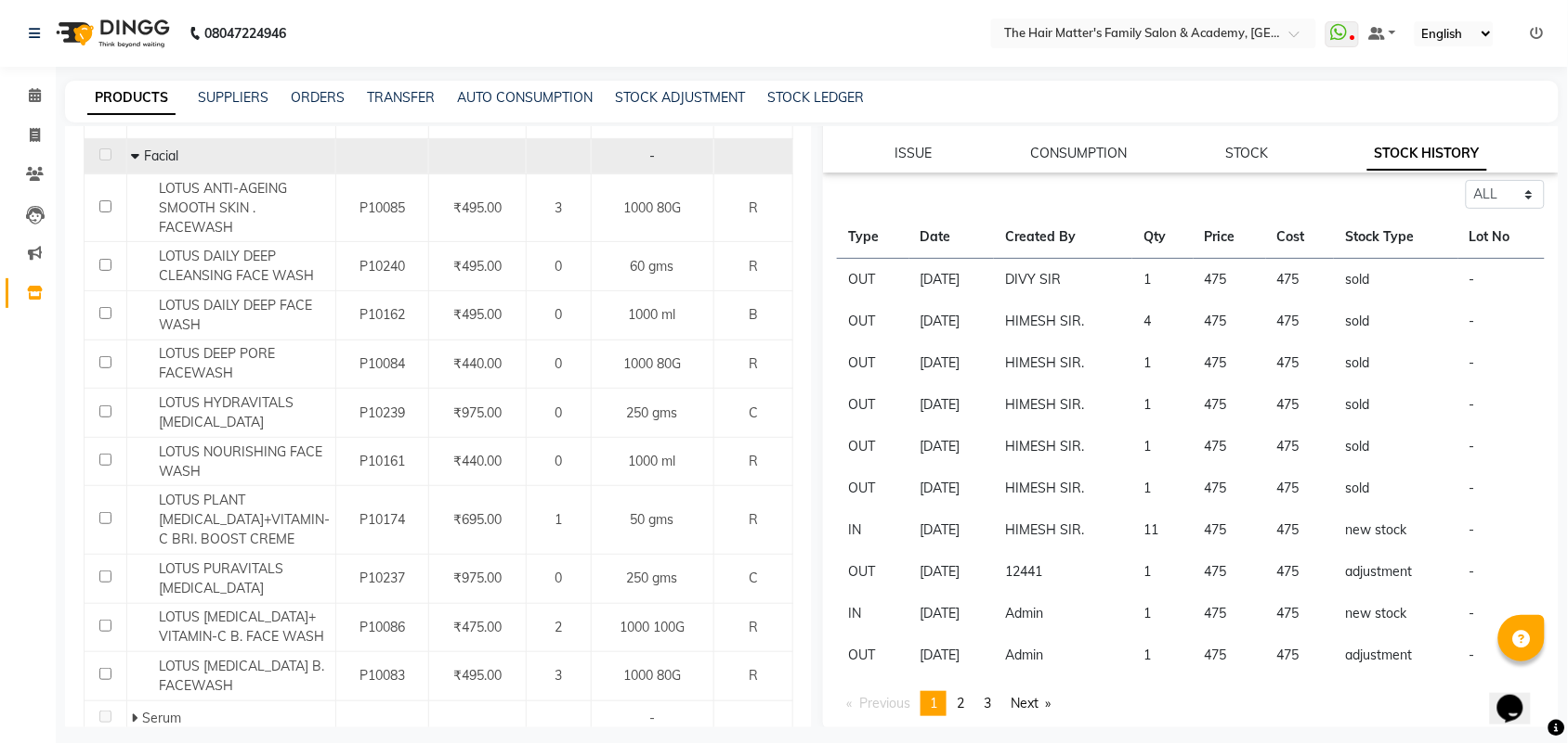
drag, startPoint x: 1371, startPoint y: 559, endPoint x: 1410, endPoint y: 559, distance: 39.0
click at [1374, 559] on td "adjustment" at bounding box center [1396, 572] width 125 height 41
click at [1414, 559] on td "adjustment" at bounding box center [1396, 572] width 125 height 41
drag, startPoint x: 1414, startPoint y: 559, endPoint x: 1413, endPoint y: 576, distance: 17.0
click at [1417, 559] on td "adjustment" at bounding box center [1396, 572] width 125 height 41
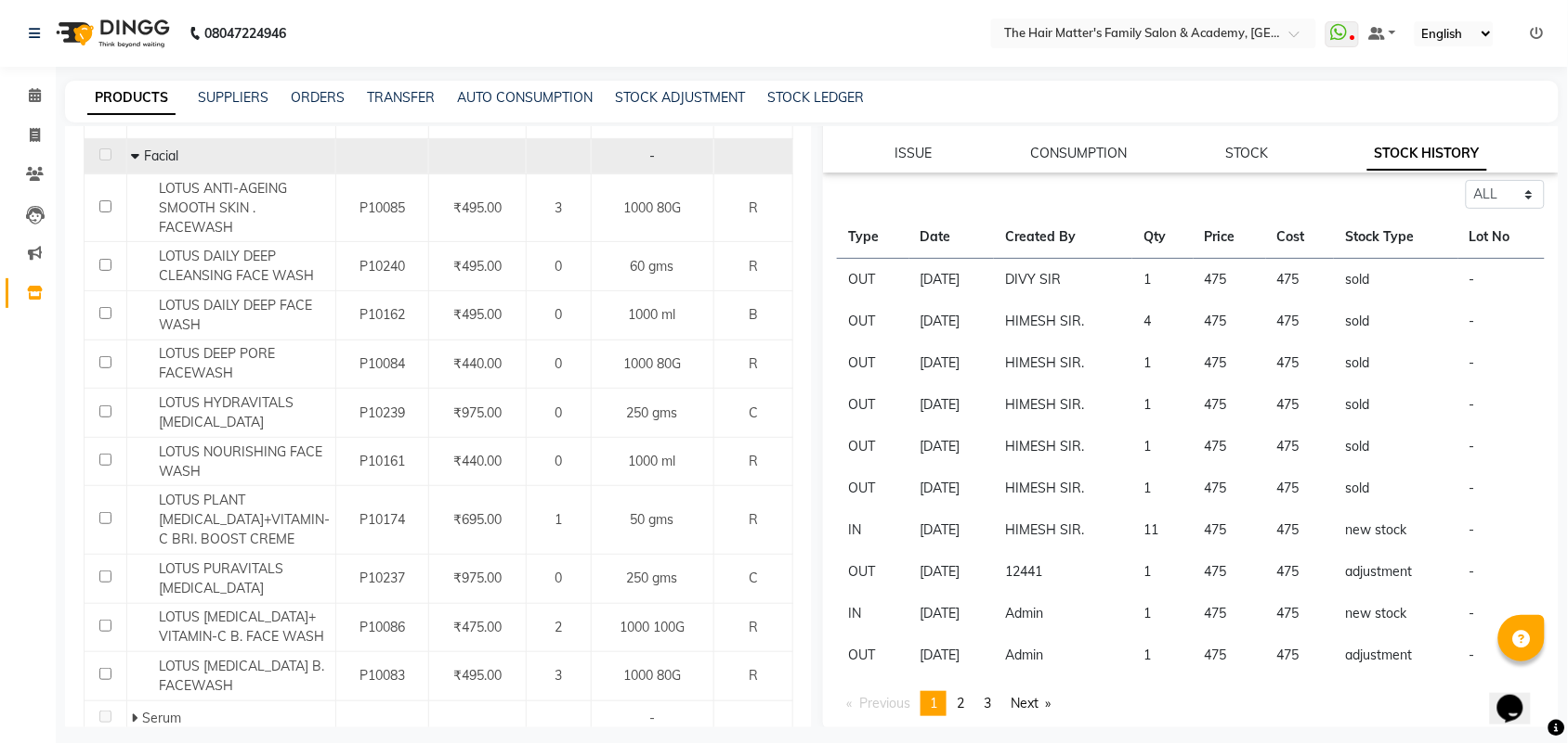
click at [1413, 576] on td "adjustment" at bounding box center [1396, 572] width 125 height 41
click at [1048, 573] on td "12441" at bounding box center [1063, 572] width 138 height 41
click at [1226, 566] on td "475" at bounding box center [1229, 572] width 72 height 41
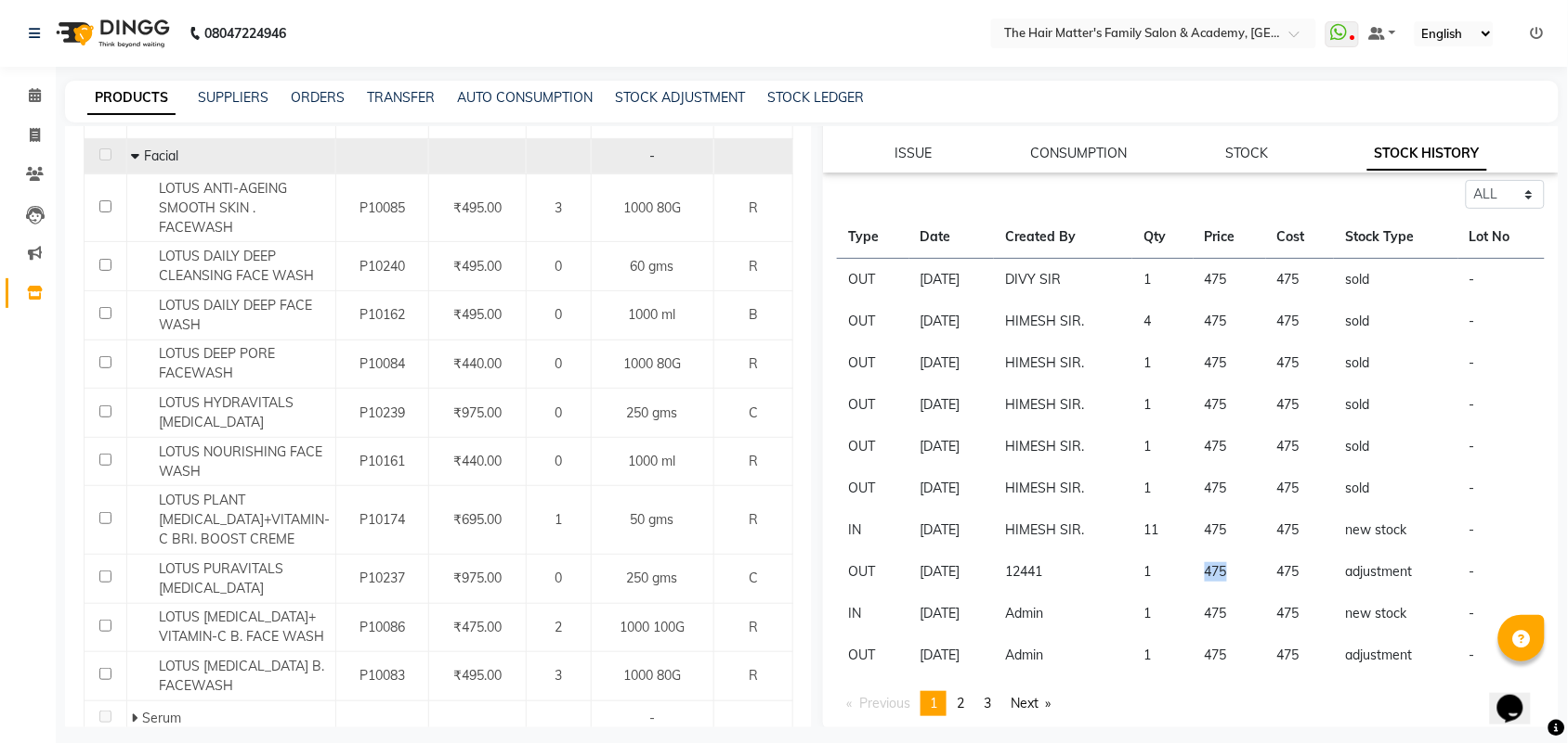
click at [1231, 566] on td "475" at bounding box center [1229, 572] width 72 height 41
click at [1231, 567] on td "475" at bounding box center [1229, 572] width 72 height 41
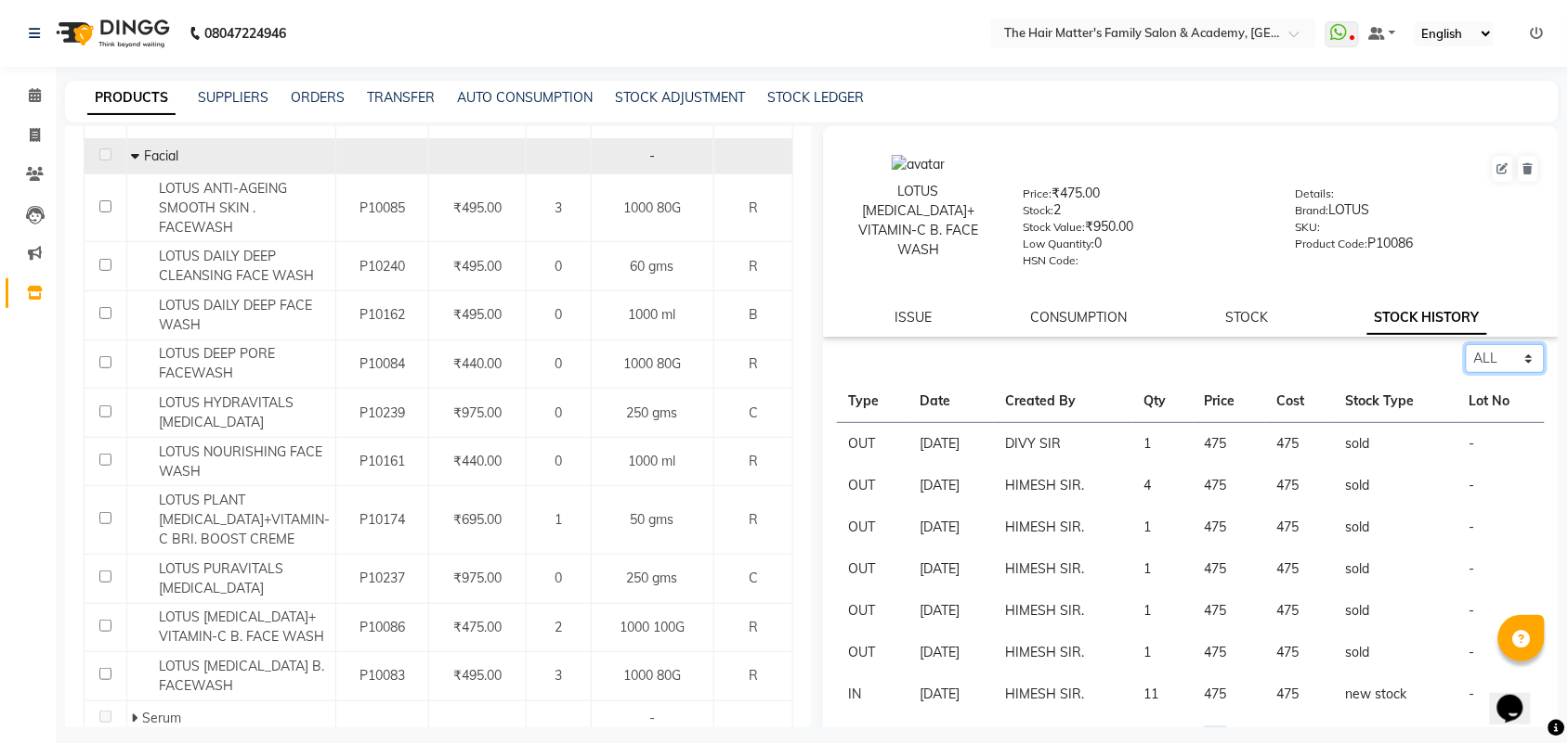
click at [1469, 345] on select "Select ALL IN OUT" at bounding box center [1505, 359] width 79 height 29
click at [1465, 345] on select "Select ALL IN OUT" at bounding box center [1505, 359] width 79 height 29
click at [1167, 465] on td "4" at bounding box center [1163, 486] width 61 height 41
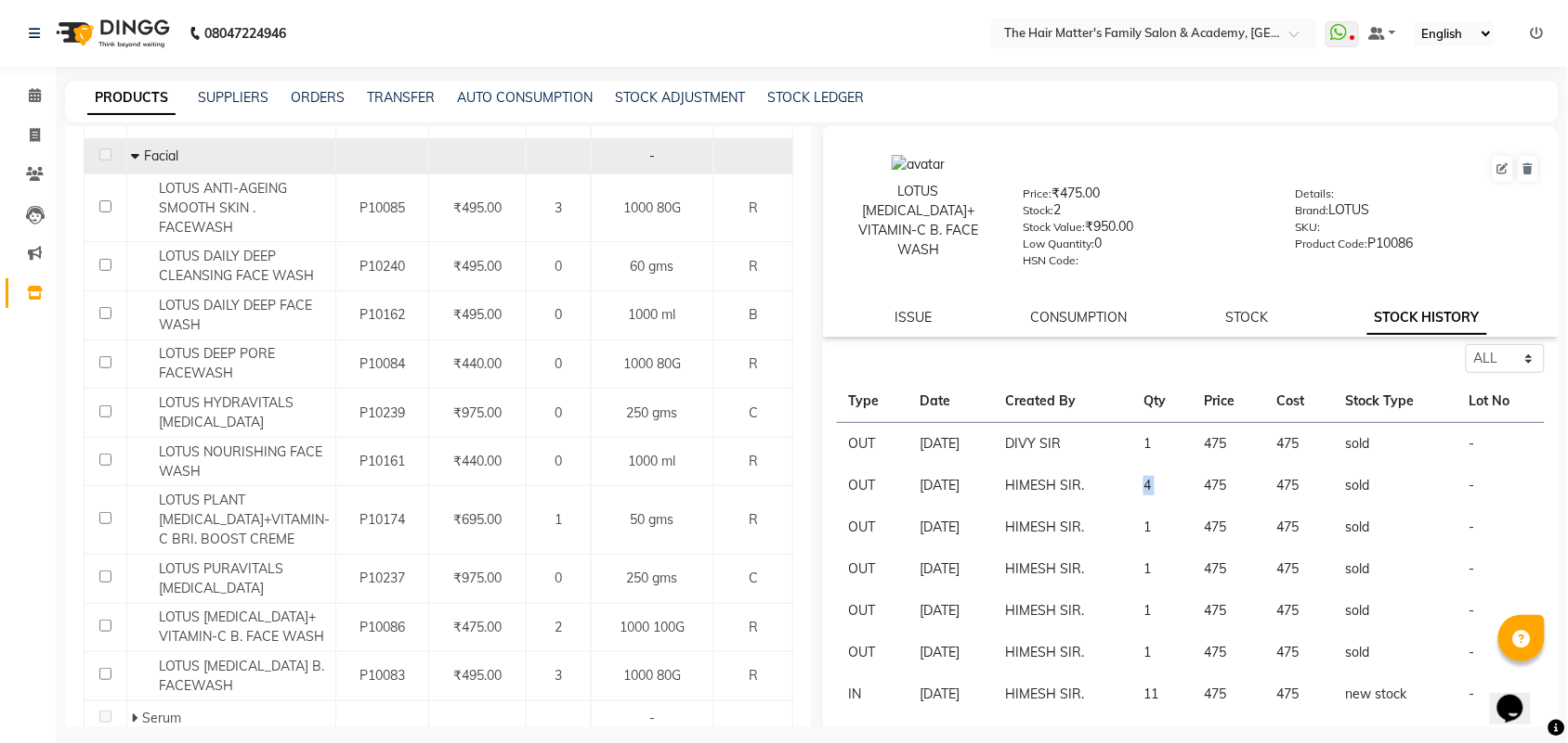
click at [1167, 465] on td "4" at bounding box center [1163, 486] width 61 height 41
click at [1161, 447] on td "1" at bounding box center [1163, 444] width 61 height 42
click at [1161, 492] on td "4" at bounding box center [1163, 486] width 61 height 41
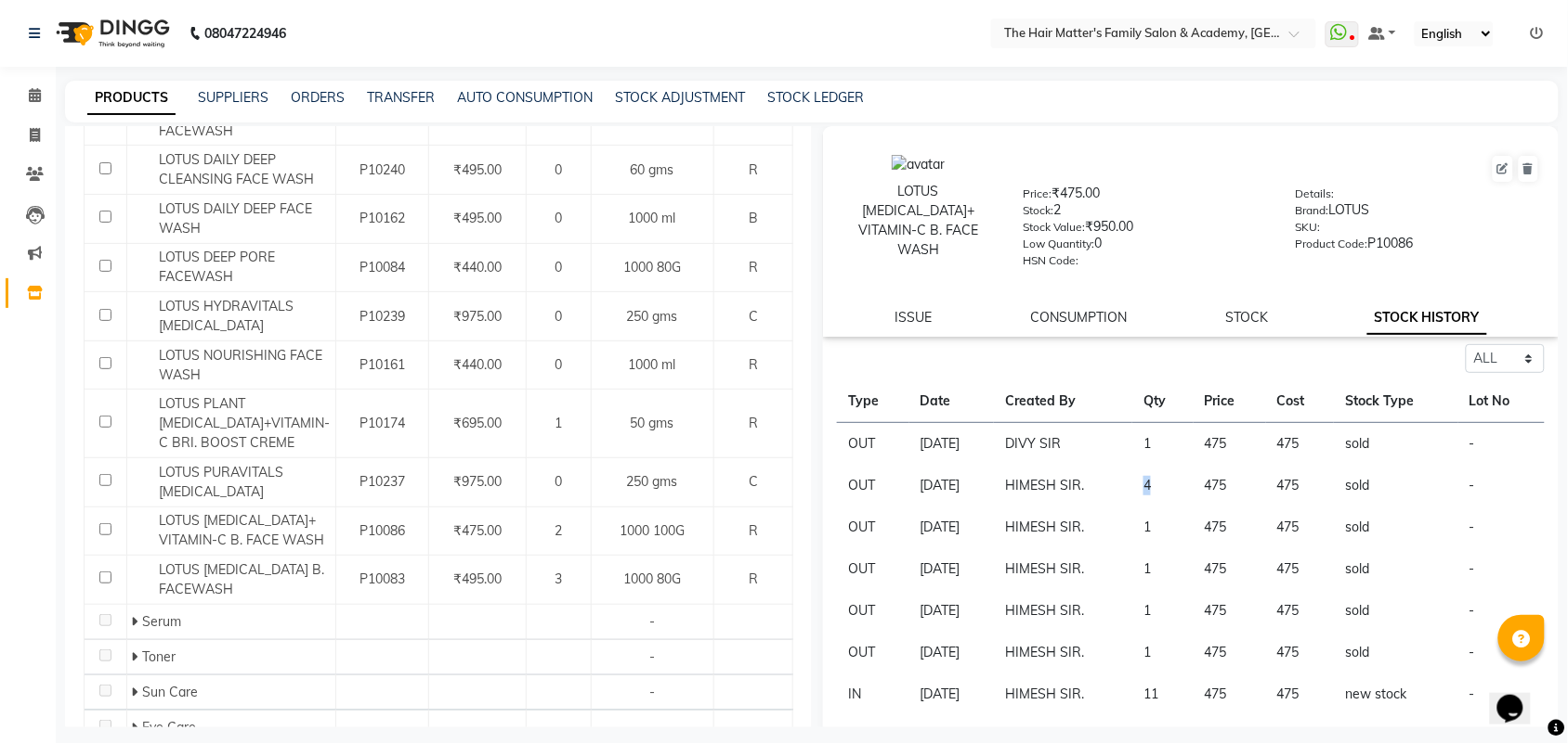
scroll to position [493, 0]
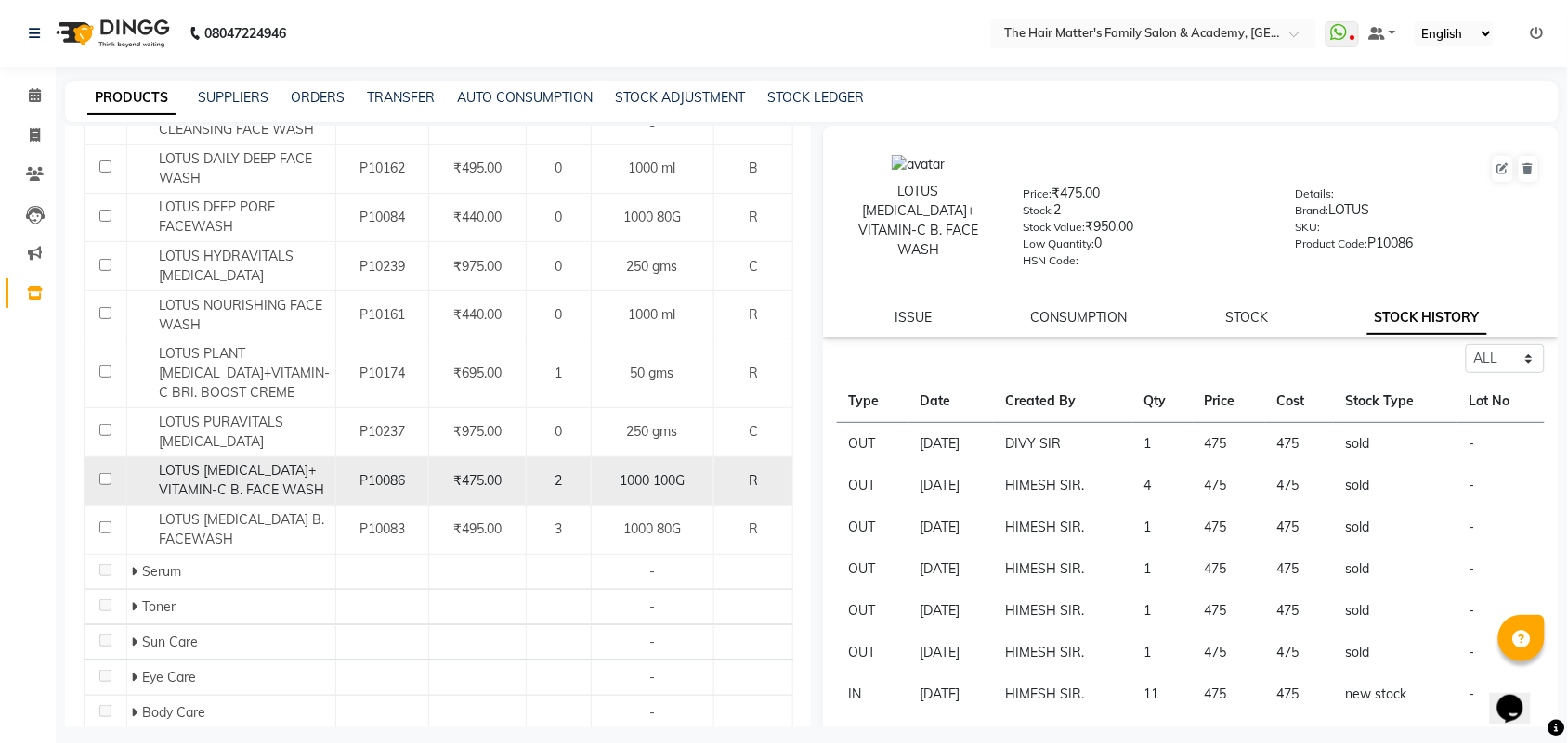
click at [377, 487] on span "P10086" at bounding box center [383, 480] width 45 height 17
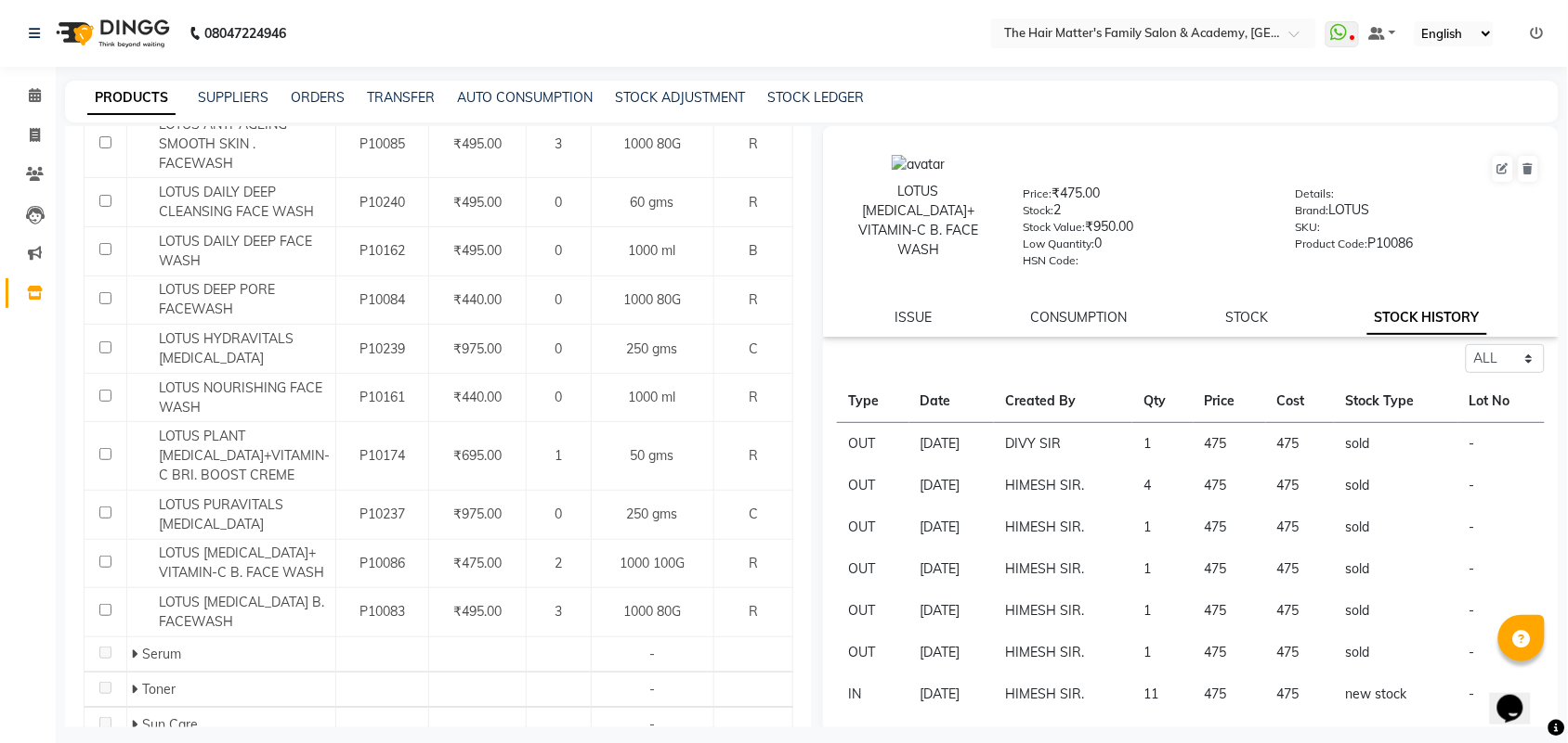
scroll to position [406, 0]
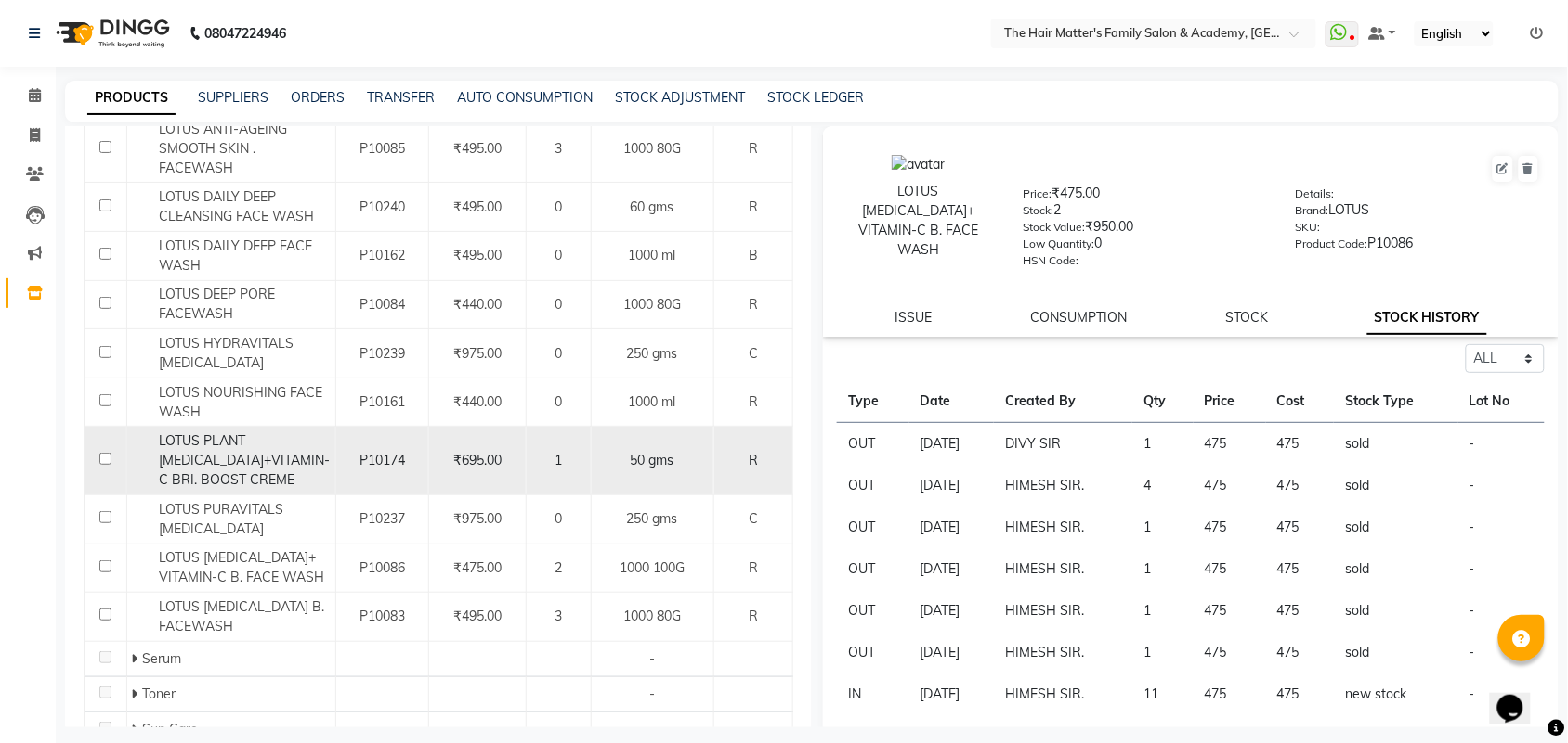
click at [423, 462] on td "P10174" at bounding box center [382, 461] width 93 height 69
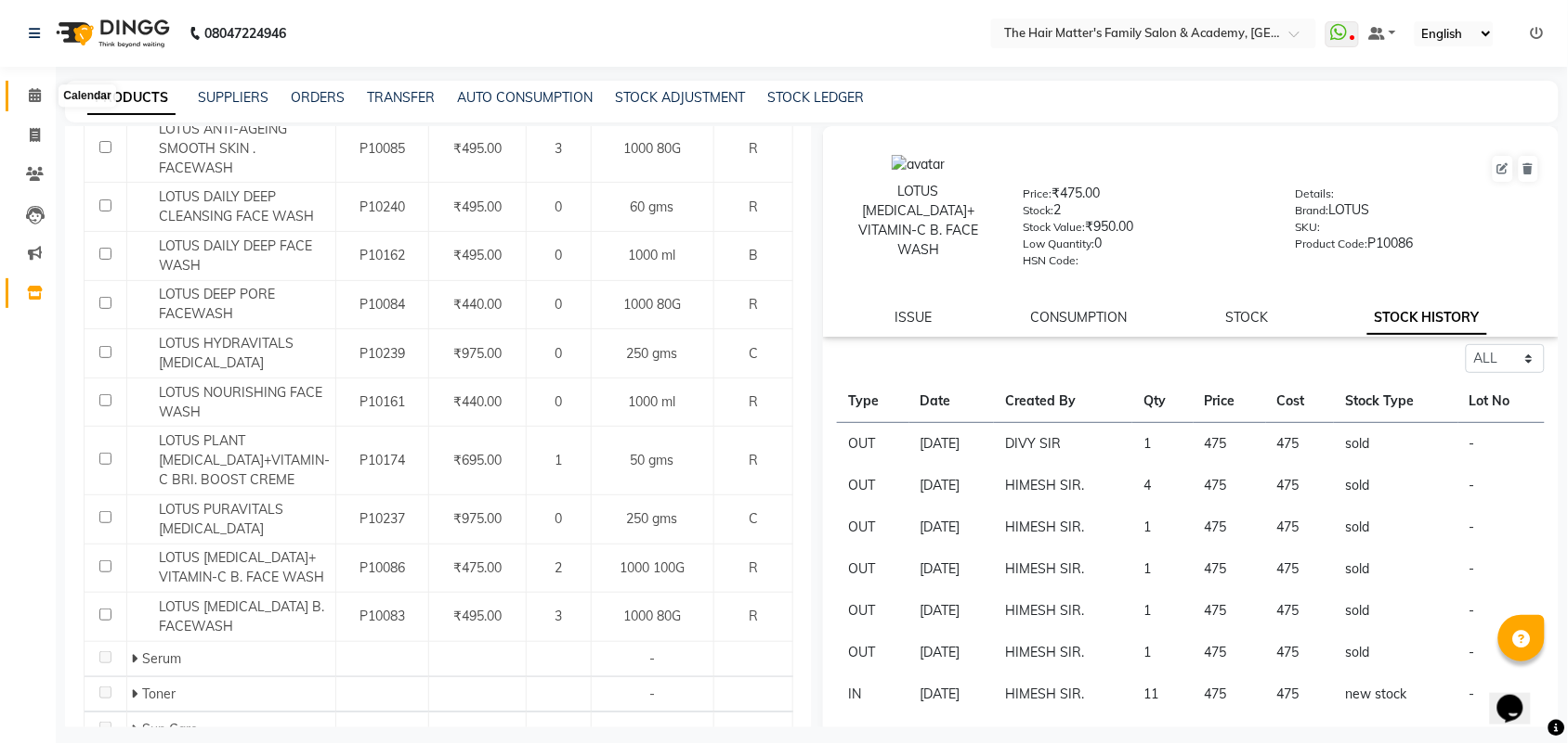
click at [36, 105] on span at bounding box center [35, 96] width 33 height 22
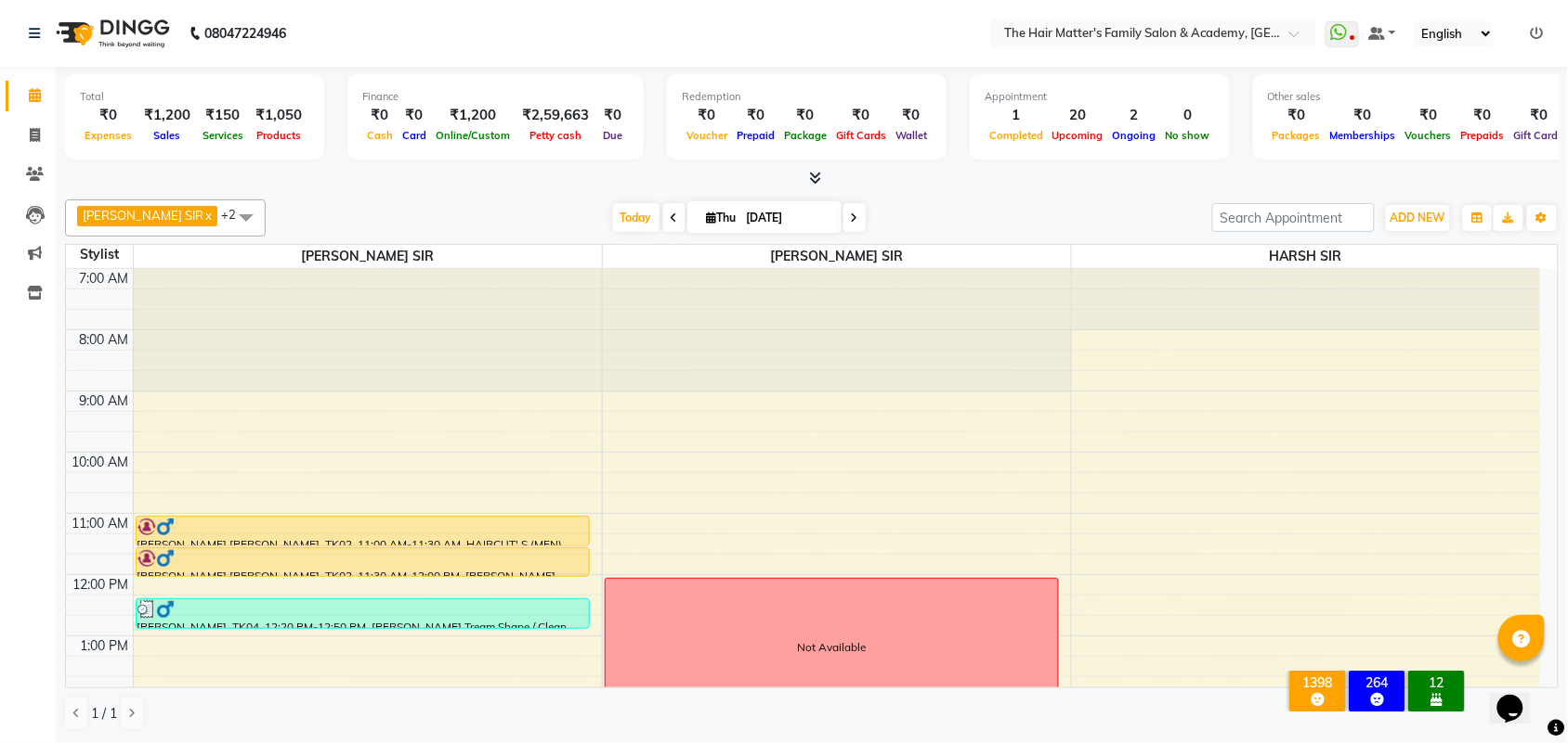
click at [843, 210] on span at bounding box center [854, 217] width 23 height 29
type input "[DATE]"
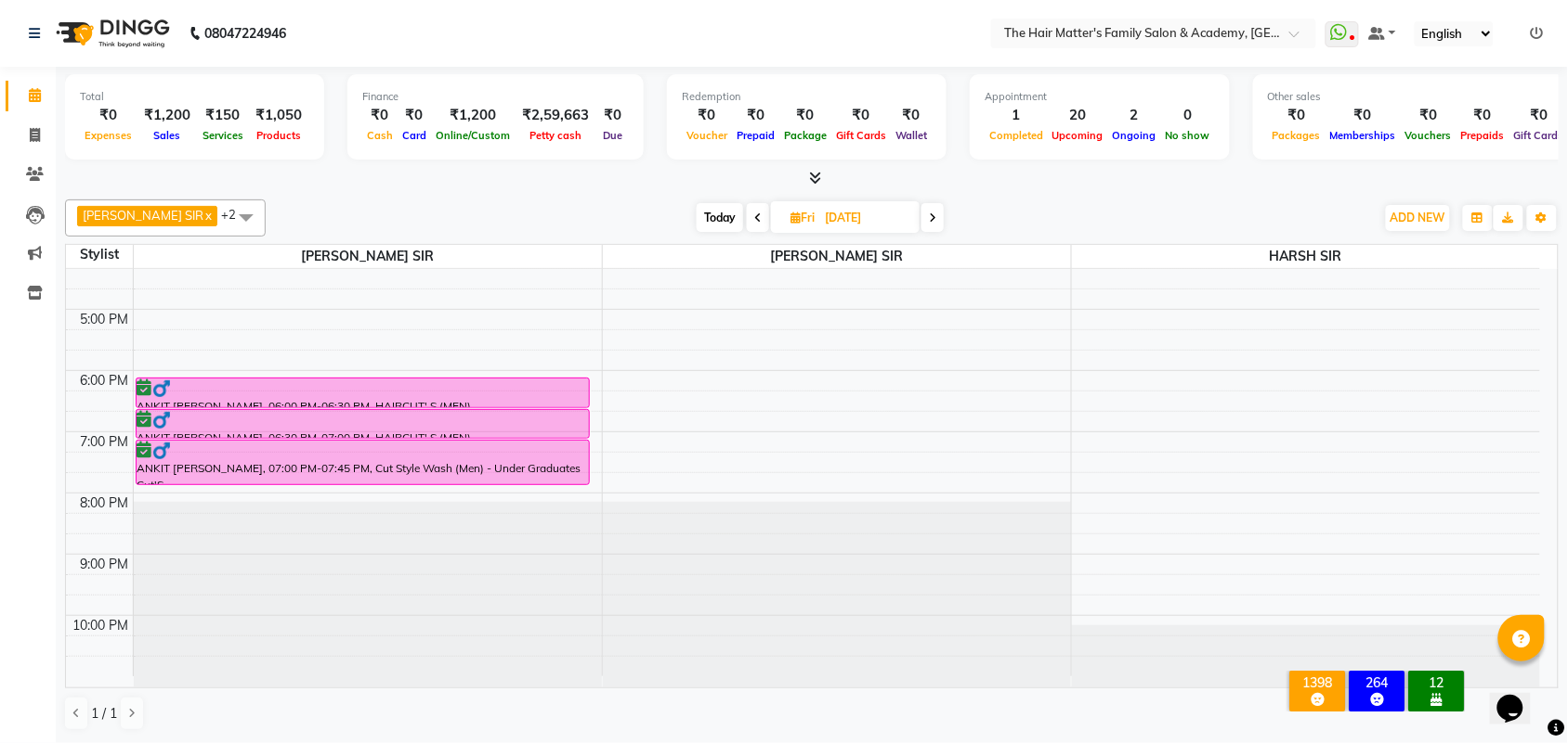
click at [1530, 33] on icon at bounding box center [1536, 33] width 13 height 13
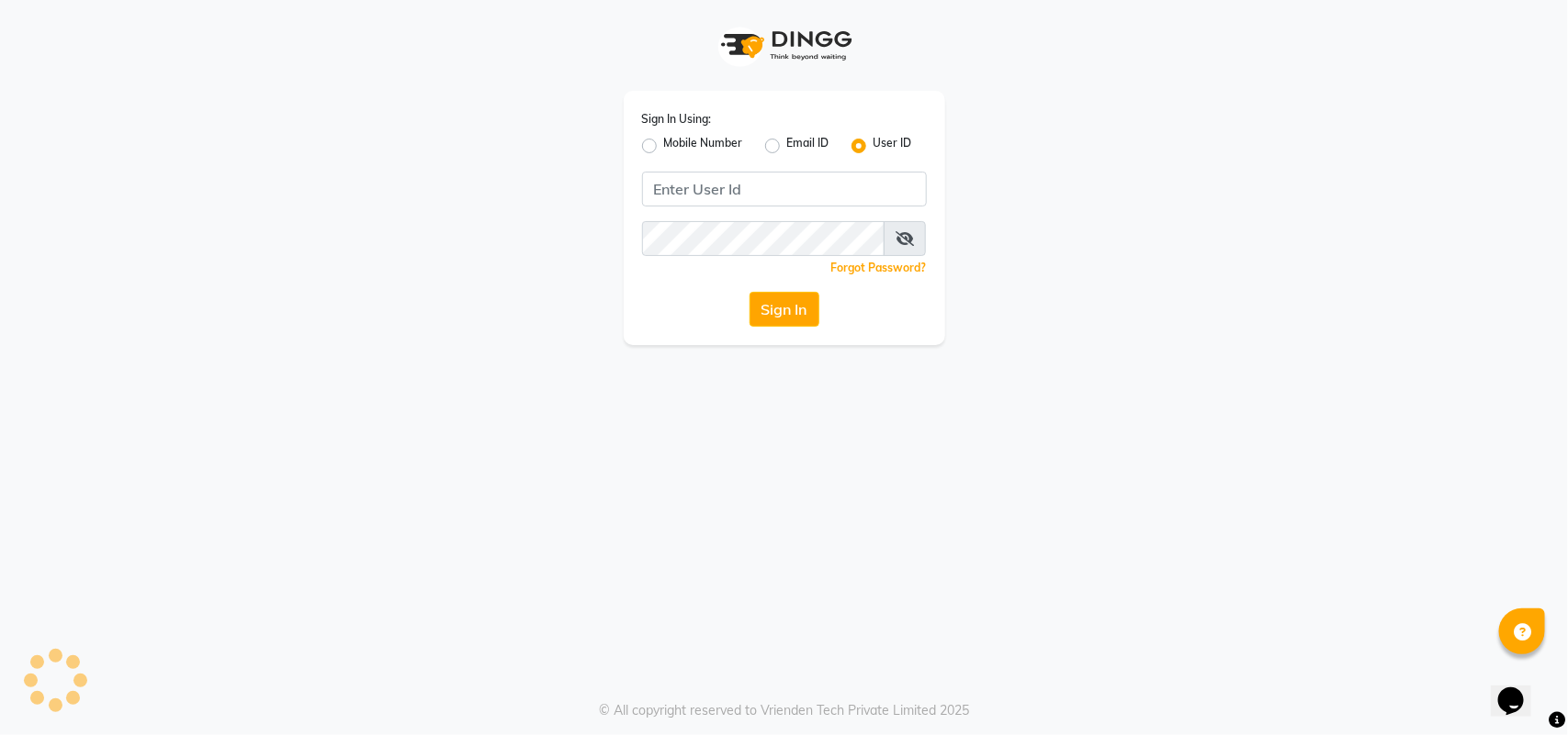
click at [664, 147] on label "Mobile Number" at bounding box center [703, 146] width 79 height 22
click at [664, 147] on input "Mobile Number" at bounding box center [670, 141] width 12 height 12
radio input "true"
radio input "false"
click at [693, 178] on div at bounding box center [674, 188] width 60 height 20
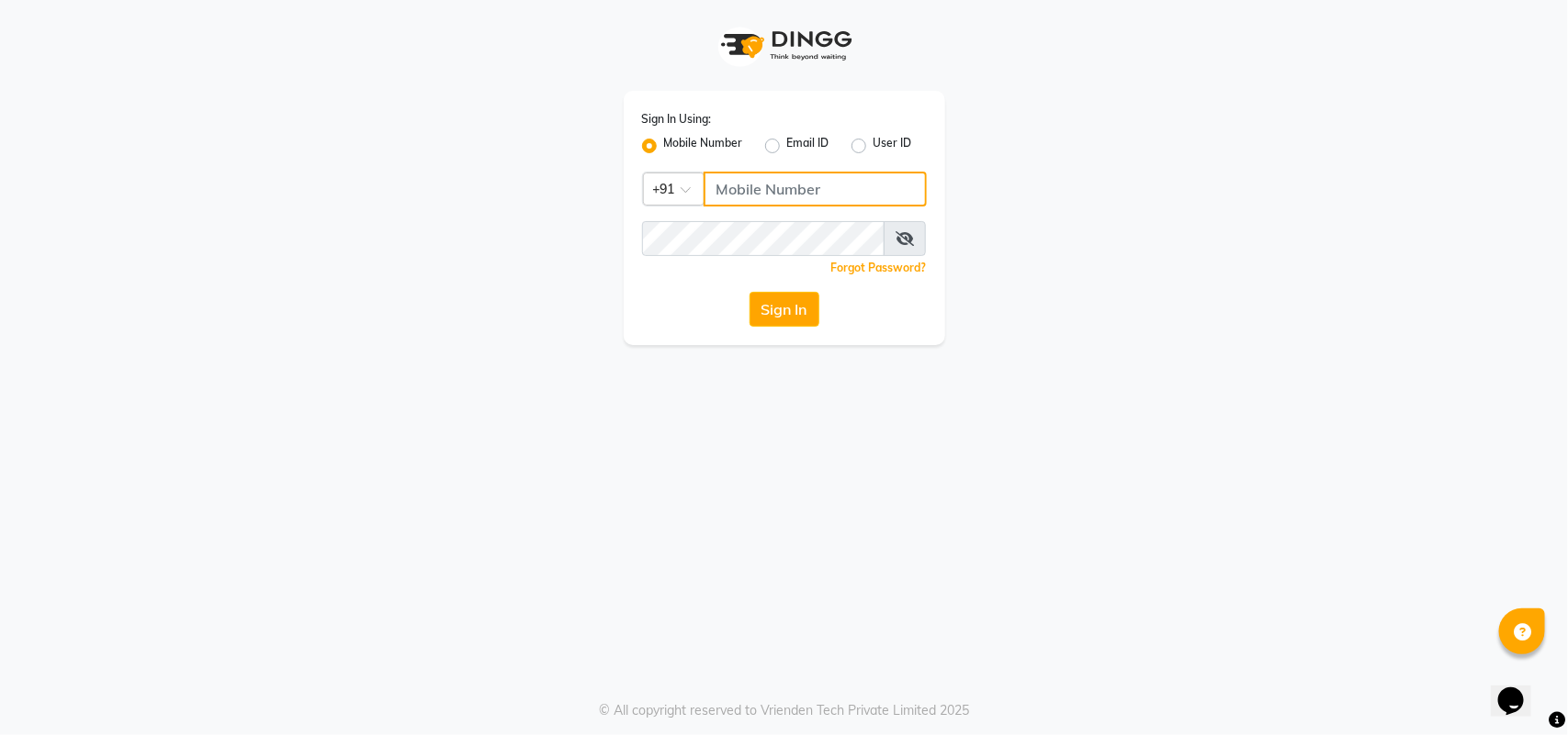
click at [772, 181] on input "Username" at bounding box center [815, 190] width 223 height 35
type input "9375861026"
click at [808, 292] on button "Sign In" at bounding box center [784, 310] width 69 height 35
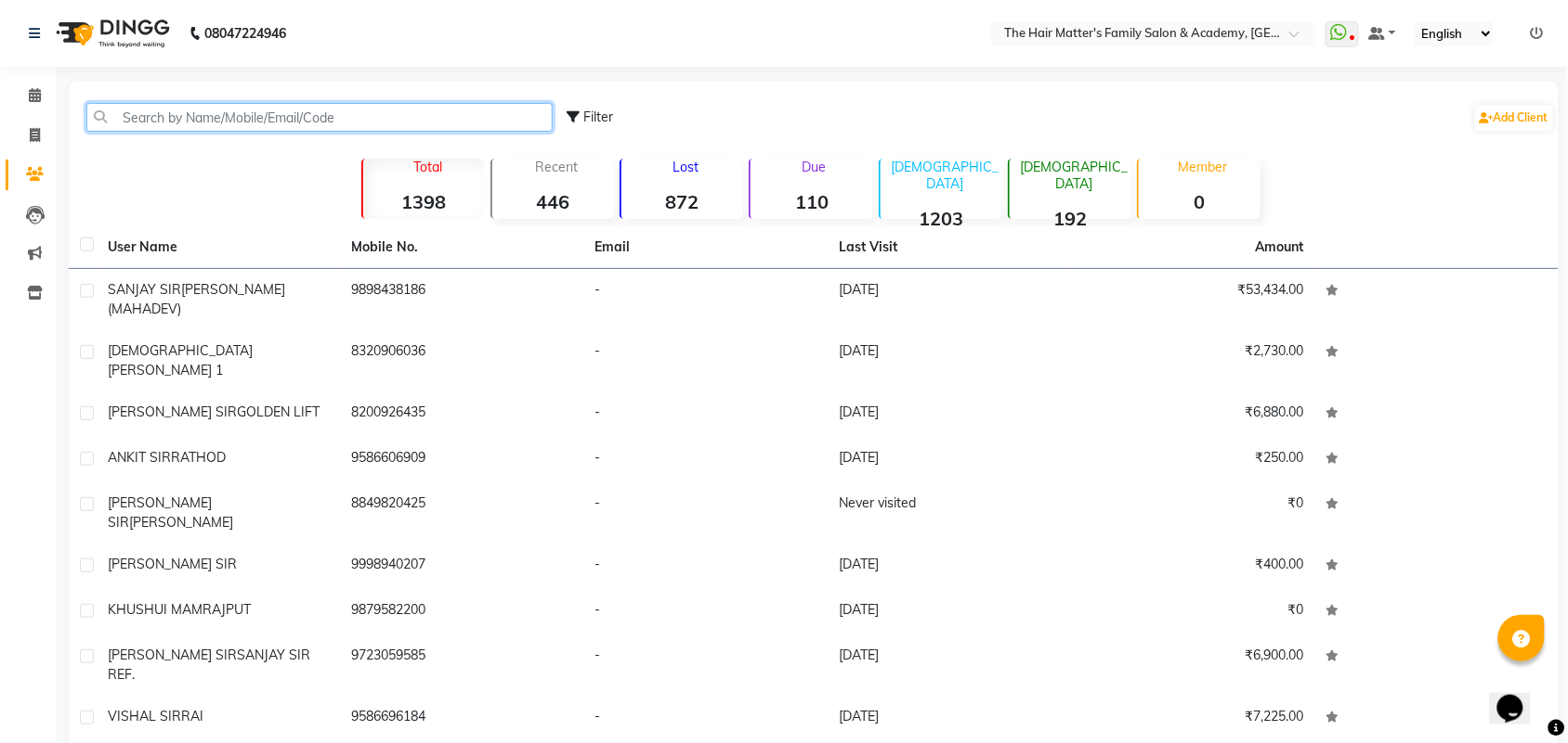
click at [230, 113] on input "text" at bounding box center [319, 117] width 467 height 29
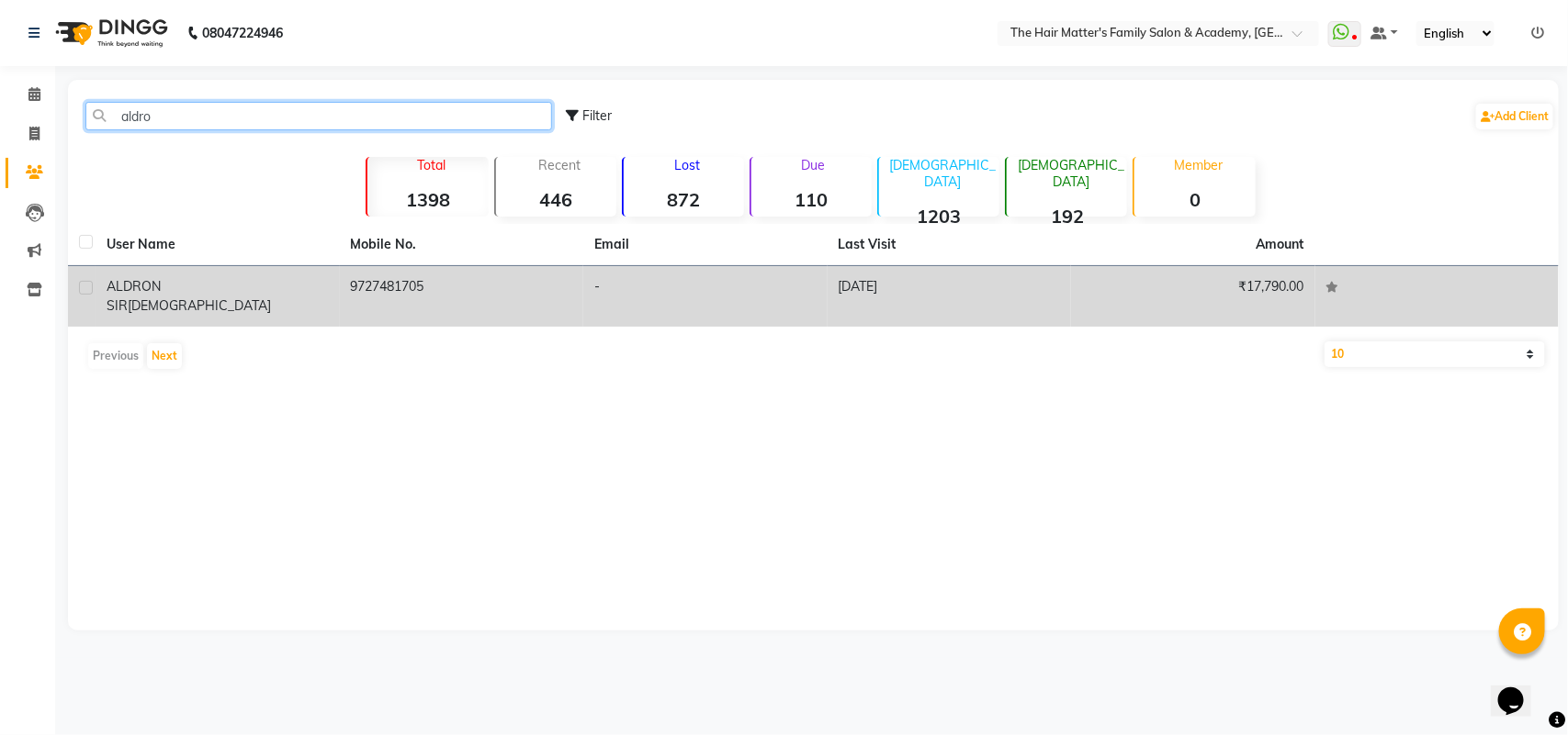
type input "aldro"
click at [263, 295] on div "ALDRON SIR CHRISTIAN" at bounding box center [217, 296] width 222 height 38
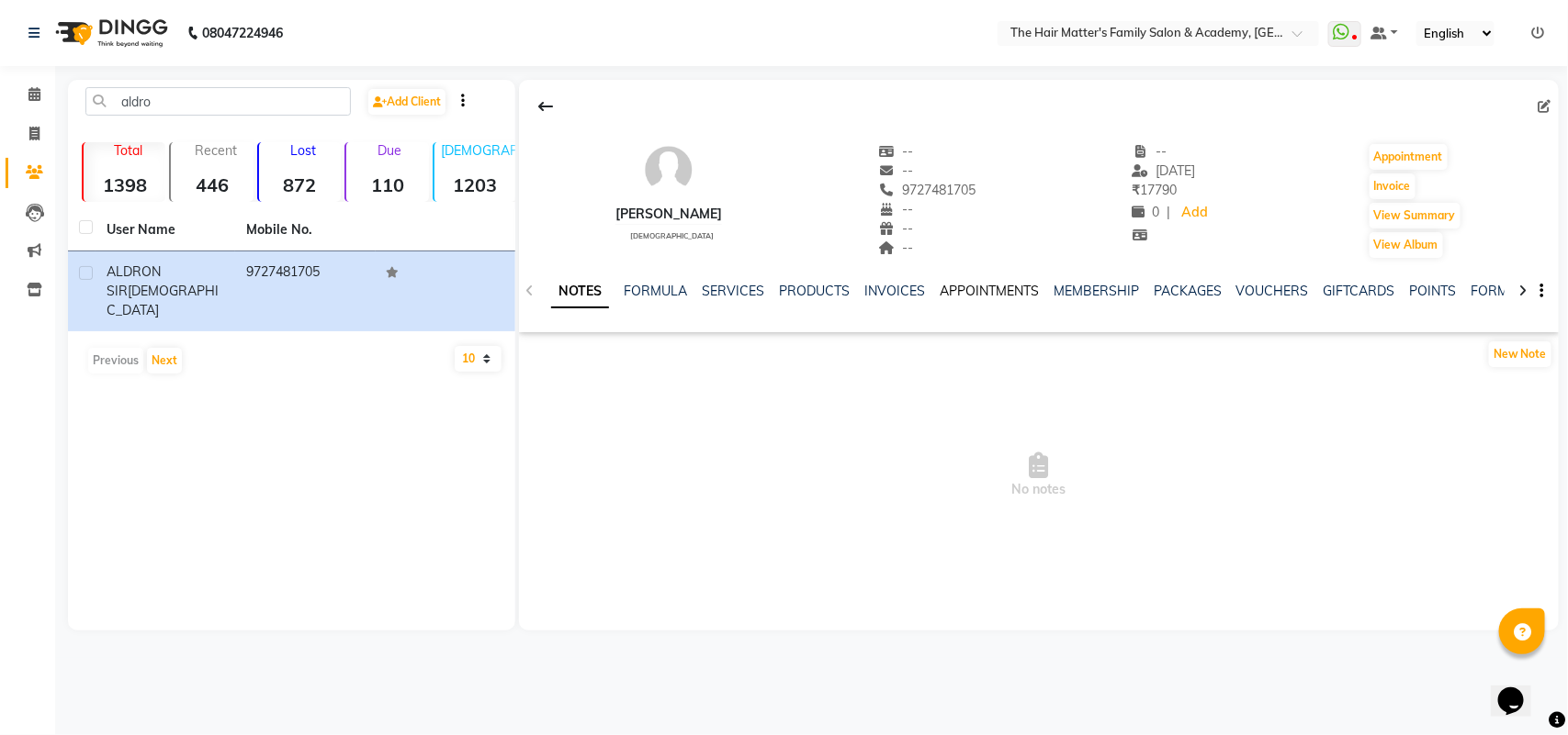
click at [989, 295] on link "APPOINTMENTS" at bounding box center [988, 290] width 99 height 17
click at [831, 292] on link "INVOICES" at bounding box center [819, 290] width 61 height 17
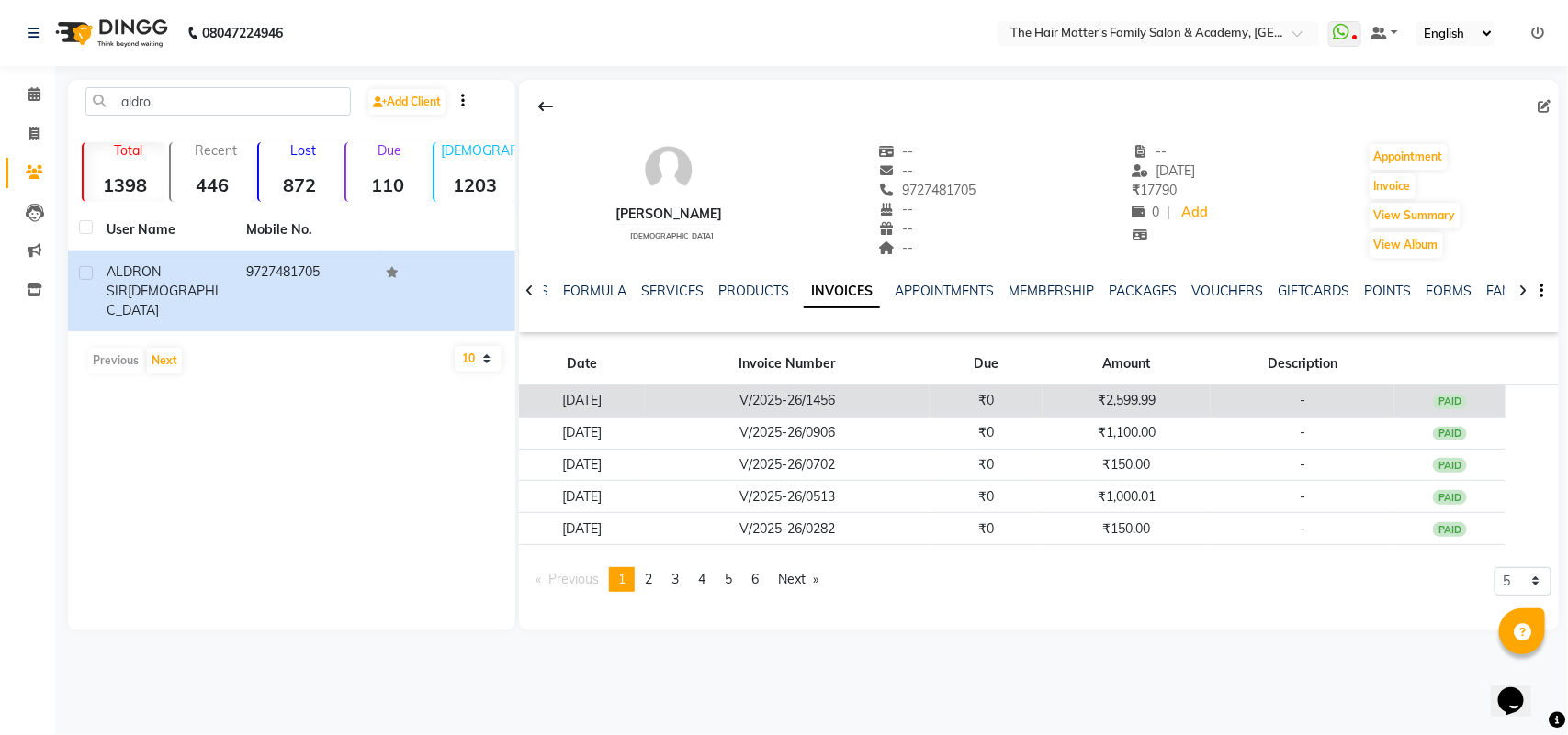
click at [964, 400] on td "₹0" at bounding box center [986, 402] width 113 height 32
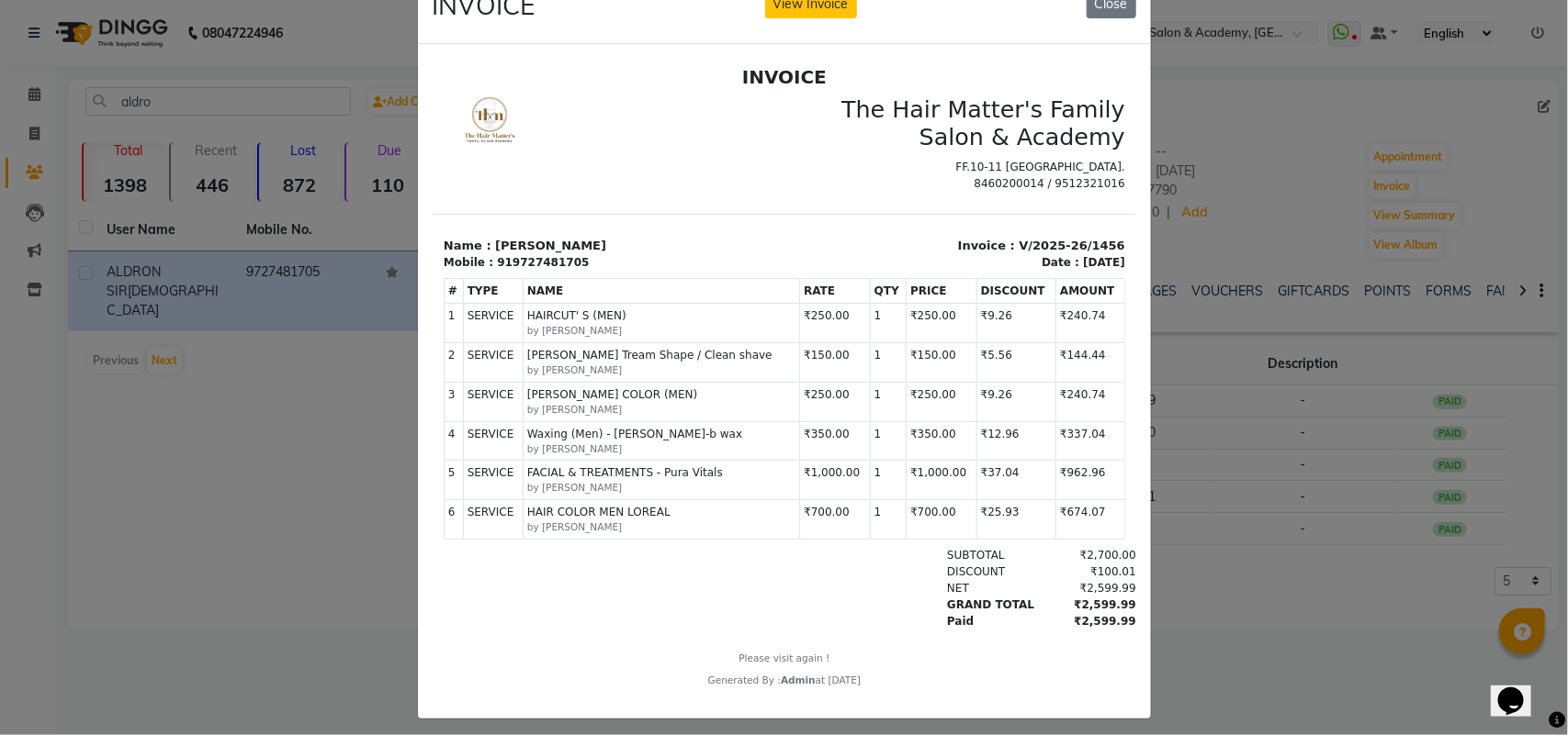
scroll to position [79, 0]
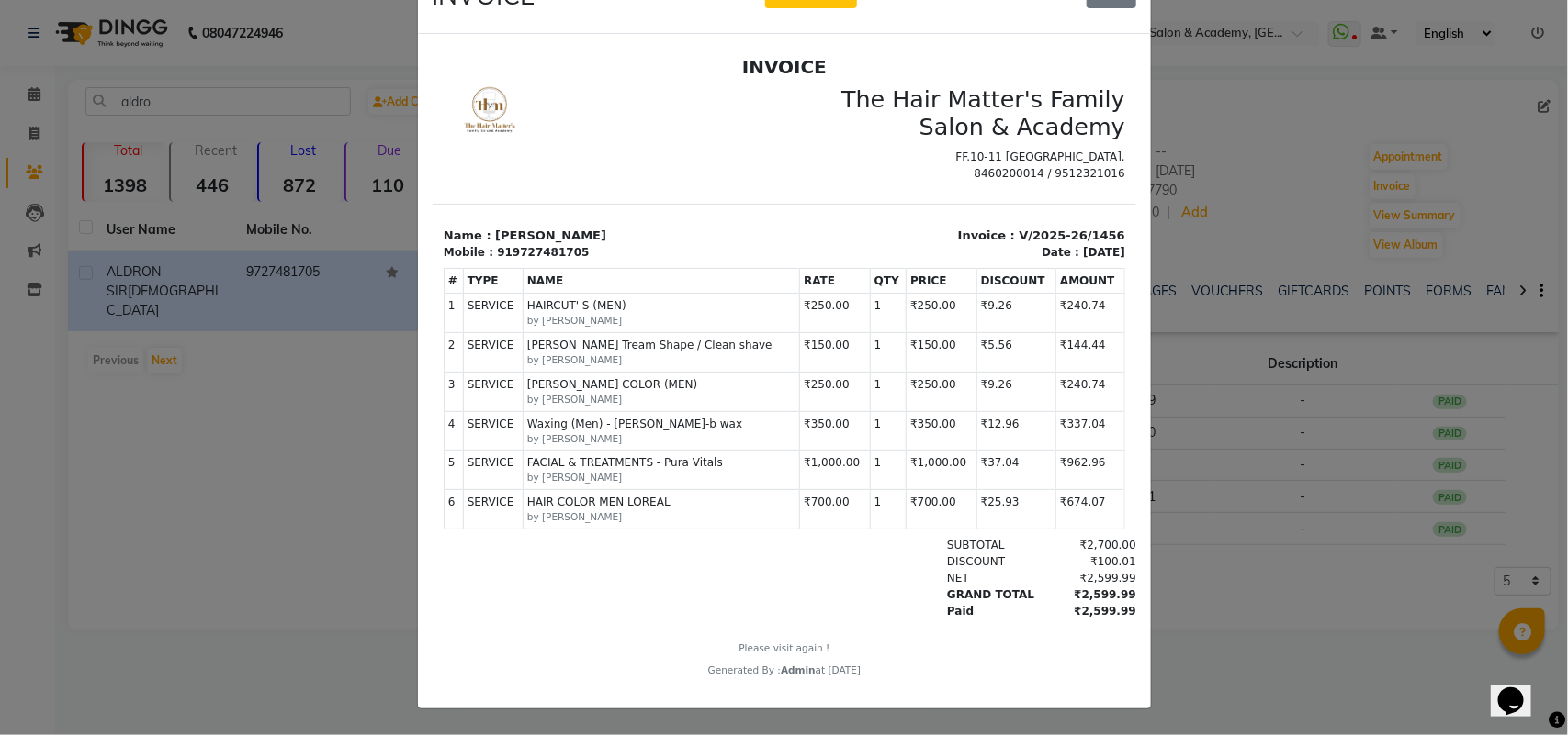
click at [1069, 629] on div "INVOICE The Hair Matter's Family Salon & Academy FF.10-11 Radhe Corner Hathijan…" at bounding box center [784, 366] width 704 height 622
click at [1073, 619] on div "₹2,599.99" at bounding box center [1085, 610] width 100 height 17
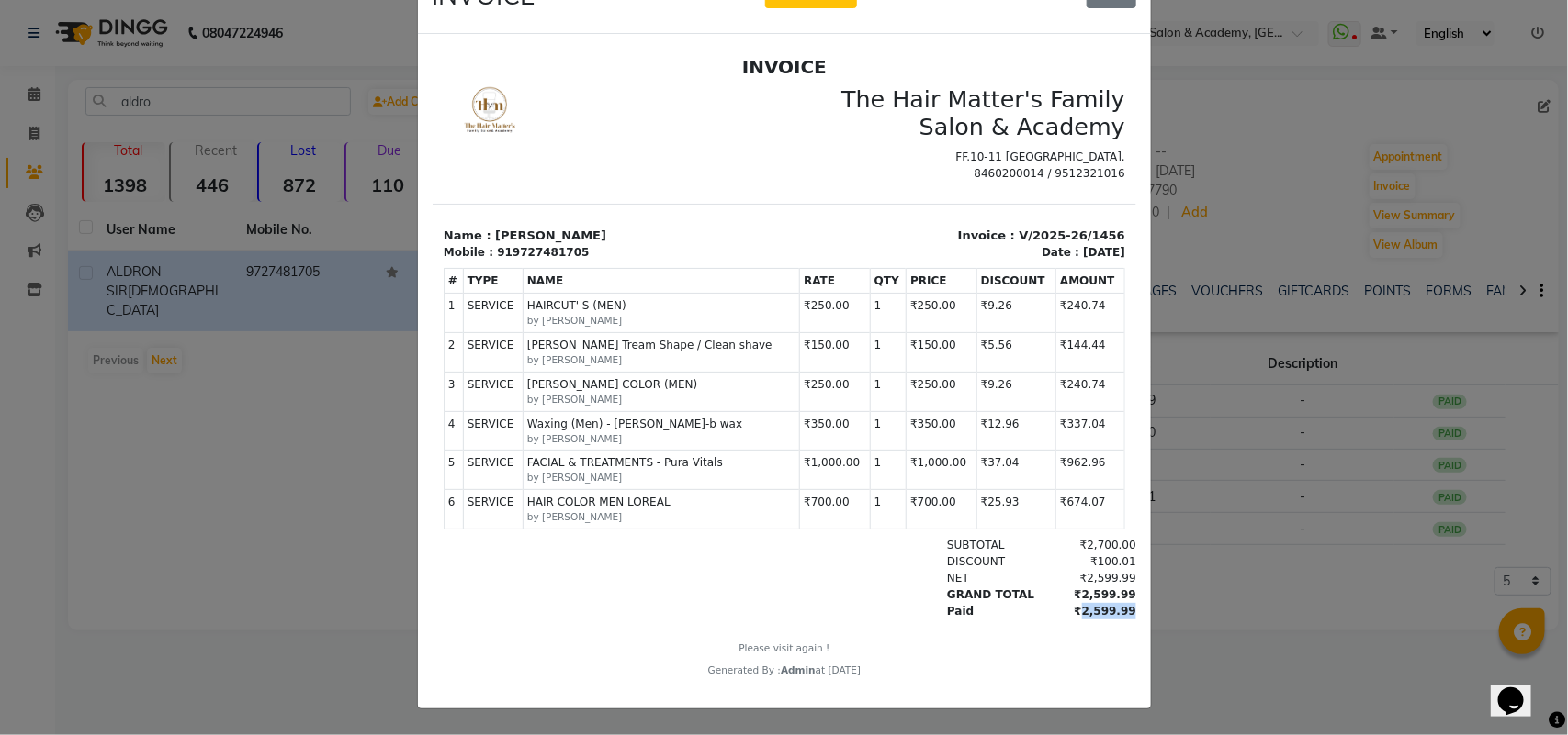
click at [1073, 619] on div "₹2,599.99" at bounding box center [1085, 610] width 100 height 17
click at [1073, 628] on div "INVOICE The Hair Matter's Family Salon & Academy FF.10-11 Radhe Corner Hathijan…" at bounding box center [784, 366] width 704 height 622
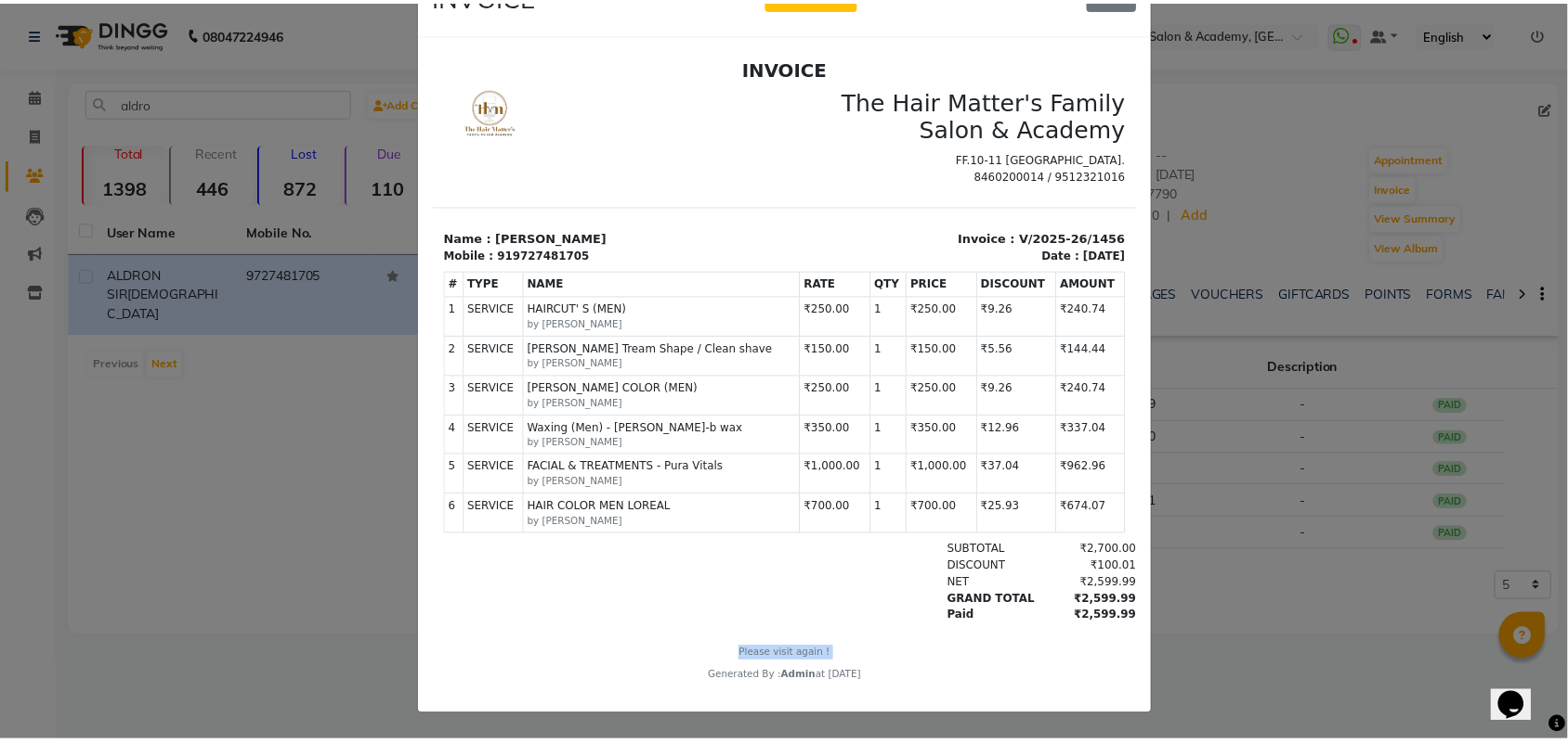
scroll to position [0, 0]
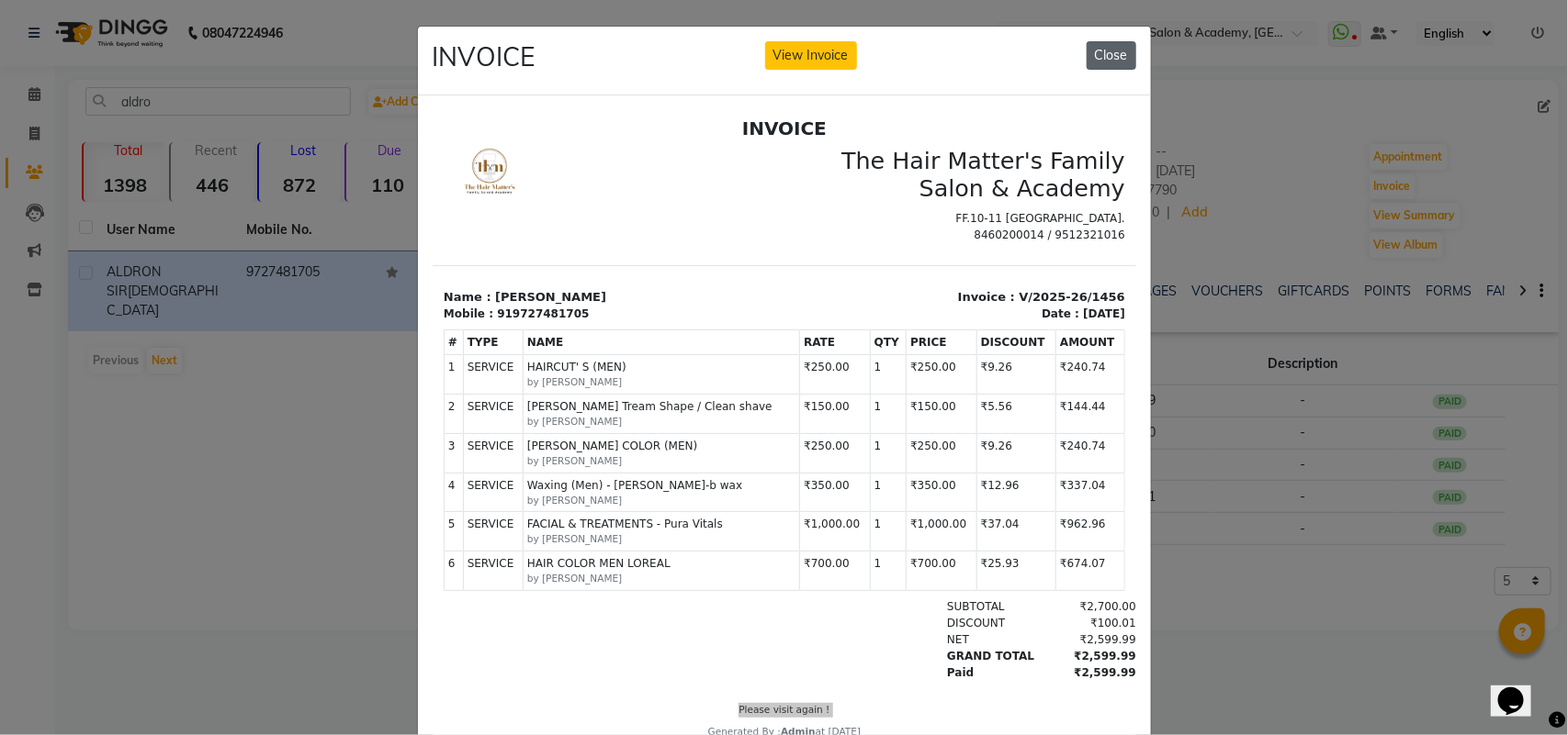
click at [1086, 58] on button "Close" at bounding box center [1111, 55] width 50 height 28
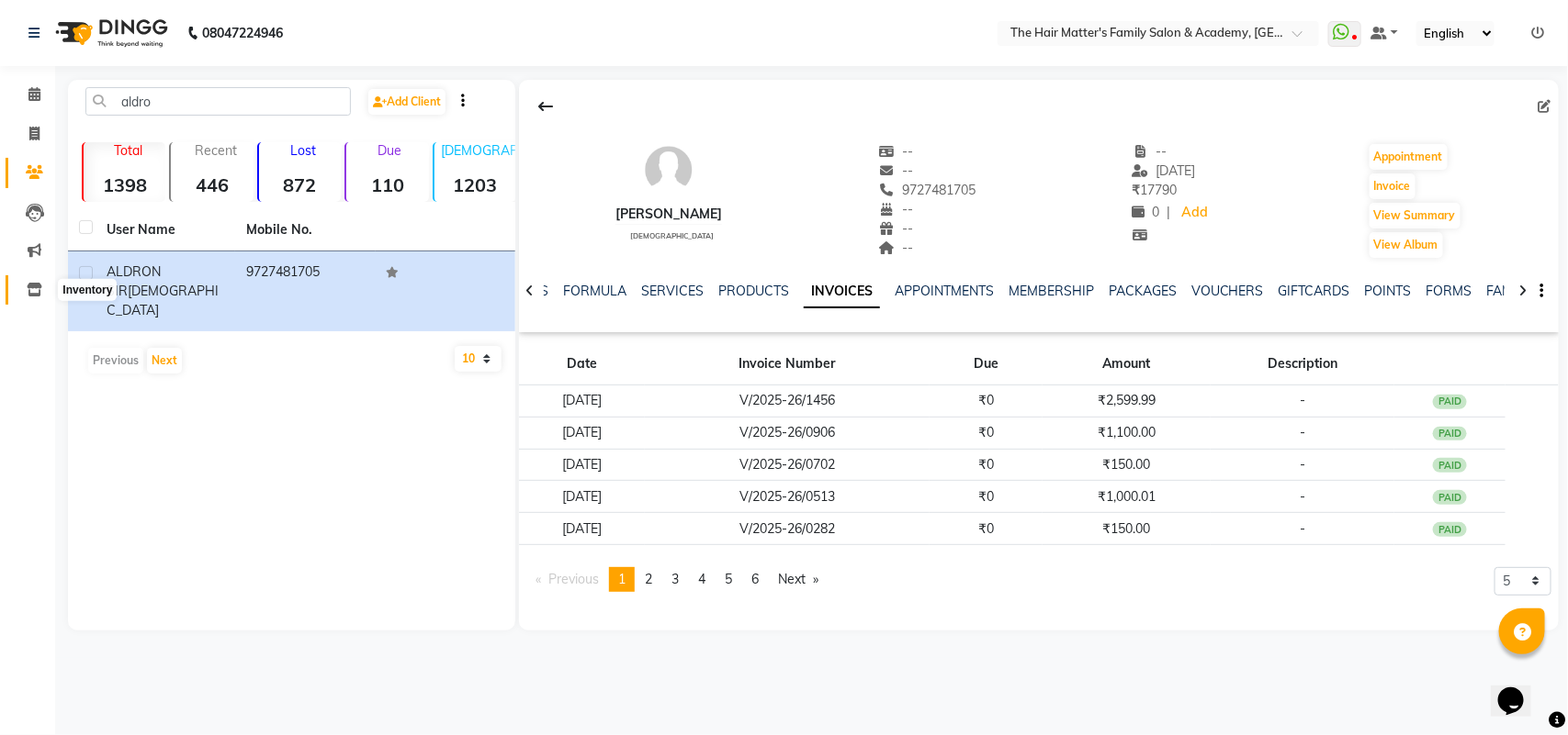
click at [39, 290] on icon at bounding box center [34, 289] width 16 height 14
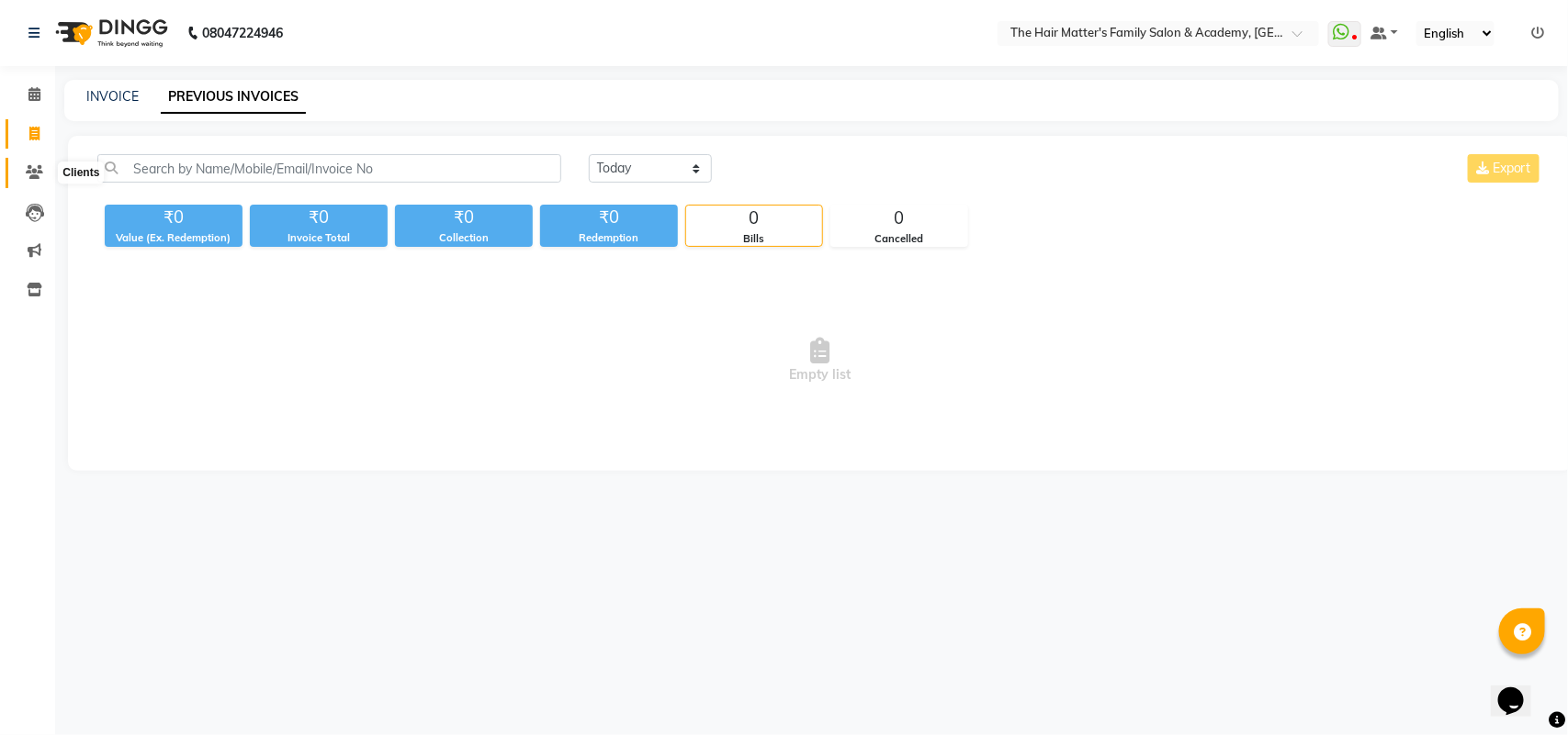
click at [33, 170] on icon at bounding box center [34, 172] width 18 height 14
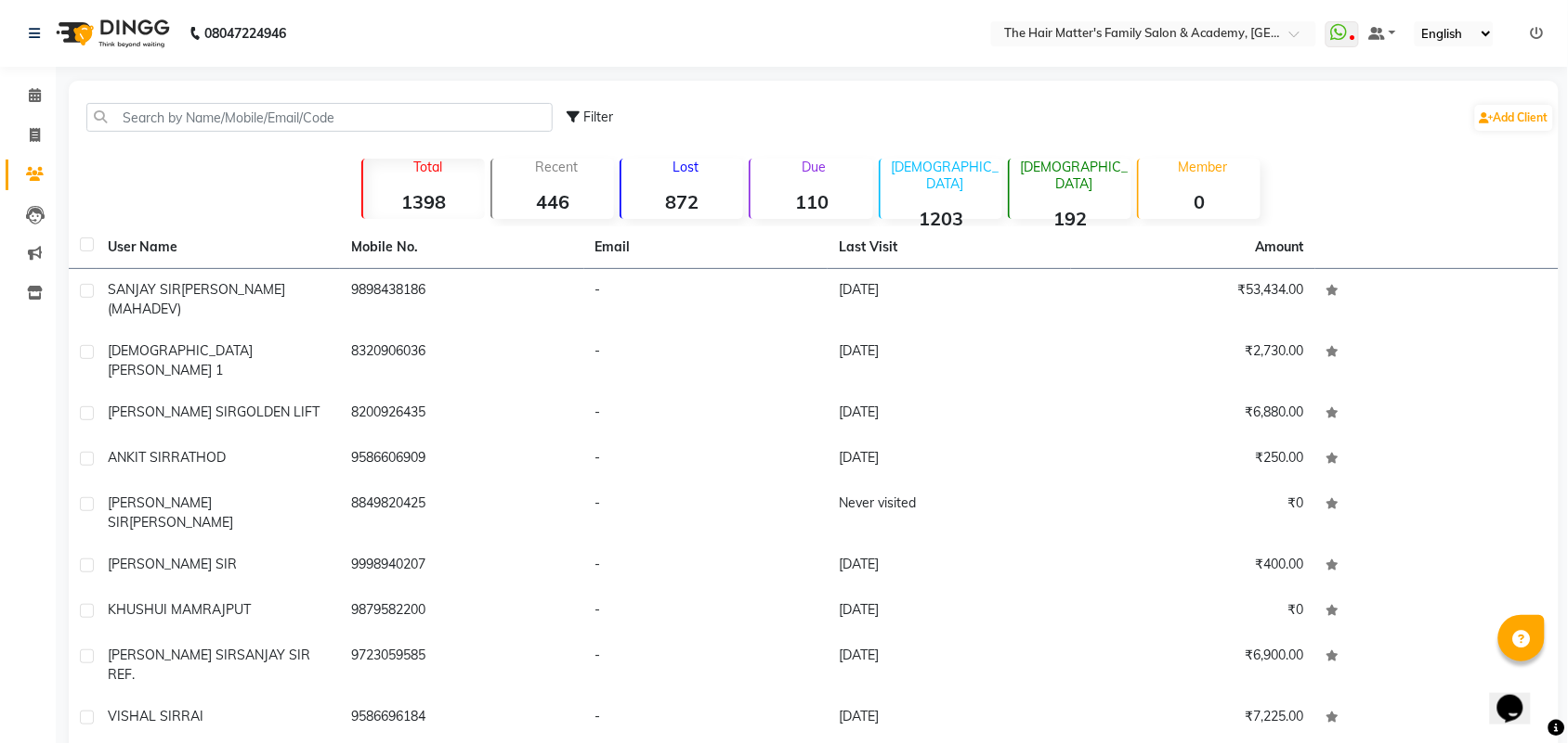
click at [225, 95] on div "Filter Add Client" at bounding box center [813, 117] width 1482 height 58
click at [237, 114] on input "text" at bounding box center [319, 117] width 467 height 29
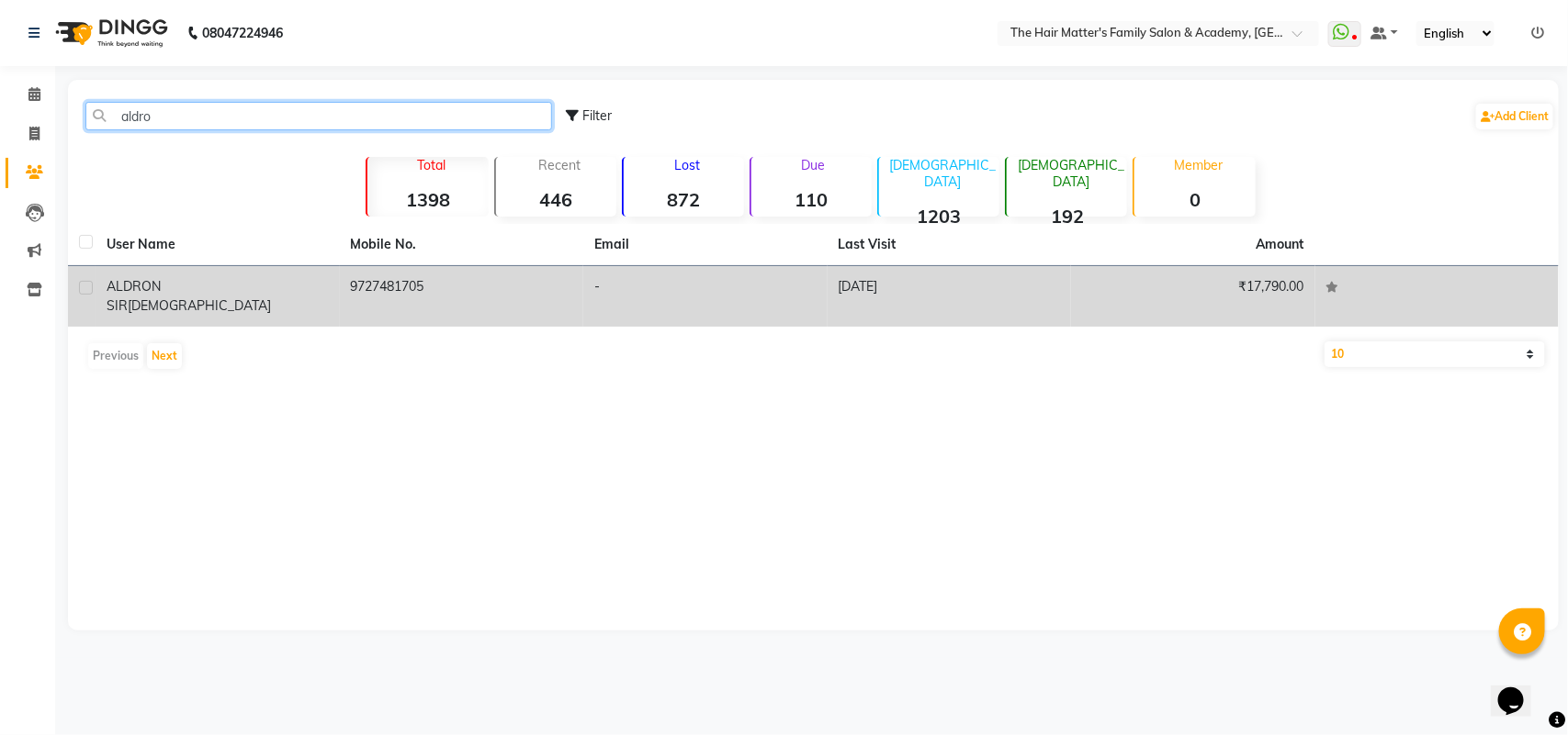
type input "aldro"
click at [601, 305] on td "-" at bounding box center [706, 296] width 244 height 61
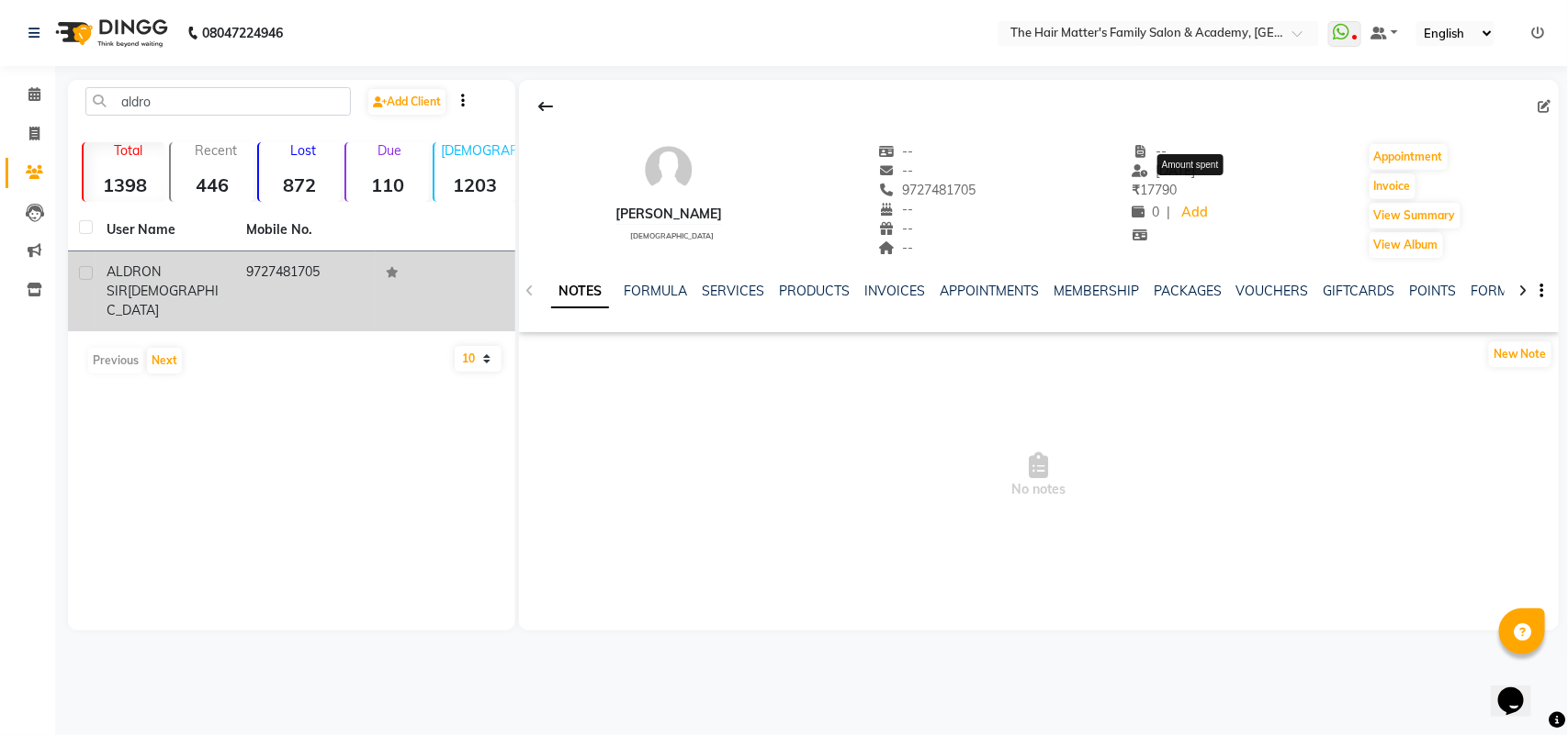
click at [1177, 182] on span "₹ 17790" at bounding box center [1154, 190] width 45 height 17
click at [1196, 170] on span "13-08-2025" at bounding box center [1163, 170] width 64 height 17
click at [1295, 233] on div "ALDRON SIR CHRISTIAN male -- -- 9727481705 -- -- -- -- 13-08-2025 ₹ 17790 0 | A…" at bounding box center [1038, 192] width 1039 height 136
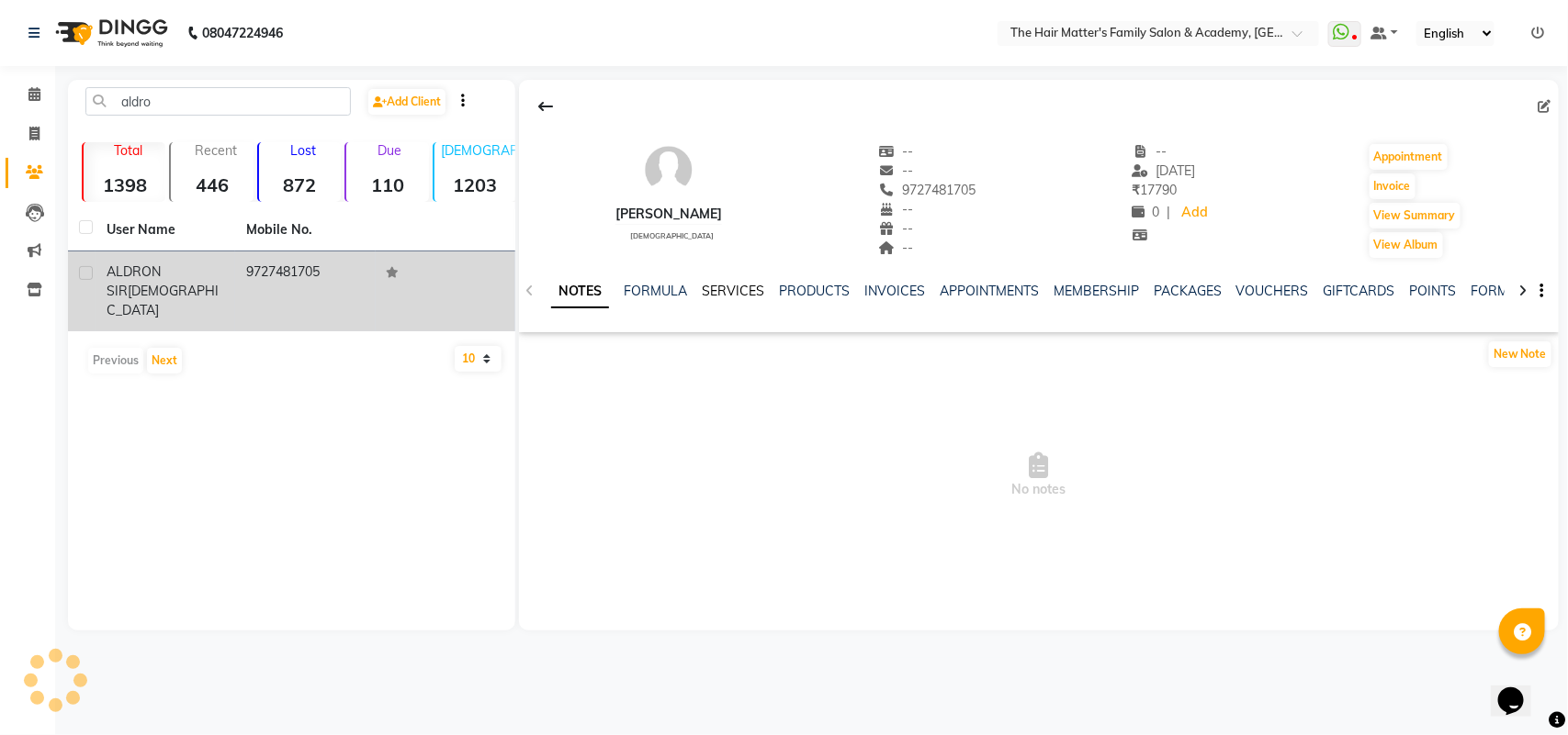
click at [720, 287] on link "SERVICES" at bounding box center [733, 290] width 63 height 17
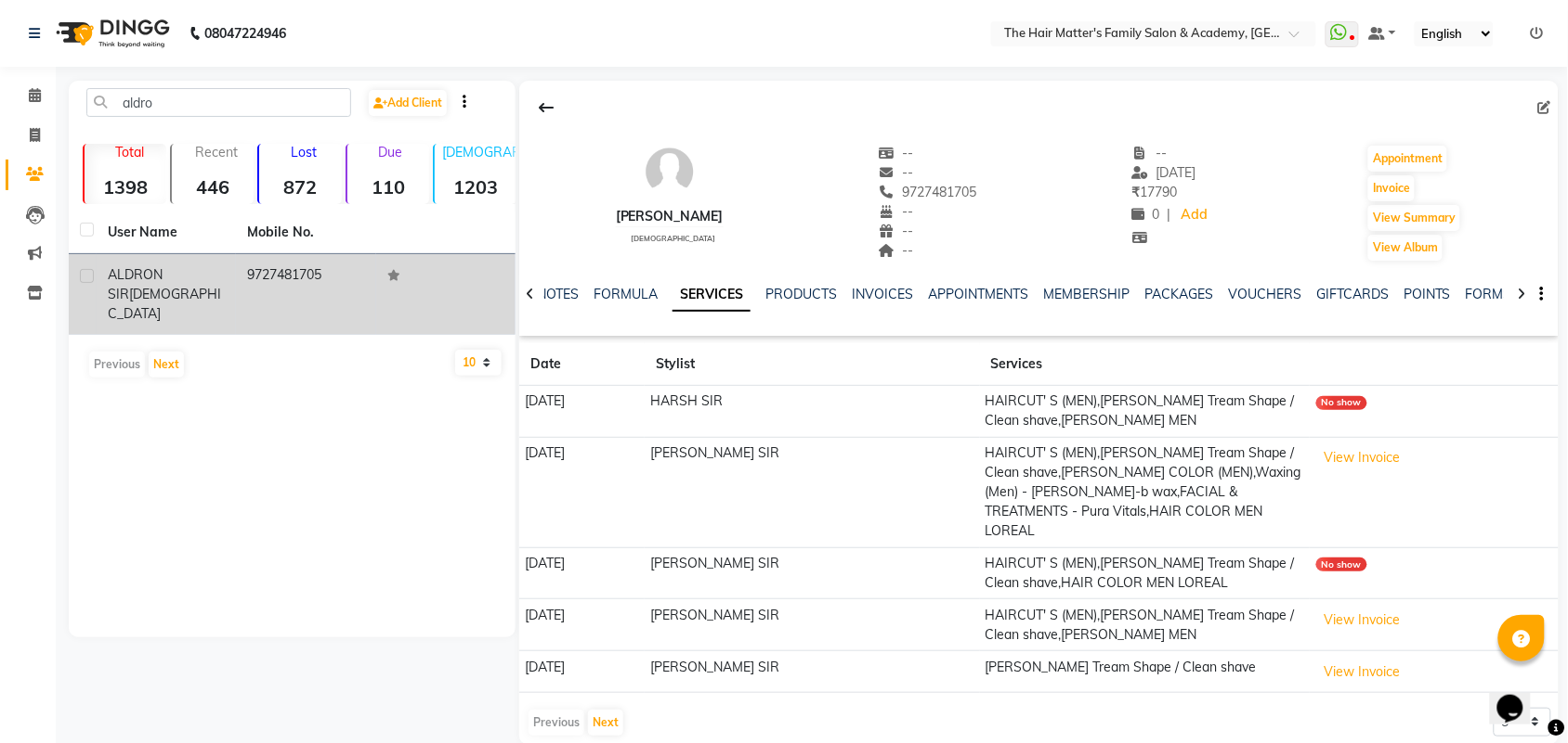
scroll to position [11, 0]
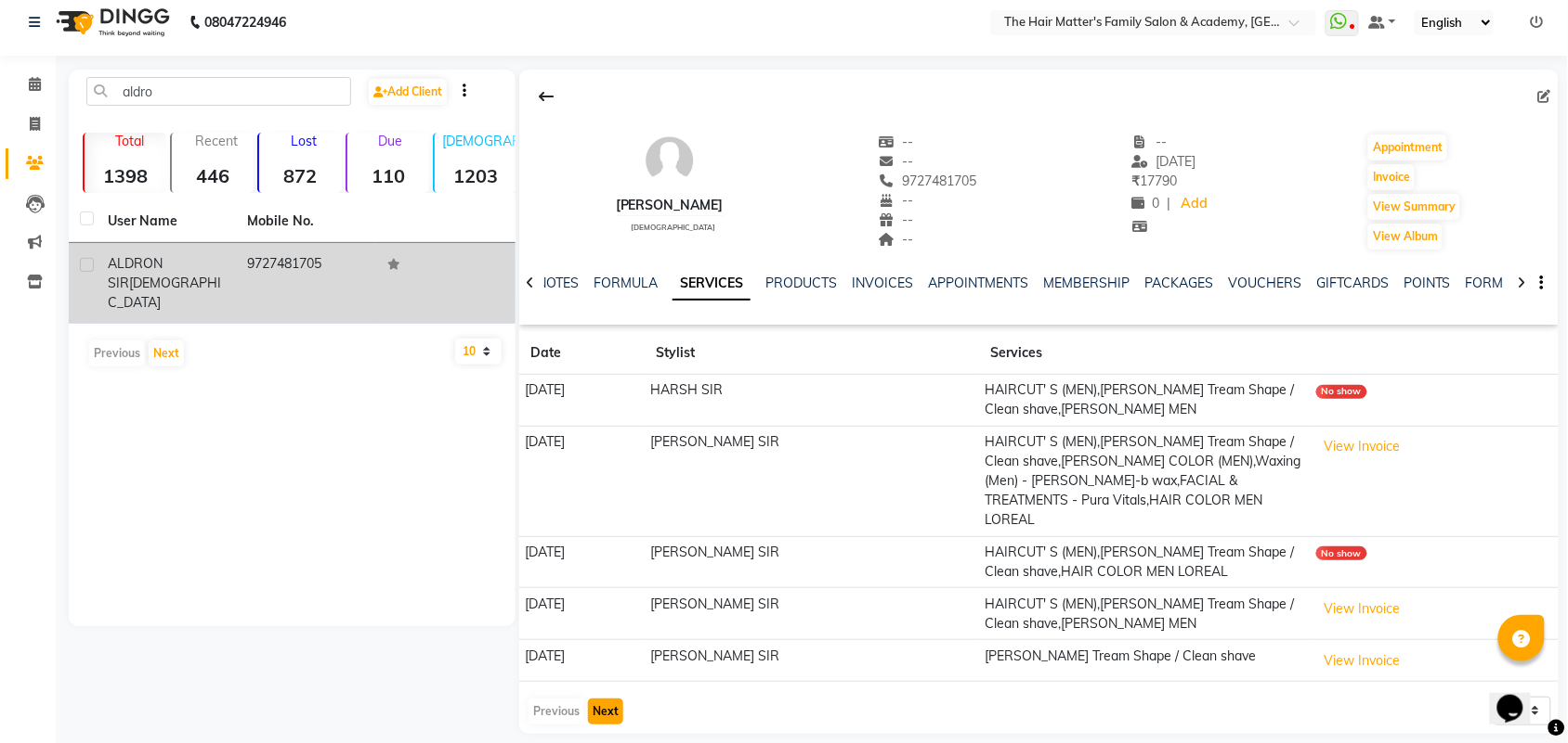
click at [618, 699] on button "Next" at bounding box center [606, 711] width 36 height 26
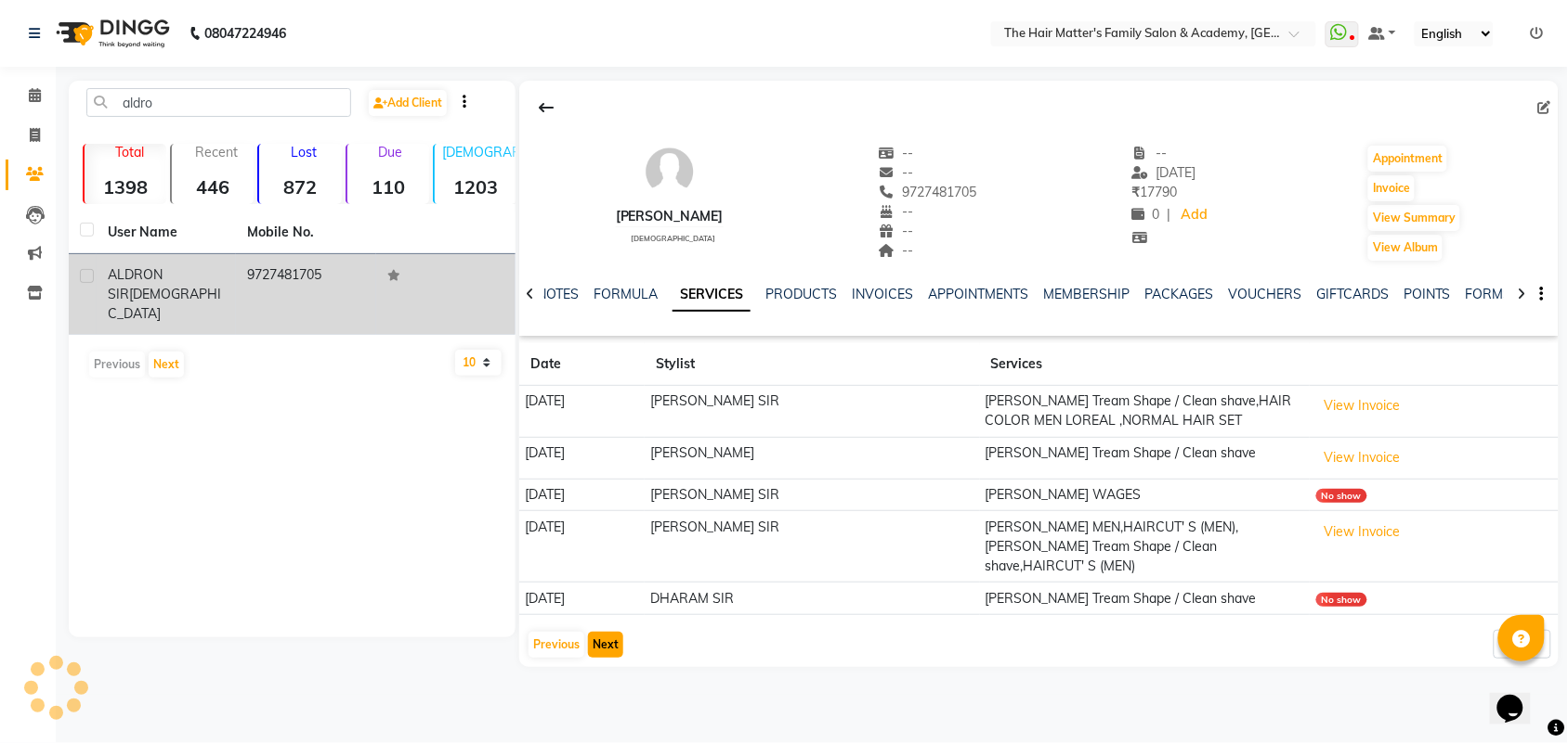
scroll to position [0, 0]
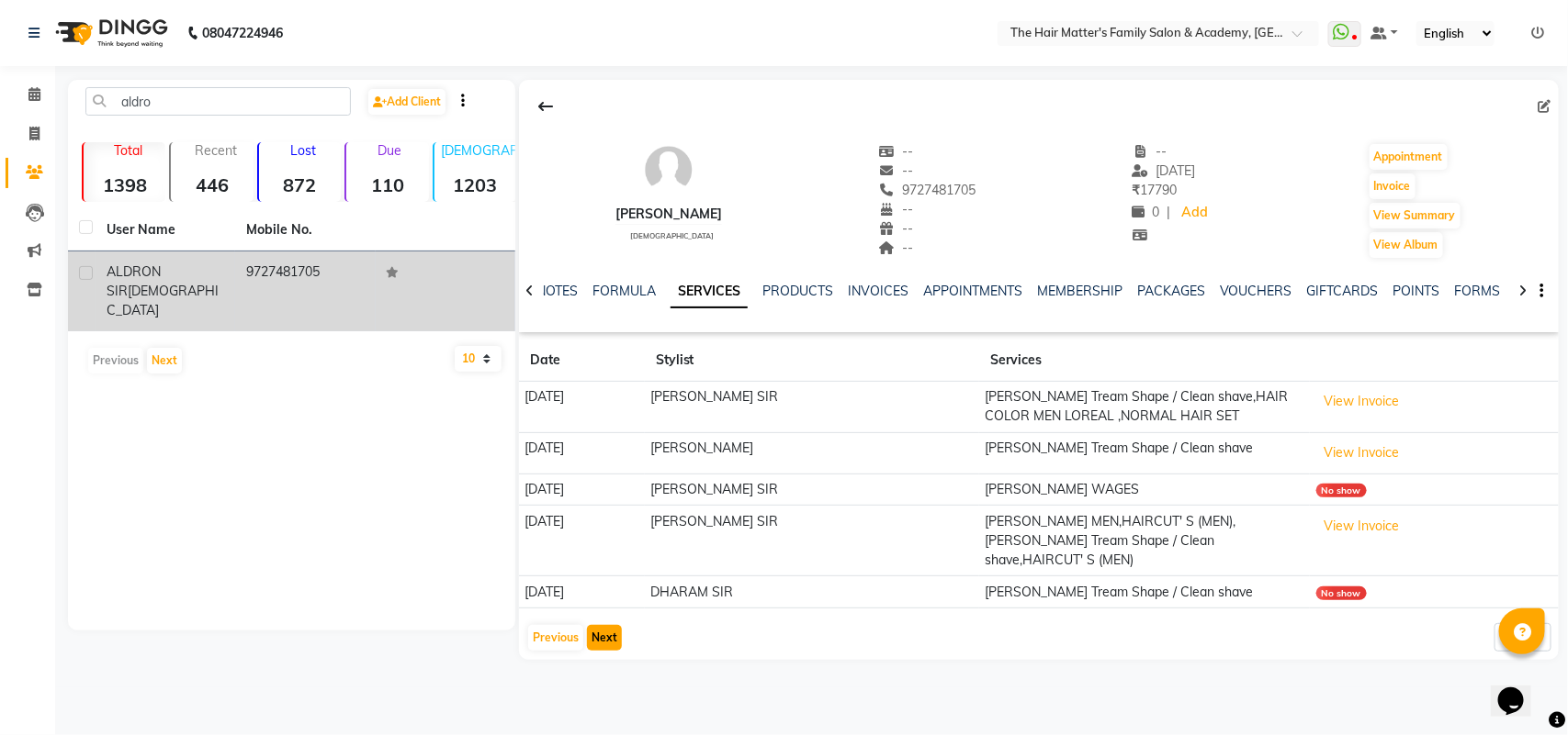
click at [604, 626] on button "Next" at bounding box center [604, 638] width 35 height 25
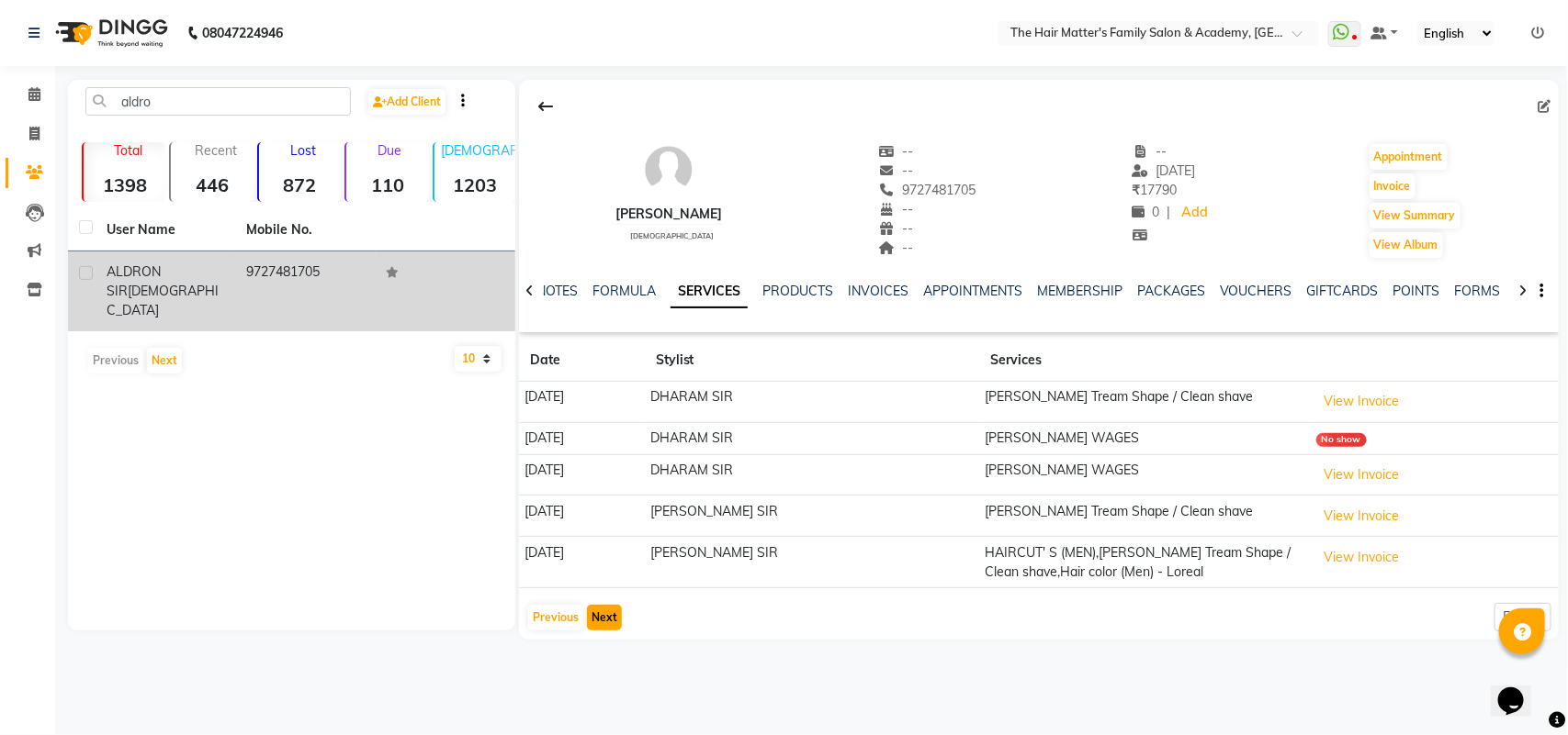
click at [609, 622] on button "Next" at bounding box center [604, 618] width 35 height 25
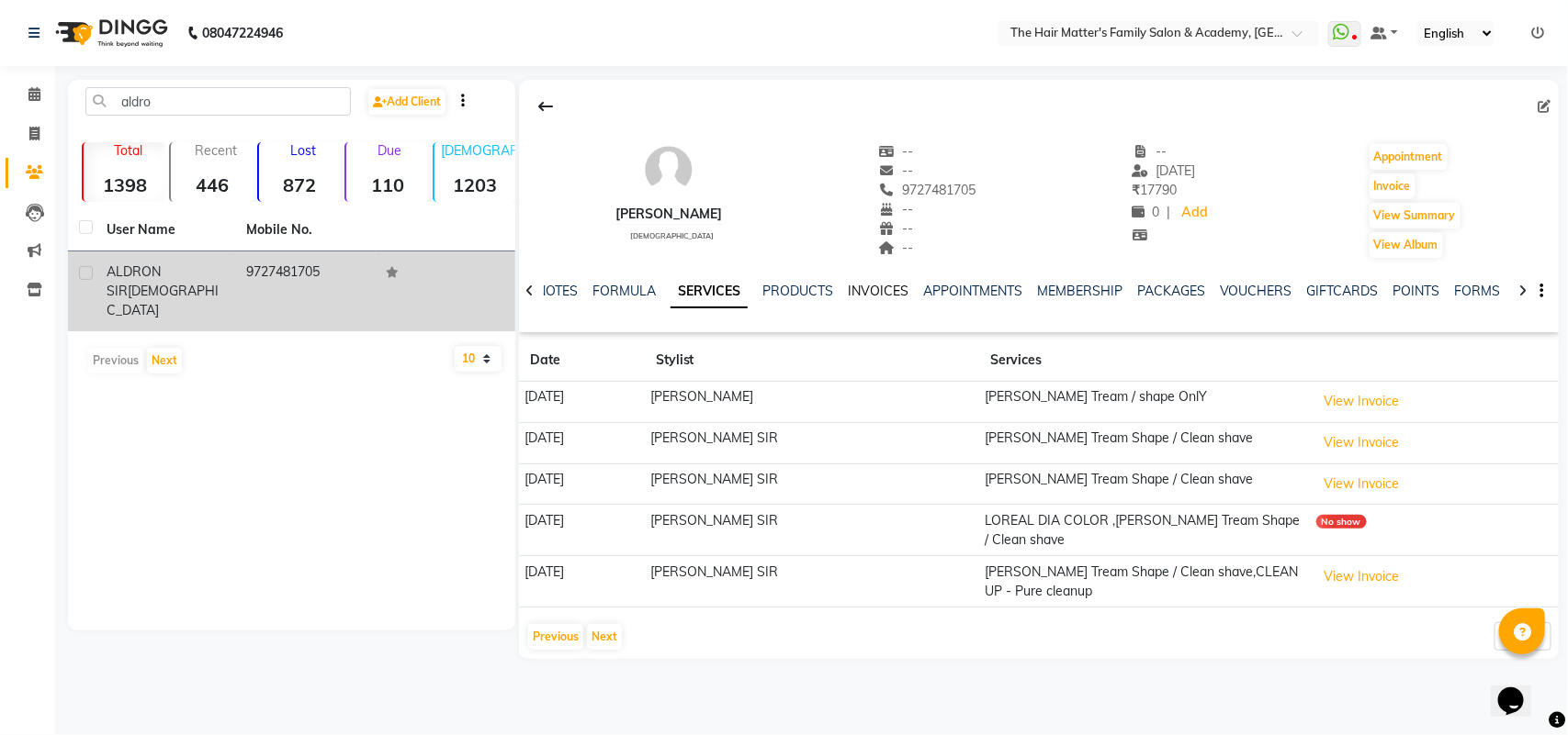
click at [870, 296] on link "INVOICES" at bounding box center [878, 290] width 61 height 17
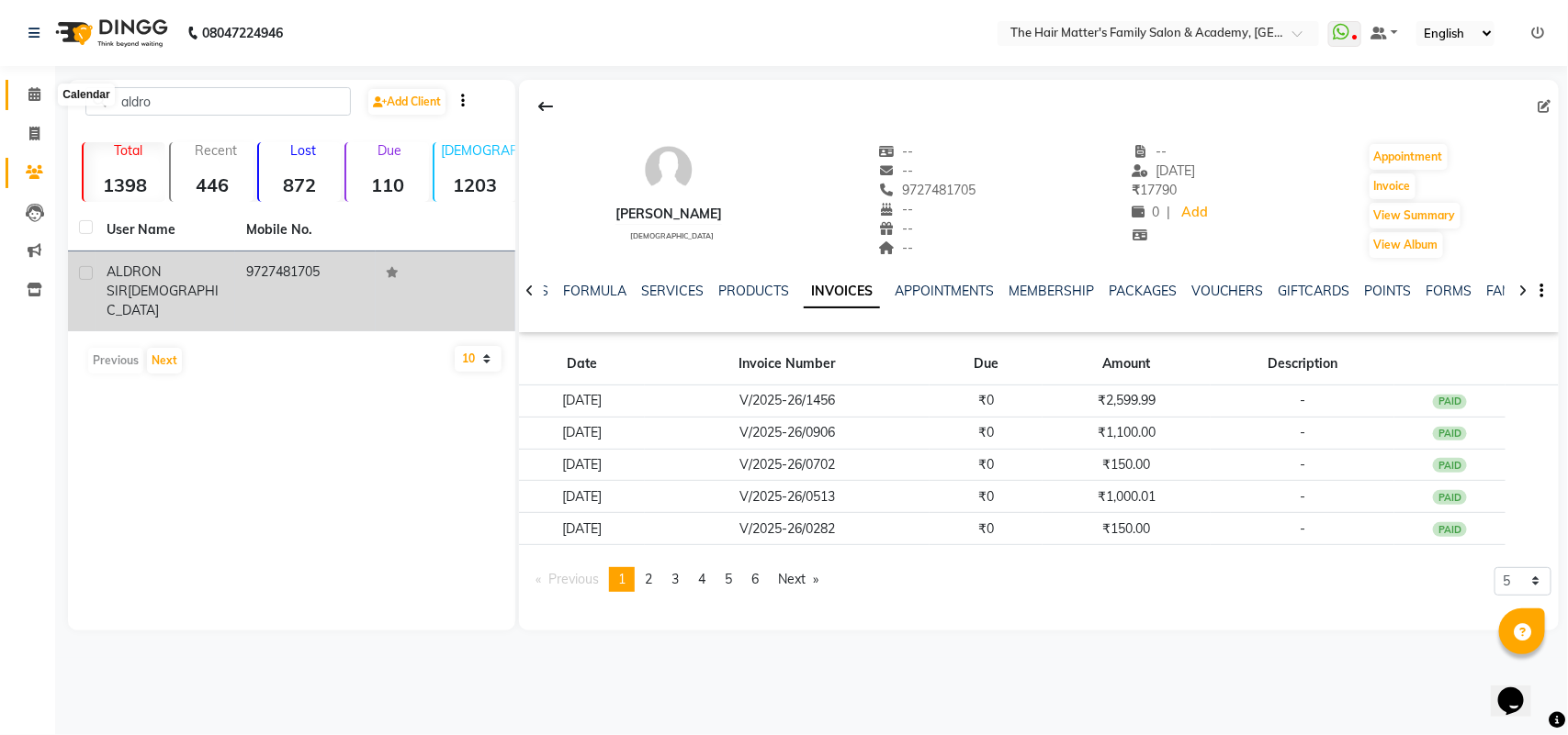
click at [37, 85] on span at bounding box center [34, 95] width 32 height 22
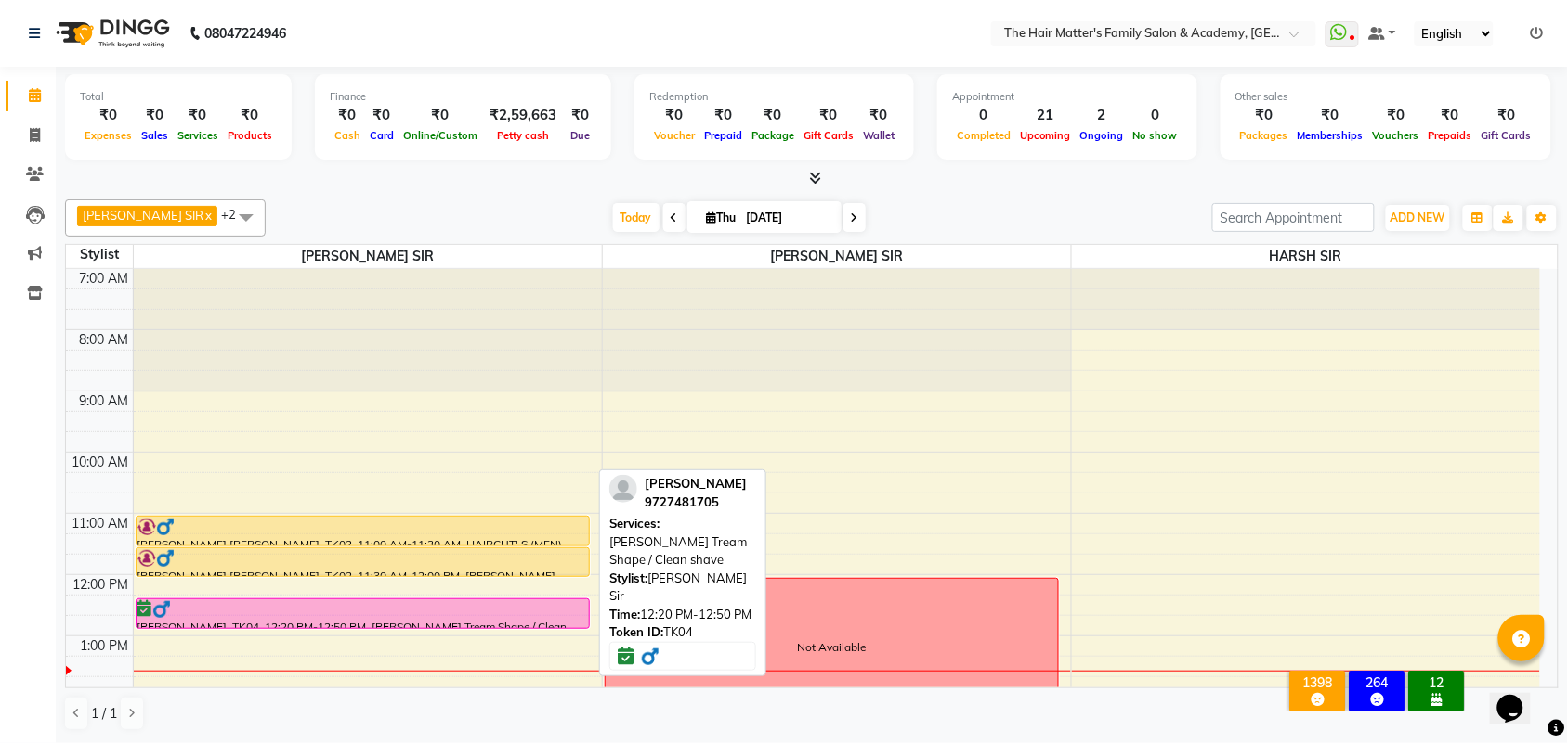
click at [419, 615] on div at bounding box center [363, 610] width 451 height 19
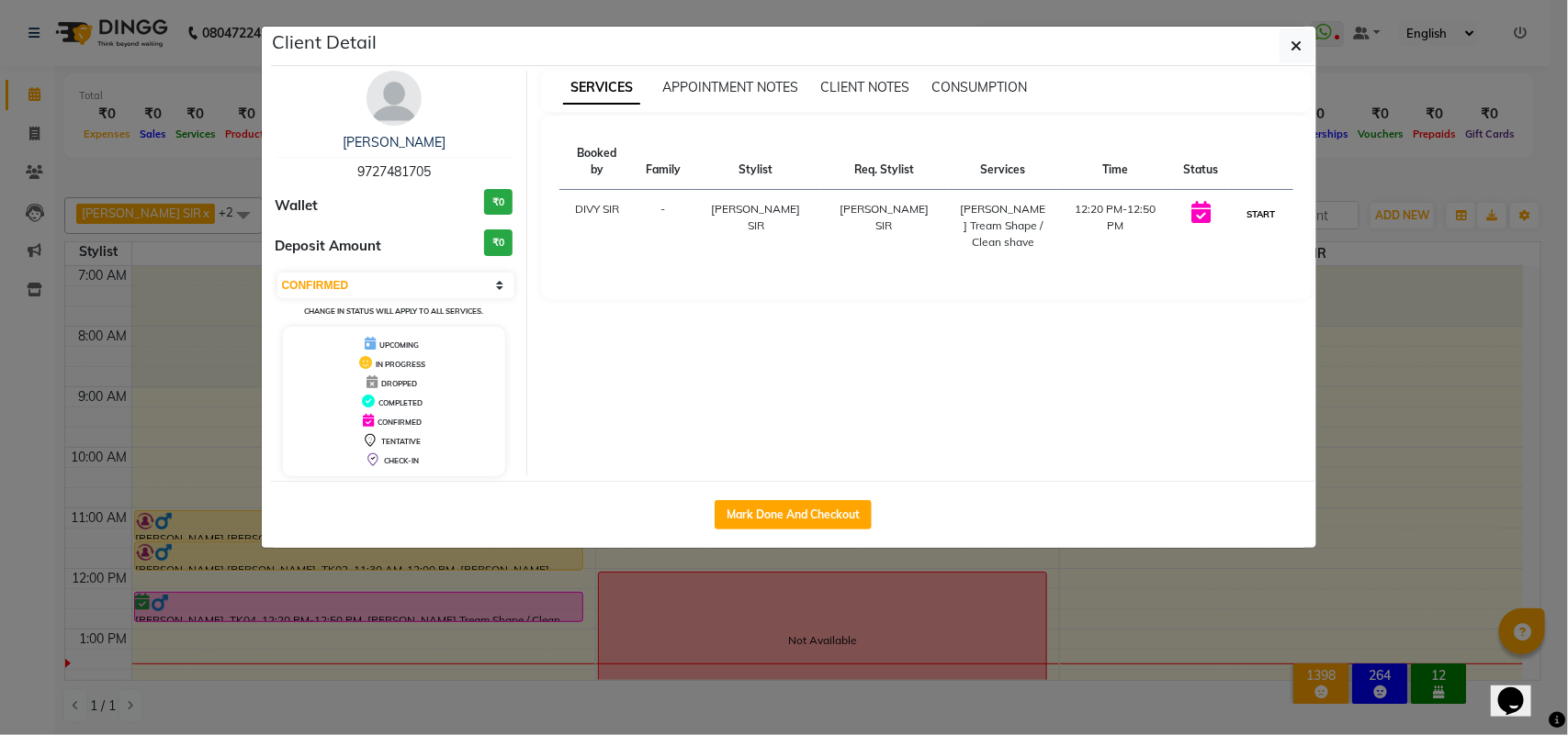
click at [1267, 203] on button "START" at bounding box center [1260, 214] width 38 height 22
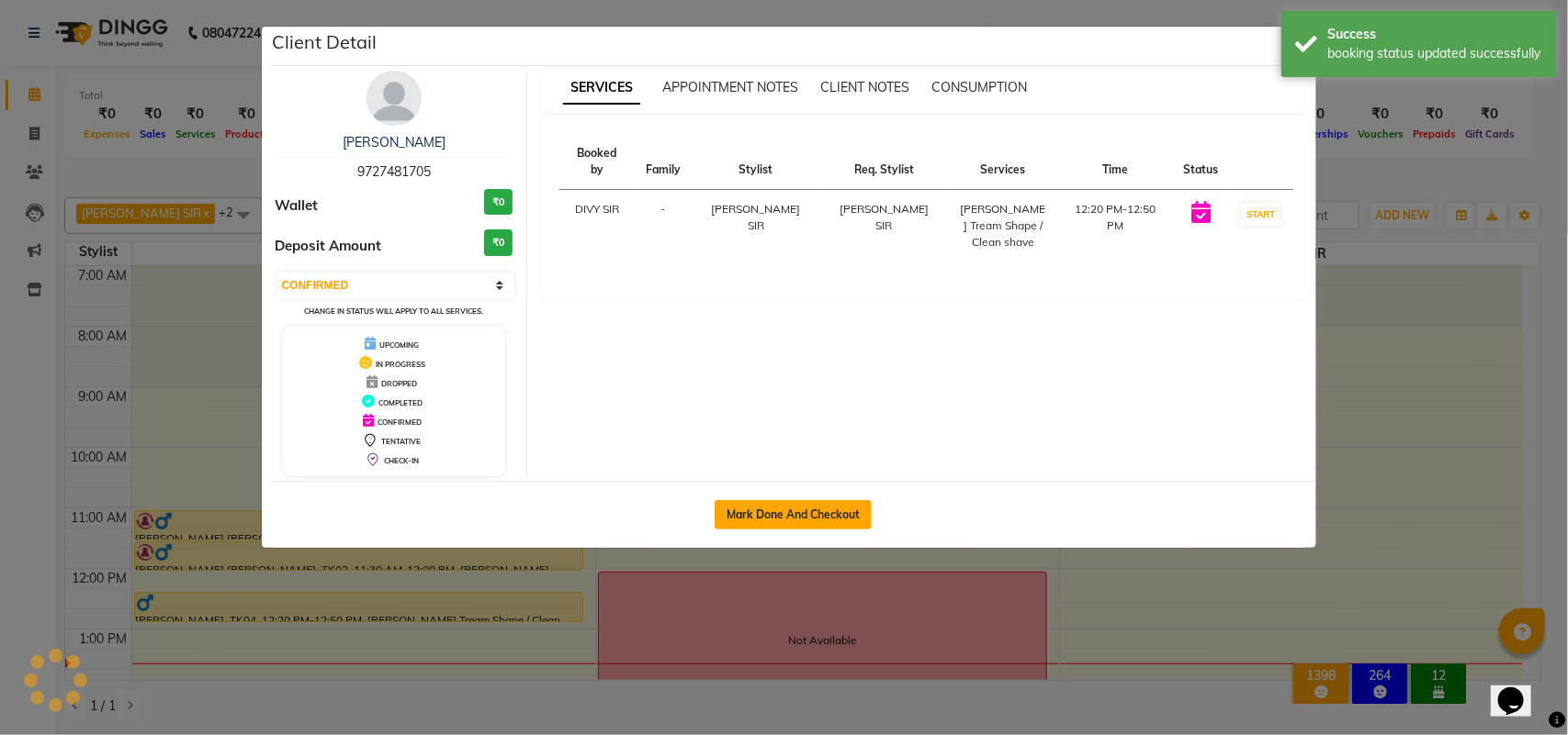
select select "1"
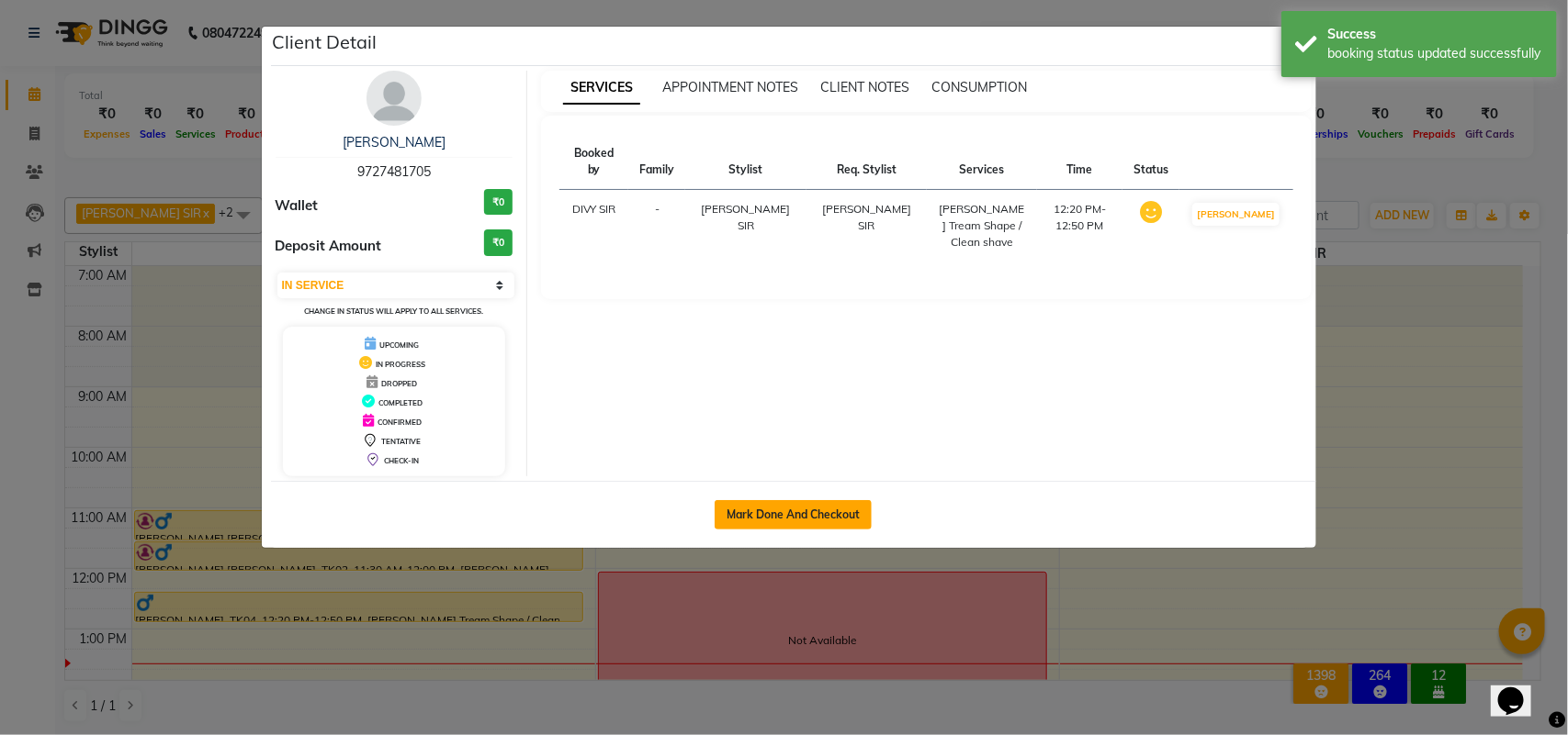
click at [824, 509] on button "Mark Done And Checkout" at bounding box center [793, 515] width 157 height 29
select select "service"
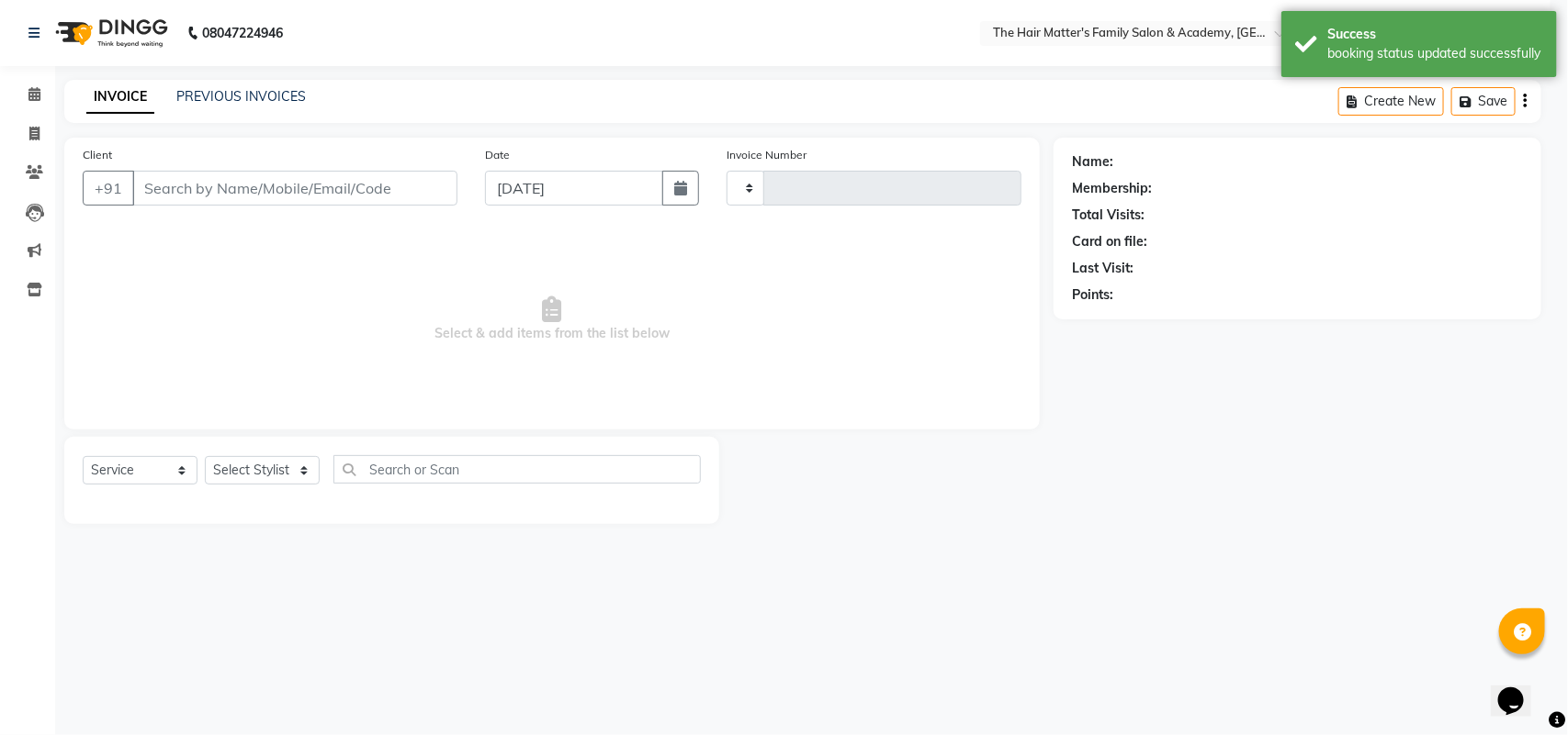
type input "1679"
select select "5980"
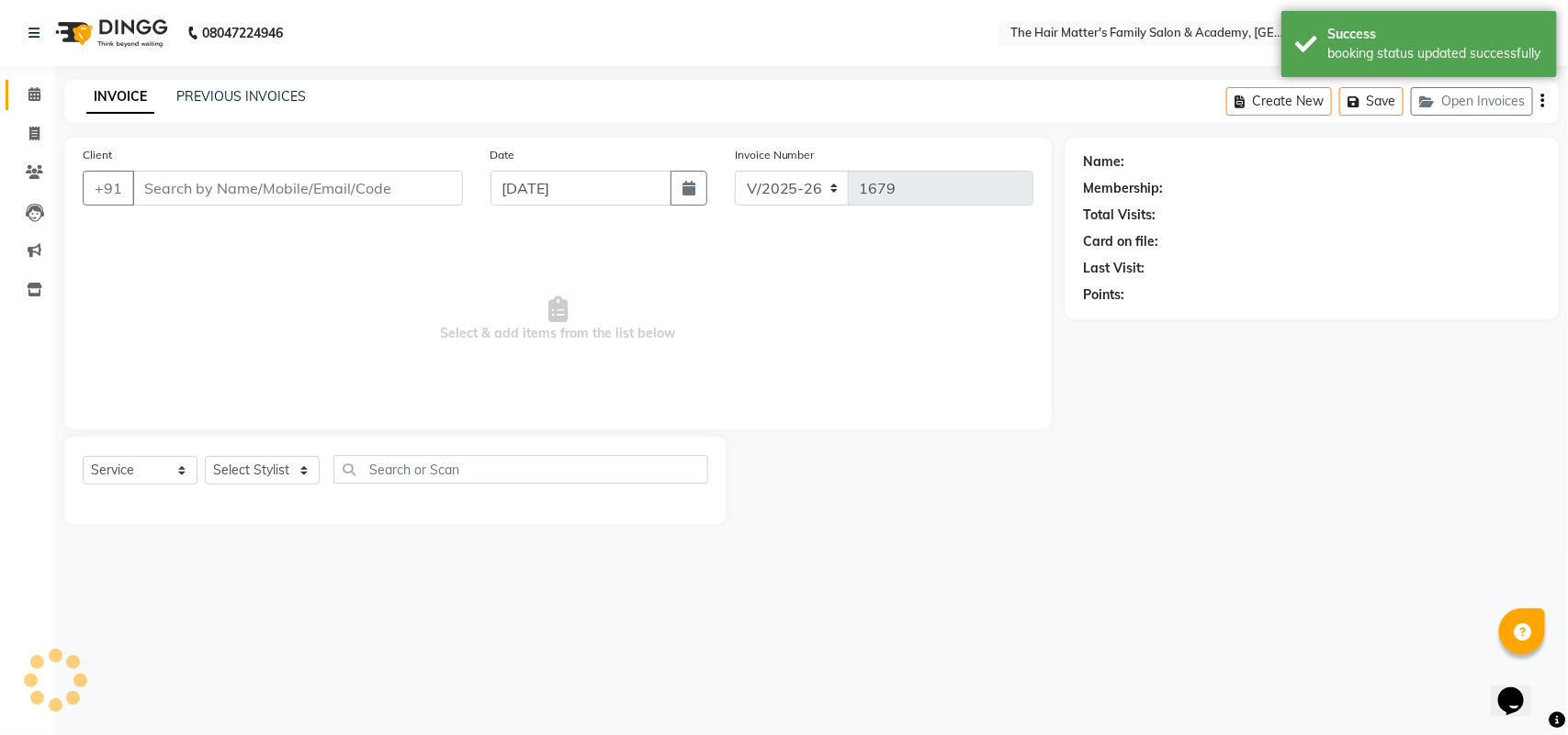
type input "9727481705"
select select "42572"
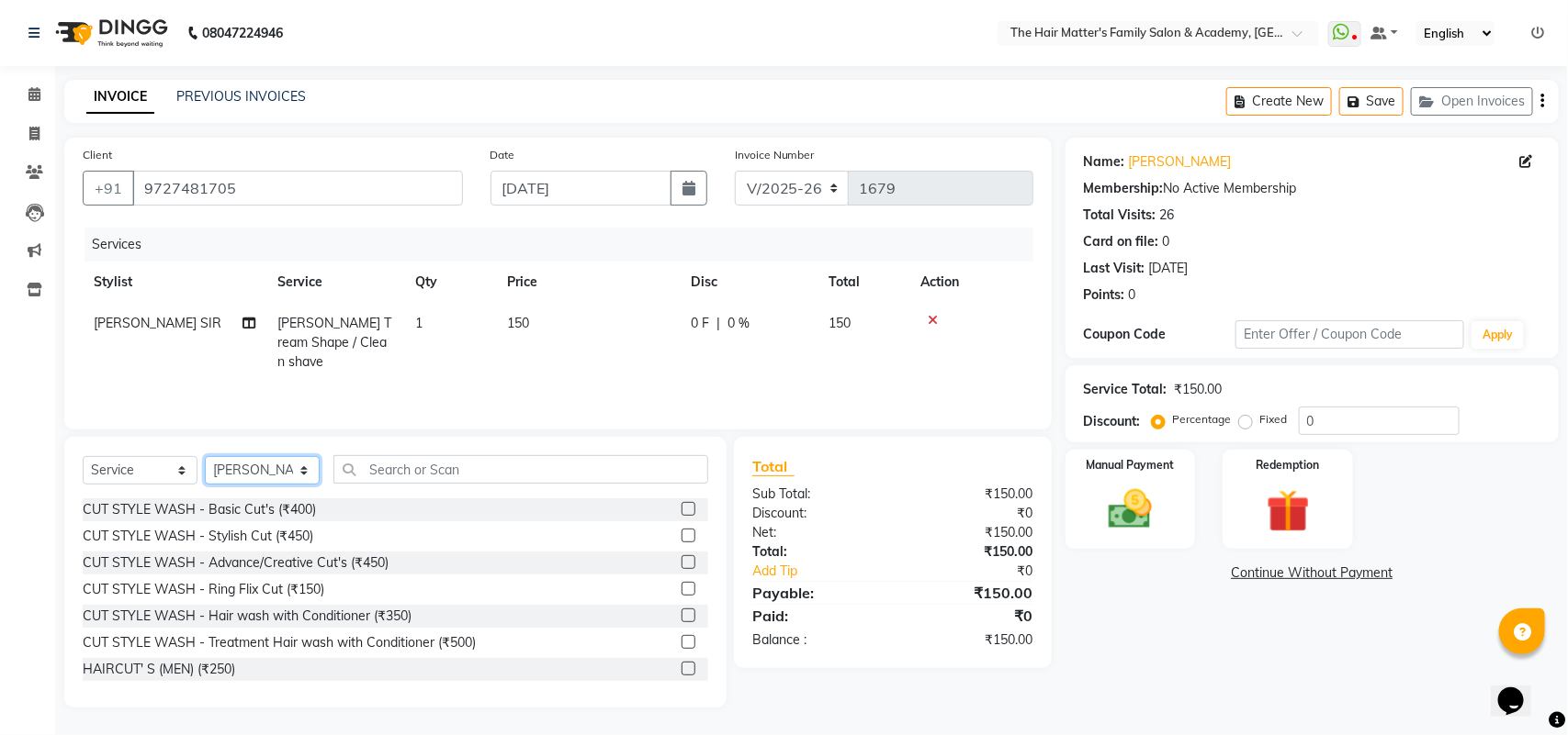
click at [235, 473] on select "Select Stylist DIVY SIR HARSH SIR HIMESH SIR. MAYANK SIR PRATIK SIR" at bounding box center [261, 470] width 114 height 28
click at [239, 473] on select "Select Stylist DIVY SIR HARSH SIR HIMESH SIR. MAYANK SIR PRATIK SIR" at bounding box center [261, 470] width 114 height 28
click at [121, 468] on select "Select Service Product Membership Package Voucher Prepaid Gift Card" at bounding box center [140, 470] width 114 height 28
click at [140, 470] on select "Select Service Product Membership Package Voucher Prepaid Gift Card" at bounding box center [140, 470] width 114 height 28
click at [157, 470] on select "Select Service Product Membership Package Voucher Prepaid Gift Card" at bounding box center [140, 470] width 114 height 28
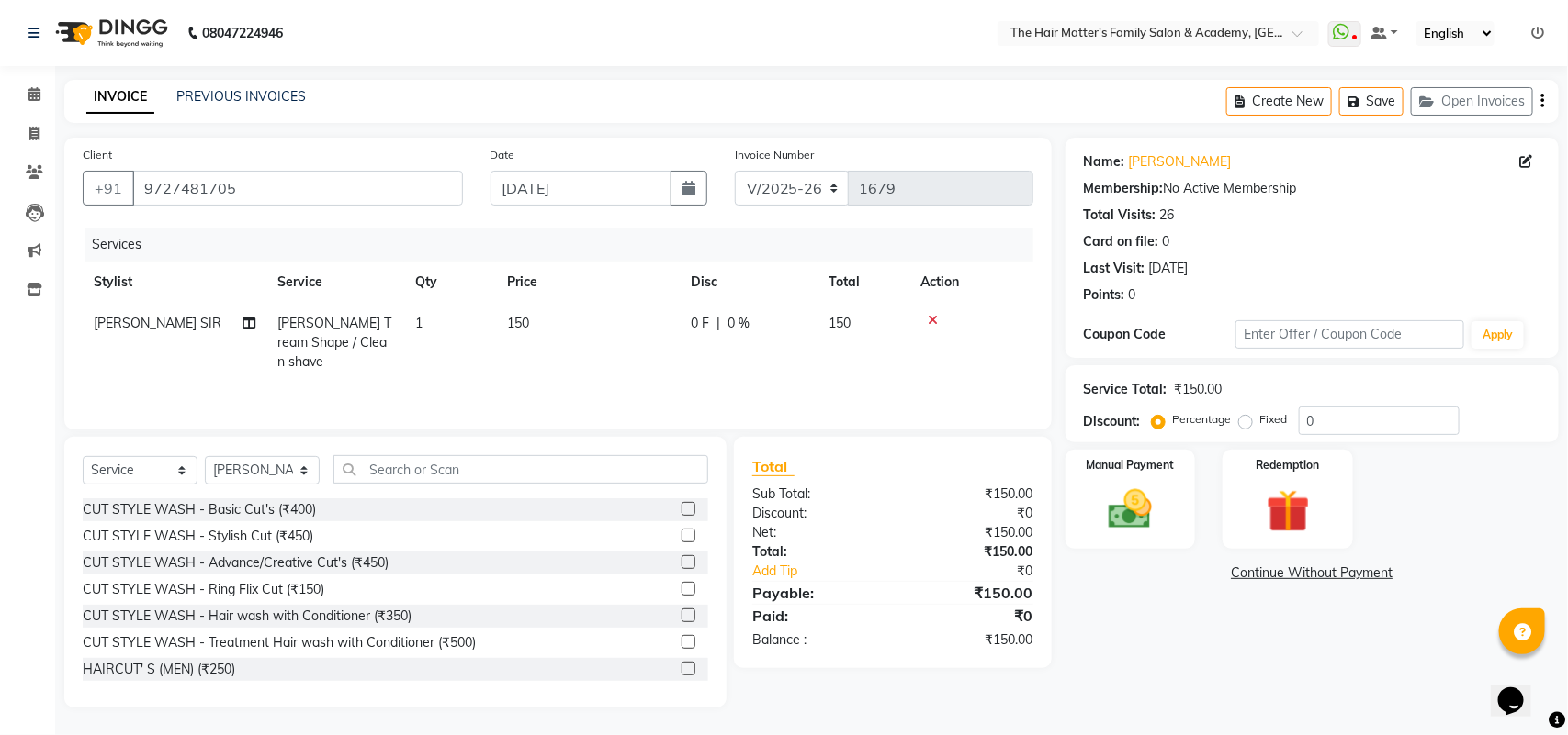
click at [202, 476] on div "Select Service Product Membership Package Voucher Prepaid Gift Card Select Styl…" at bounding box center [396, 477] width 626 height 43
click at [222, 475] on select "Select Stylist DIVY SIR HARSH SIR HIMESH SIR. MAYANK SIR PRATIK SIR" at bounding box center [261, 470] width 114 height 28
click at [204, 456] on select "Select Stylist DIVY SIR HARSH SIR HIMESH SIR. MAYANK SIR PRATIK SIR" at bounding box center [261, 470] width 114 height 28
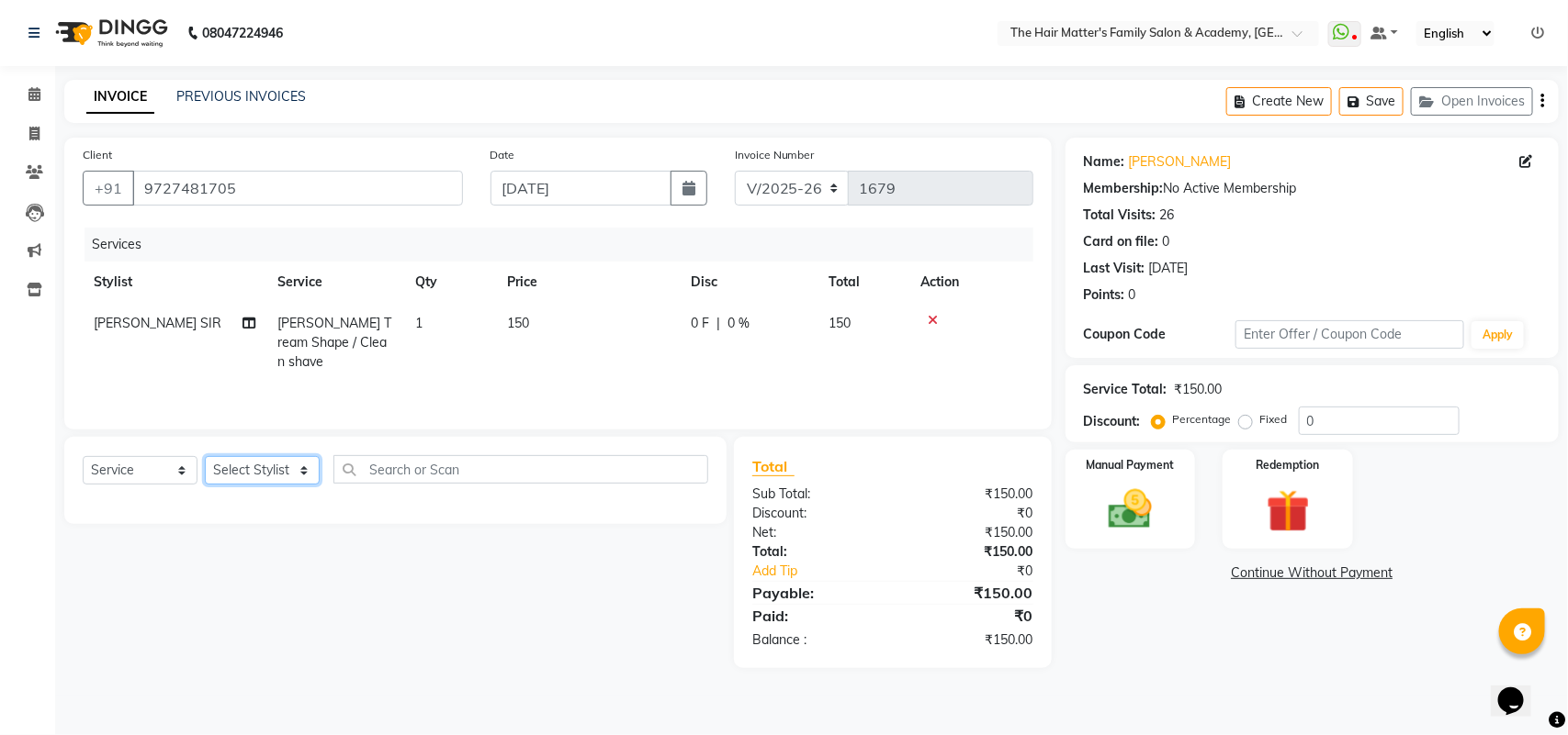
click at [263, 480] on select "Select Stylist DIVY SIR HARSH SIR HIMESH SIR. MAYANK SIR PRATIK SIR" at bounding box center [261, 470] width 114 height 28
select select "42572"
click at [204, 456] on select "Select Stylist DIVY SIR HARSH SIR HIMESH SIR. MAYANK SIR PRATIK SIR" at bounding box center [261, 470] width 114 height 28
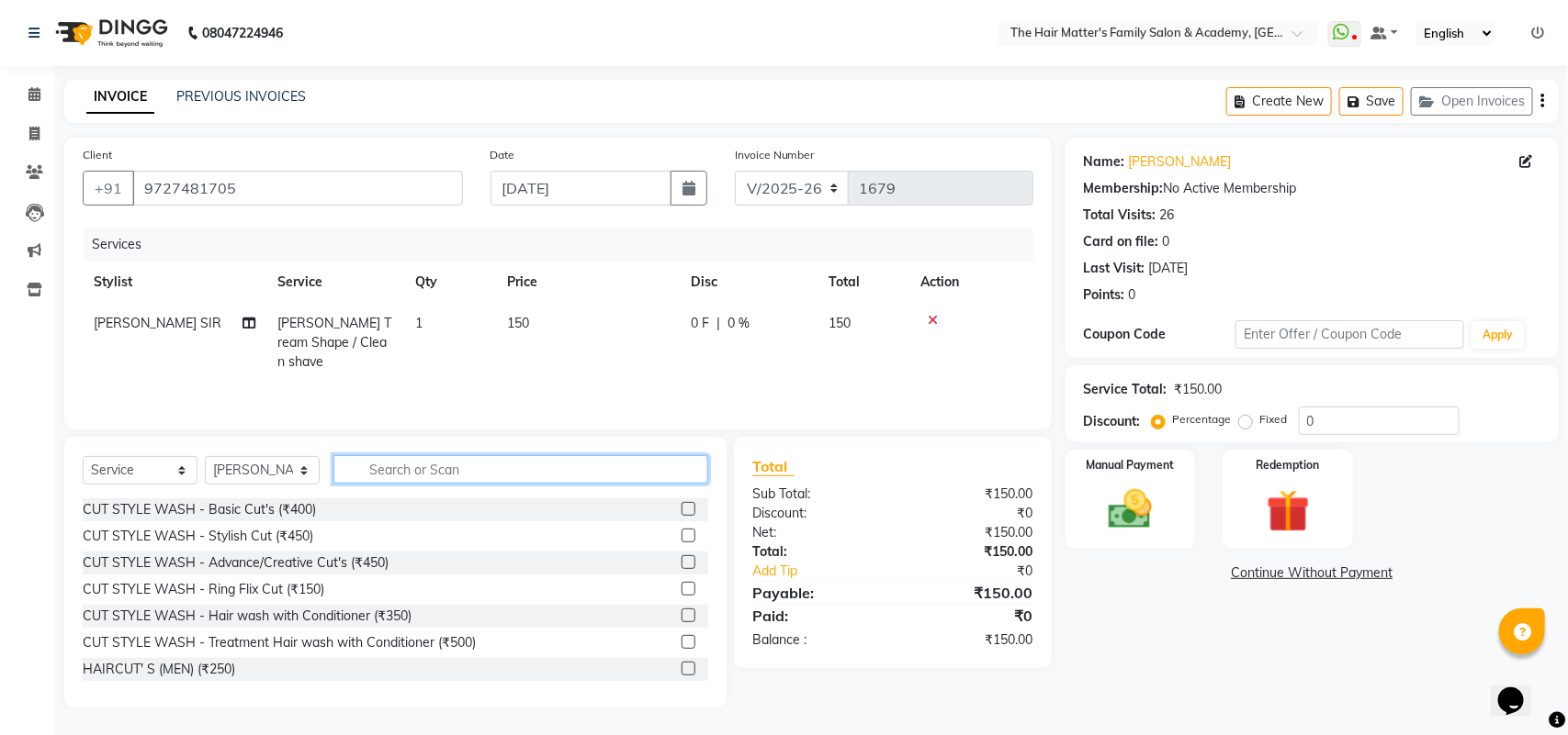
click at [417, 471] on input "text" at bounding box center [520, 469] width 374 height 28
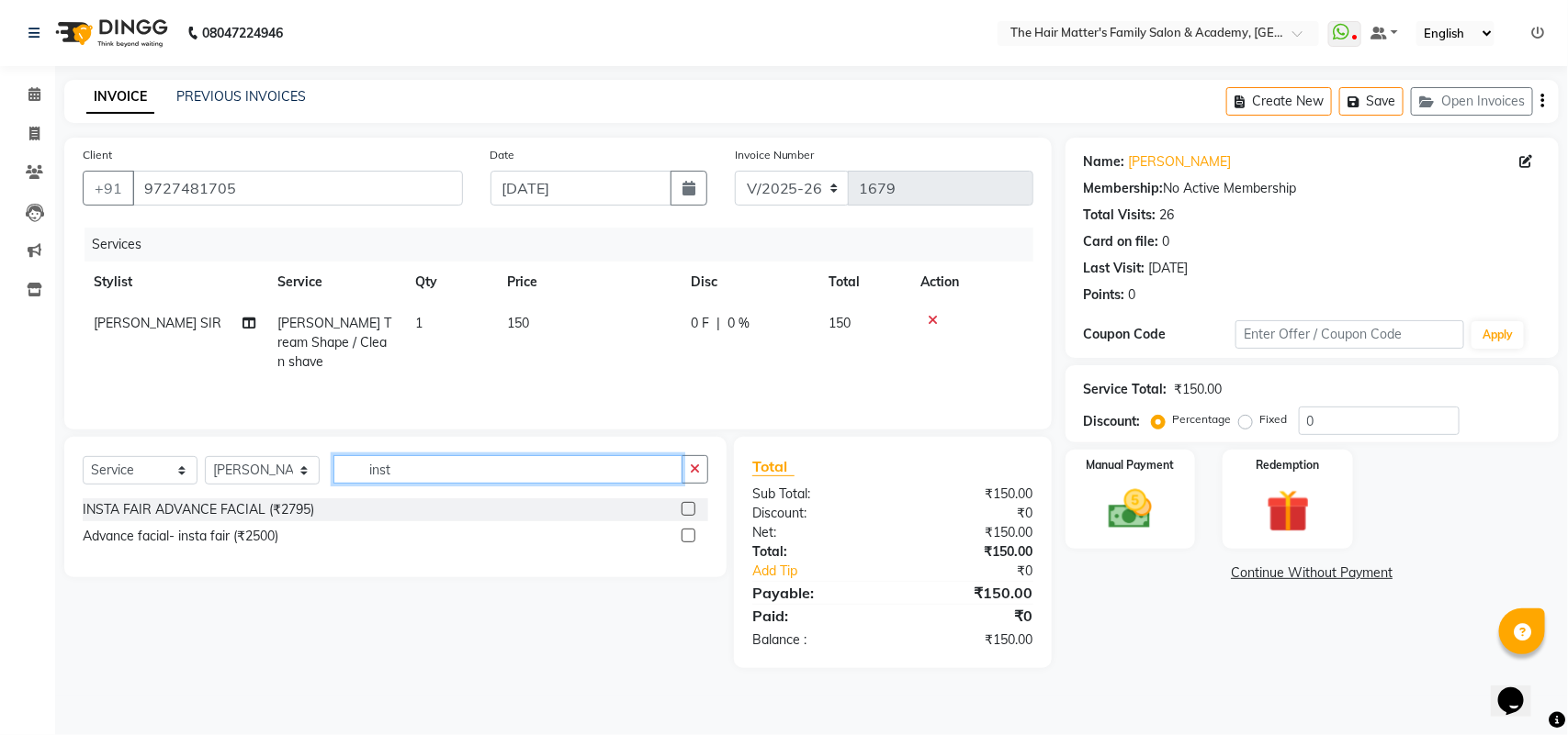
type input "inst"
click at [166, 468] on select "Select Service Product Membership Package Voucher Prepaid Gift Card" at bounding box center [140, 470] width 114 height 28
select select "product"
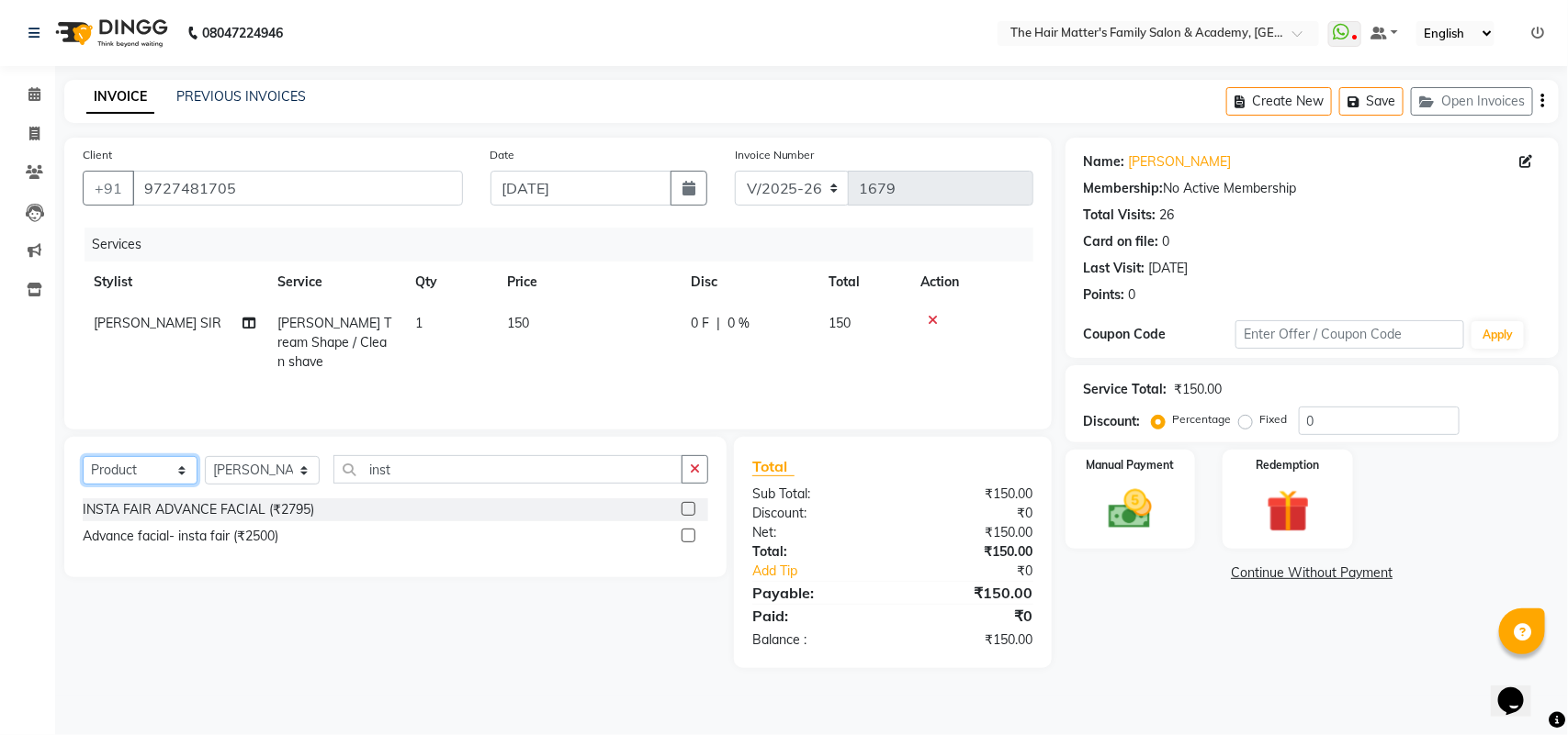
click at [83, 456] on select "Select Service Product Membership Package Voucher Prepaid Gift Card" at bounding box center [140, 470] width 114 height 28
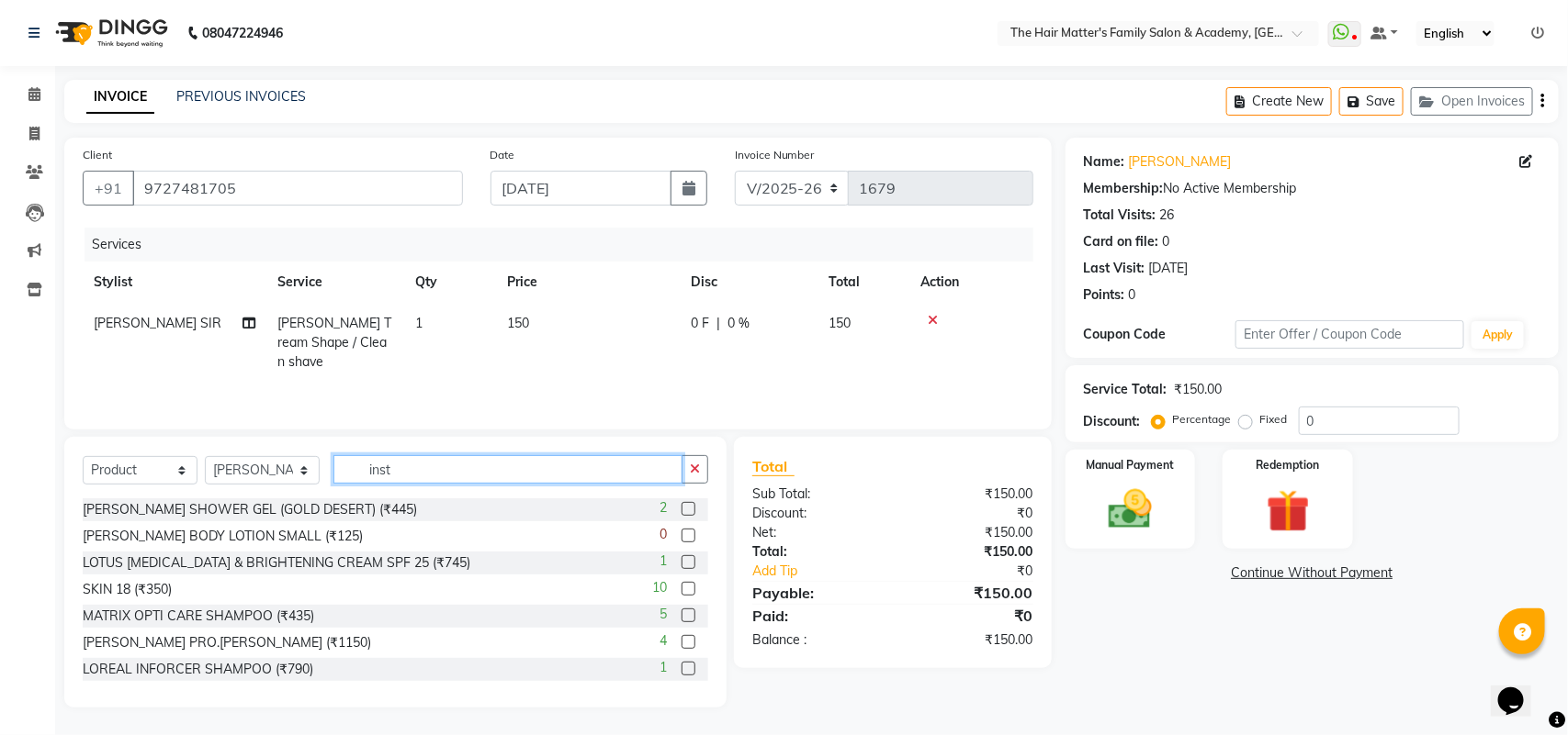
click at [418, 470] on input "inst" at bounding box center [507, 469] width 349 height 28
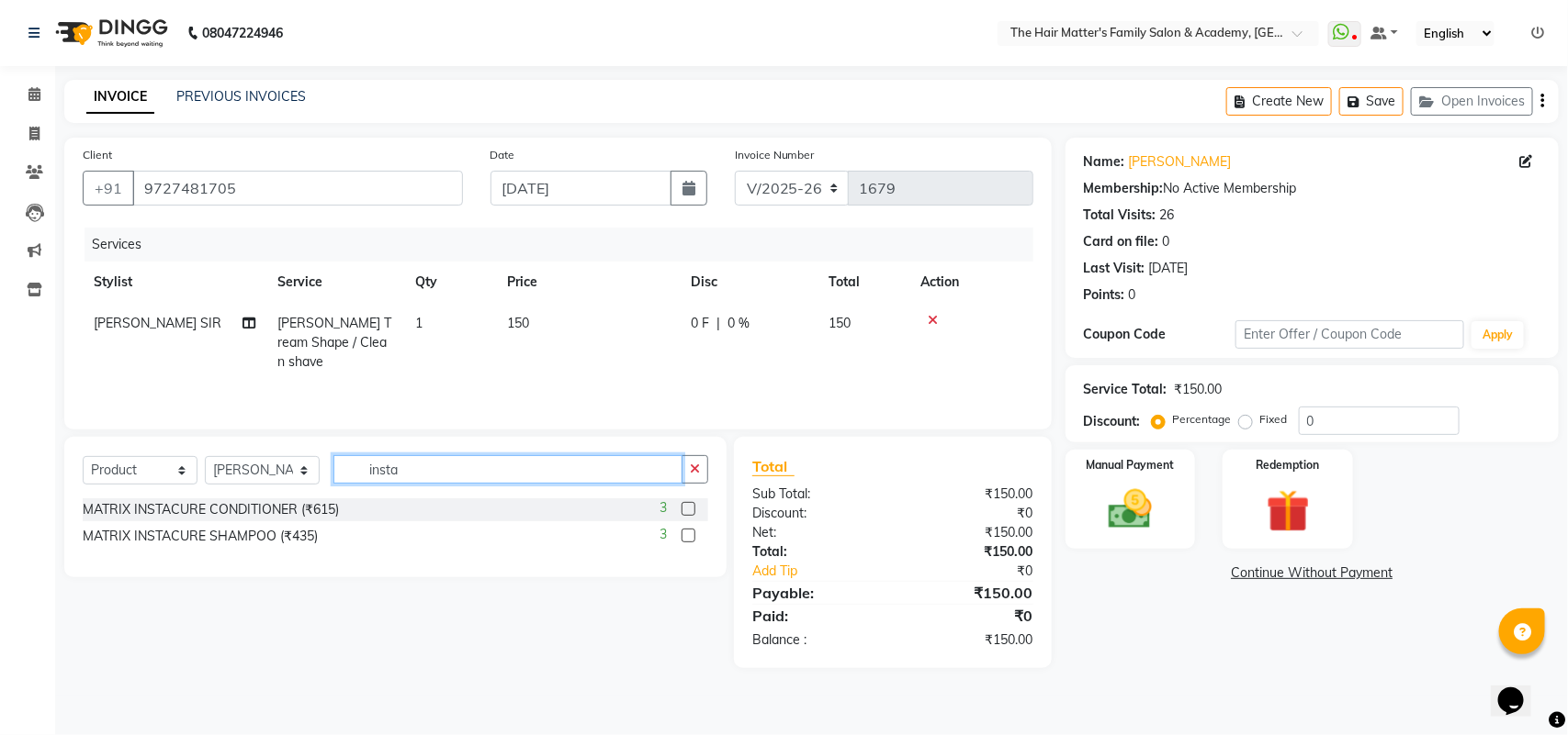
type input "insta"
click at [323, 498] on div "MATRIX INSTACURE CONDITIONER (₹615) 3" at bounding box center [396, 509] width 626 height 22
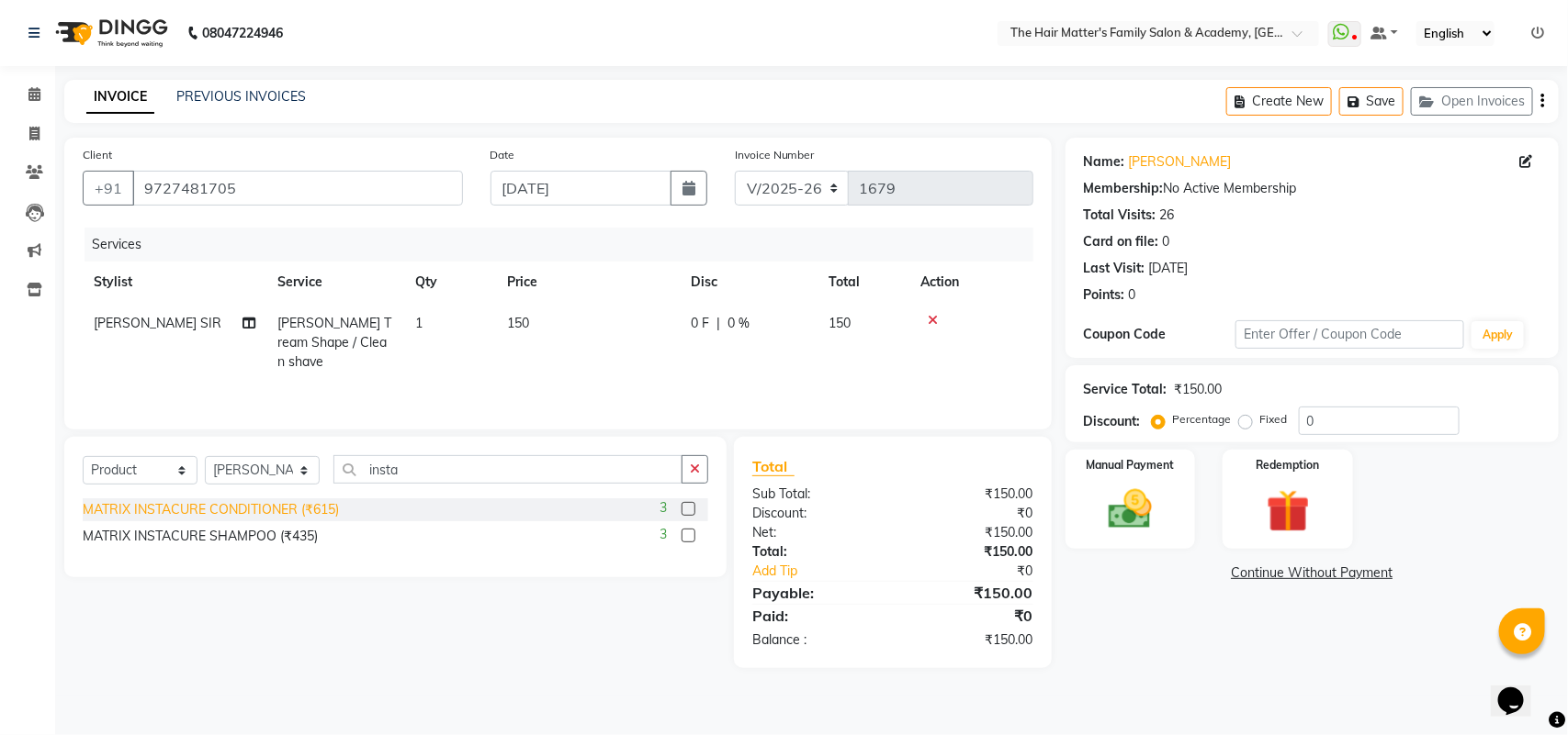
click at [312, 511] on div "MATRIX INSTACURE CONDITIONER (₹615)" at bounding box center [211, 510] width 256 height 20
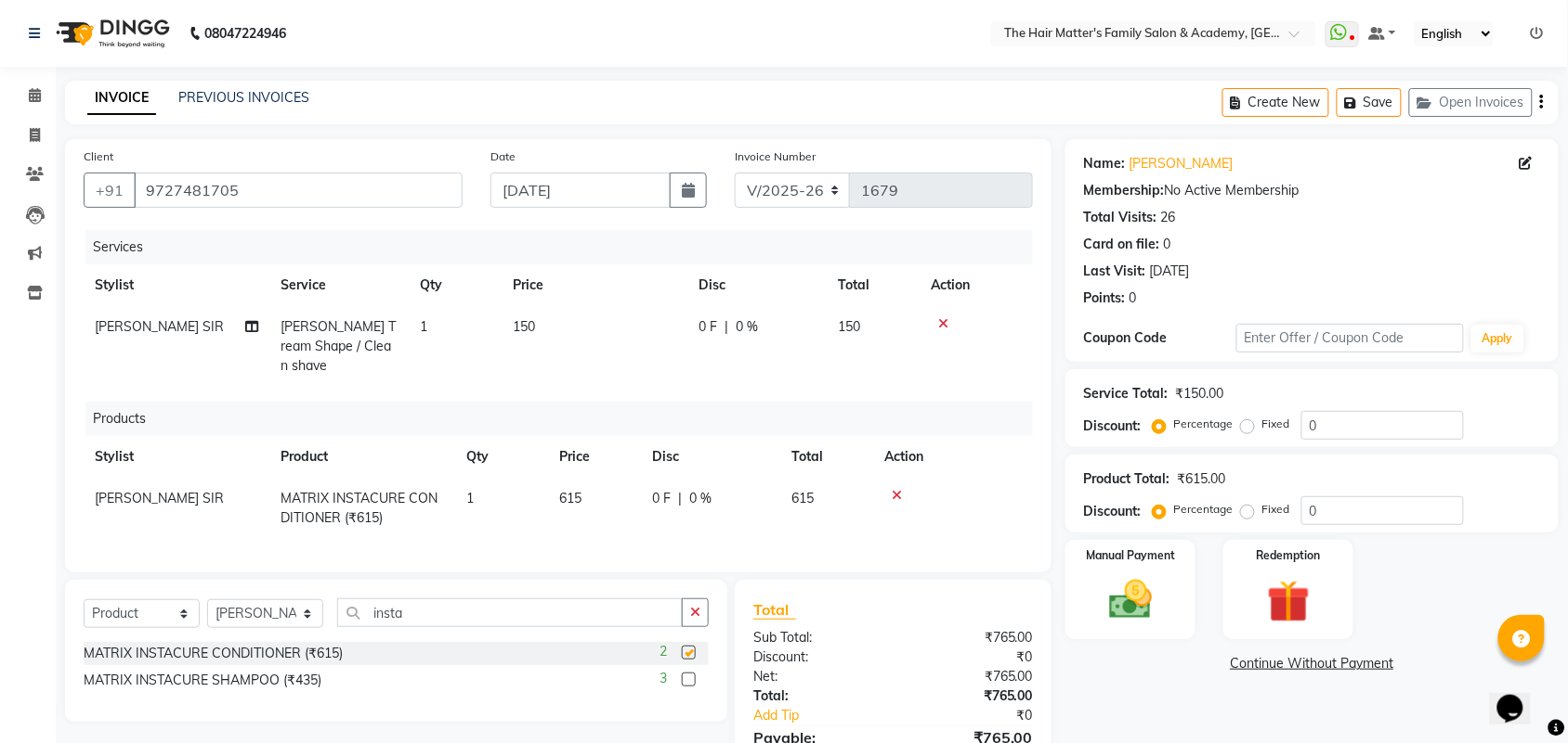
checkbox input "false"
click at [288, 676] on div "MATRIX INSTACURE SHAMPOO (₹435)" at bounding box center [203, 681] width 237 height 20
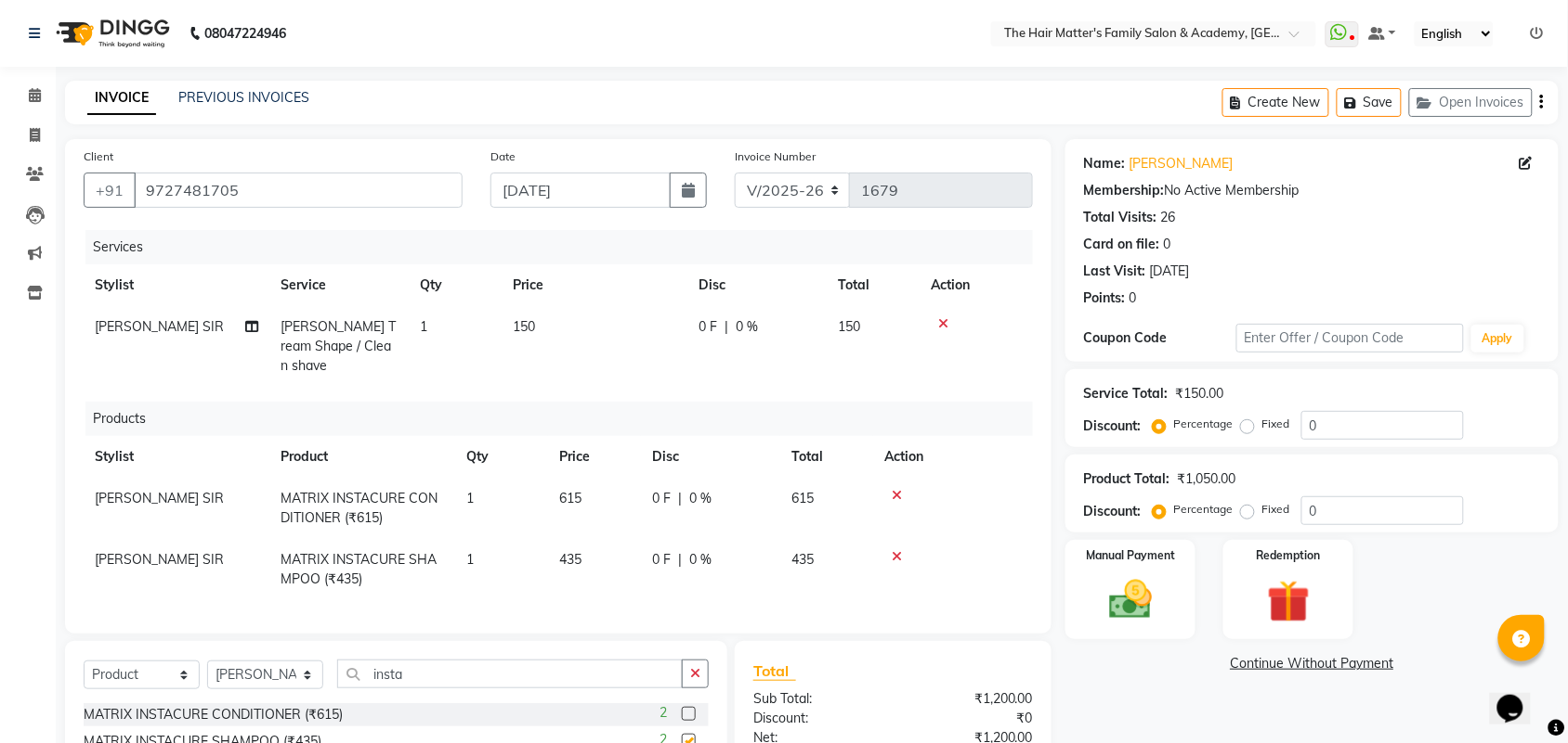
checkbox input "false"
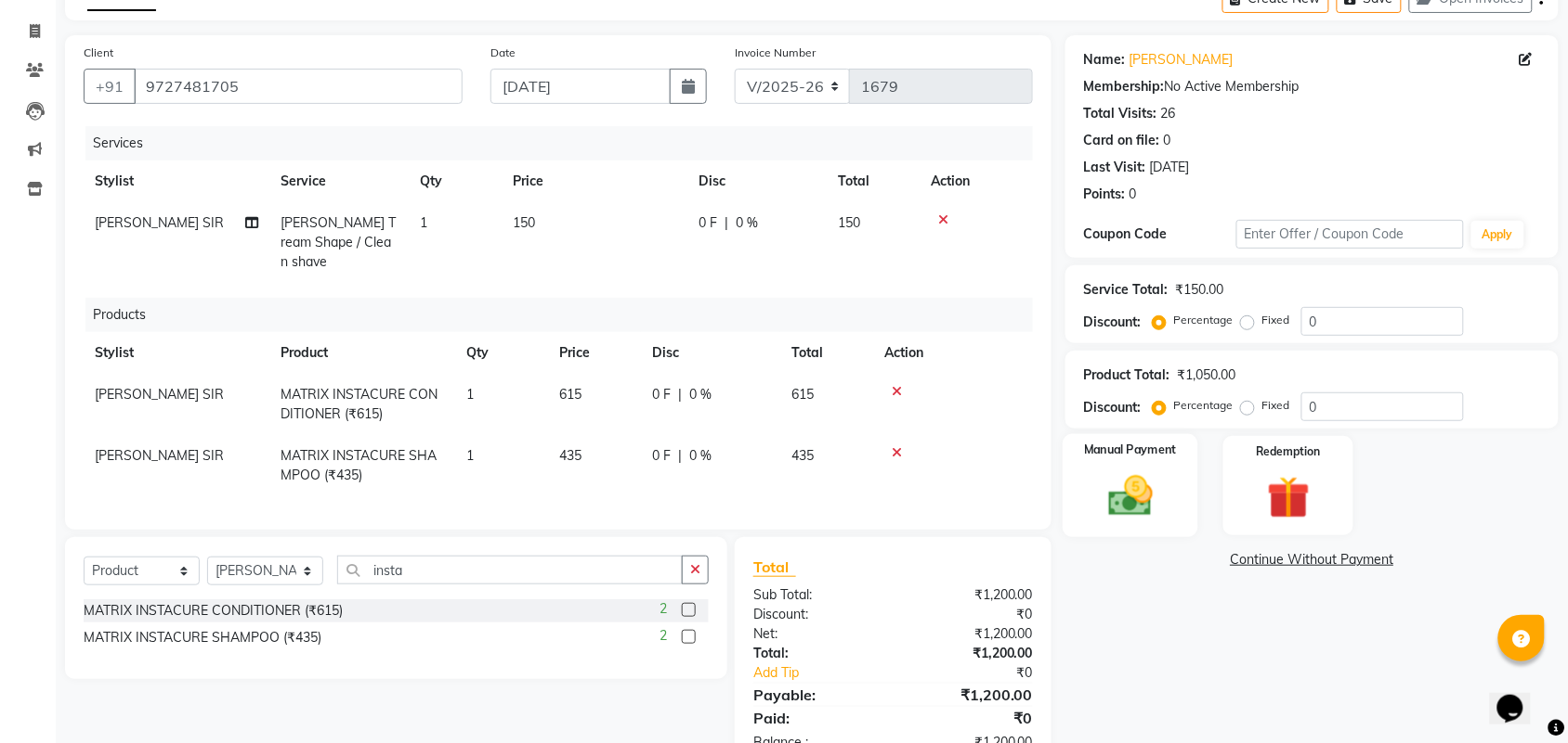
scroll to position [156, 0]
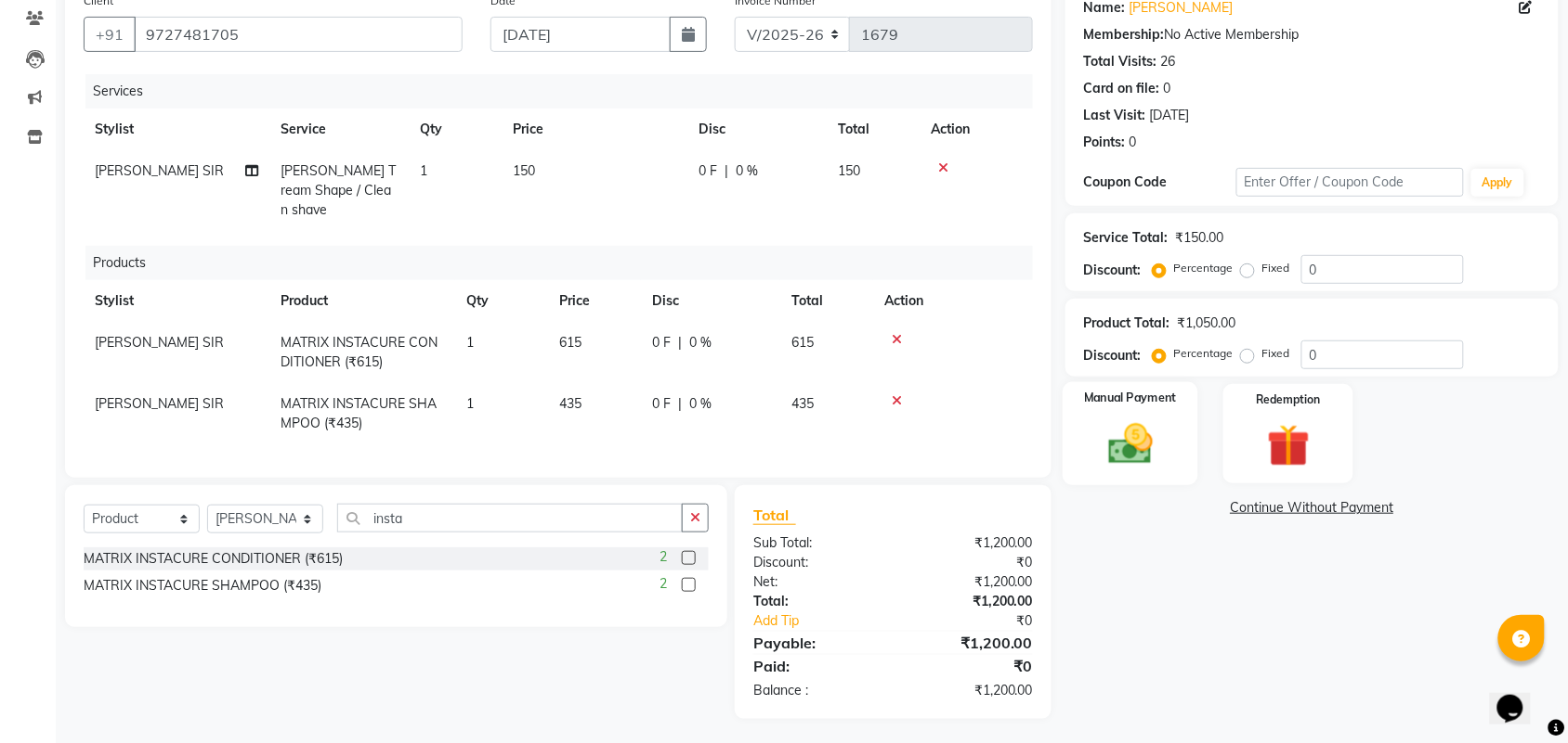
click at [1162, 448] on img at bounding box center [1130, 445] width 72 height 51
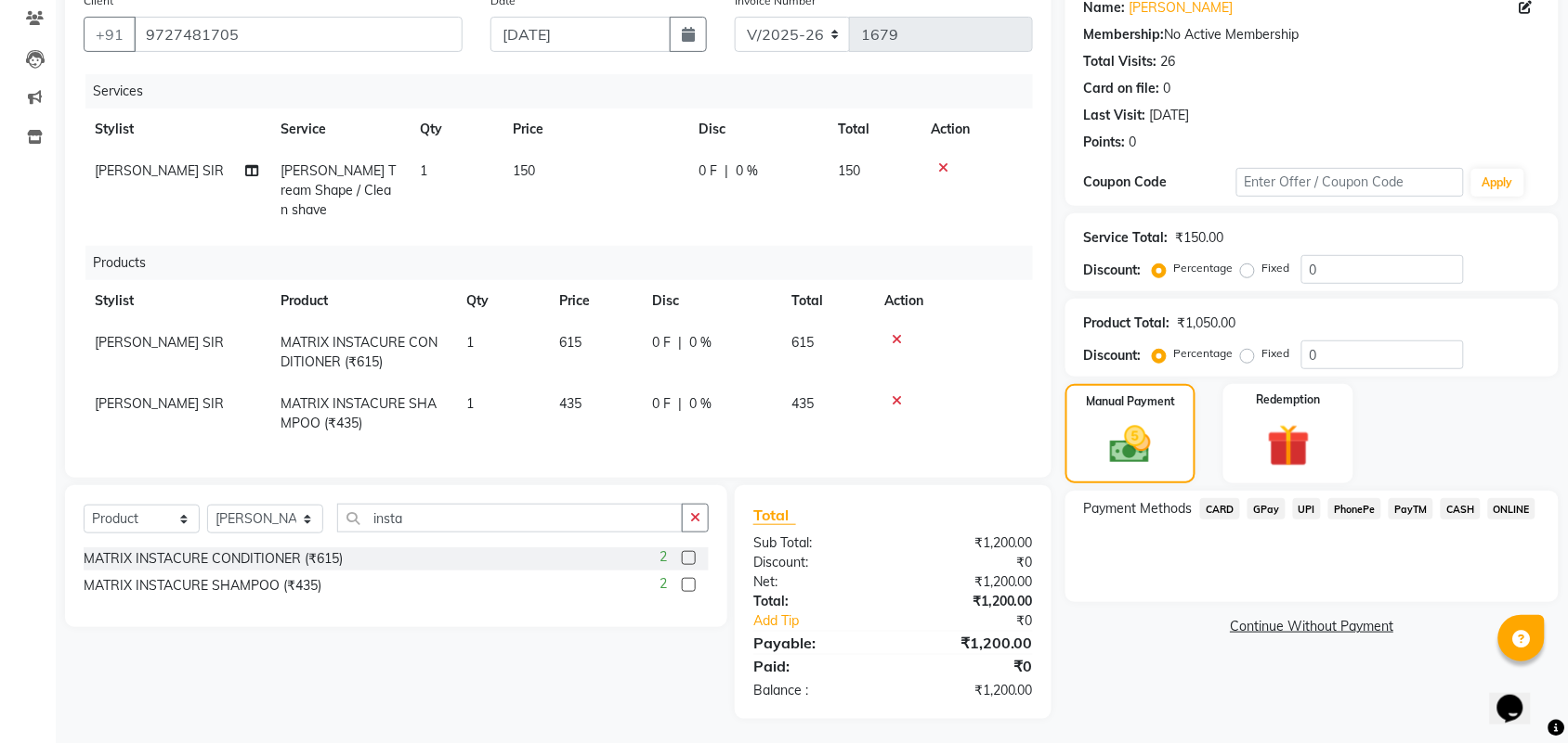
click at [1463, 508] on span "CASH" at bounding box center [1460, 509] width 40 height 22
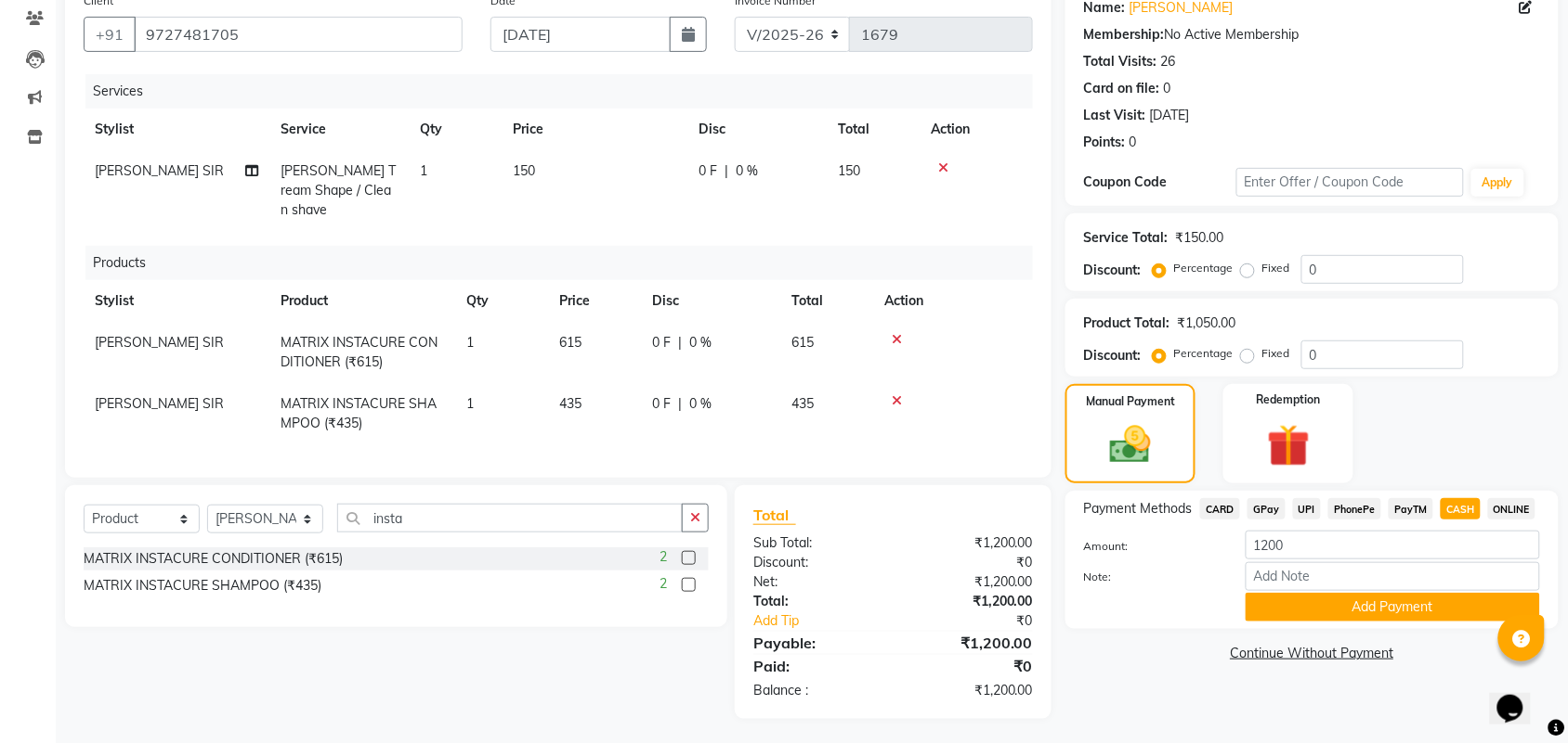
click at [1307, 507] on span "UPI" at bounding box center [1307, 509] width 29 height 22
click at [1312, 604] on button "Add Payment" at bounding box center [1393, 607] width 295 height 29
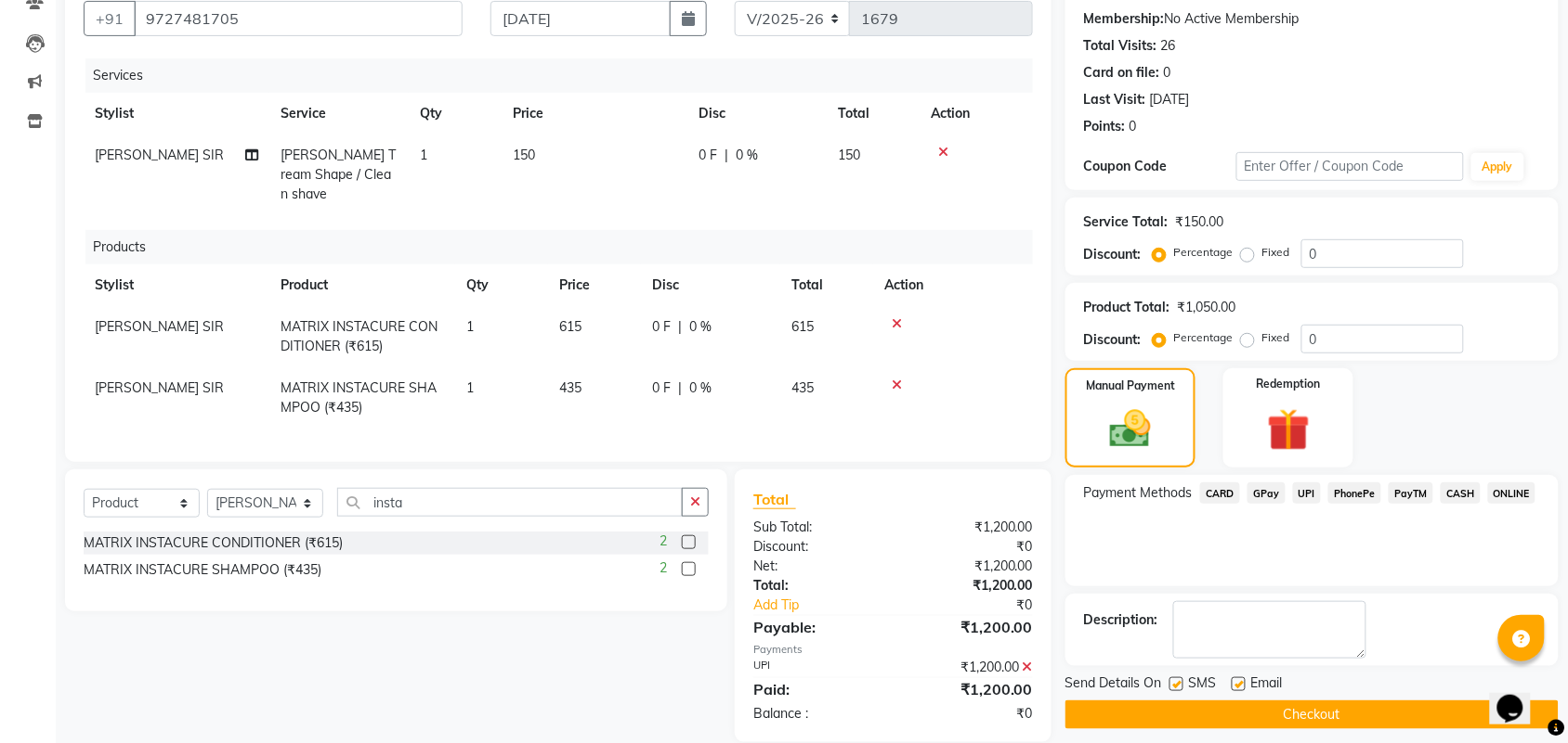
scroll to position [196, 0]
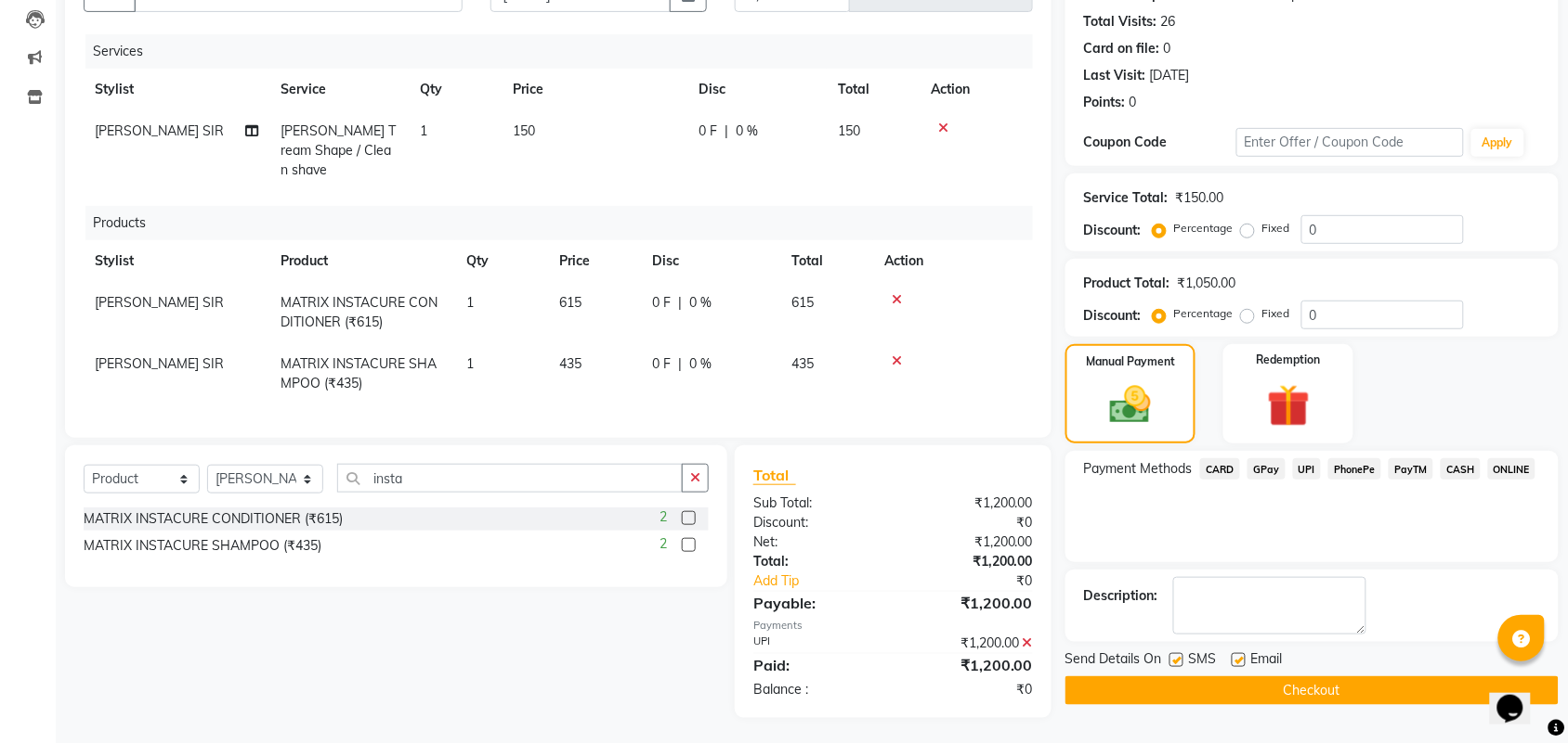
click at [1218, 688] on button "Checkout" at bounding box center [1311, 691] width 493 height 29
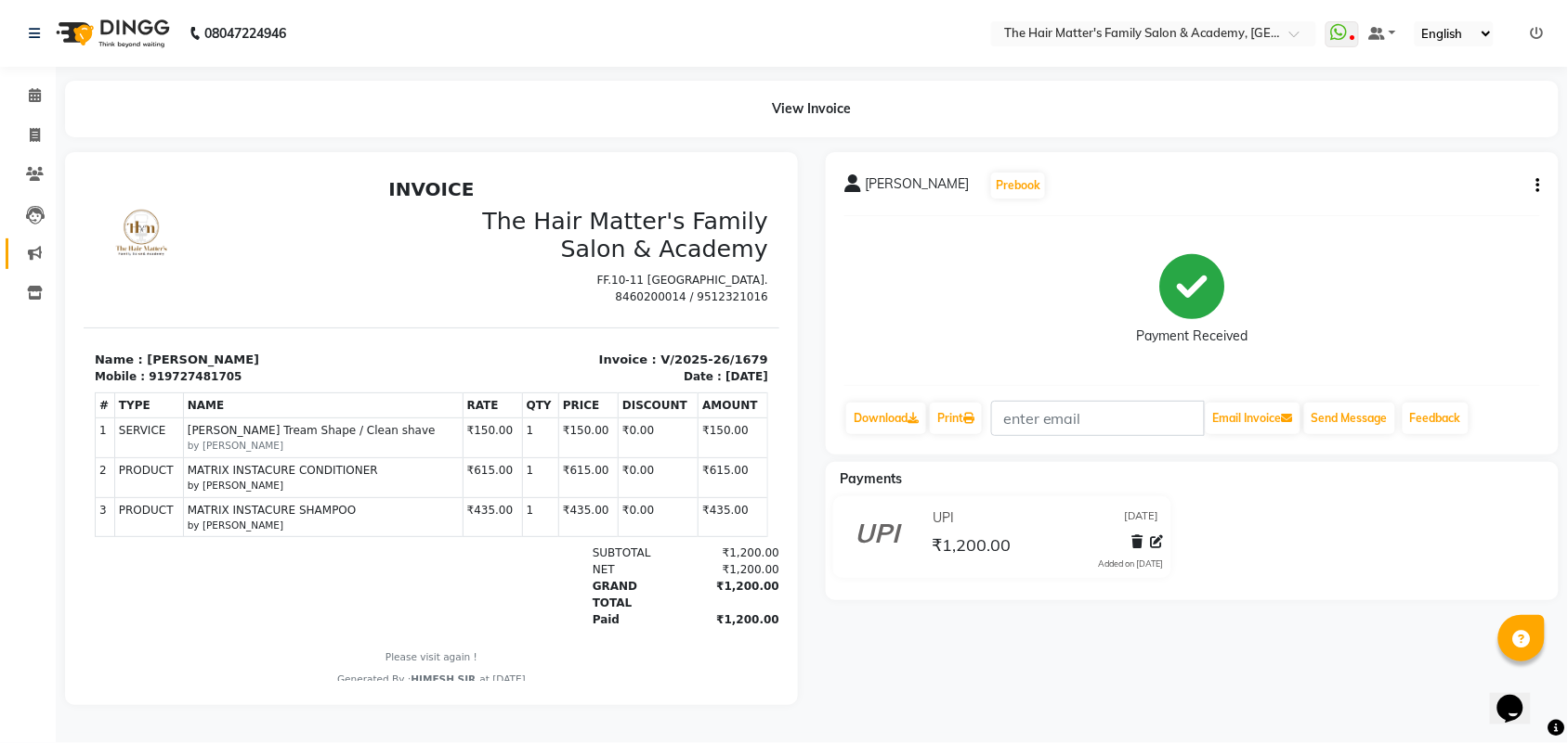
scroll to position [15, 0]
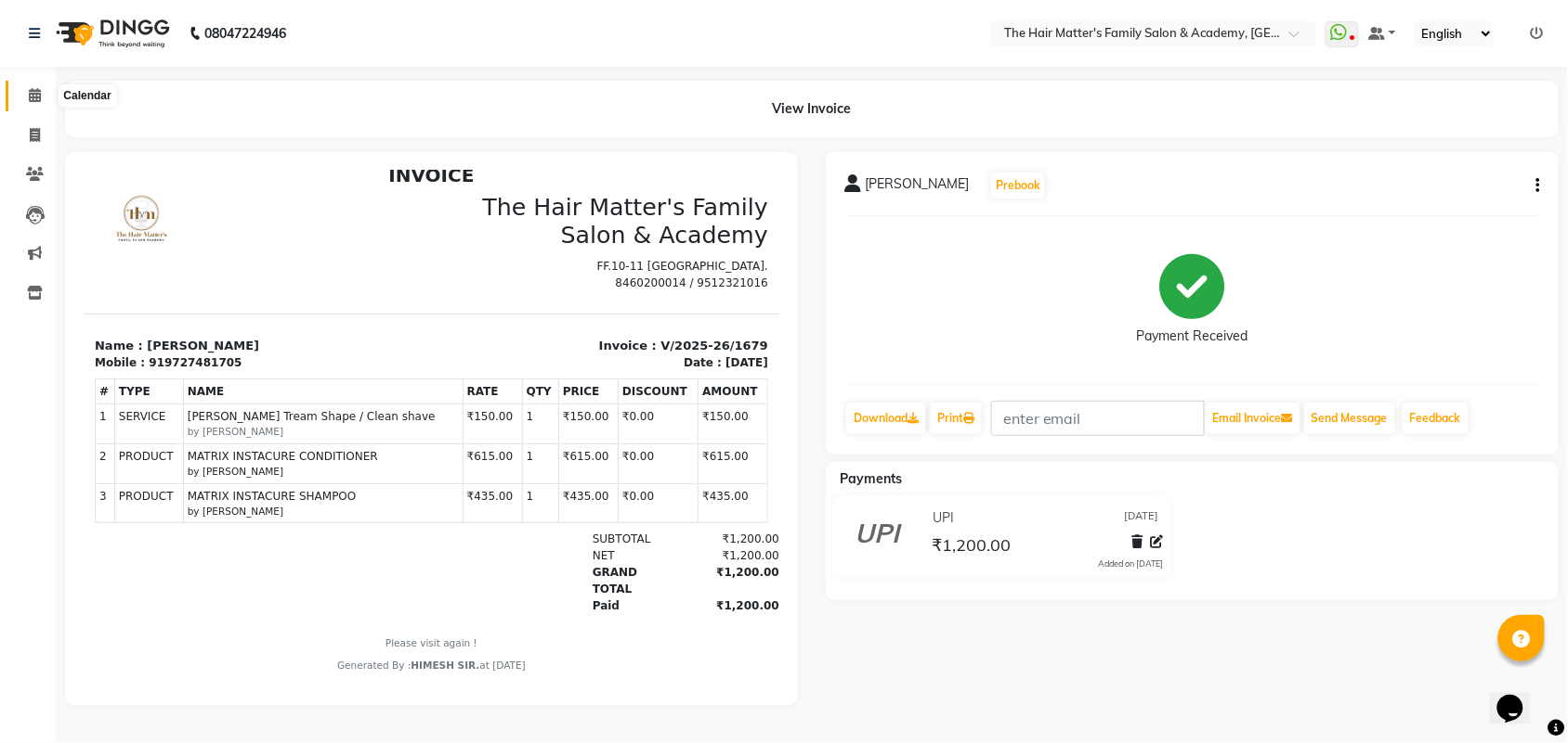
click at [22, 93] on span at bounding box center [35, 96] width 33 height 22
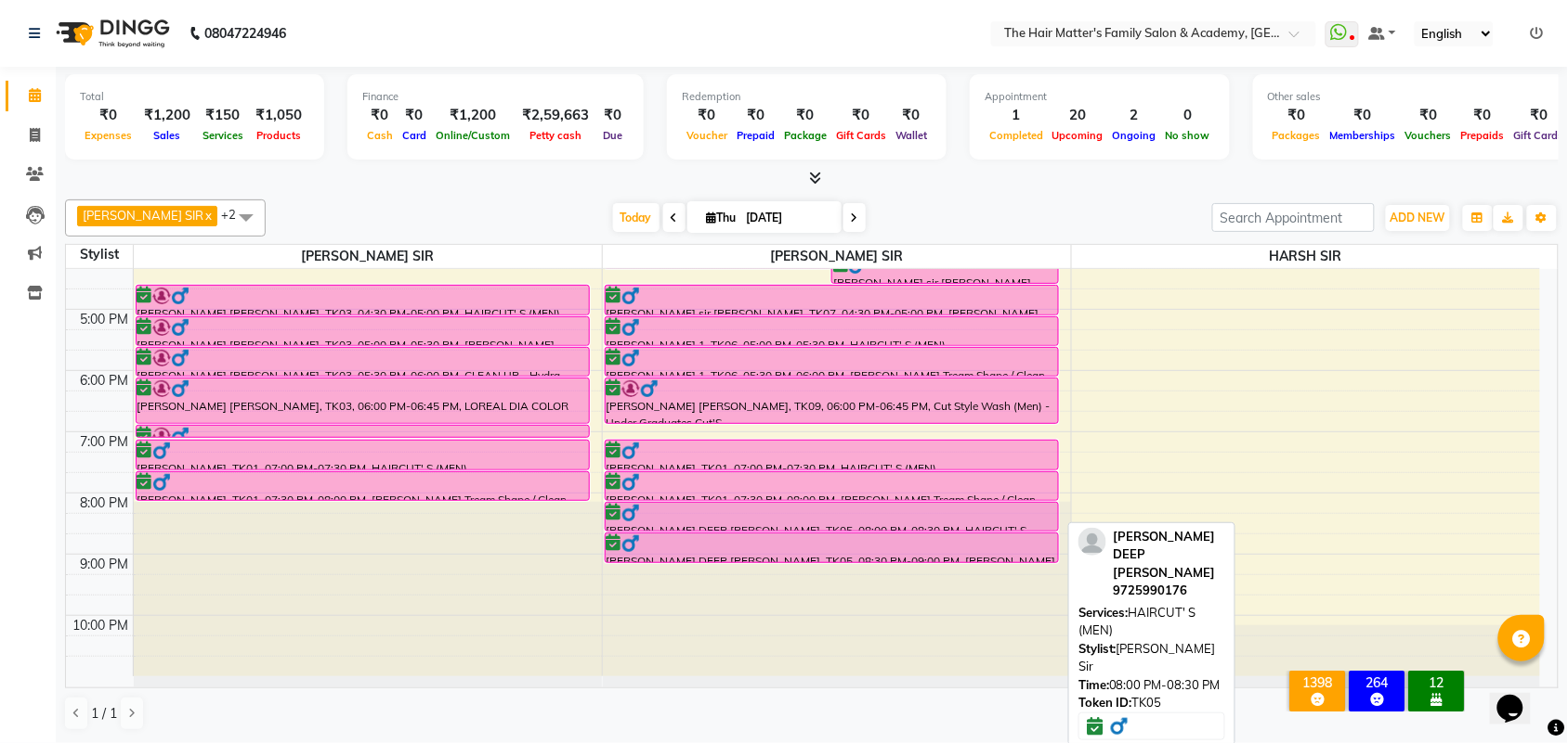
scroll to position [187, 0]
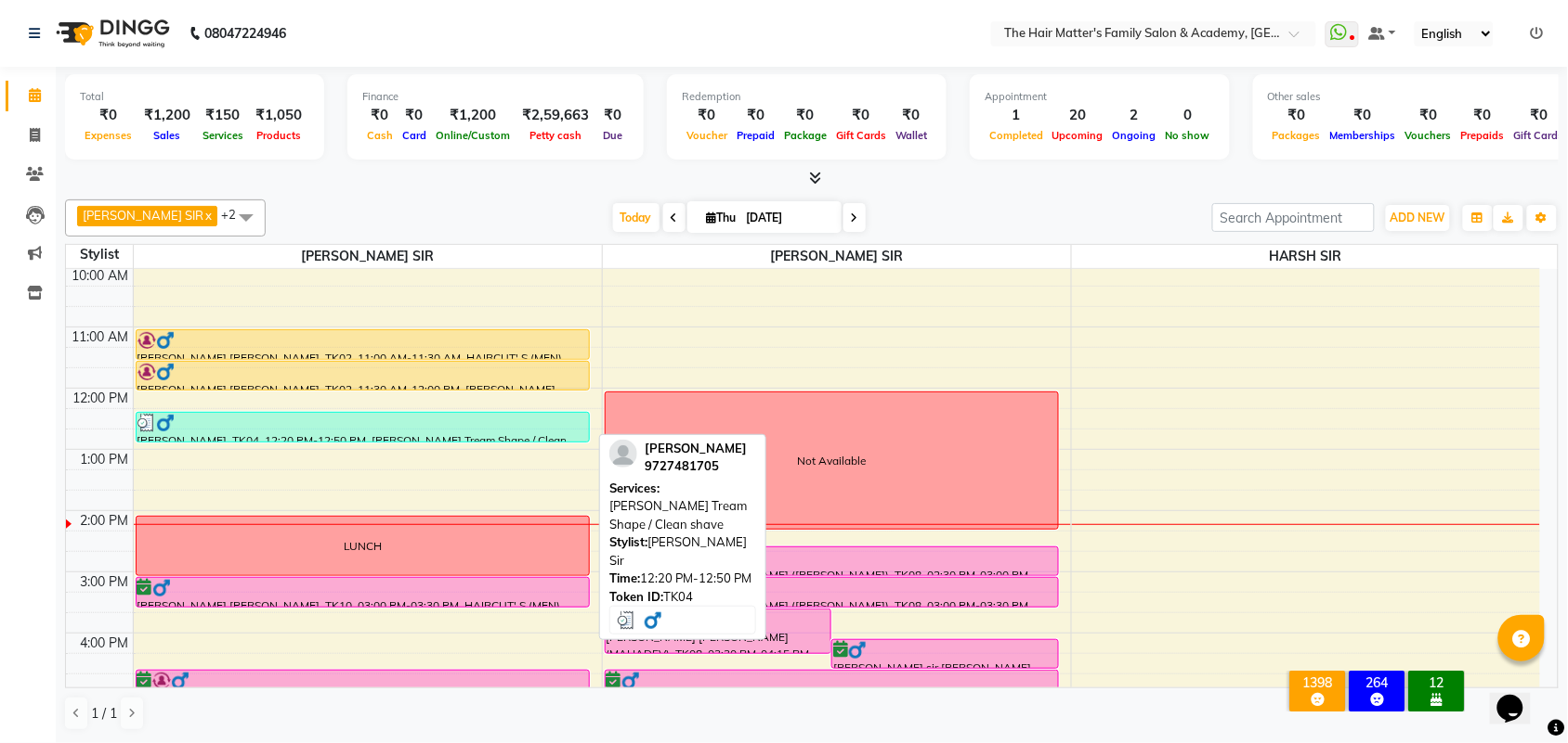
click at [409, 437] on div "[PERSON_NAME], TK04, 12:20 PM-12:50 PM, [PERSON_NAME] Tream Shape / Clean shave" at bounding box center [362, 427] width 452 height 29
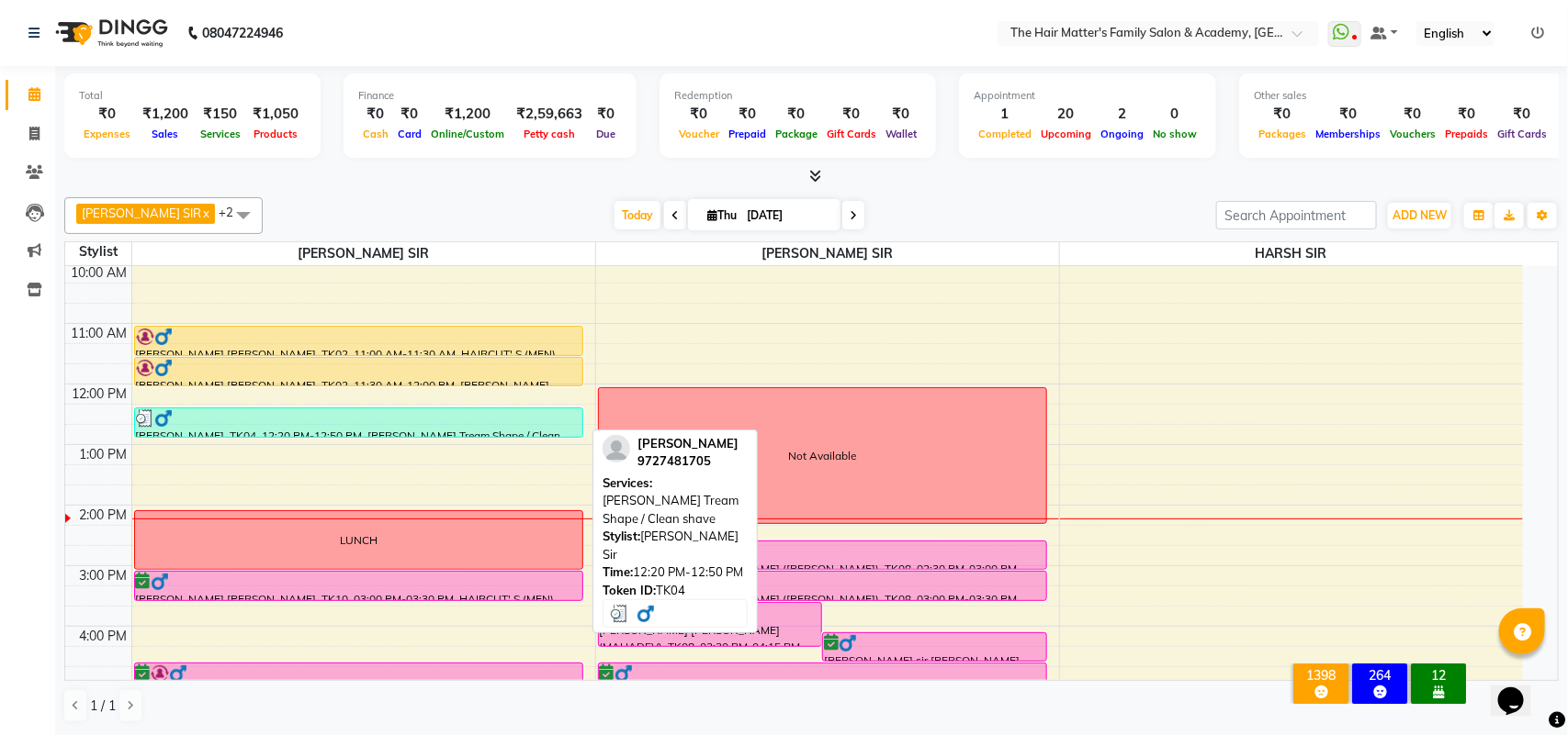
select select "3"
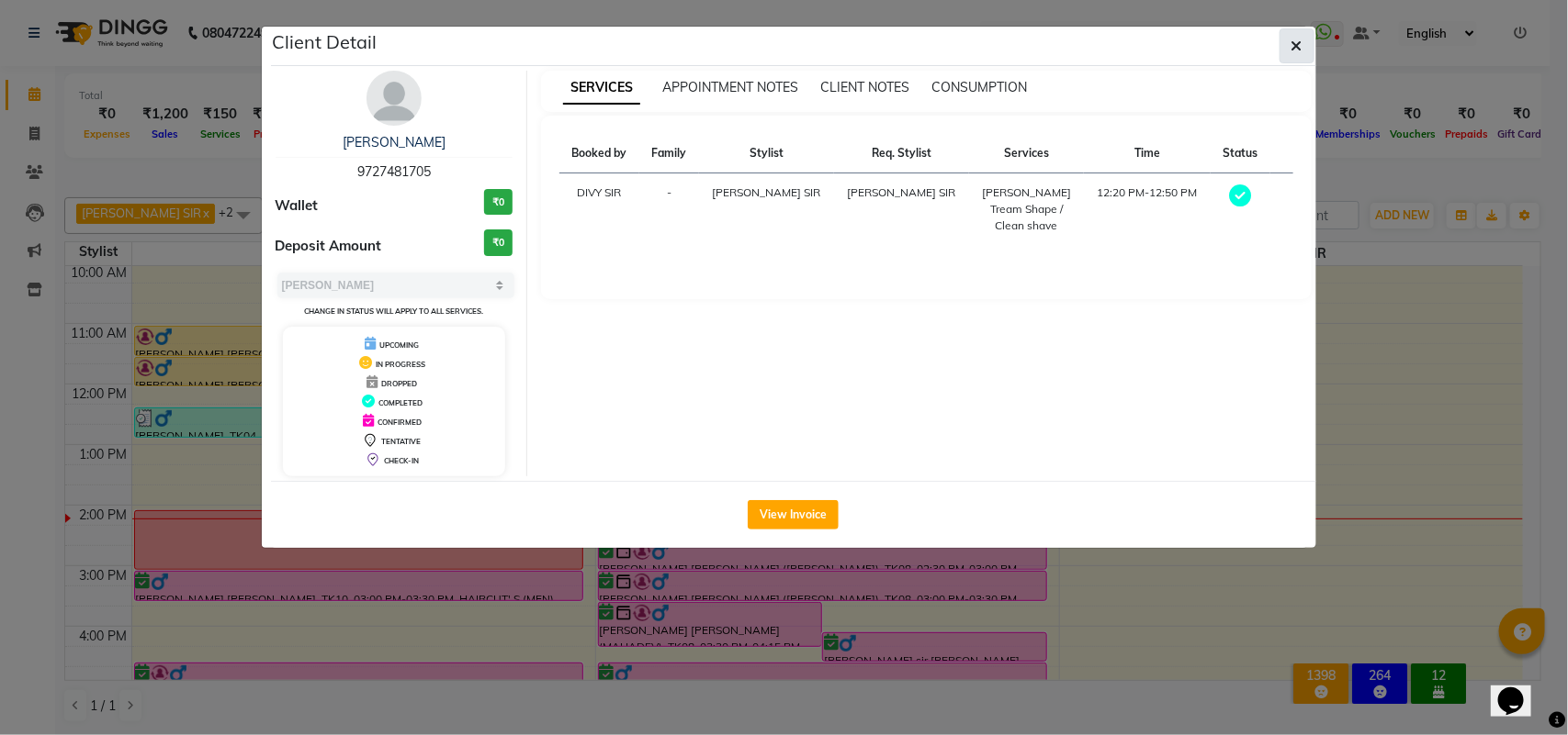
click at [1292, 42] on icon "button" at bounding box center [1296, 45] width 11 height 15
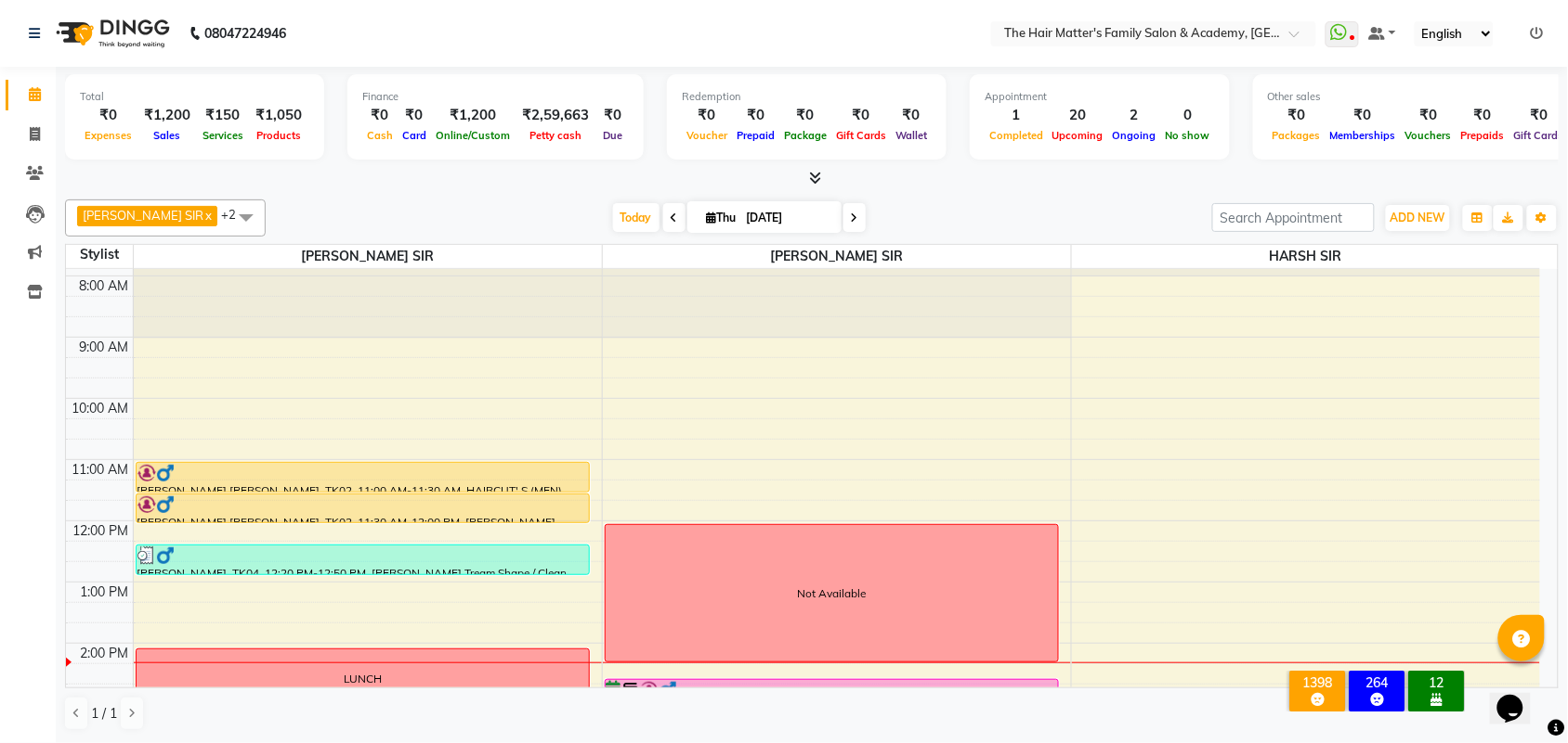
scroll to position [0, 0]
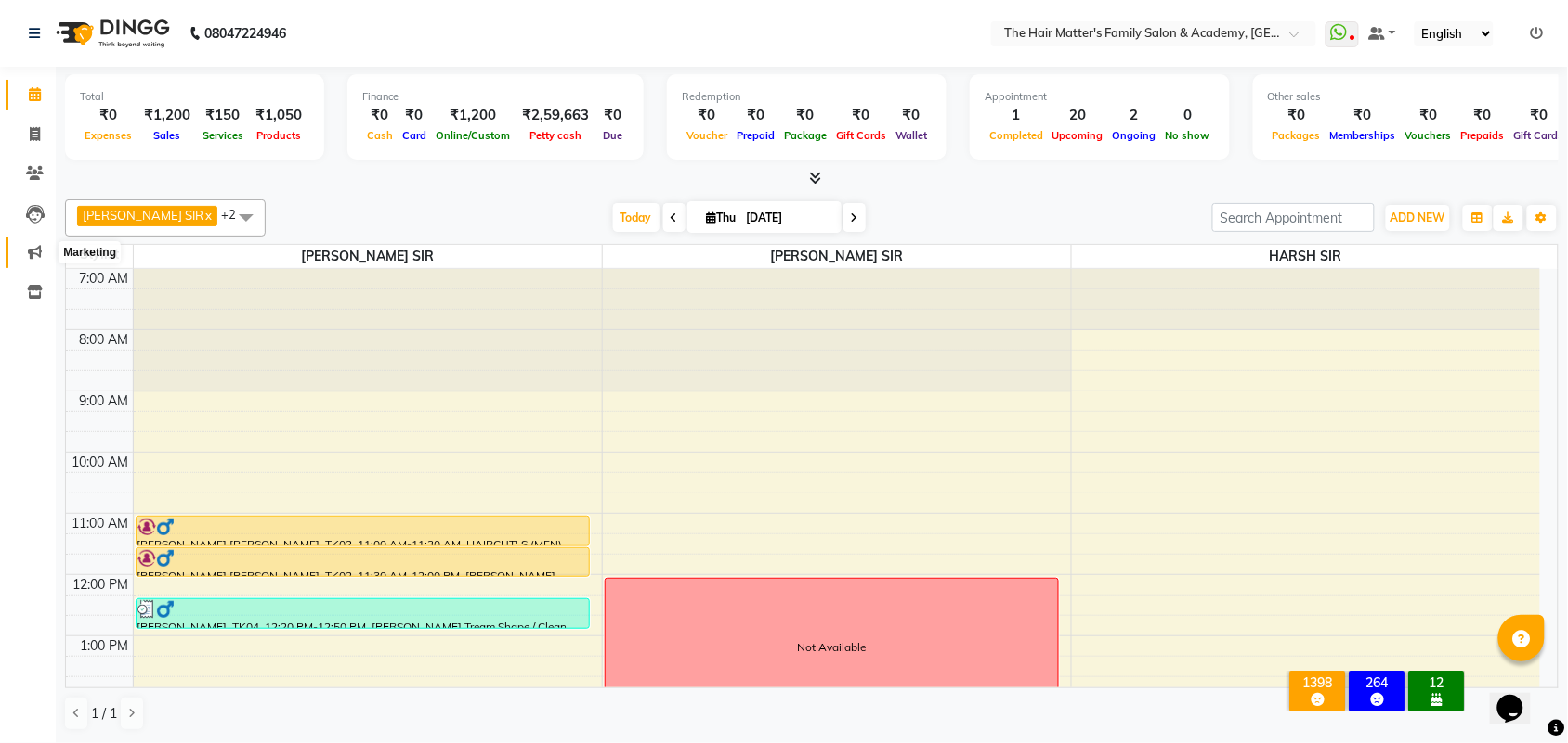
click at [35, 252] on icon at bounding box center [35, 252] width 14 height 14
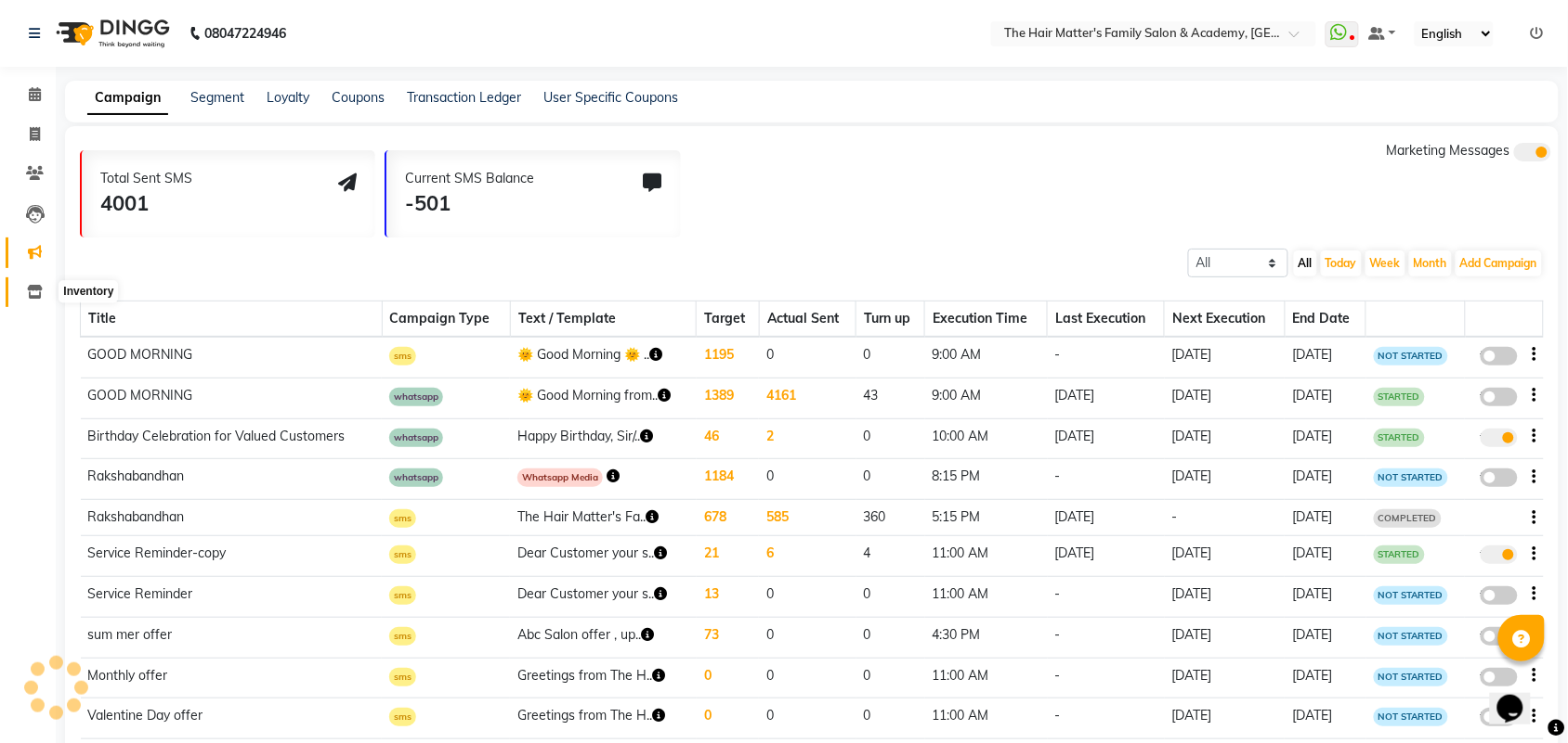
click at [30, 284] on span at bounding box center [35, 293] width 33 height 22
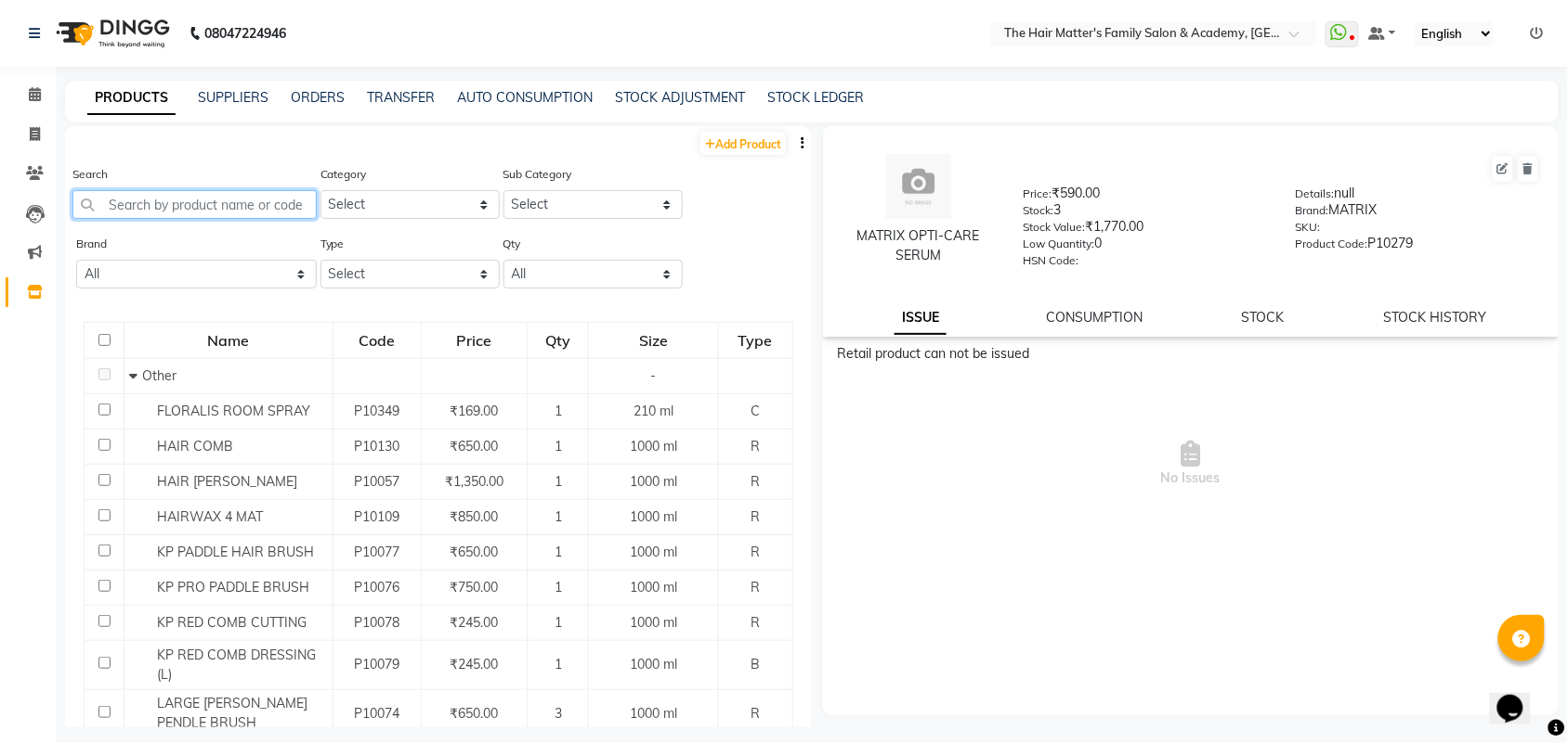
click at [257, 191] on input "text" at bounding box center [194, 205] width 244 height 29
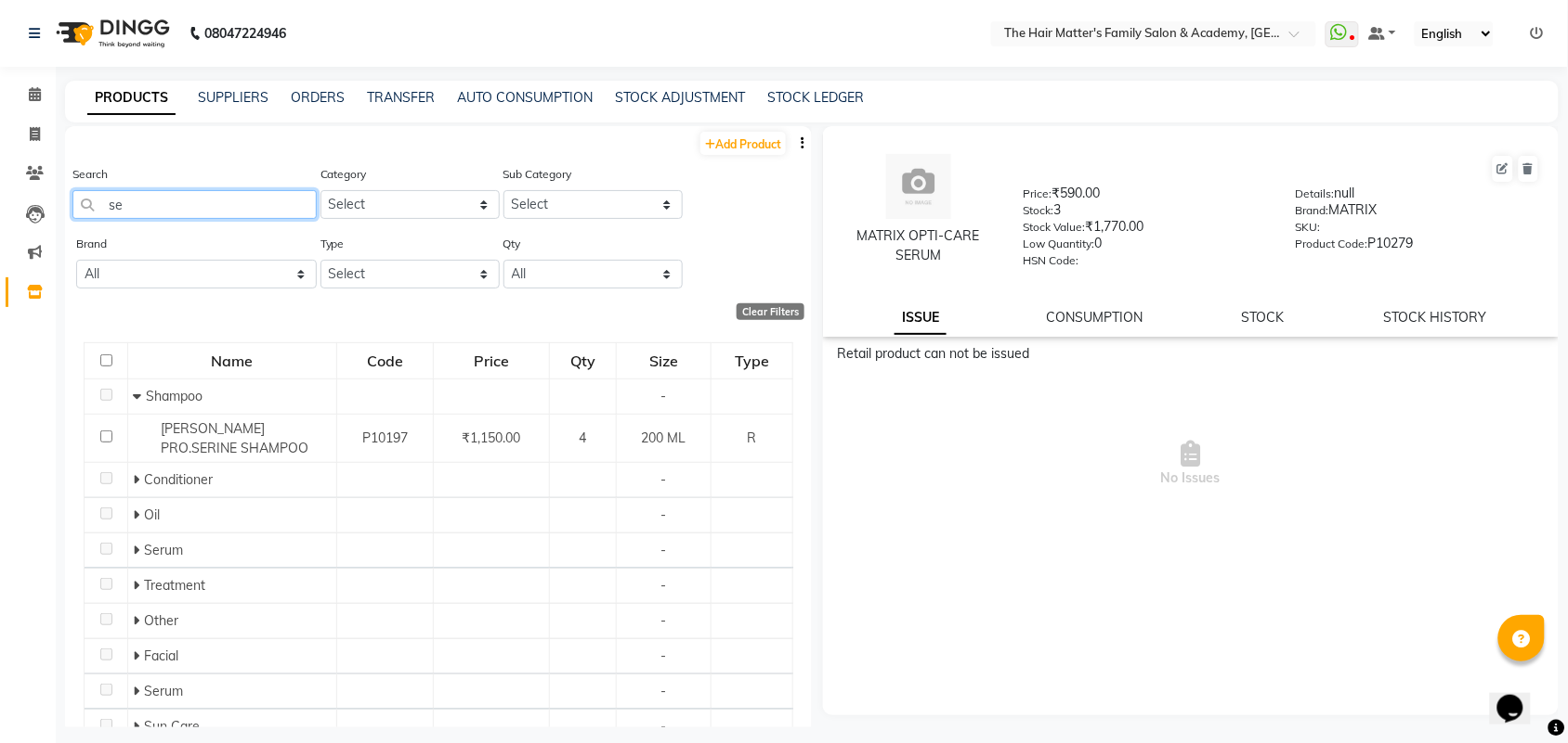
type input "s"
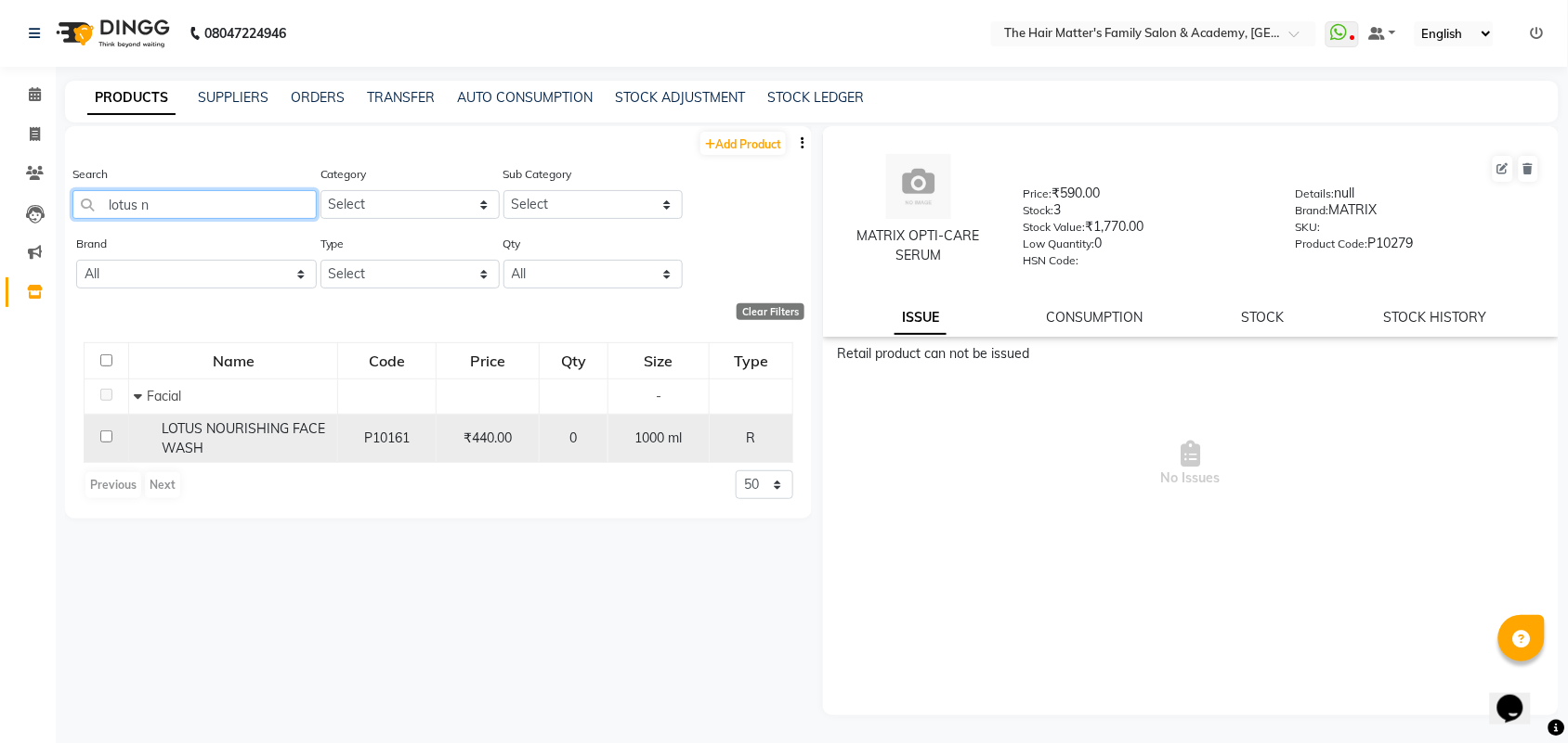
type input "lotus n"
click at [487, 446] on div "₹440.00" at bounding box center [487, 439] width 87 height 20
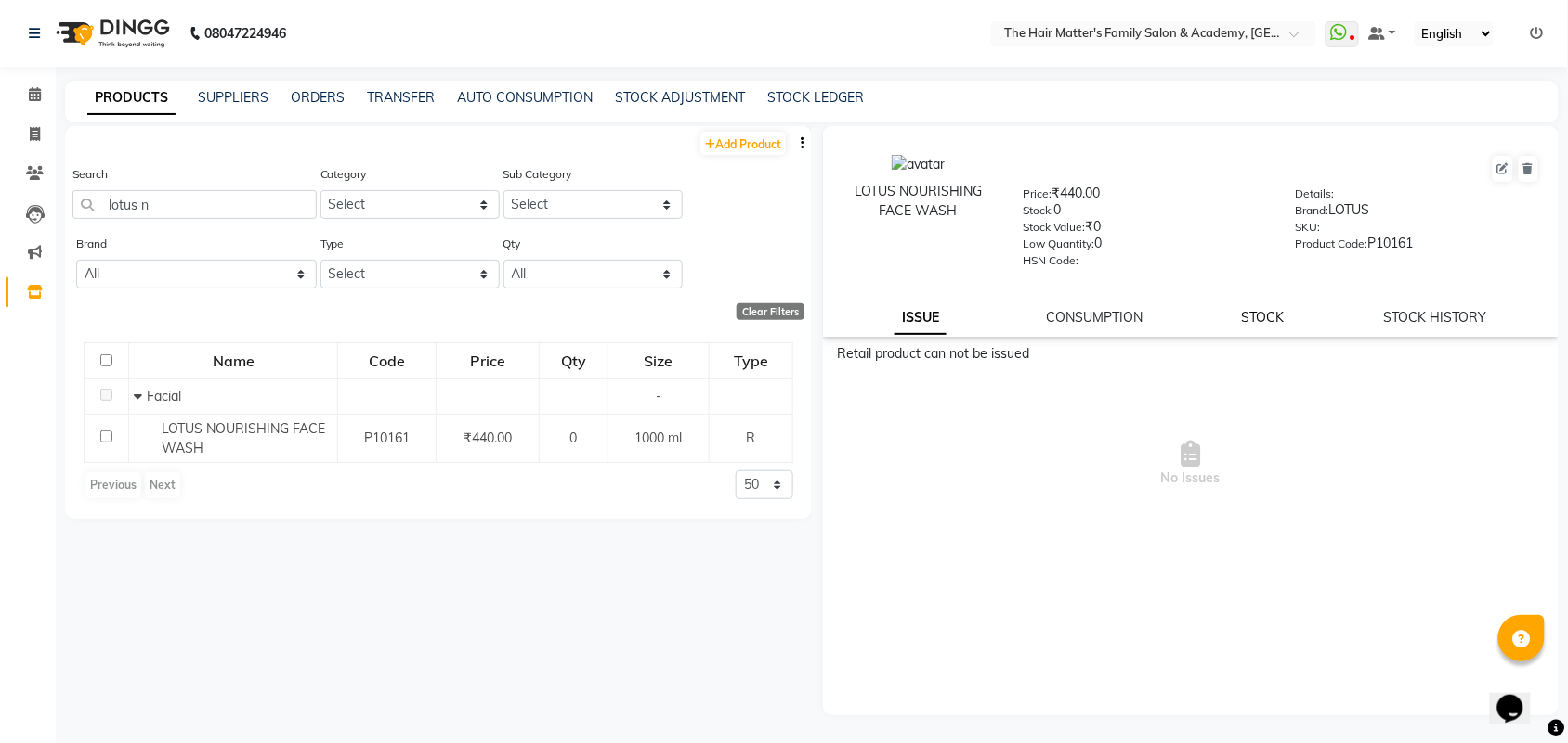
click at [1252, 318] on link "STOCK" at bounding box center [1263, 317] width 43 height 17
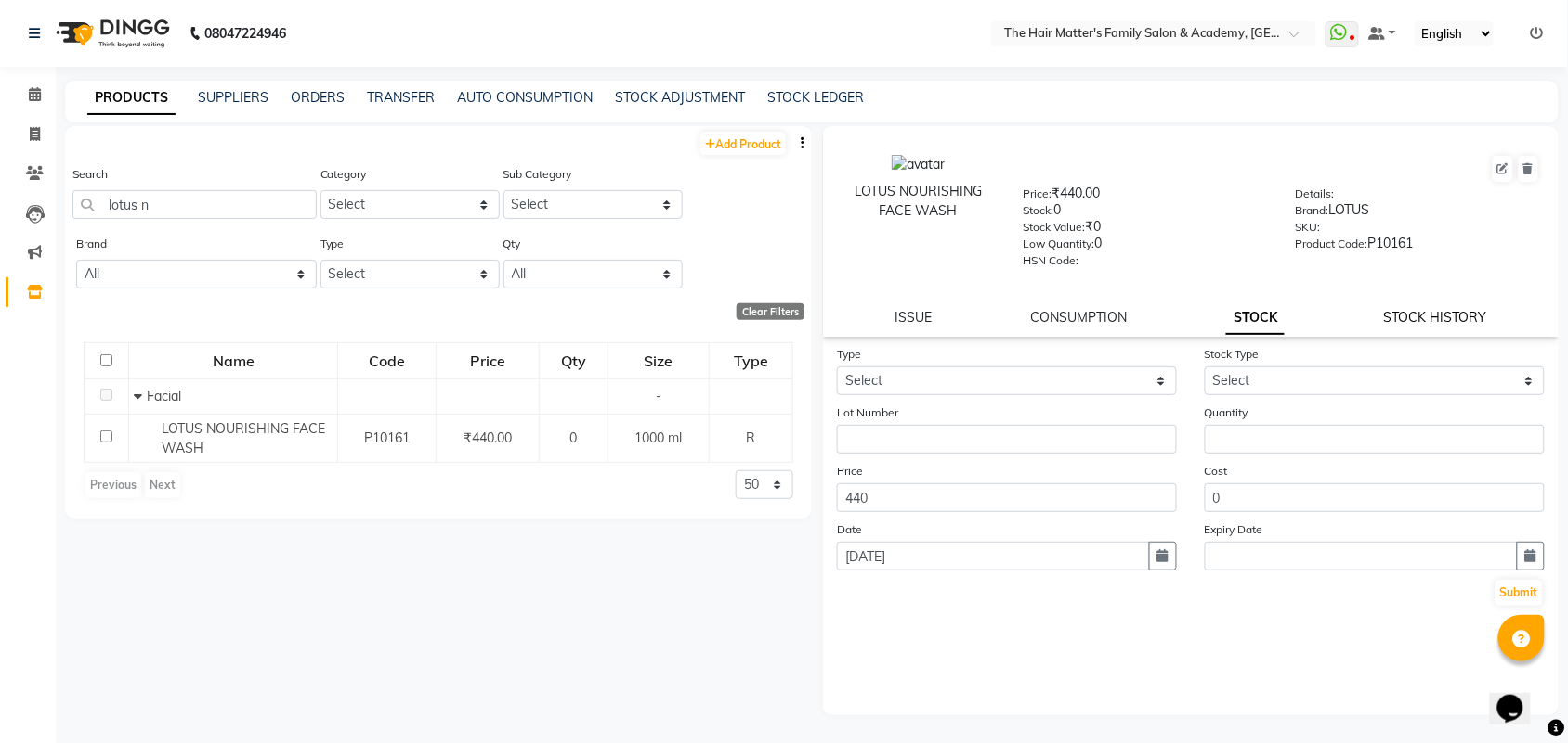
click at [1477, 314] on link "STOCK HISTORY" at bounding box center [1436, 317] width 103 height 17
select select "all"
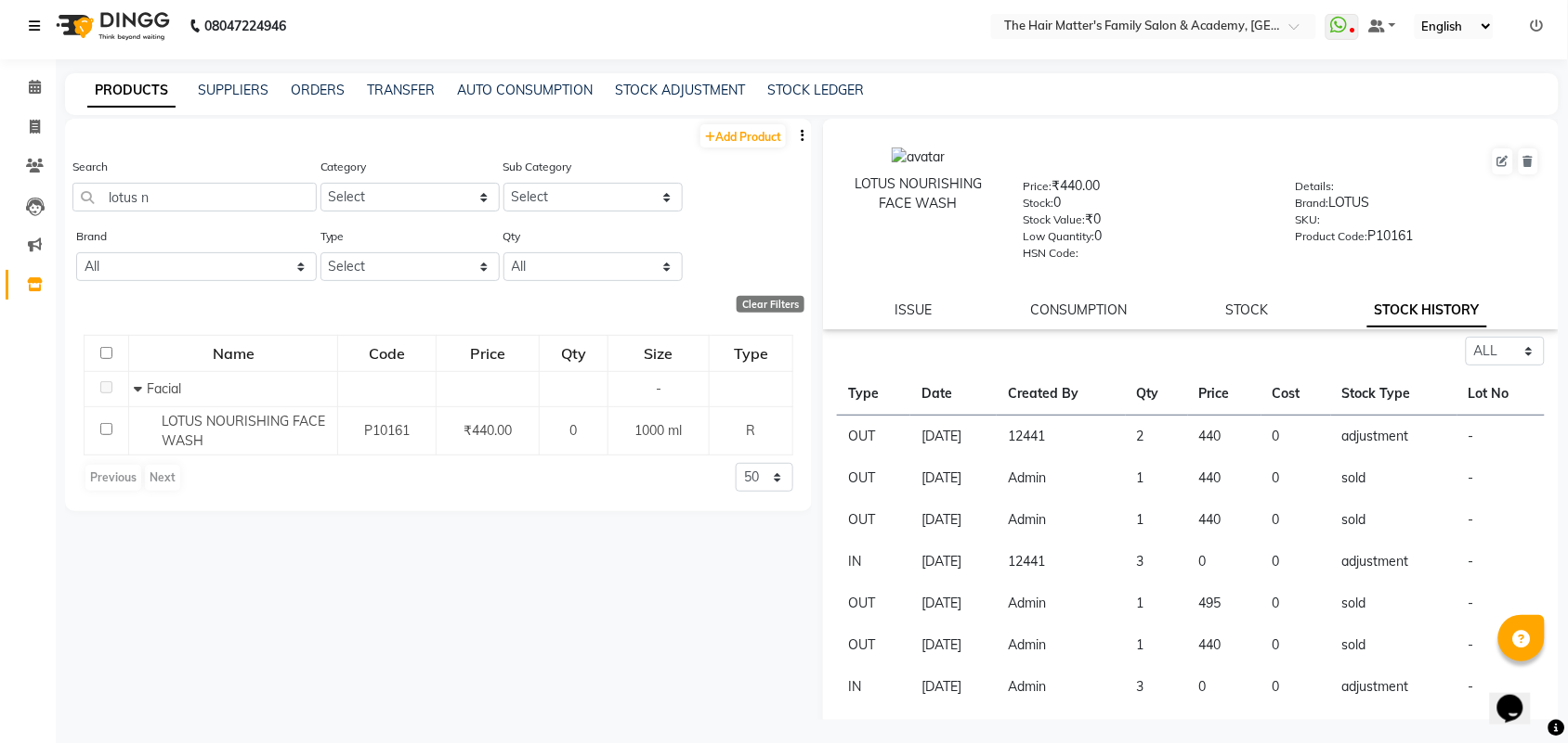
scroll to position [11, 0]
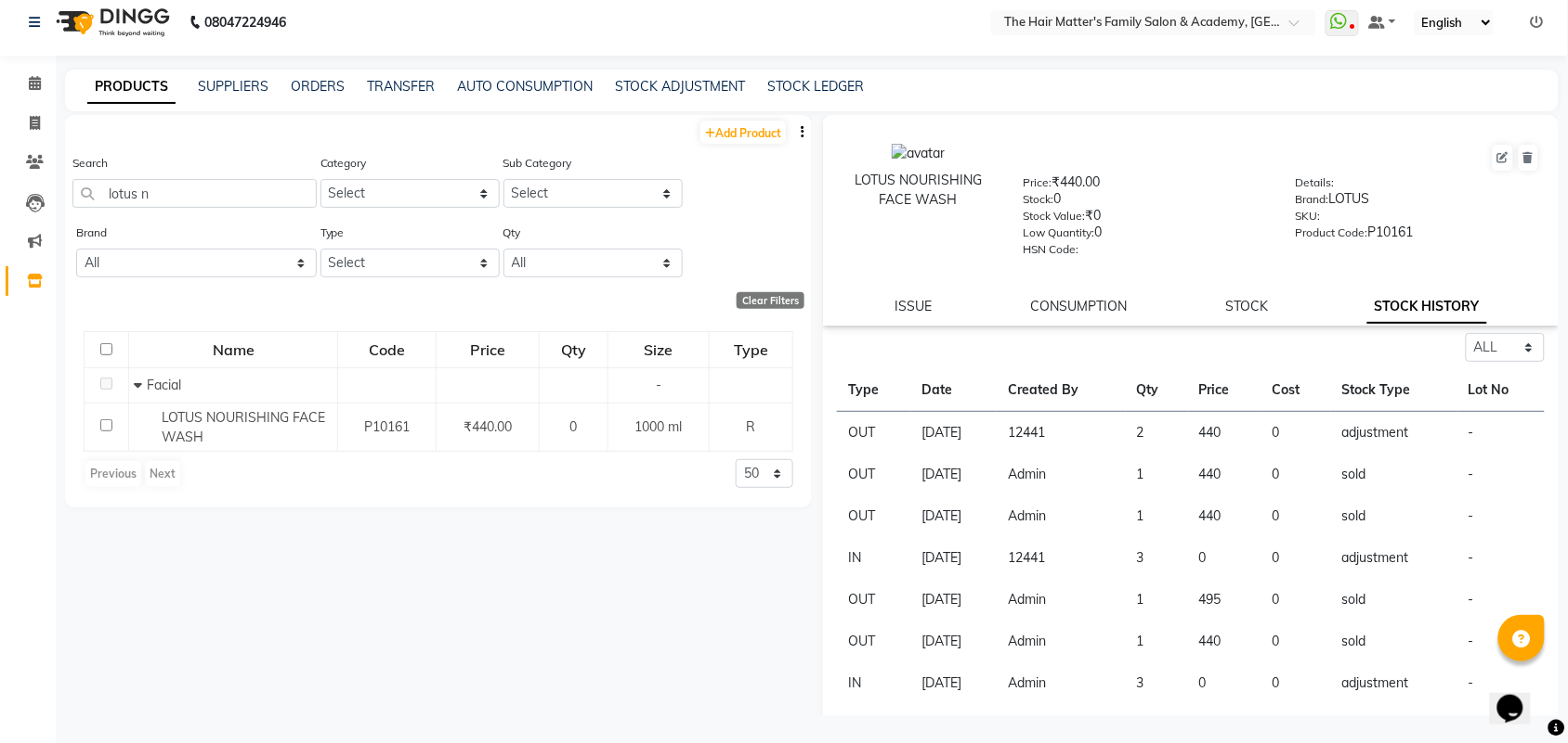
click at [1334, 205] on div "Brand: LOTUS" at bounding box center [1417, 203] width 244 height 26
click at [1356, 206] on div "Brand: LOTUS" at bounding box center [1417, 203] width 244 height 26
click at [1356, 198] on div "Brand: LOTUS" at bounding box center [1417, 203] width 244 height 26
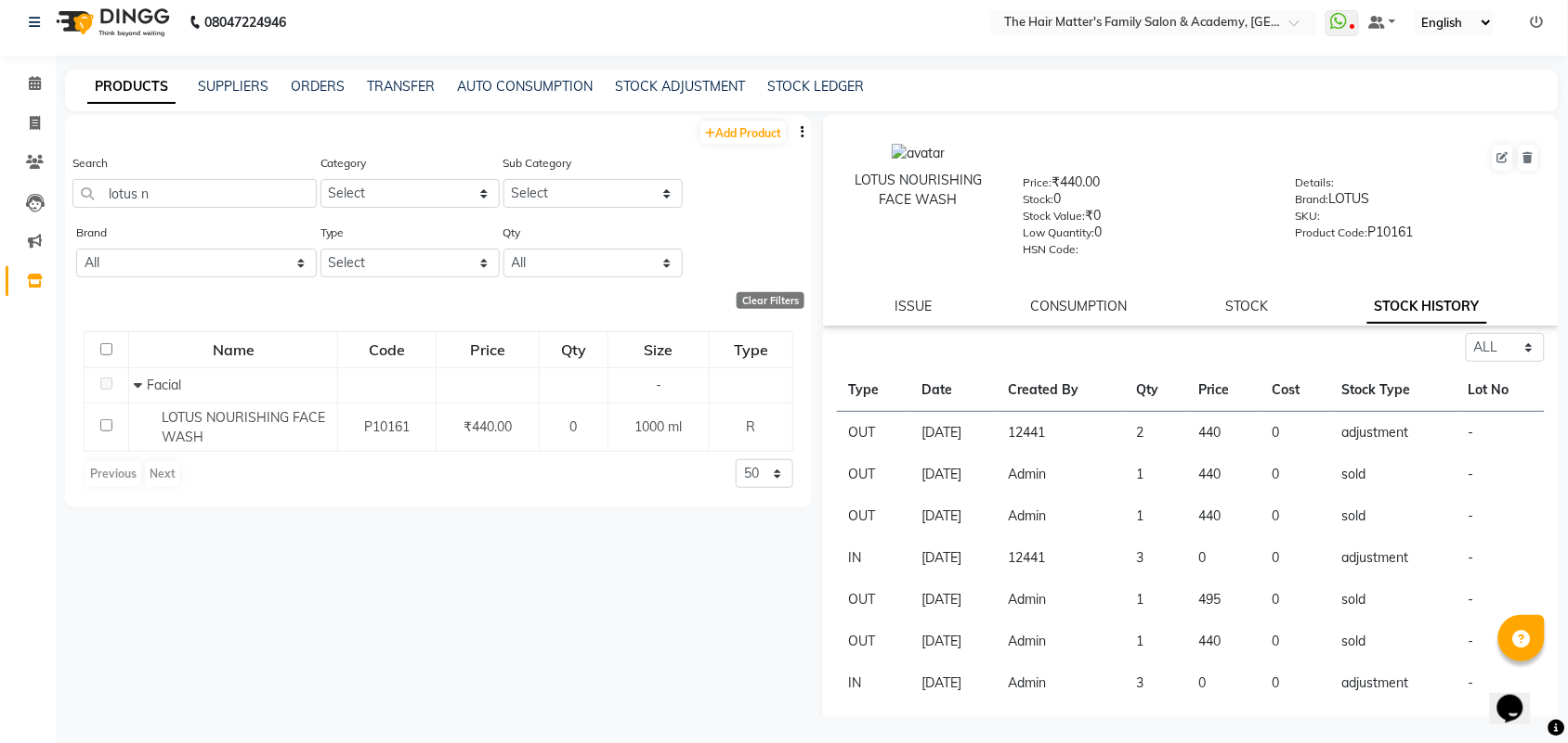
click at [1356, 198] on div "Brand: LOTUS" at bounding box center [1417, 203] width 244 height 26
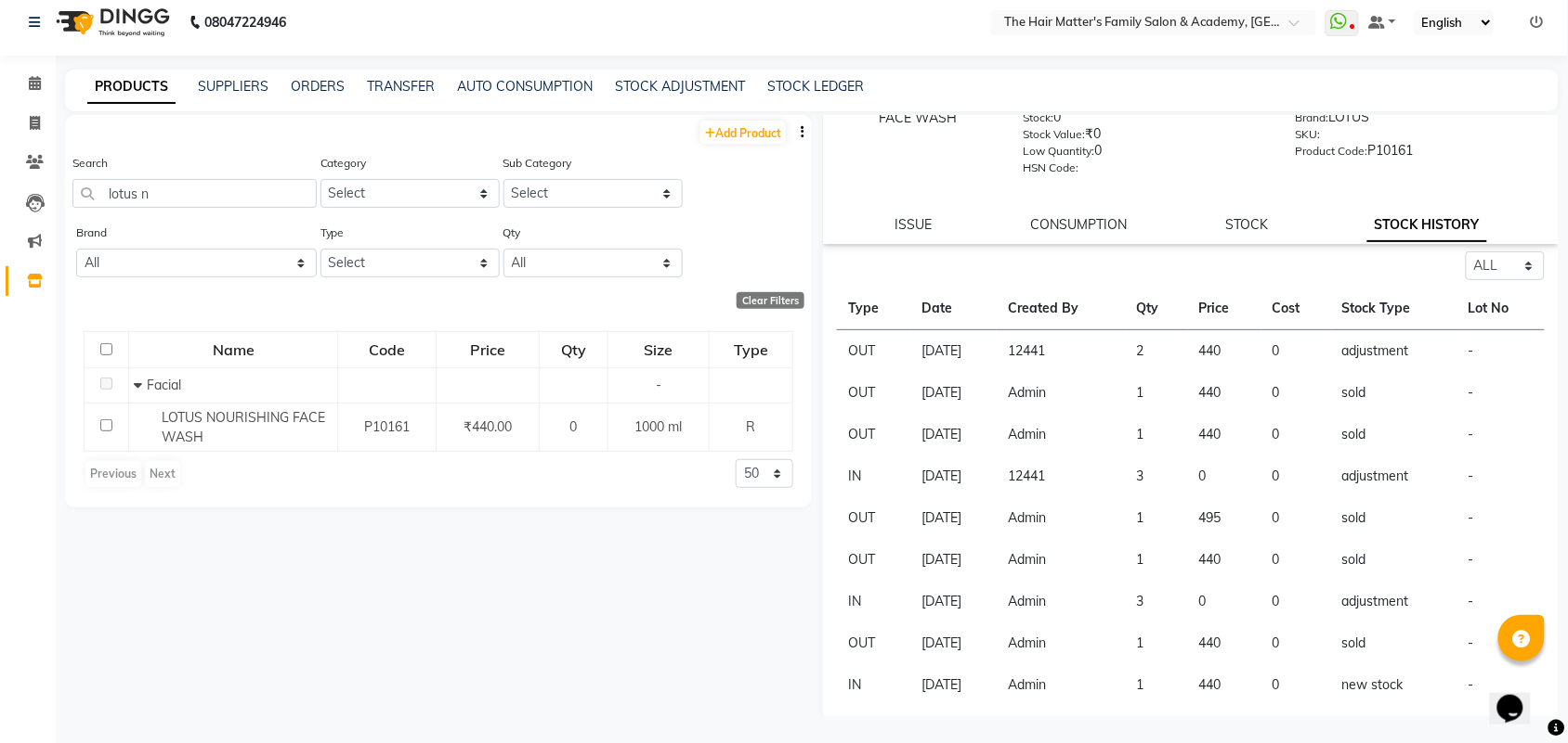
click at [1335, 675] on td "new stock" at bounding box center [1394, 686] width 127 height 41
click at [1336, 678] on td "new stock" at bounding box center [1394, 686] width 127 height 41
click at [1340, 647] on td "sold" at bounding box center [1394, 643] width 127 height 41
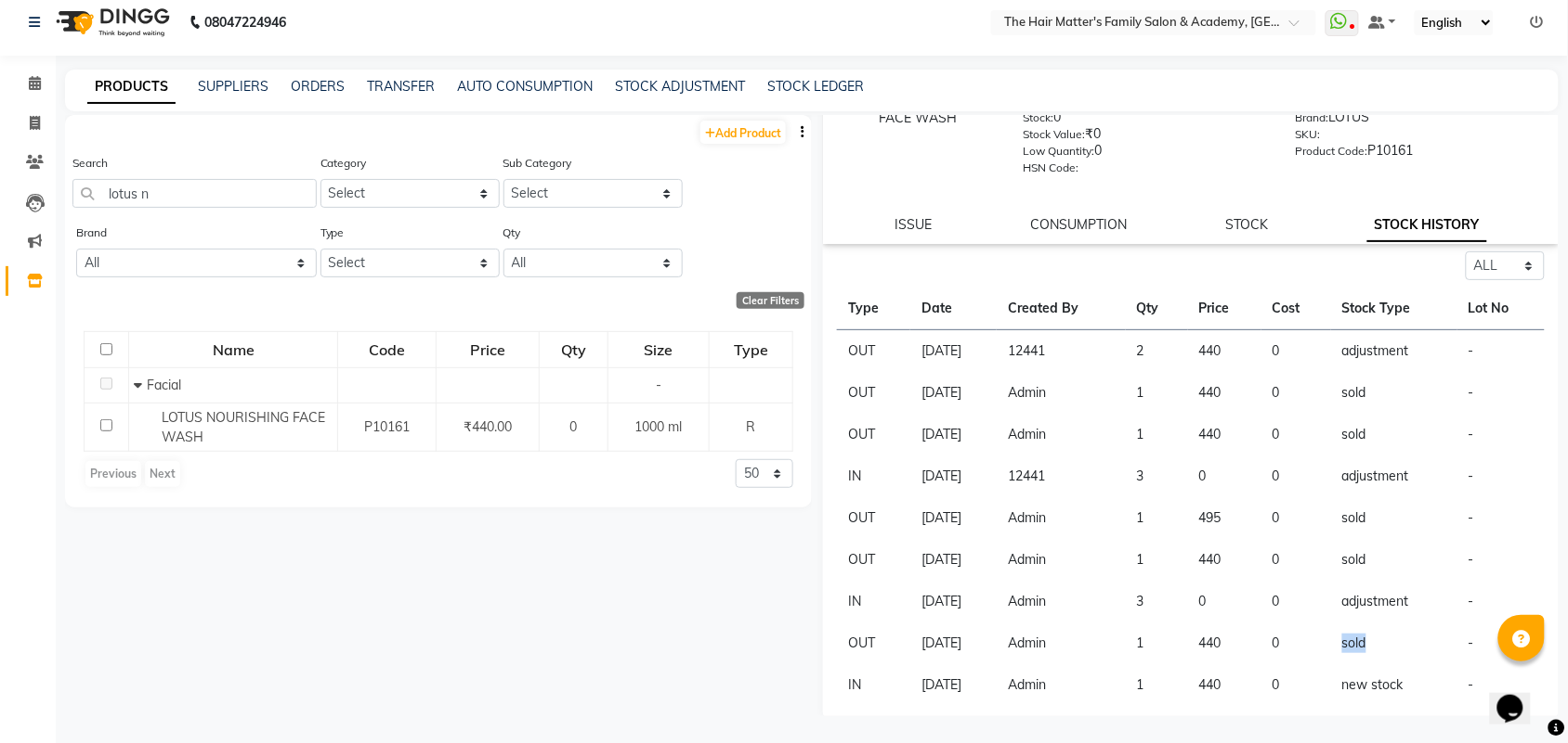
click at [1340, 647] on td "sold" at bounding box center [1394, 643] width 127 height 41
click at [1340, 572] on td "sold" at bounding box center [1394, 560] width 127 height 41
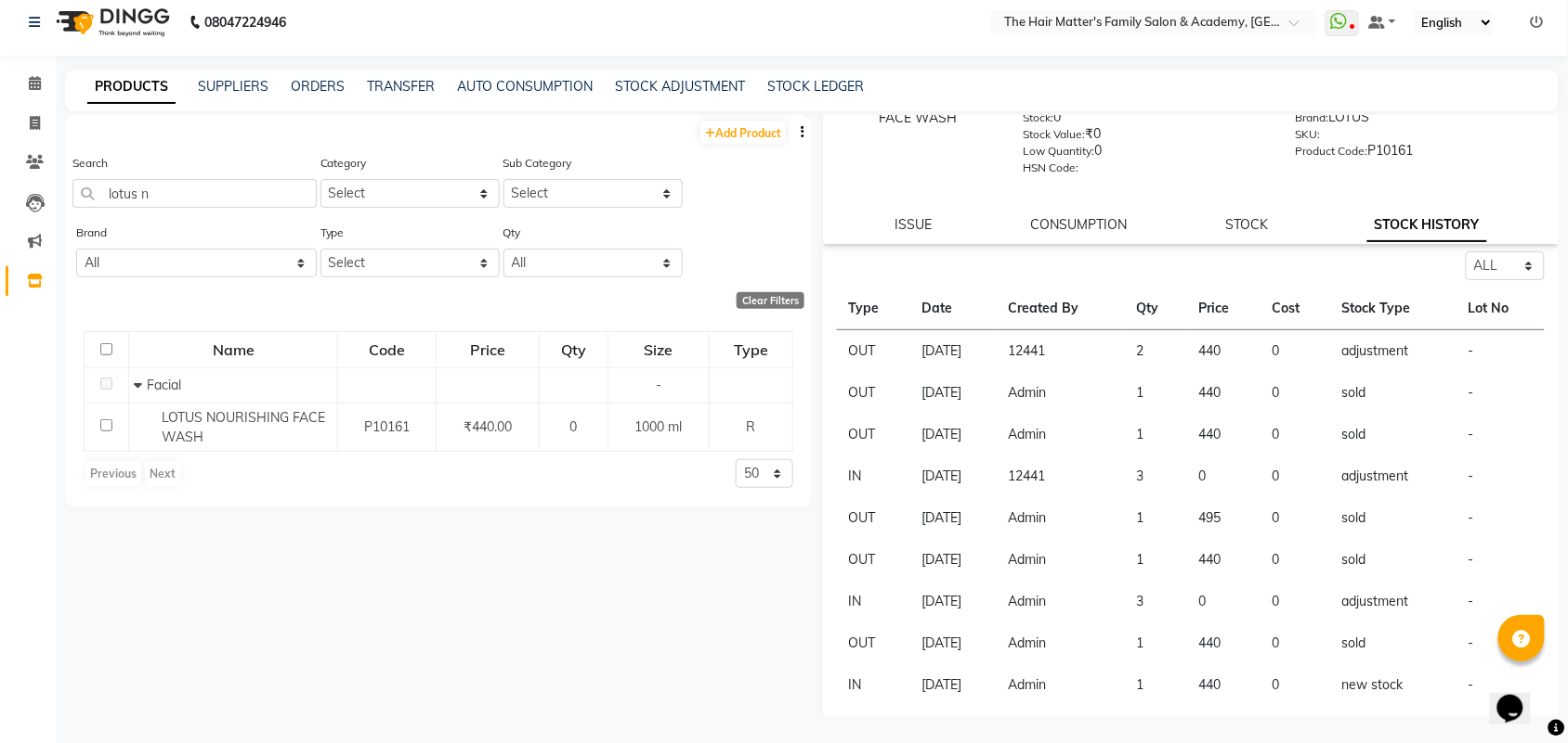
click at [1341, 592] on td "adjustment" at bounding box center [1394, 602] width 127 height 41
click at [1339, 563] on td "sold" at bounding box center [1394, 560] width 127 height 41
click at [1339, 559] on td "sold" at bounding box center [1394, 560] width 127 height 41
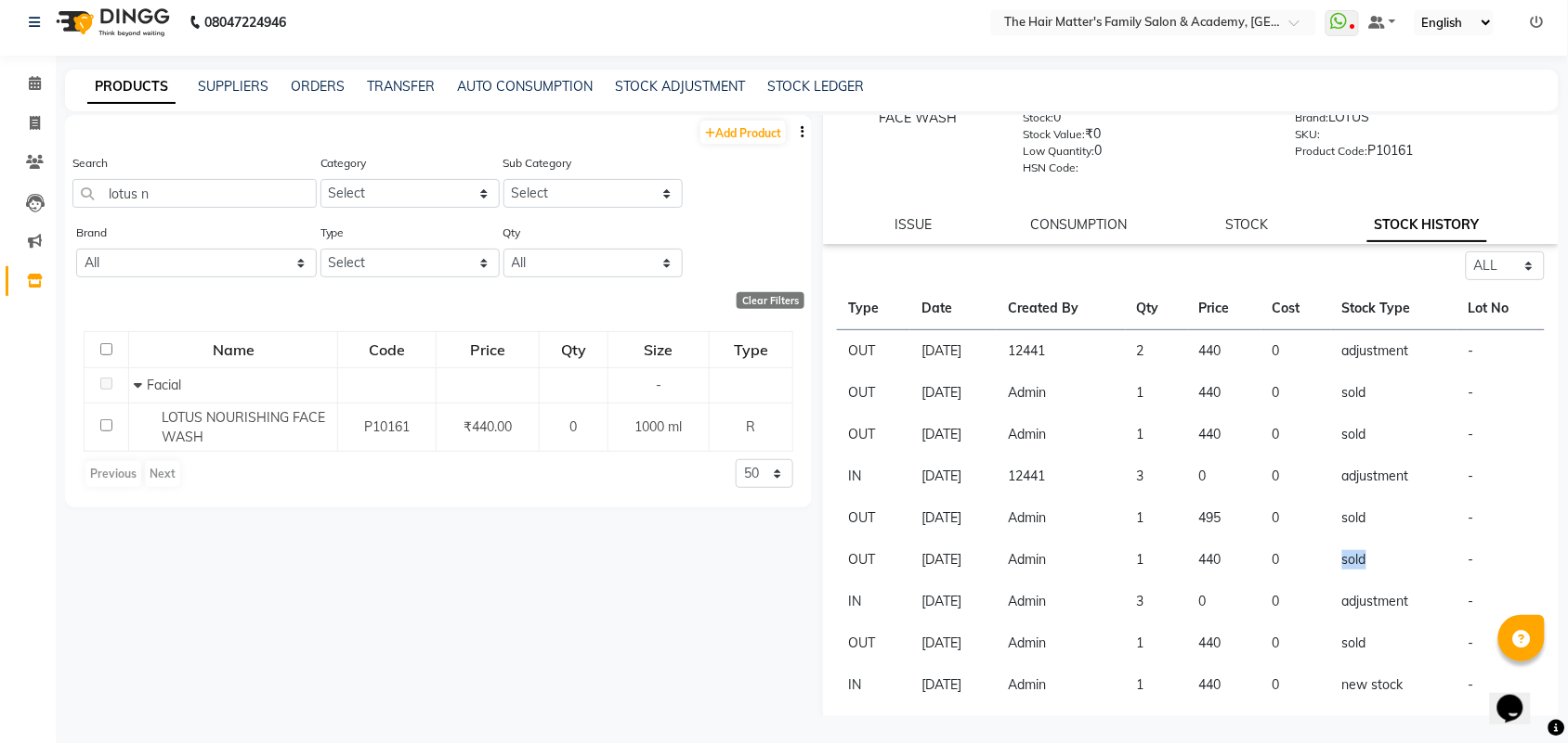
click at [1339, 559] on td "sold" at bounding box center [1394, 560] width 127 height 41
click at [1338, 504] on td "sold" at bounding box center [1394, 519] width 127 height 41
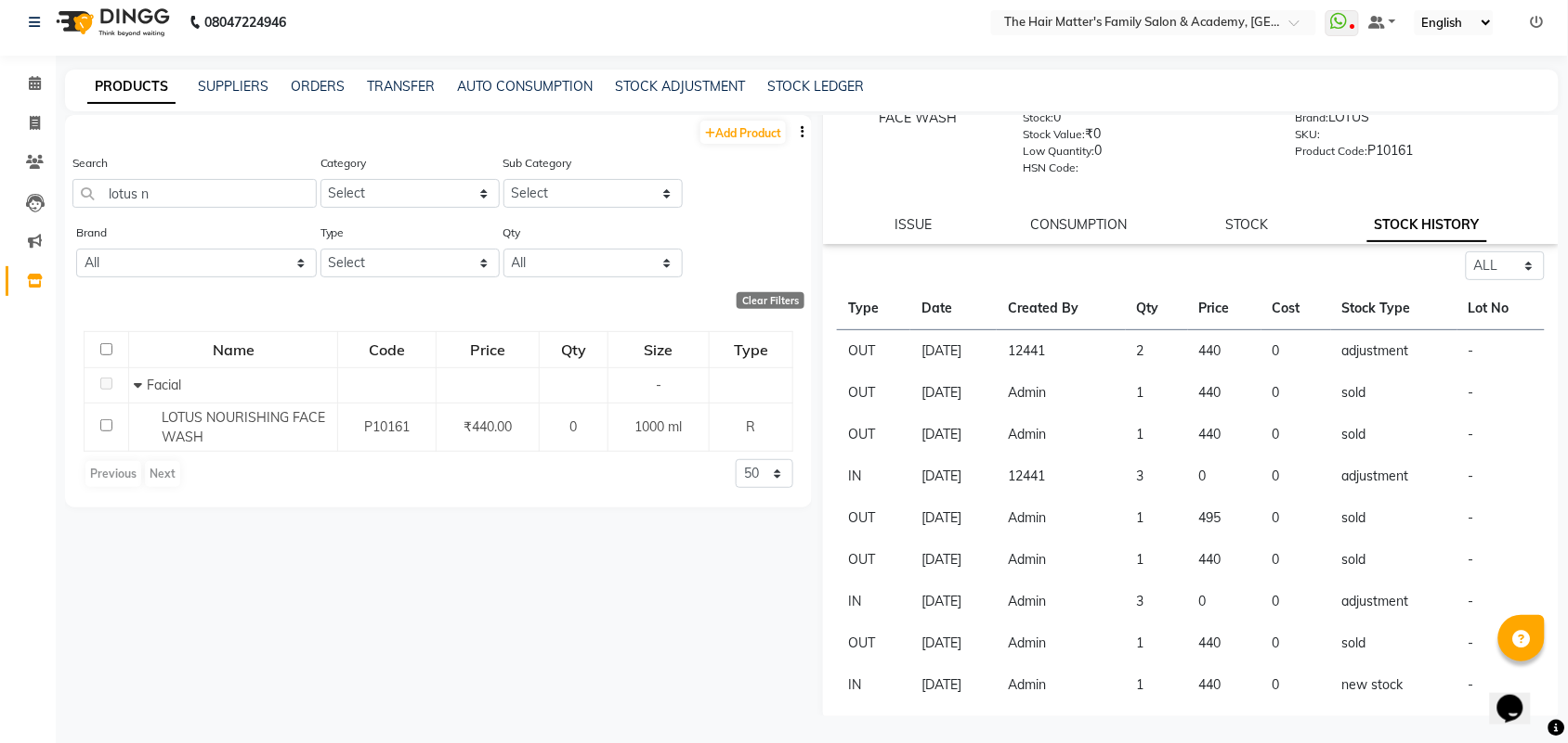
click at [1336, 456] on td "adjustment" at bounding box center [1394, 476] width 127 height 41
click at [1336, 429] on td "sold" at bounding box center [1394, 435] width 127 height 41
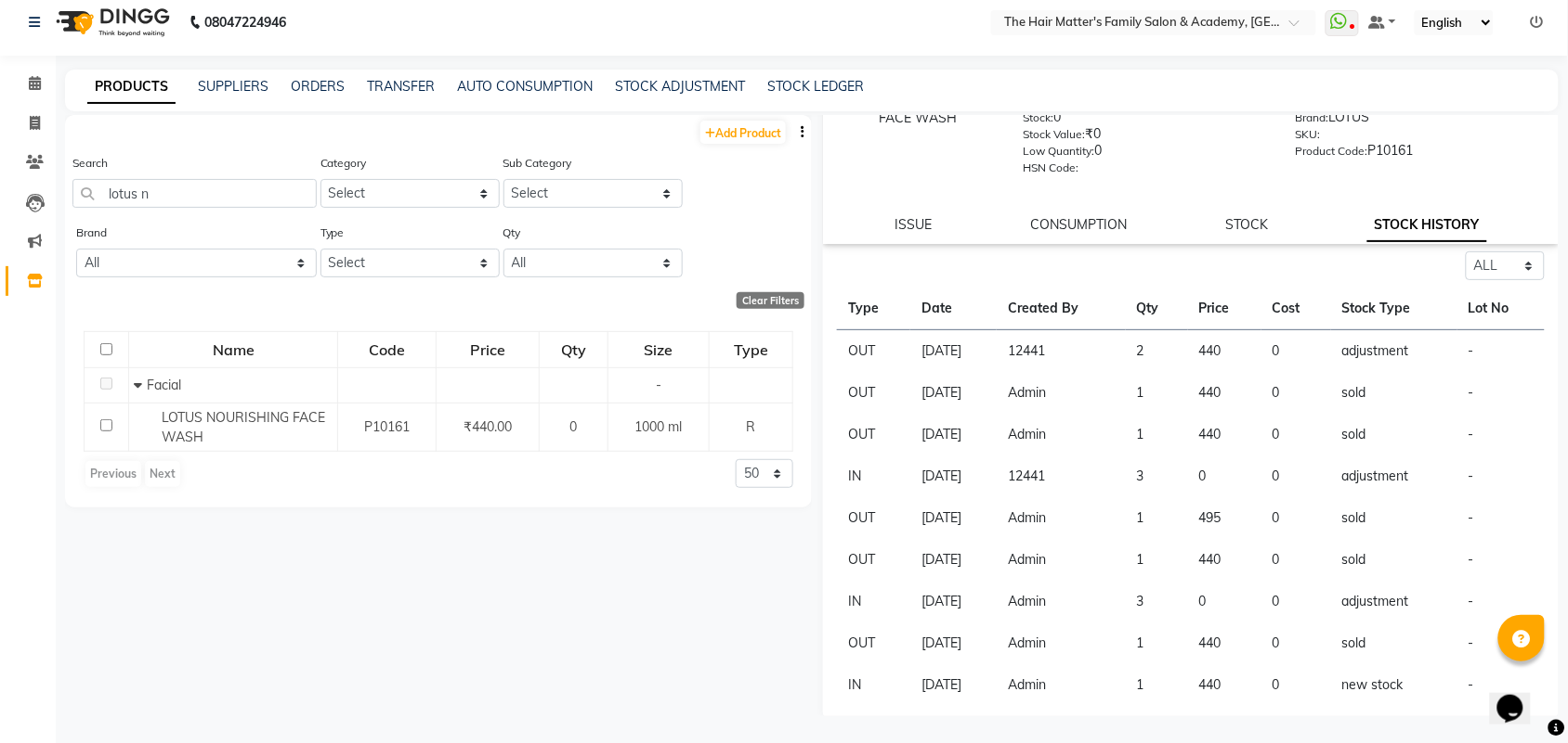
click at [1345, 339] on td "adjustment" at bounding box center [1394, 351] width 127 height 42
click at [1345, 362] on td "adjustment" at bounding box center [1394, 351] width 127 height 42
click at [1345, 372] on tbody "OUT 01-08-2025 12441 2 440 0 adjustment - OUT 27-05-2025 Admin 1 440 0 sold - O…" at bounding box center [1190, 518] width 708 height 376
click at [1345, 373] on td "sold" at bounding box center [1394, 393] width 127 height 41
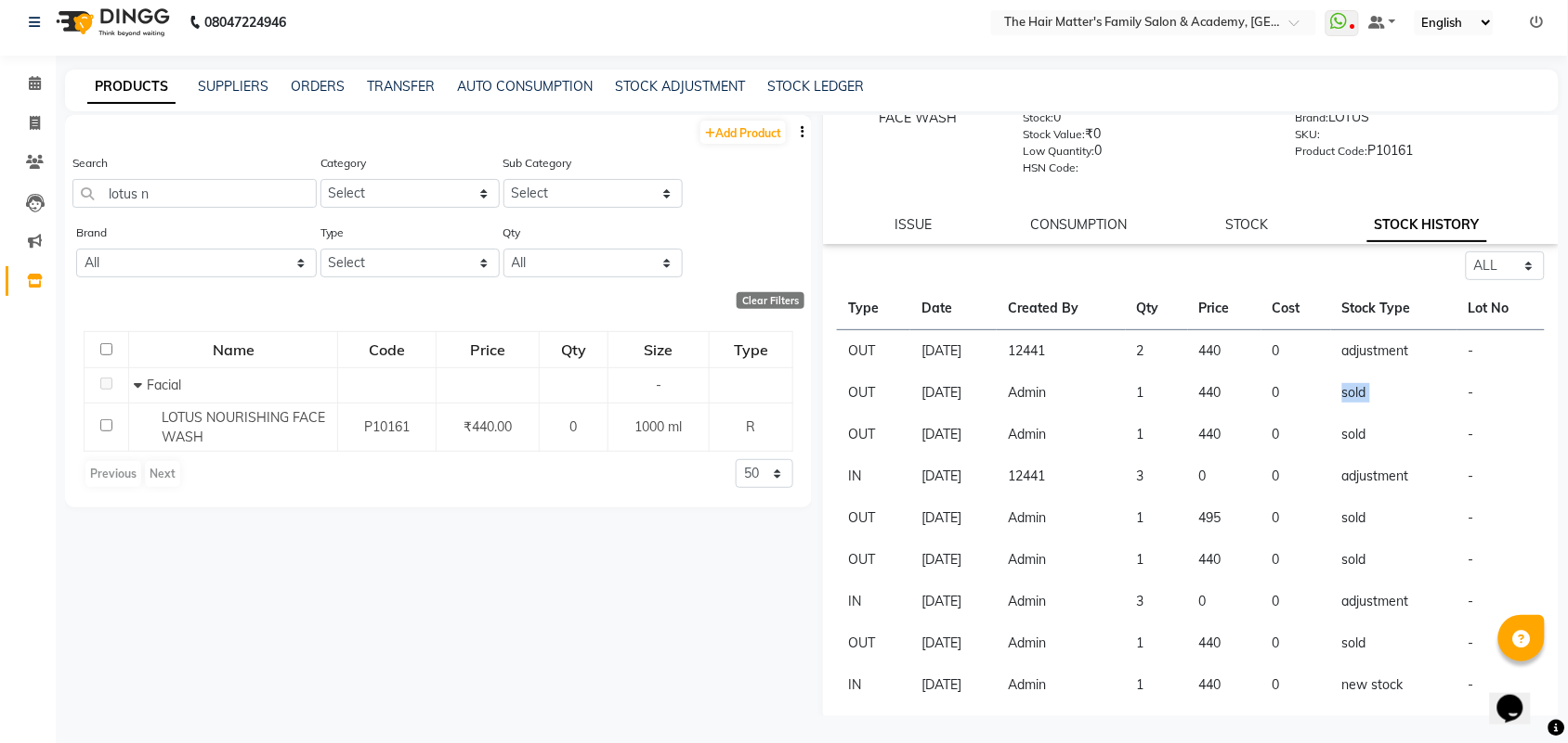
click at [1345, 375] on td "sold" at bounding box center [1394, 393] width 127 height 41
click at [1352, 349] on td "adjustment" at bounding box center [1394, 351] width 127 height 42
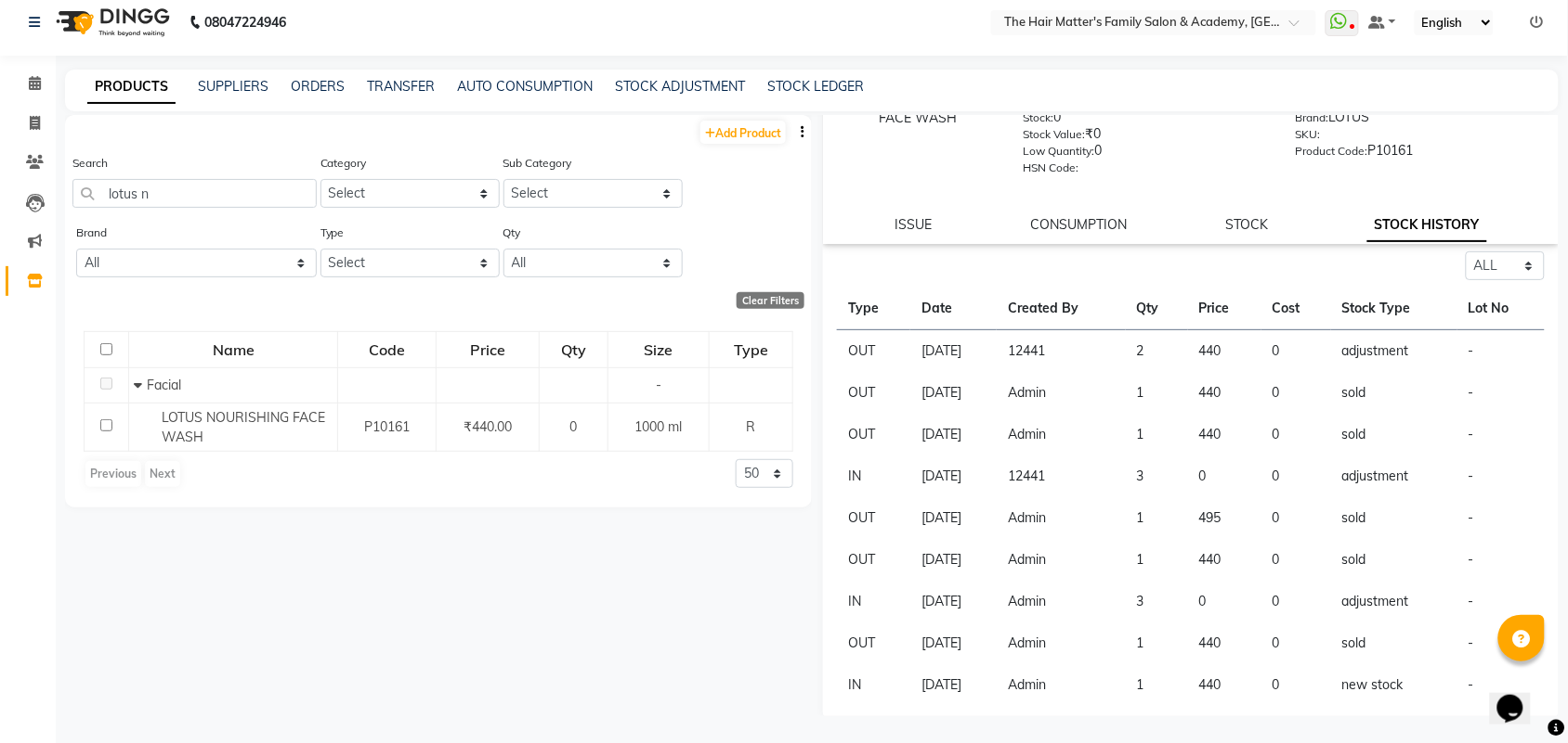
click at [1352, 404] on td "sold" at bounding box center [1394, 393] width 127 height 41
click at [1353, 391] on td "sold" at bounding box center [1394, 393] width 127 height 41
click at [1352, 437] on td "sold" at bounding box center [1394, 435] width 127 height 41
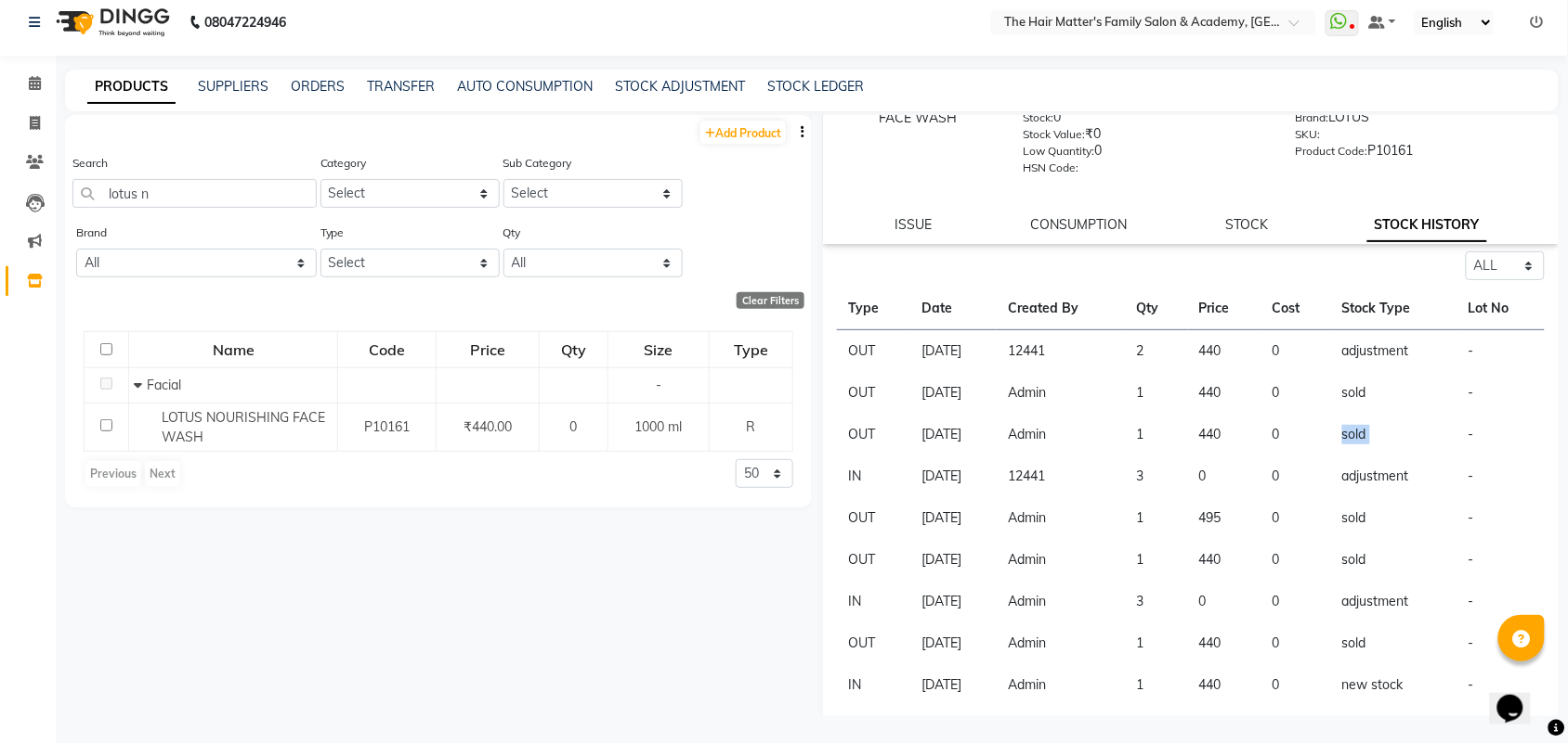
click at [1352, 437] on td "sold" at bounding box center [1394, 435] width 127 height 41
click at [1064, 346] on td "12441" at bounding box center [1061, 351] width 130 height 42
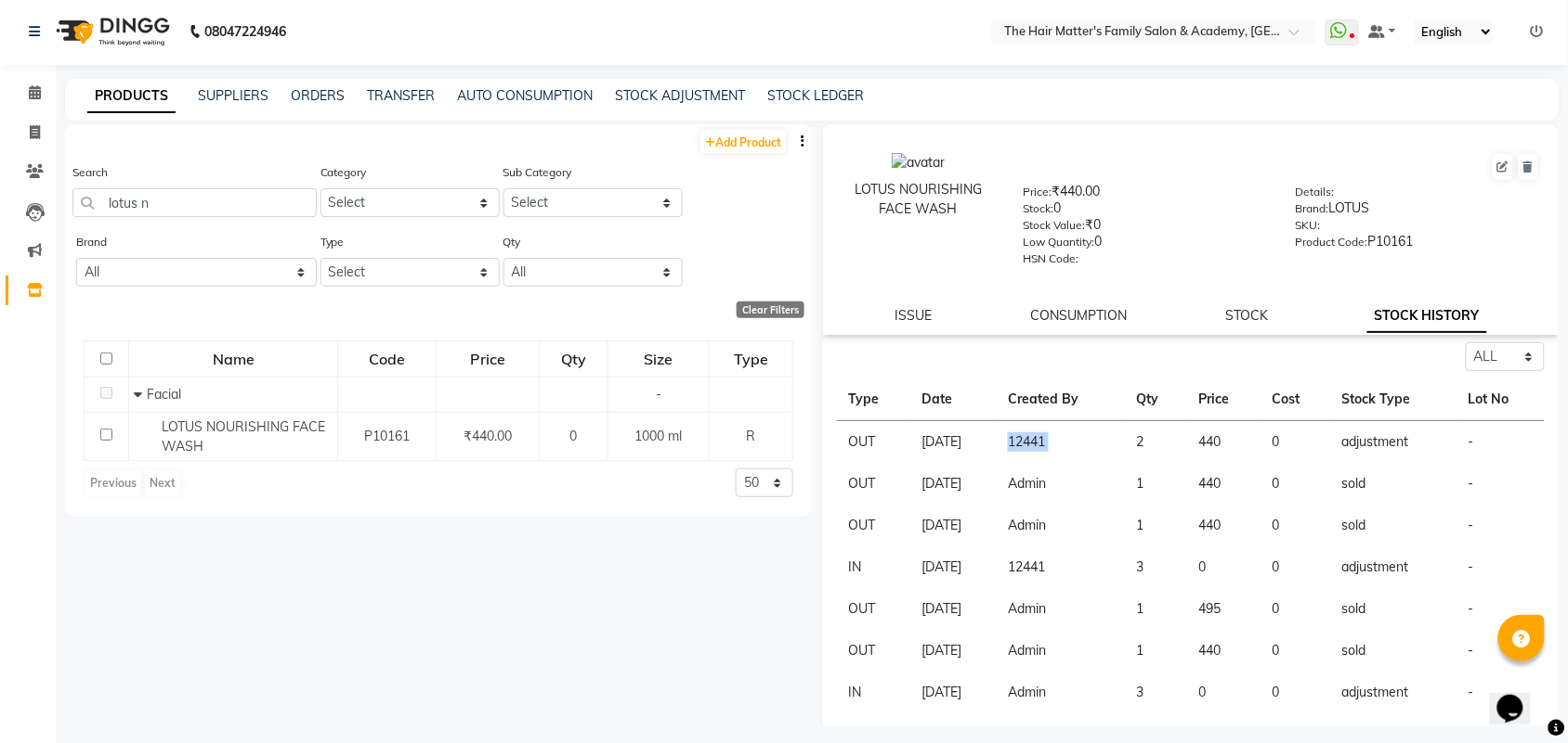
scroll to position [0, 0]
click at [25, 99] on span at bounding box center [35, 95] width 33 height 22
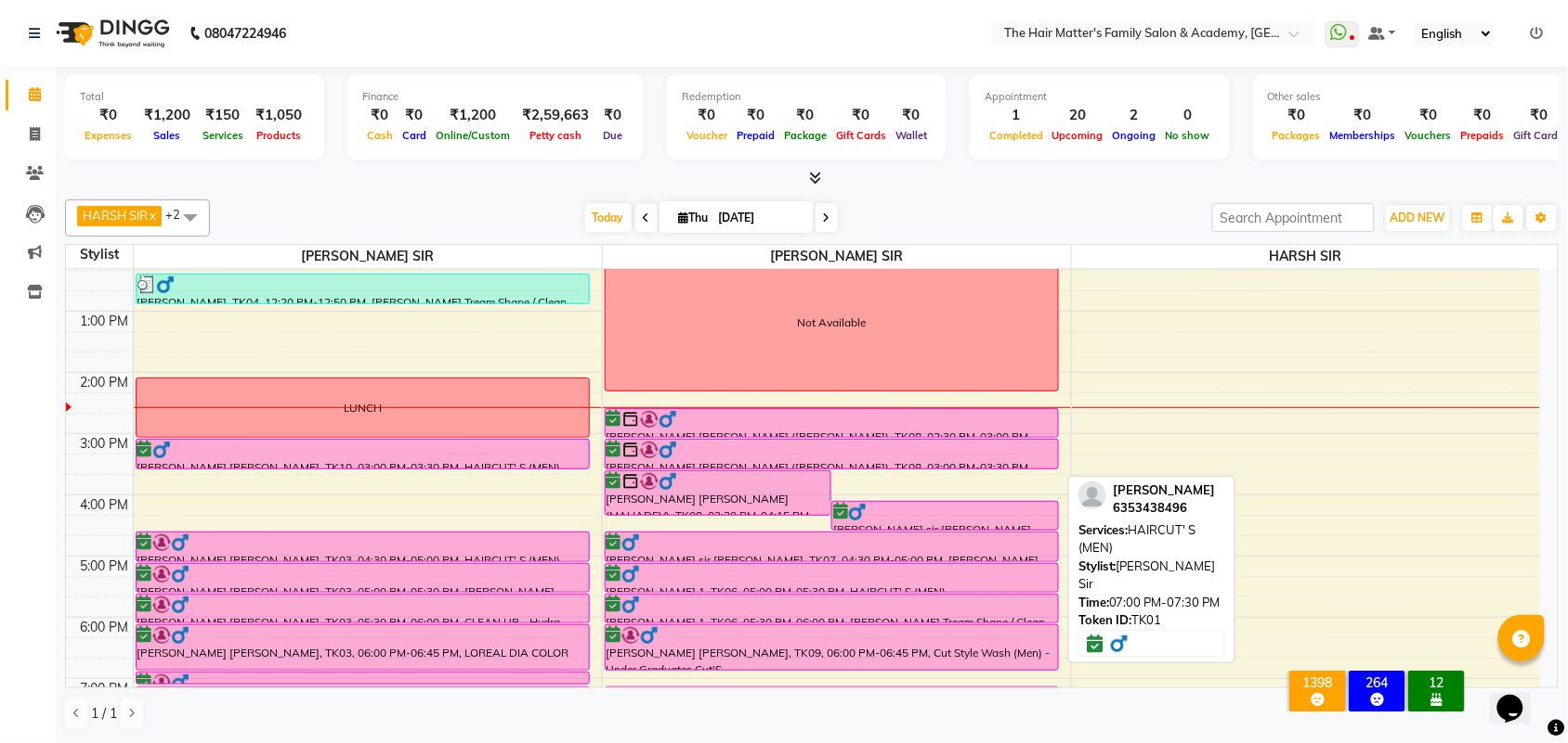
scroll to position [573, 0]
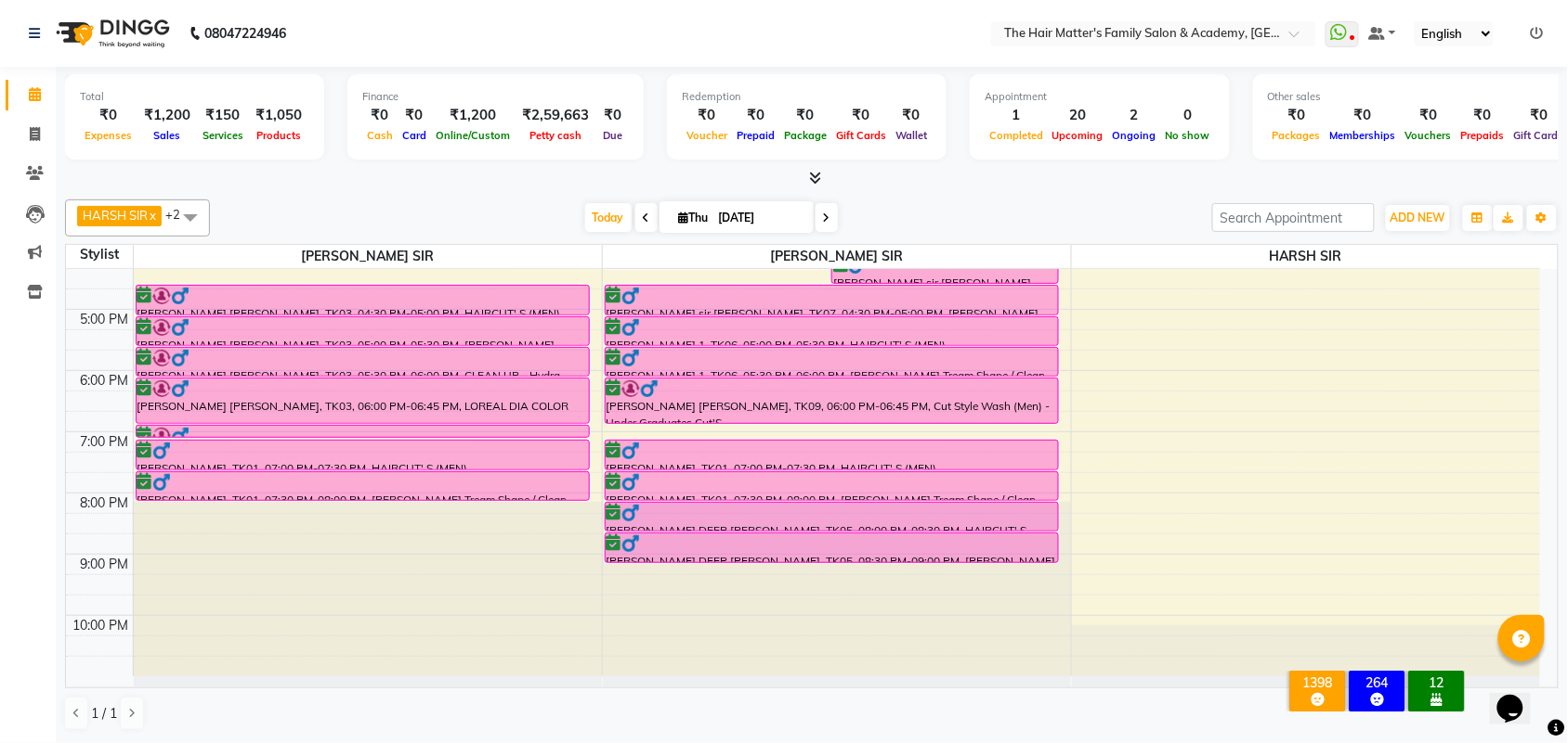
click at [820, 218] on span at bounding box center [827, 217] width 23 height 29
type input "[DATE]"
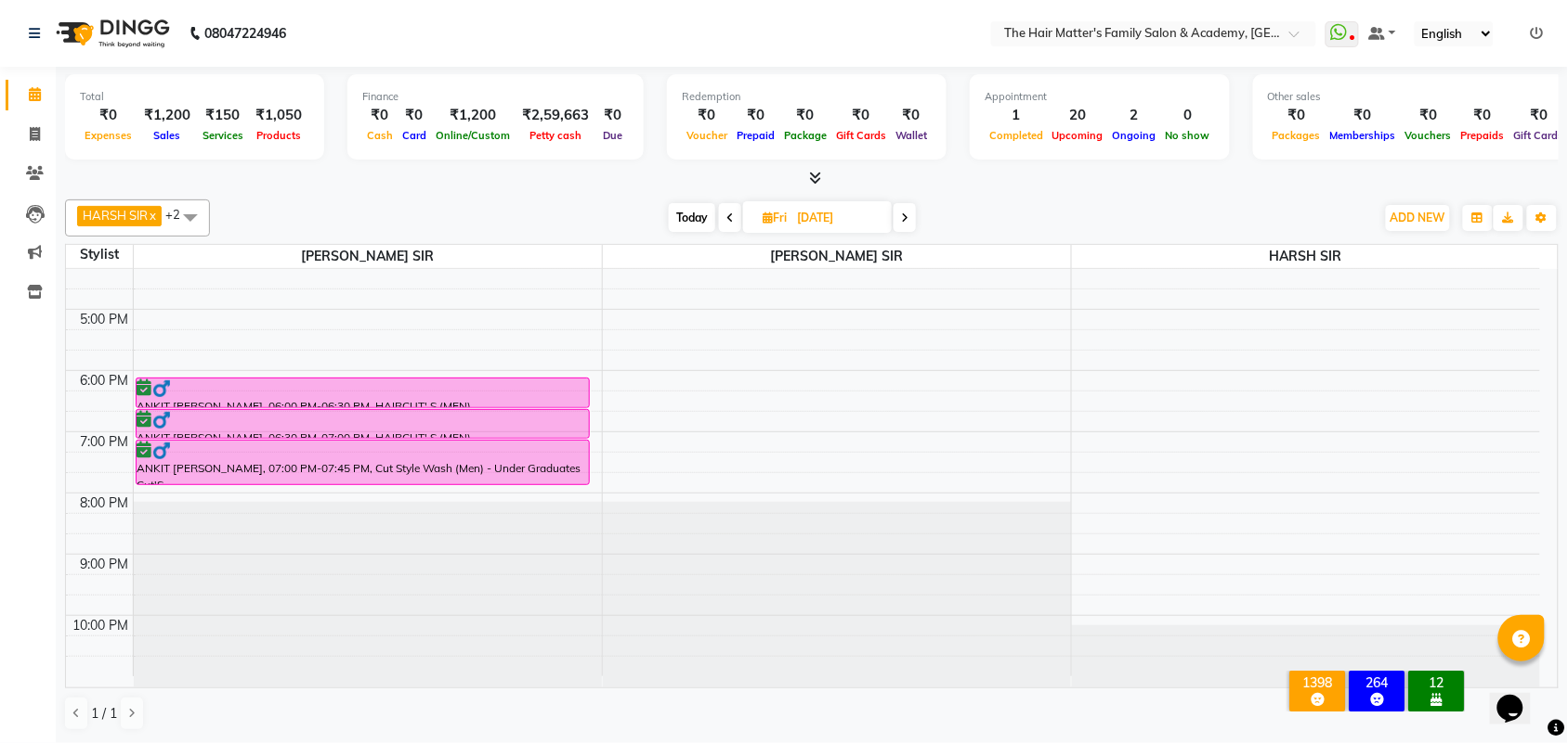
scroll to position [1, 0]
